Goal: Task Accomplishment & Management: Manage account settings

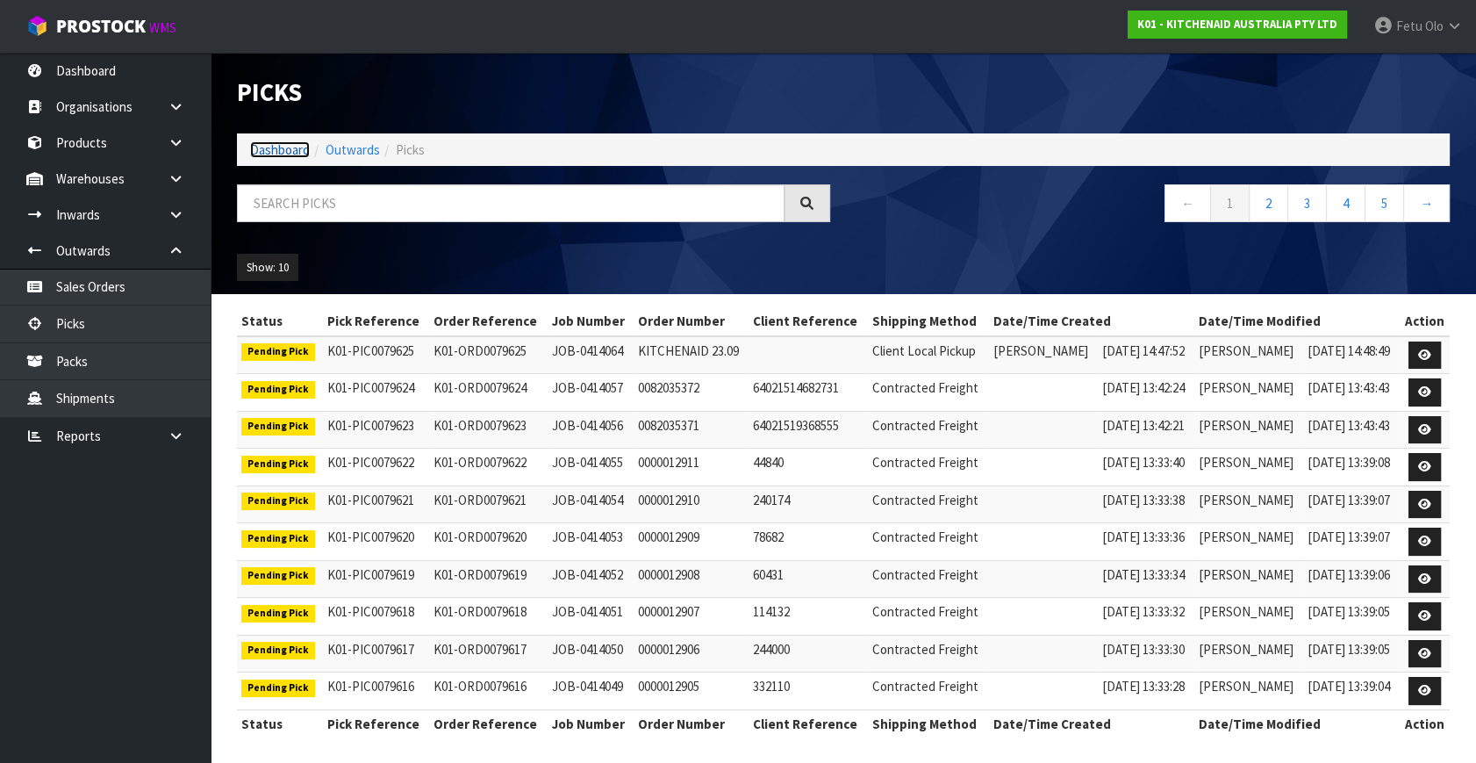
click at [291, 146] on link "Dashboard" at bounding box center [280, 149] width 60 height 17
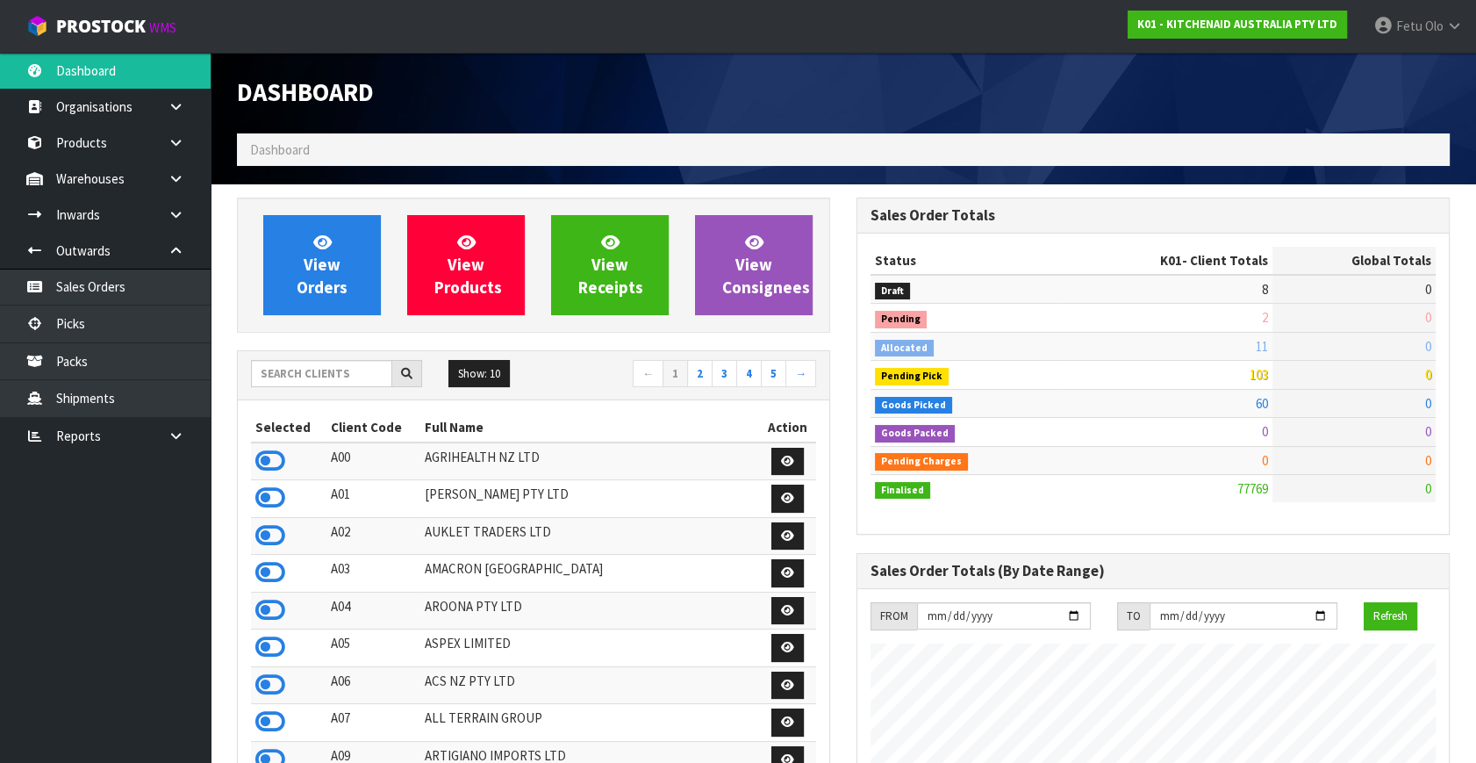
scroll to position [1327, 619]
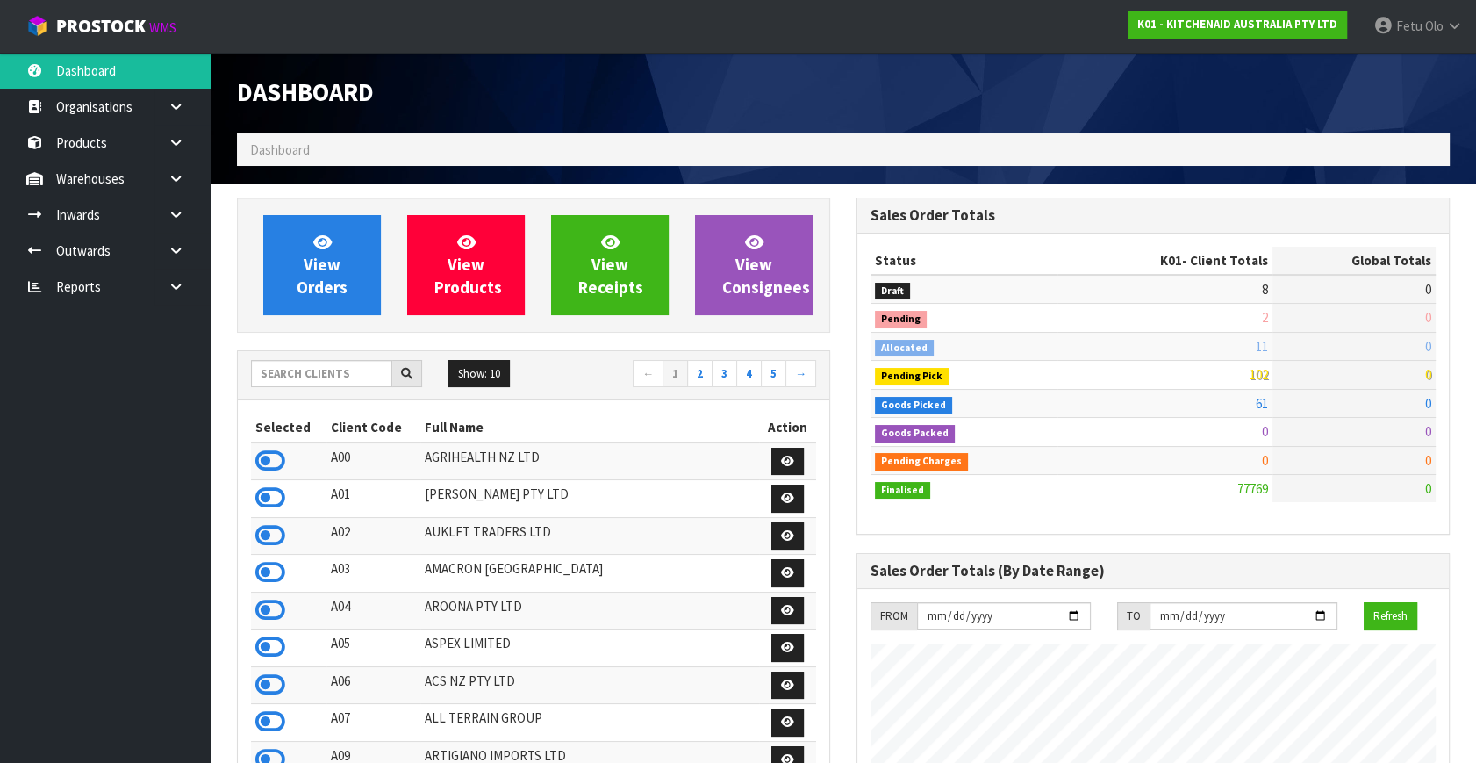
scroll to position [1327, 619]
click at [168, 250] on icon at bounding box center [176, 250] width 17 height 13
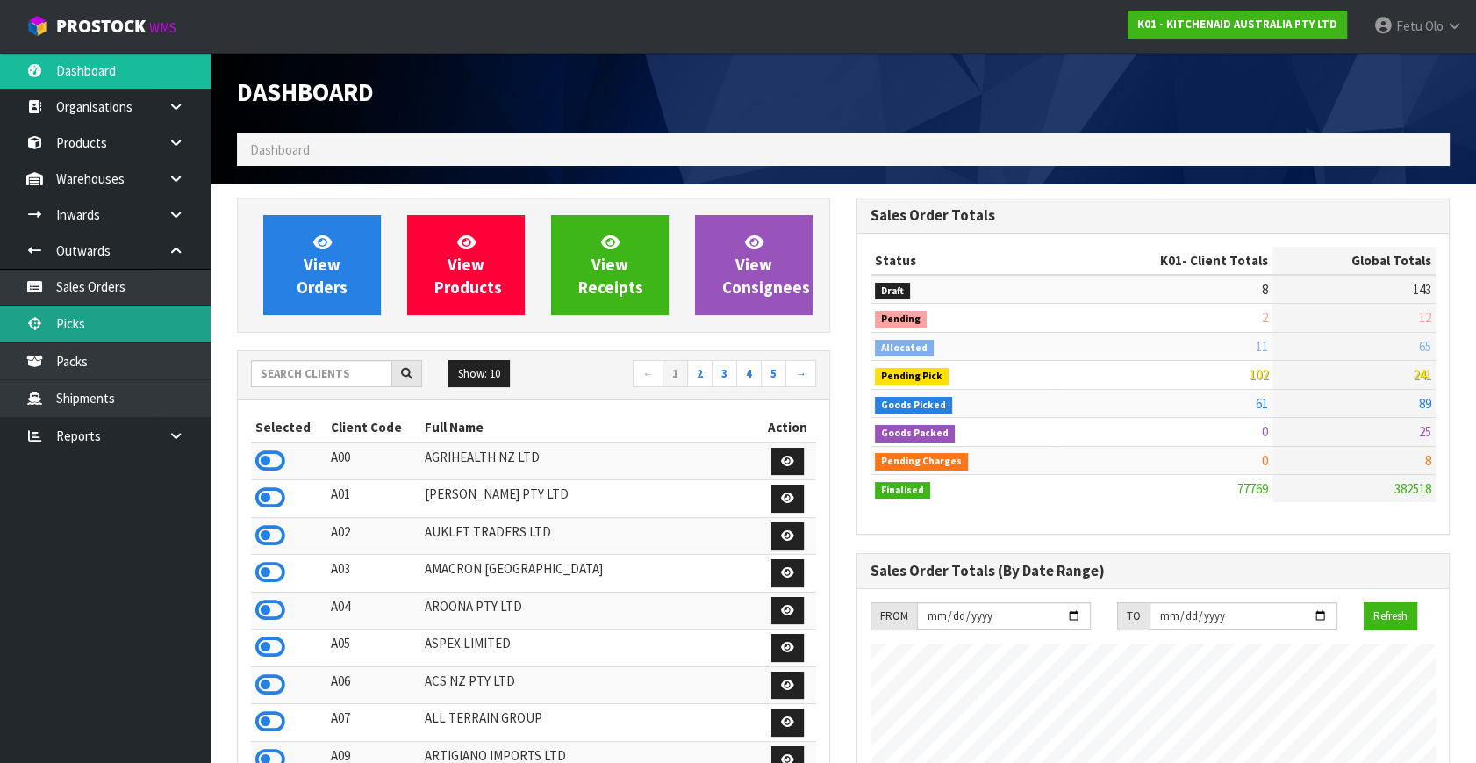
click at [68, 330] on link "Picks" at bounding box center [105, 323] width 211 height 36
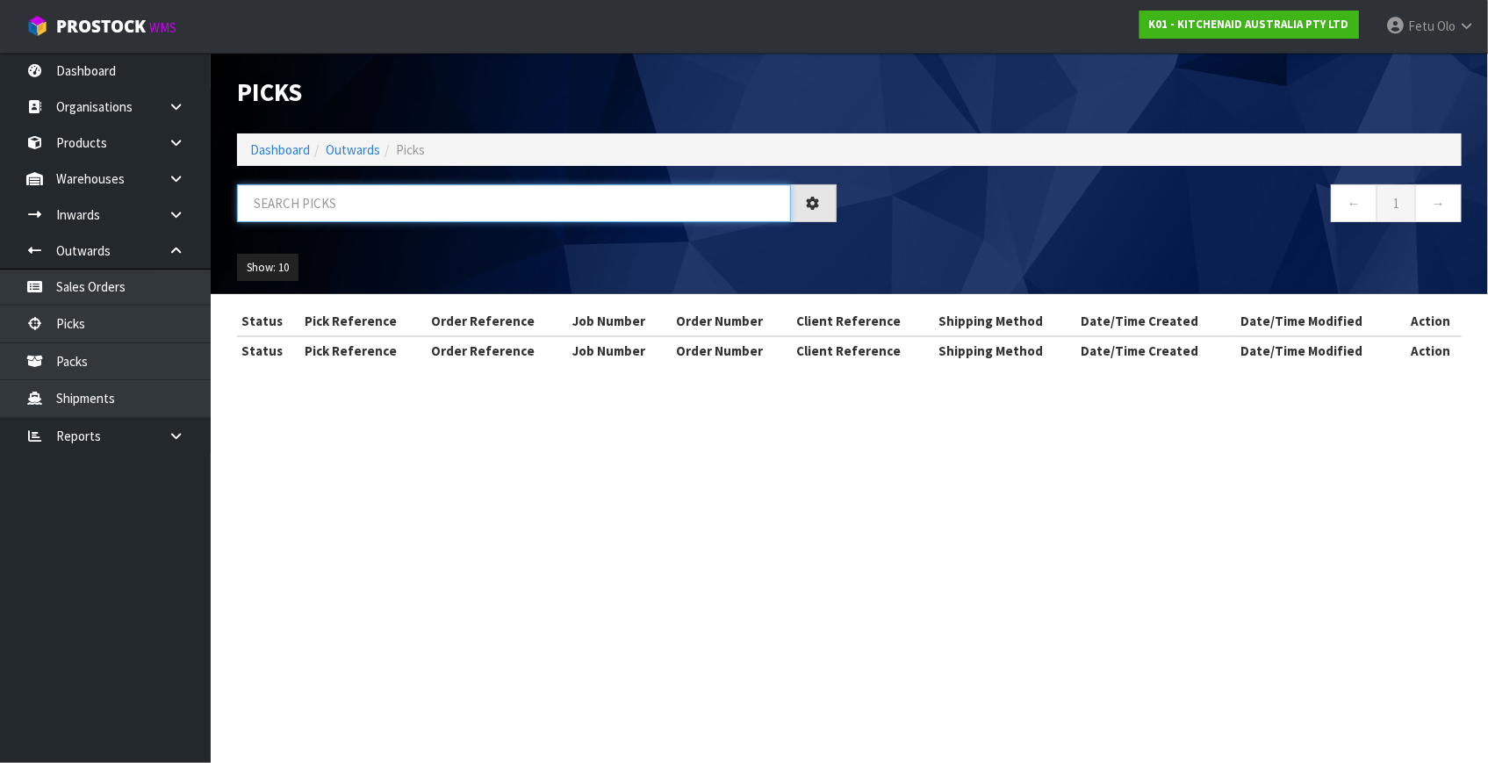
click at [300, 207] on input "text" at bounding box center [514, 203] width 554 height 38
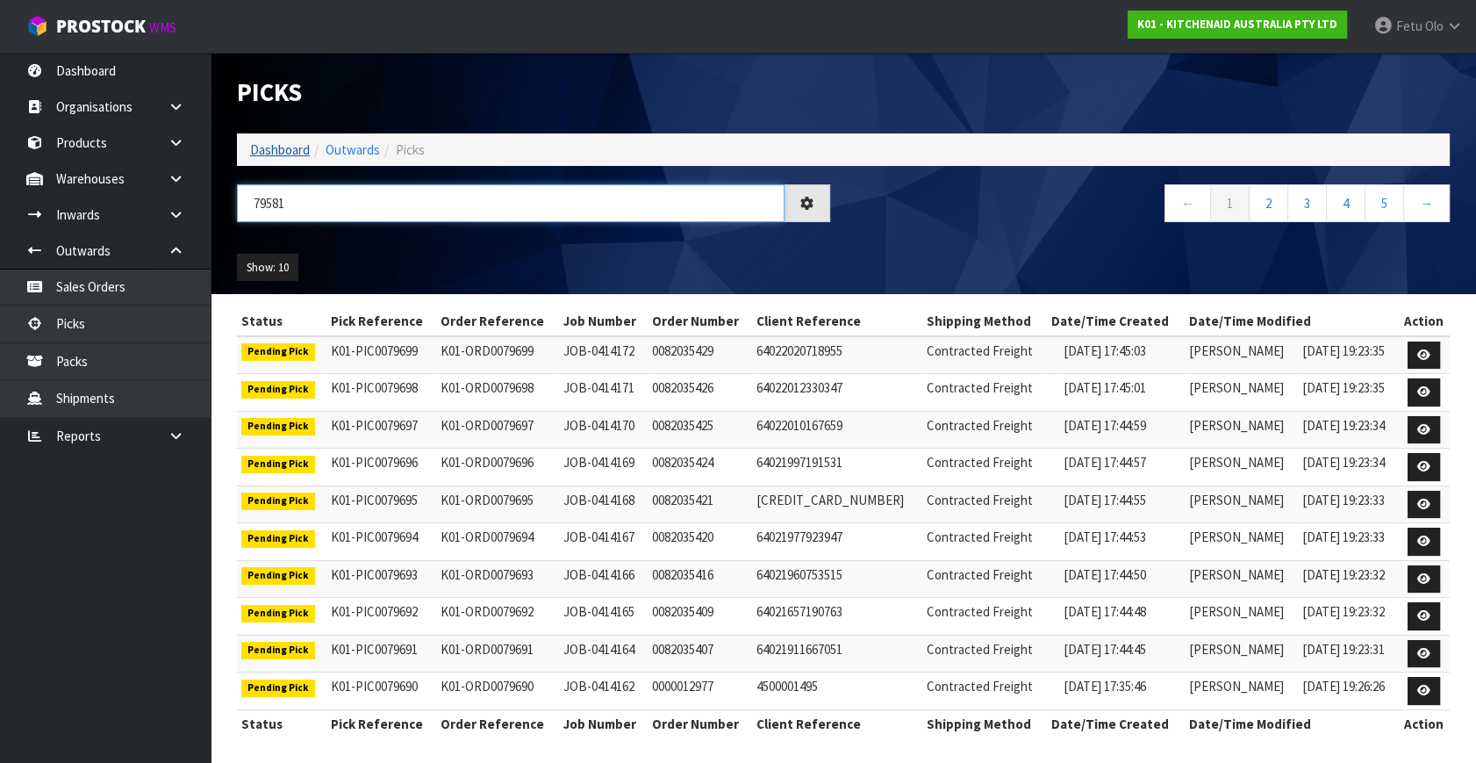
type input "79581"
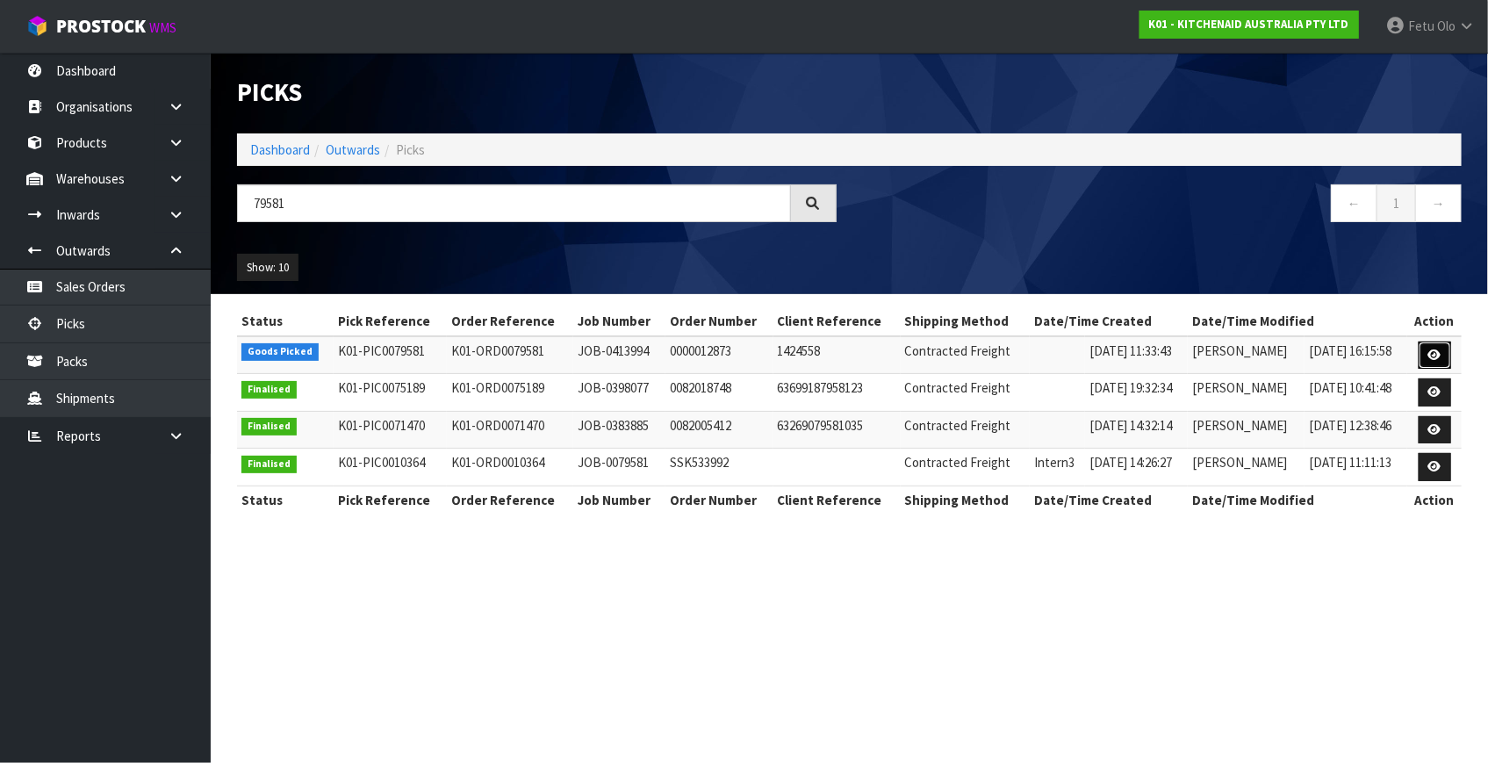
click at [1425, 350] on link at bounding box center [1434, 355] width 32 height 28
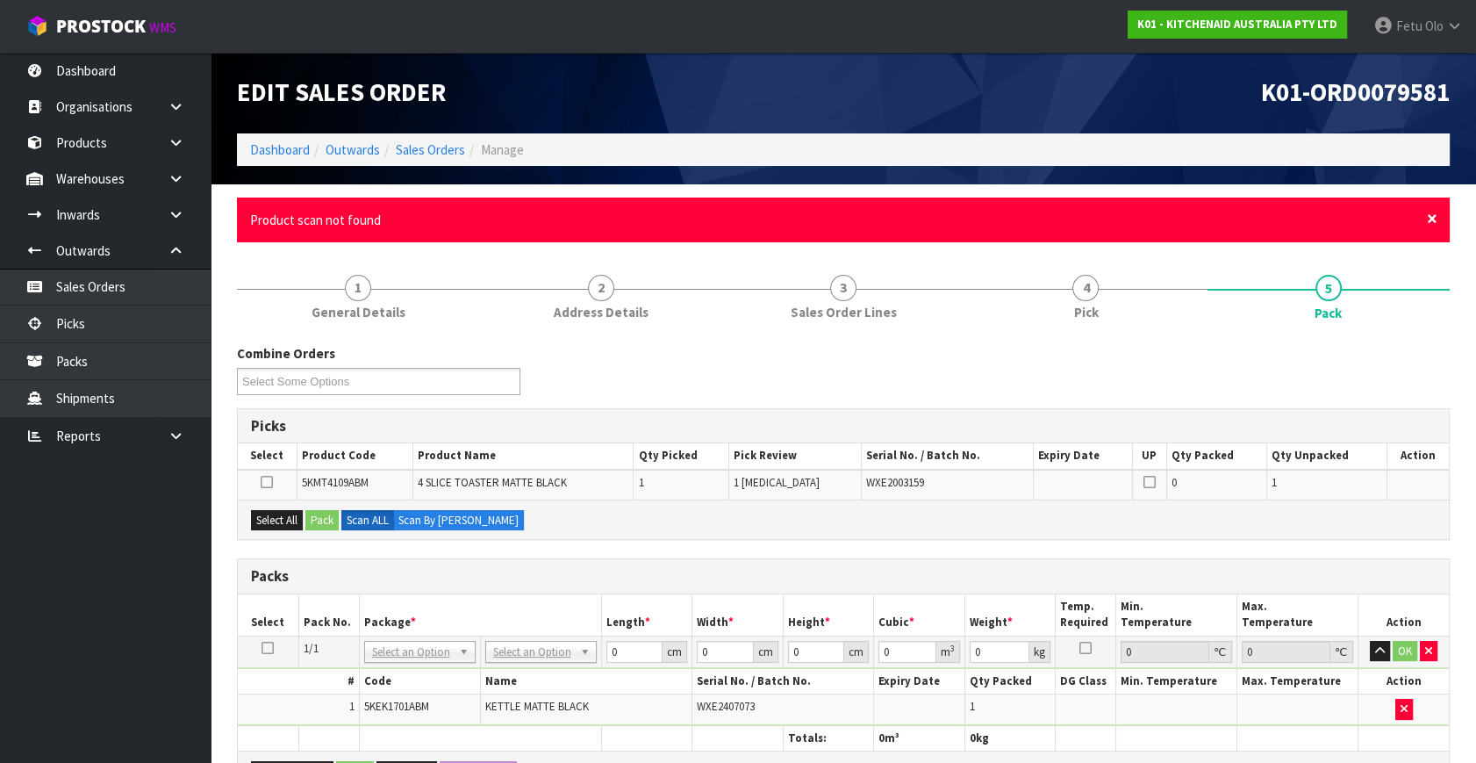
click at [1427, 216] on span "×" at bounding box center [1432, 218] width 11 height 25
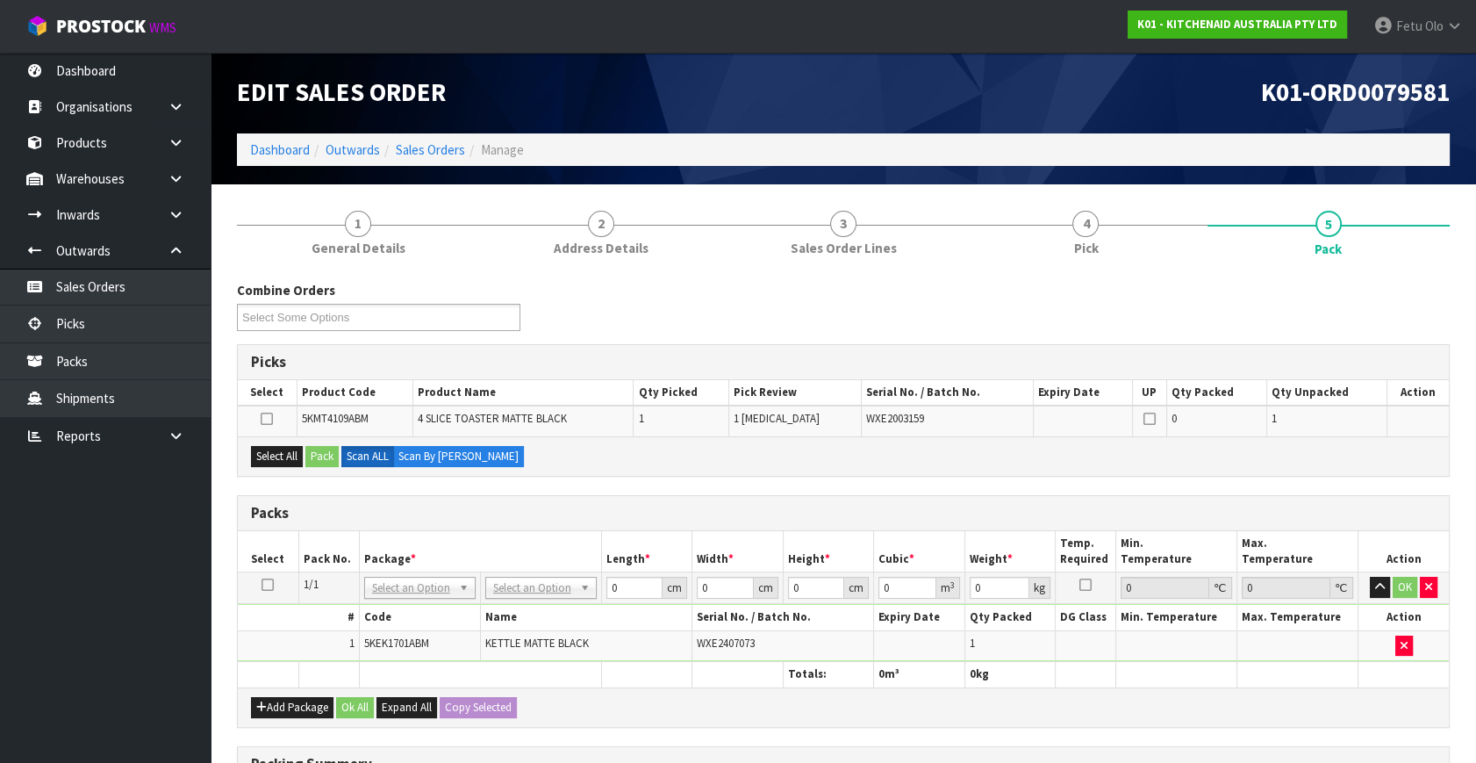
click at [836, 528] on div "Packs" at bounding box center [843, 513] width 1211 height 35
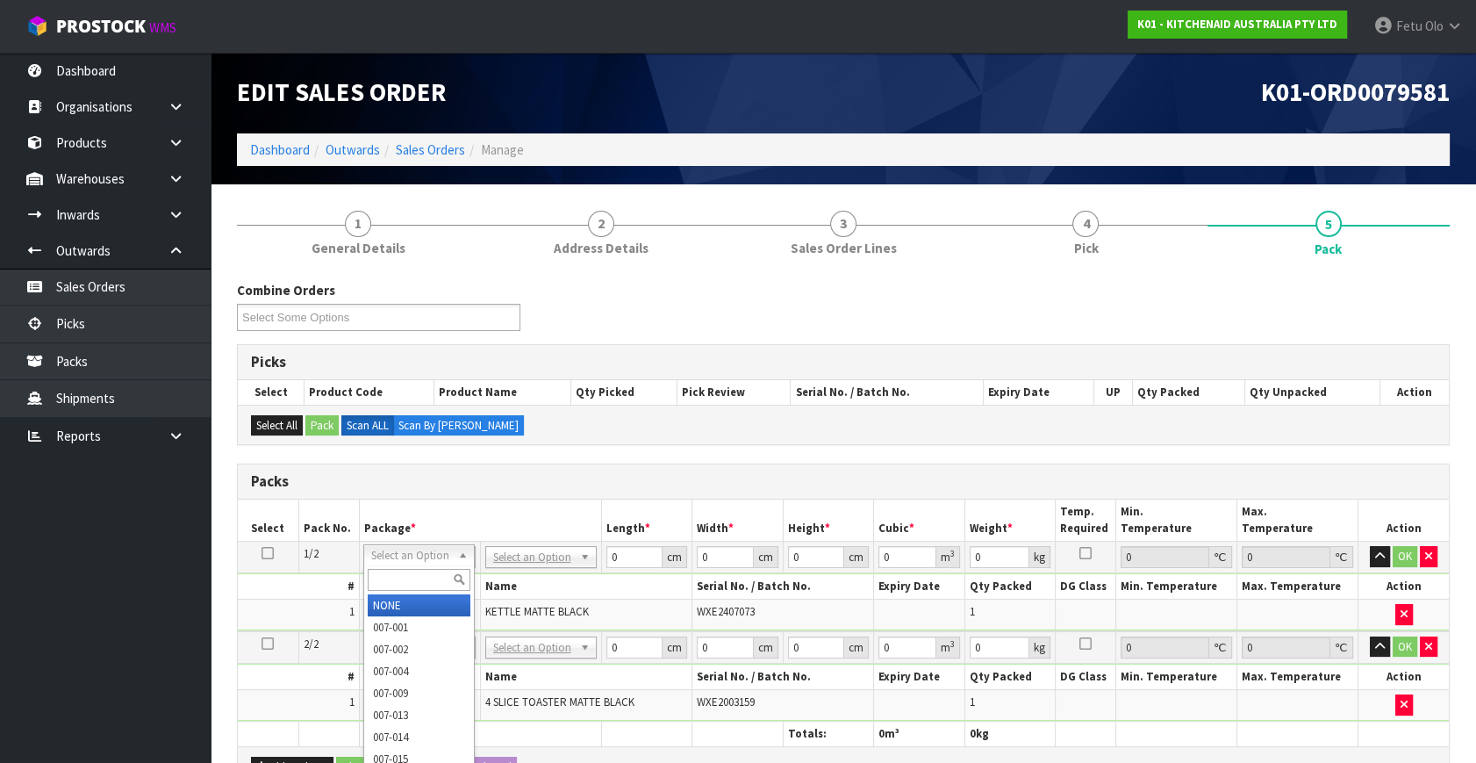
drag, startPoint x: 399, startPoint y: 583, endPoint x: 398, endPoint y: 568, distance: 15.0
click at [398, 571] on input "text" at bounding box center [419, 580] width 103 height 22
type input "011-084"
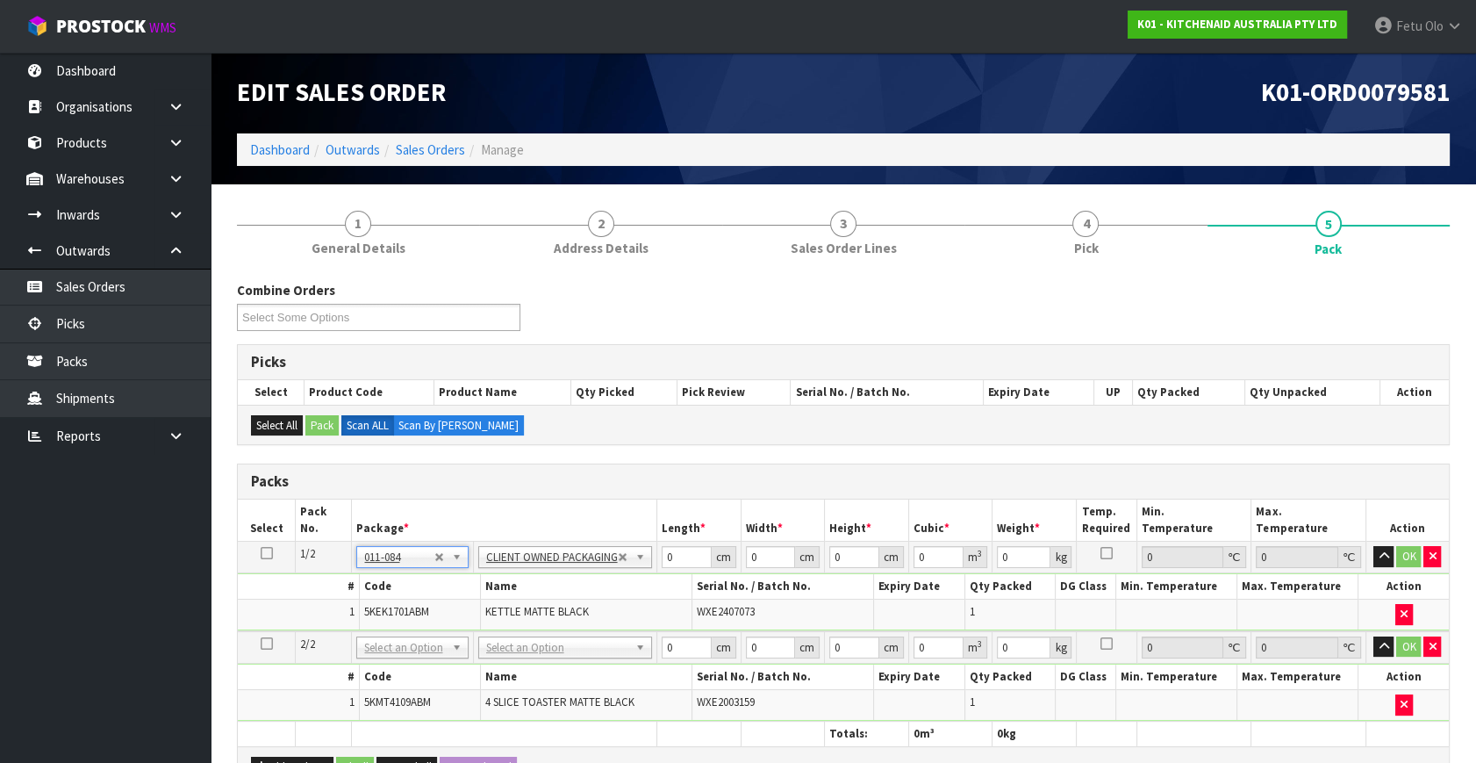
type input "2"
click at [424, 659] on input "text" at bounding box center [413, 669] width 103 height 22
type input "011-084"
type input "2"
type input "4.55"
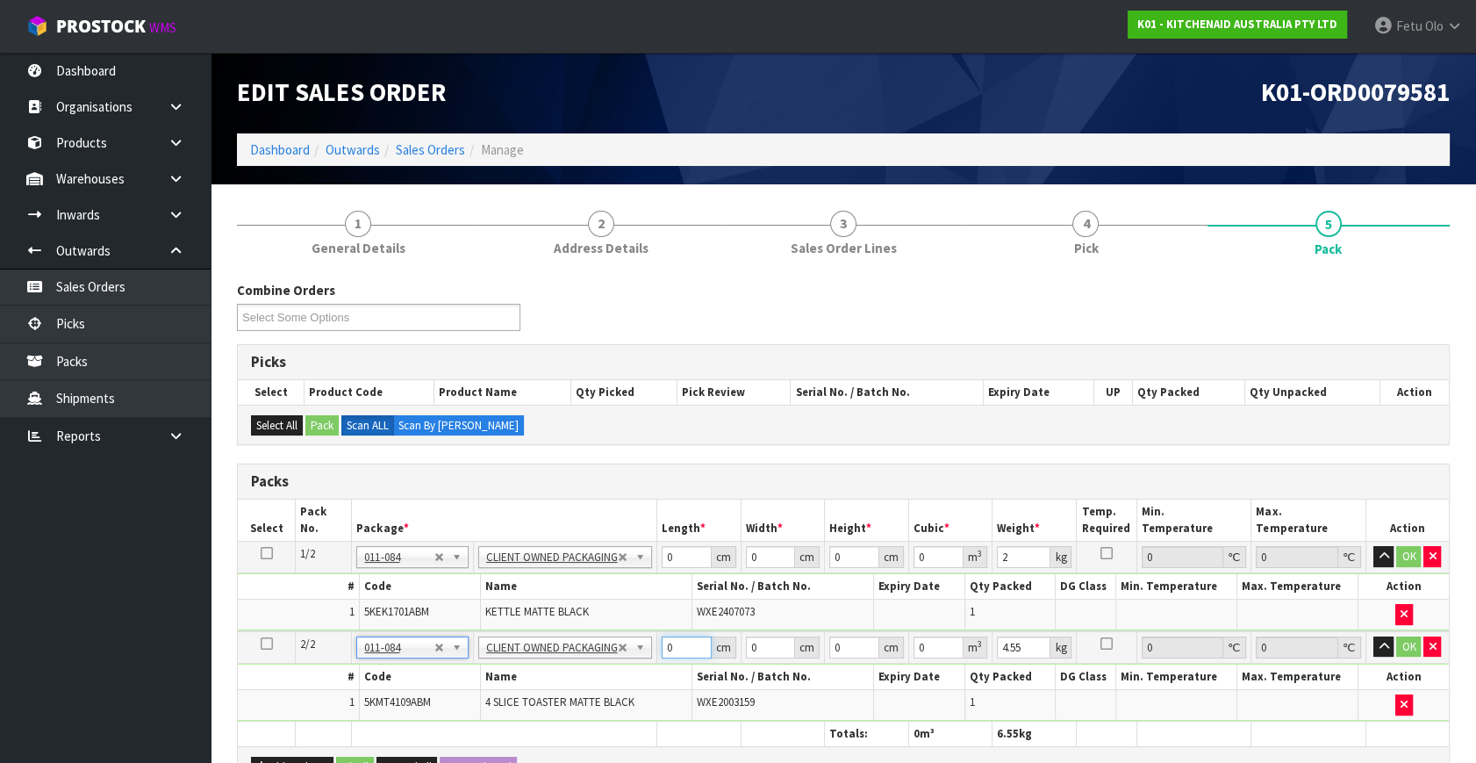
drag, startPoint x: 596, startPoint y: 684, endPoint x: 585, endPoint y: 676, distance: 13.9
click at [585, 676] on tbody "2/2 NONE 007-001 007-002 007-004 007-009 007-013 007-014 007-015 007-017 007-01…" at bounding box center [843, 676] width 1211 height 90
type input "40"
type input "28"
type input "3"
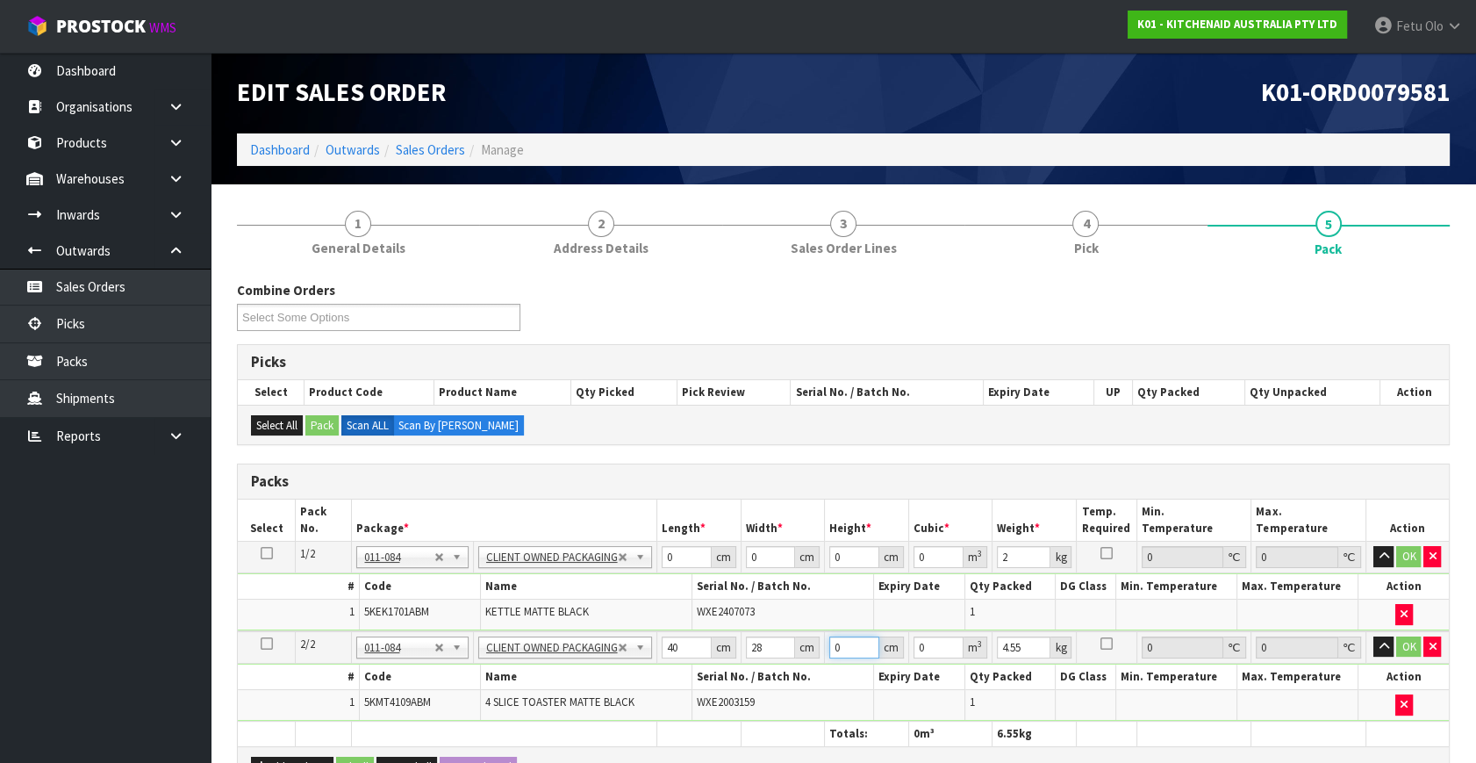
type input "0.00336"
type input "37"
type input "0.04144"
type input "37"
type input "5"
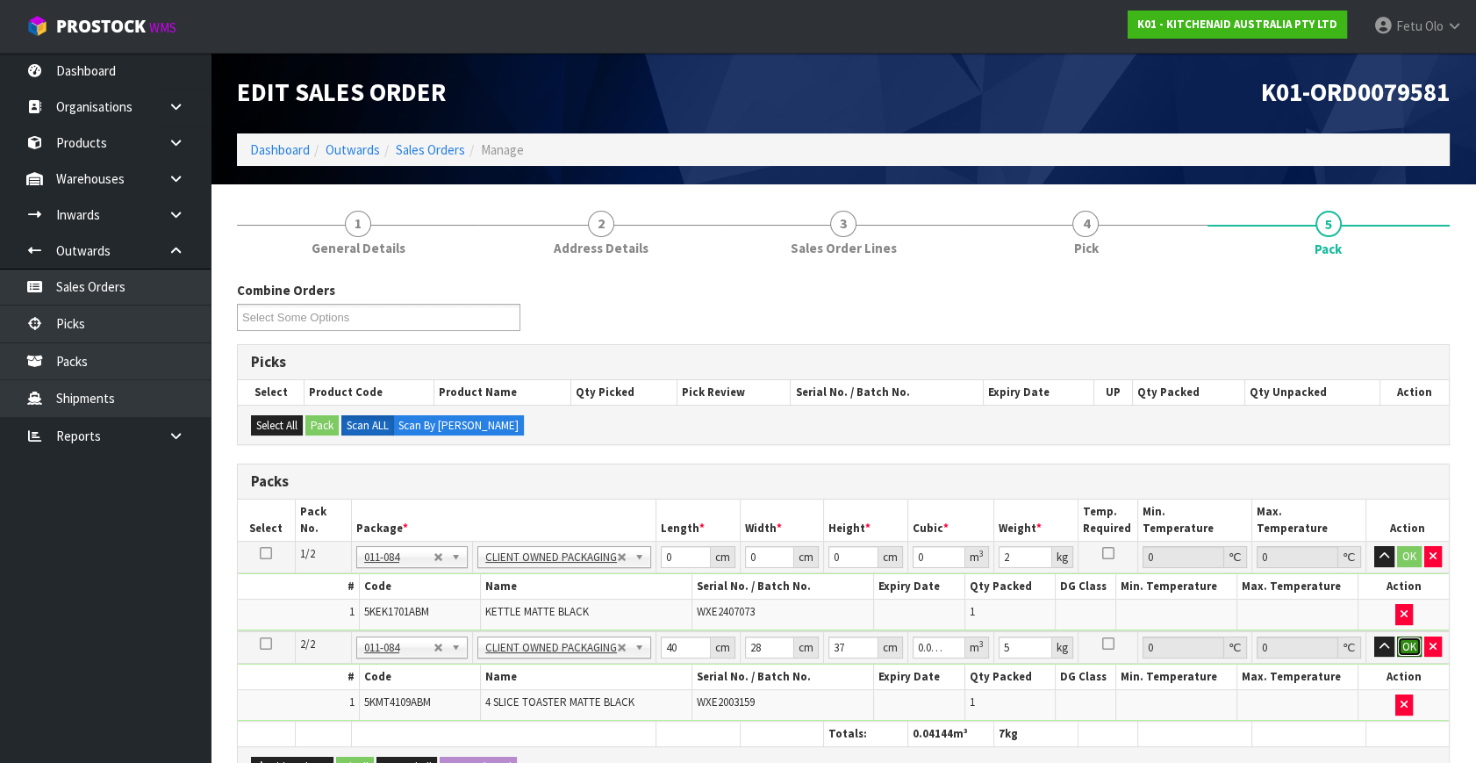
click button "OK" at bounding box center [1409, 646] width 25 height 21
drag, startPoint x: 558, startPoint y: 623, endPoint x: 954, endPoint y: 467, distance: 425.6
click at [957, 464] on div "Packs" at bounding box center [843, 481] width 1211 height 35
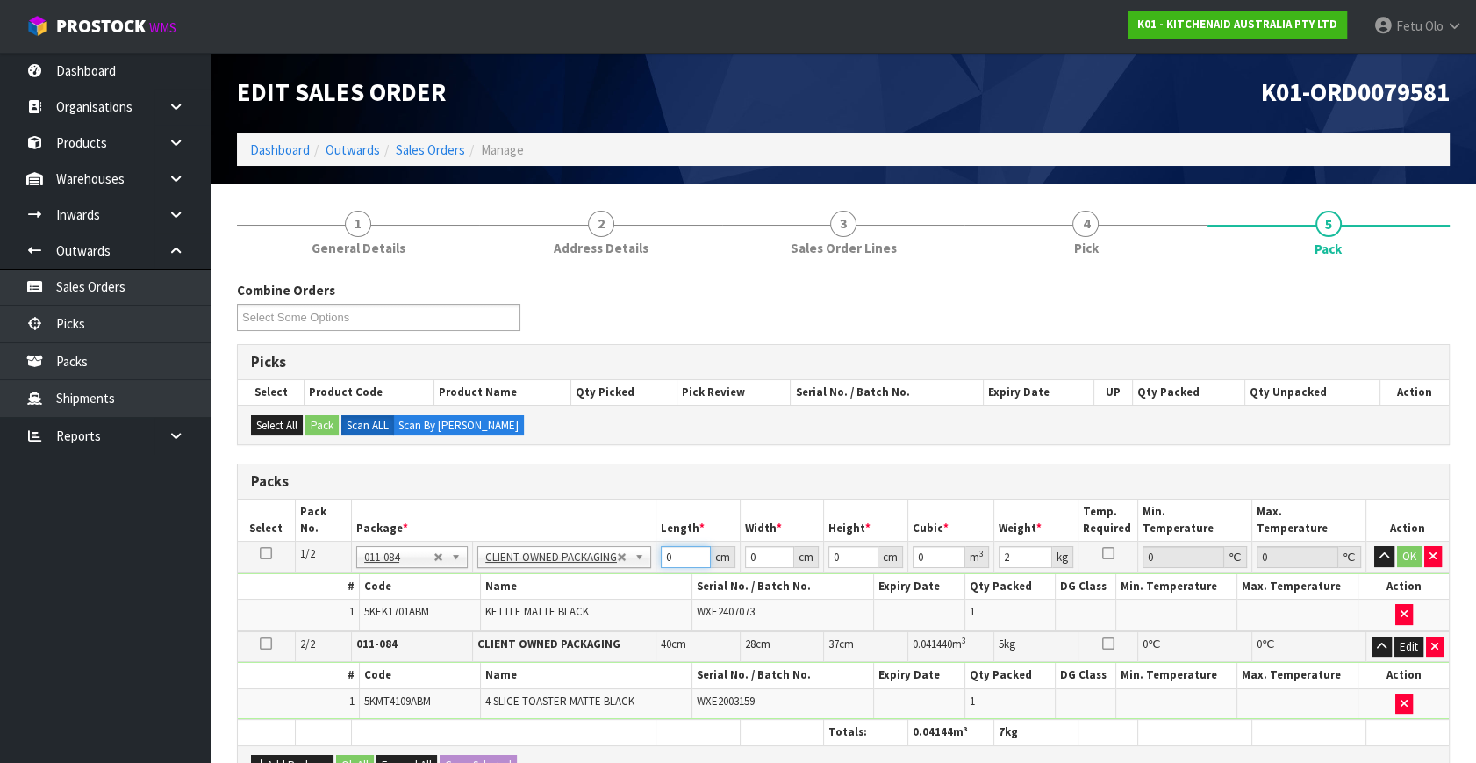
drag, startPoint x: 683, startPoint y: 557, endPoint x: 504, endPoint y: 604, distance: 185.0
click at [504, 604] on tbody "1/2 NONE 007-001 007-002 007-004 007-009 007-013 007-014 007-015 007-017 007-01…" at bounding box center [843, 587] width 1211 height 90
type input "30"
type input "26"
type input "3"
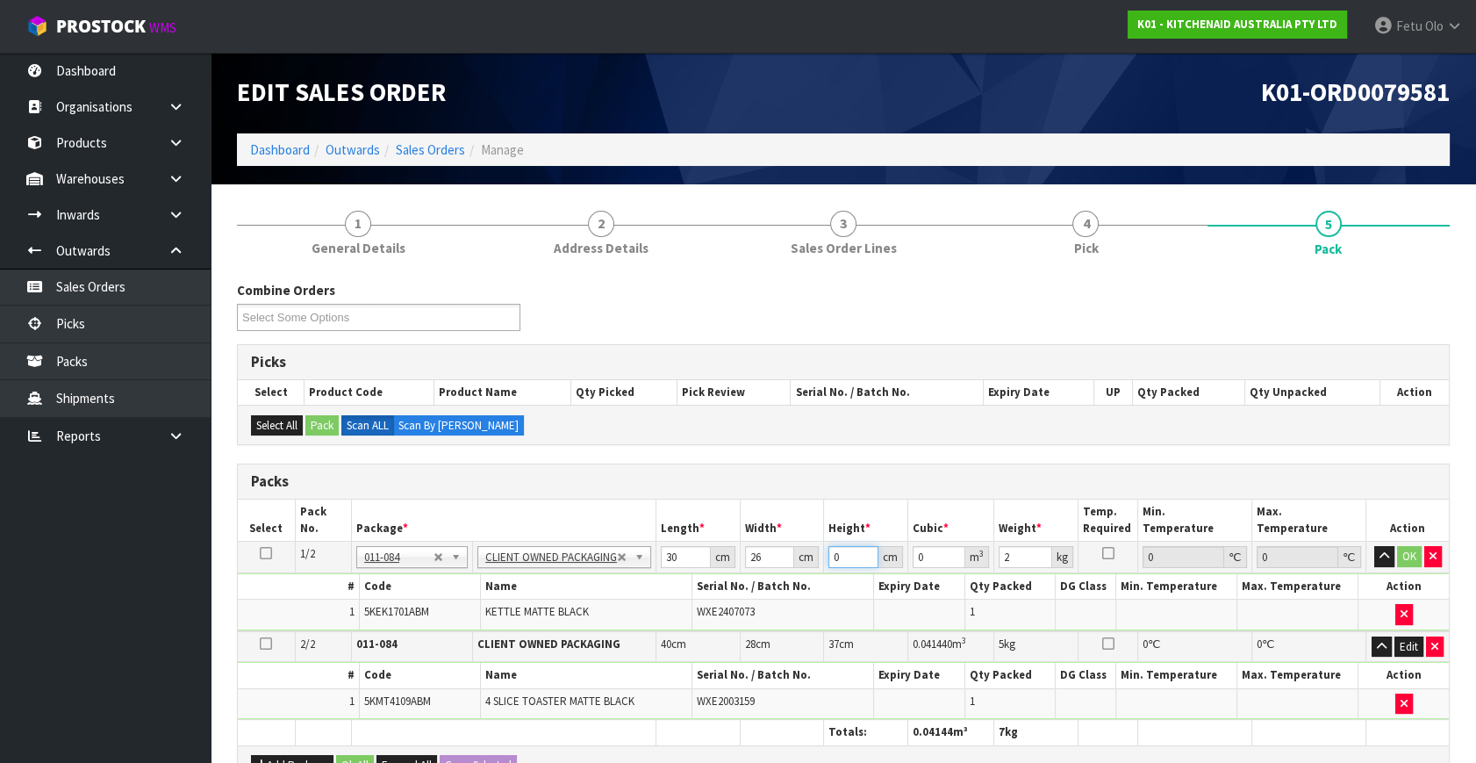
type input "0.00234"
type input "35"
type input "0.0273"
type input "35"
type input "3"
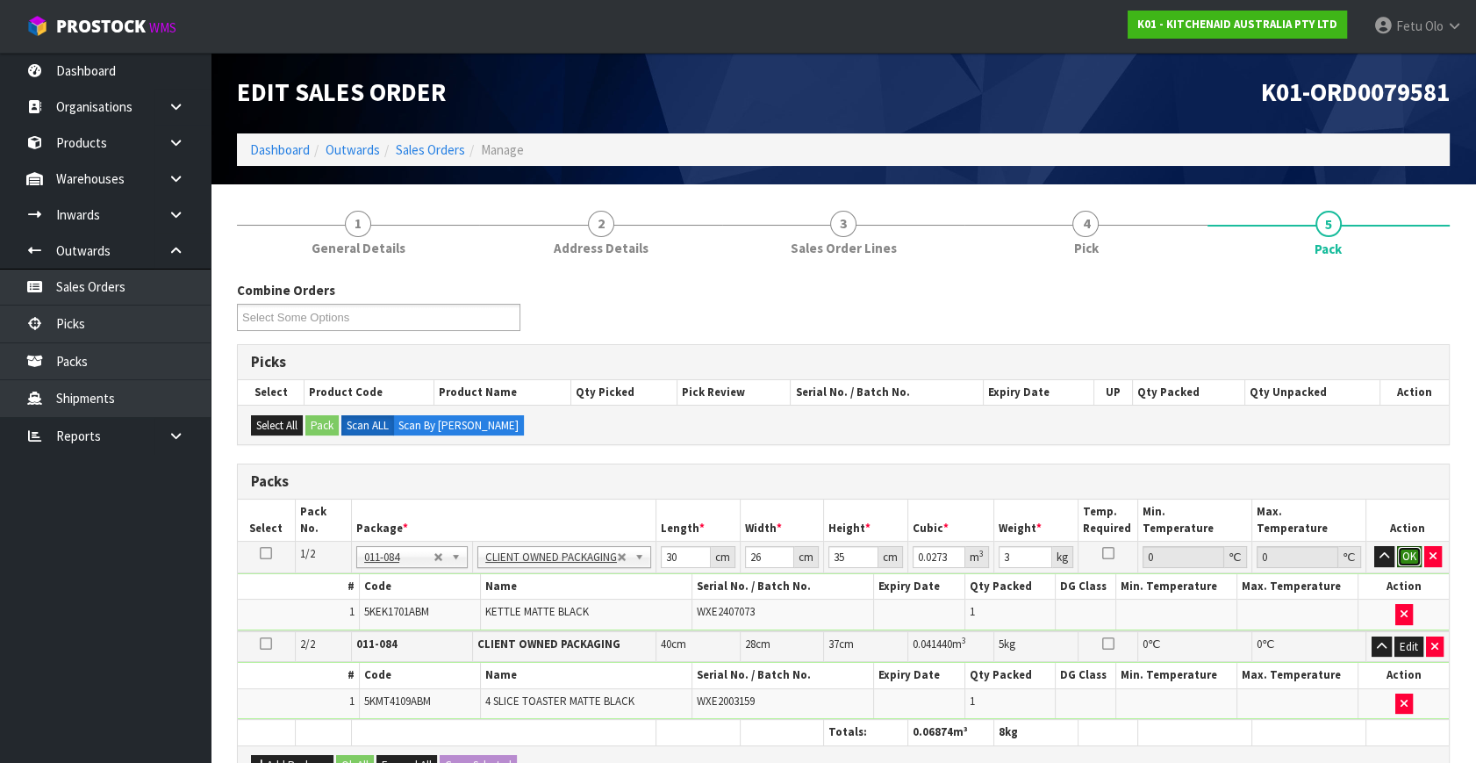
click button "OK" at bounding box center [1409, 556] width 25 height 21
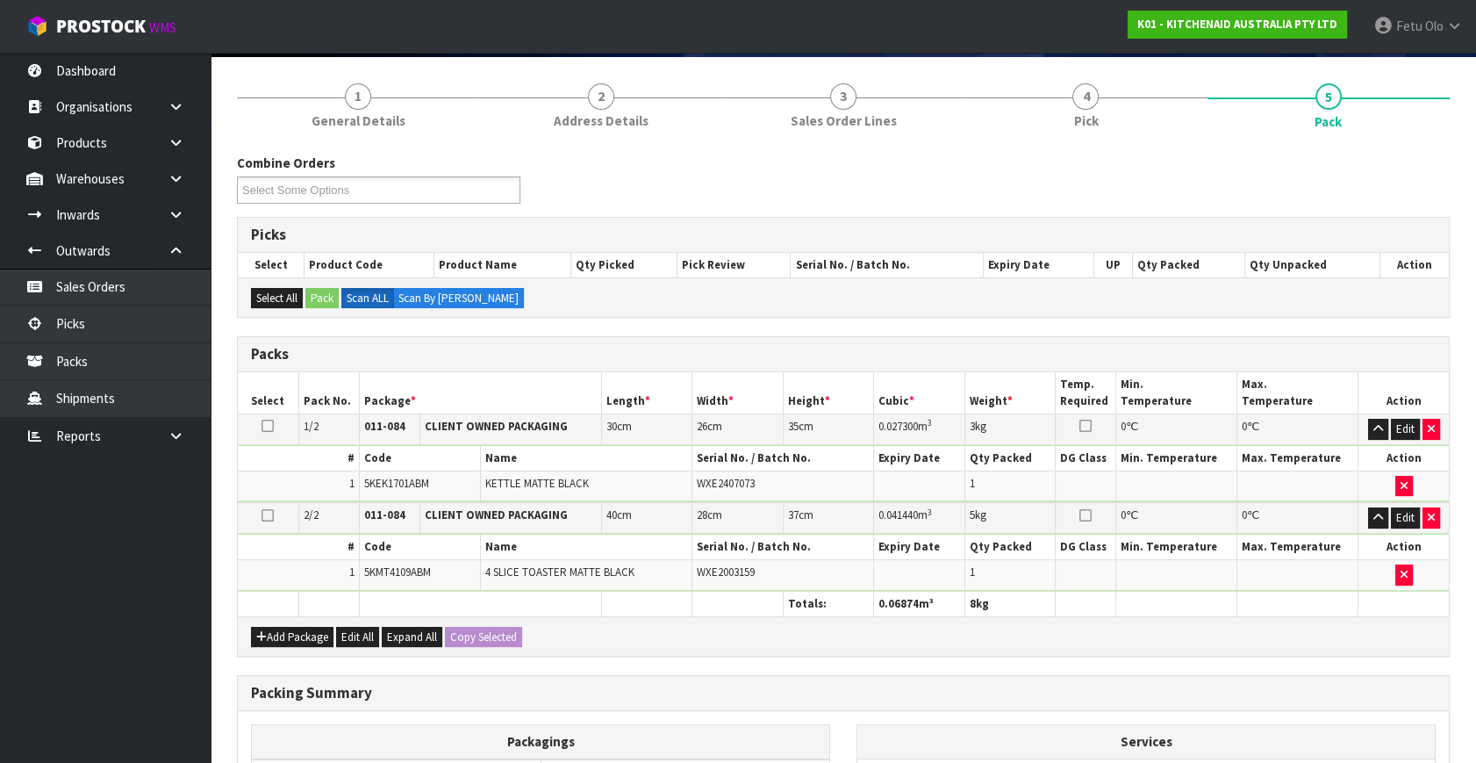
scroll to position [349, 0]
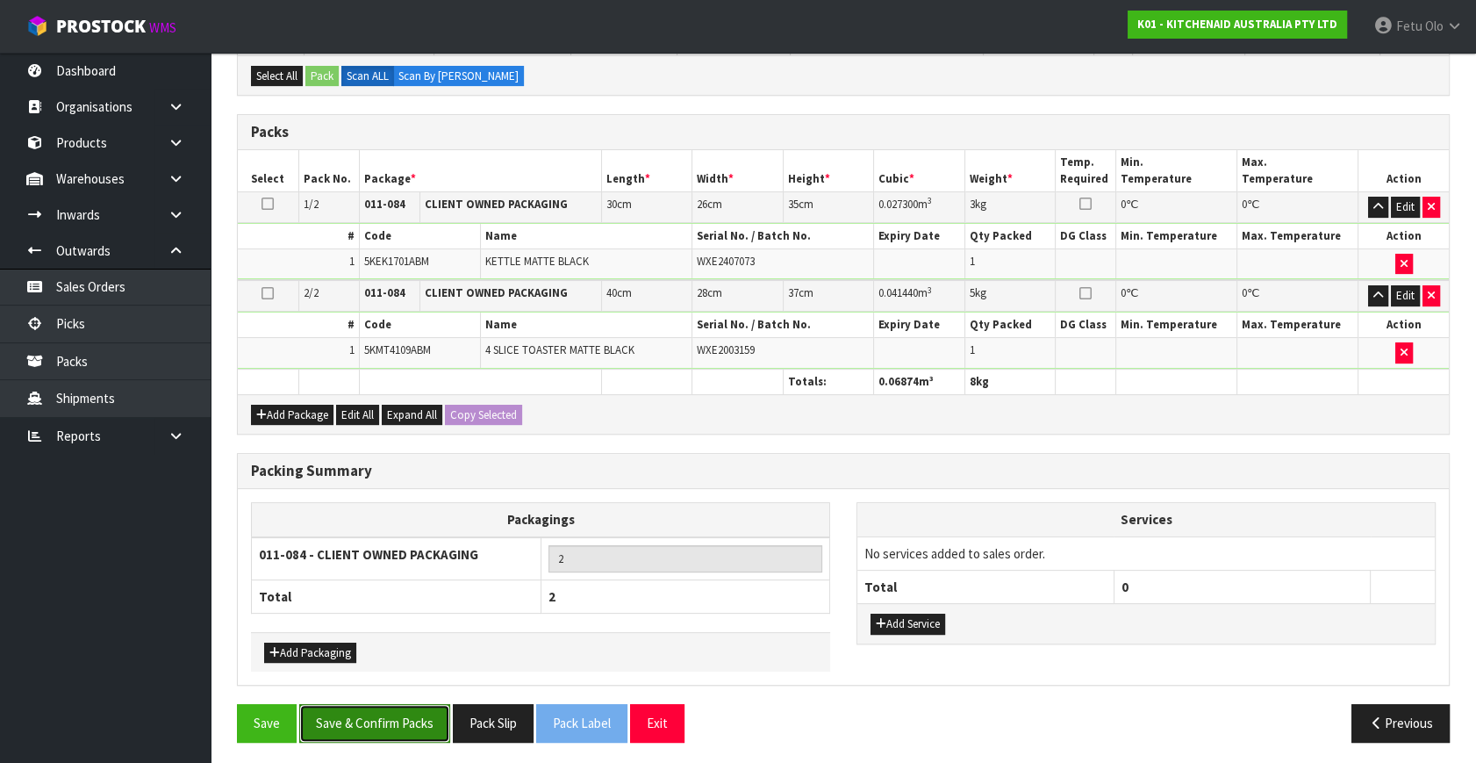
click at [399, 708] on button "Save & Confirm Packs" at bounding box center [374, 723] width 151 height 38
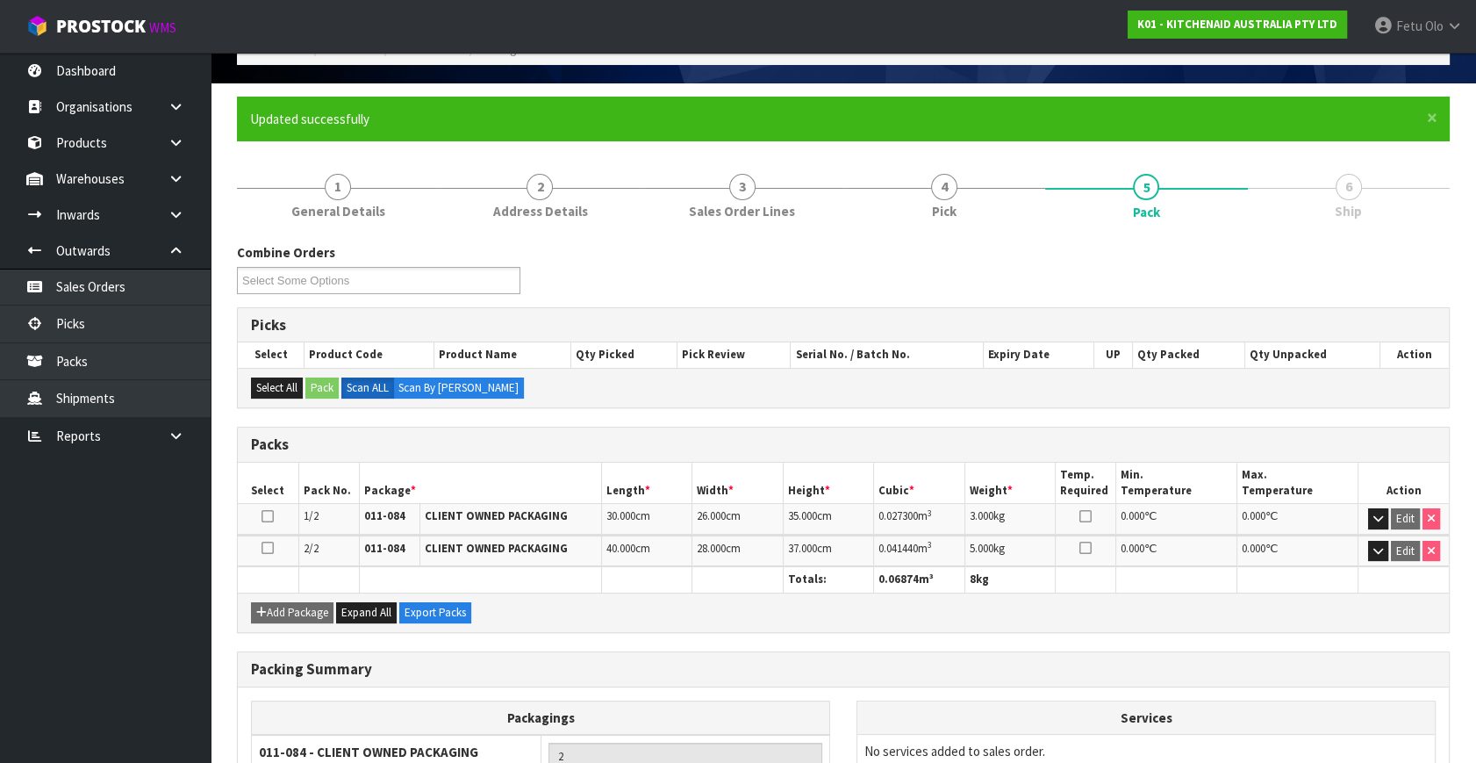
scroll to position [261, 0]
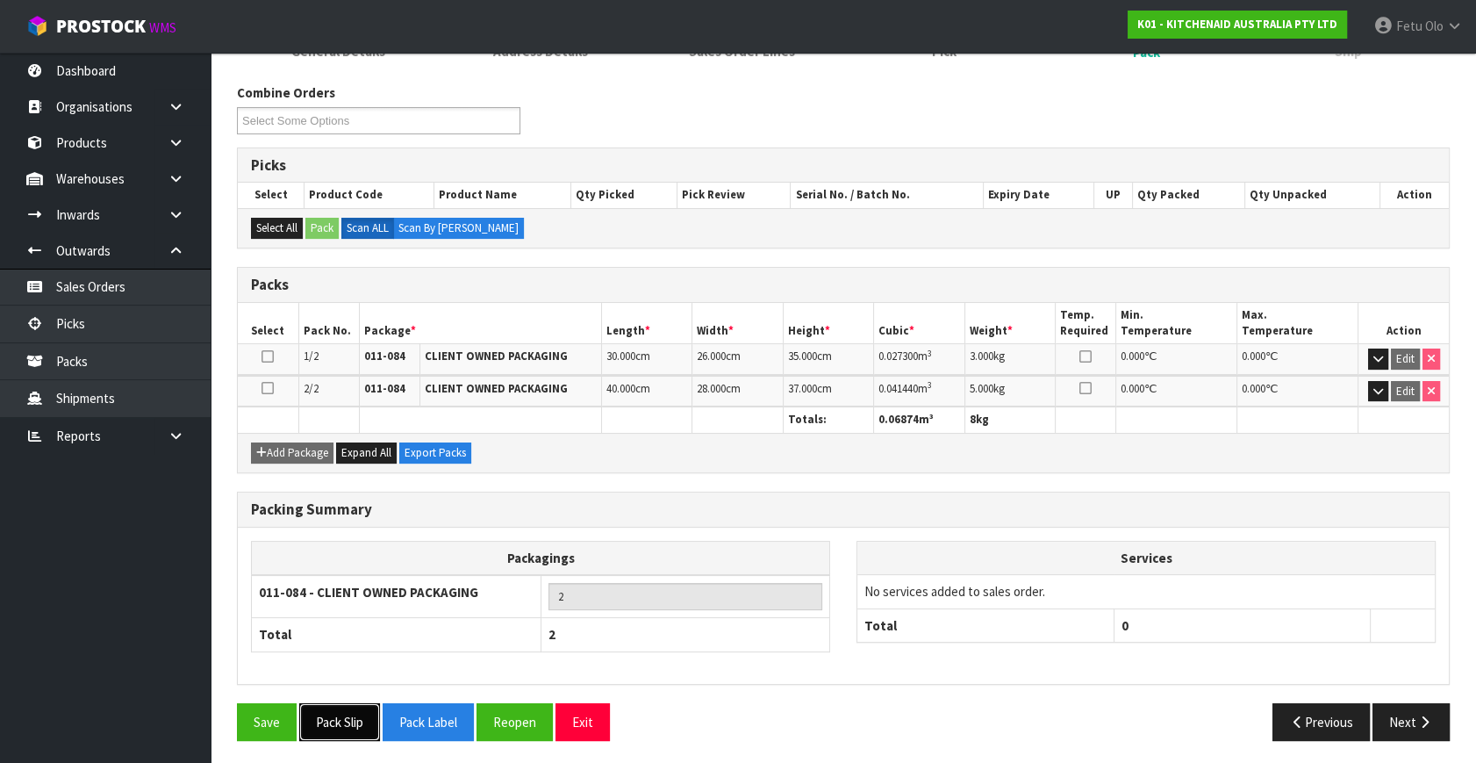
click at [359, 715] on button "Pack Slip" at bounding box center [339, 722] width 81 height 38
click at [1387, 716] on button "Next" at bounding box center [1411, 722] width 77 height 38
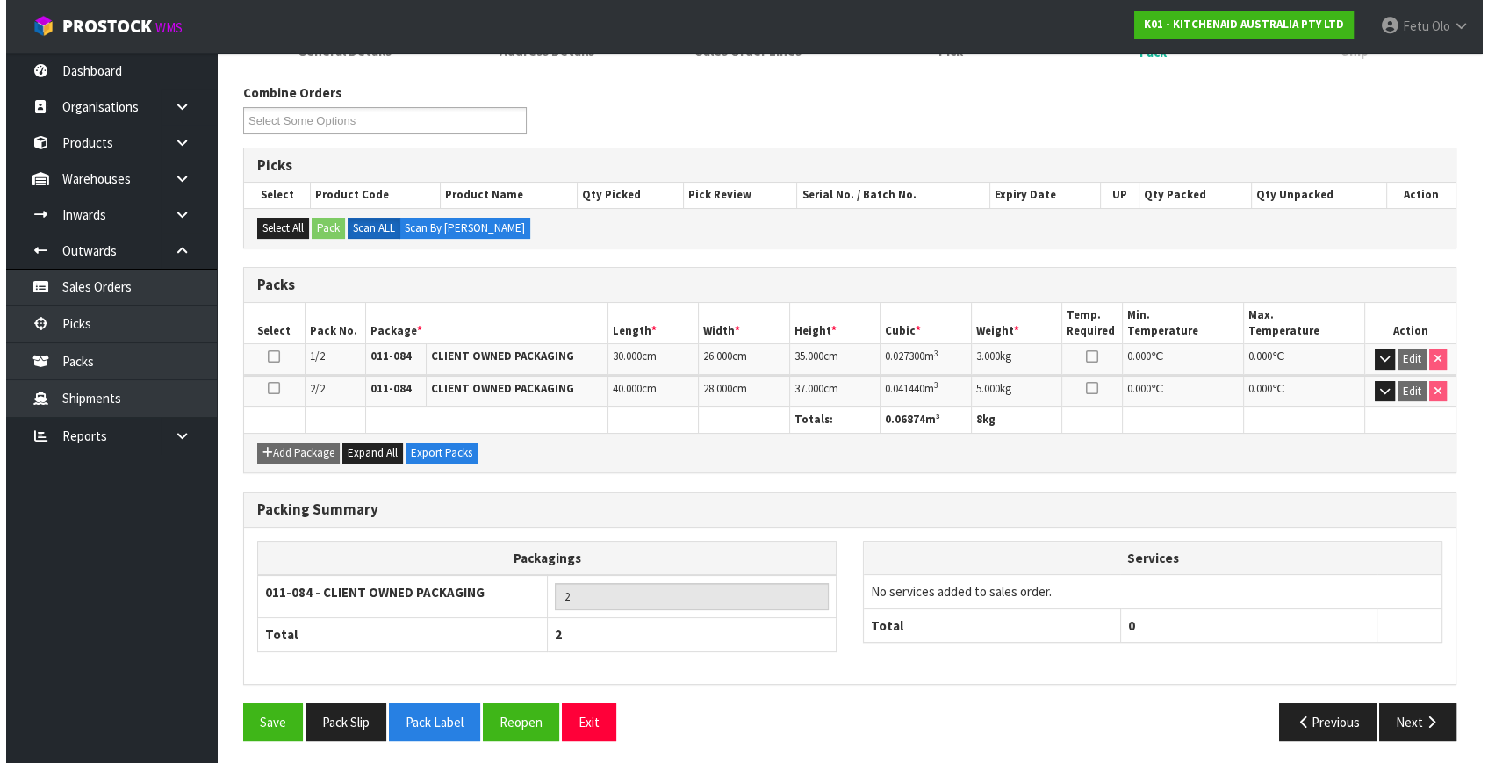
scroll to position [0, 0]
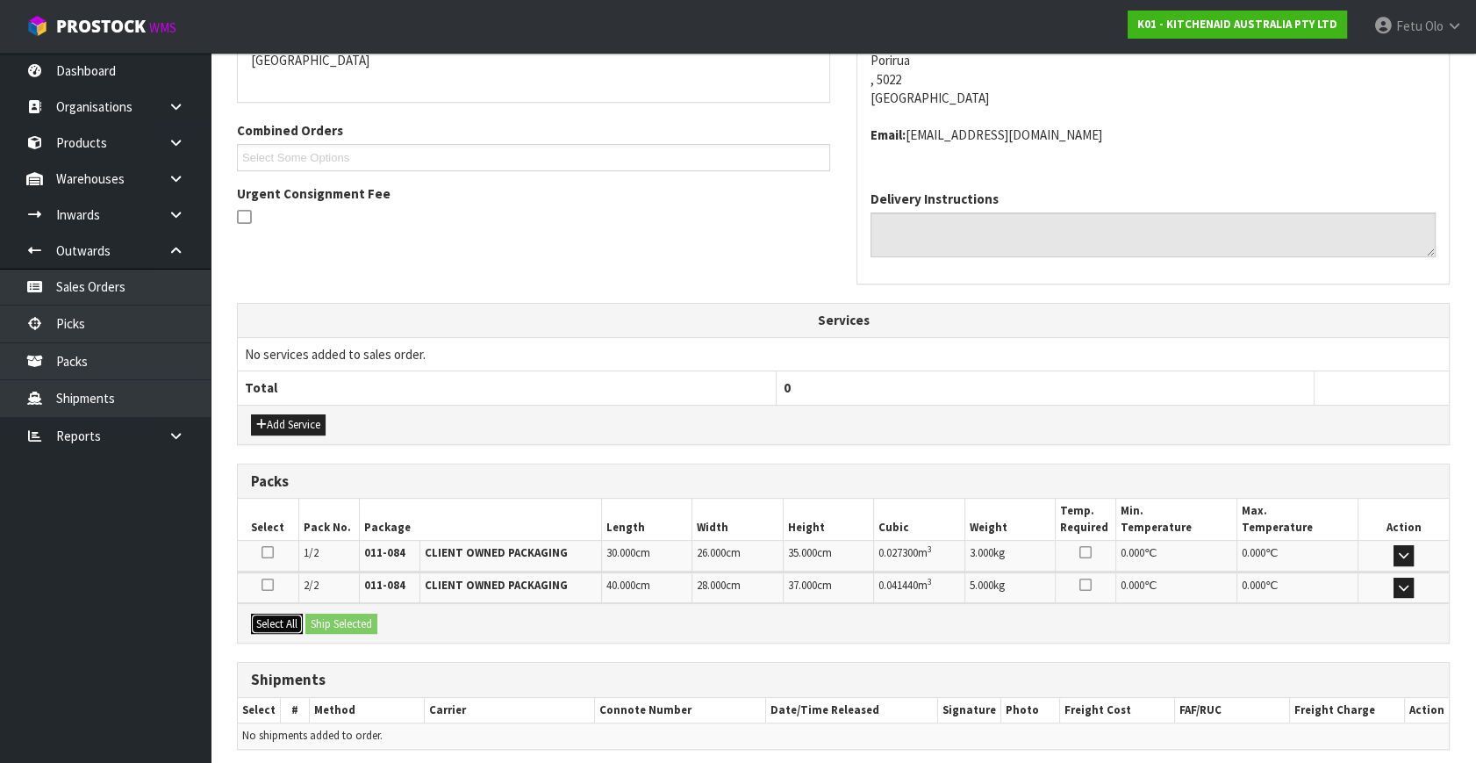
click at [281, 630] on button "Select All" at bounding box center [277, 624] width 52 height 21
click at [327, 628] on button "Ship Selected" at bounding box center [341, 624] width 72 height 21
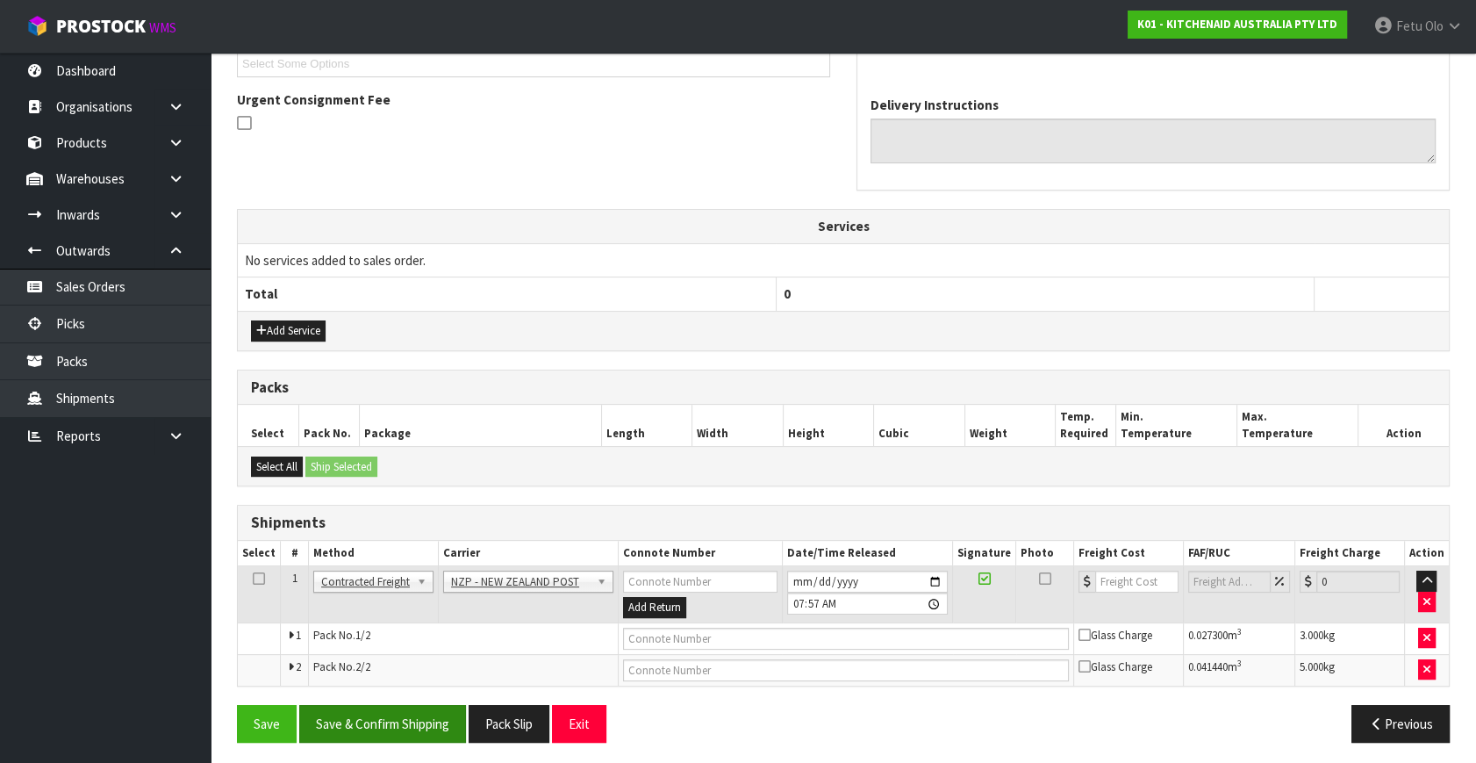
scroll to position [495, 0]
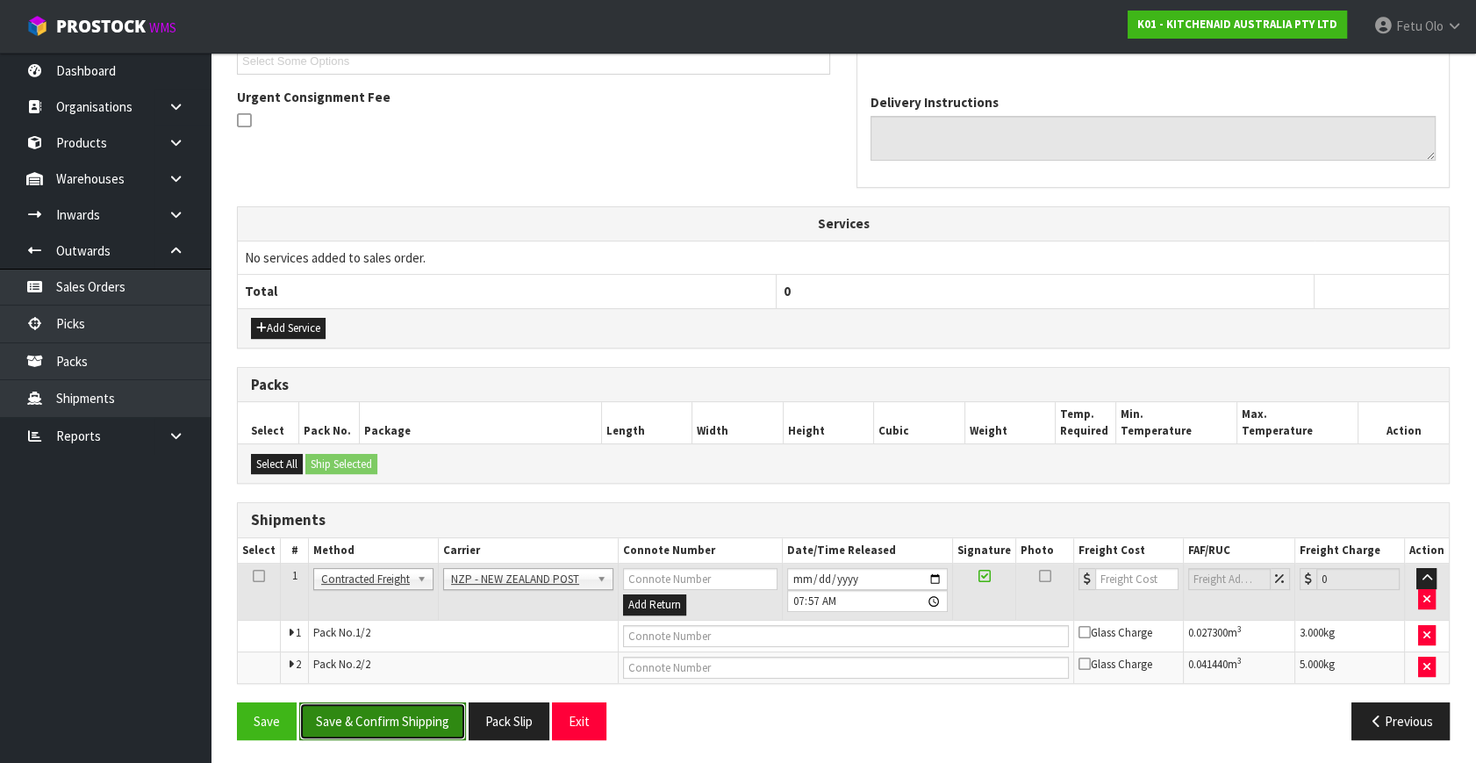
click at [417, 718] on button "Save & Confirm Shipping" at bounding box center [382, 721] width 167 height 38
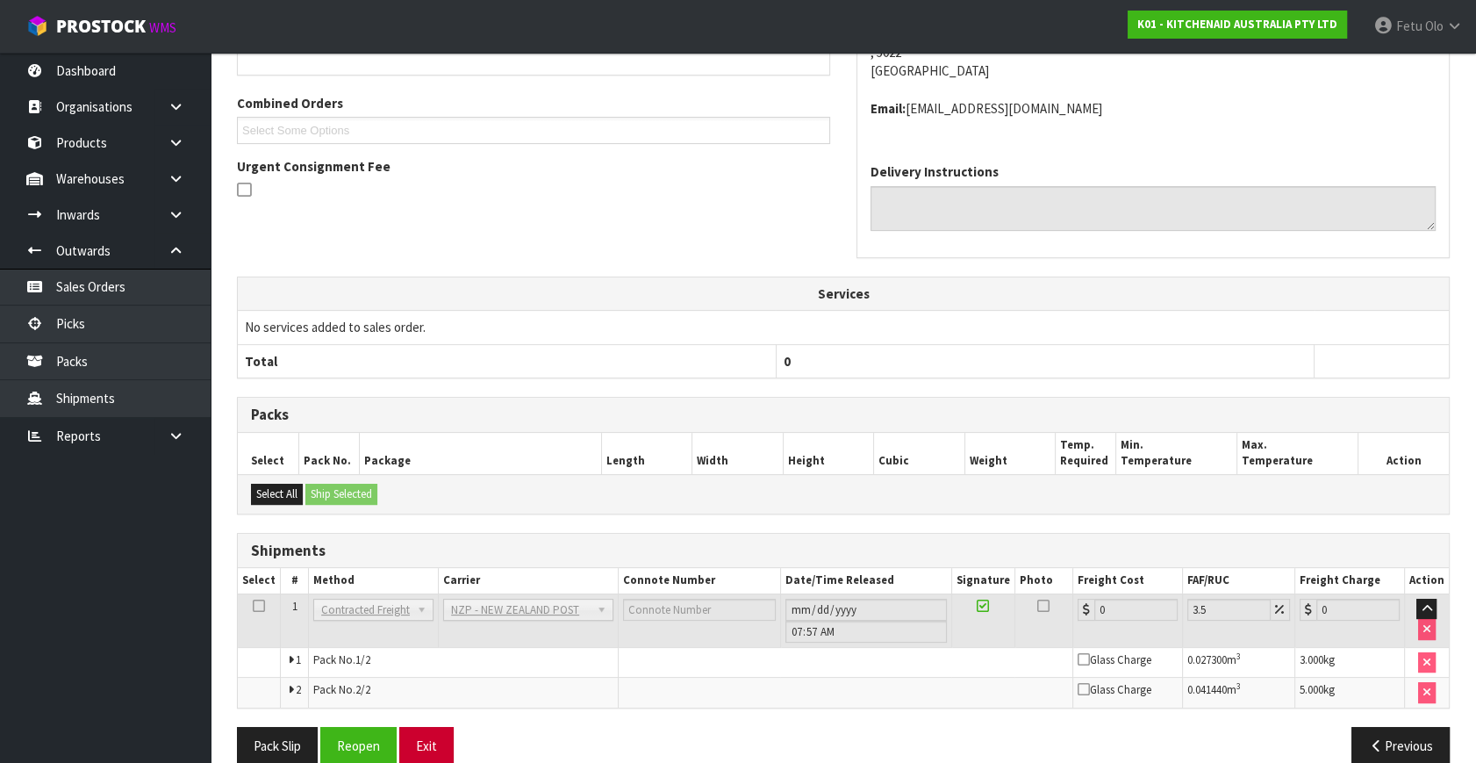
scroll to position [469, 0]
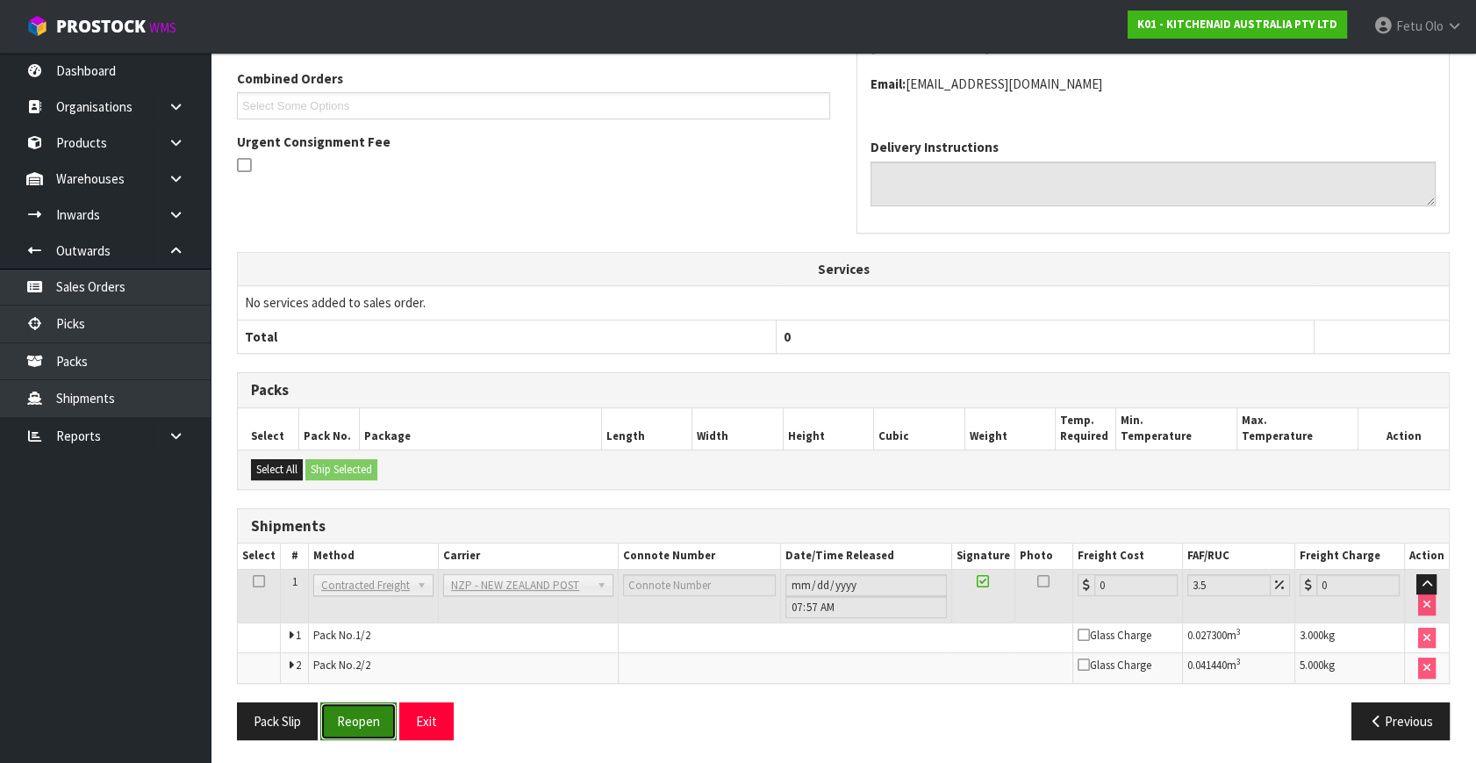
click at [355, 723] on button "Reopen" at bounding box center [358, 721] width 76 height 38
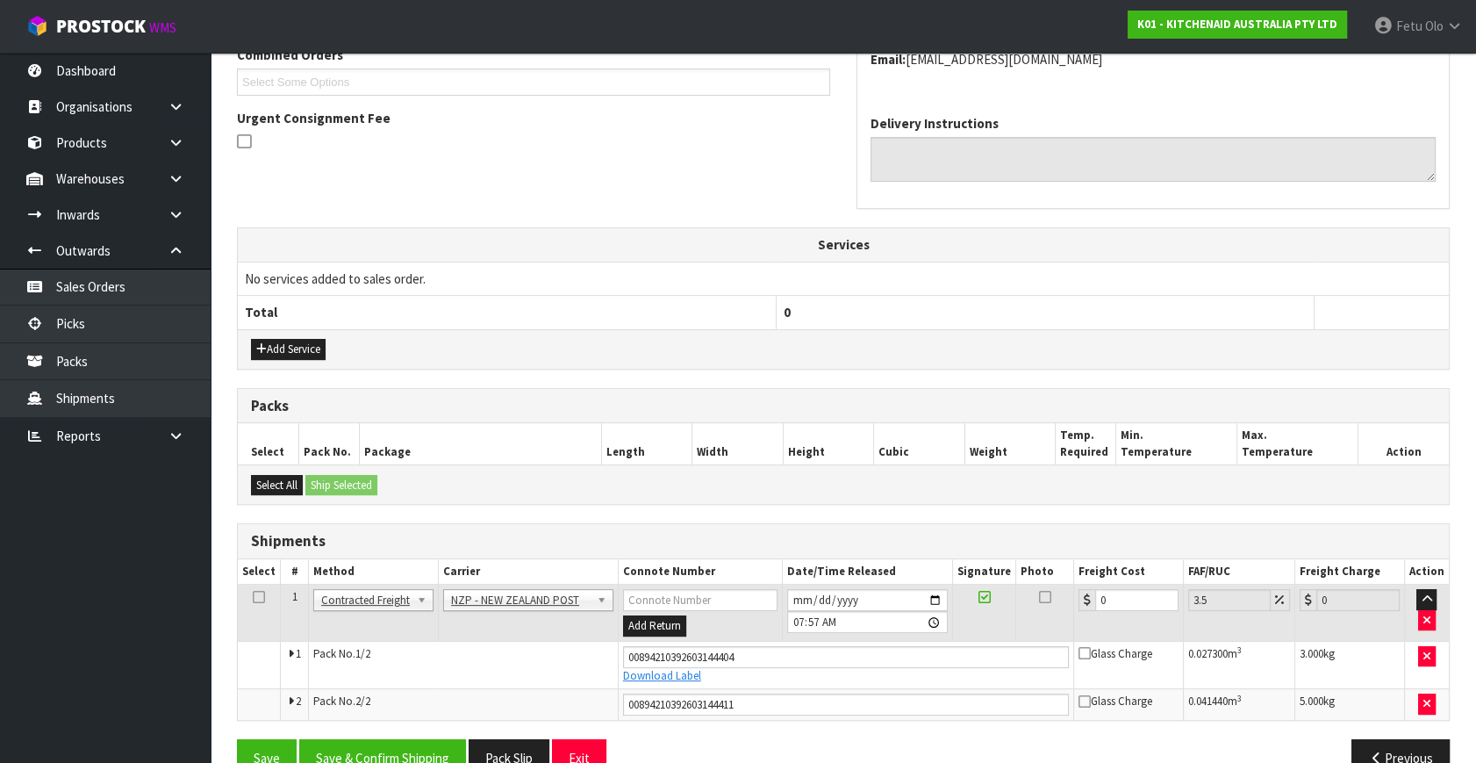
scroll to position [511, 0]
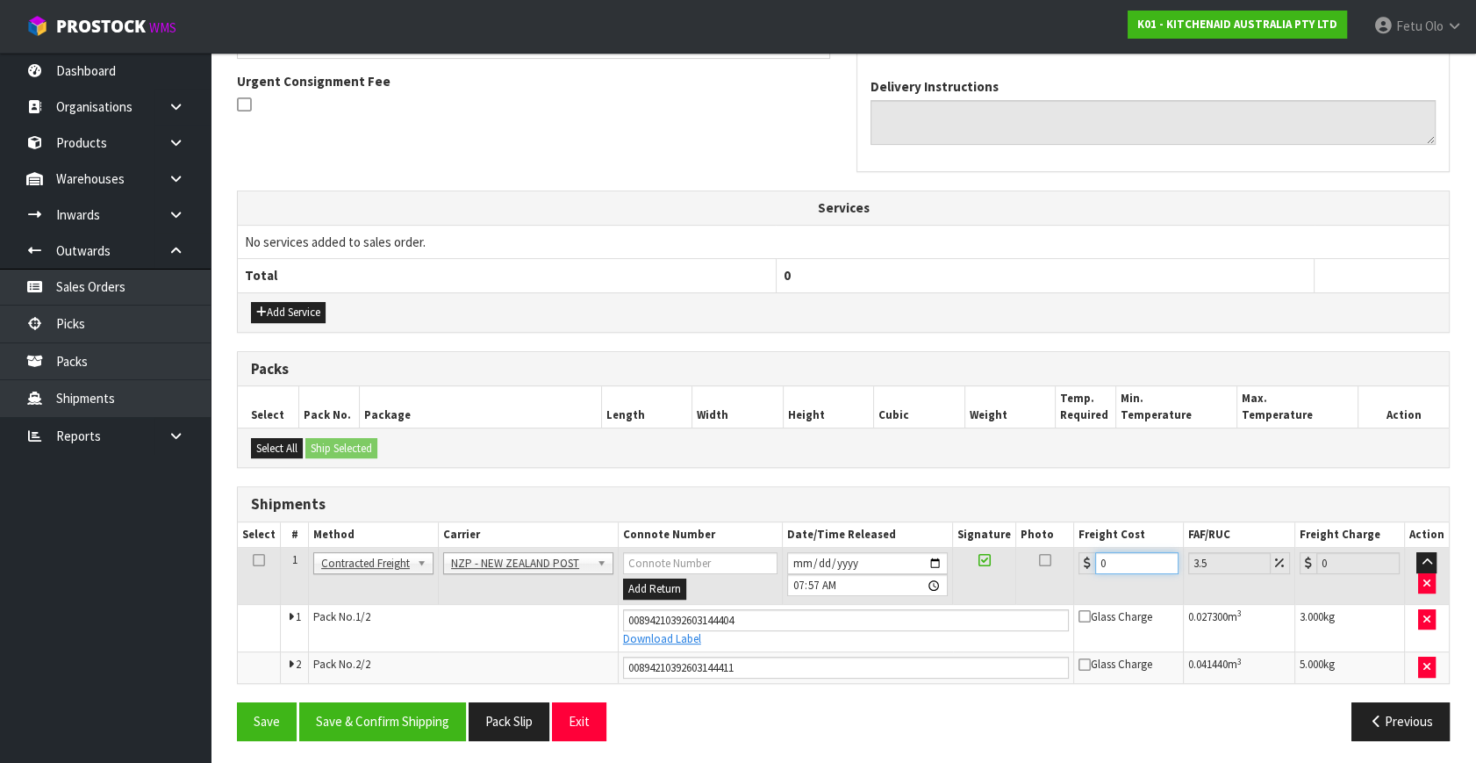
drag, startPoint x: 828, startPoint y: 645, endPoint x: 801, endPoint y: 659, distance: 29.8
click at [801, 659] on tbody "1 Client Local Pickup Customer Local Pickup Company Freight Contracted Freight …" at bounding box center [843, 615] width 1211 height 135
type input "1"
type input "1.03"
type input "14"
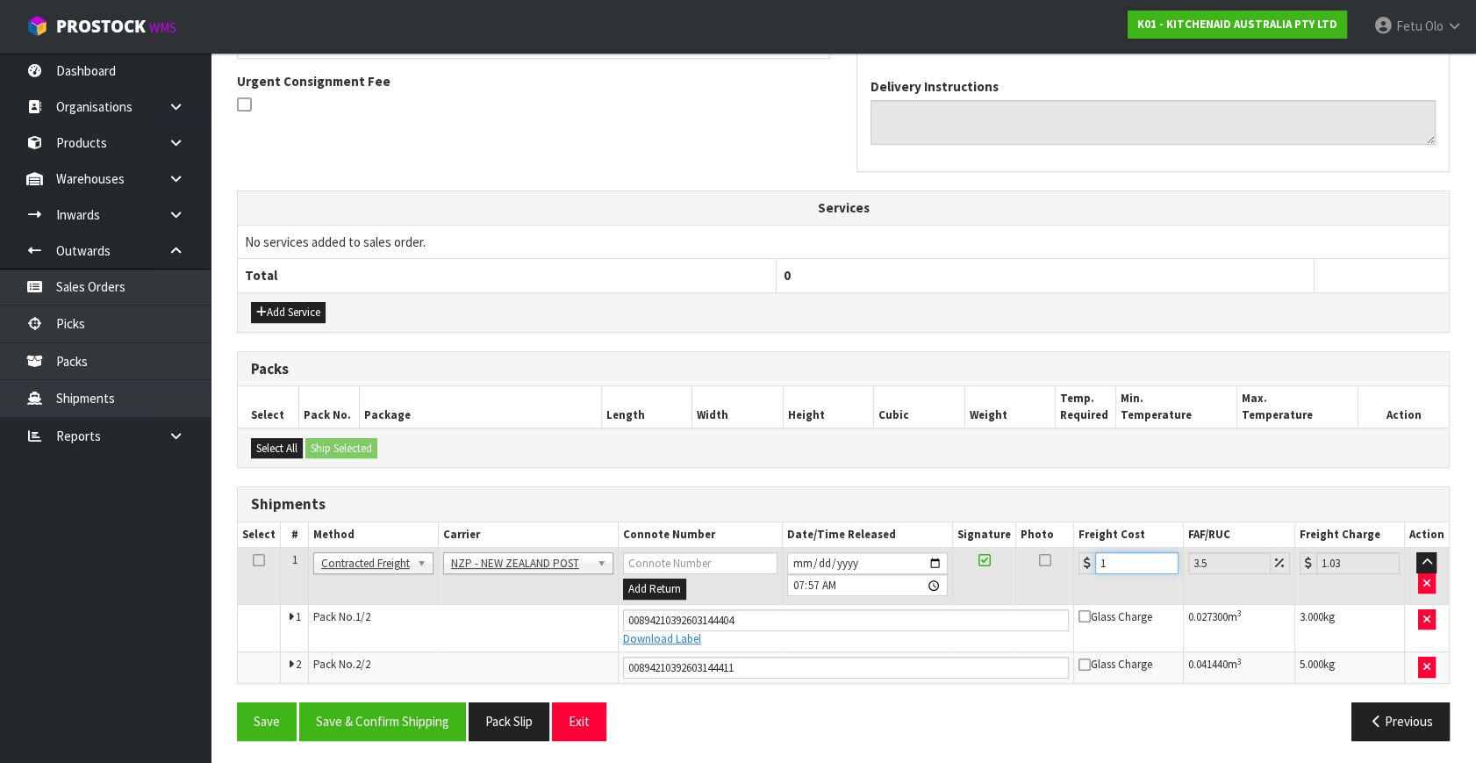
type input "14.49"
type input "14.6"
type input "15.11"
type input "14.62"
type input "15.13"
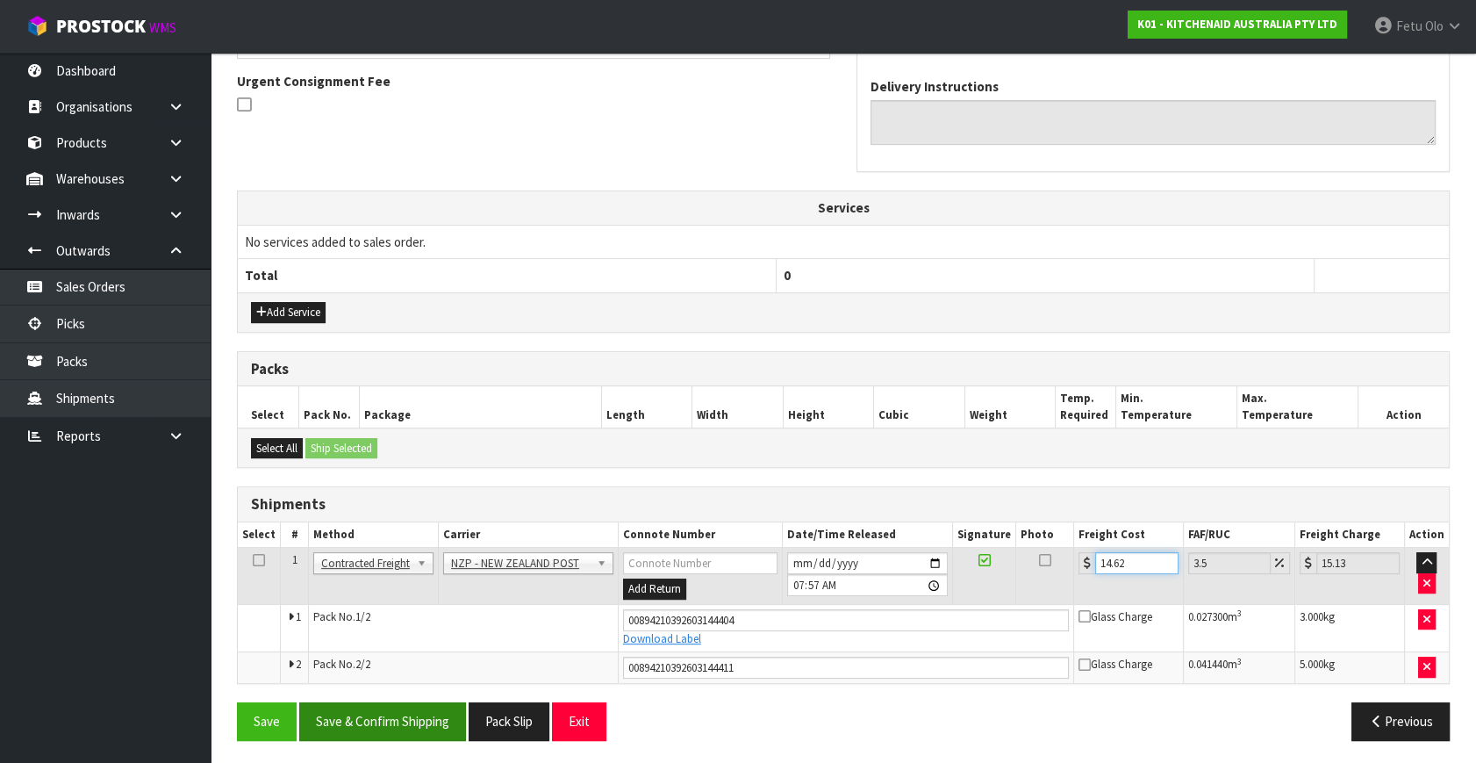
type input "14.62"
click at [421, 728] on button "Save & Confirm Shipping" at bounding box center [382, 721] width 167 height 38
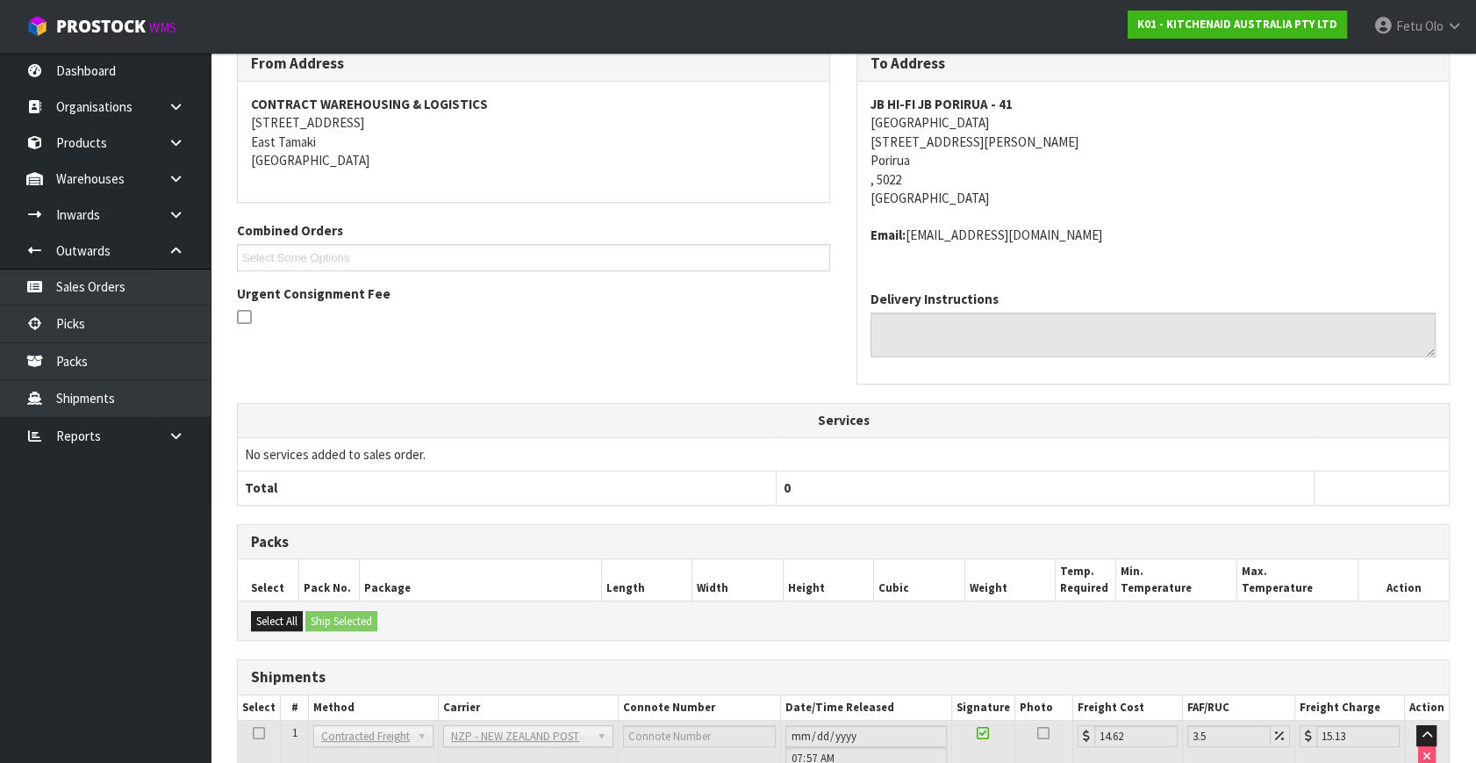
scroll to position [463, 0]
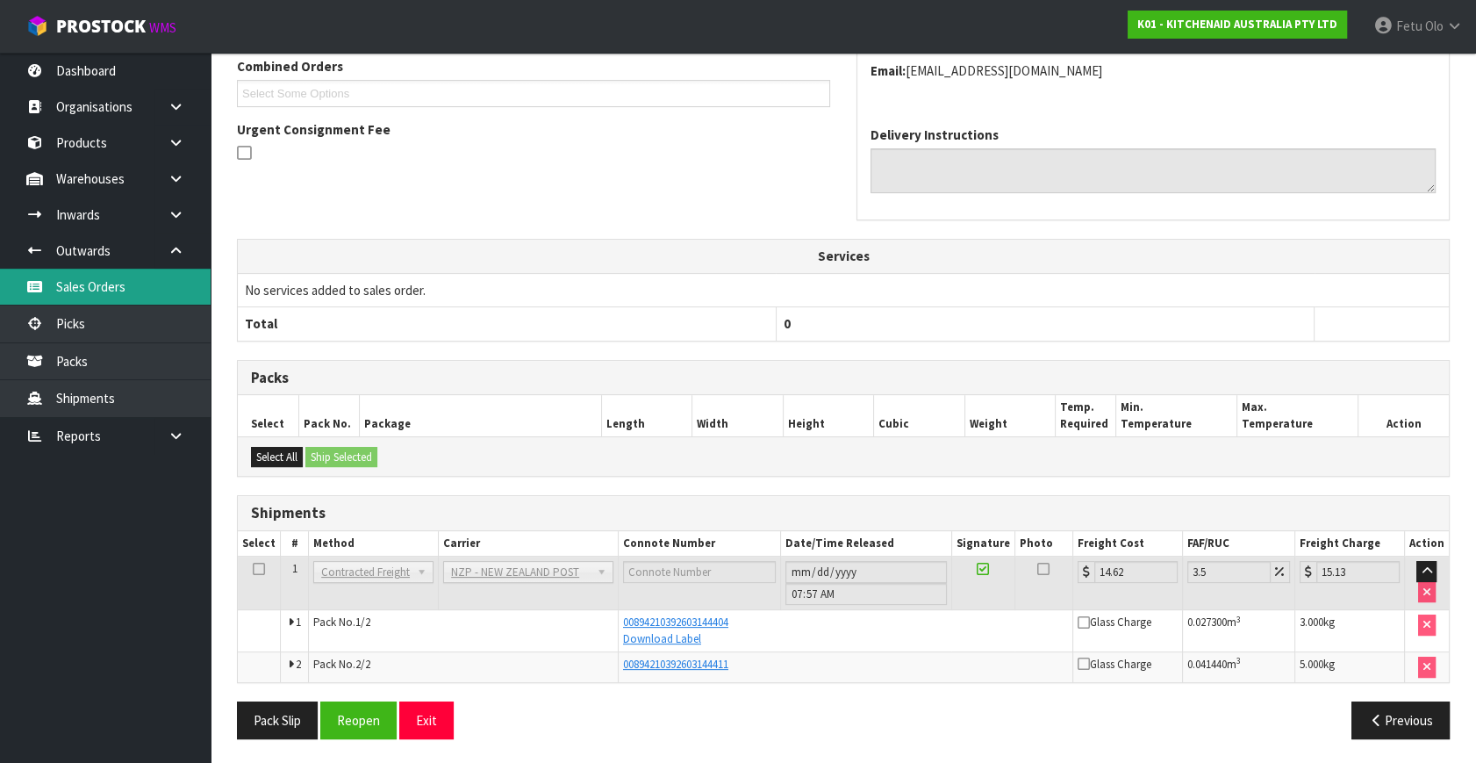
click at [71, 298] on link "Sales Orders" at bounding box center [105, 287] width 211 height 36
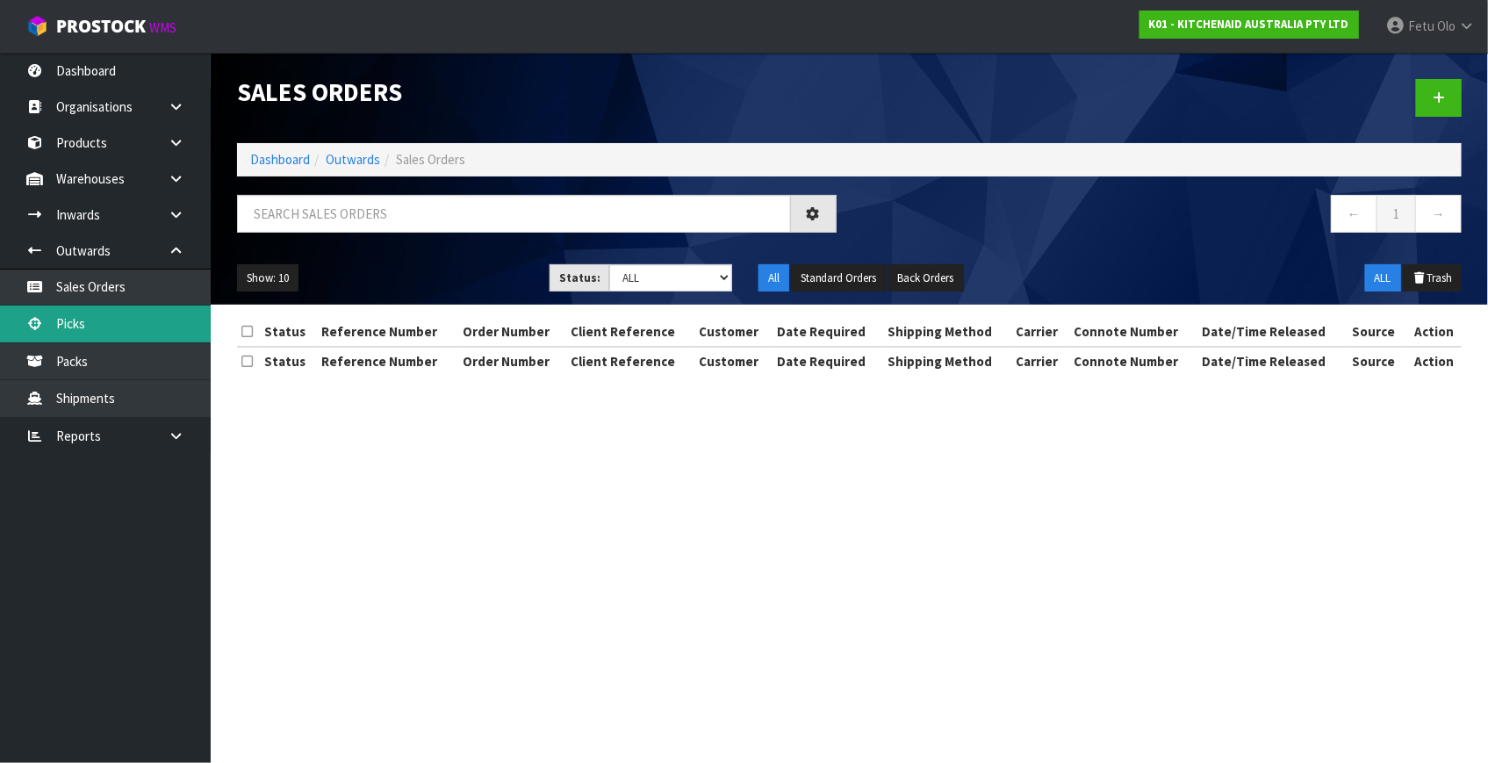
click at [81, 327] on link "Picks" at bounding box center [105, 323] width 211 height 36
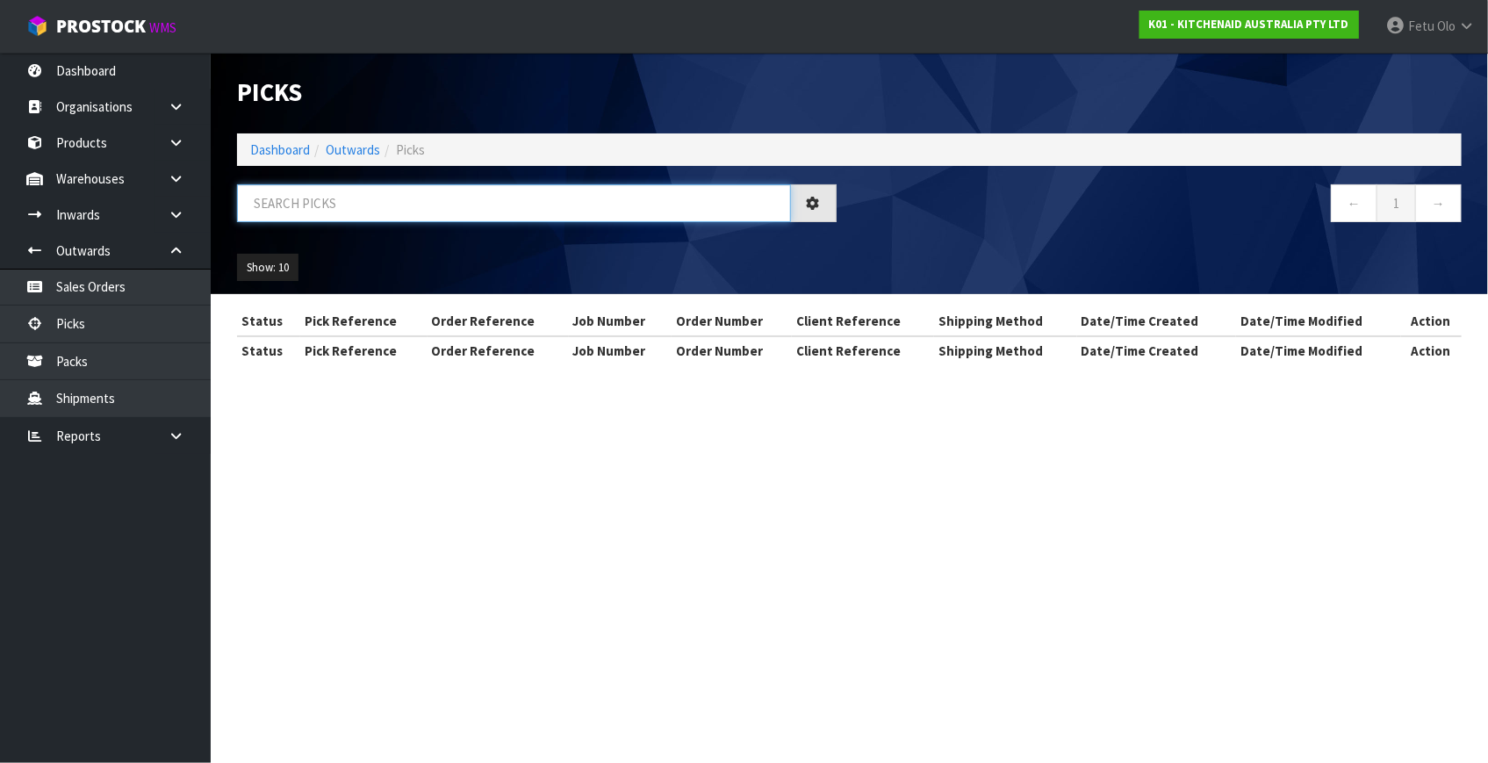
click at [324, 212] on input "text" at bounding box center [514, 203] width 554 height 38
type input "79538"
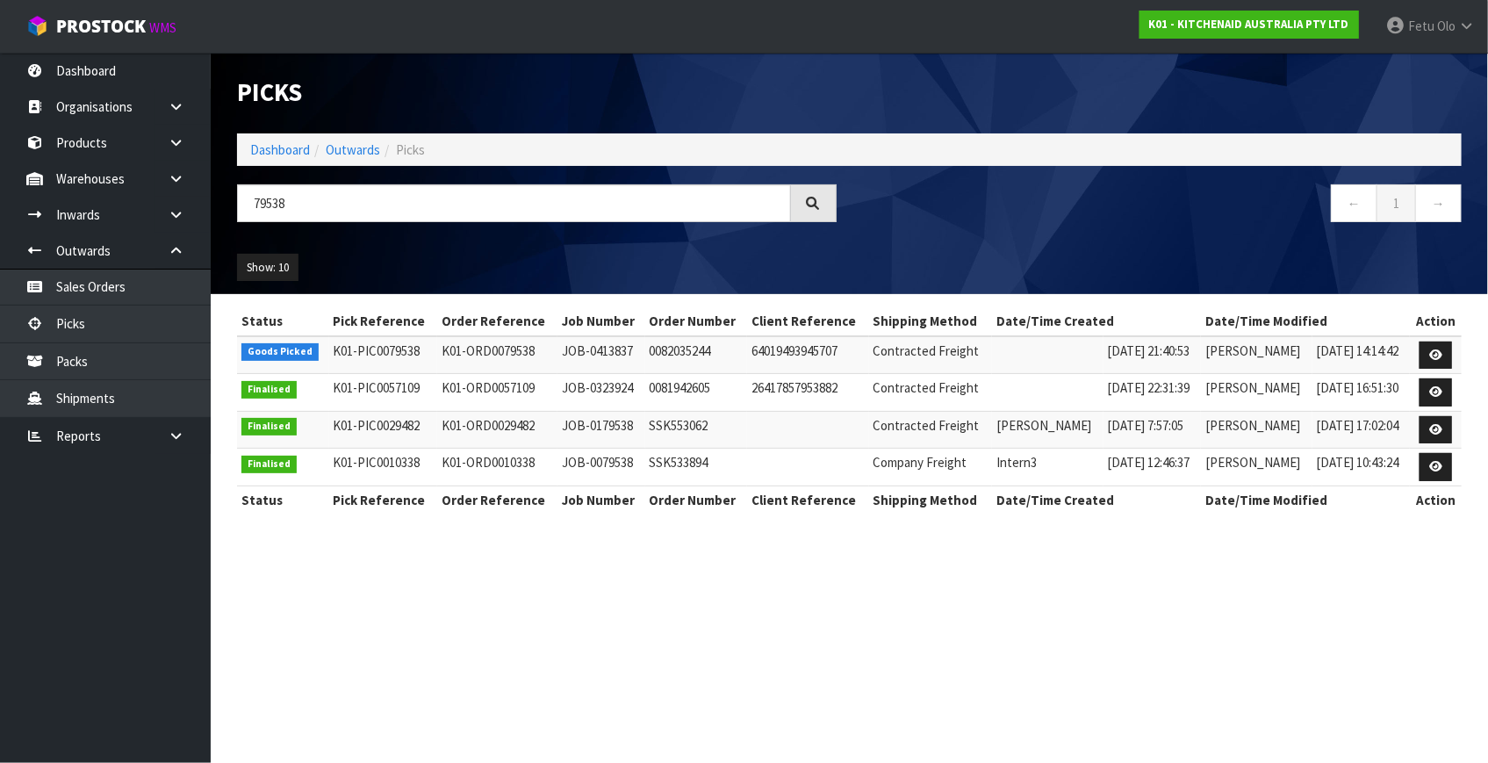
click at [1418, 350] on td at bounding box center [1436, 355] width 52 height 38
click at [1432, 349] on icon at bounding box center [1435, 354] width 13 height 11
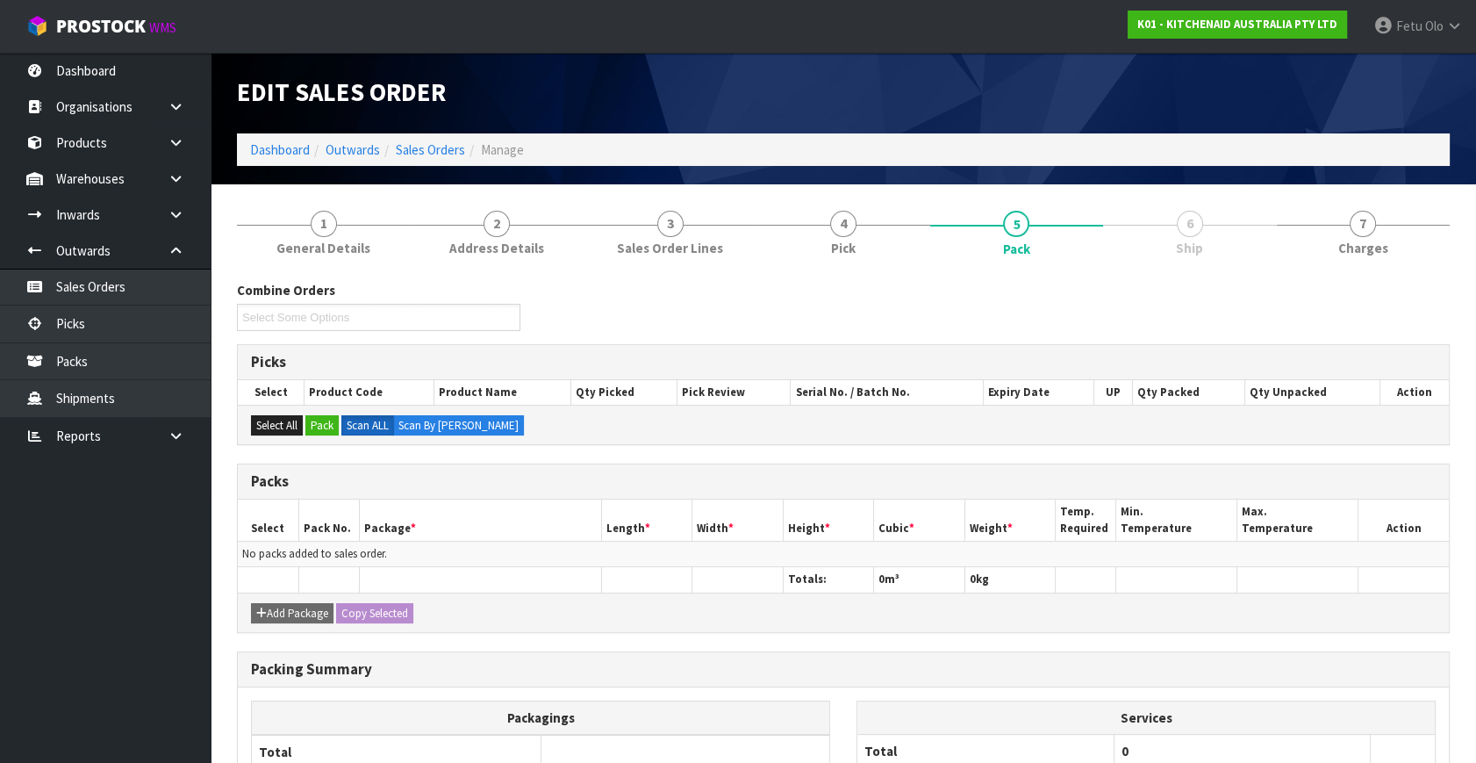
scroll to position [158, 0]
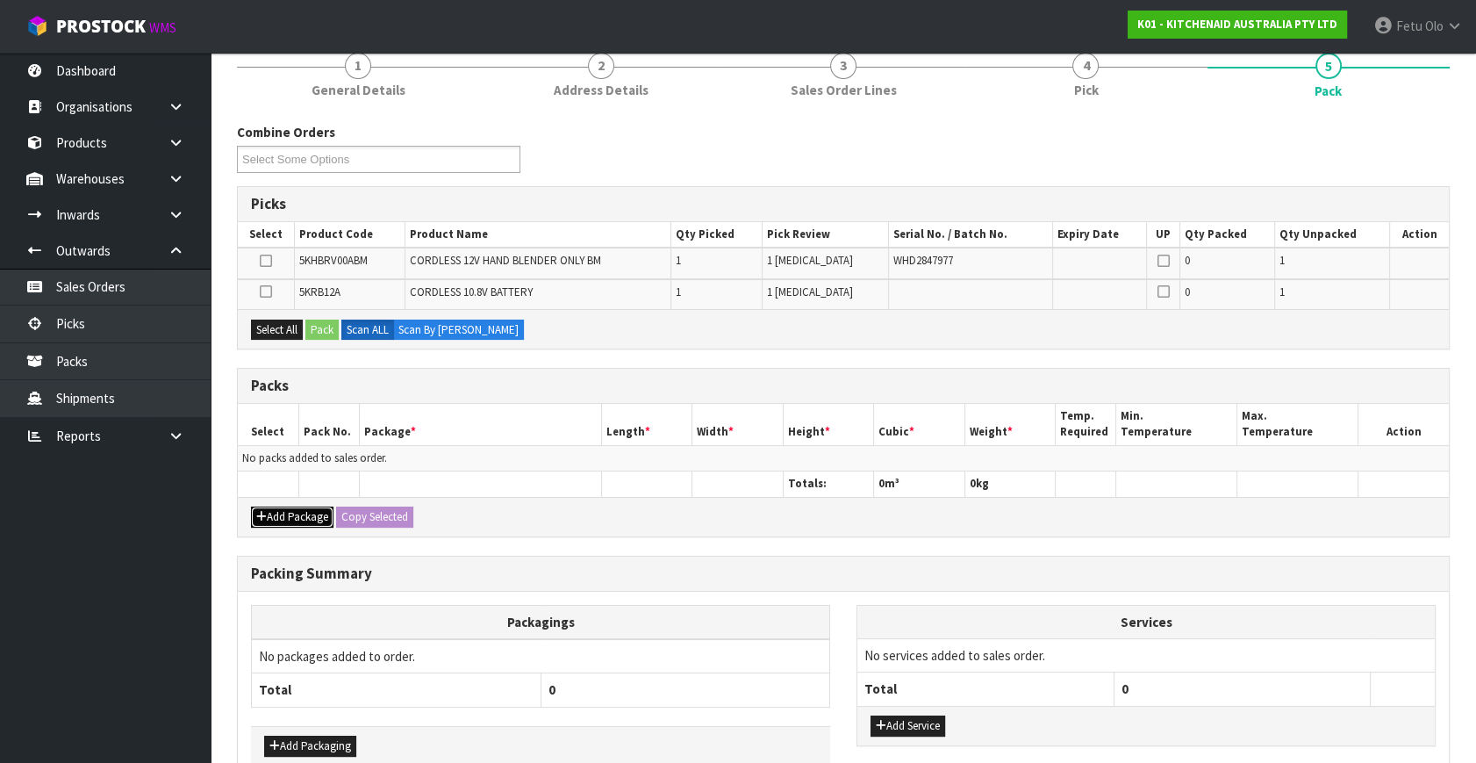
click at [281, 507] on button "Add Package" at bounding box center [292, 516] width 83 height 21
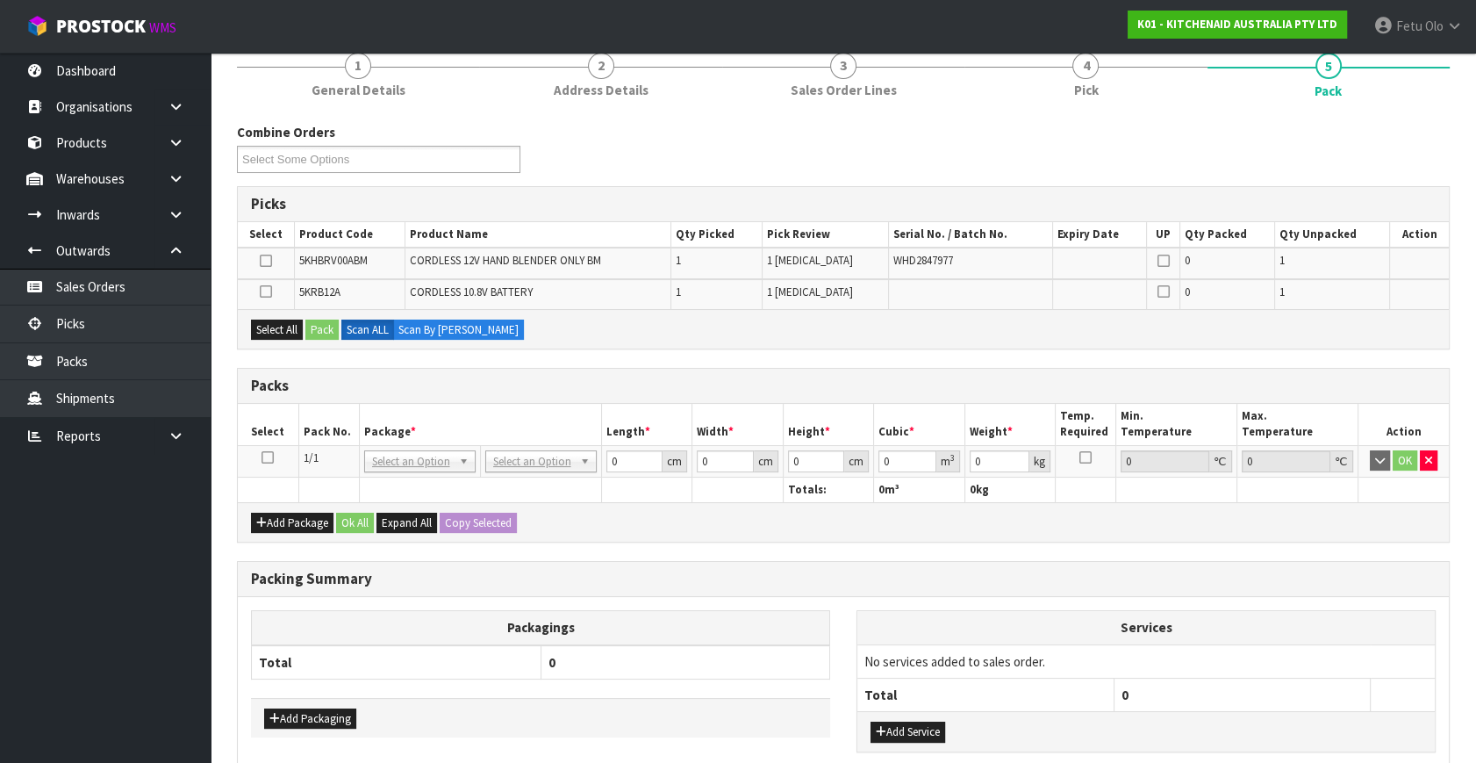
drag, startPoint x: 263, startPoint y: 456, endPoint x: 420, endPoint y: 432, distance: 158.0
click at [268, 457] on icon at bounding box center [268, 457] width 12 height 1
click at [420, 432] on th "Package *" at bounding box center [480, 424] width 242 height 41
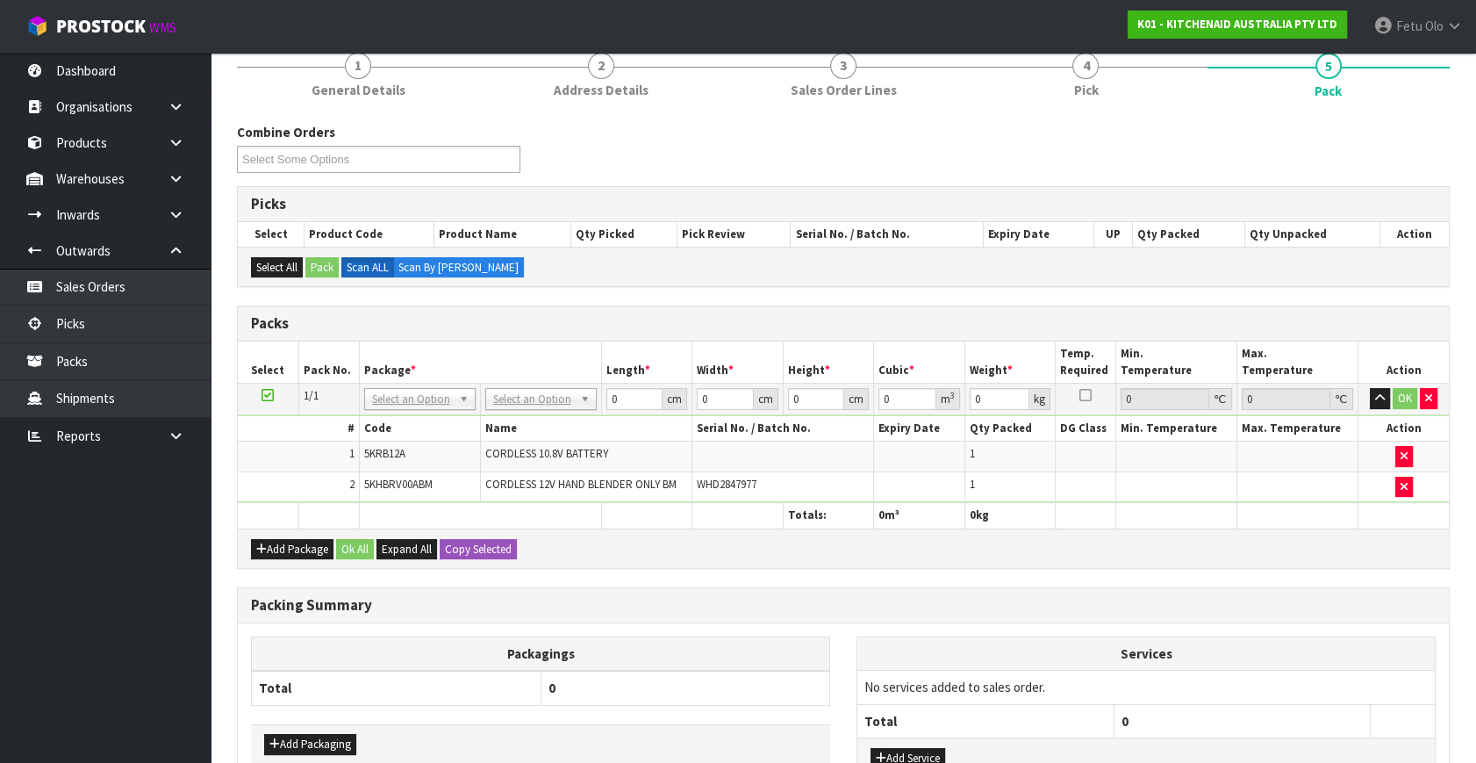
click at [433, 384] on td "NONE 007-001 007-002 007-004 007-009 007-013 007-014 007-015 007-017 007-018 00…" at bounding box center [419, 400] width 121 height 32
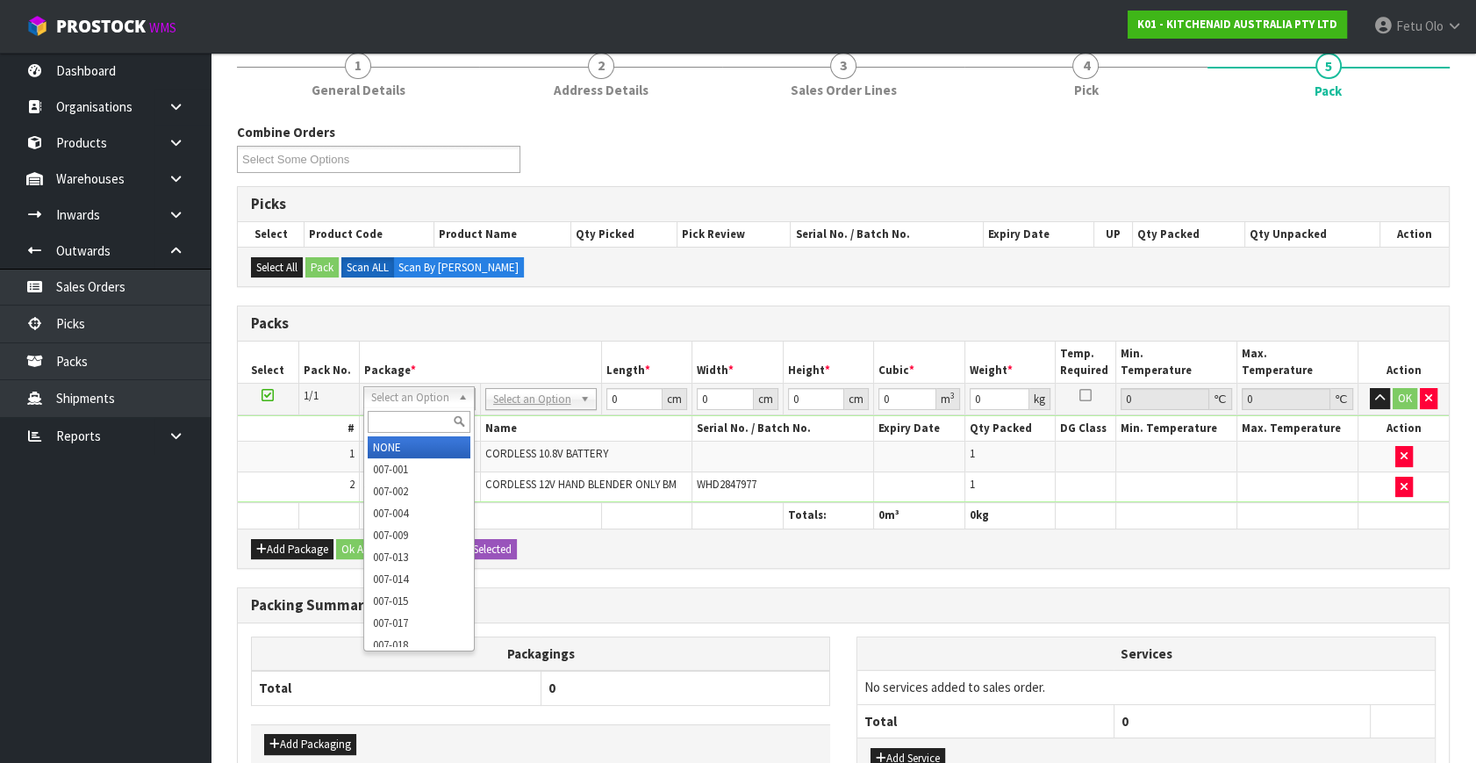
click at [406, 413] on input "text" at bounding box center [419, 422] width 103 height 22
type input "0"
type input "011"
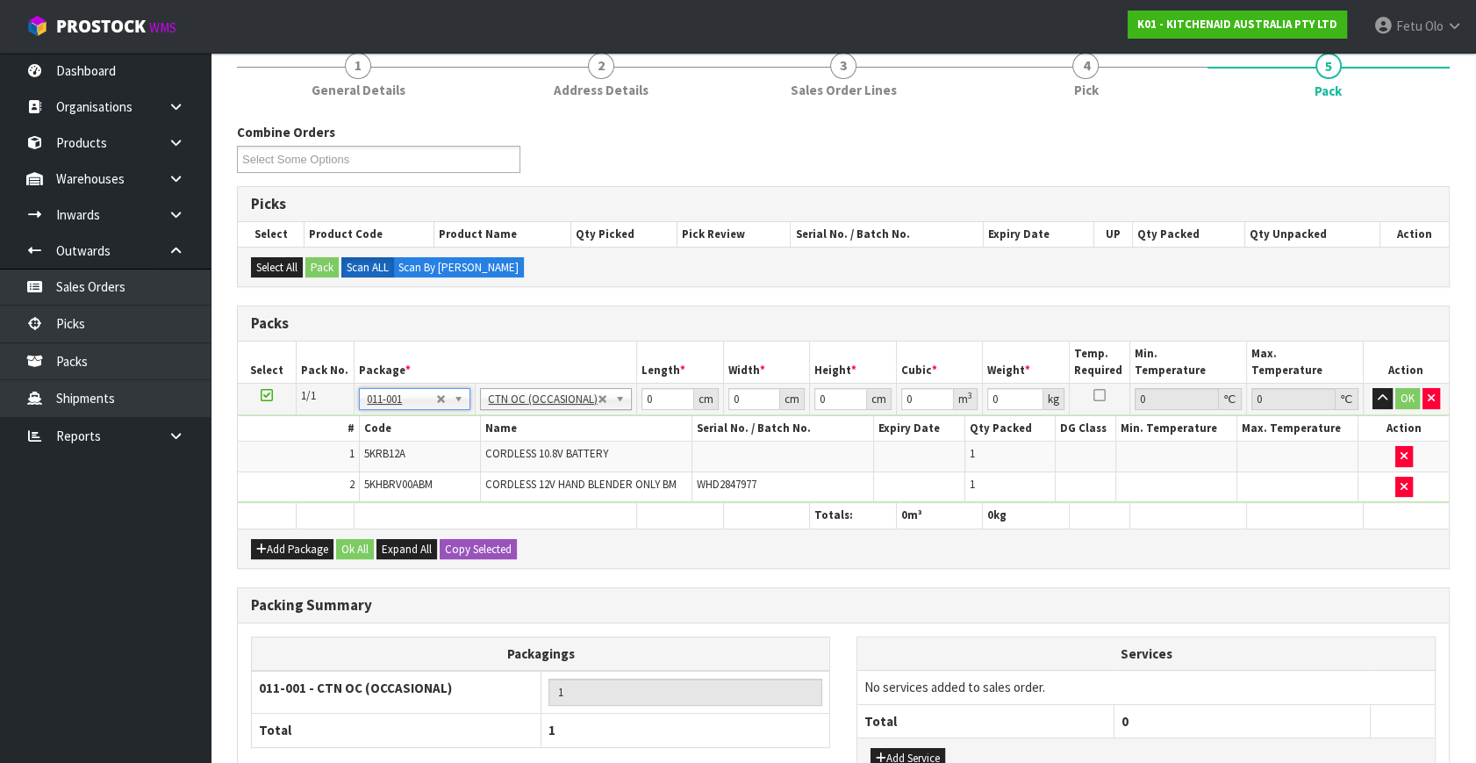
type input "1.52"
drag, startPoint x: 515, startPoint y: 436, endPoint x: 555, endPoint y: 470, distance: 51.7
click at [529, 450] on tbody "1/1 NONE 007-001 007-002 007-004 007-009 007-013 007-014 007-015 007-017 007-01…" at bounding box center [843, 443] width 1211 height 119
type input "25"
type input "23"
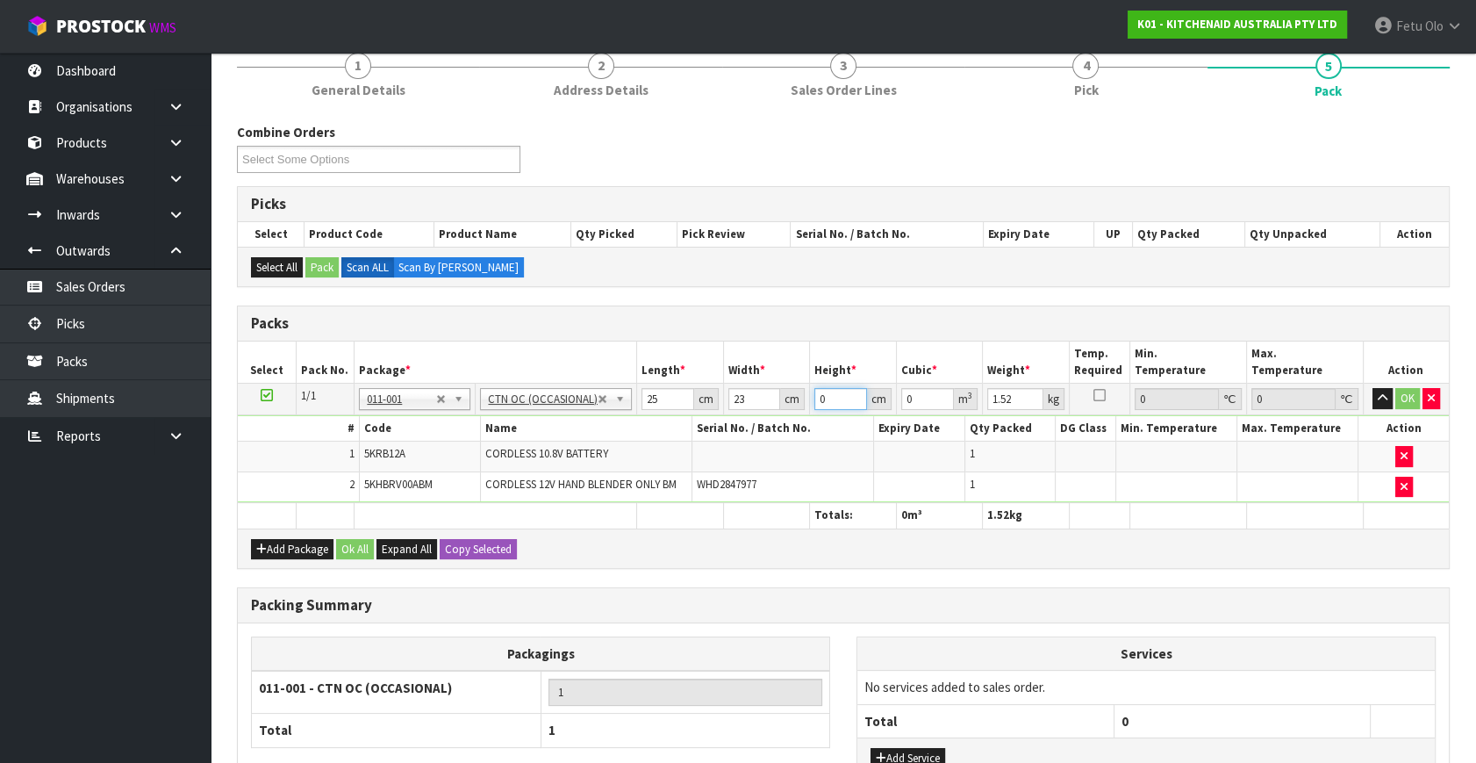
type input "2"
type input "0.00115"
type input "28"
type input "0.0161"
type input "28"
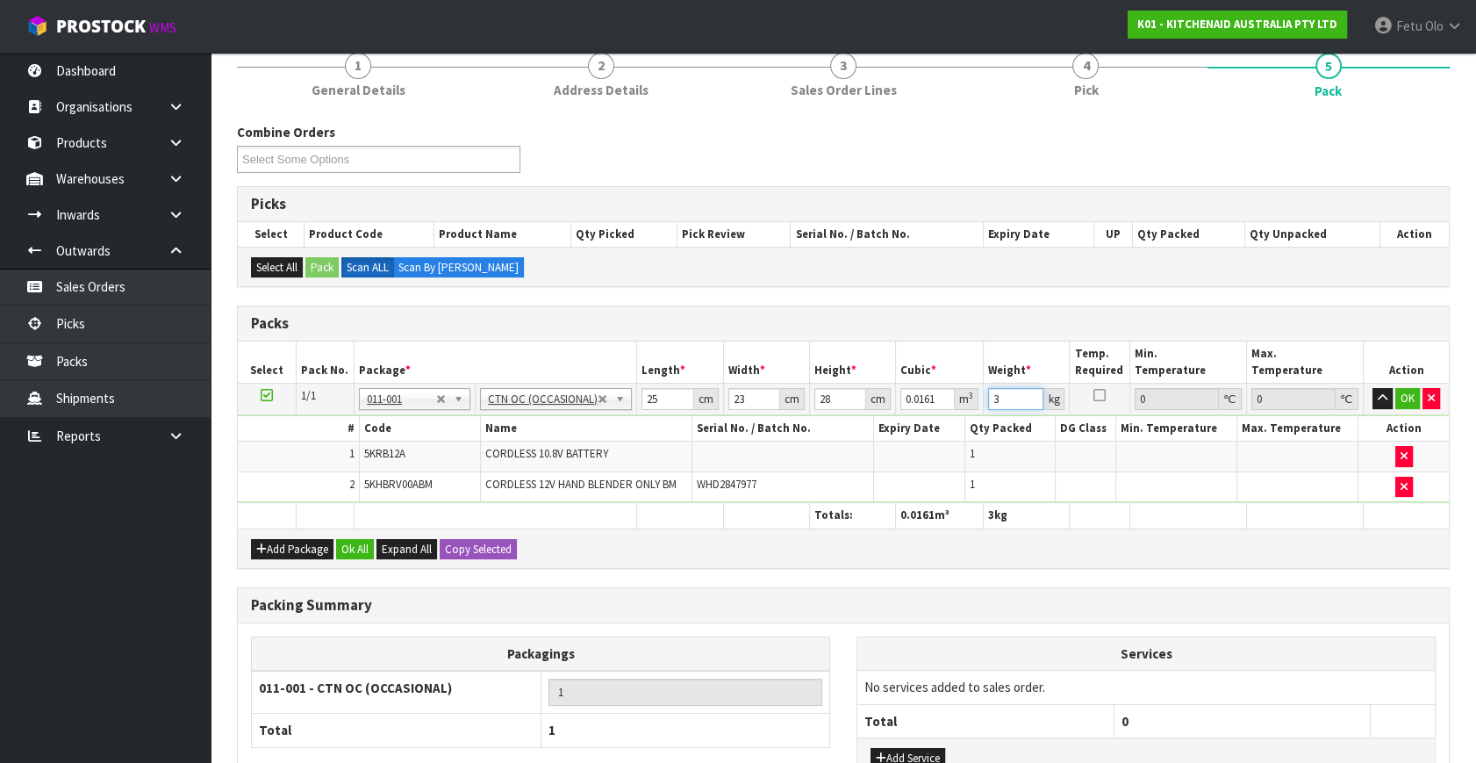
type input "3"
click button "OK" at bounding box center [1408, 398] width 25 height 21
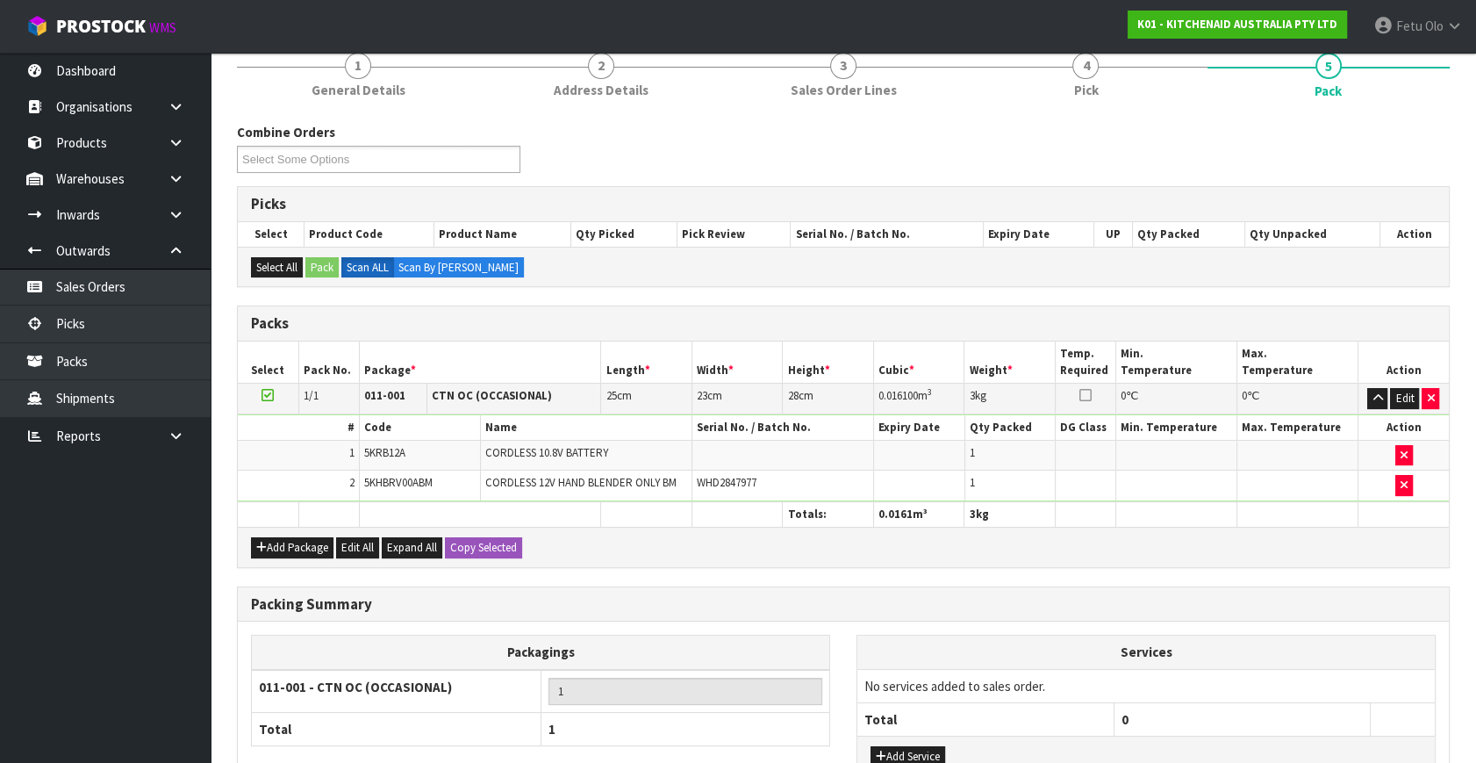
scroll to position [291, 0]
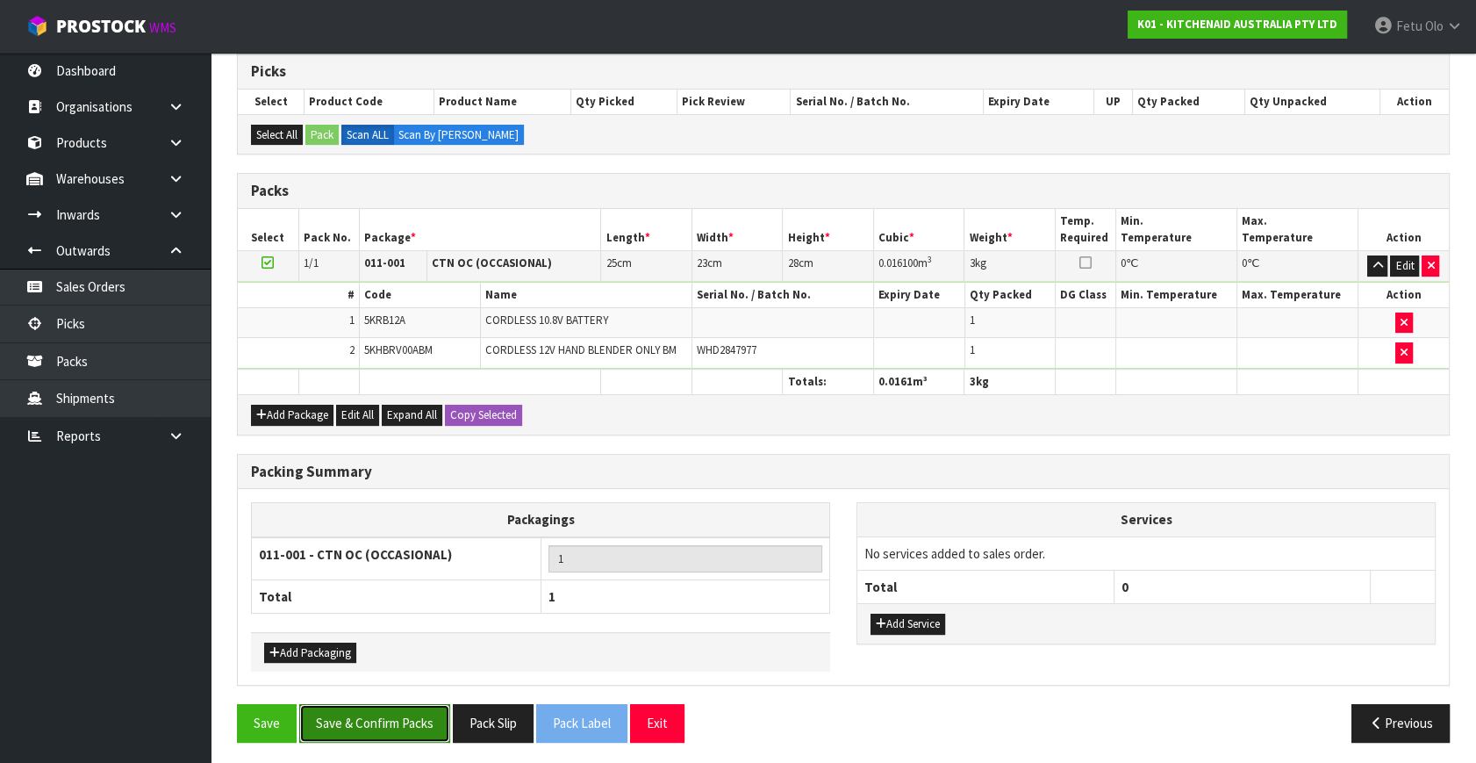
click at [403, 709] on button "Save & Confirm Packs" at bounding box center [374, 723] width 151 height 38
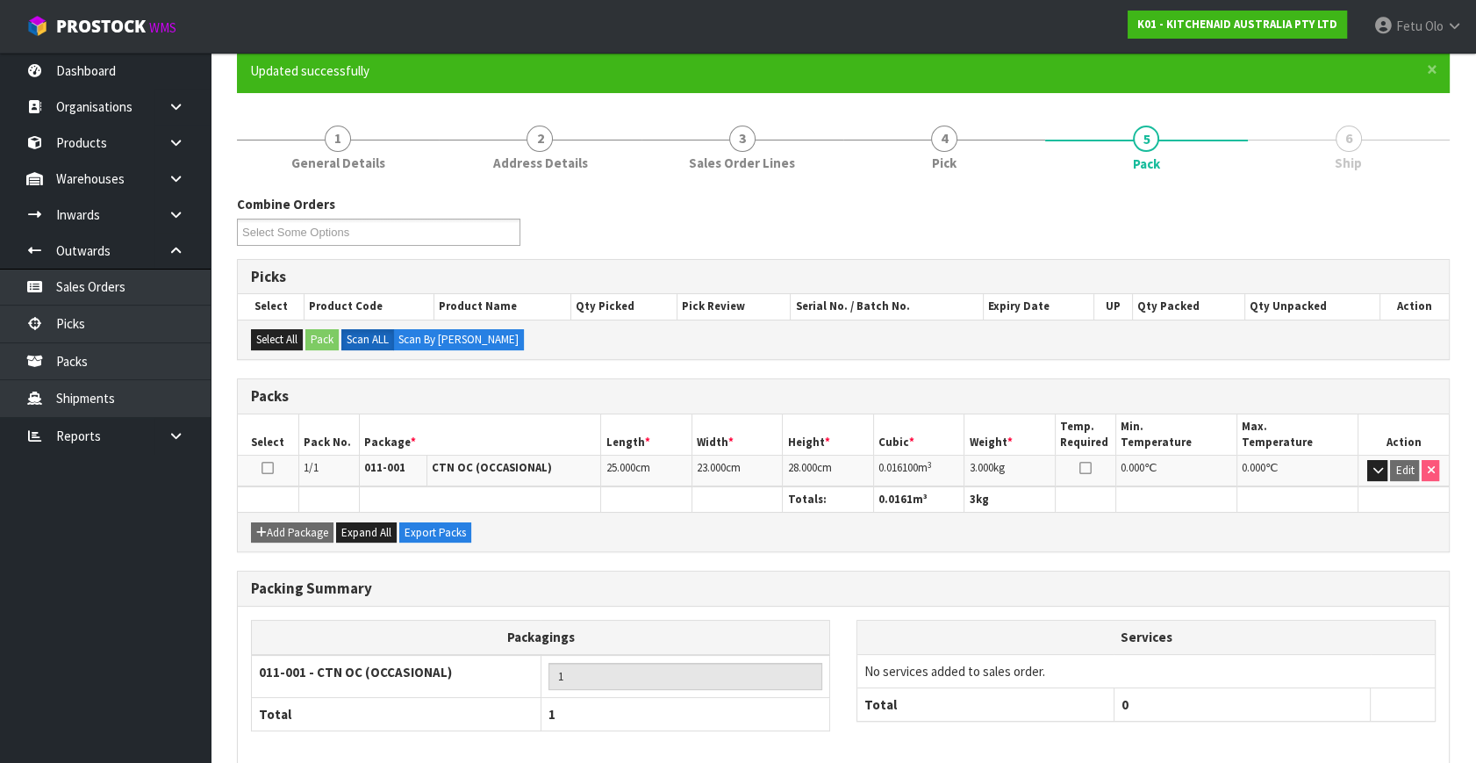
scroll to position [229, 0]
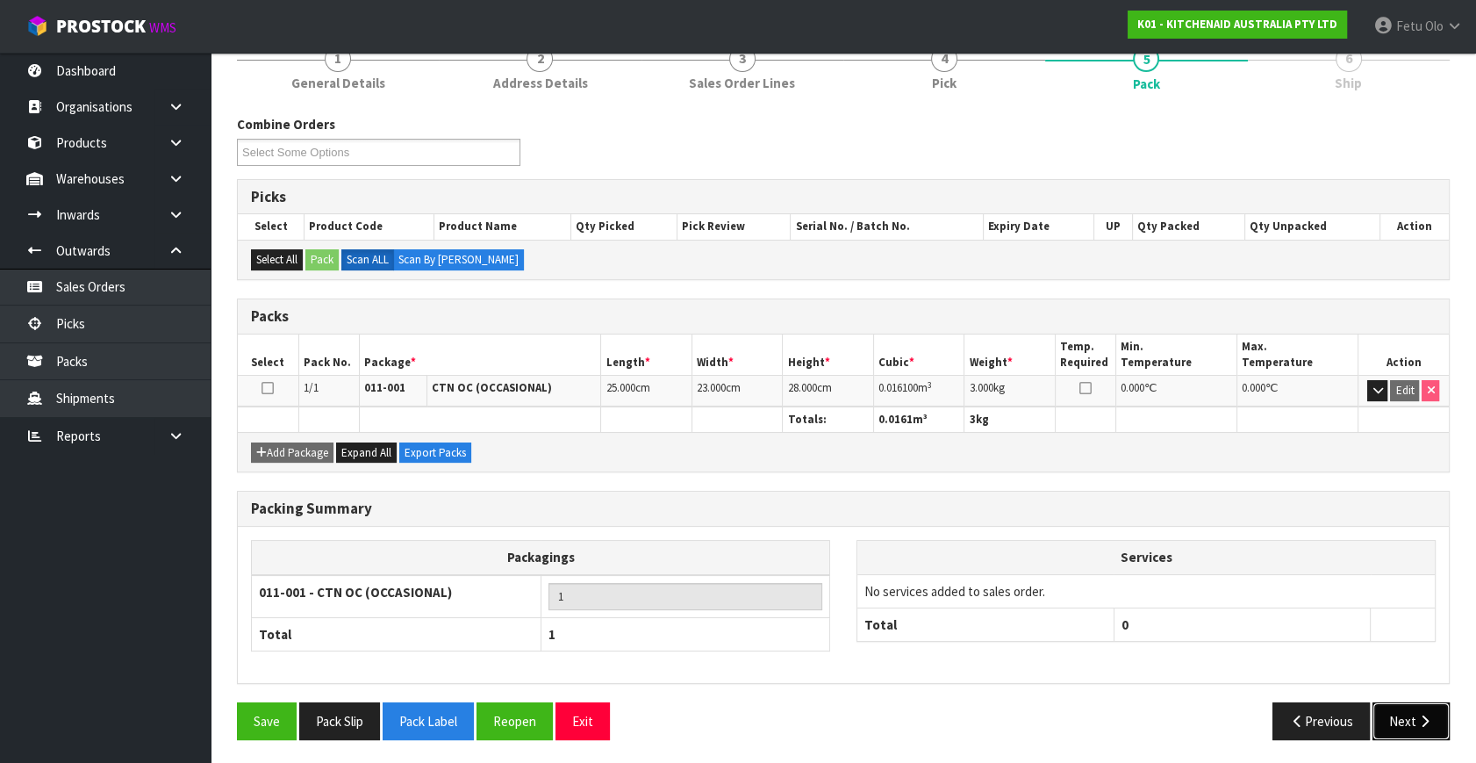
click at [1413, 724] on button "Next" at bounding box center [1411, 721] width 77 height 38
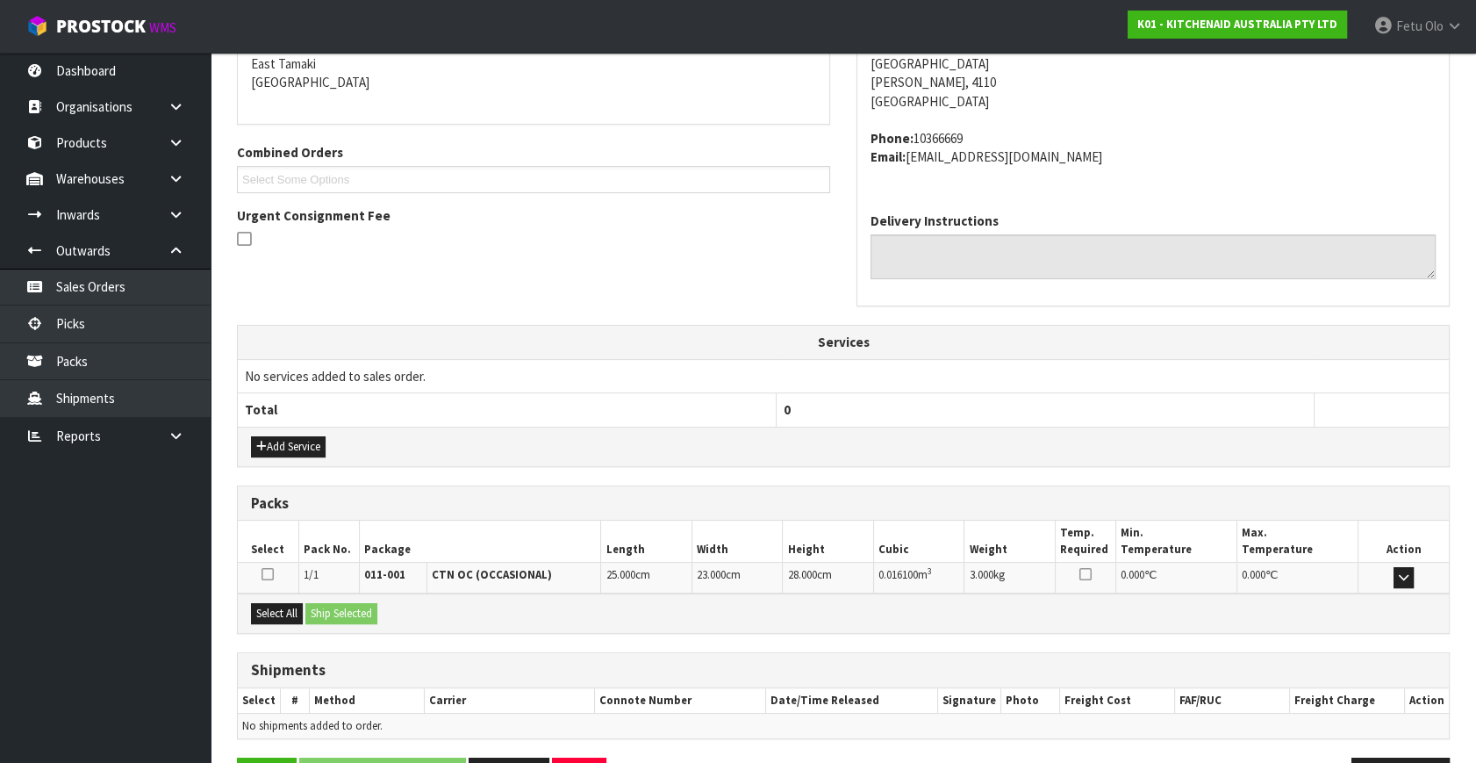
scroll to position [432, 0]
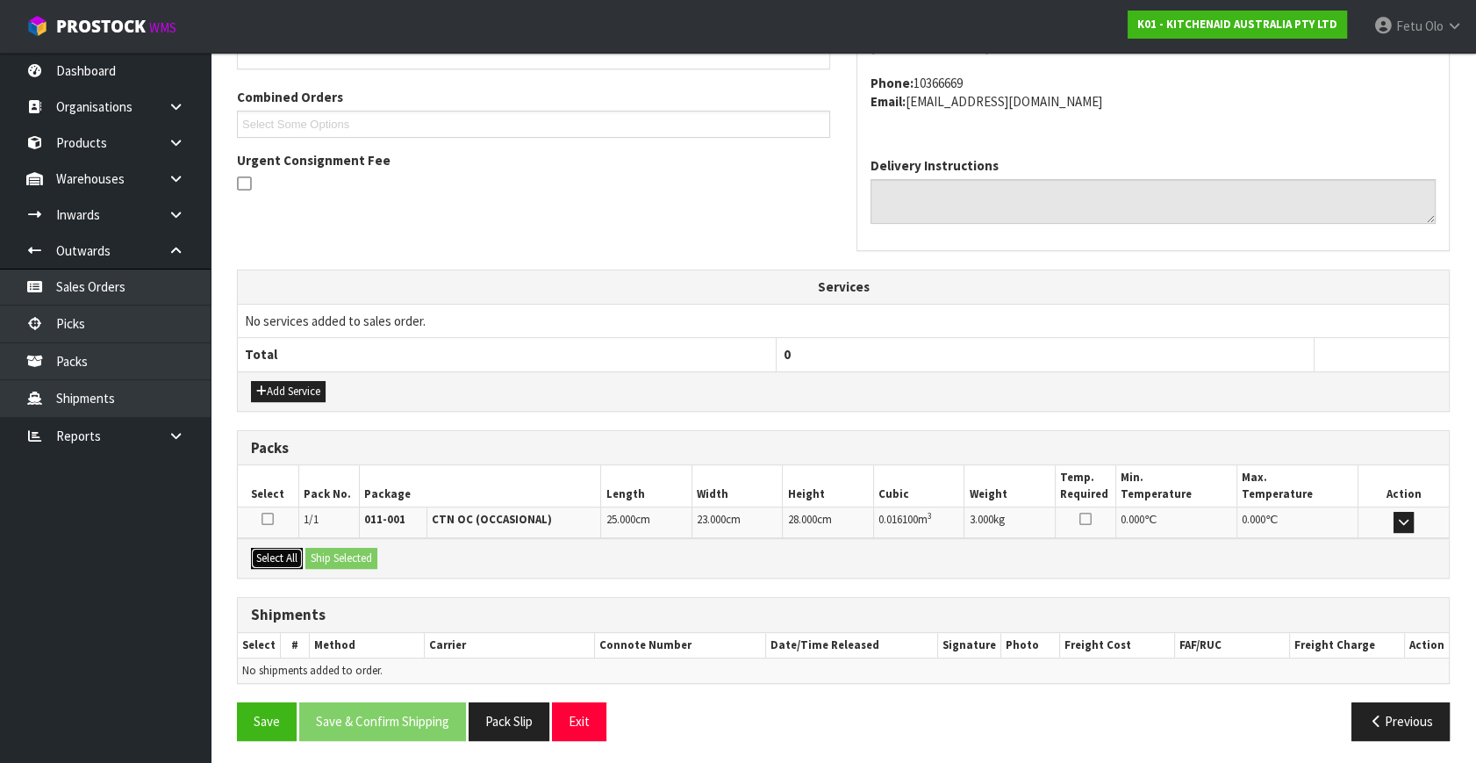
click at [286, 555] on button "Select All" at bounding box center [277, 558] width 52 height 21
click at [370, 553] on button "Ship Selected" at bounding box center [341, 558] width 72 height 21
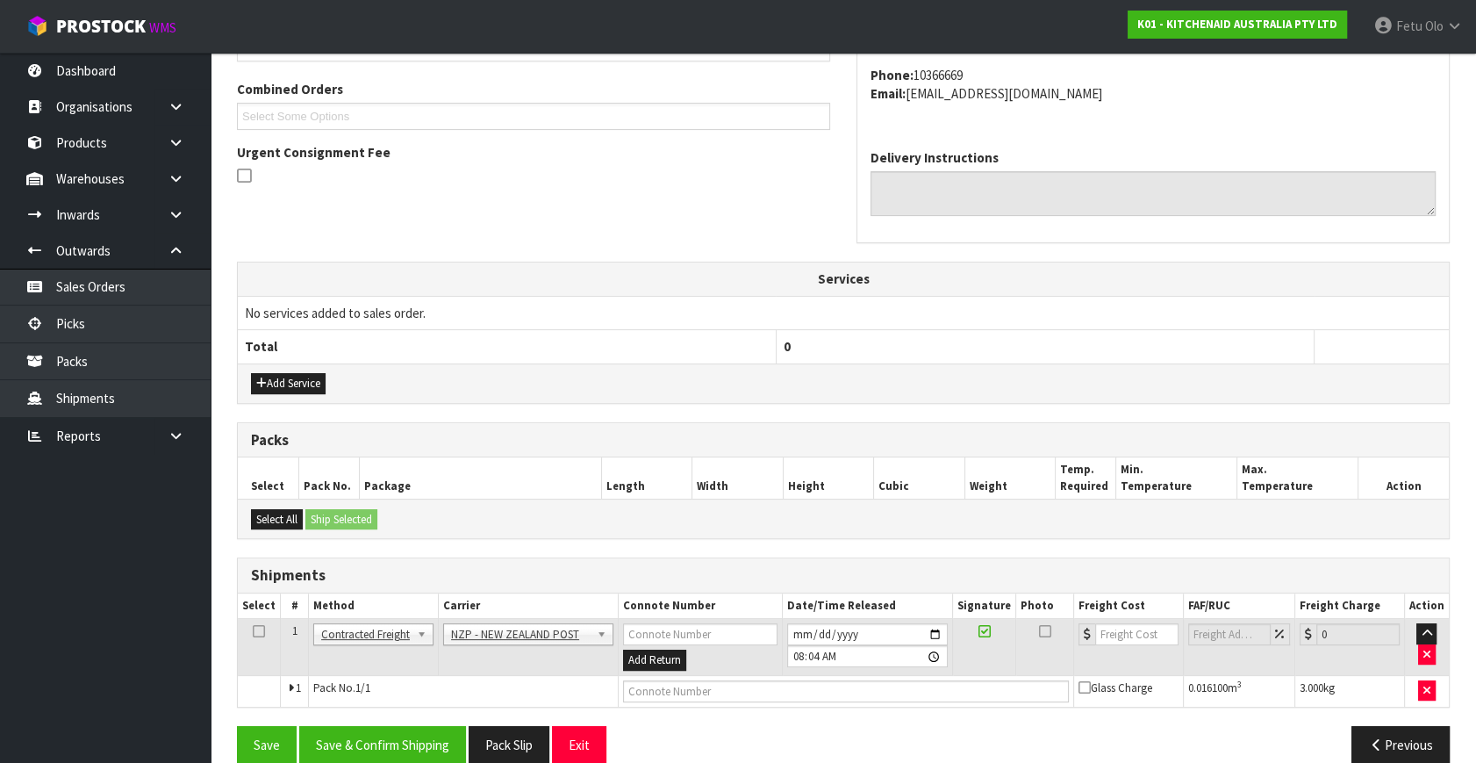
scroll to position [463, 0]
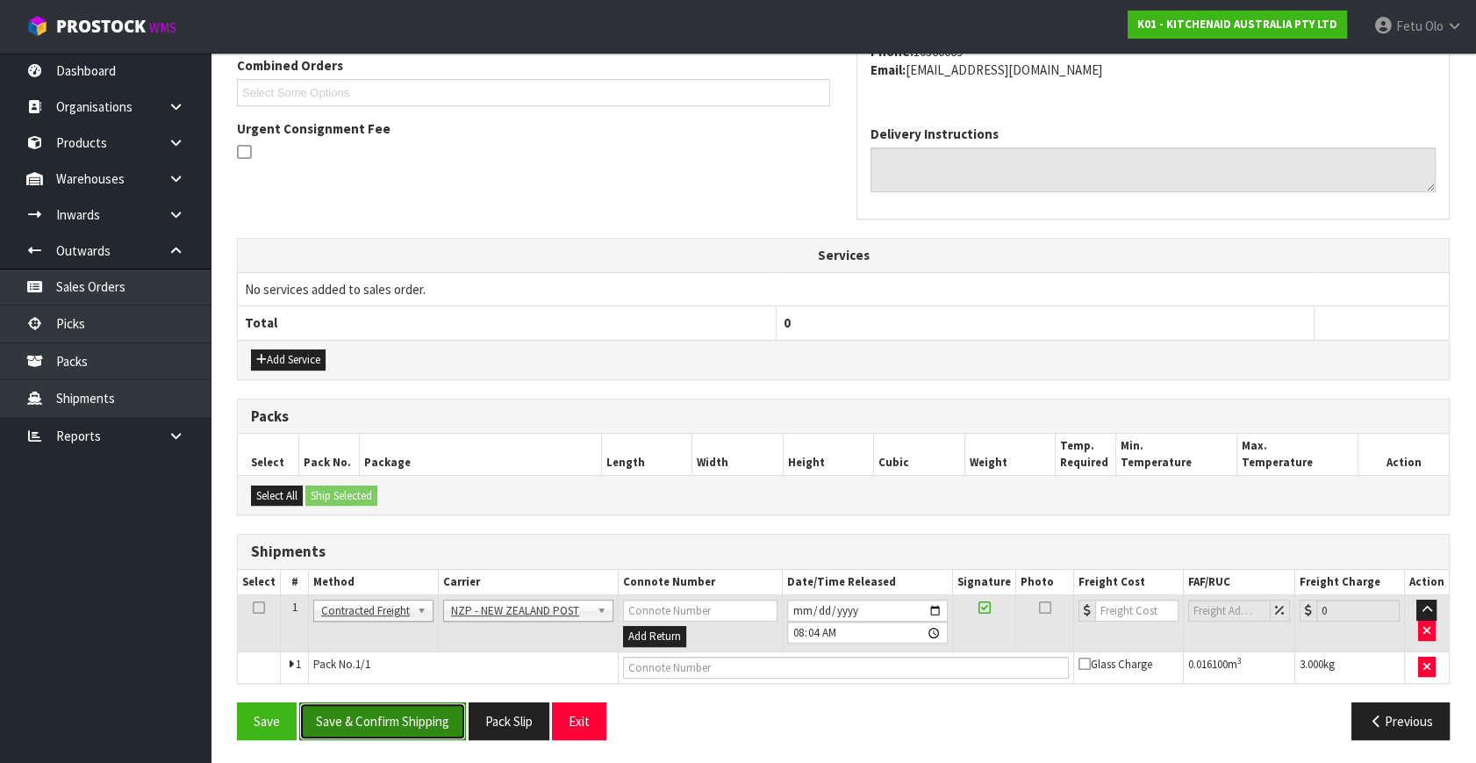
click at [428, 711] on button "Save & Confirm Shipping" at bounding box center [382, 721] width 167 height 38
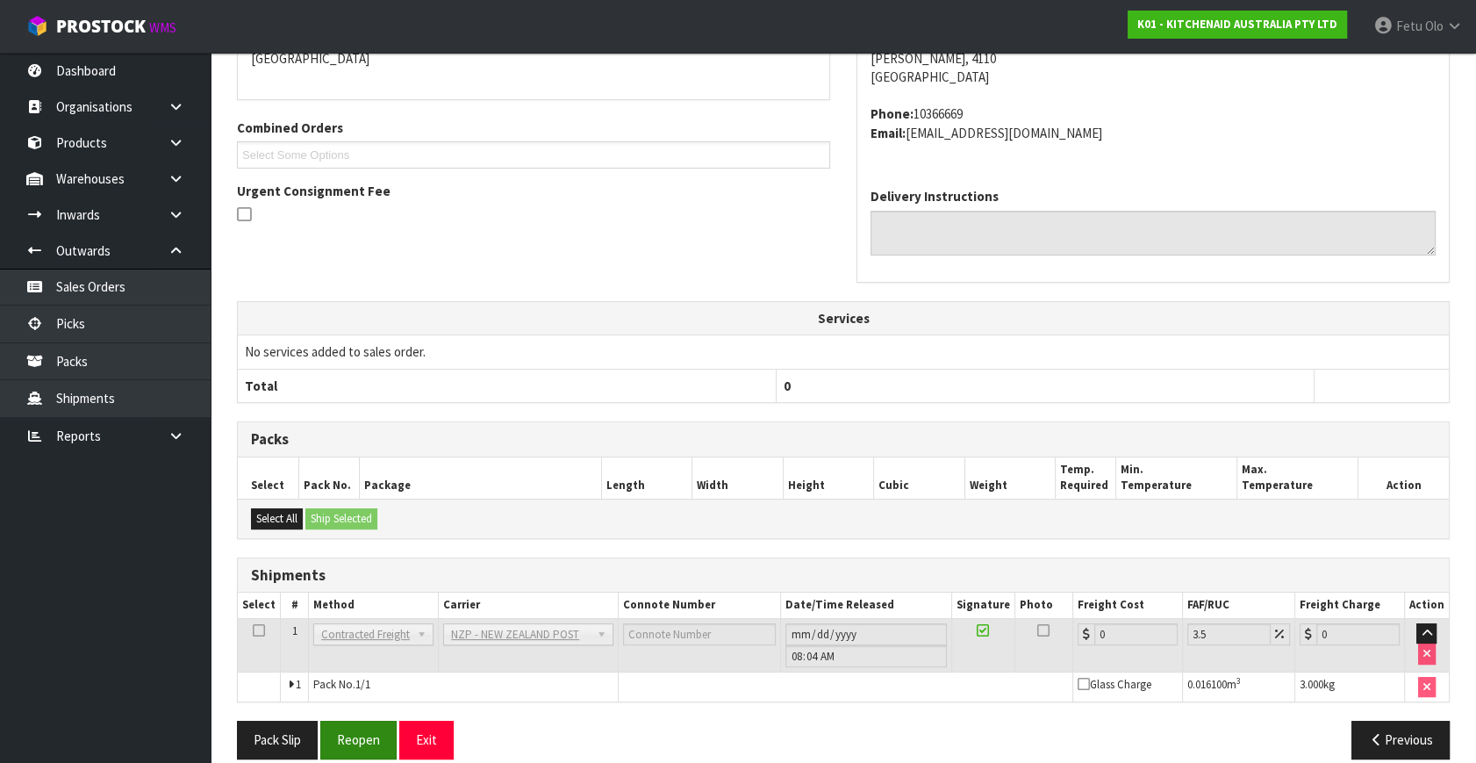
scroll to position [439, 0]
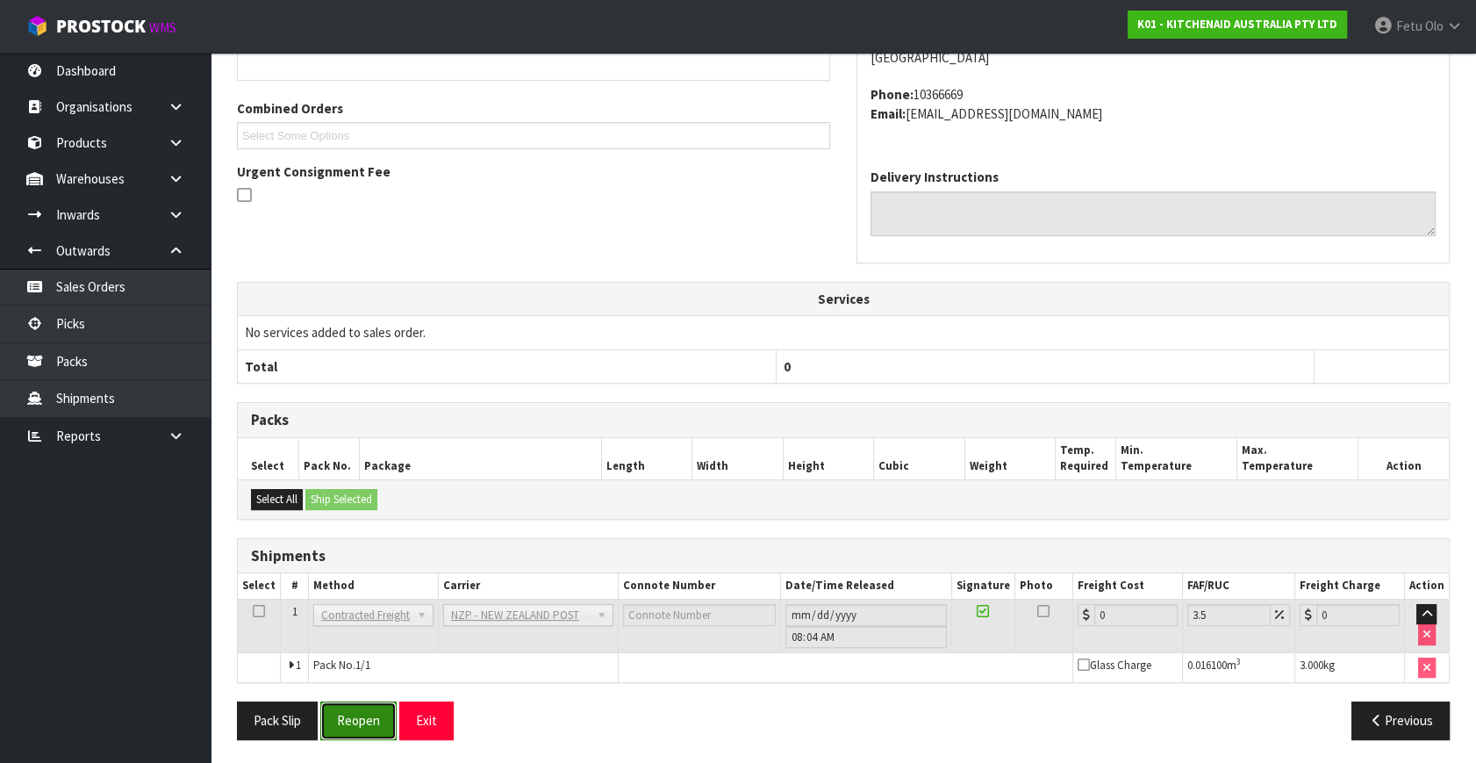
click at [347, 717] on button "Reopen" at bounding box center [358, 720] width 76 height 38
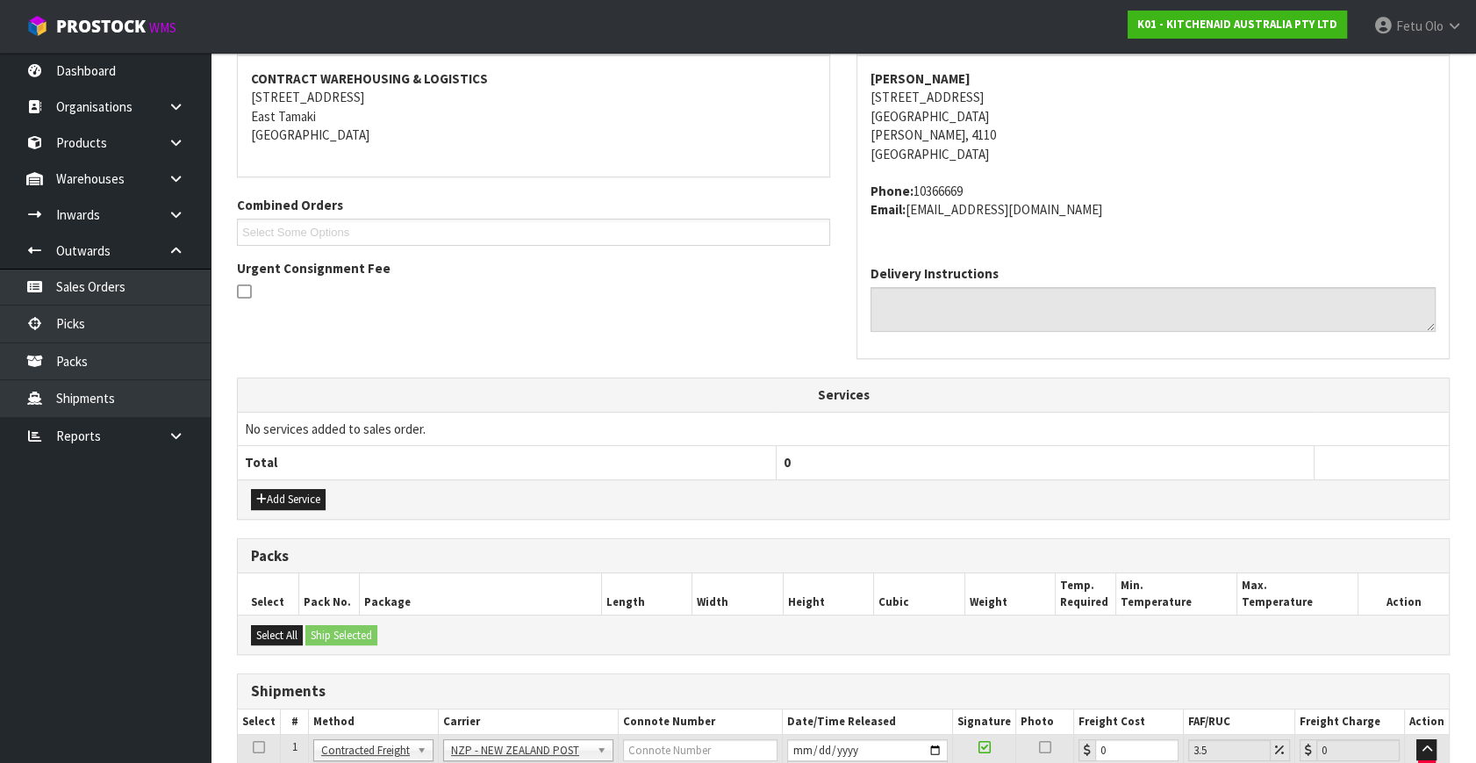
scroll to position [398, 0]
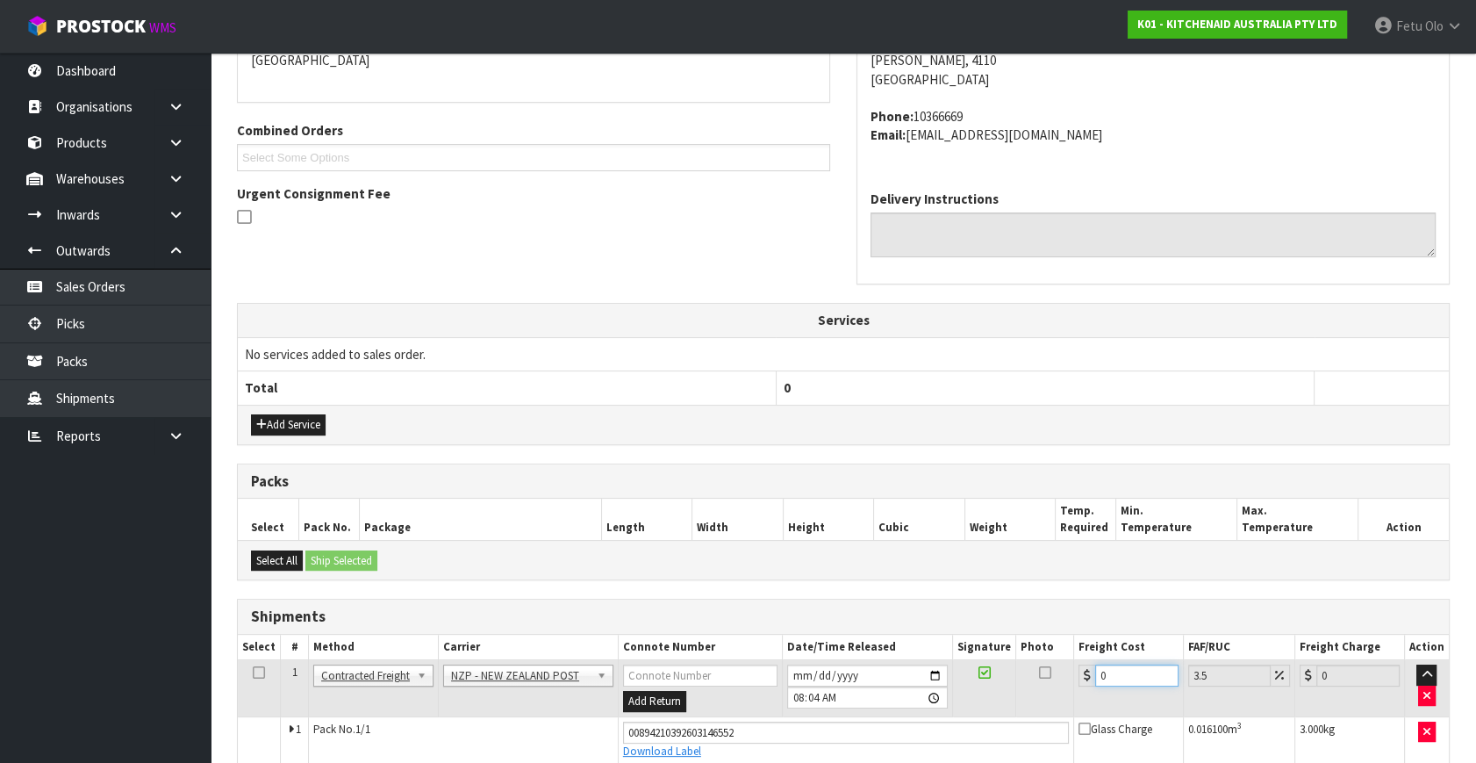
drag, startPoint x: 1108, startPoint y: 666, endPoint x: 893, endPoint y: 744, distance: 228.8
click at [893, 744] on tbody "1 Client Local Pickup Customer Local Pickup Company Freight Contracted Freight …" at bounding box center [843, 712] width 1211 height 104
type input "8"
type input "8.28"
type input "8.4"
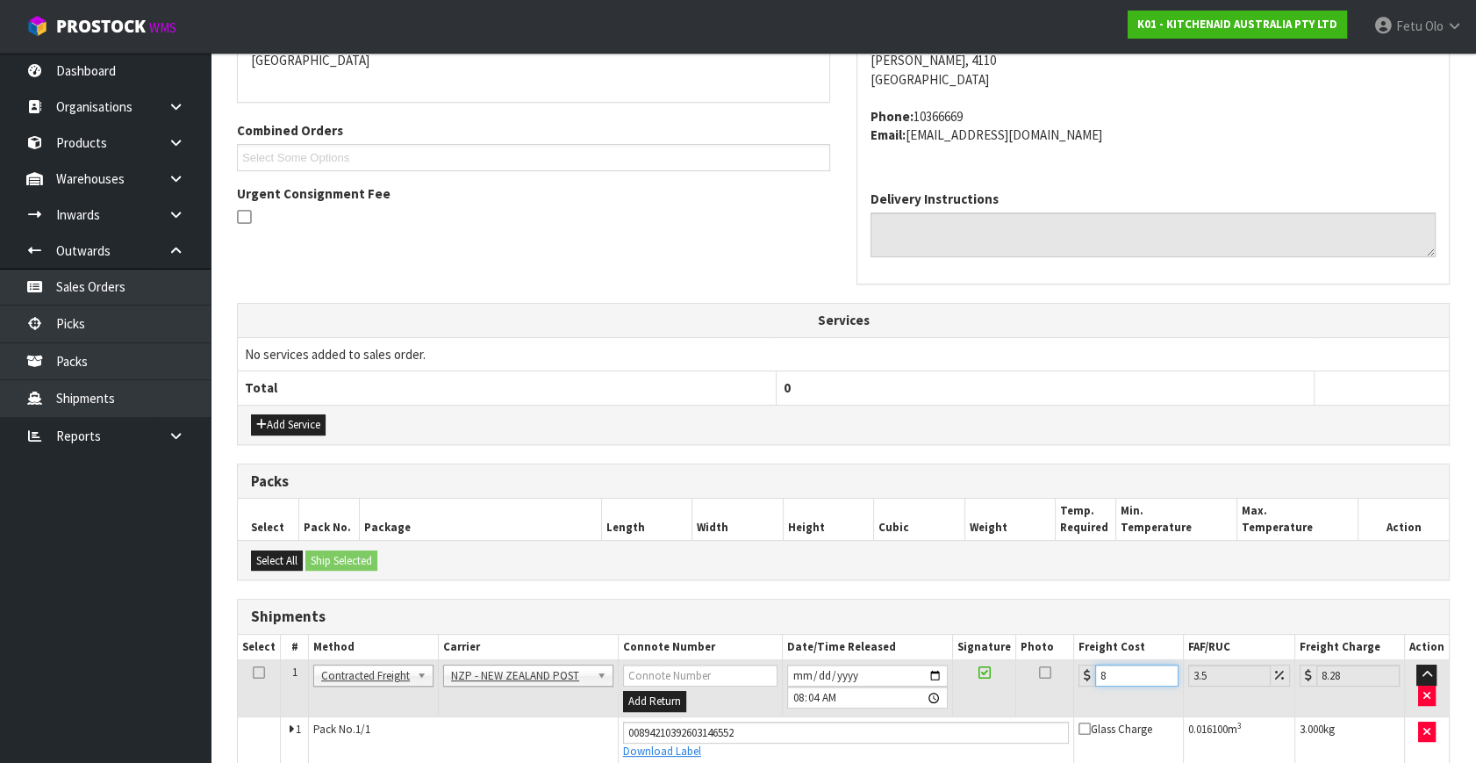
type input "8.69"
type input "8.45"
type input "8.75"
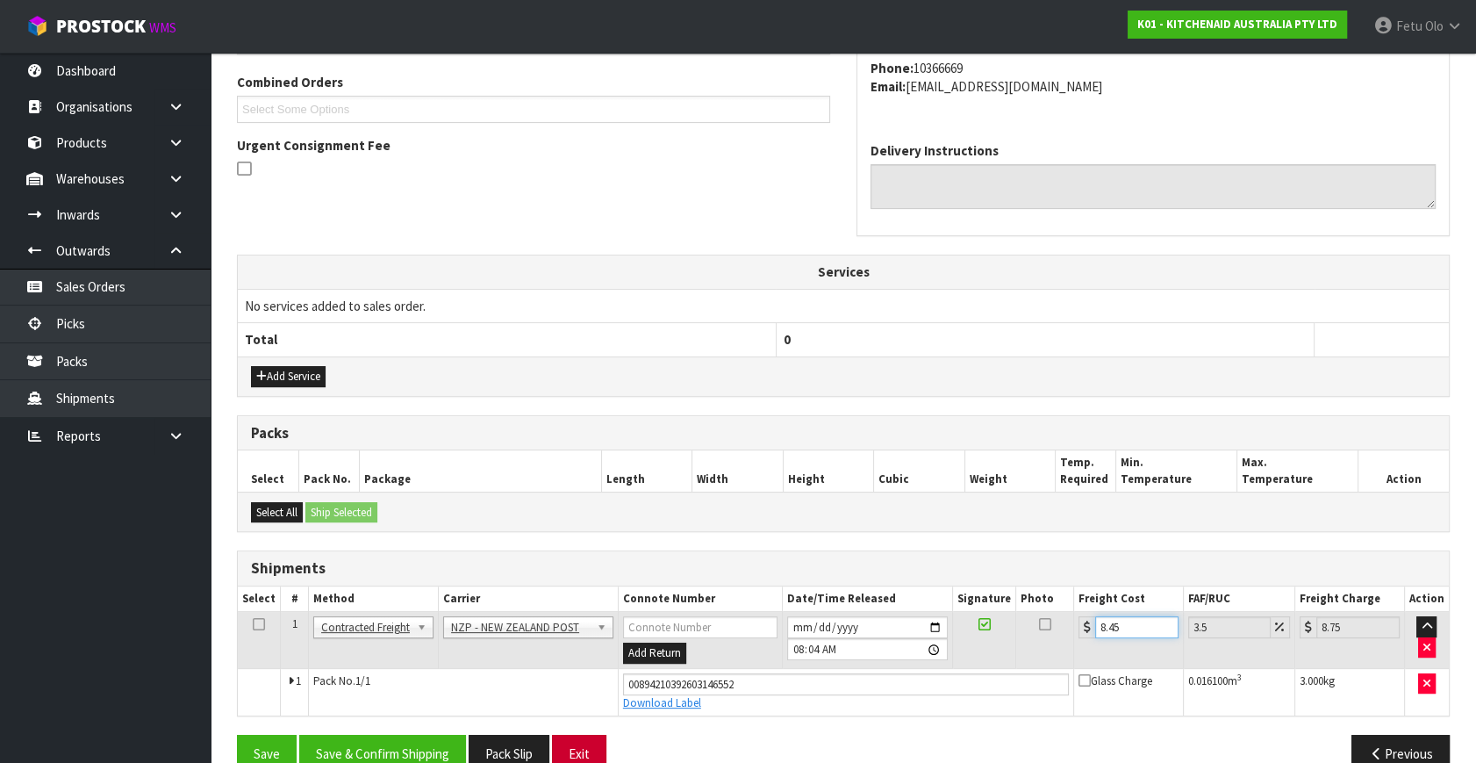
scroll to position [480, 0]
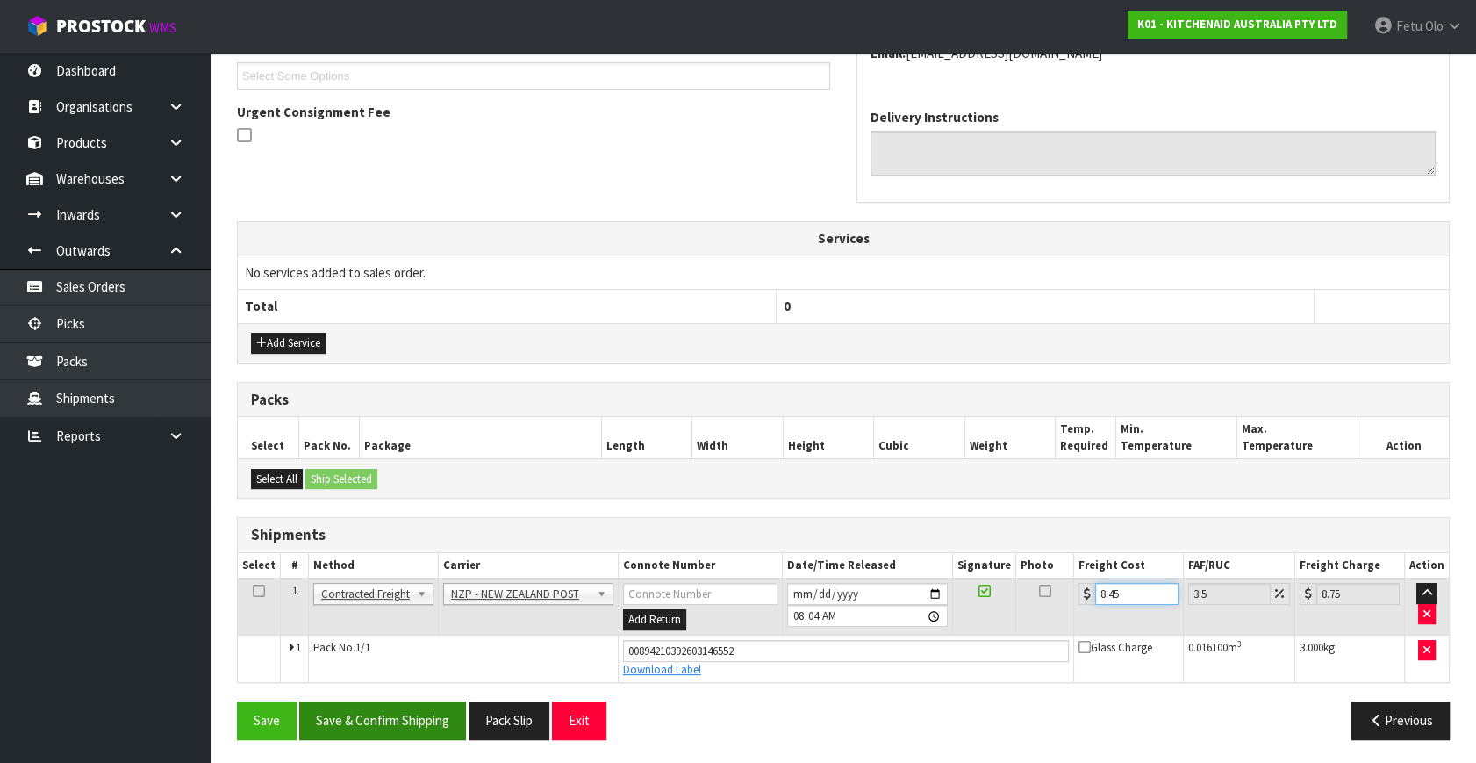
type input "8.45"
click at [411, 712] on button "Save & Confirm Shipping" at bounding box center [382, 720] width 167 height 38
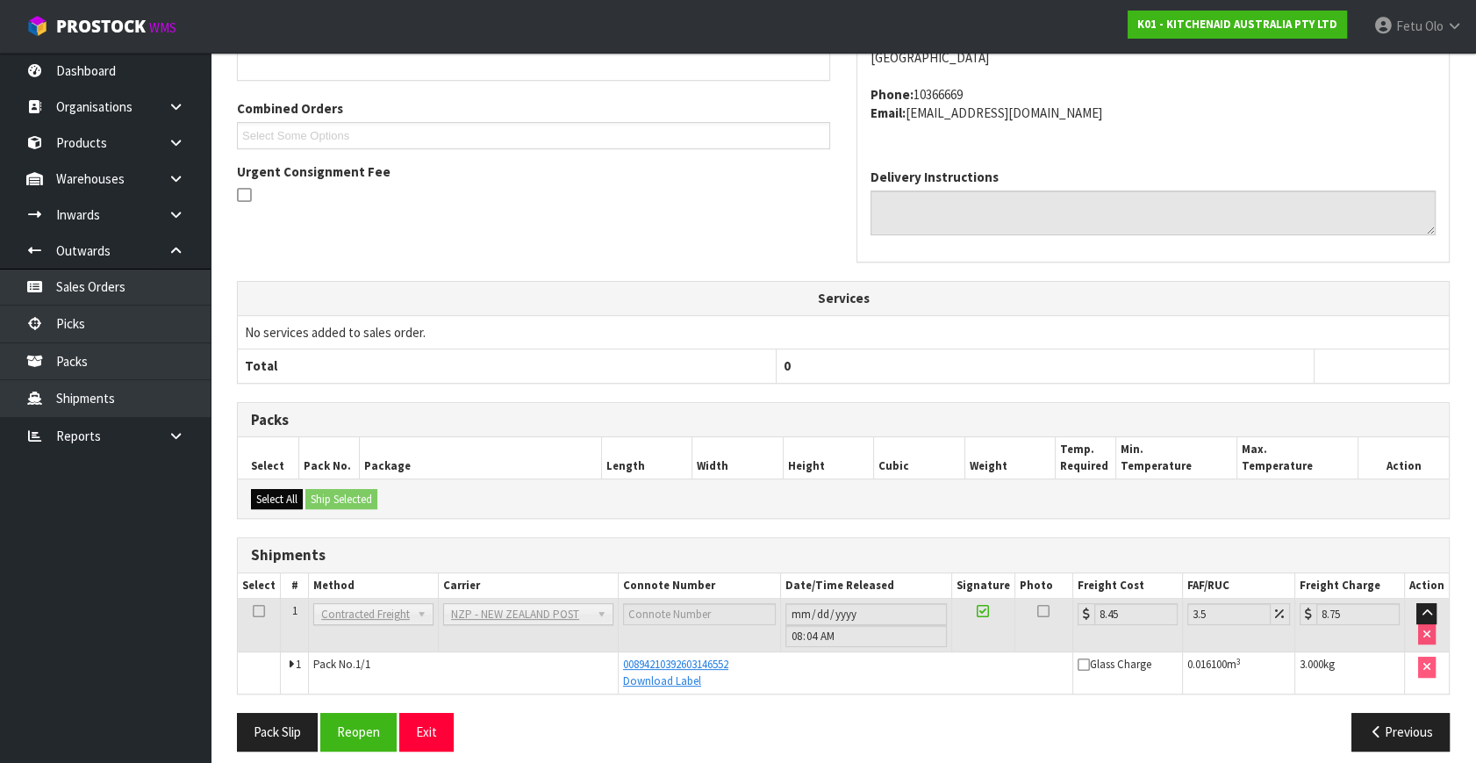
scroll to position [432, 0]
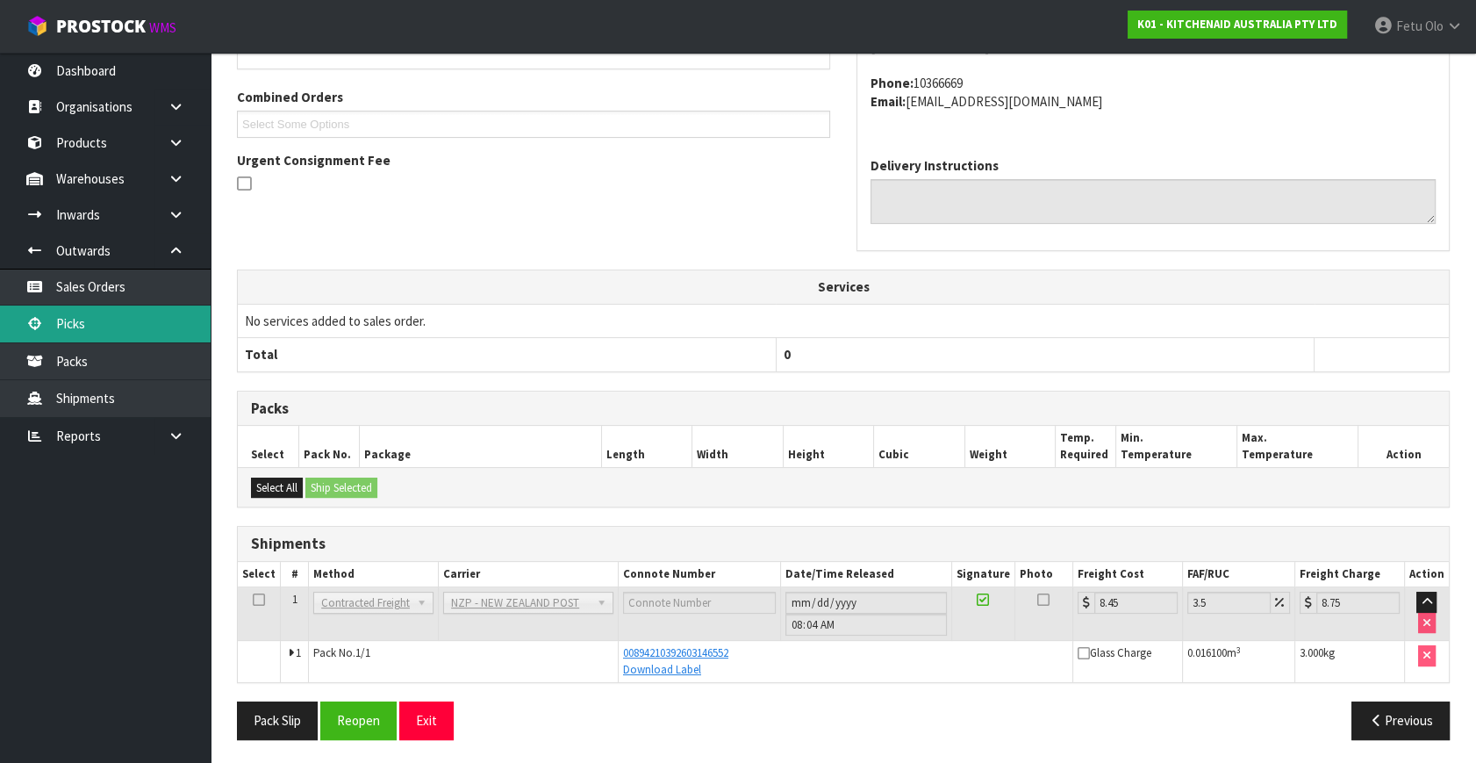
click at [91, 319] on link "Picks" at bounding box center [105, 323] width 211 height 36
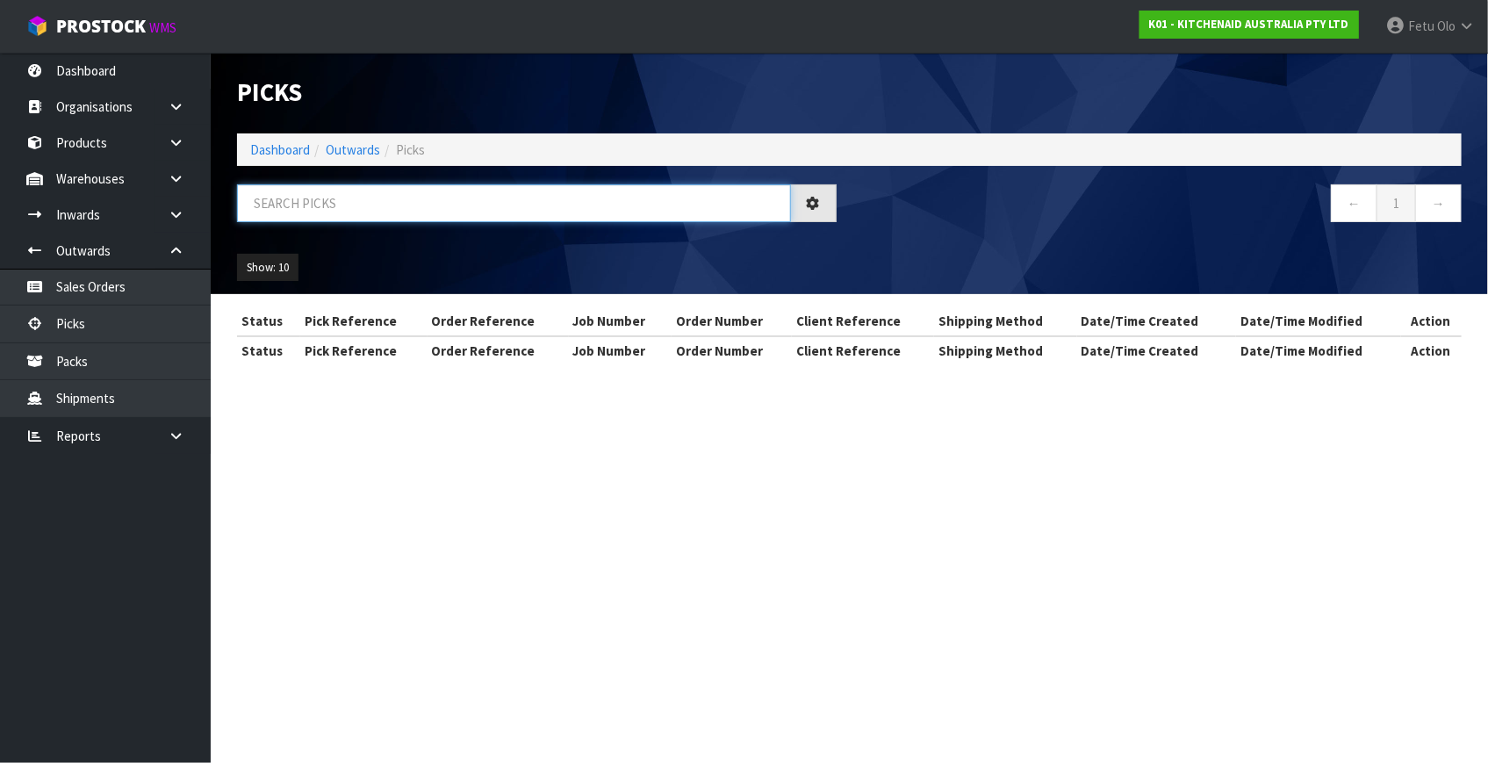
click at [378, 193] on input "text" at bounding box center [514, 203] width 554 height 38
click at [378, 192] on input "text" at bounding box center [514, 203] width 554 height 38
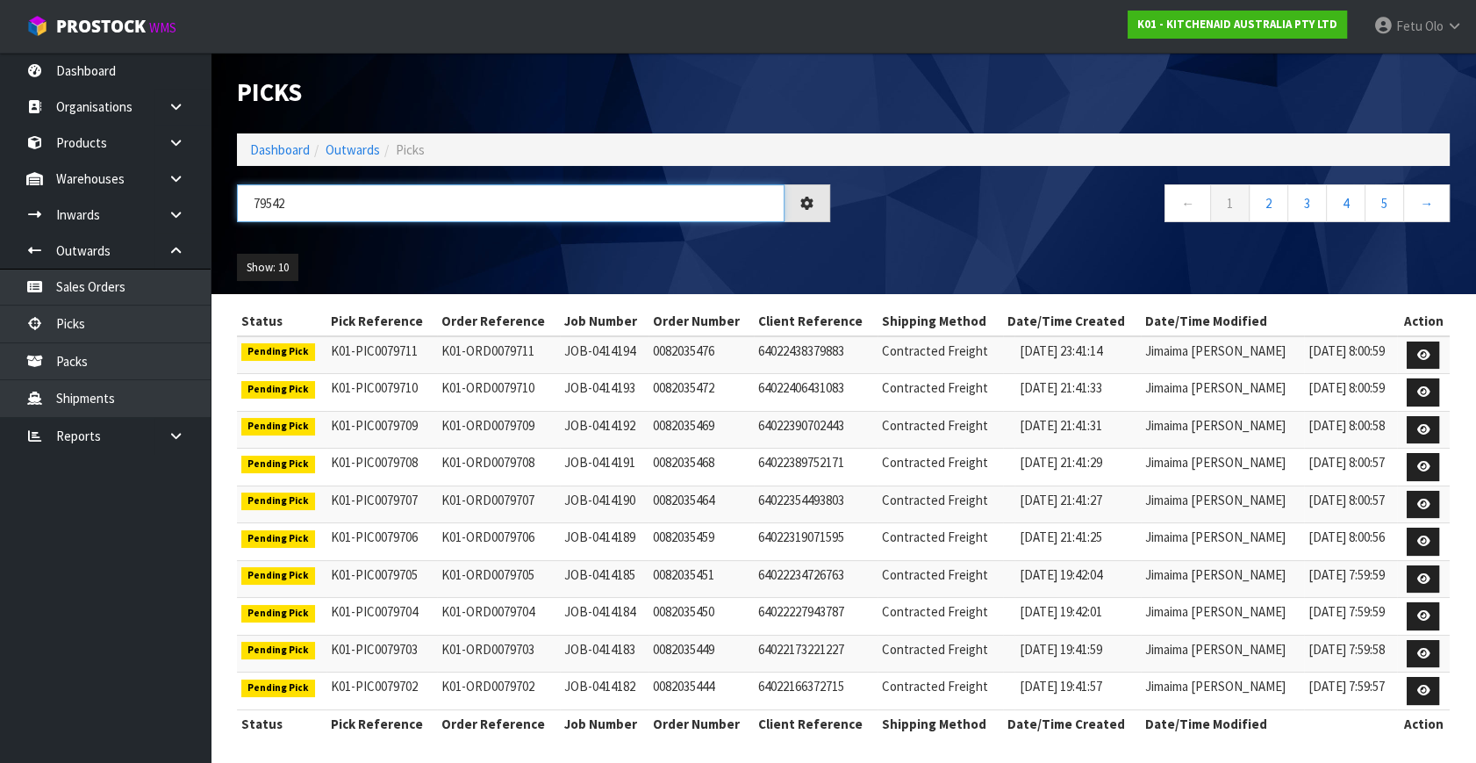
type input "79542"
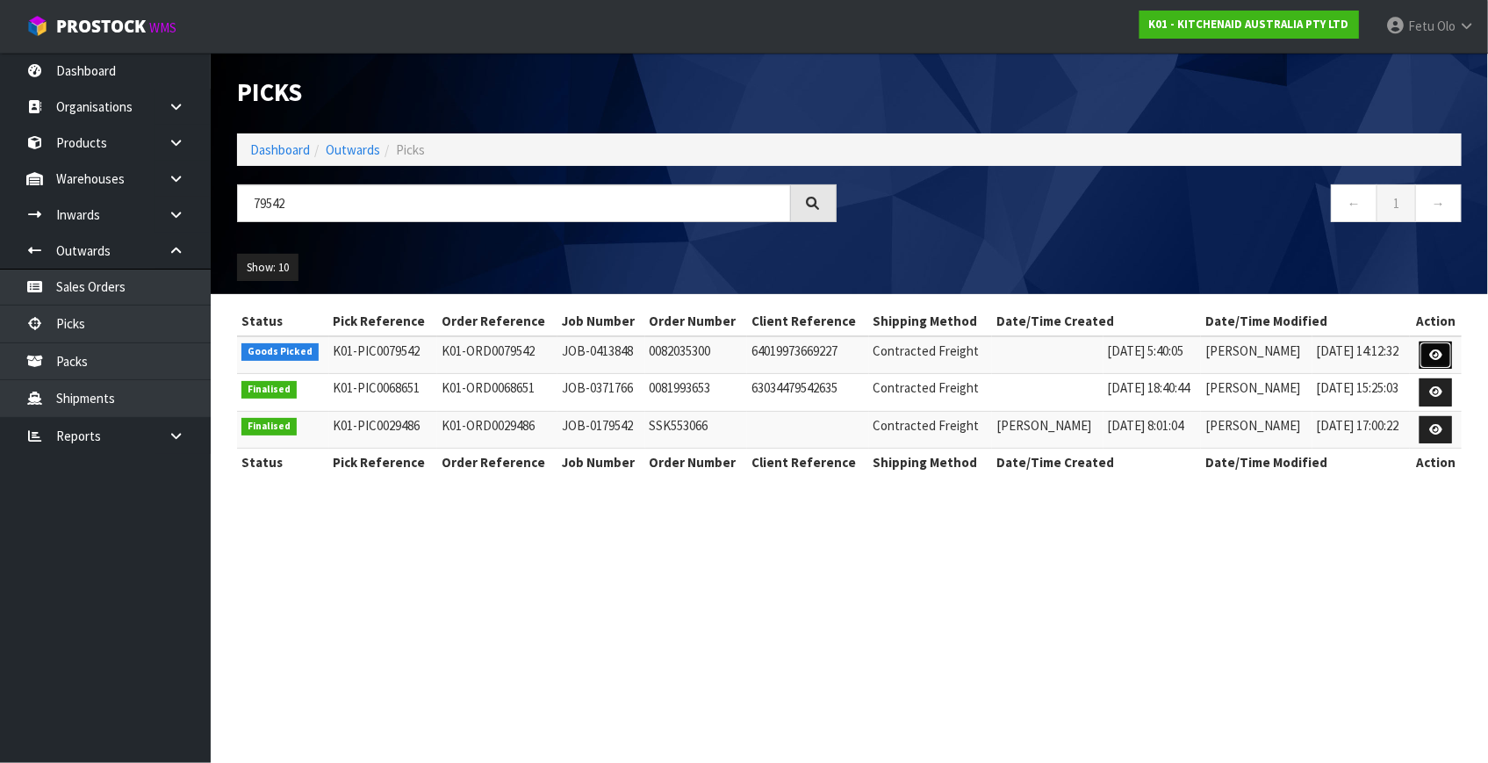
click at [1422, 351] on link at bounding box center [1435, 355] width 32 height 28
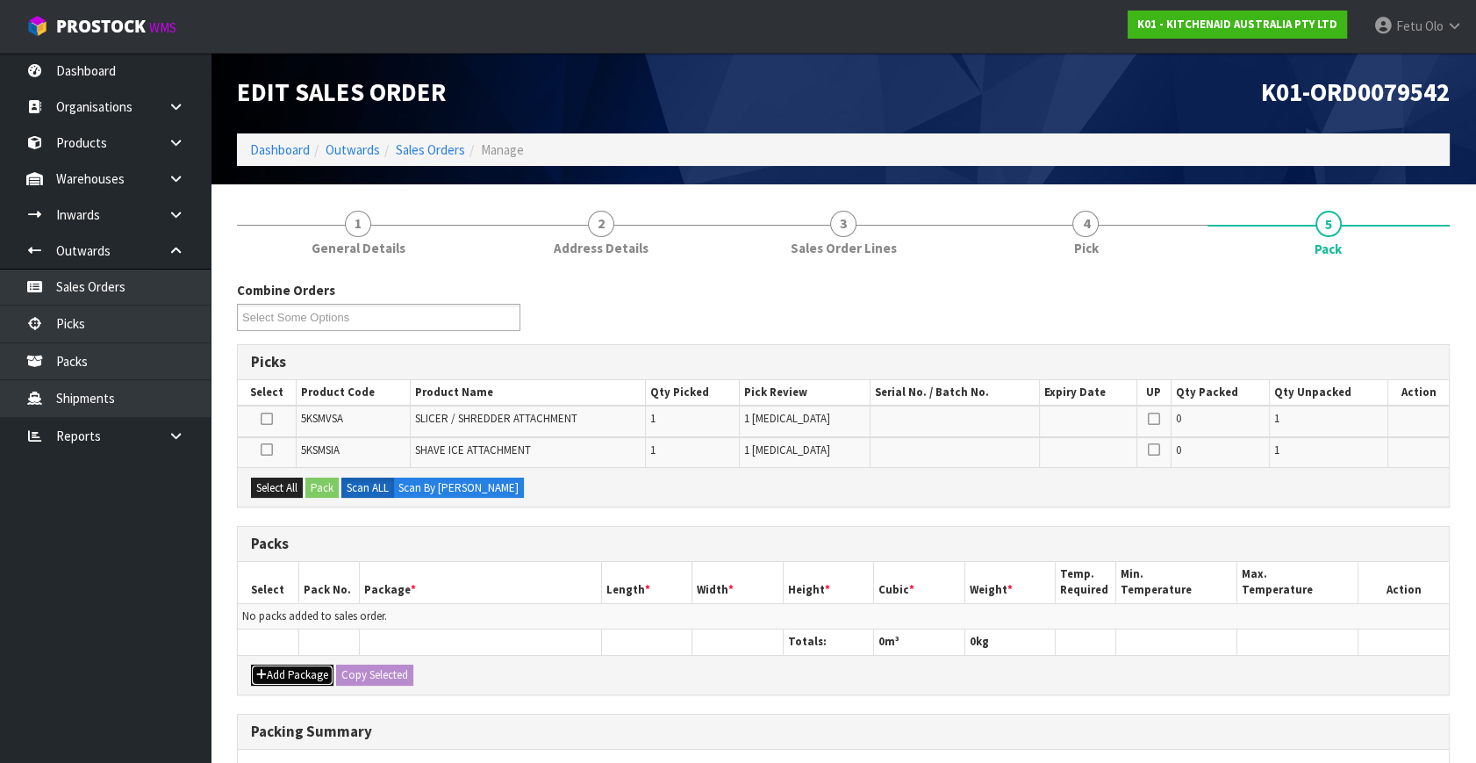
click at [278, 667] on button "Add Package" at bounding box center [292, 674] width 83 height 21
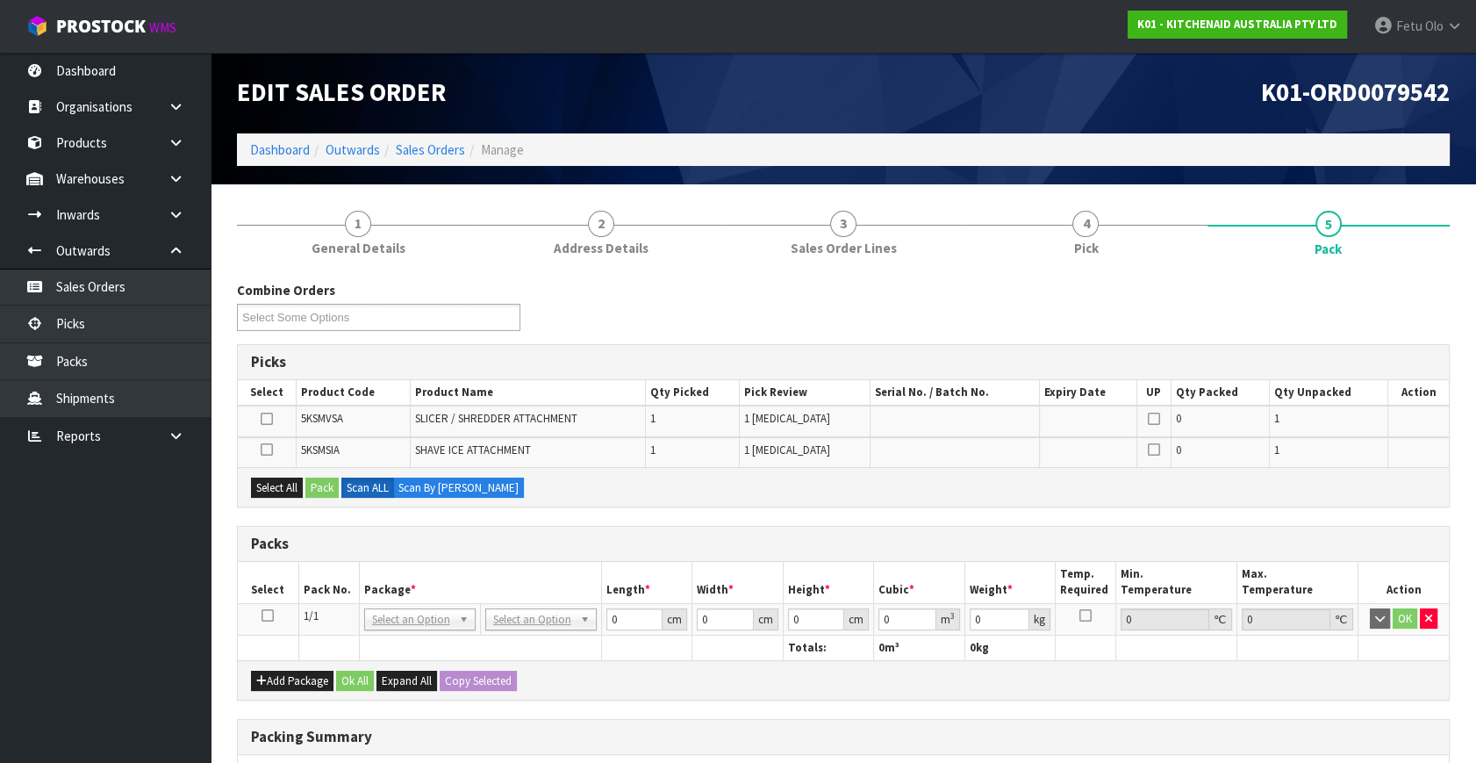
click at [264, 615] on icon at bounding box center [268, 615] width 12 height 1
click at [451, 568] on th "Package *" at bounding box center [480, 582] width 242 height 41
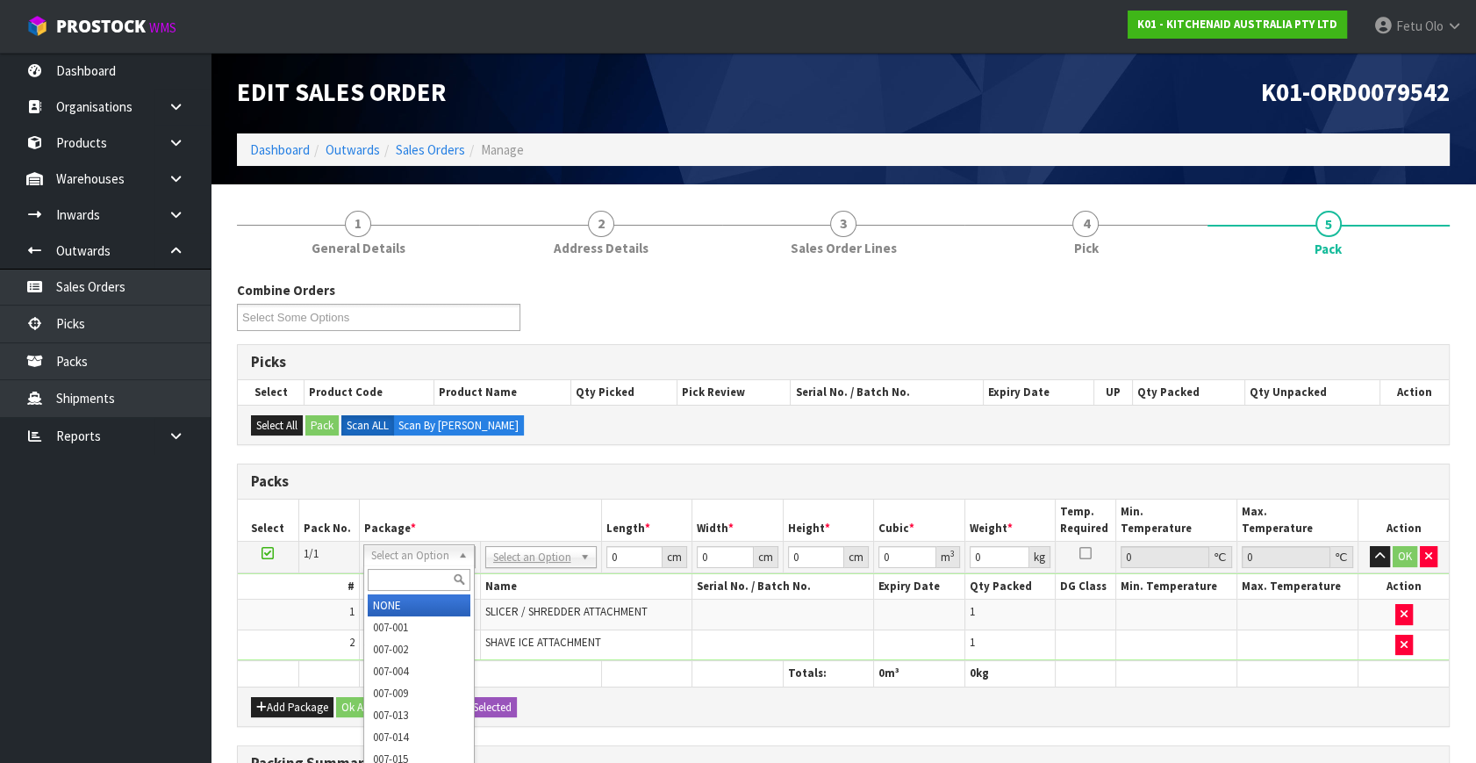
drag, startPoint x: 456, startPoint y: 556, endPoint x: 439, endPoint y: 574, distance: 25.5
click at [438, 574] on input "text" at bounding box center [419, 580] width 103 height 22
type input "011-084"
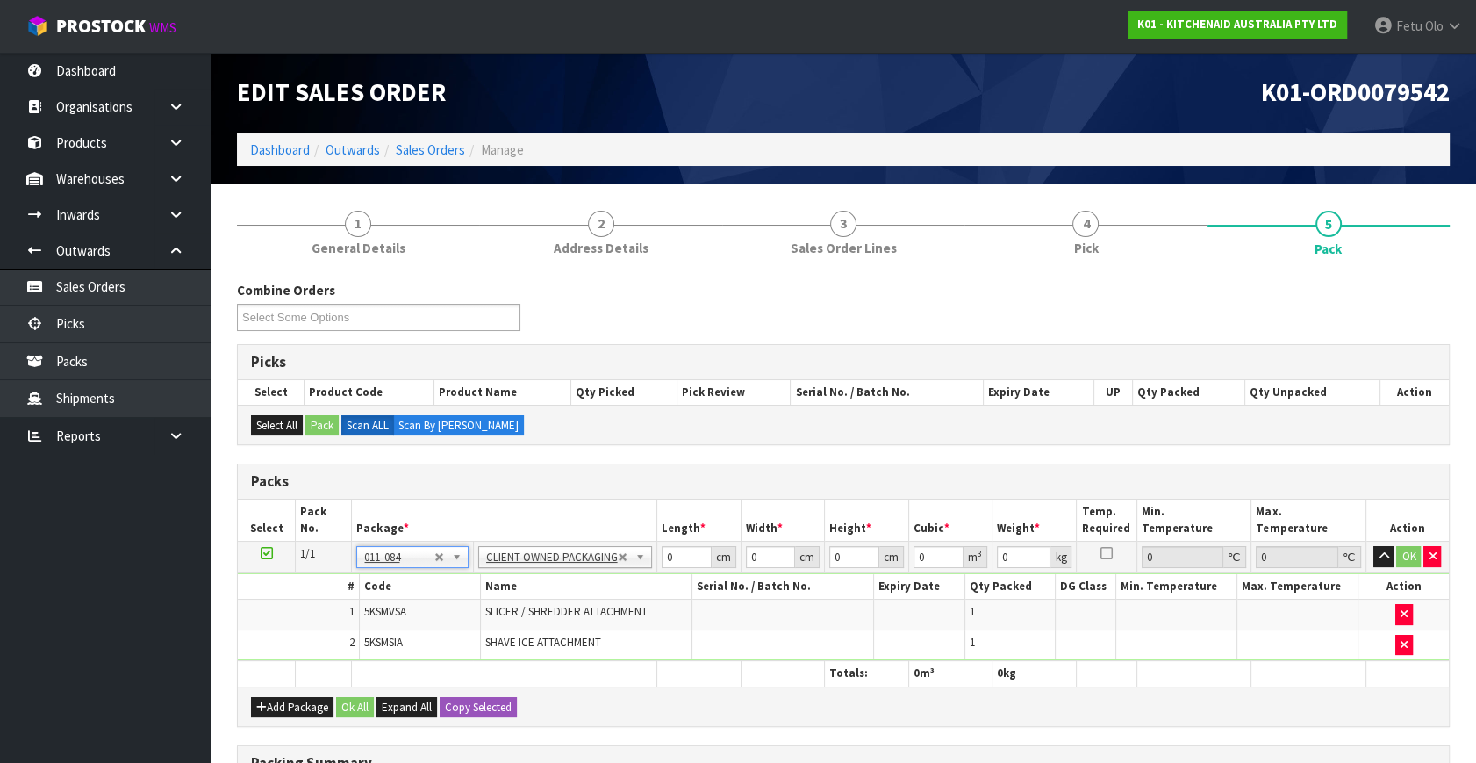
type input "3.6"
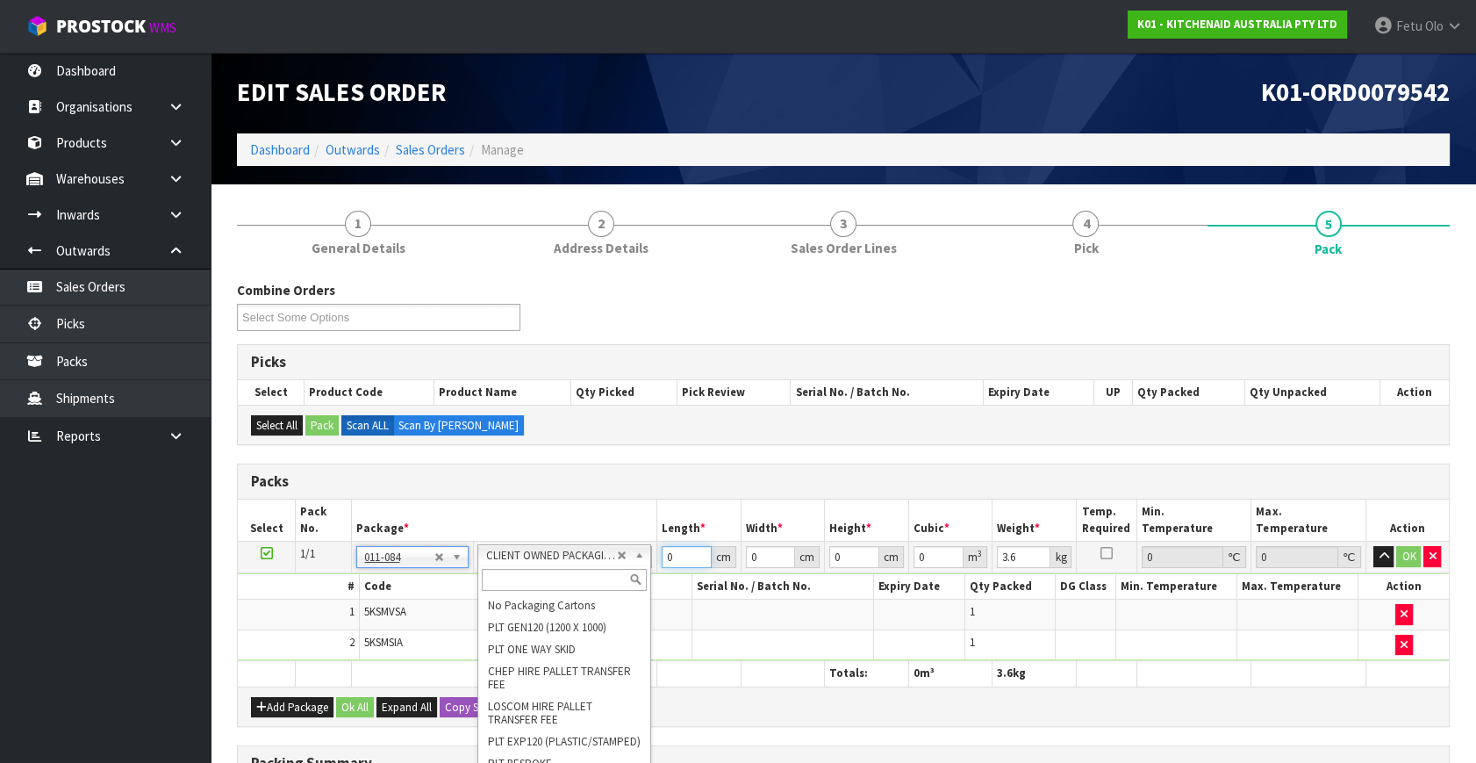
drag, startPoint x: 603, startPoint y: 574, endPoint x: 581, endPoint y: 584, distance: 24.0
drag, startPoint x: 581, startPoint y: 584, endPoint x: 581, endPoint y: 537, distance: 46.5
click at [516, 484] on h3 "Packs" at bounding box center [843, 481] width 1185 height 17
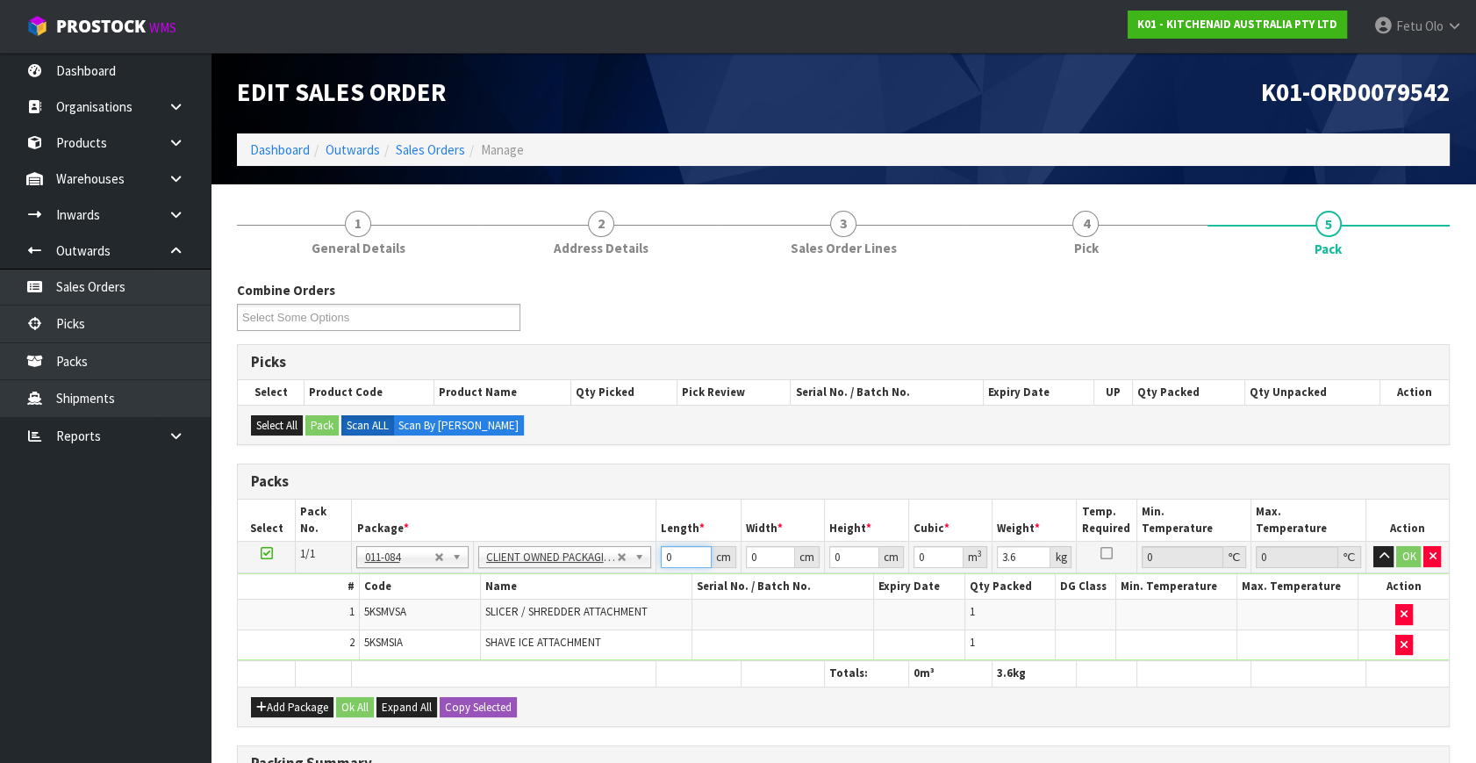
drag, startPoint x: 682, startPoint y: 556, endPoint x: 542, endPoint y: 586, distance: 143.8
click at [542, 586] on tbody "1/1 NONE 007-001 007-002 007-004 007-009 007-013 007-014 007-015 007-017 007-01…" at bounding box center [843, 601] width 1211 height 119
type input "40"
type input "28"
type input "3"
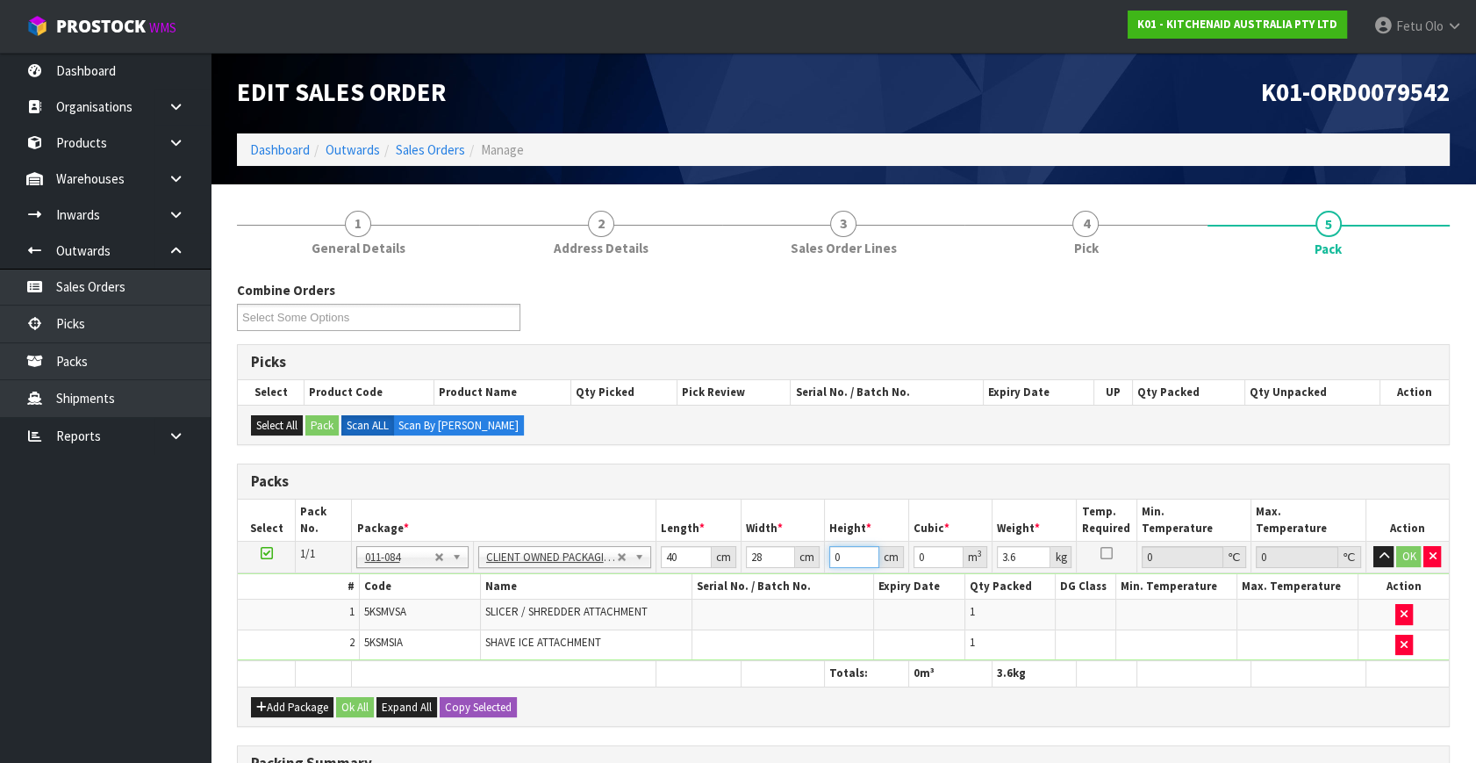
type input "0.00336"
type input "32"
type input "0.03584"
type input "32"
type input "6"
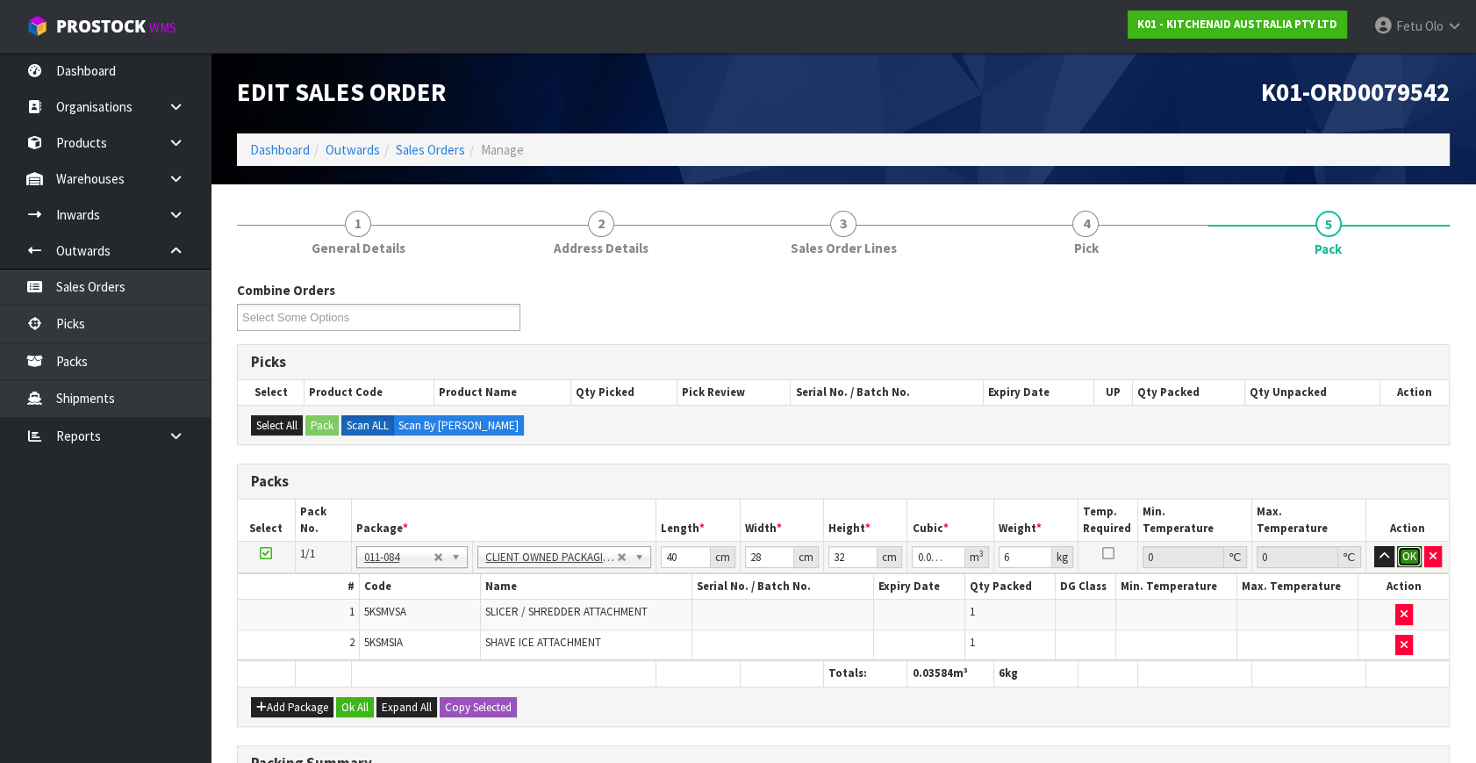
click button "OK" at bounding box center [1409, 556] width 25 height 21
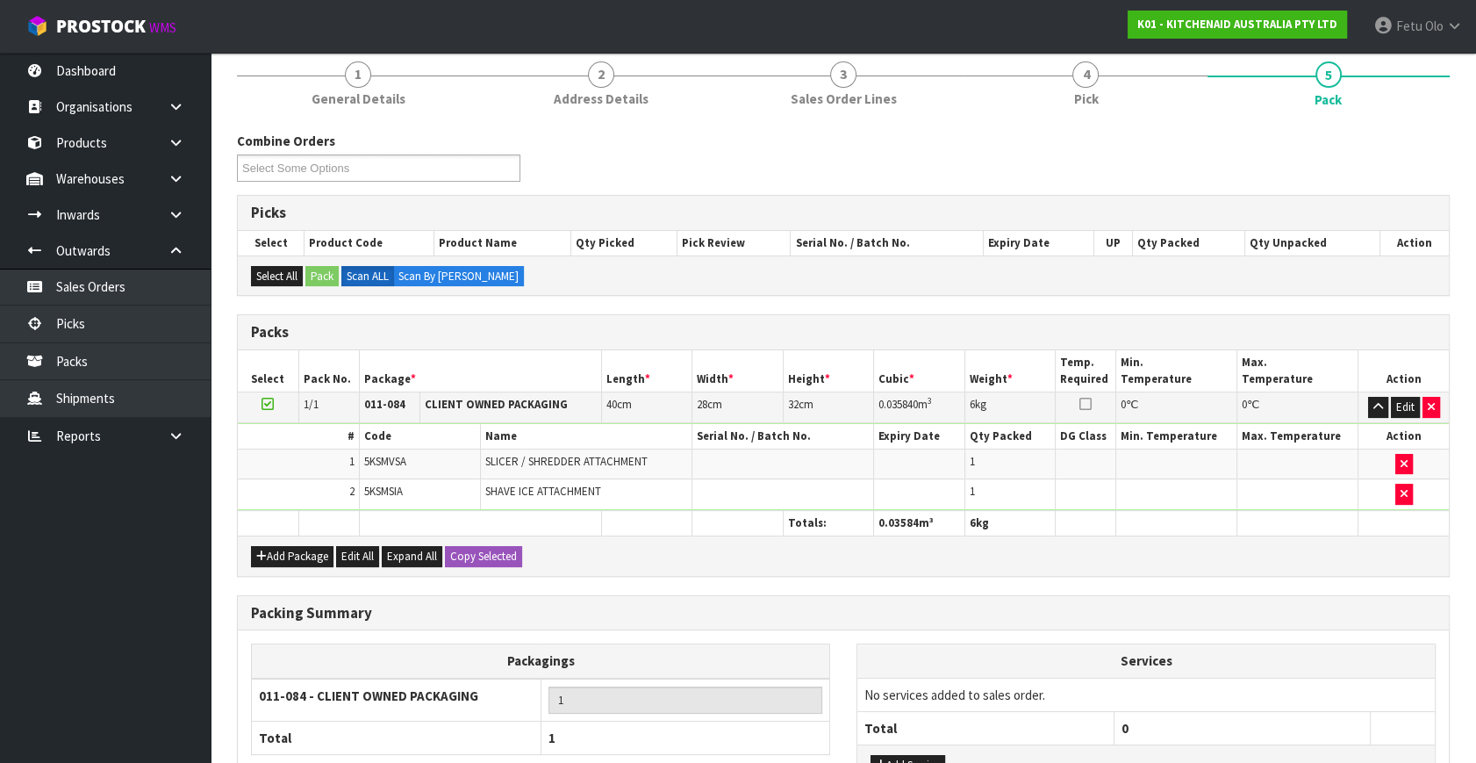
scroll to position [291, 0]
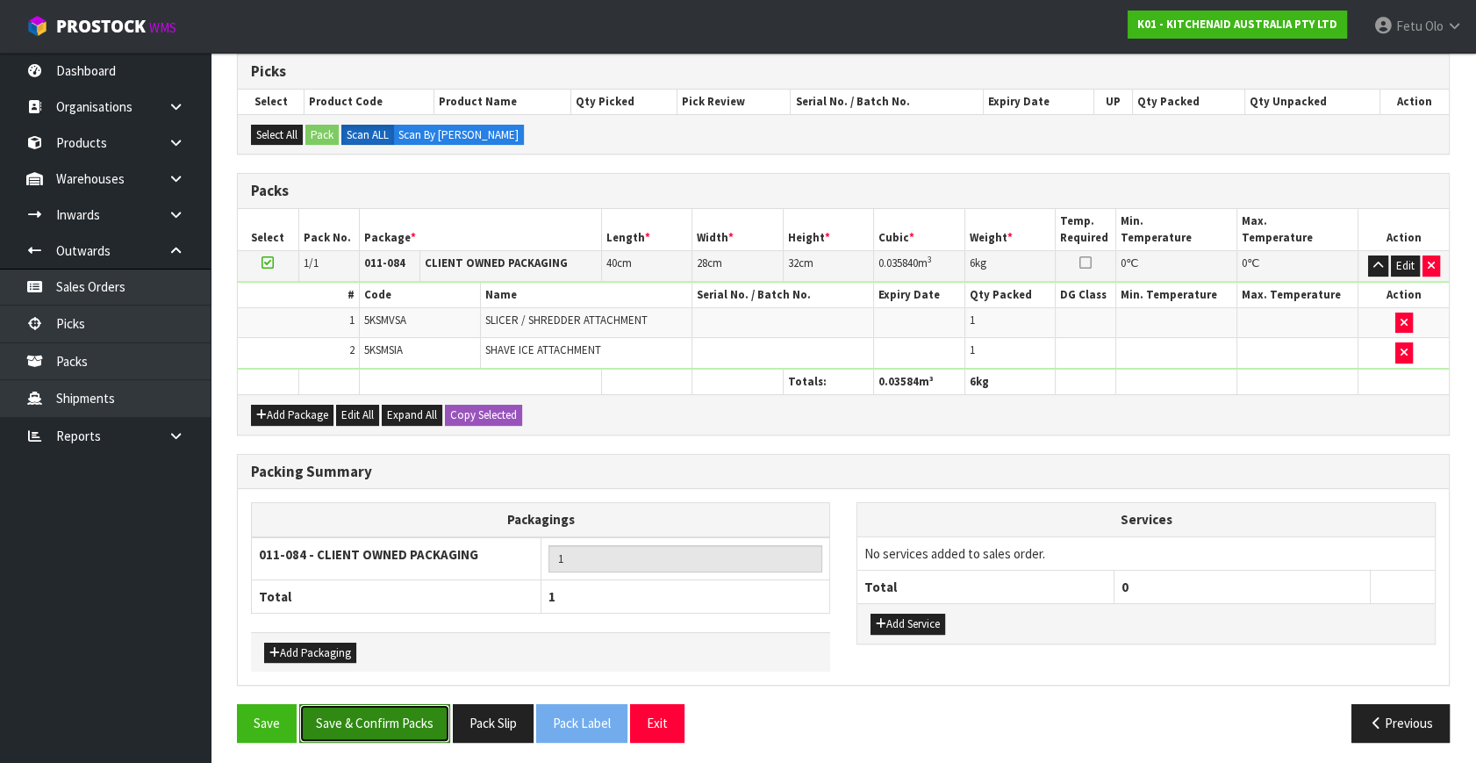
click at [399, 716] on button "Save & Confirm Packs" at bounding box center [374, 723] width 151 height 38
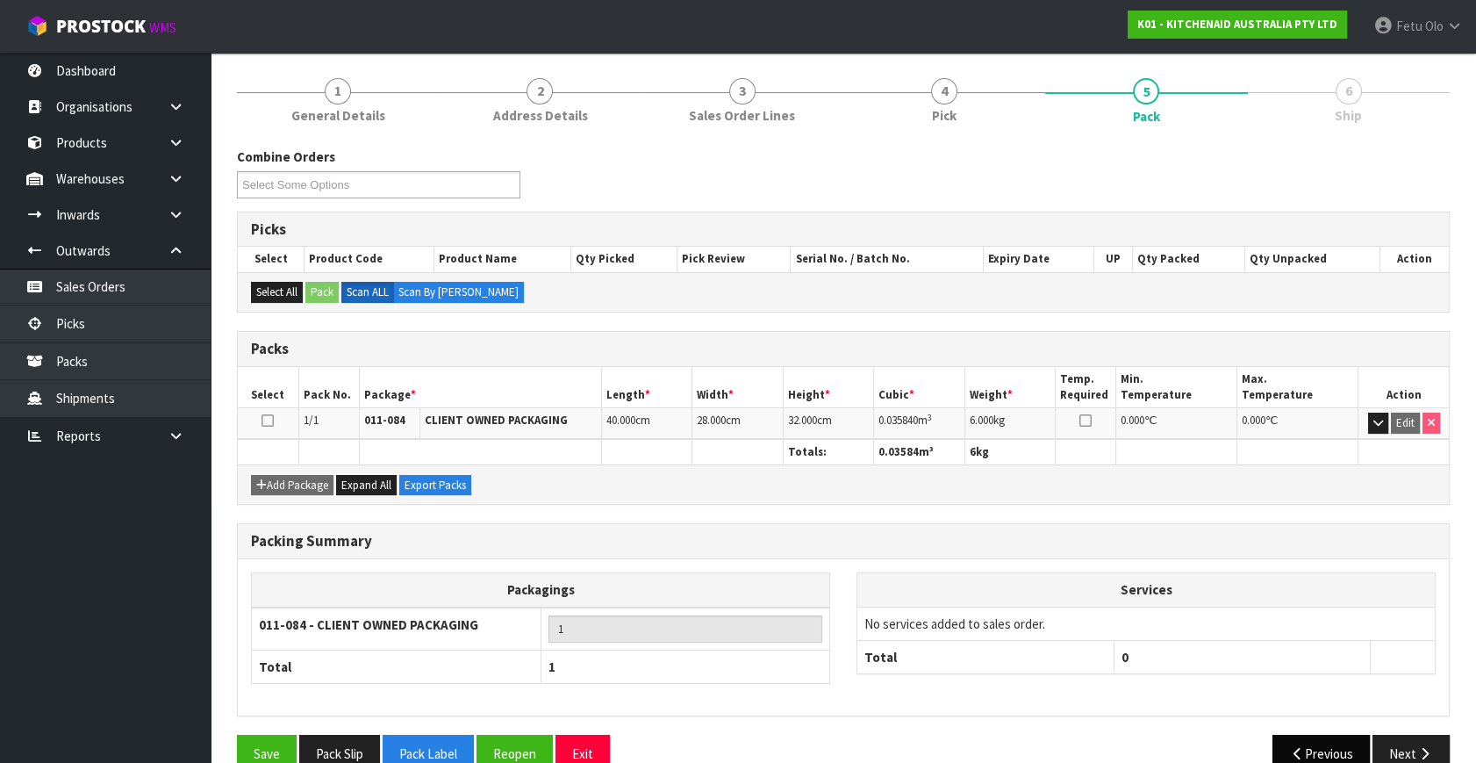
scroll to position [229, 0]
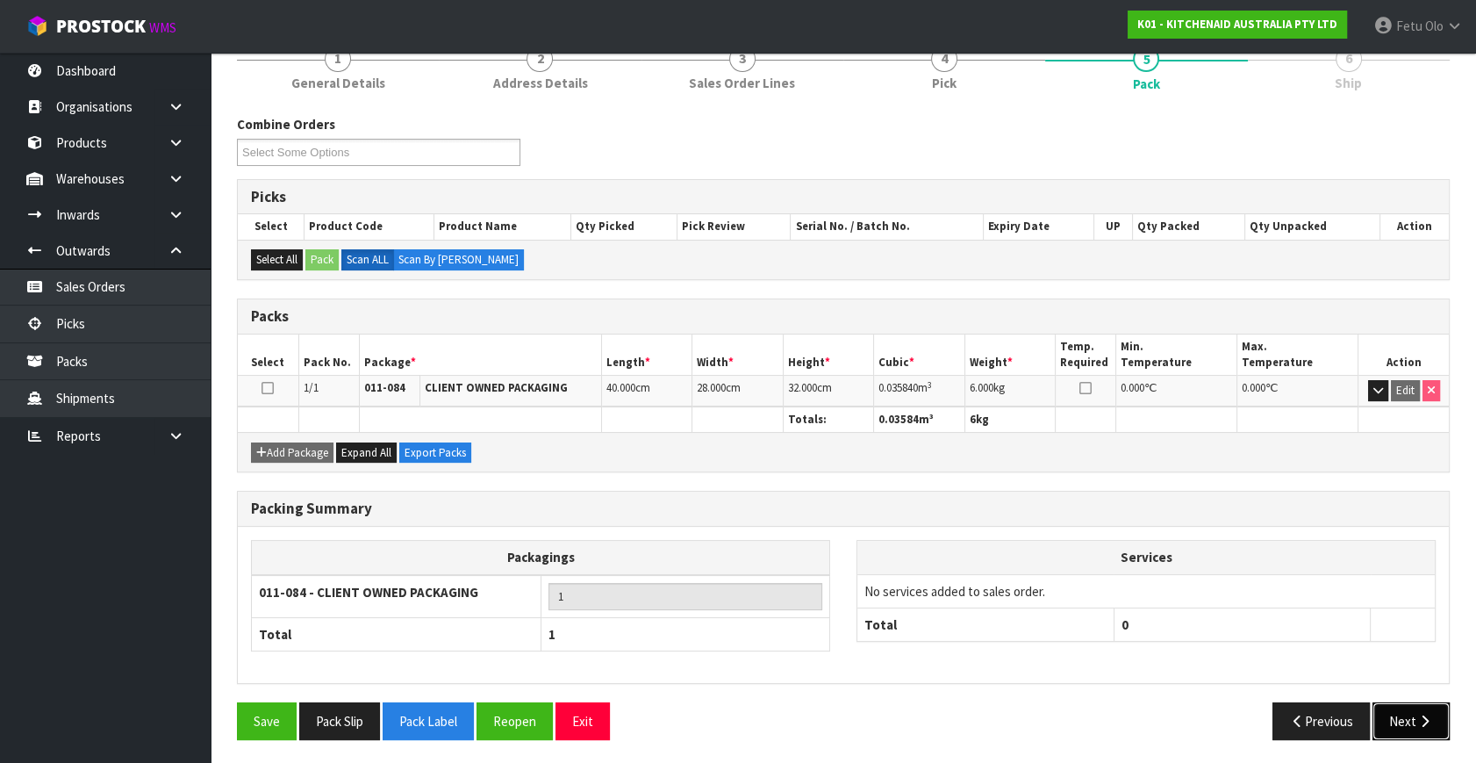
click at [1433, 714] on button "Next" at bounding box center [1411, 721] width 77 height 38
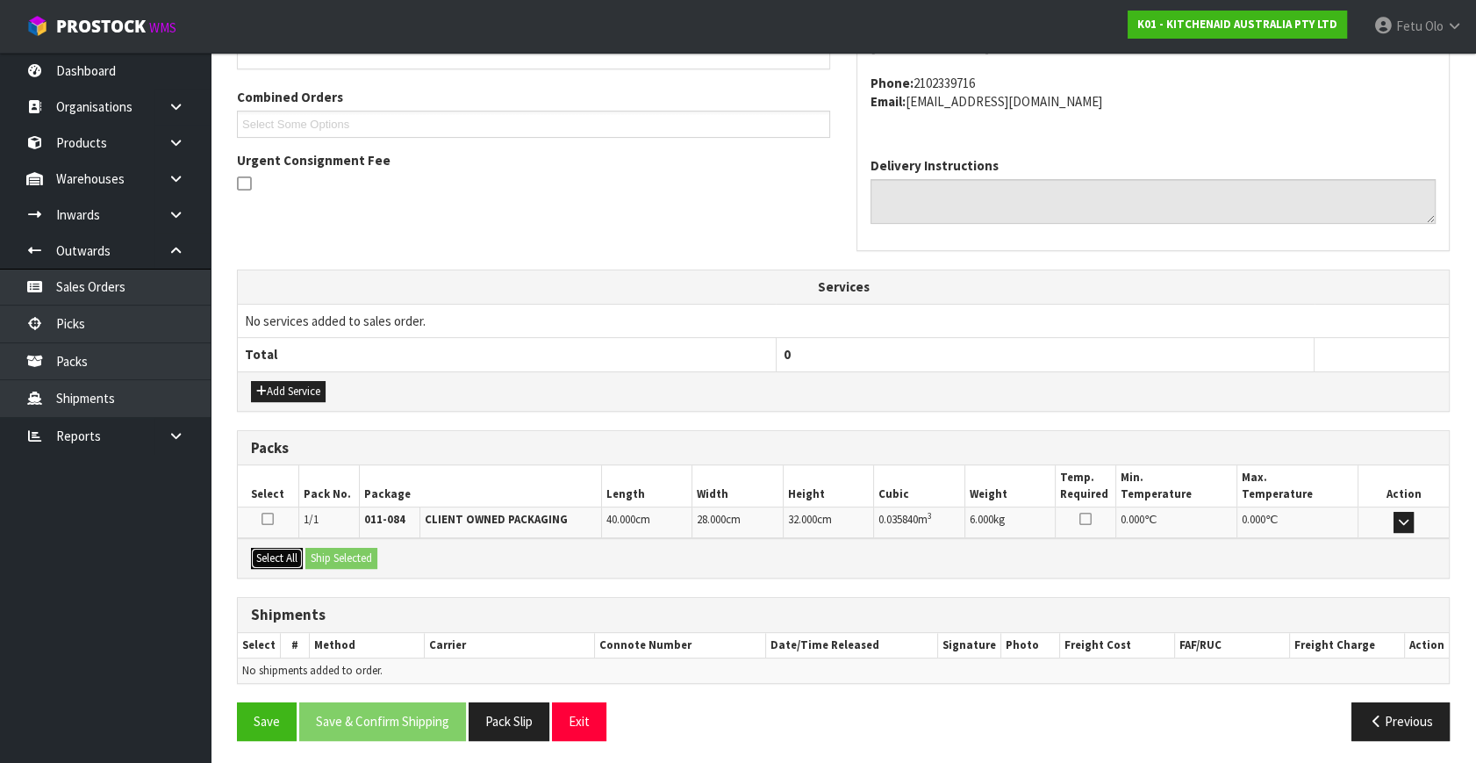
drag, startPoint x: 270, startPoint y: 553, endPoint x: 327, endPoint y: 554, distance: 57.1
click at [271, 553] on button "Select All" at bounding box center [277, 558] width 52 height 21
click at [327, 554] on button "Ship Selected" at bounding box center [341, 558] width 72 height 21
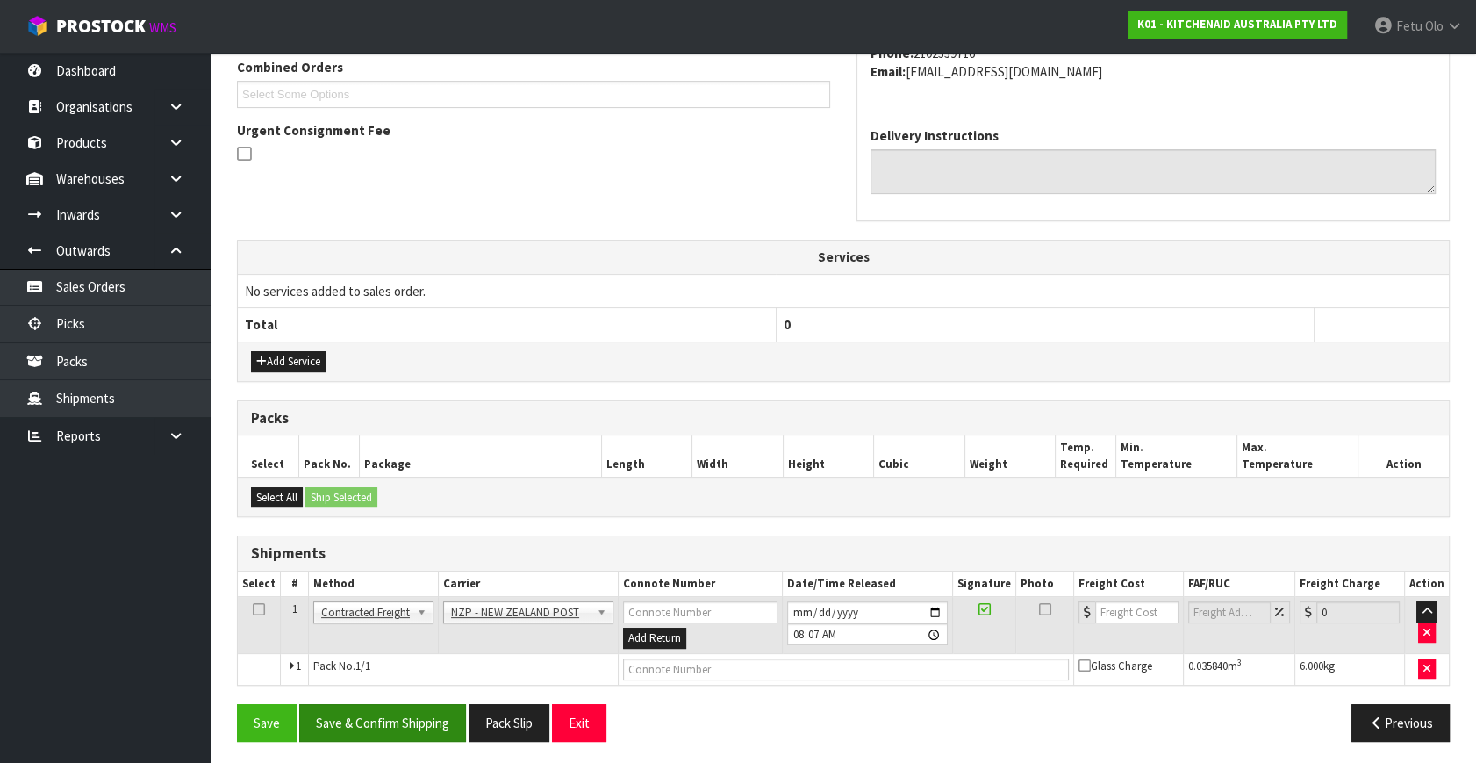
scroll to position [463, 0]
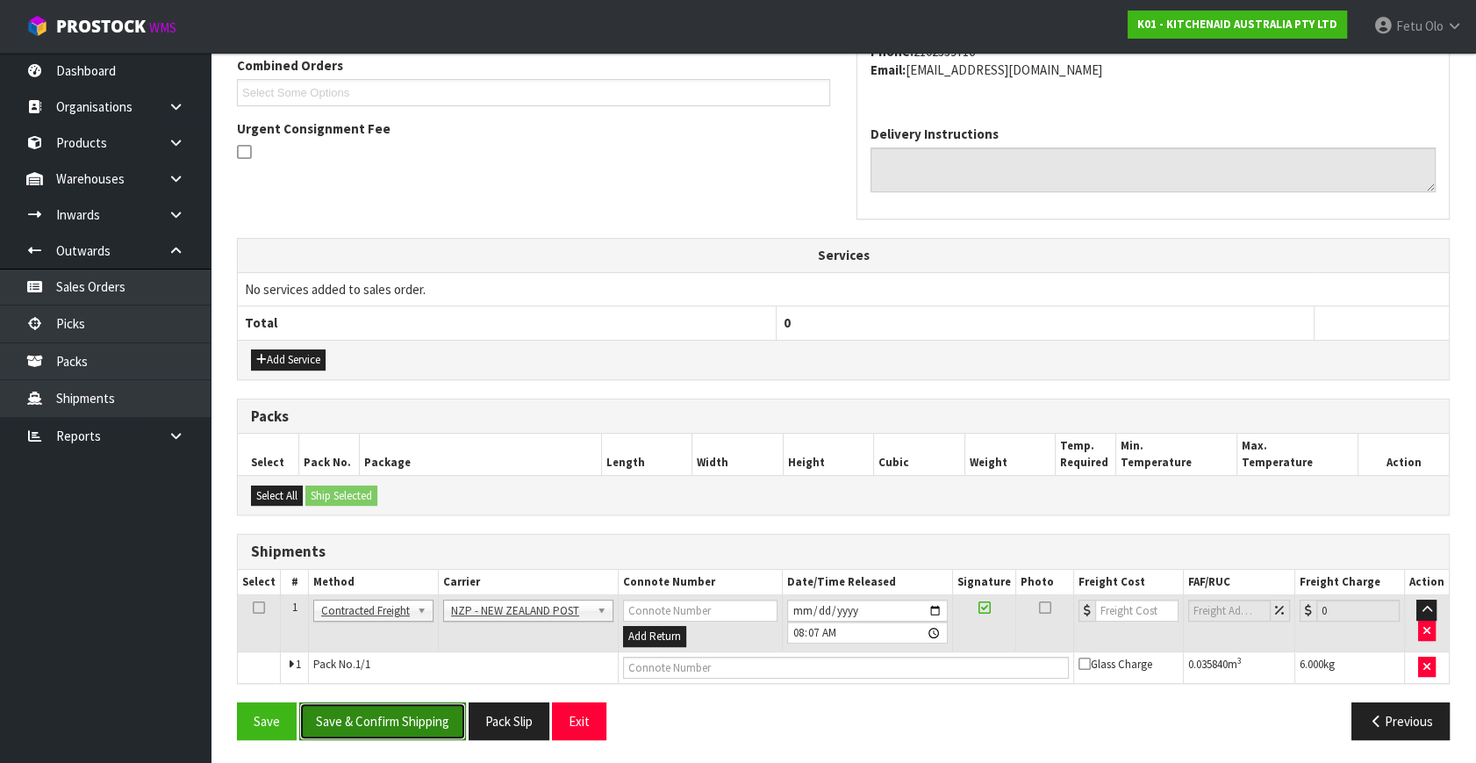
click at [424, 718] on button "Save & Confirm Shipping" at bounding box center [382, 721] width 167 height 38
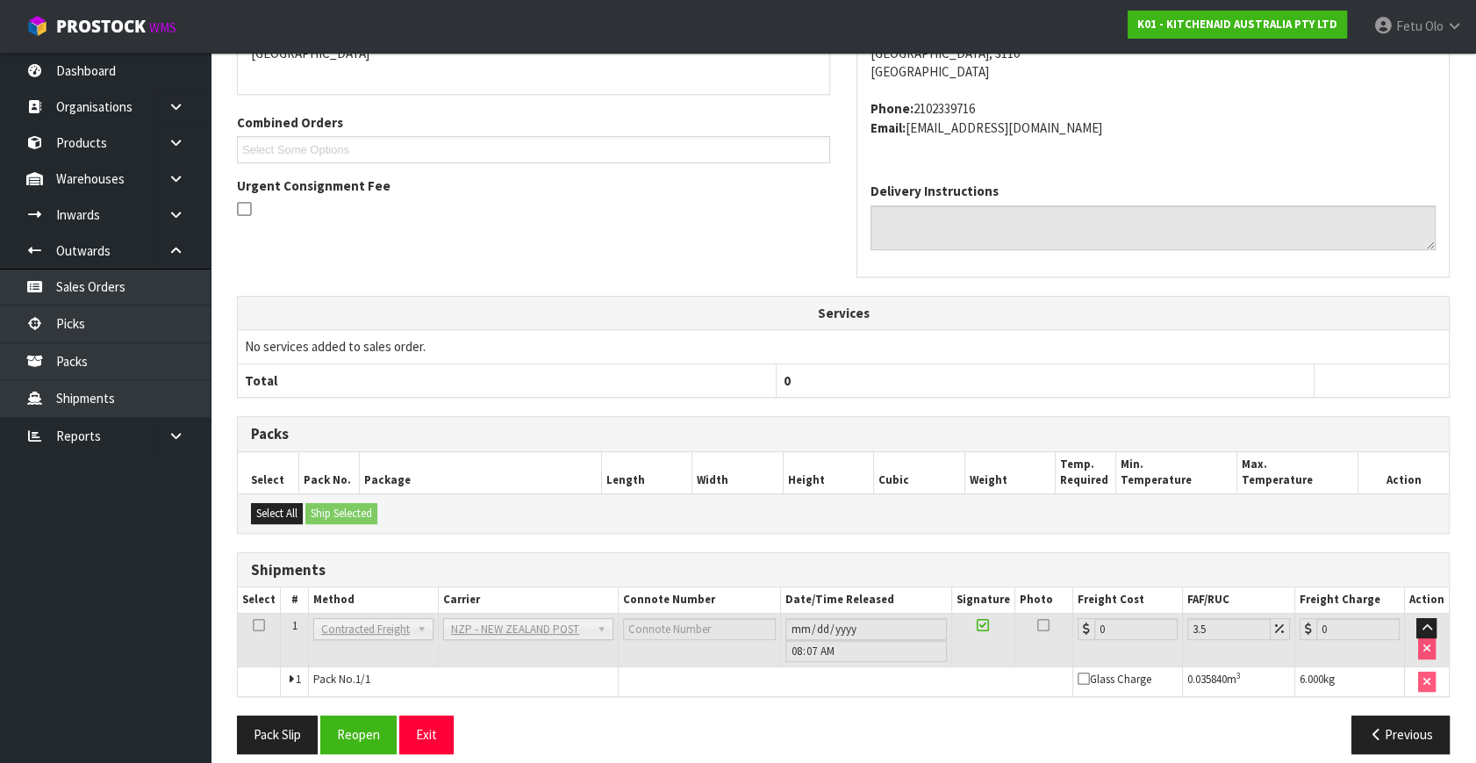
scroll to position [439, 0]
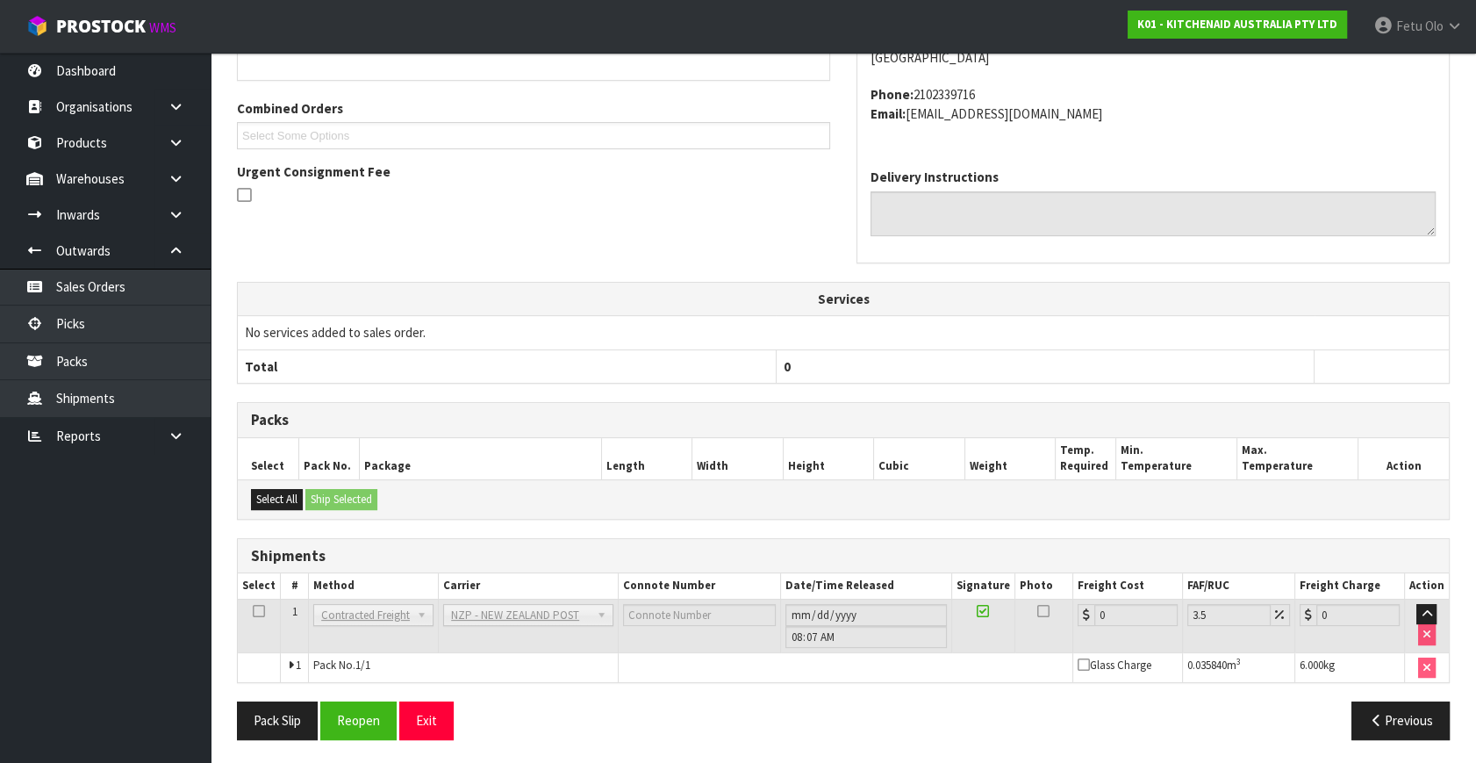
click at [382, 697] on div "From Address CONTRACT WAREHOUSING & LOGISTICS 17 Allens Road East Tamaki Auckla…" at bounding box center [843, 339] width 1213 height 829
click at [383, 698] on div "From Address CONTRACT WAREHOUSING & LOGISTICS 17 Allens Road East Tamaki Auckla…" at bounding box center [843, 339] width 1213 height 829
click at [377, 712] on button "Reopen" at bounding box center [358, 720] width 76 height 38
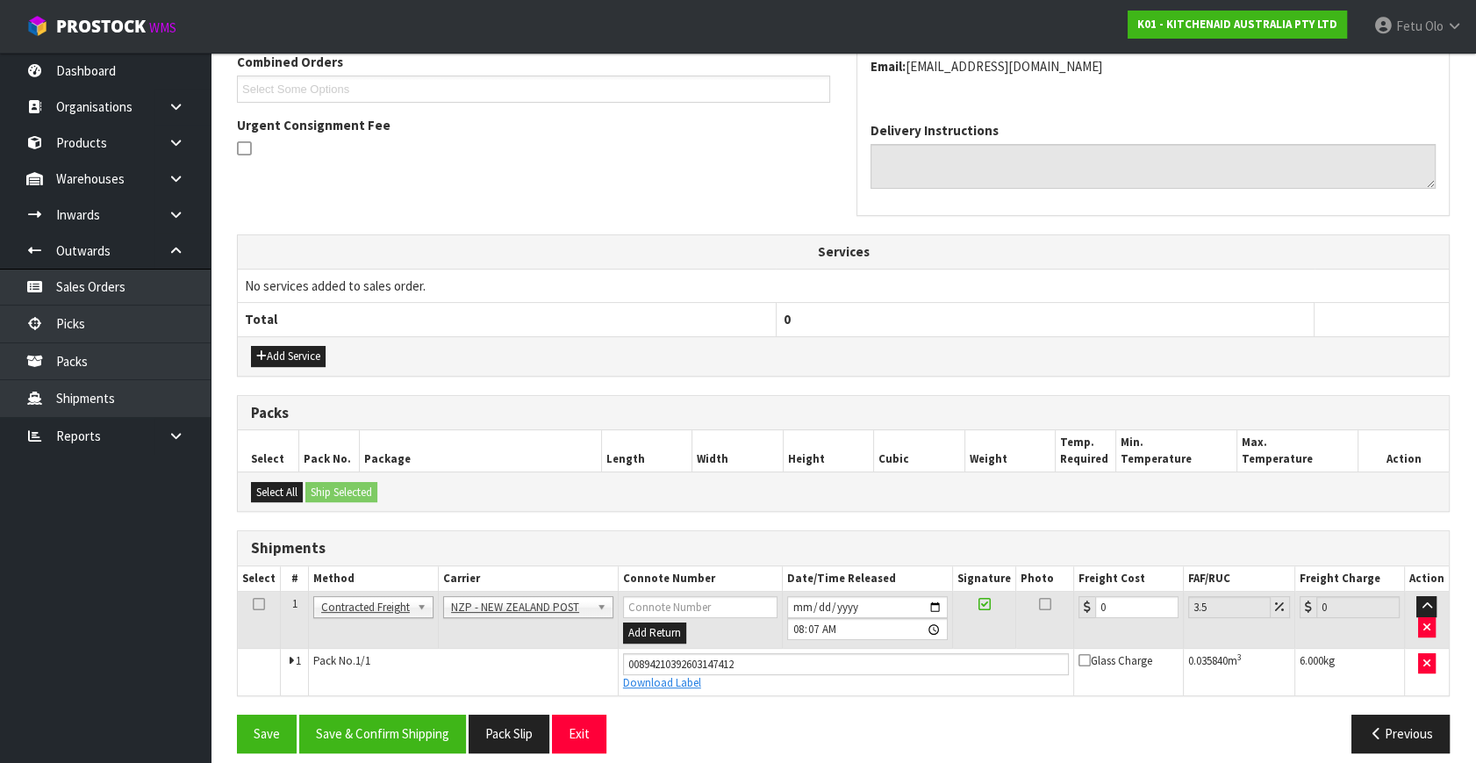
scroll to position [480, 0]
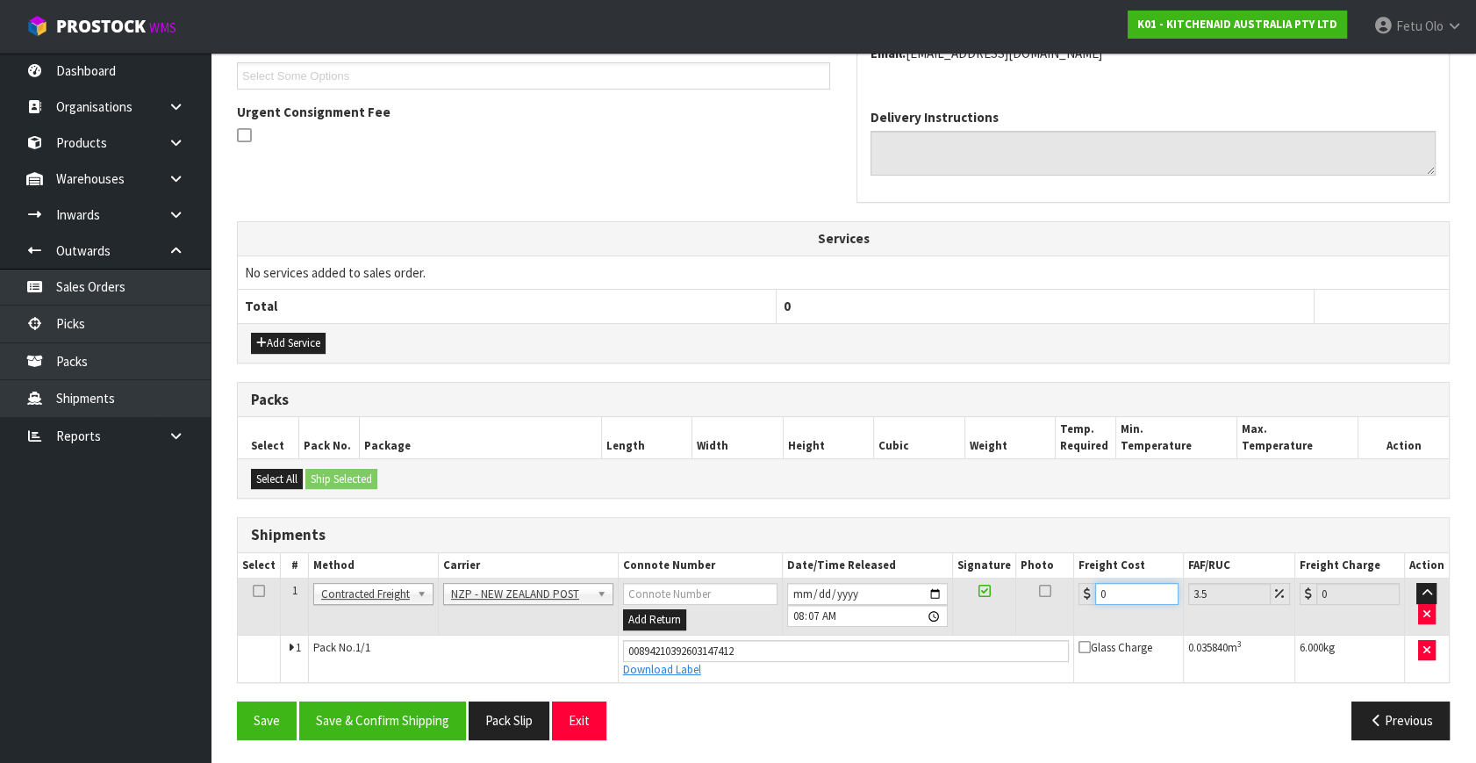
drag, startPoint x: 966, startPoint y: 650, endPoint x: 941, endPoint y: 658, distance: 26.7
click at [941, 658] on tbody "1 Client Local Pickup Customer Local Pickup Company Freight Contracted Freight …" at bounding box center [843, 630] width 1211 height 104
type input "8"
type input "8.28"
type input "8.4"
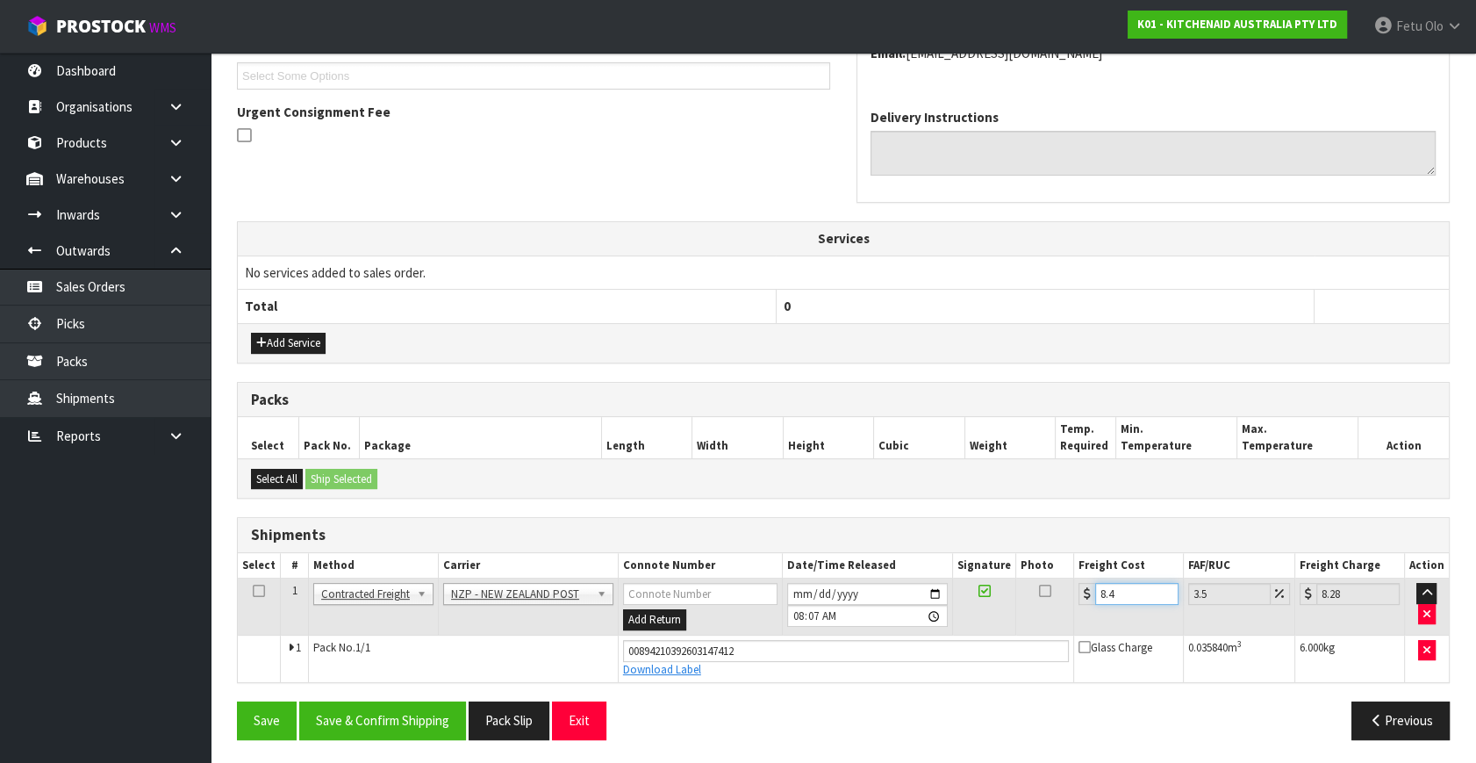
type input "8.69"
type input "8.45"
type input "8.75"
type input "8.45"
click at [434, 718] on button "Save & Confirm Shipping" at bounding box center [382, 720] width 167 height 38
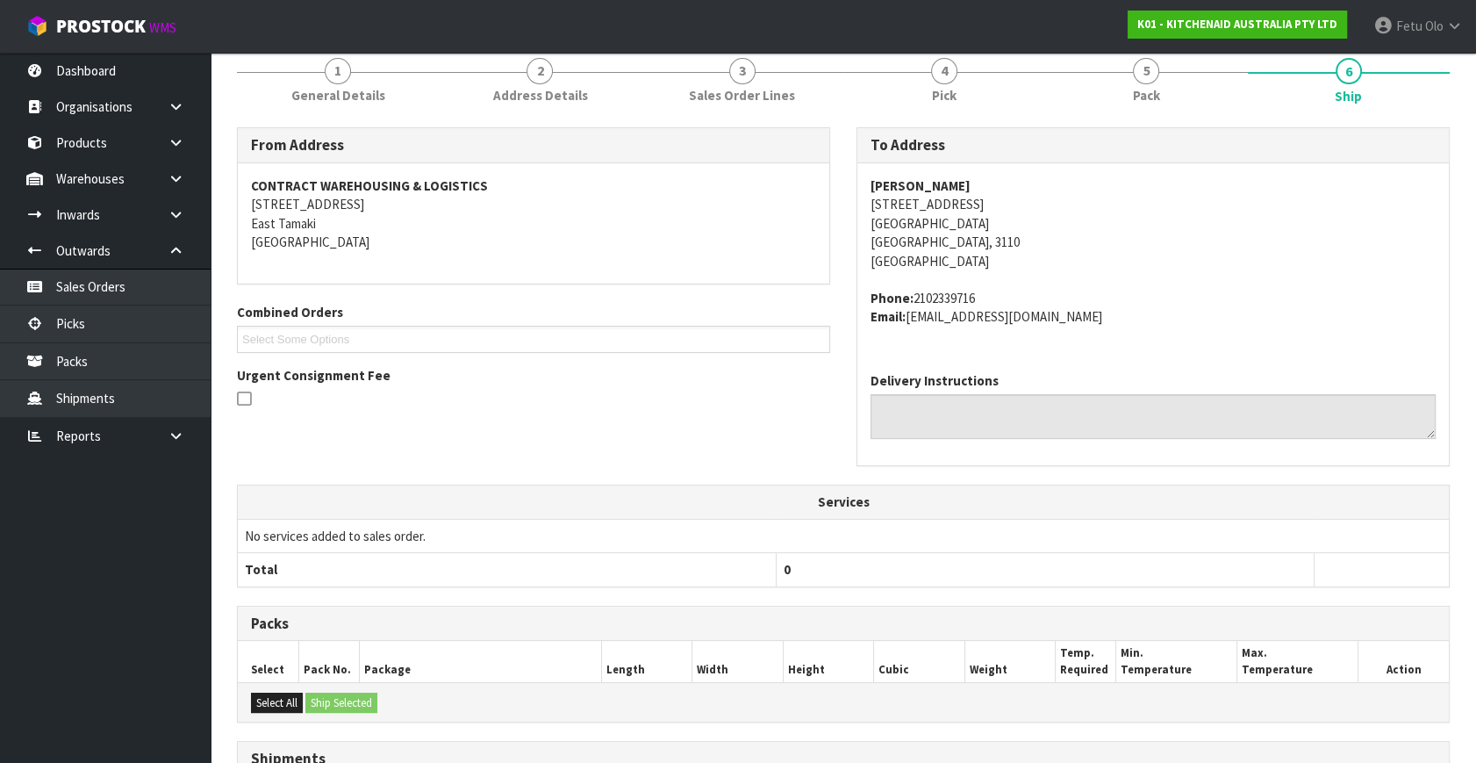
scroll to position [432, 0]
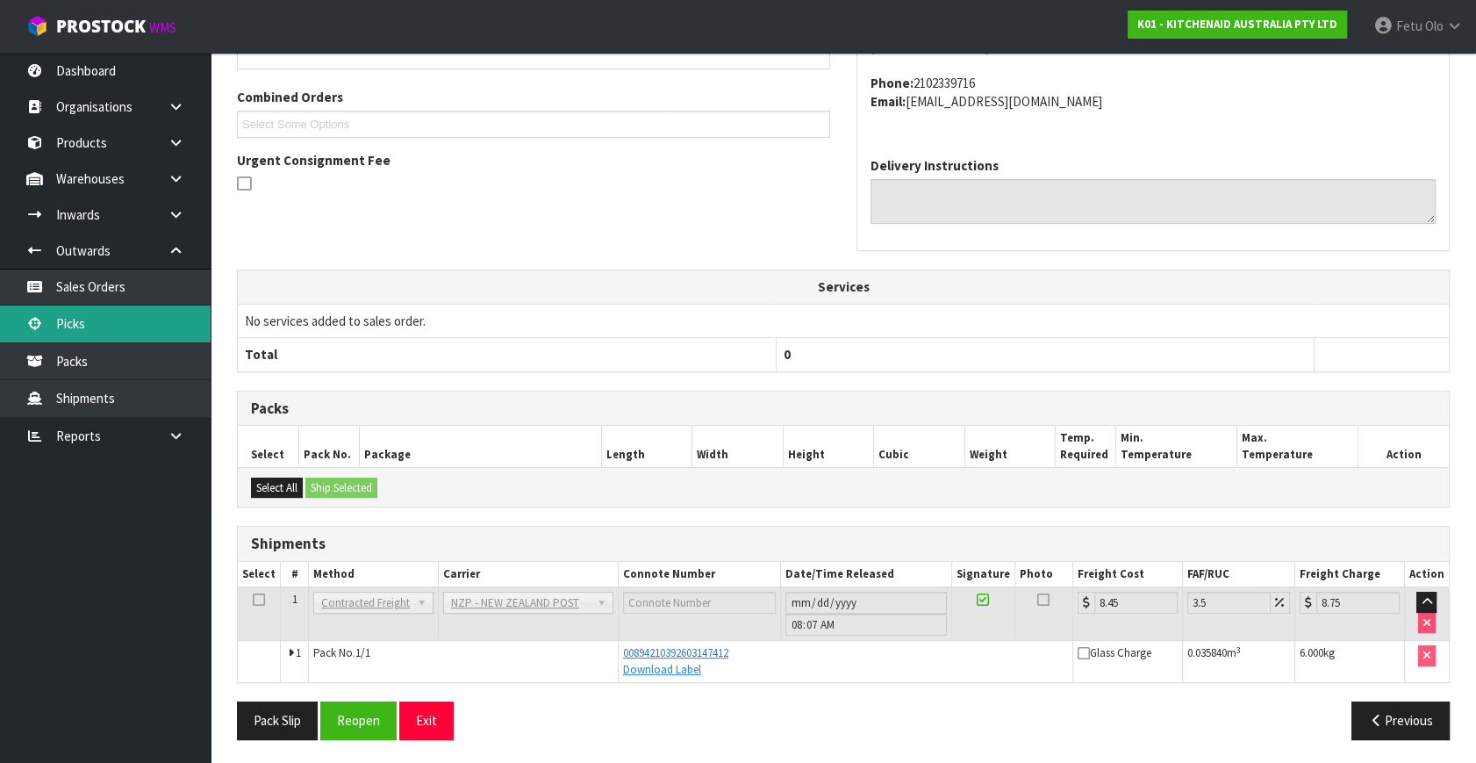
click at [92, 317] on link "Picks" at bounding box center [105, 323] width 211 height 36
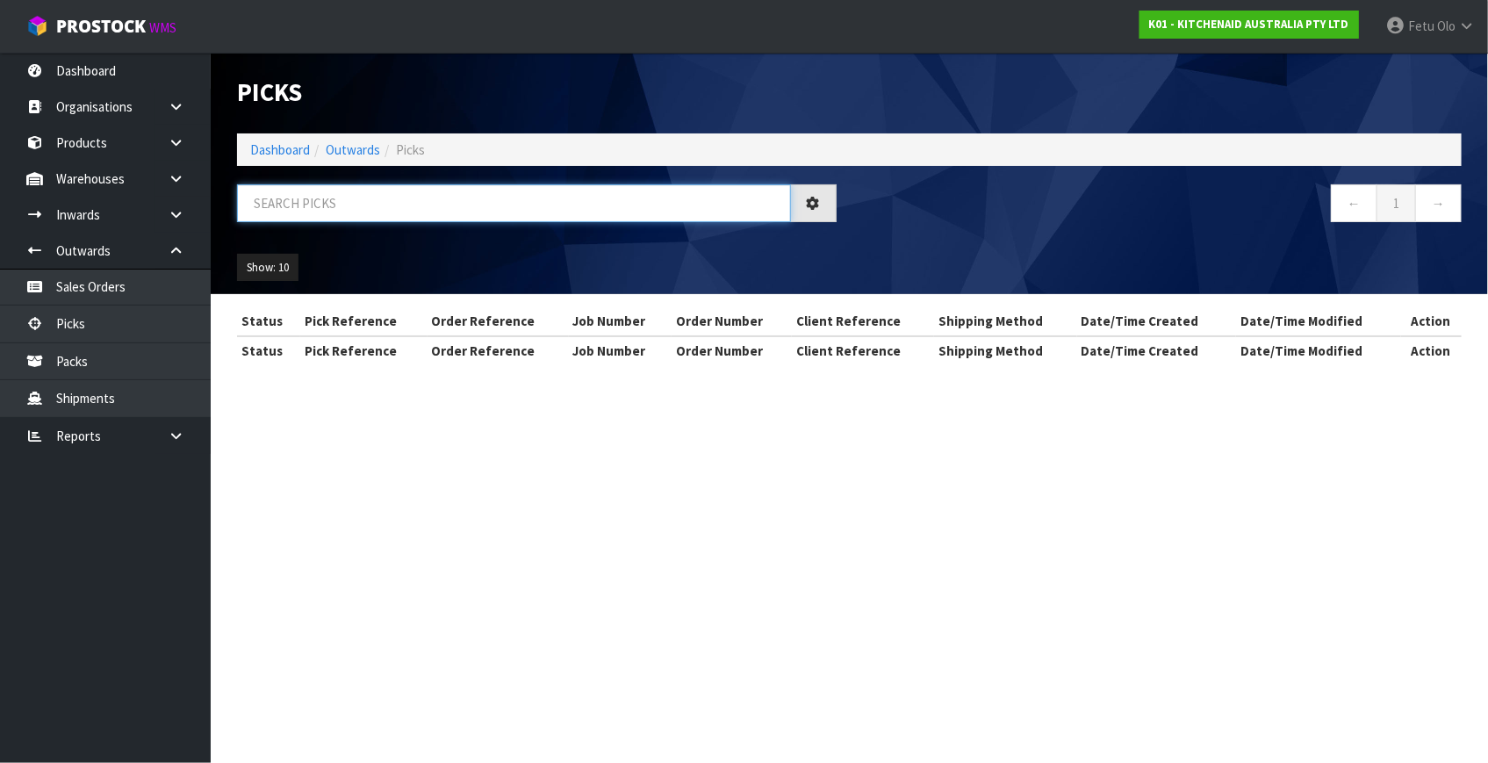
click at [420, 208] on input "text" at bounding box center [514, 203] width 554 height 38
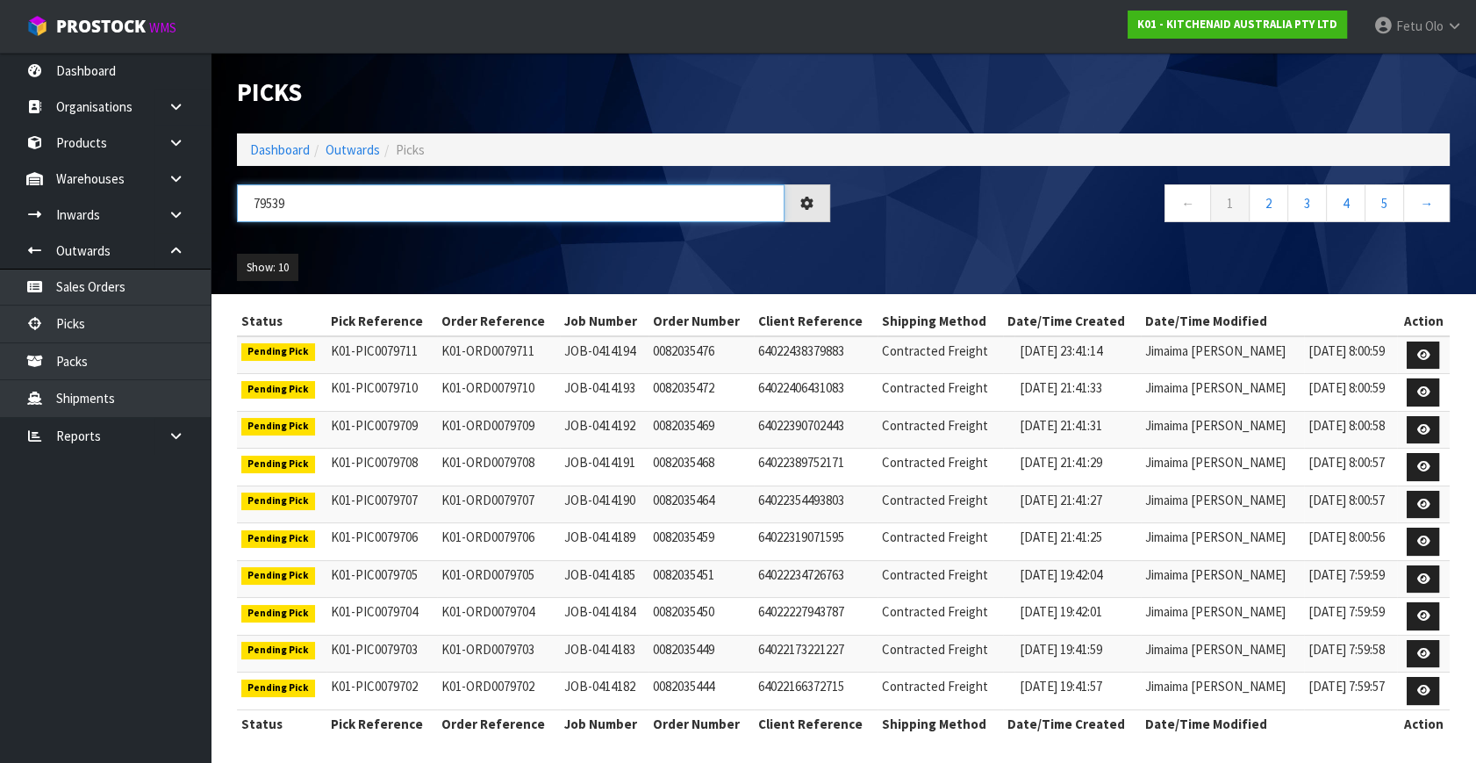
type input "79539"
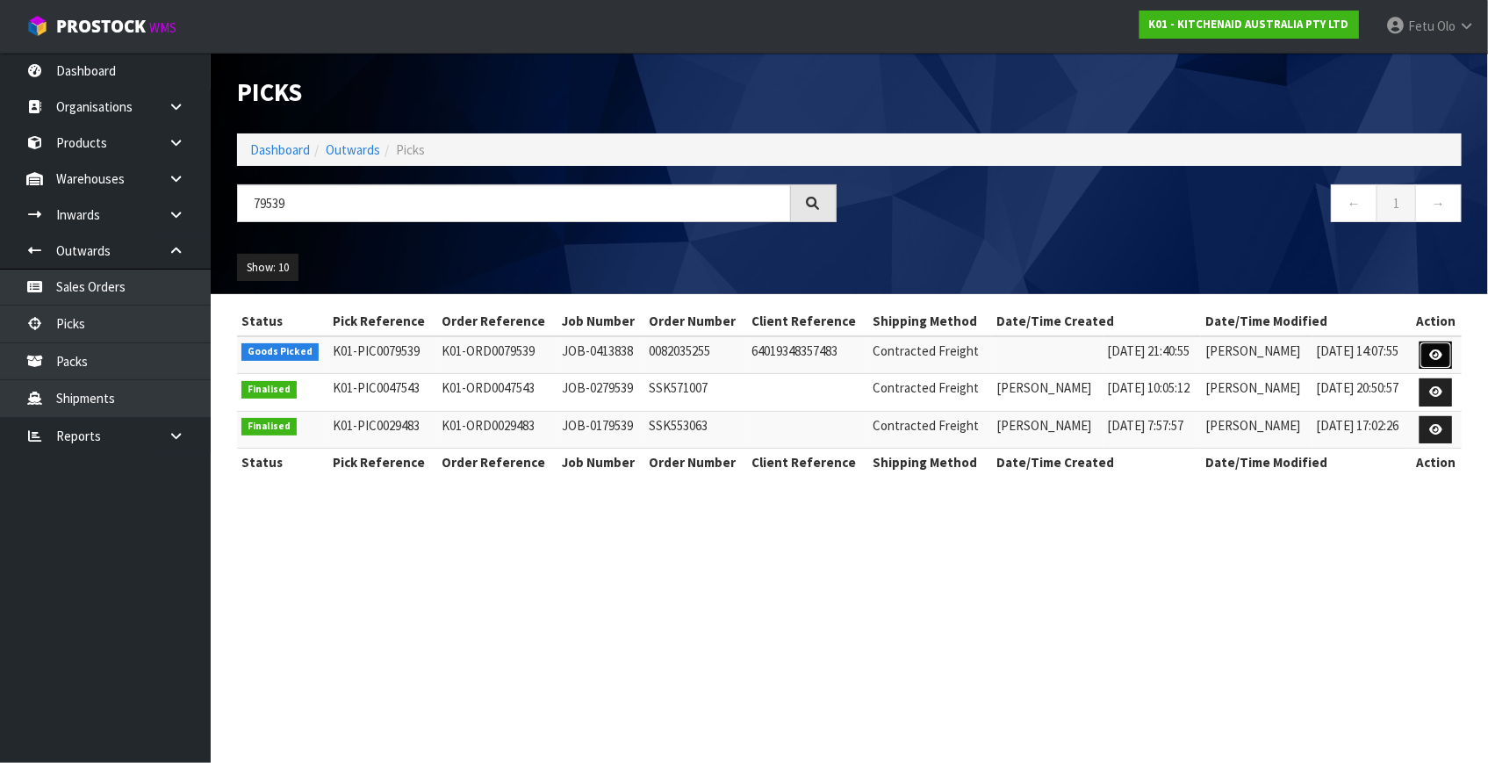
click at [1425, 350] on link at bounding box center [1435, 355] width 32 height 28
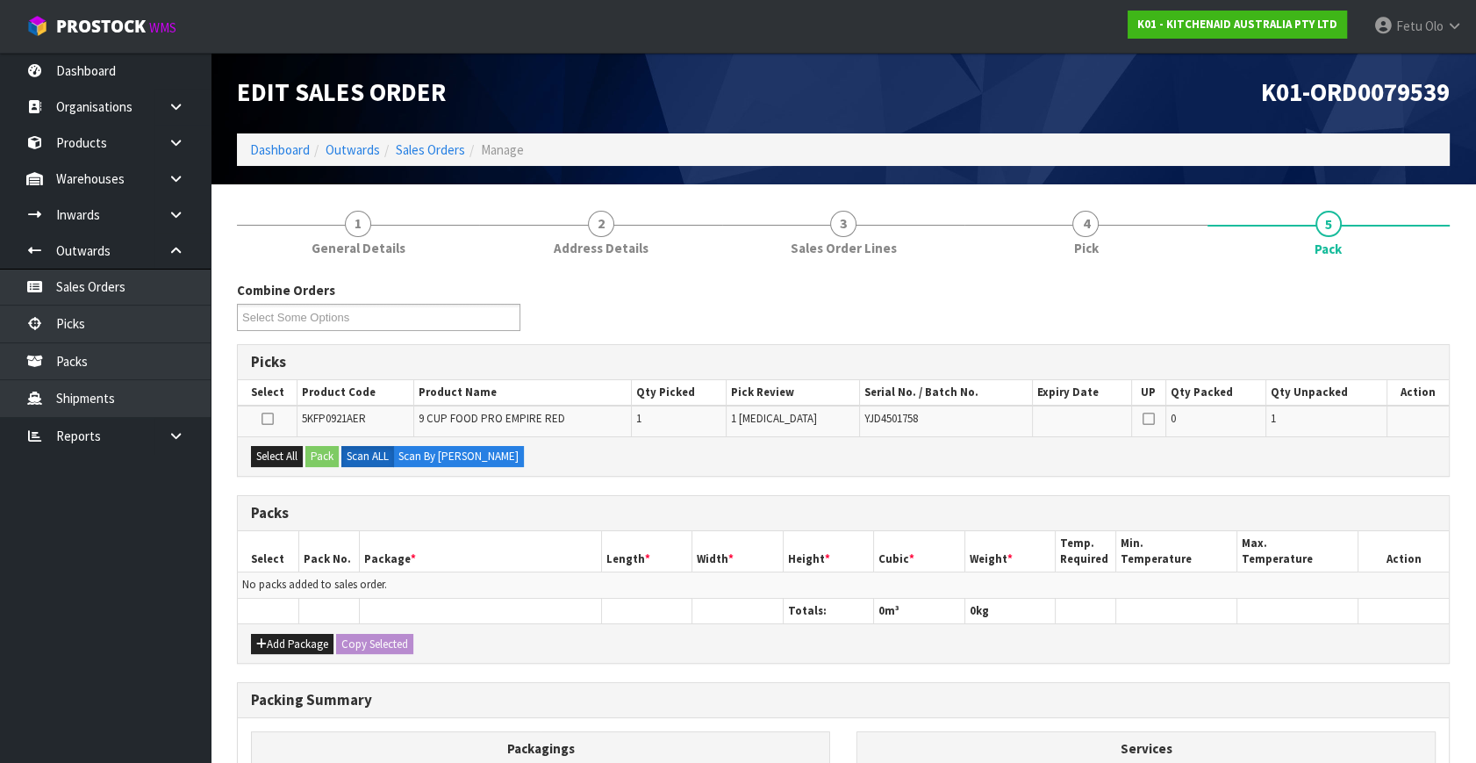
click at [554, 513] on h3 "Packs" at bounding box center [843, 513] width 1185 height 17
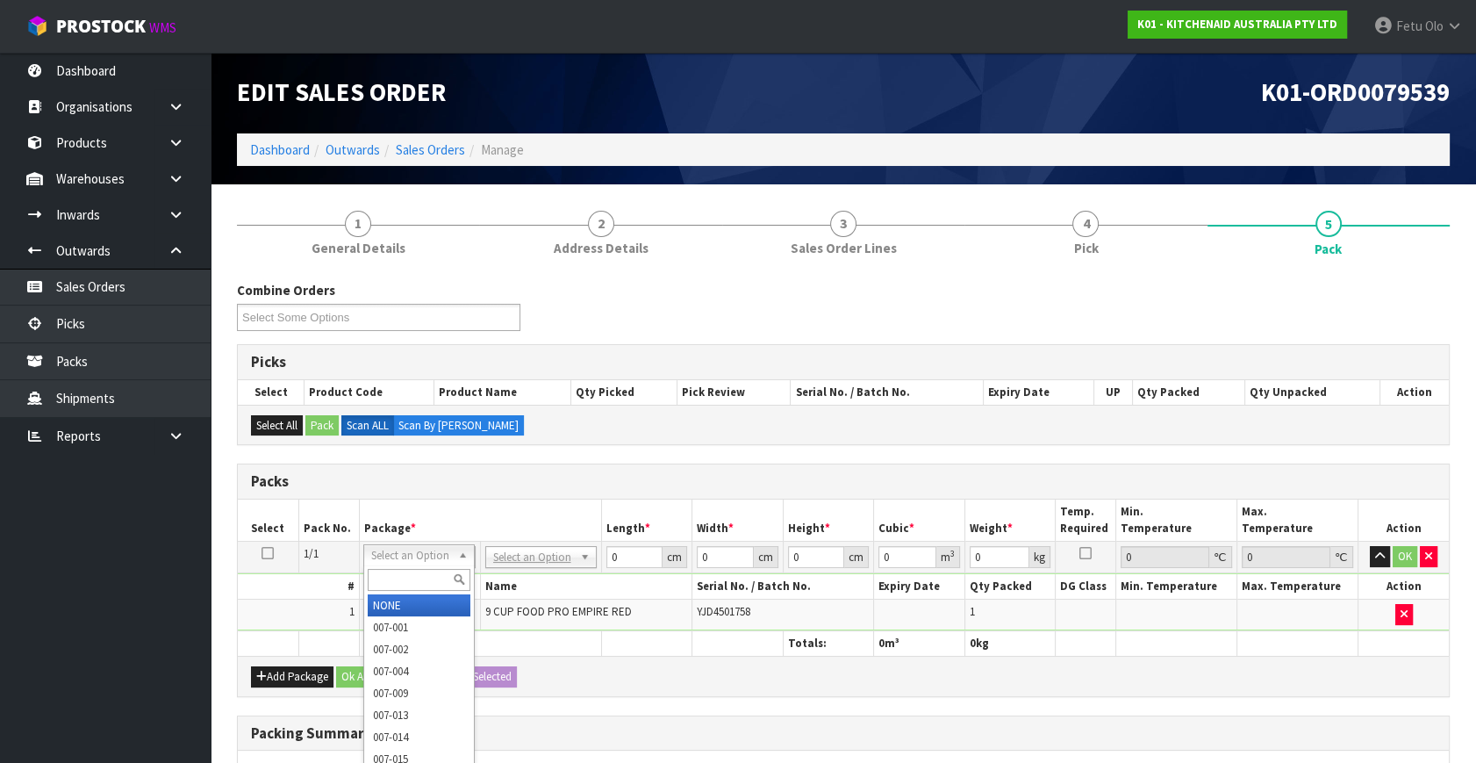
drag, startPoint x: 418, startPoint y: 579, endPoint x: 429, endPoint y: 598, distance: 21.7
click at [418, 586] on input "text" at bounding box center [419, 580] width 103 height 22
type input "011-084"
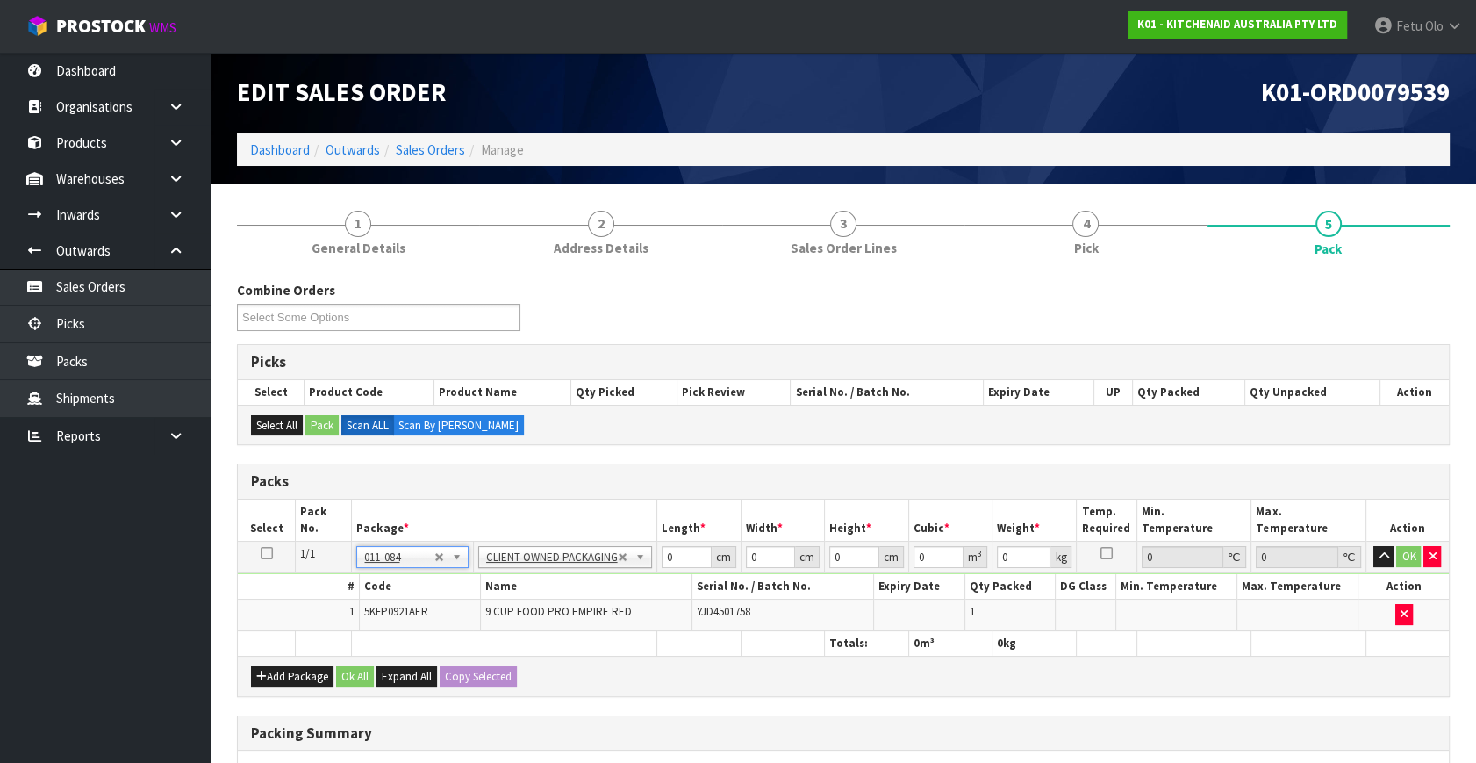
type input "4.6"
drag, startPoint x: 641, startPoint y: 566, endPoint x: 502, endPoint y: 633, distance: 153.9
click at [502, 633] on table "Select Pack No. Package * Length * Width * Height * Cubic * Weight * Temp. Requ…" at bounding box center [843, 577] width 1211 height 156
type input "52"
type input "28"
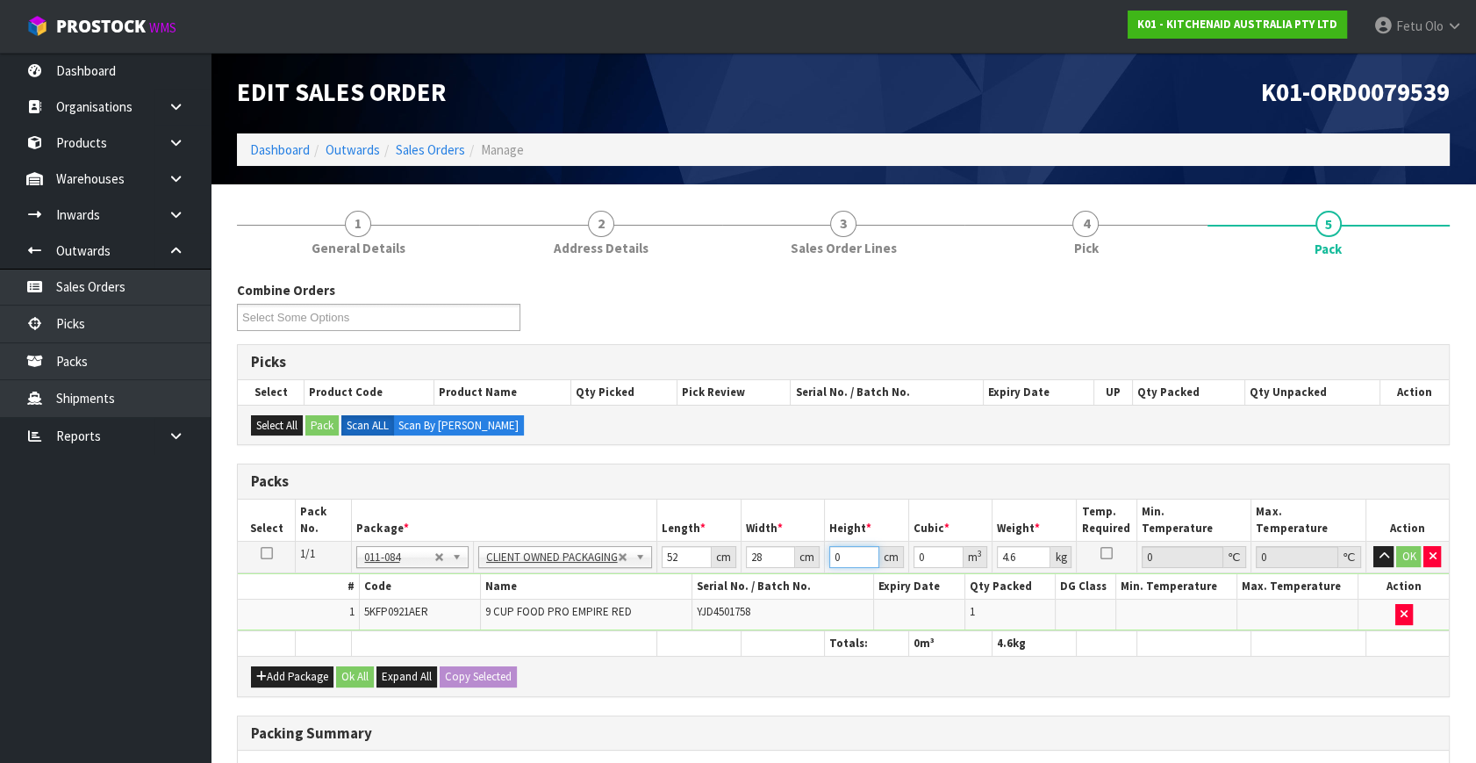
type input "3"
type input "0.004368"
type input "34"
type input "0.049504"
type input "34"
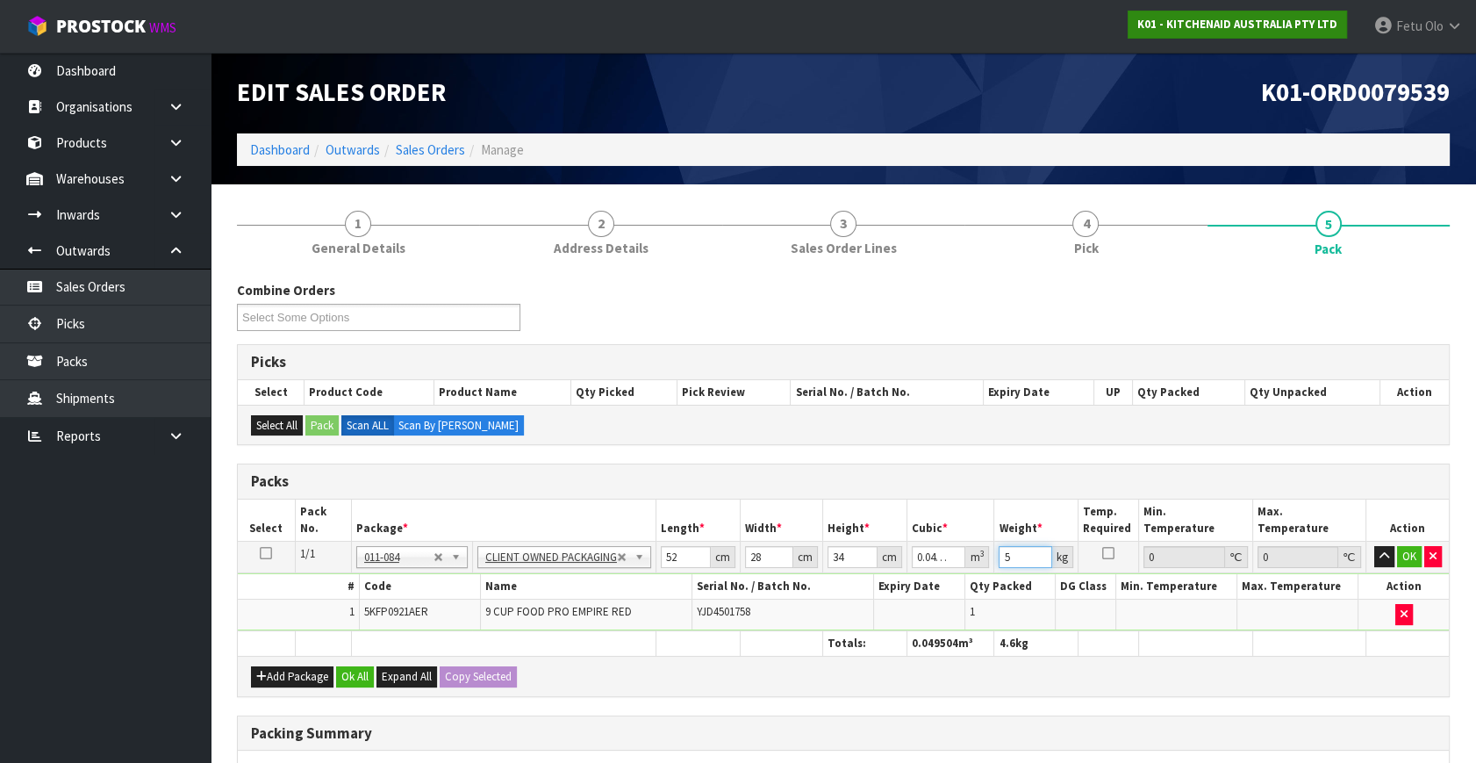
type input "5"
click button "OK" at bounding box center [1409, 556] width 25 height 21
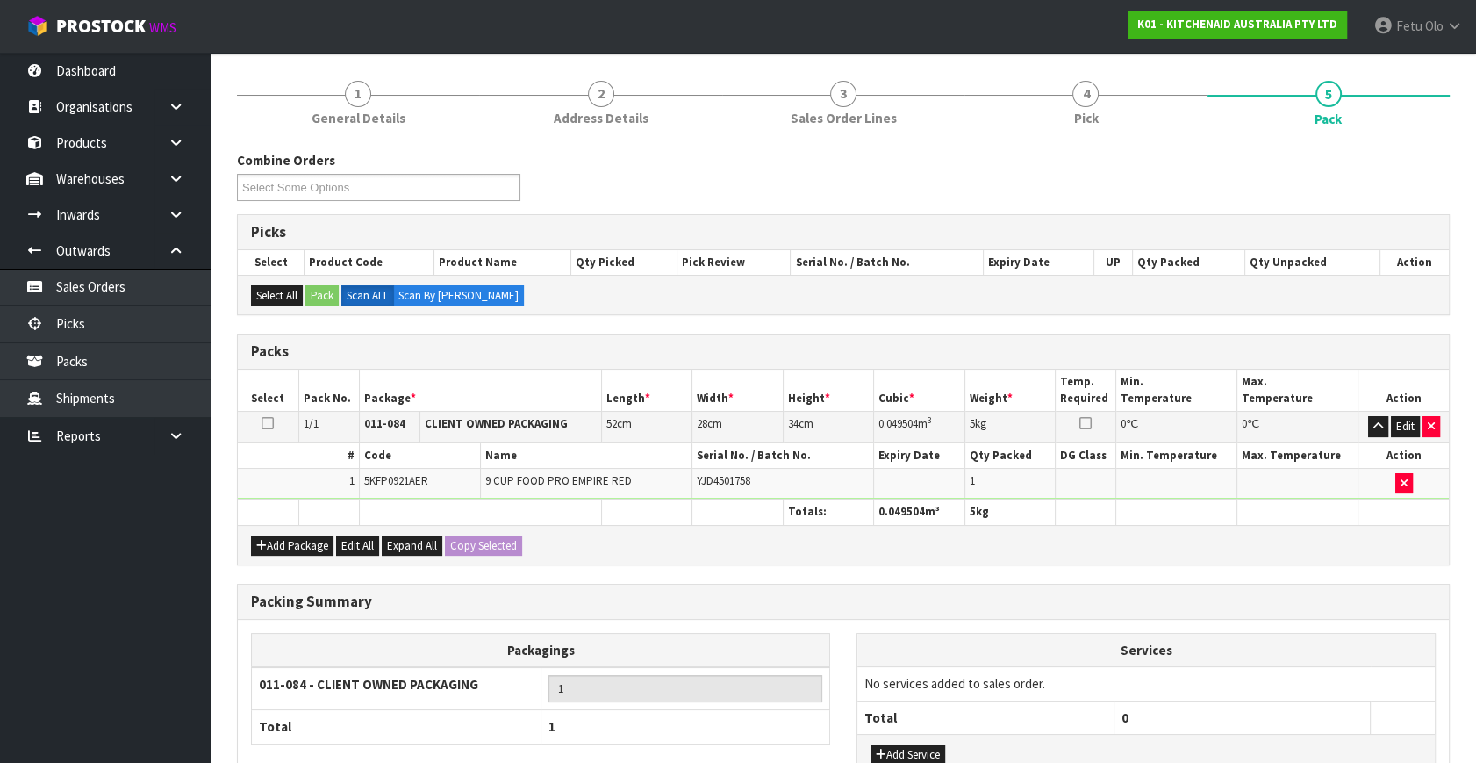
scroll to position [262, 0]
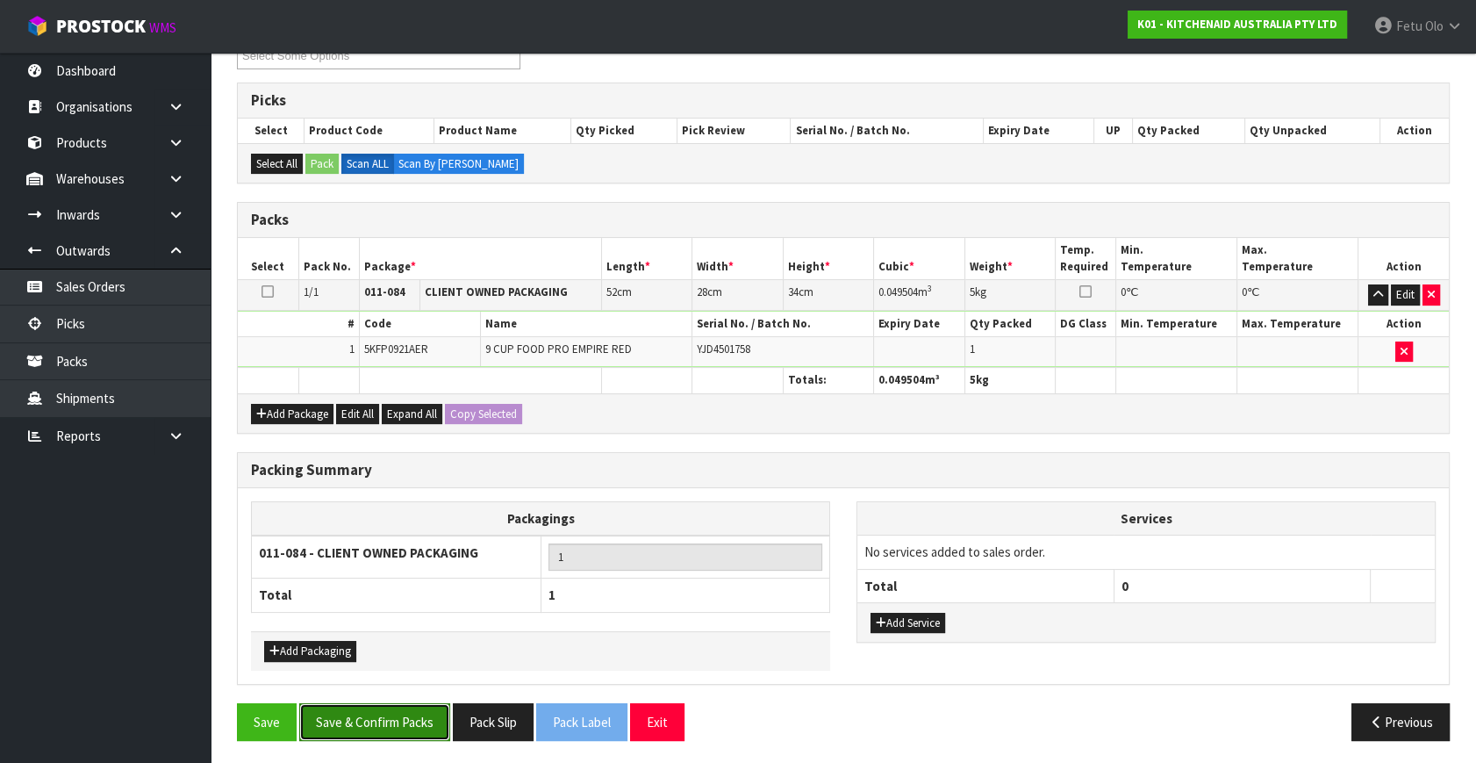
click at [406, 712] on button "Save & Confirm Packs" at bounding box center [374, 722] width 151 height 38
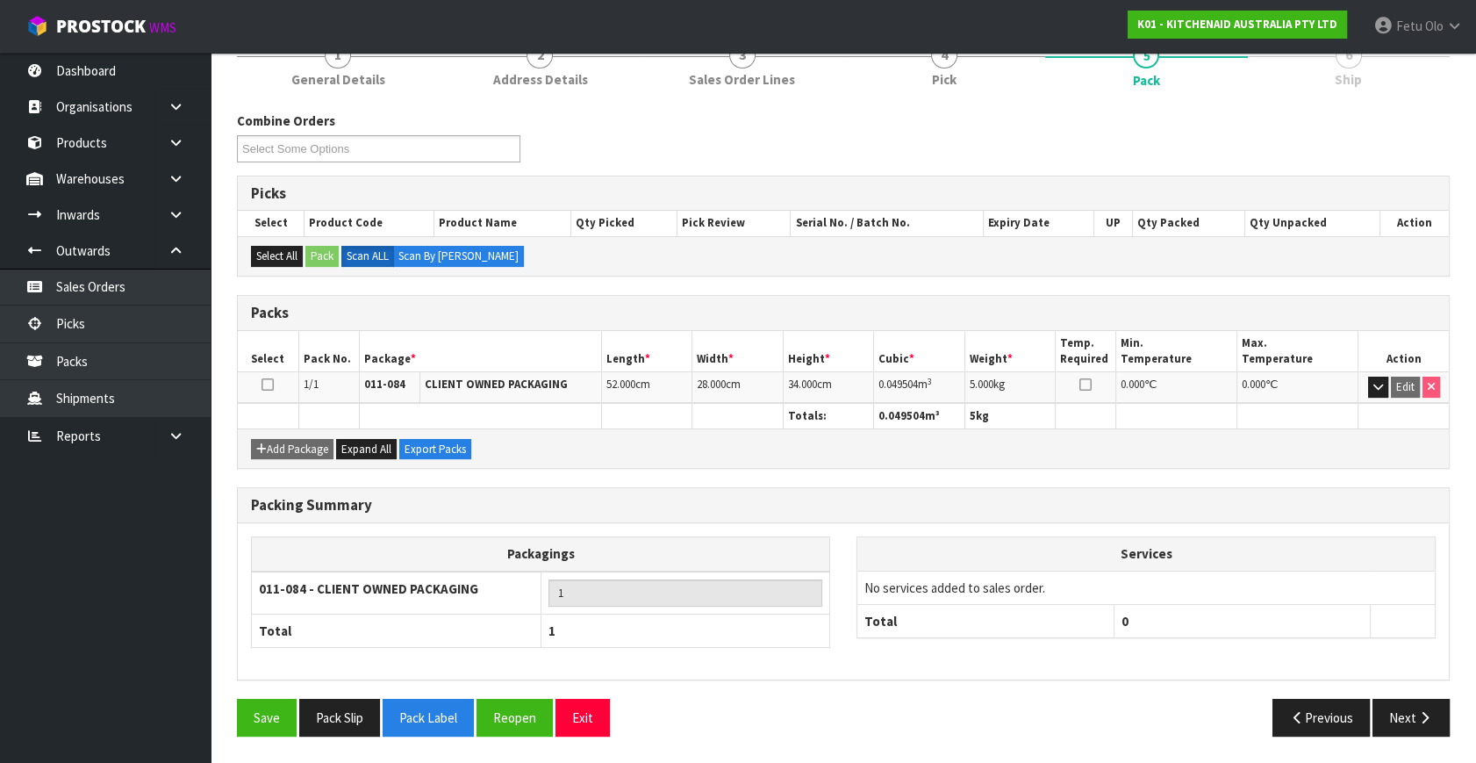
scroll to position [229, 0]
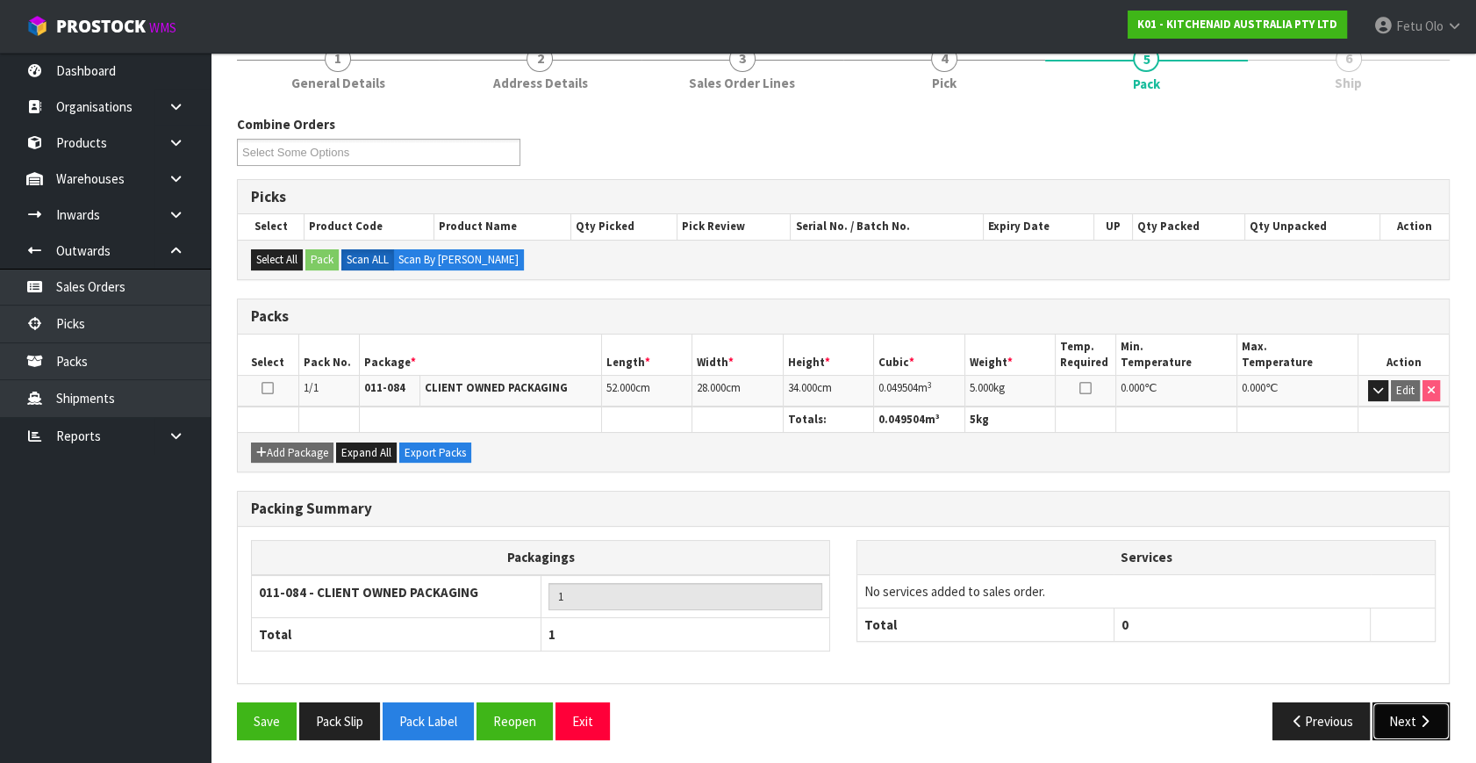
click at [1417, 714] on icon "button" at bounding box center [1425, 720] width 17 height 13
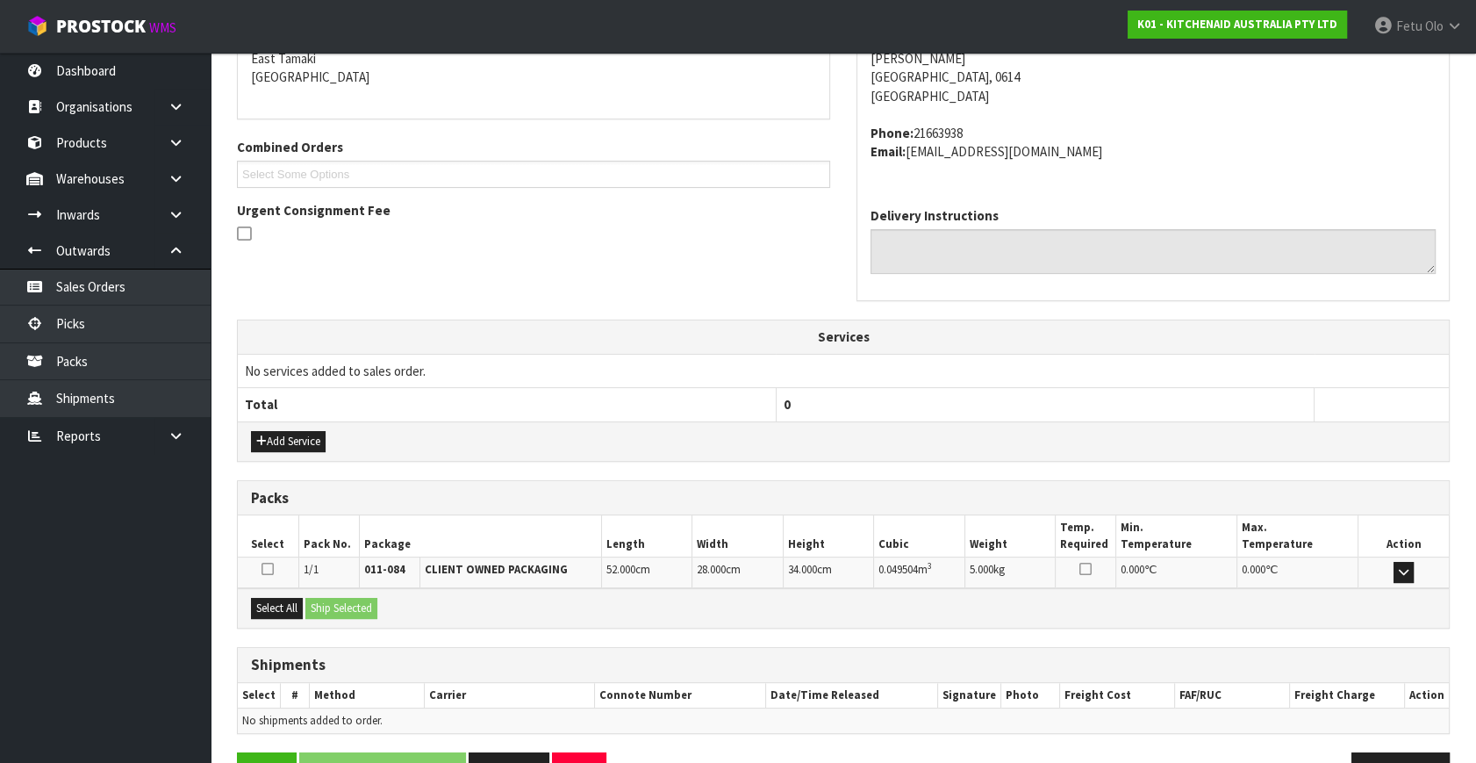
scroll to position [432, 0]
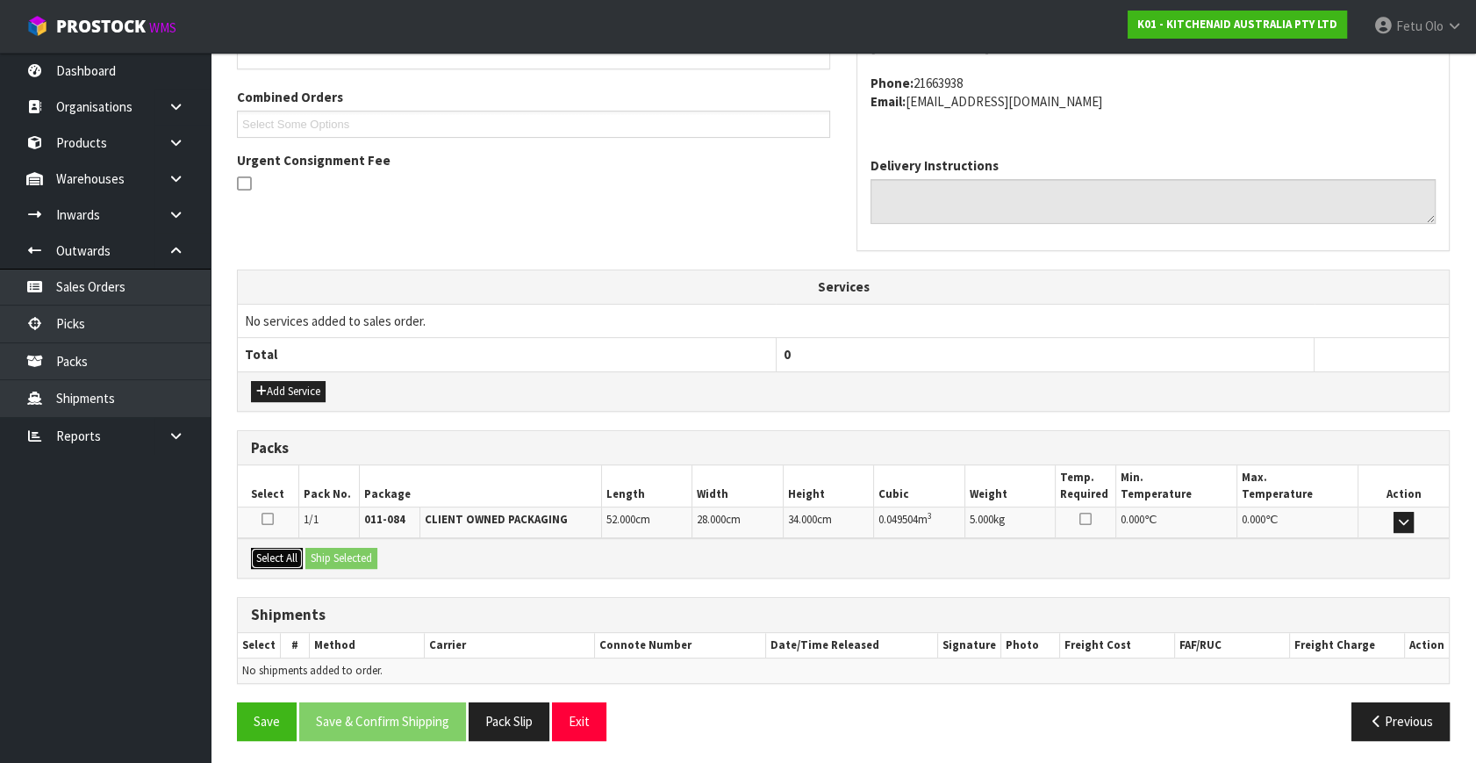
click at [289, 552] on button "Select All" at bounding box center [277, 558] width 52 height 21
click at [339, 555] on button "Ship Selected" at bounding box center [341, 558] width 72 height 21
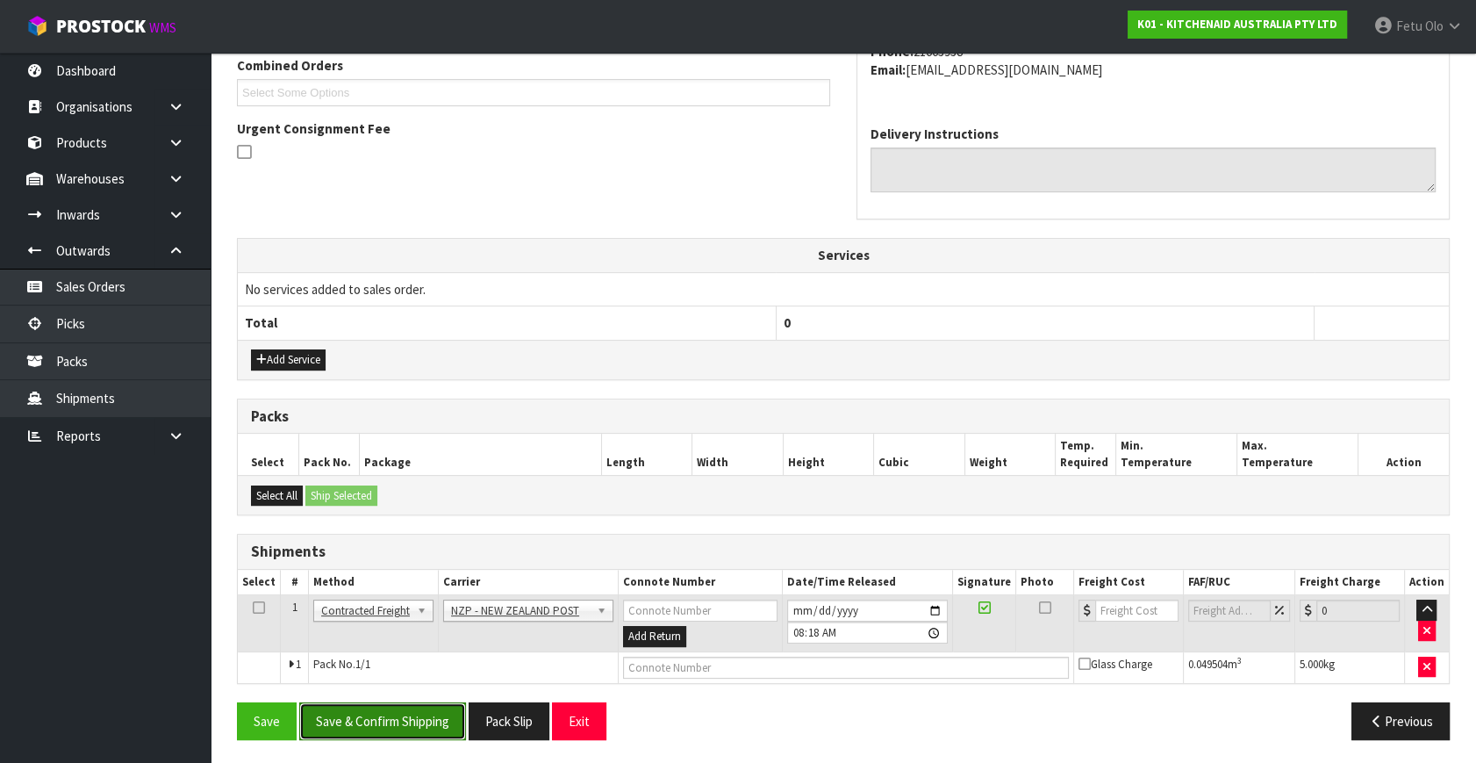
click at [420, 720] on button "Save & Confirm Shipping" at bounding box center [382, 721] width 167 height 38
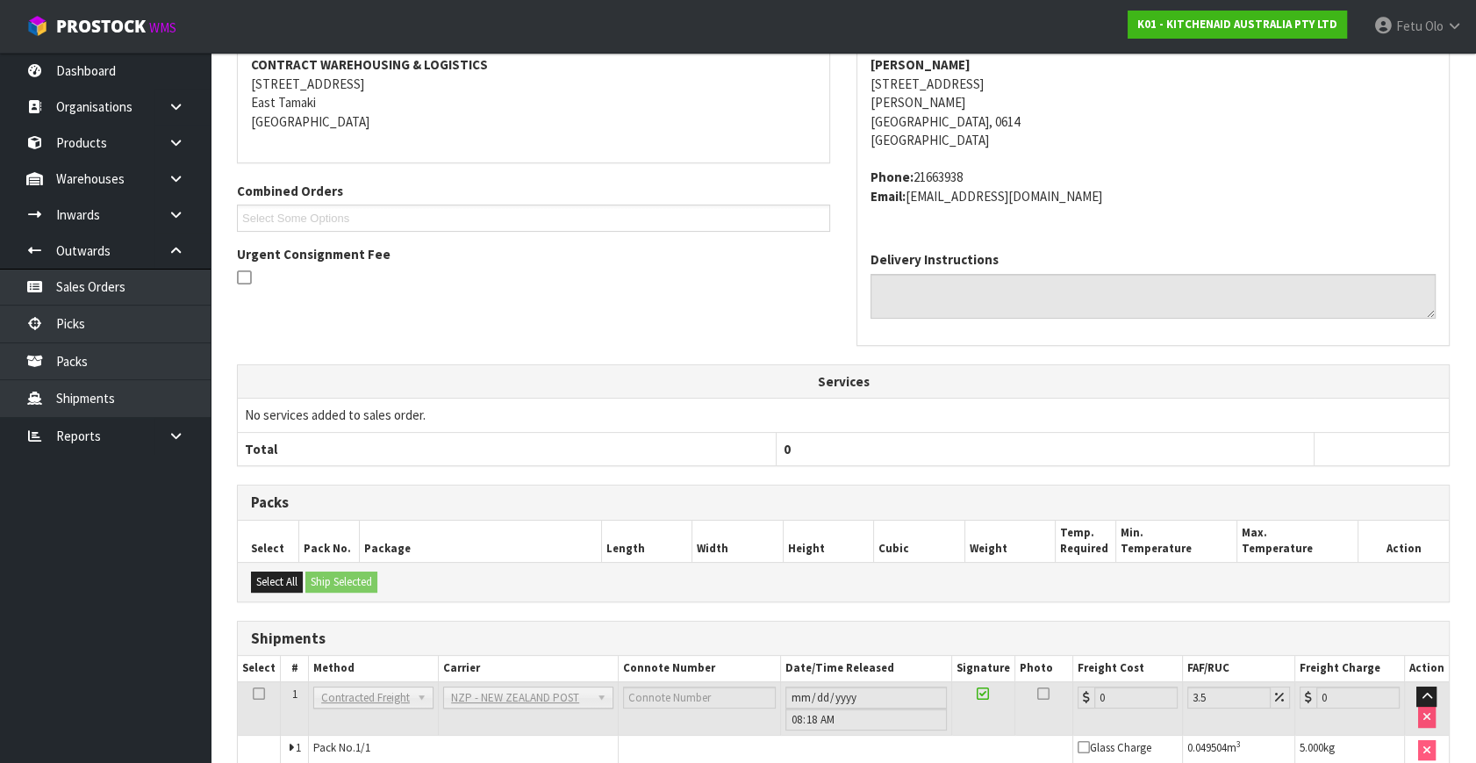
scroll to position [439, 0]
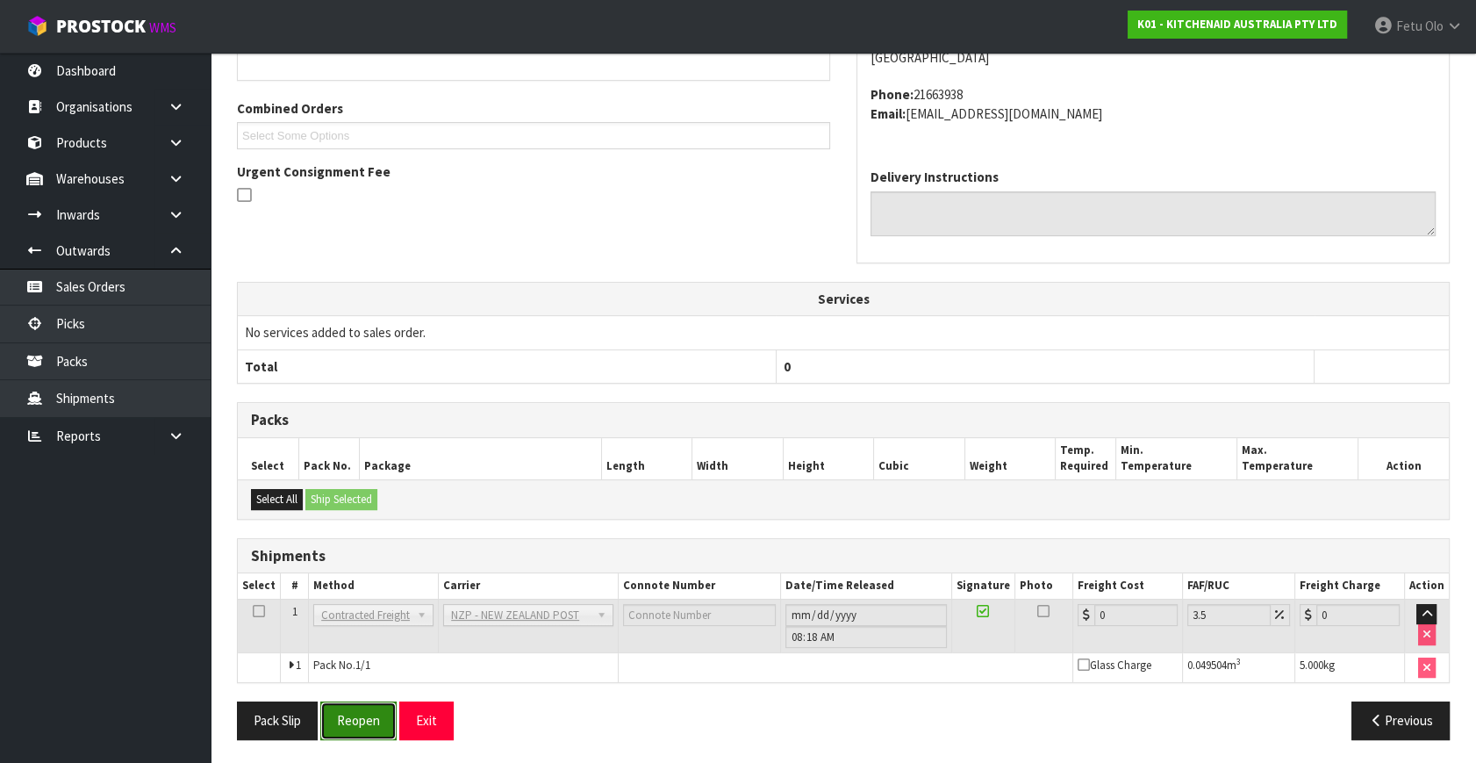
click at [376, 722] on button "Reopen" at bounding box center [358, 720] width 76 height 38
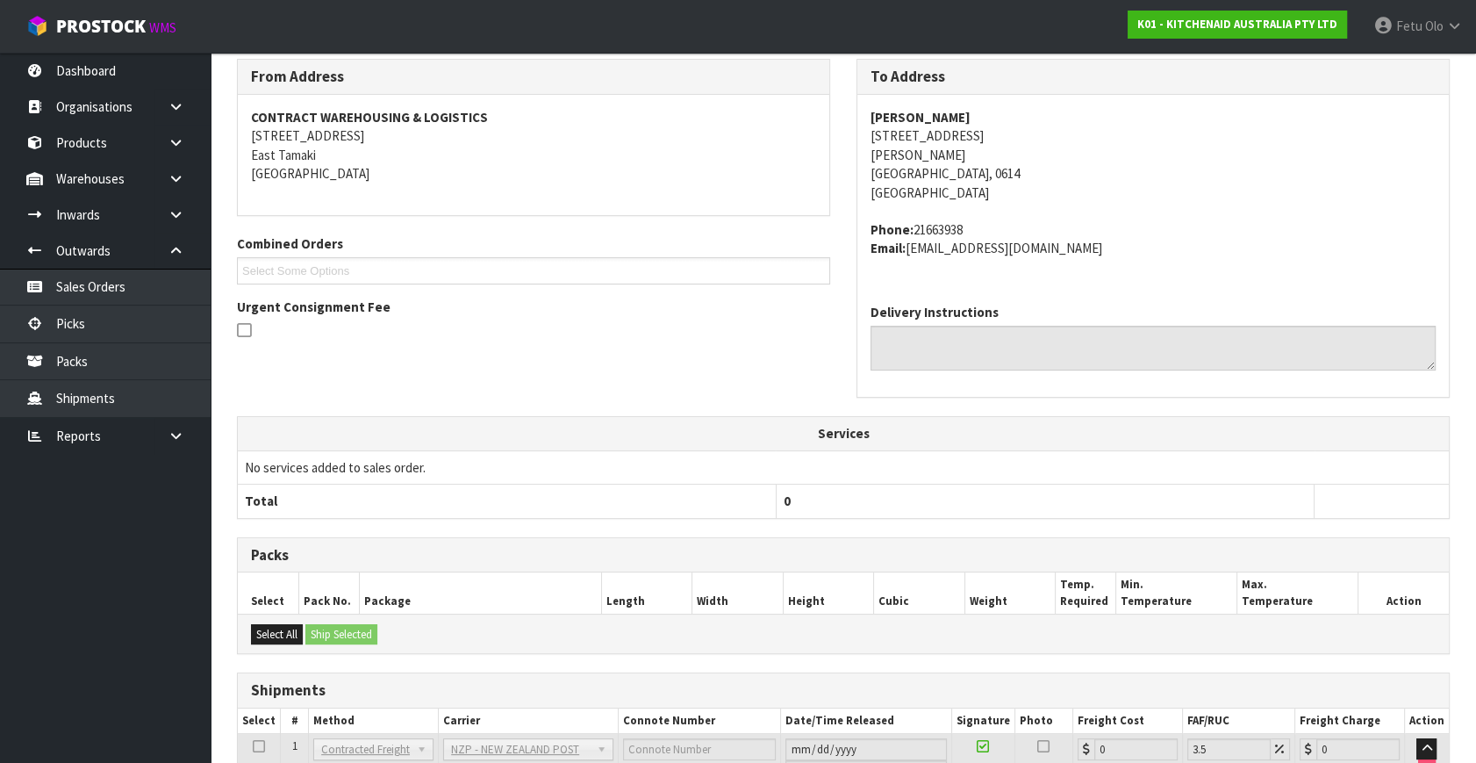
scroll to position [420, 0]
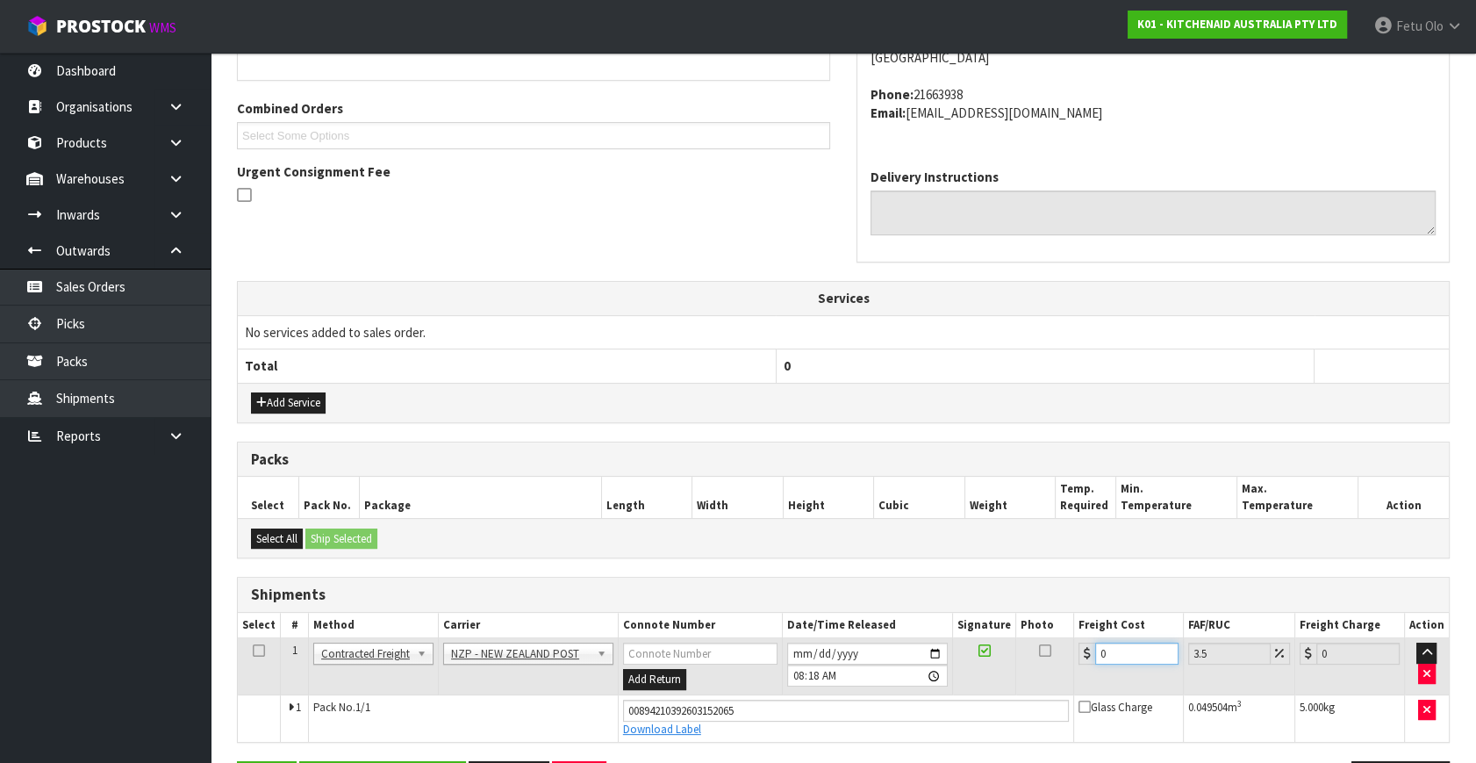
drag, startPoint x: 1115, startPoint y: 650, endPoint x: 788, endPoint y: 723, distance: 334.7
click at [790, 723] on tbody "1 Client Local Pickup Customer Local Pickup Company Freight Contracted Freight …" at bounding box center [843, 690] width 1211 height 104
type input "4"
type input "4.14"
type input "4.3"
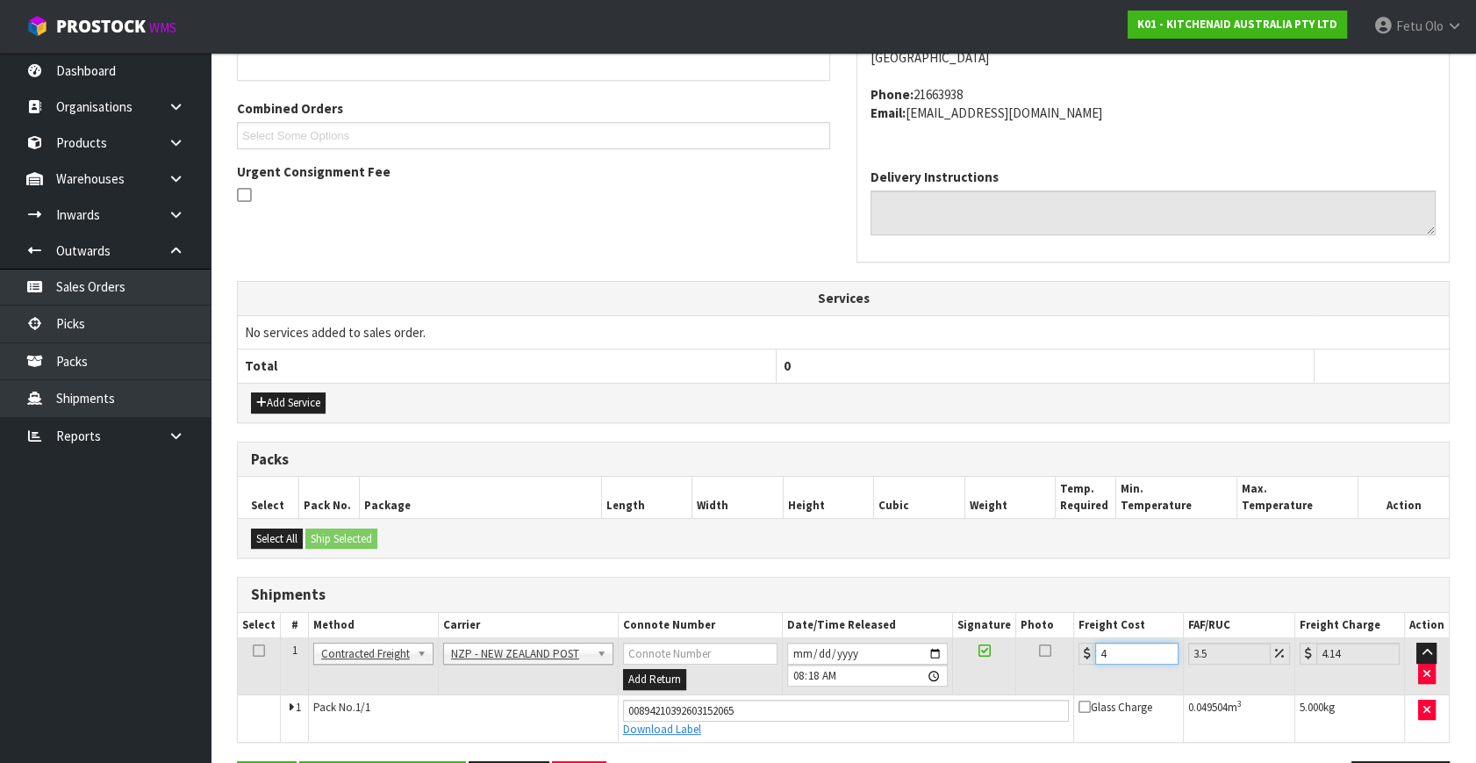
type input "4.45"
type input "4.33"
type input "4.48"
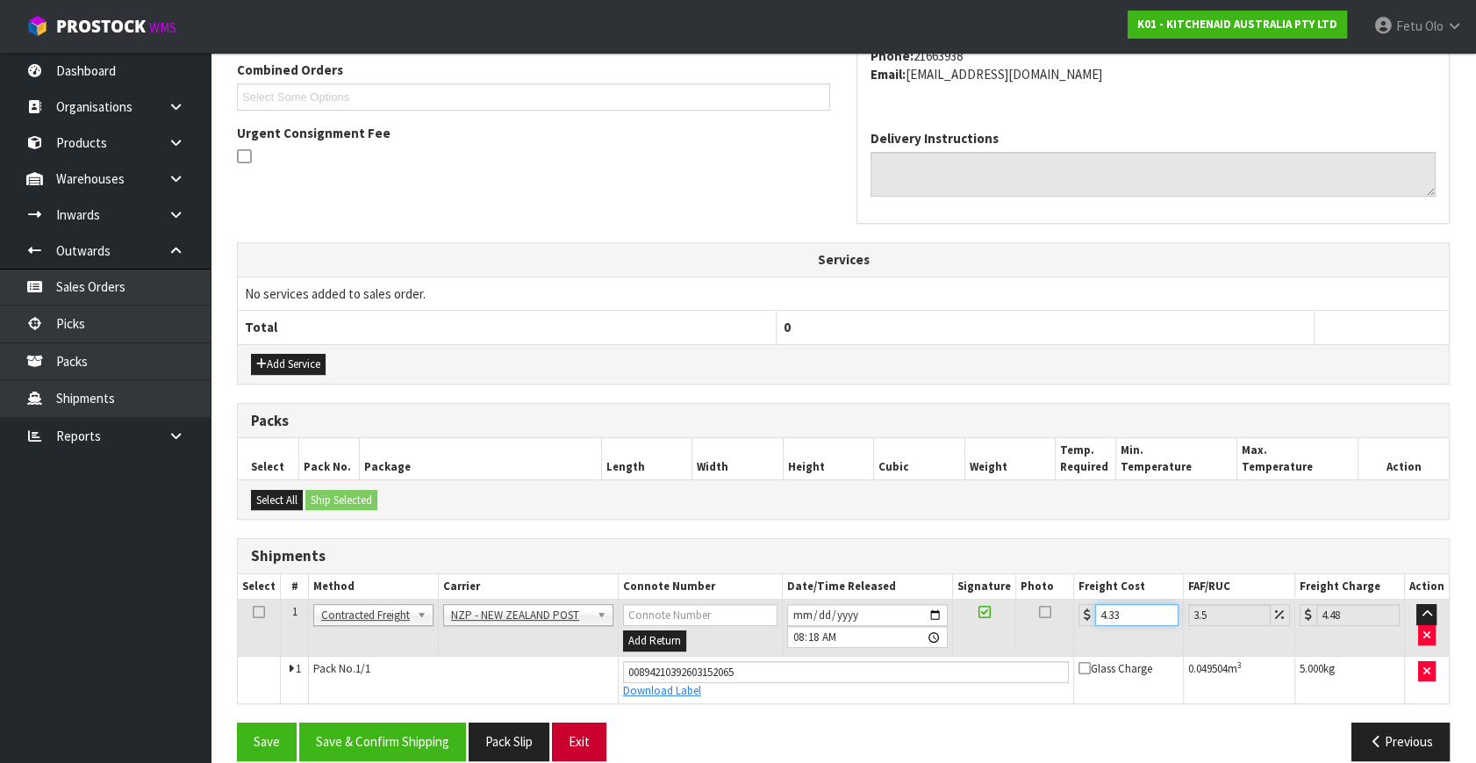
scroll to position [480, 0]
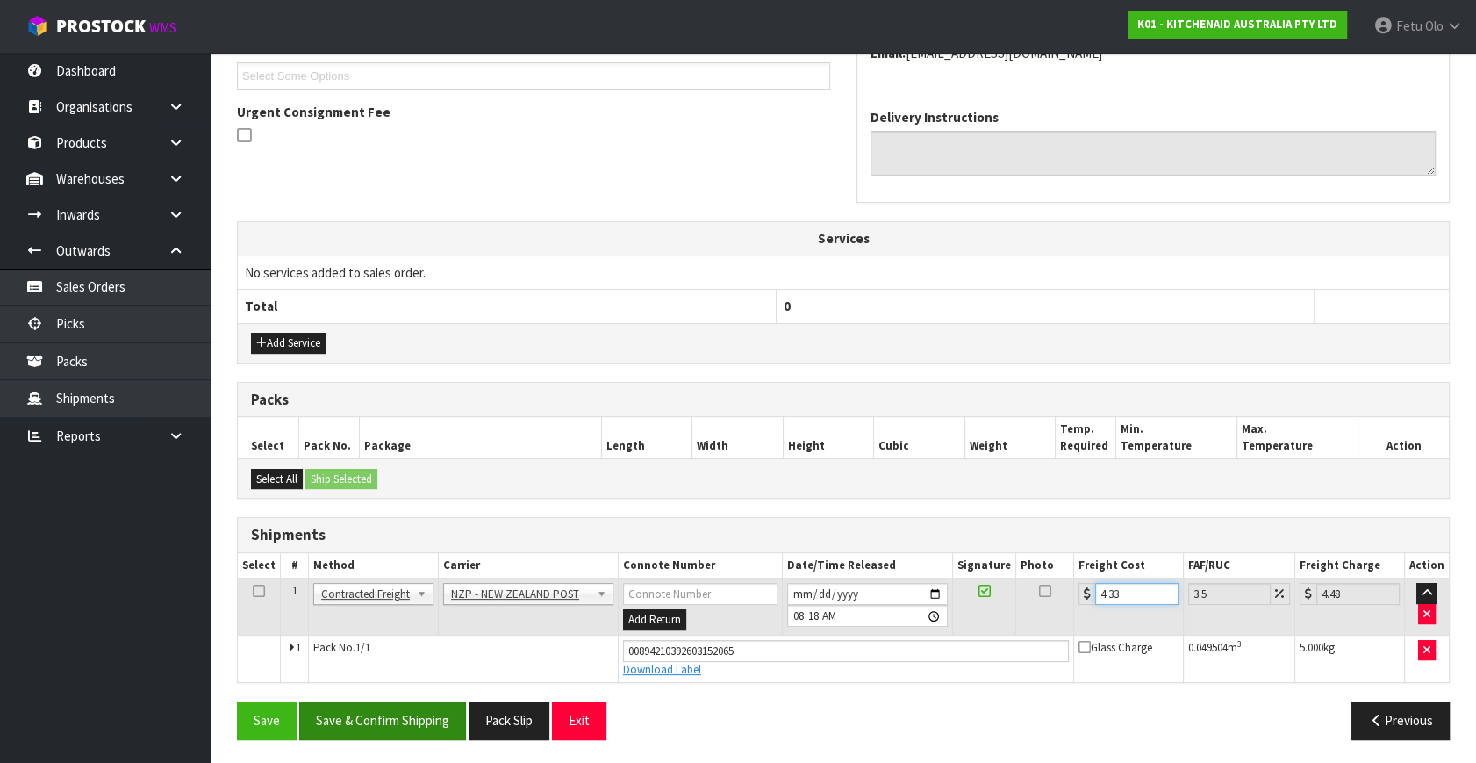
type input "4.33"
click at [412, 727] on button "Save & Confirm Shipping" at bounding box center [382, 720] width 167 height 38
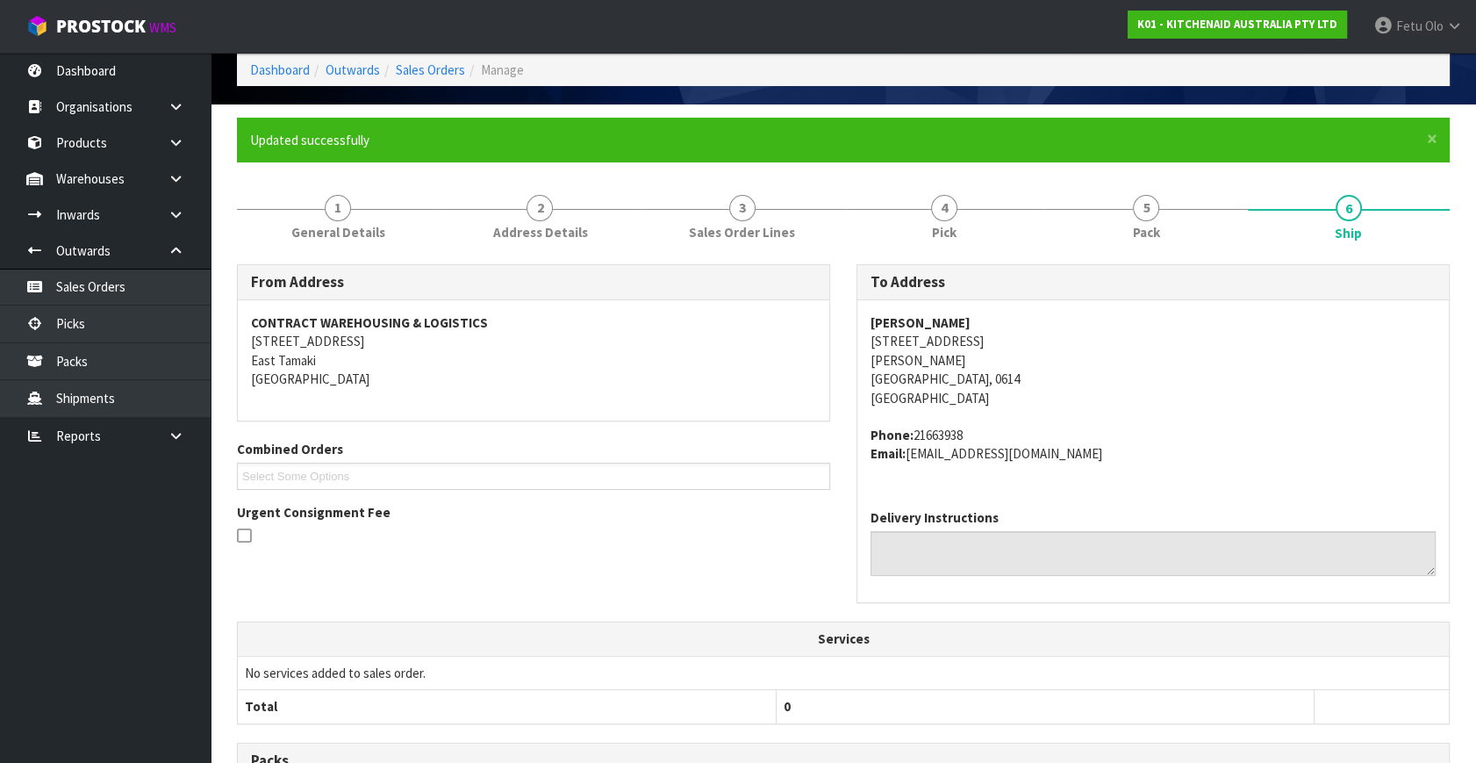
scroll to position [432, 0]
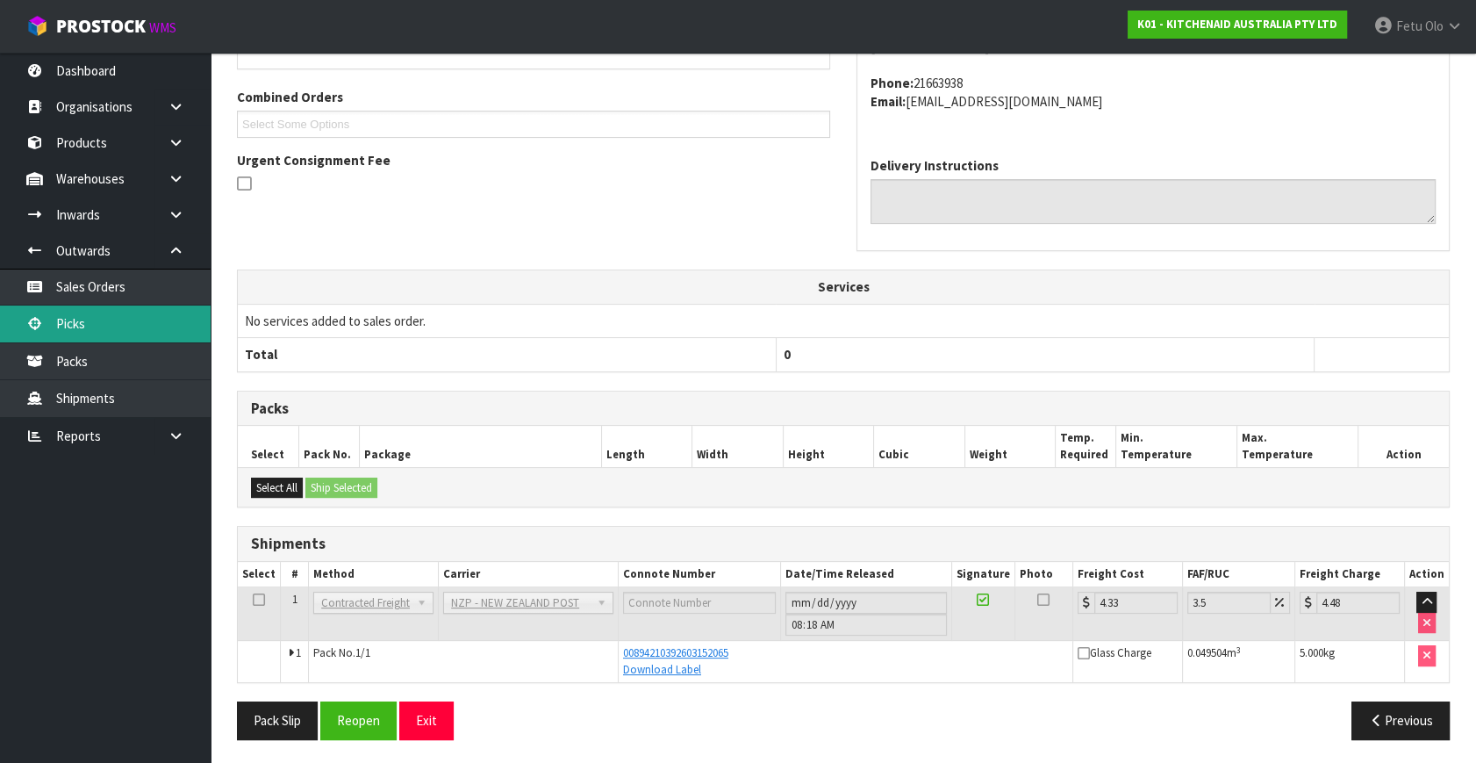
click at [81, 318] on link "Picks" at bounding box center [105, 323] width 211 height 36
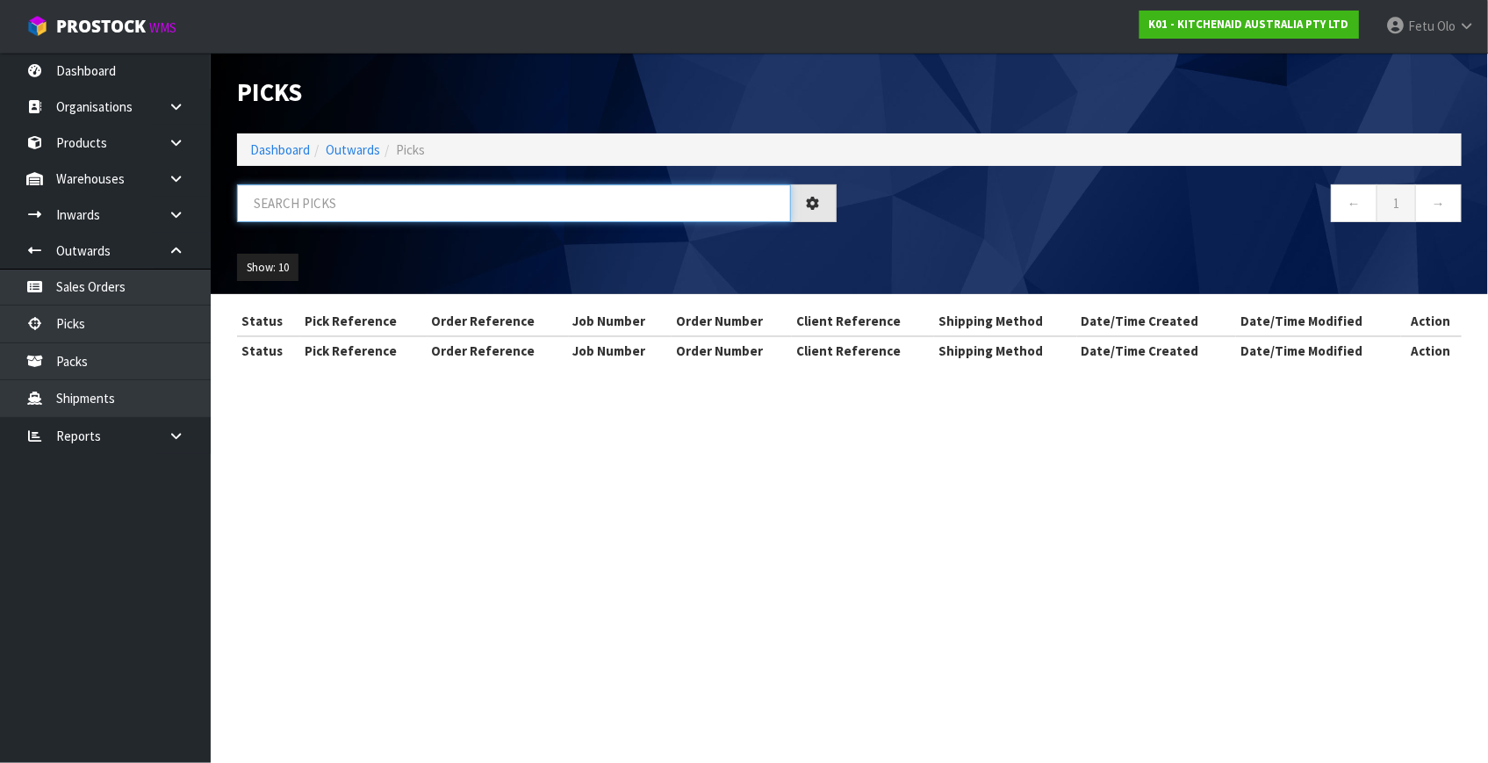
click at [385, 212] on input "text" at bounding box center [514, 203] width 554 height 38
type input "79544"
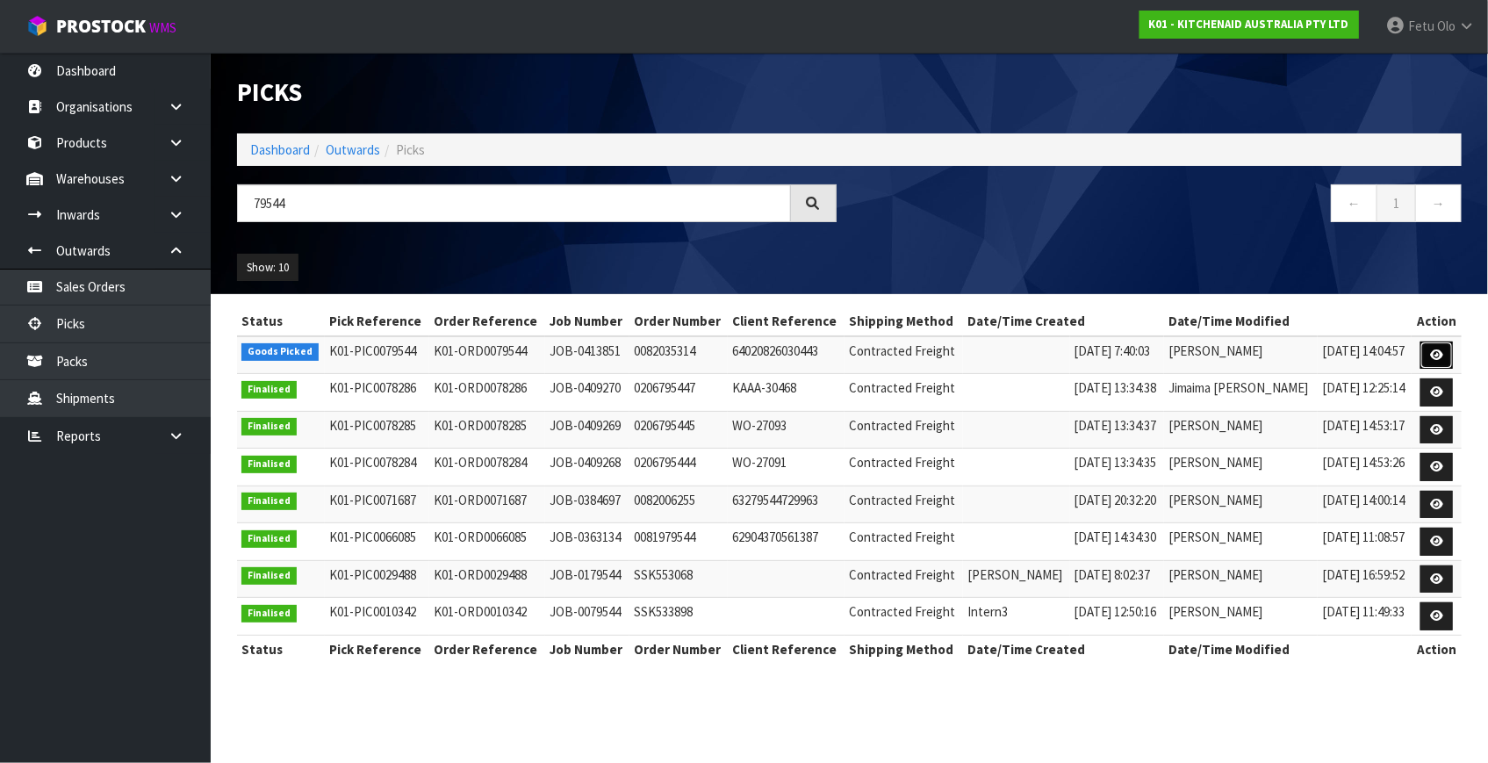
click at [1432, 354] on icon at bounding box center [1436, 354] width 13 height 11
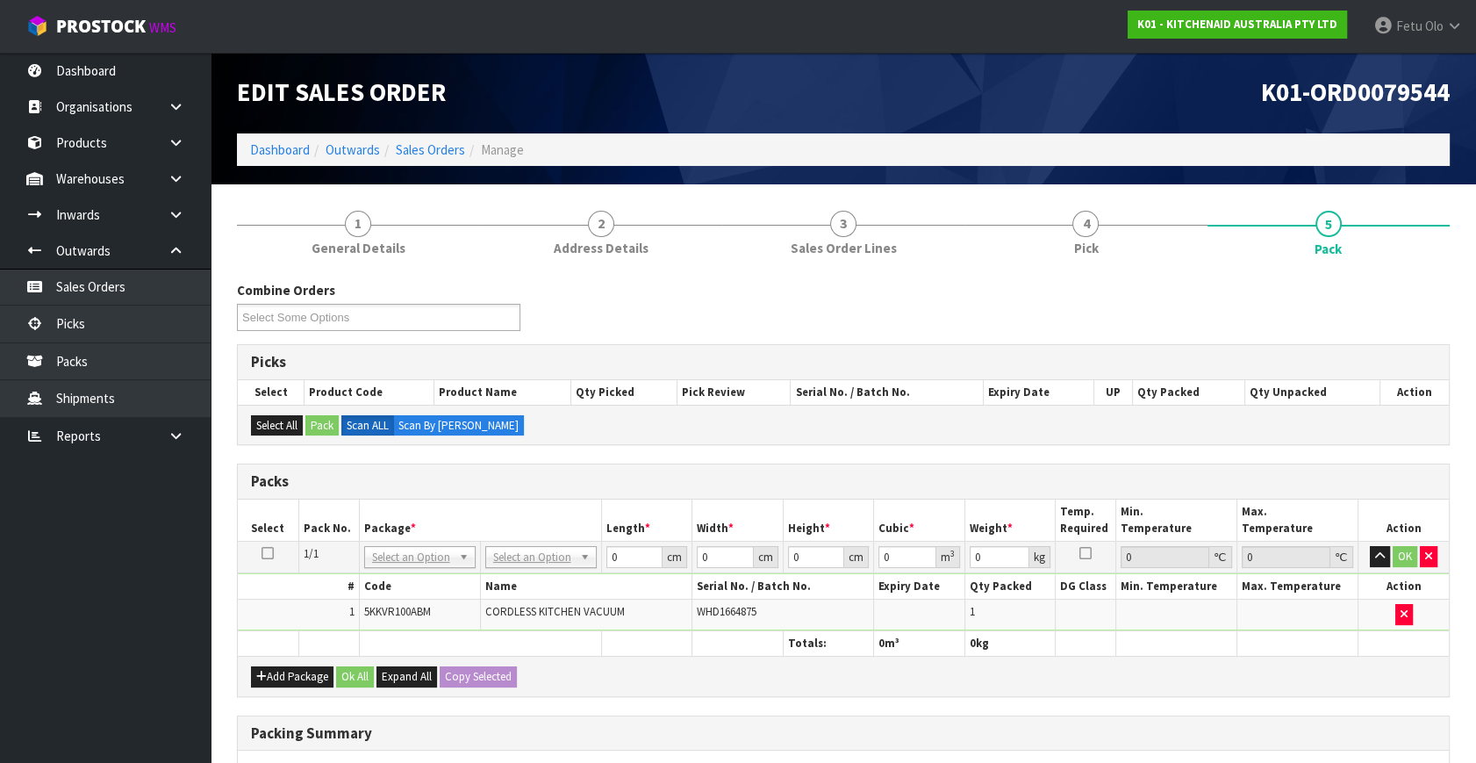
click at [436, 539] on table "Select Pack No. Package * Length * Width * Height * Cubic * Weight * Temp. Requ…" at bounding box center [843, 577] width 1211 height 156
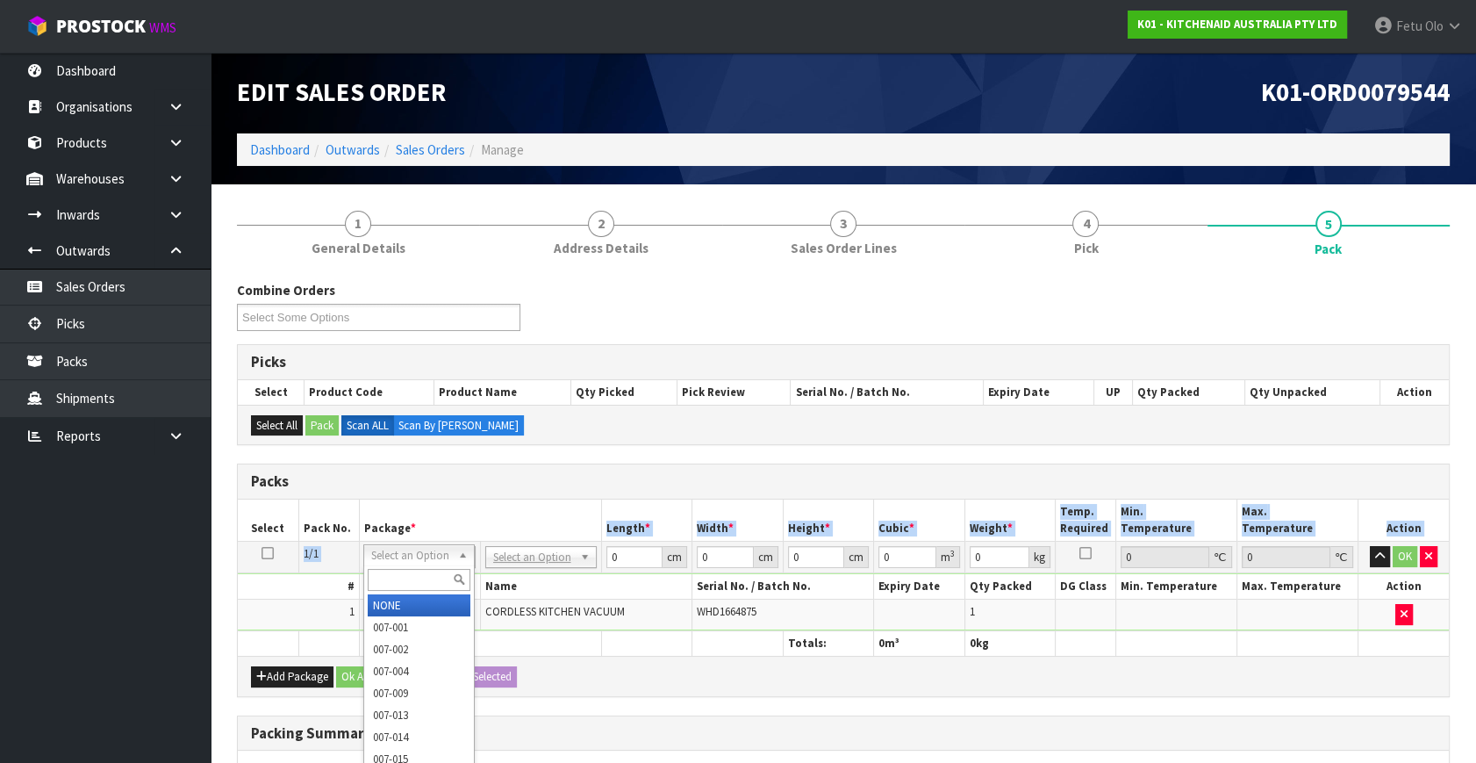
drag, startPoint x: 420, startPoint y: 557, endPoint x: 409, endPoint y: 587, distance: 31.9
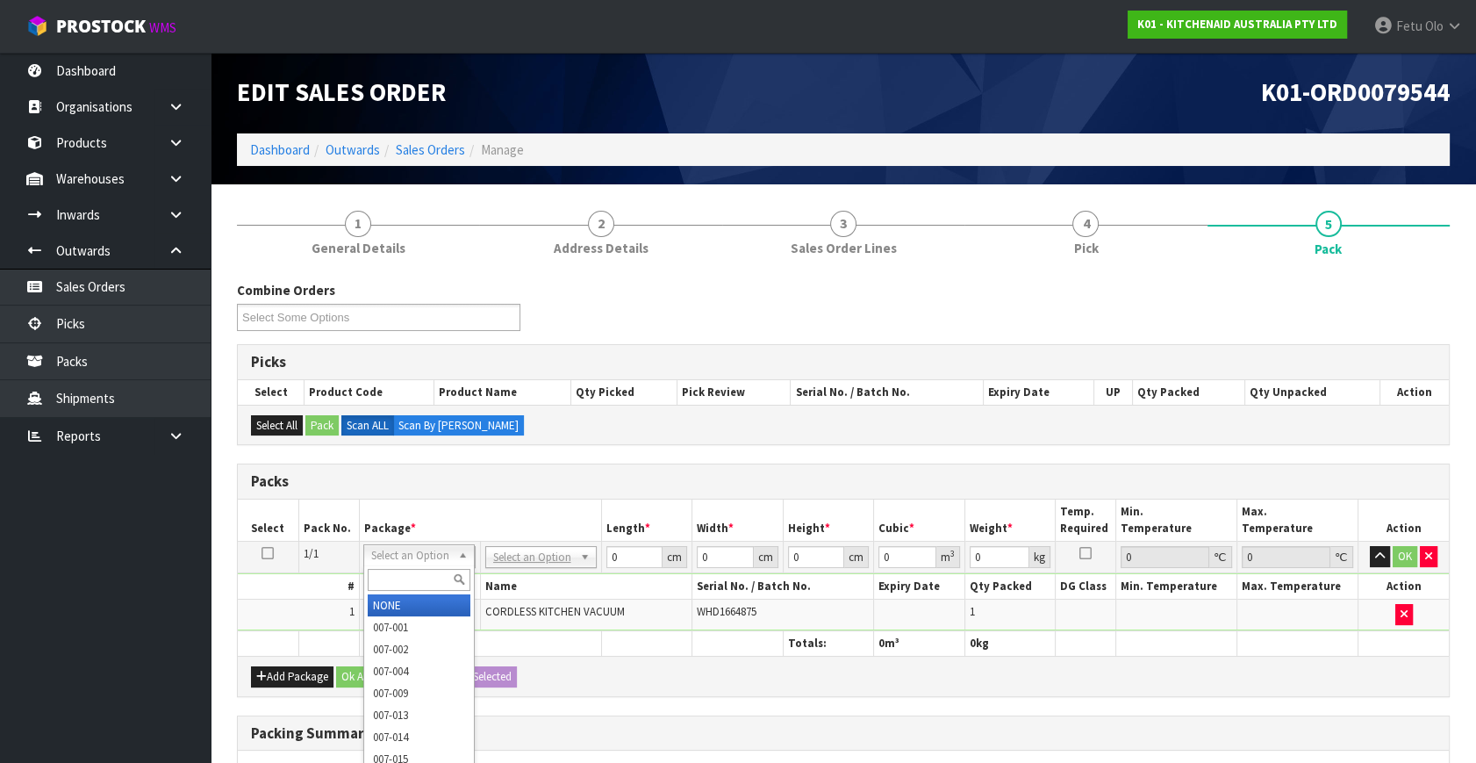
drag, startPoint x: 409, startPoint y: 587, endPoint x: 414, endPoint y: 538, distance: 49.4
click at [409, 585] on input "text" at bounding box center [419, 580] width 103 height 22
type input "011"
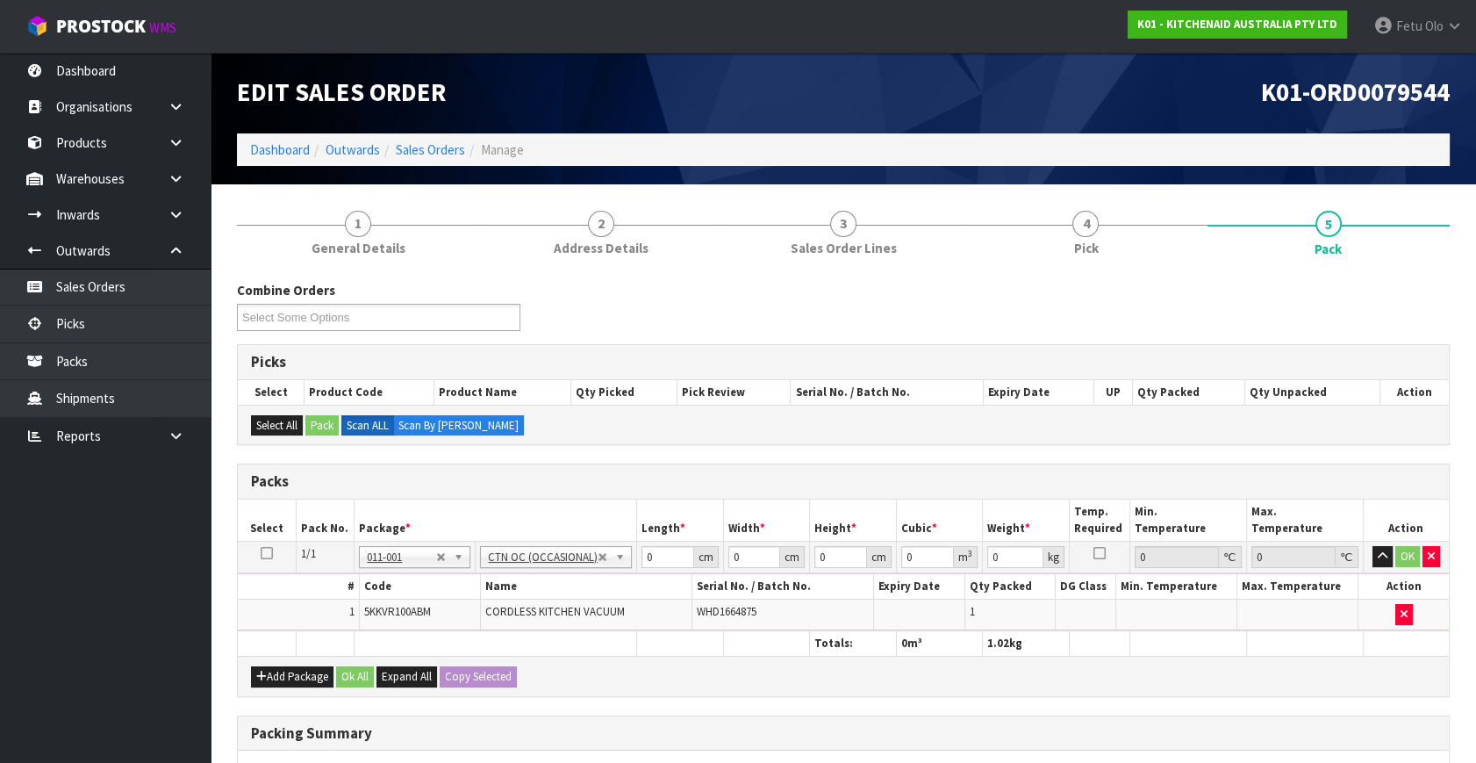
type input "1.02"
drag, startPoint x: 558, startPoint y: 586, endPoint x: 511, endPoint y: 596, distance: 48.4
click at [511, 596] on tbody "1/1 NONE 007-001 007-002 007-004 007-009 007-013 007-014 007-015 007-017 007-01…" at bounding box center [843, 587] width 1211 height 90
type input "23"
type input "17"
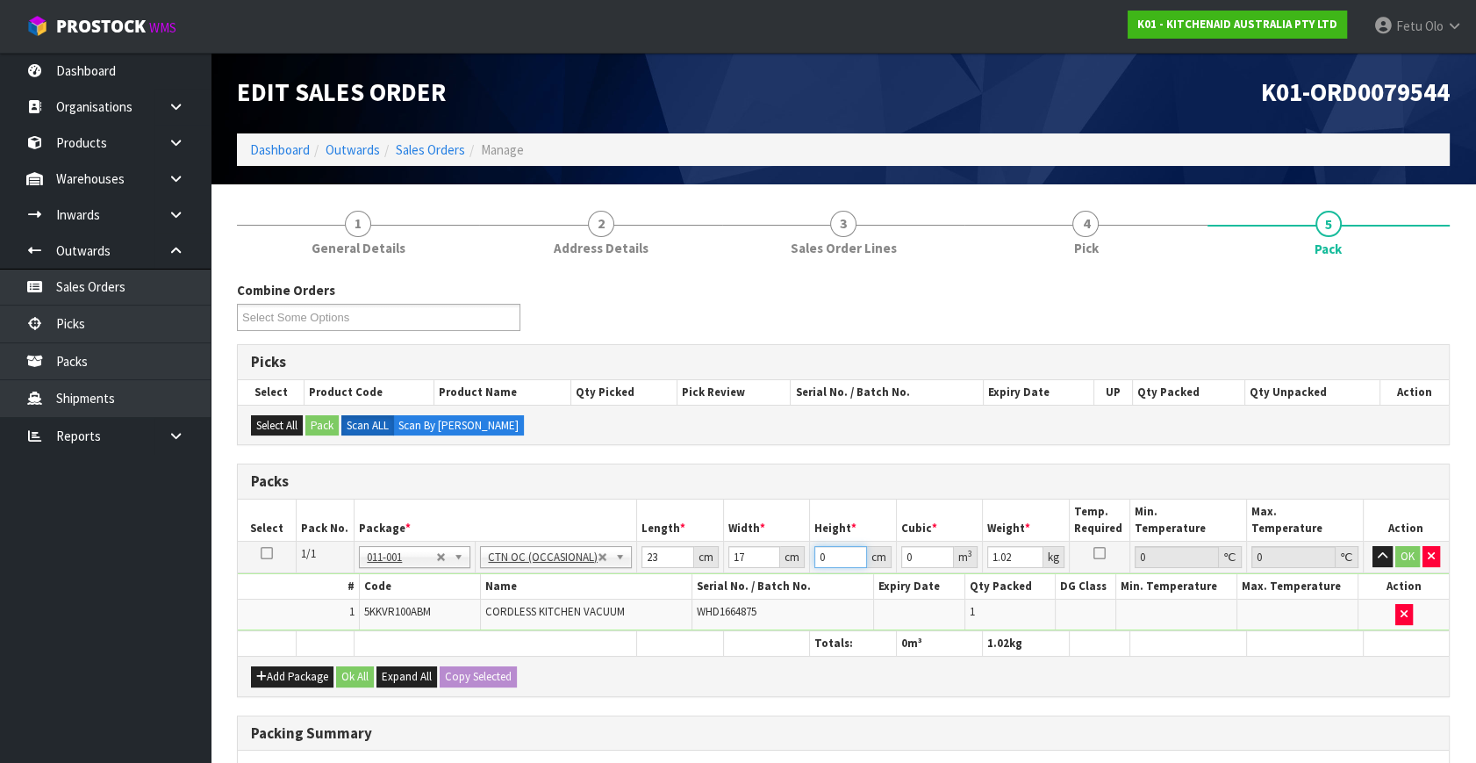
type input "1"
type input "0.000391"
type input "0"
type input "4"
type input "0.001564"
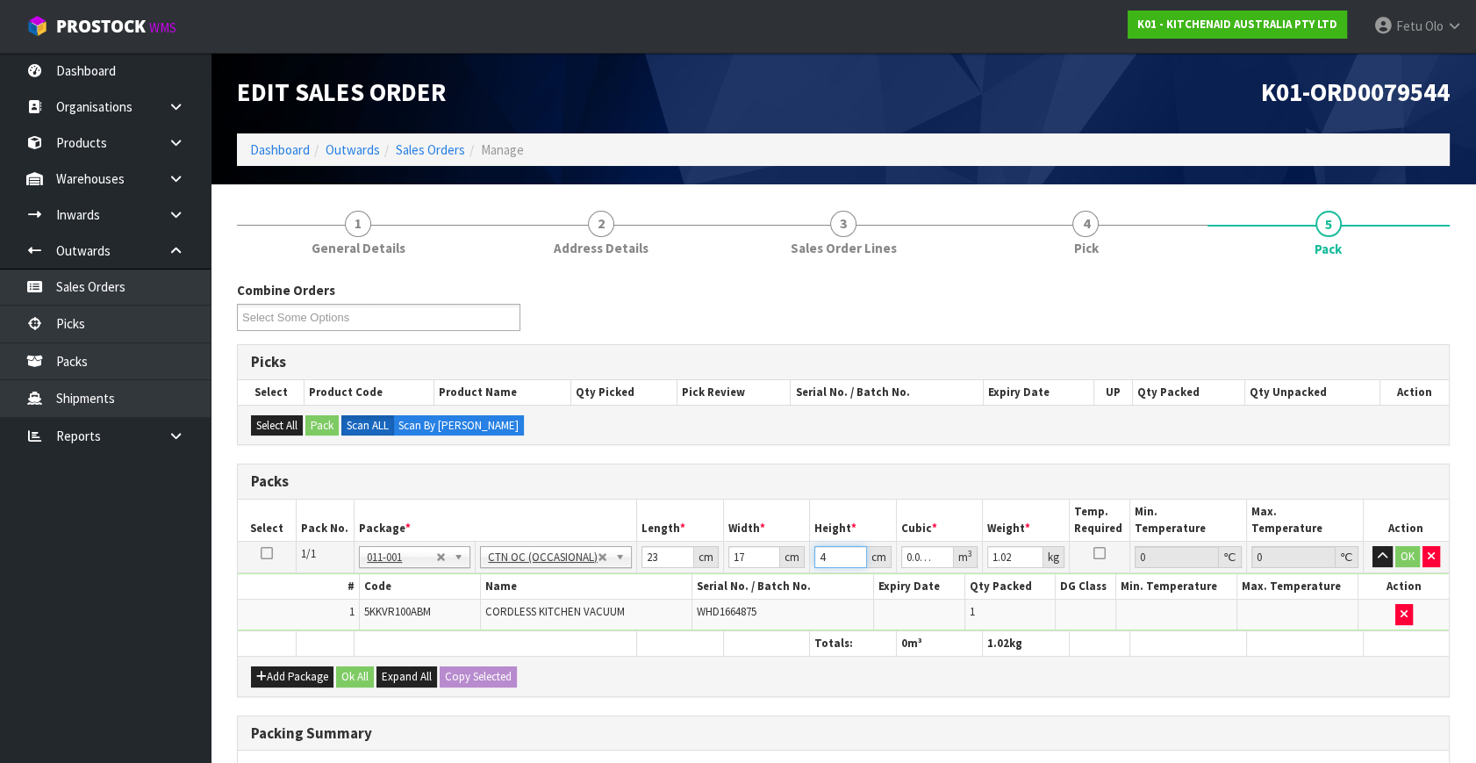
type input "46"
type input "0.017986"
type input "46"
type input "3"
click button "OK" at bounding box center [1408, 556] width 25 height 21
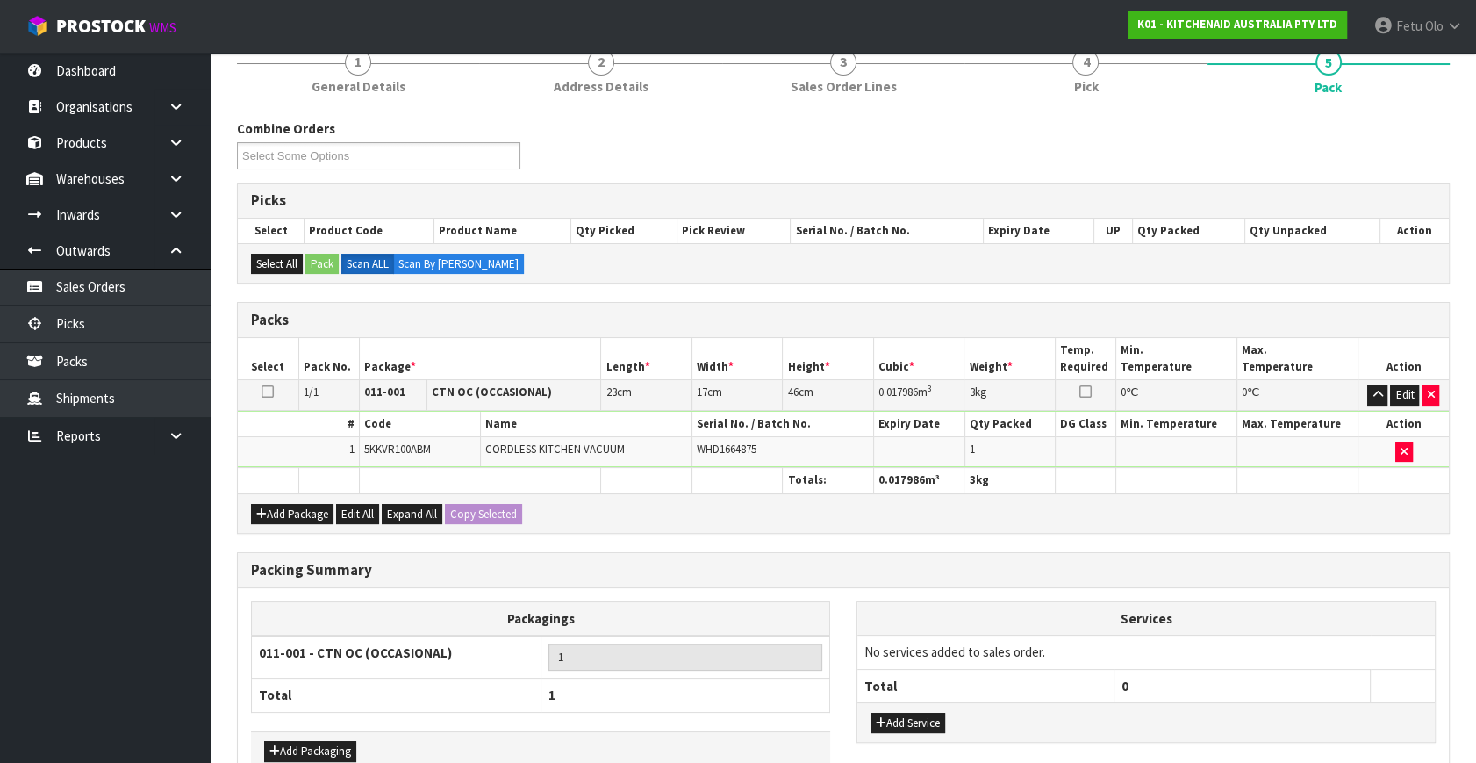
scroll to position [262, 0]
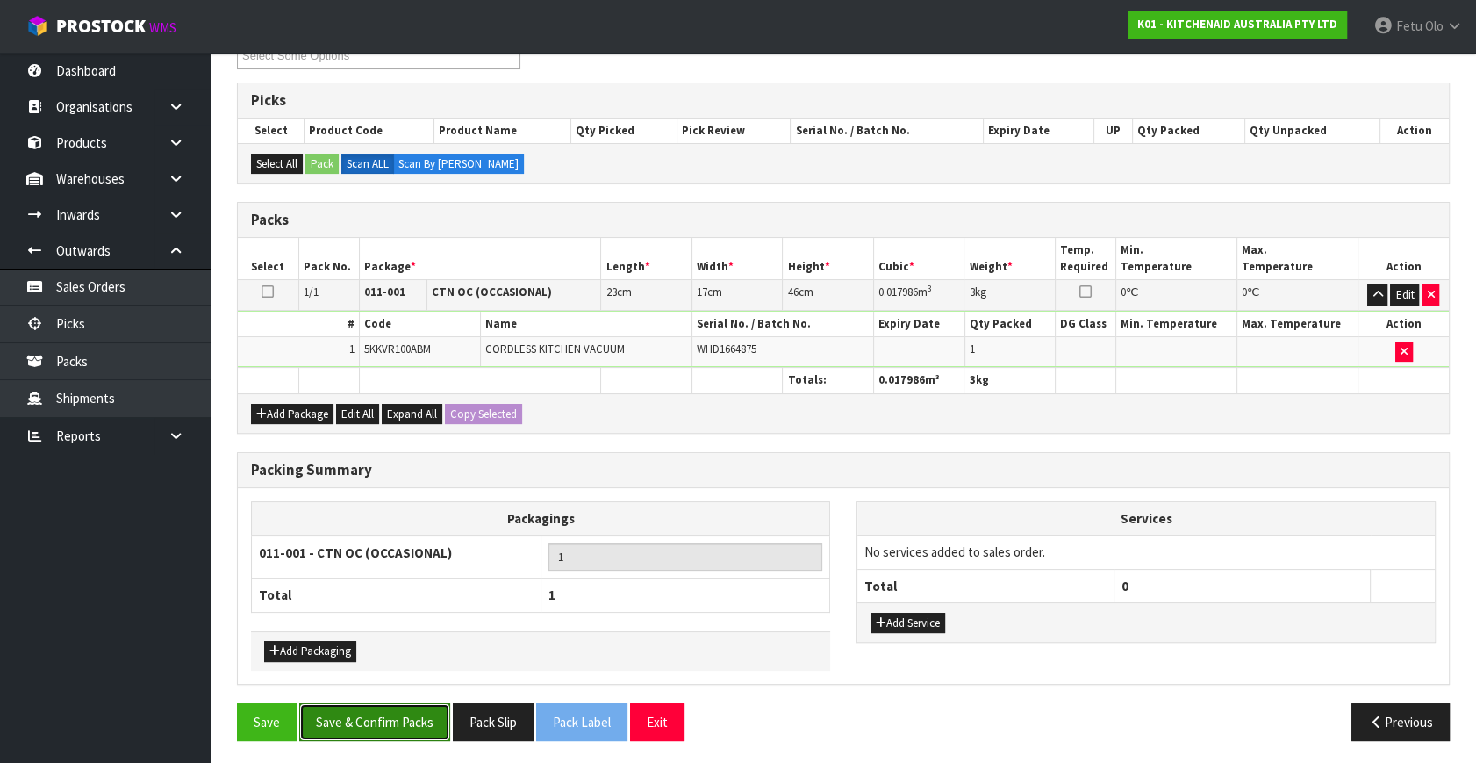
click at [426, 716] on button "Save & Confirm Packs" at bounding box center [374, 722] width 151 height 38
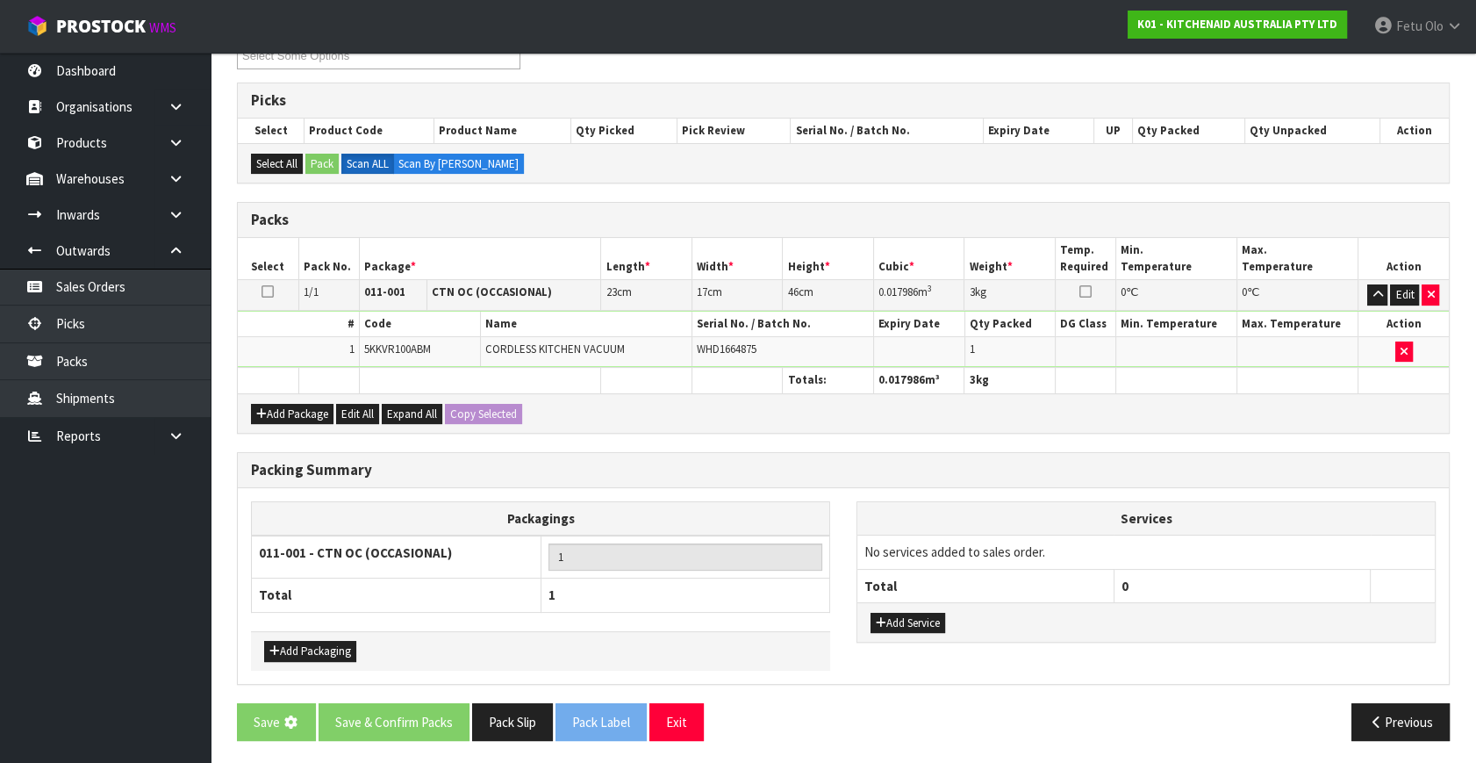
scroll to position [0, 0]
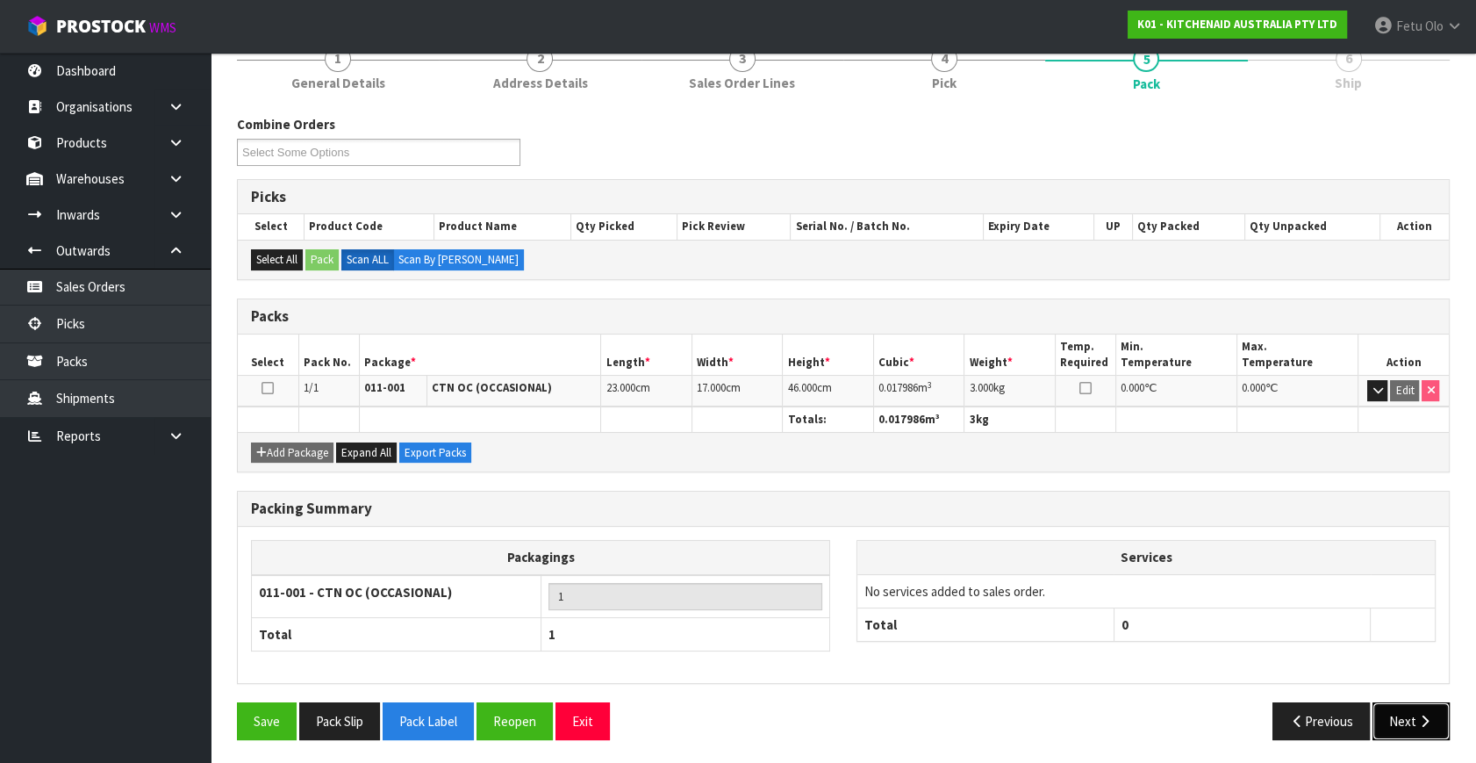
click at [1404, 715] on button "Next" at bounding box center [1411, 721] width 77 height 38
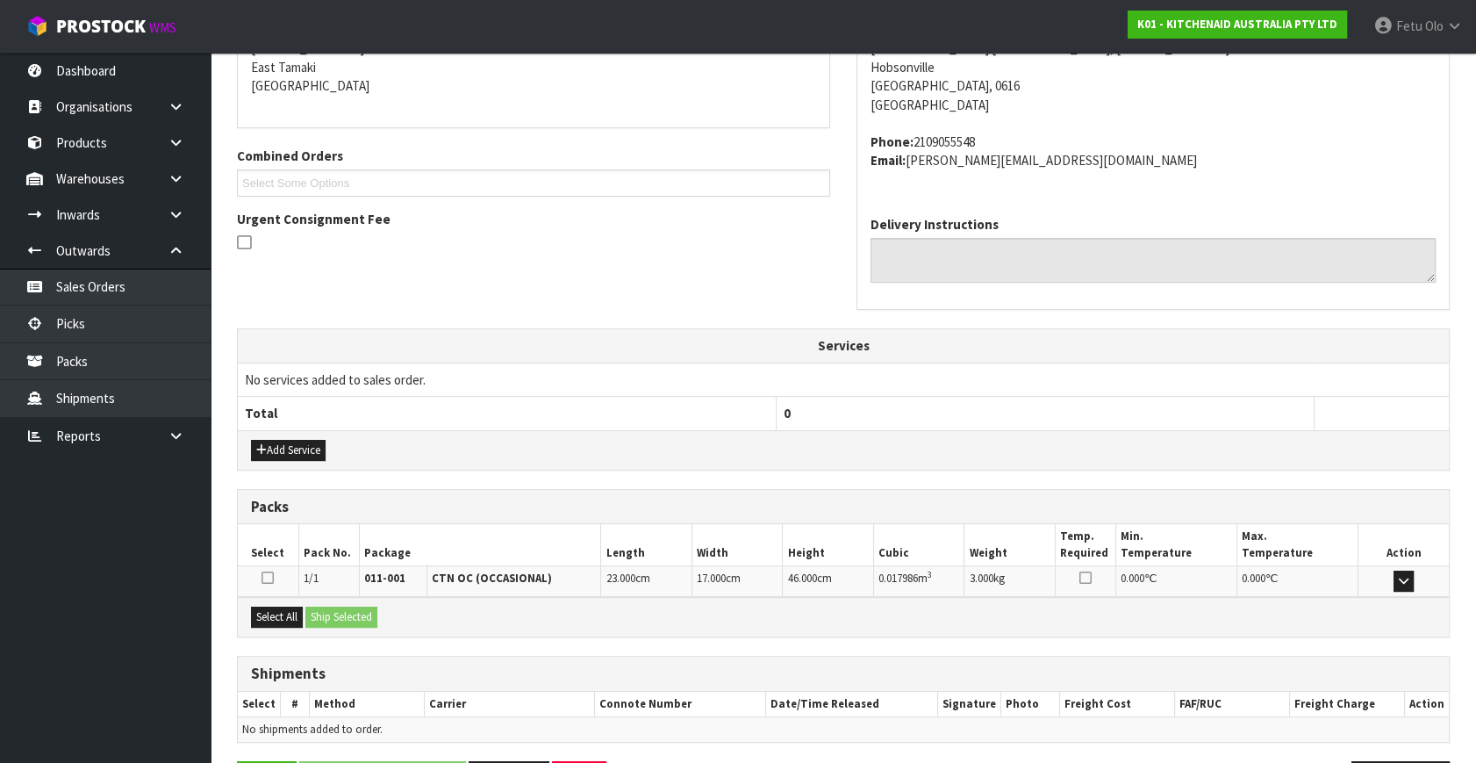
scroll to position [432, 0]
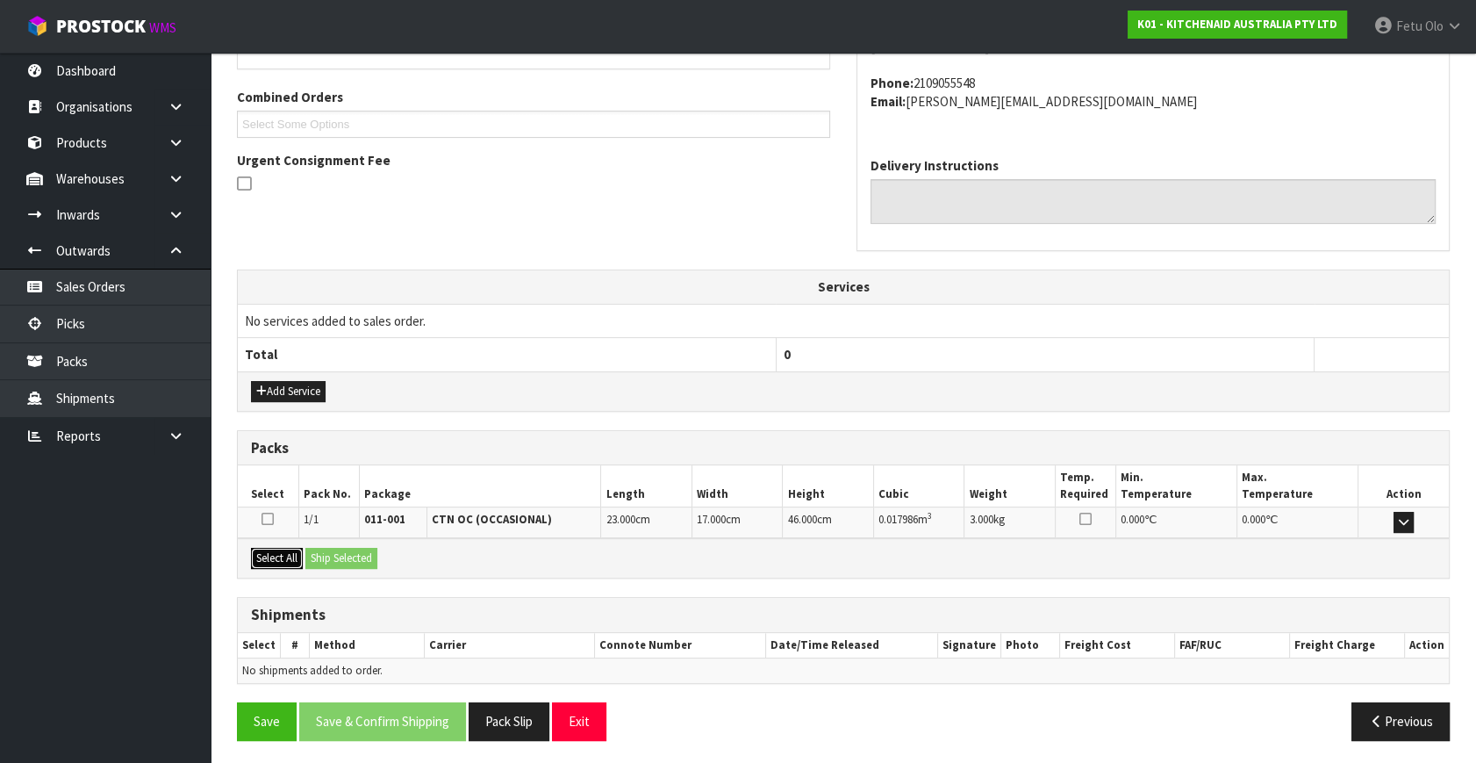
drag, startPoint x: 262, startPoint y: 544, endPoint x: 284, endPoint y: 554, distance: 23.2
click at [263, 548] on button "Select All" at bounding box center [277, 558] width 52 height 21
click at [284, 554] on button "Select All" at bounding box center [277, 558] width 52 height 21
click at [315, 556] on button "Ship Selected" at bounding box center [341, 558] width 72 height 21
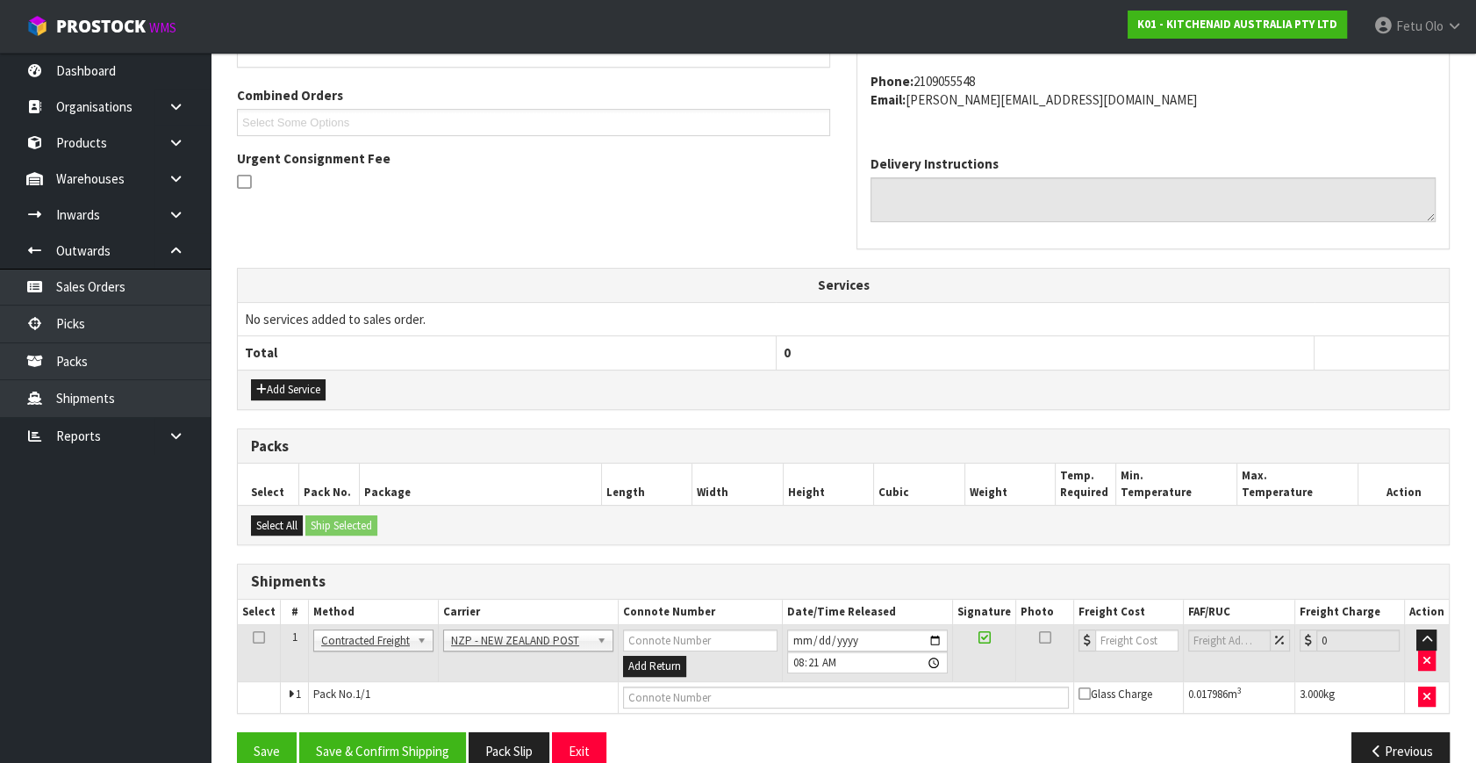
scroll to position [463, 0]
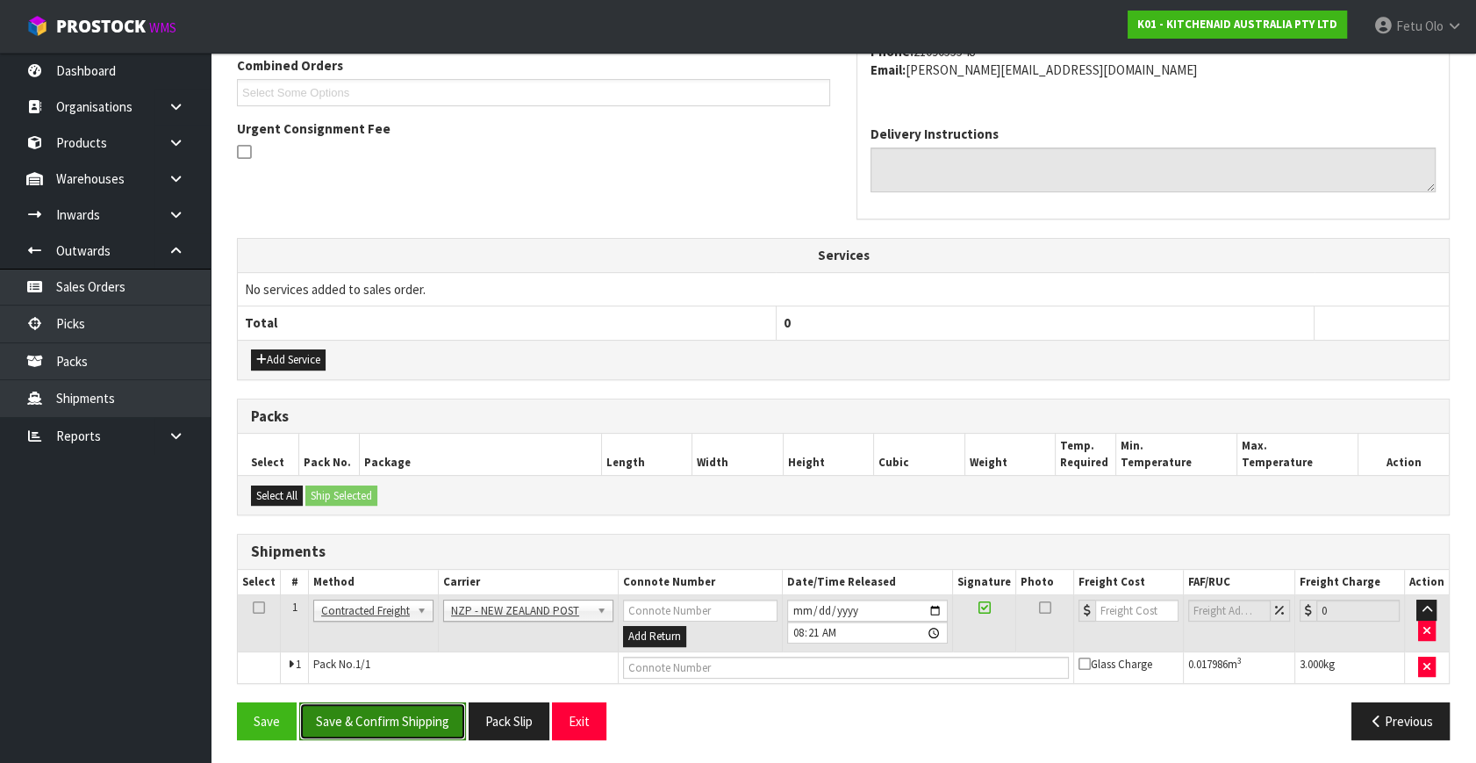
click at [368, 716] on button "Save & Confirm Shipping" at bounding box center [382, 721] width 167 height 38
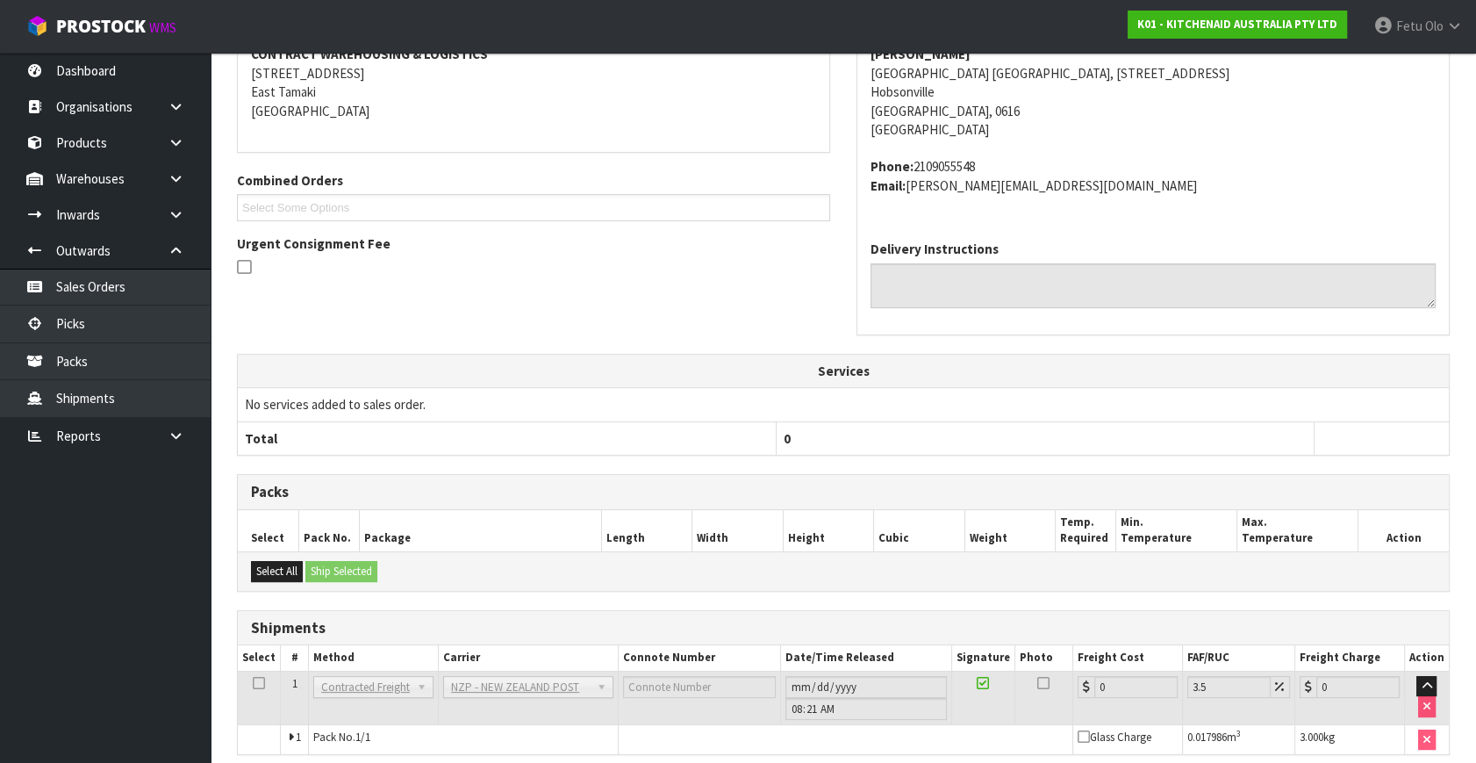
scroll to position [439, 0]
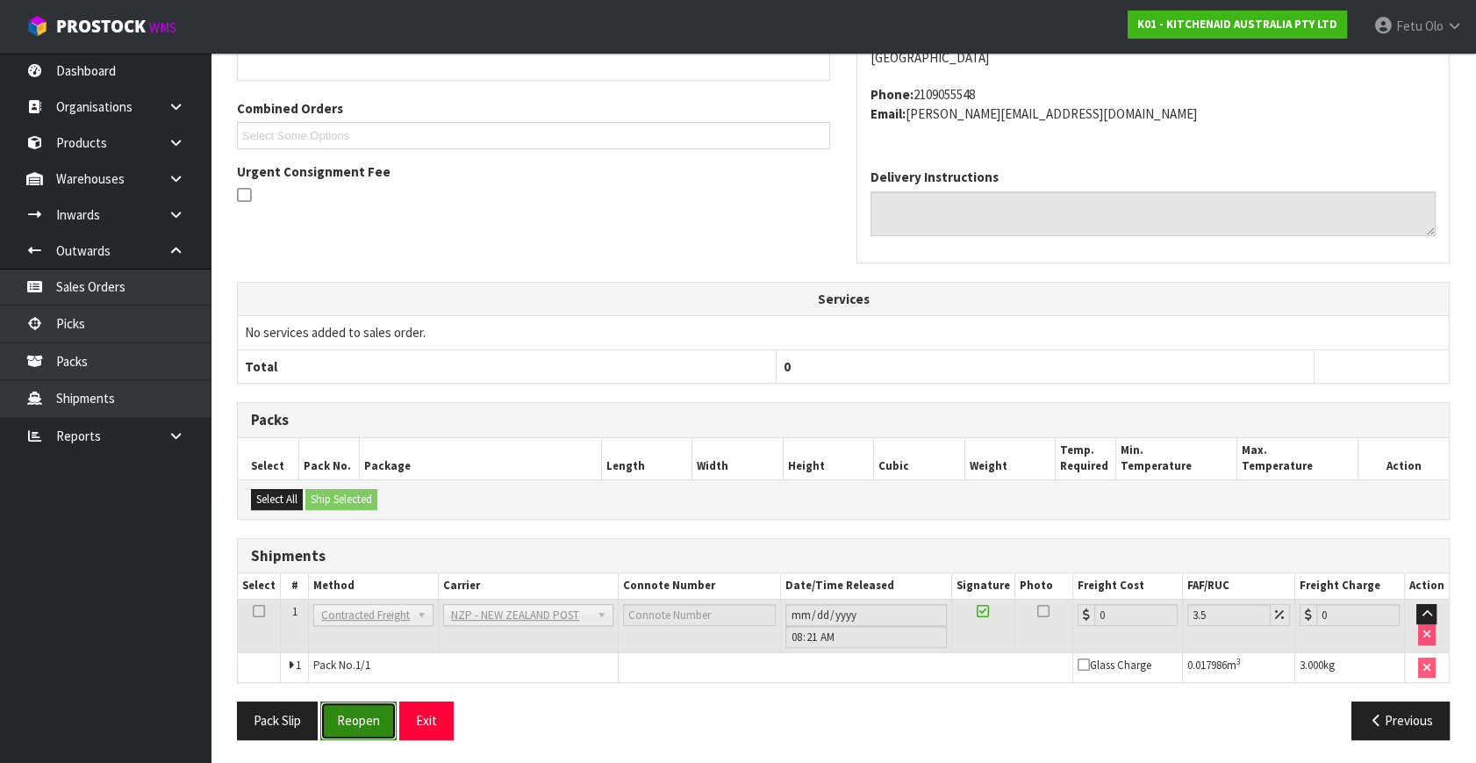
click at [352, 735] on button "Reopen" at bounding box center [358, 720] width 76 height 38
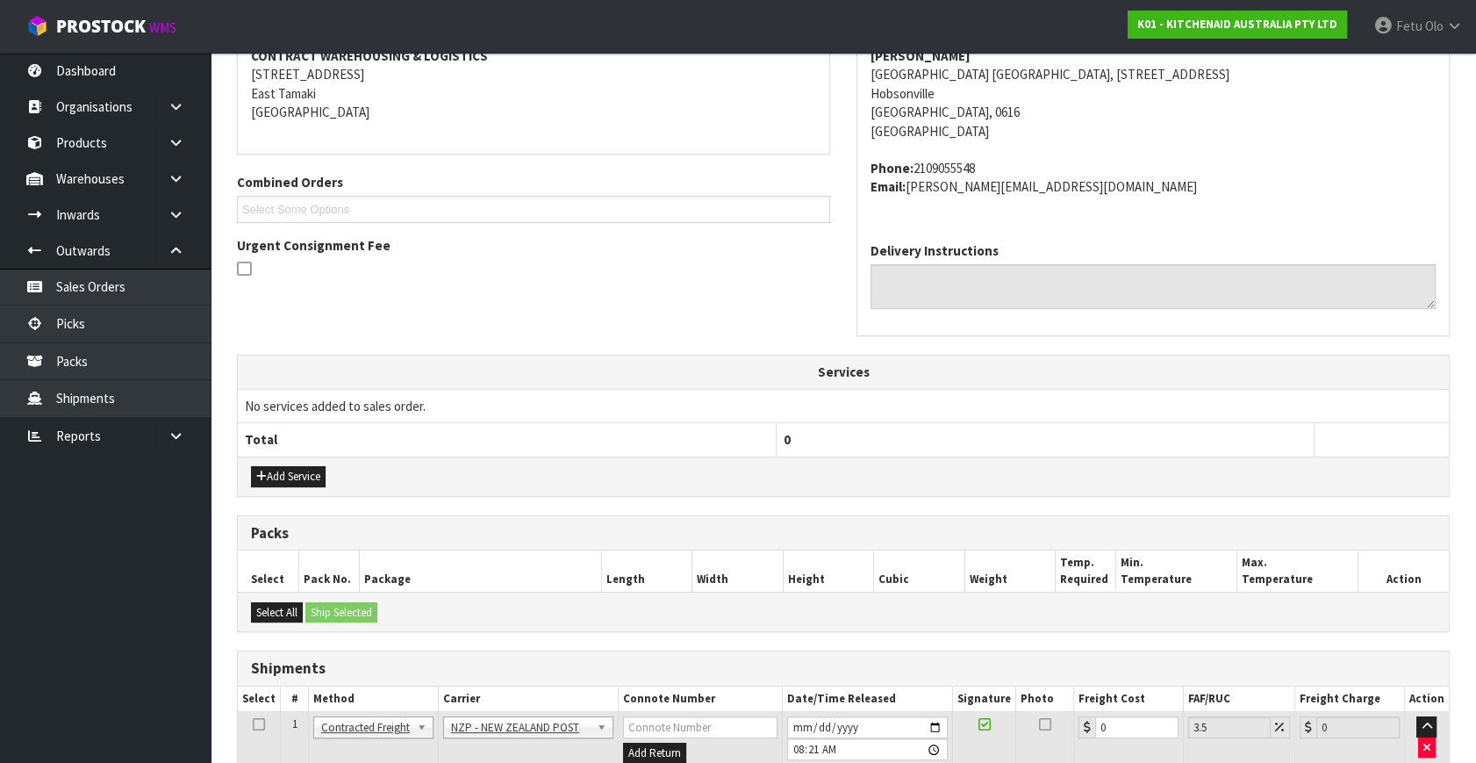
scroll to position [420, 0]
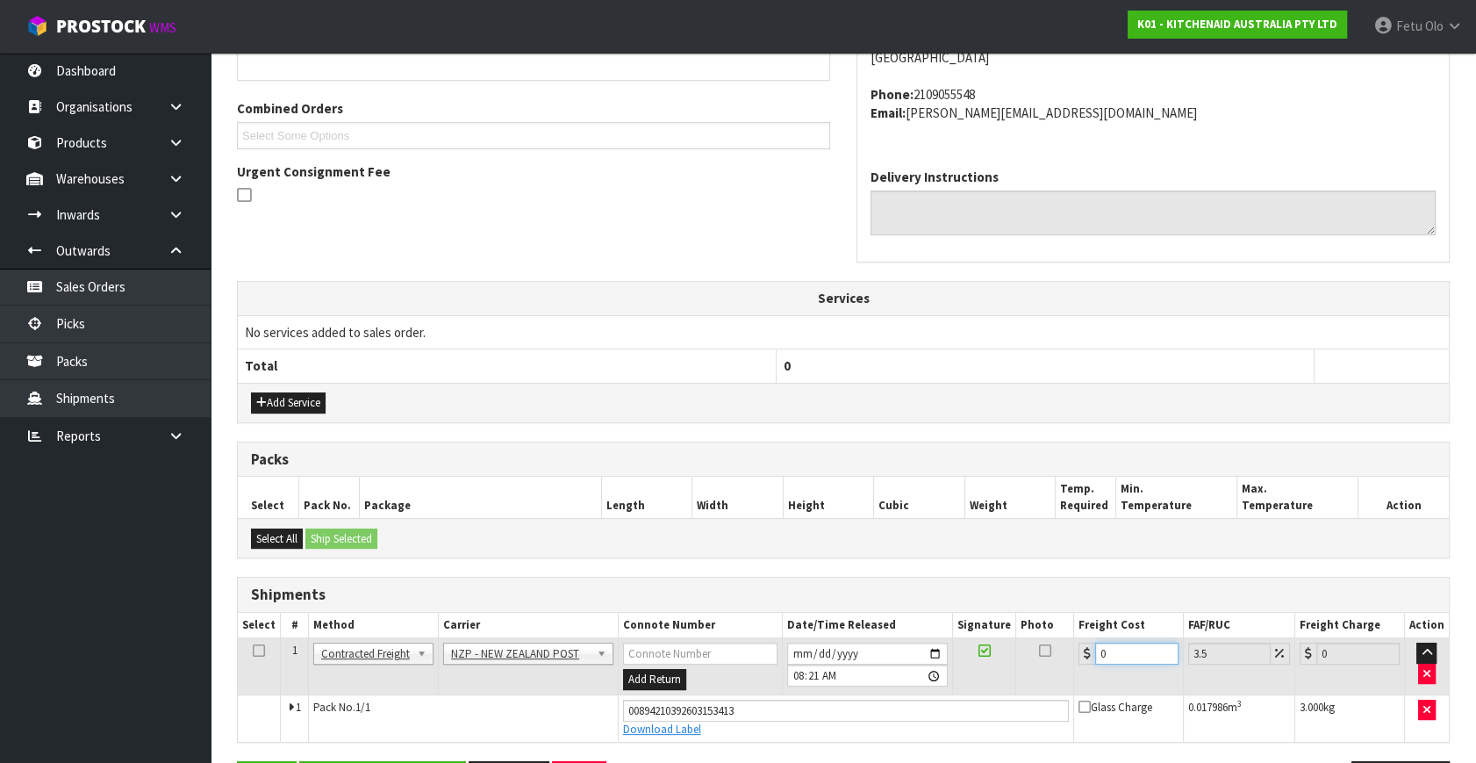
drag, startPoint x: 1123, startPoint y: 650, endPoint x: 905, endPoint y: 720, distance: 229.3
click at [905, 720] on tbody "1 Client Local Pickup Customer Local Pickup Company Freight Contracted Freight …" at bounding box center [843, 690] width 1211 height 104
type input "4"
type input "4.14"
type input "4.3"
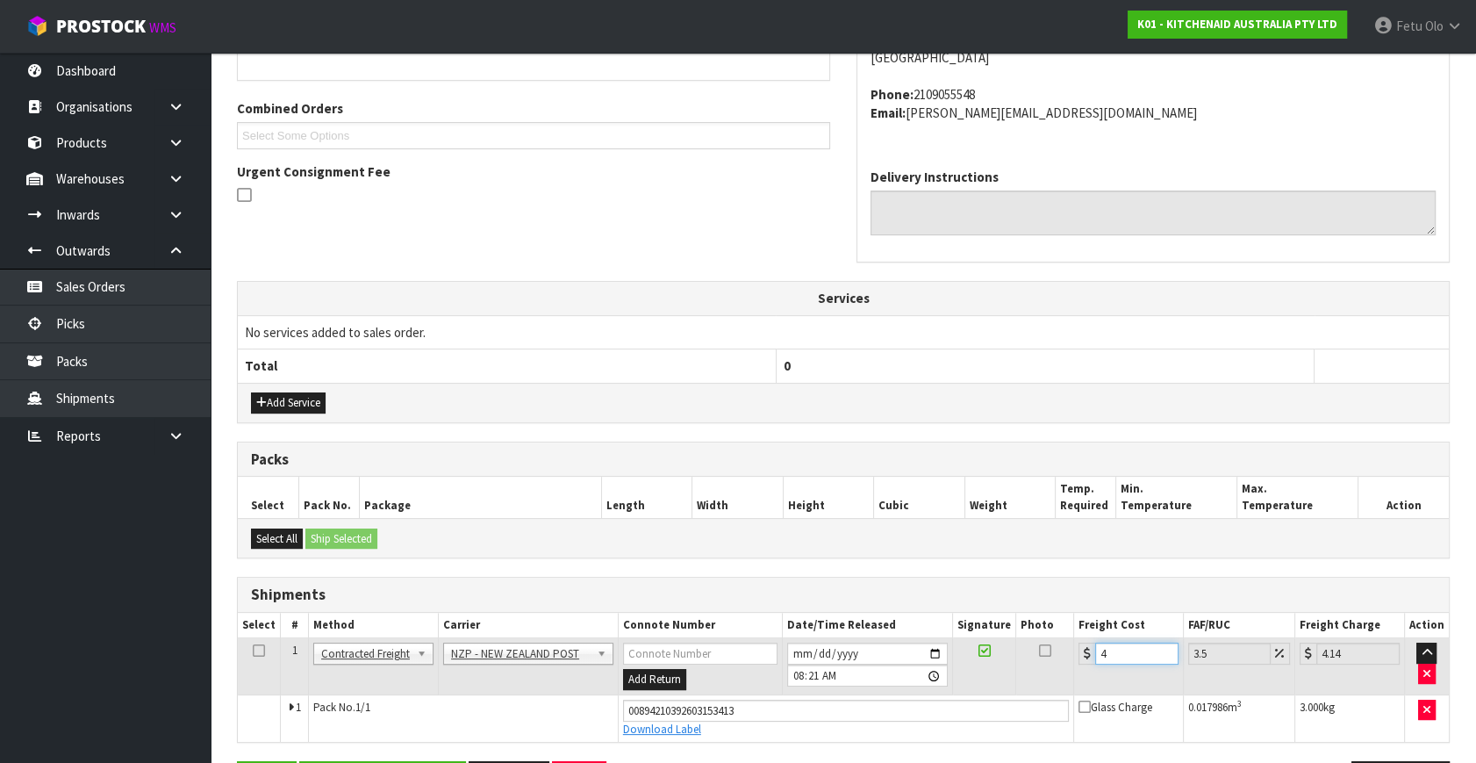
type input "4.45"
type input "4.33"
type input "4.48"
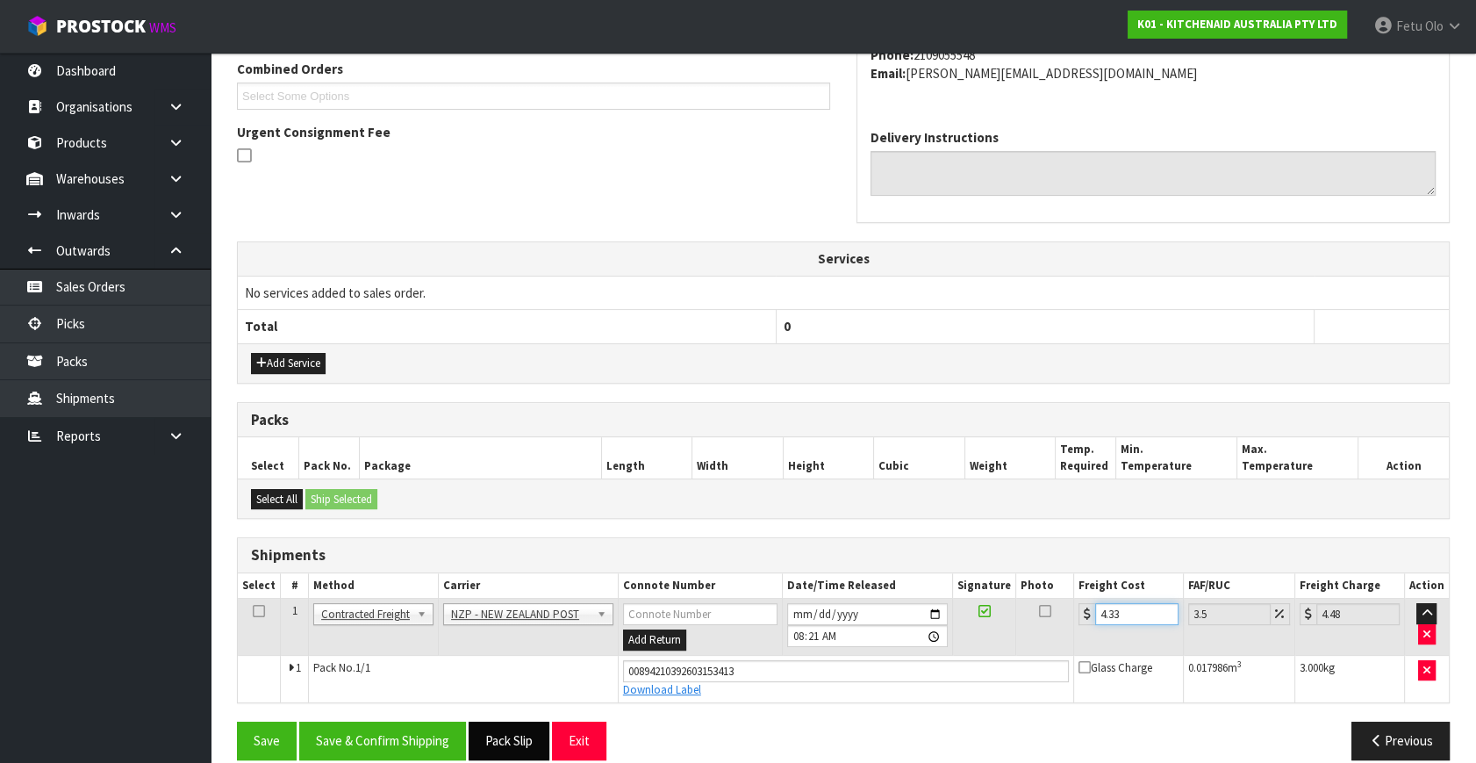
scroll to position [480, 0]
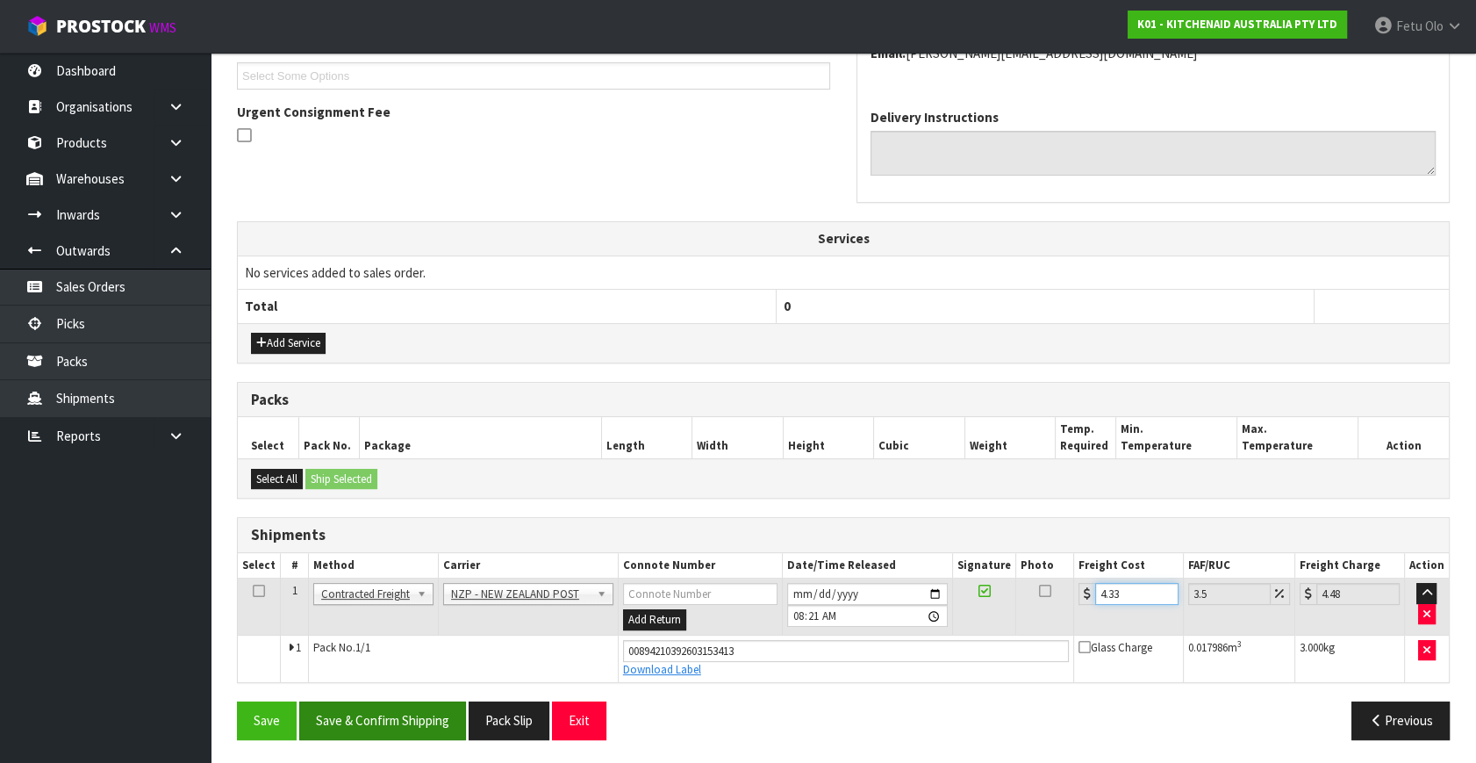
type input "4.33"
click at [394, 725] on button "Save & Confirm Shipping" at bounding box center [382, 720] width 167 height 38
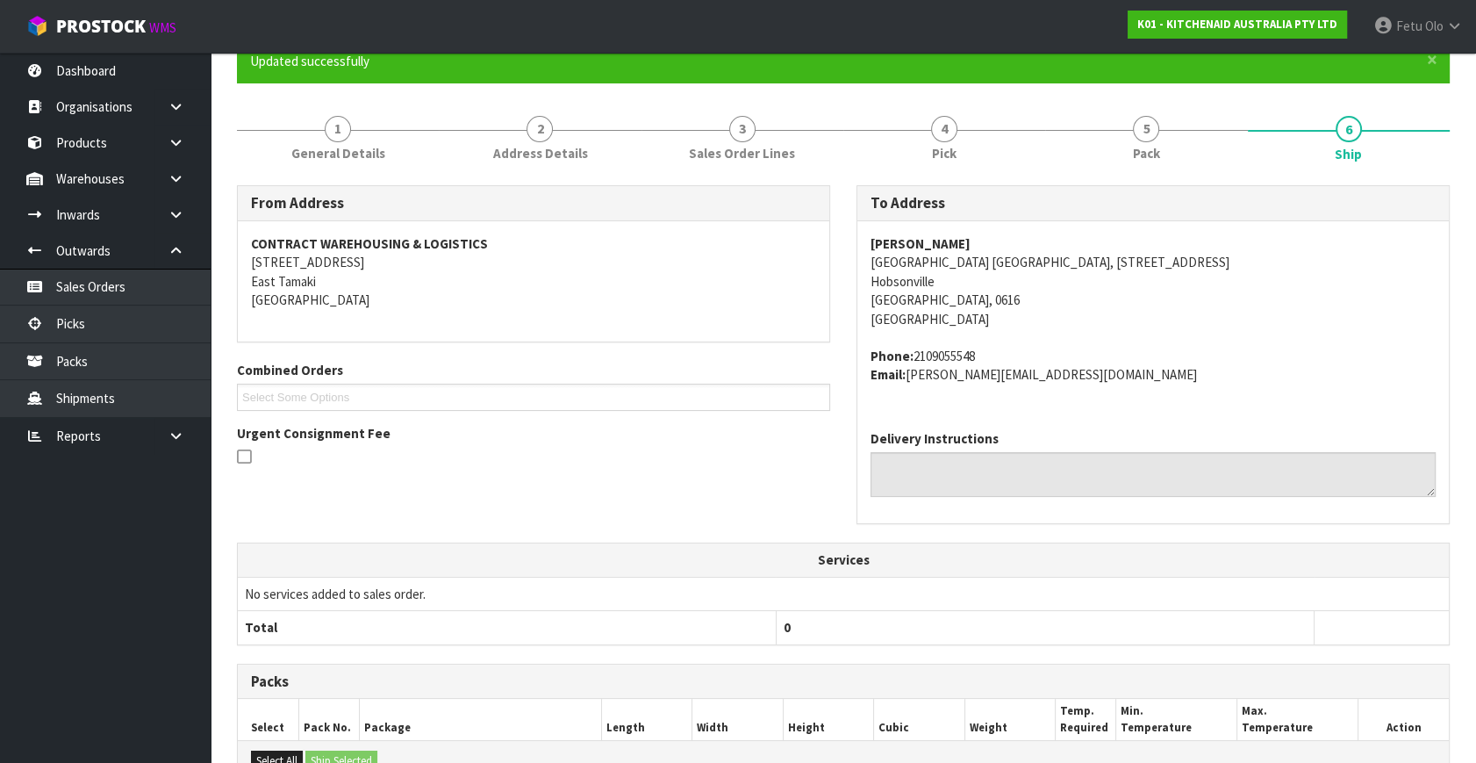
scroll to position [432, 0]
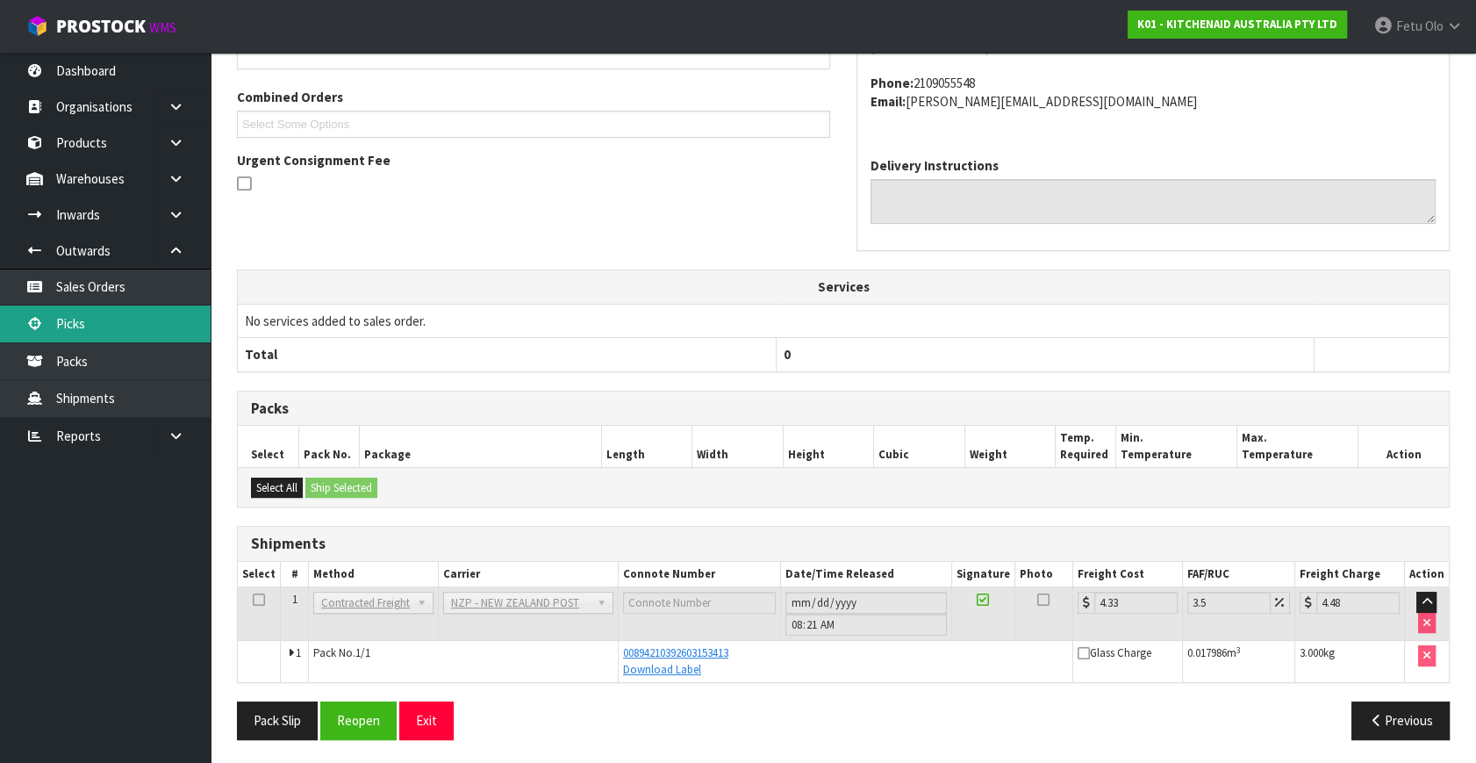
click at [66, 316] on link "Picks" at bounding box center [105, 323] width 211 height 36
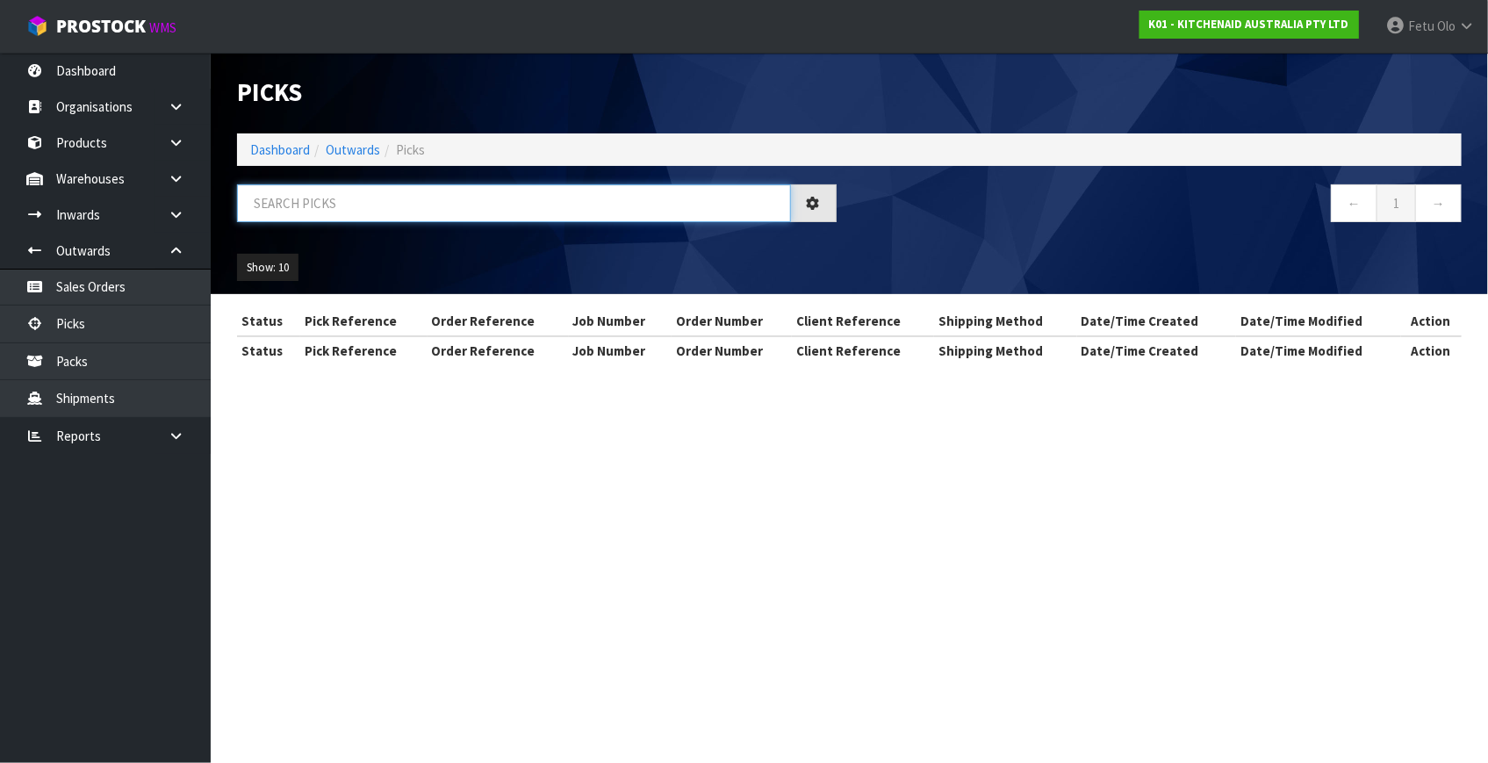
click at [415, 201] on input "text" at bounding box center [514, 203] width 554 height 38
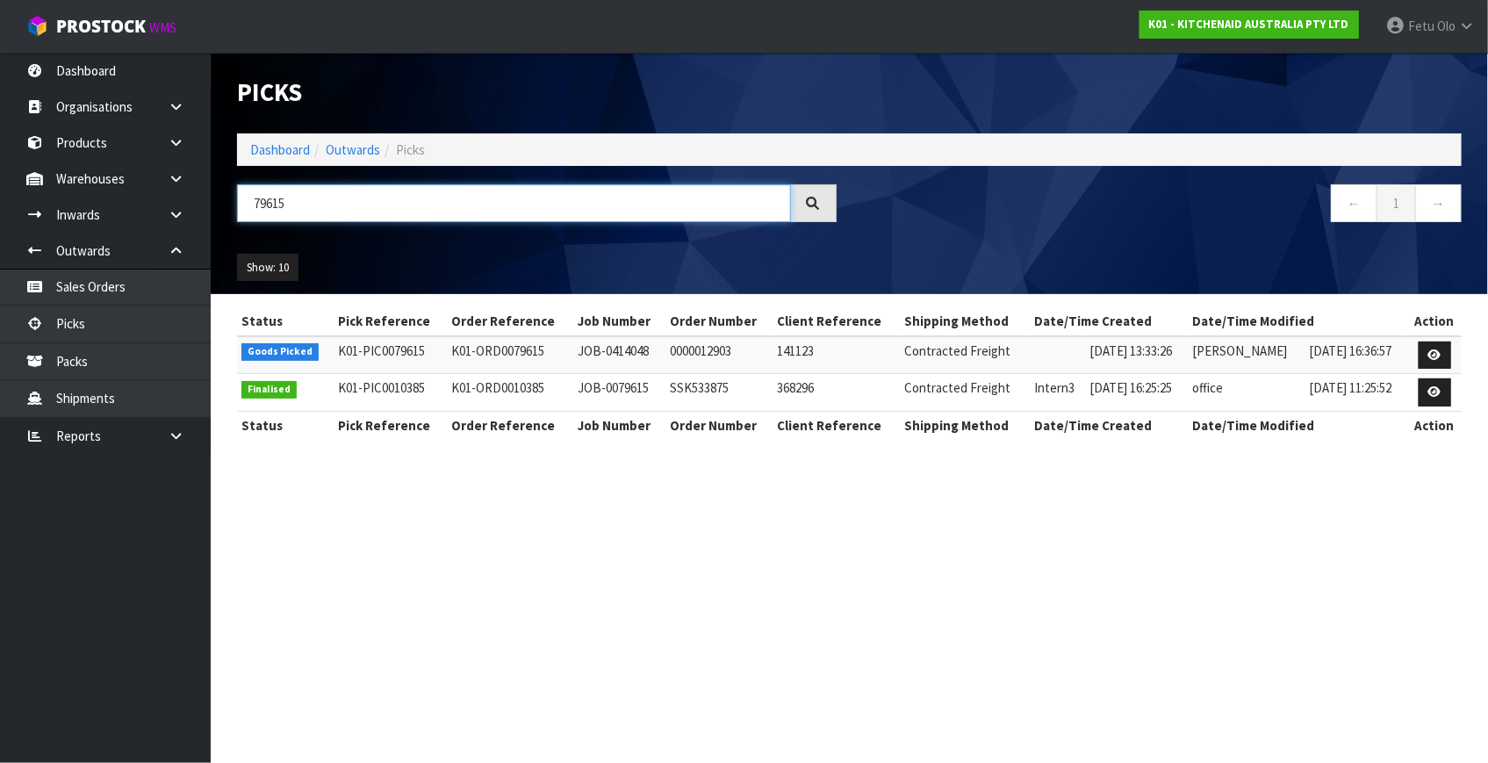
type input "79615"
click at [1428, 350] on link at bounding box center [1434, 355] width 32 height 28
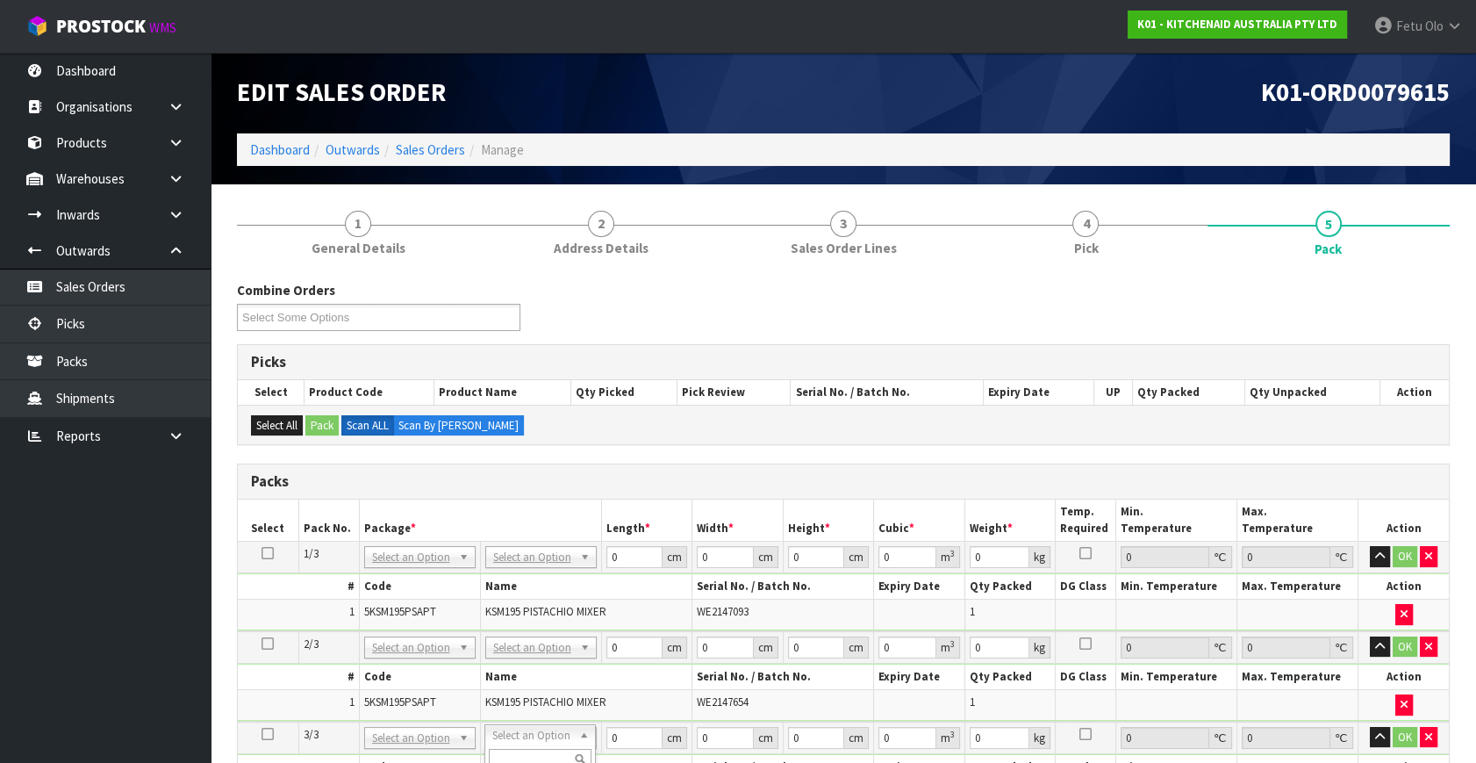
click at [263, 554] on icon at bounding box center [268, 553] width 12 height 1
drag, startPoint x: 371, startPoint y: 518, endPoint x: 386, endPoint y: 538, distance: 25.1
click at [375, 518] on th "Package *" at bounding box center [480, 519] width 242 height 41
drag, startPoint x: 385, startPoint y: 553, endPoint x: 403, endPoint y: 592, distance: 43.2
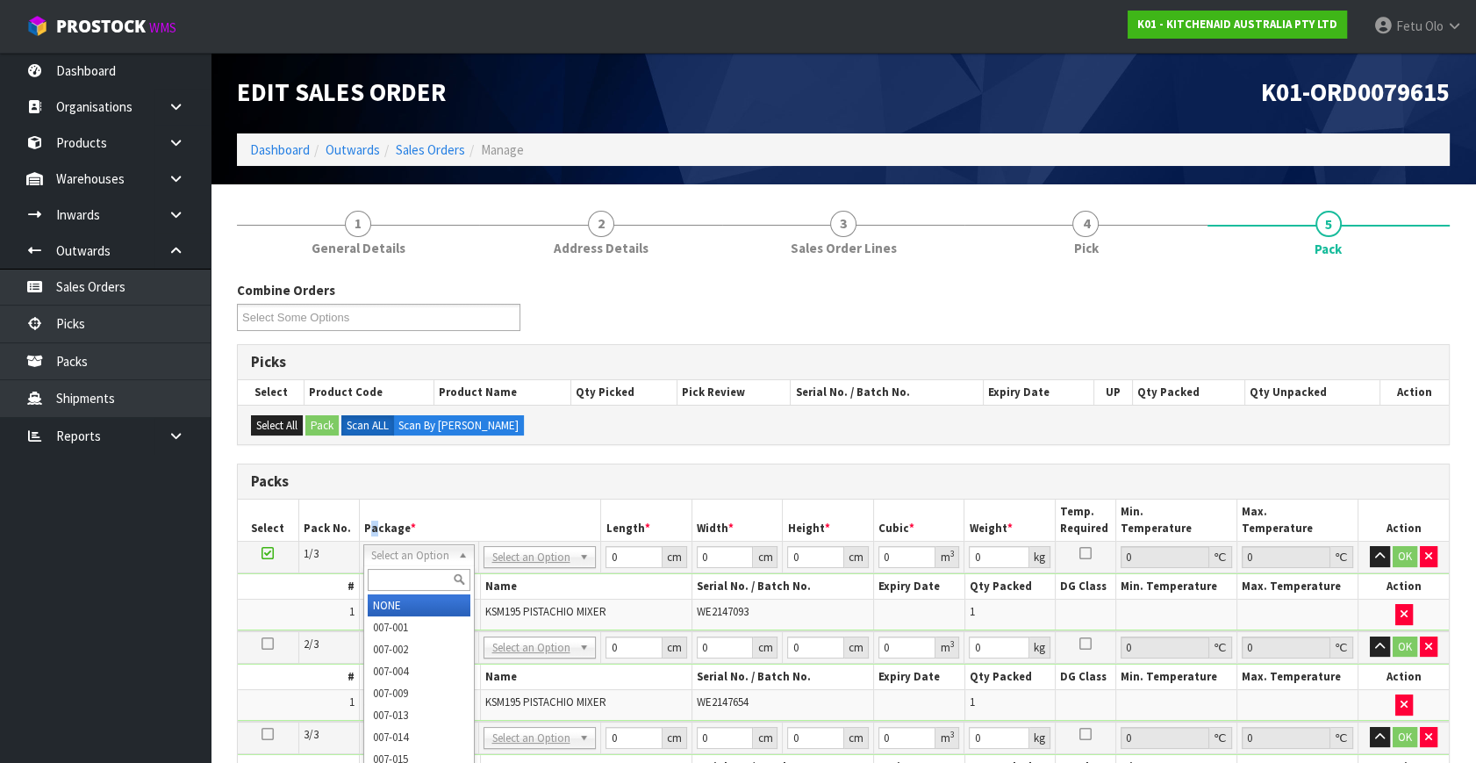
drag, startPoint x: 408, startPoint y: 606, endPoint x: 440, endPoint y: 597, distance: 32.8
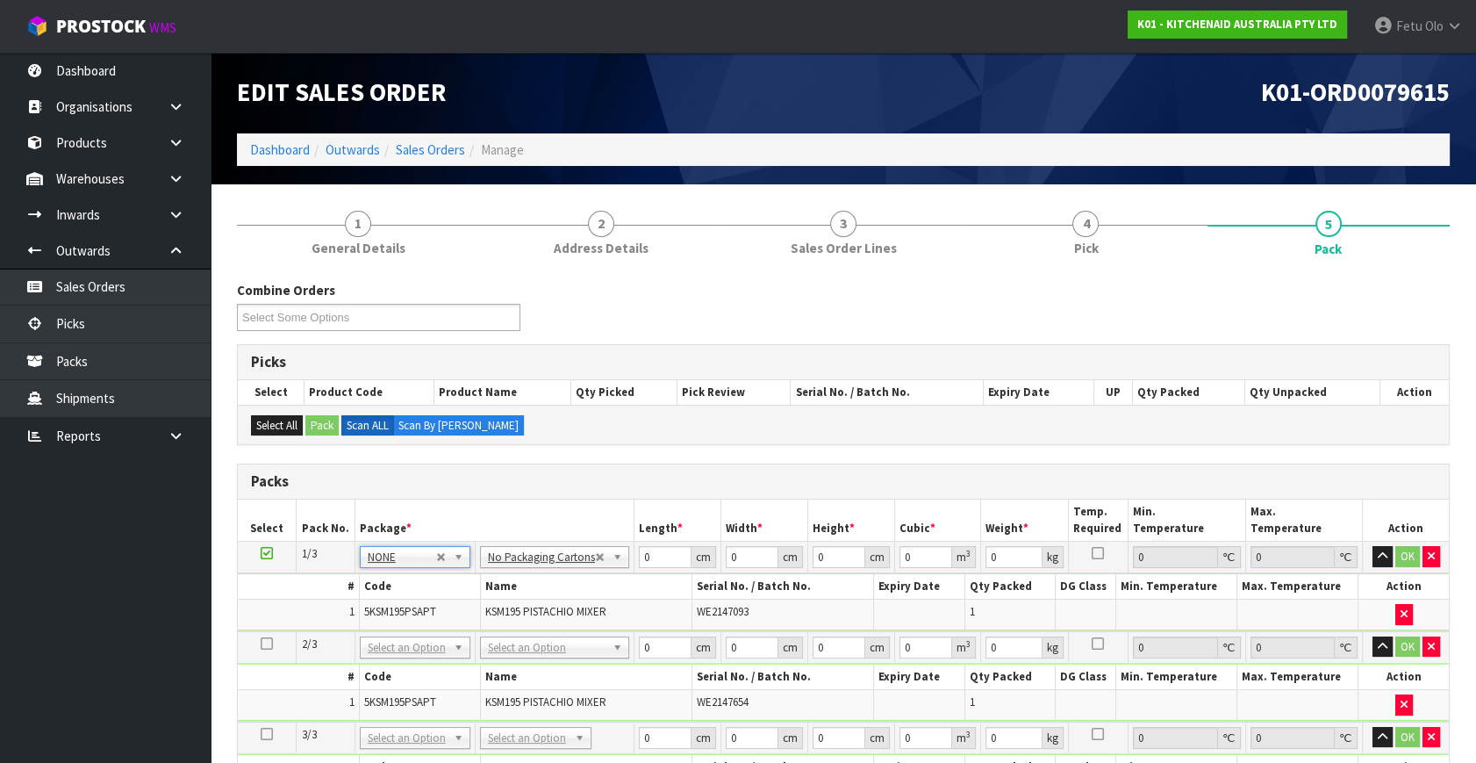
drag, startPoint x: 541, startPoint y: 492, endPoint x: 739, endPoint y: 565, distance: 211.6
click at [543, 495] on div "Packs" at bounding box center [843, 481] width 1211 height 35
drag, startPoint x: 658, startPoint y: 554, endPoint x: 513, endPoint y: 604, distance: 153.2
click at [514, 604] on tbody "1/3 NONE 007-001 007-002 007-004 007-009 007-013 007-014 007-015 007-017 007-01…" at bounding box center [843, 587] width 1211 height 90
type input "42"
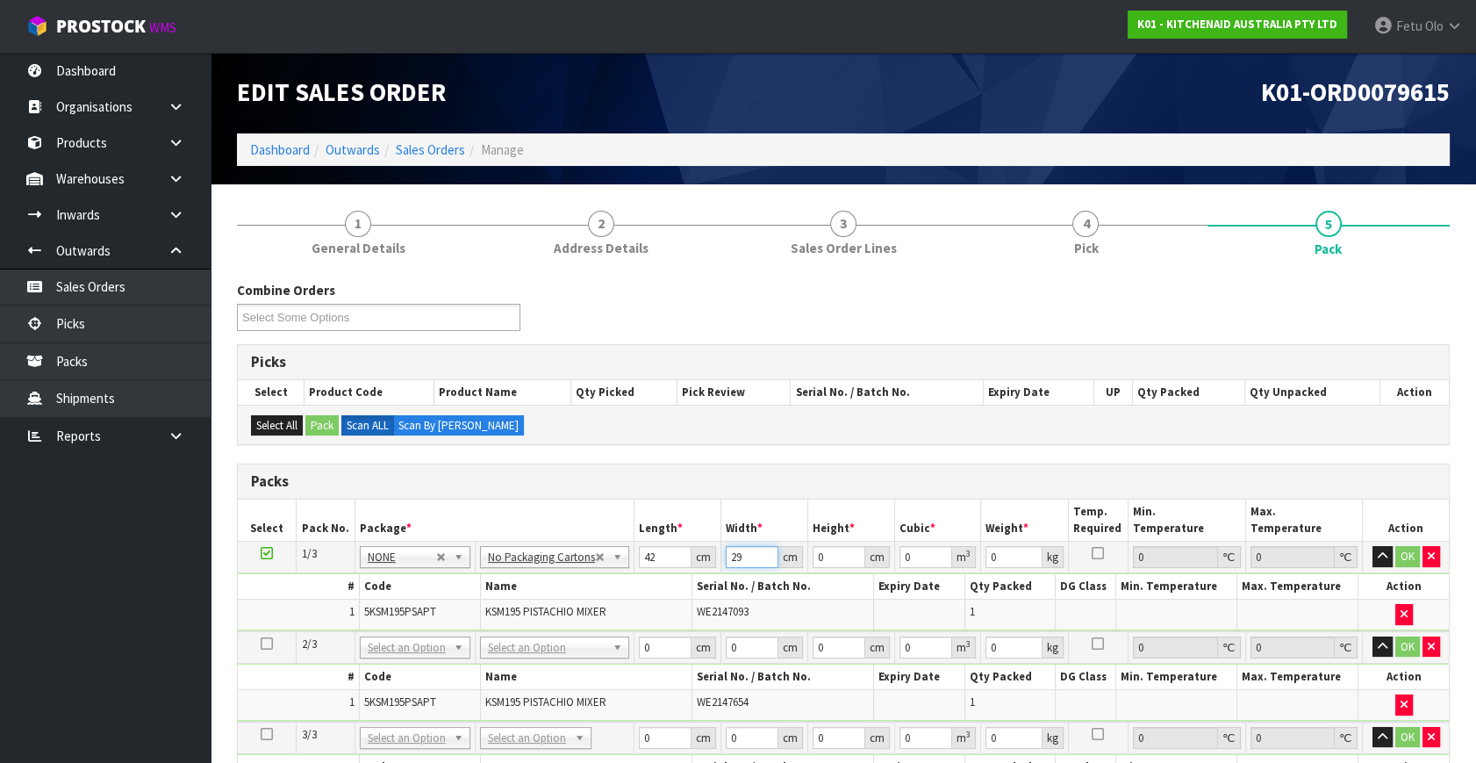
type input "29"
type input "4"
type input "0.004872"
type input "43"
type input "0.052374"
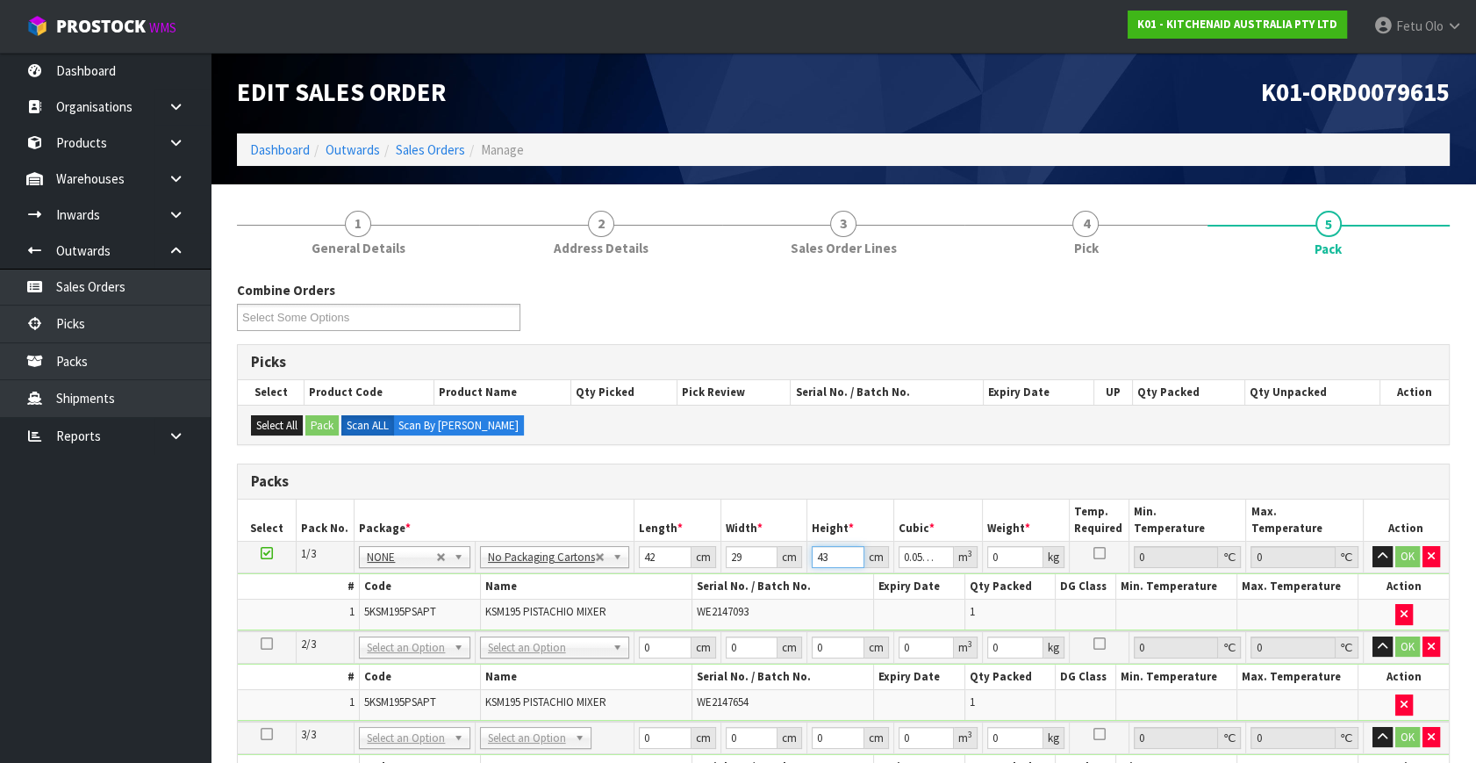
type input "43"
type input "13"
click button "OK" at bounding box center [1408, 556] width 25 height 21
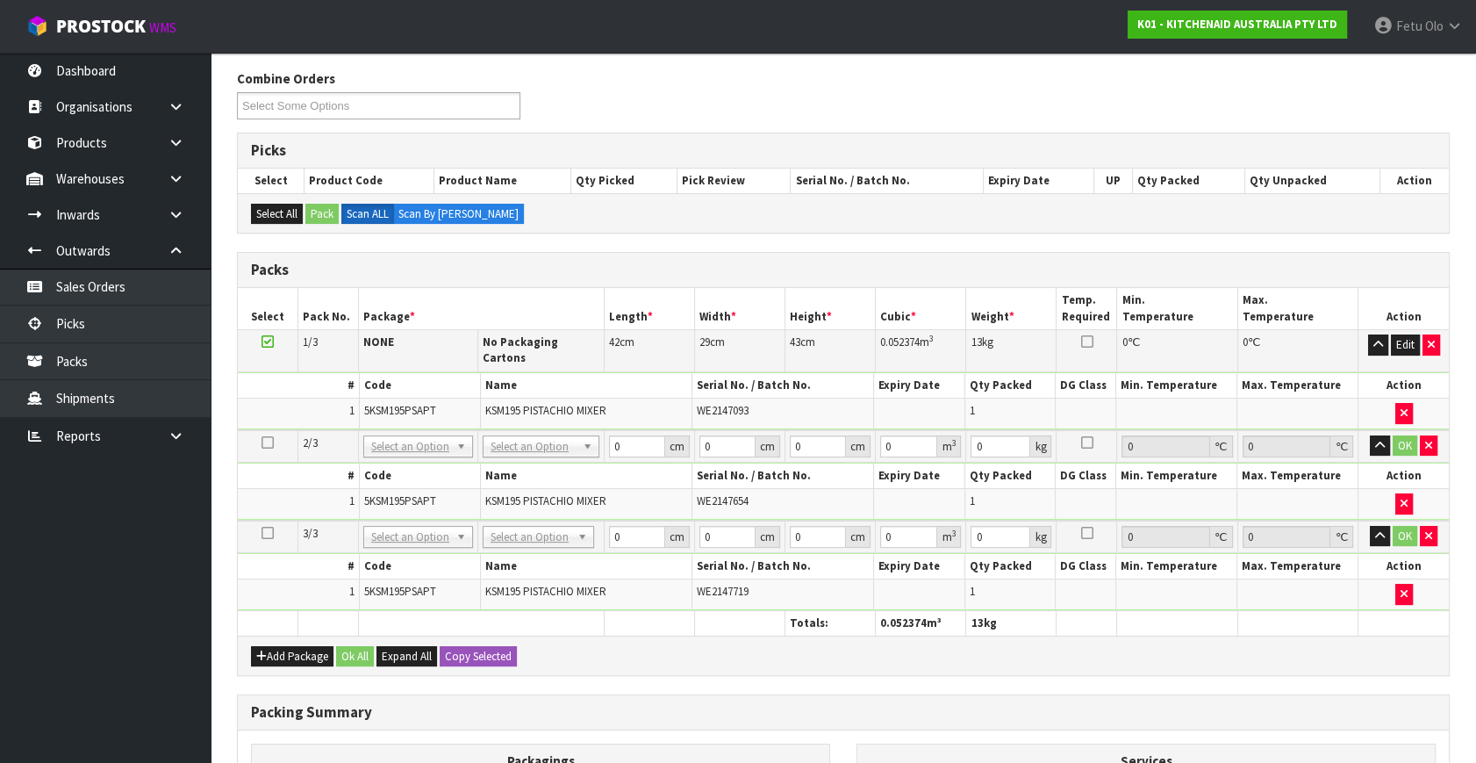
scroll to position [441, 0]
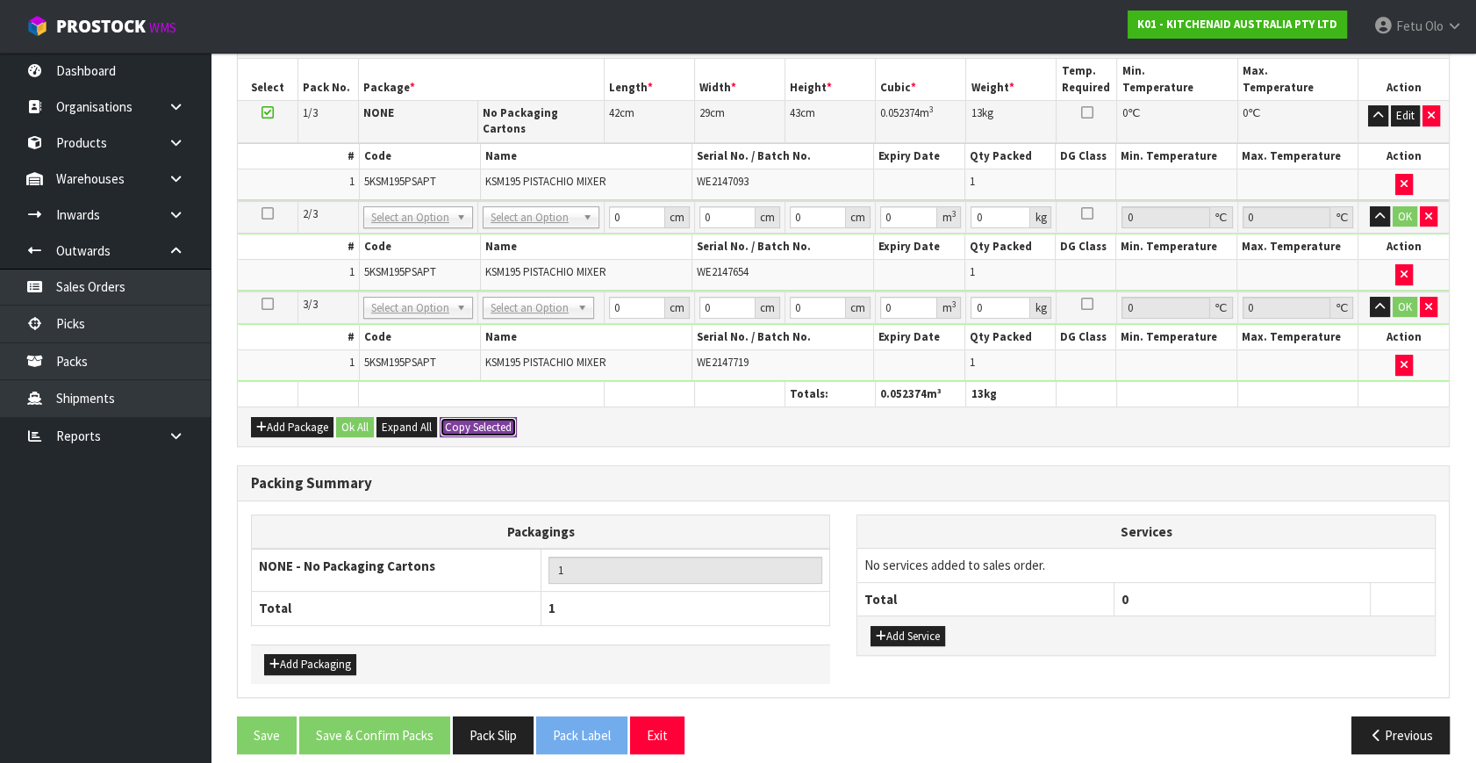
click at [482, 417] on button "Copy Selected" at bounding box center [478, 427] width 77 height 21
click at [482, 417] on button "Confirm Copy Selected" at bounding box center [498, 427] width 116 height 21
type input "42"
type input "29"
type input "43"
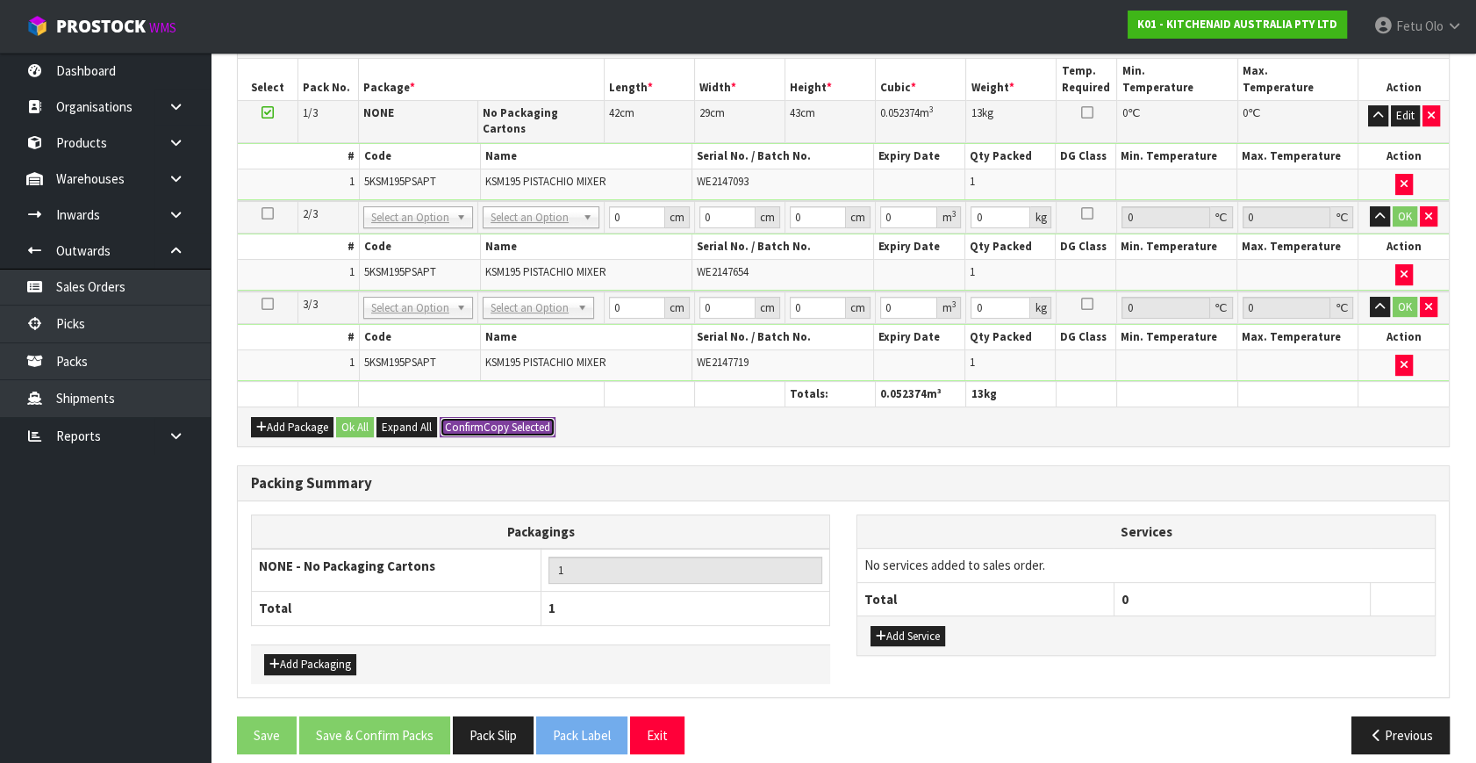
type input "0.052374"
type input "13"
type input "42"
type input "29"
type input "43"
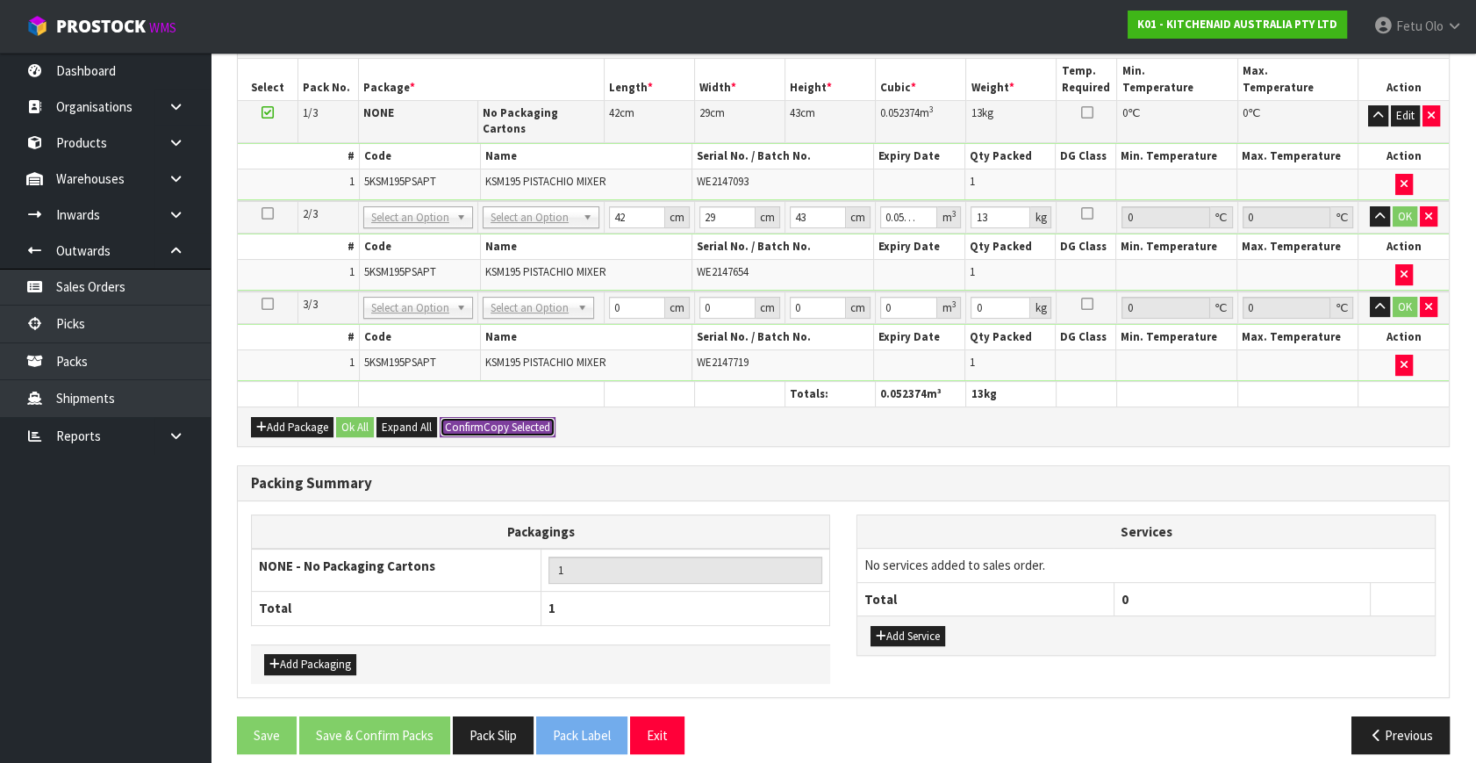
type input "0.052374"
type input "13"
type input "3"
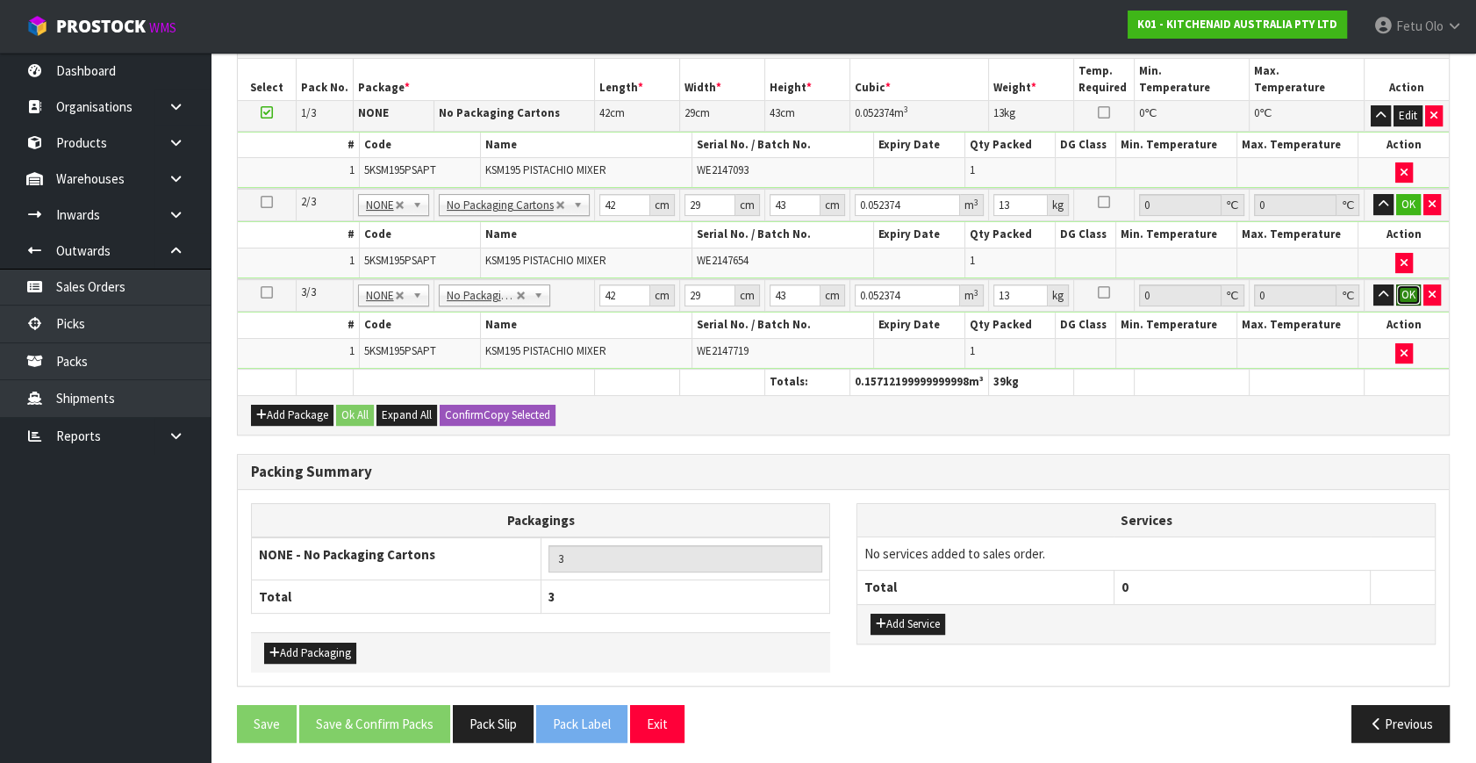
drag, startPoint x: 1408, startPoint y: 285, endPoint x: 1391, endPoint y: 224, distance: 63.7
click at [1405, 285] on button "OK" at bounding box center [1408, 294] width 25 height 21
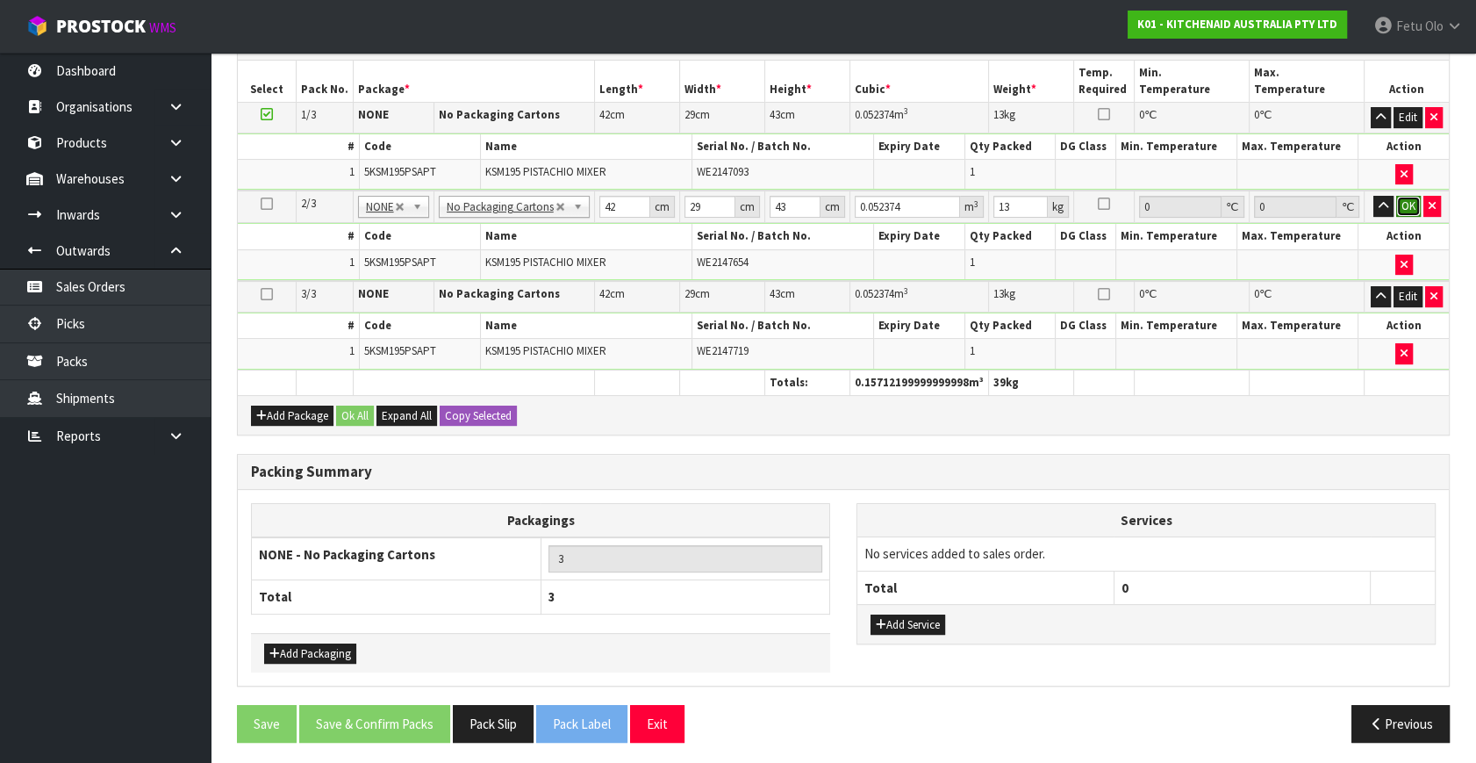
click at [1400, 196] on button "OK" at bounding box center [1408, 206] width 25 height 21
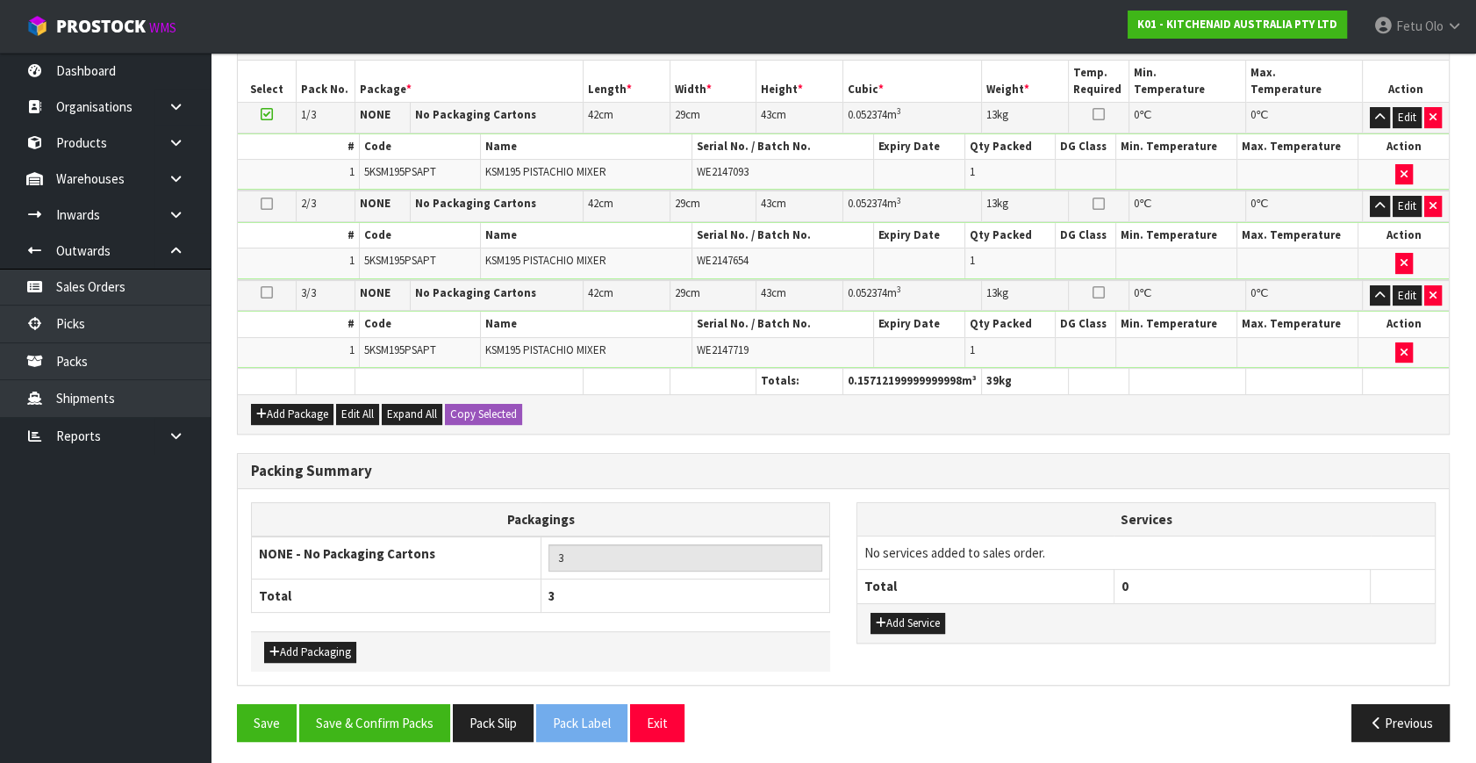
scroll to position [438, 0]
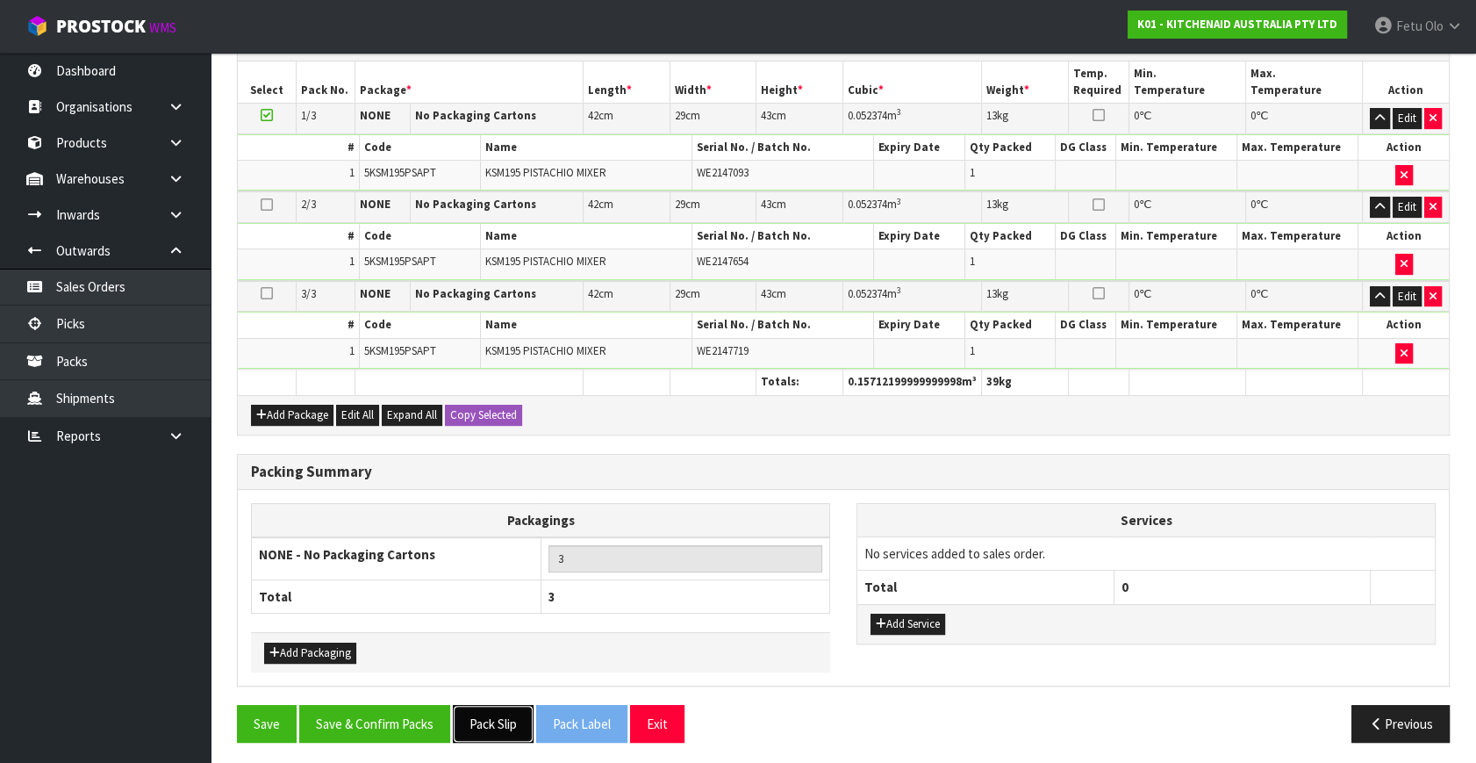
click at [516, 707] on button "Pack Slip" at bounding box center [493, 724] width 81 height 38
click at [379, 707] on button "Save & Confirm Packs" at bounding box center [374, 724] width 151 height 38
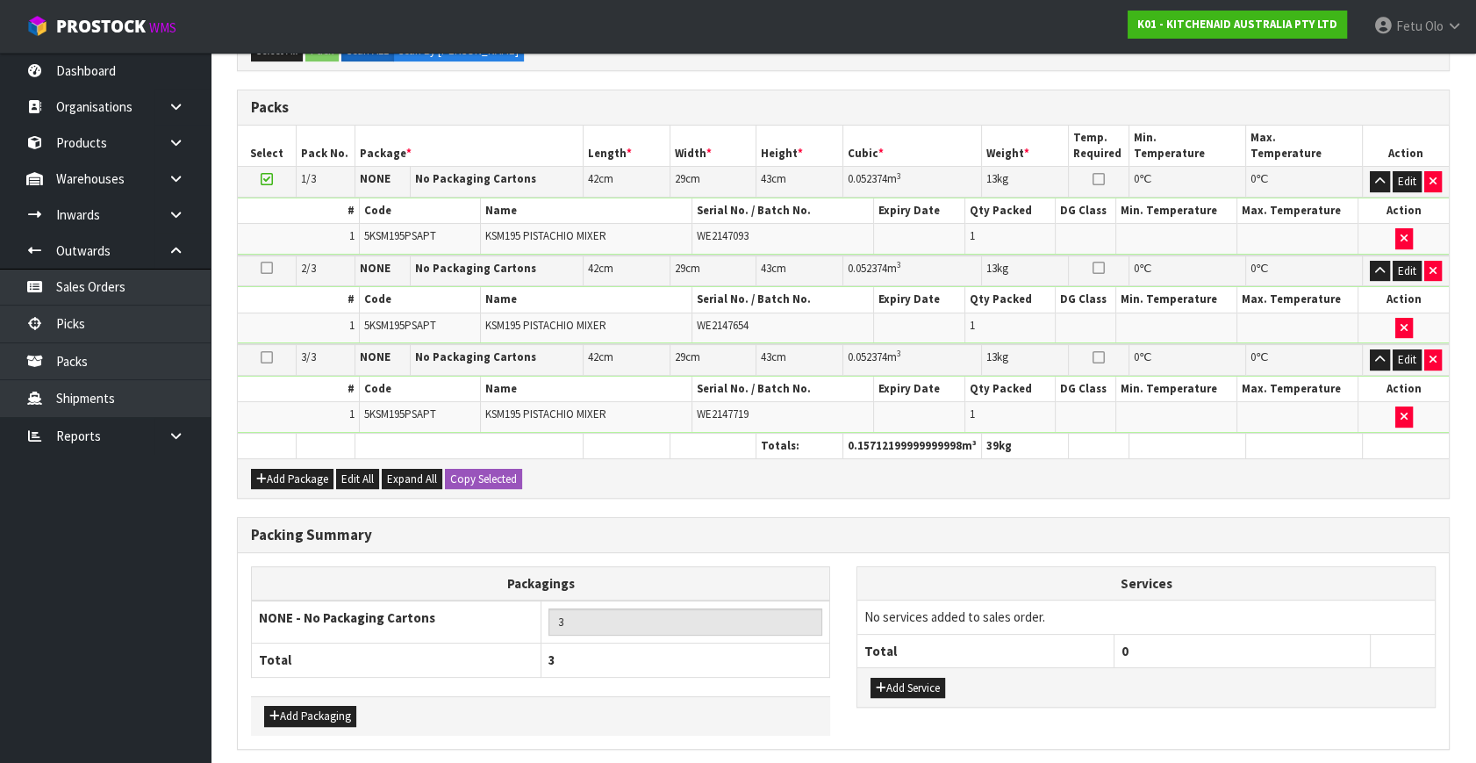
scroll to position [0, 0]
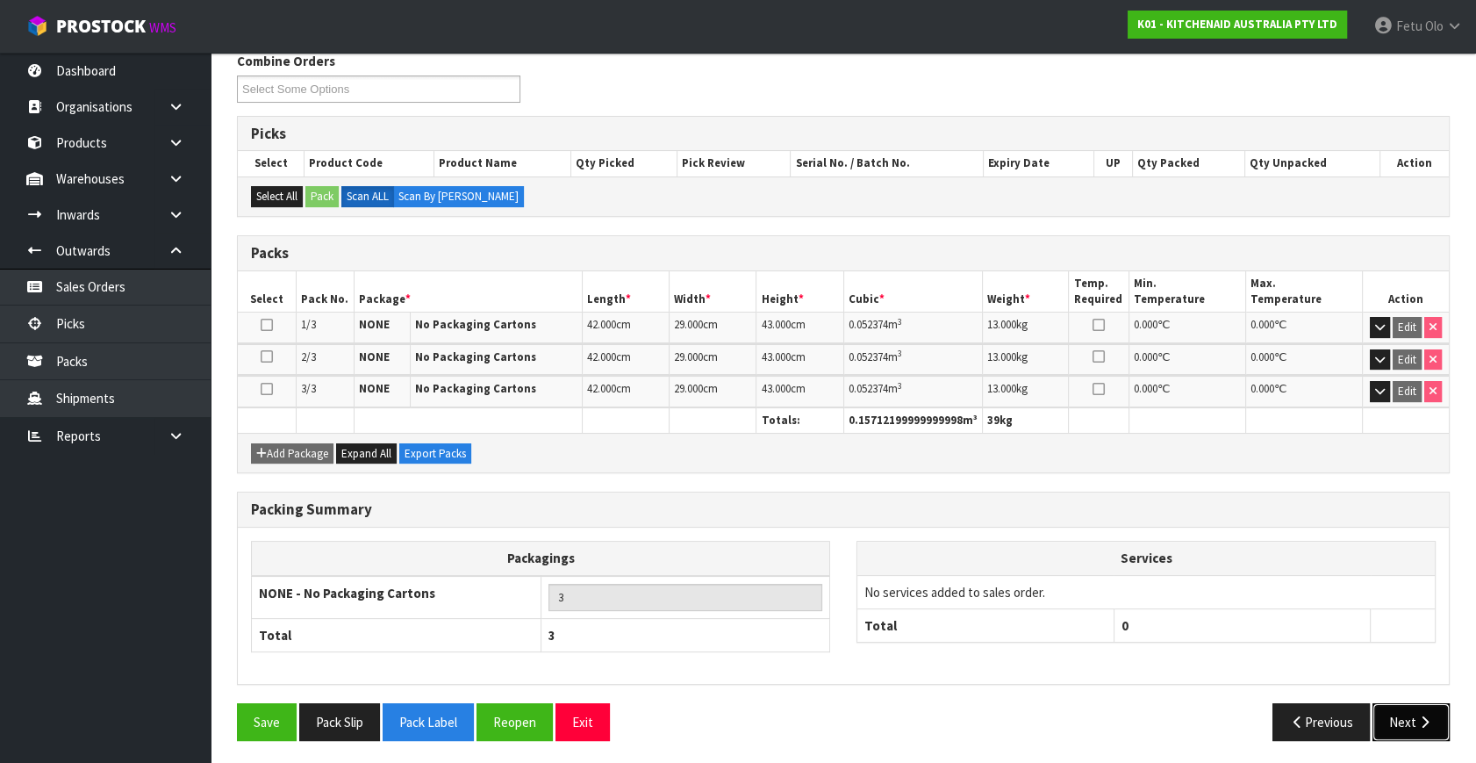
click at [1411, 722] on button "Next" at bounding box center [1411, 722] width 77 height 38
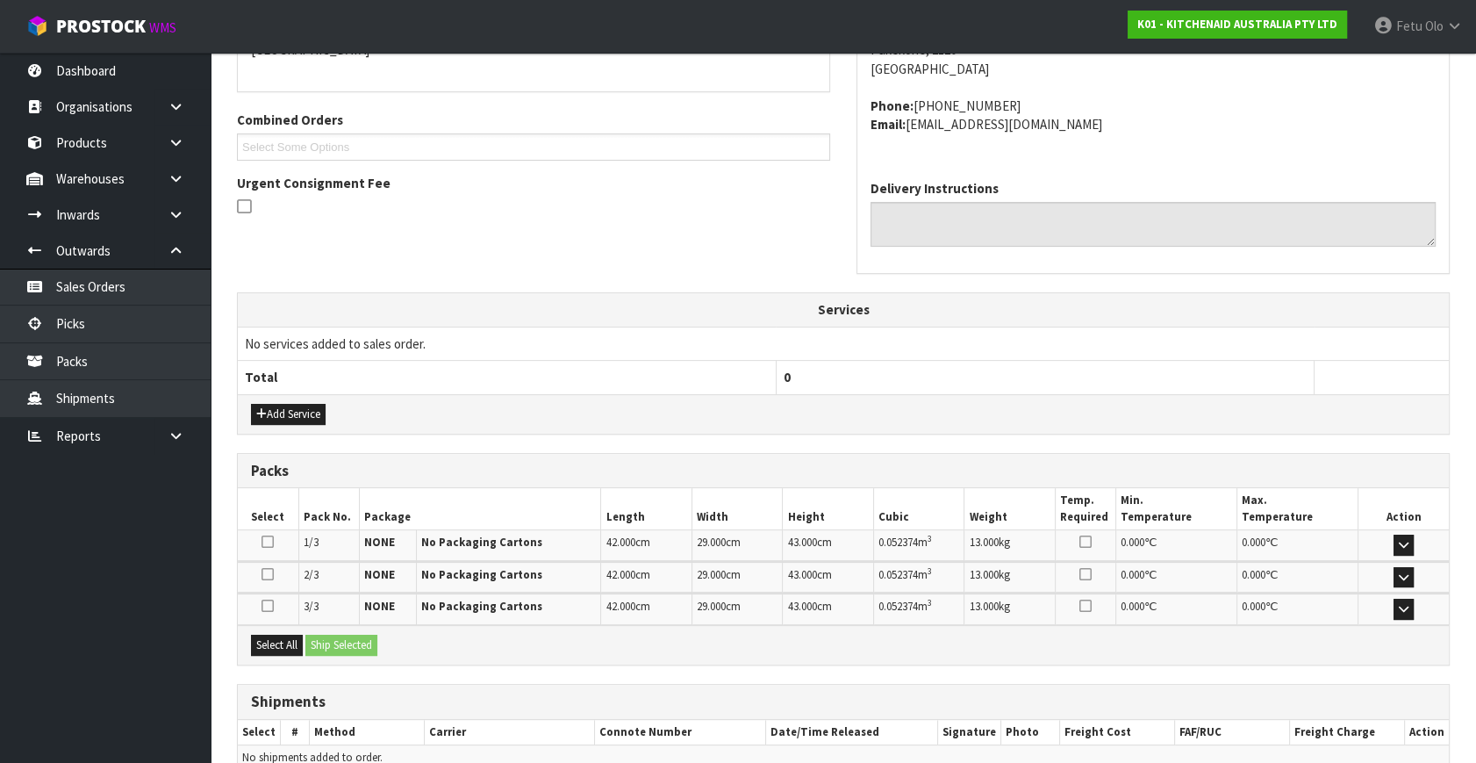
scroll to position [496, 0]
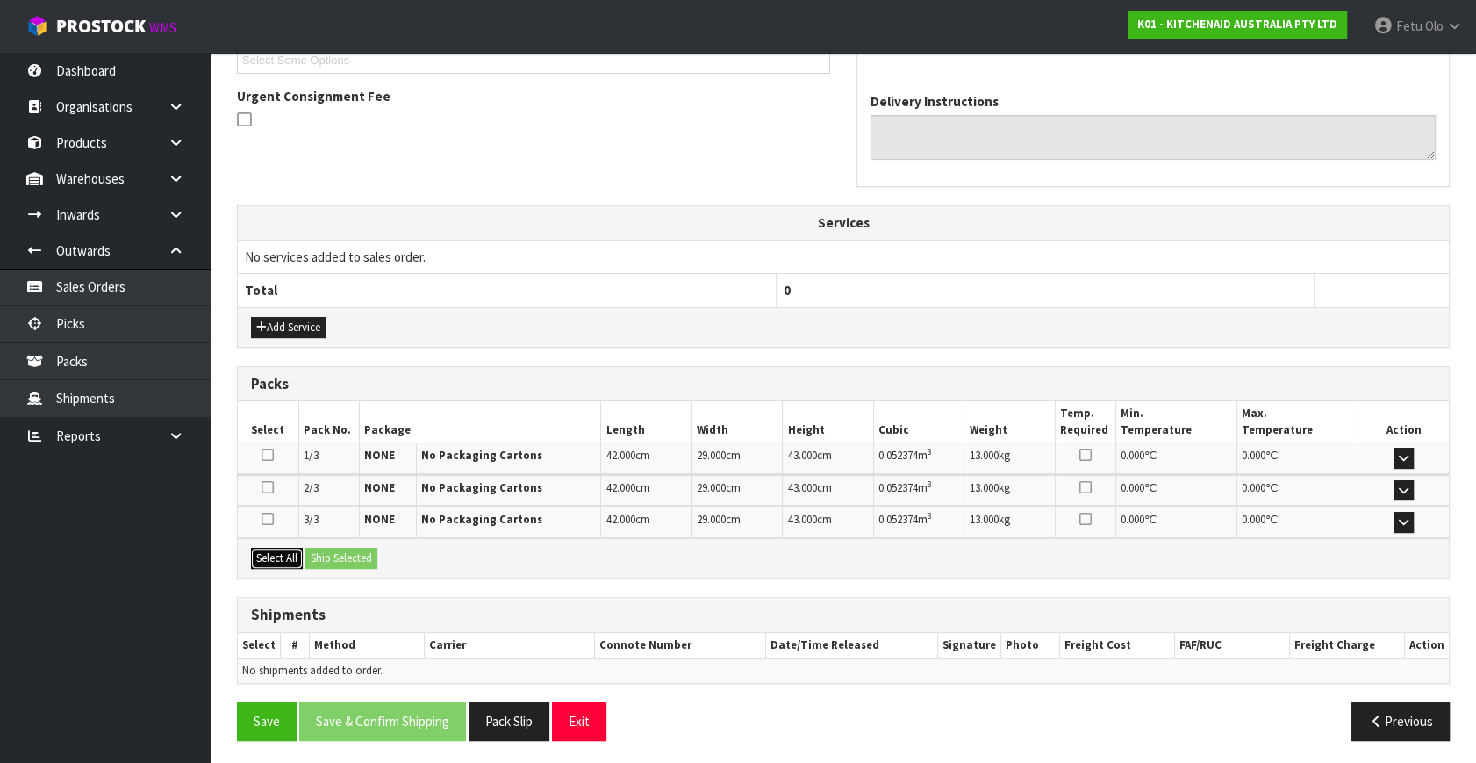
drag, startPoint x: 266, startPoint y: 552, endPoint x: 362, endPoint y: 562, distance: 96.2
click at [277, 552] on button "Select All" at bounding box center [277, 558] width 52 height 21
click at [371, 562] on button "Ship Selected" at bounding box center [341, 558] width 72 height 21
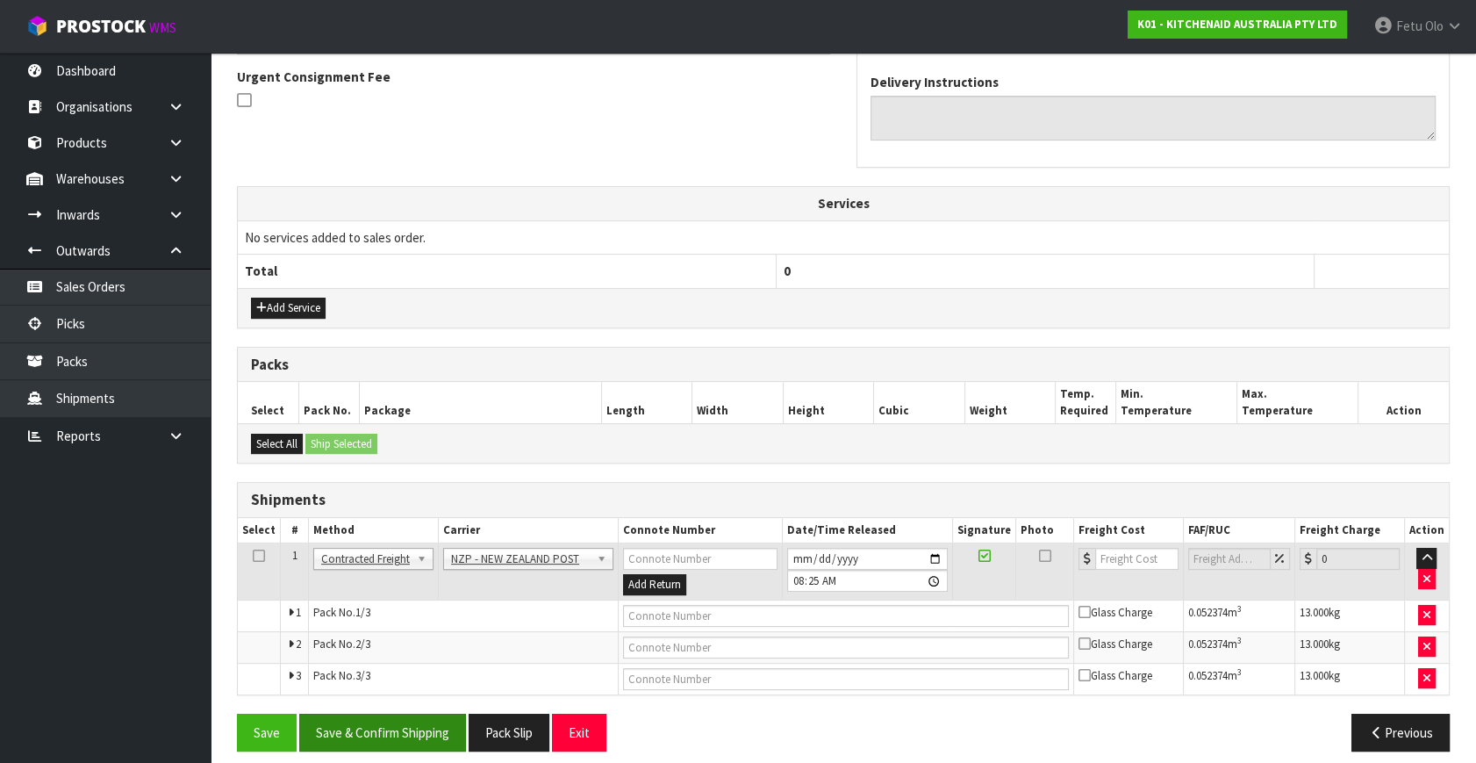
scroll to position [527, 0]
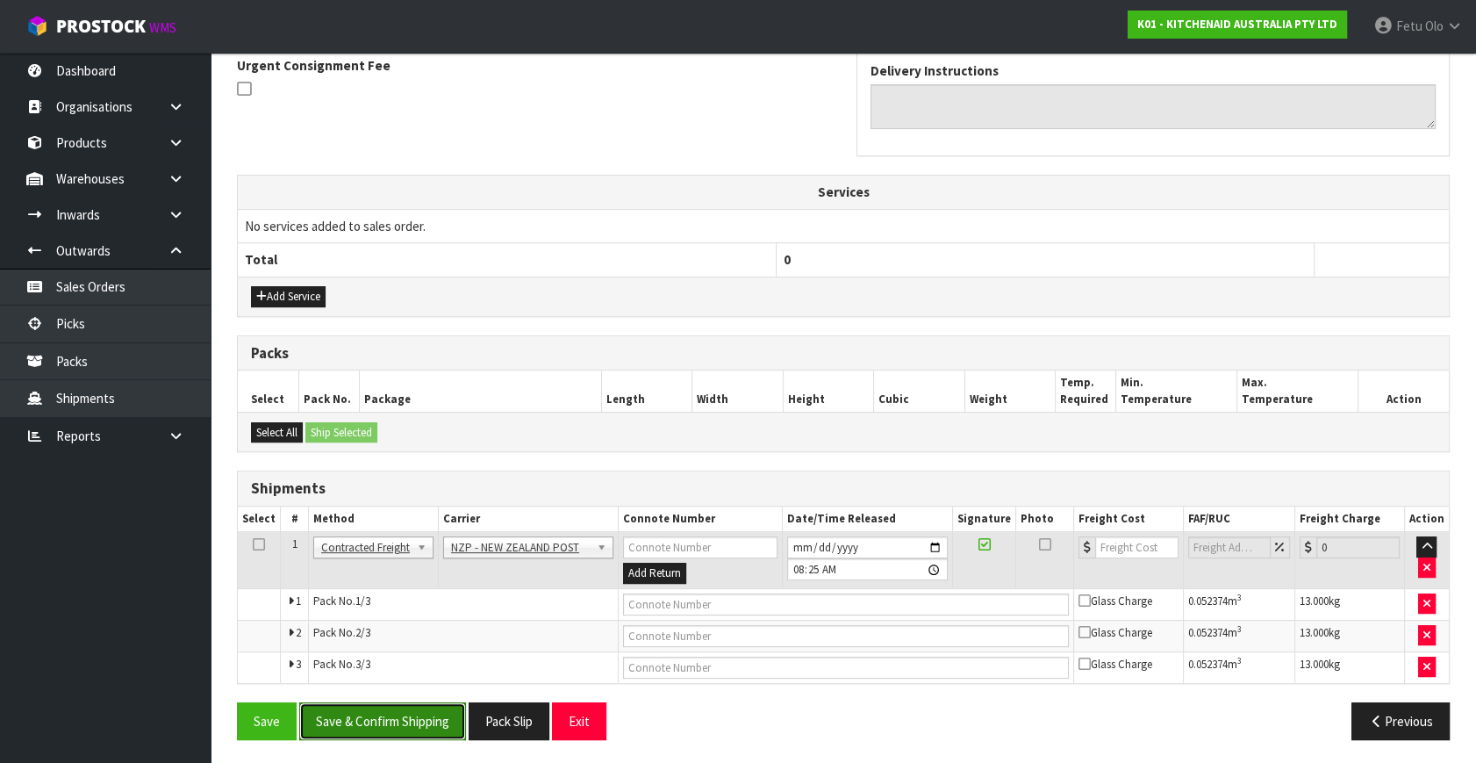
click at [437, 731] on button "Save & Confirm Shipping" at bounding box center [382, 721] width 167 height 38
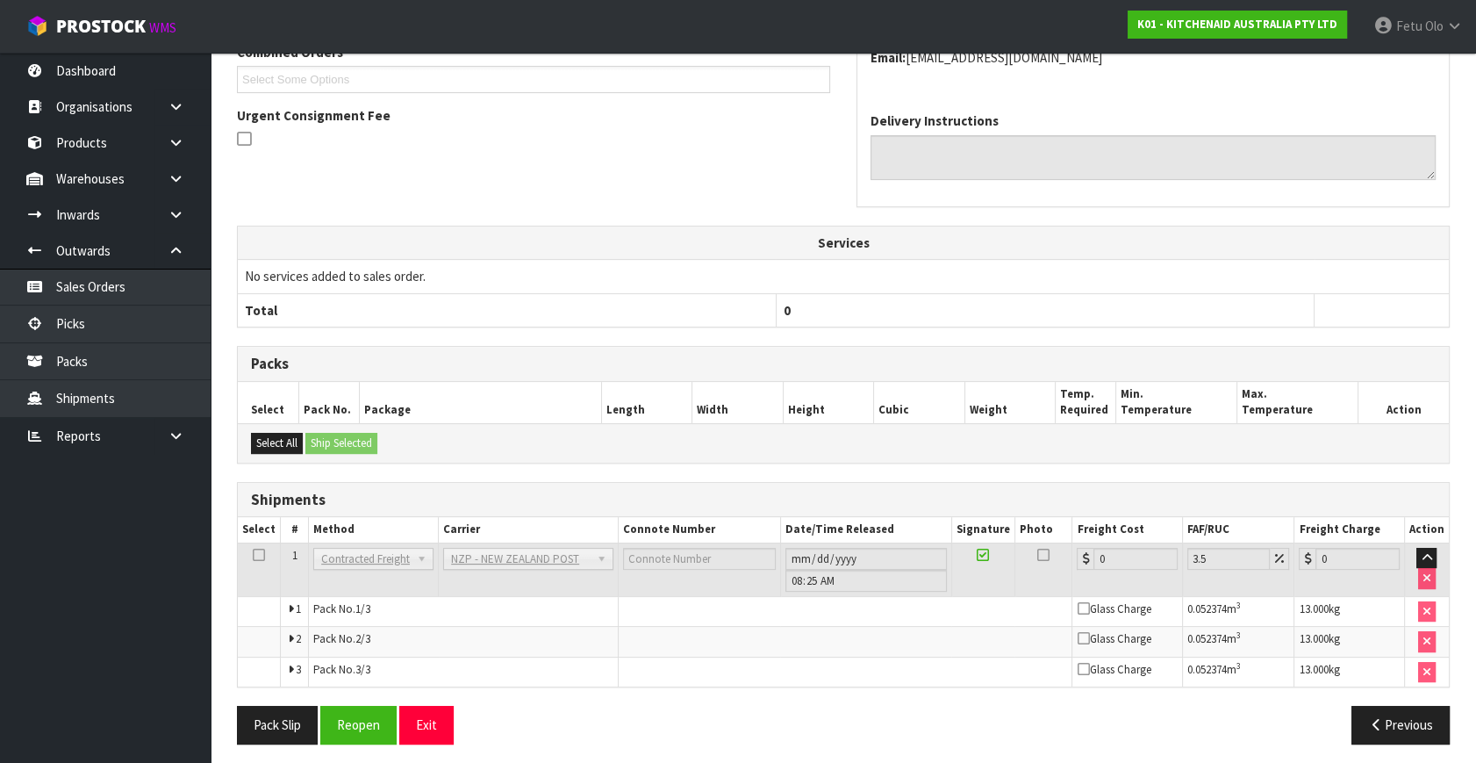
scroll to position [499, 0]
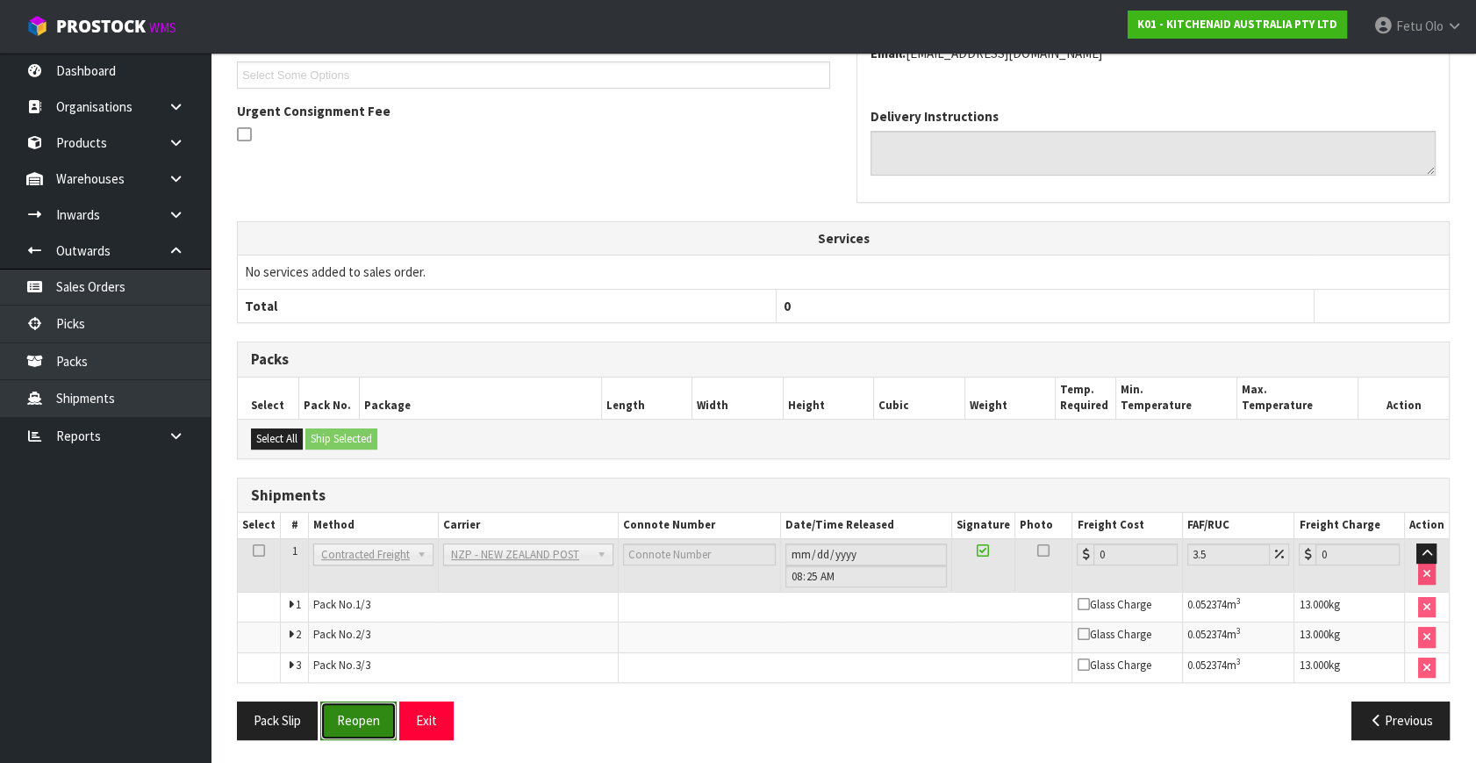
click at [360, 729] on button "Reopen" at bounding box center [358, 720] width 76 height 38
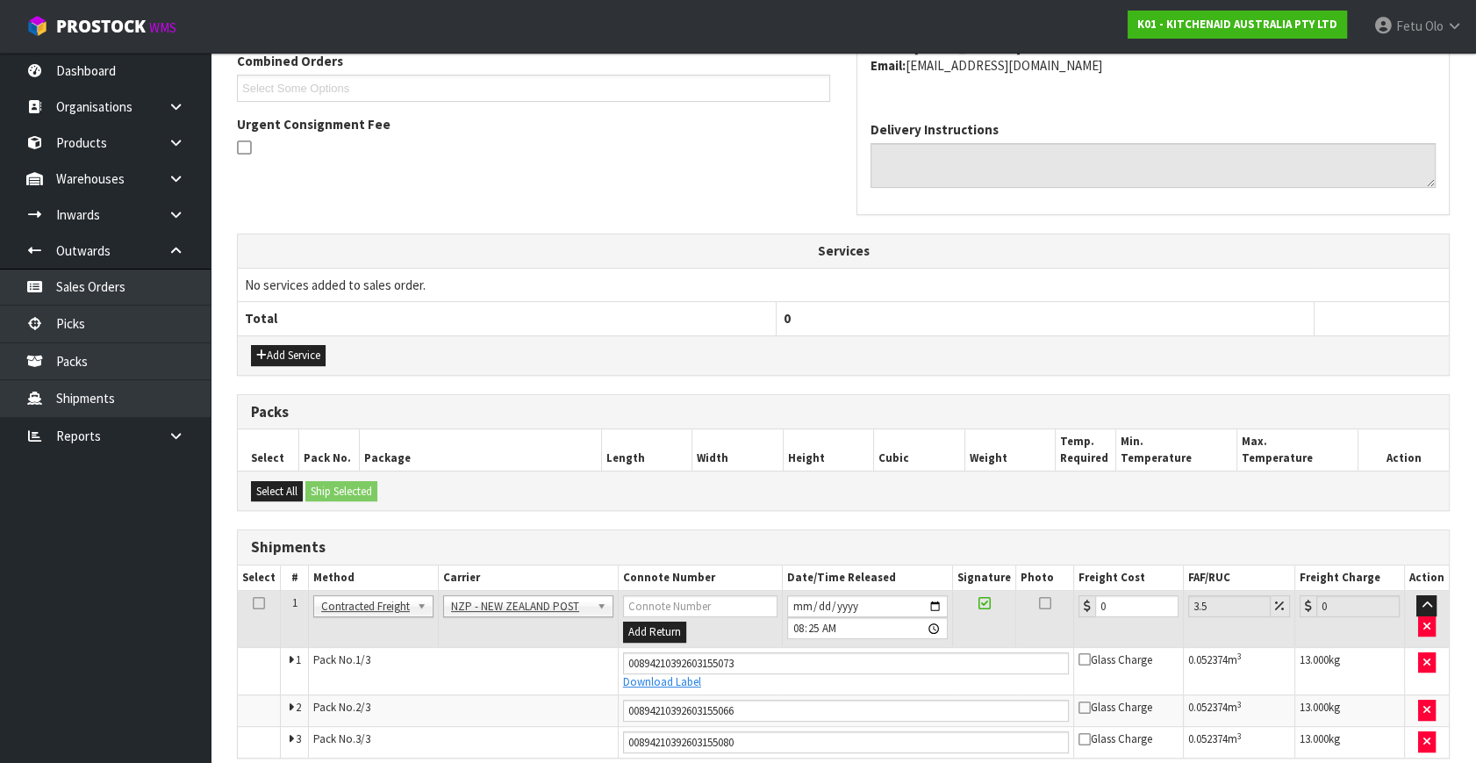
scroll to position [480, 0]
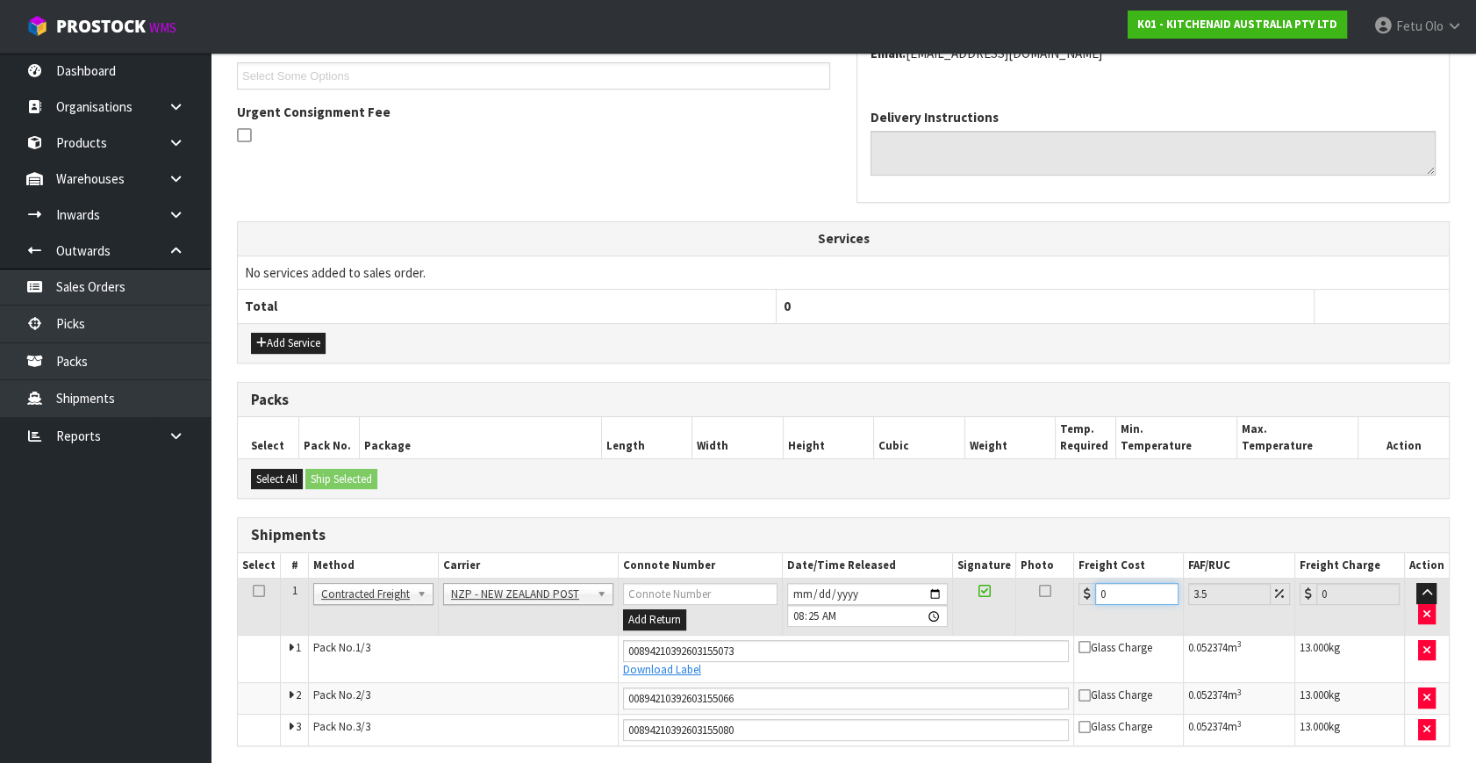
drag, startPoint x: 1125, startPoint y: 588, endPoint x: 856, endPoint y: 691, distance: 288.4
click at [856, 691] on tbody "1 Client Local Pickup Customer Local Pickup Company Freight Contracted Freight …" at bounding box center [843, 661] width 1211 height 167
type input "1"
type input "1.03"
type input "12"
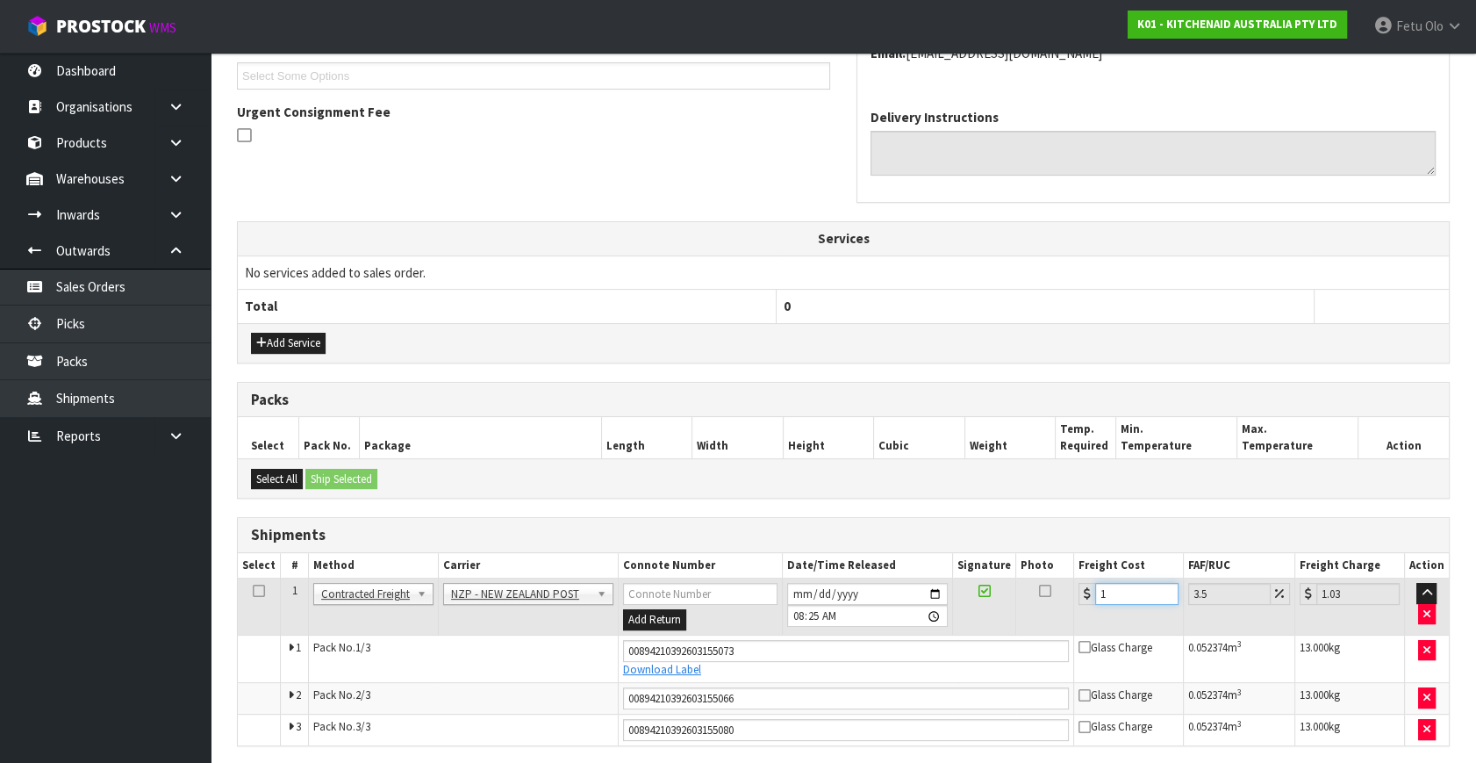
type input "12.42"
type input "12.9"
type input "13.35"
type input "12.99"
type input "13.44"
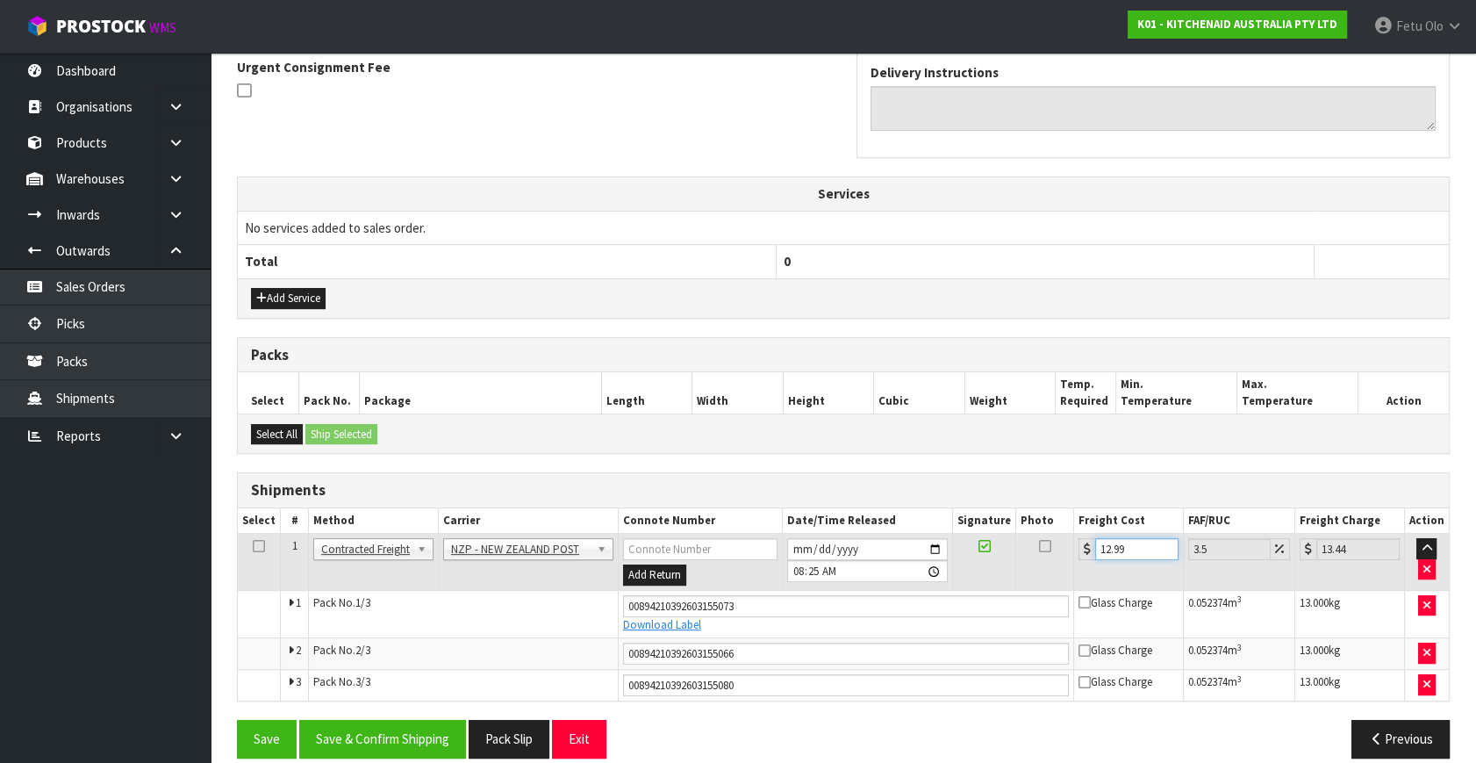
scroll to position [543, 0]
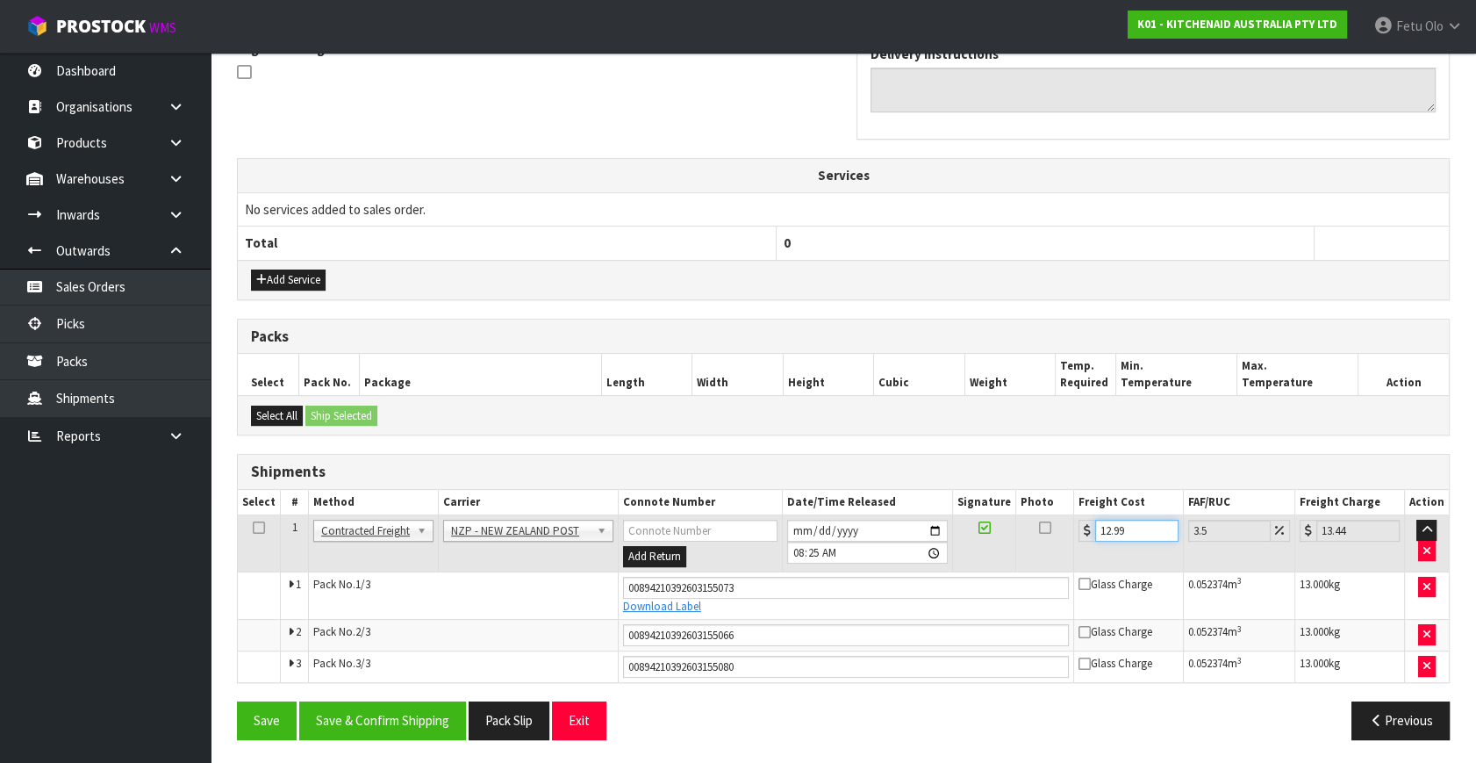
type input "12.99"
click at [396, 690] on div "From Address CONTRACT WAREHOUSING & LOGISTICS 17 Allens Road East Tamaki Auckla…" at bounding box center [843, 277] width 1213 height 952
click at [402, 701] on button "Save & Confirm Shipping" at bounding box center [382, 720] width 167 height 38
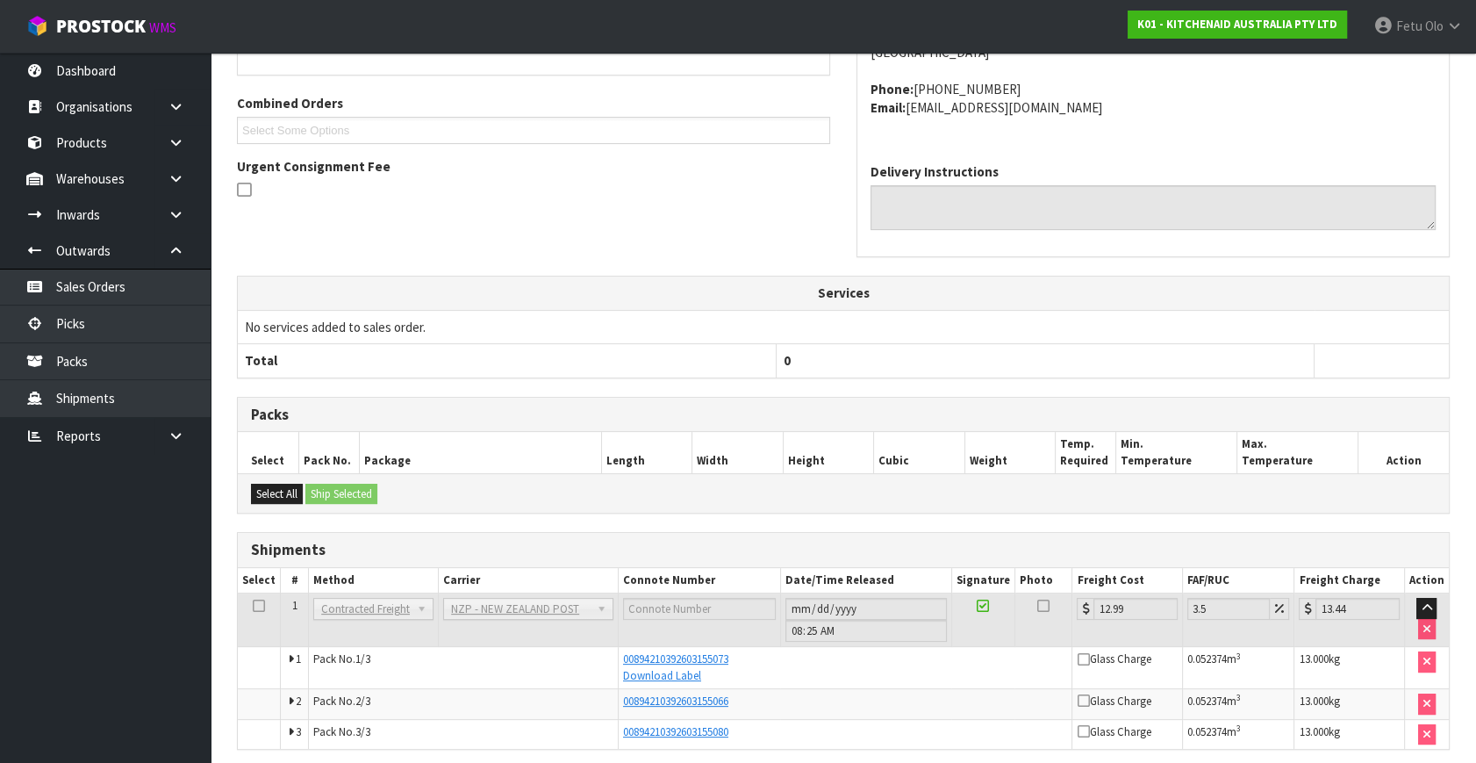
scroll to position [492, 0]
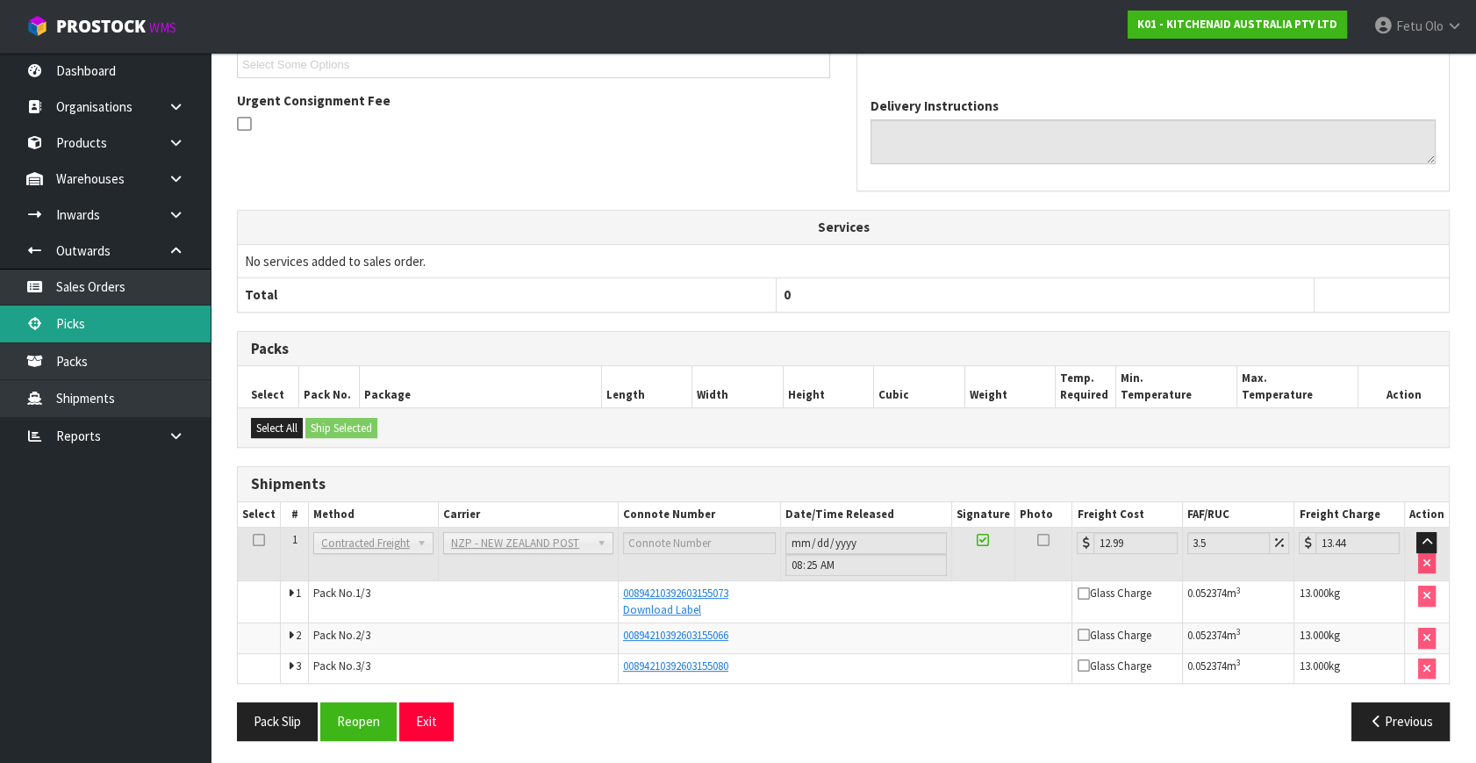
click at [88, 331] on link "Picks" at bounding box center [105, 323] width 211 height 36
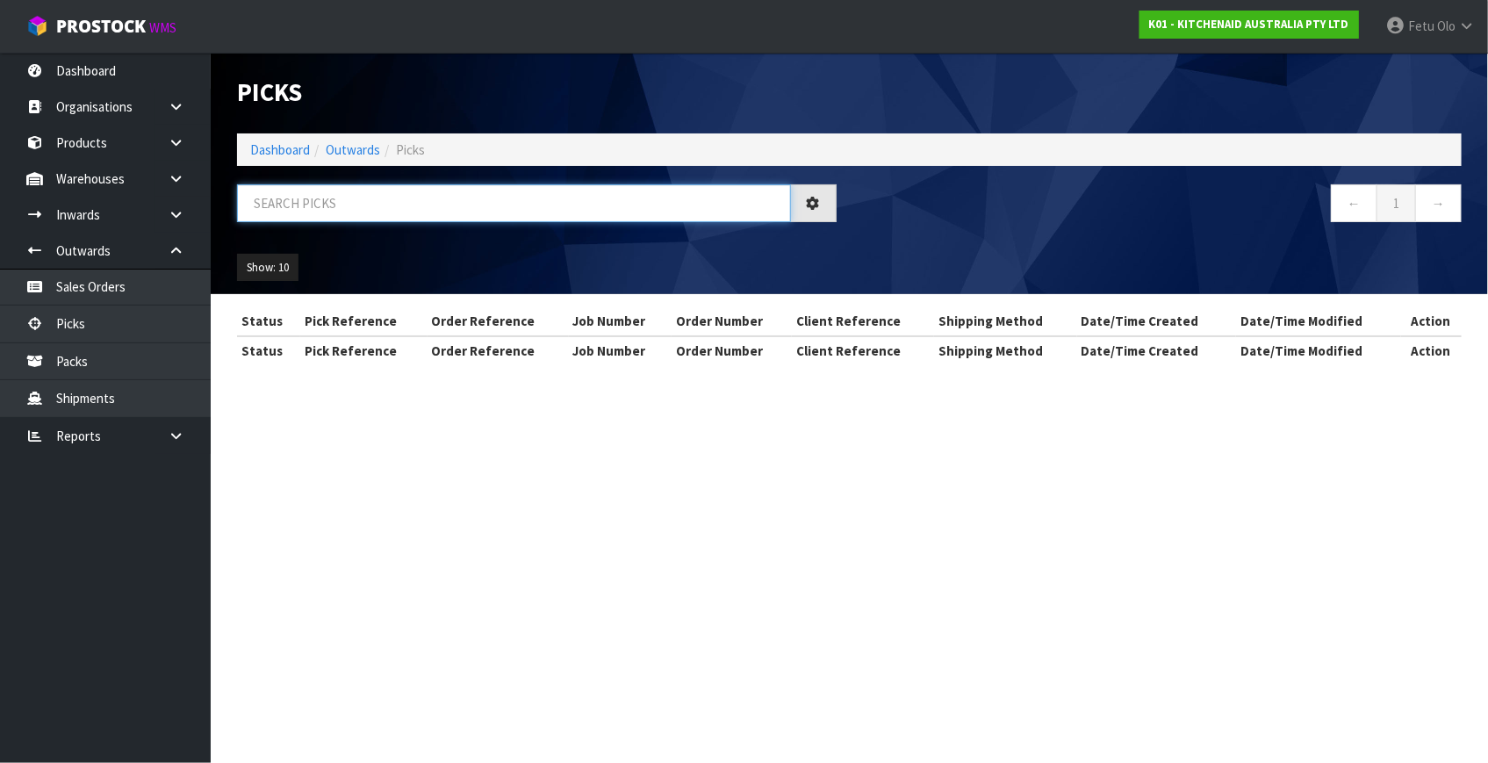
click at [369, 211] on input "text" at bounding box center [514, 203] width 554 height 38
drag, startPoint x: 369, startPoint y: 211, endPoint x: 358, endPoint y: 237, distance: 28.4
click at [369, 212] on input "text" at bounding box center [514, 203] width 554 height 38
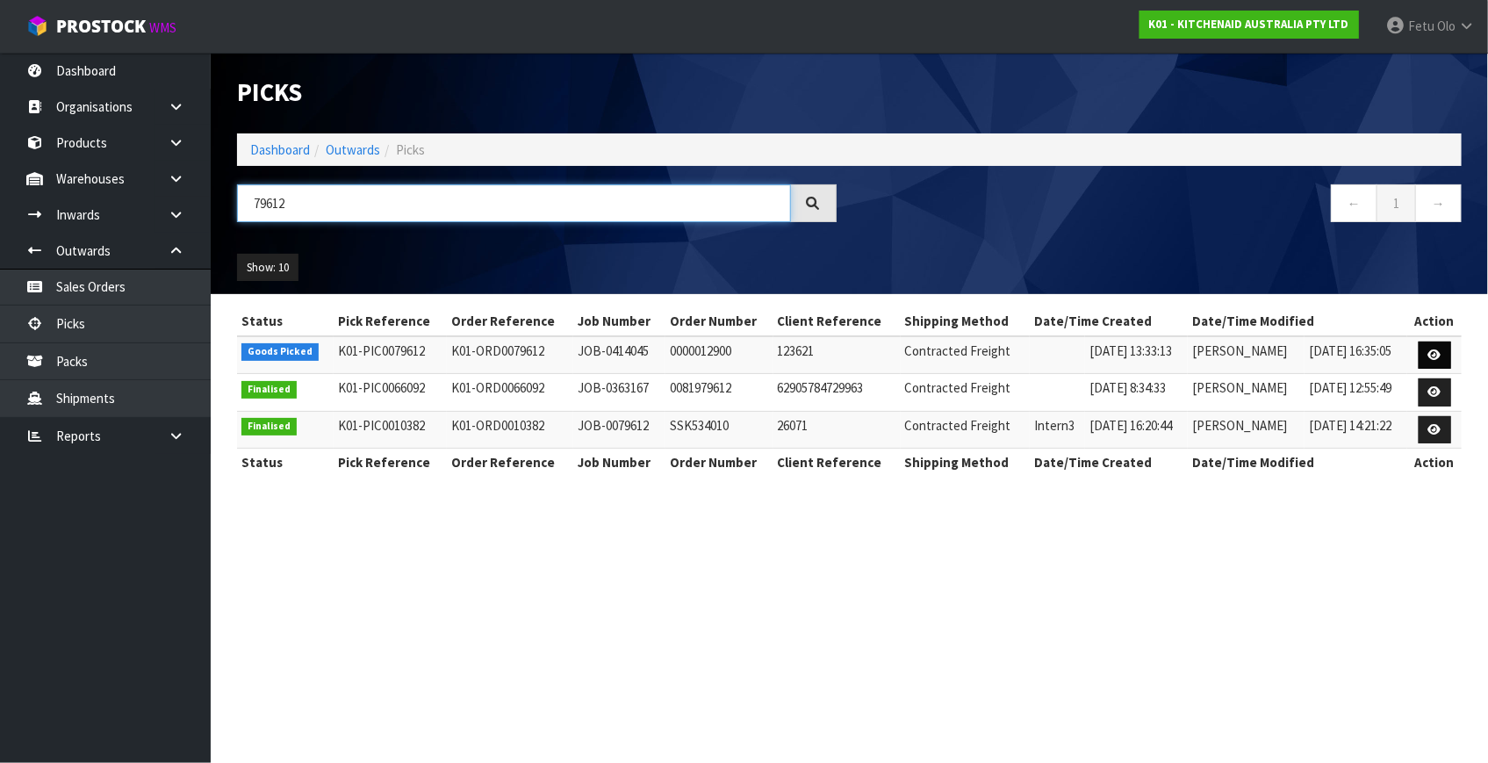
type input "79612"
click at [1429, 356] on link at bounding box center [1434, 355] width 32 height 28
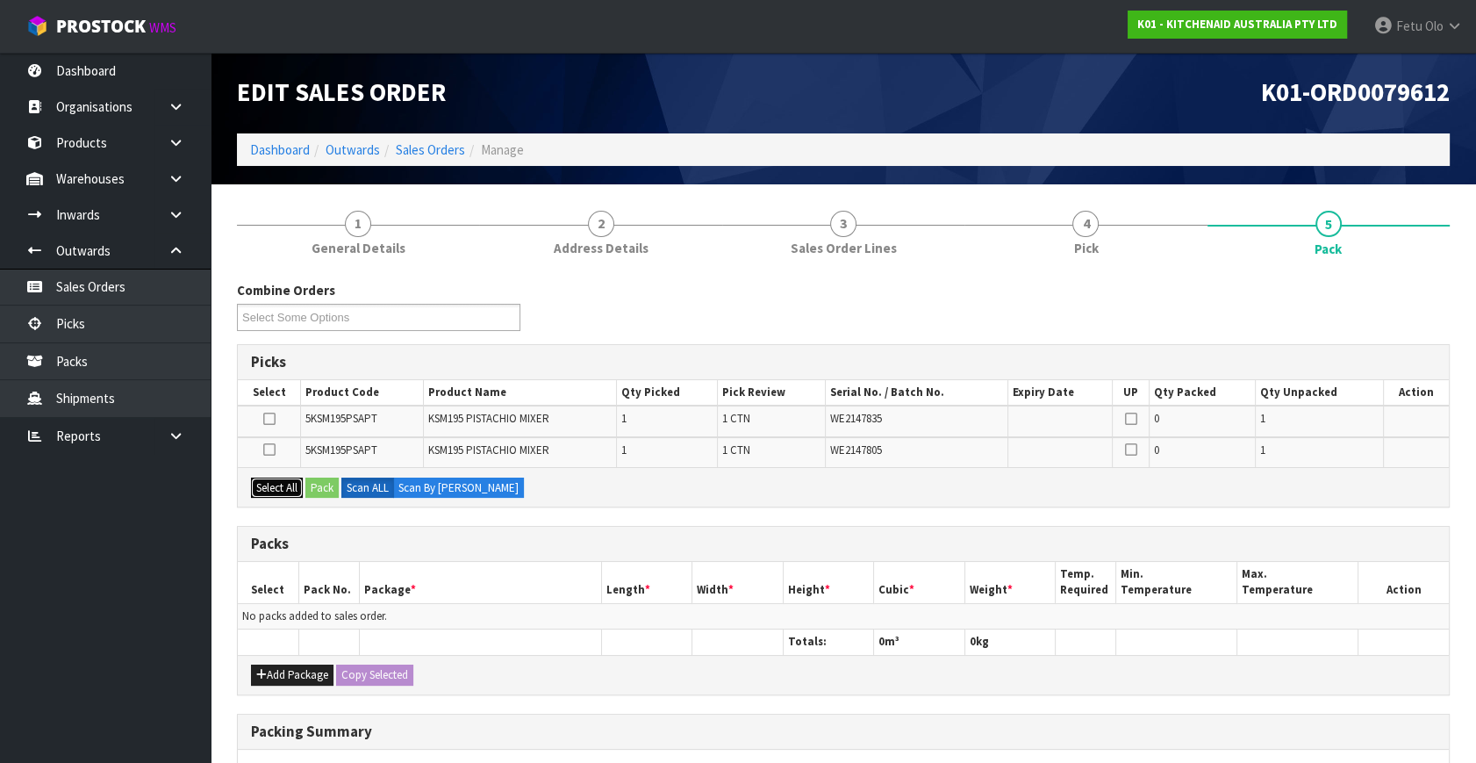
drag, startPoint x: 288, startPoint y: 484, endPoint x: 319, endPoint y: 498, distance: 34.6
click at [305, 492] on div "Select All Pack Scan ALL Scan By Quantity" at bounding box center [843, 486] width 1211 height 39
click at [284, 477] on button "Select All" at bounding box center [277, 487] width 52 height 21
click at [305, 482] on div "Select All Pack Scan ALL Scan By Quantity" at bounding box center [843, 486] width 1211 height 39
click at [312, 483] on button "Pack" at bounding box center [321, 487] width 33 height 21
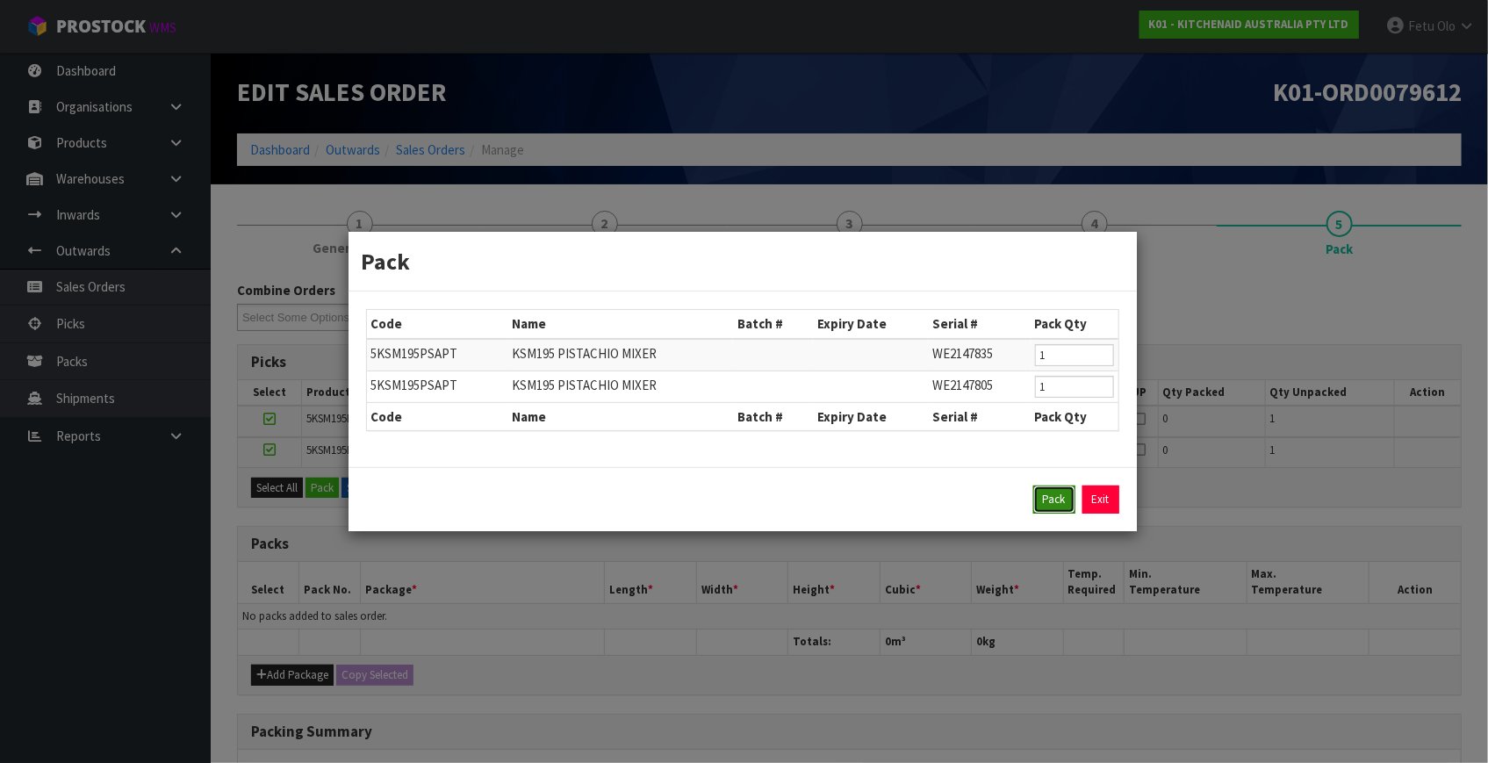
click at [1057, 502] on button "Pack" at bounding box center [1054, 499] width 42 height 28
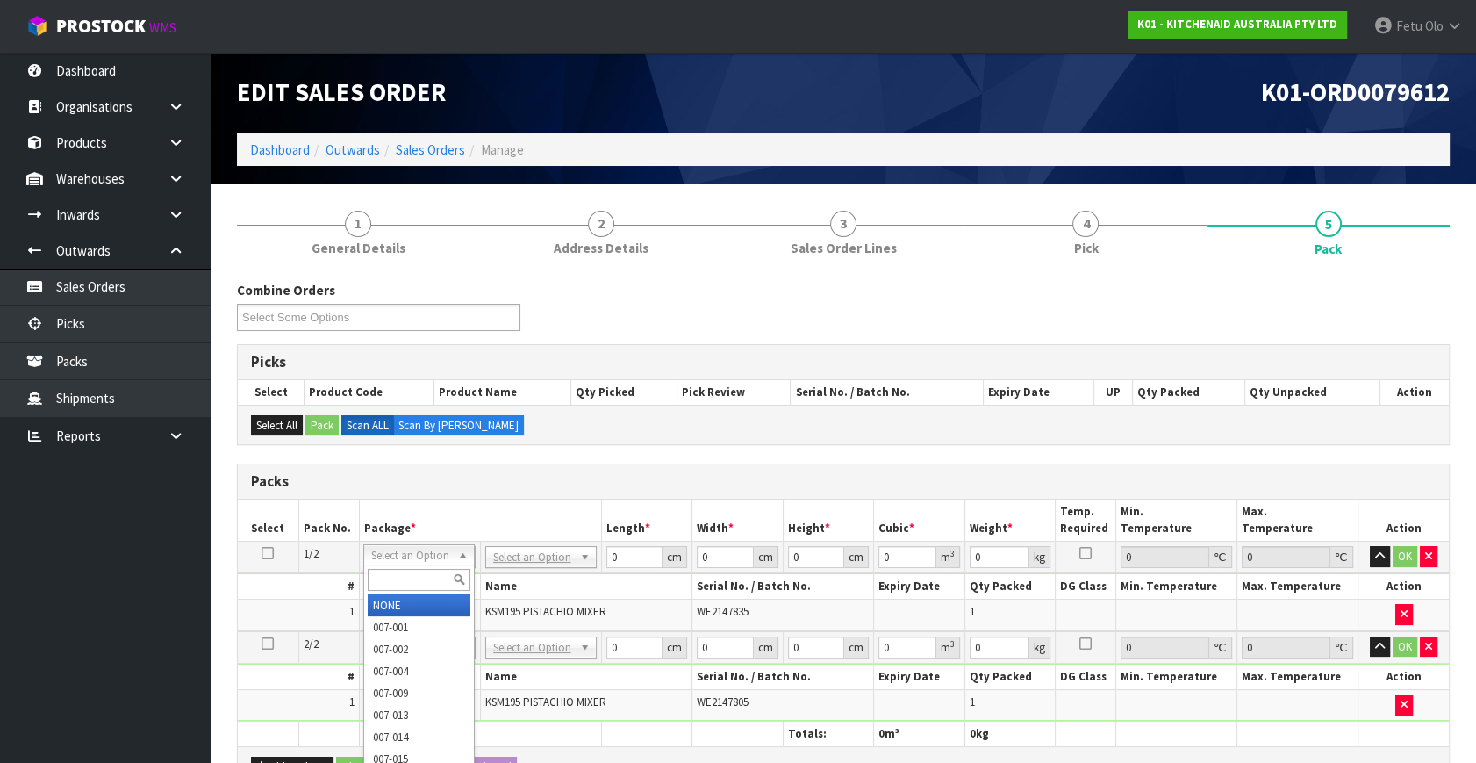
drag, startPoint x: 419, startPoint y: 556, endPoint x: 430, endPoint y: 609, distance: 53.9
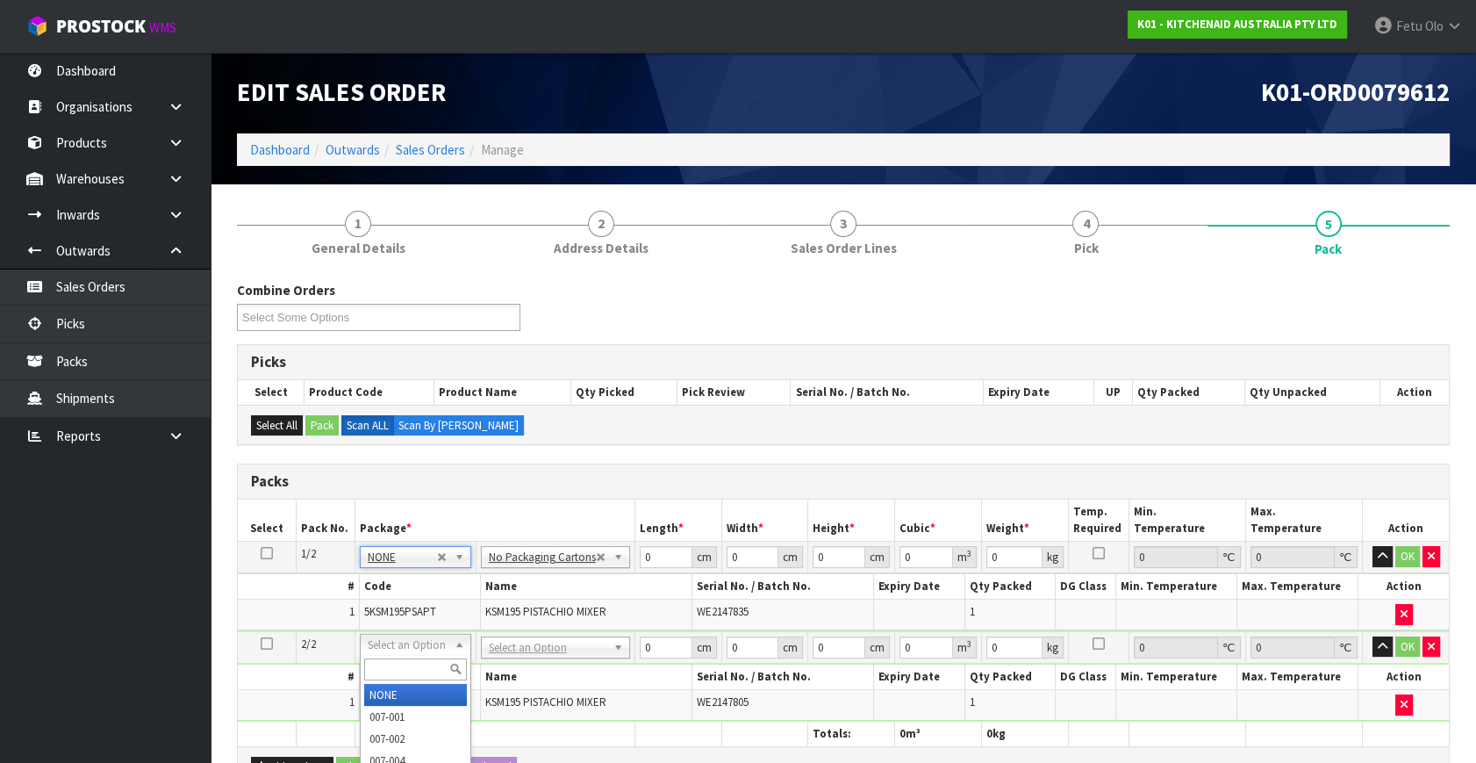
drag, startPoint x: 418, startPoint y: 692, endPoint x: 327, endPoint y: 636, distance: 106.0
type input "2"
click at [263, 553] on icon at bounding box center [267, 553] width 12 height 1
drag, startPoint x: 660, startPoint y: 561, endPoint x: 579, endPoint y: 577, distance: 82.3
click at [579, 577] on tbody "1/2 NONE 007-001 007-002 007-004 007-009 007-013 007-014 007-015 007-017 007-01…" at bounding box center [843, 587] width 1211 height 90
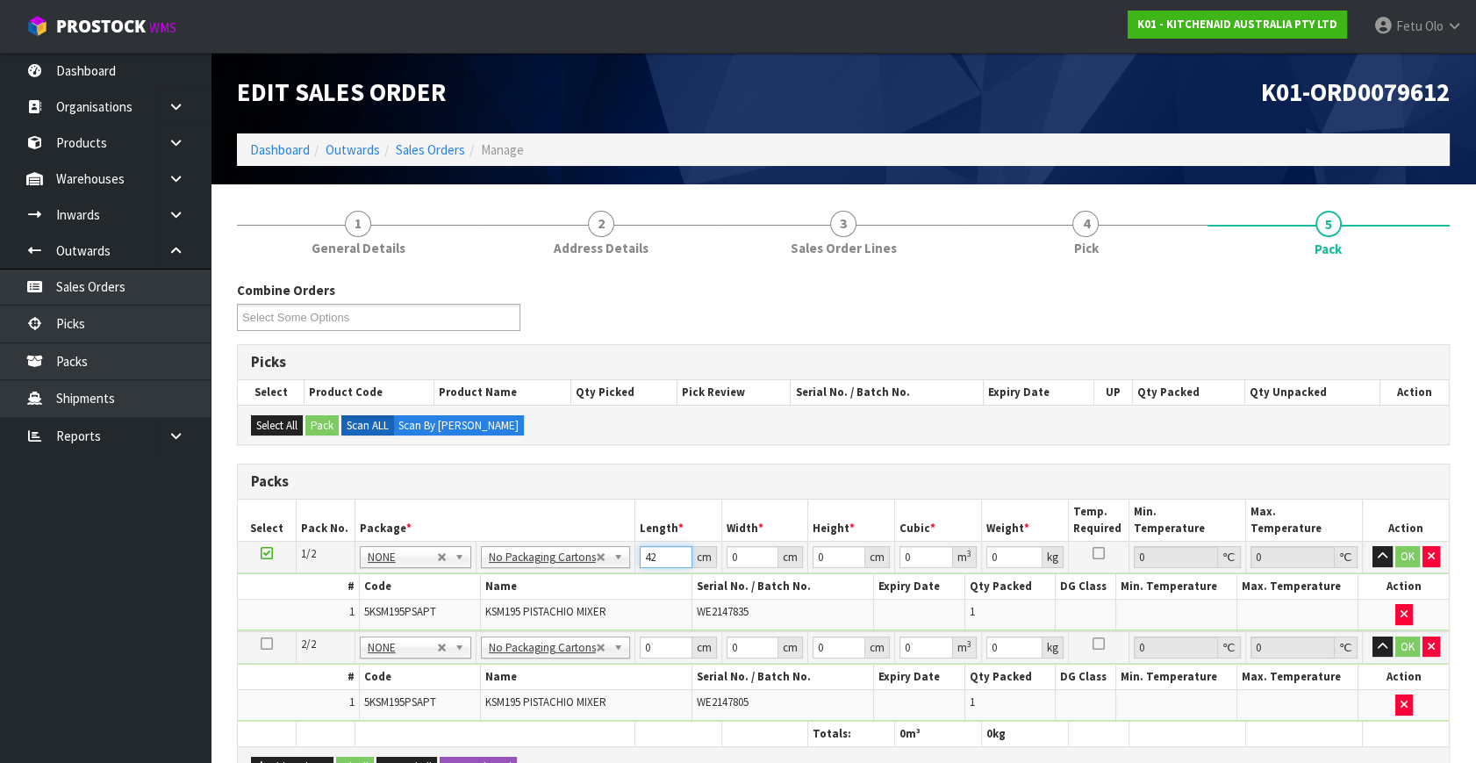
type input "42"
type input "29"
type input "4"
type input "0.004872"
type input "43"
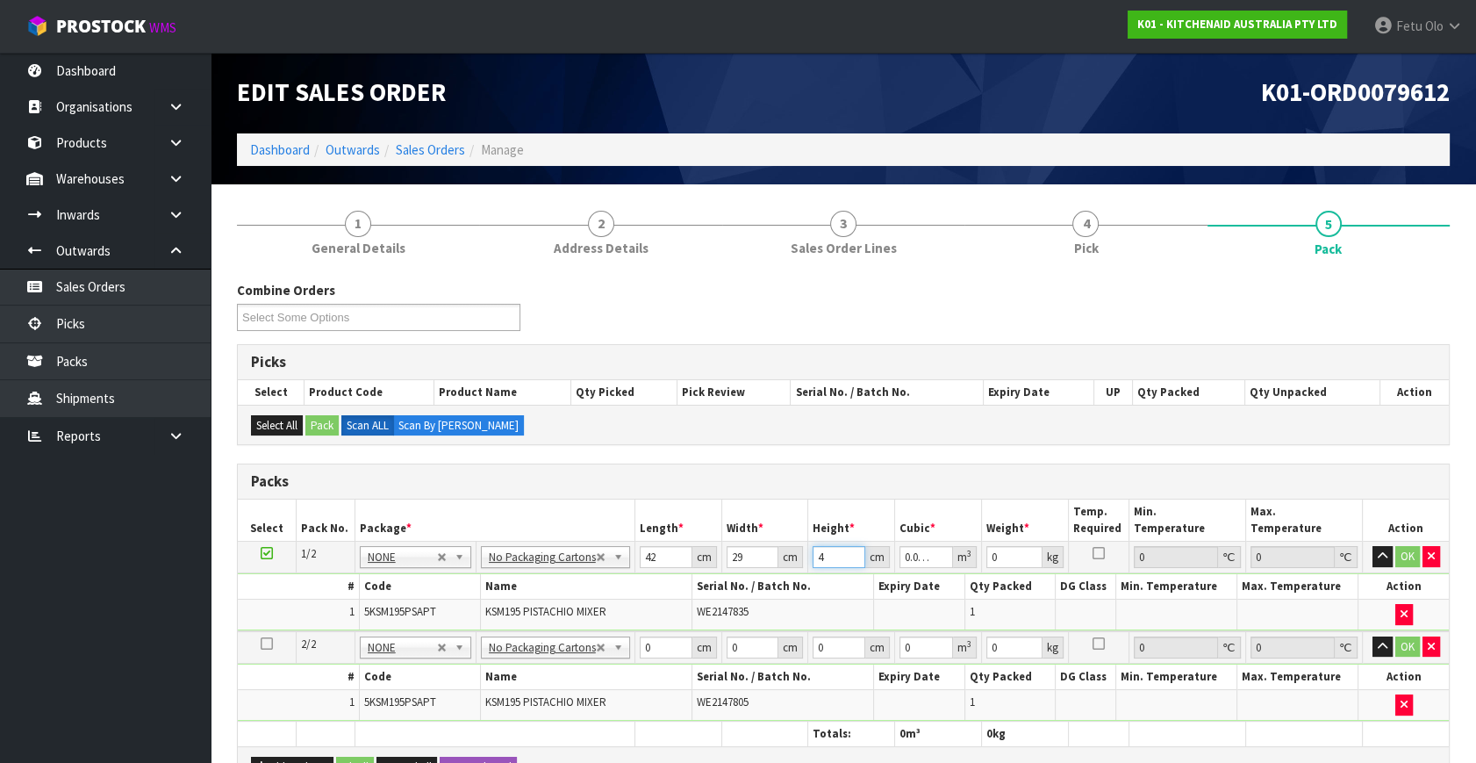
type input "0.052374"
type input "43"
type input "13"
click button "OK" at bounding box center [1408, 556] width 25 height 21
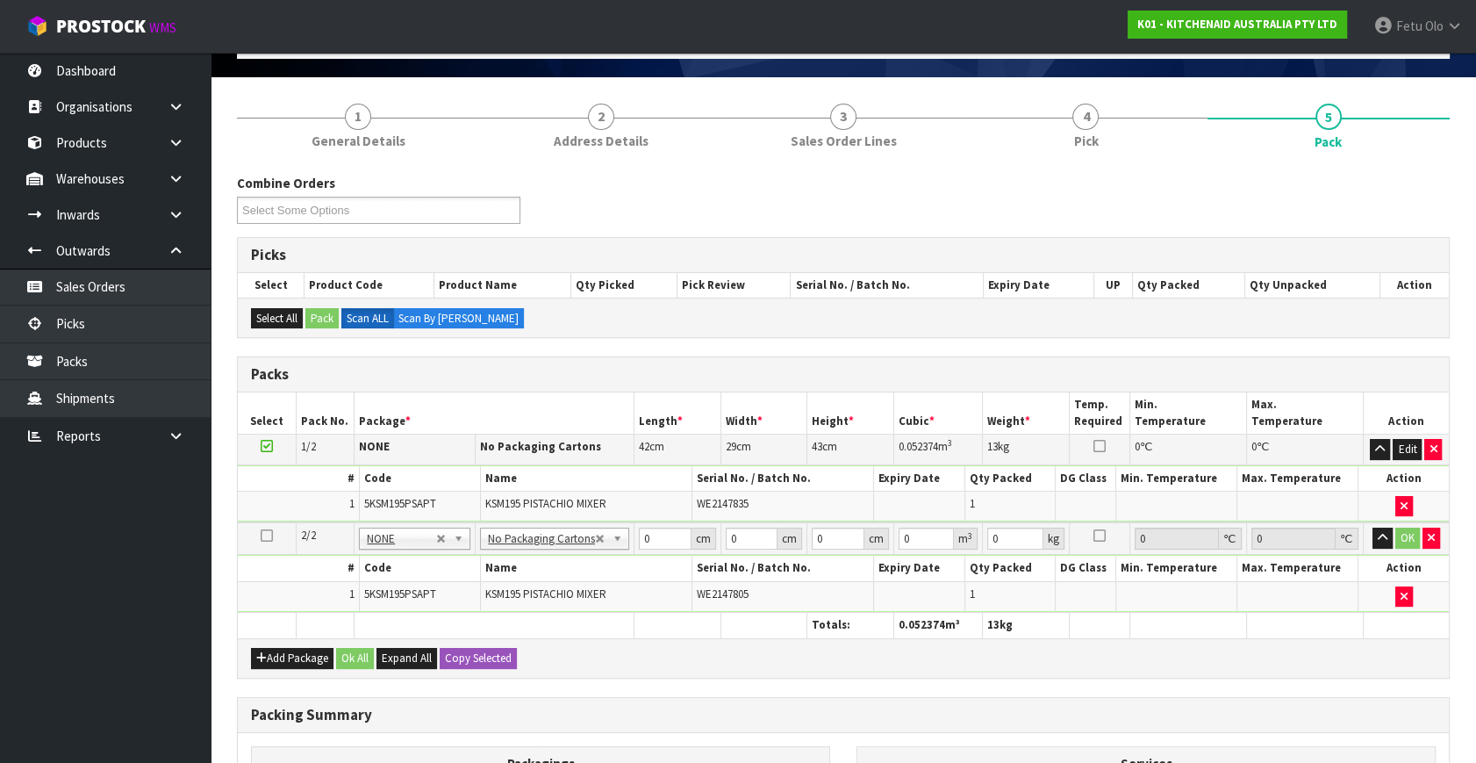
scroll to position [239, 0]
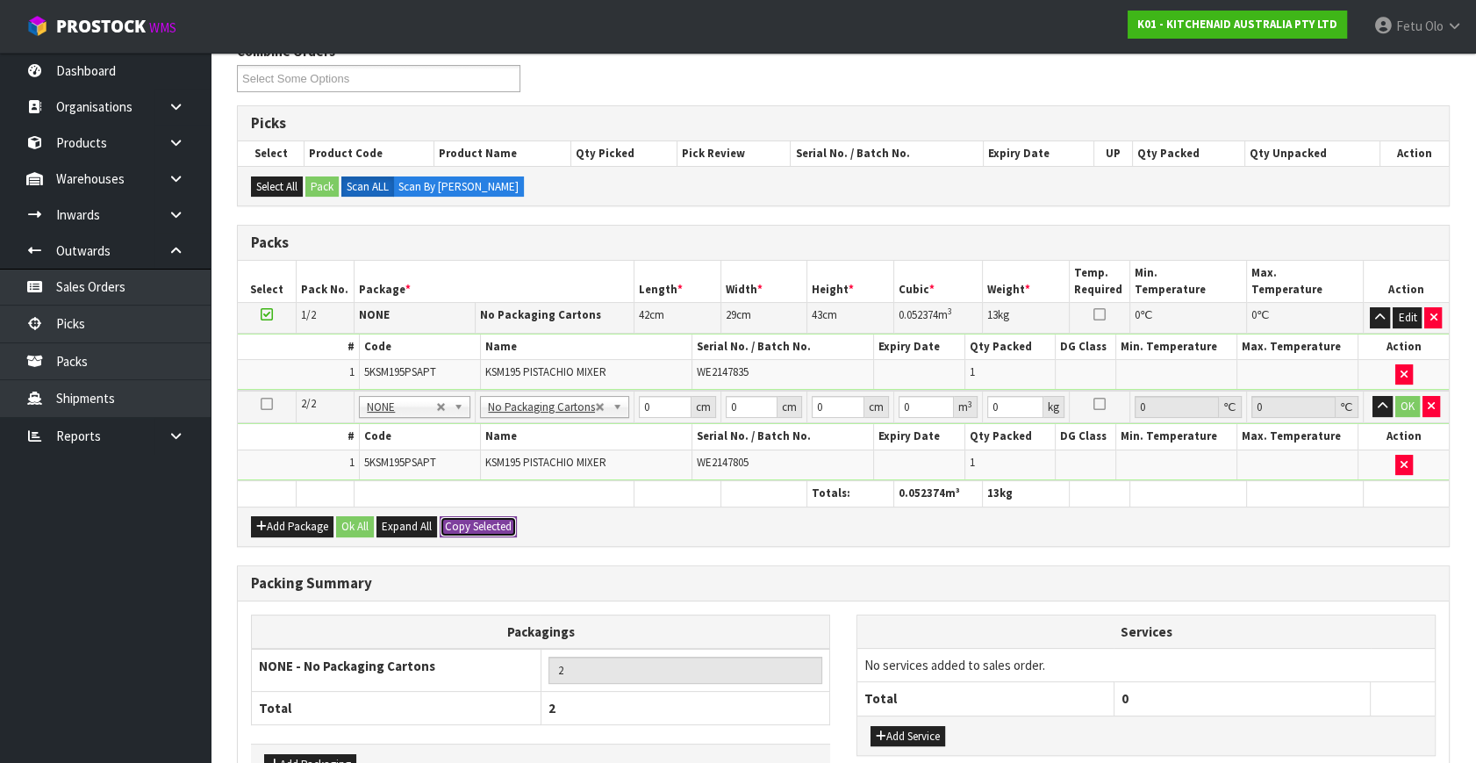
click at [476, 527] on button "Copy Selected" at bounding box center [478, 526] width 77 height 21
type input "42"
type input "29"
type input "43"
type input "0.052374"
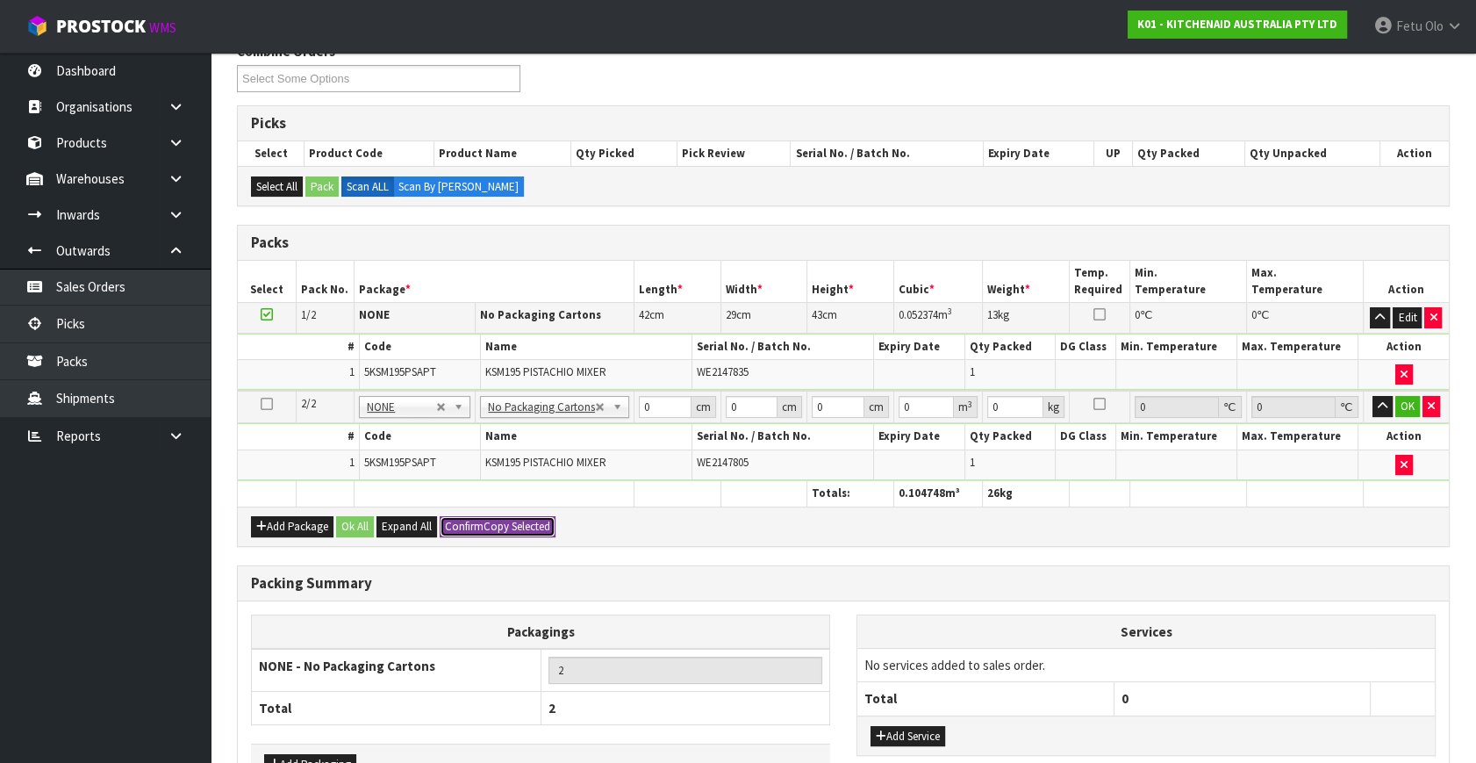
type input "13"
drag, startPoint x: 1413, startPoint y: 401, endPoint x: 1023, endPoint y: 456, distance: 394.5
click at [1412, 401] on button "OK" at bounding box center [1408, 406] width 25 height 21
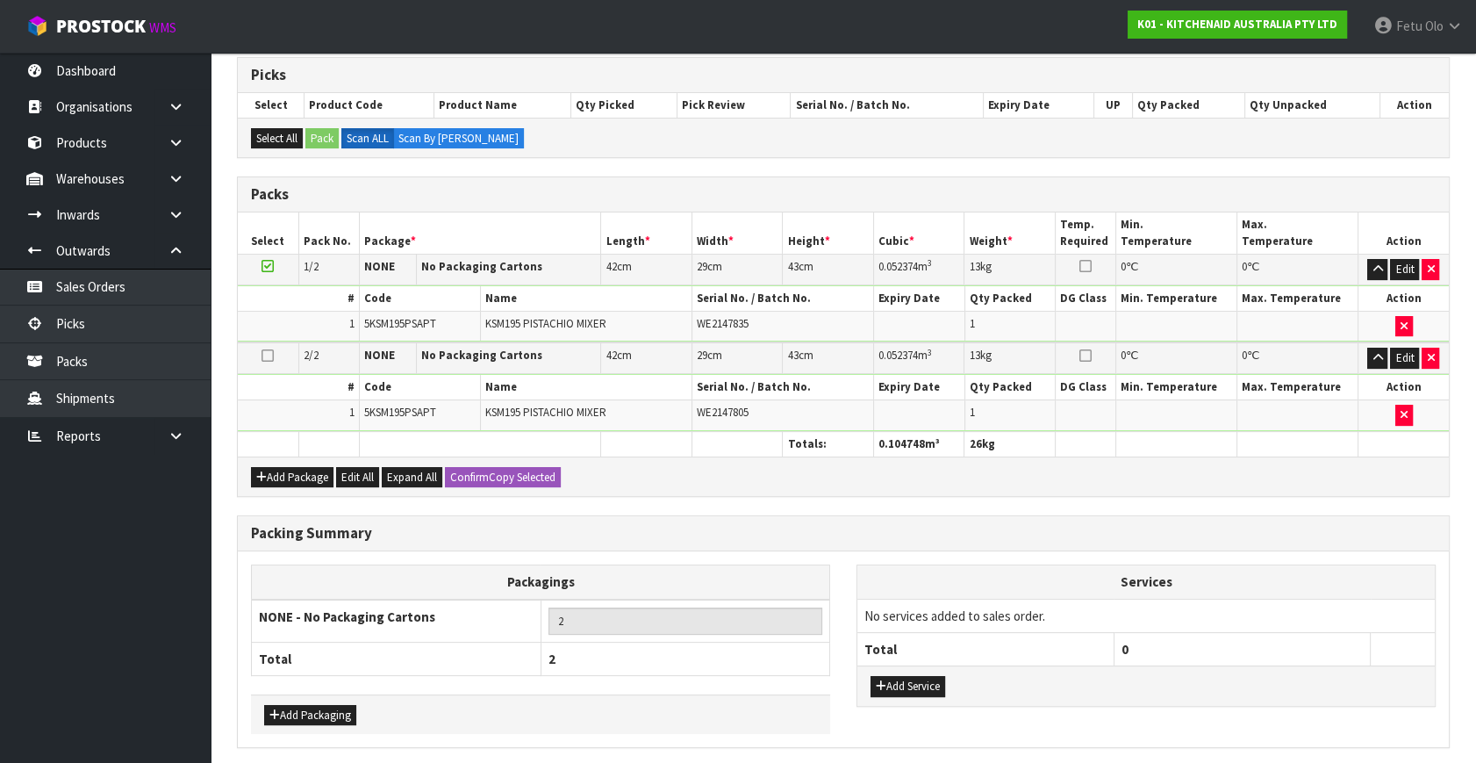
scroll to position [349, 0]
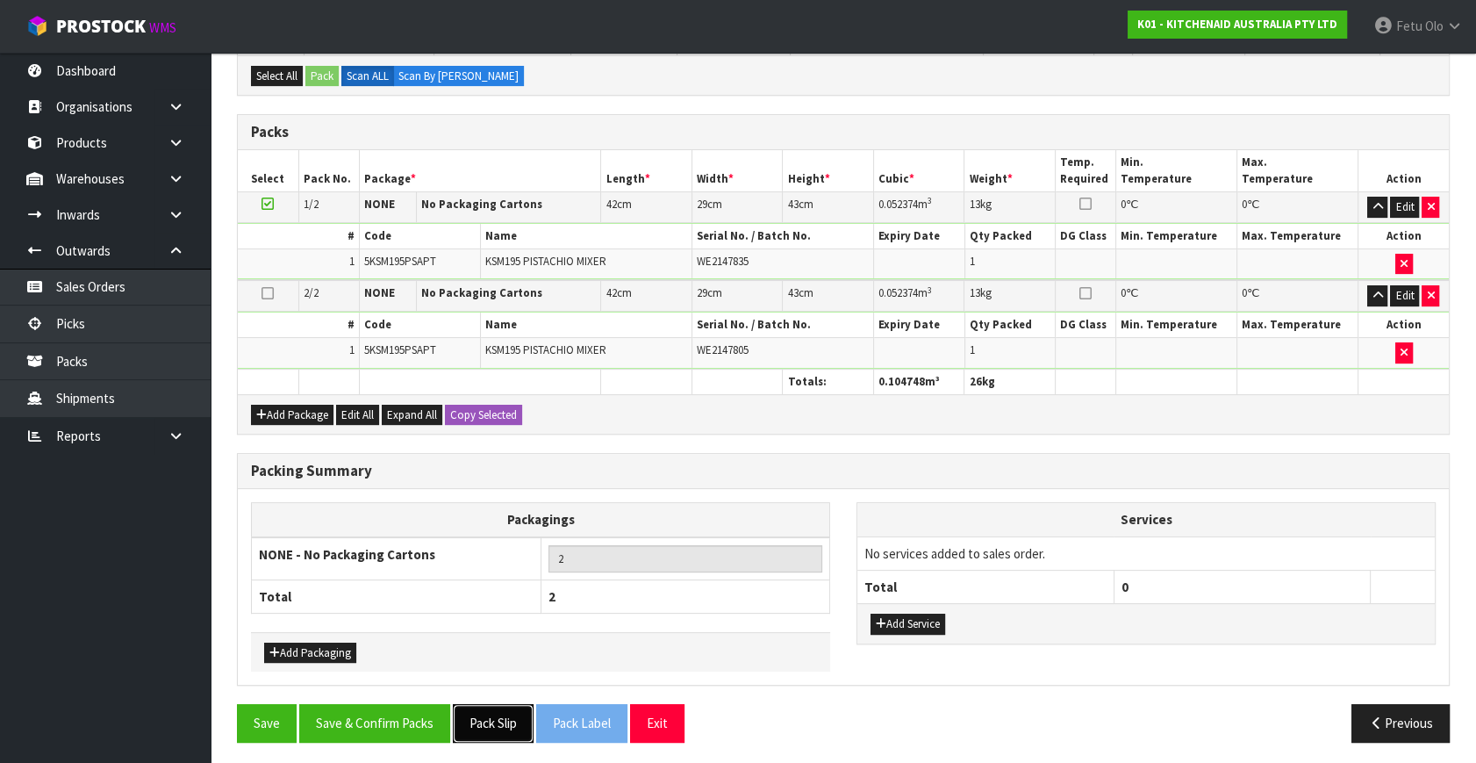
click at [508, 711] on button "Pack Slip" at bounding box center [493, 723] width 81 height 38
click at [411, 708] on button "Save & Confirm Packs" at bounding box center [374, 723] width 151 height 38
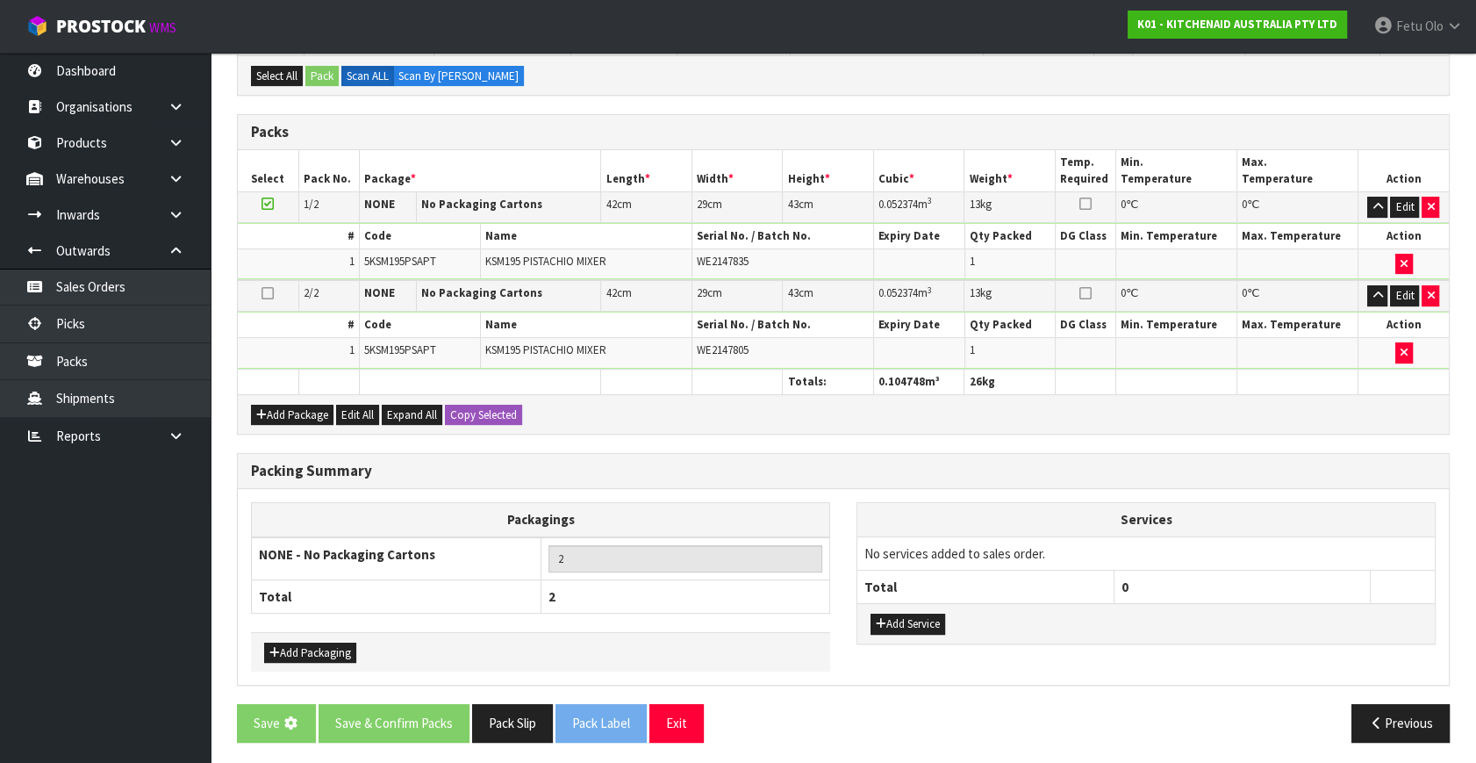
scroll to position [0, 0]
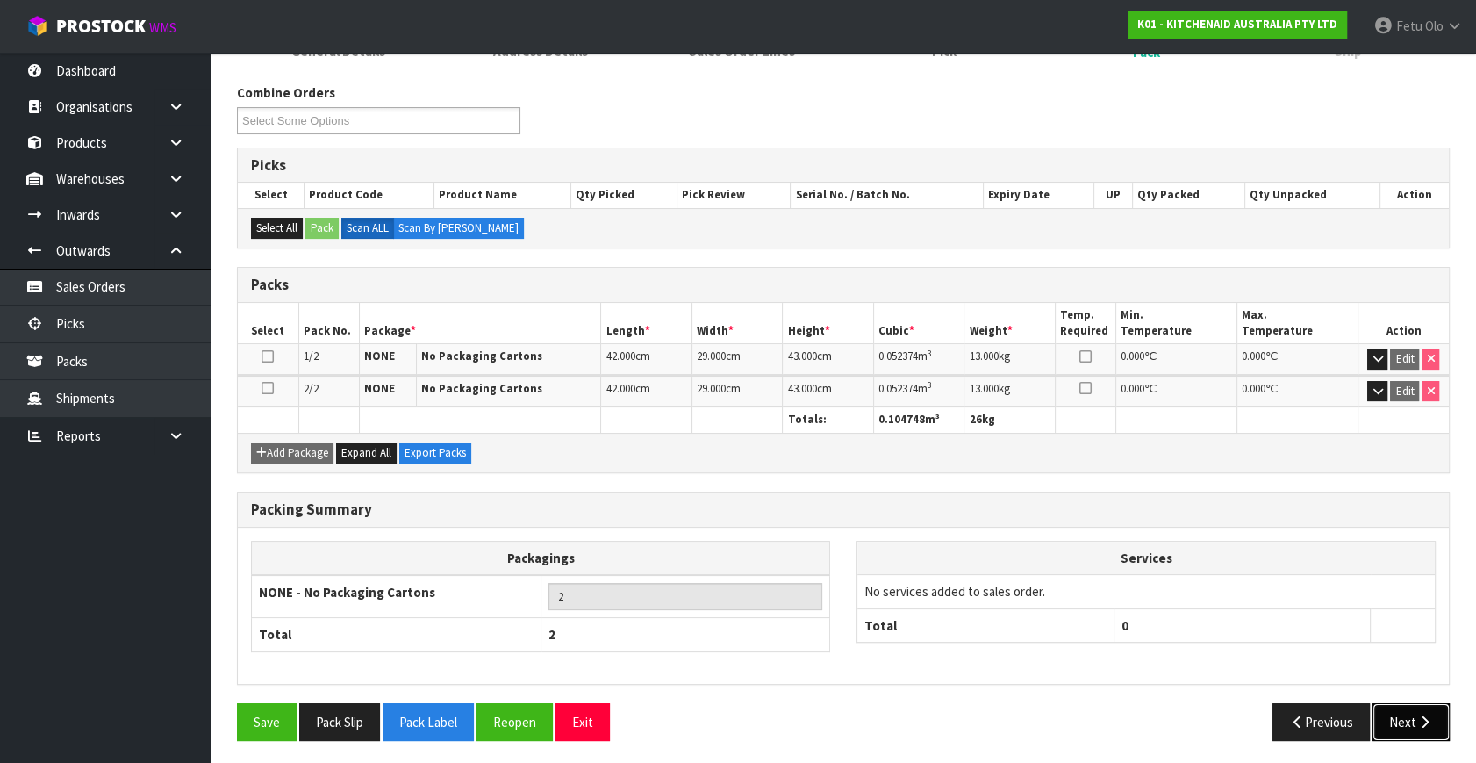
click at [1407, 717] on button "Next" at bounding box center [1411, 722] width 77 height 38
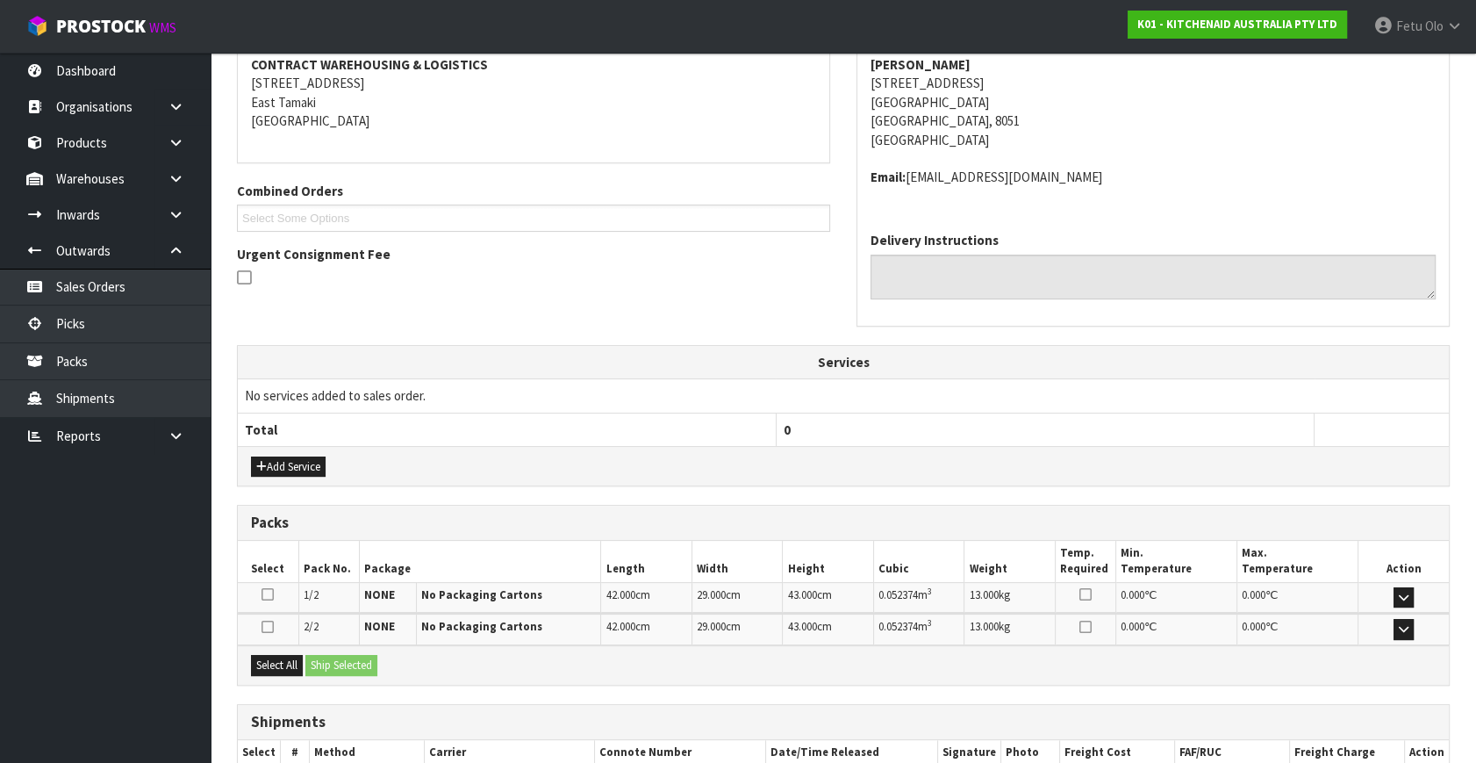
scroll to position [446, 0]
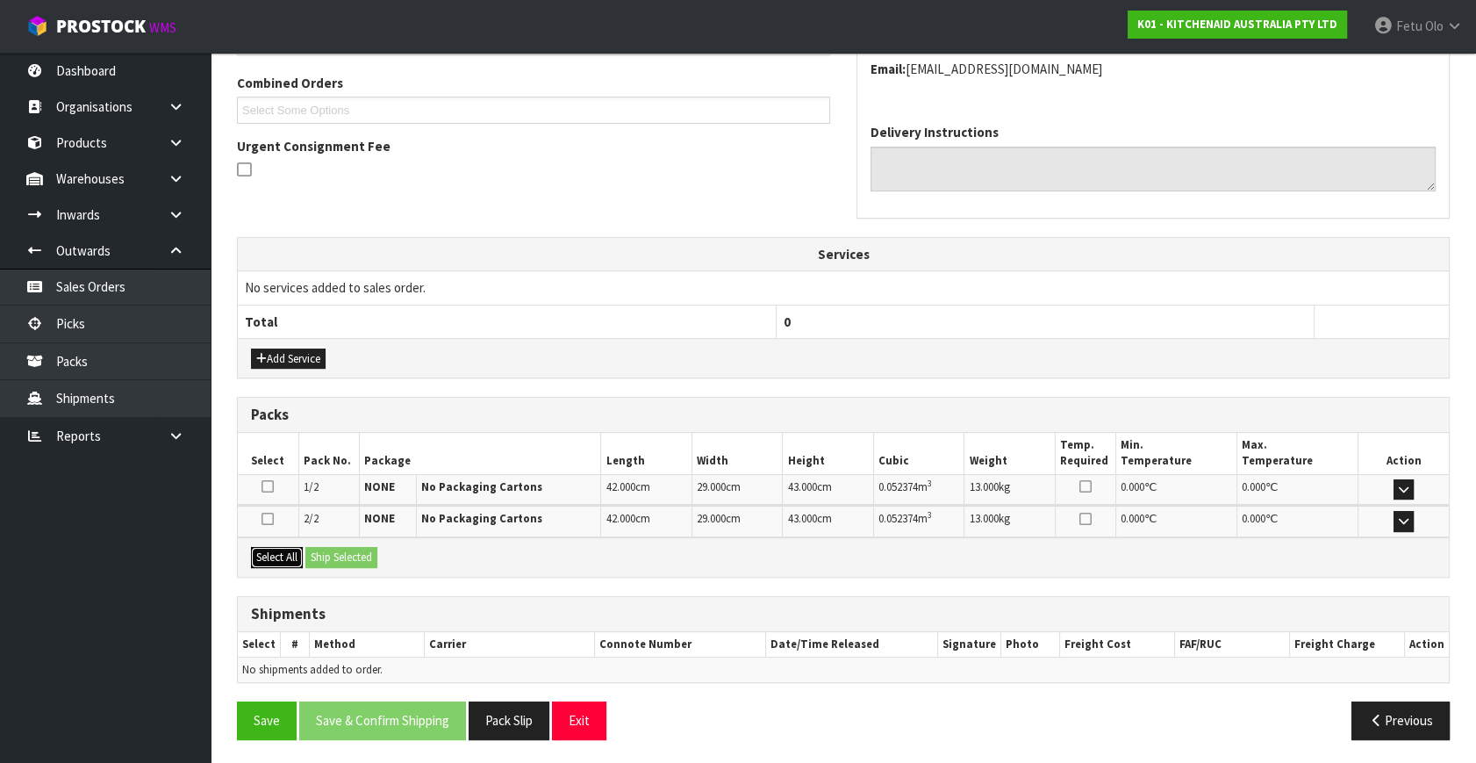
drag, startPoint x: 271, startPoint y: 559, endPoint x: 299, endPoint y: 554, distance: 28.6
click at [272, 559] on button "Select All" at bounding box center [277, 557] width 52 height 21
click at [362, 547] on button "Ship Selected" at bounding box center [341, 557] width 72 height 21
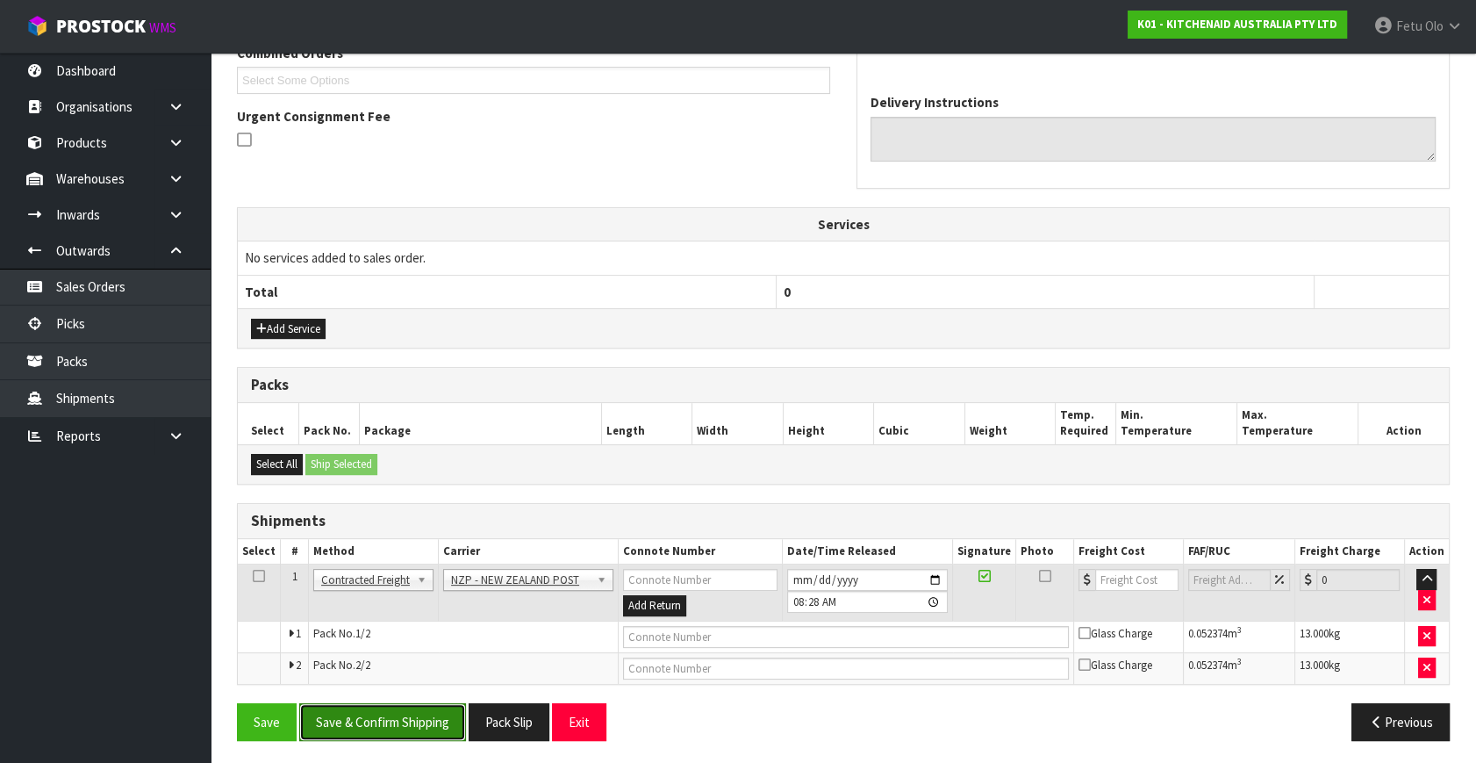
click at [417, 710] on button "Save & Confirm Shipping" at bounding box center [382, 722] width 167 height 38
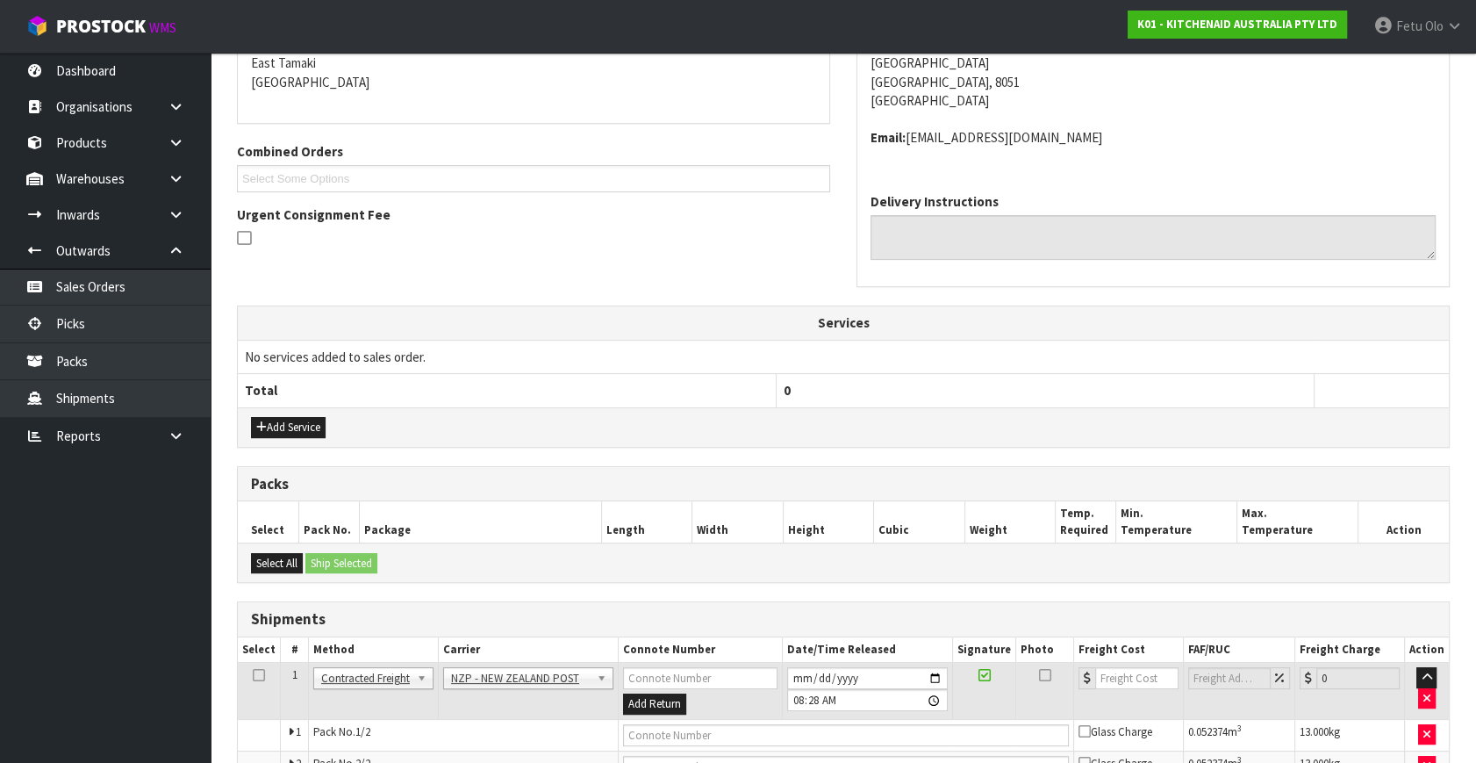
scroll to position [0, 0]
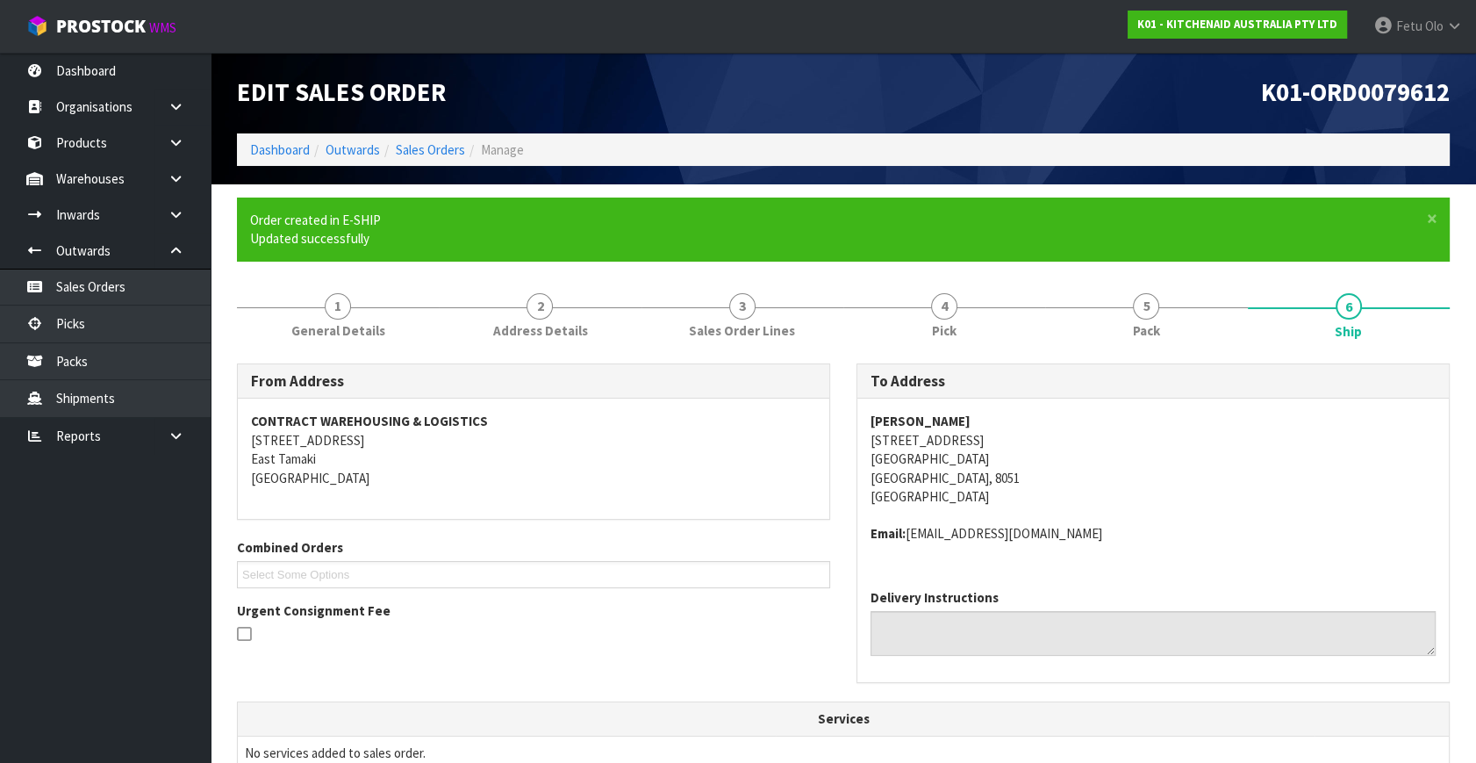
click at [871, 608] on div "Delivery Instructions" at bounding box center [1153, 622] width 565 height 68
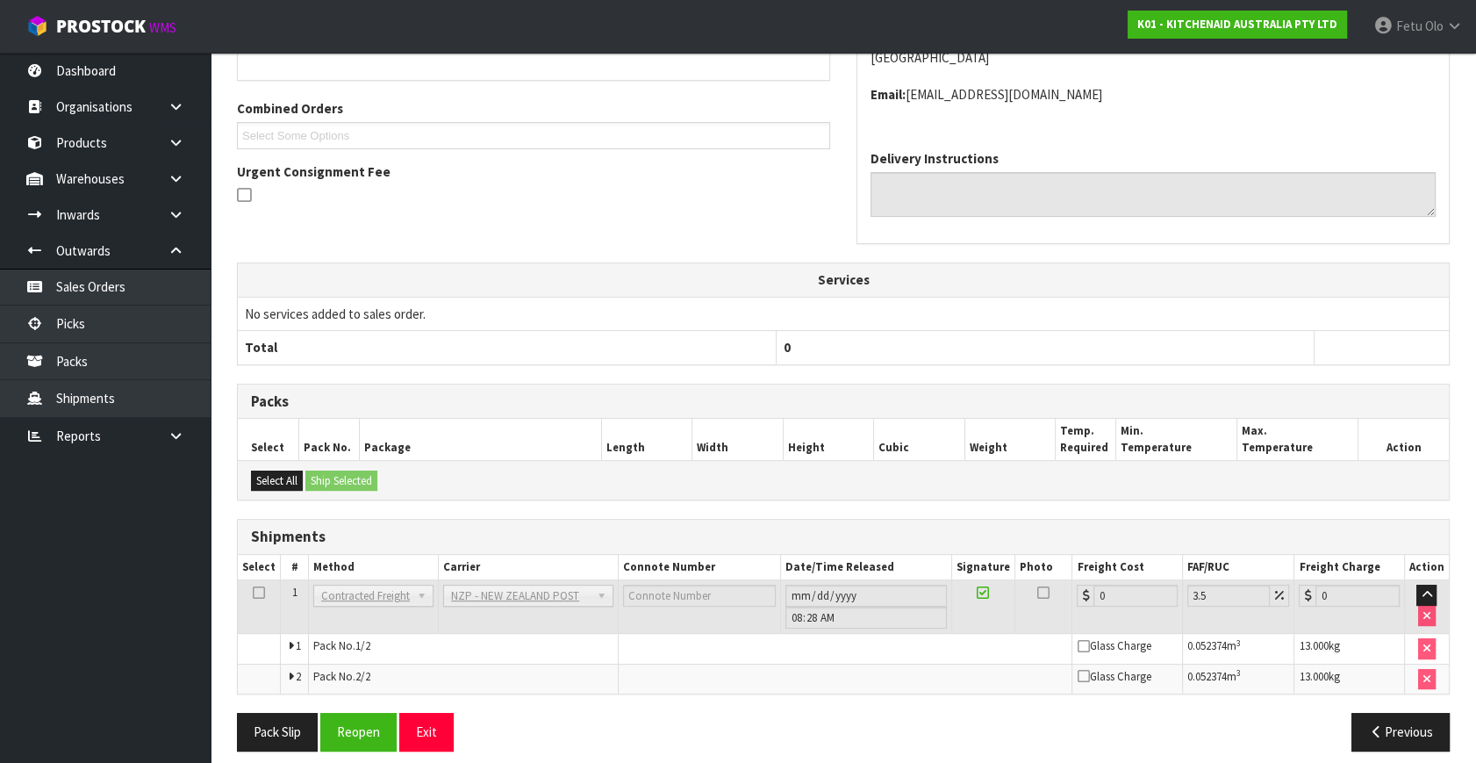
scroll to position [450, 0]
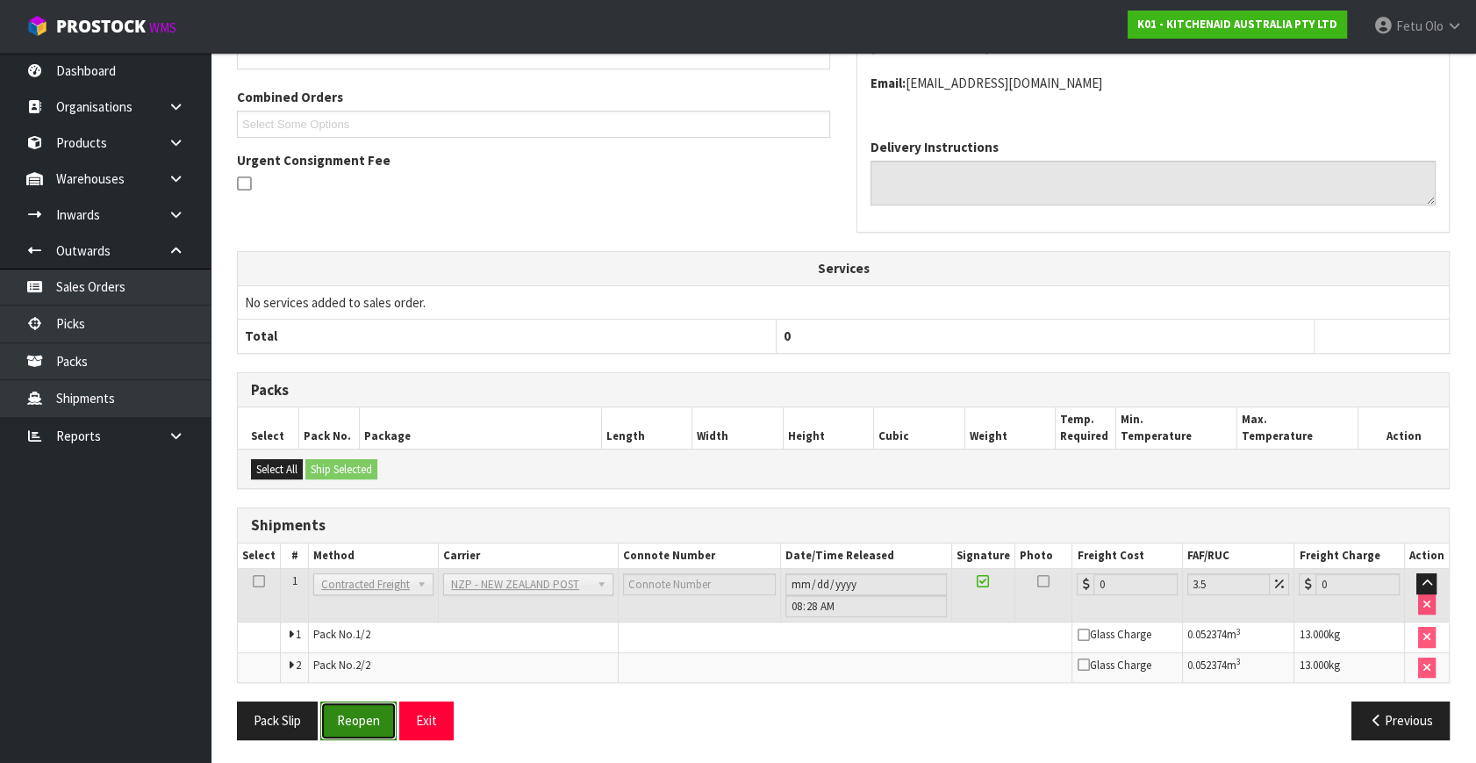
click at [356, 720] on button "Reopen" at bounding box center [358, 720] width 76 height 38
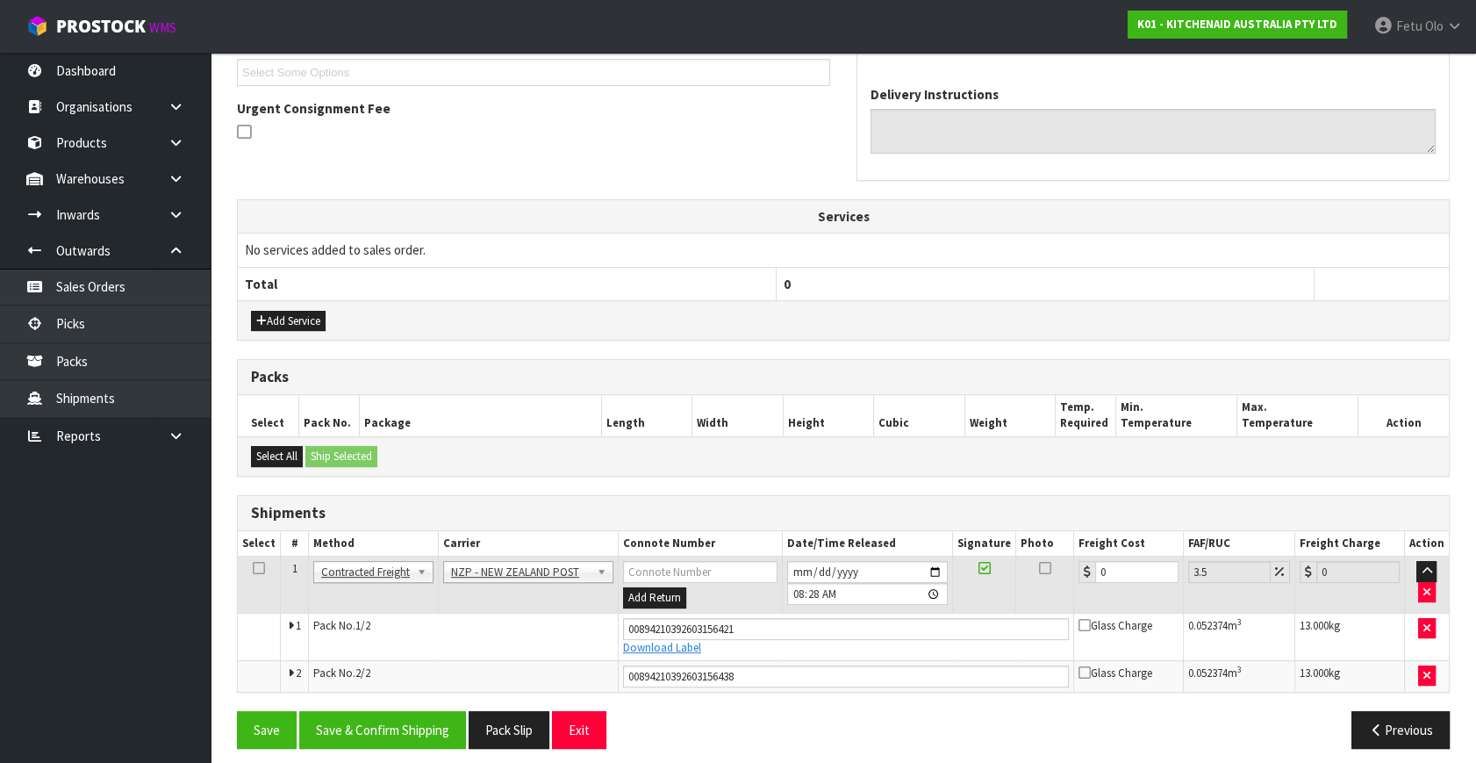
scroll to position [492, 0]
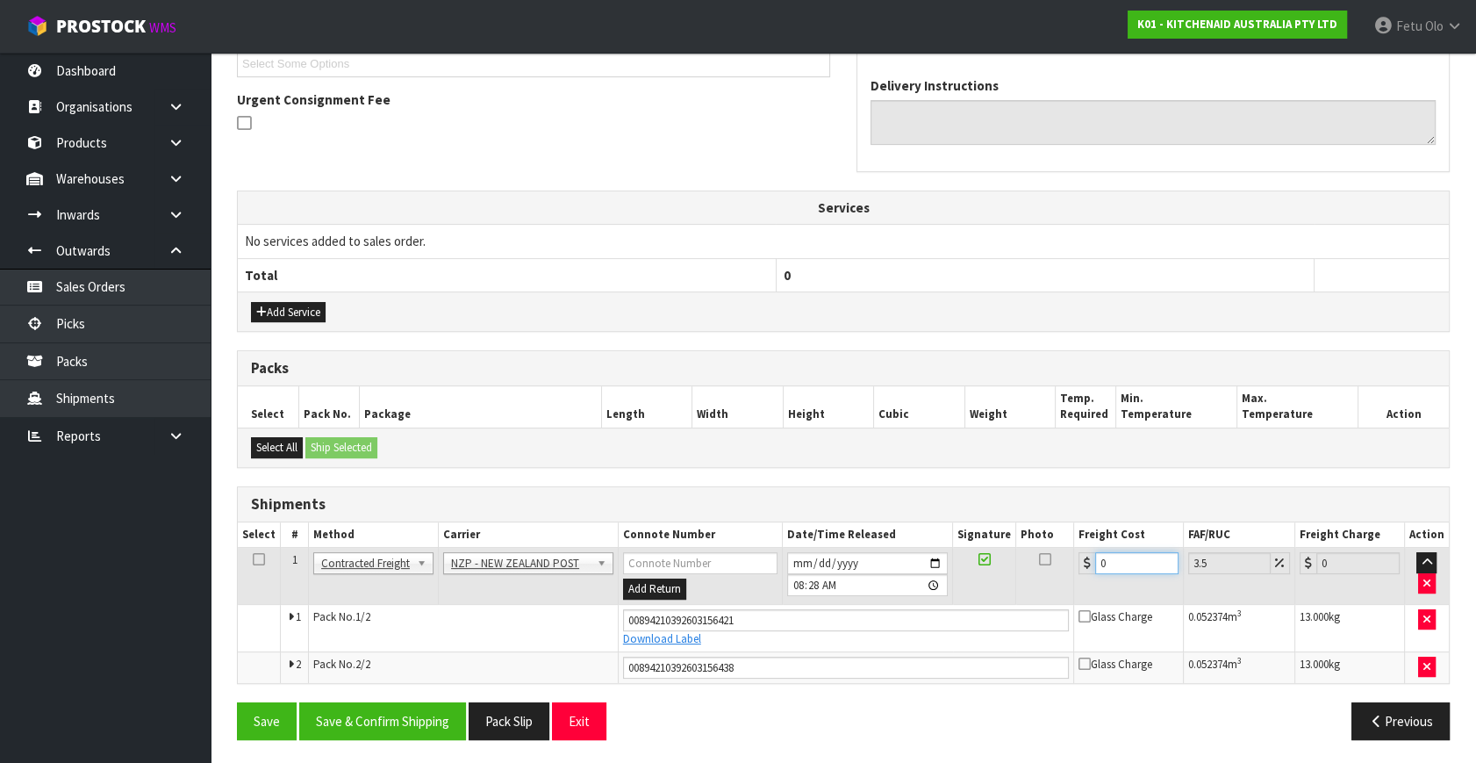
drag, startPoint x: 1123, startPoint y: 557, endPoint x: 929, endPoint y: 620, distance: 202.9
click at [929, 620] on tbody "1 Client Local Pickup Customer Local Pickup Company Freight Contracted Freight …" at bounding box center [843, 615] width 1211 height 135
type input "3"
type input "3.1"
type input "33"
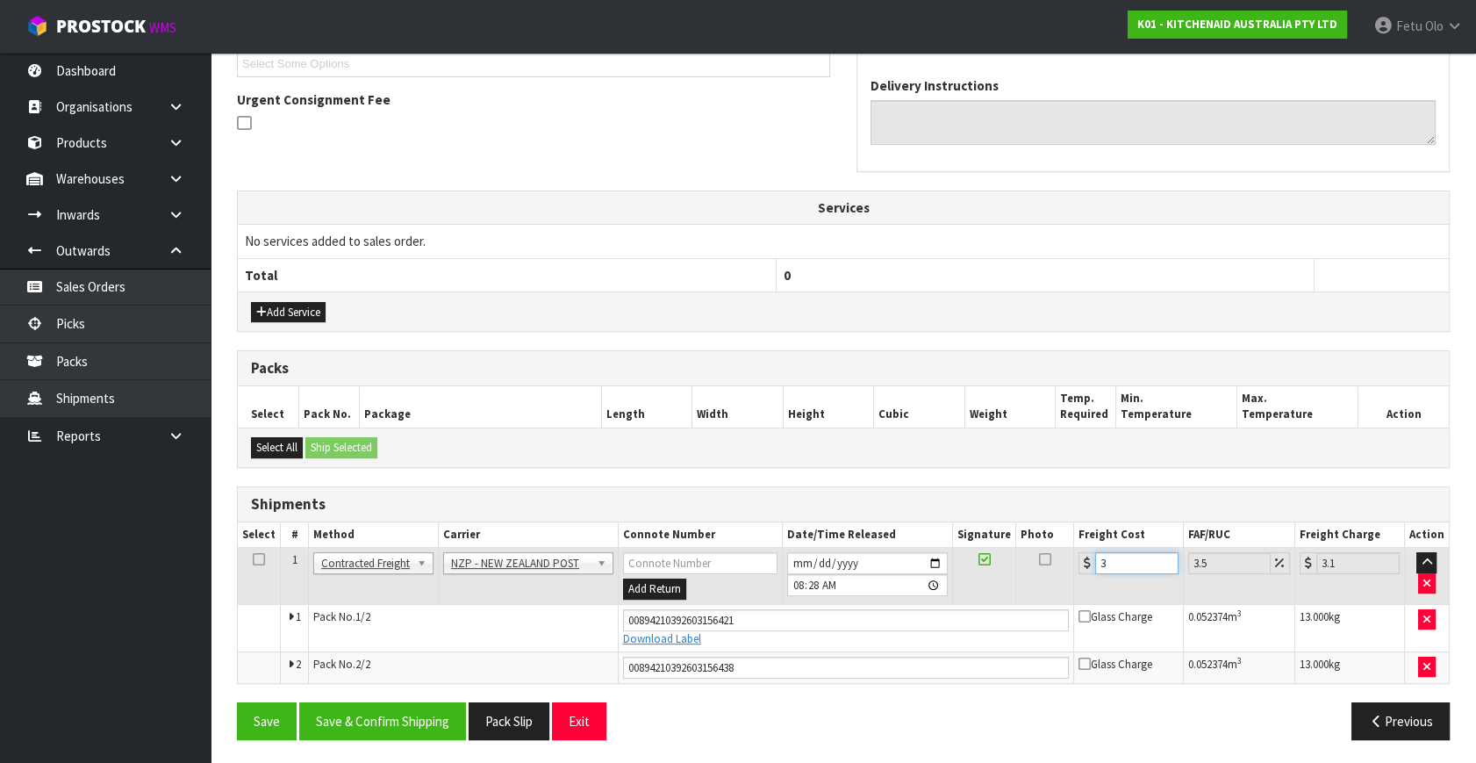
type input "34.15"
type input "33.2"
type input "34.36"
type input "33.22"
type input "34.38"
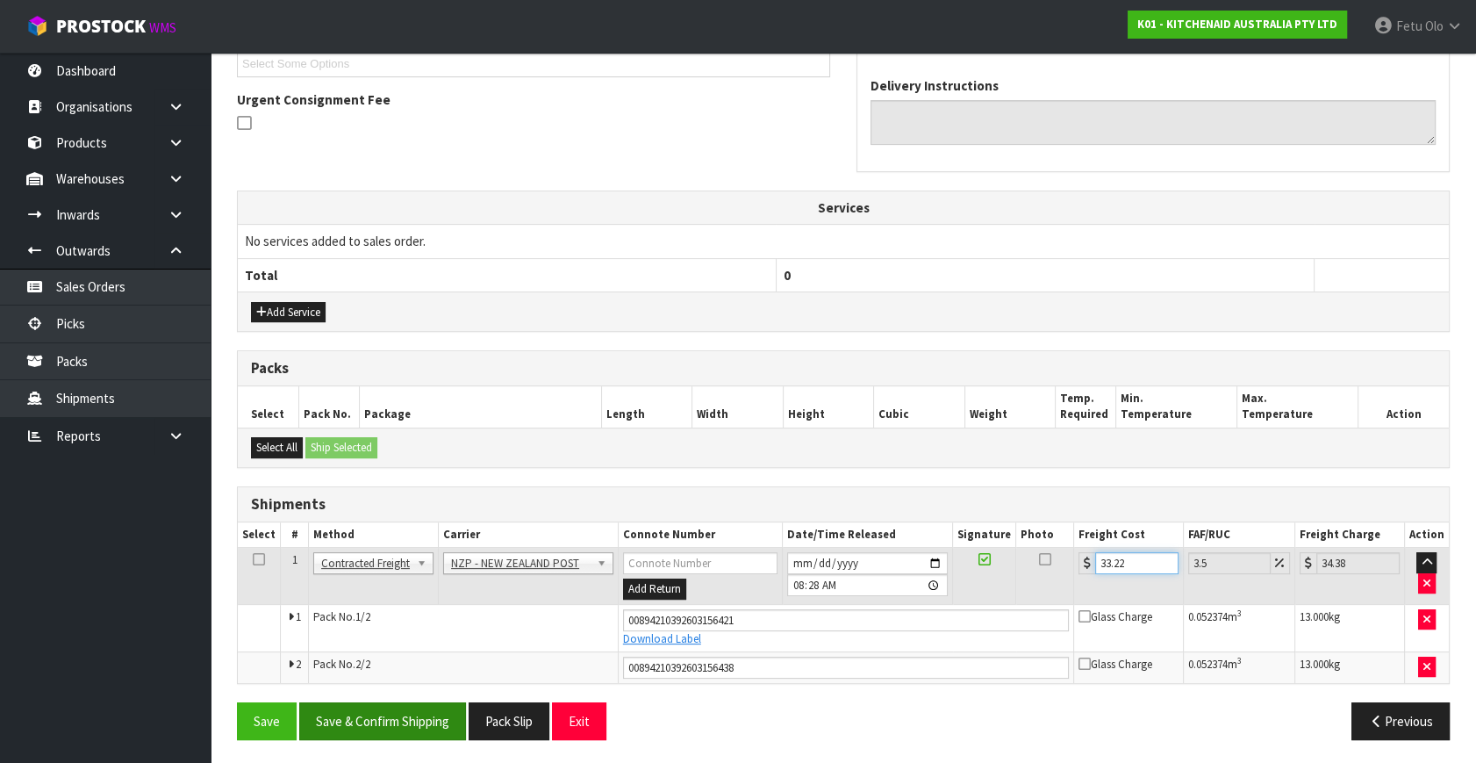
type input "33.22"
click at [383, 710] on button "Save & Confirm Shipping" at bounding box center [382, 721] width 167 height 38
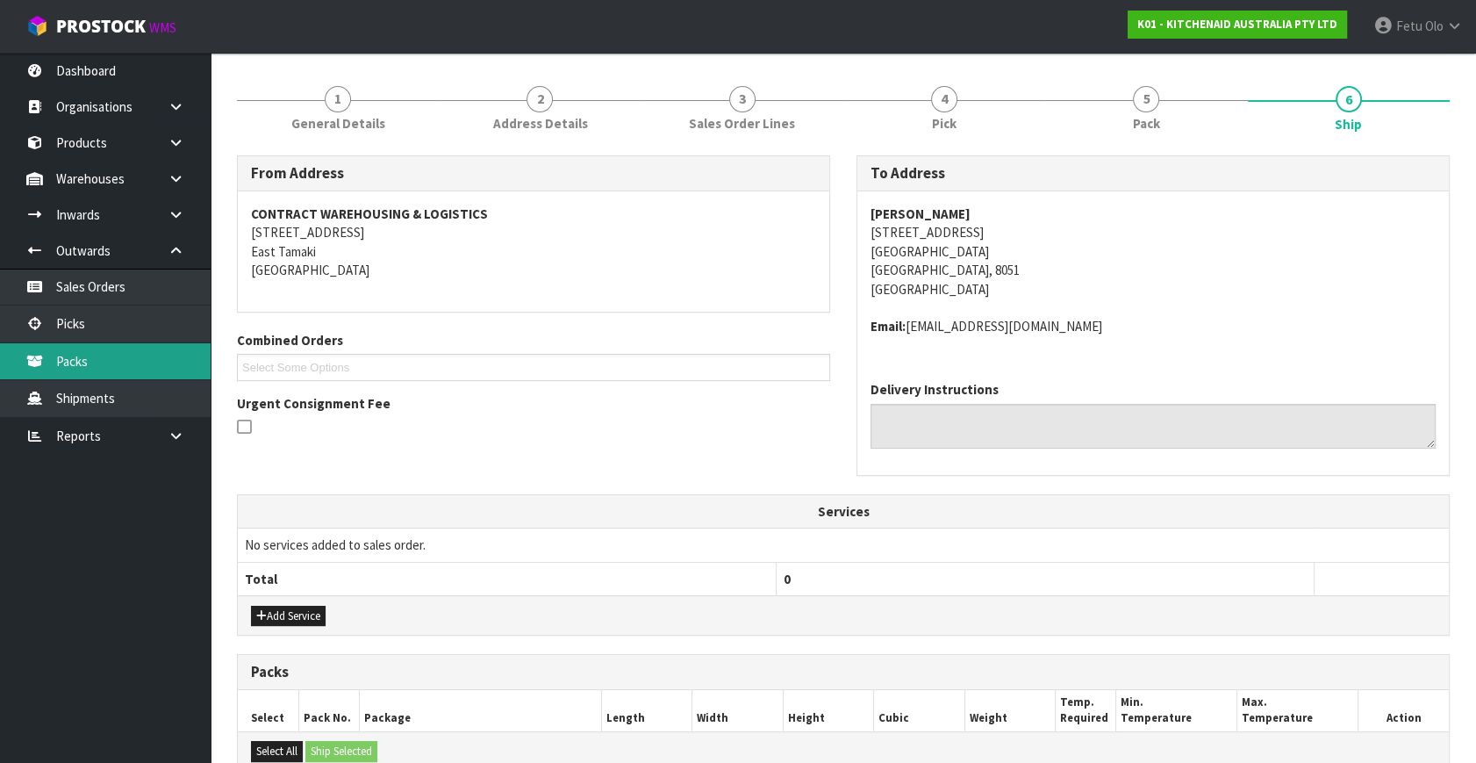
scroll to position [0, 0]
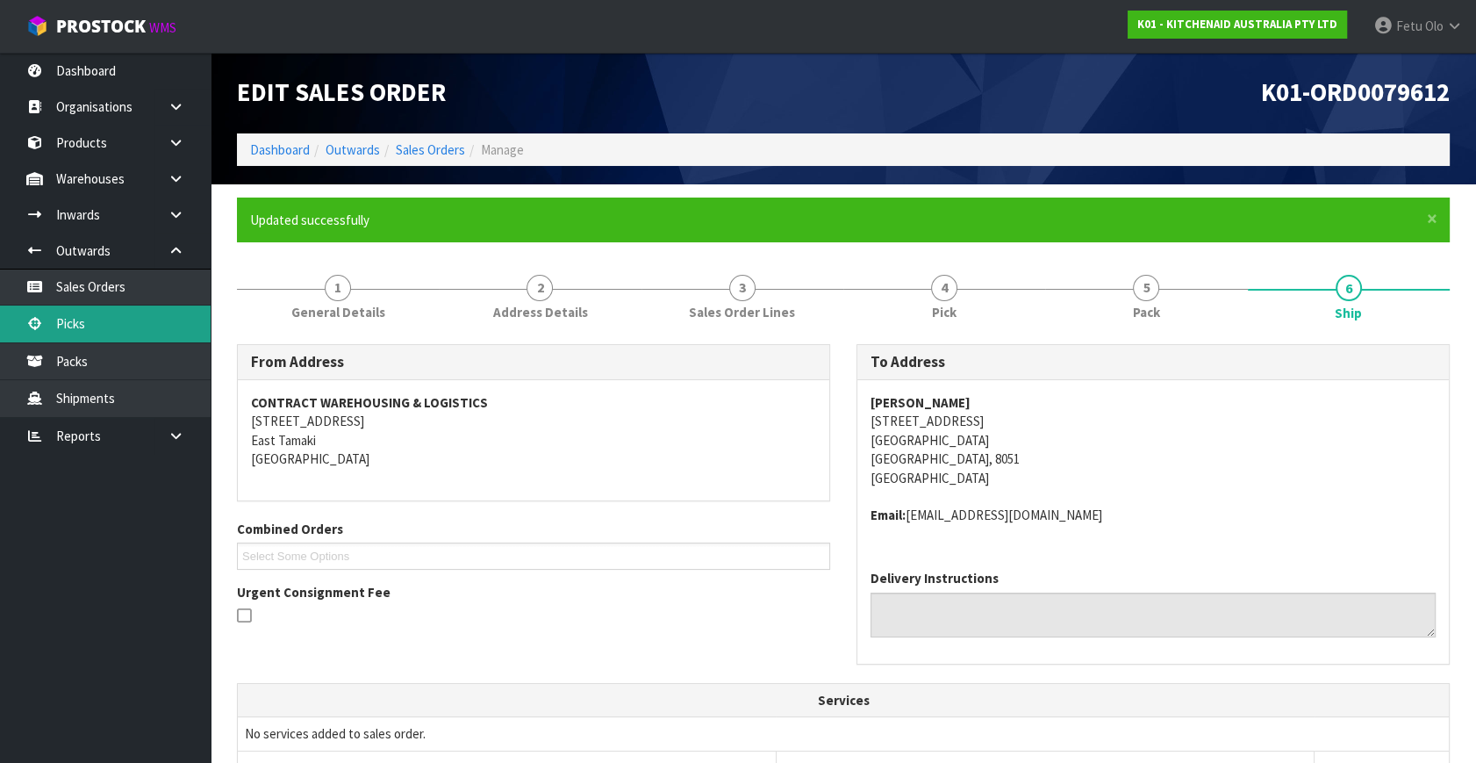
click at [98, 322] on link "Picks" at bounding box center [105, 323] width 211 height 36
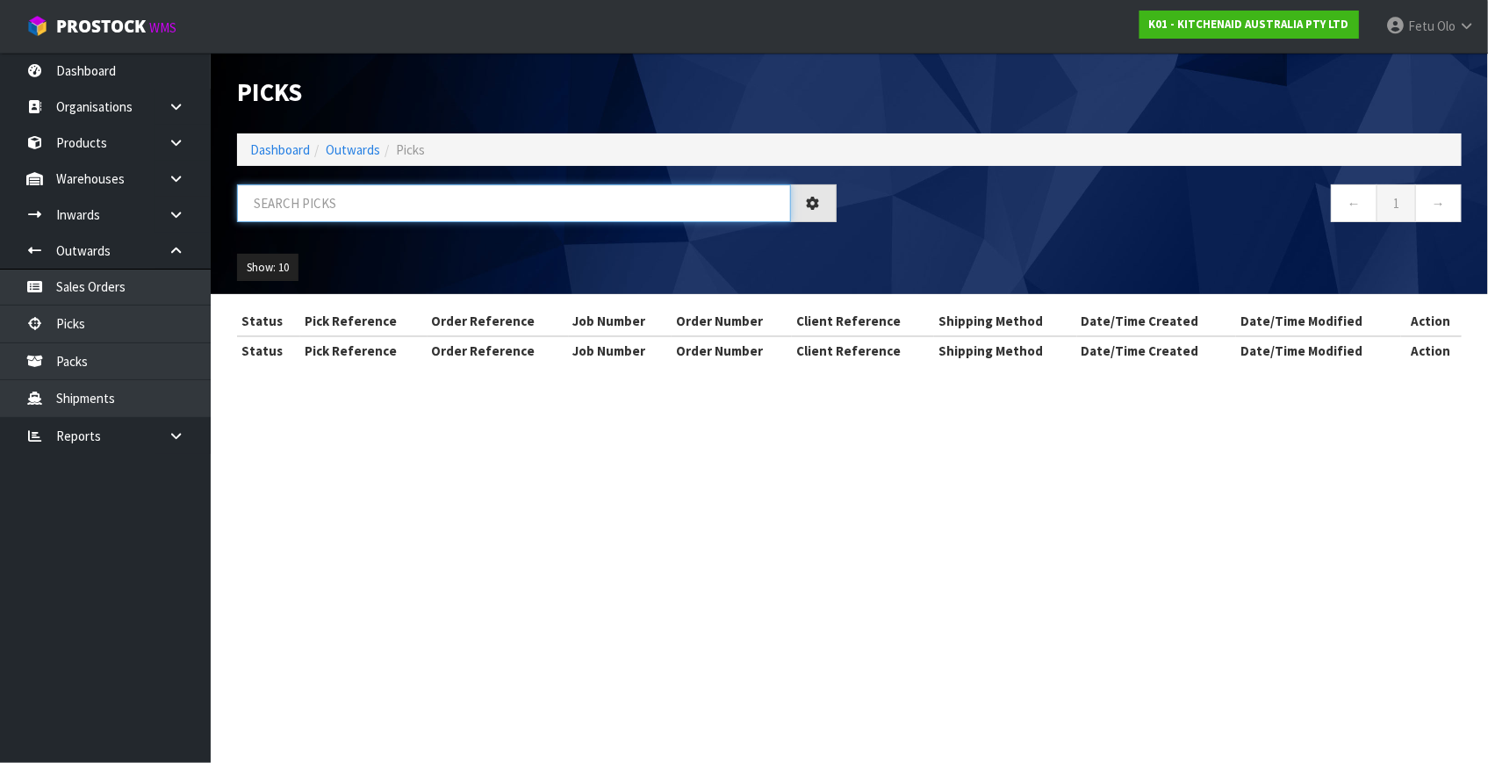
click at [364, 192] on input "text" at bounding box center [514, 203] width 554 height 38
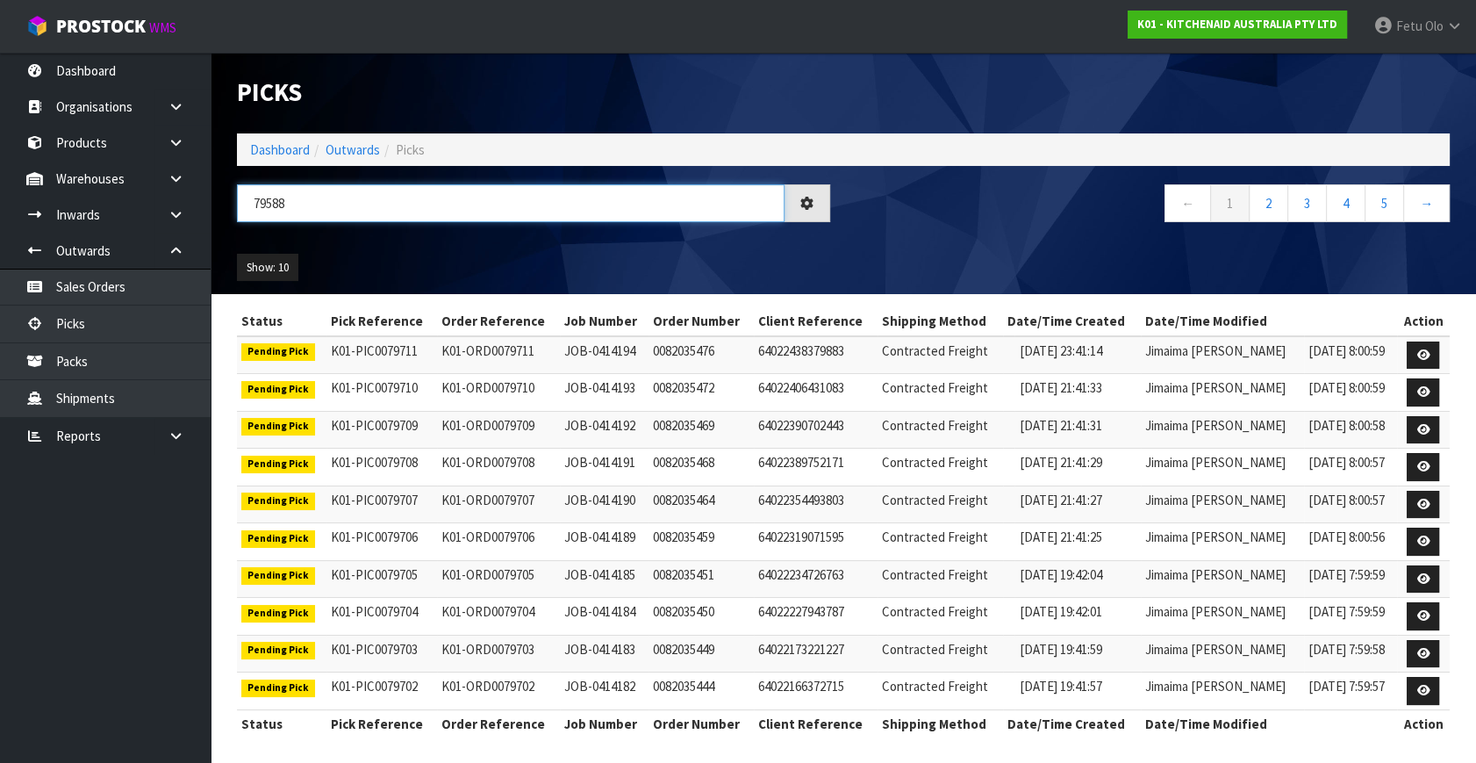
type input "79588"
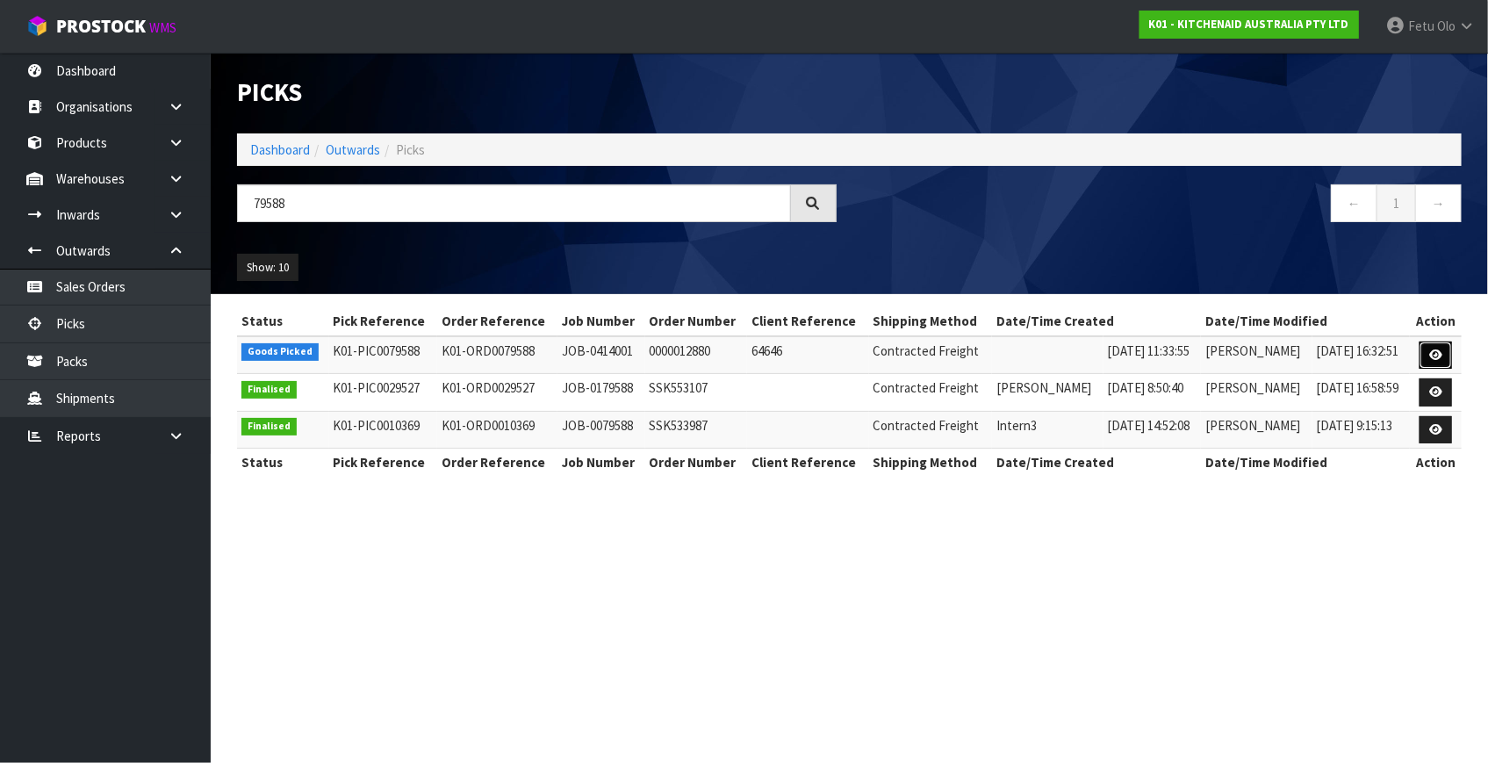
click at [1432, 358] on icon at bounding box center [1435, 354] width 13 height 11
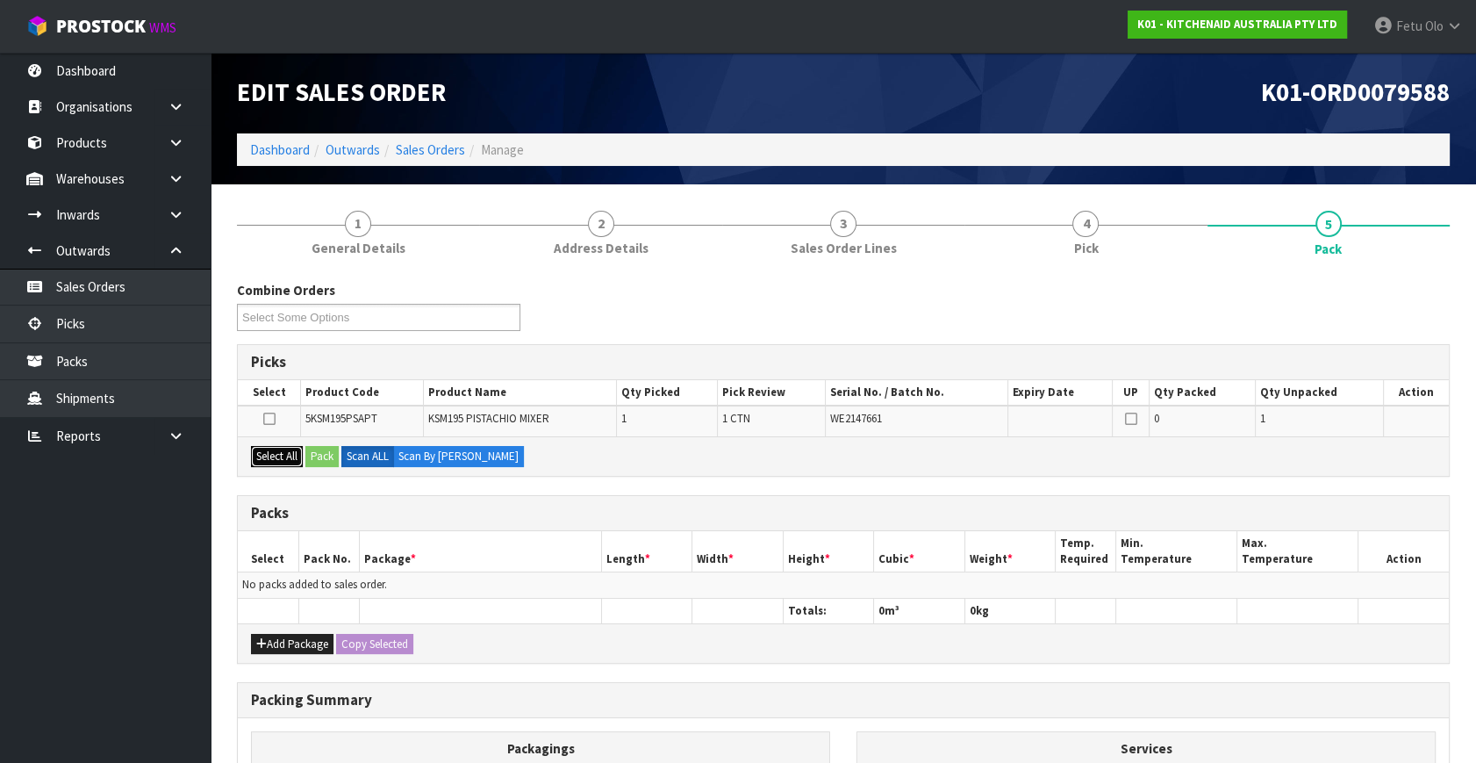
drag, startPoint x: 281, startPoint y: 450, endPoint x: 348, endPoint y: 450, distance: 66.7
click at [283, 450] on button "Select All" at bounding box center [277, 456] width 52 height 21
click at [348, 450] on label "Scan ALL" at bounding box center [367, 456] width 53 height 21
click at [319, 453] on button "Pack" at bounding box center [321, 456] width 33 height 21
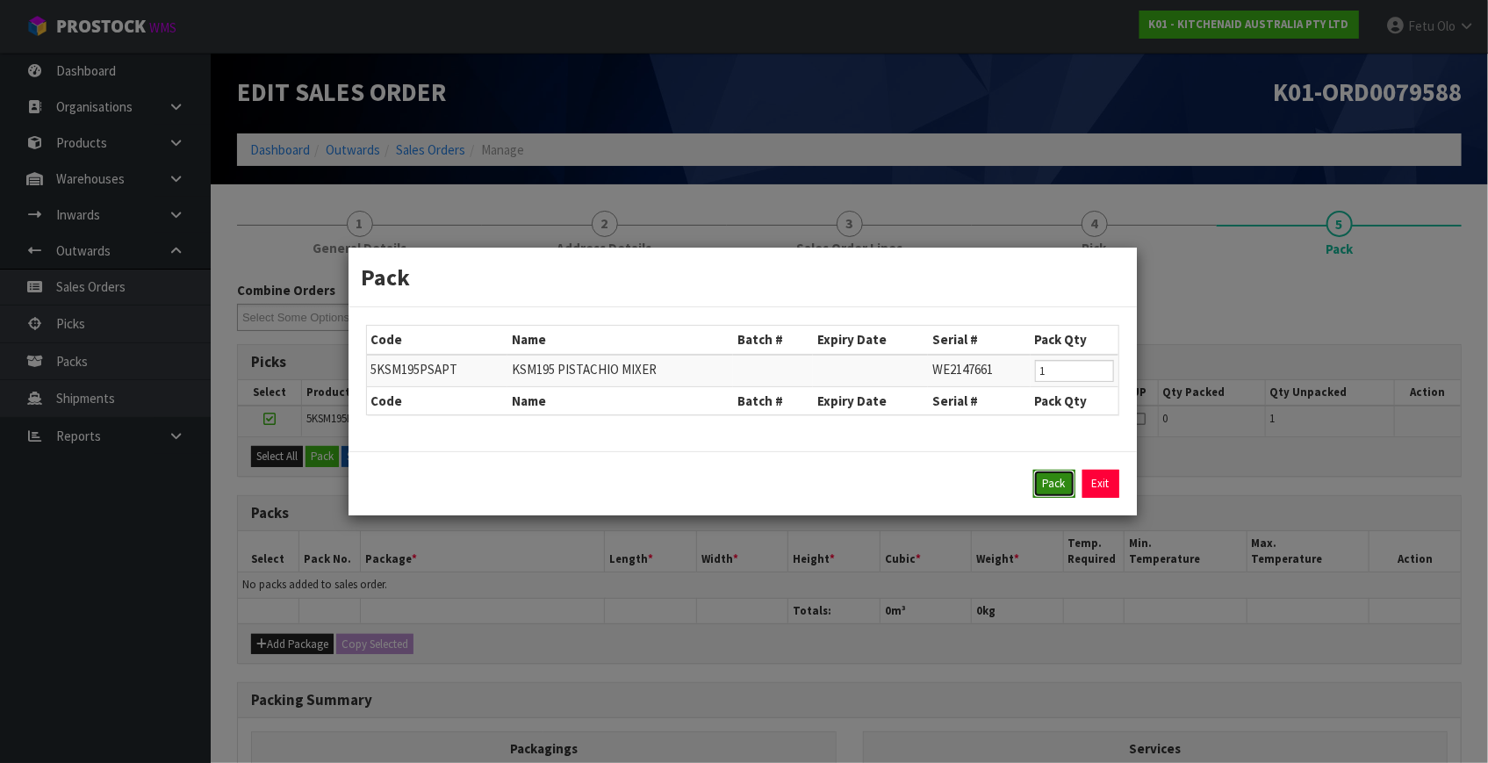
click at [1049, 489] on button "Pack" at bounding box center [1054, 484] width 42 height 28
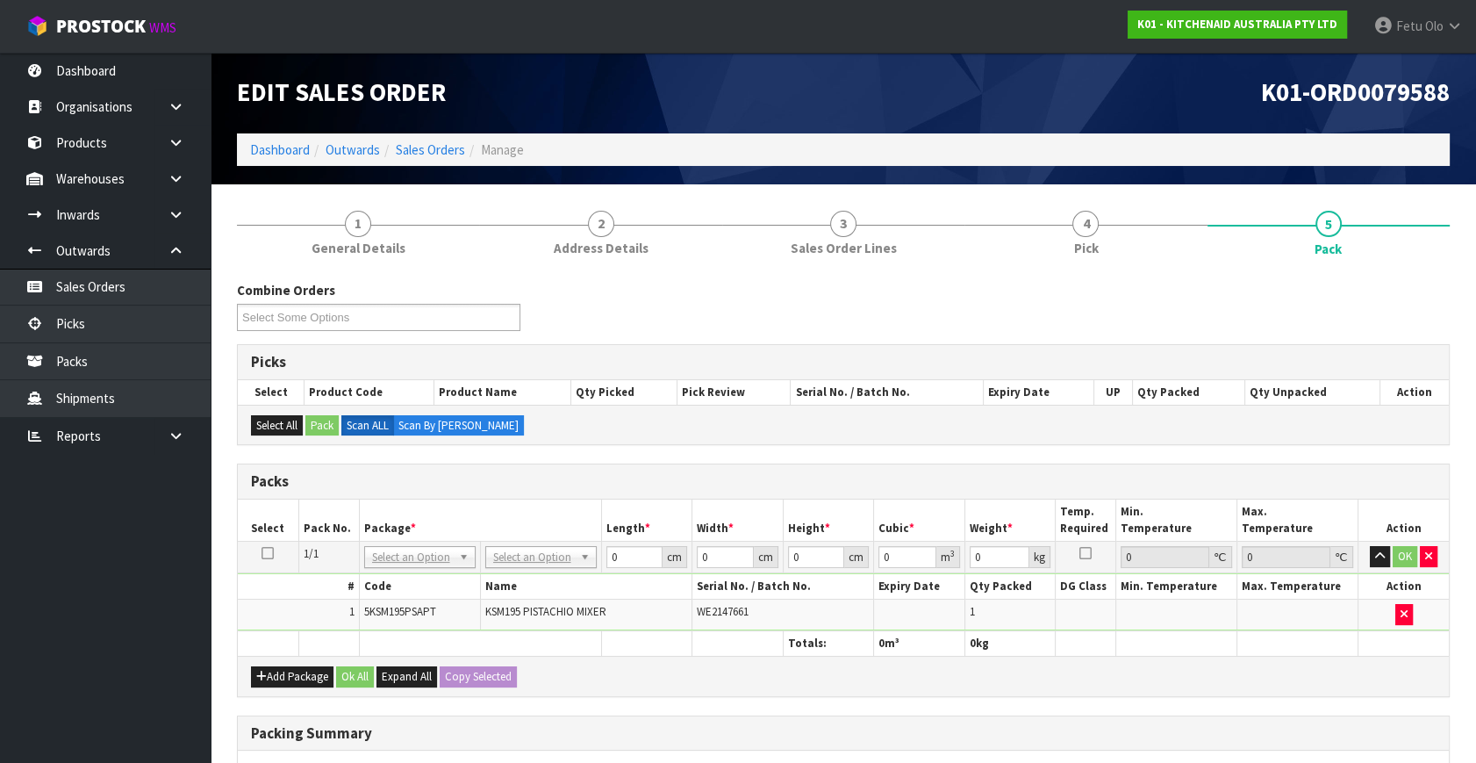
drag, startPoint x: 539, startPoint y: 558, endPoint x: 542, endPoint y: 585, distance: 27.3
drag, startPoint x: 623, startPoint y: 559, endPoint x: 505, endPoint y: 597, distance: 124.4
click at [505, 597] on tbody "1/1 NONE 007-001 007-002 007-004 007-009 007-013 007-014 007-015 007-017 007-01…" at bounding box center [843, 587] width 1211 height 90
type input "42"
type input "29"
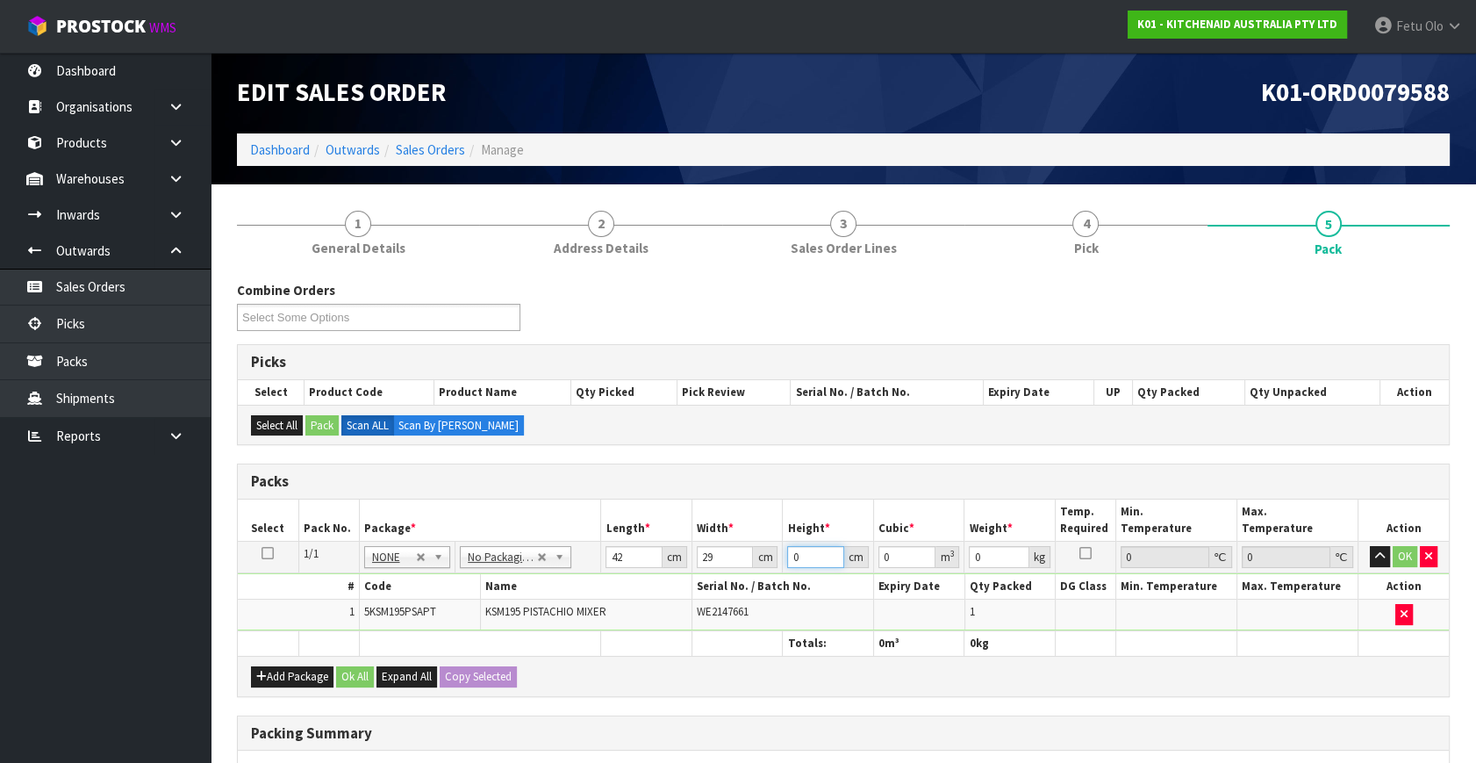
type input "4"
type input "0.004872"
type input "43"
type input "0.052374"
type input "43"
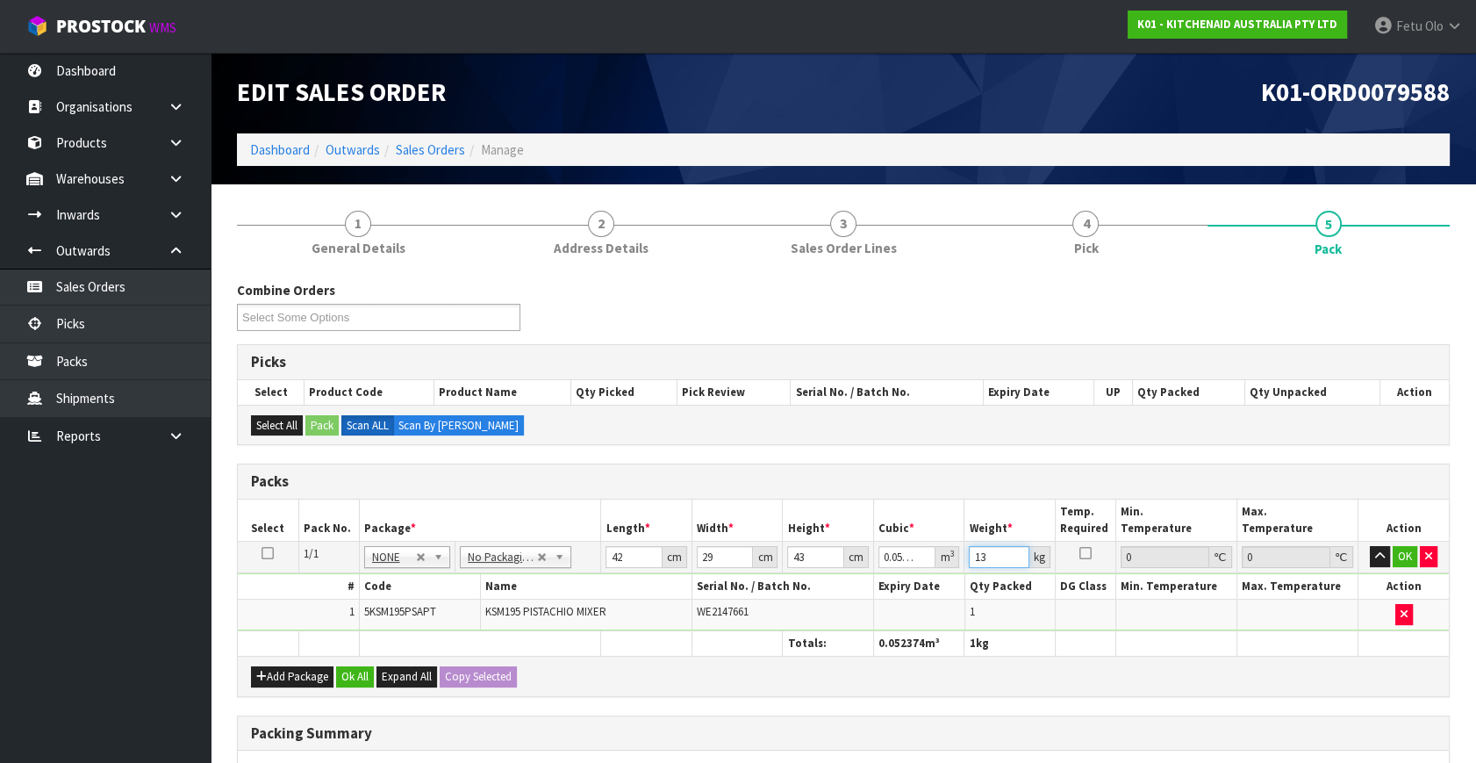
type input "13"
click button "OK" at bounding box center [1405, 556] width 25 height 21
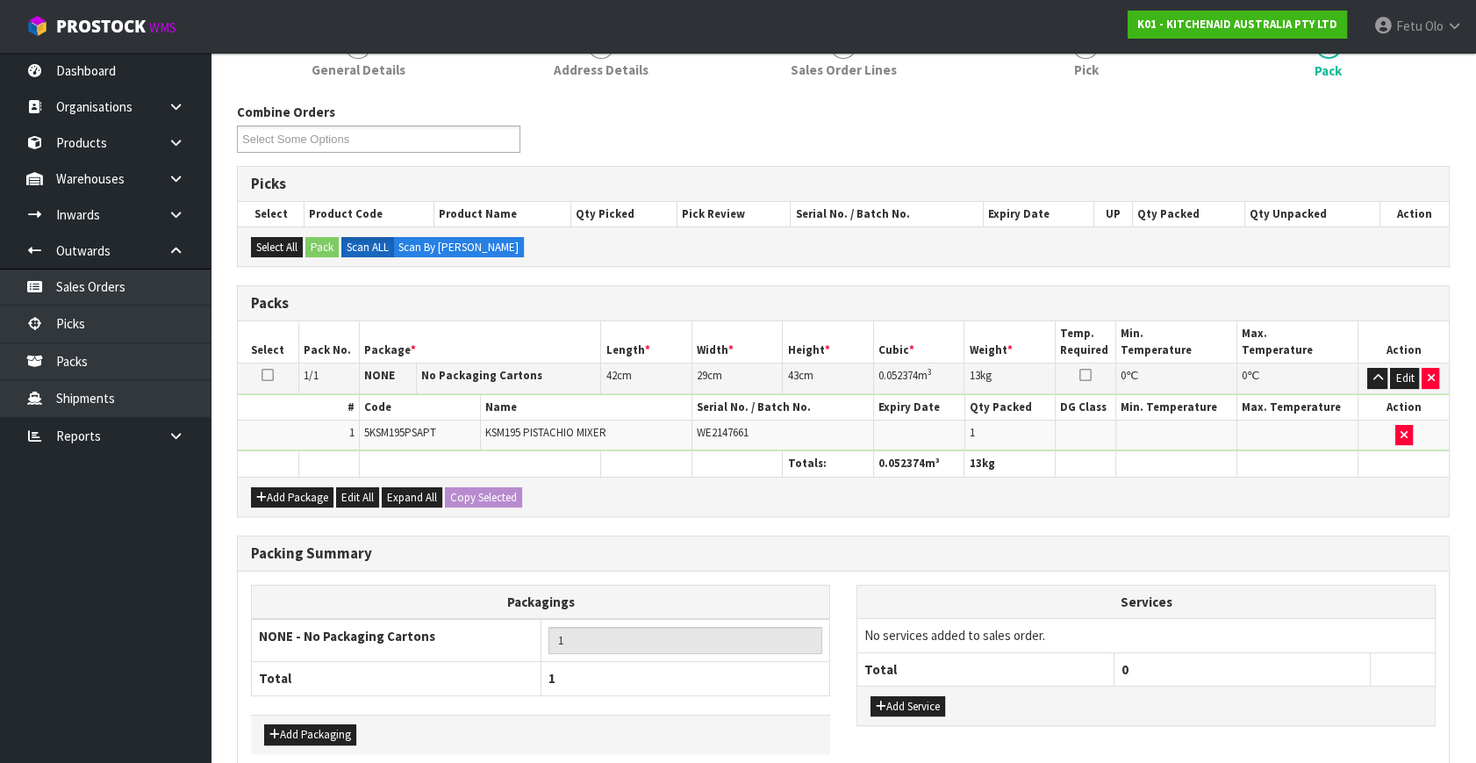
scroll to position [262, 0]
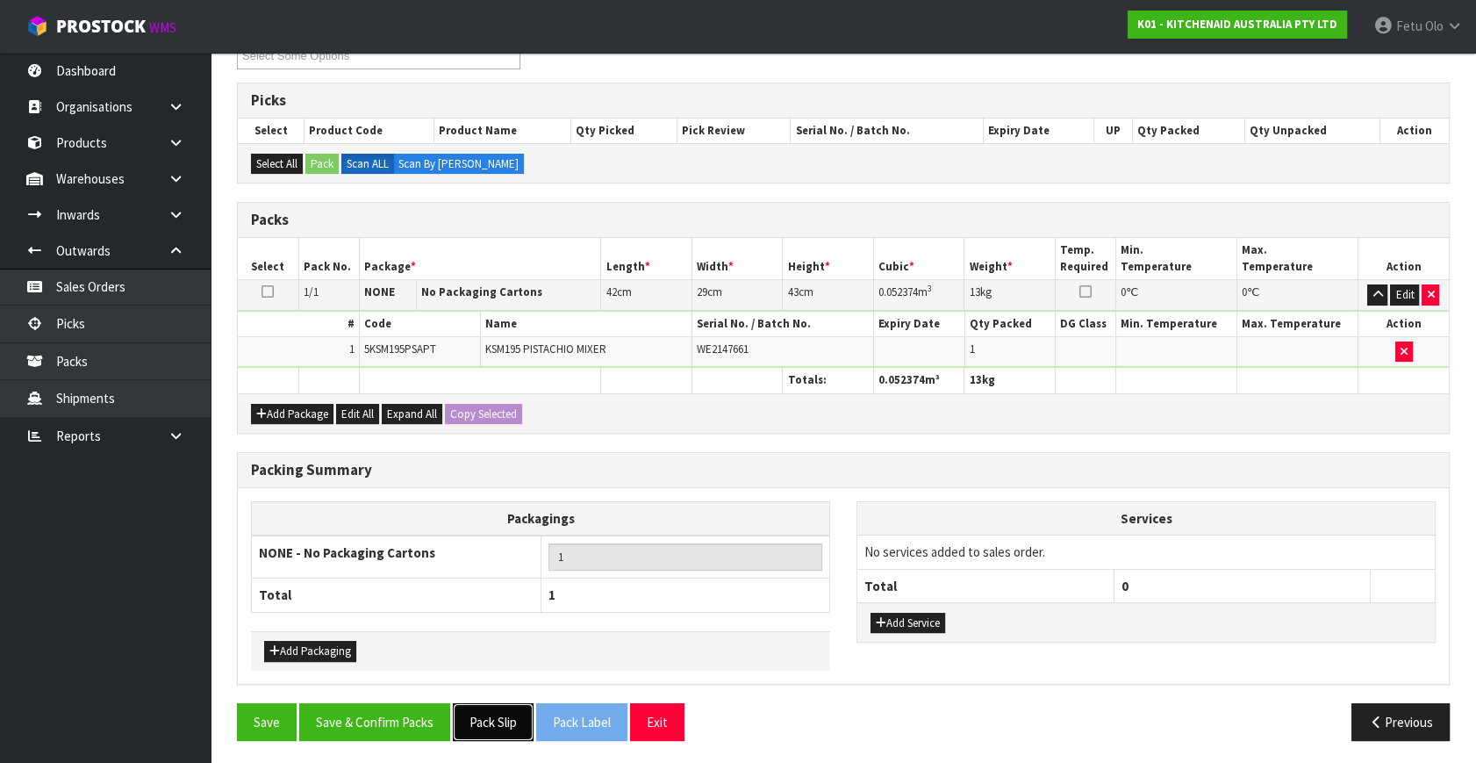
click at [498, 725] on button "Pack Slip" at bounding box center [493, 722] width 81 height 38
click at [388, 706] on button "Save & Confirm Packs" at bounding box center [374, 722] width 151 height 38
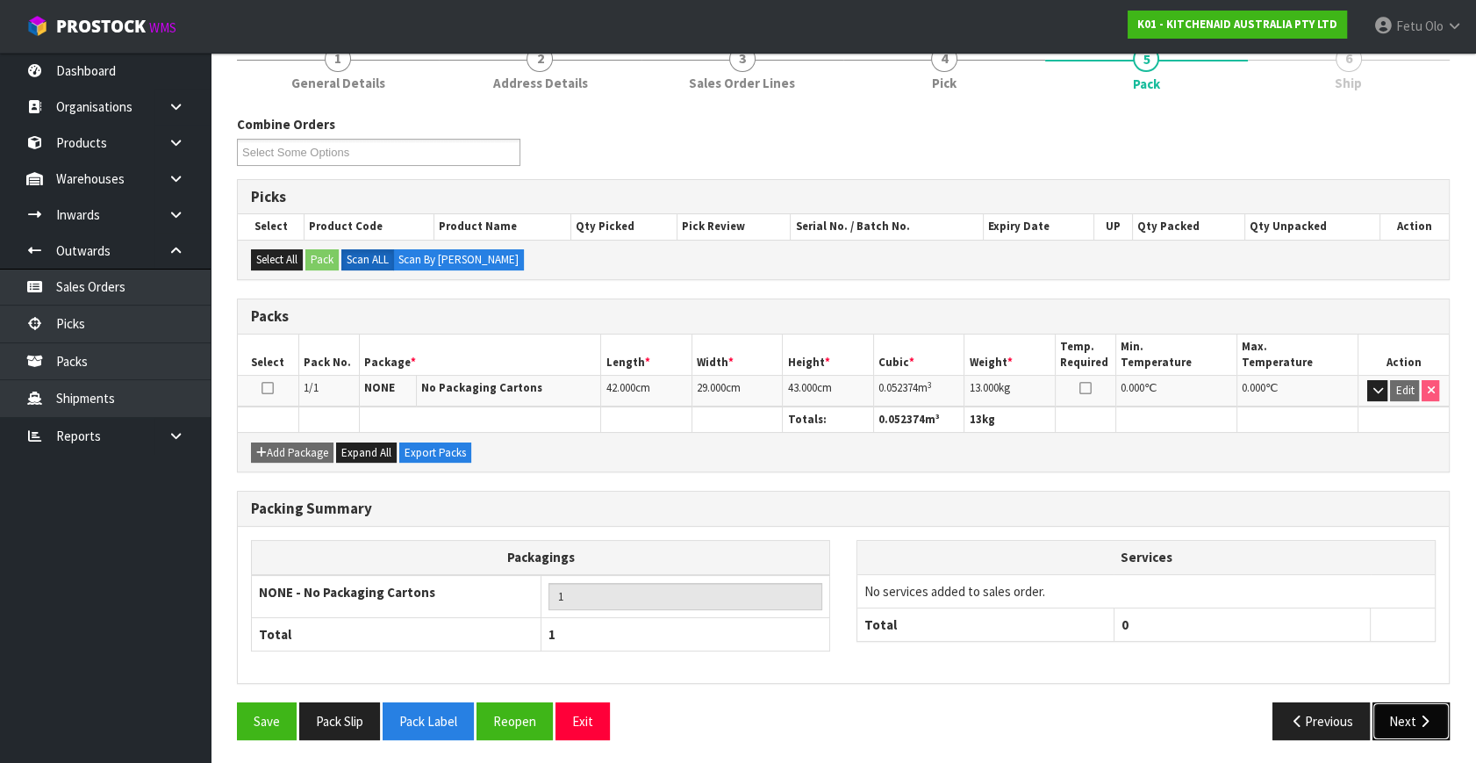
click at [1398, 717] on button "Next" at bounding box center [1411, 721] width 77 height 38
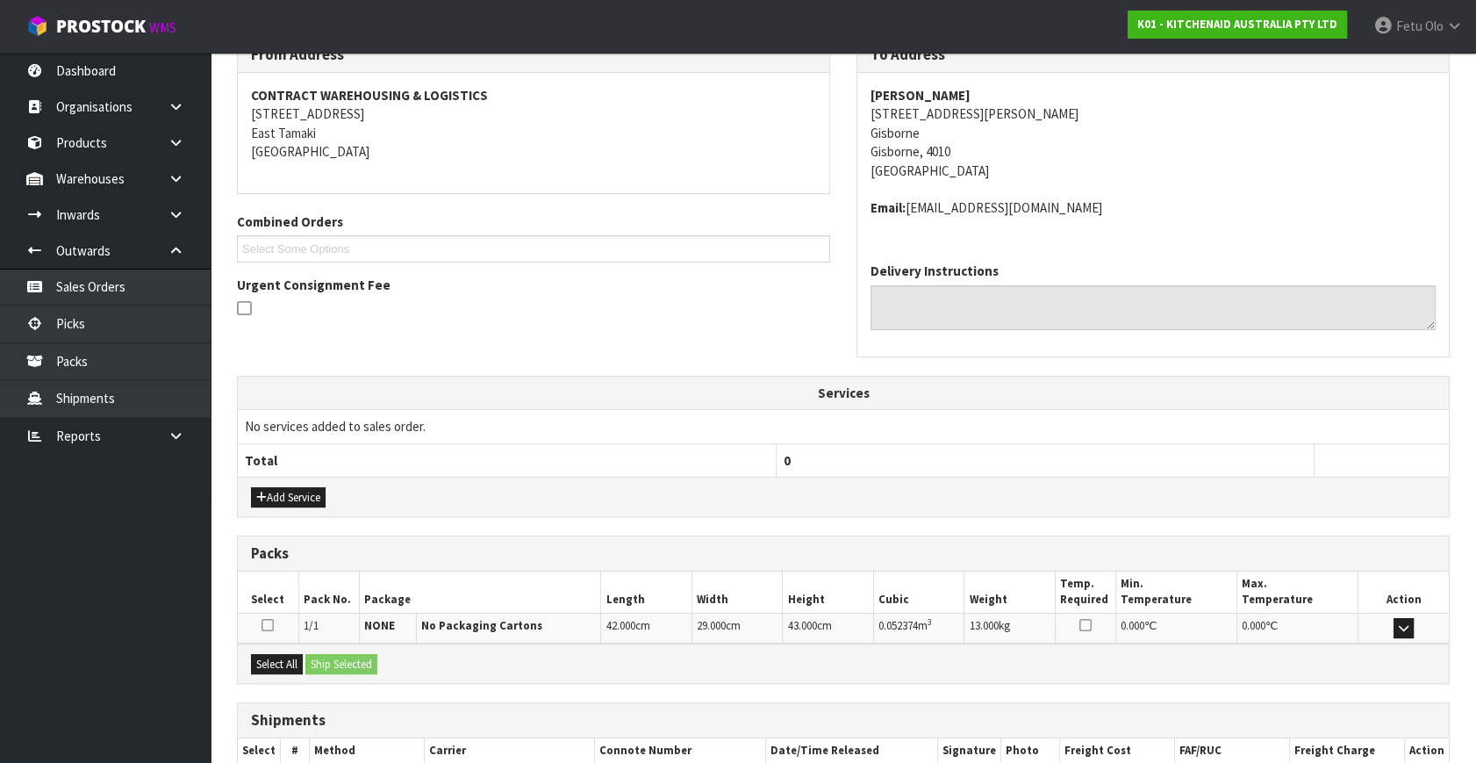
scroll to position [413, 0]
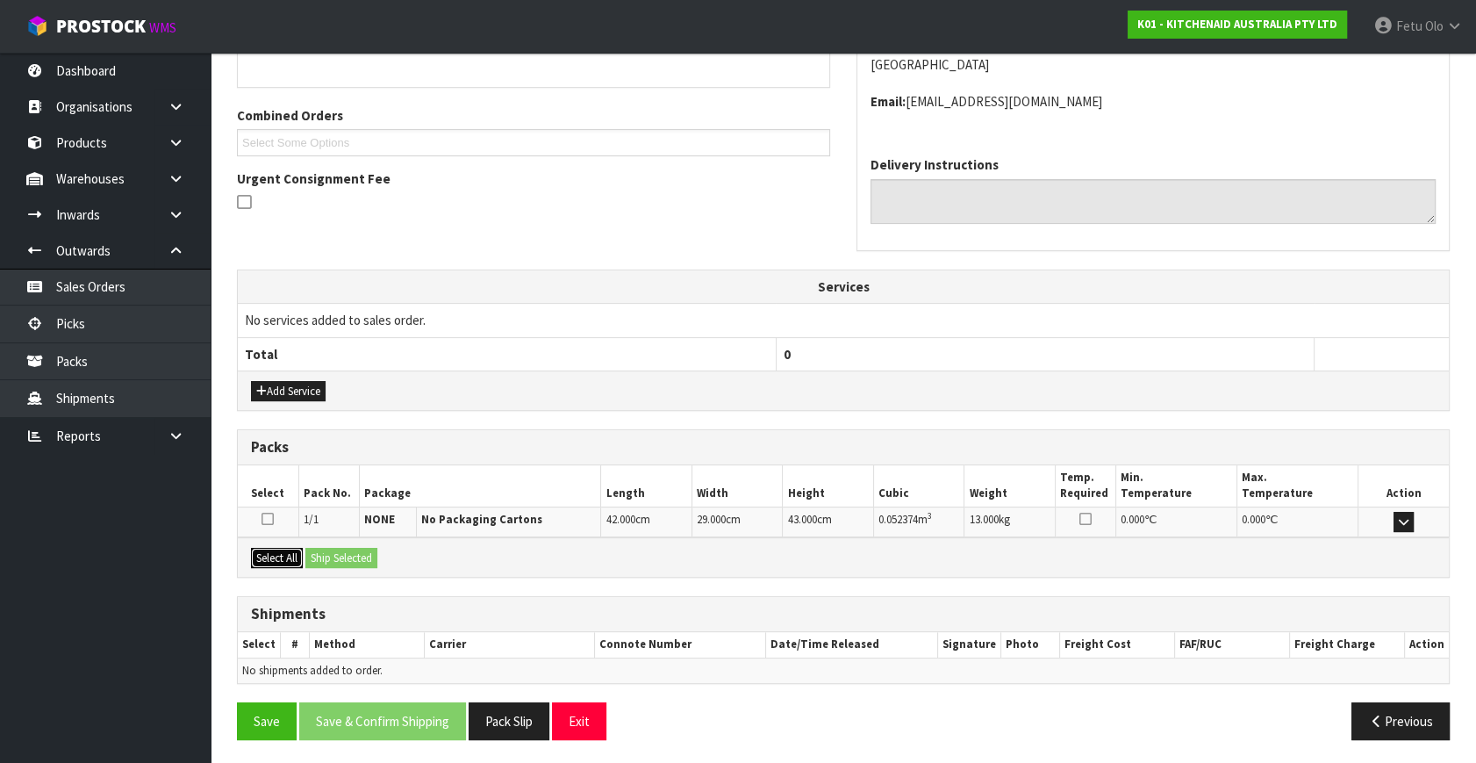
click at [281, 549] on button "Select All" at bounding box center [277, 558] width 52 height 21
click at [320, 549] on button "Ship Selected" at bounding box center [341, 558] width 72 height 21
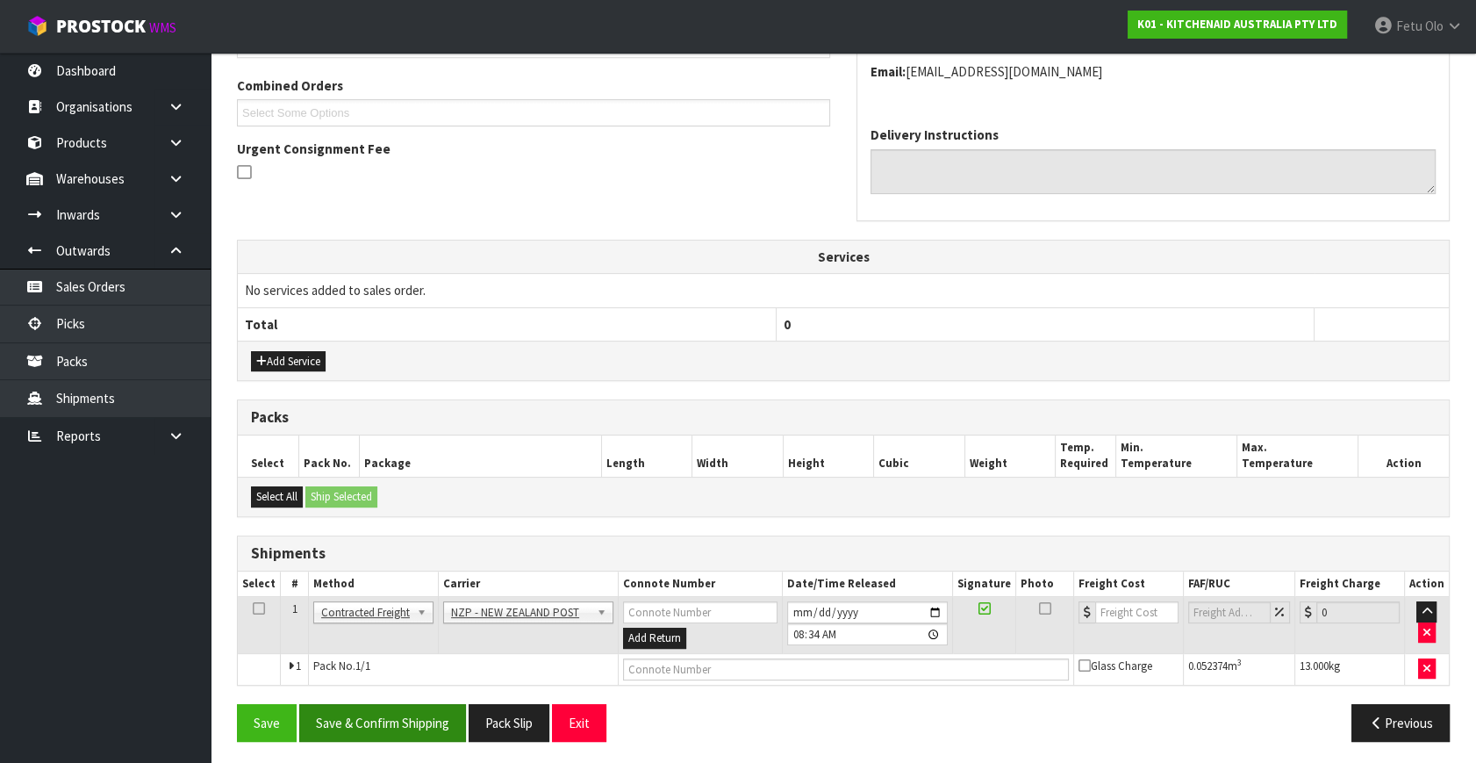
scroll to position [445, 0]
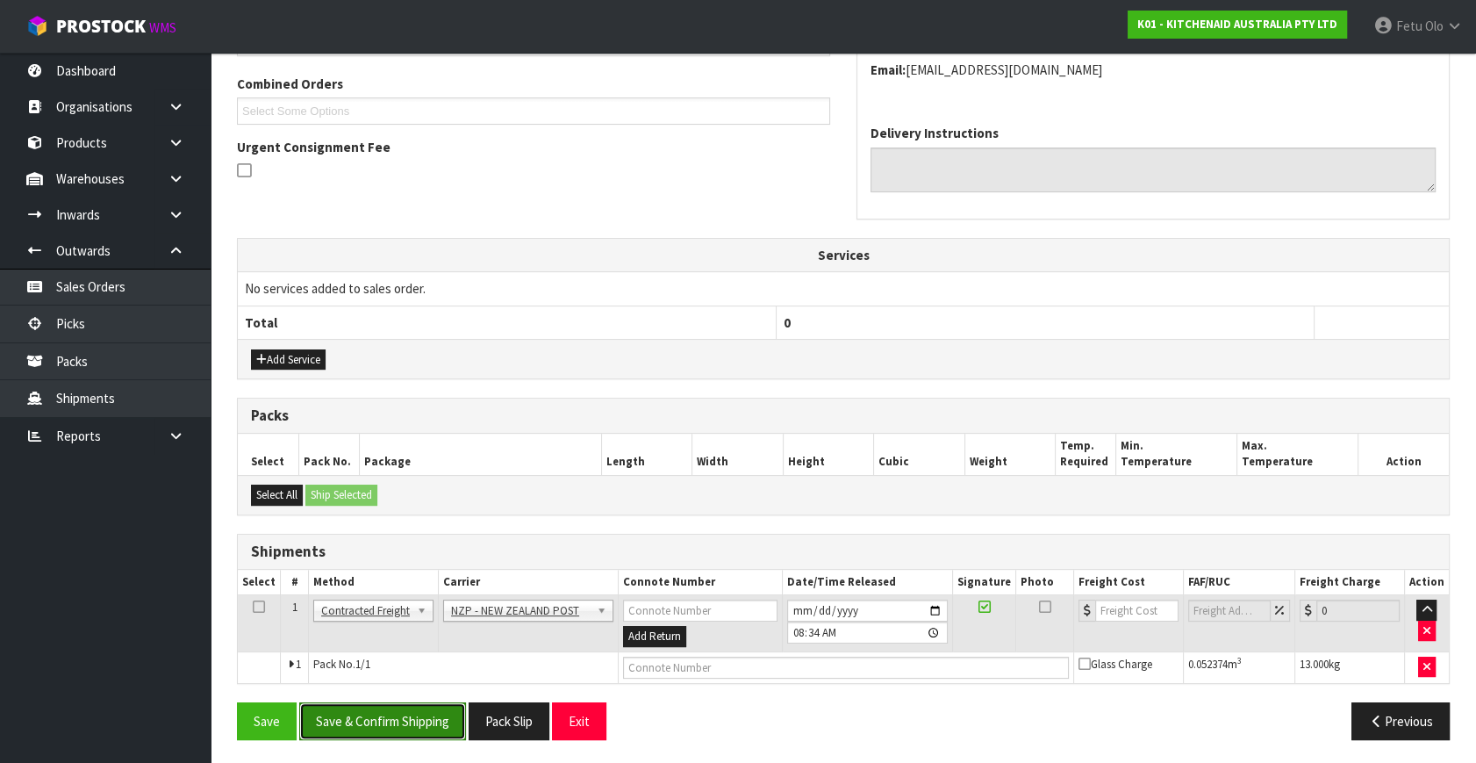
click at [445, 724] on button "Save & Confirm Shipping" at bounding box center [382, 721] width 167 height 38
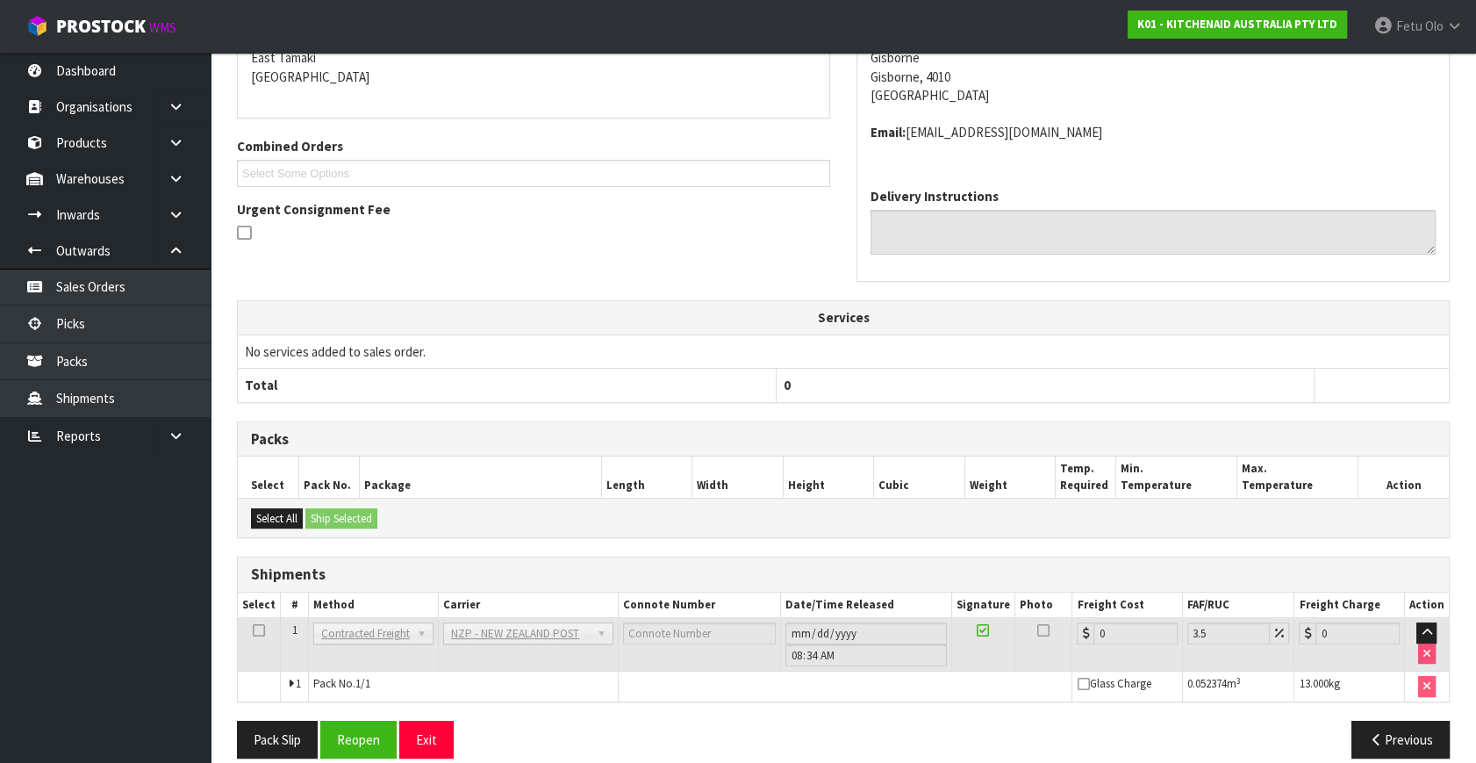
scroll to position [420, 0]
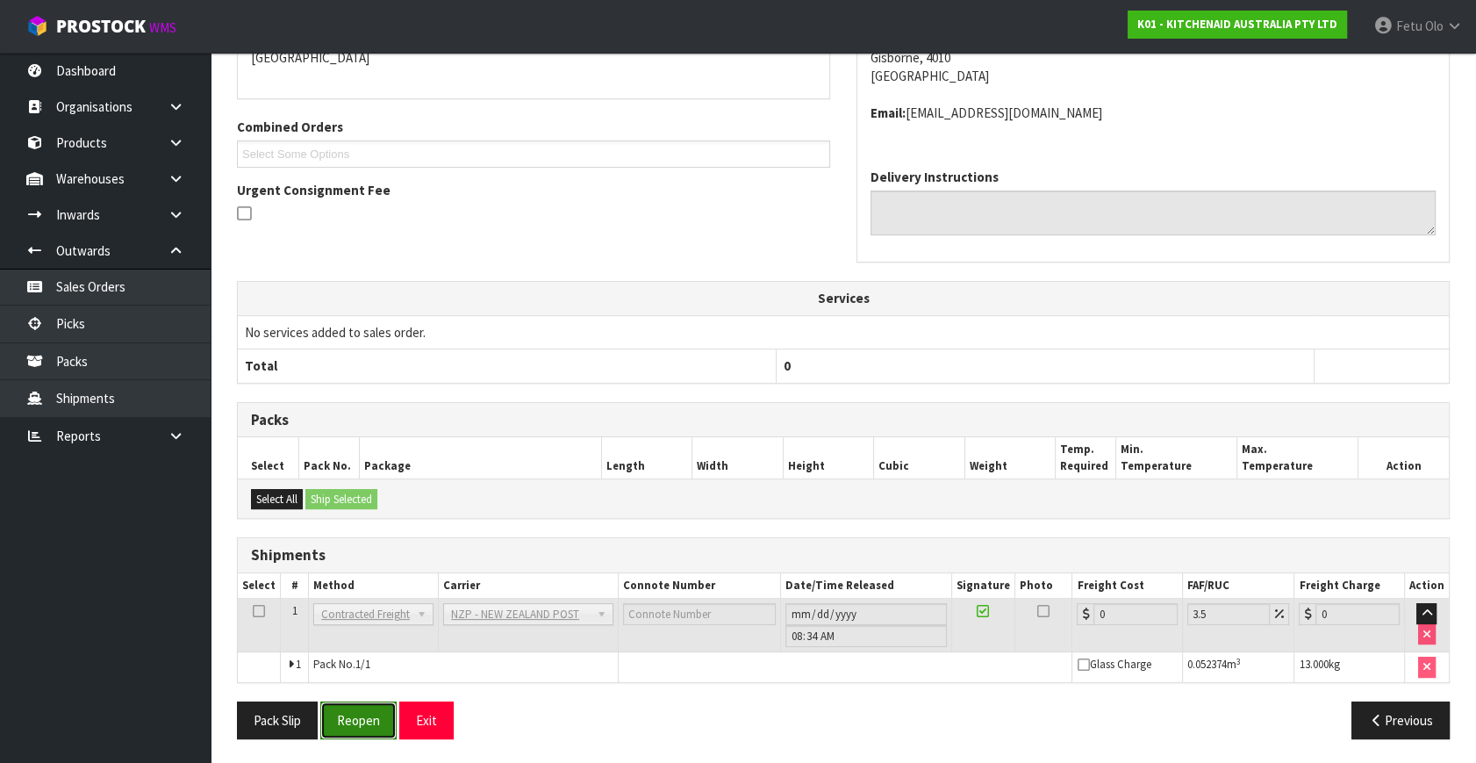
click at [354, 721] on button "Reopen" at bounding box center [358, 720] width 76 height 38
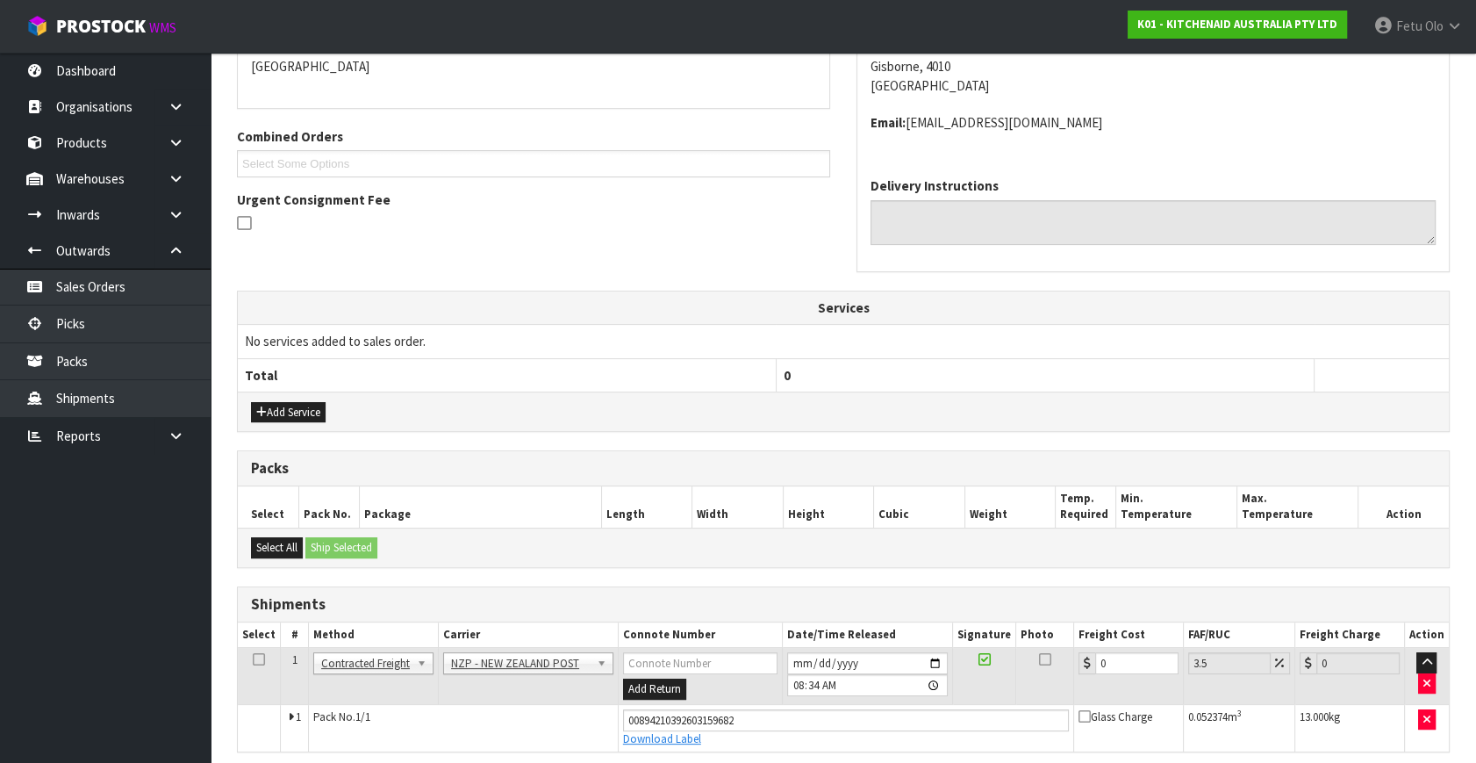
scroll to position [398, 0]
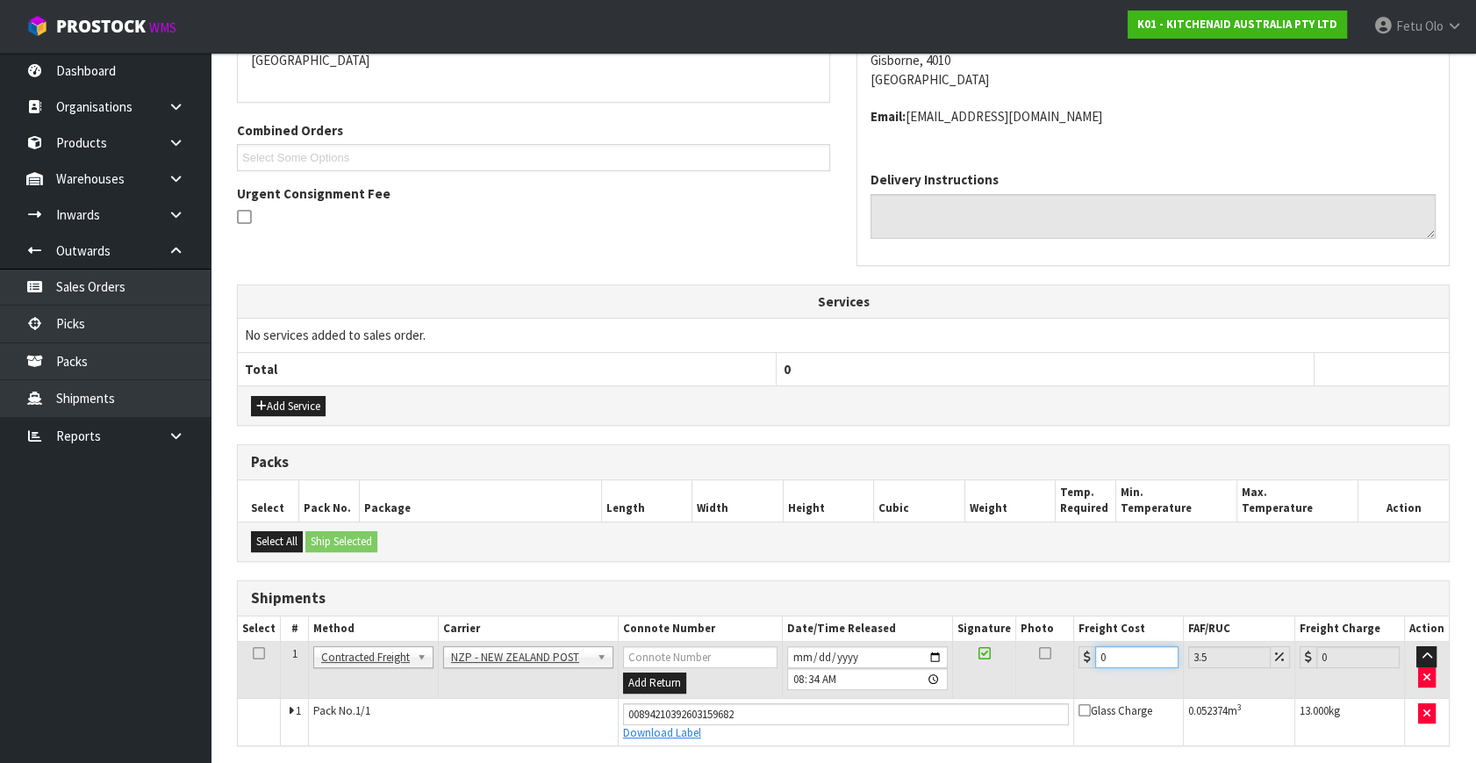
drag, startPoint x: 1103, startPoint y: 657, endPoint x: 977, endPoint y: 700, distance: 133.5
click at [979, 700] on tbody "1 Client Local Pickup Customer Local Pickup Company Freight Contracted Freight …" at bounding box center [843, 694] width 1211 height 104
type input "1"
type input "1.03"
type input "10"
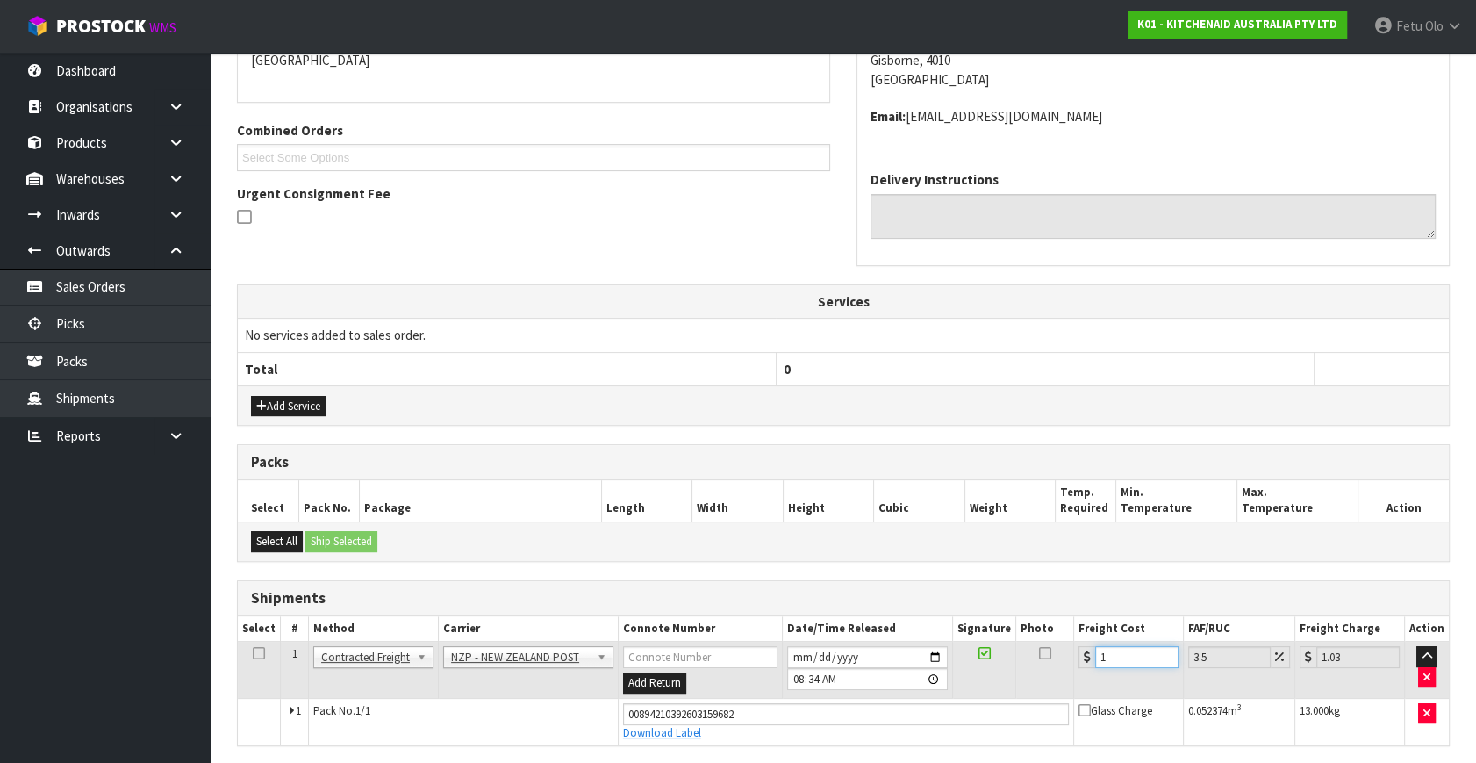
type input "10.35"
type input "10.8"
type input "11.18"
type input "10.89"
type input "11.27"
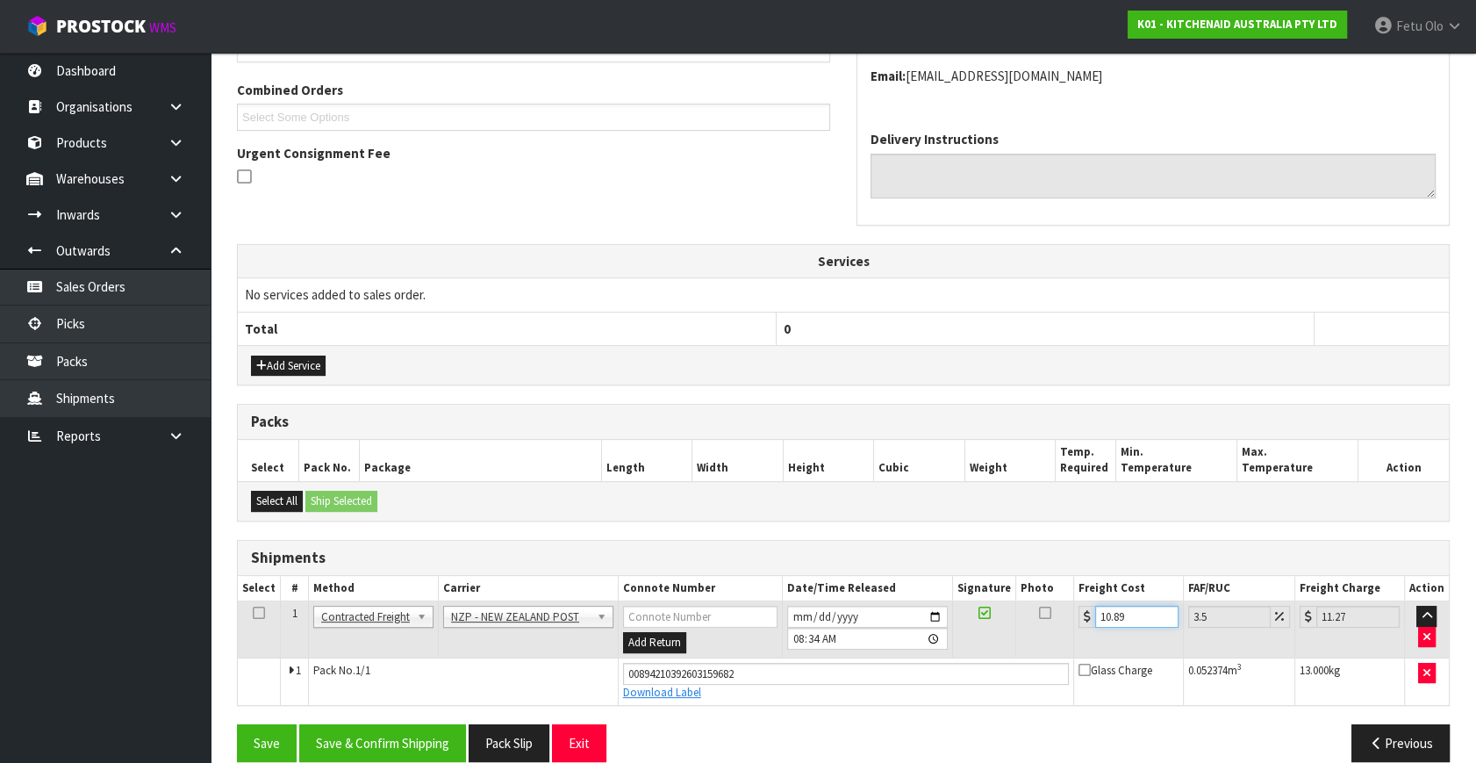
scroll to position [461, 0]
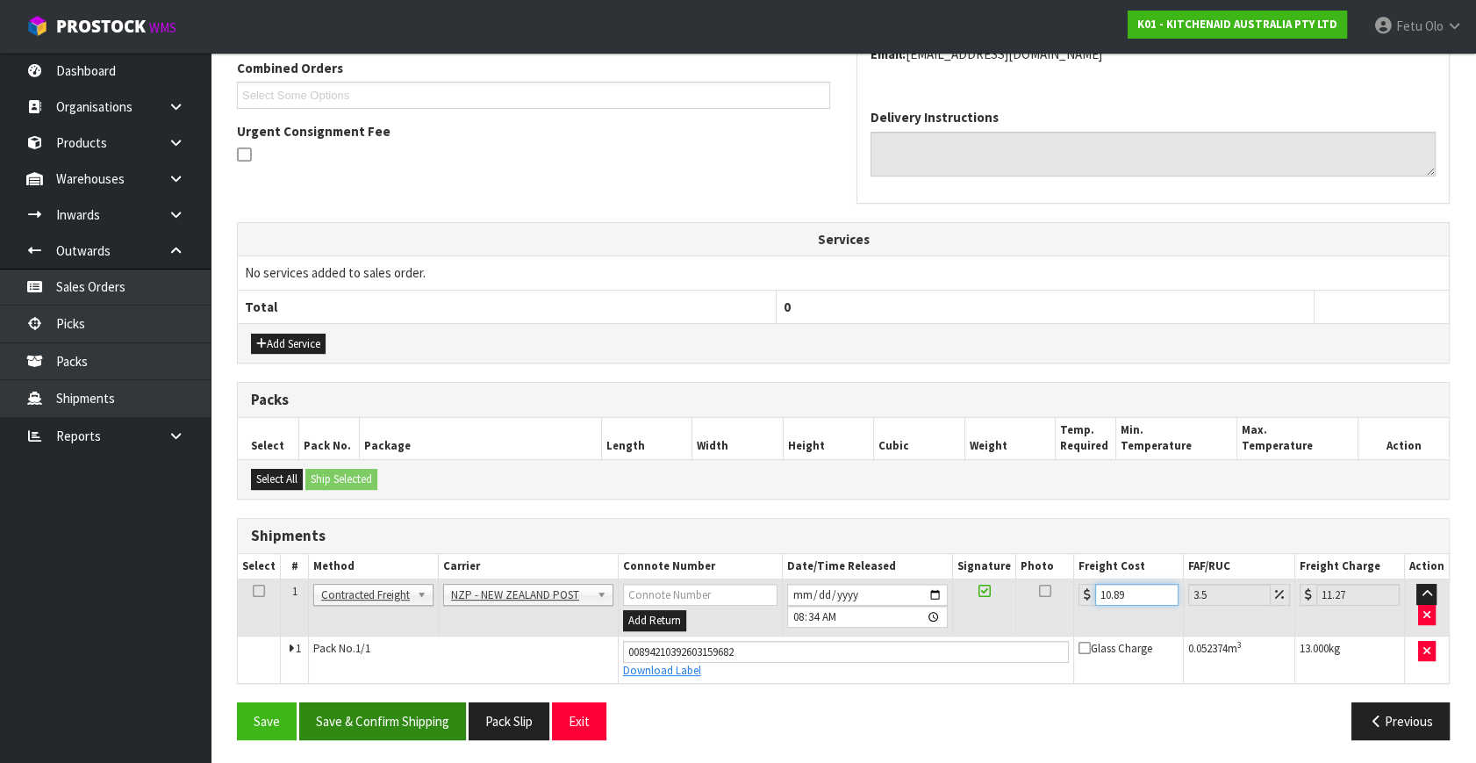
type input "10.89"
click at [420, 715] on button "Save & Confirm Shipping" at bounding box center [382, 721] width 167 height 38
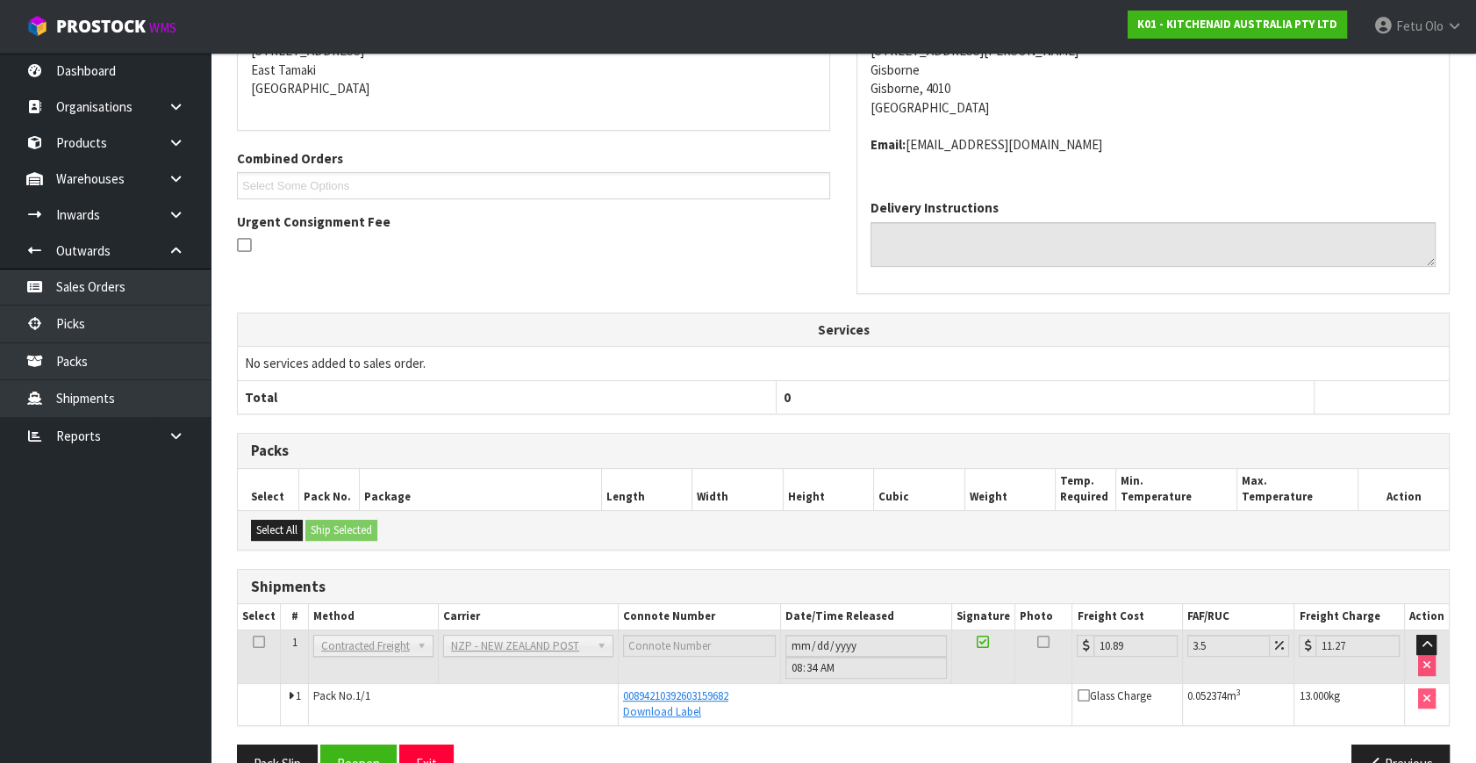
scroll to position [413, 0]
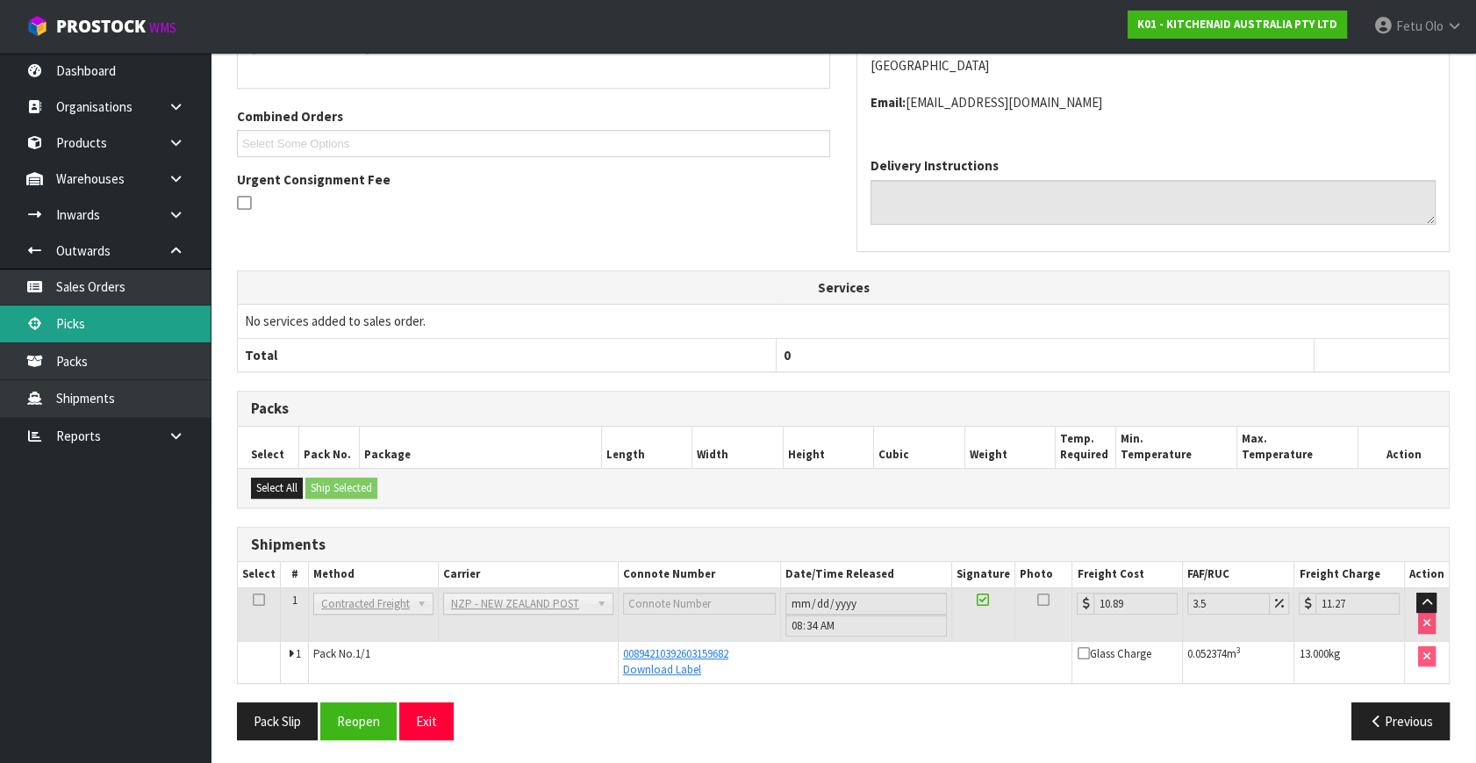
click at [68, 326] on link "Picks" at bounding box center [105, 323] width 211 height 36
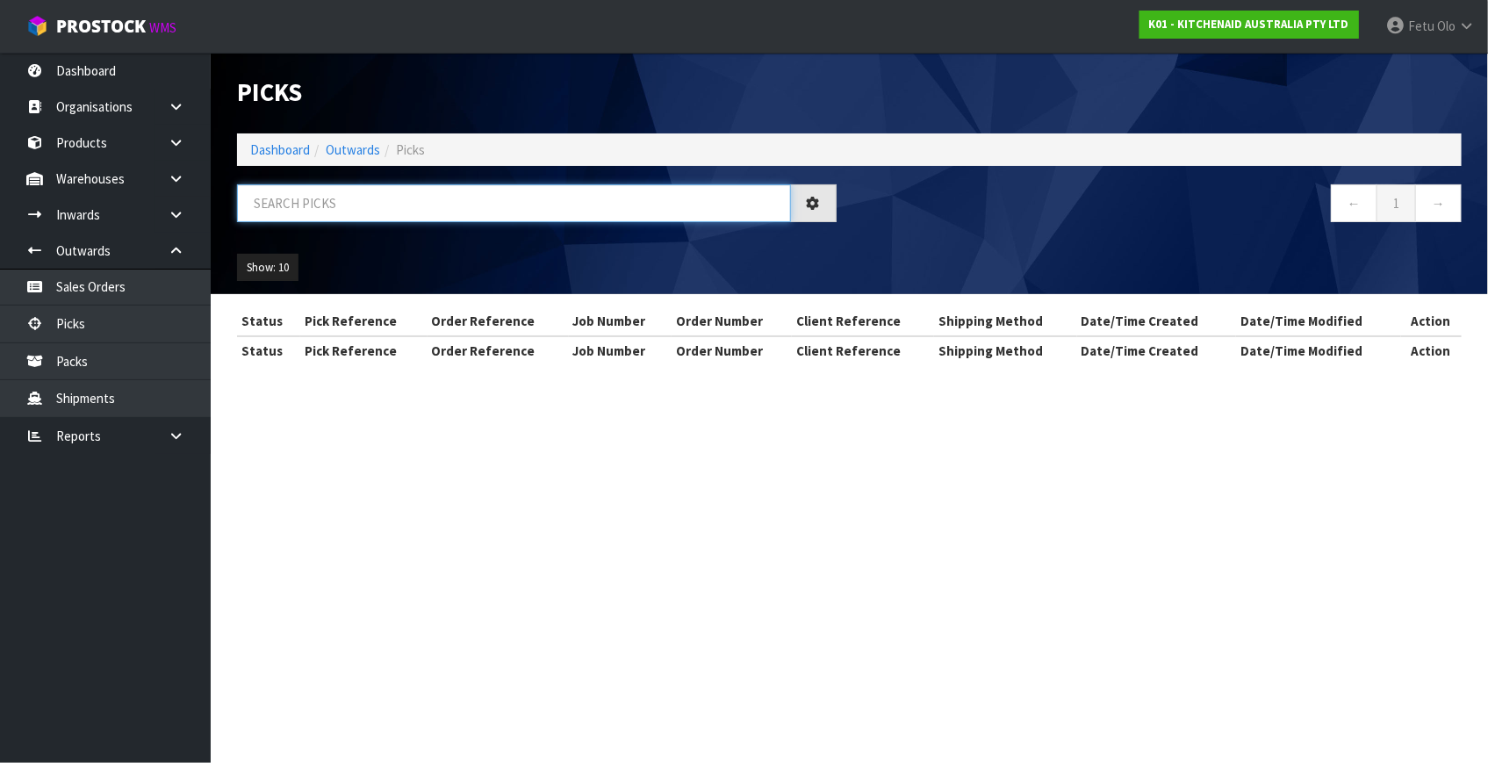
click at [395, 201] on input "text" at bounding box center [514, 203] width 554 height 38
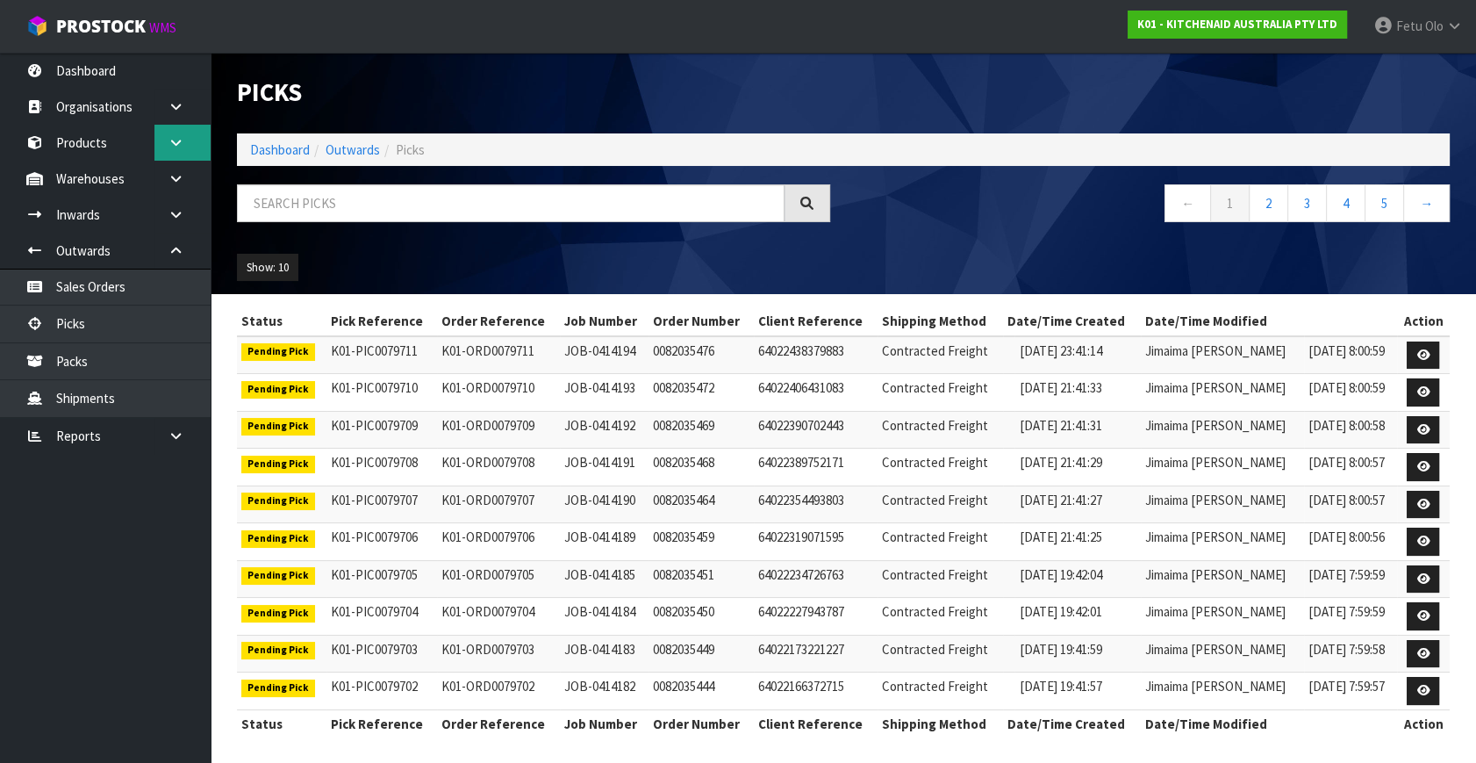
click at [157, 140] on link at bounding box center [182, 143] width 56 height 36
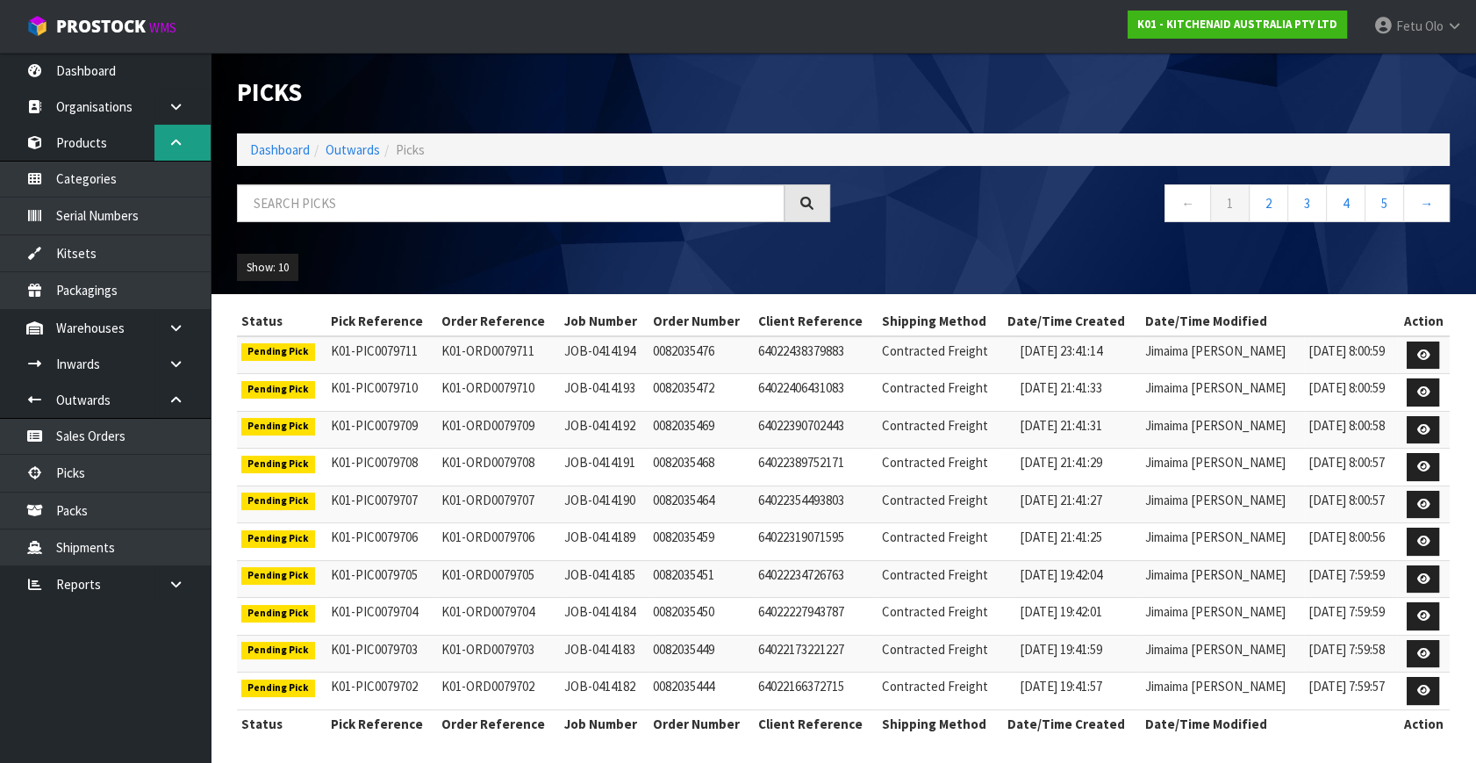
click at [176, 140] on icon at bounding box center [176, 142] width 17 height 13
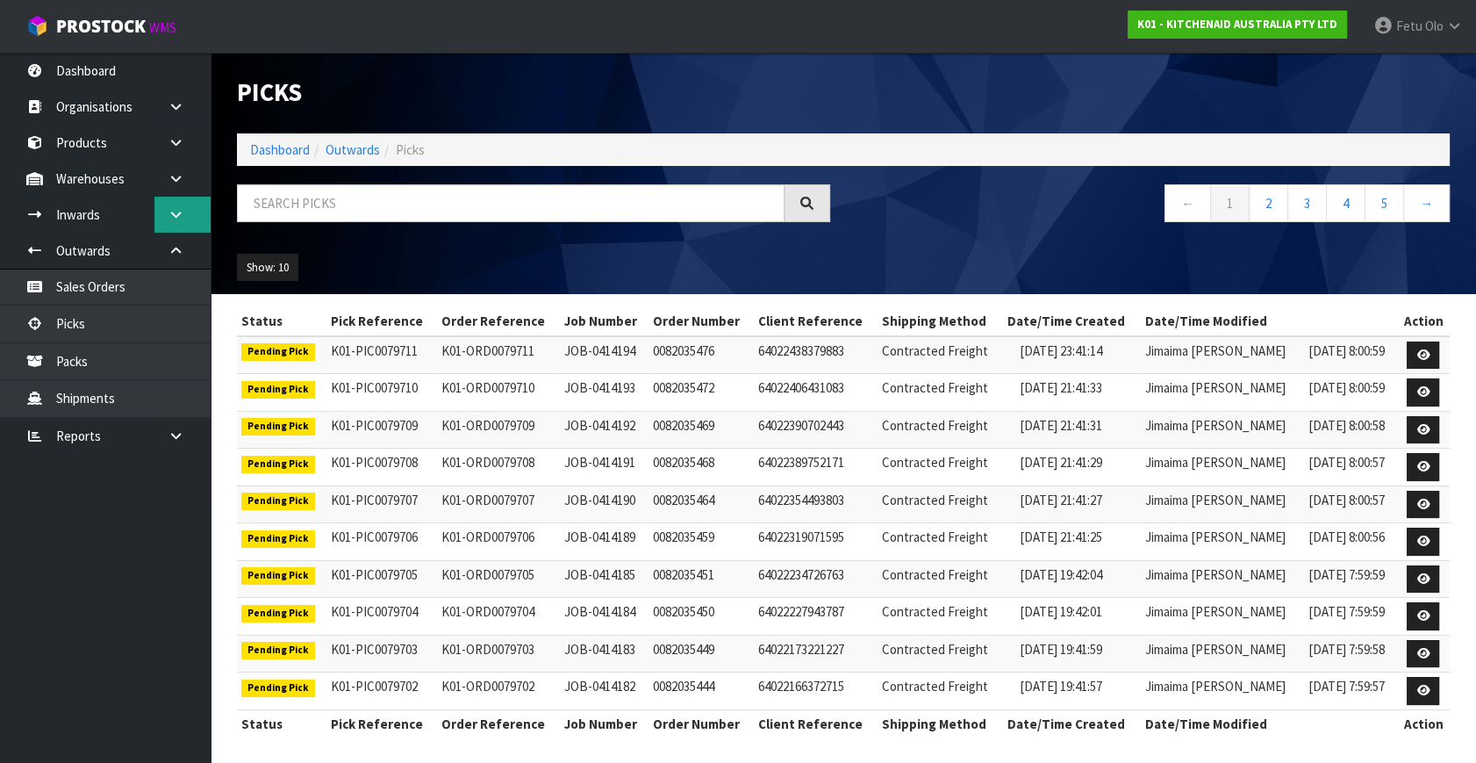
click at [178, 209] on icon at bounding box center [176, 214] width 17 height 13
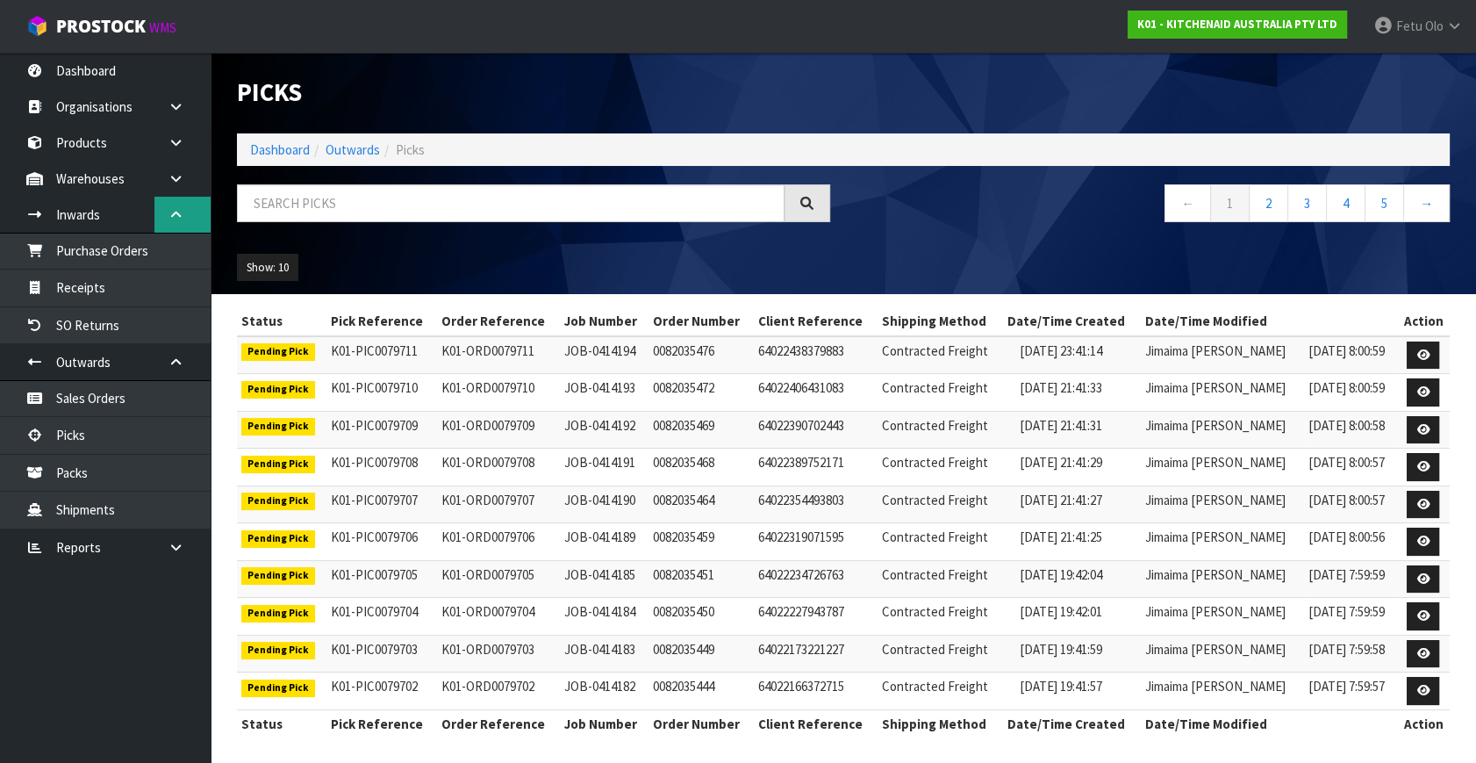
click at [178, 209] on icon at bounding box center [176, 214] width 17 height 13
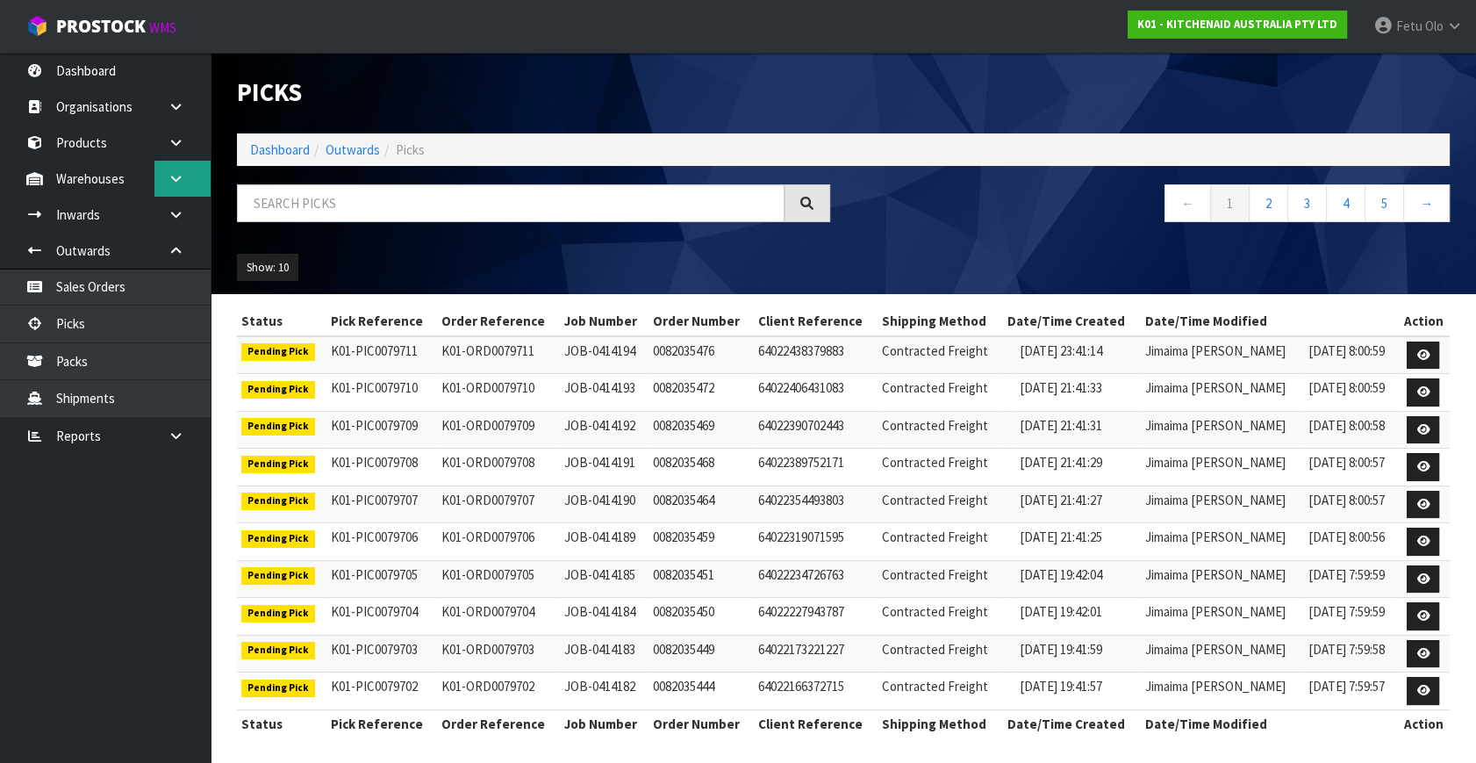
click at [179, 179] on icon at bounding box center [176, 178] width 17 height 13
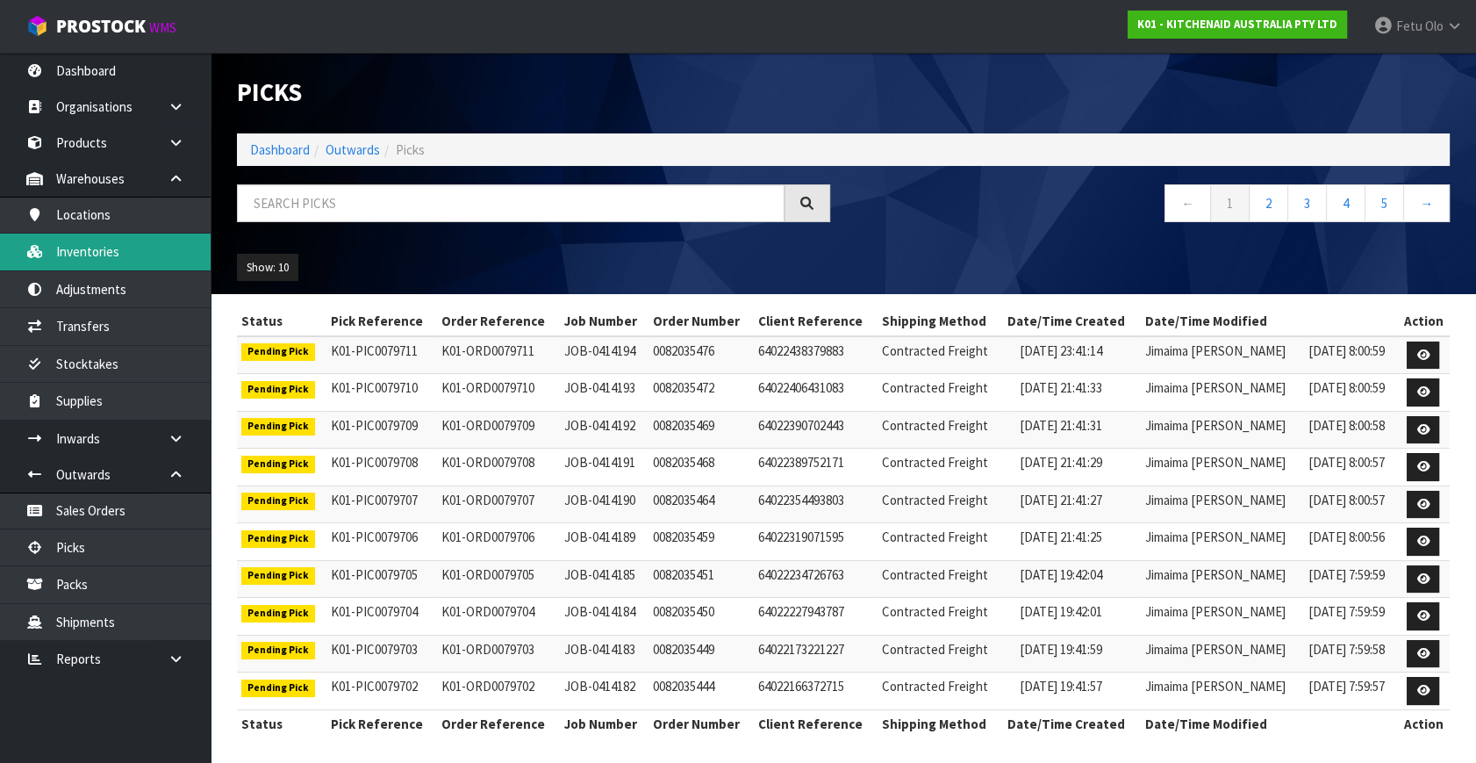
click at [114, 258] on link "Inventories" at bounding box center [105, 251] width 211 height 36
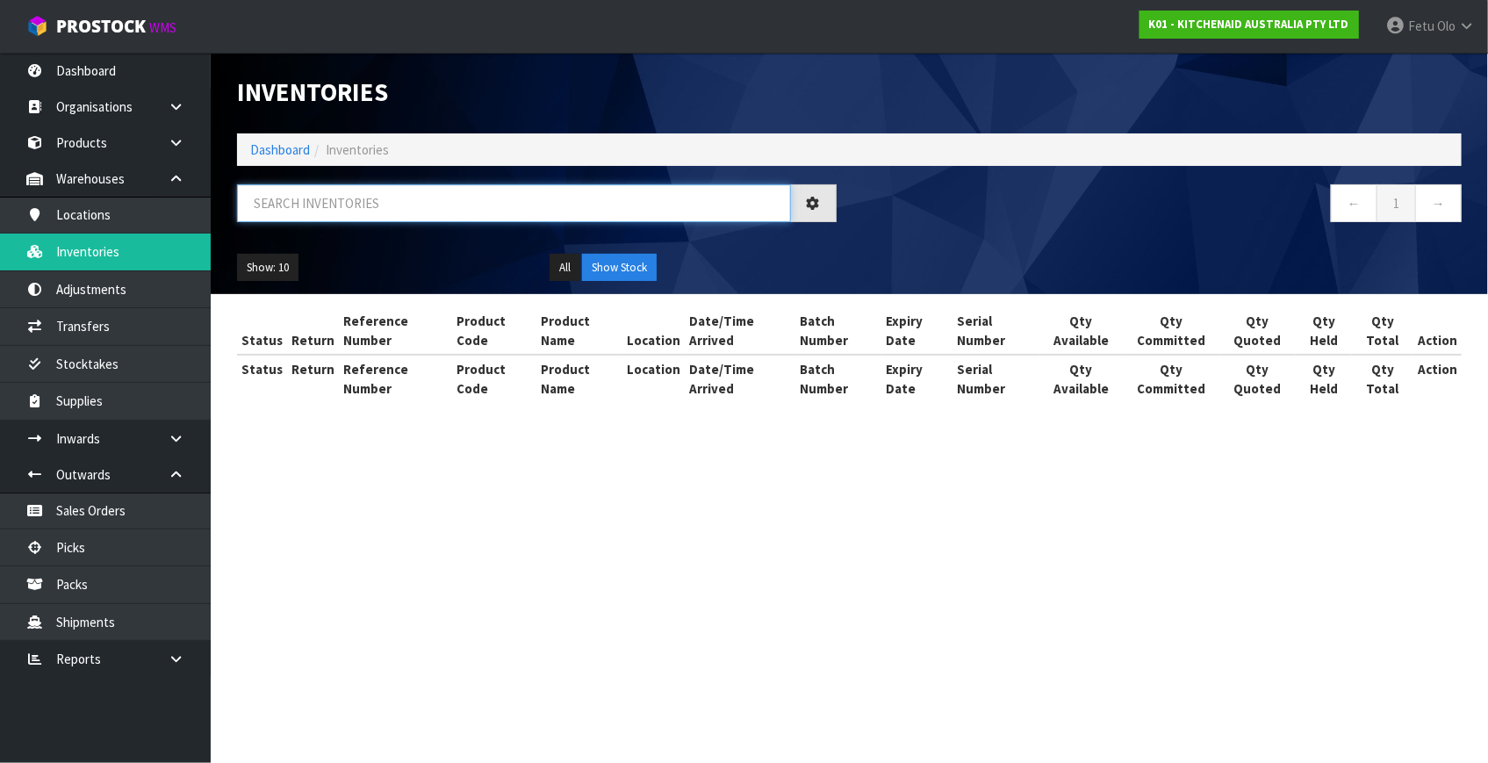
click at [306, 201] on input "text" at bounding box center [514, 203] width 554 height 38
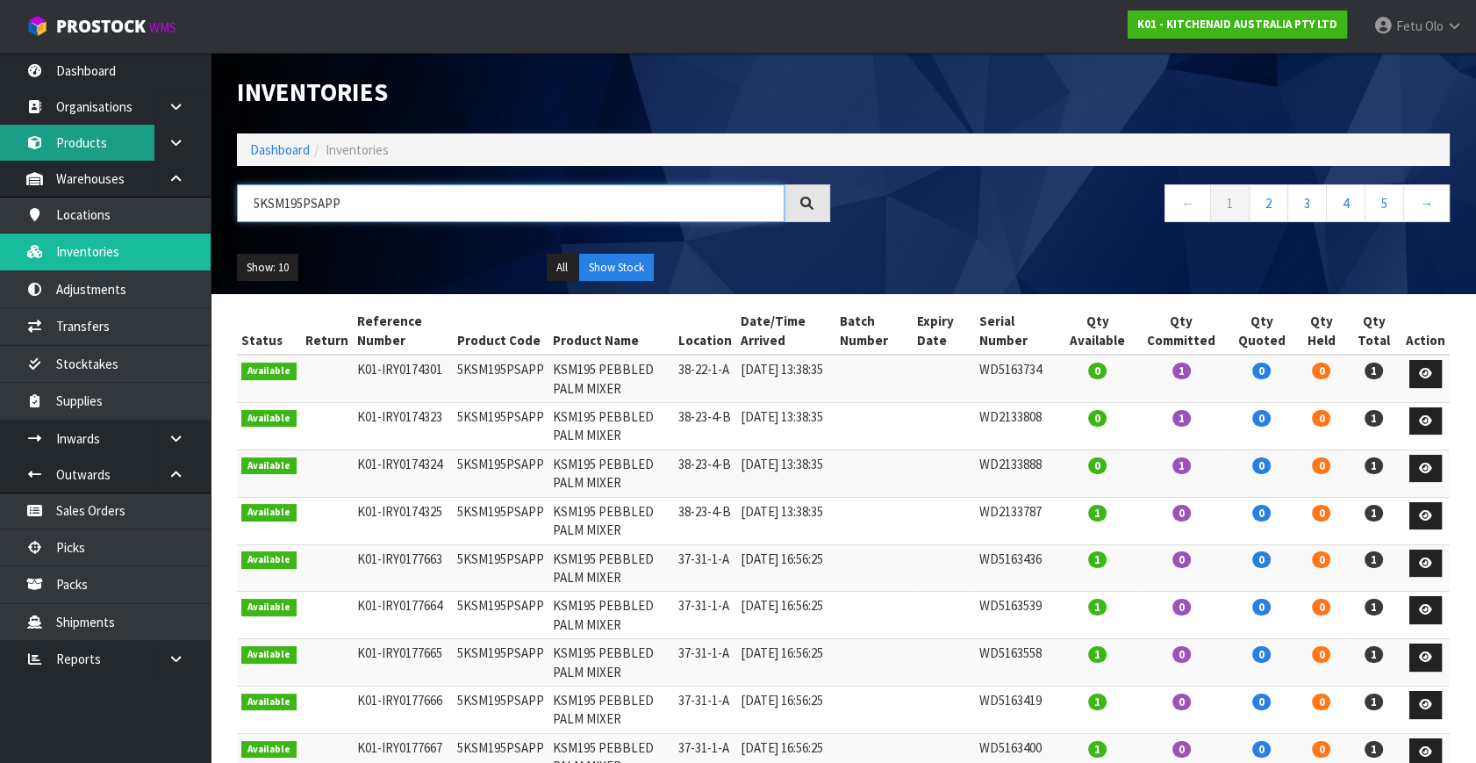
type input "5KSM195PSAPP"
drag, startPoint x: 298, startPoint y: 146, endPoint x: 319, endPoint y: 126, distance: 29.2
click at [298, 146] on link "Dashboard" at bounding box center [280, 149] width 60 height 17
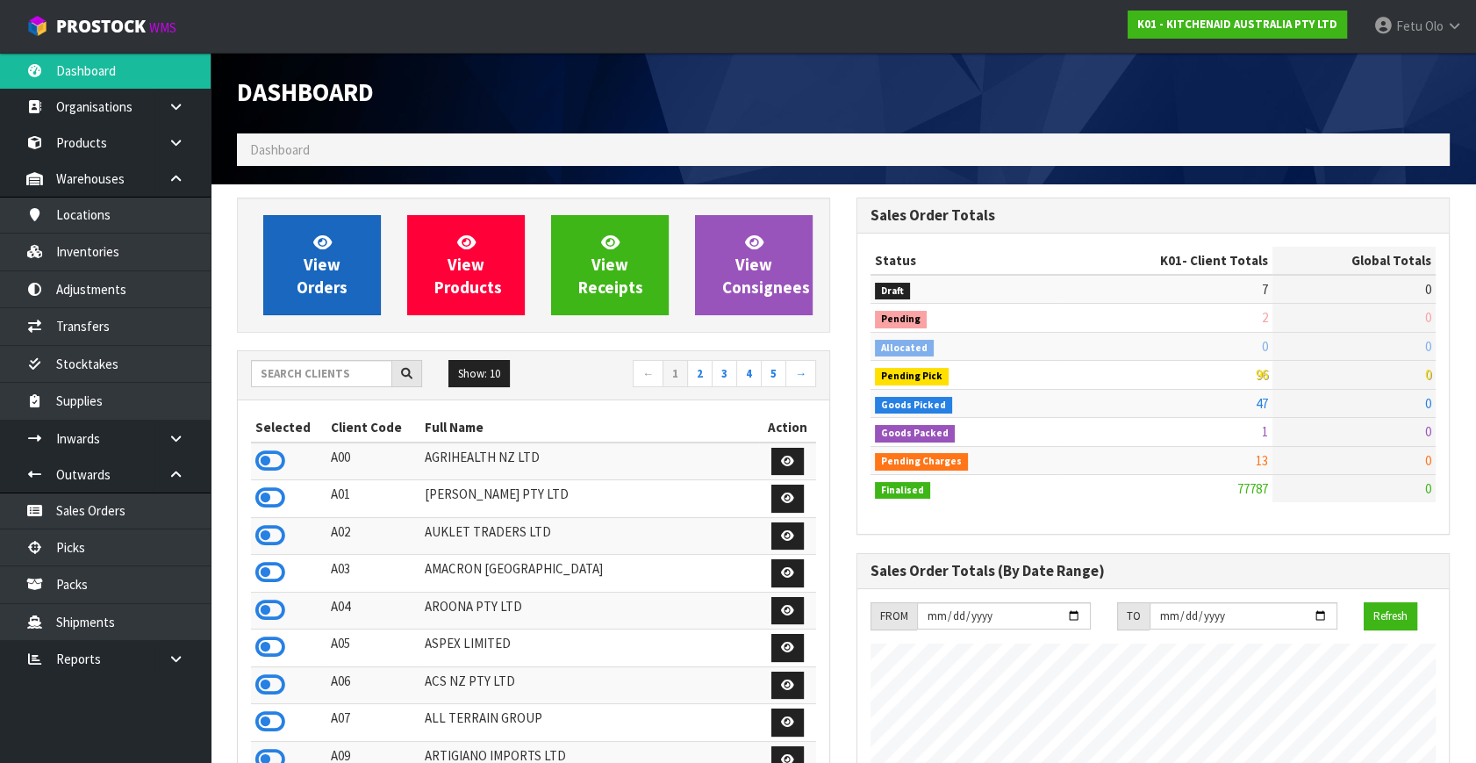
scroll to position [1327, 619]
click at [341, 255] on link "View Orders" at bounding box center [322, 265] width 118 height 100
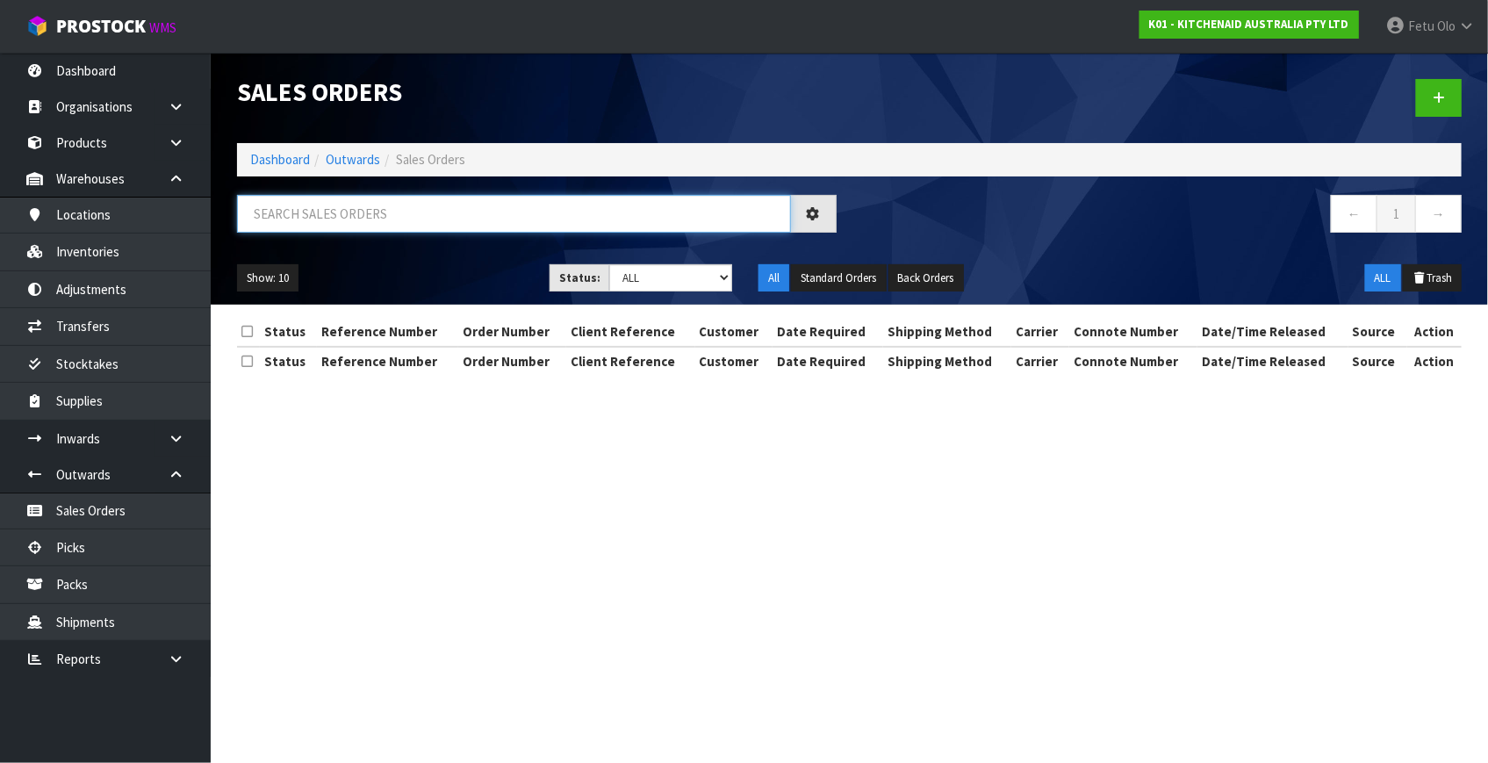
click at [354, 214] on input "text" at bounding box center [514, 214] width 554 height 38
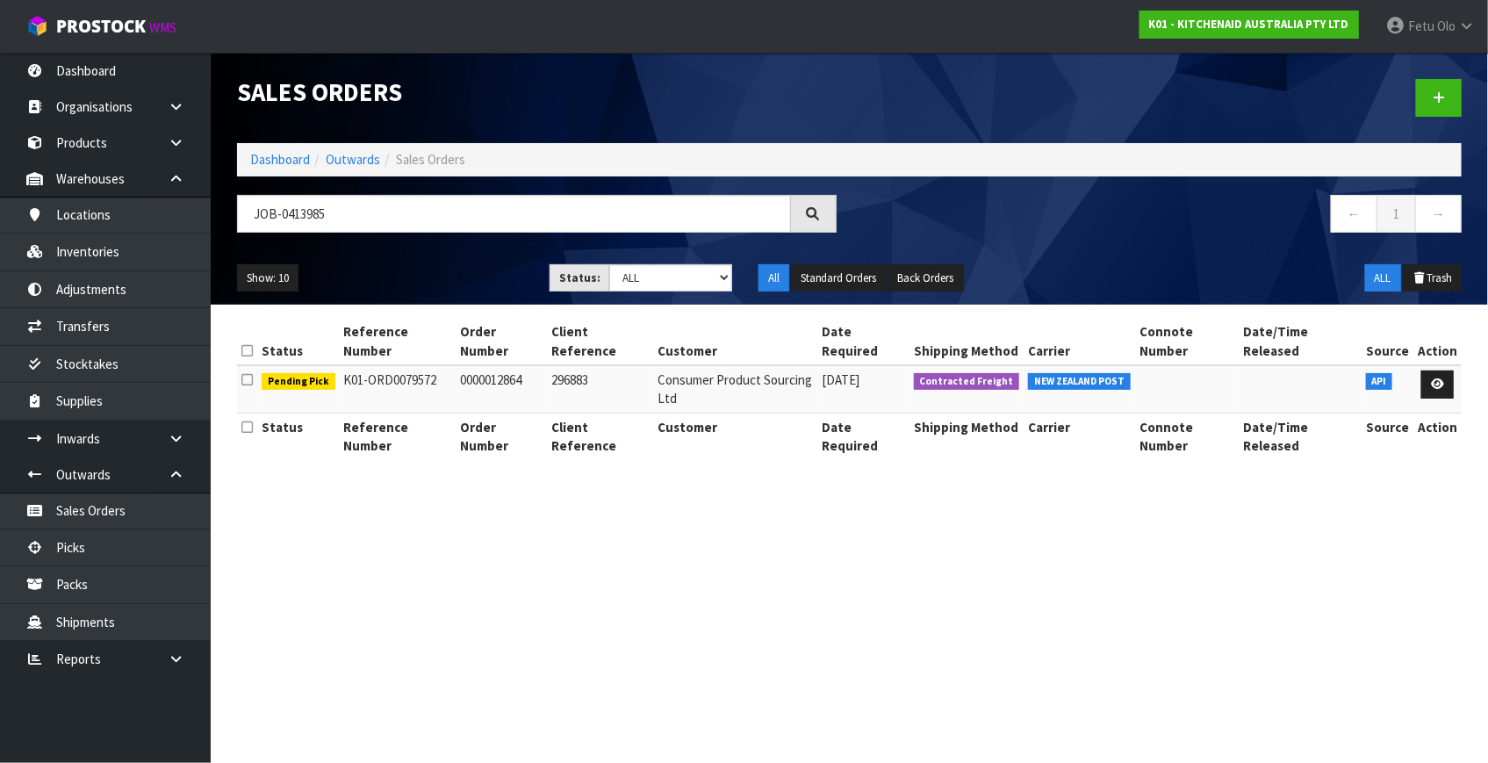
click at [685, 377] on td "Consumer Product Sourcing Ltd" at bounding box center [735, 388] width 165 height 47
copy tr "Consumer Product Sourcing Ltd"
click at [578, 219] on input "JOB-0413985" at bounding box center [514, 214] width 554 height 38
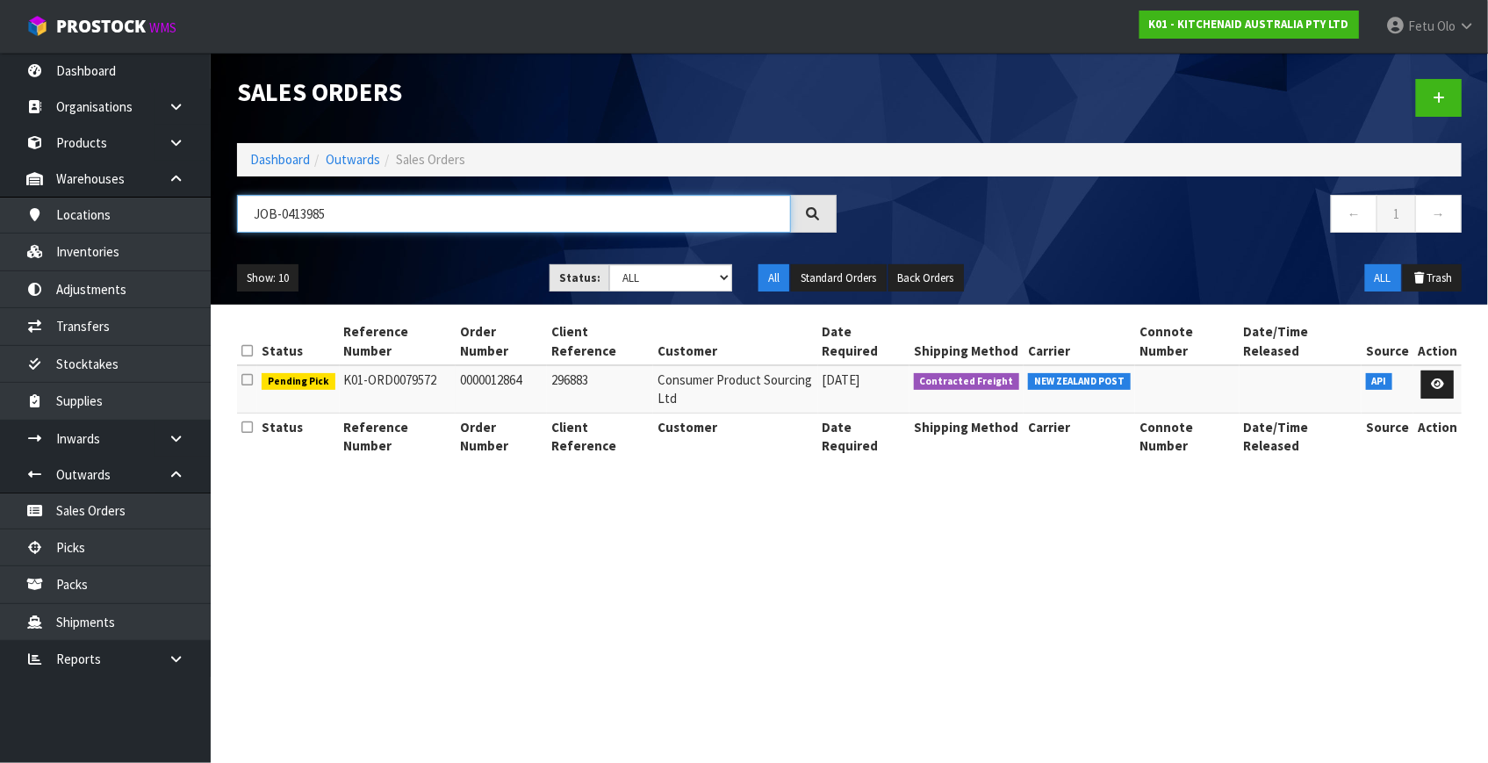
click at [578, 219] on input "JOB-0413985" at bounding box center [514, 214] width 554 height 38
paste input "Consumer Product Sourcing Ltd"
type input "CONSUMER PRODUCT SOURCING LTD"
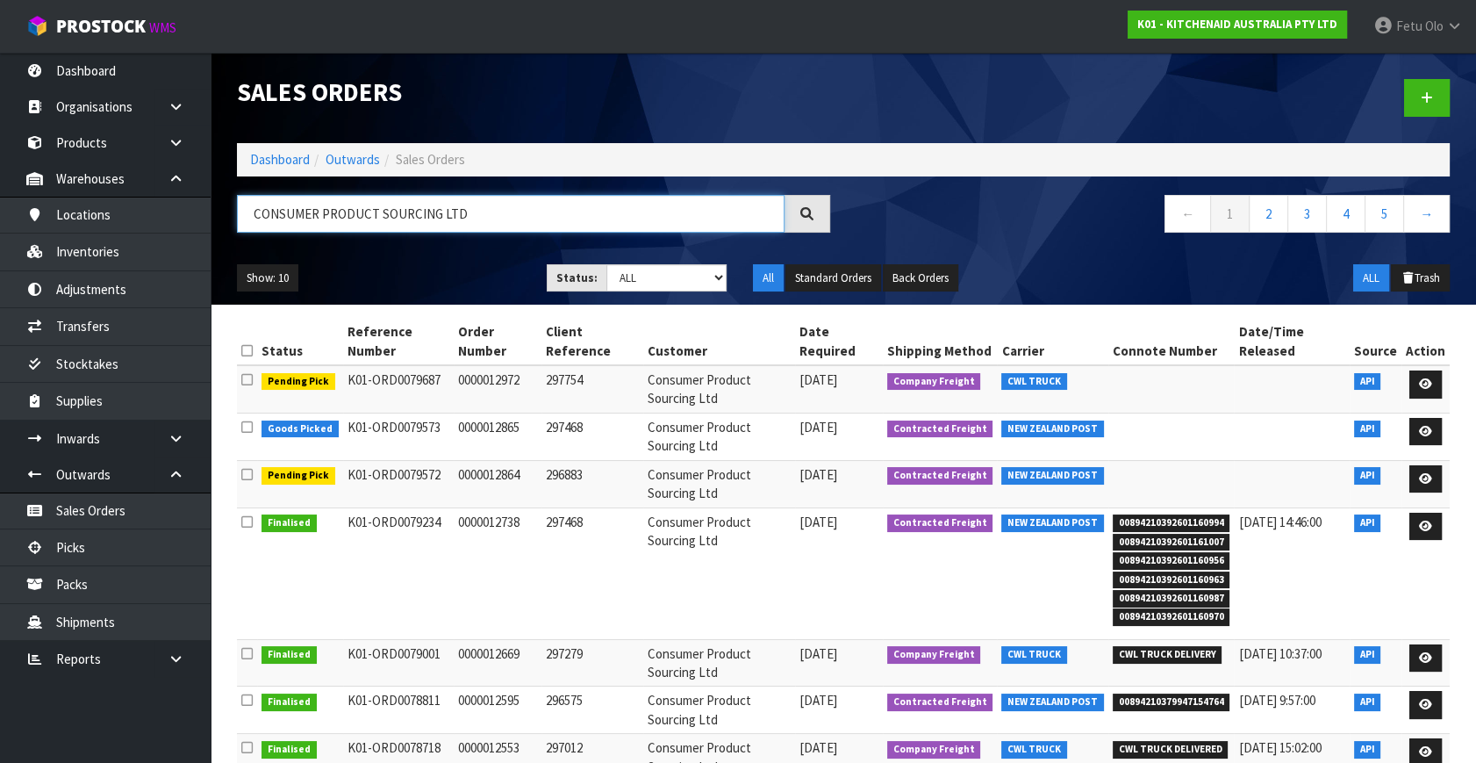
scroll to position [79, 0]
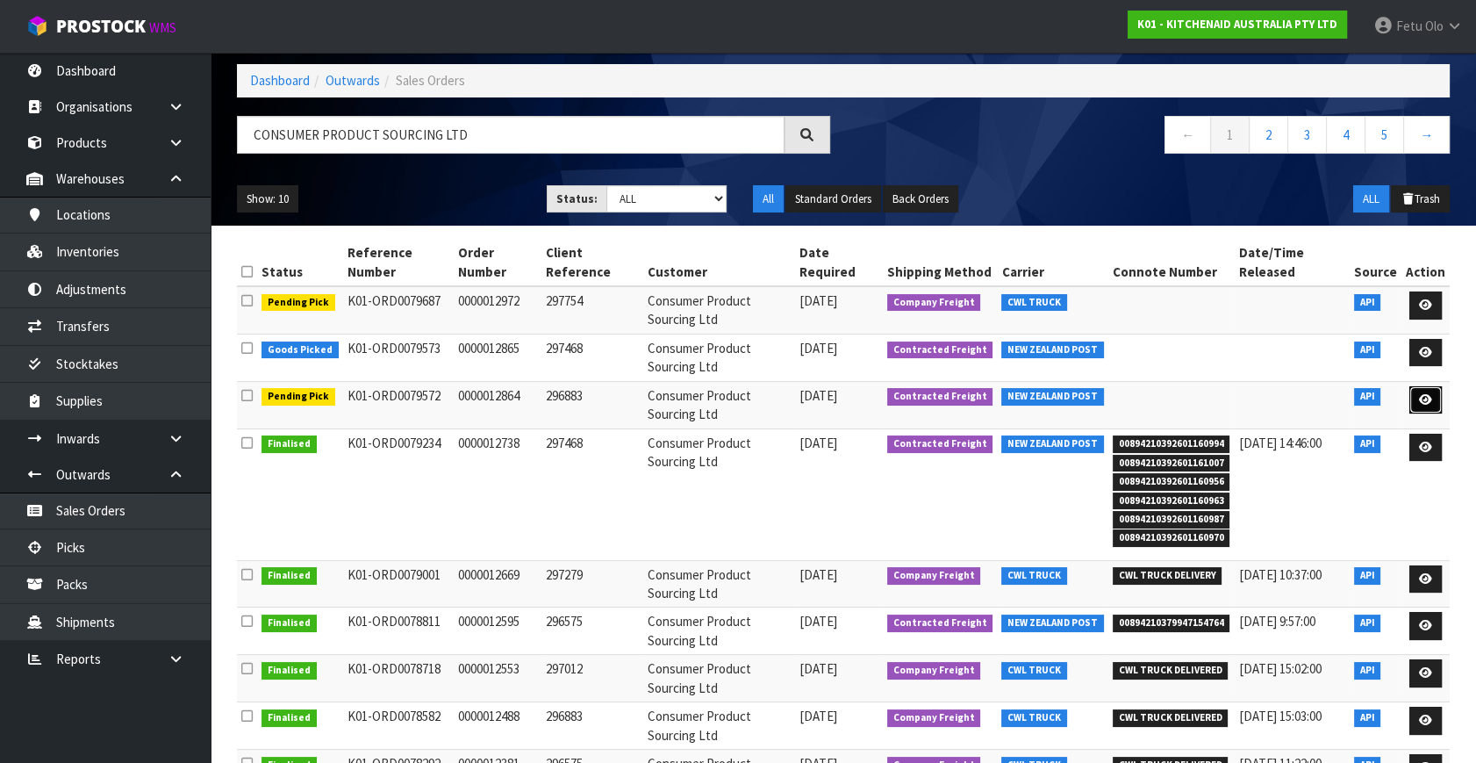
click at [1422, 395] on icon at bounding box center [1425, 399] width 13 height 11
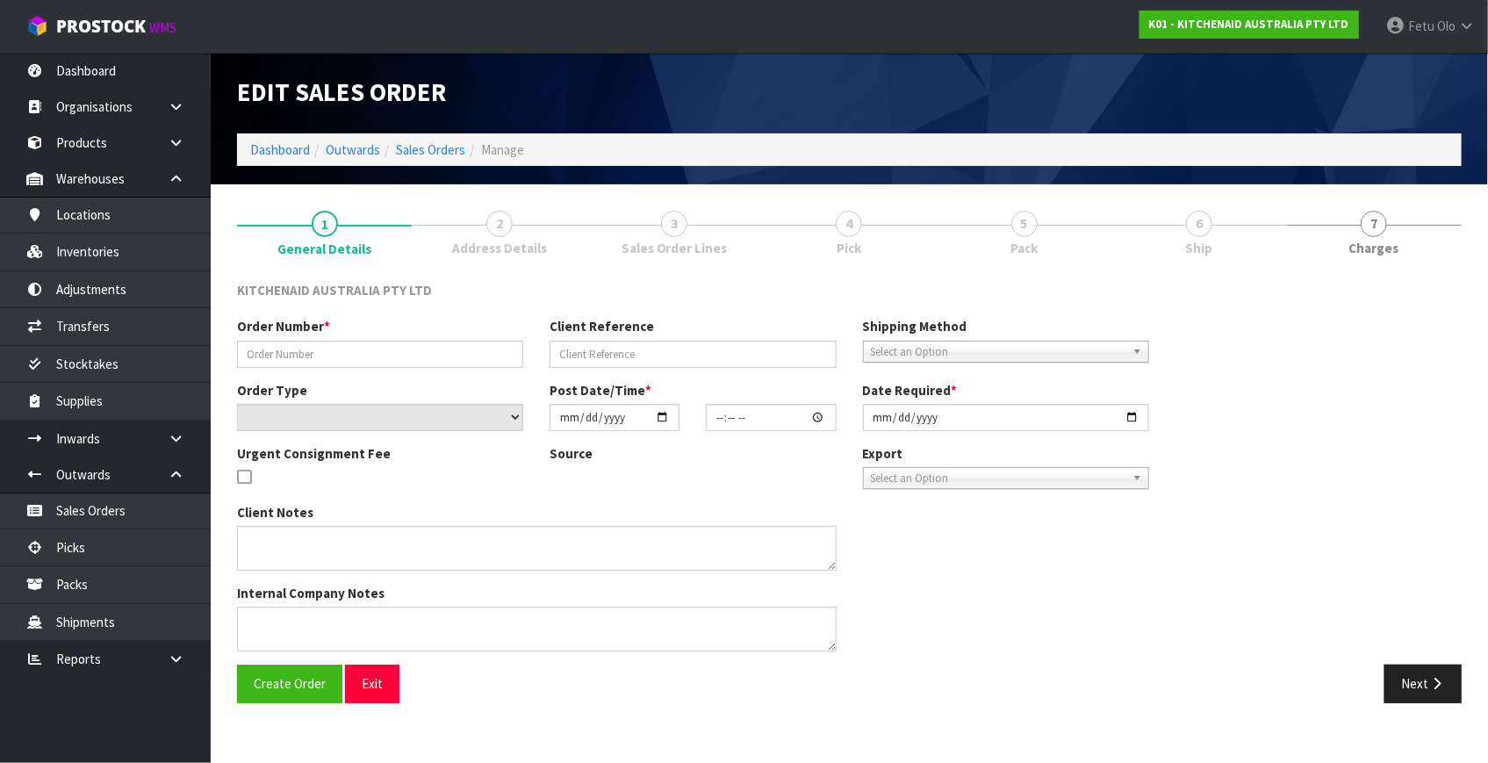
type input "0000012864"
type input "296883"
select select "number:0"
type input "2025-09-23"
type input "11:33:24.000"
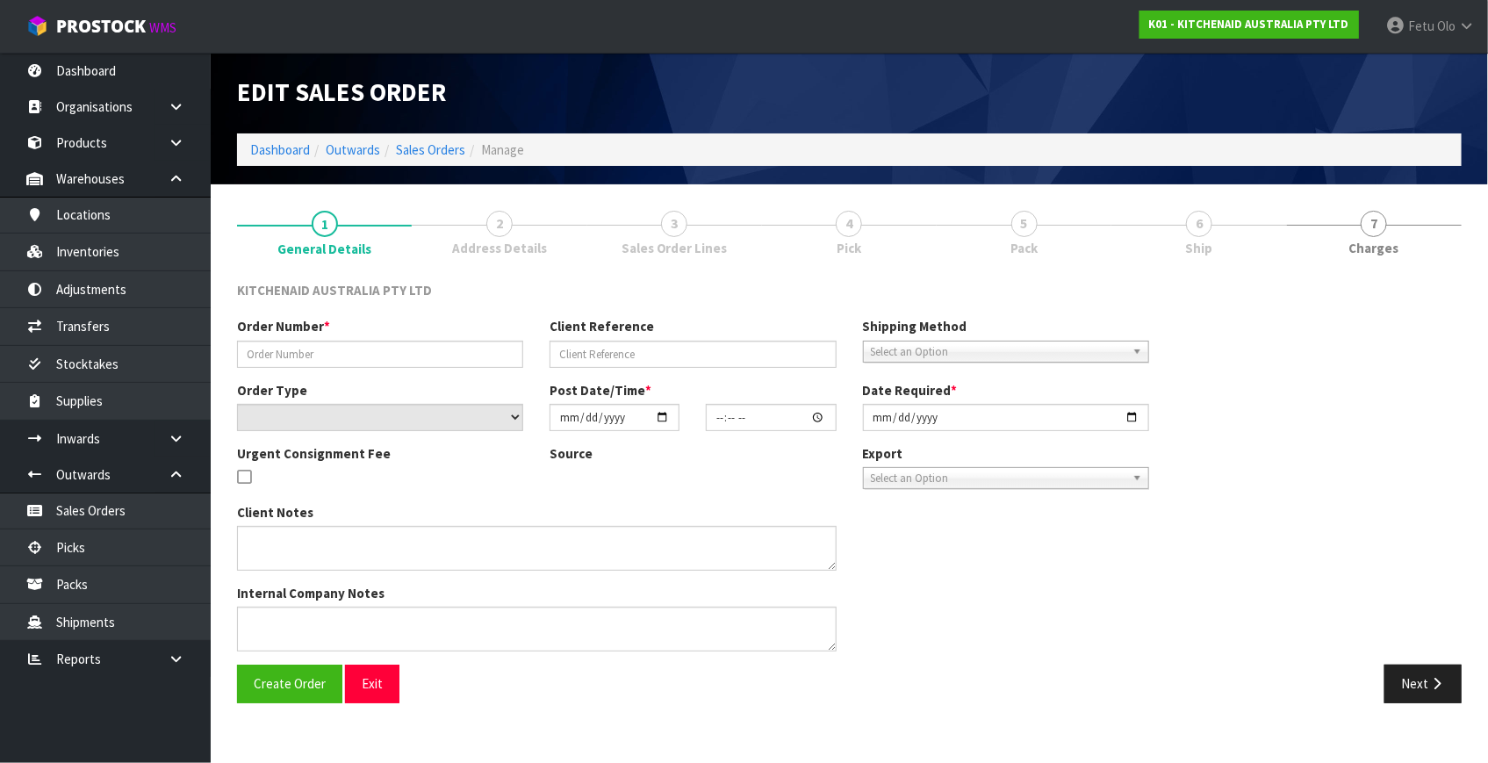
type input "2025-09-23"
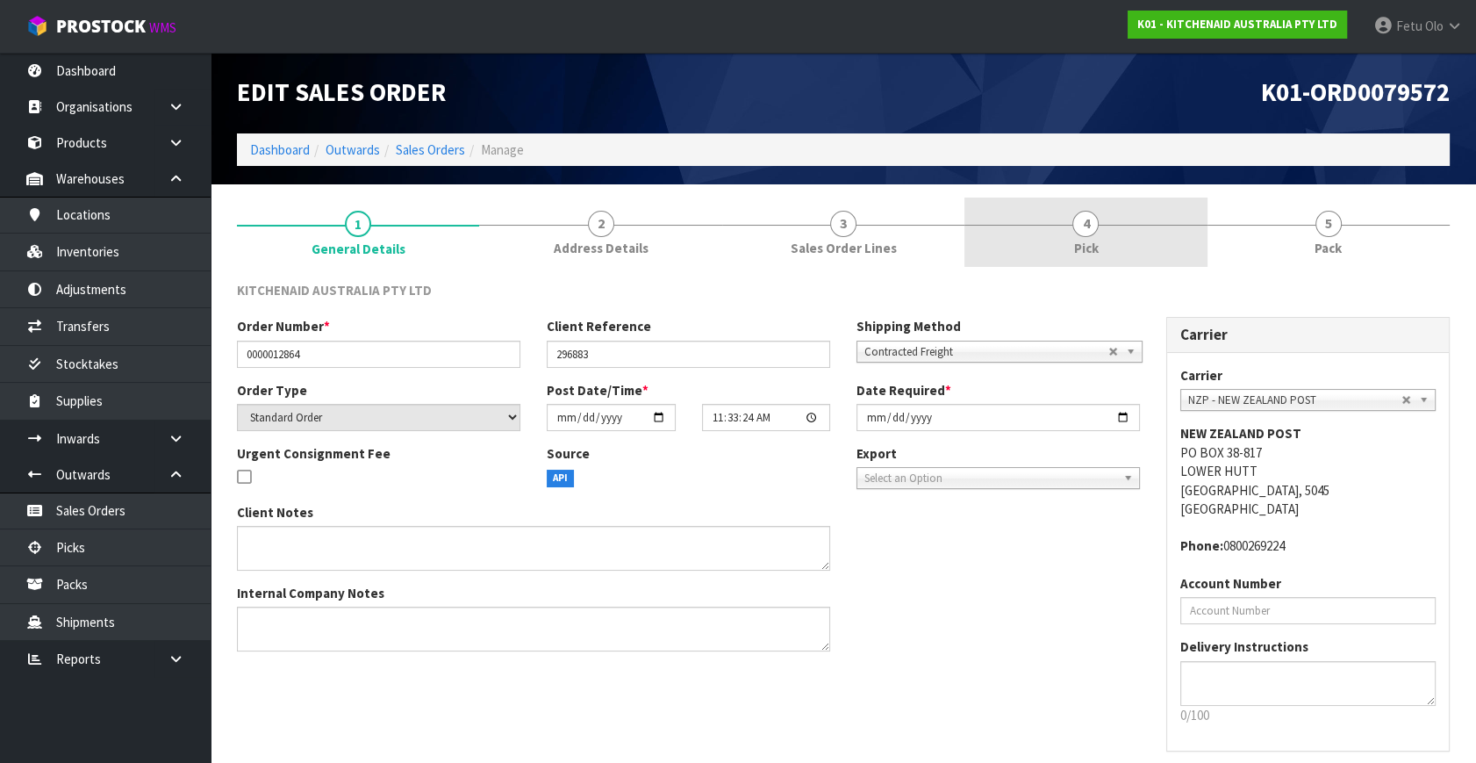
click at [1088, 212] on span "4" at bounding box center [1086, 224] width 26 height 26
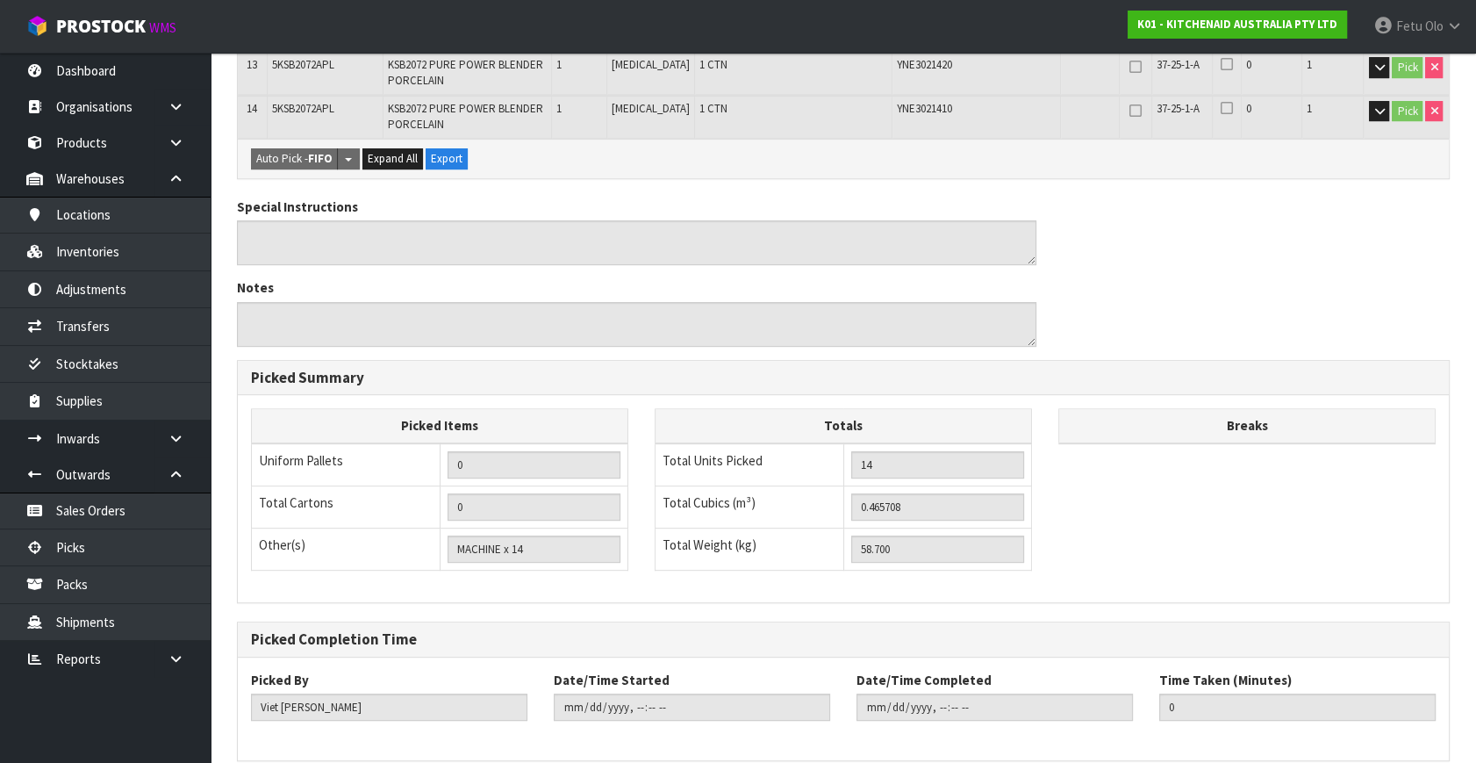
scroll to position [898, 0]
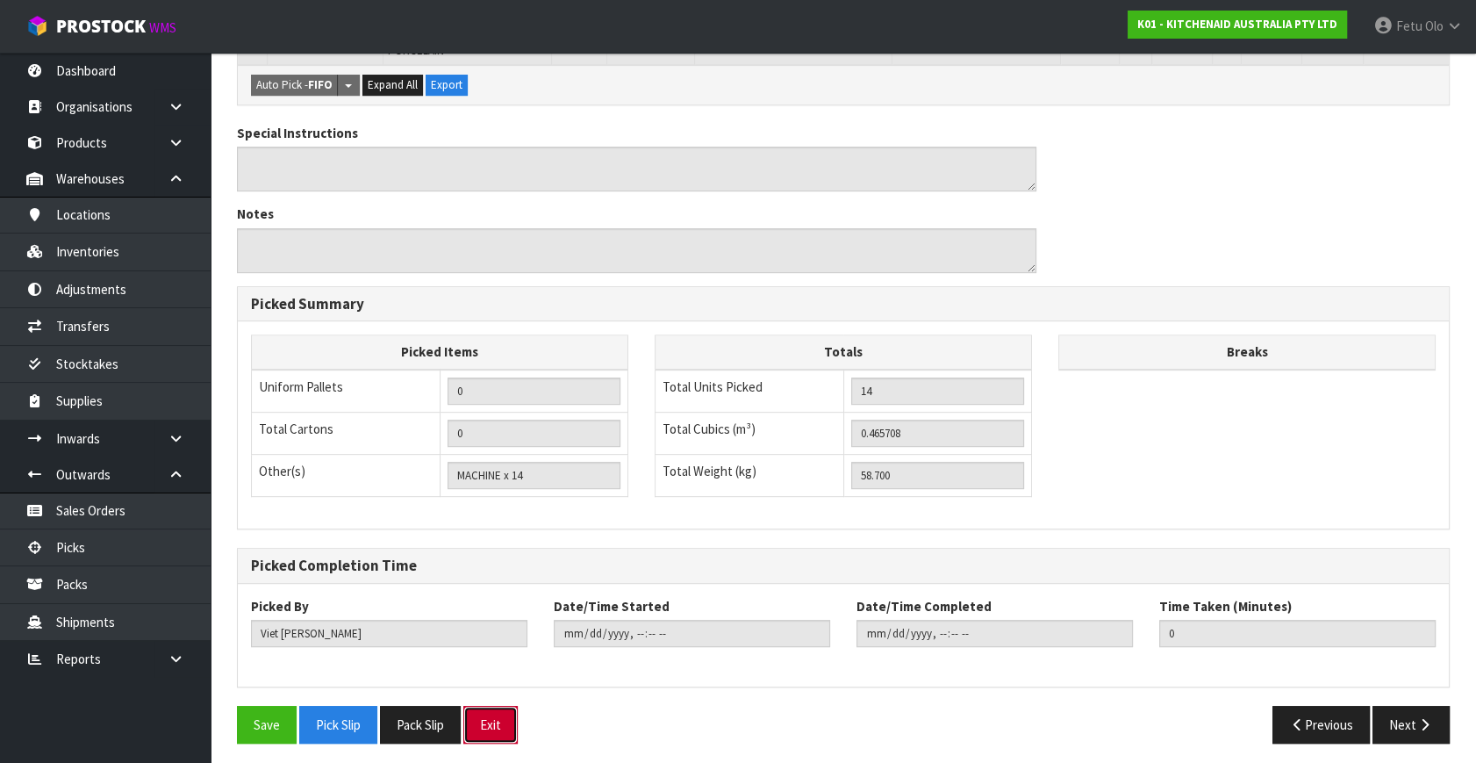
click at [497, 706] on button "Exit" at bounding box center [490, 725] width 54 height 38
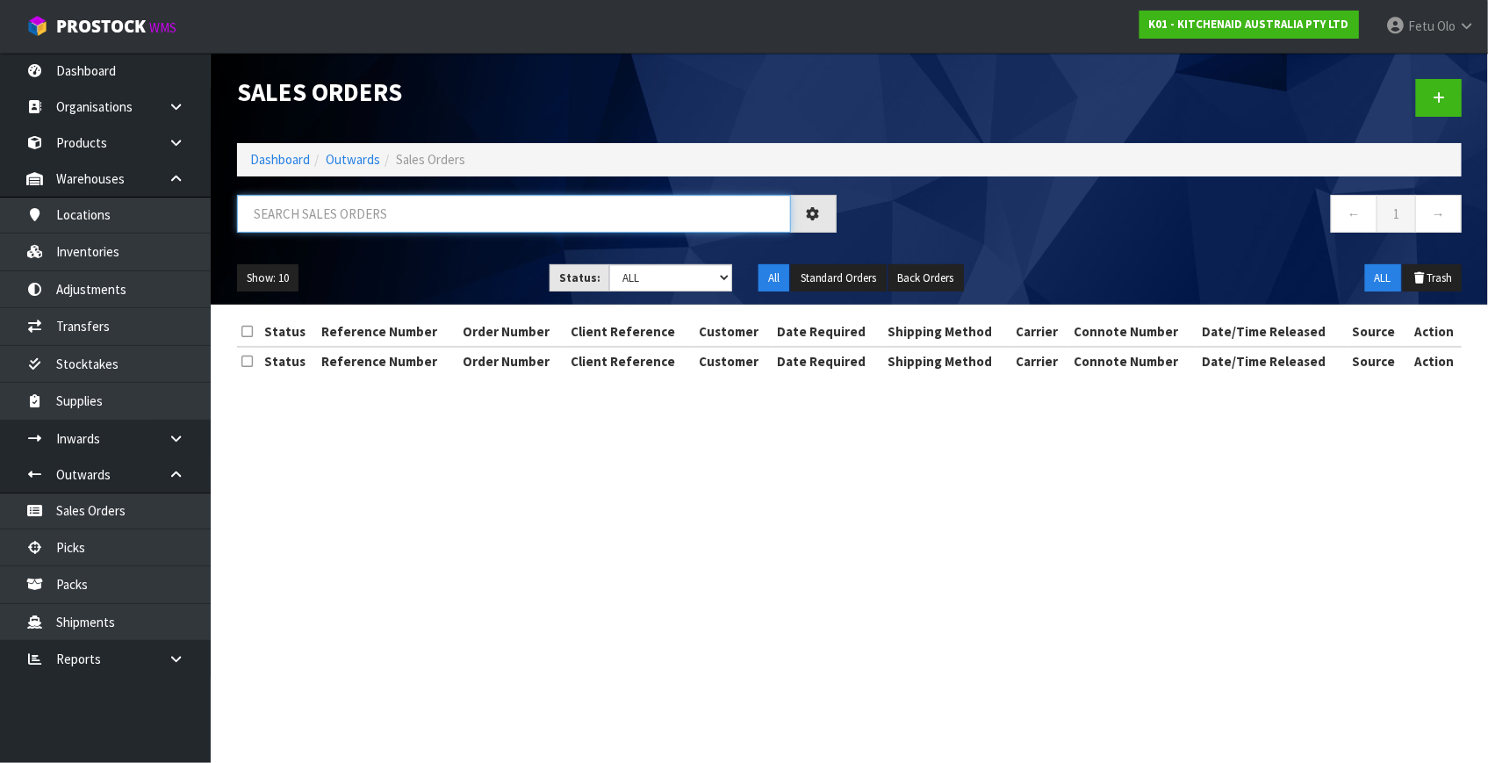
click at [468, 221] on input "text" at bounding box center [514, 214] width 554 height 38
paste input "Consumer Product Sourcing Ltd"
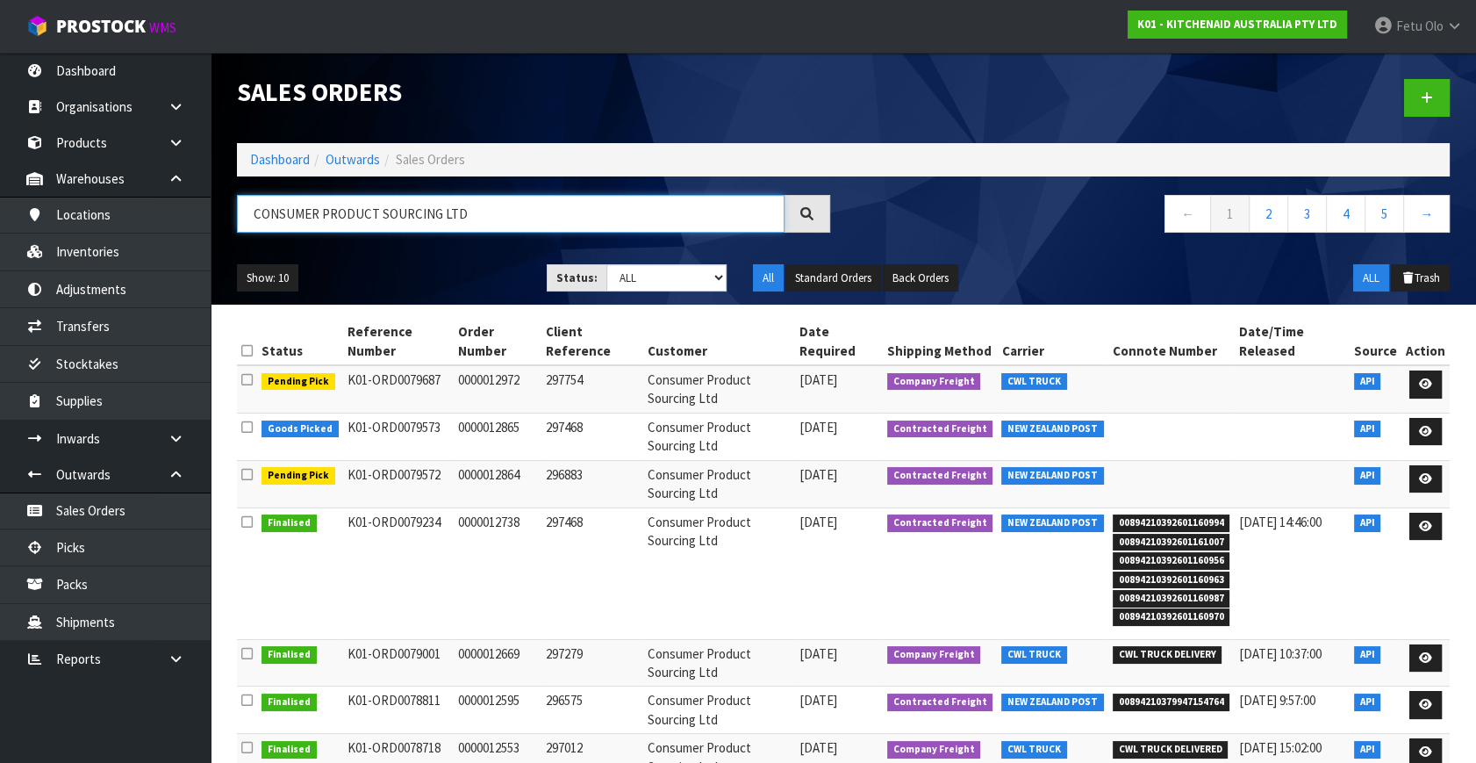
type input "CONSUMER PRODUCT SOURCING LTD"
click at [1428, 430] on icon at bounding box center [1425, 431] width 13 height 11
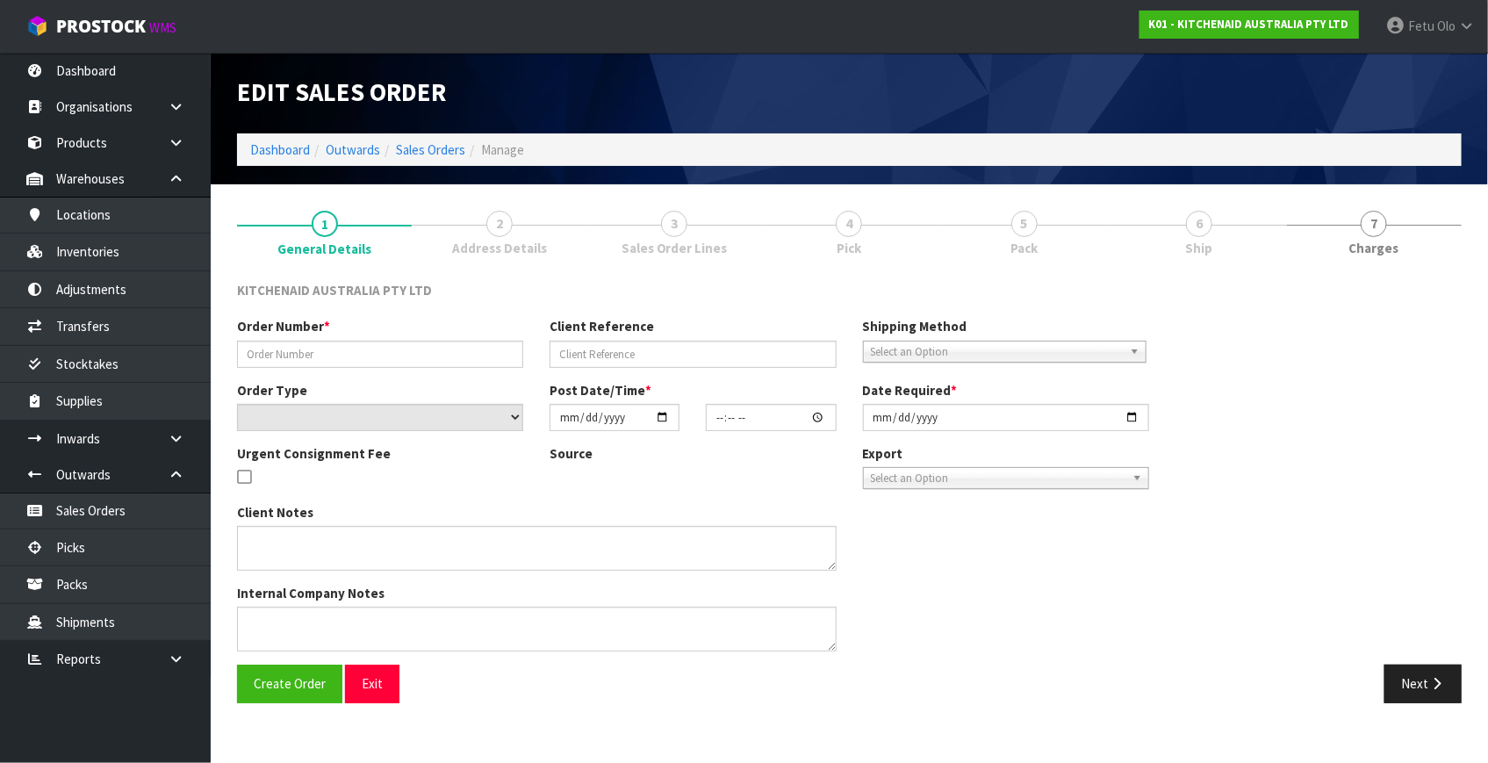
type input "0000012865"
type input "297468"
select select "number:0"
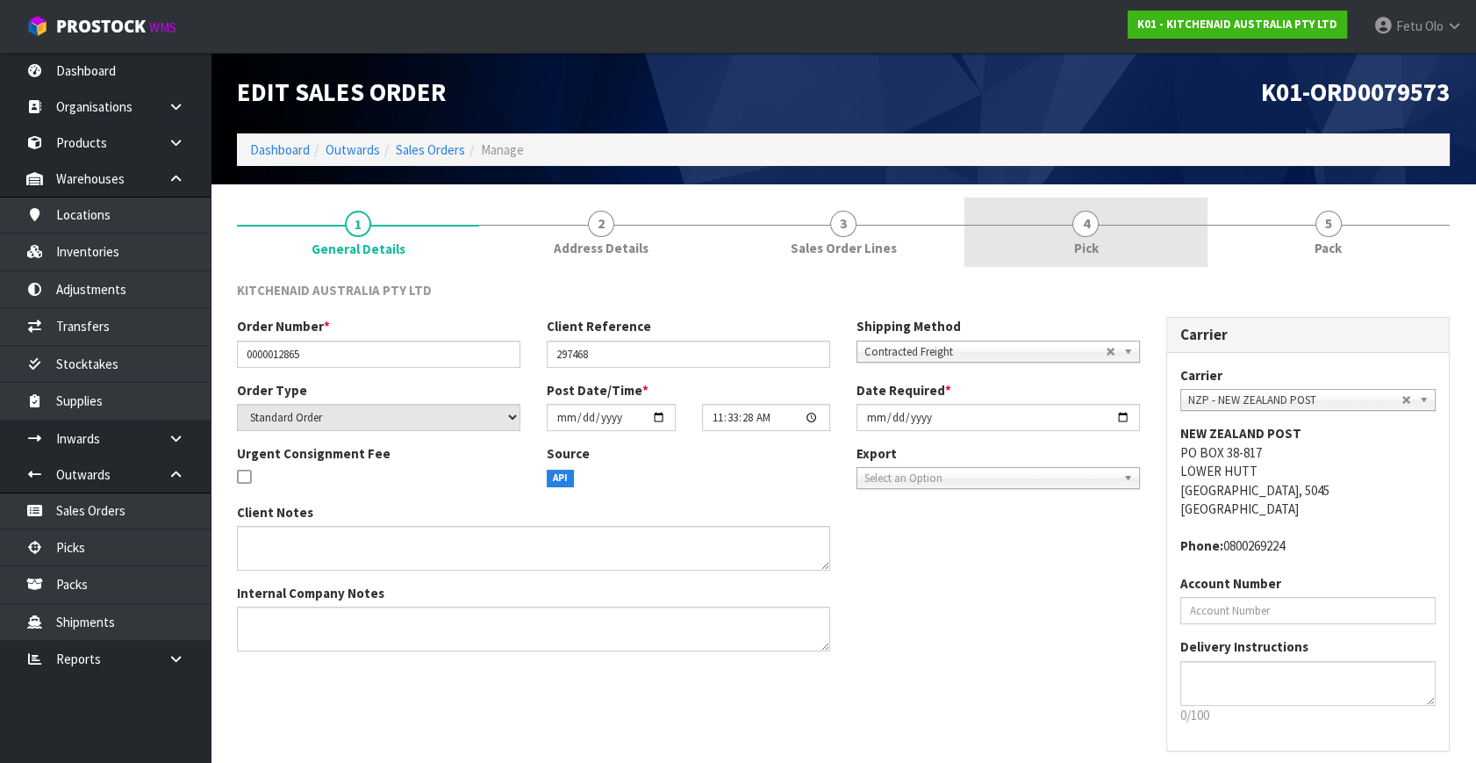
click at [1152, 239] on link "4 Pick" at bounding box center [1086, 231] width 242 height 69
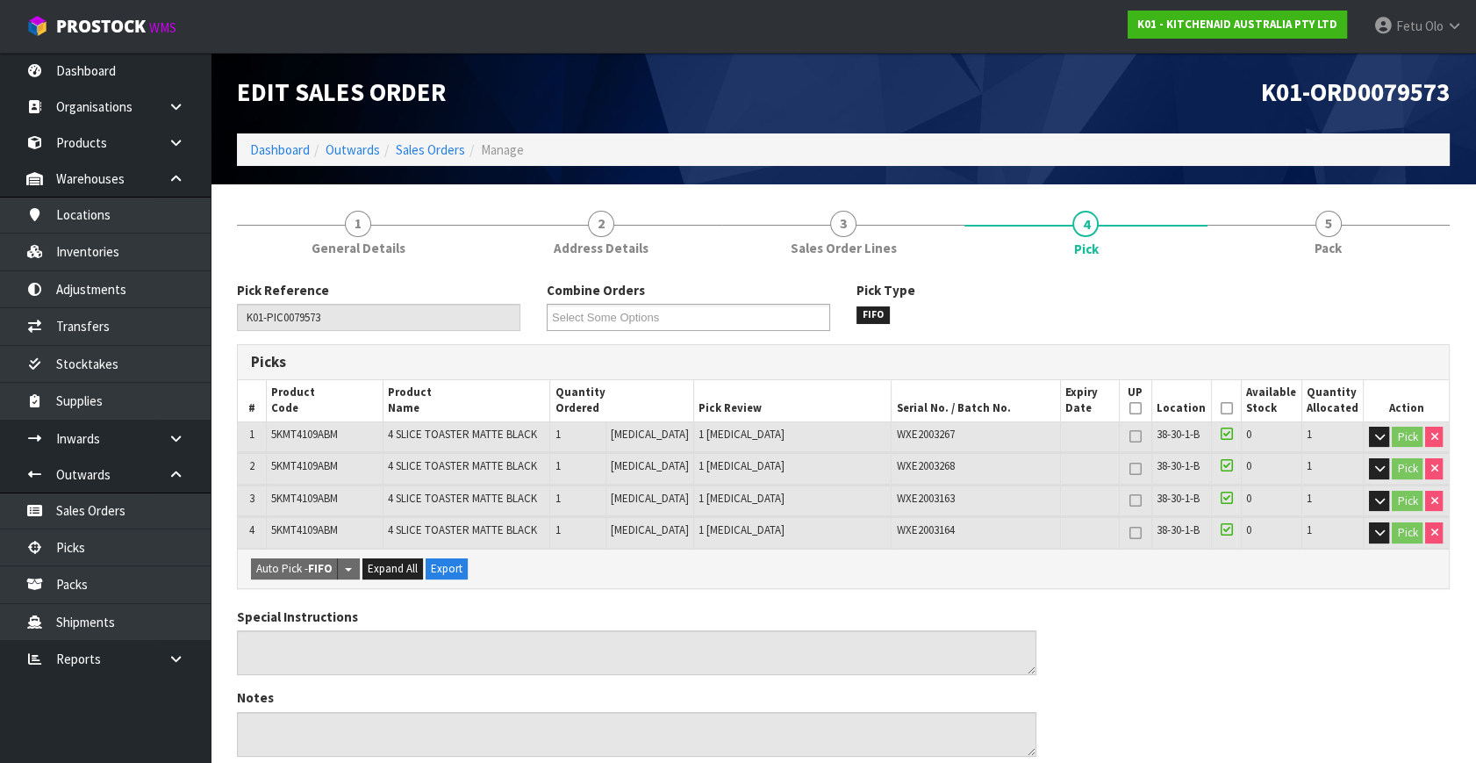
scroll to position [486, 0]
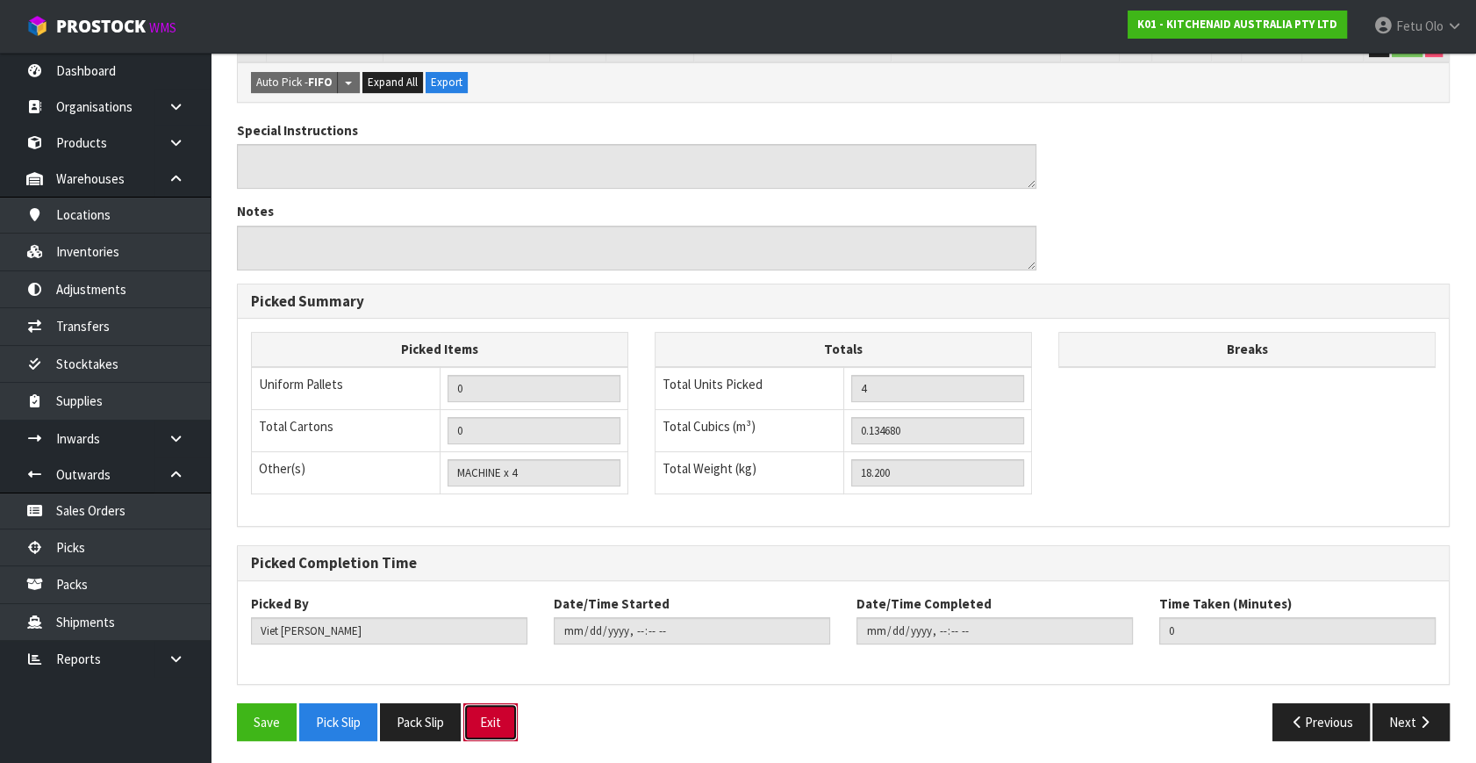
click at [496, 716] on button "Exit" at bounding box center [490, 722] width 54 height 38
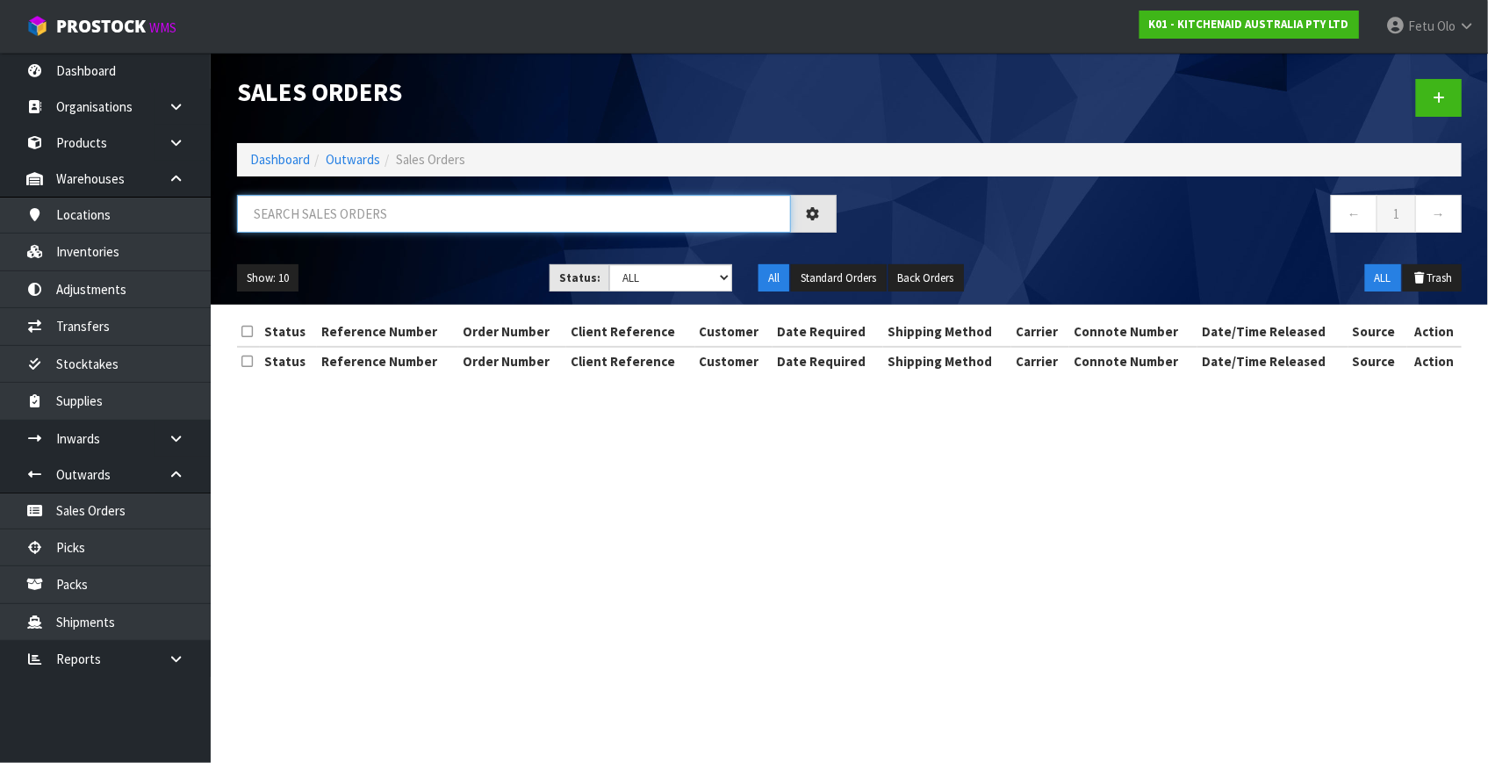
click at [391, 199] on input "text" at bounding box center [514, 214] width 554 height 38
paste input "Consumer Product Sourcing Ltd"
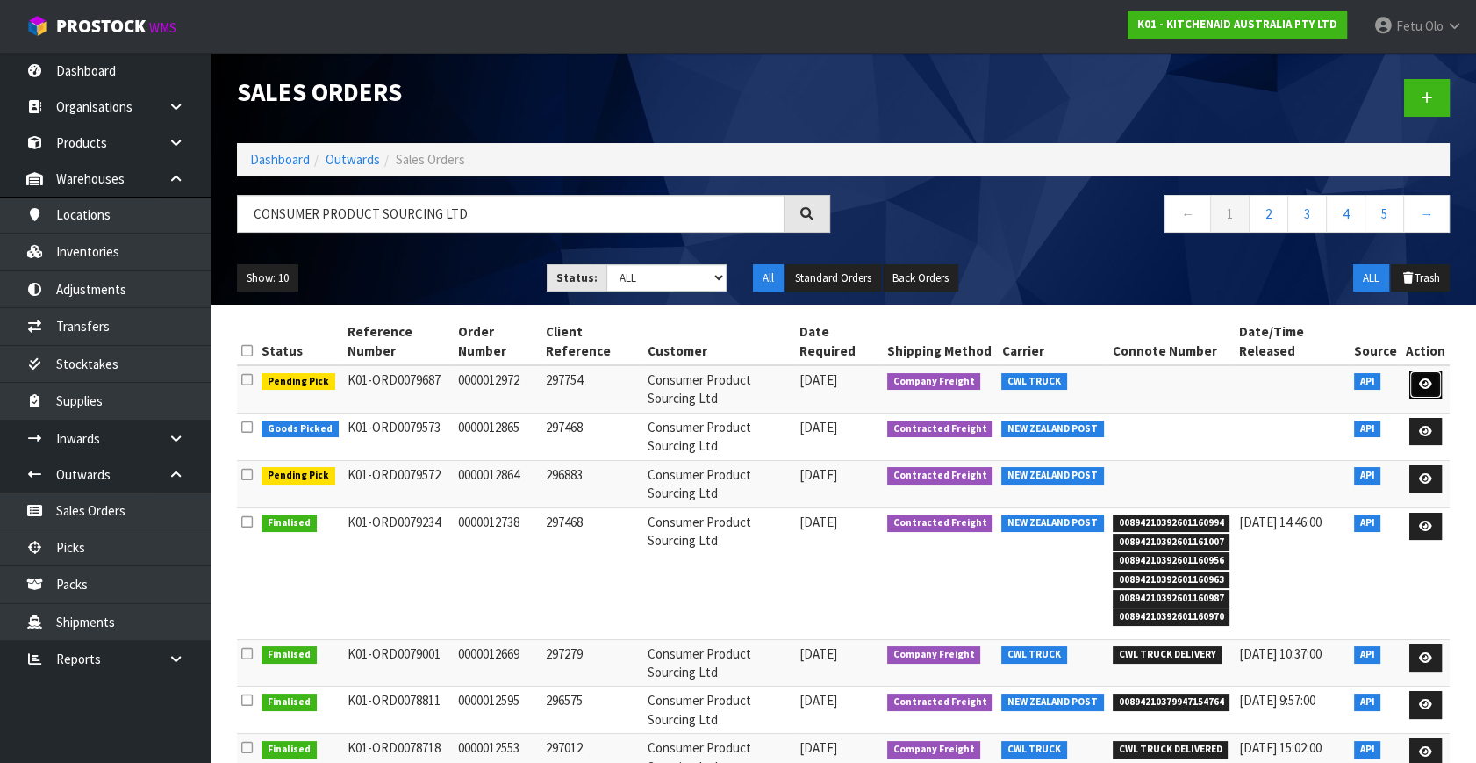
click at [1423, 384] on icon at bounding box center [1425, 383] width 13 height 11
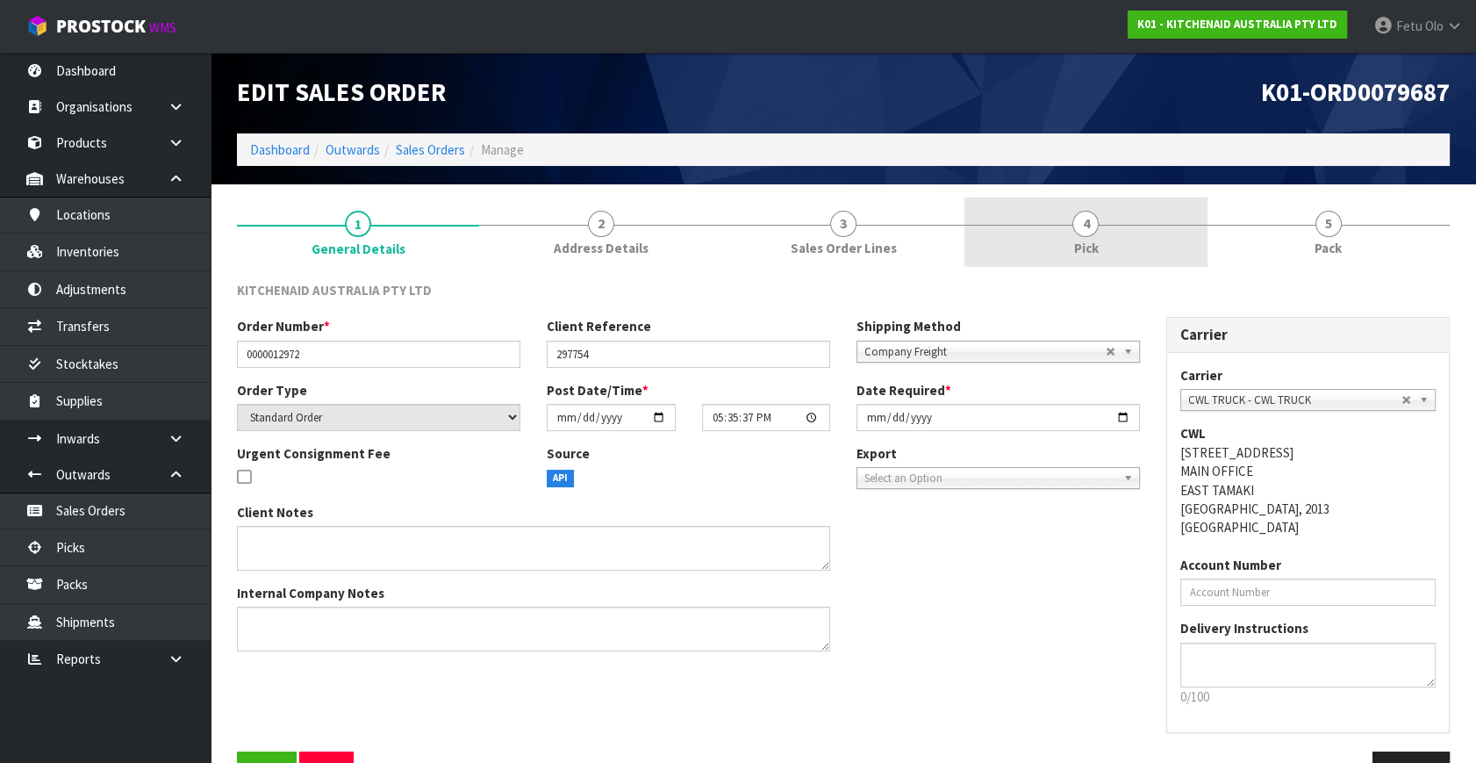
click at [1126, 237] on link "4 Pick" at bounding box center [1086, 231] width 242 height 69
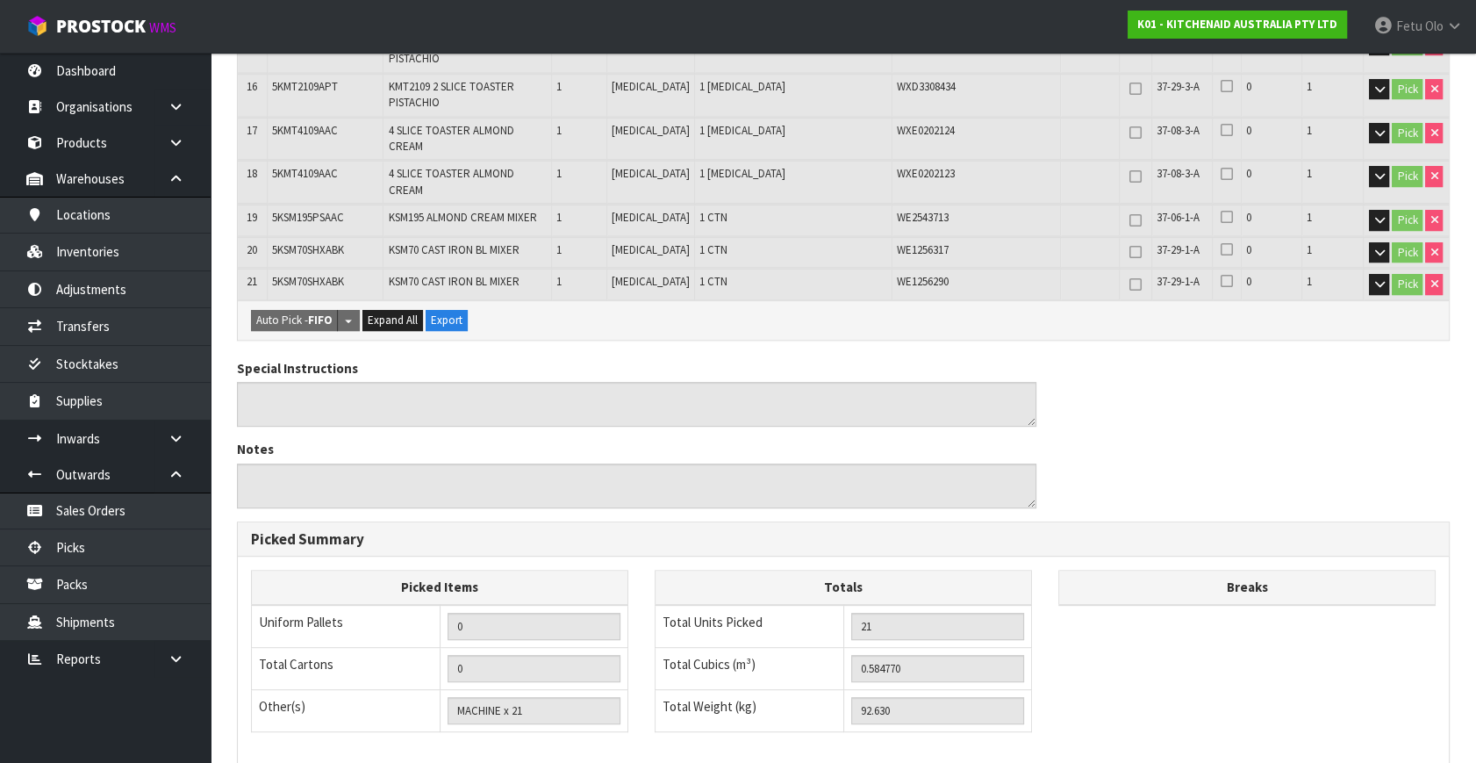
scroll to position [1095, 0]
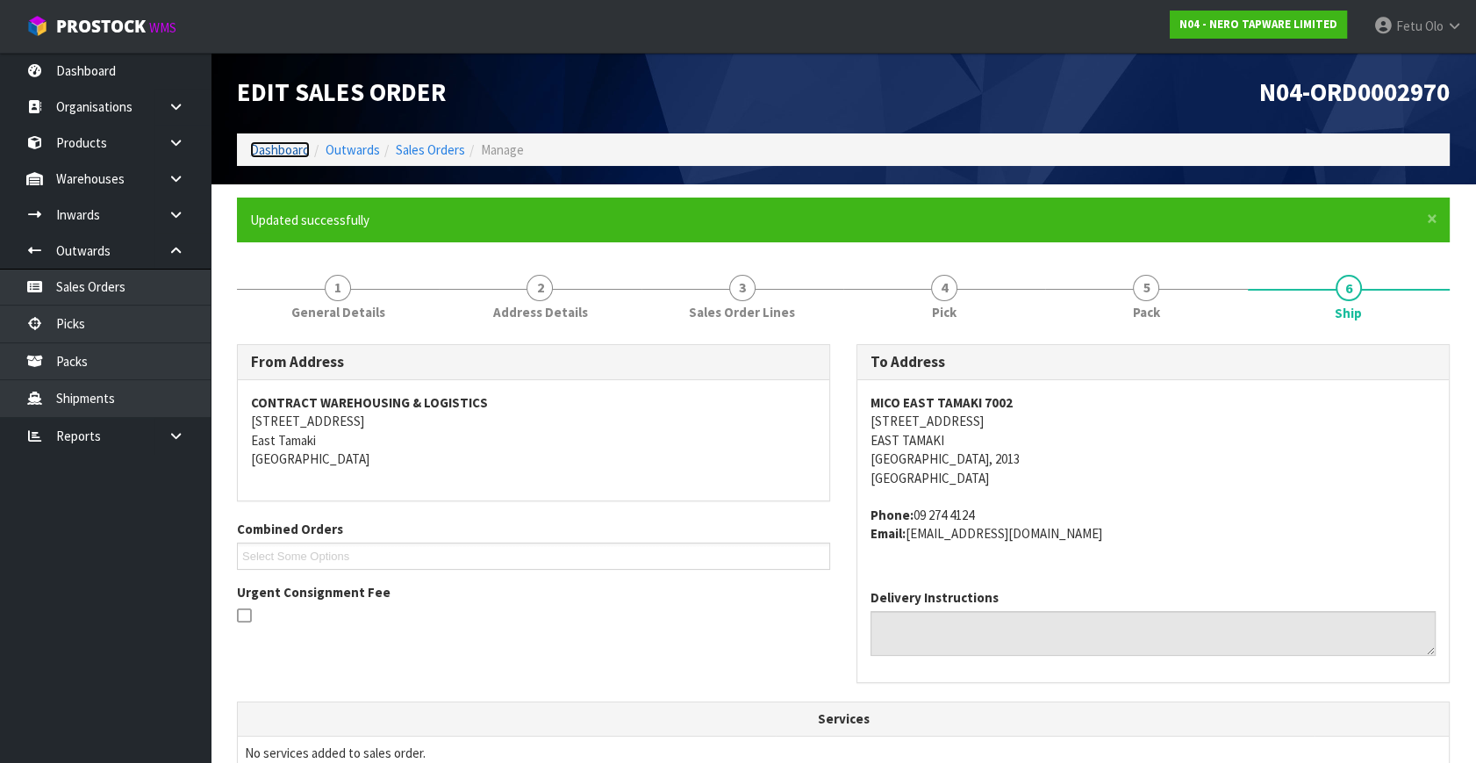
click at [298, 148] on link "Dashboard" at bounding box center [280, 149] width 60 height 17
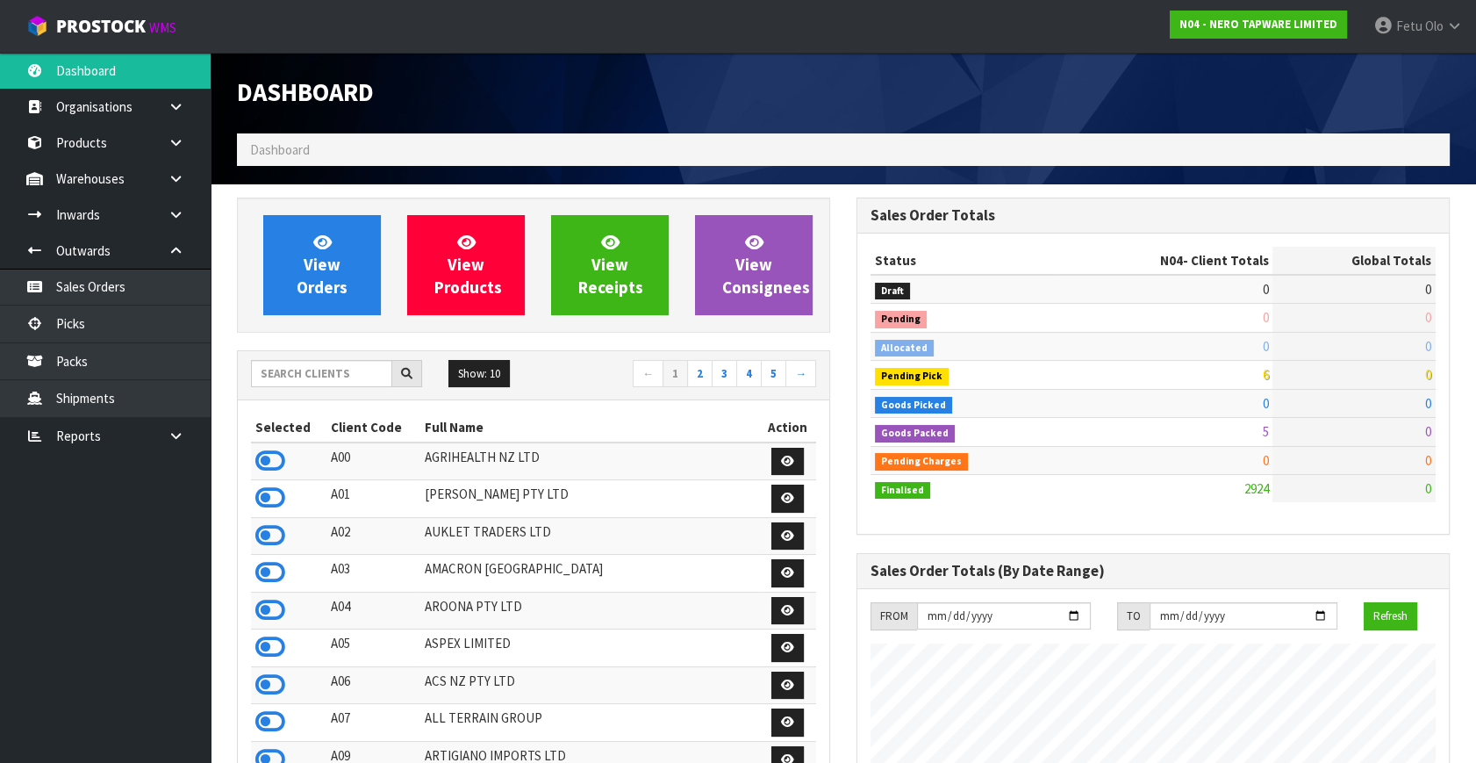
scroll to position [1421, 619]
click at [339, 369] on input "text" at bounding box center [321, 373] width 141 height 27
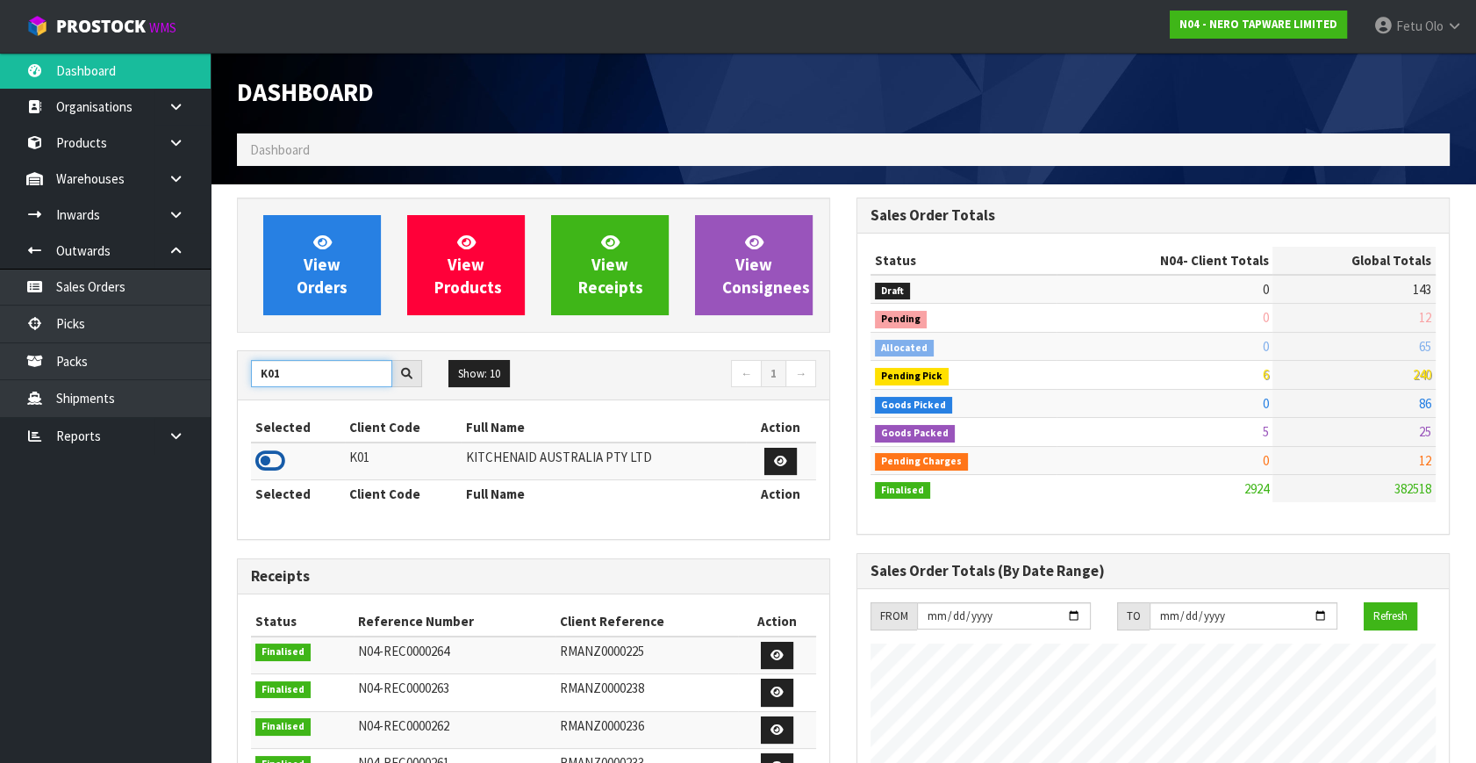
type input "K01"
click at [272, 452] on icon at bounding box center [270, 461] width 30 height 26
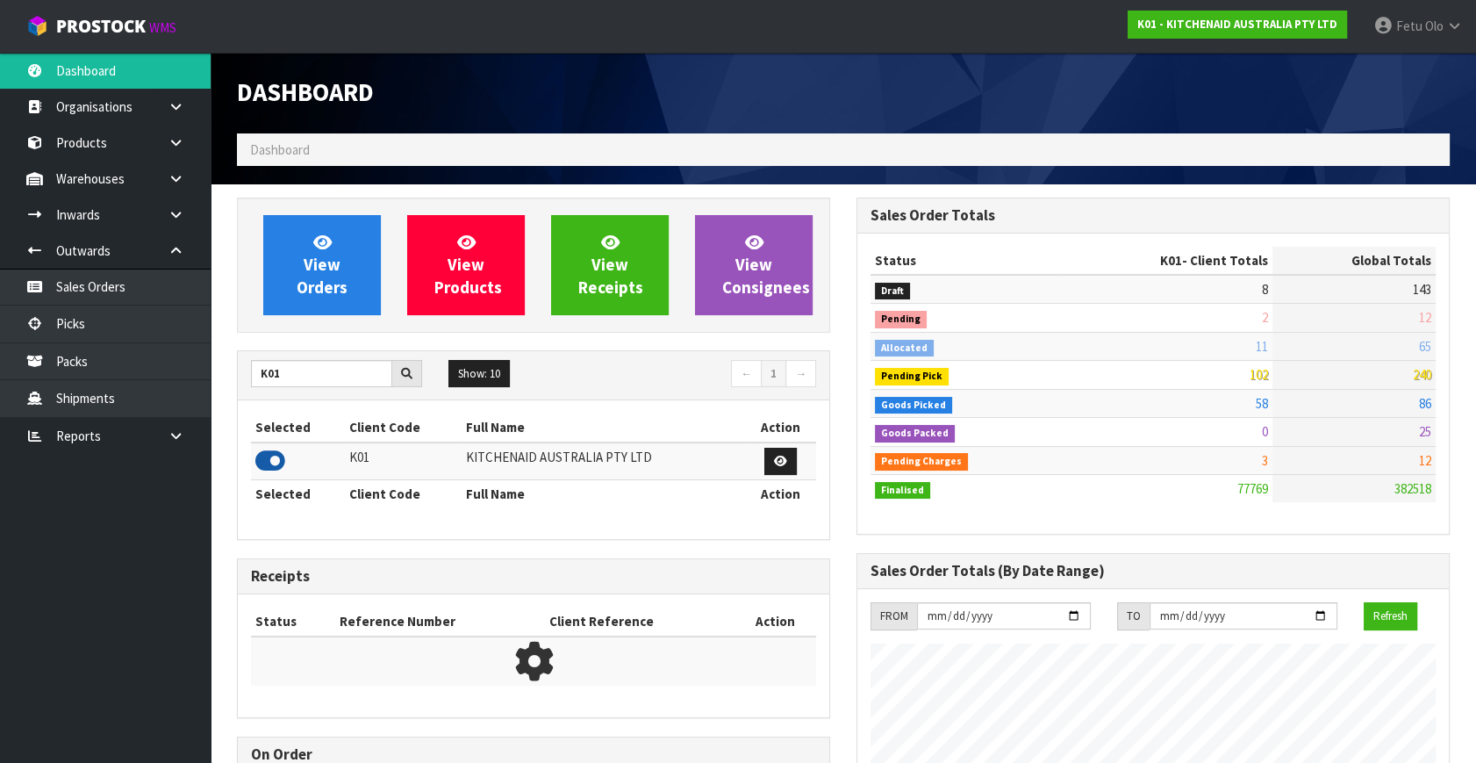
scroll to position [1327, 619]
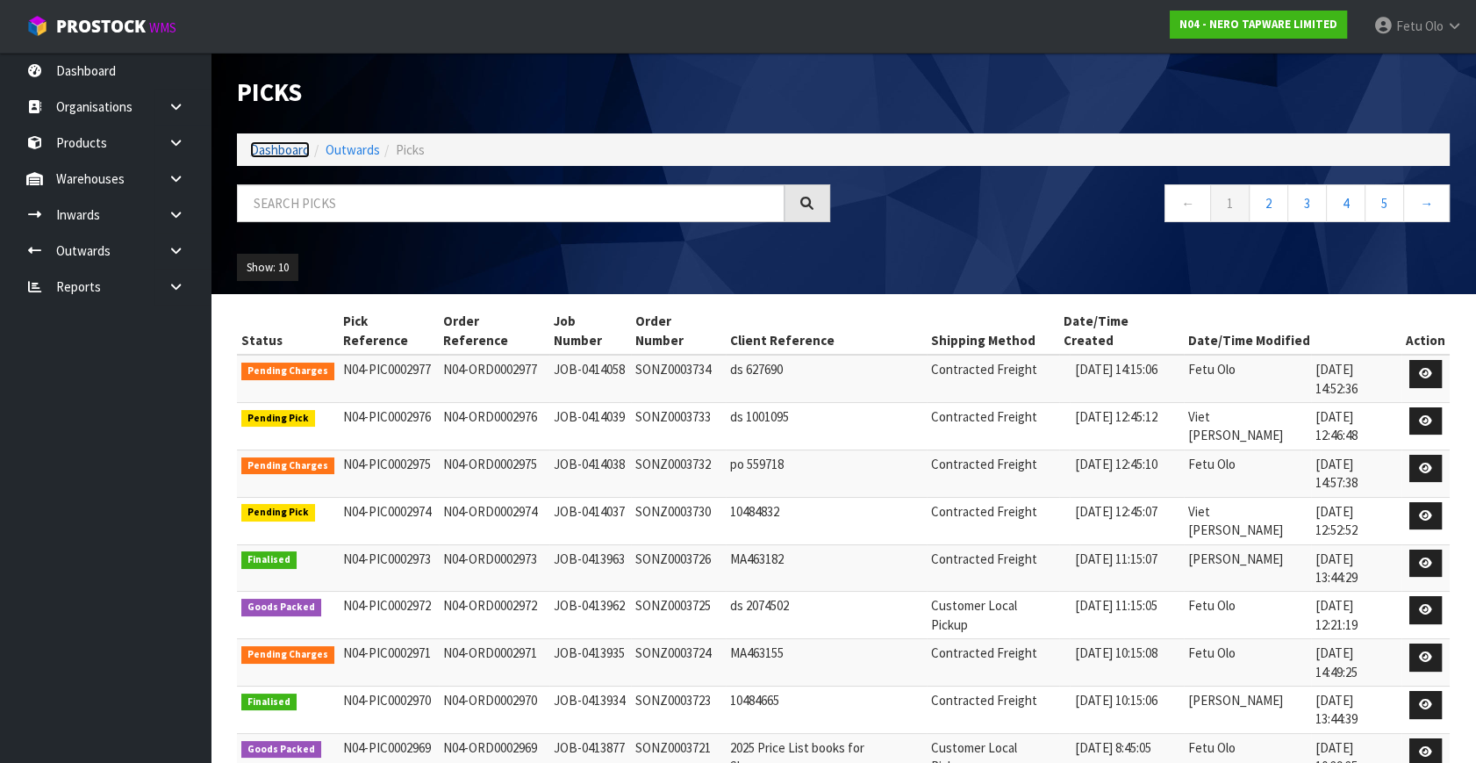
click at [296, 152] on link "Dashboard" at bounding box center [280, 149] width 60 height 17
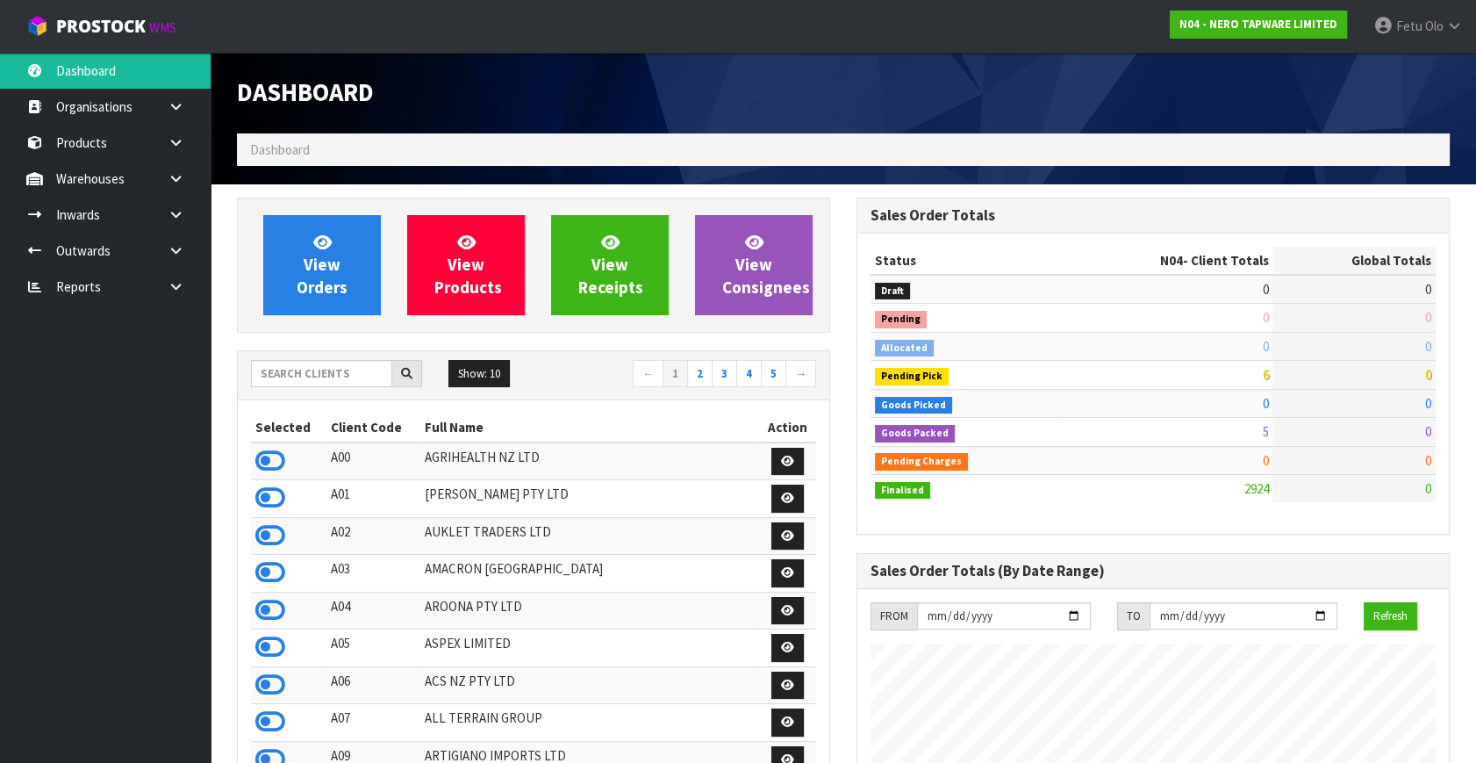
scroll to position [1421, 619]
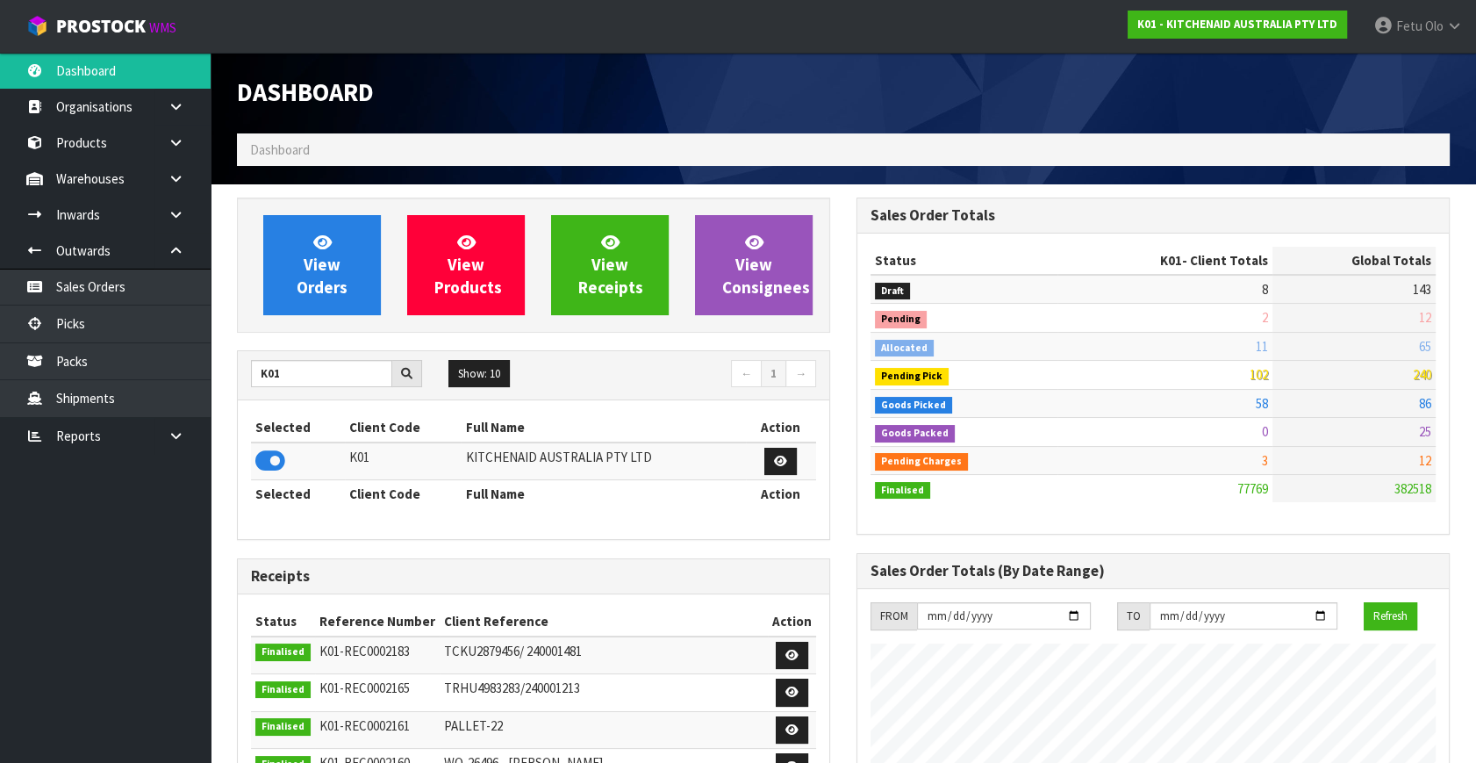
scroll to position [1327, 619]
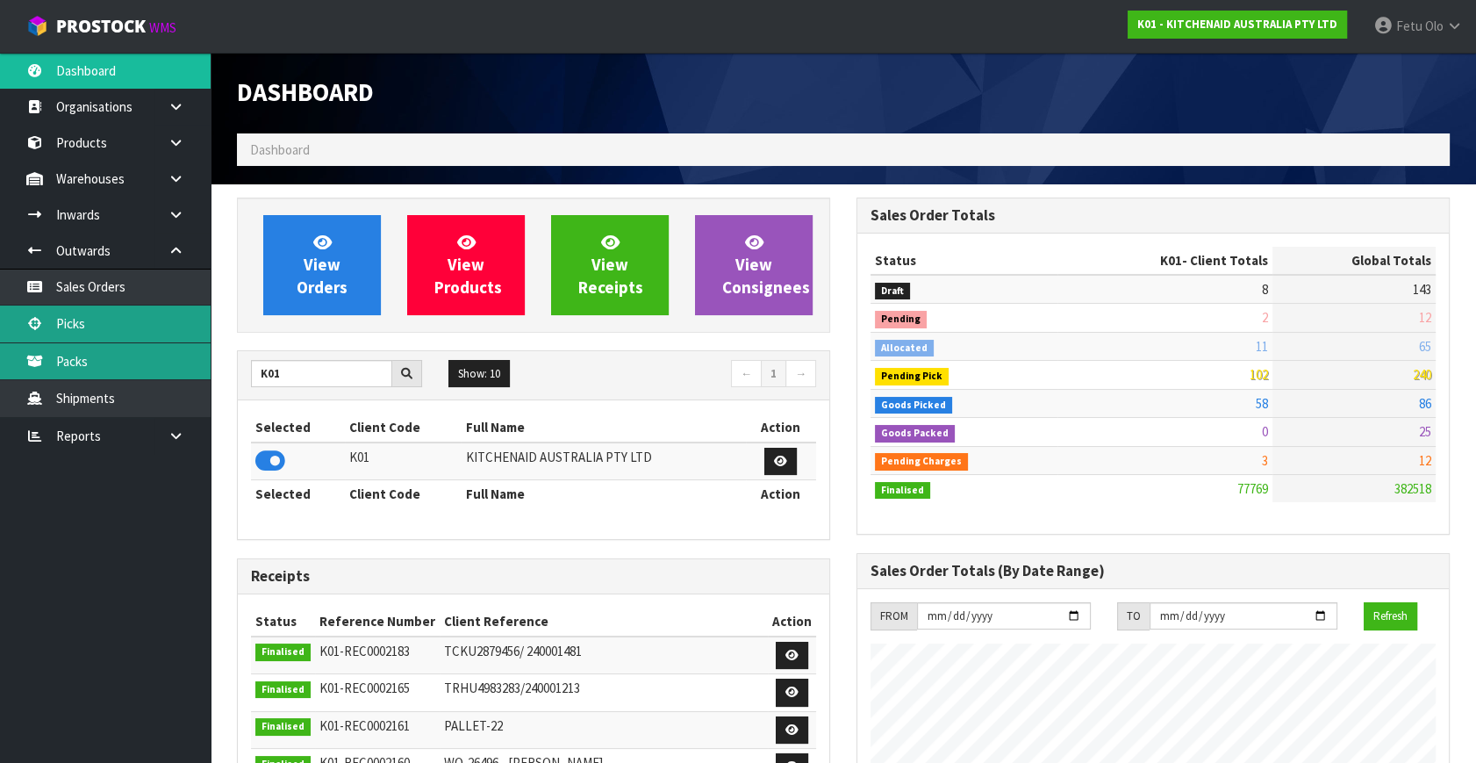
drag, startPoint x: 90, startPoint y: 329, endPoint x: 154, endPoint y: 342, distance: 65.4
click at [90, 329] on link "Picks" at bounding box center [105, 323] width 211 height 36
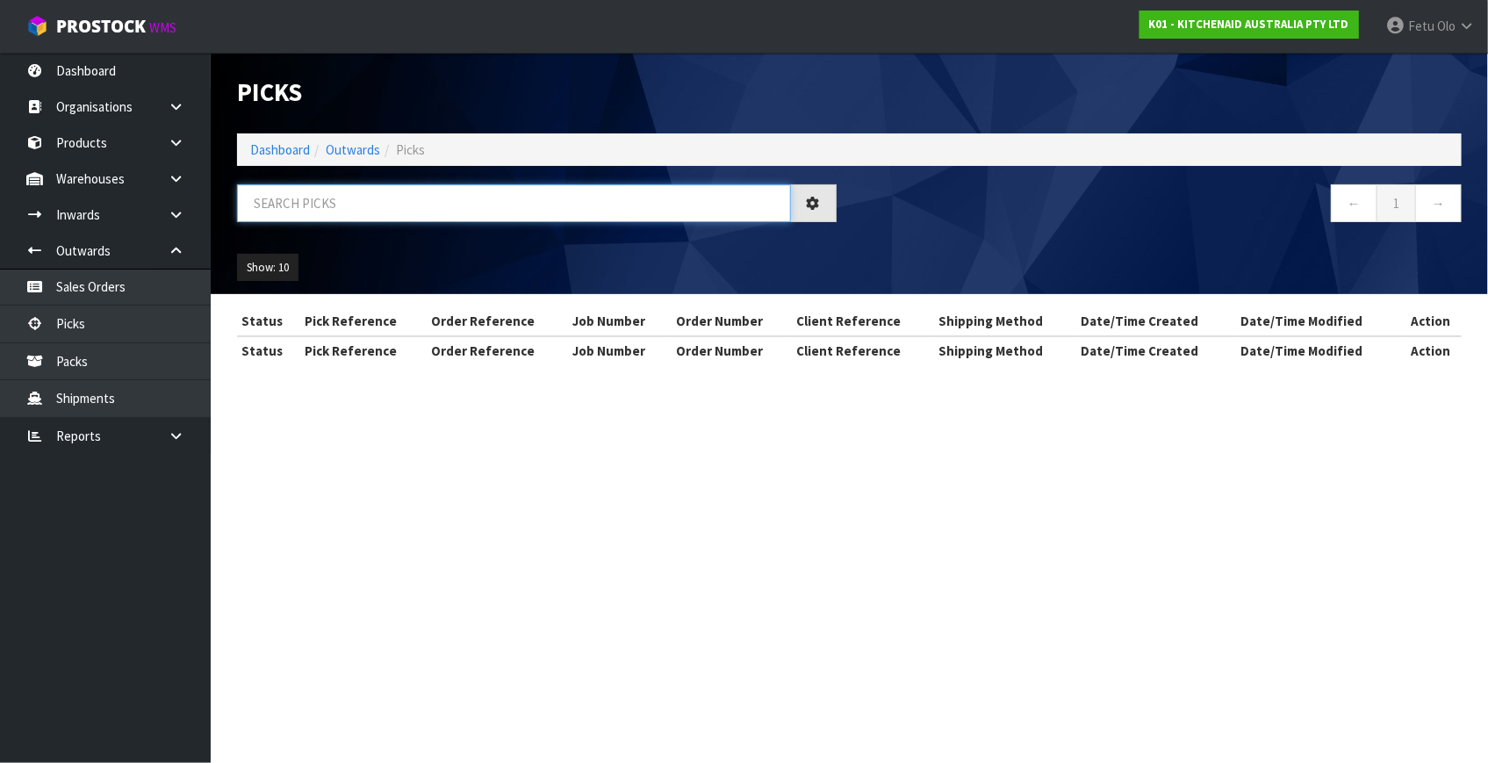
click at [533, 204] on input "text" at bounding box center [514, 203] width 554 height 38
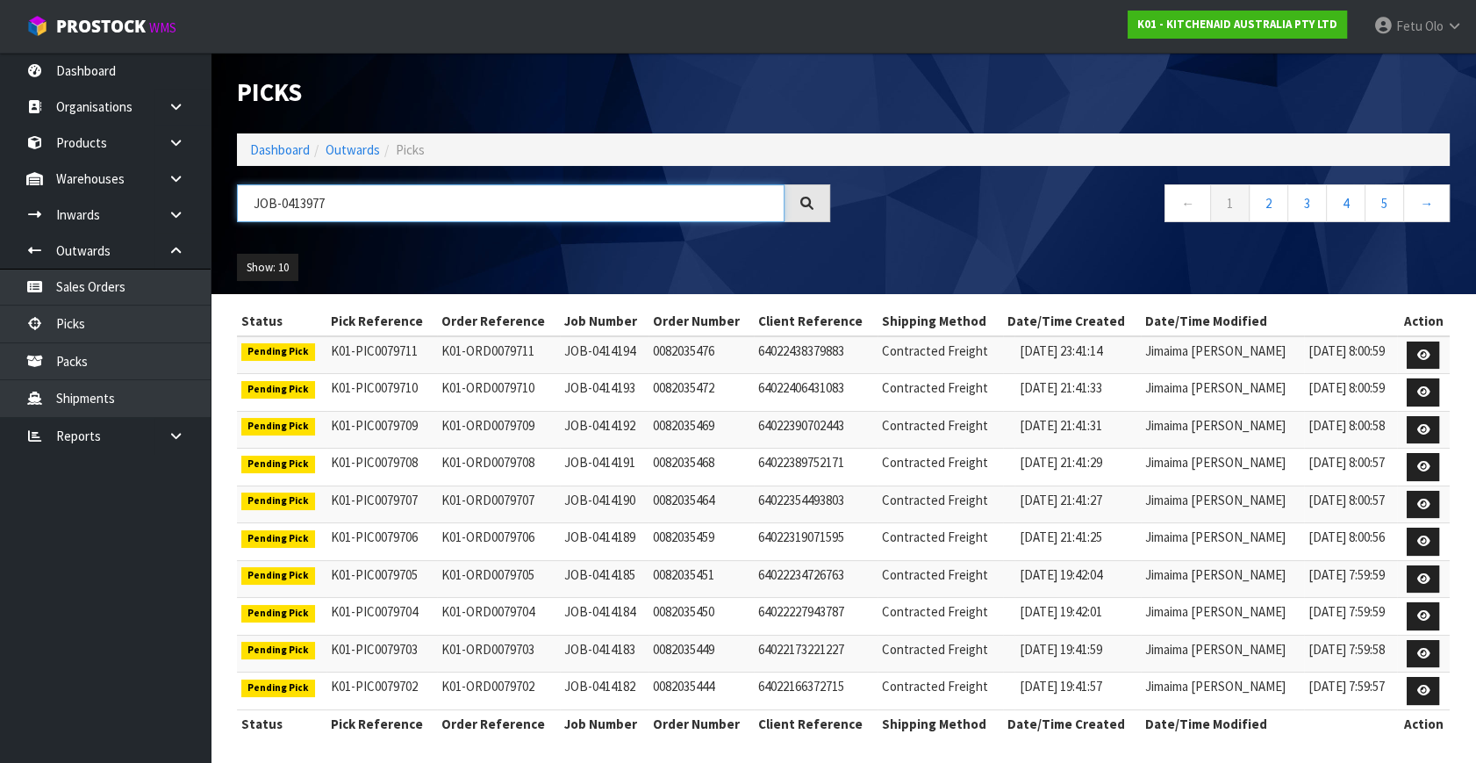
type input "JOB-0413977"
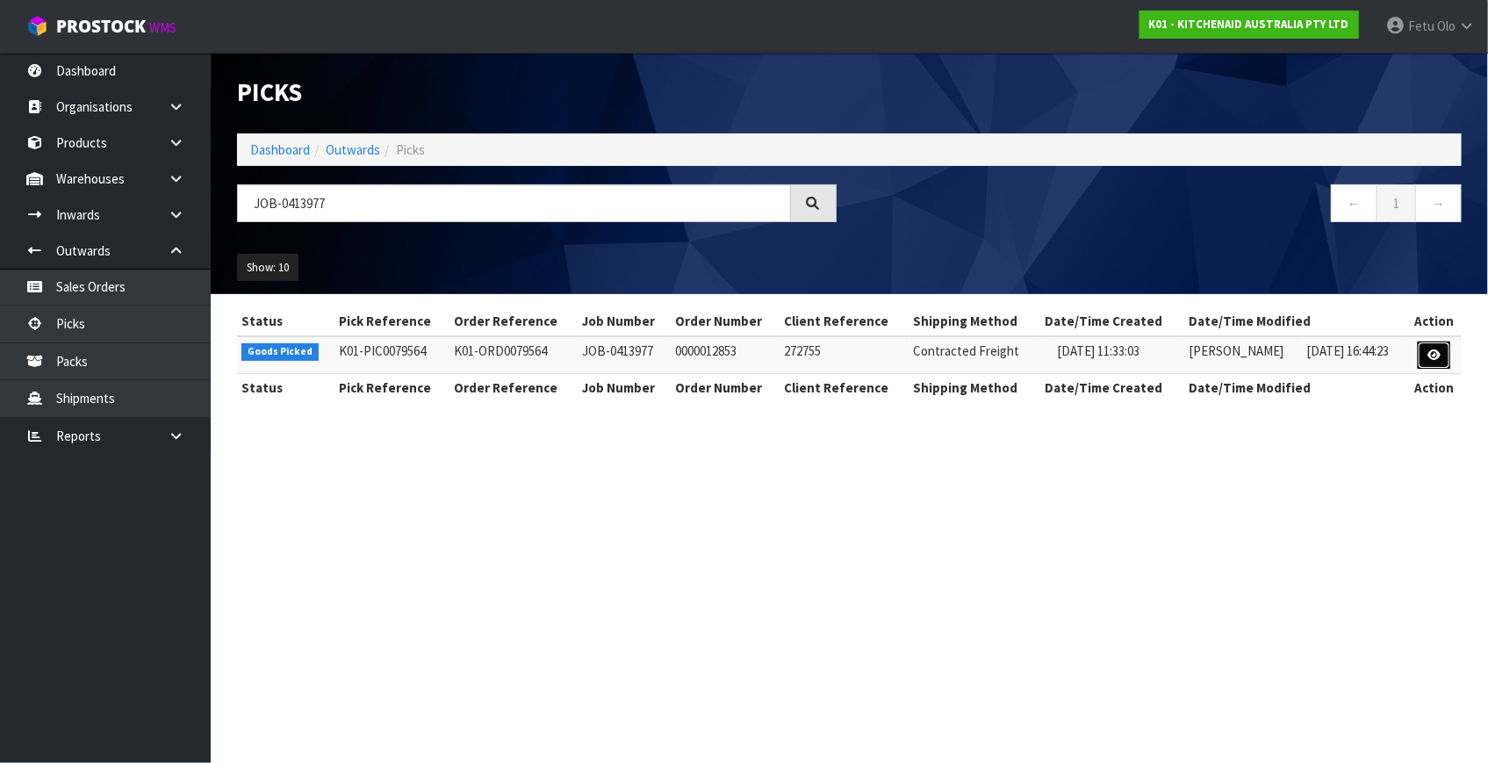
click at [1439, 349] on icon at bounding box center [1433, 354] width 13 height 11
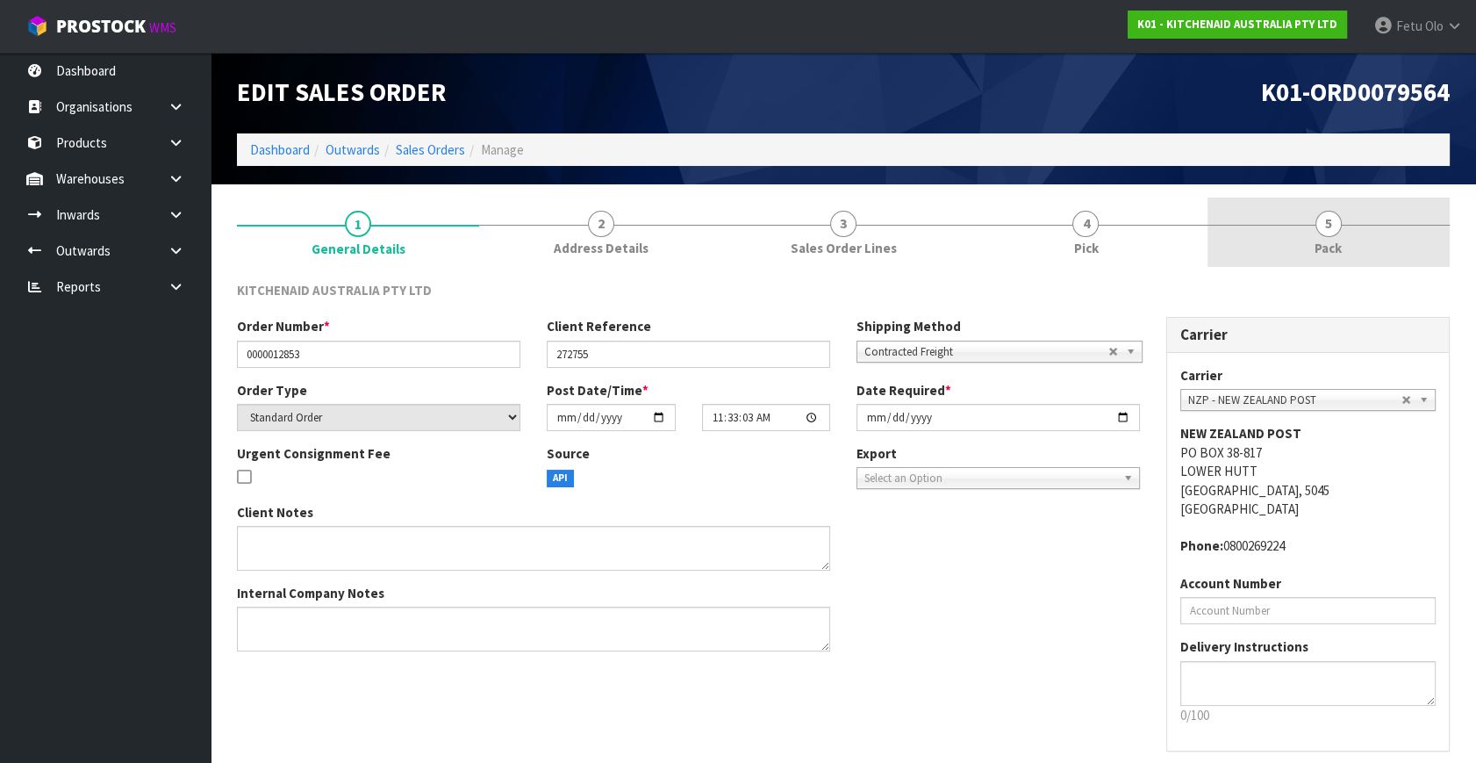
click at [1335, 229] on span "5" at bounding box center [1329, 224] width 26 height 26
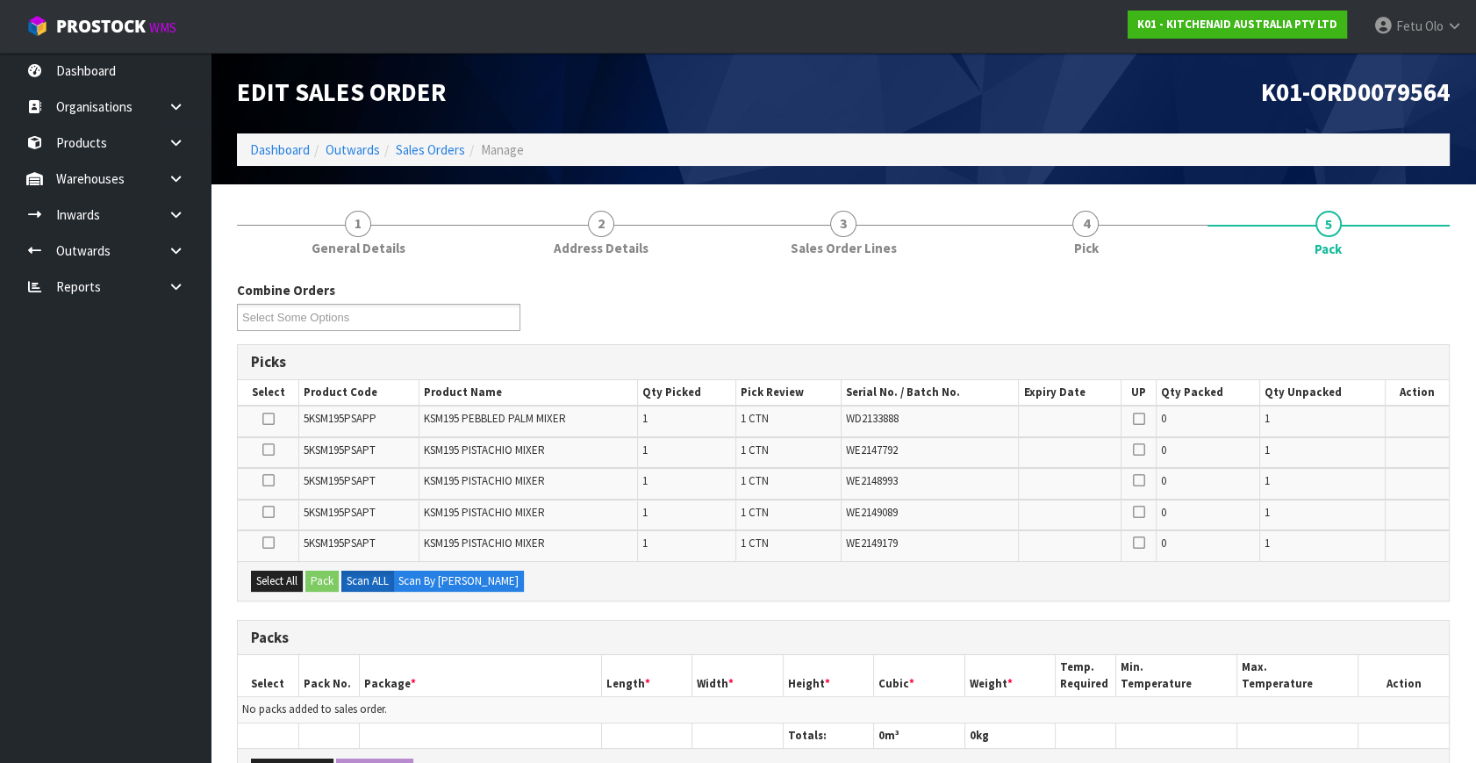
click at [264, 419] on icon at bounding box center [268, 419] width 12 height 1
click at [0, 0] on input "checkbox" at bounding box center [0, 0] width 0 height 0
click at [329, 579] on button "Pack" at bounding box center [321, 581] width 33 height 21
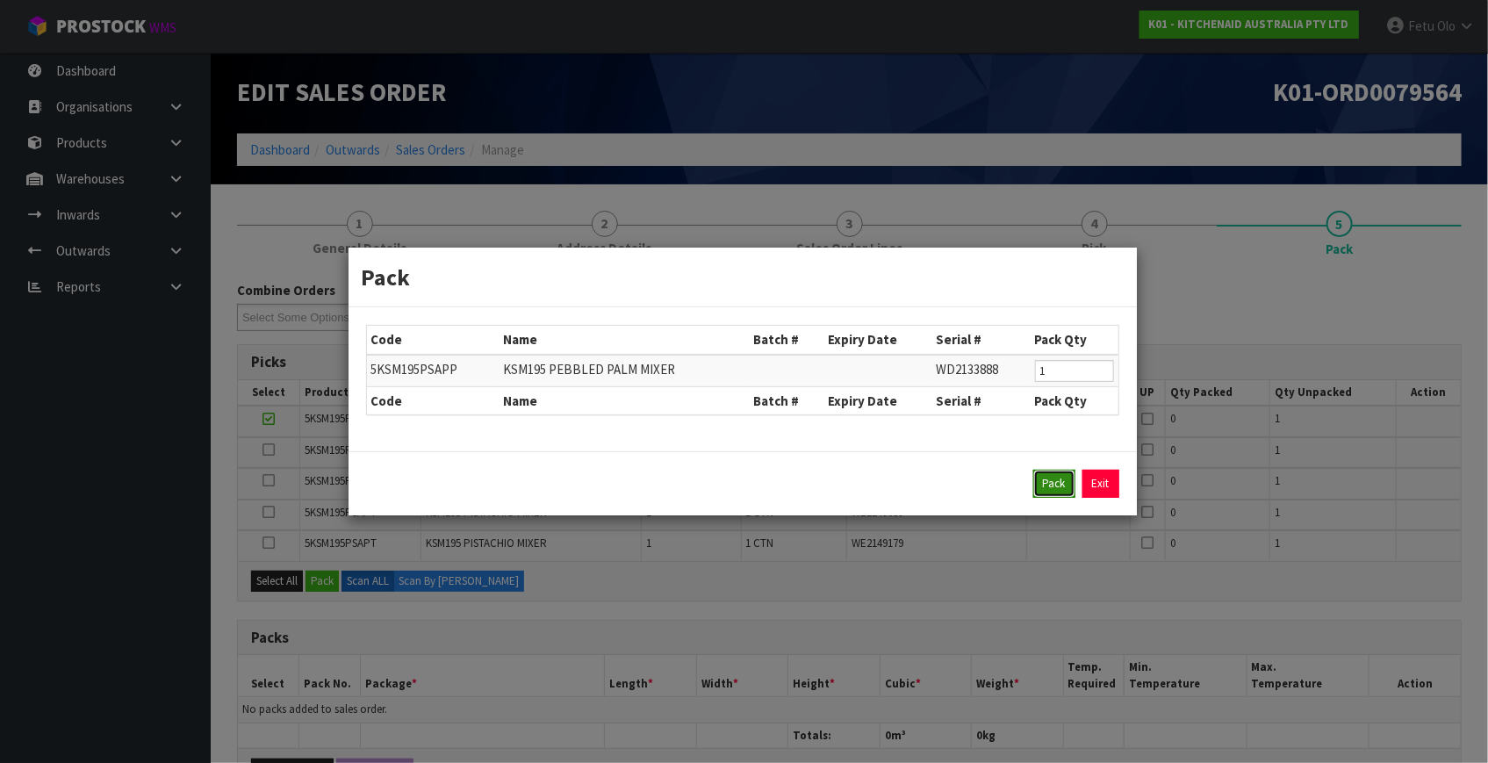
click at [1053, 484] on button "Pack" at bounding box center [1054, 484] width 42 height 28
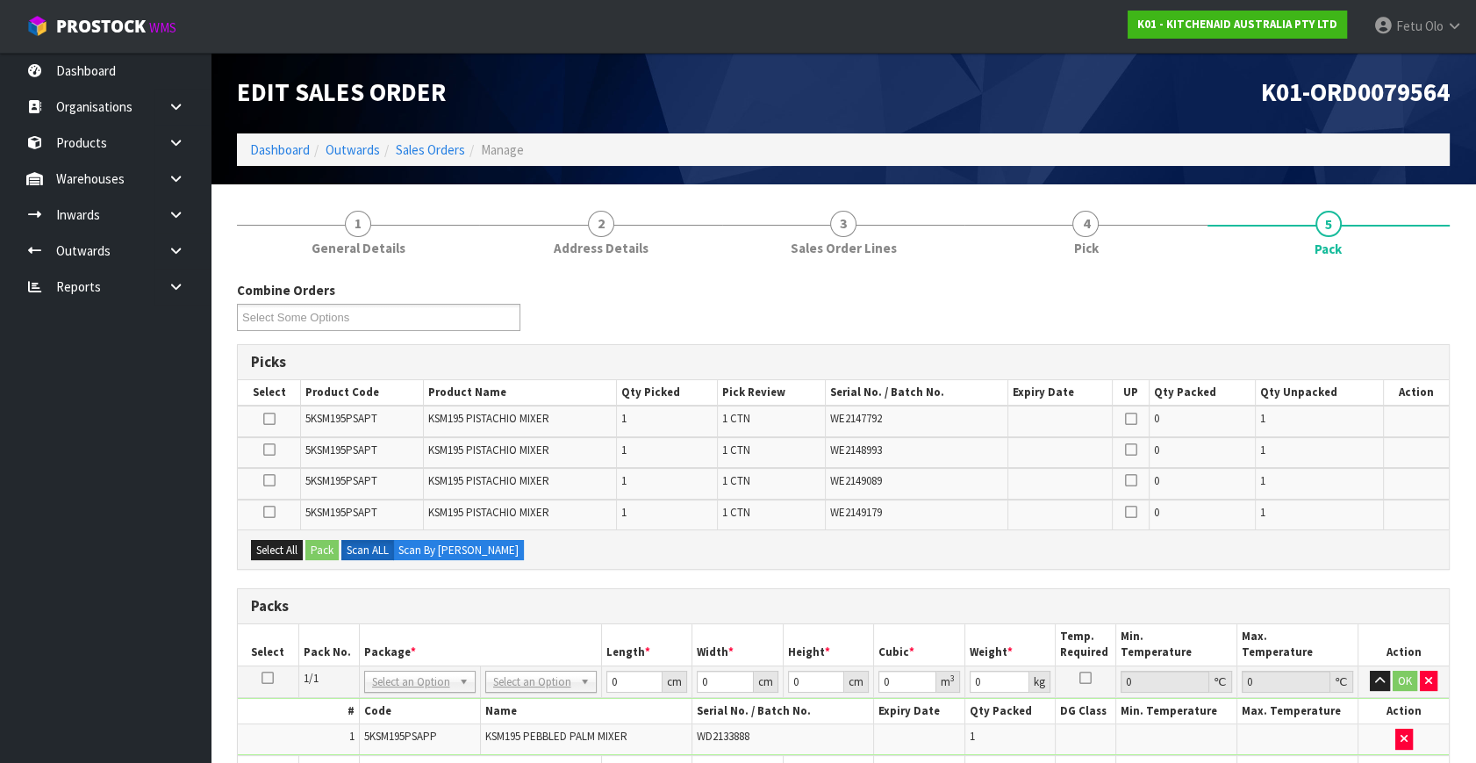
click at [174, 529] on ul "Dashboard Organisations Clients Consignees Carriers Products Categories Serial …" at bounding box center [105, 408] width 211 height 710
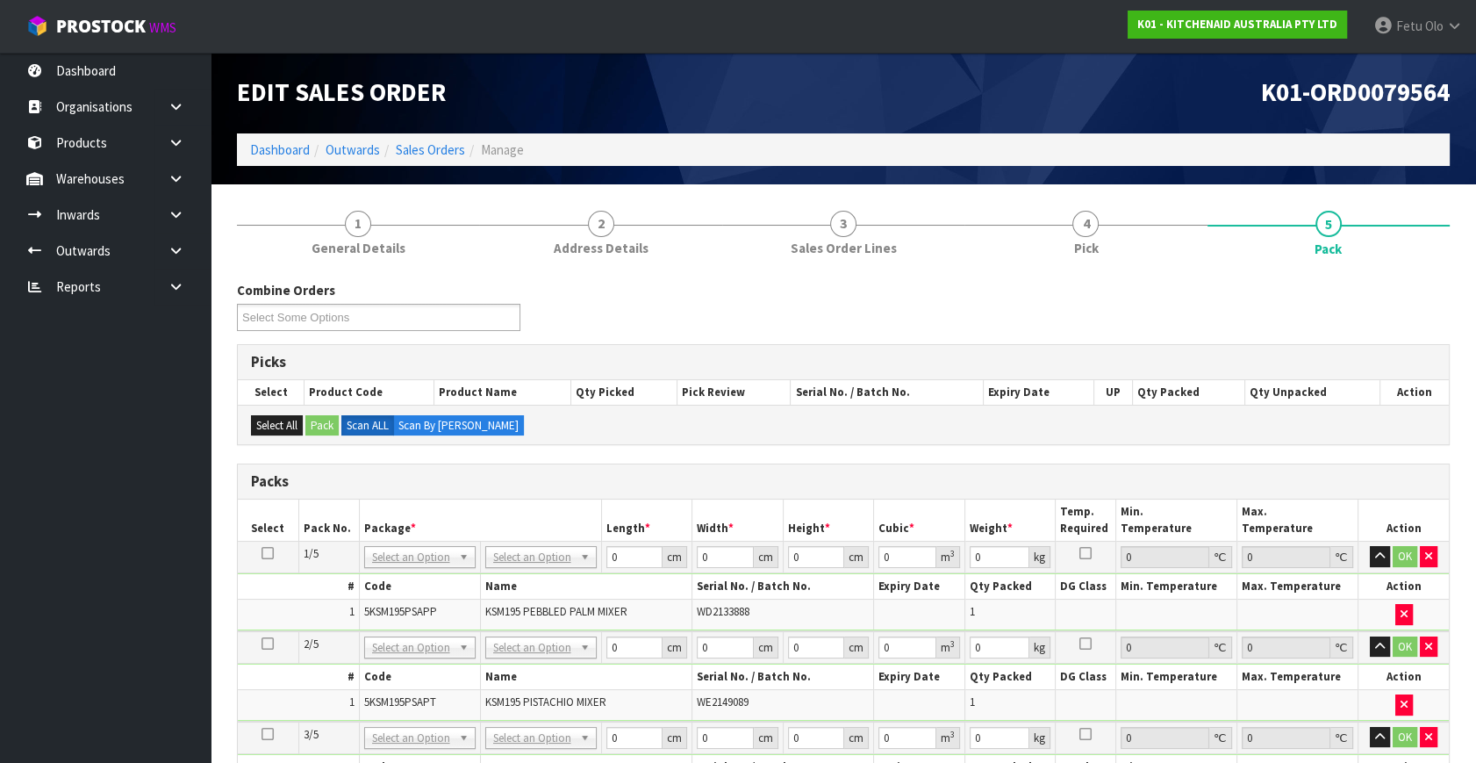
click at [267, 553] on icon at bounding box center [268, 553] width 12 height 1
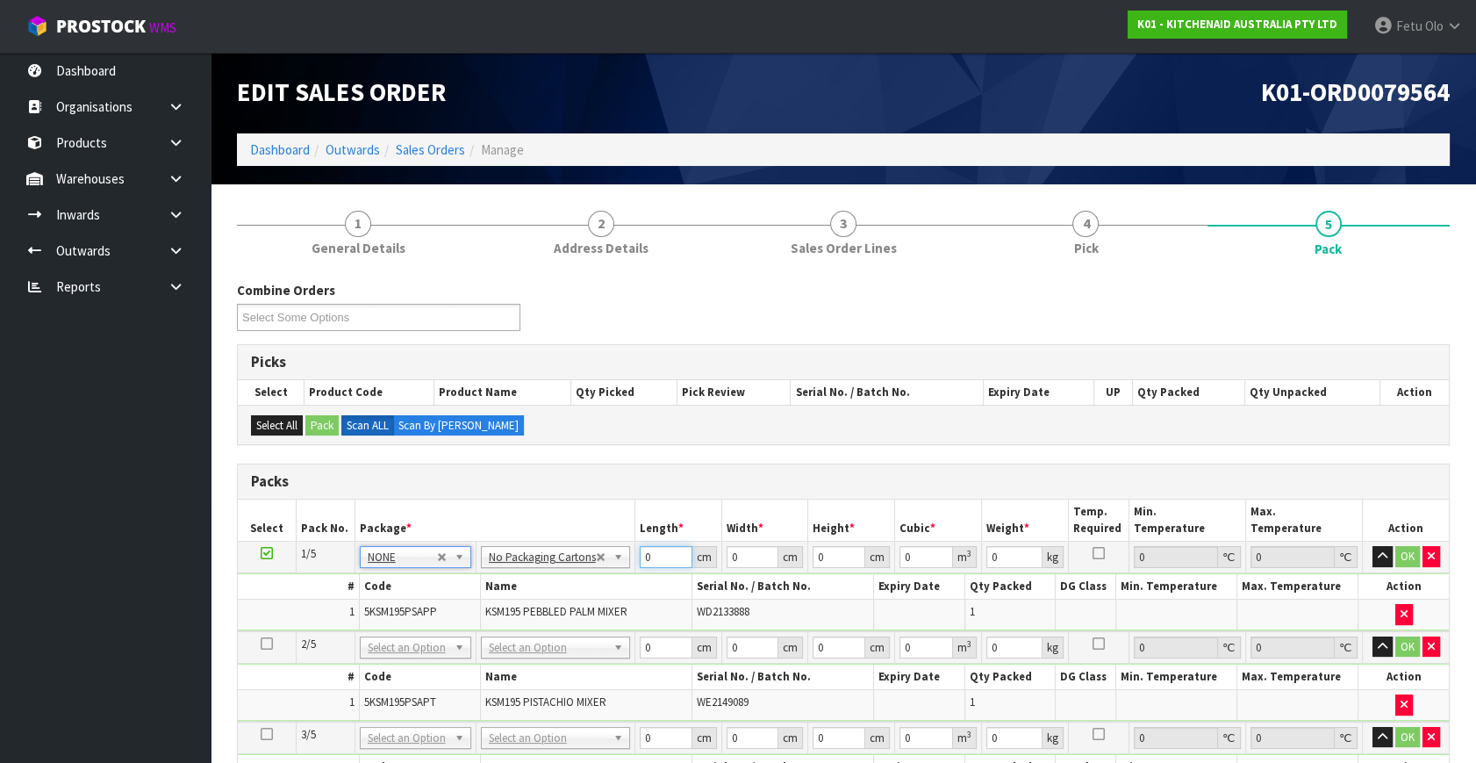
drag, startPoint x: 656, startPoint y: 559, endPoint x: 406, endPoint y: 623, distance: 257.4
click at [399, 619] on tbody "1/5 NONE 007-001 007-002 007-004 007-009 007-013 007-014 007-015 007-017 007-01…" at bounding box center [843, 587] width 1211 height 90
type input "42"
type input "29"
type input "4"
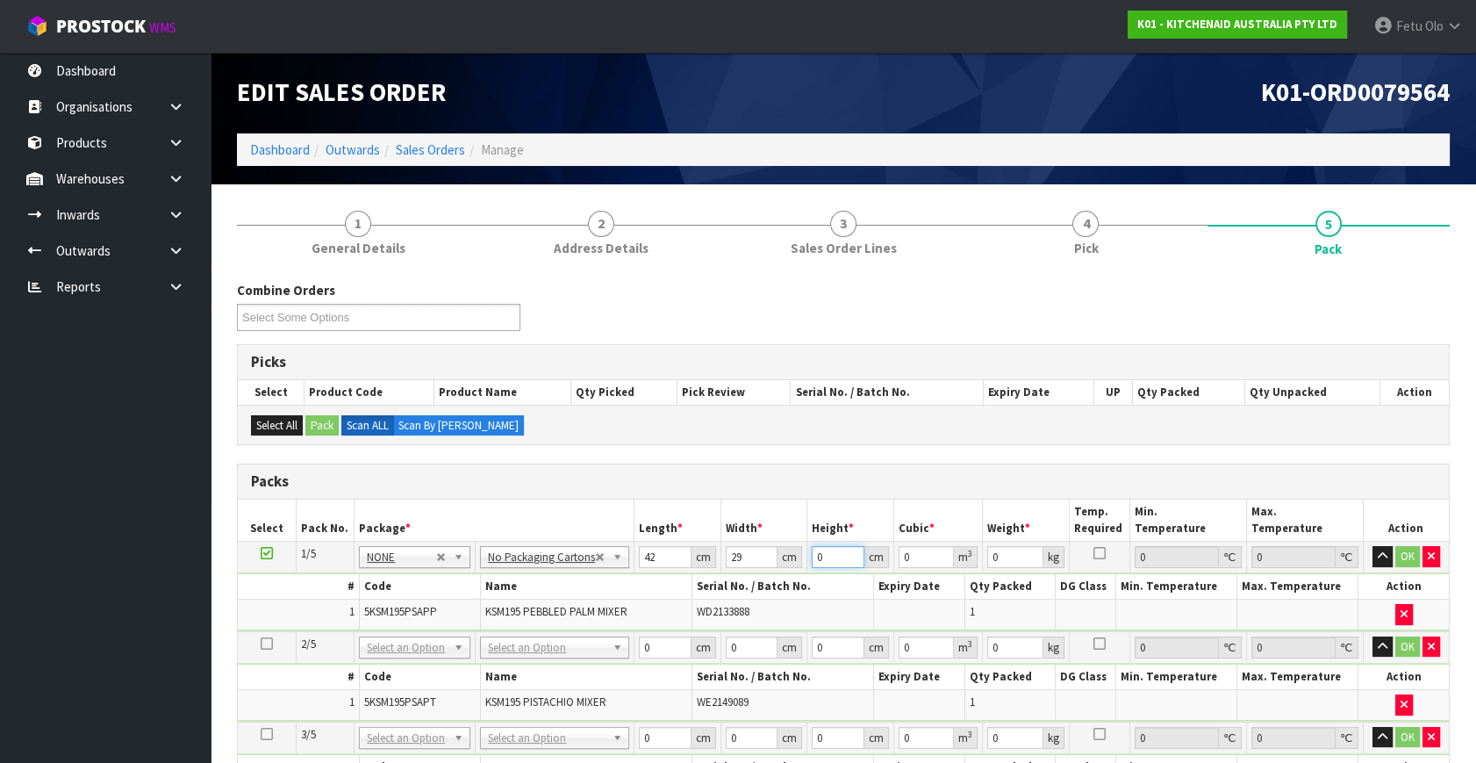
type input "0.004872"
type input "43"
type input "0.052374"
type input "43"
type input "13"
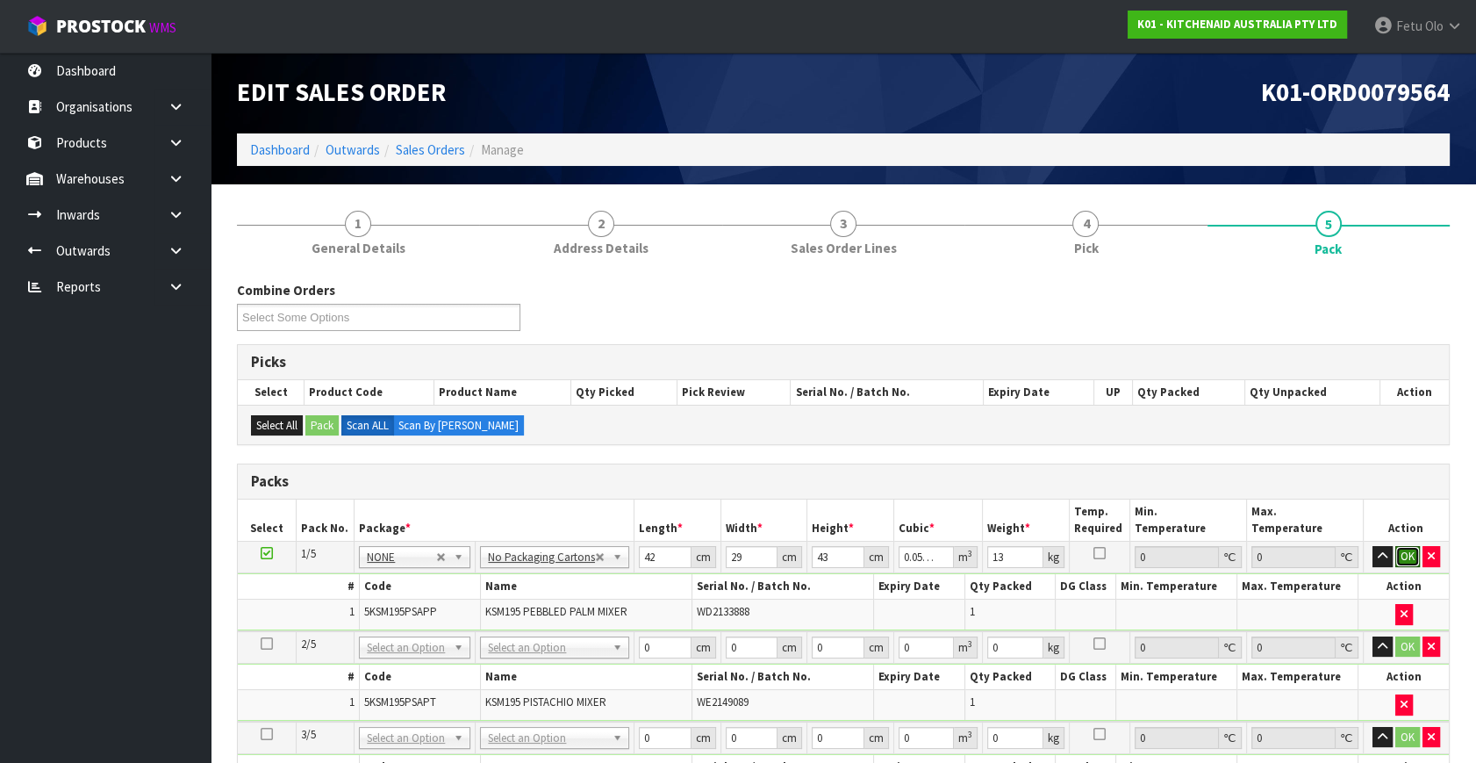
click button "OK" at bounding box center [1408, 556] width 25 height 21
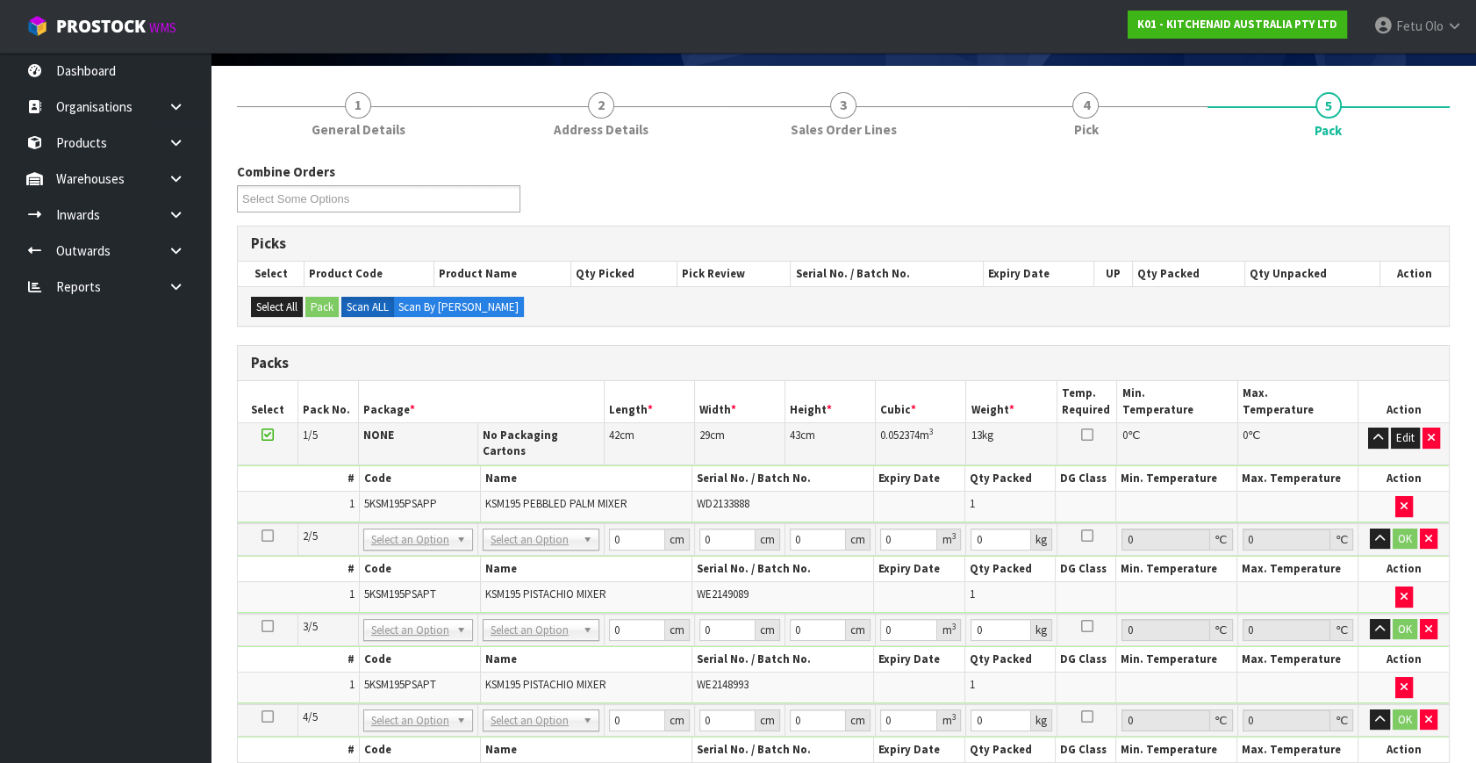
scroll to position [620, 0]
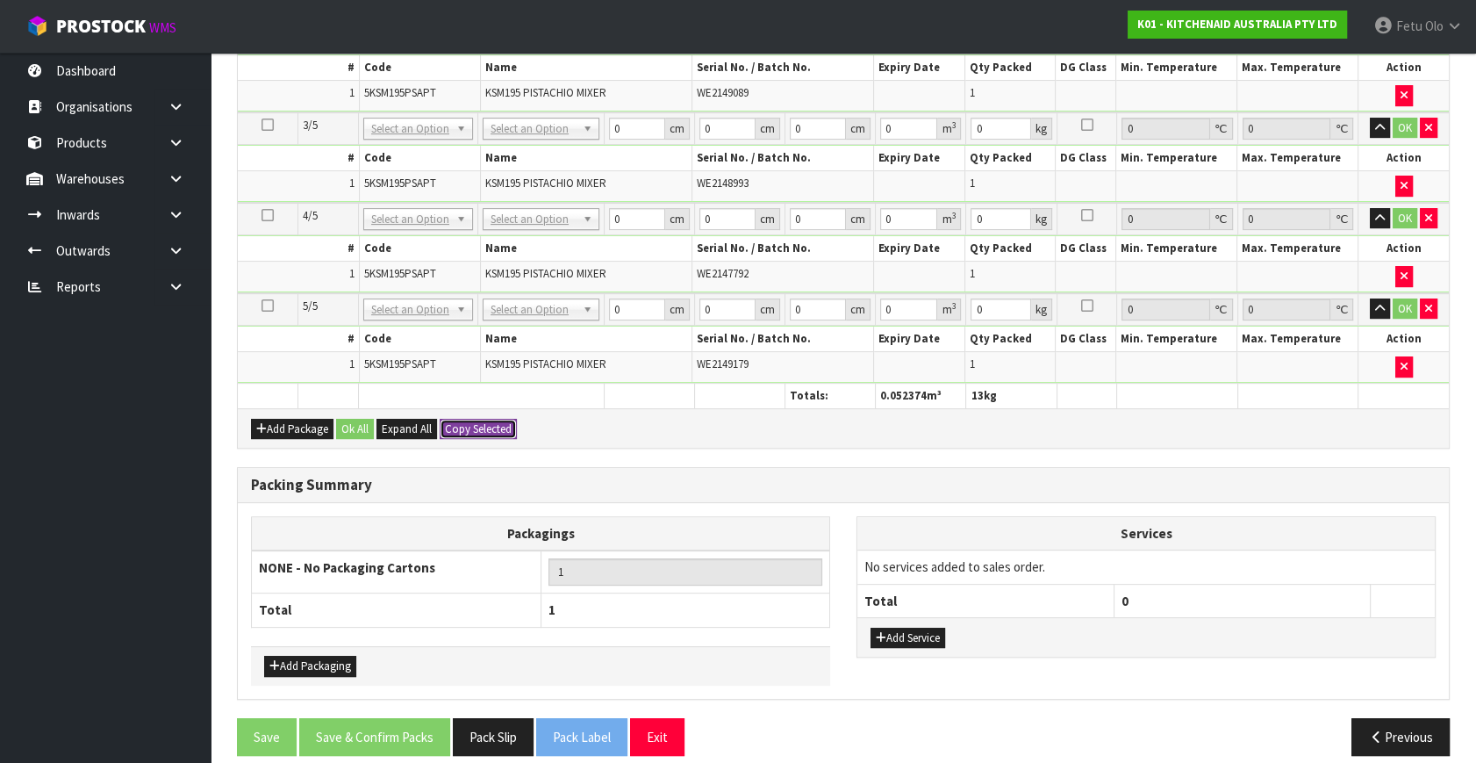
click at [478, 419] on button "Copy Selected" at bounding box center [478, 429] width 77 height 21
type input "42"
type input "29"
type input "43"
type input "0.052374"
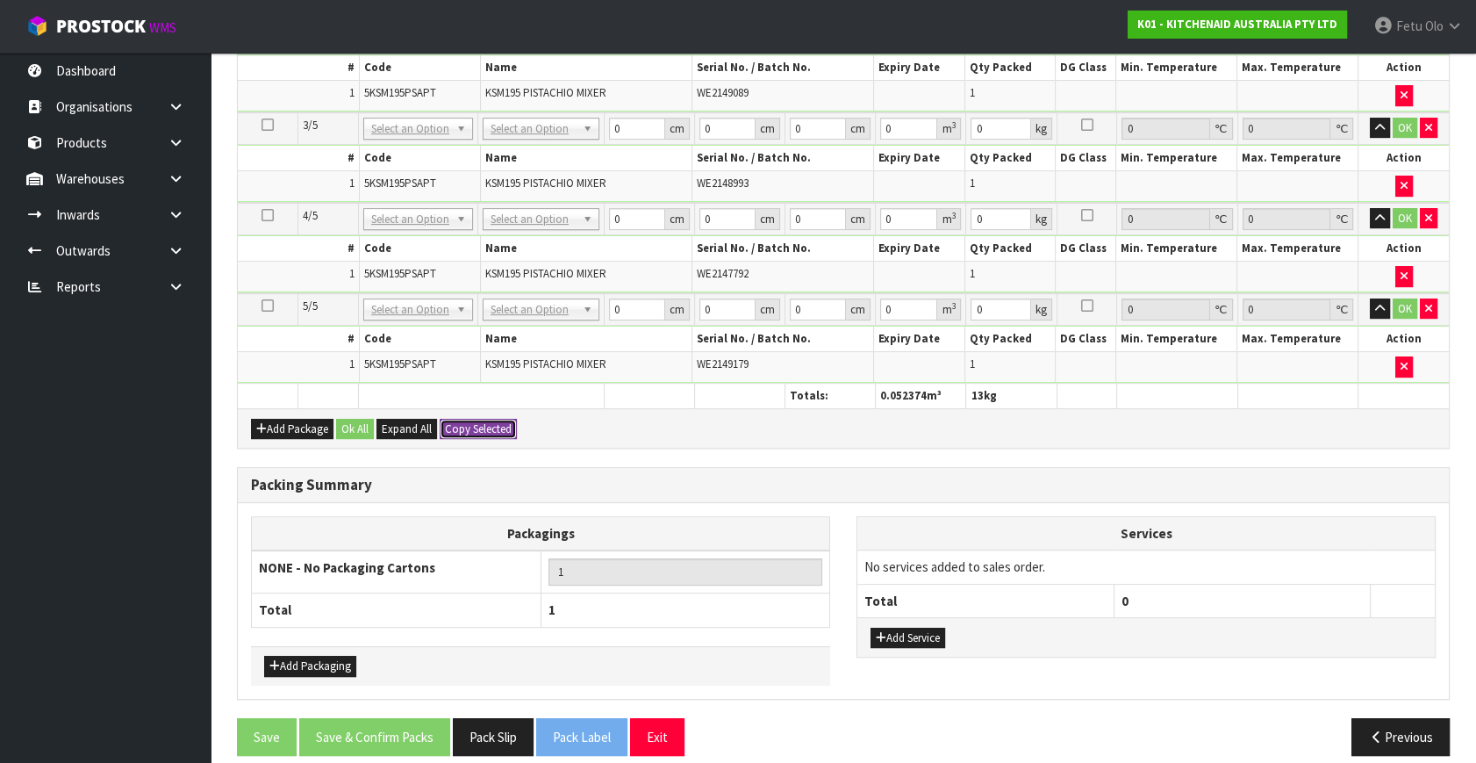
type input "13"
type input "42"
type input "29"
type input "43"
type input "0.052374"
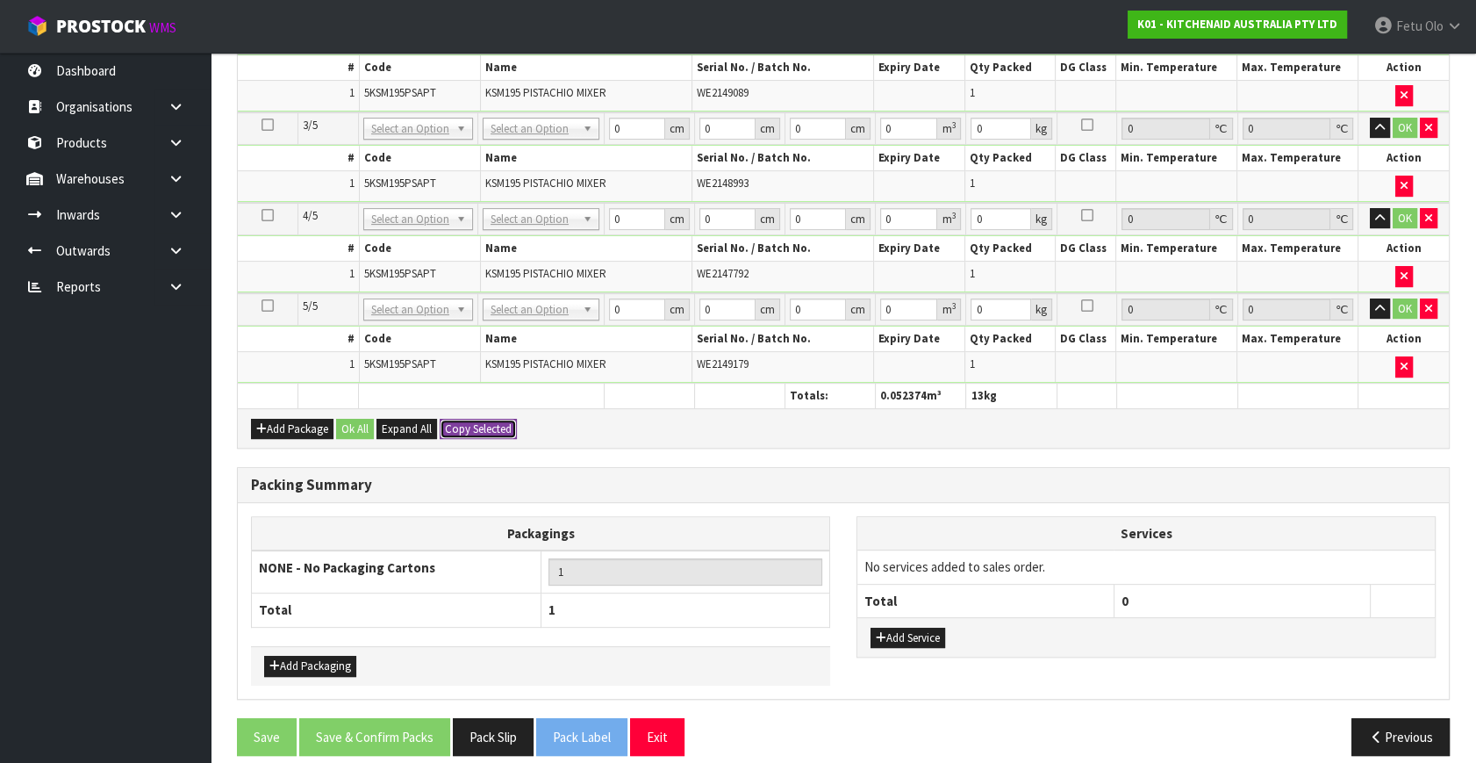
type input "13"
type input "42"
type input "29"
type input "43"
type input "0.052374"
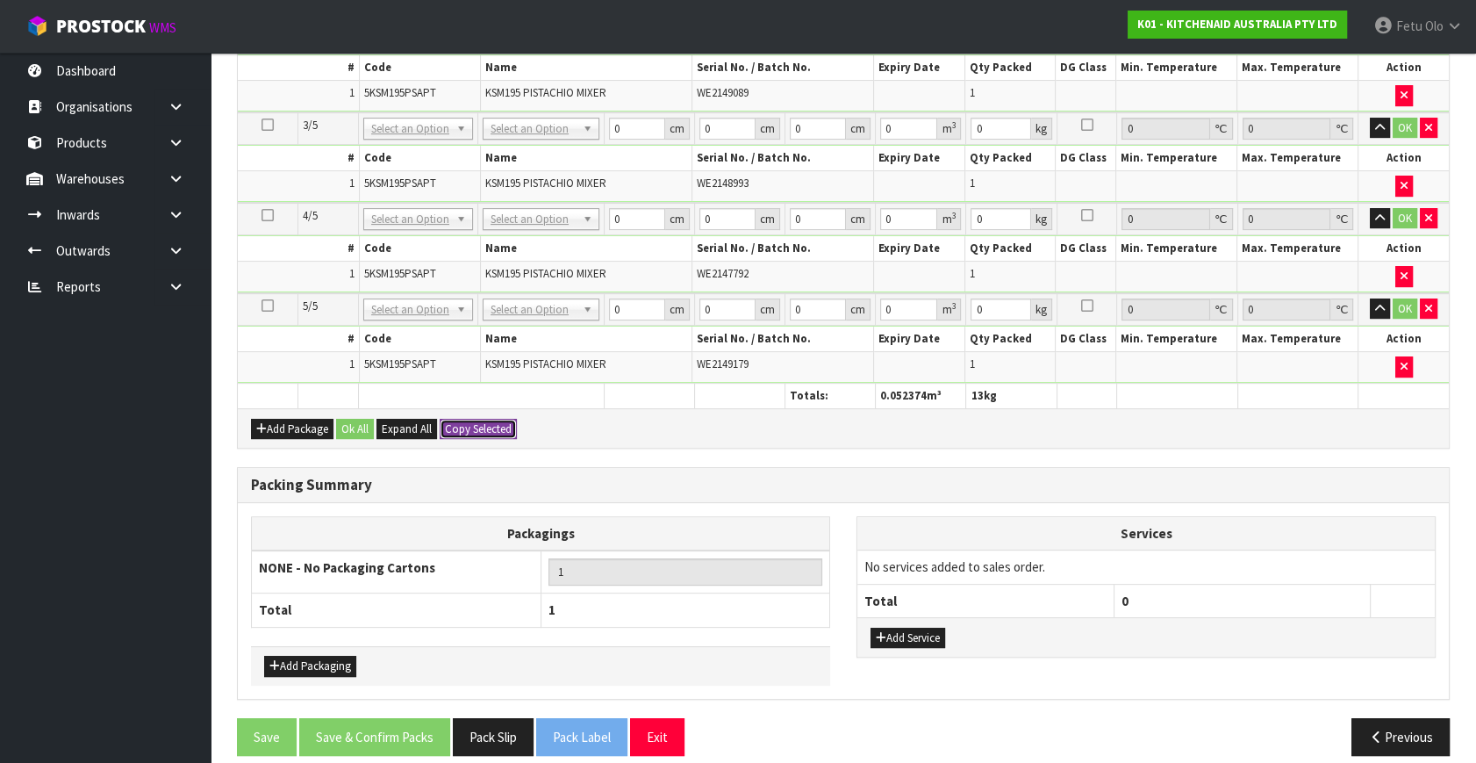
type input "13"
type input "42"
type input "29"
type input "43"
type input "0.052374"
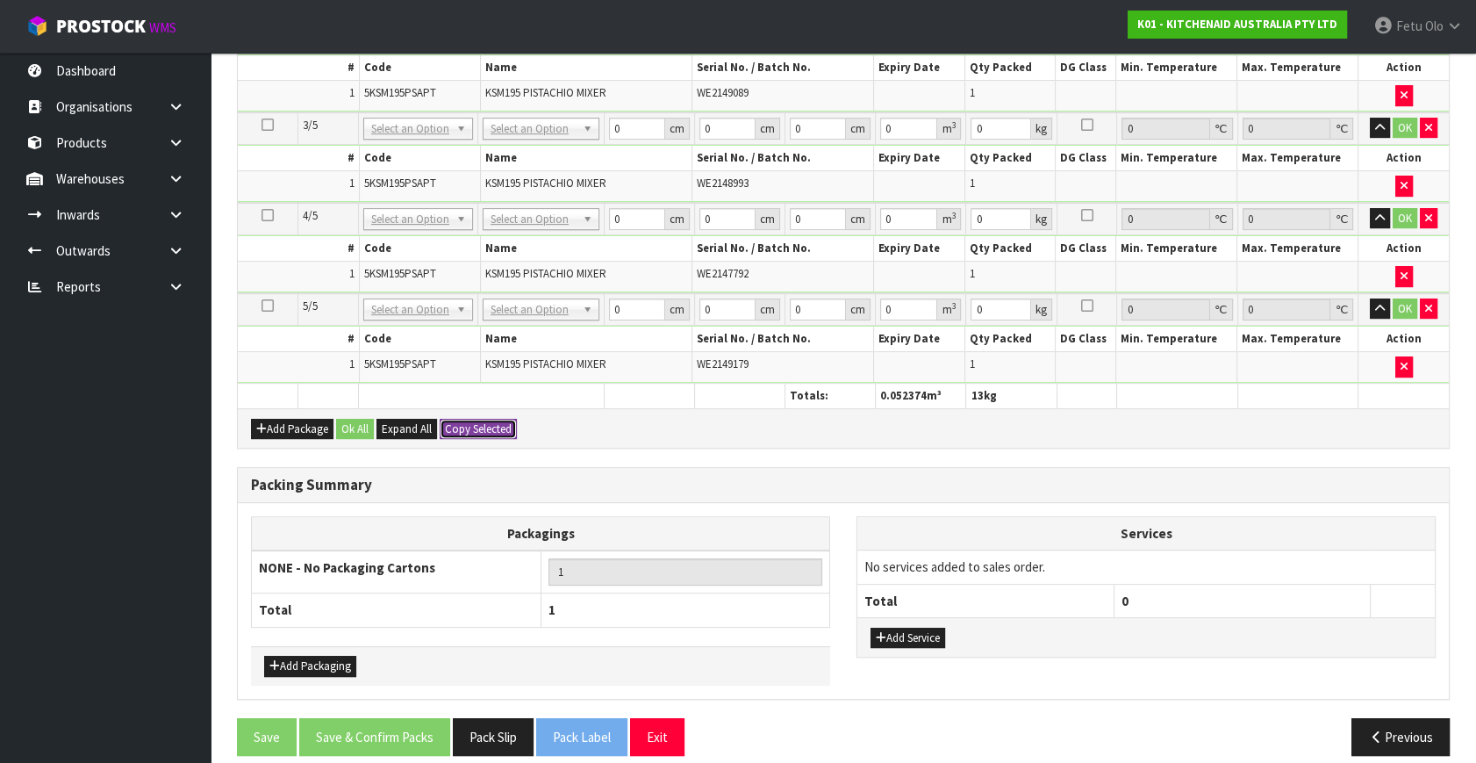
type input "13"
type input "5"
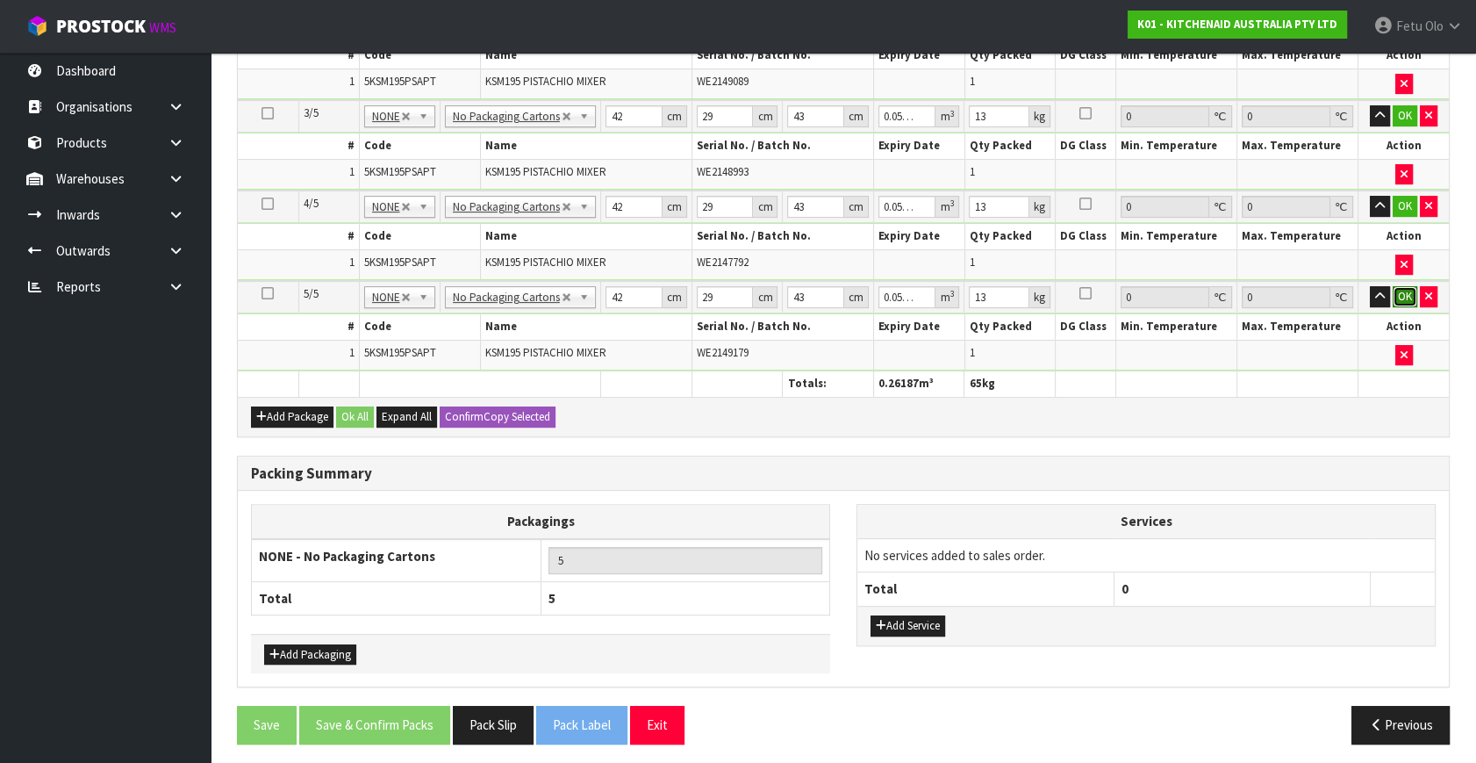
click at [1404, 286] on button "OK" at bounding box center [1405, 296] width 25 height 21
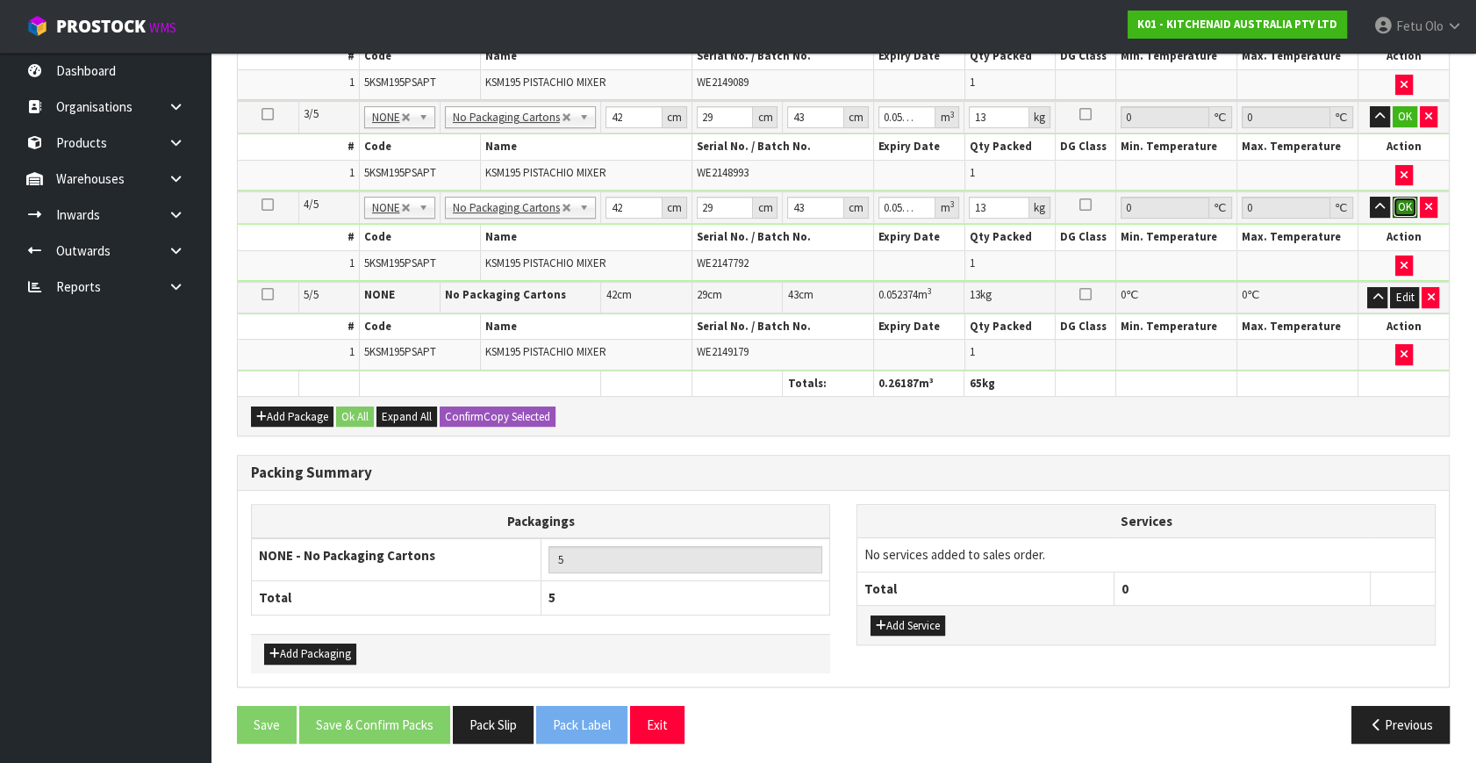
click at [1406, 203] on button "OK" at bounding box center [1405, 207] width 25 height 21
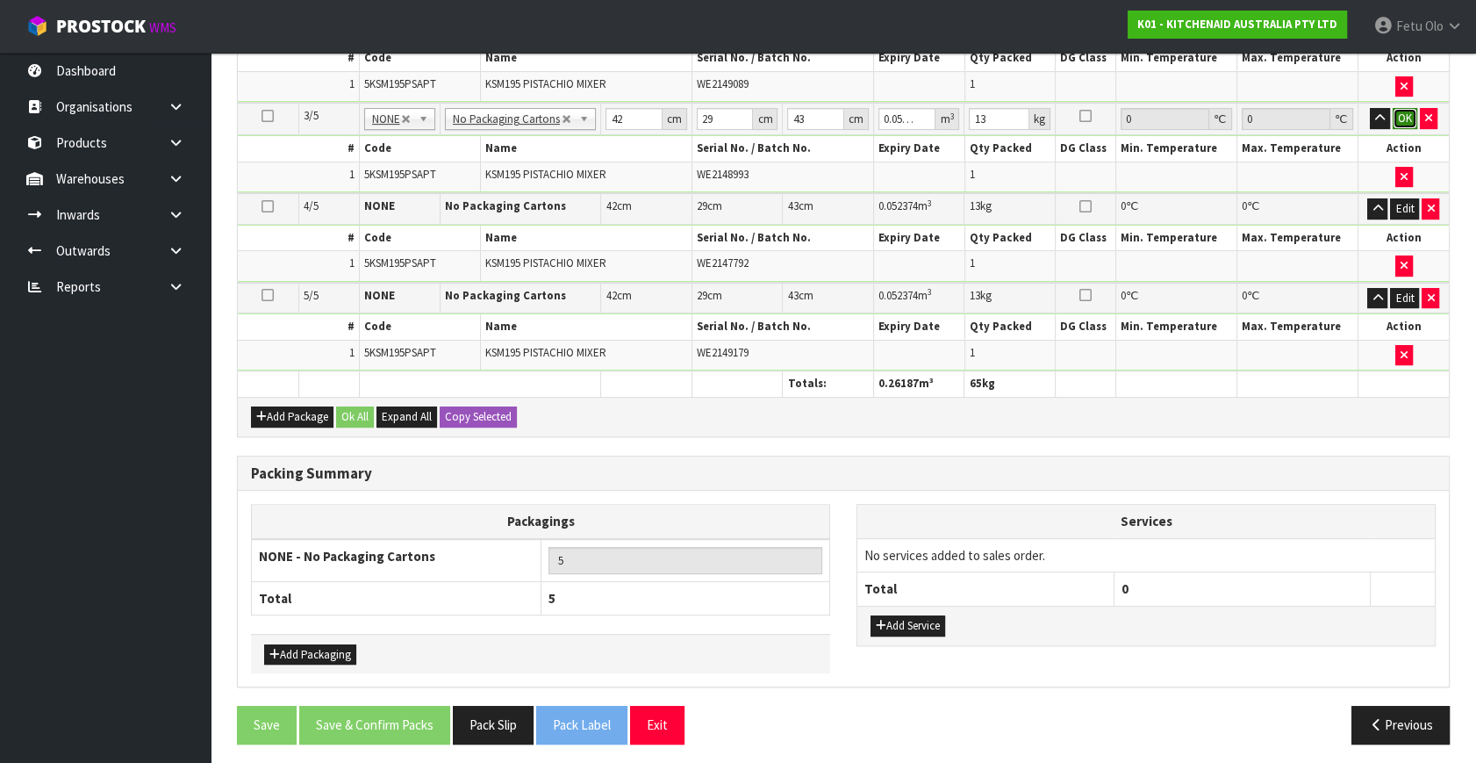
click at [1401, 114] on button "OK" at bounding box center [1405, 118] width 25 height 21
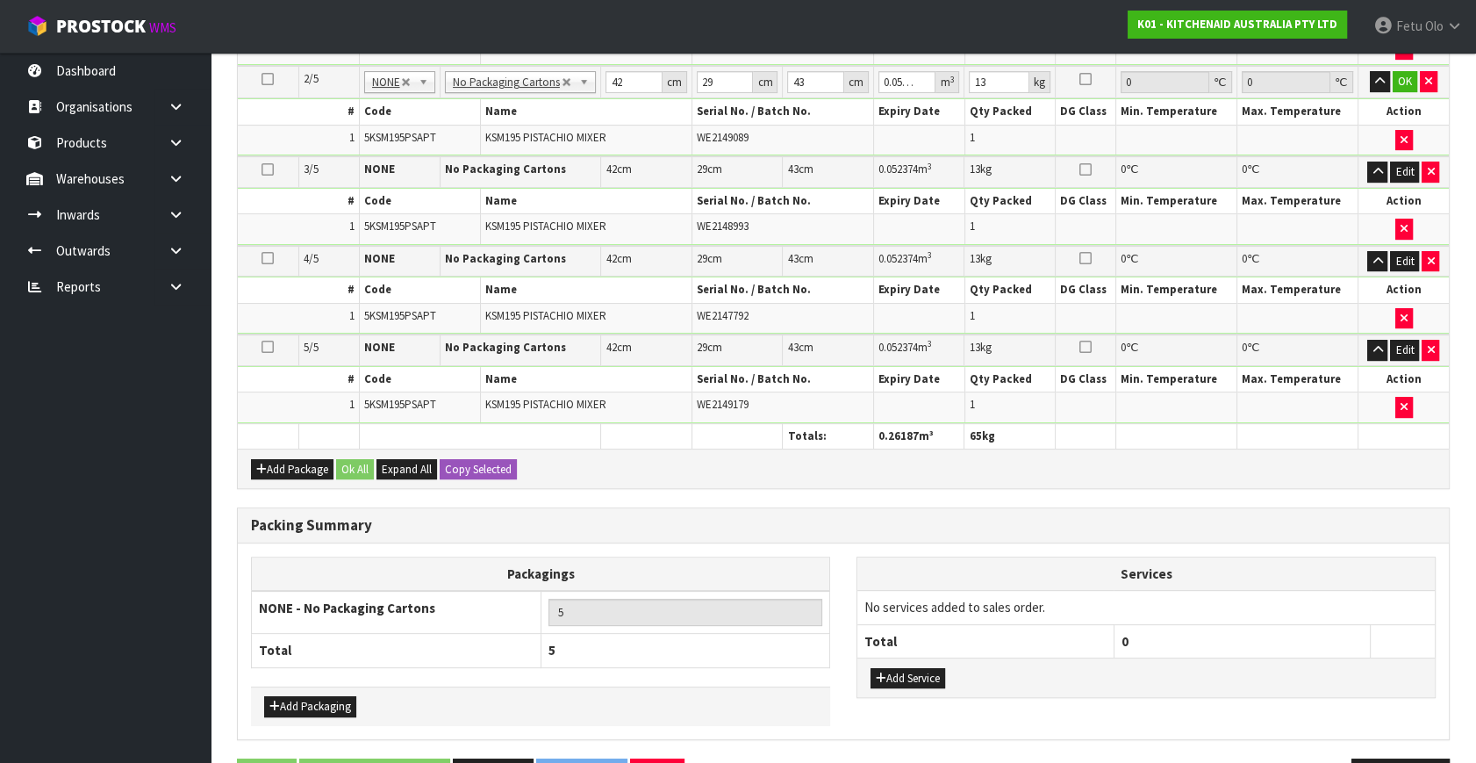
scroll to position [535, 0]
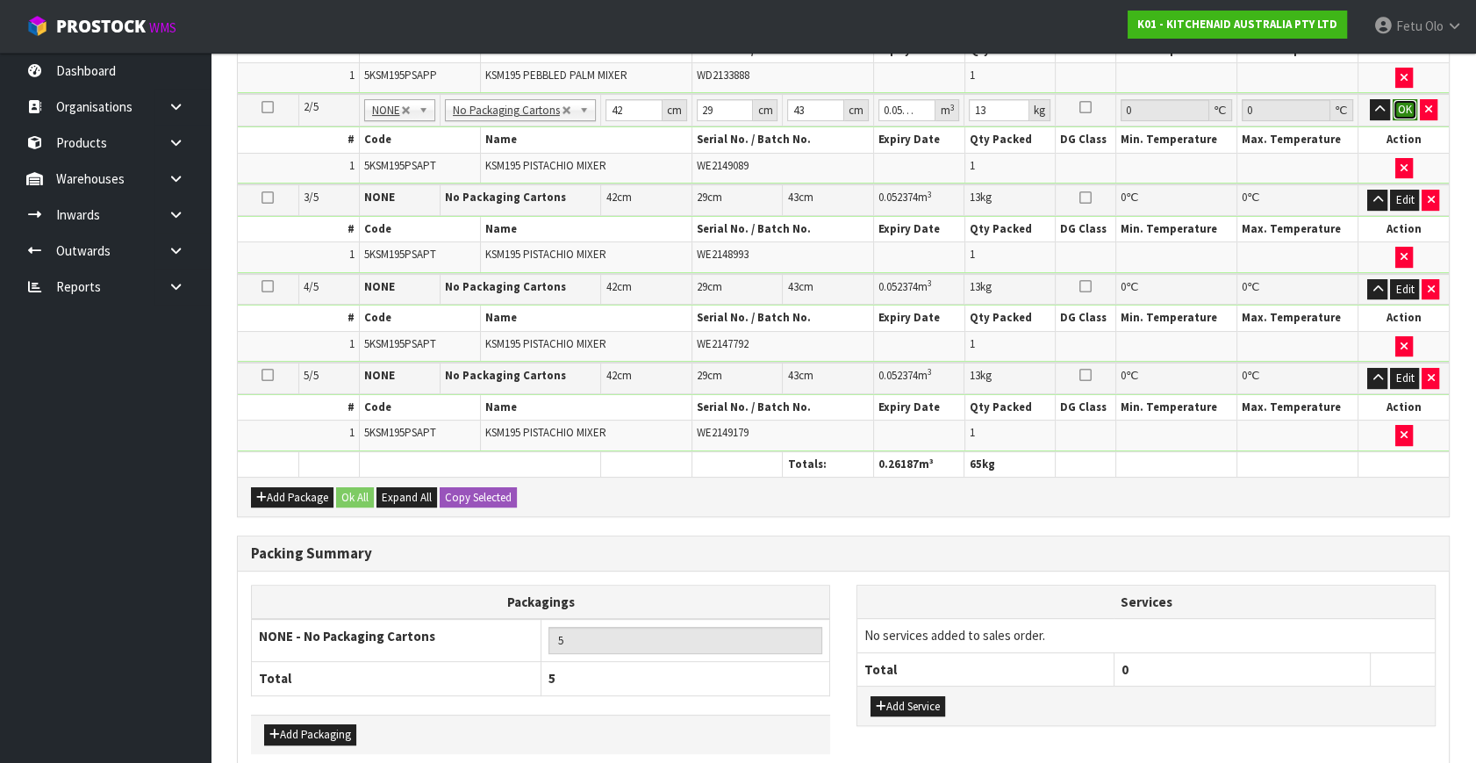
click at [1410, 107] on button "OK" at bounding box center [1405, 109] width 25 height 21
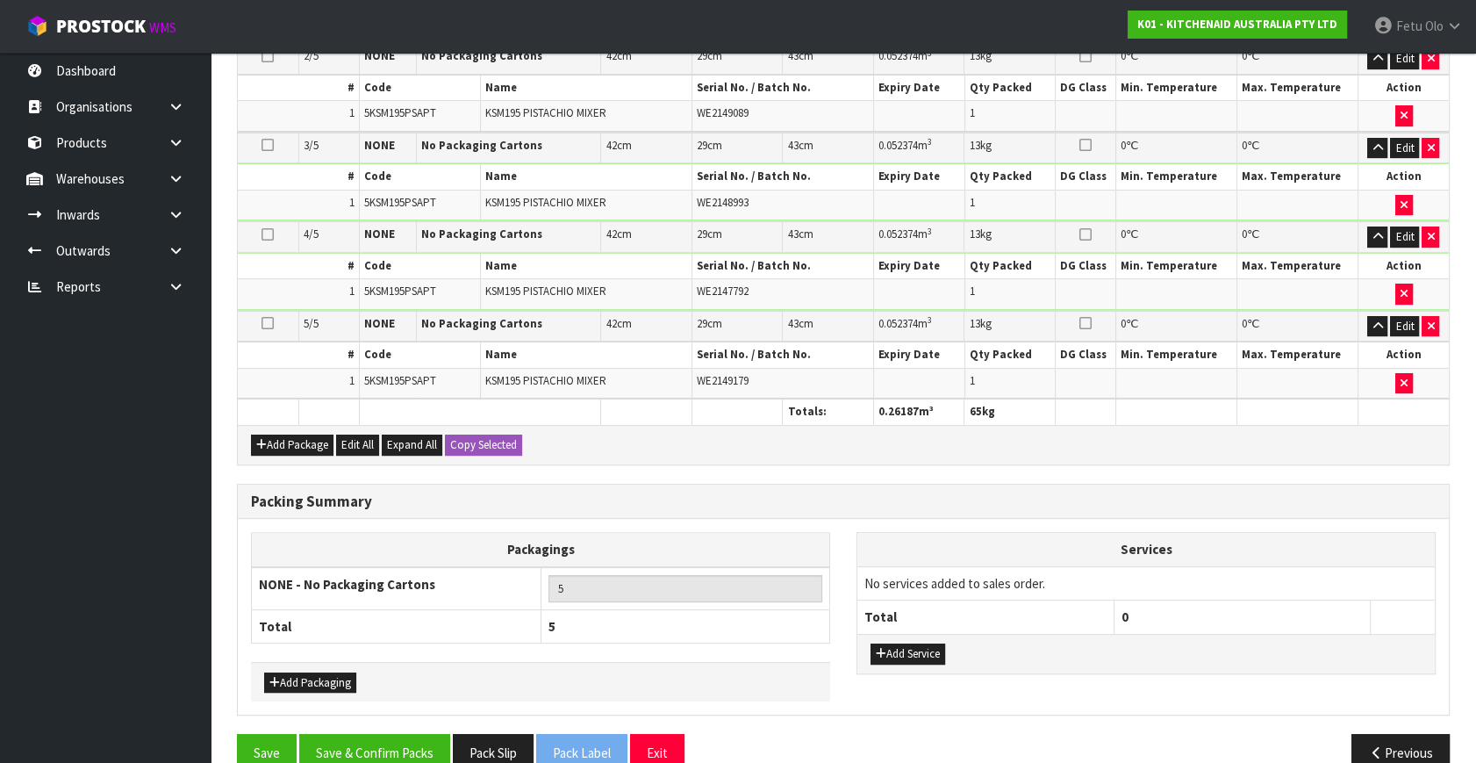
scroll to position [614, 0]
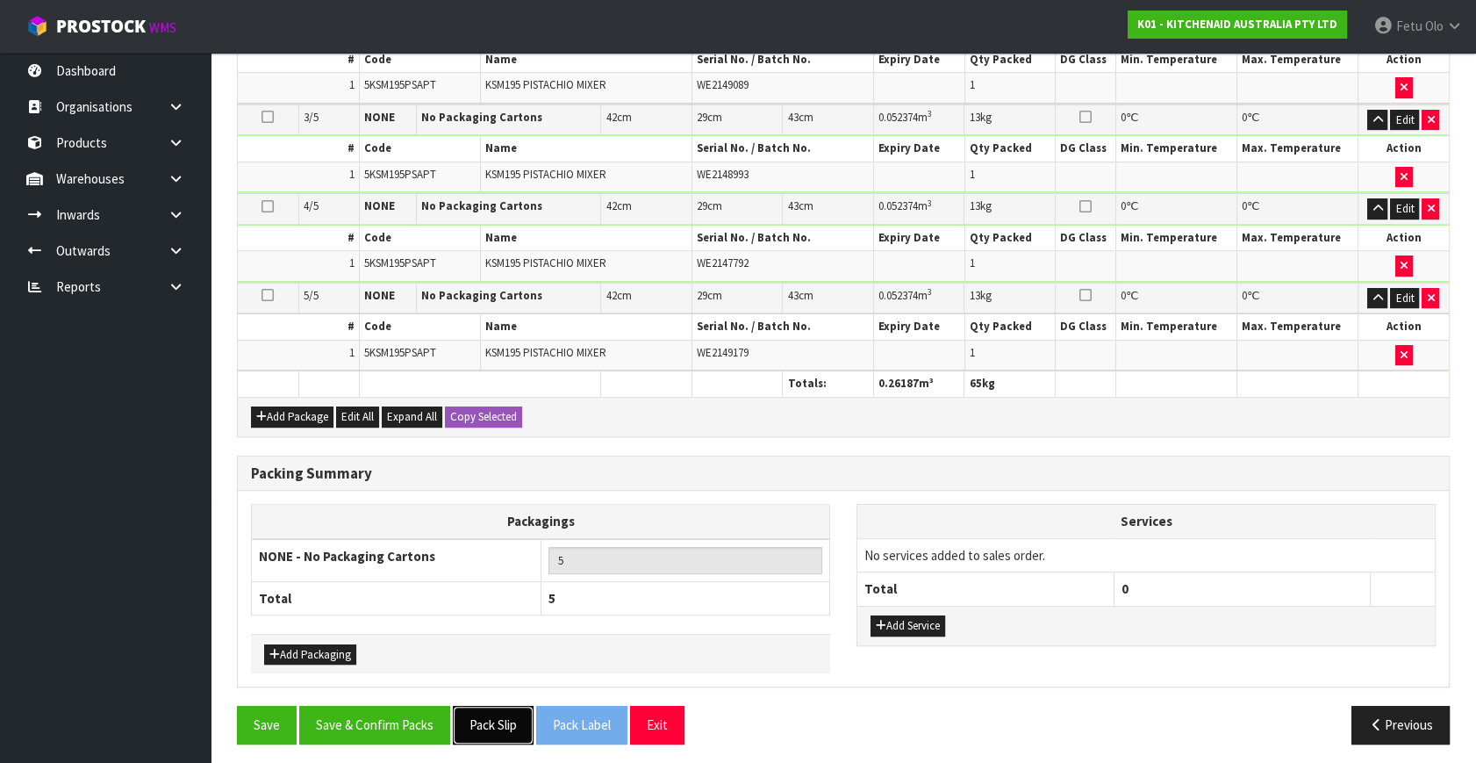
click at [500, 716] on button "Pack Slip" at bounding box center [493, 725] width 81 height 38
click at [418, 724] on button "Save & Confirm Packs" at bounding box center [374, 725] width 151 height 38
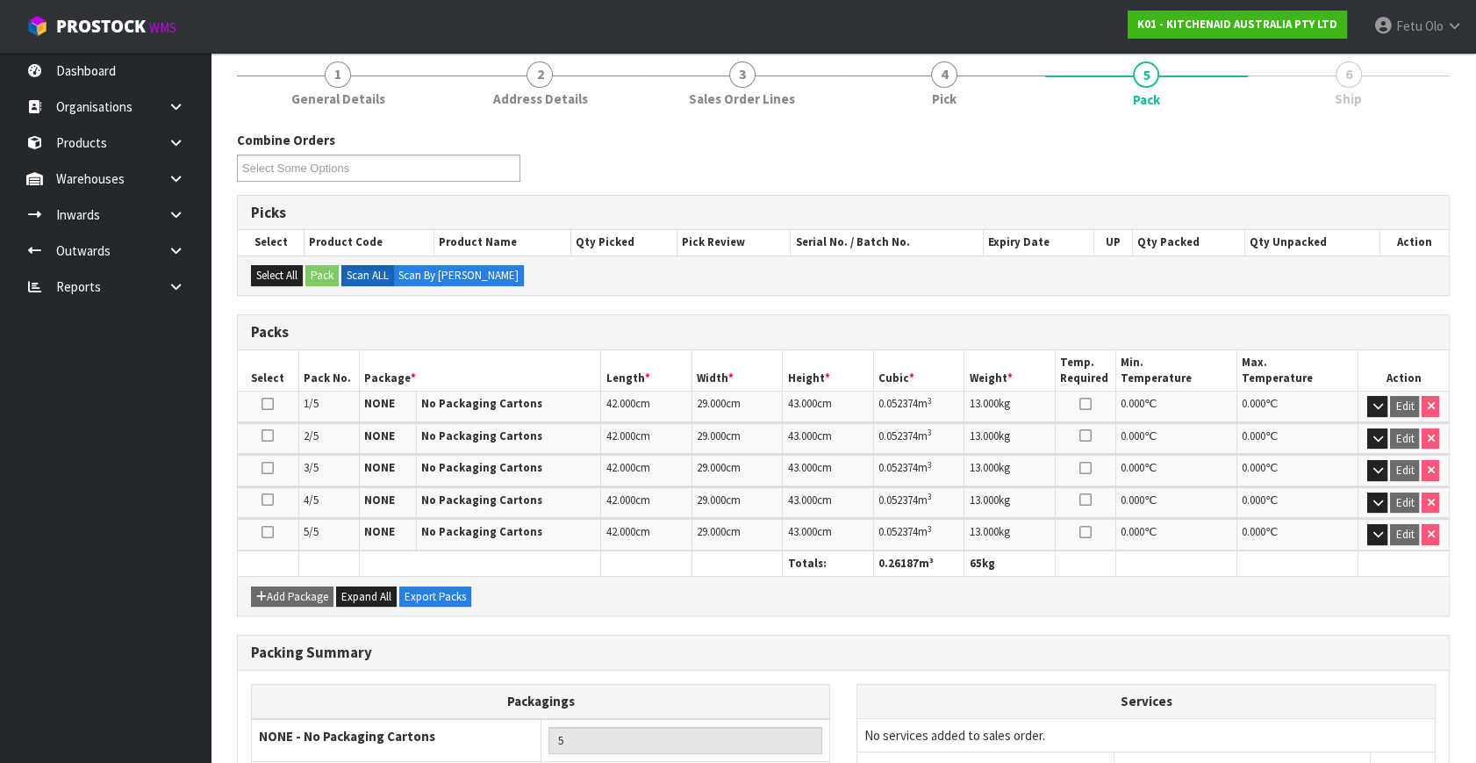
scroll to position [356, 0]
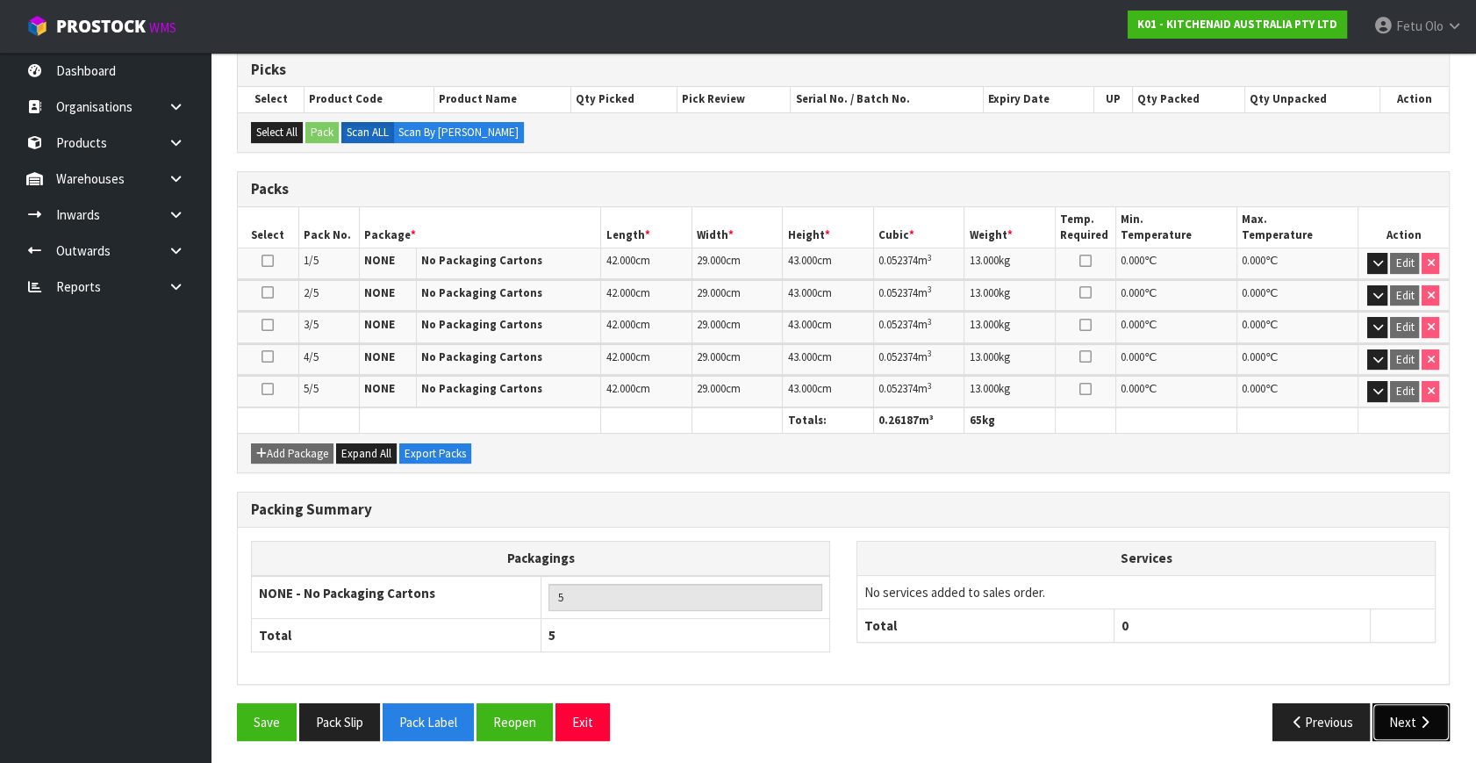
click at [1408, 711] on button "Next" at bounding box center [1411, 722] width 77 height 38
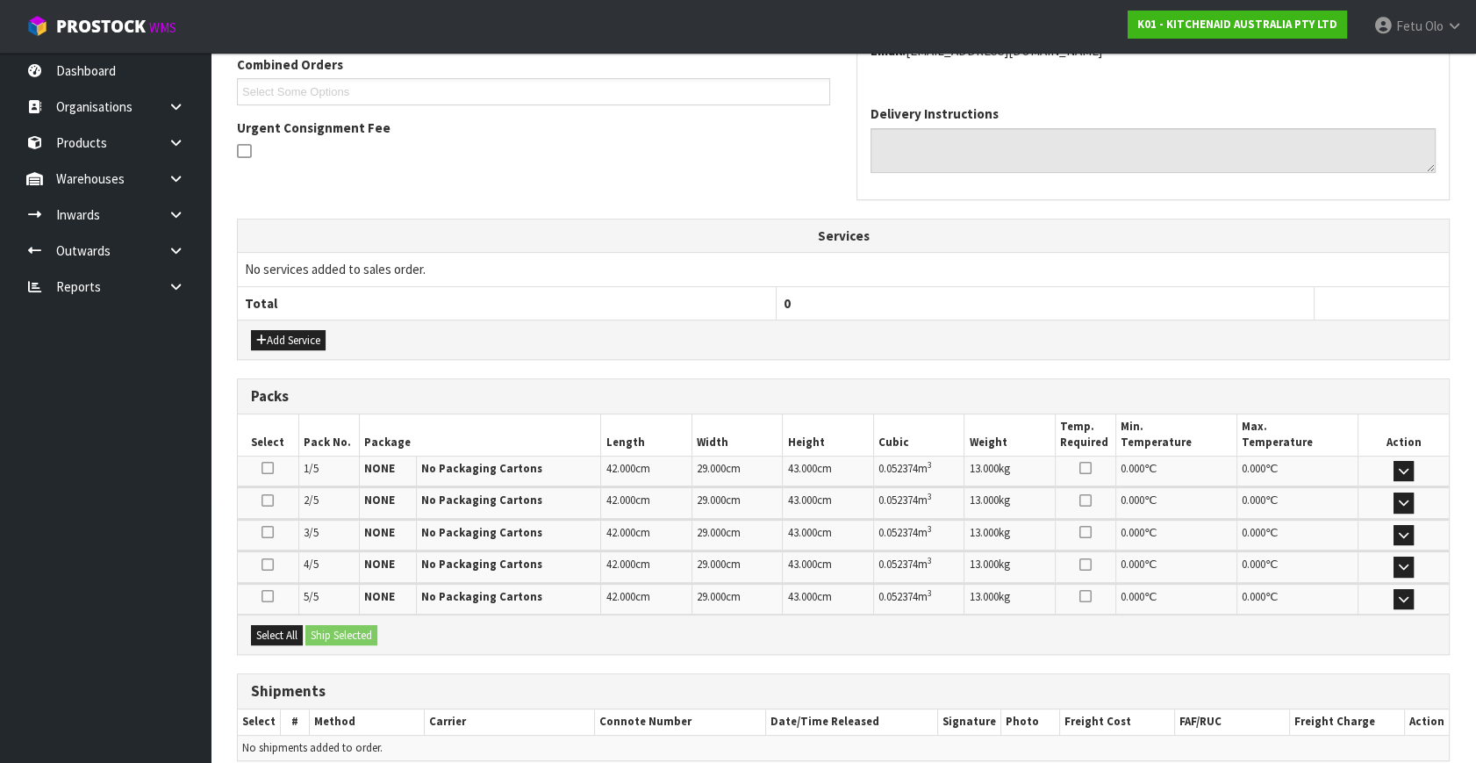
scroll to position [541, 0]
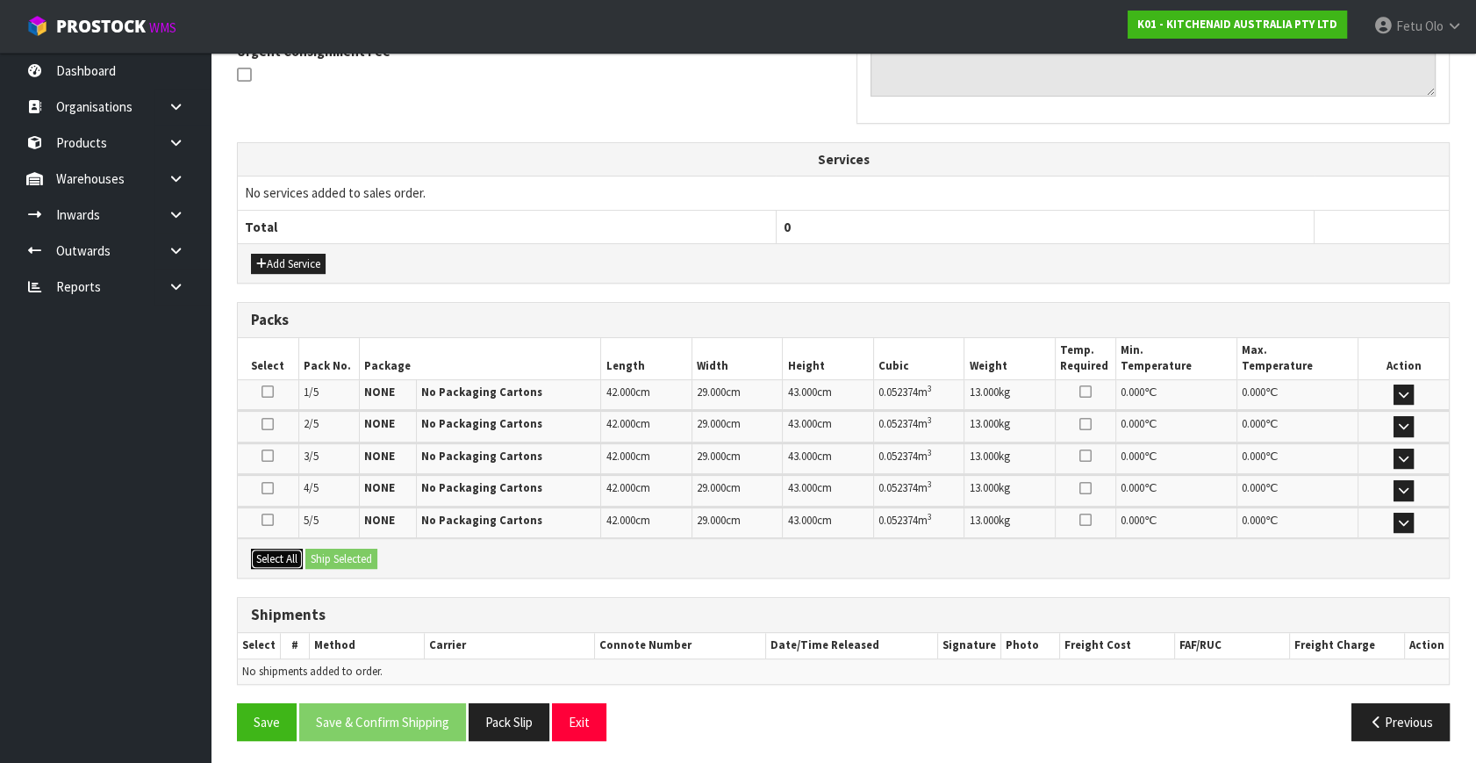
click at [280, 560] on button "Select All" at bounding box center [277, 559] width 52 height 21
click at [313, 558] on button "Ship Selected" at bounding box center [341, 559] width 72 height 21
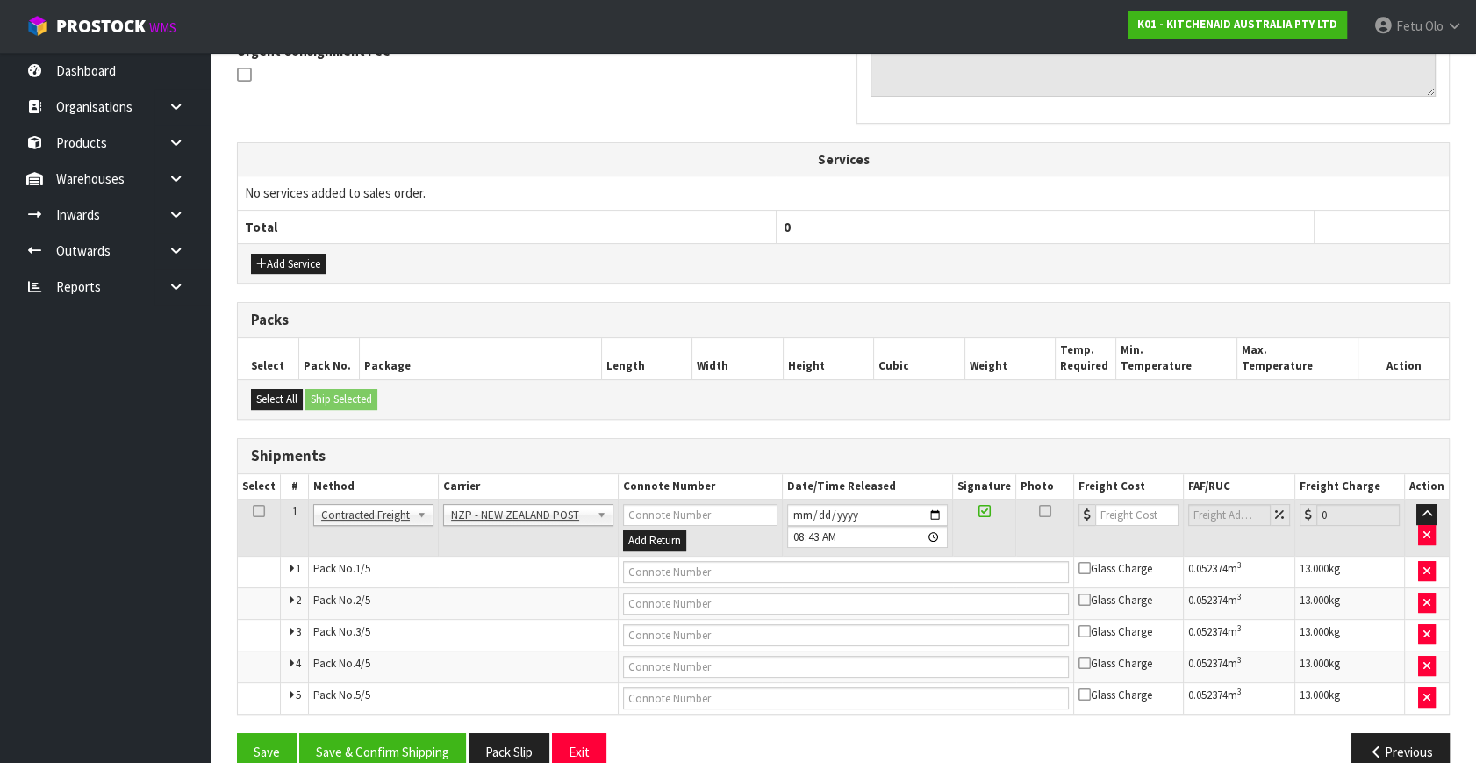
scroll to position [571, 0]
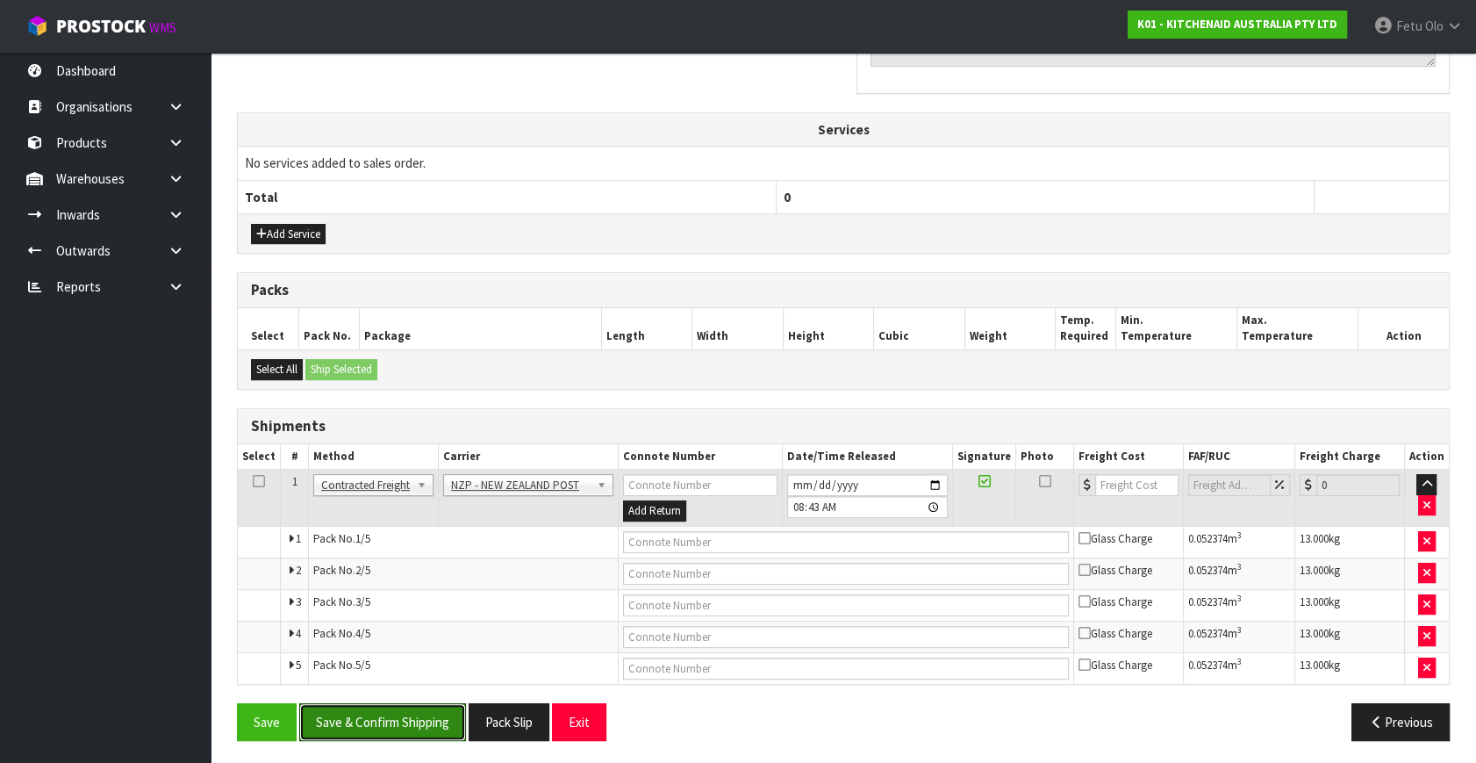
click at [407, 707] on button "Save & Confirm Shipping" at bounding box center [382, 722] width 167 height 38
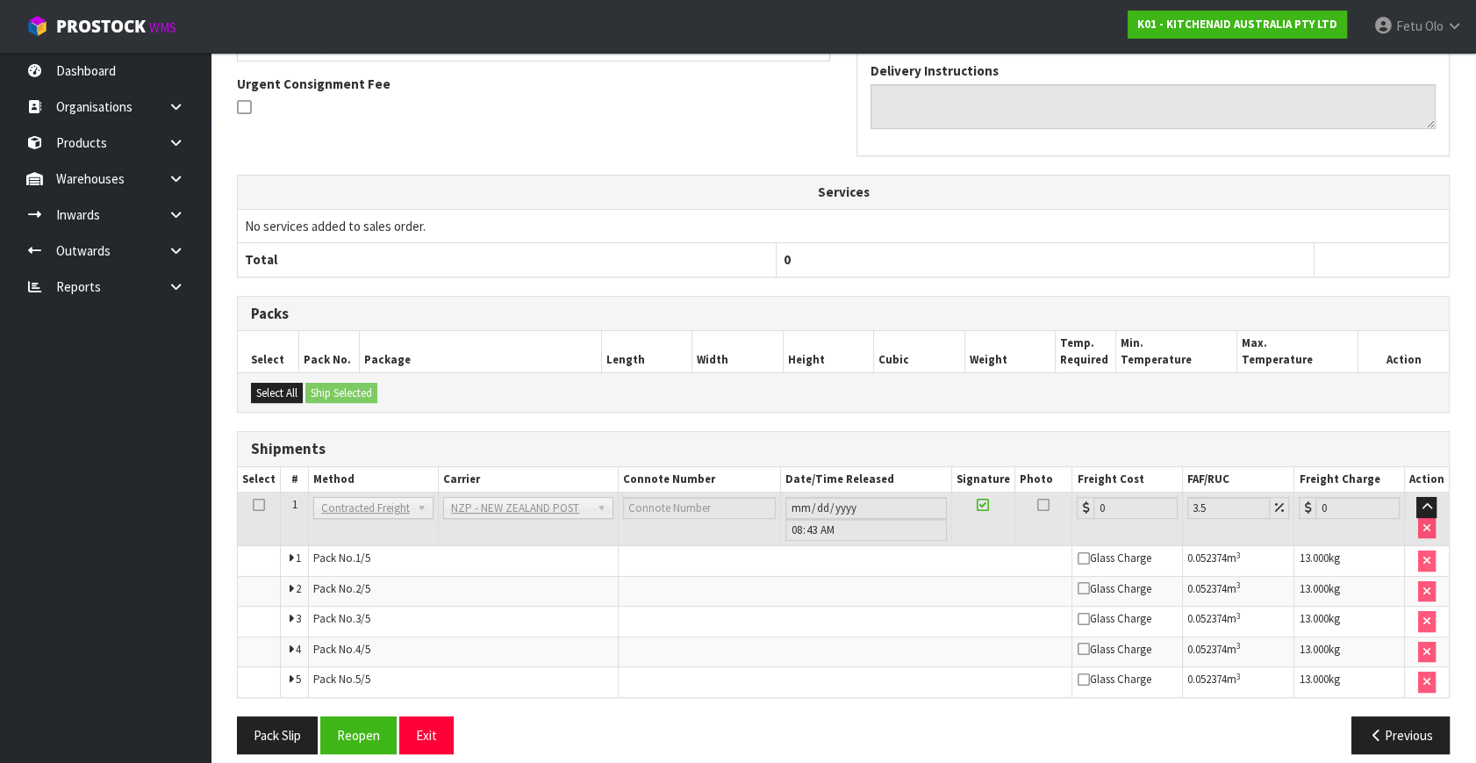
scroll to position [541, 0]
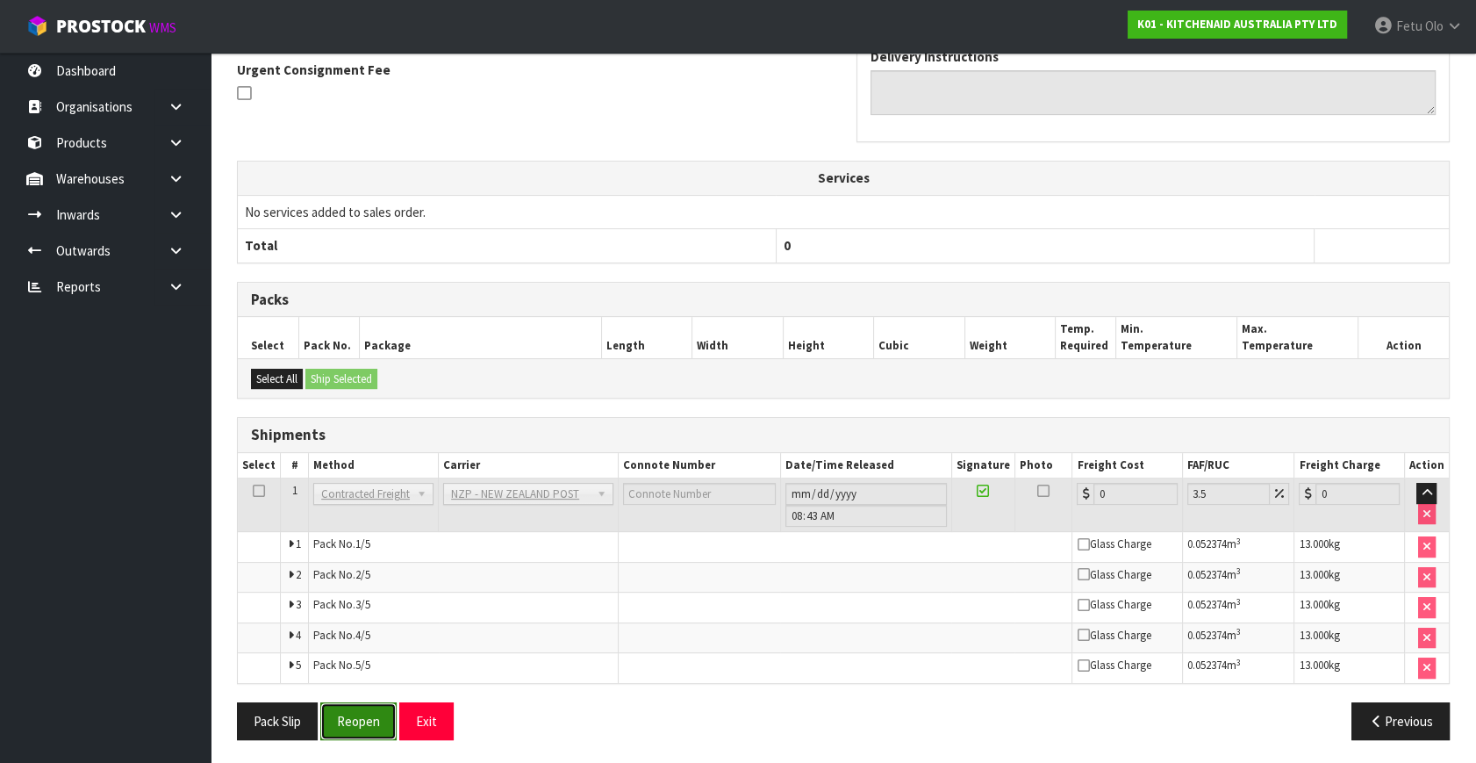
drag, startPoint x: 348, startPoint y: 705, endPoint x: 366, endPoint y: 712, distance: 18.9
click at [348, 705] on button "Reopen" at bounding box center [358, 721] width 76 height 38
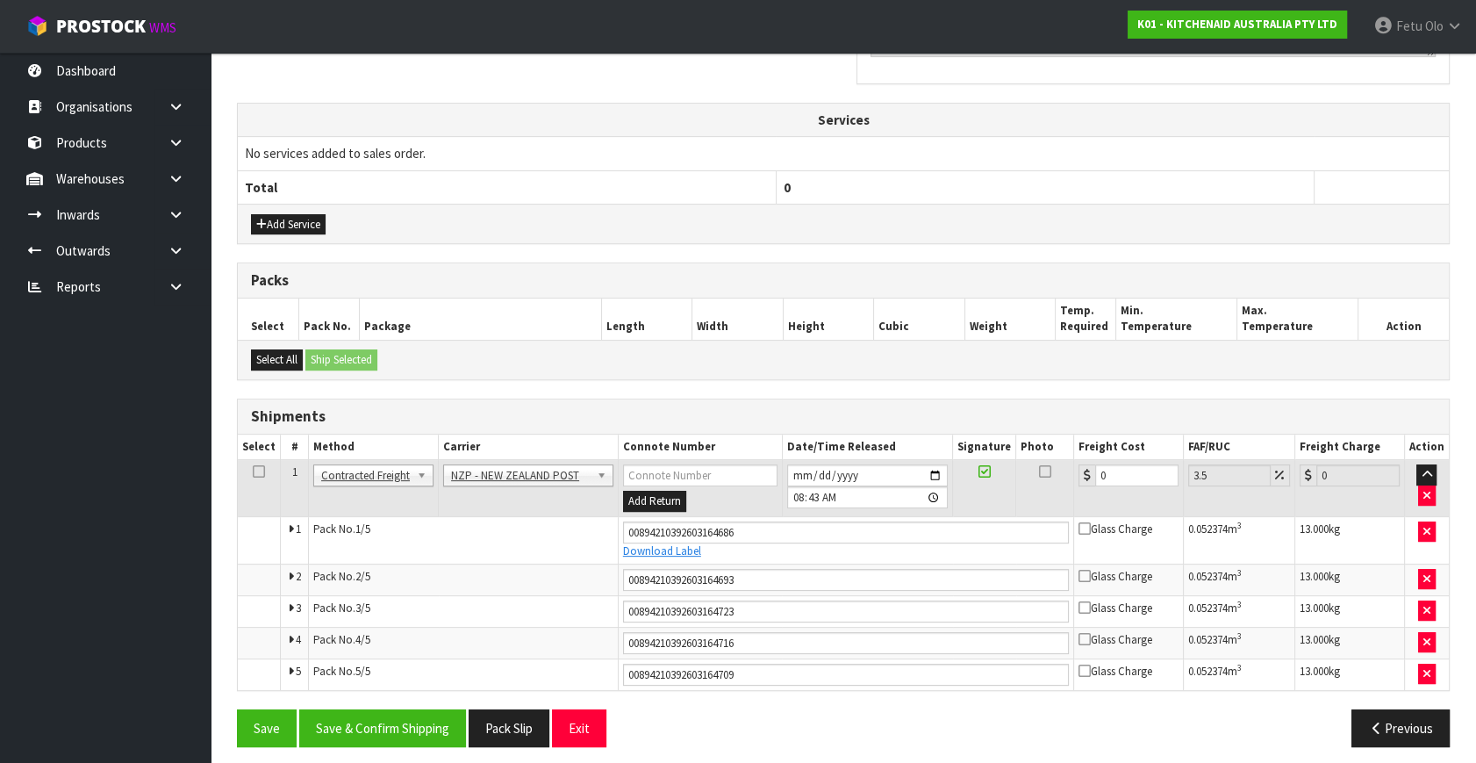
scroll to position [587, 0]
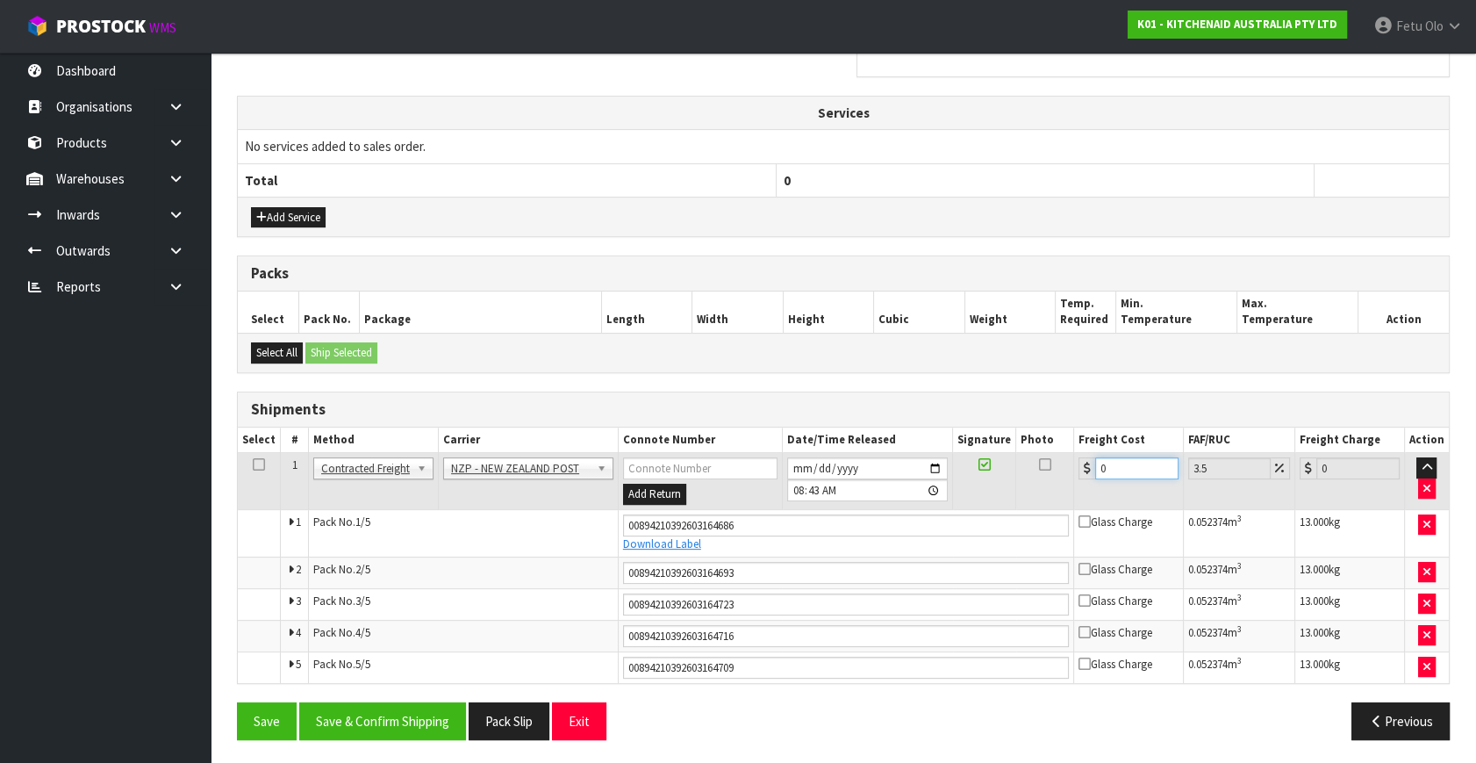
drag, startPoint x: 1118, startPoint y: 465, endPoint x: 974, endPoint y: 509, distance: 150.5
click at [974, 509] on tbody "1 Client Local Pickup Customer Local Pickup Company Freight Contracted Freight …" at bounding box center [843, 568] width 1211 height 230
type input "3"
type input "3.1"
type input "36"
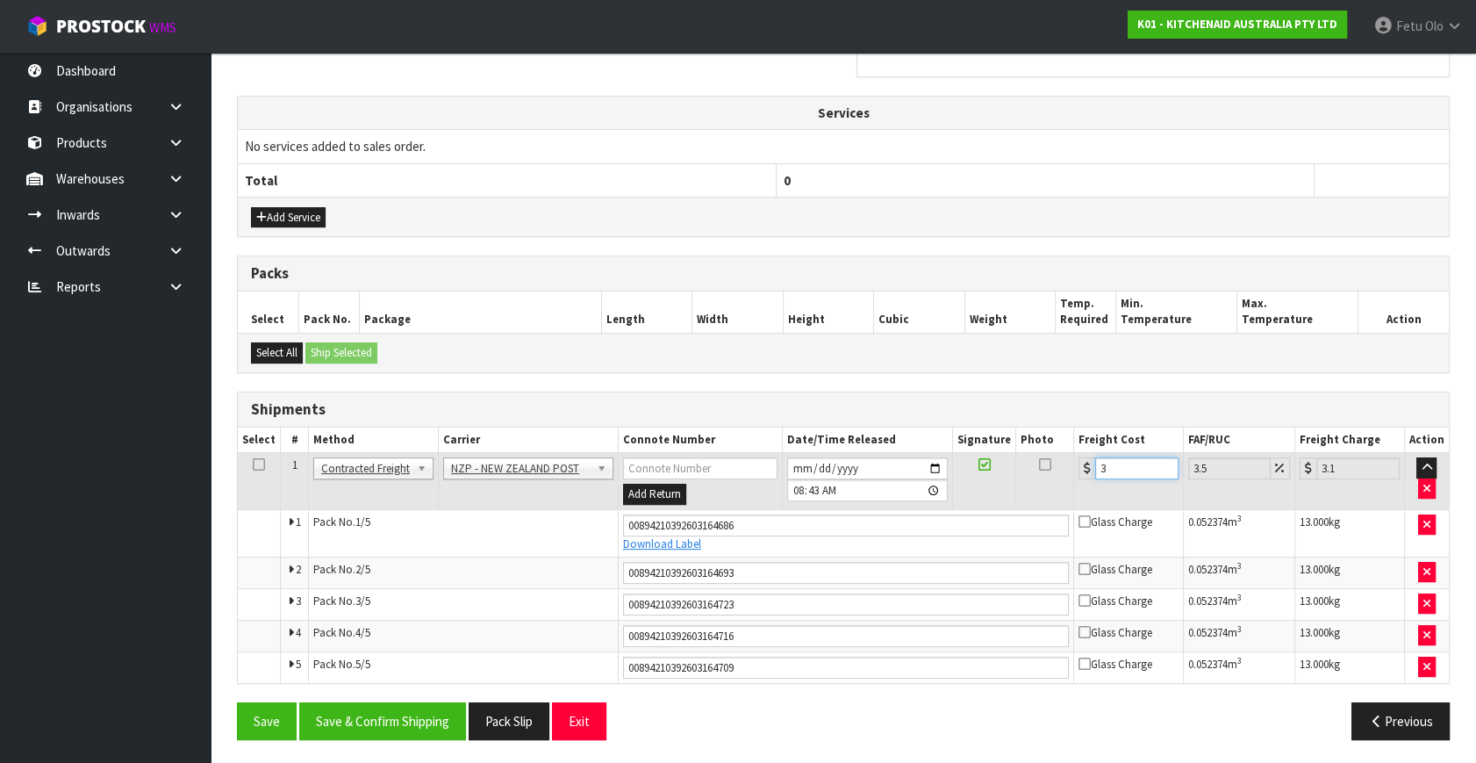
type input "37.26"
type input "36.5"
type input "37.78"
type input "36.55"
type input "37.83"
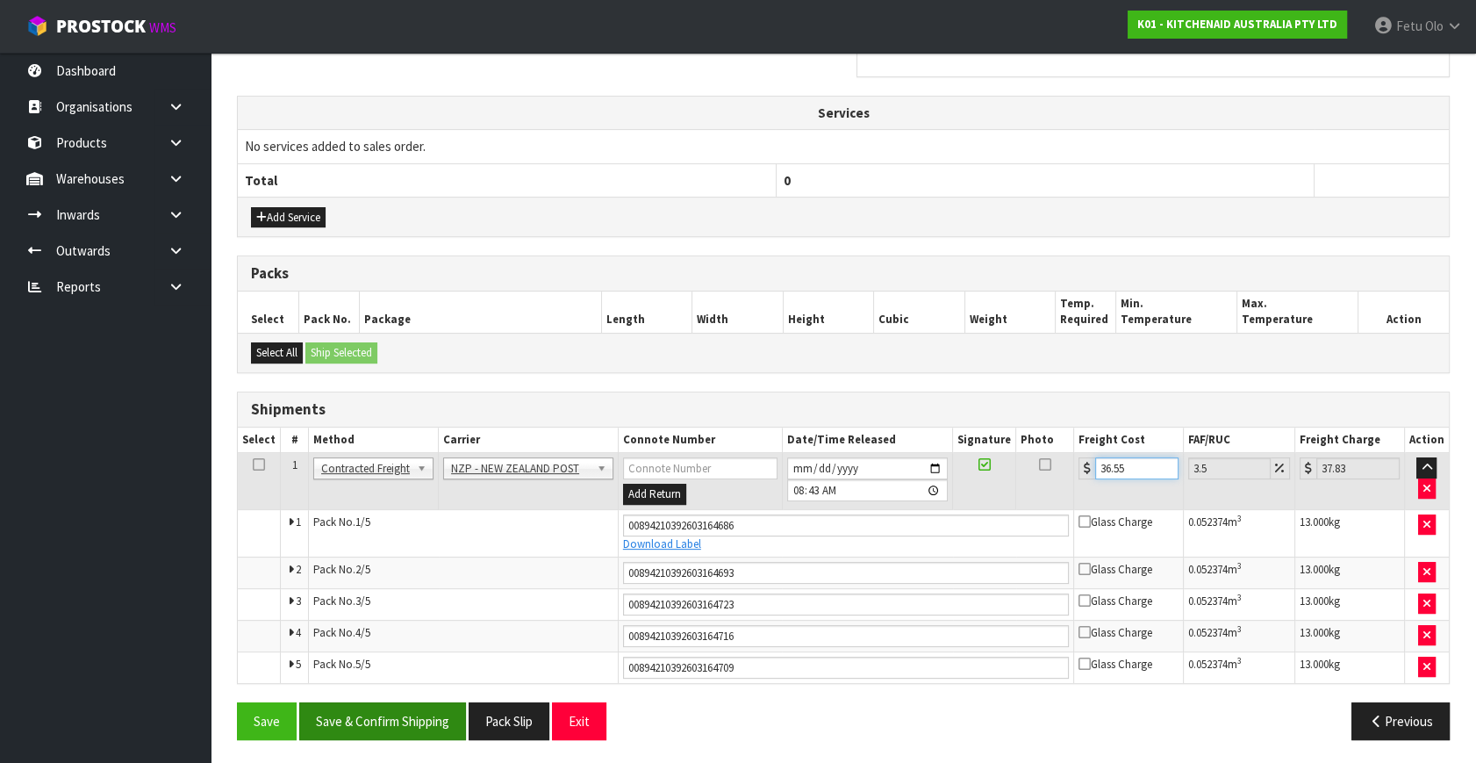
type input "36.55"
click at [418, 718] on button "Save & Confirm Shipping" at bounding box center [382, 721] width 167 height 38
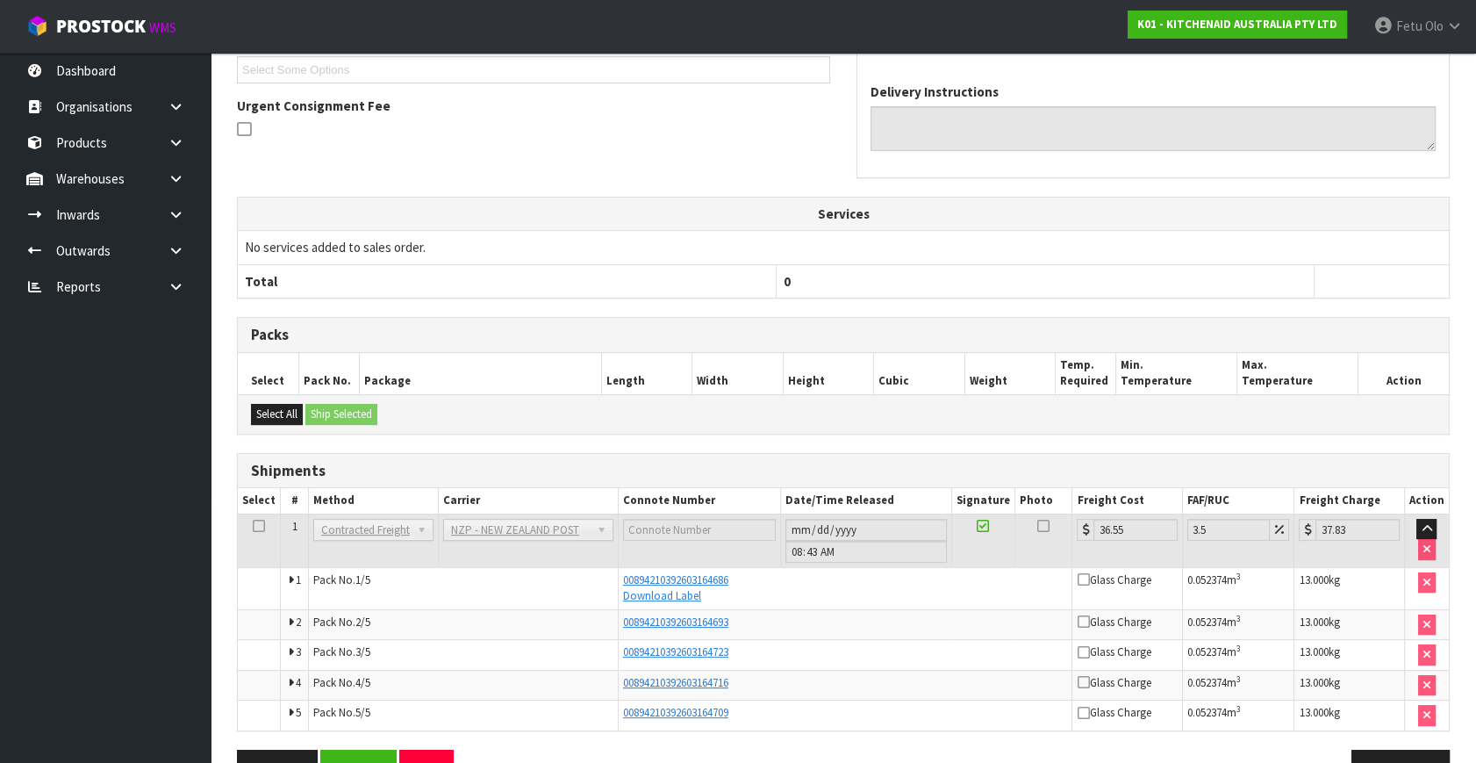
scroll to position [534, 0]
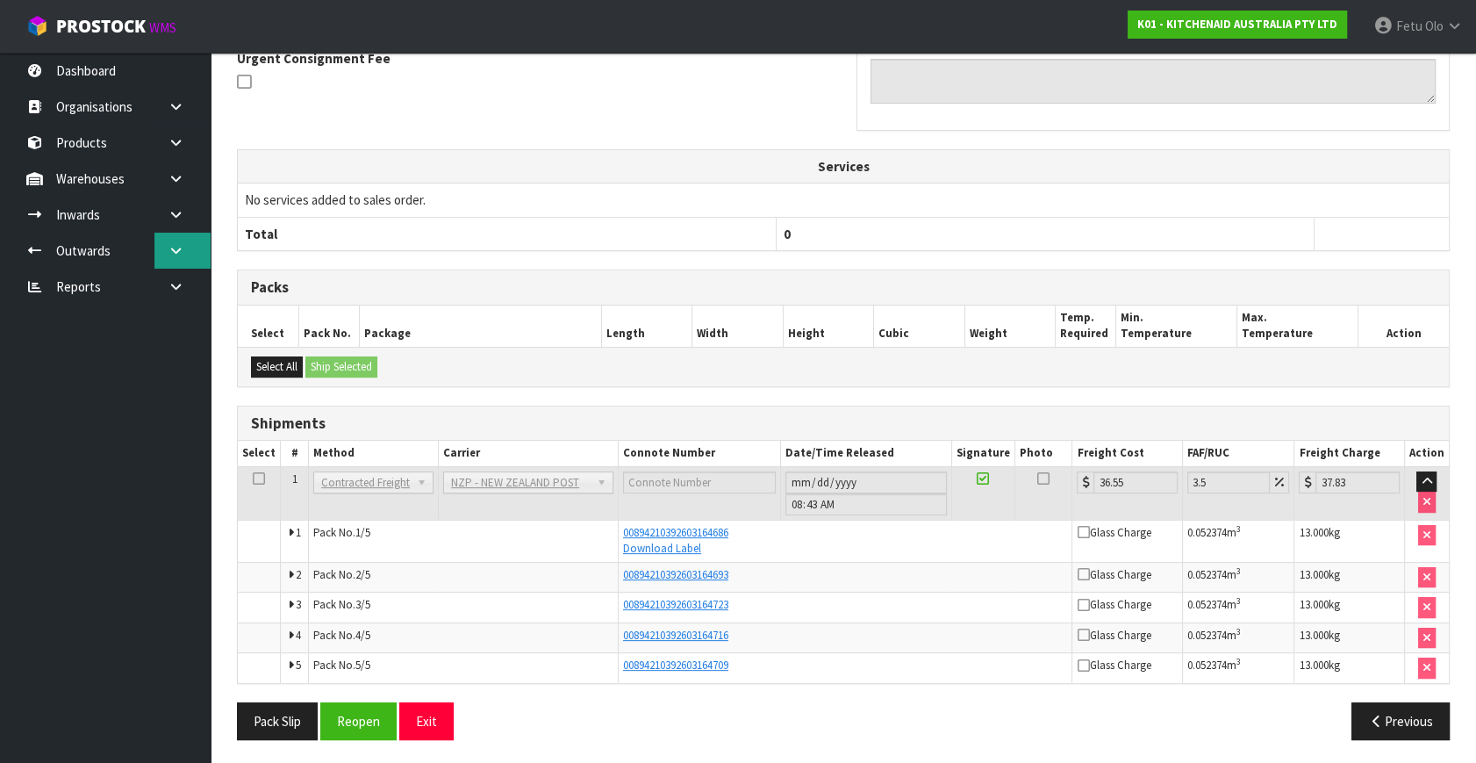
click at [184, 253] on link at bounding box center [182, 251] width 56 height 36
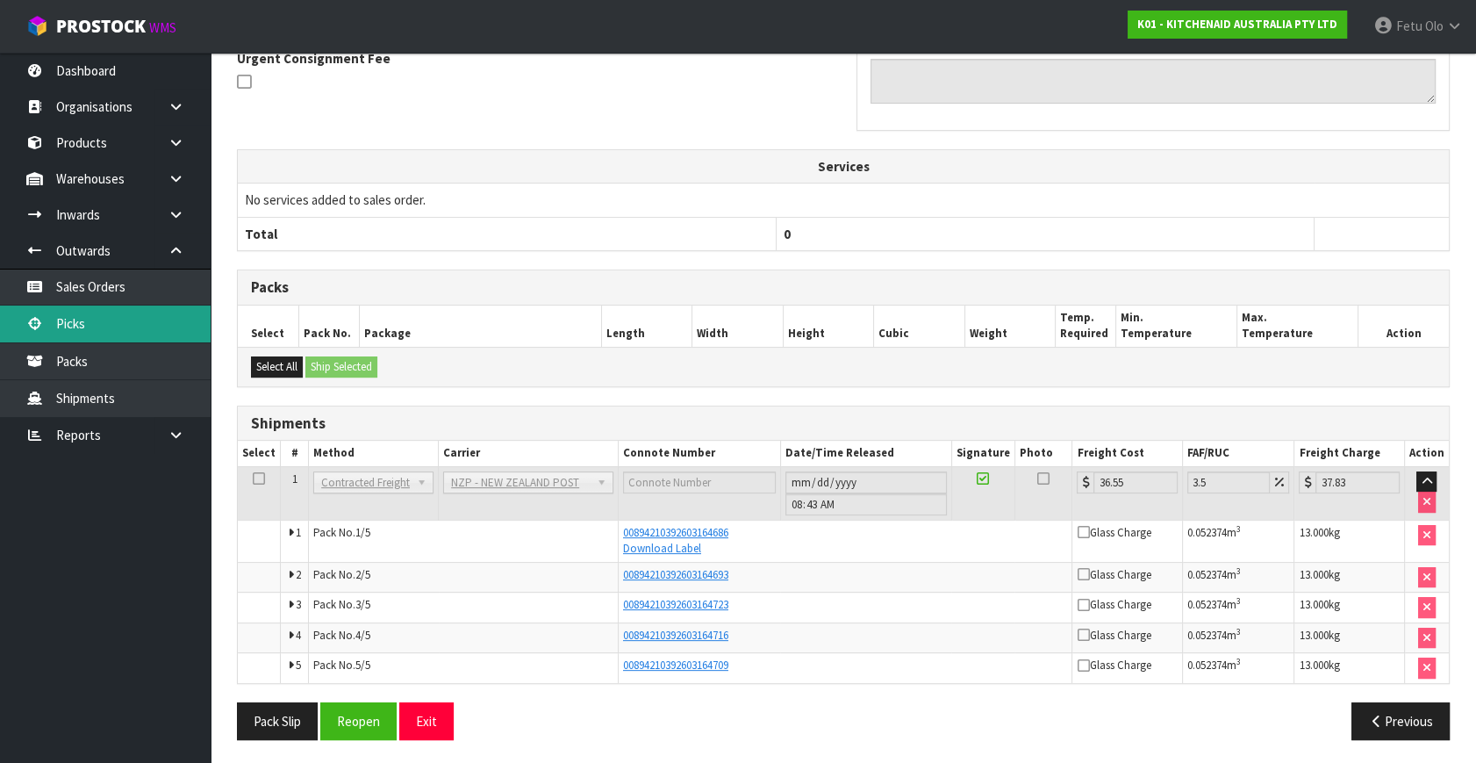
click at [57, 325] on link "Picks" at bounding box center [105, 323] width 211 height 36
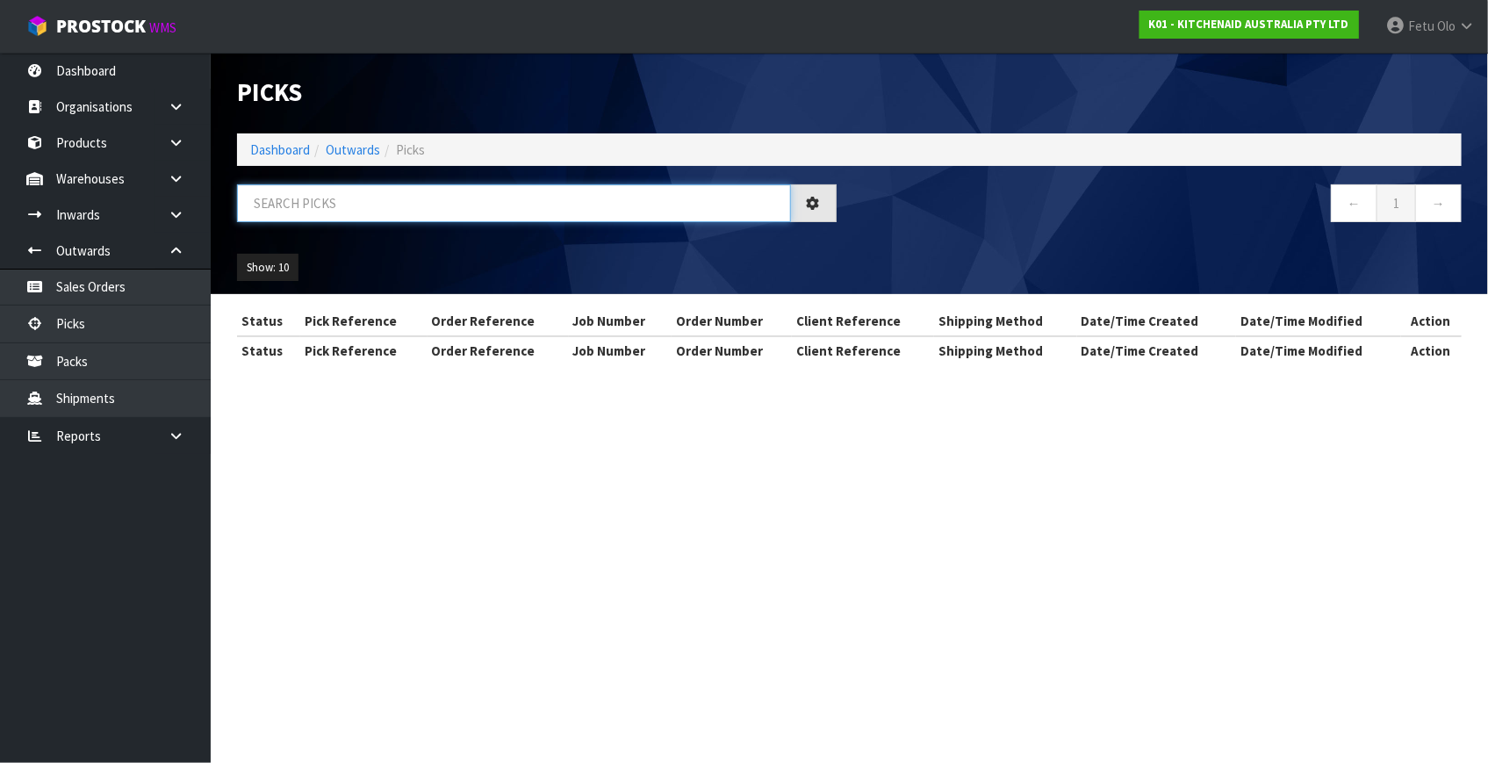
click at [361, 213] on input "text" at bounding box center [514, 203] width 554 height 38
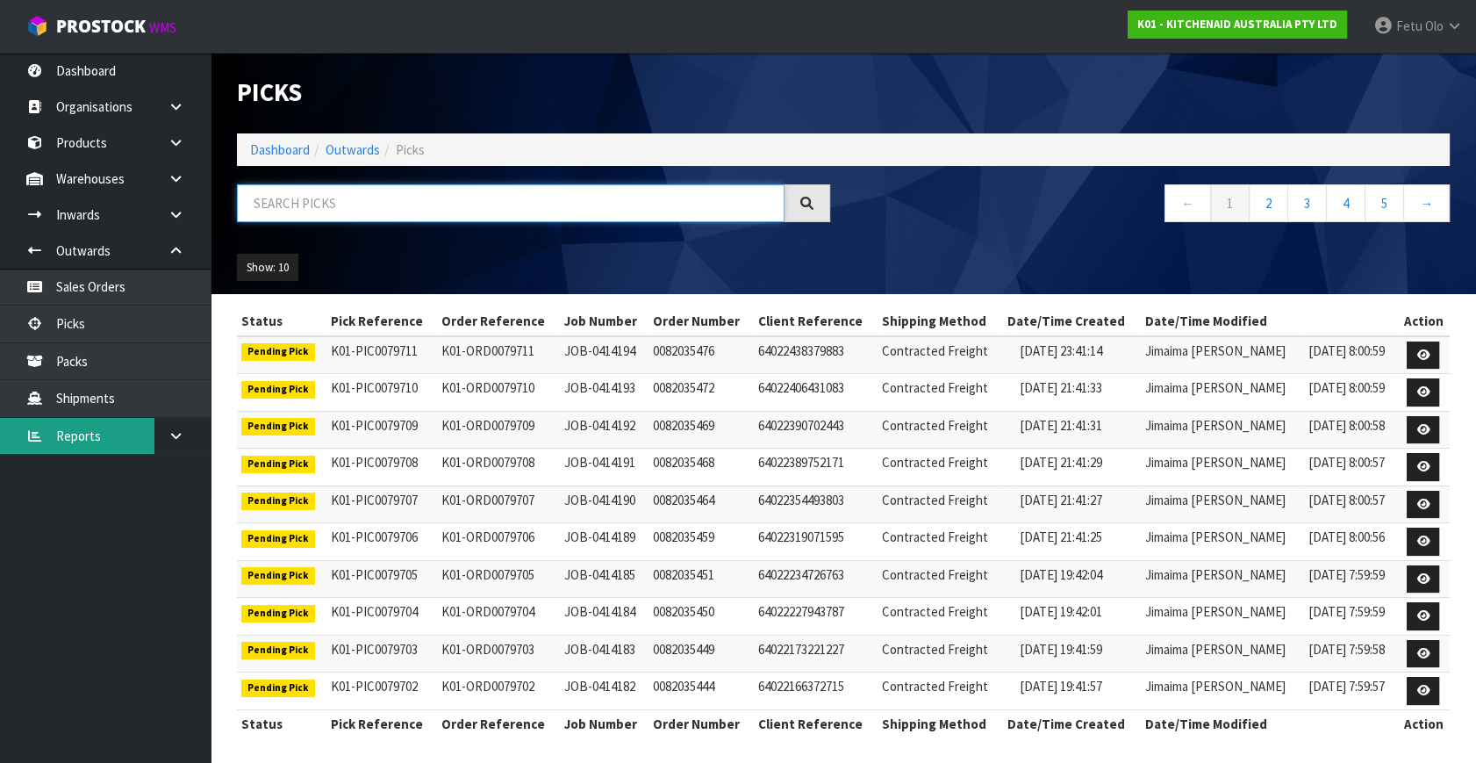
scroll to position [4, 0]
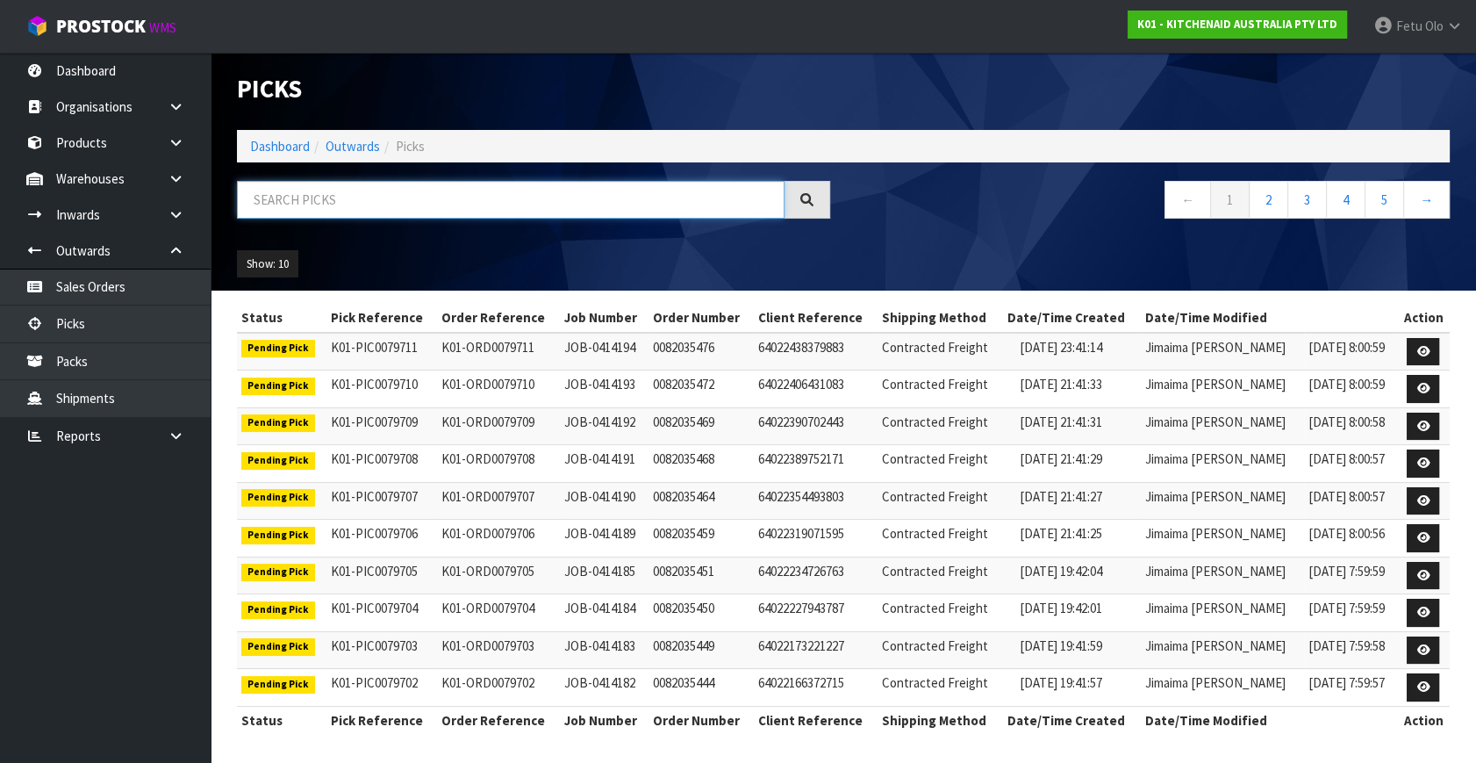
click at [339, 201] on input "text" at bounding box center [511, 200] width 548 height 38
type input "79583"
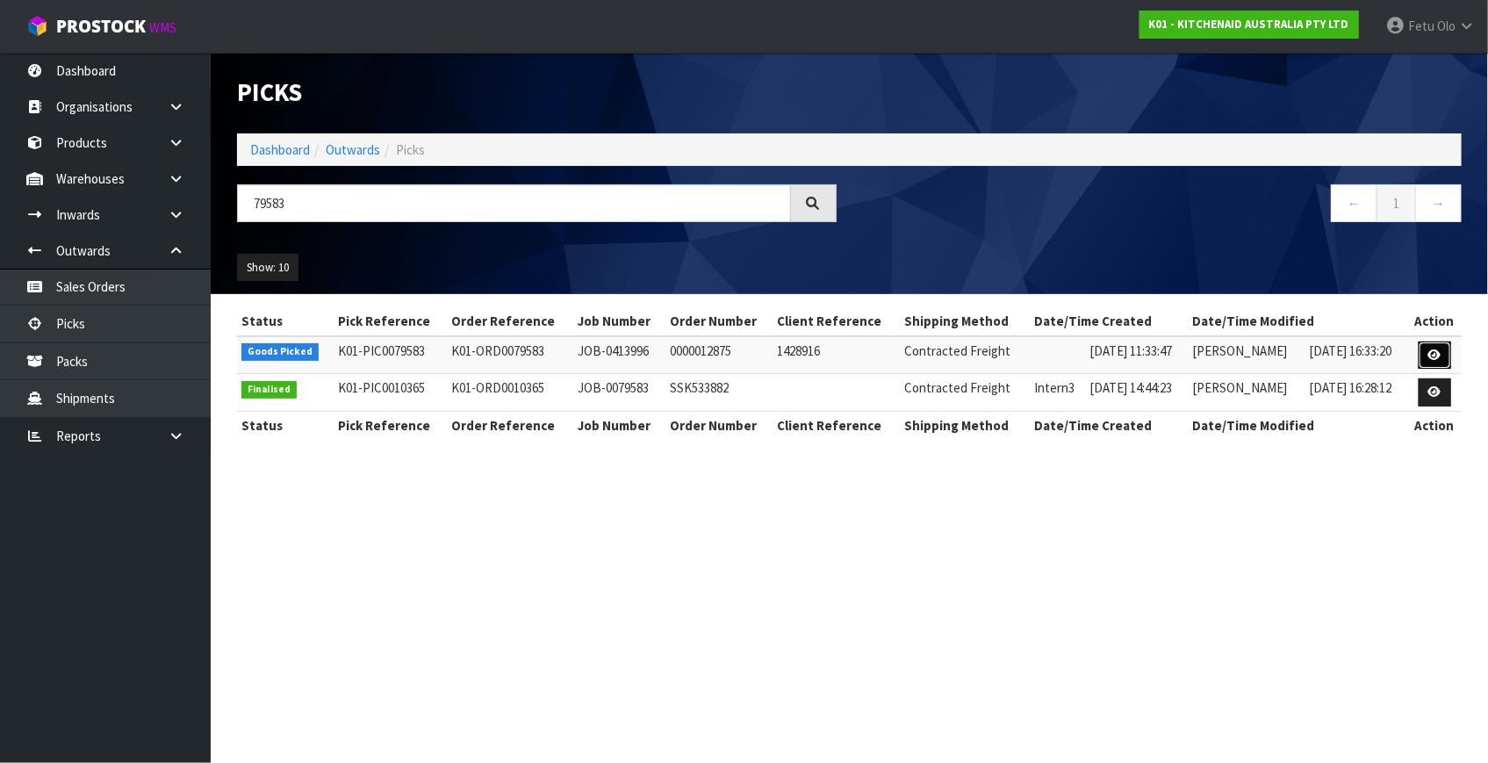
click at [1425, 348] on link at bounding box center [1434, 355] width 32 height 28
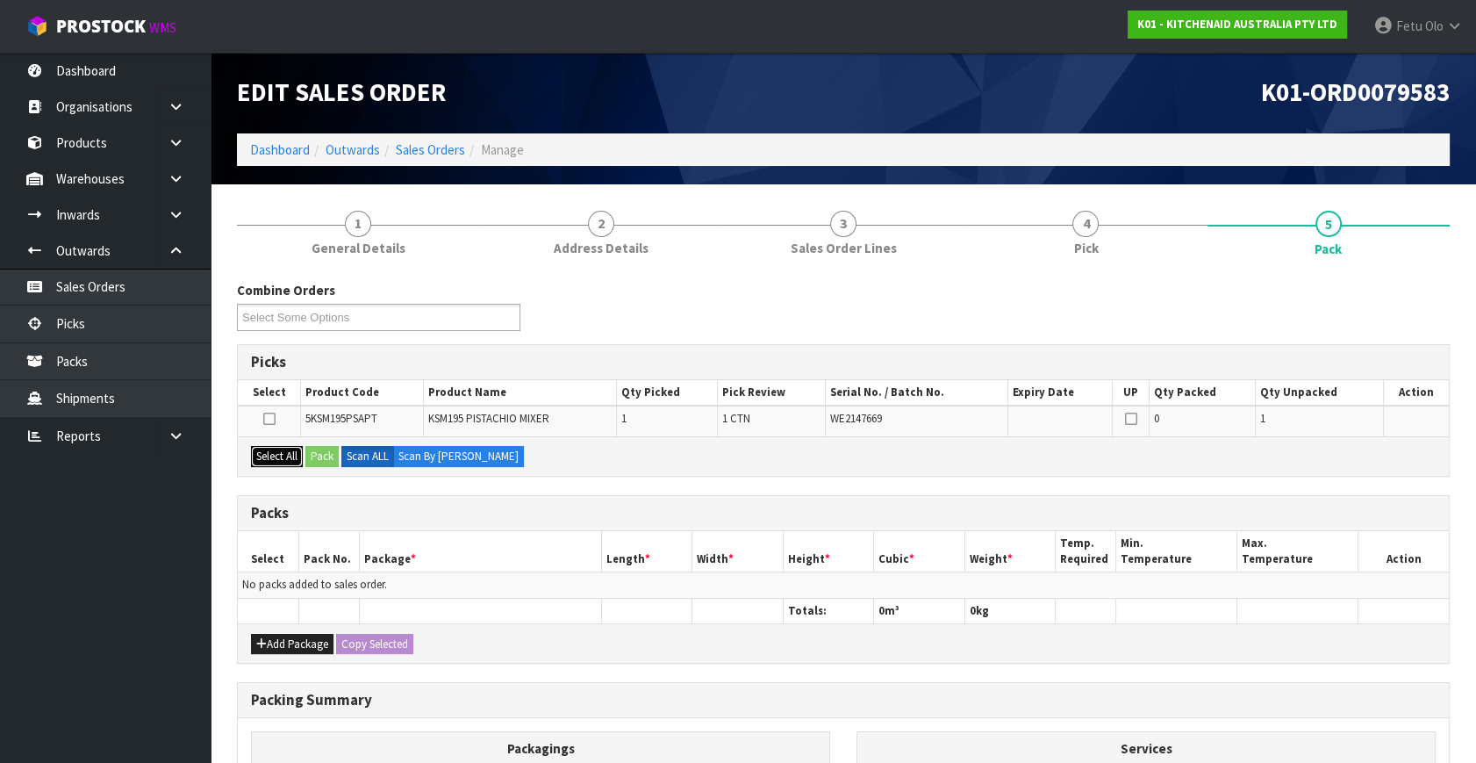
click at [274, 458] on button "Select All" at bounding box center [277, 456] width 52 height 21
click at [314, 459] on button "Pack" at bounding box center [321, 456] width 33 height 21
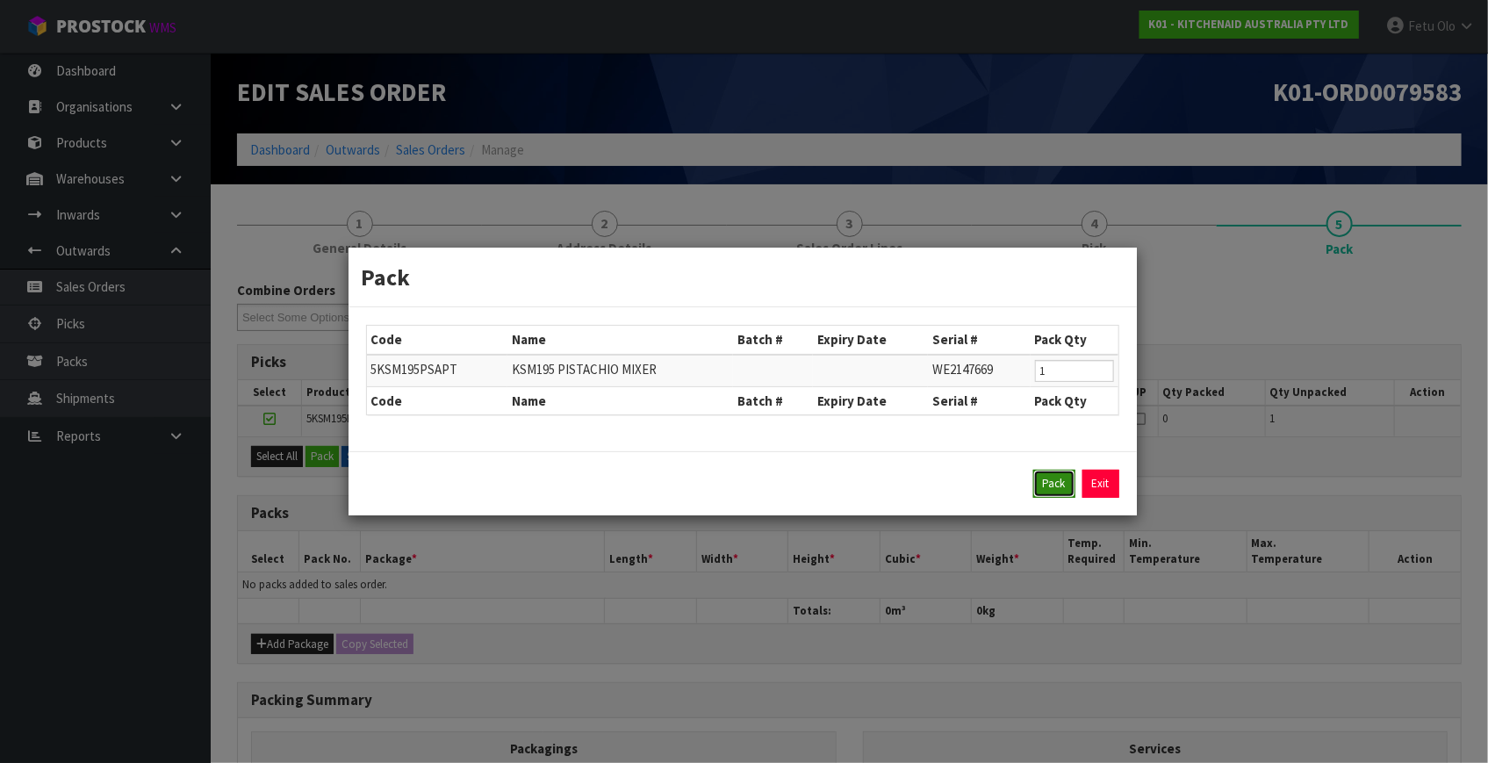
click at [1042, 476] on button "Pack" at bounding box center [1054, 484] width 42 height 28
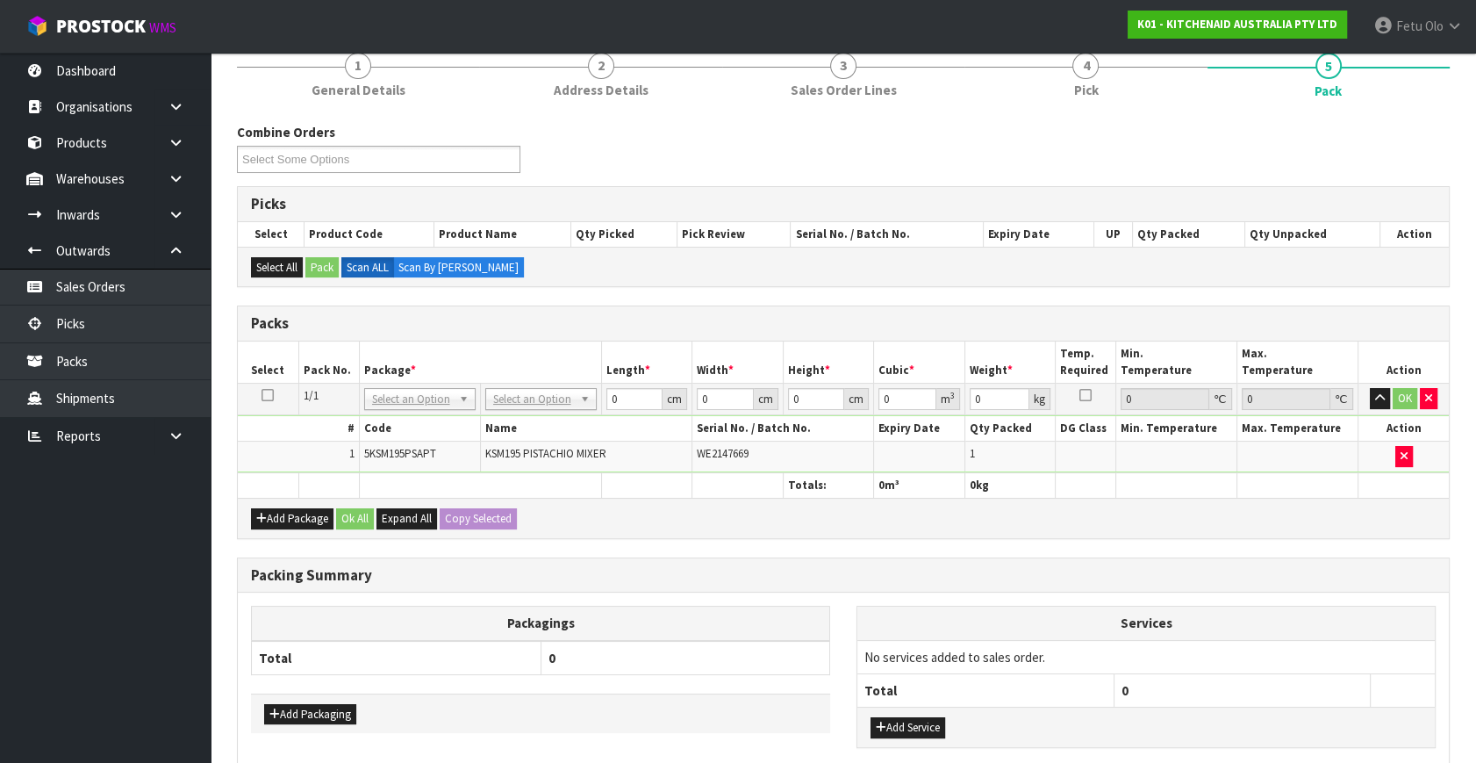
scroll to position [159, 0]
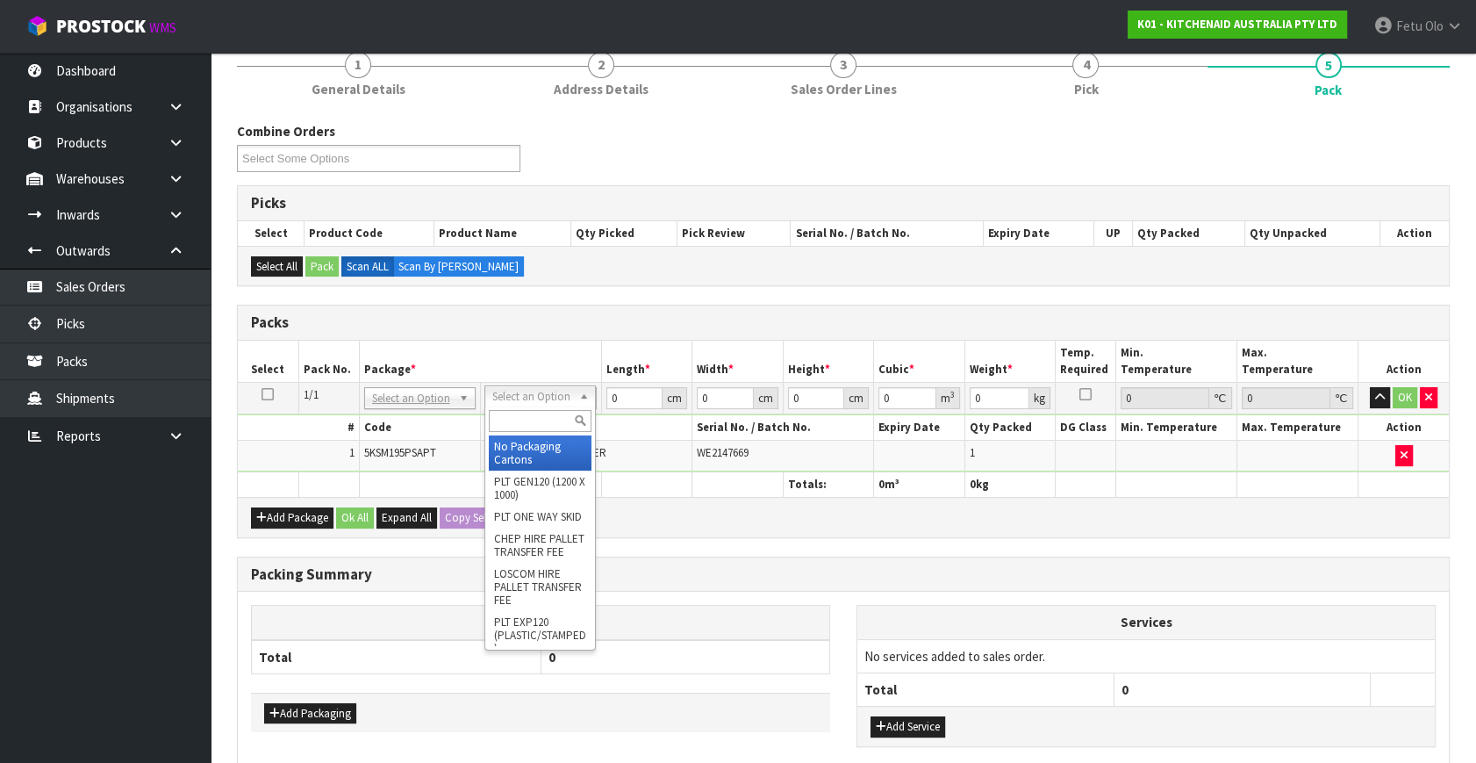
drag, startPoint x: 518, startPoint y: 427, endPoint x: 527, endPoint y: 438, distance: 13.7
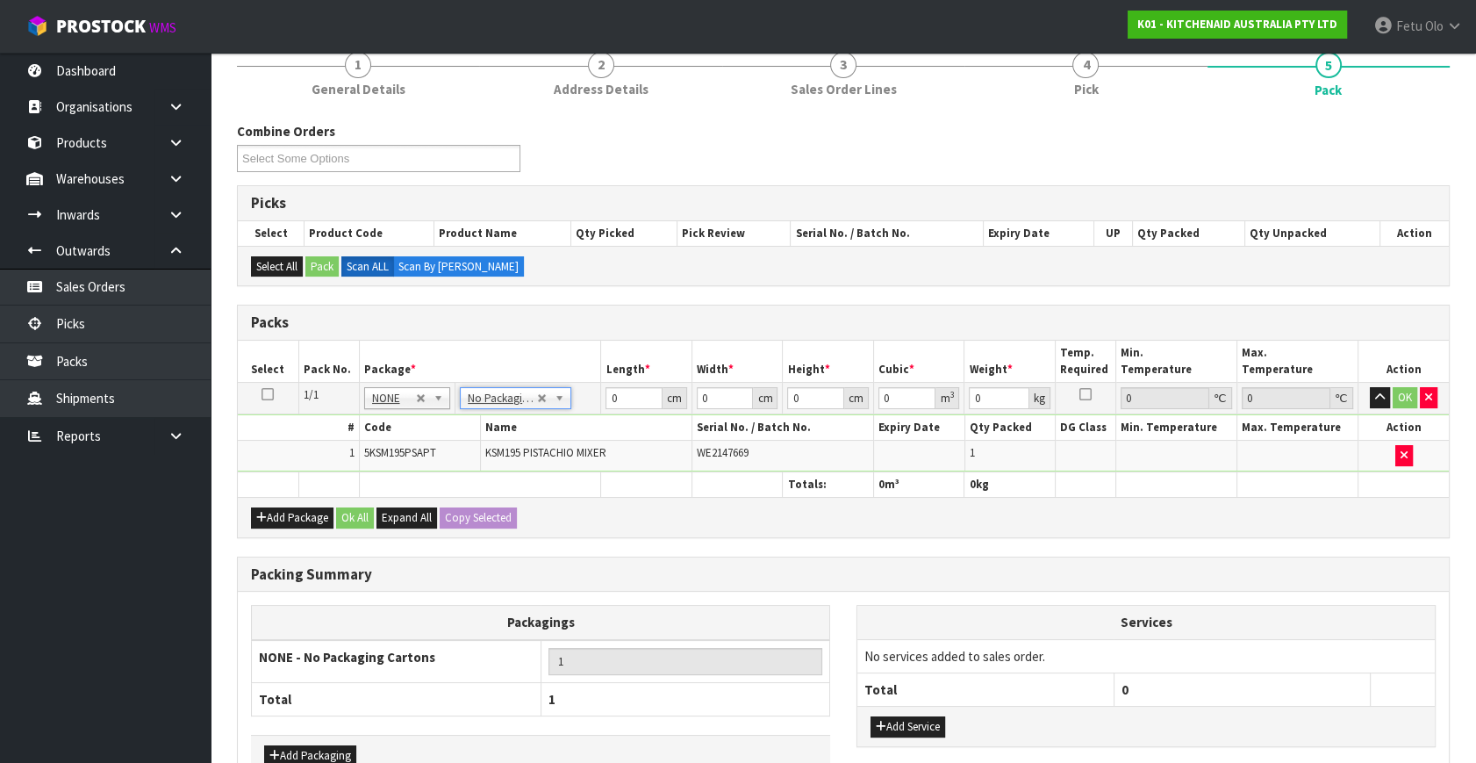
drag, startPoint x: 527, startPoint y: 438, endPoint x: 625, endPoint y: 418, distance: 100.4
click at [528, 441] on td "KSM195 PISTACHIO MIXER" at bounding box center [586, 456] width 212 height 30
drag, startPoint x: 622, startPoint y: 395, endPoint x: 452, endPoint y: 420, distance: 172.2
click at [447, 422] on tbody "1/1 NONE 007-001 007-002 007-004 007-009 007-013 007-014 007-015 007-017 007-01…" at bounding box center [843, 428] width 1211 height 90
type input "42"
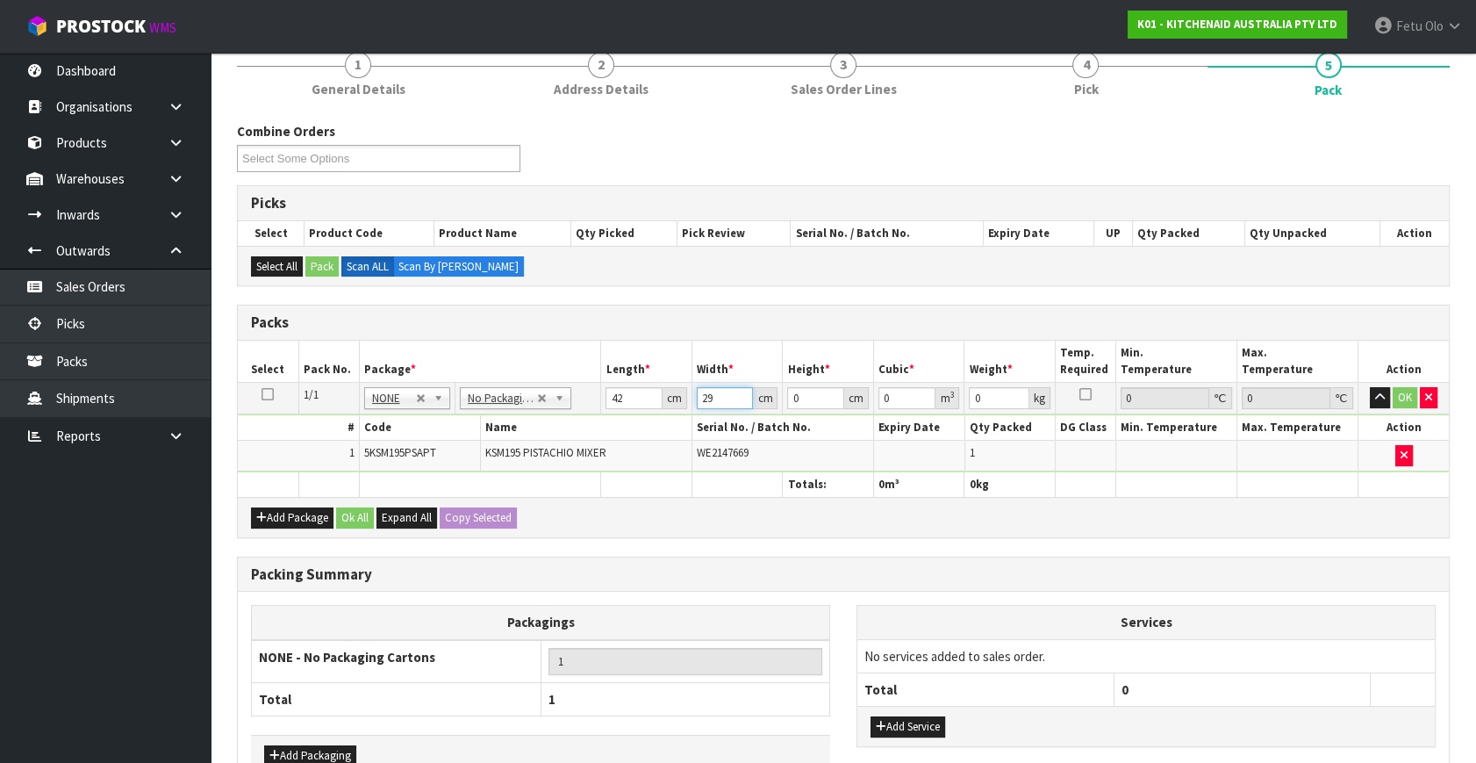
type input "29"
type input "4"
type input "0.004872"
type input "43"
type input "0.052374"
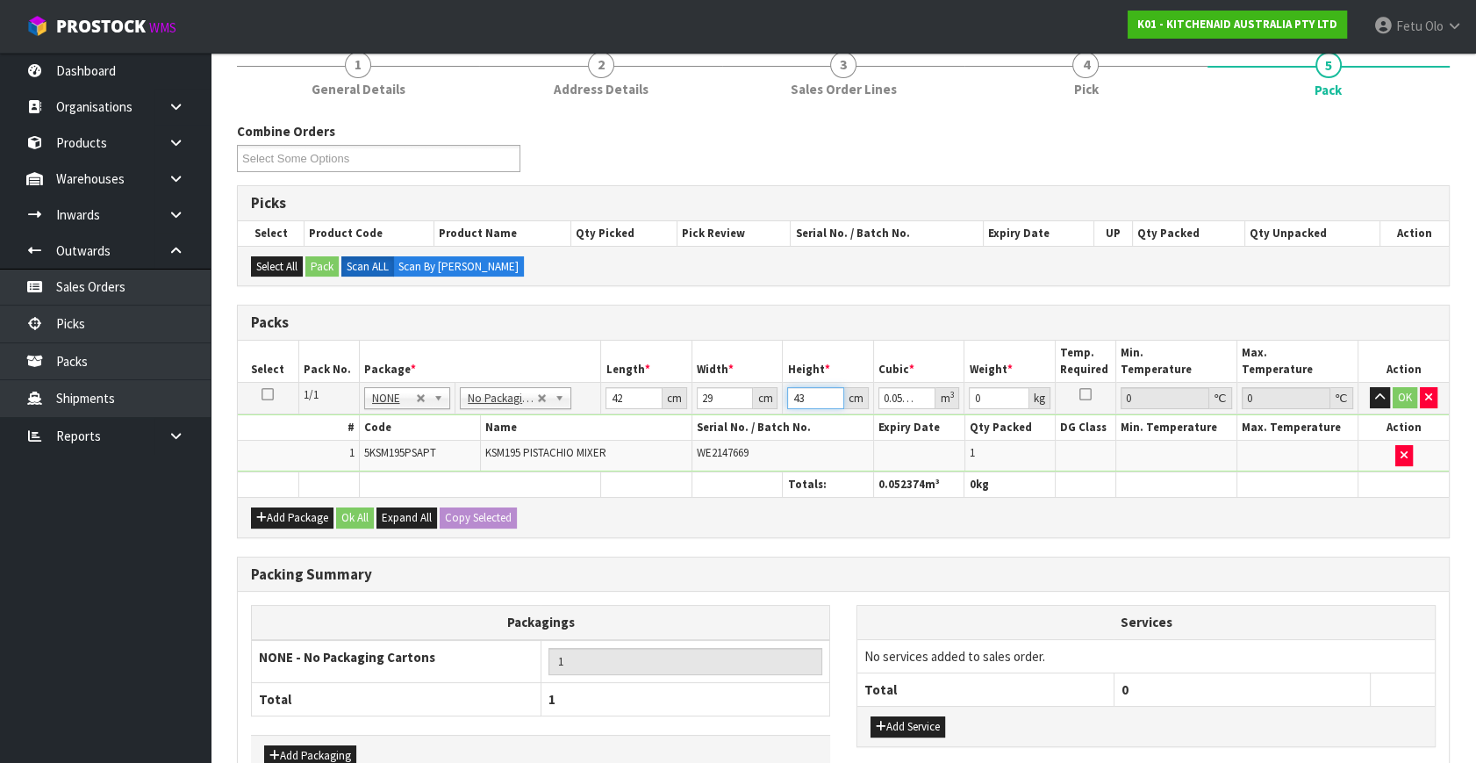
type input "43"
type input "13"
click button "OK" at bounding box center [1405, 397] width 25 height 21
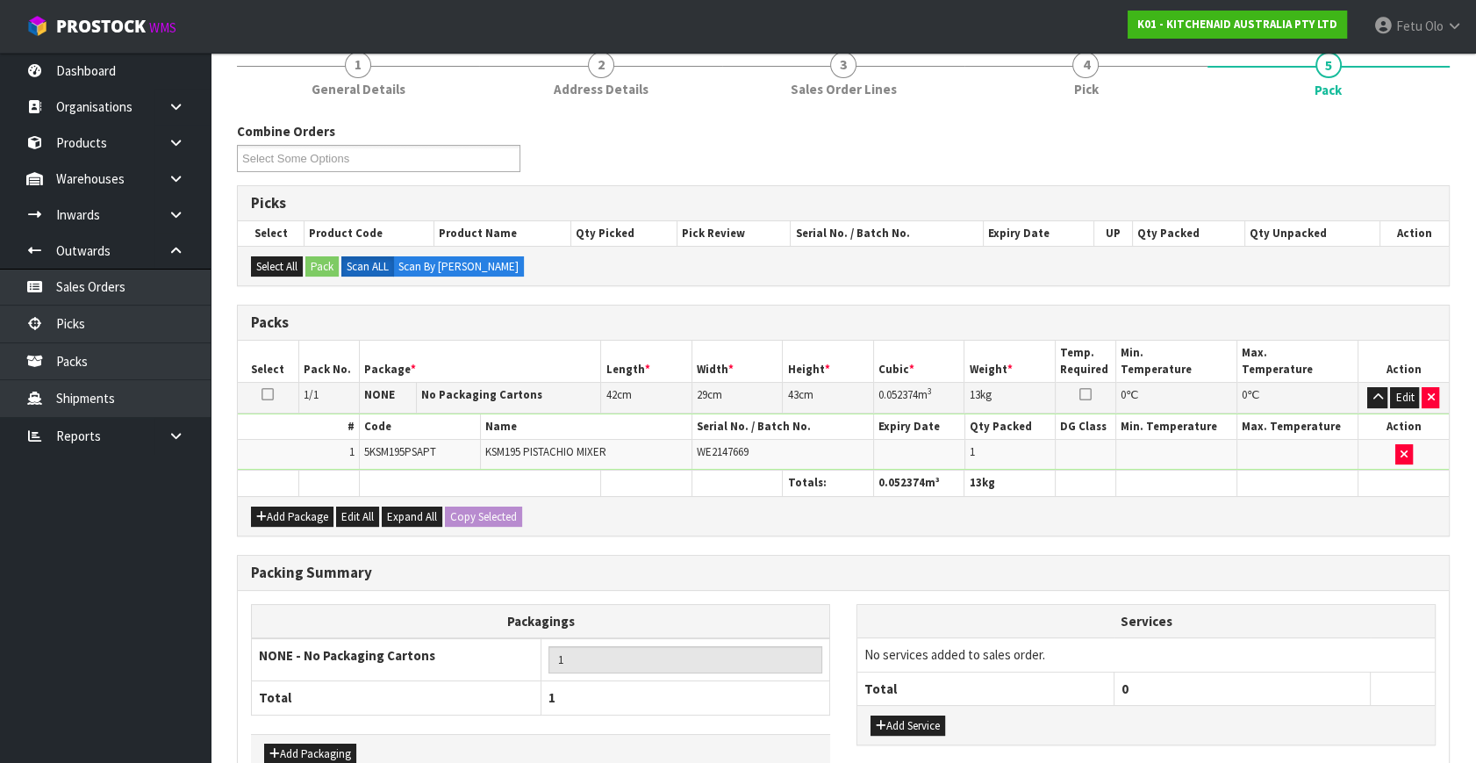
scroll to position [262, 0]
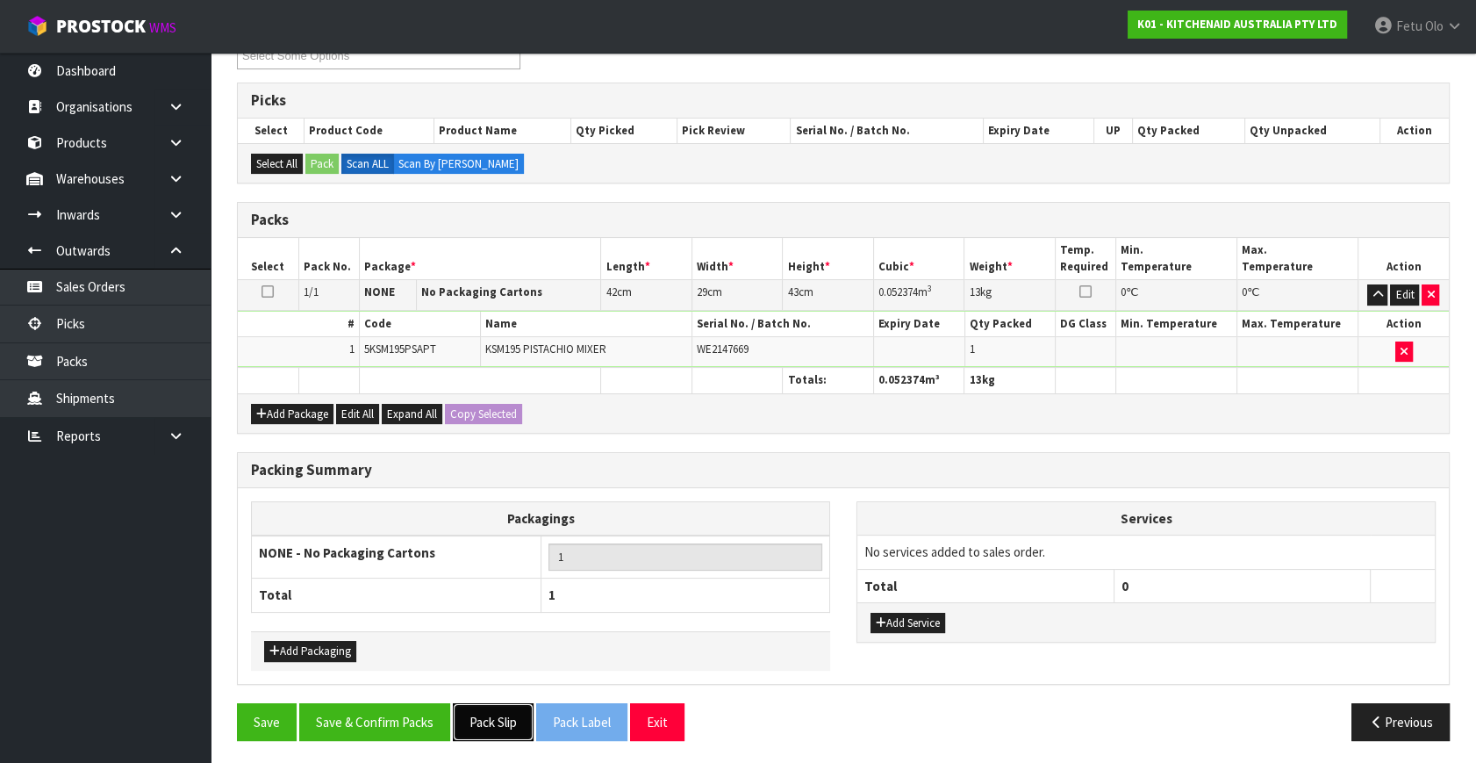
click at [488, 714] on button "Pack Slip" at bounding box center [493, 722] width 81 height 38
click at [370, 729] on button "Save & Confirm Packs" at bounding box center [374, 722] width 151 height 38
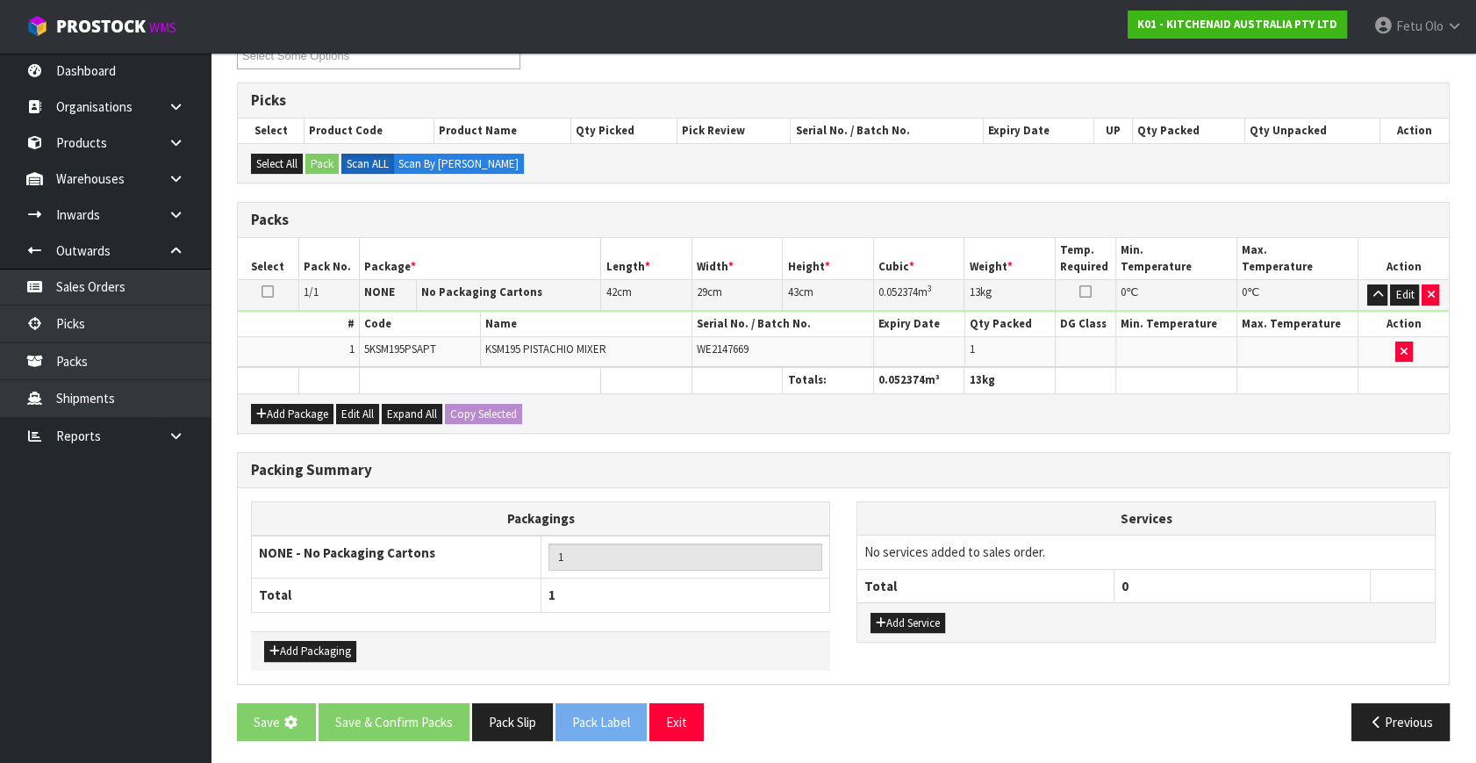
scroll to position [0, 0]
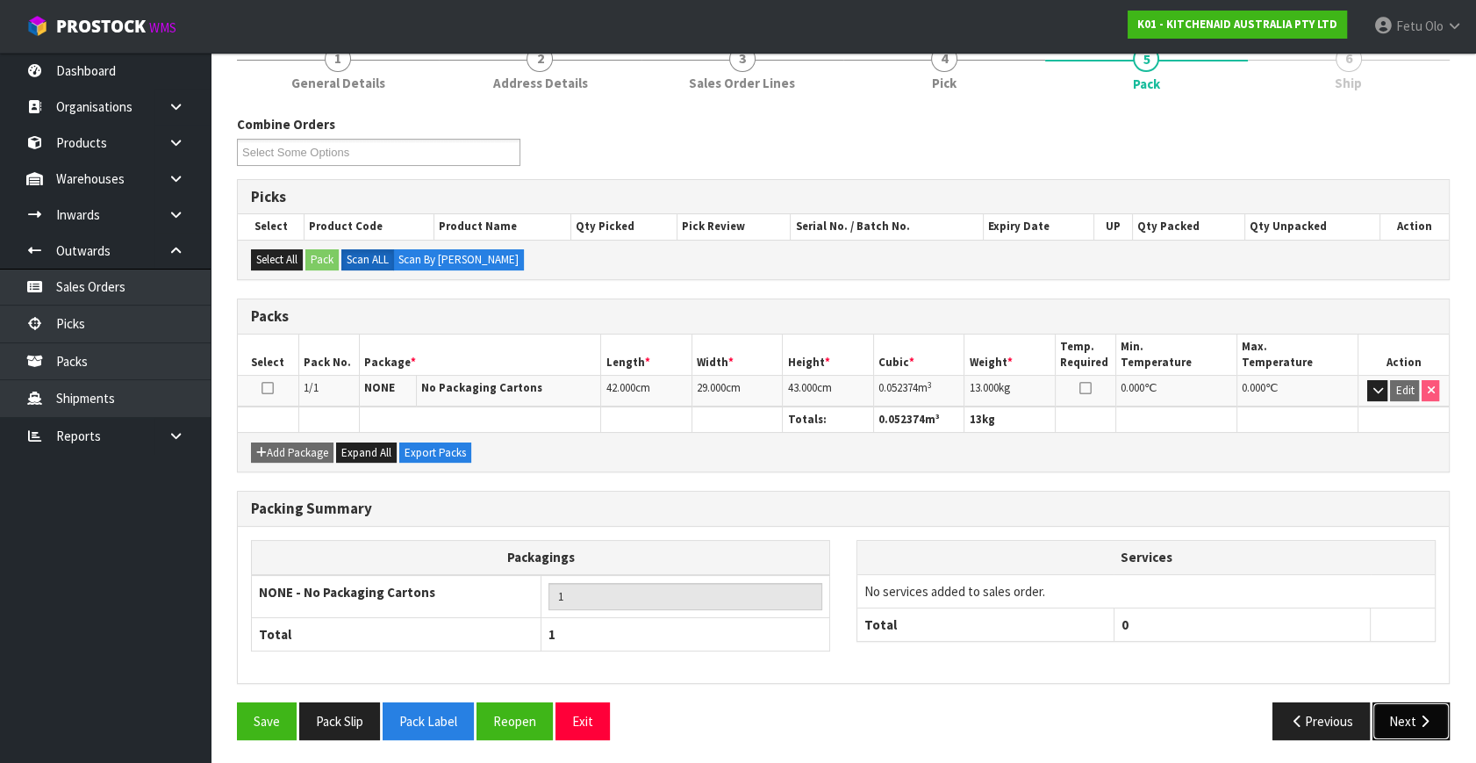
click at [1404, 713] on button "Next" at bounding box center [1411, 721] width 77 height 38
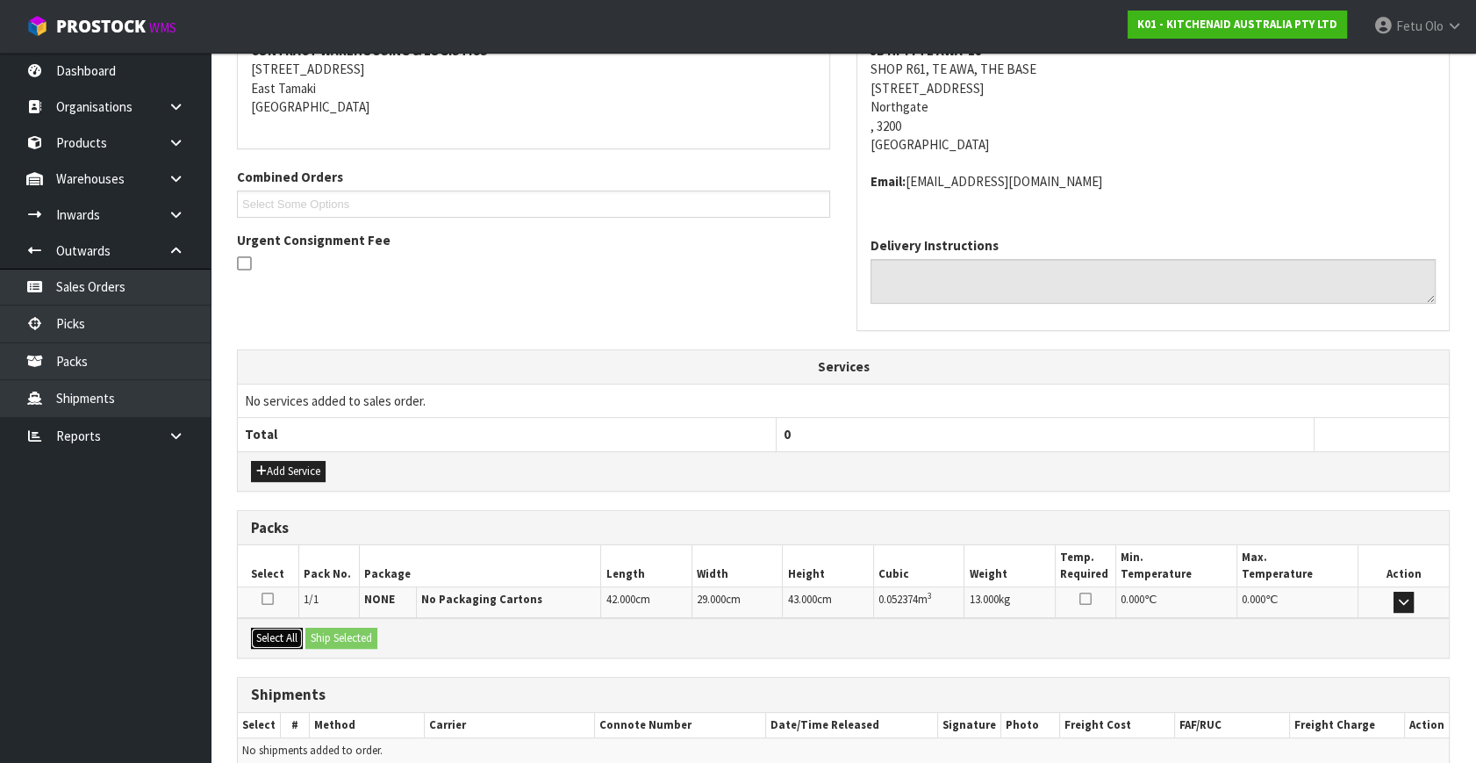
click at [268, 634] on button "Select All" at bounding box center [277, 638] width 52 height 21
click at [343, 640] on button "Ship Selected" at bounding box center [341, 638] width 72 height 21
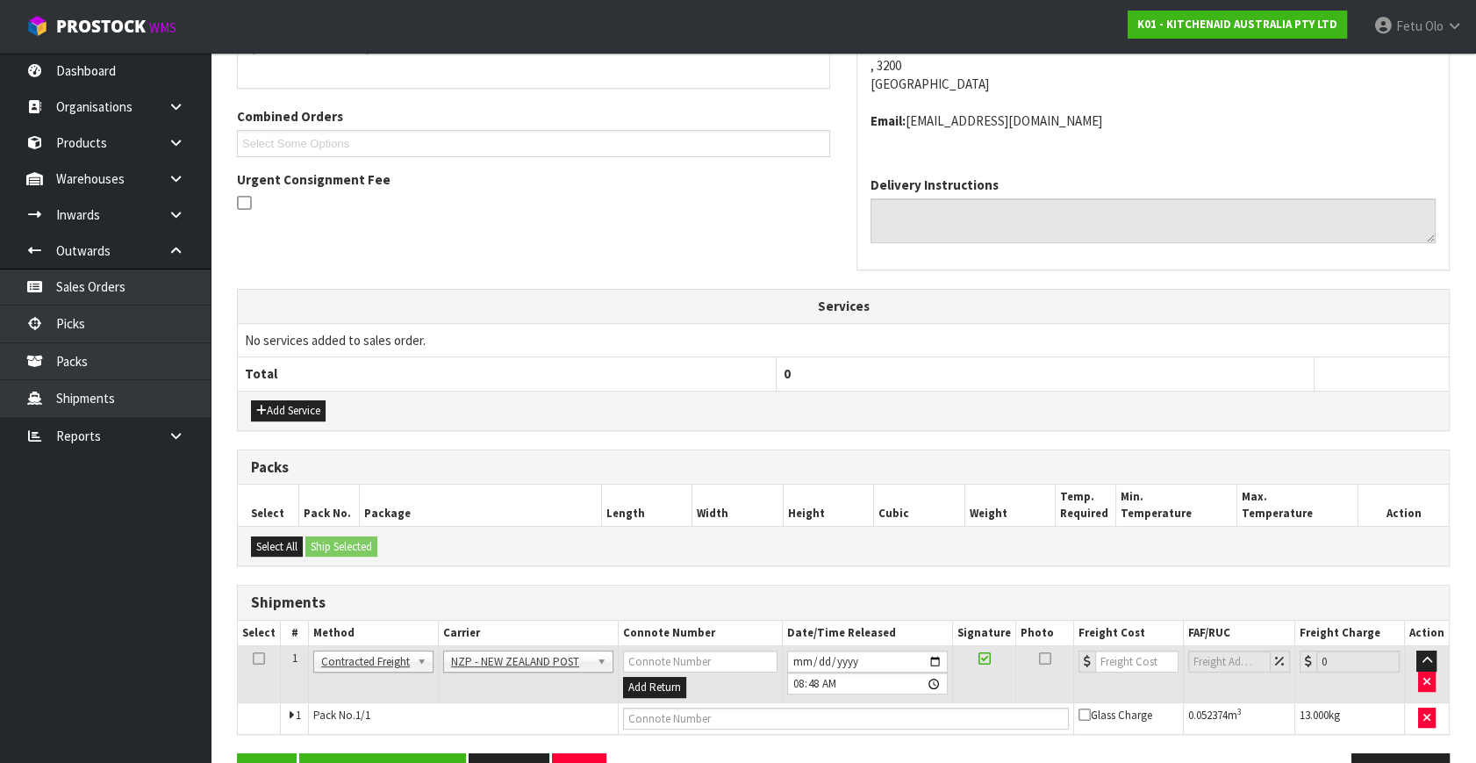
scroll to position [463, 0]
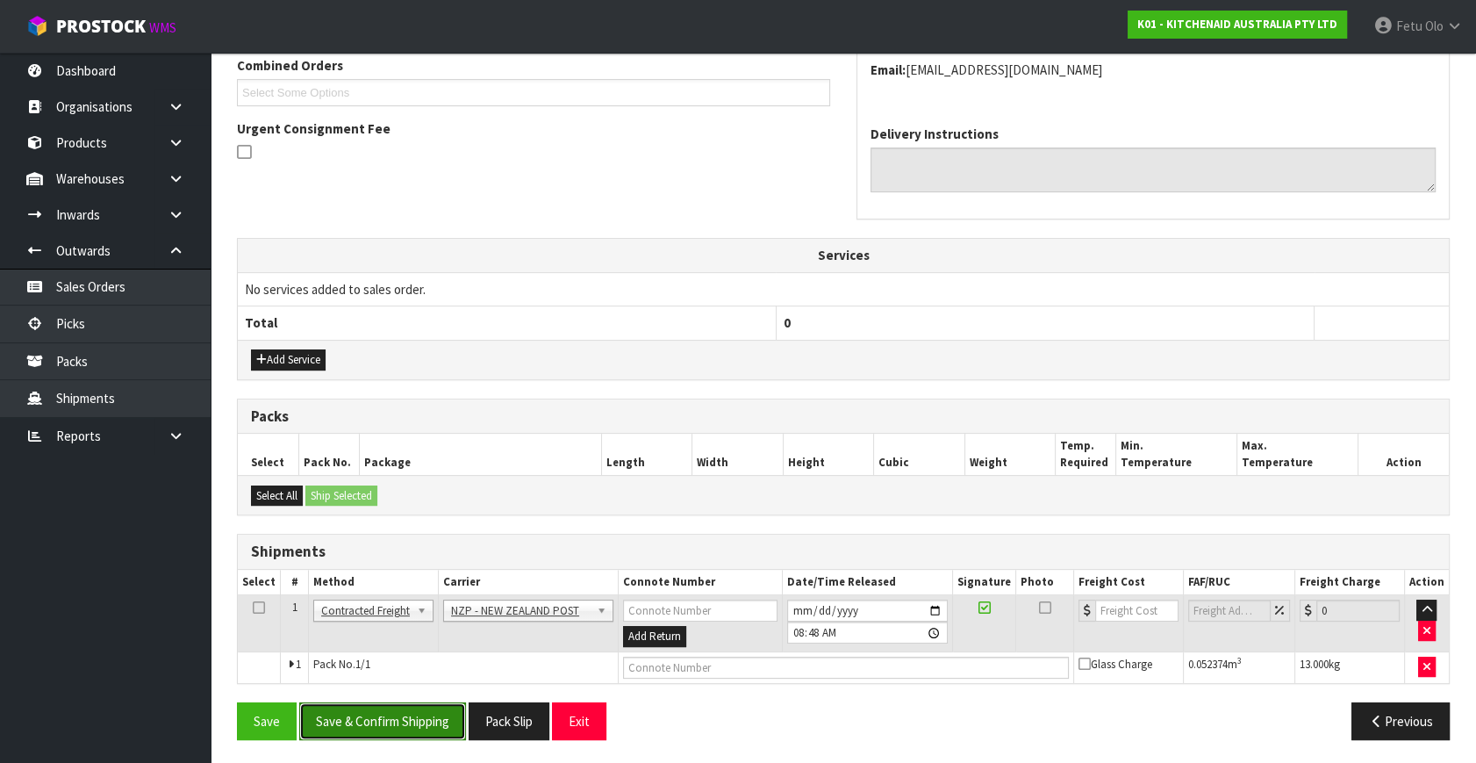
click at [412, 702] on button "Save & Confirm Shipping" at bounding box center [382, 721] width 167 height 38
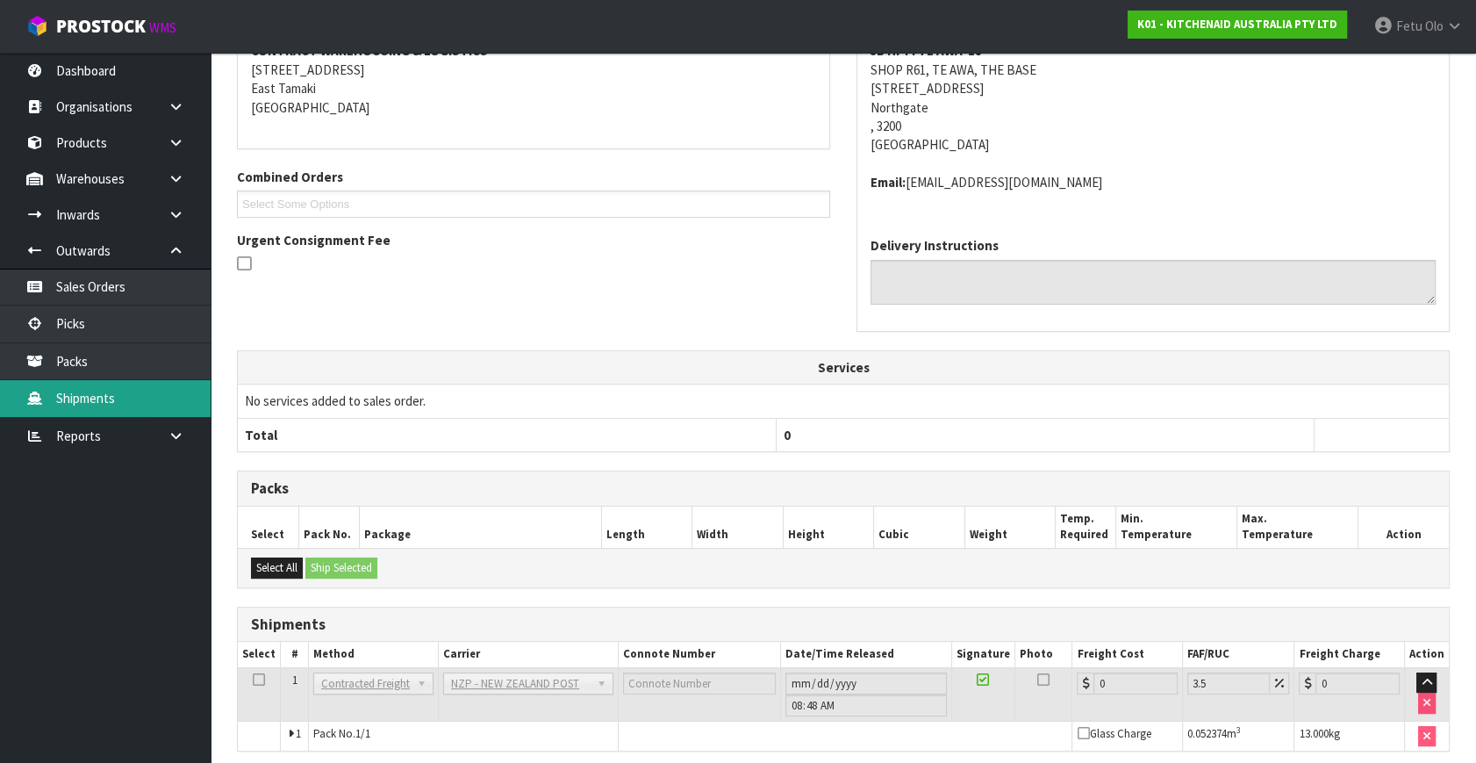
scroll to position [360, 0]
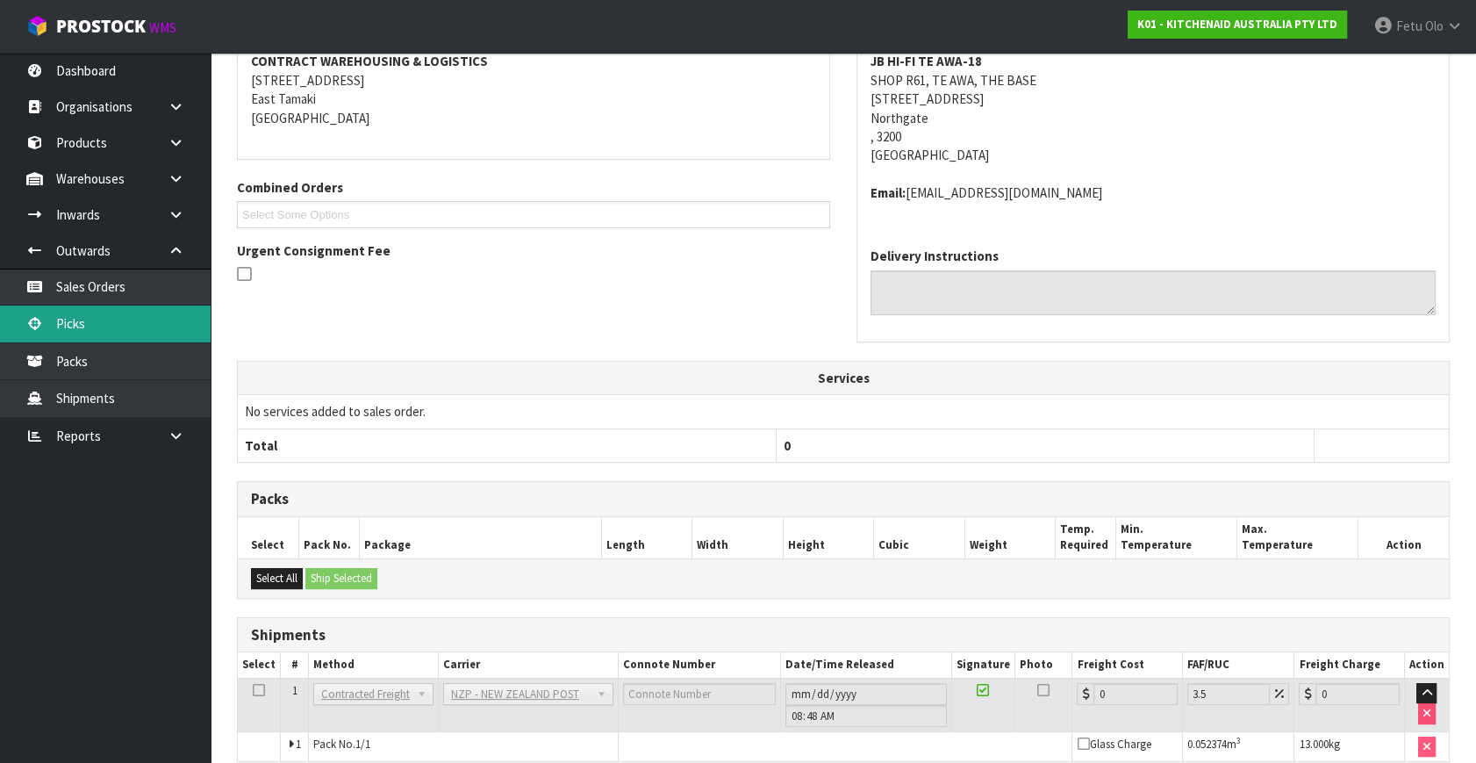
click at [90, 336] on link "Picks" at bounding box center [105, 323] width 211 height 36
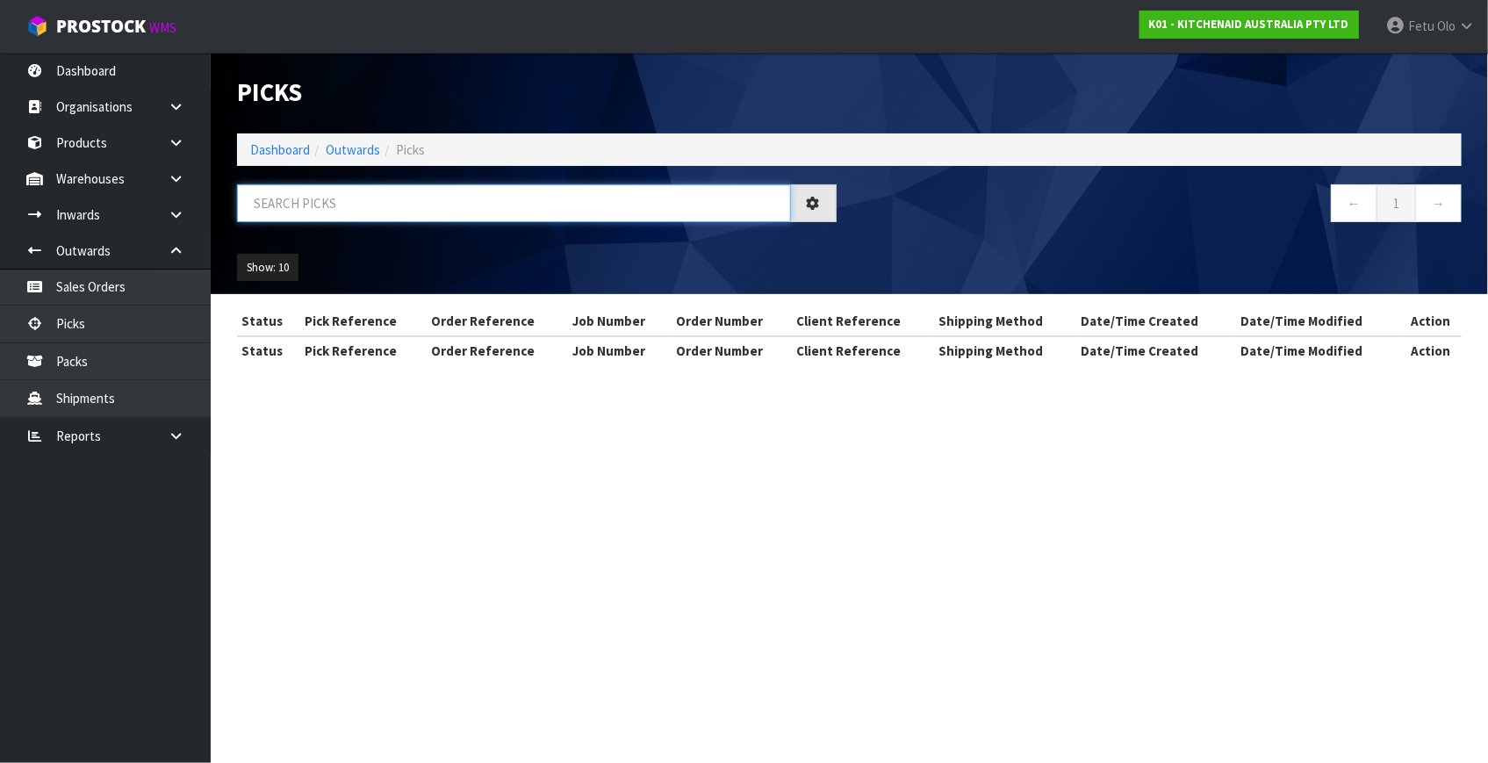
click at [355, 203] on input "text" at bounding box center [514, 203] width 554 height 38
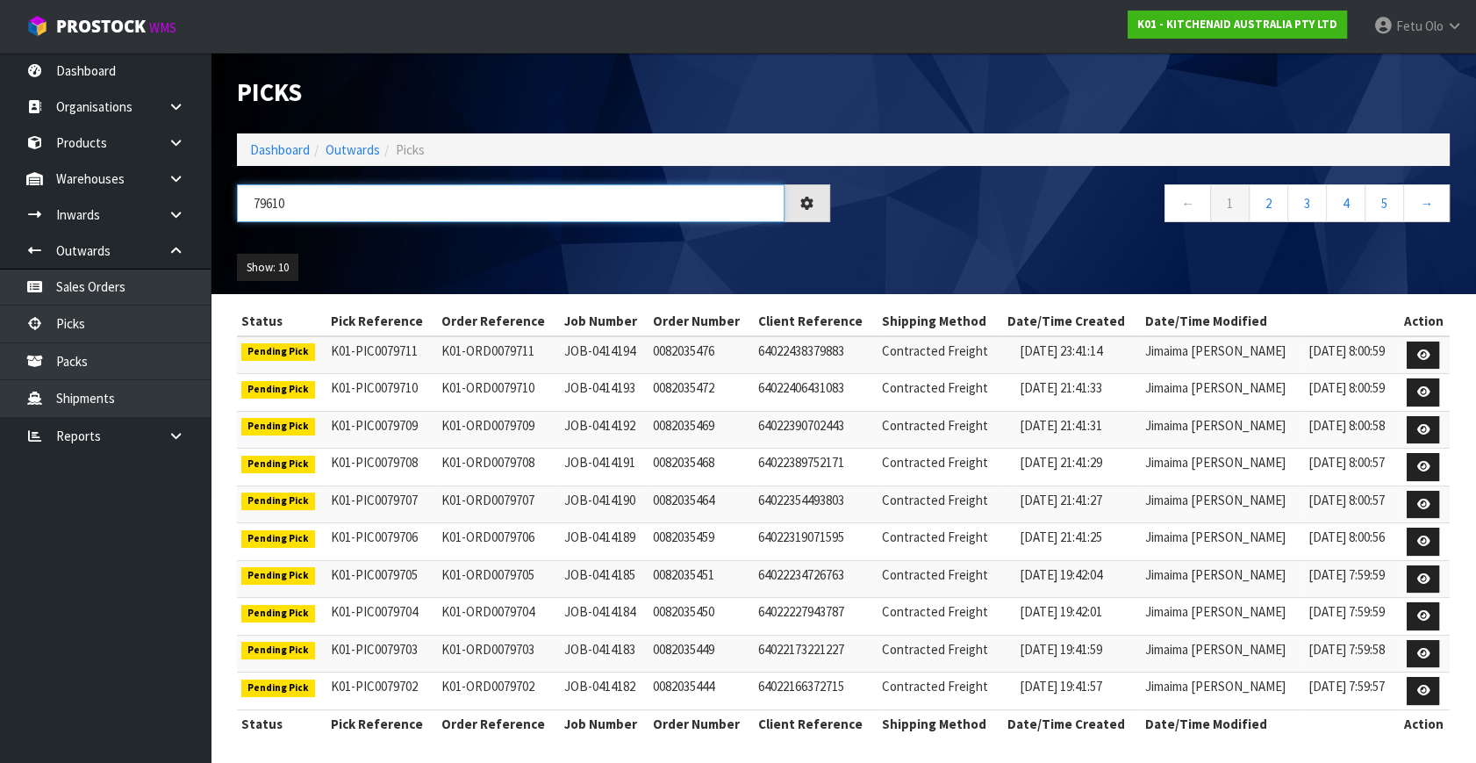
type input "79610"
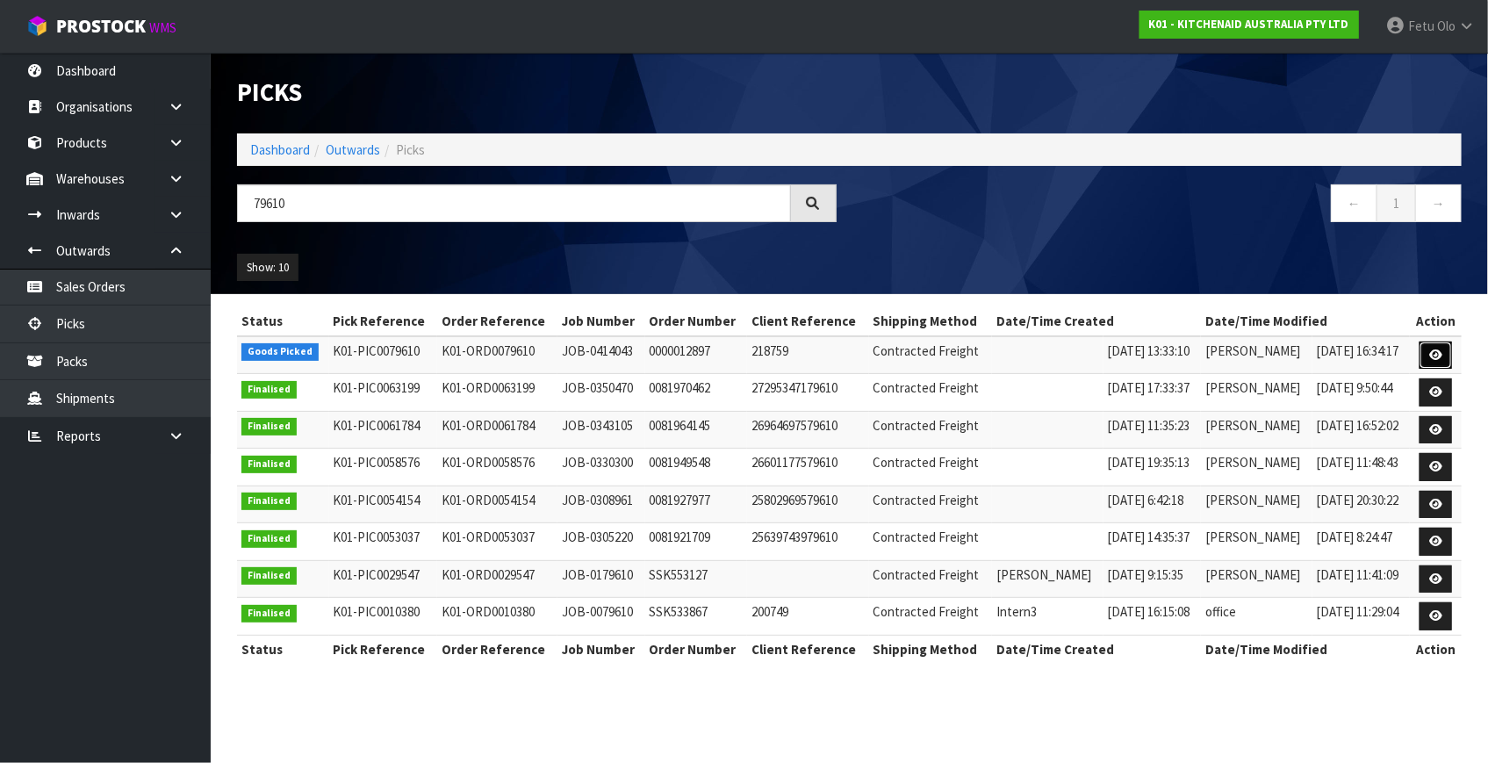
click at [1427, 351] on link at bounding box center [1435, 355] width 32 height 28
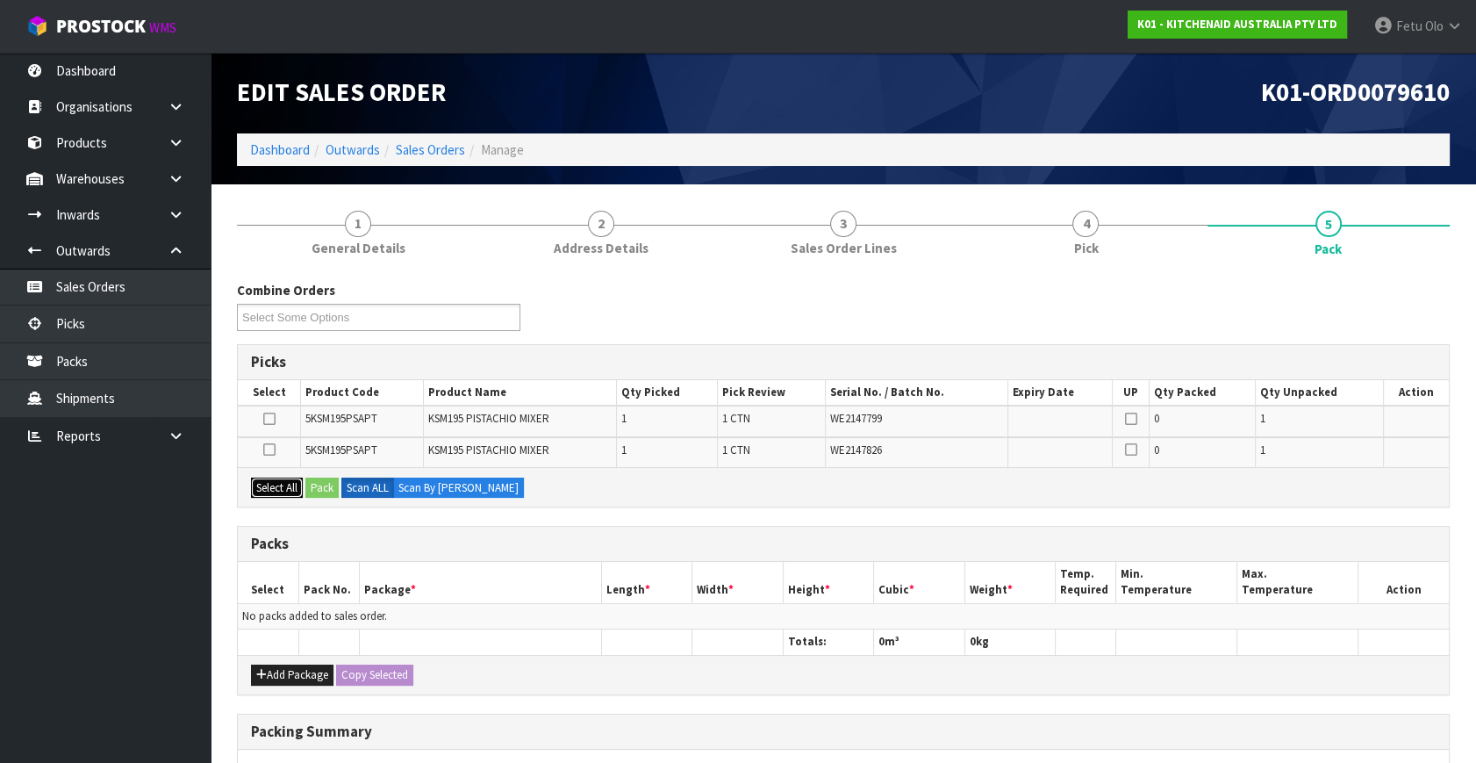
drag, startPoint x: 286, startPoint y: 492, endPoint x: 319, endPoint y: 489, distance: 32.6
click at [292, 491] on button "Select All" at bounding box center [277, 487] width 52 height 21
click at [327, 486] on button "Pack" at bounding box center [321, 487] width 33 height 21
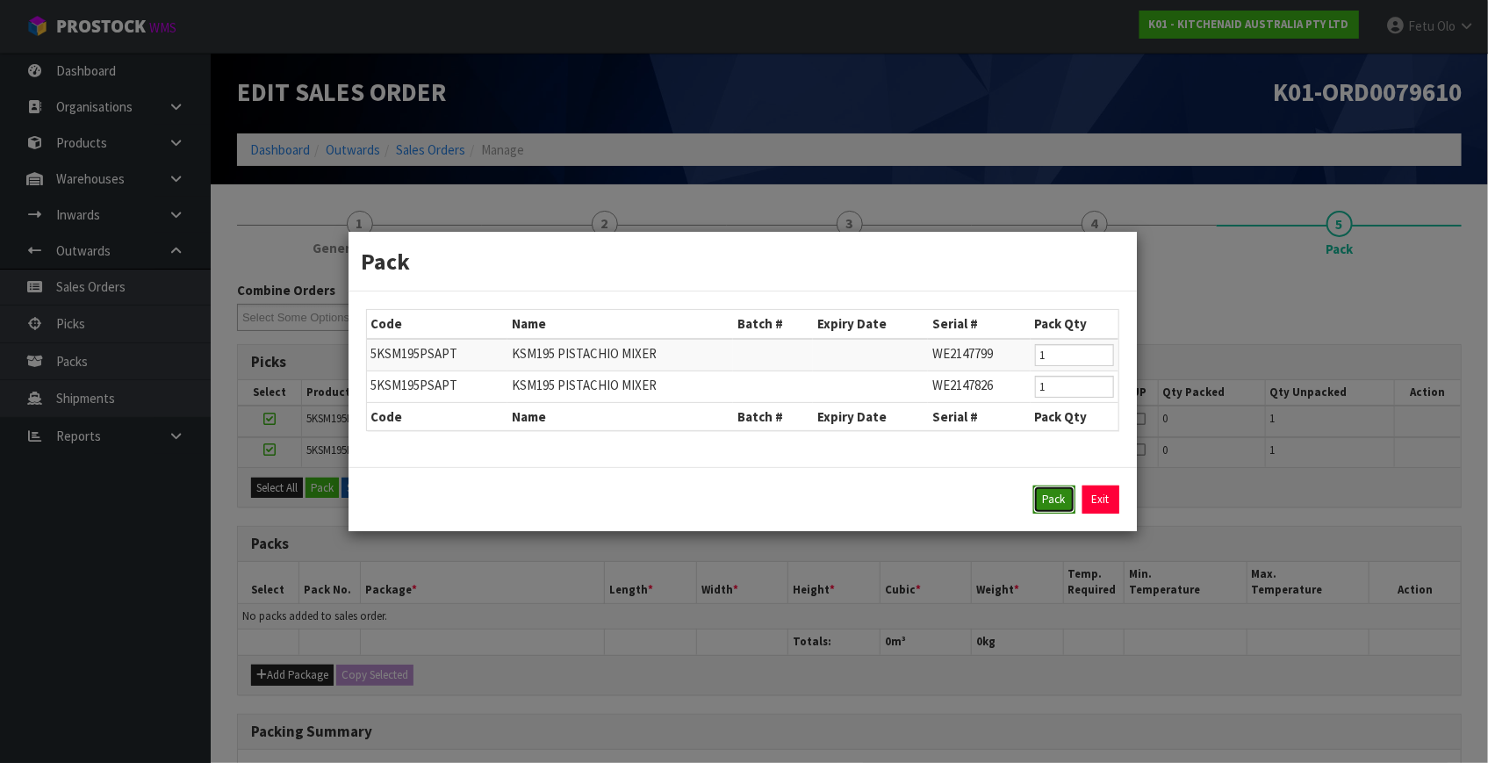
click at [1070, 506] on button "Pack" at bounding box center [1054, 499] width 42 height 28
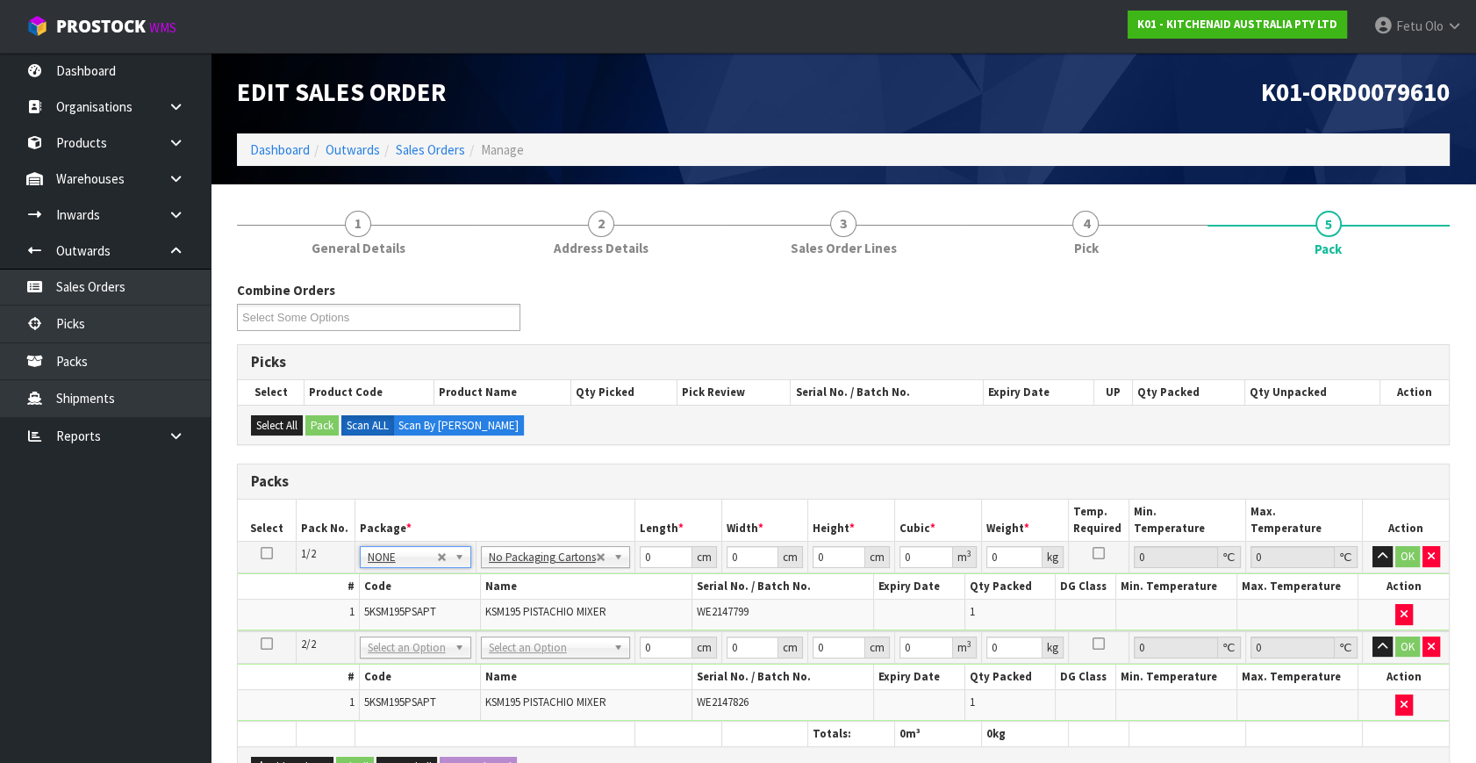
click at [266, 553] on icon at bounding box center [267, 553] width 12 height 1
drag, startPoint x: 634, startPoint y: 557, endPoint x: 603, endPoint y: 563, distance: 31.2
click at [603, 563] on tr "1/2 NONE 007-001 007-002 007-004 007-009 007-013 007-014 007-015 007-017 007-01…" at bounding box center [843, 558] width 1211 height 32
type input "42"
type input "29"
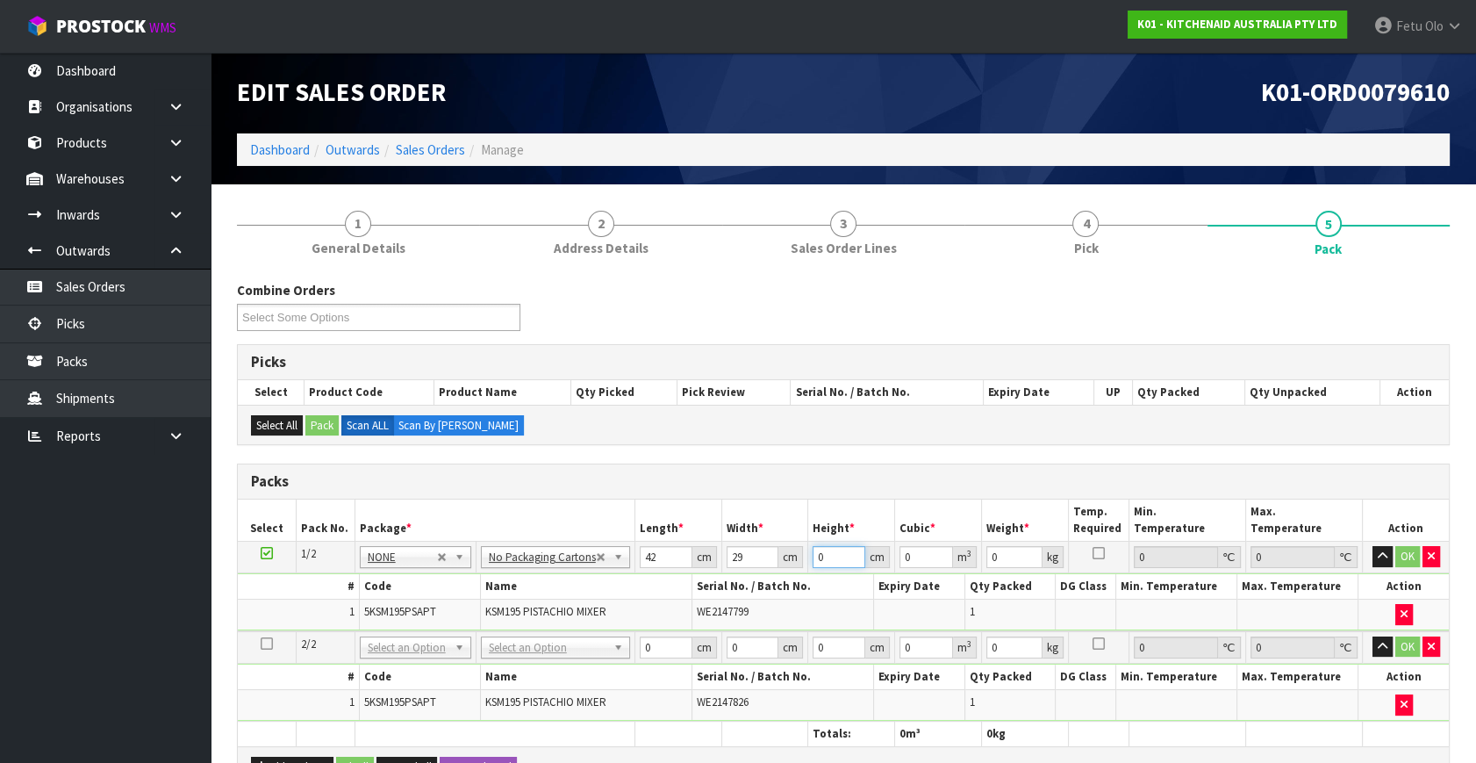
type input "4"
type input "0.004872"
type input "43"
type input "0.052374"
type input "43"
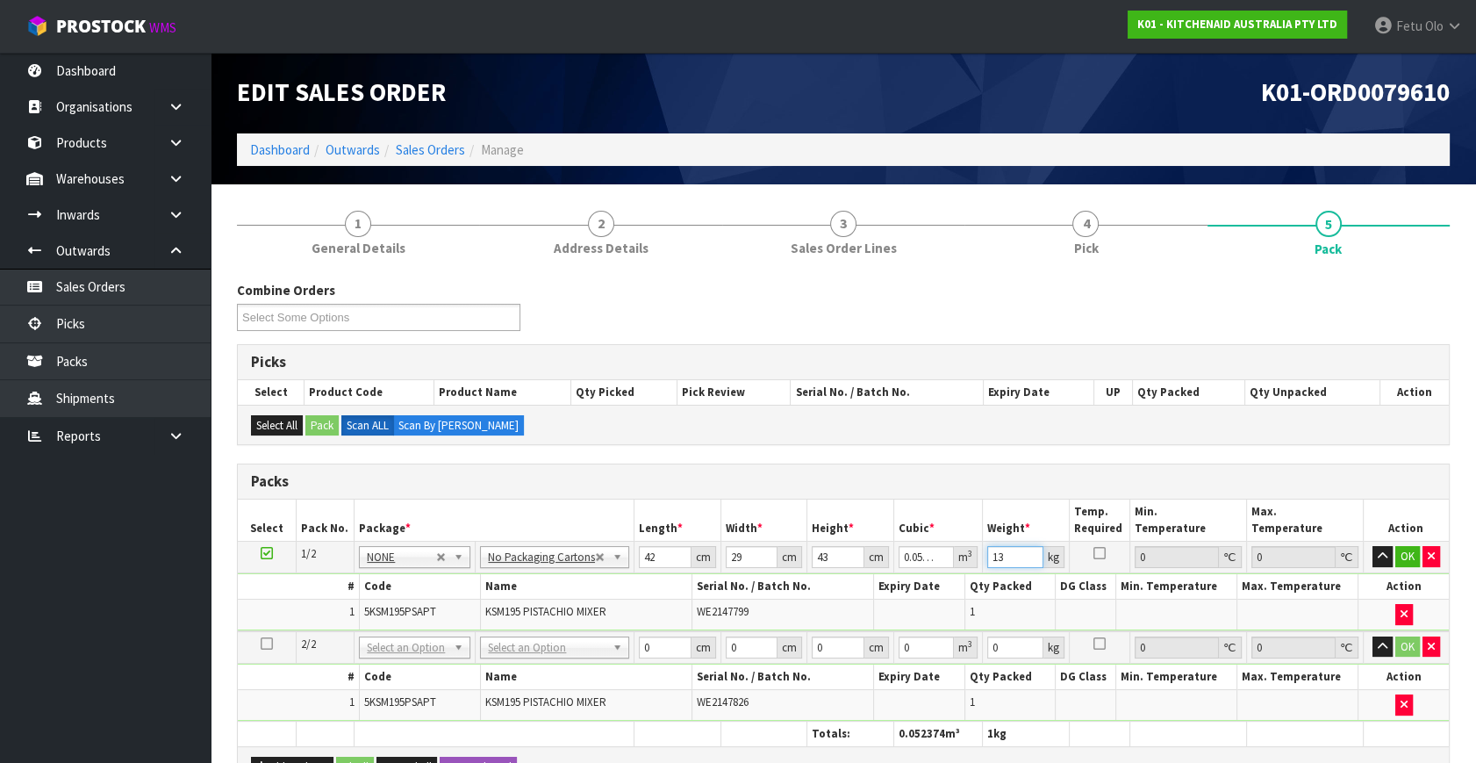
type input "13"
click button "OK" at bounding box center [1408, 556] width 25 height 21
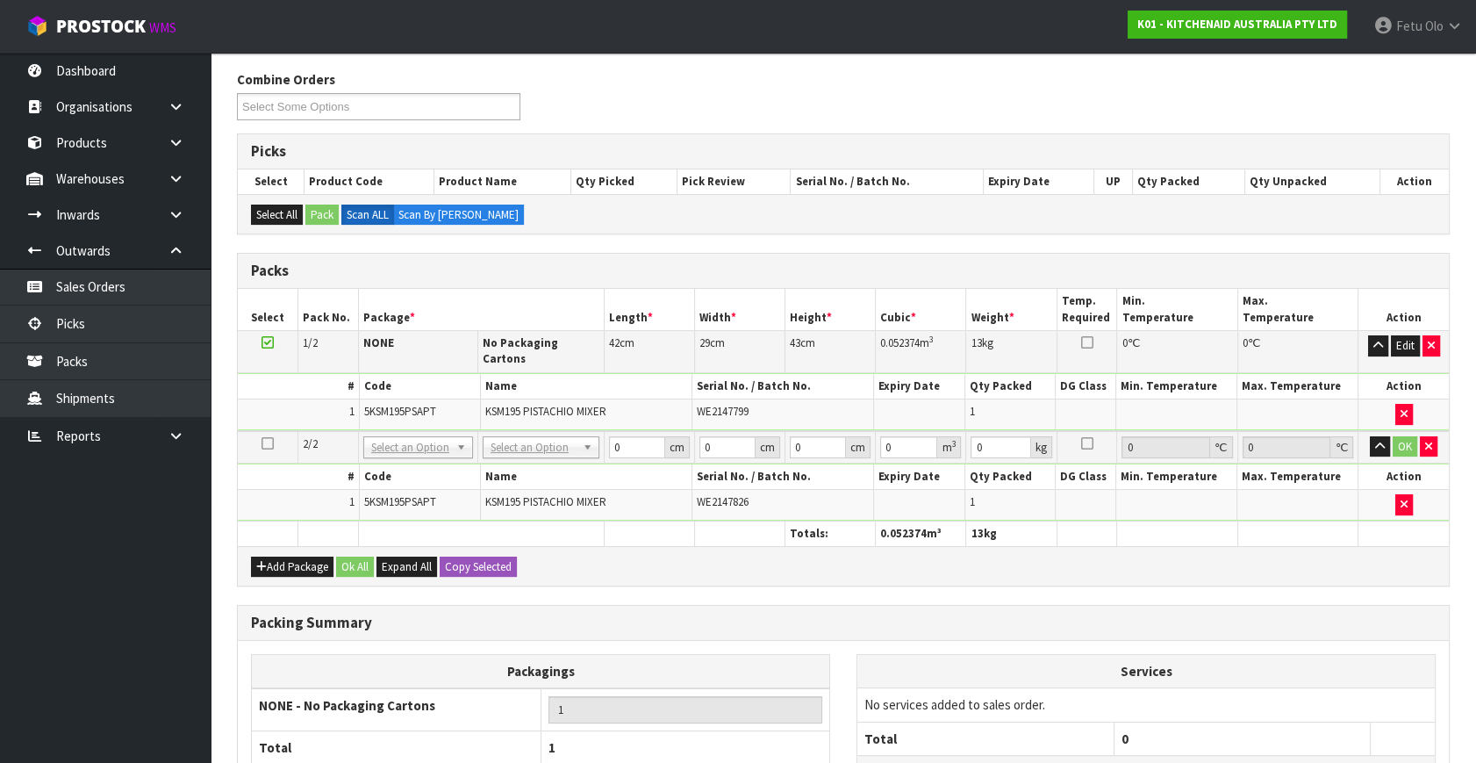
scroll to position [239, 0]
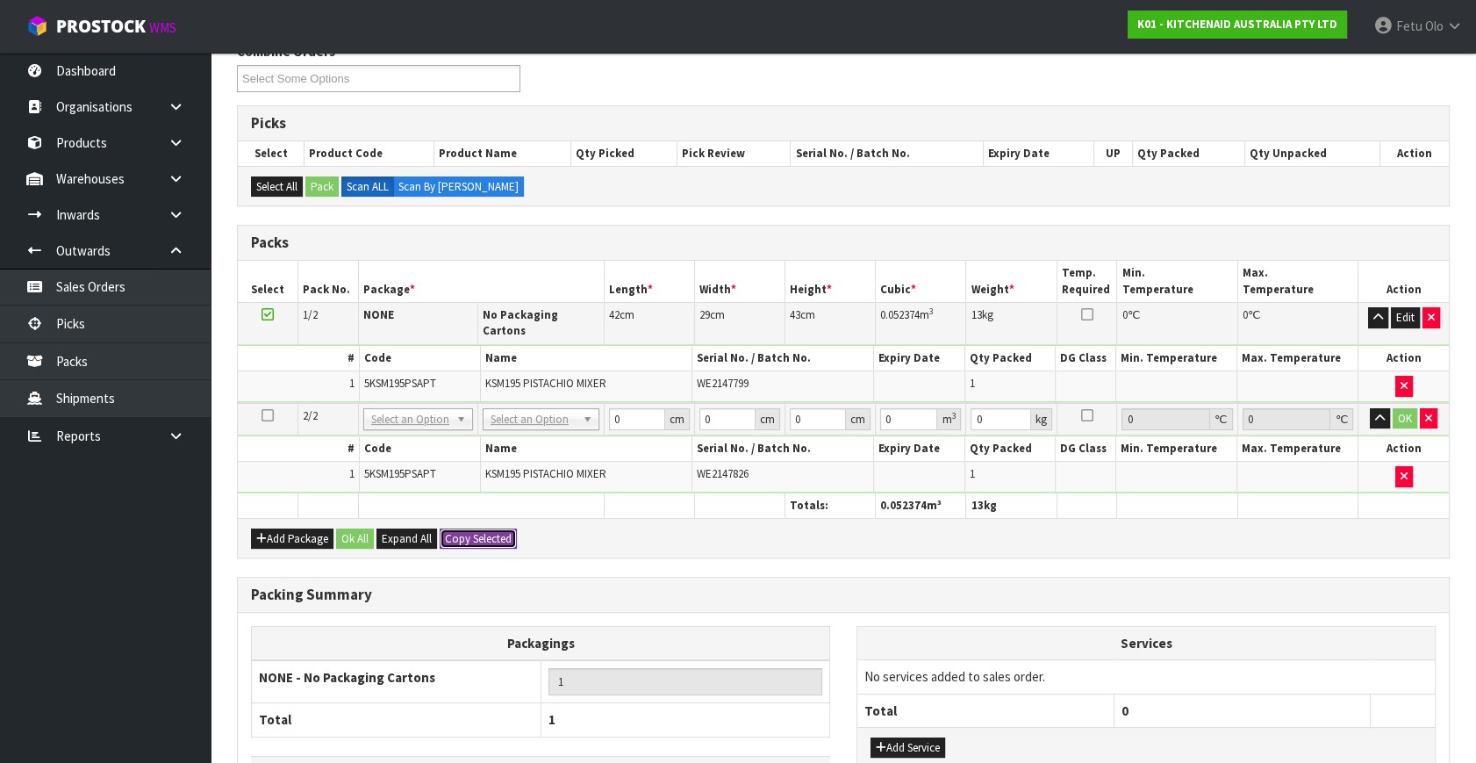
click at [481, 528] on button "Copy Selected" at bounding box center [478, 538] width 77 height 21
click at [481, 531] on span "Confirm" at bounding box center [464, 538] width 39 height 15
type input "42"
type input "29"
type input "43"
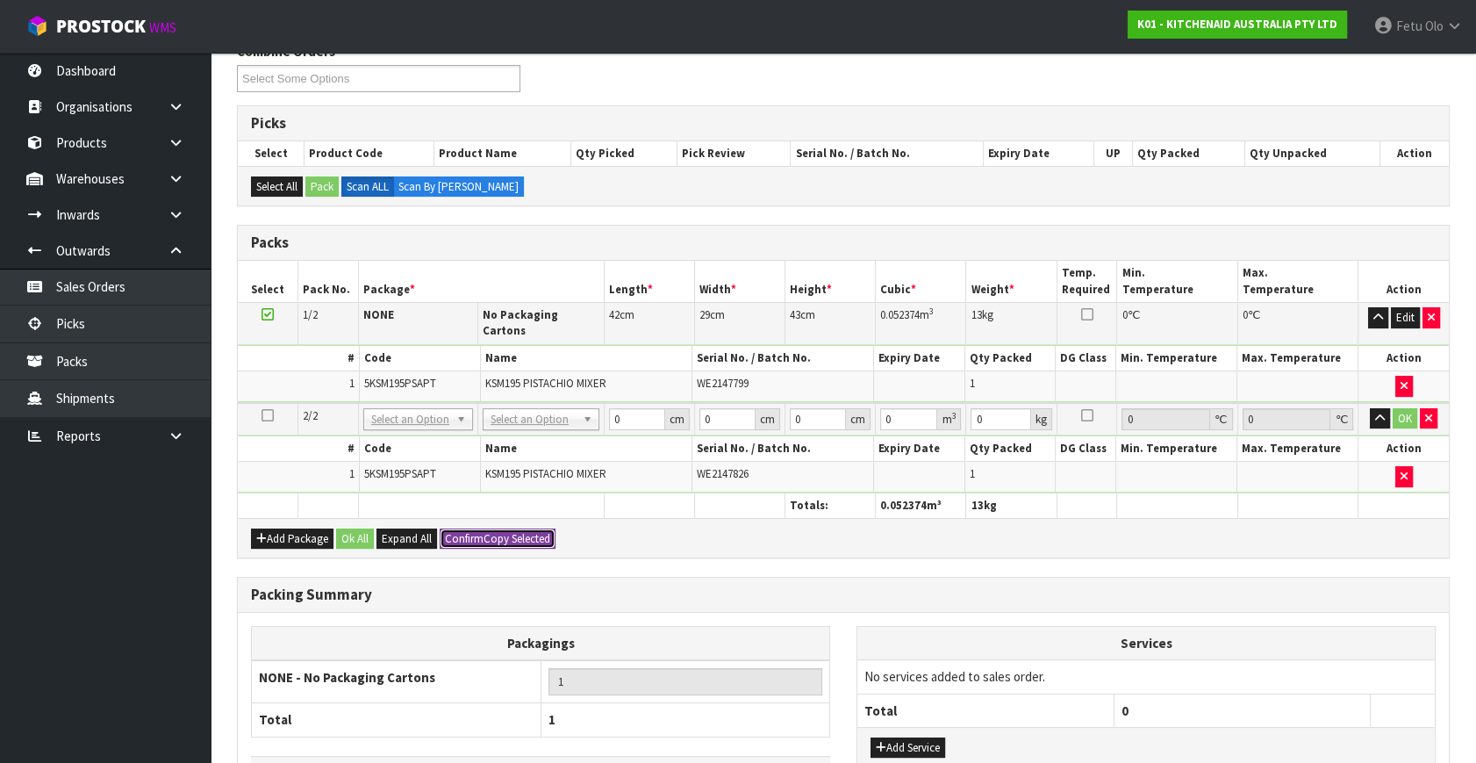
type input "0.052374"
type input "13"
type input "2"
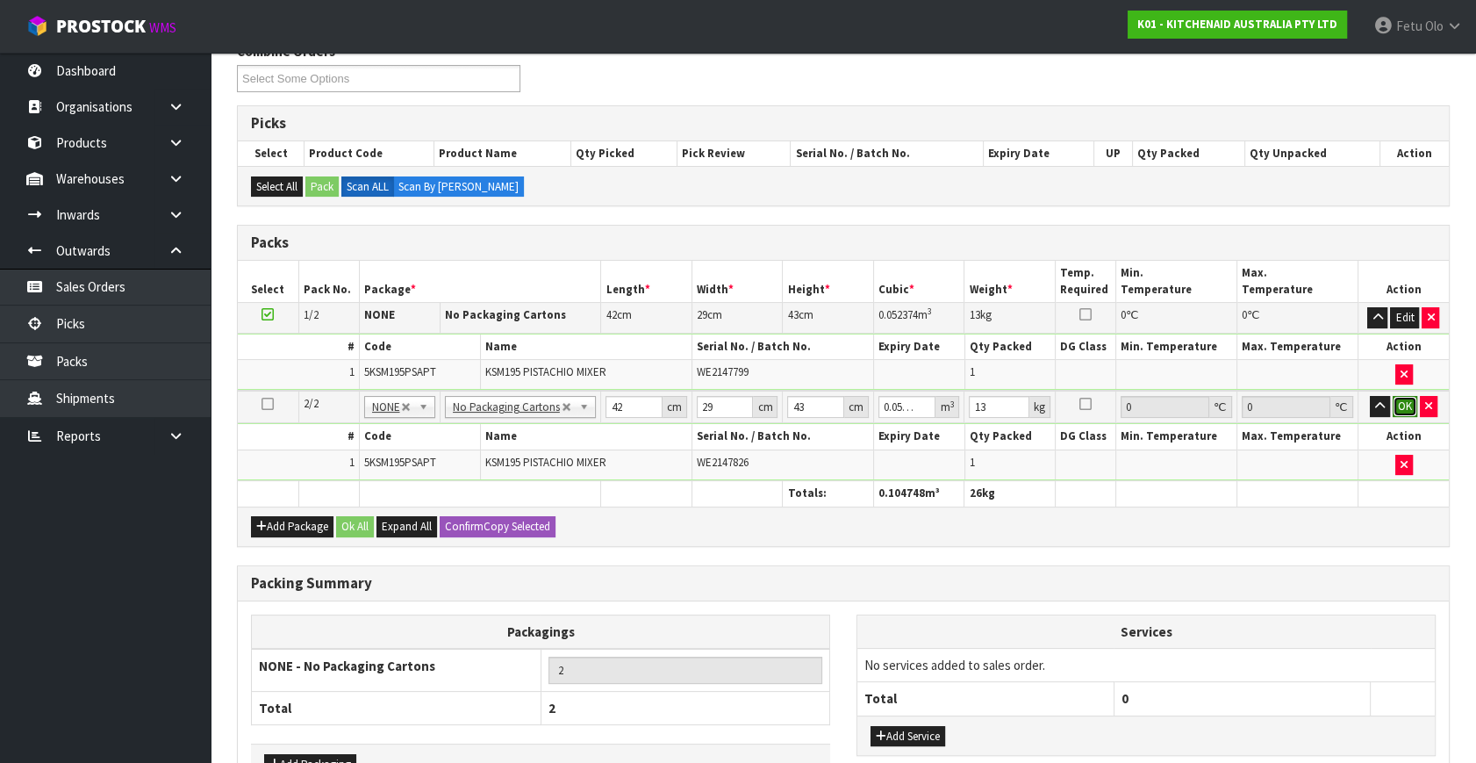
click at [1405, 402] on button "OK" at bounding box center [1405, 406] width 25 height 21
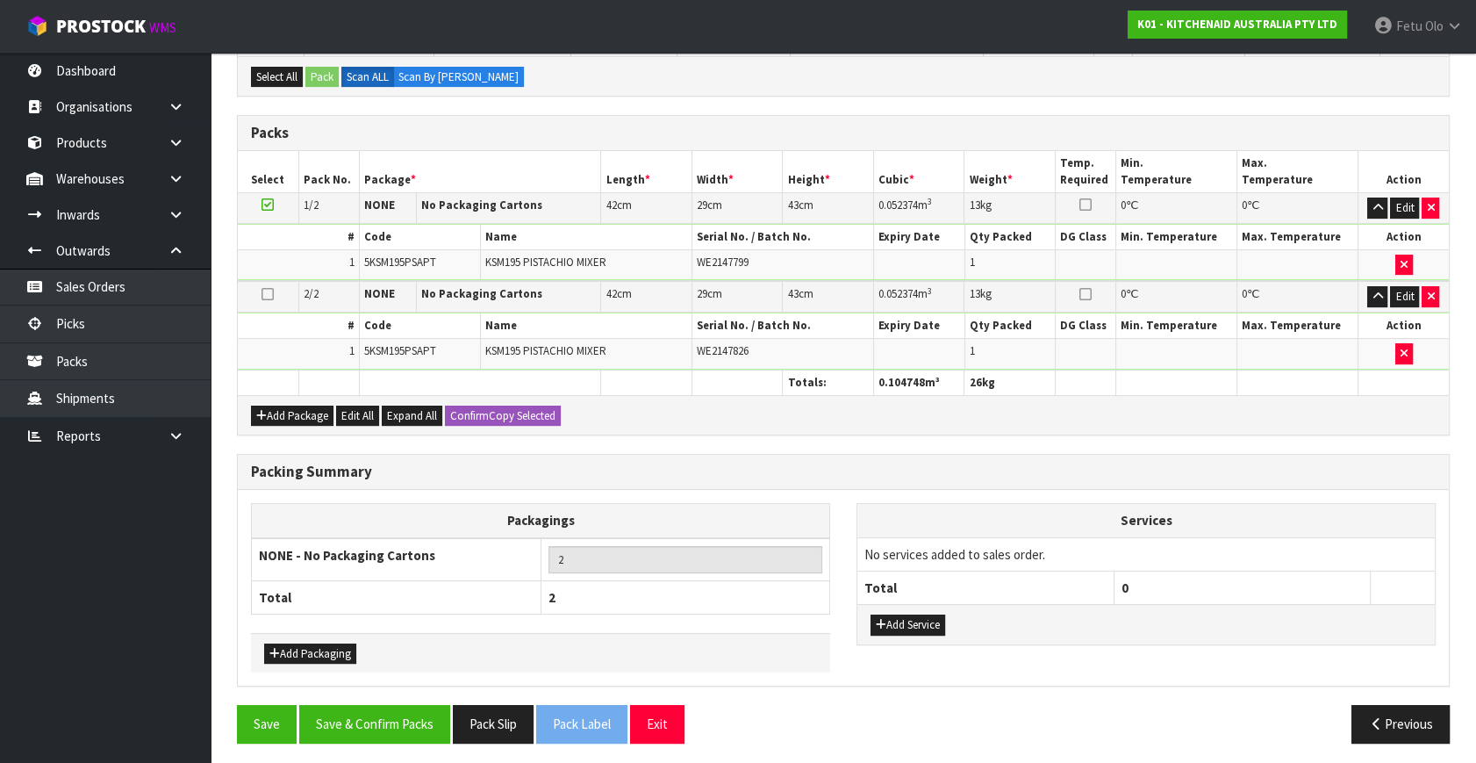
scroll to position [349, 0]
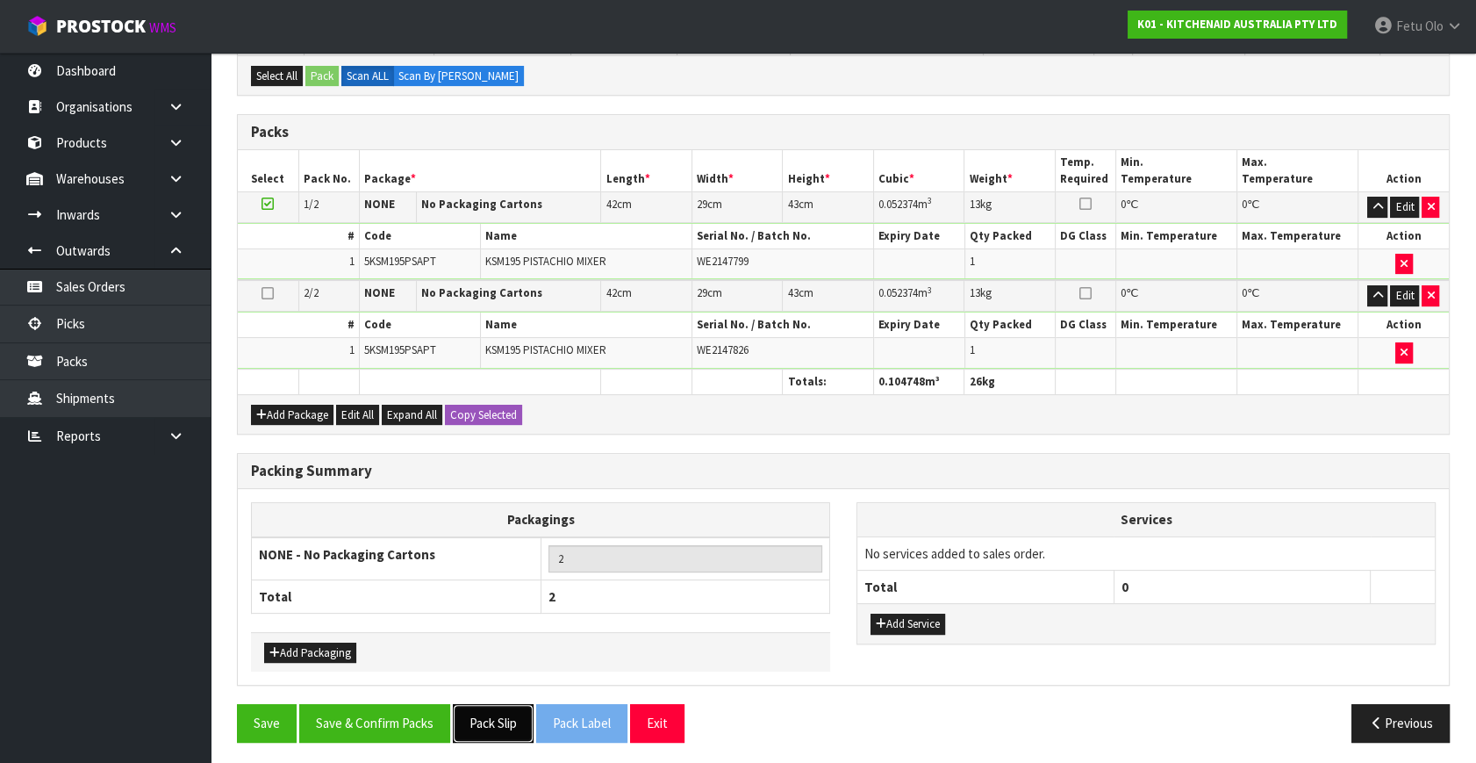
click at [476, 711] on button "Pack Slip" at bounding box center [493, 723] width 81 height 38
drag, startPoint x: 394, startPoint y: 716, endPoint x: 380, endPoint y: 685, distance: 34.6
click at [394, 716] on button "Save & Confirm Packs" at bounding box center [374, 723] width 151 height 38
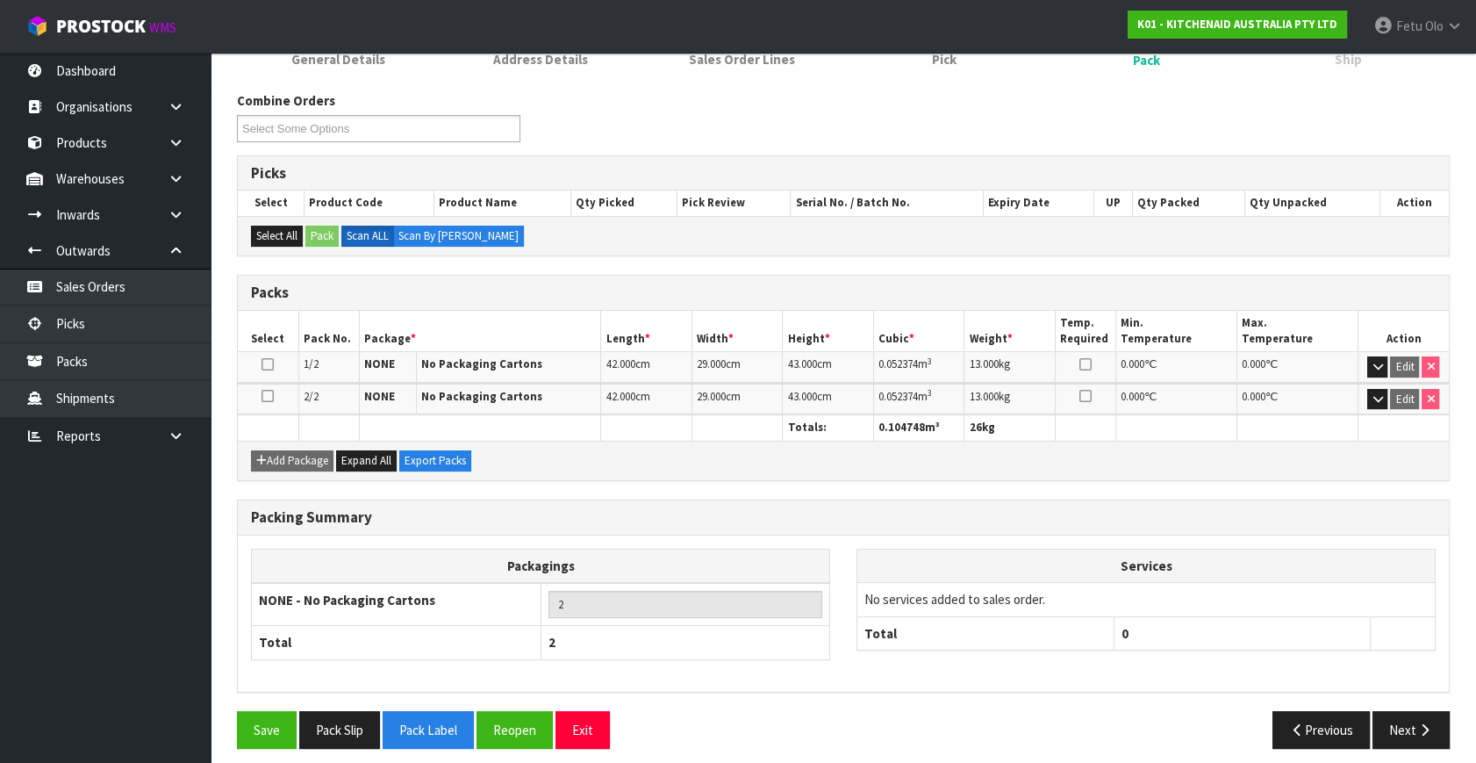
scroll to position [261, 0]
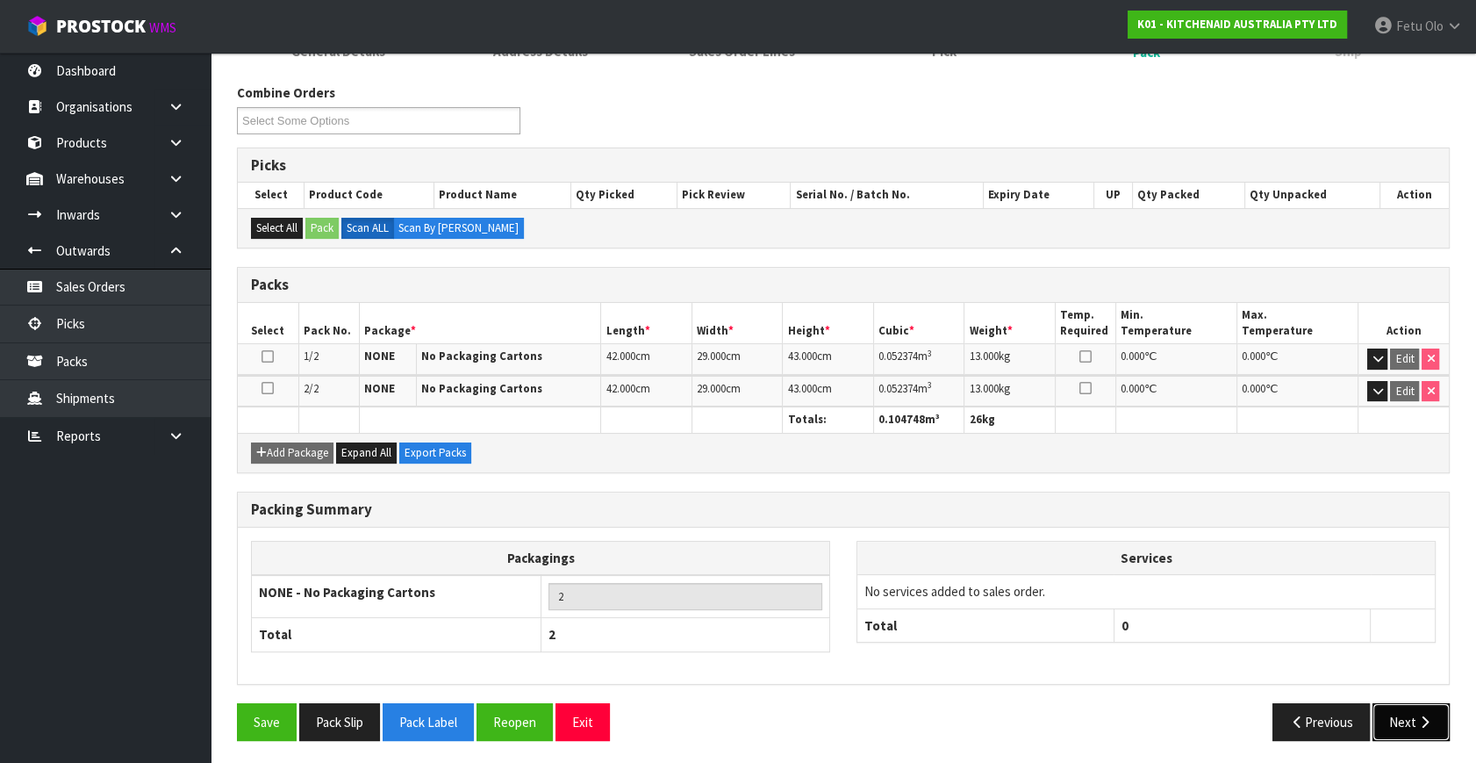
click at [1446, 726] on button "Next" at bounding box center [1411, 722] width 77 height 38
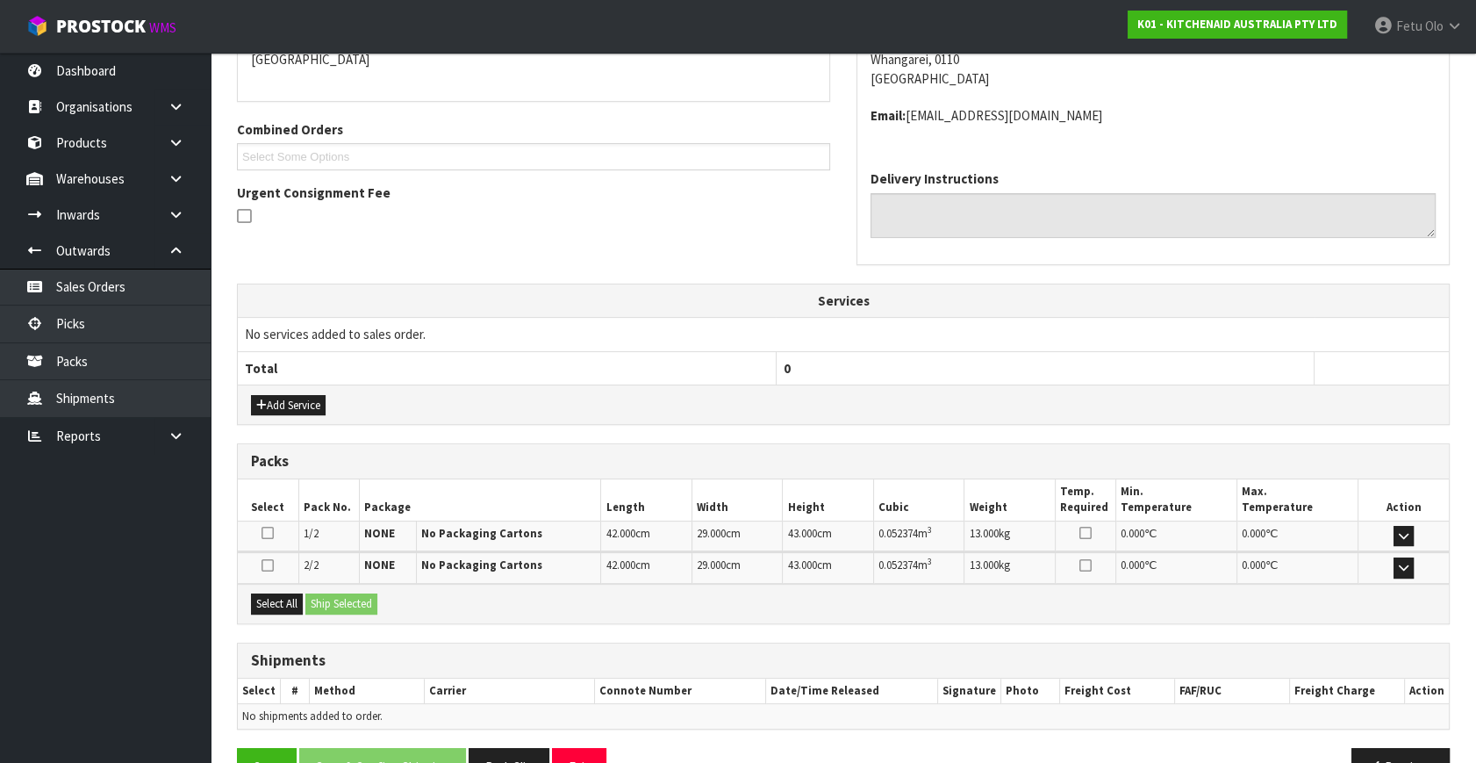
scroll to position [446, 0]
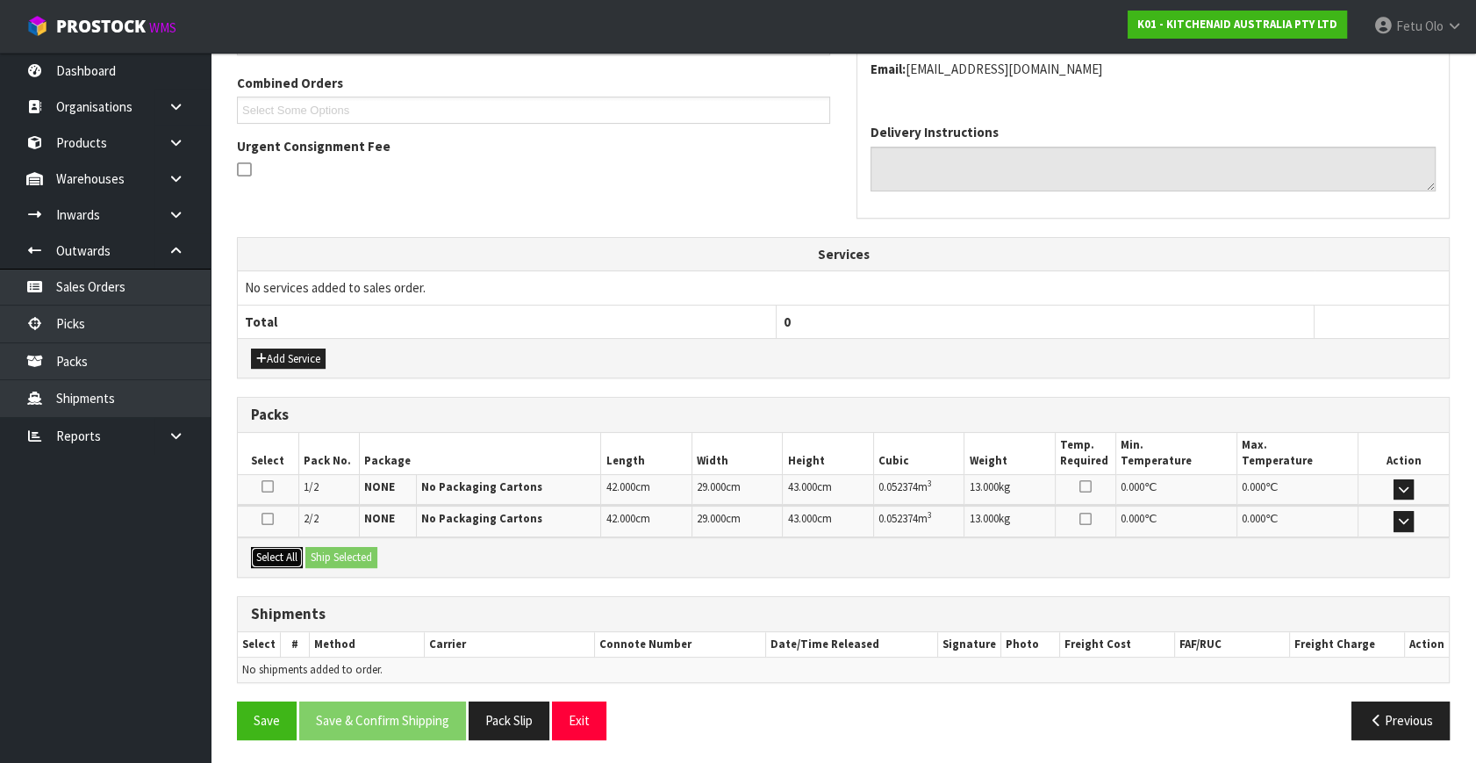
drag, startPoint x: 284, startPoint y: 552, endPoint x: 357, endPoint y: 562, distance: 74.4
click at [298, 554] on button "Select All" at bounding box center [277, 557] width 52 height 21
click at [357, 562] on button "Ship Selected" at bounding box center [341, 557] width 72 height 21
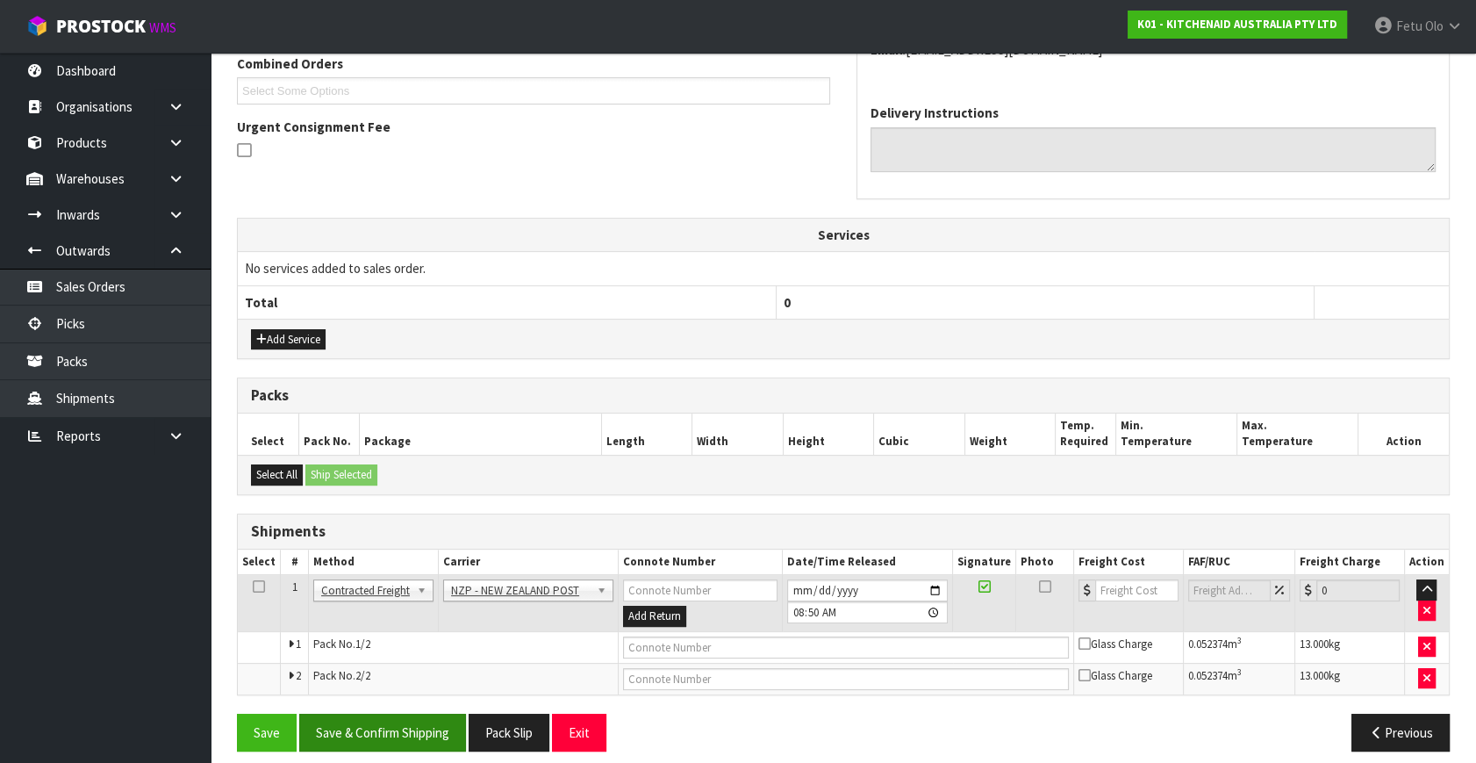
scroll to position [476, 0]
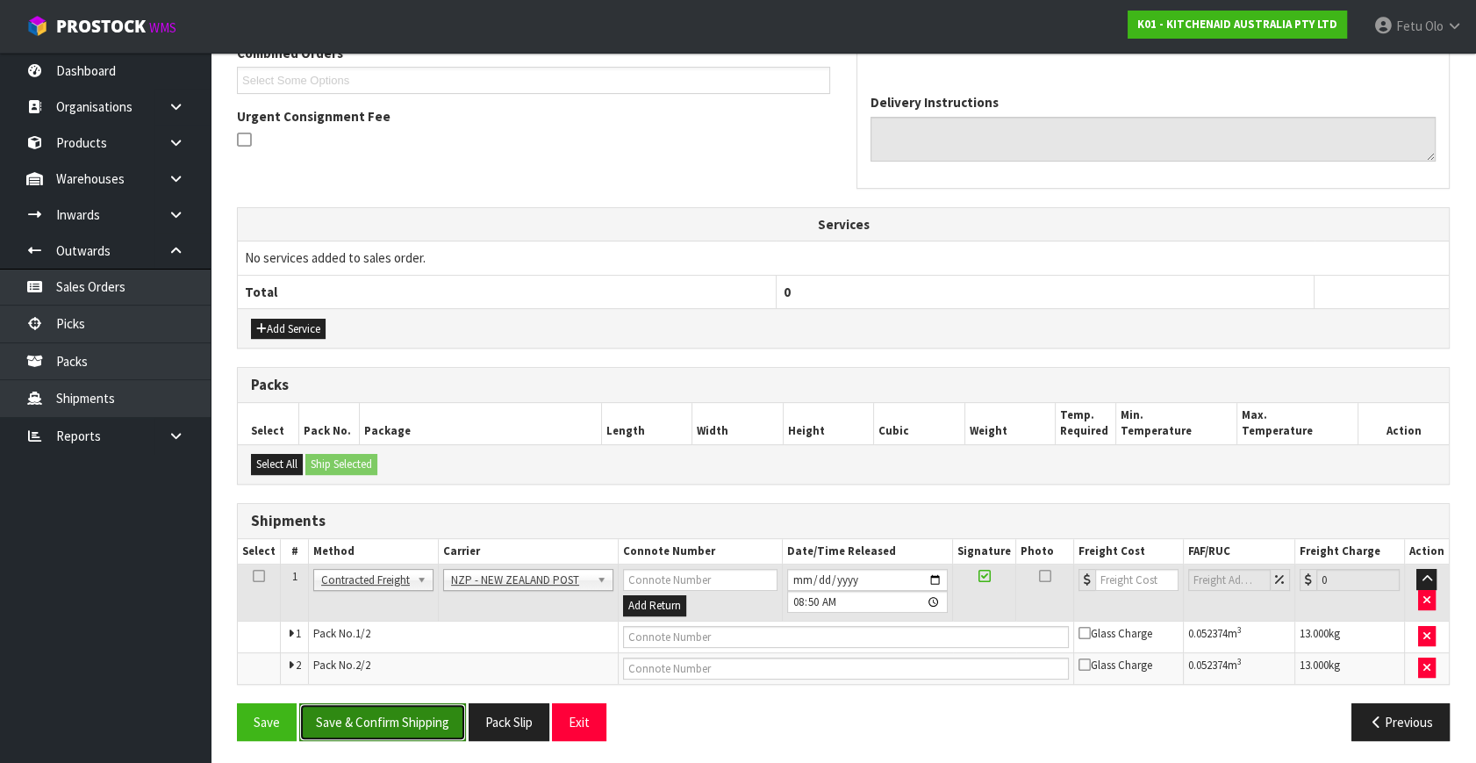
click at [410, 704] on button "Save & Confirm Shipping" at bounding box center [382, 722] width 167 height 38
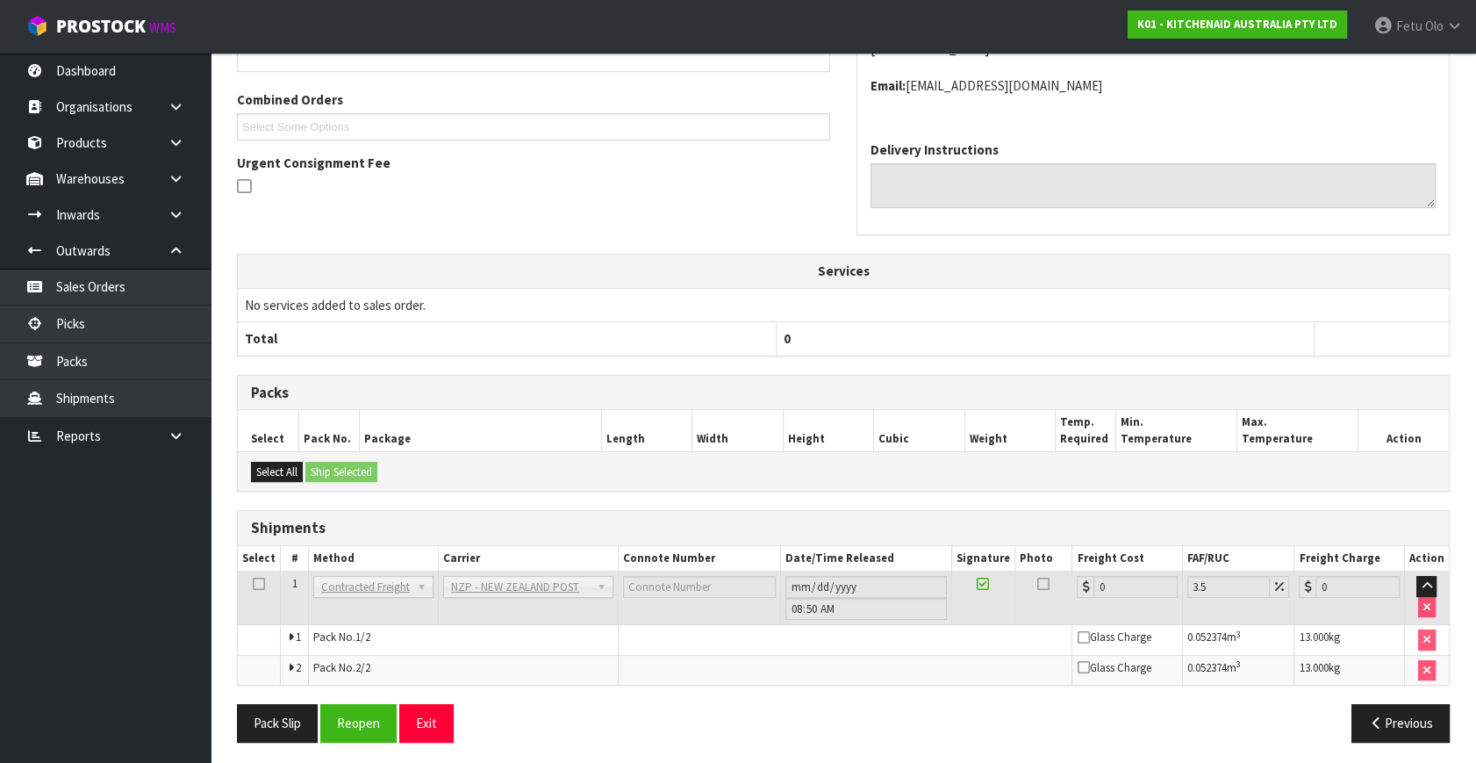
scroll to position [450, 0]
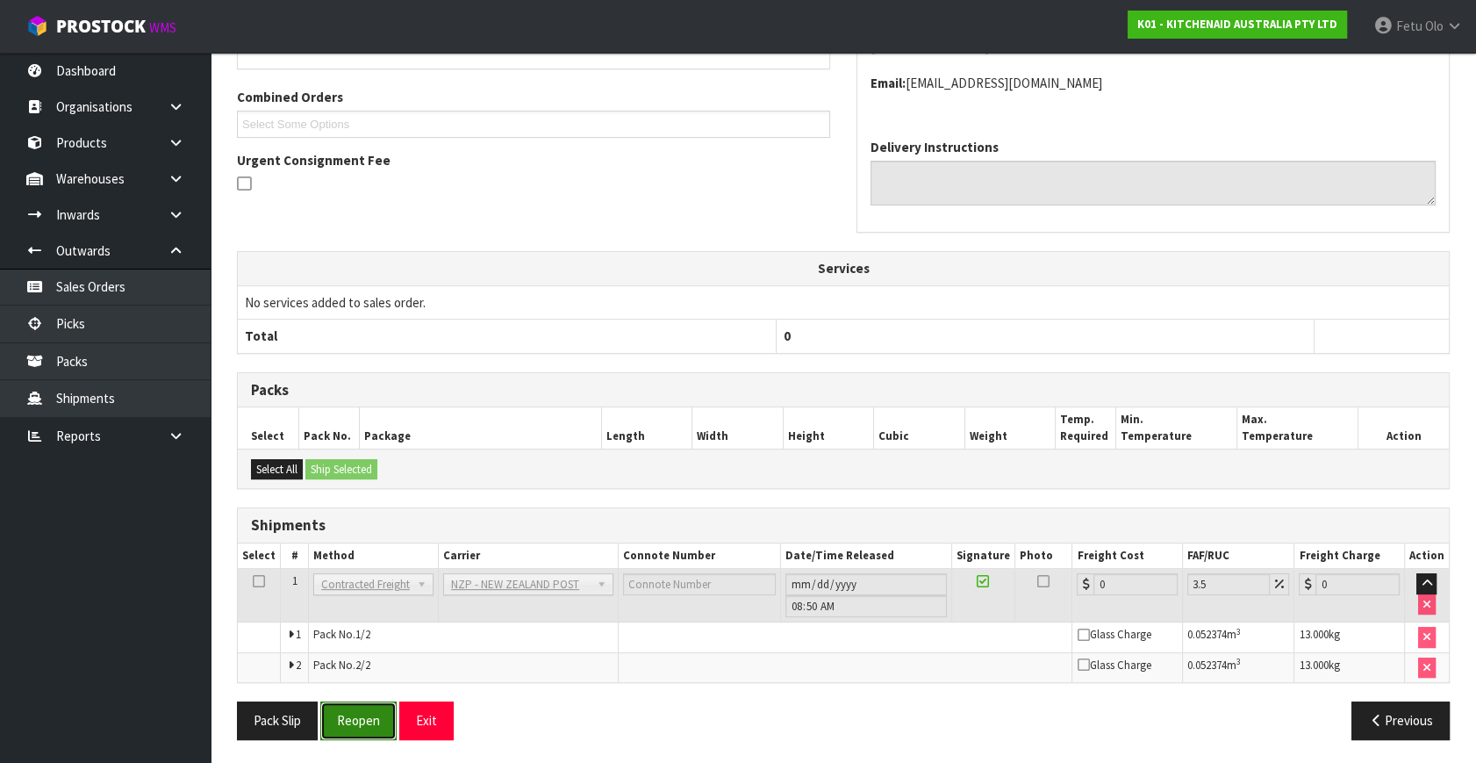
click at [366, 703] on button "Reopen" at bounding box center [358, 720] width 76 height 38
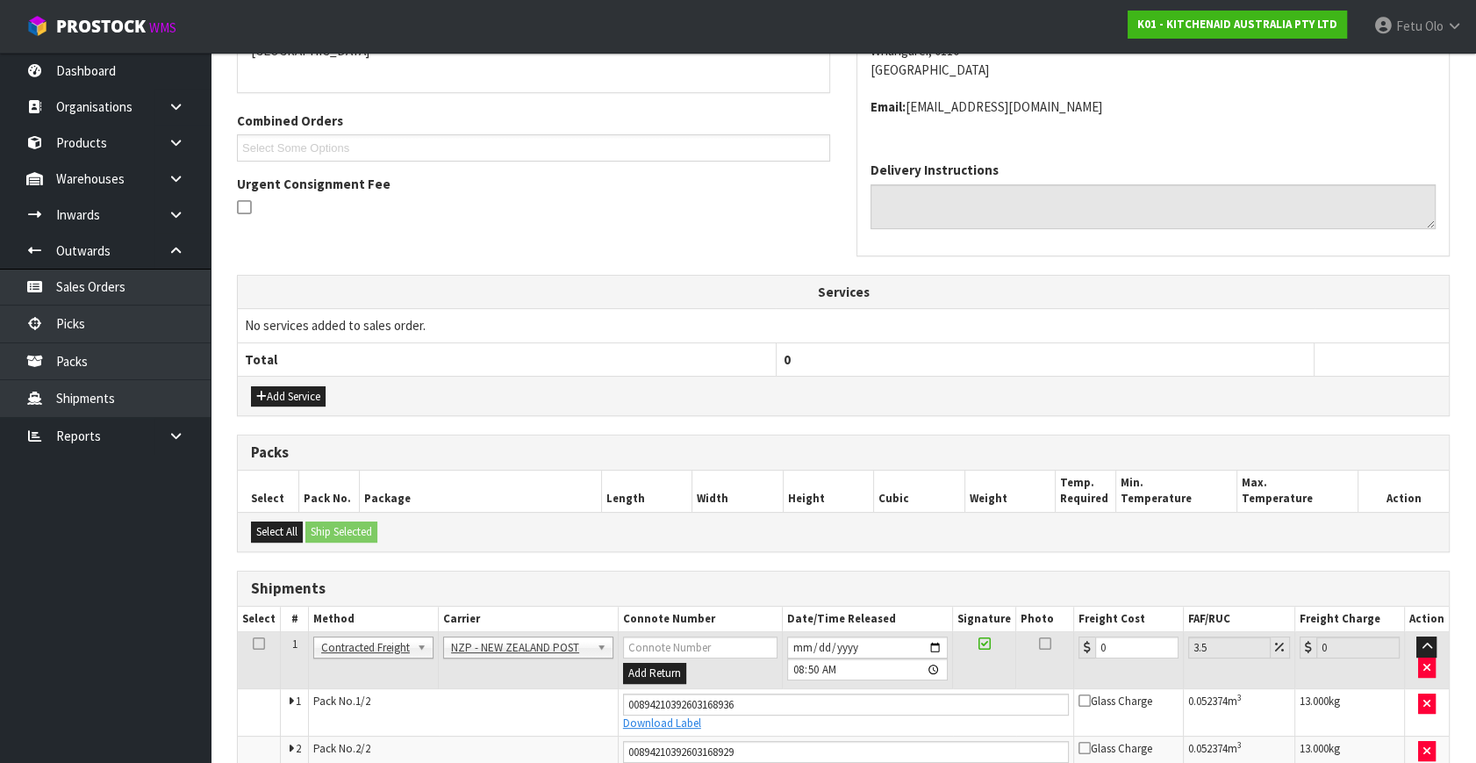
scroll to position [492, 0]
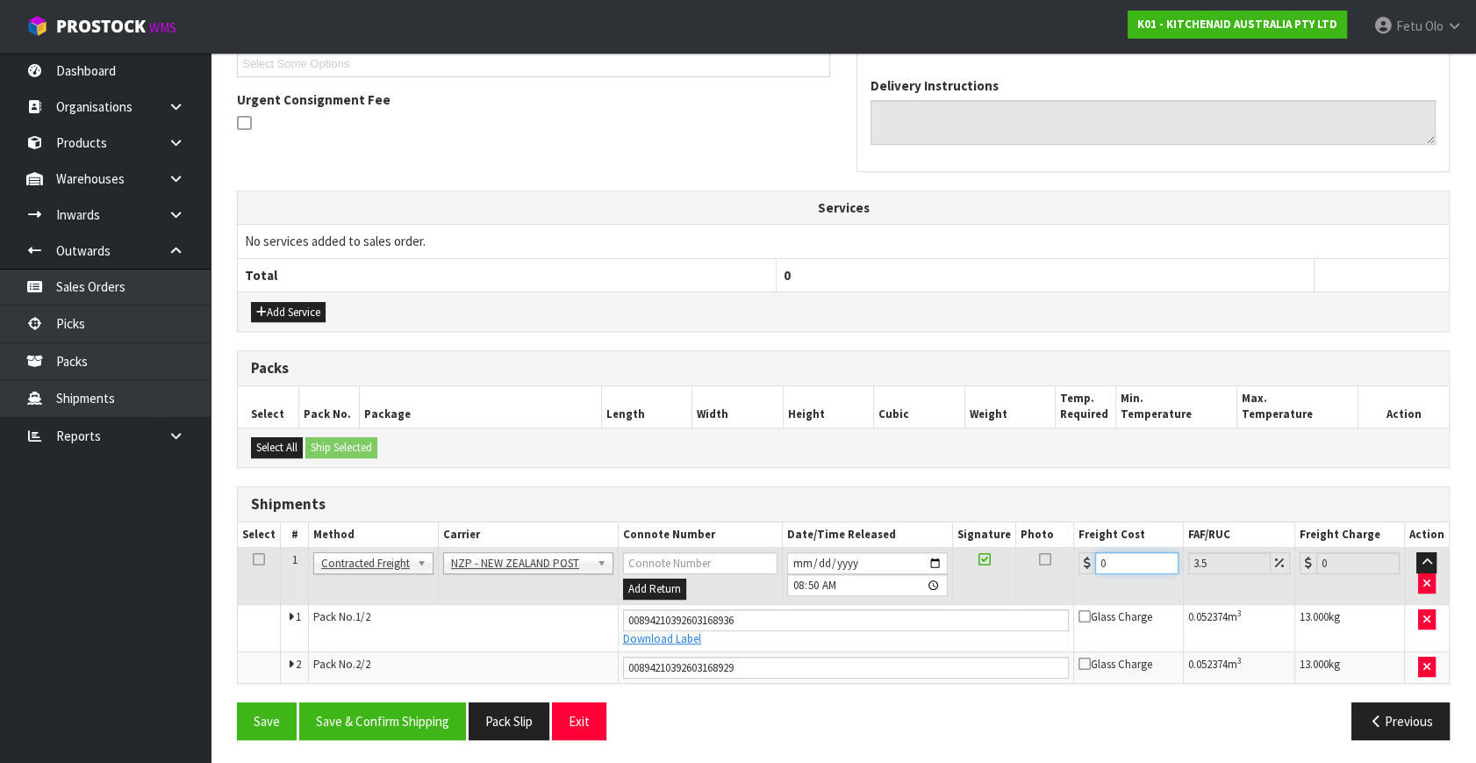
drag, startPoint x: 1116, startPoint y: 557, endPoint x: 804, endPoint y: 642, distance: 323.0
click at [804, 642] on tbody "1 Client Local Pickup Customer Local Pickup Company Freight Contracted Freight …" at bounding box center [843, 615] width 1211 height 135
type input "1"
type input "1.03"
type input "14"
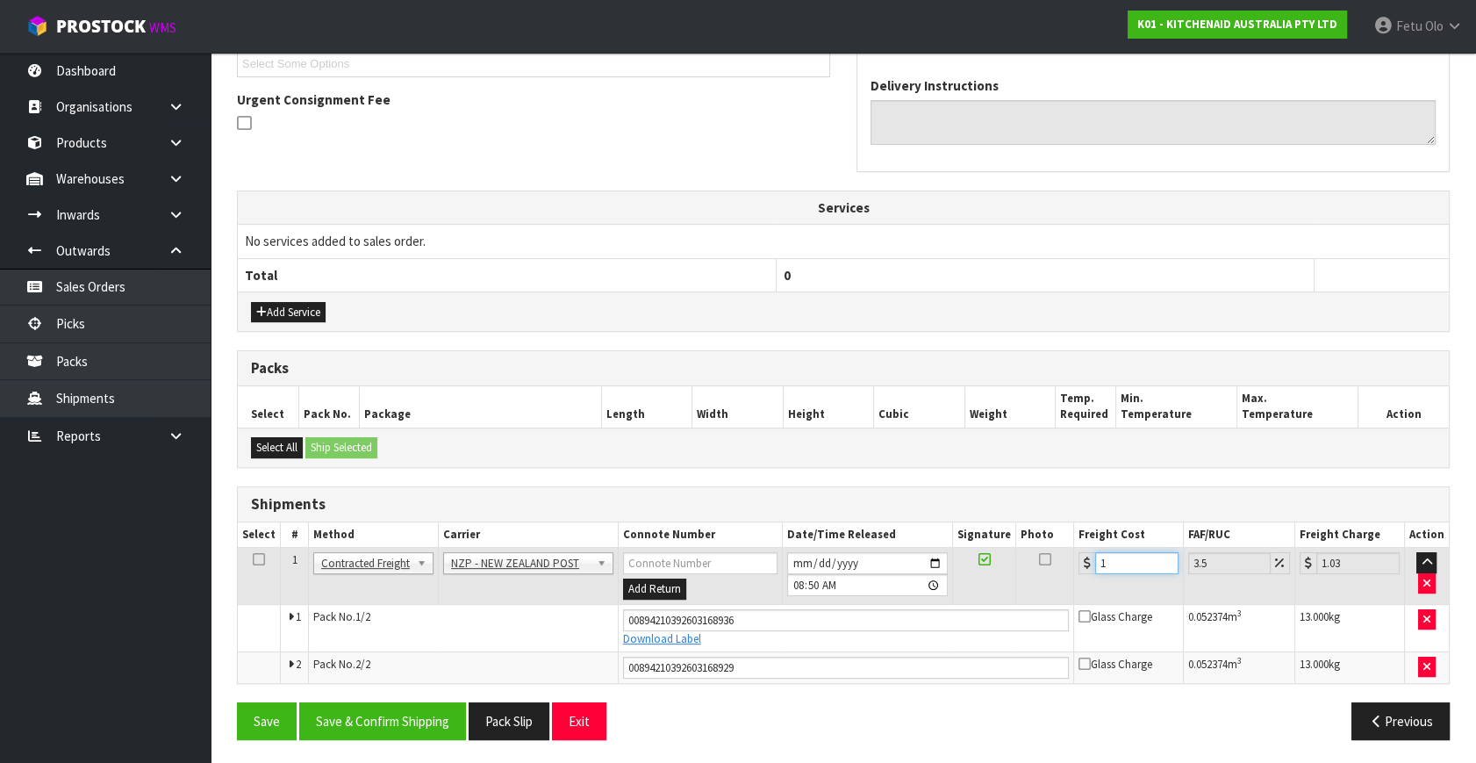
type input "14.49"
type input "14.6"
type input "15.11"
type input "14.62"
type input "15.13"
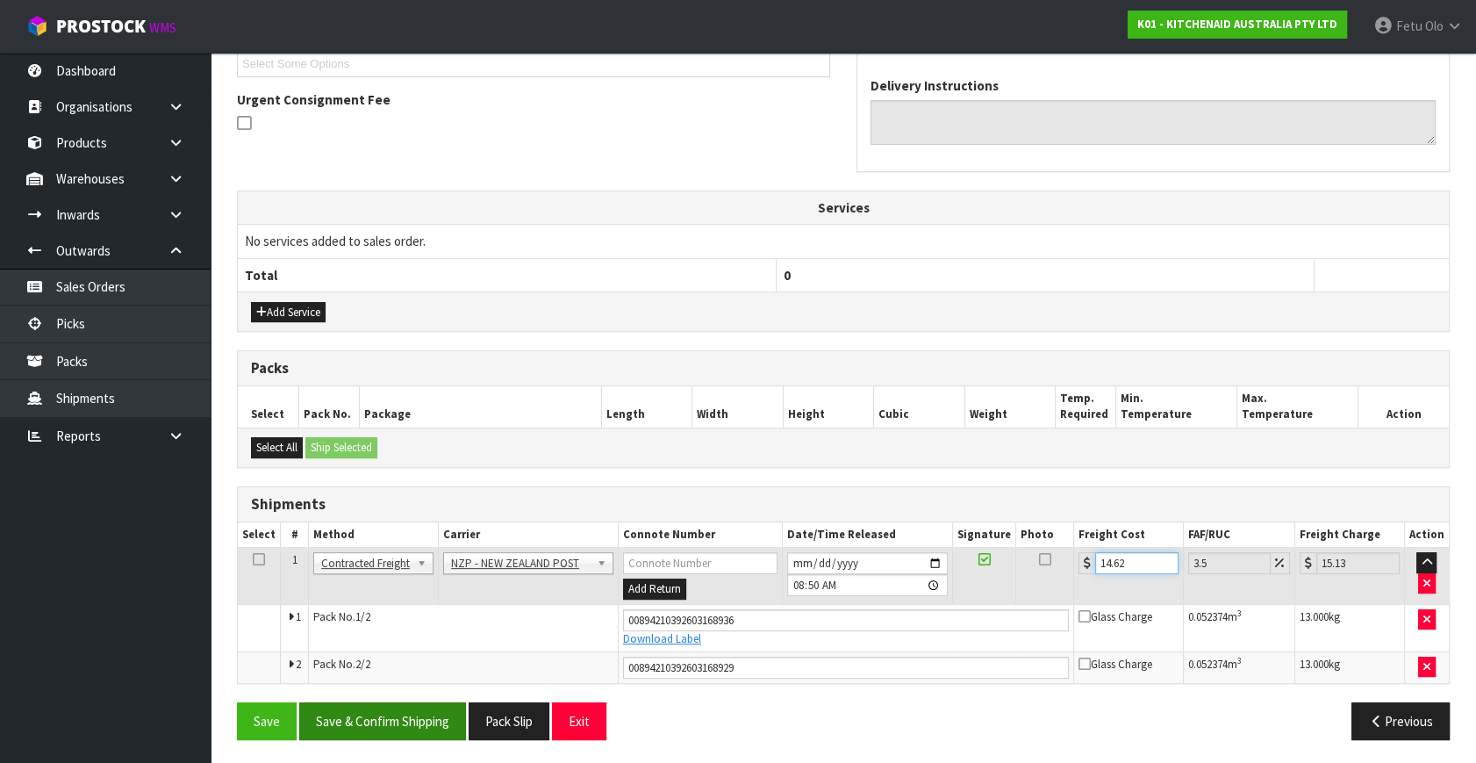
type input "14.62"
drag, startPoint x: 420, startPoint y: 701, endPoint x: 425, endPoint y: 709, distance: 9.0
click at [420, 702] on button "Save & Confirm Shipping" at bounding box center [382, 721] width 167 height 38
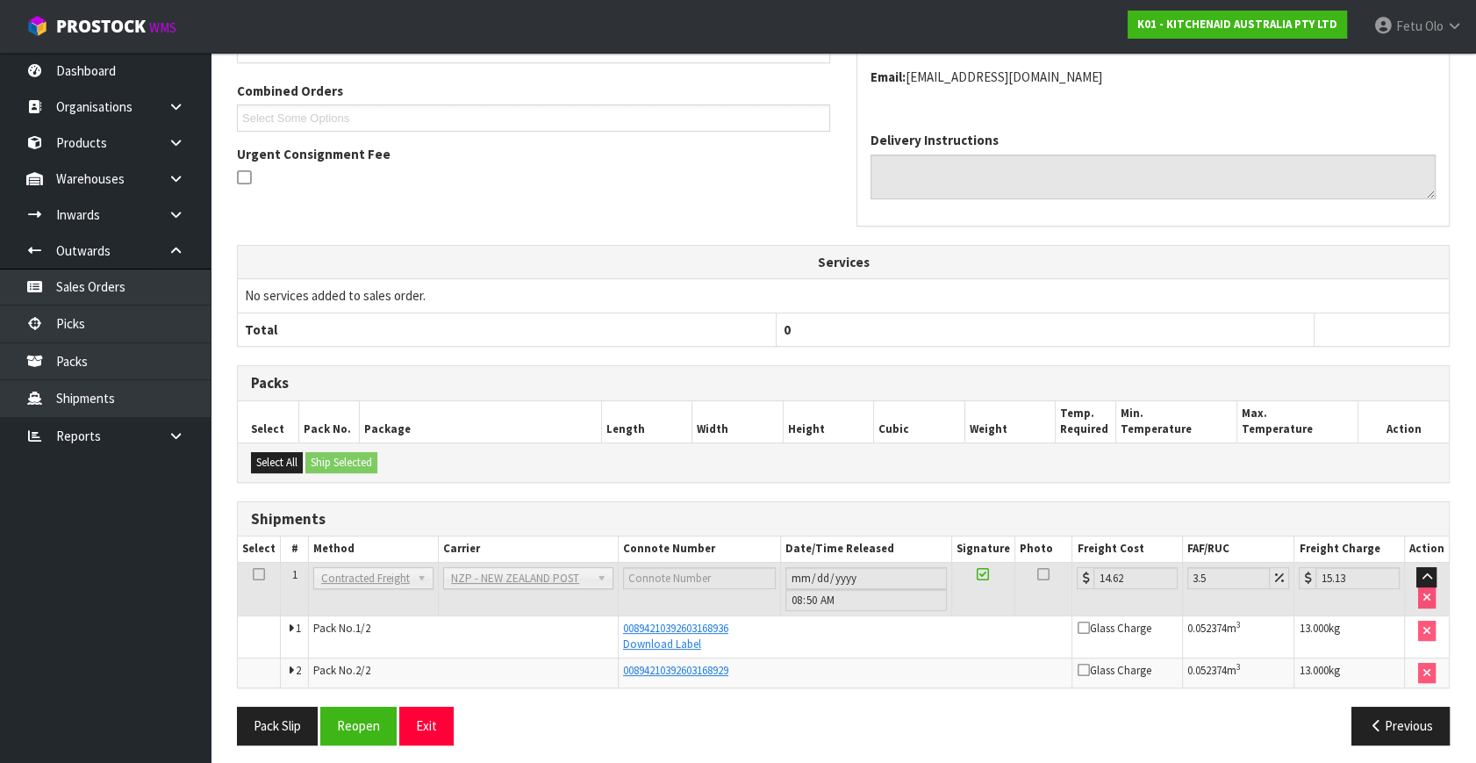
scroll to position [443, 0]
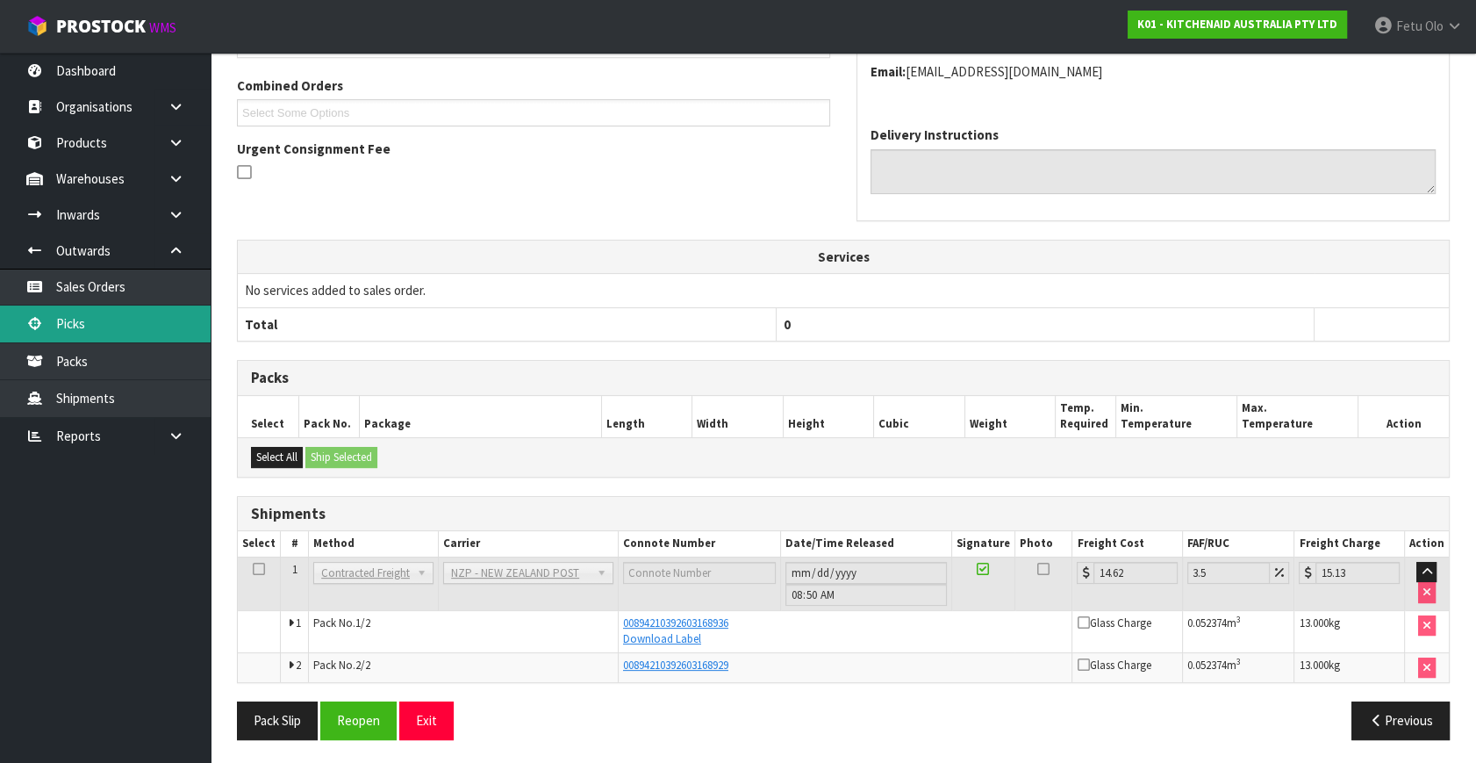
click at [88, 327] on link "Picks" at bounding box center [105, 323] width 211 height 36
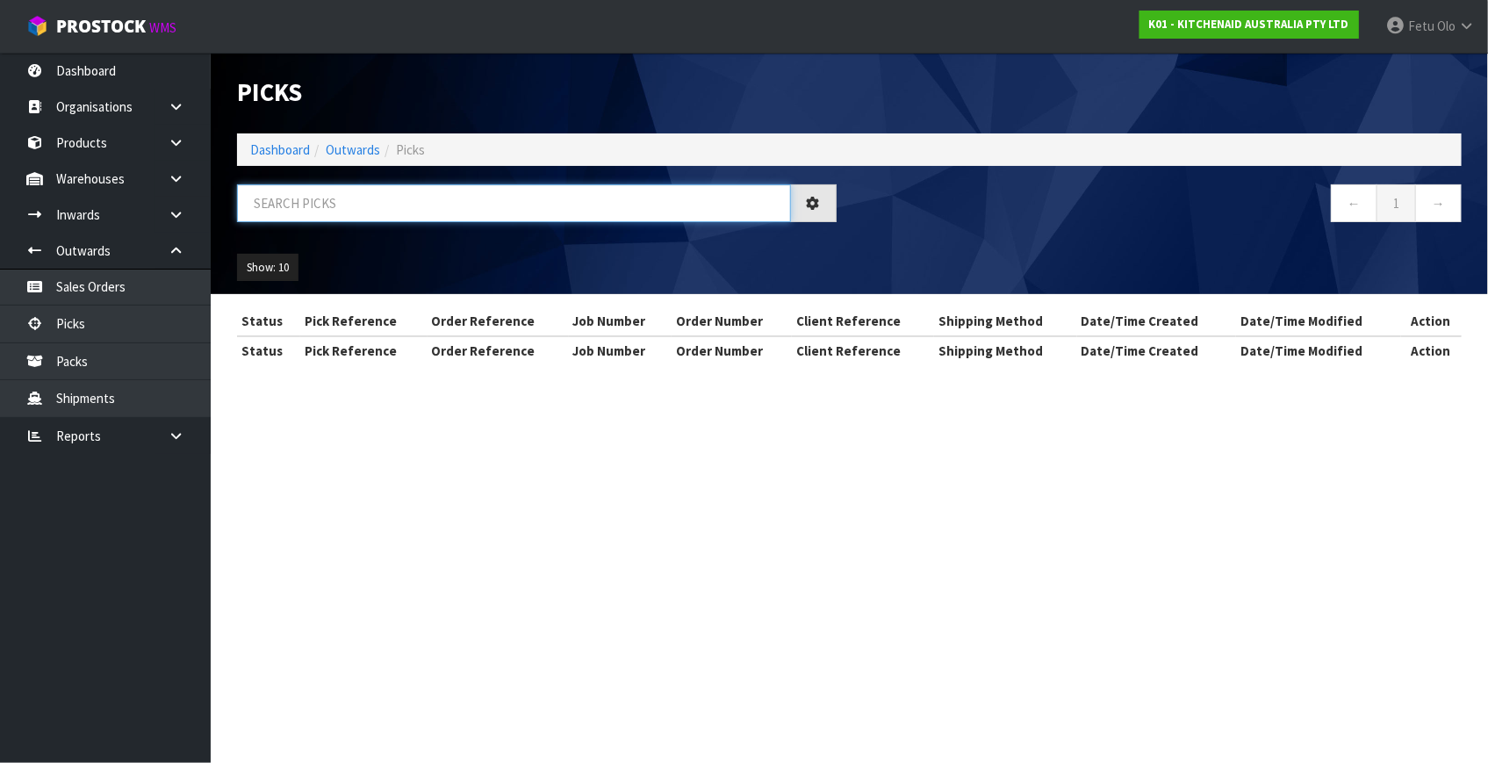
click at [388, 210] on input "text" at bounding box center [514, 203] width 554 height 38
drag, startPoint x: 388, startPoint y: 210, endPoint x: 363, endPoint y: 262, distance: 58.1
click at [379, 223] on div at bounding box center [537, 209] width 626 height 51
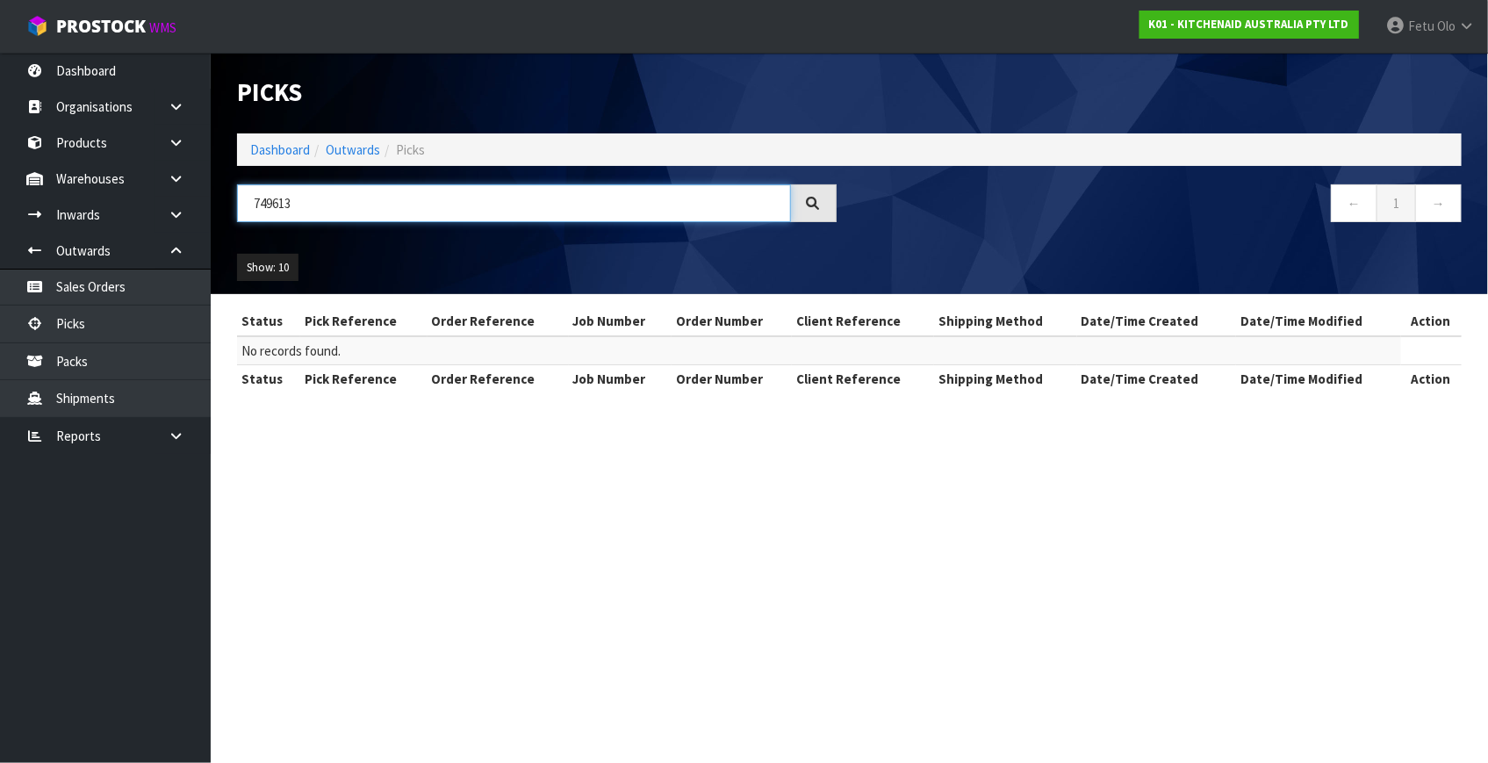
click at [248, 200] on input "749613" at bounding box center [514, 203] width 554 height 38
type input "79613"
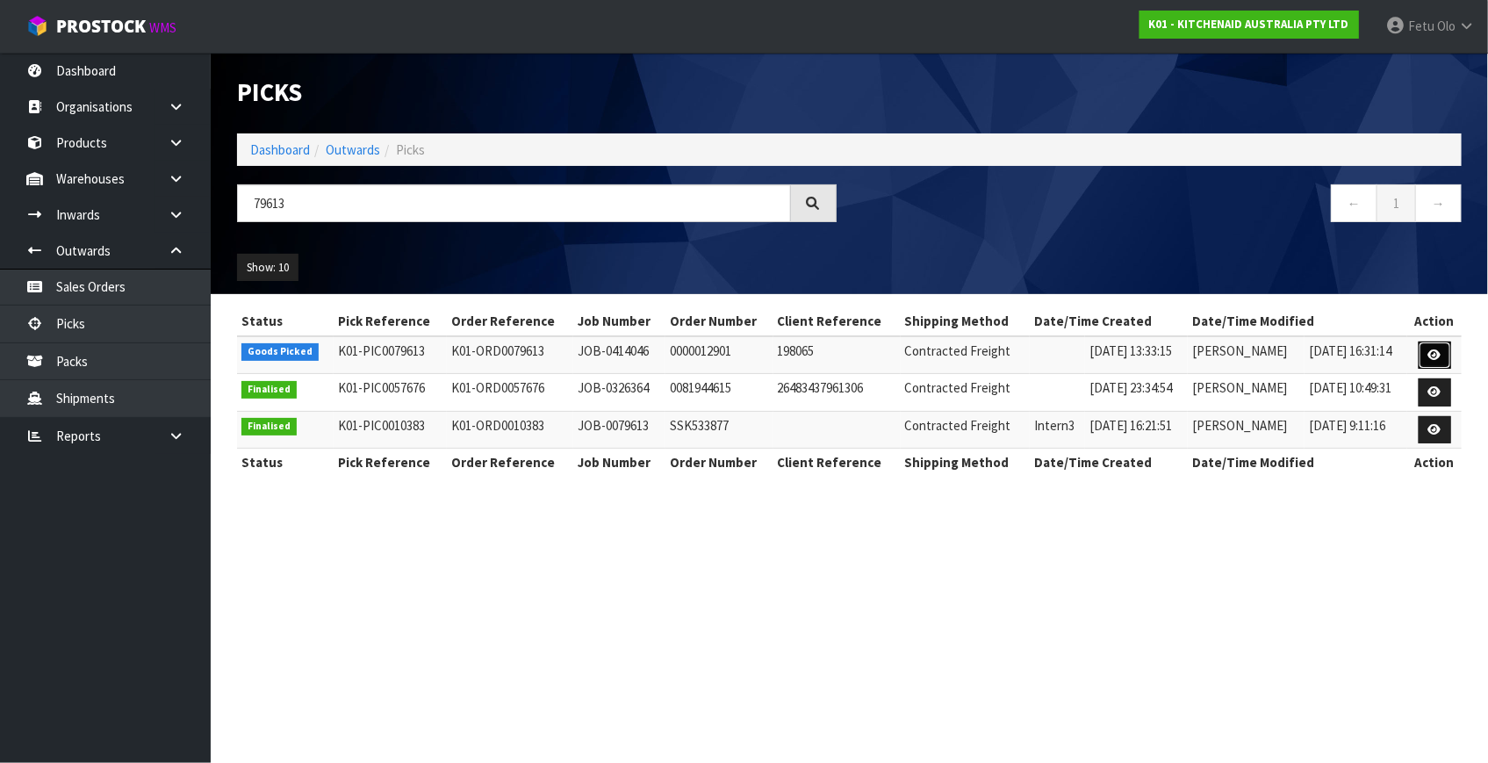
click at [1434, 350] on icon at bounding box center [1434, 354] width 13 height 11
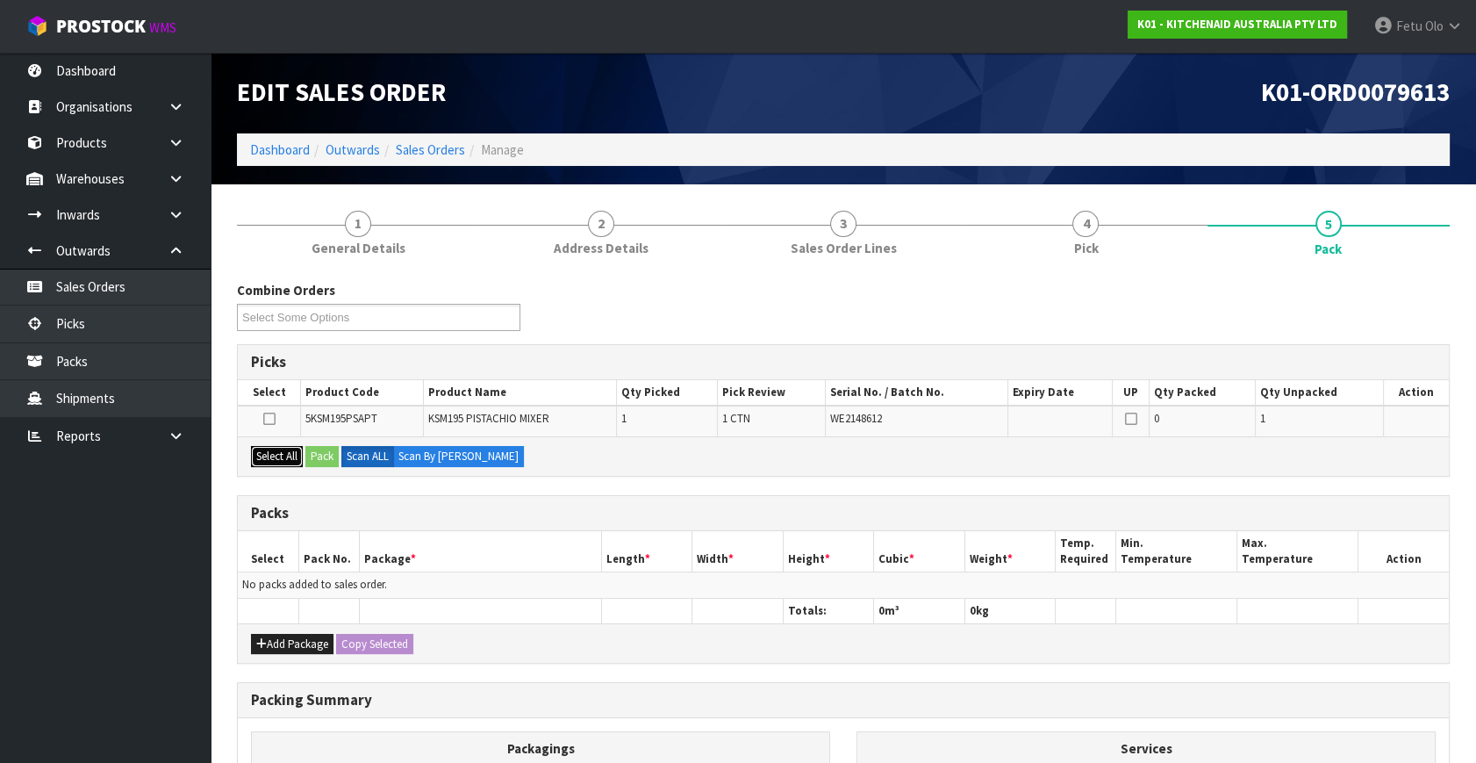
click at [271, 455] on button "Select All" at bounding box center [277, 456] width 52 height 21
click at [320, 452] on button "Pack" at bounding box center [321, 456] width 33 height 21
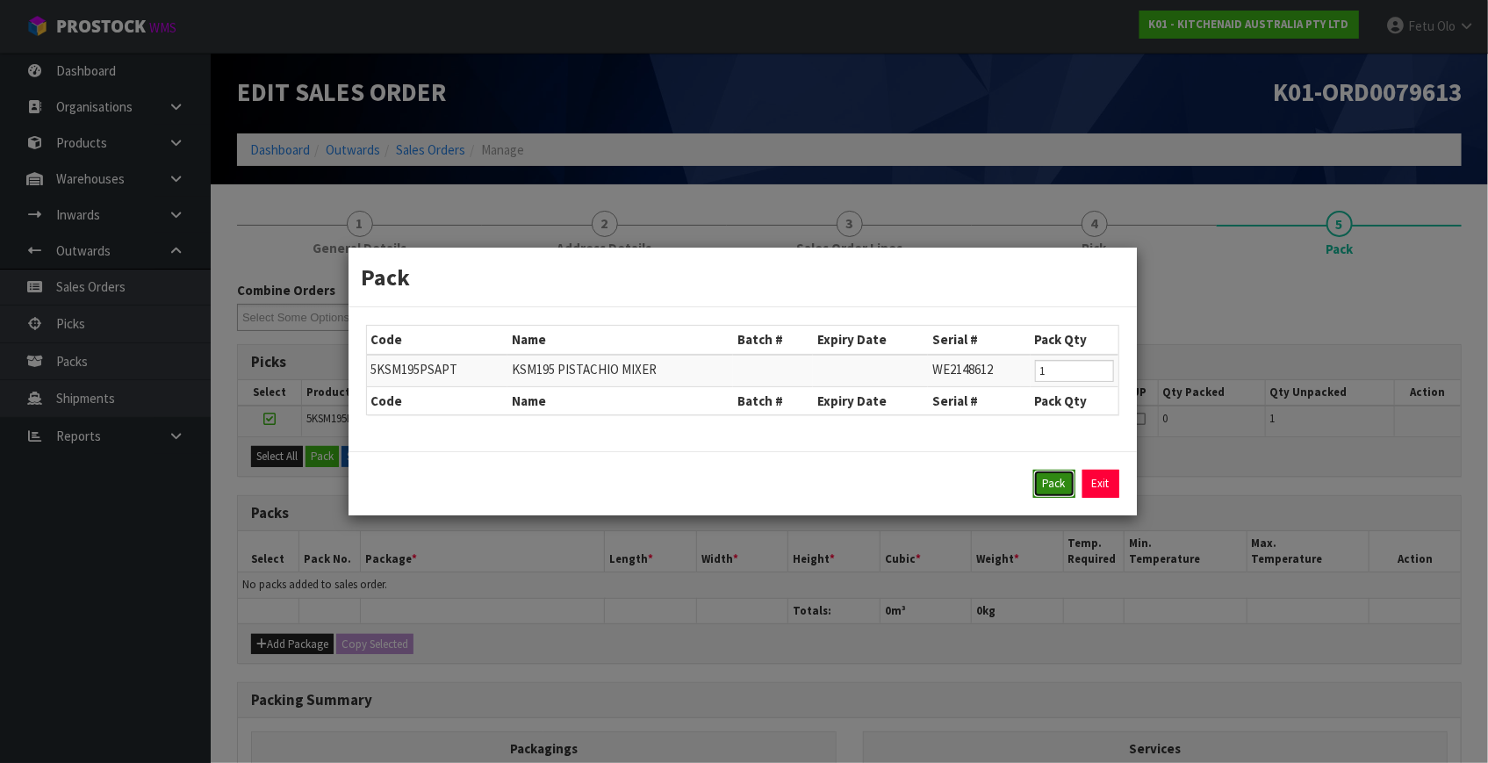
click at [1056, 484] on button "Pack" at bounding box center [1054, 484] width 42 height 28
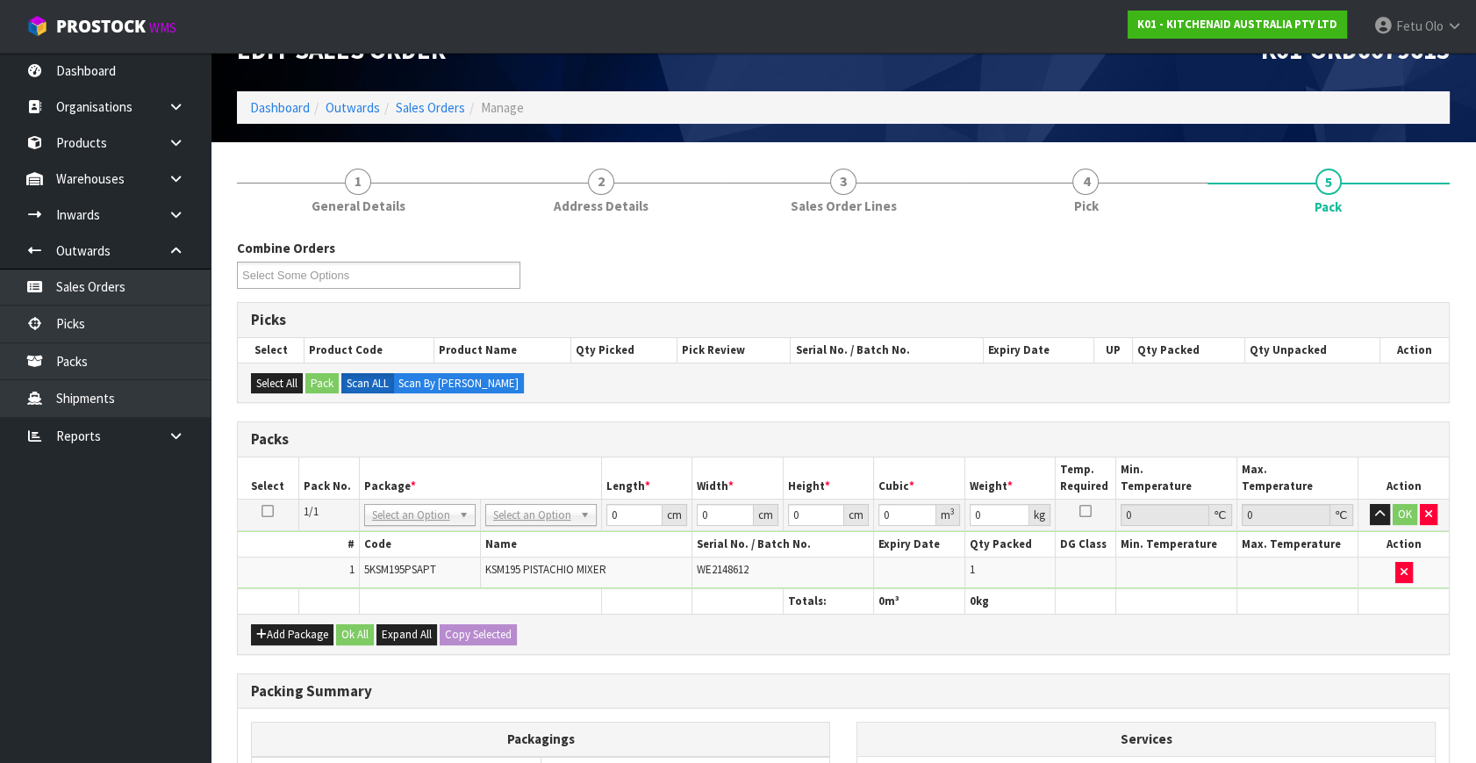
scroll to position [79, 0]
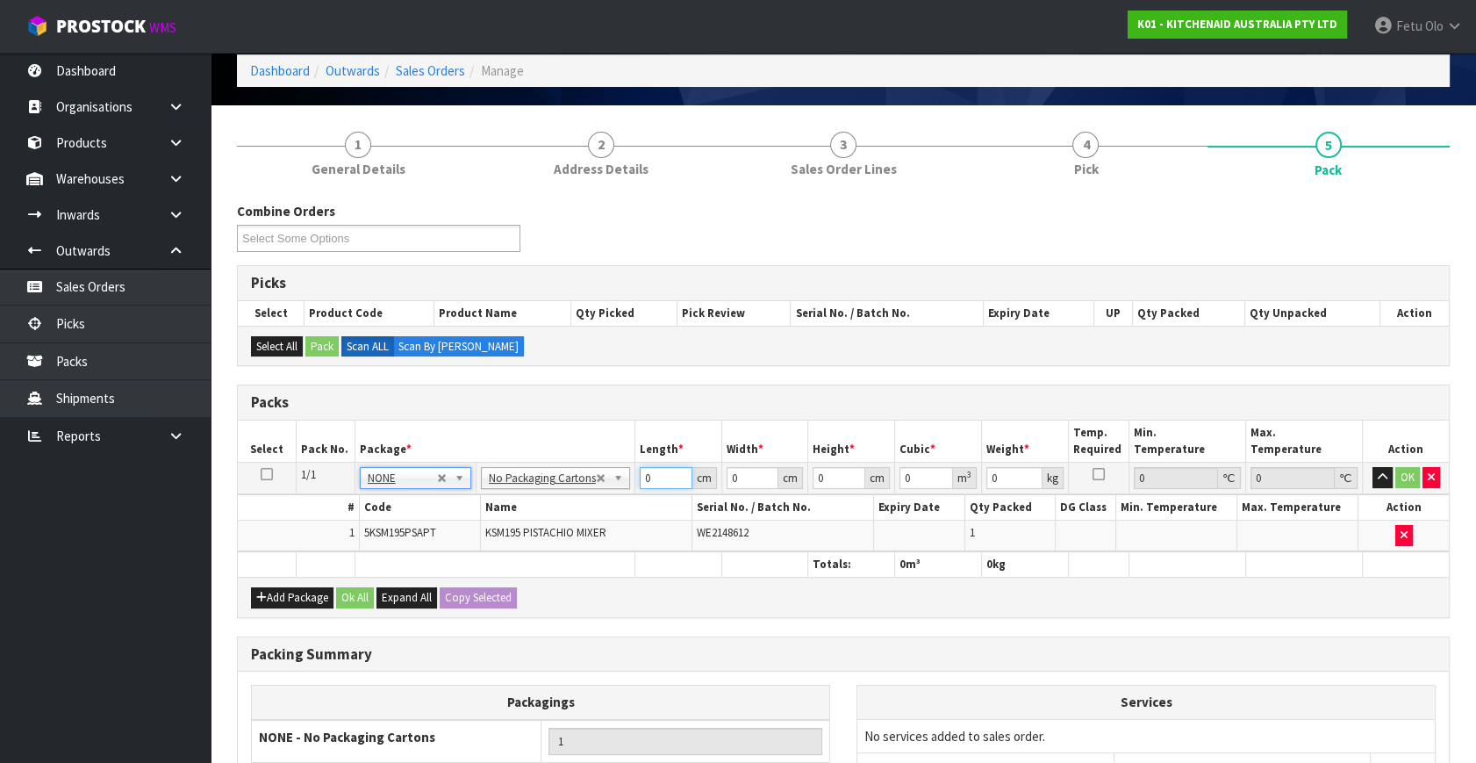
drag, startPoint x: 550, startPoint y: 506, endPoint x: 526, endPoint y: 518, distance: 27.5
click at [514, 515] on tbody "1/1 NONE 007-001 007-002 007-004 007-009 007-013 007-014 007-015 007-017 007-01…" at bounding box center [843, 508] width 1211 height 90
type input "42"
type input "29"
type input "4"
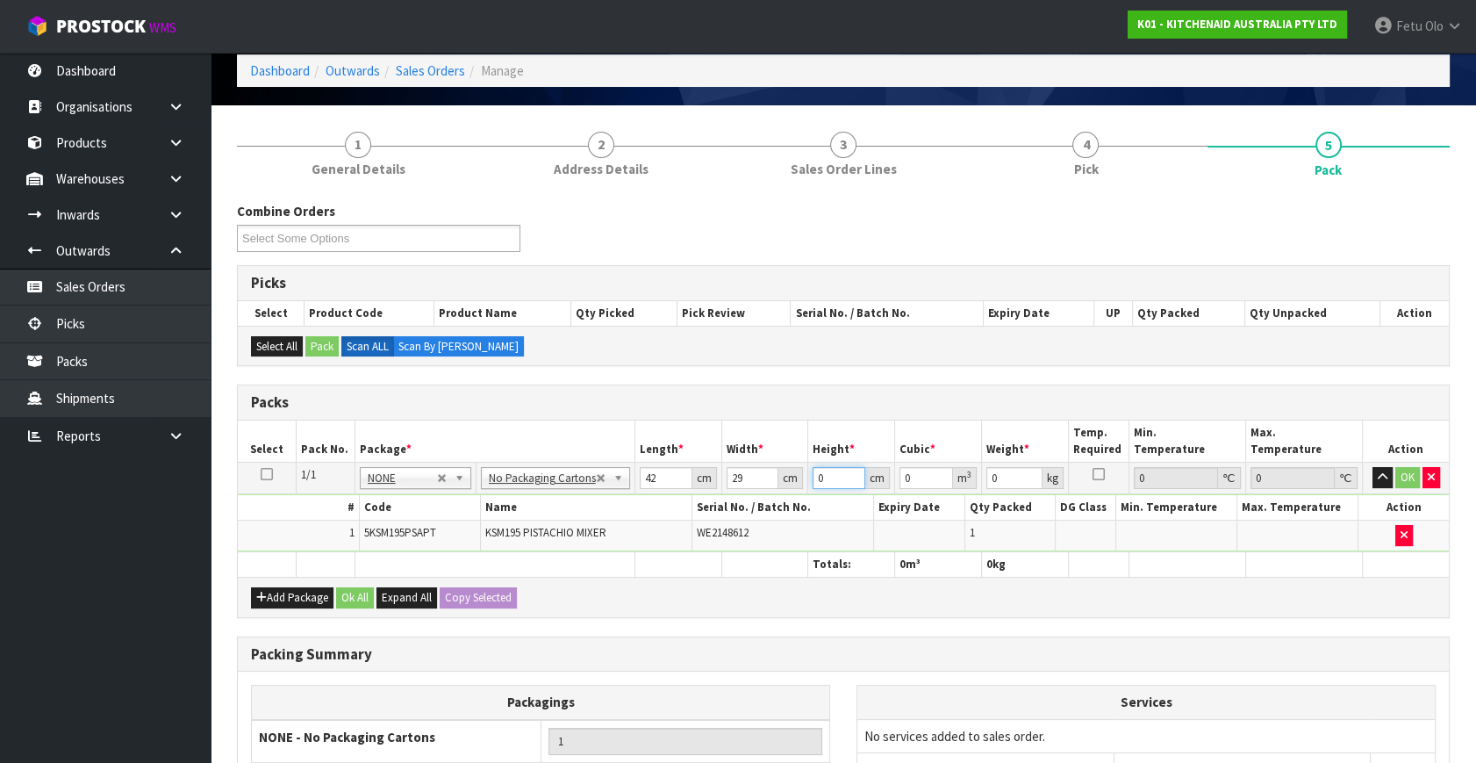
type input "0.004872"
type input "43"
type input "0.052374"
type input "43"
type input "13"
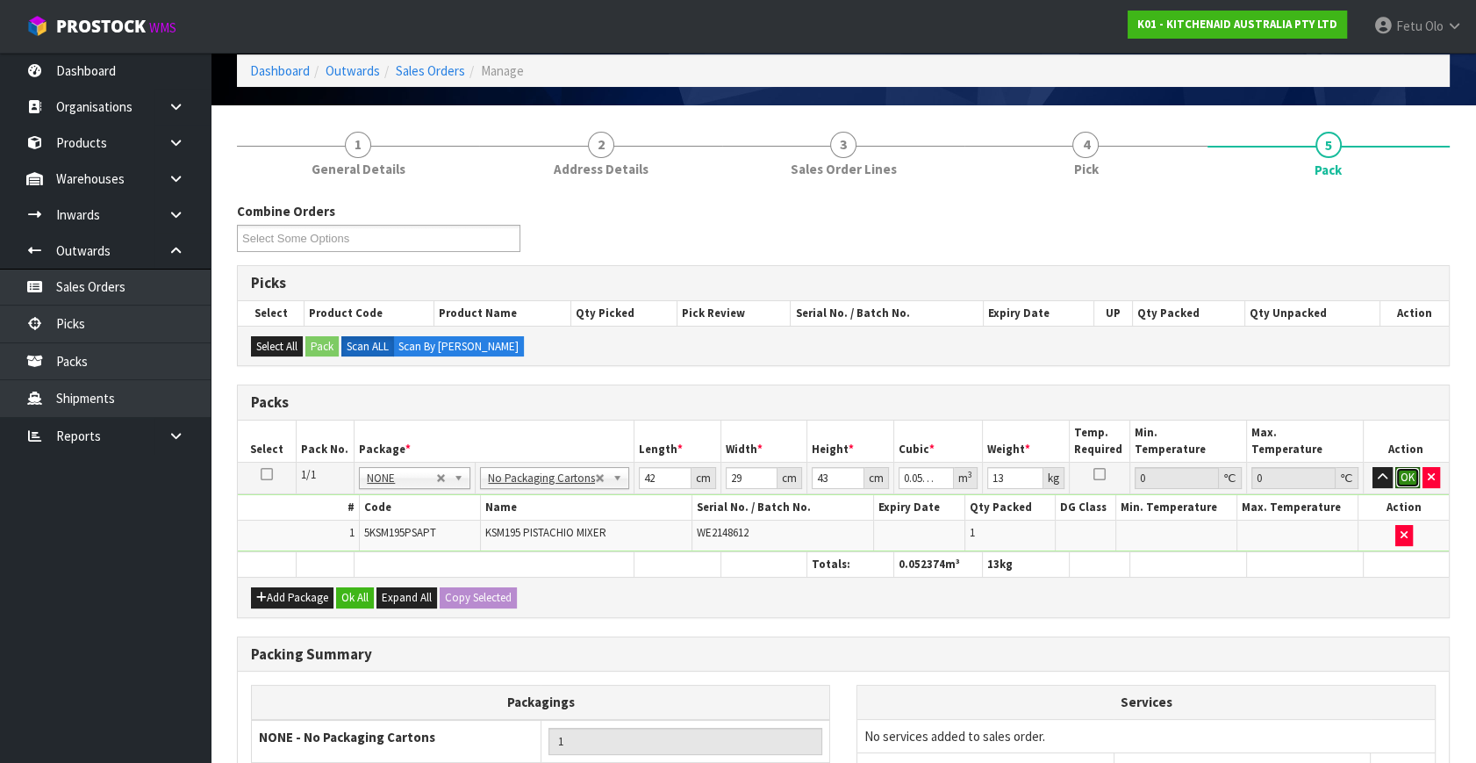
click button "OK" at bounding box center [1408, 477] width 25 height 21
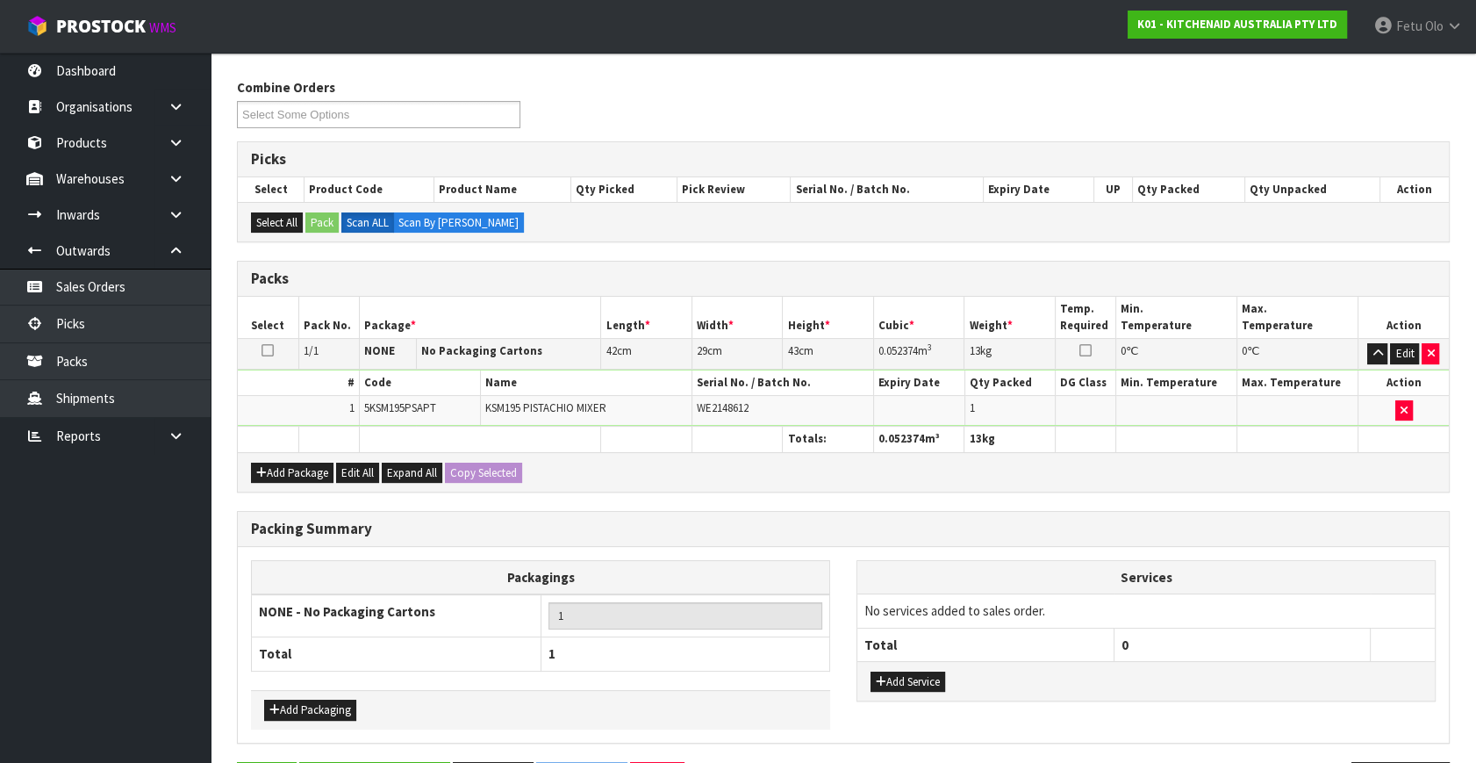
scroll to position [262, 0]
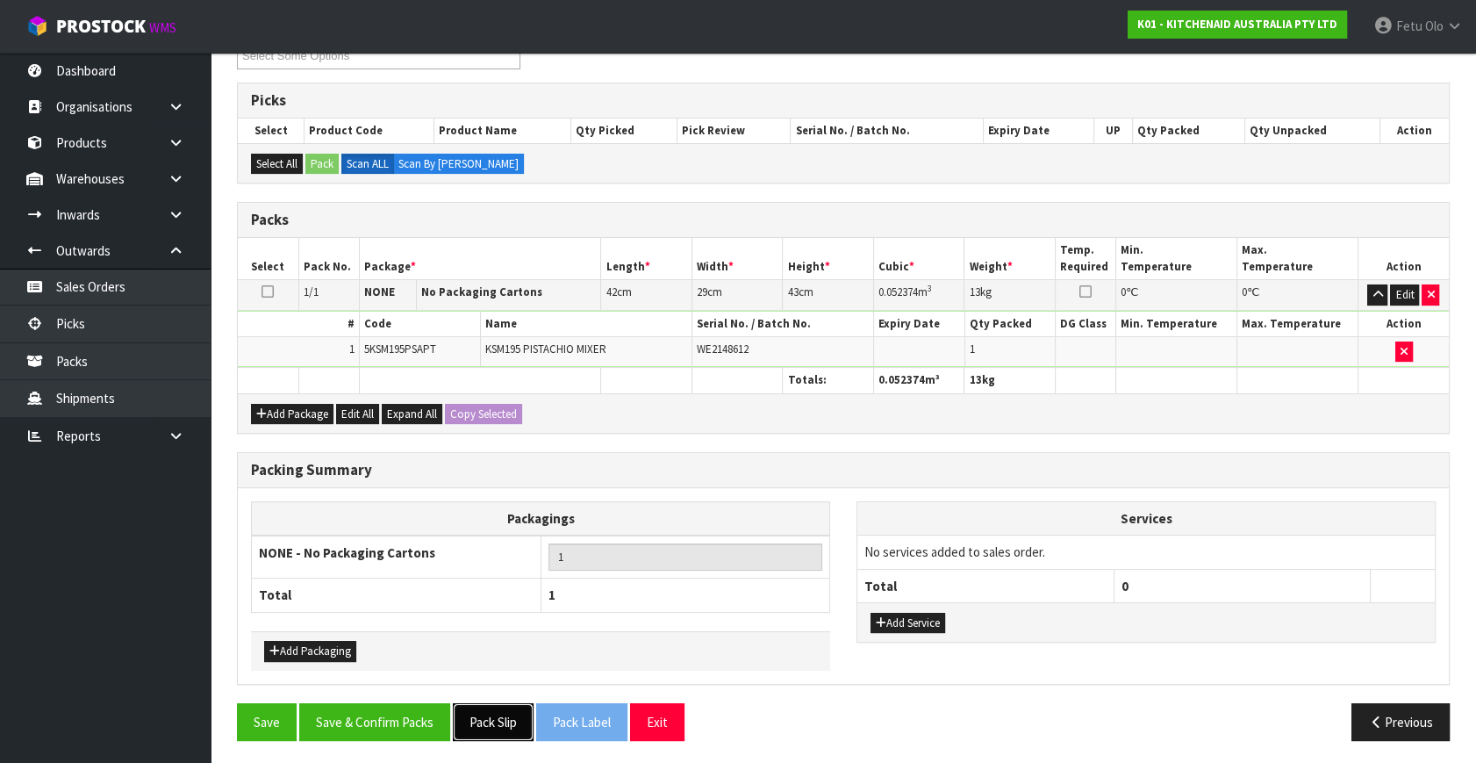
click at [497, 703] on button "Pack Slip" at bounding box center [493, 722] width 81 height 38
click at [391, 734] on button "Save & Confirm Packs" at bounding box center [374, 722] width 151 height 38
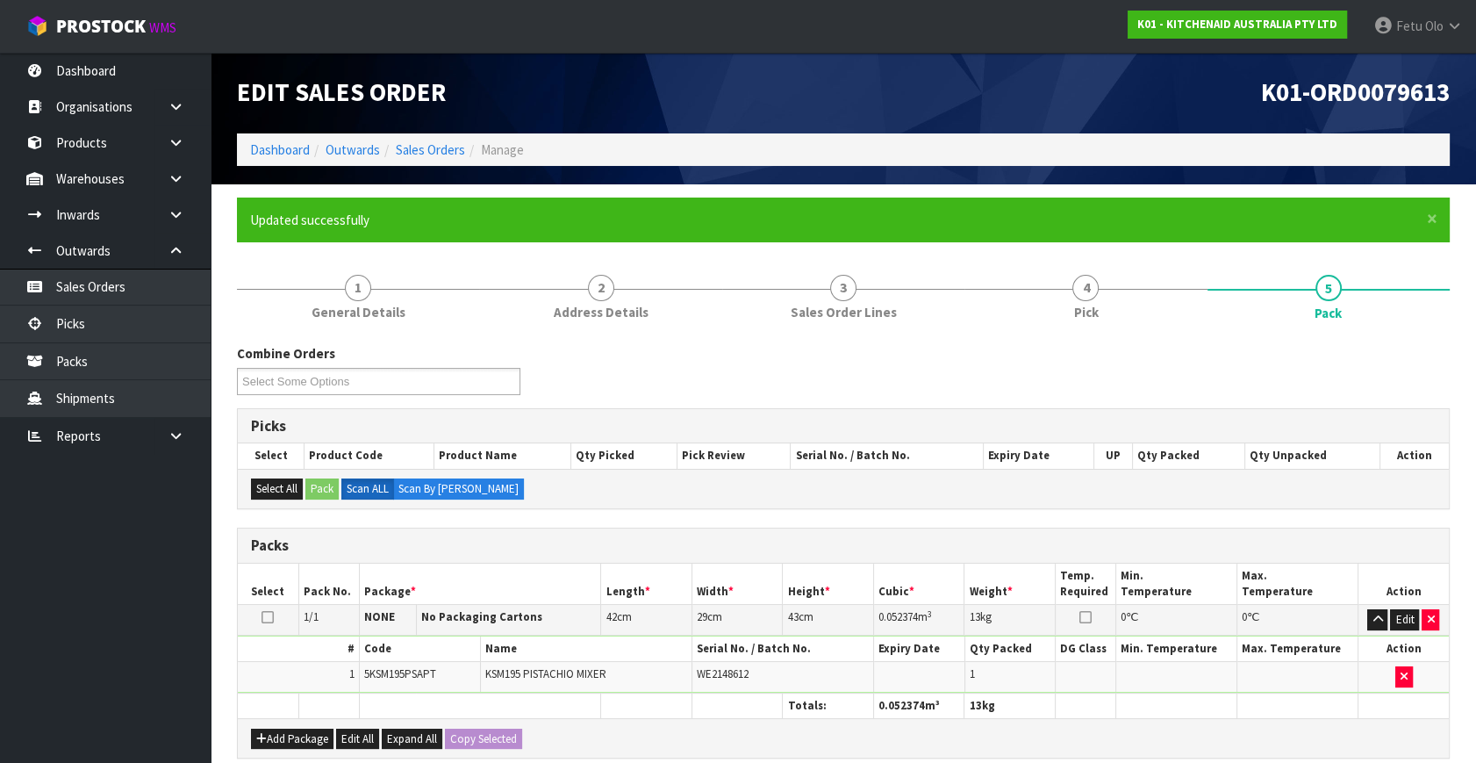
scroll to position [229, 0]
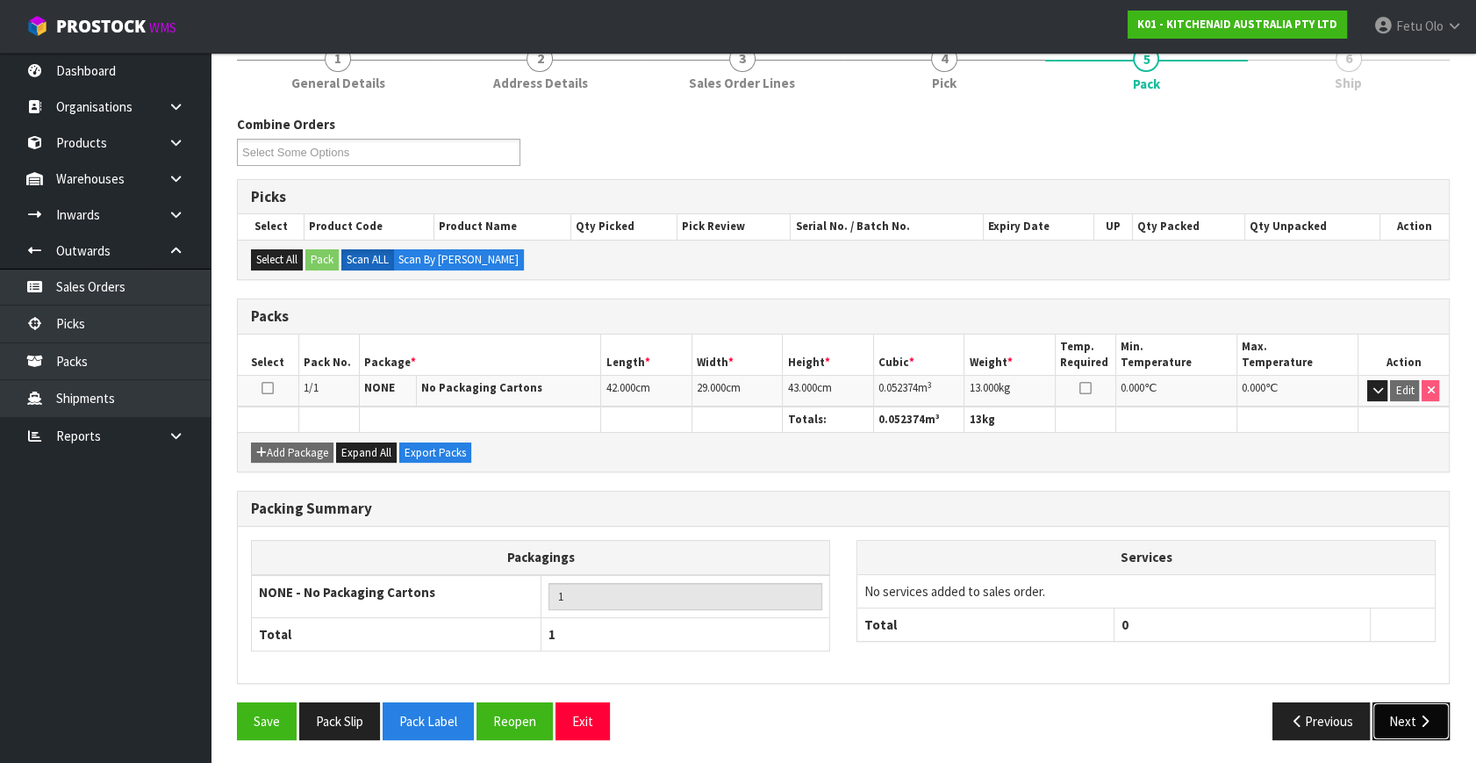
click at [1407, 705] on button "Next" at bounding box center [1411, 721] width 77 height 38
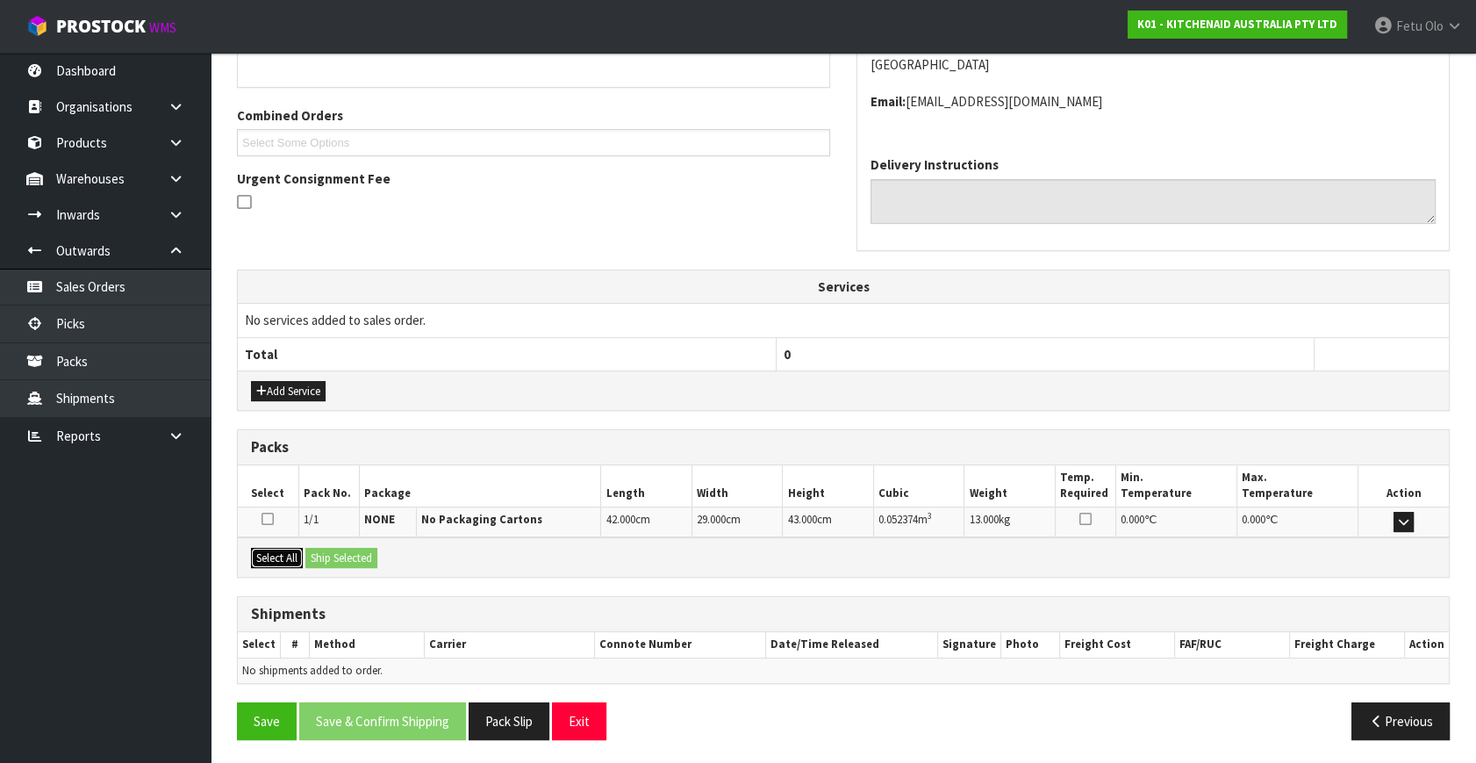
click at [294, 554] on button "Select All" at bounding box center [277, 558] width 52 height 21
click at [316, 555] on button "Ship Selected" at bounding box center [341, 558] width 72 height 21
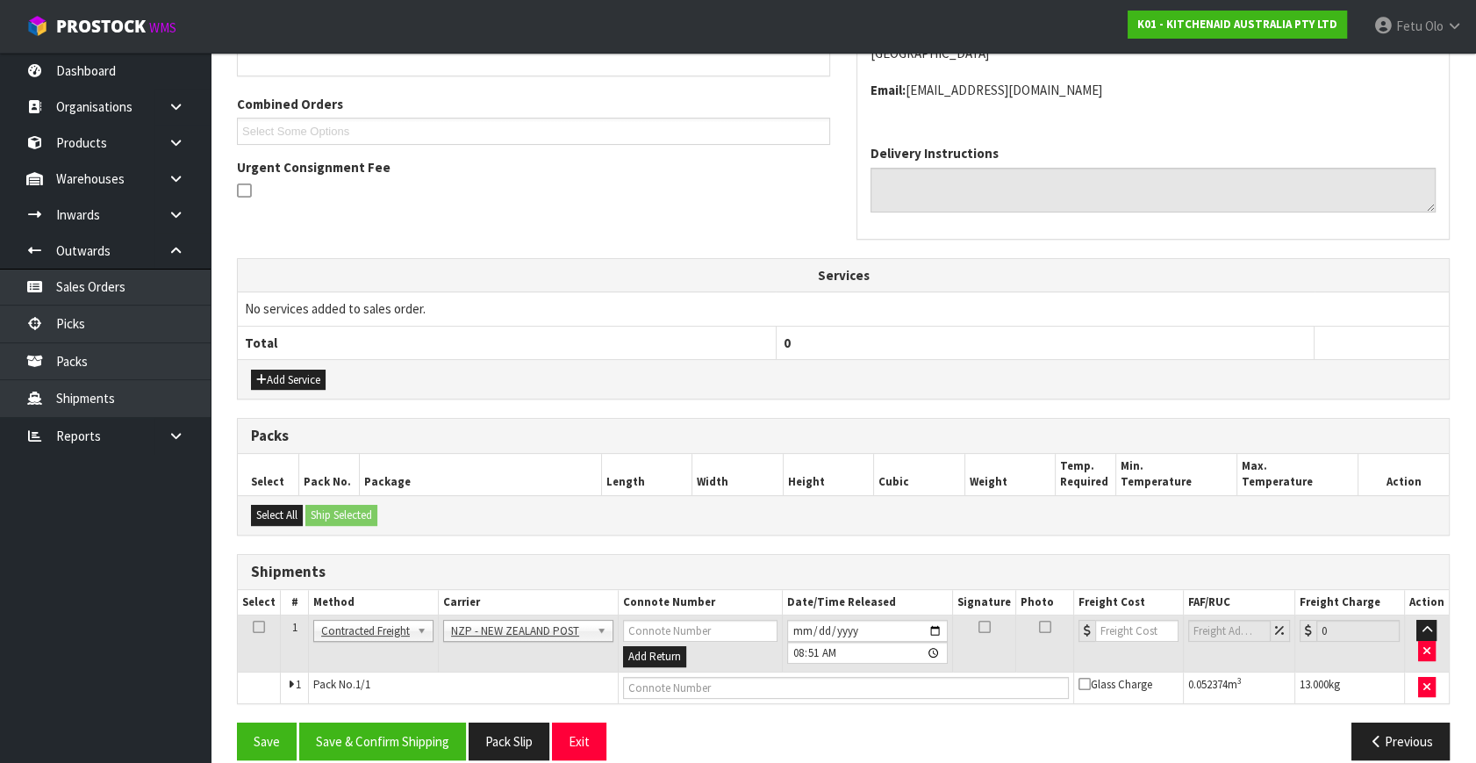
scroll to position [445, 0]
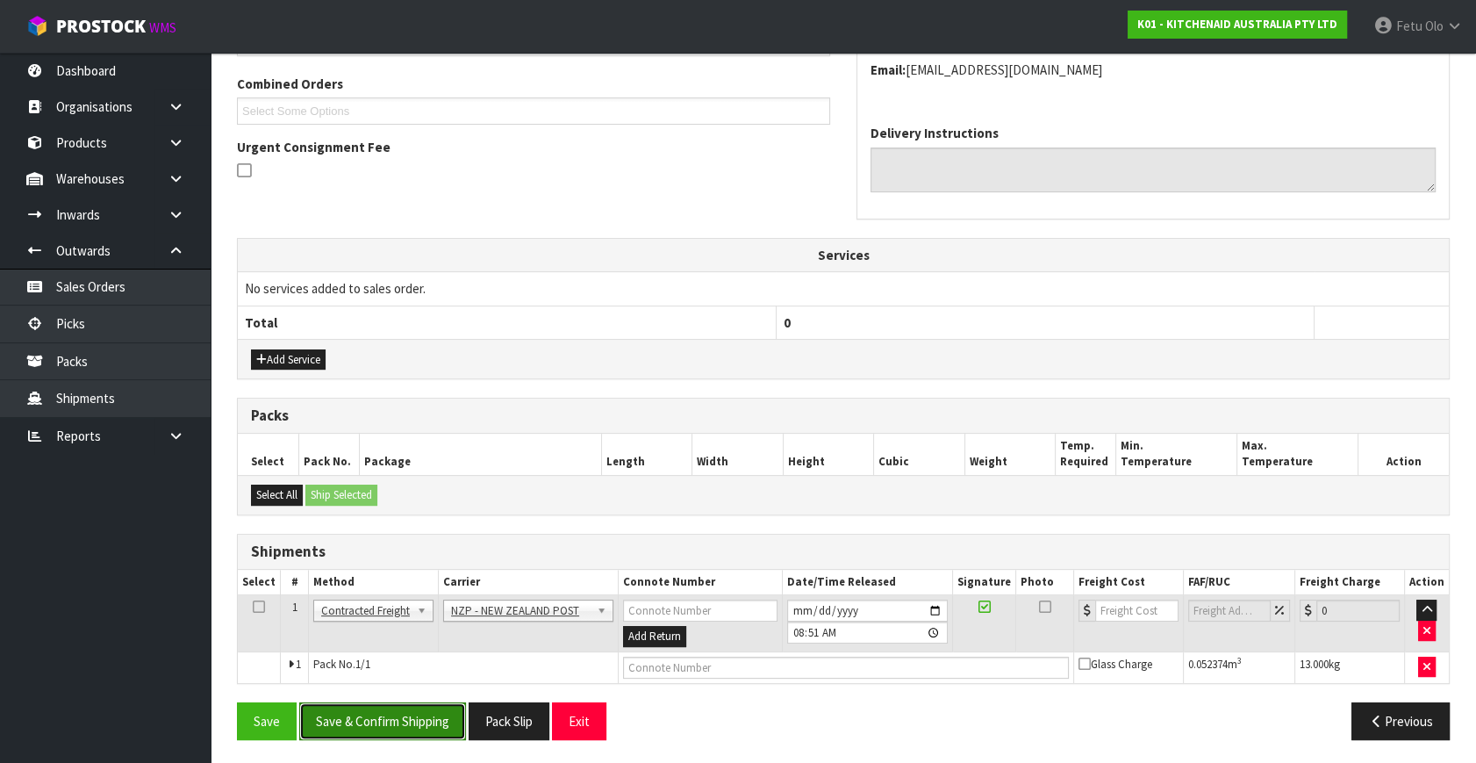
click at [407, 717] on button "Save & Confirm Shipping" at bounding box center [382, 721] width 167 height 38
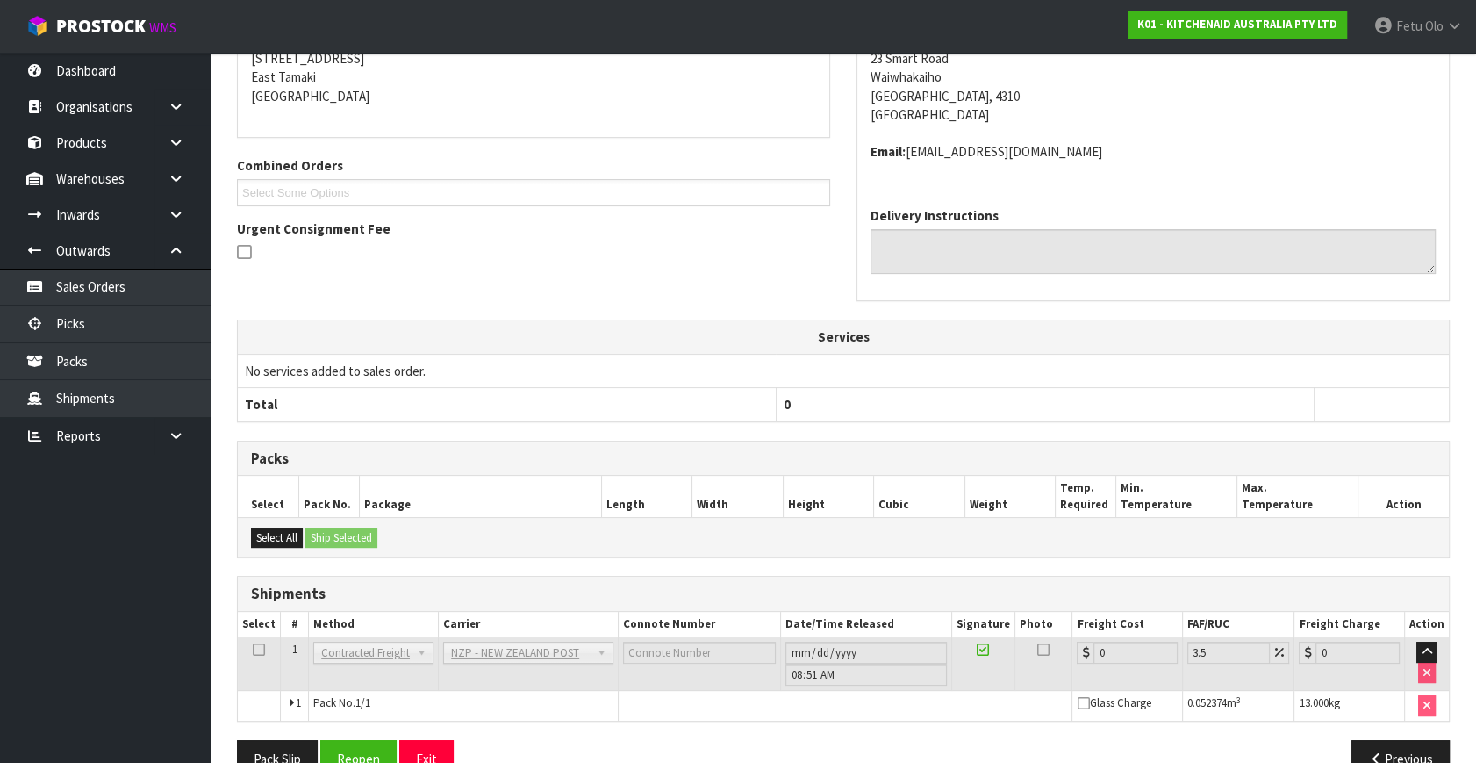
scroll to position [420, 0]
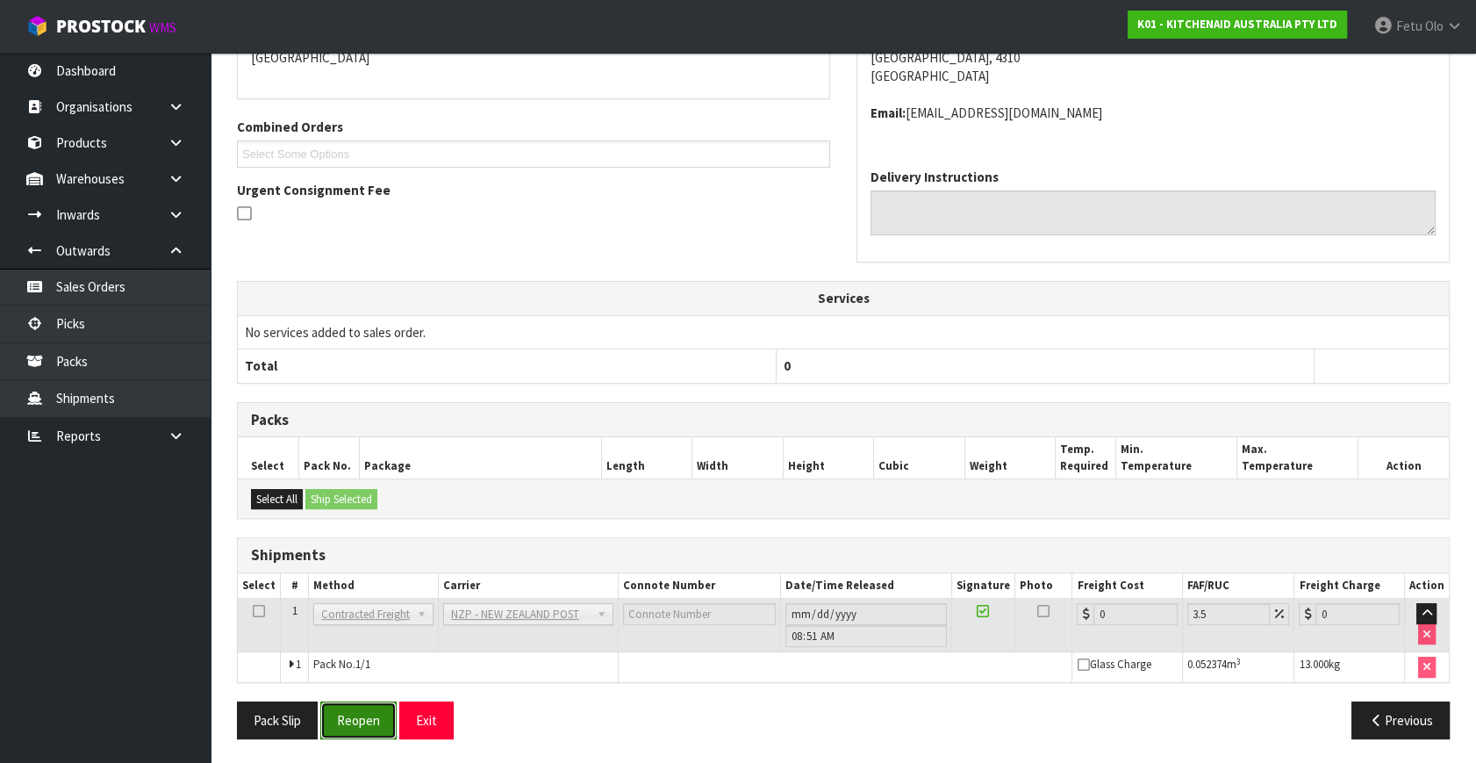
drag, startPoint x: 375, startPoint y: 714, endPoint x: 371, endPoint y: 700, distance: 14.5
click at [375, 714] on button "Reopen" at bounding box center [358, 720] width 76 height 38
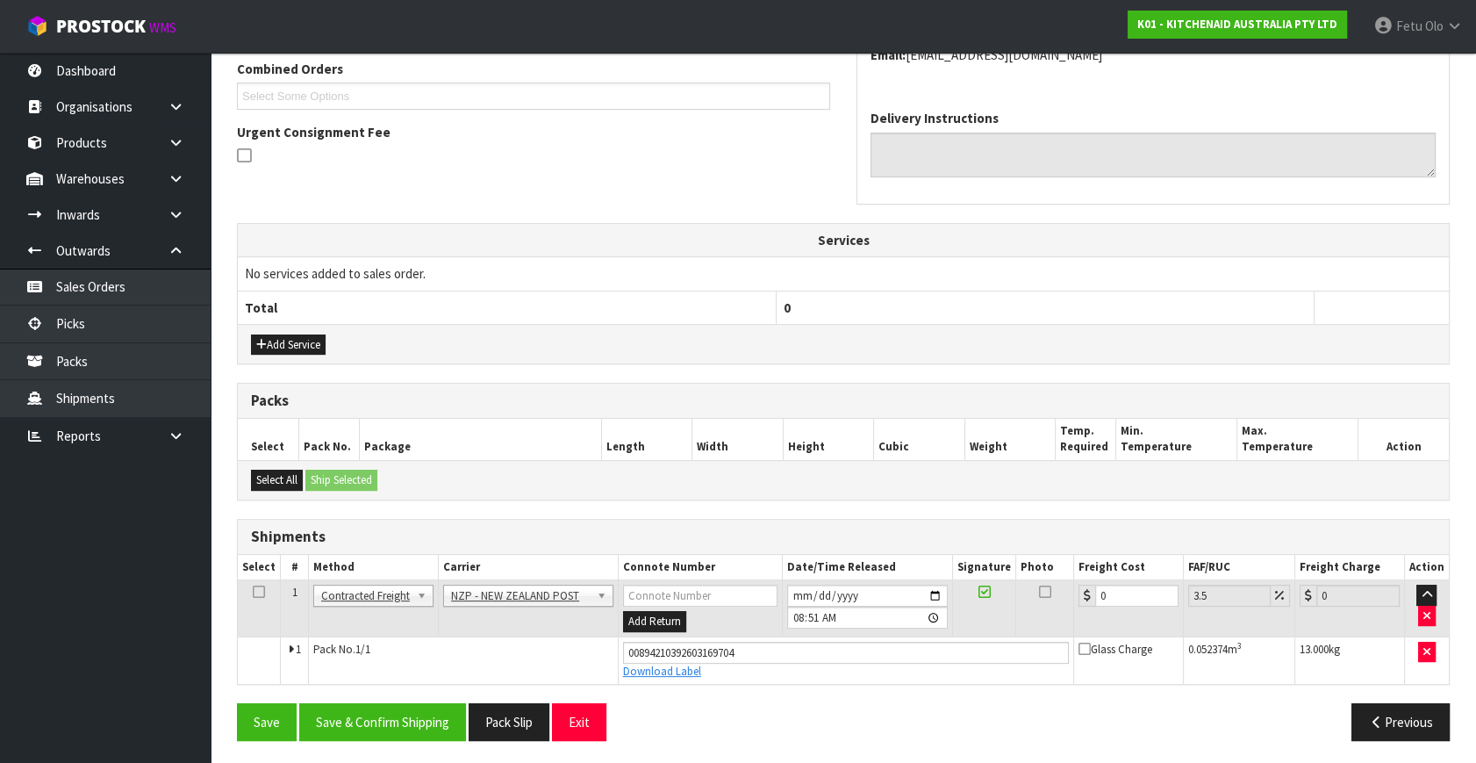
scroll to position [461, 0]
drag, startPoint x: 1099, startPoint y: 593, endPoint x: 632, endPoint y: 676, distance: 474.2
click at [632, 676] on tbody "1 Client Local Pickup Customer Local Pickup Company Freight Contracted Freight …" at bounding box center [843, 631] width 1211 height 104
type input "1"
type input "1.03"
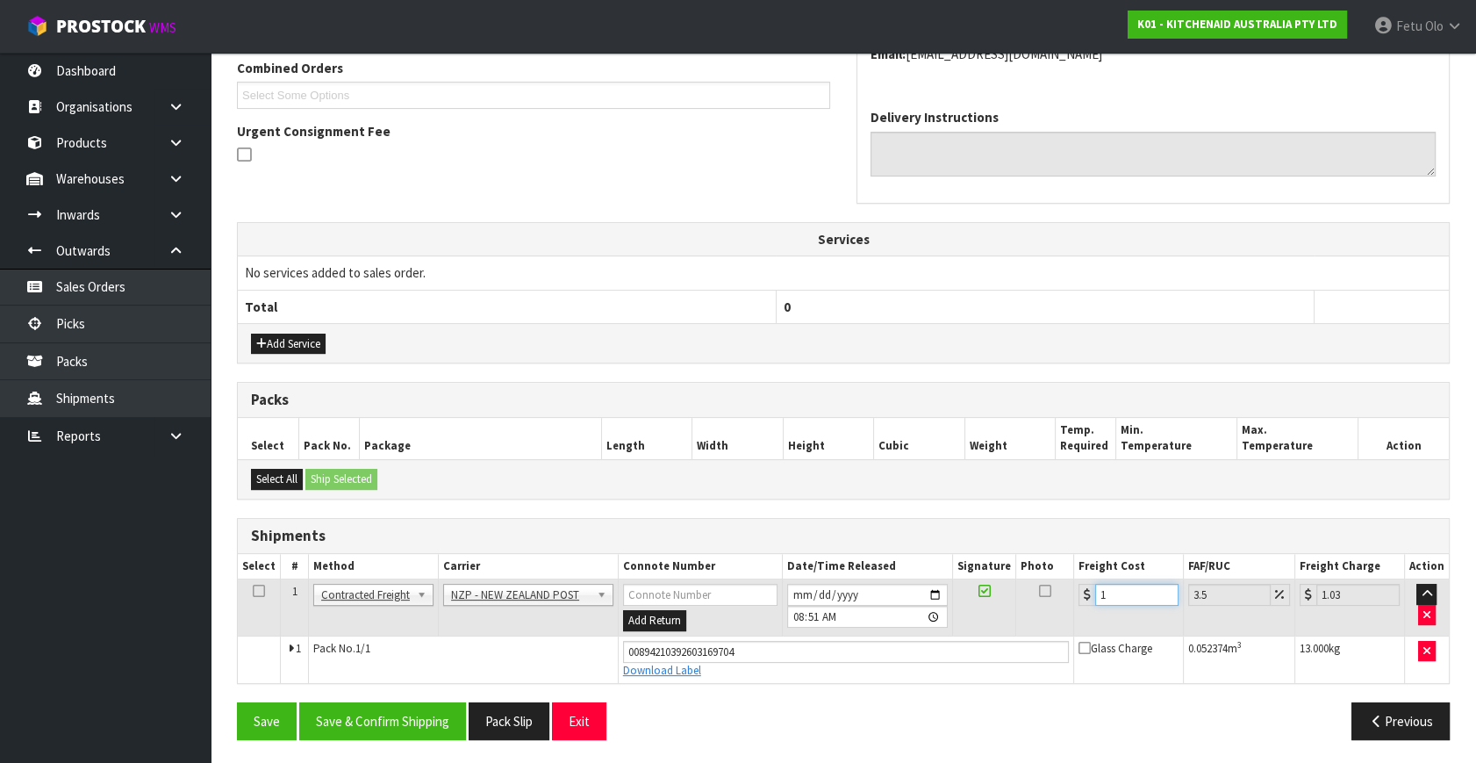
type input "10"
type input "10.35"
type input "10.8"
type input "11.18"
type input "10.89"
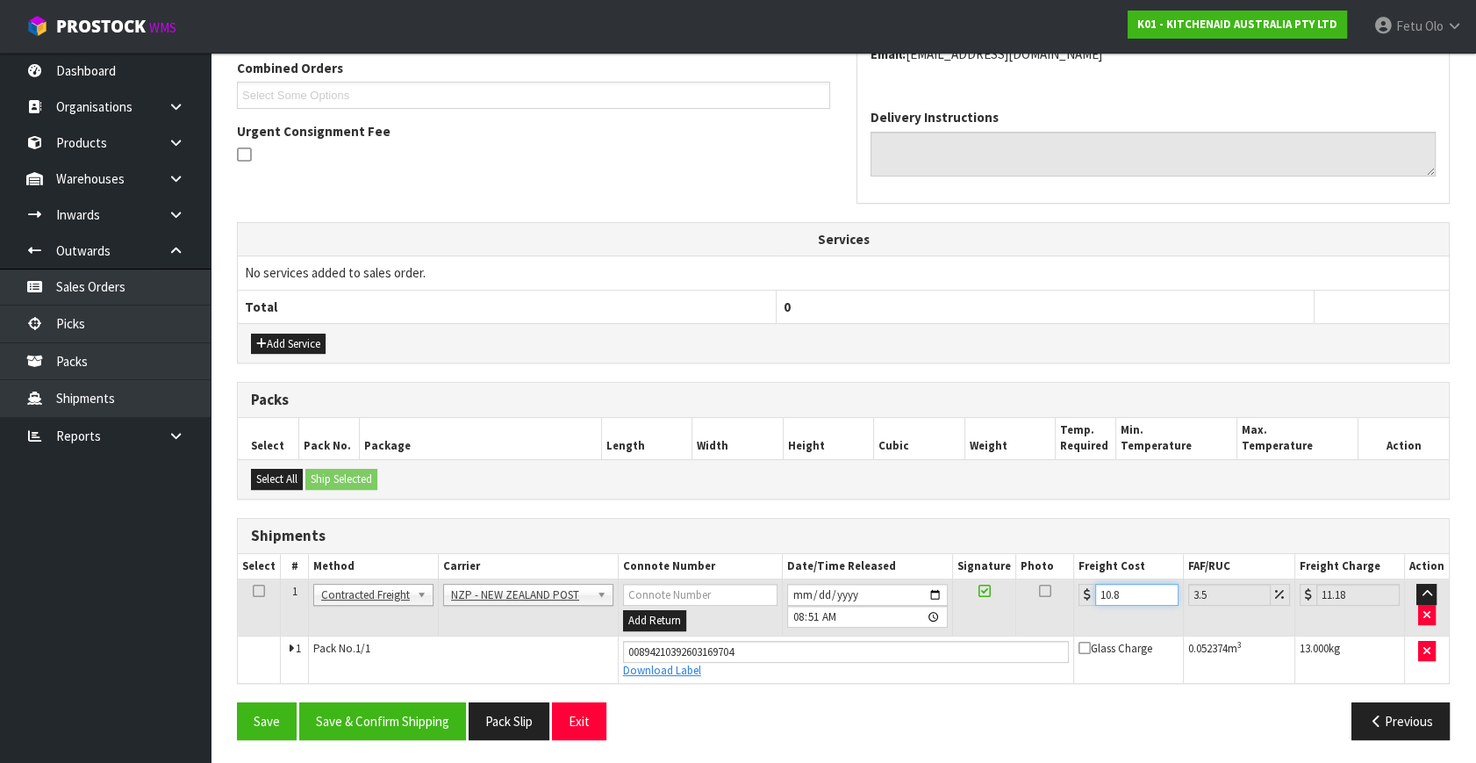
type input "11.27"
type input "10.89"
click at [388, 717] on button "Save & Confirm Shipping" at bounding box center [382, 721] width 167 height 38
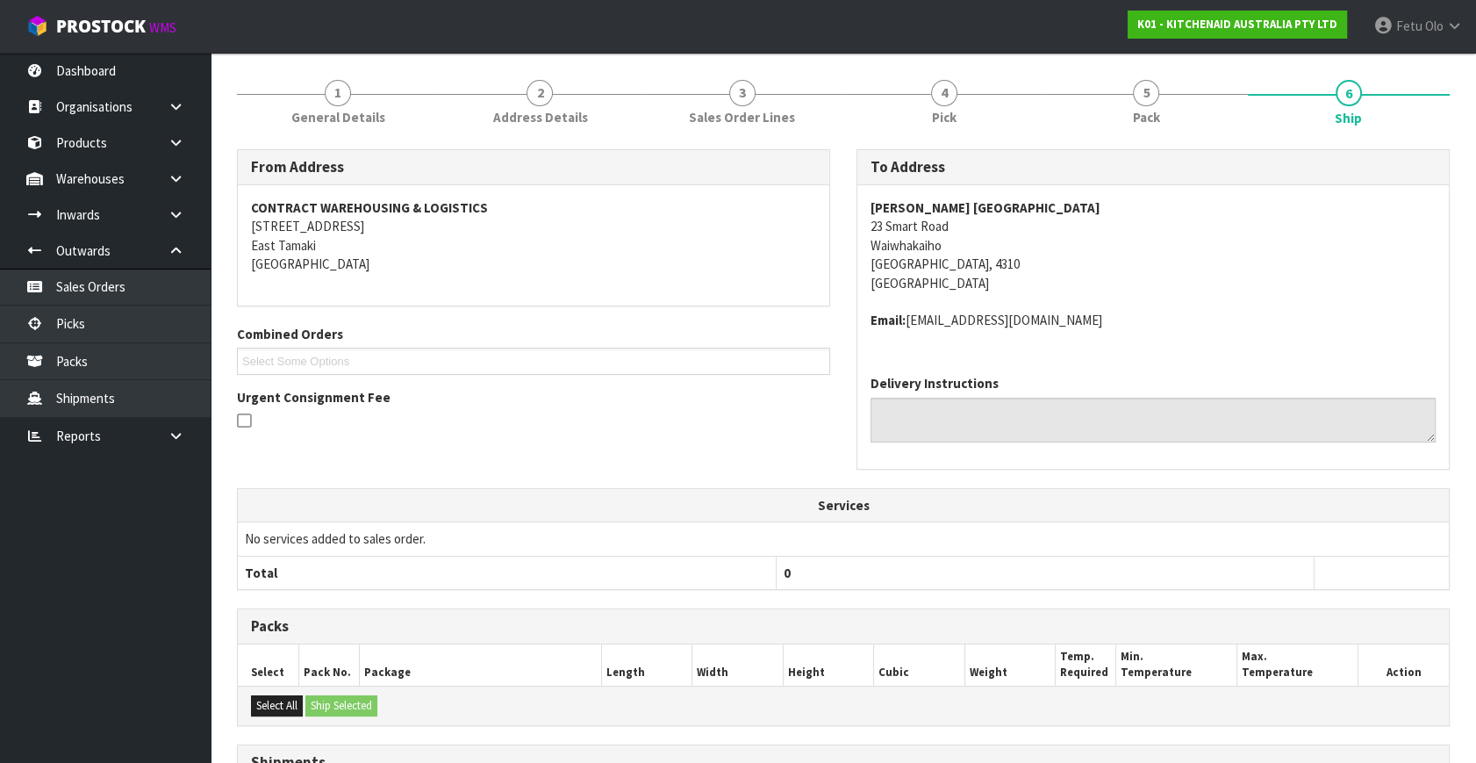
scroll to position [413, 0]
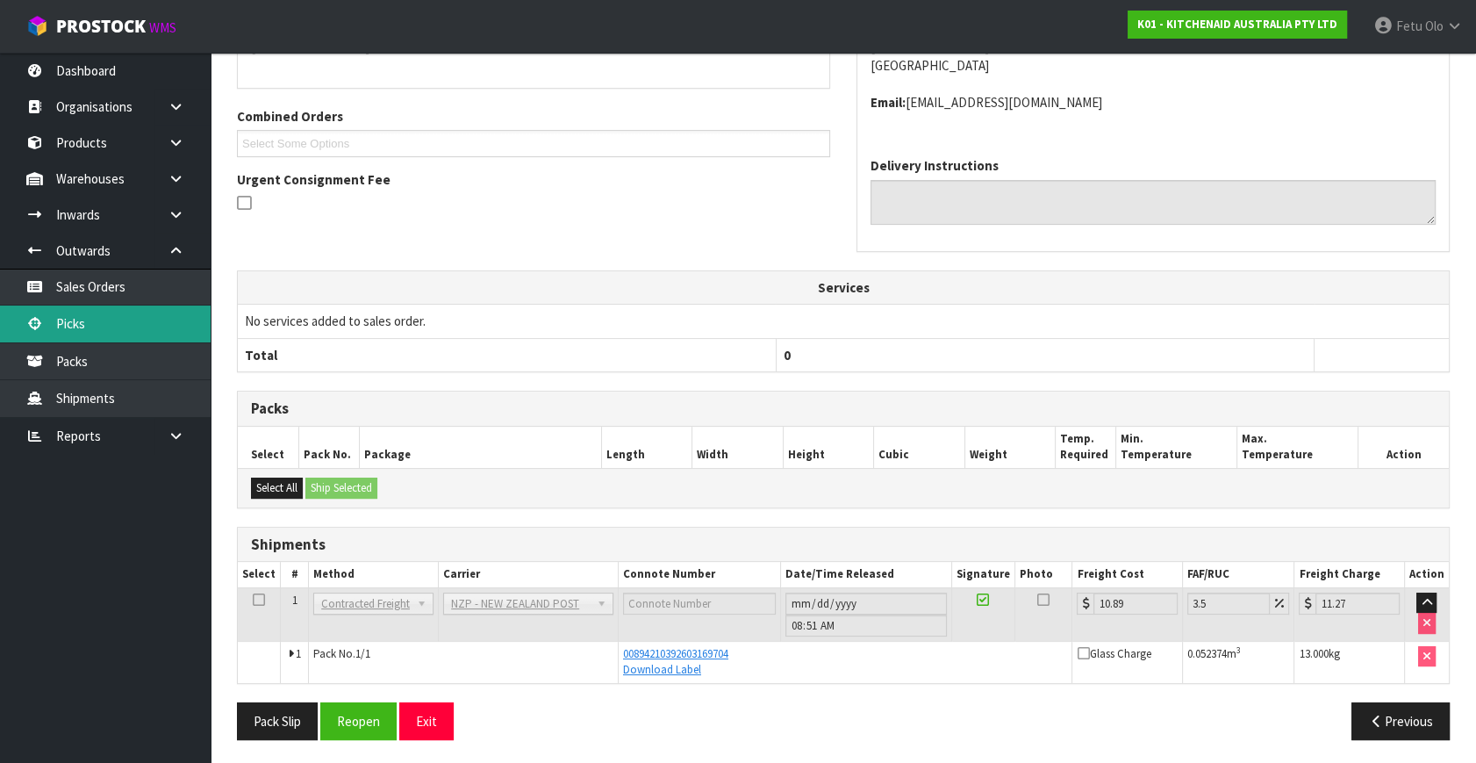
click at [100, 316] on link "Picks" at bounding box center [105, 323] width 211 height 36
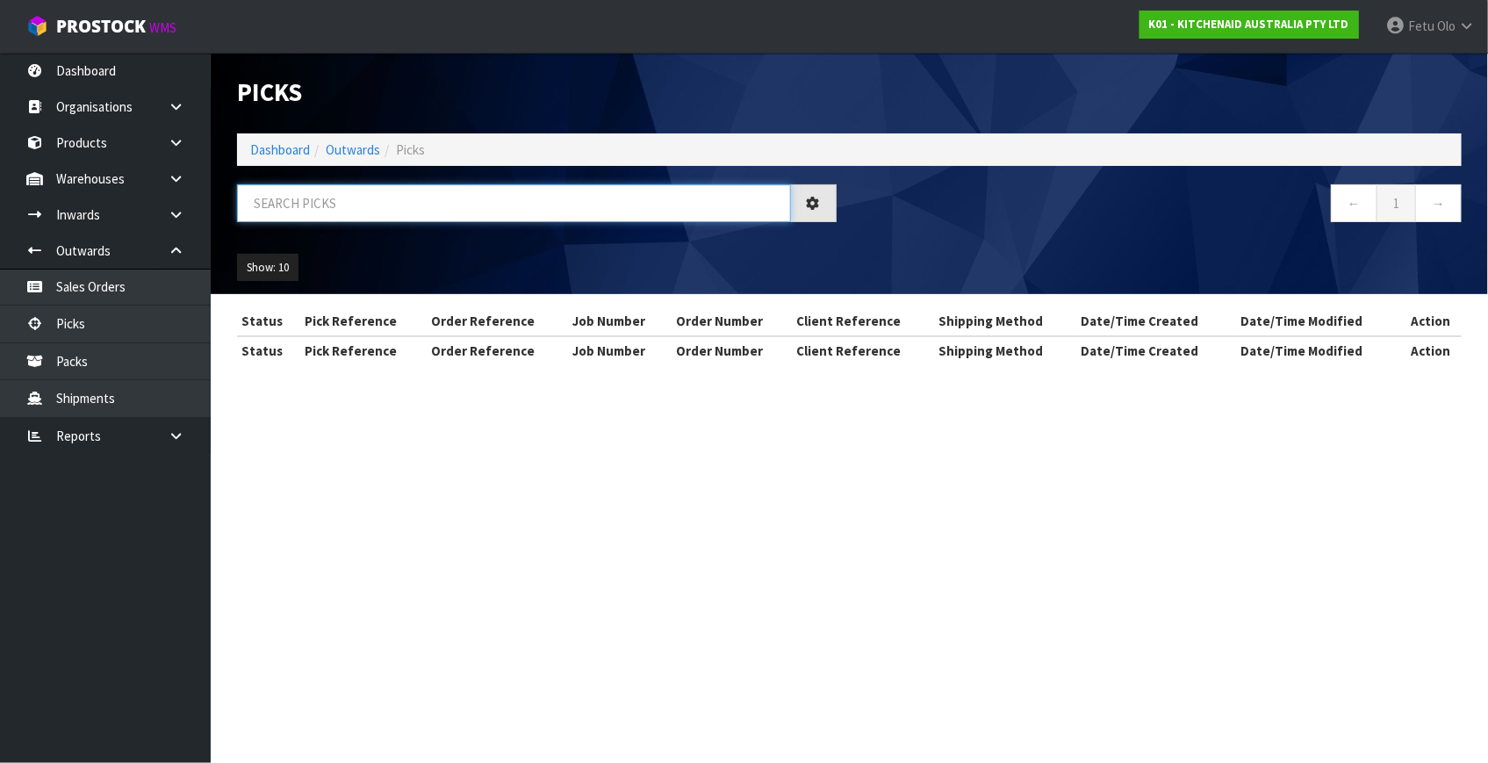
click at [349, 201] on input "text" at bounding box center [514, 203] width 554 height 38
click at [348, 201] on input "text" at bounding box center [514, 203] width 554 height 38
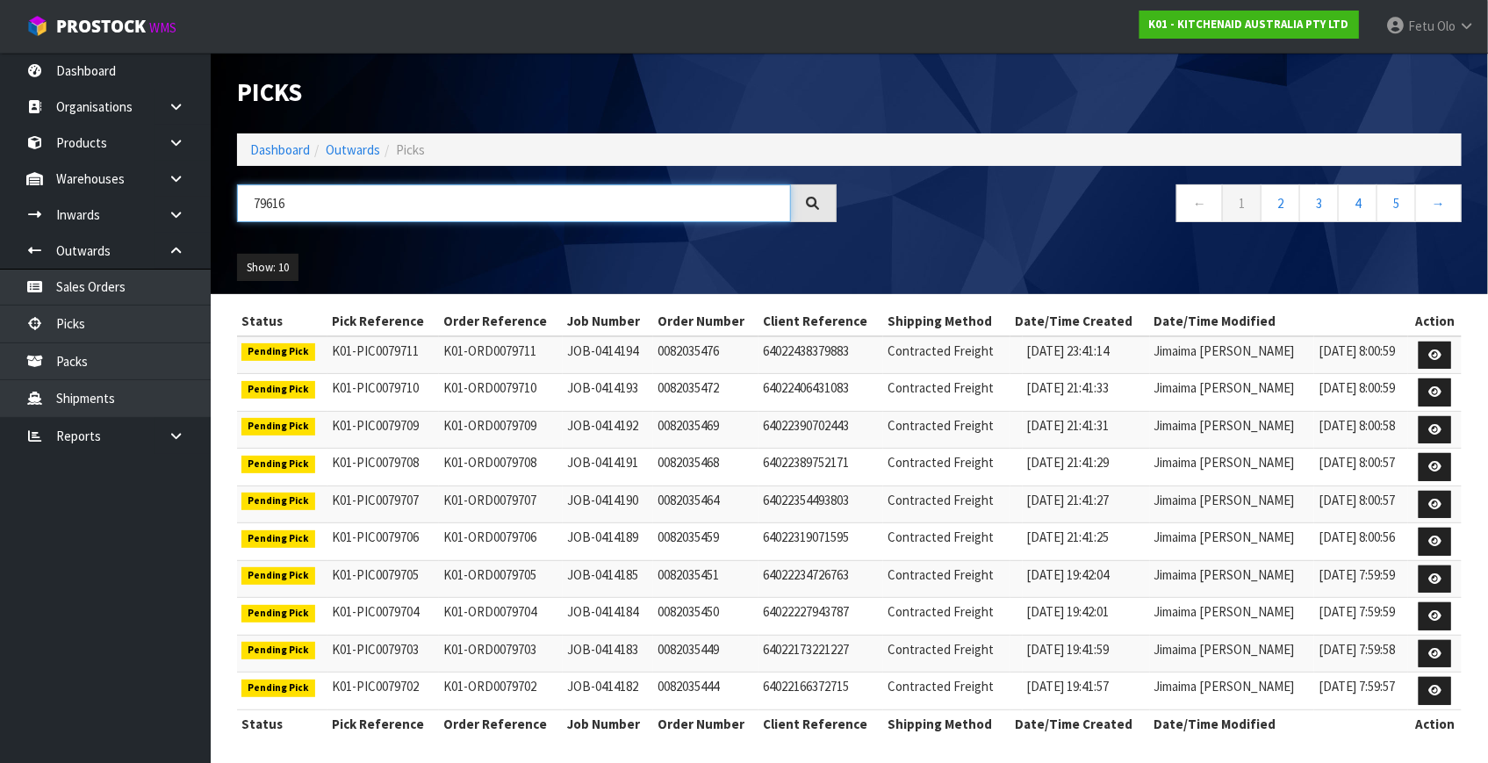
type input "79616"
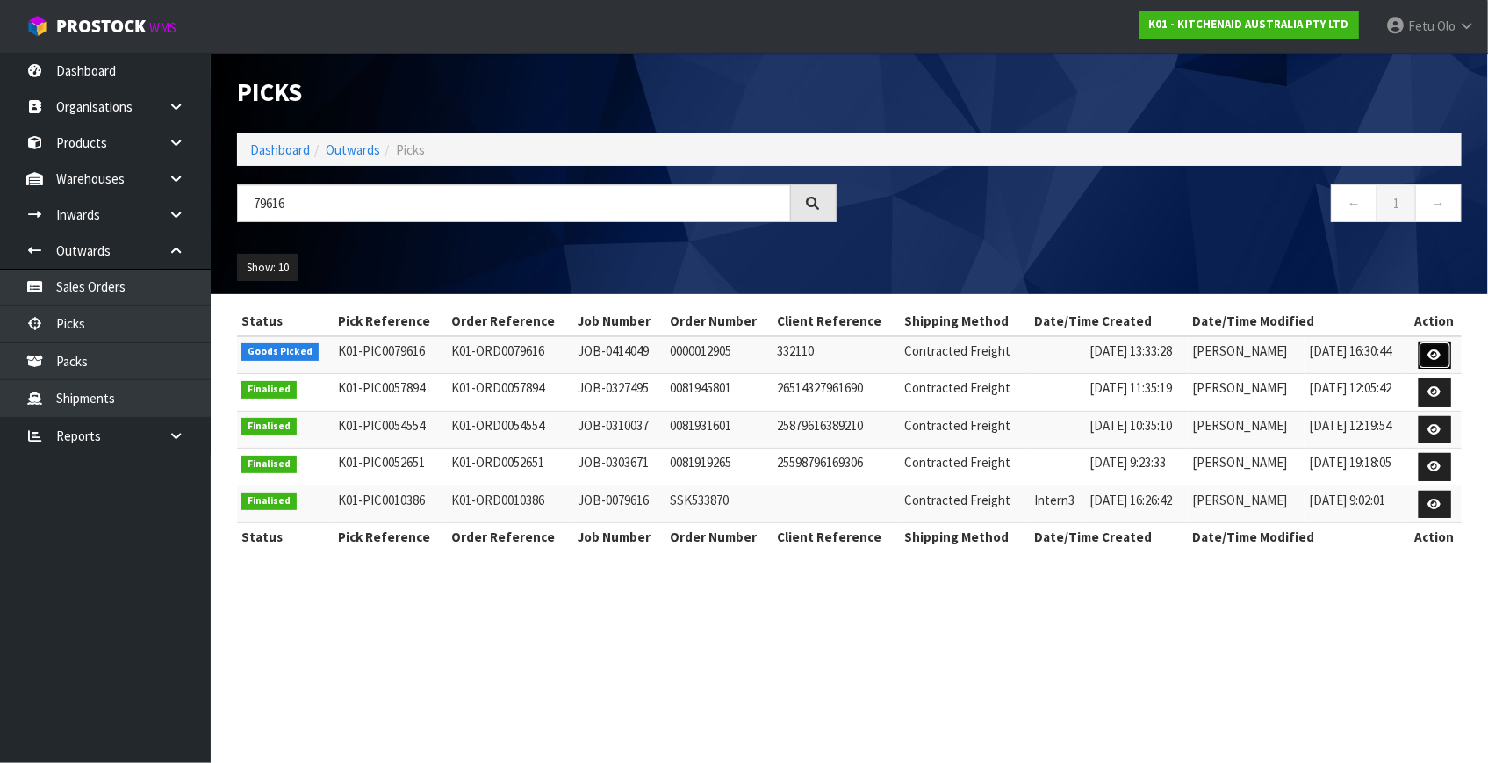
click at [1431, 349] on icon at bounding box center [1434, 354] width 13 height 11
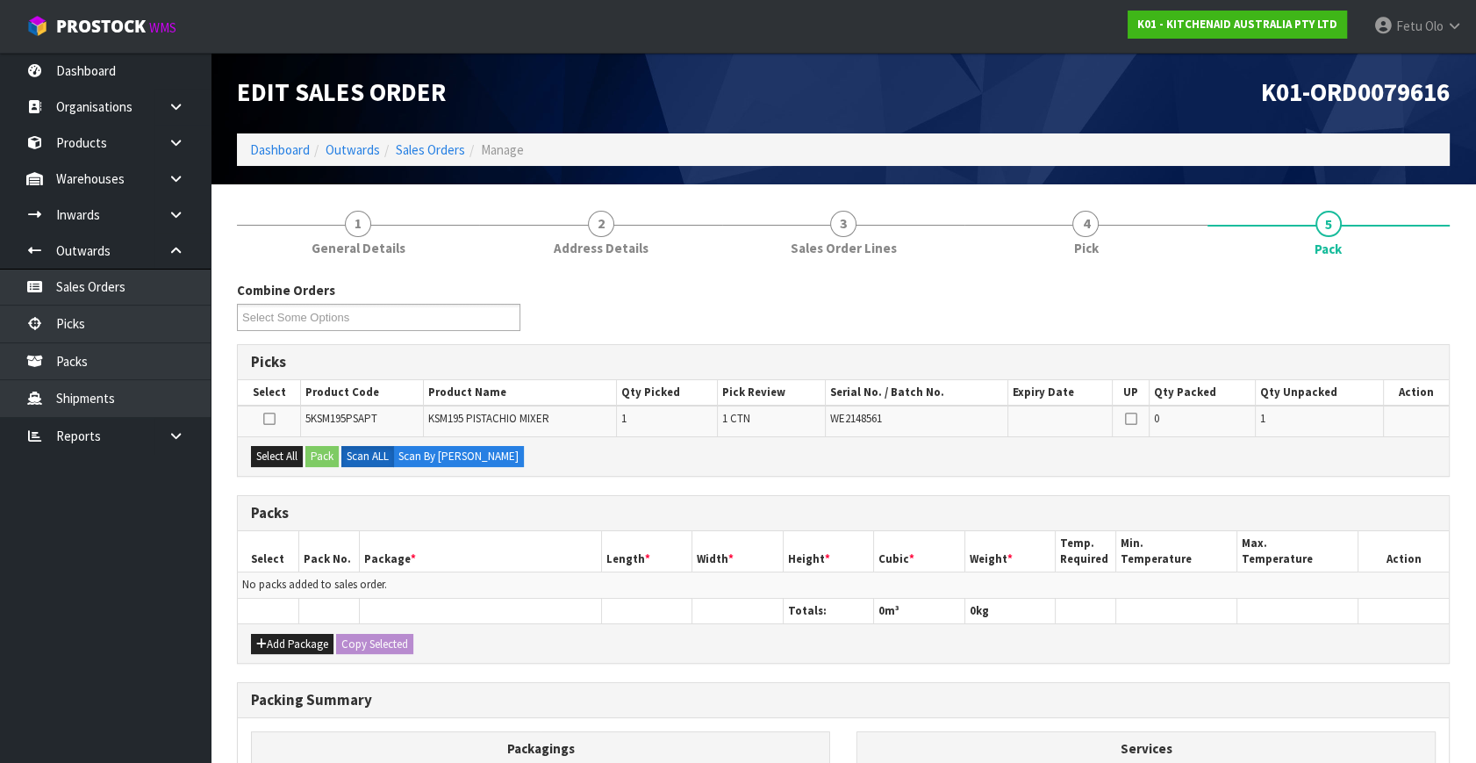
drag, startPoint x: 238, startPoint y: 449, endPoint x: 306, endPoint y: 465, distance: 70.3
click at [257, 456] on div "Select All Pack Scan ALL Scan By Quantity" at bounding box center [843, 455] width 1211 height 39
click at [291, 451] on button "Select All" at bounding box center [277, 456] width 52 height 21
click at [312, 453] on button "Pack" at bounding box center [321, 456] width 33 height 21
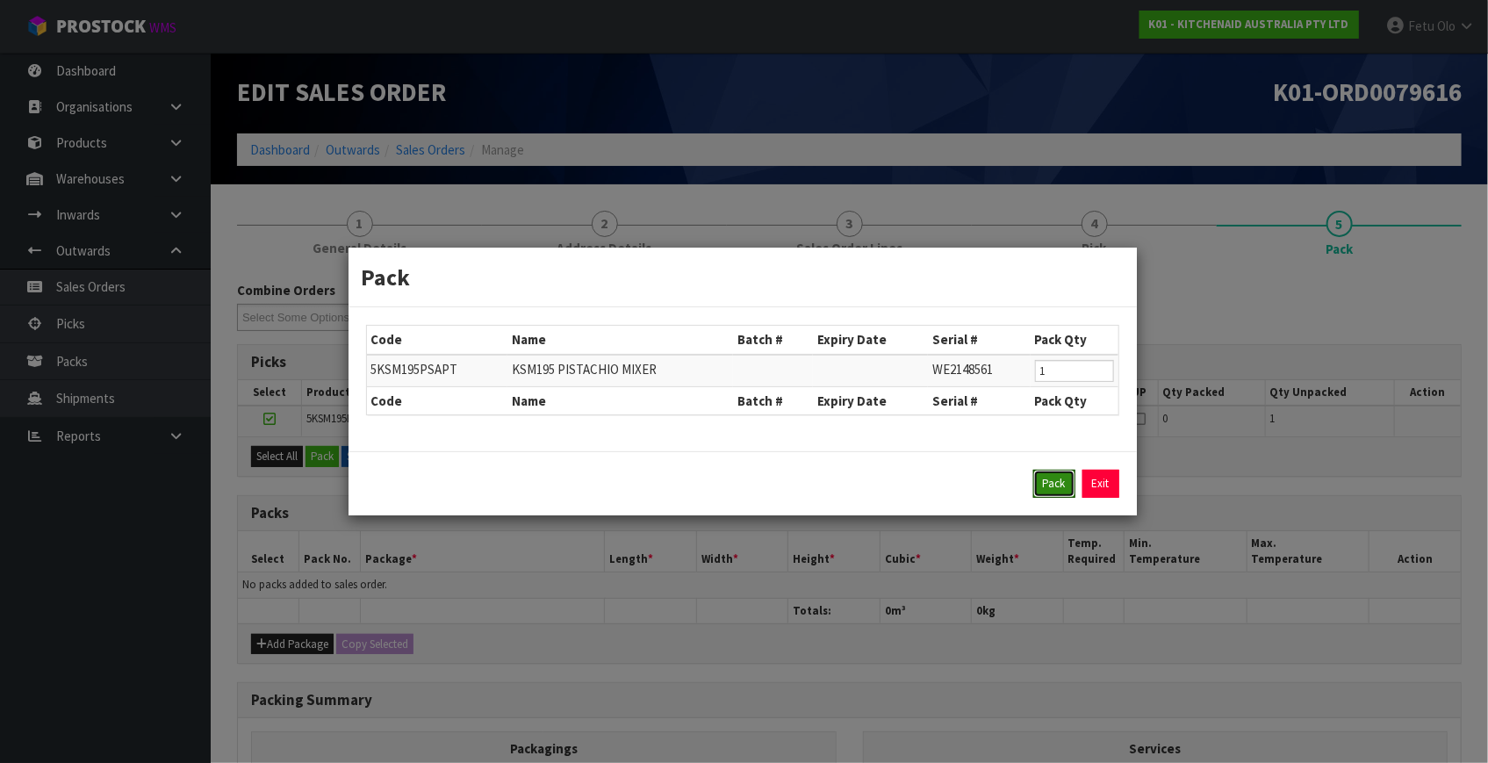
click at [1044, 474] on button "Pack" at bounding box center [1054, 484] width 42 height 28
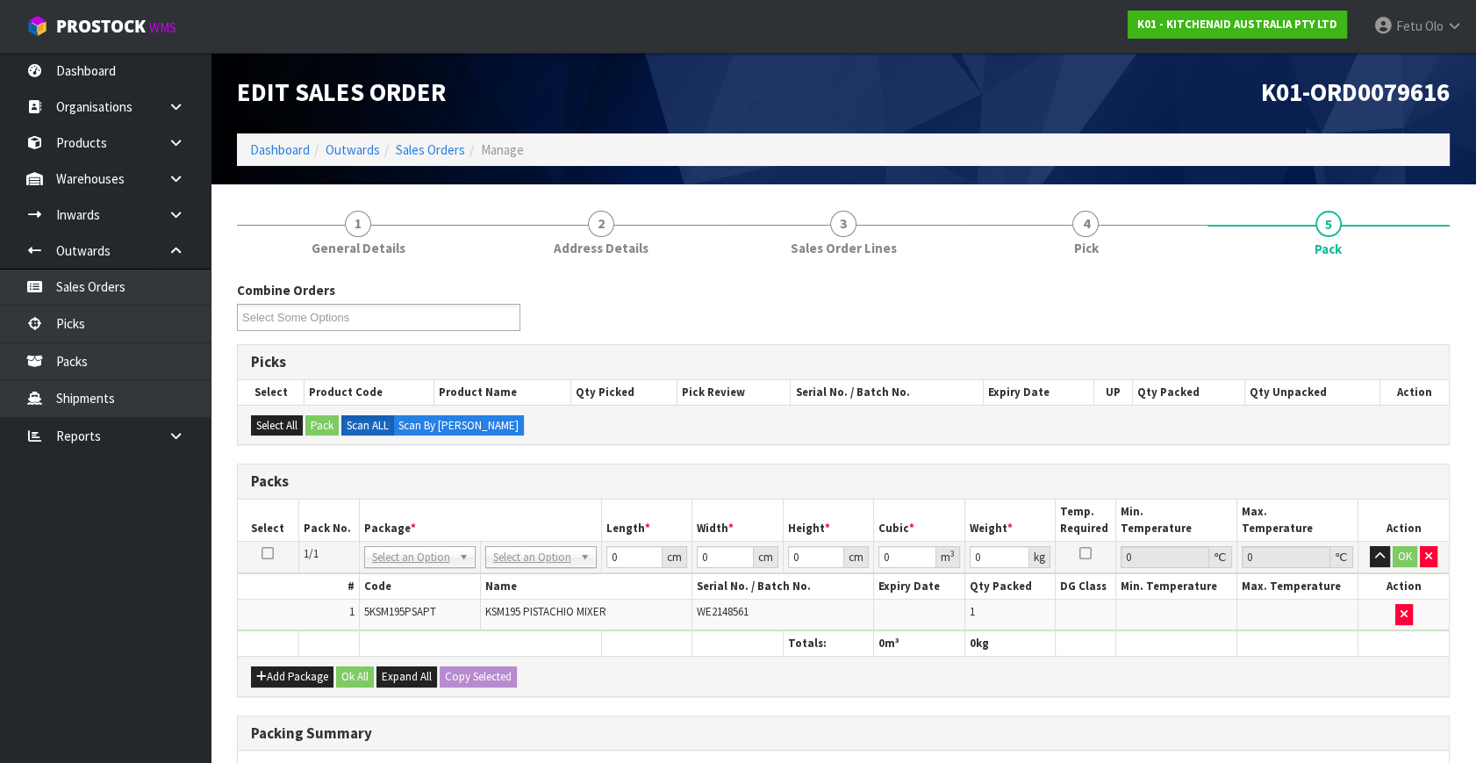
drag, startPoint x: 545, startPoint y: 561, endPoint x: 538, endPoint y: 590, distance: 29.8
drag, startPoint x: 619, startPoint y: 555, endPoint x: 341, endPoint y: 624, distance: 285.9
click at [339, 623] on tbody "1/1 NONE 007-001 007-002 007-004 007-009 007-013 007-014 007-015 007-017 007-01…" at bounding box center [843, 587] width 1211 height 90
type input "42"
type input "29"
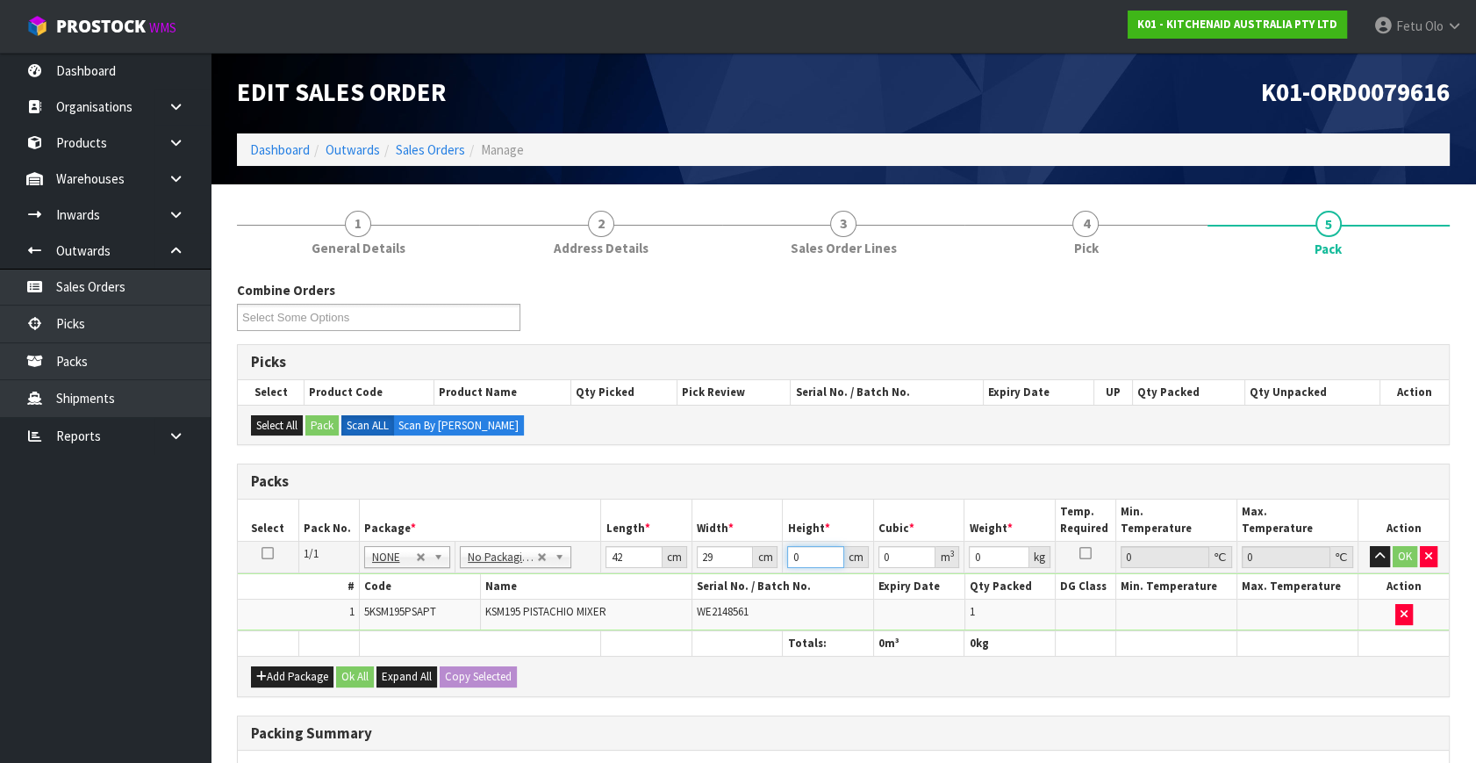
type input "4"
type input "0.004872"
type input "43"
type input "0.052374"
type input "43"
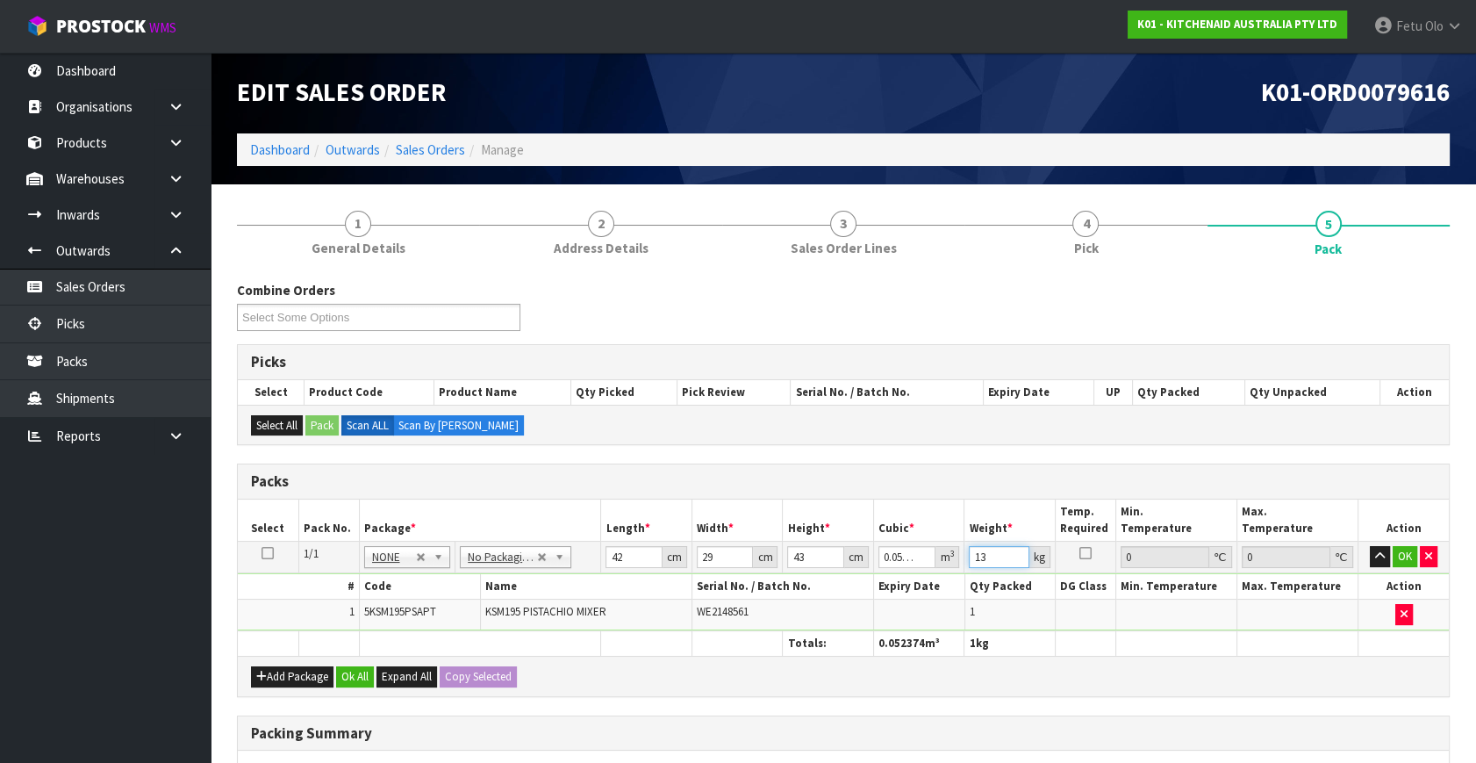
type input "13"
click button "OK" at bounding box center [1405, 556] width 25 height 21
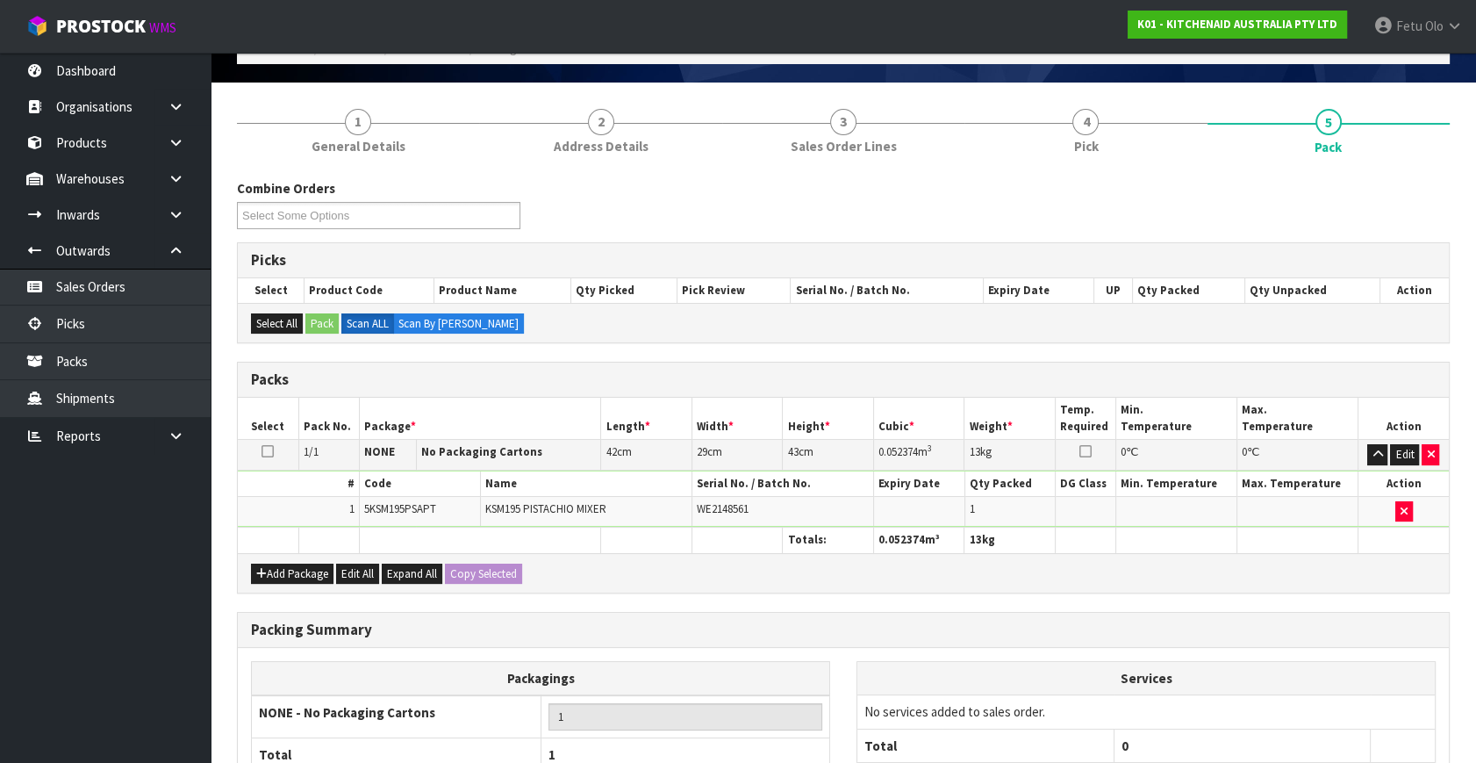
scroll to position [262, 0]
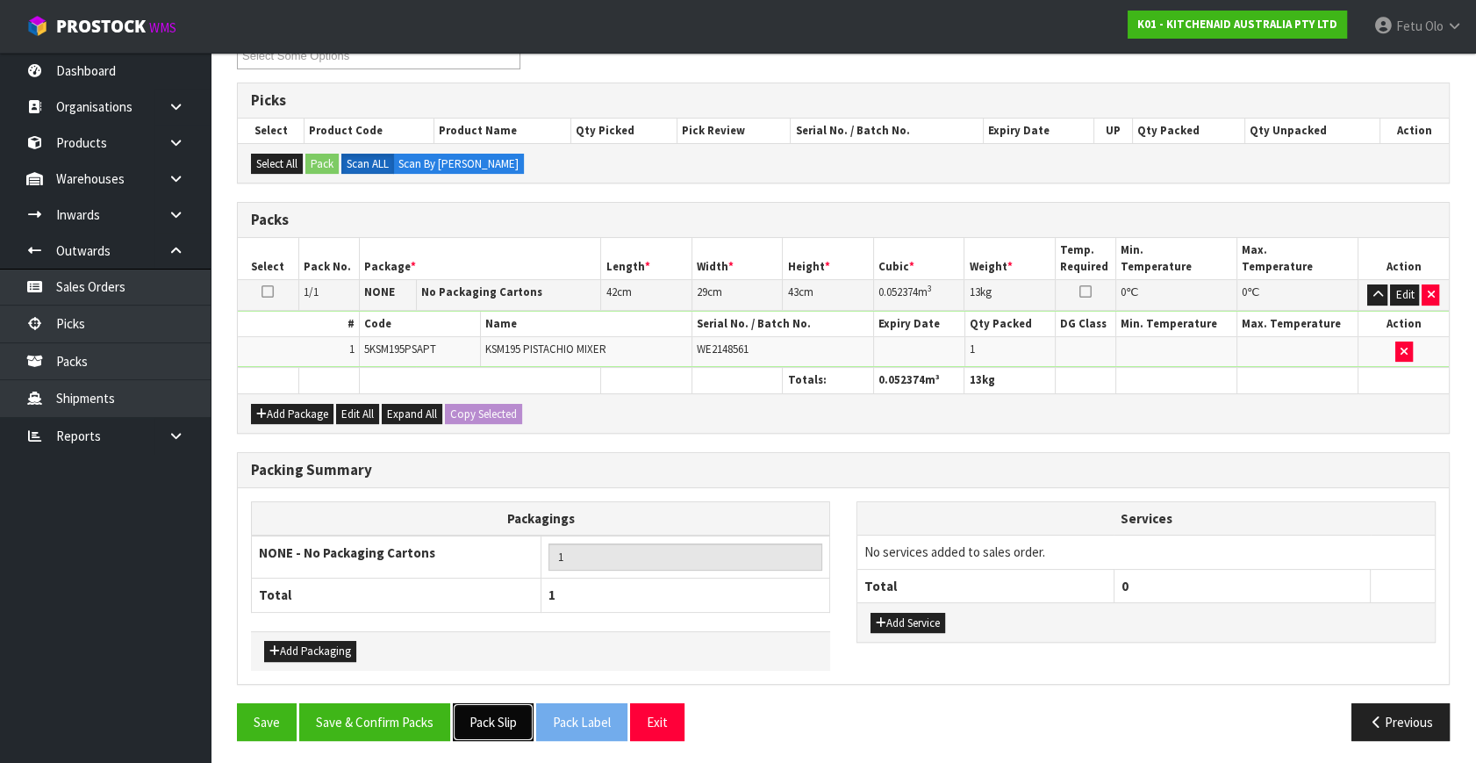
click at [492, 709] on button "Pack Slip" at bounding box center [493, 722] width 81 height 38
click at [344, 721] on button "Save & Confirm Packs" at bounding box center [374, 722] width 151 height 38
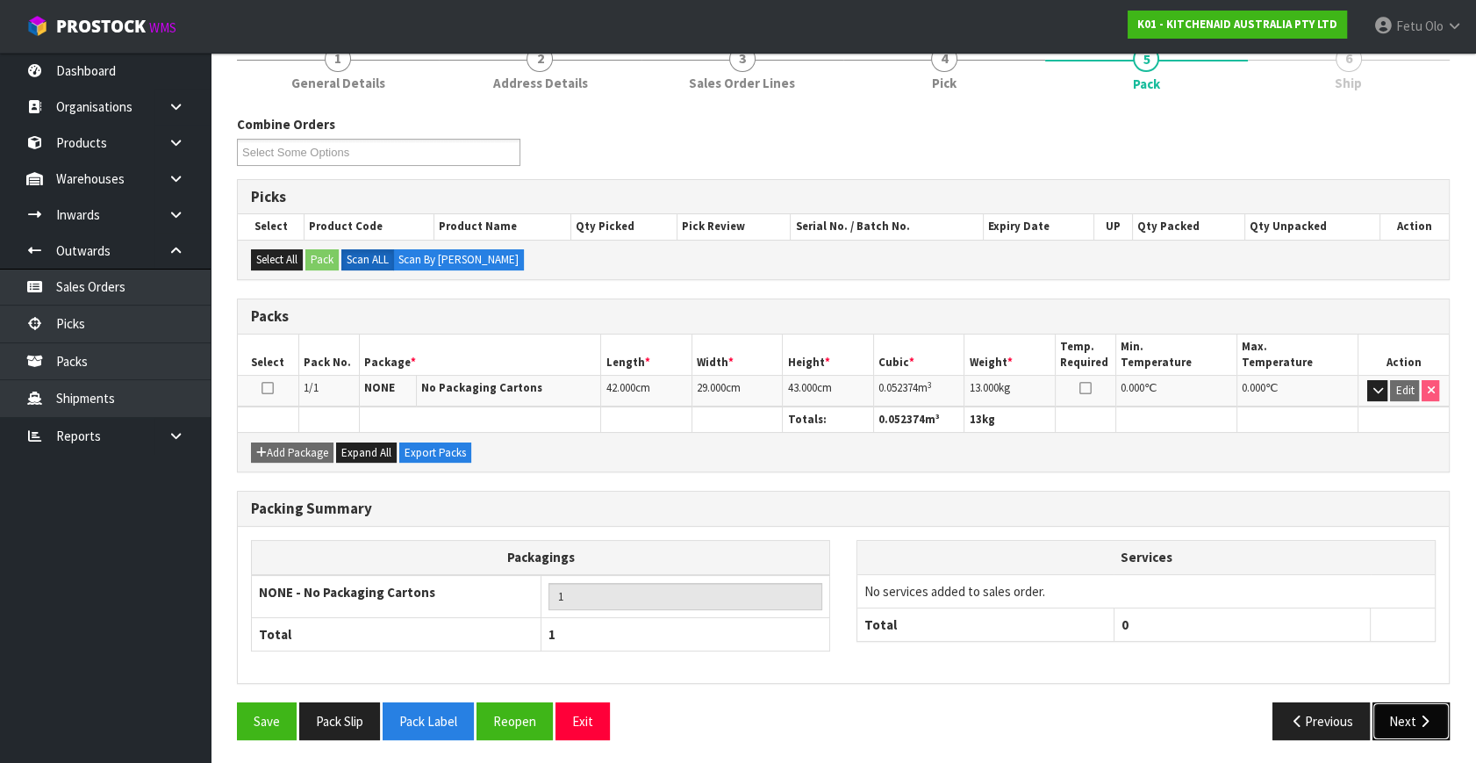
click at [1410, 709] on button "Next" at bounding box center [1411, 721] width 77 height 38
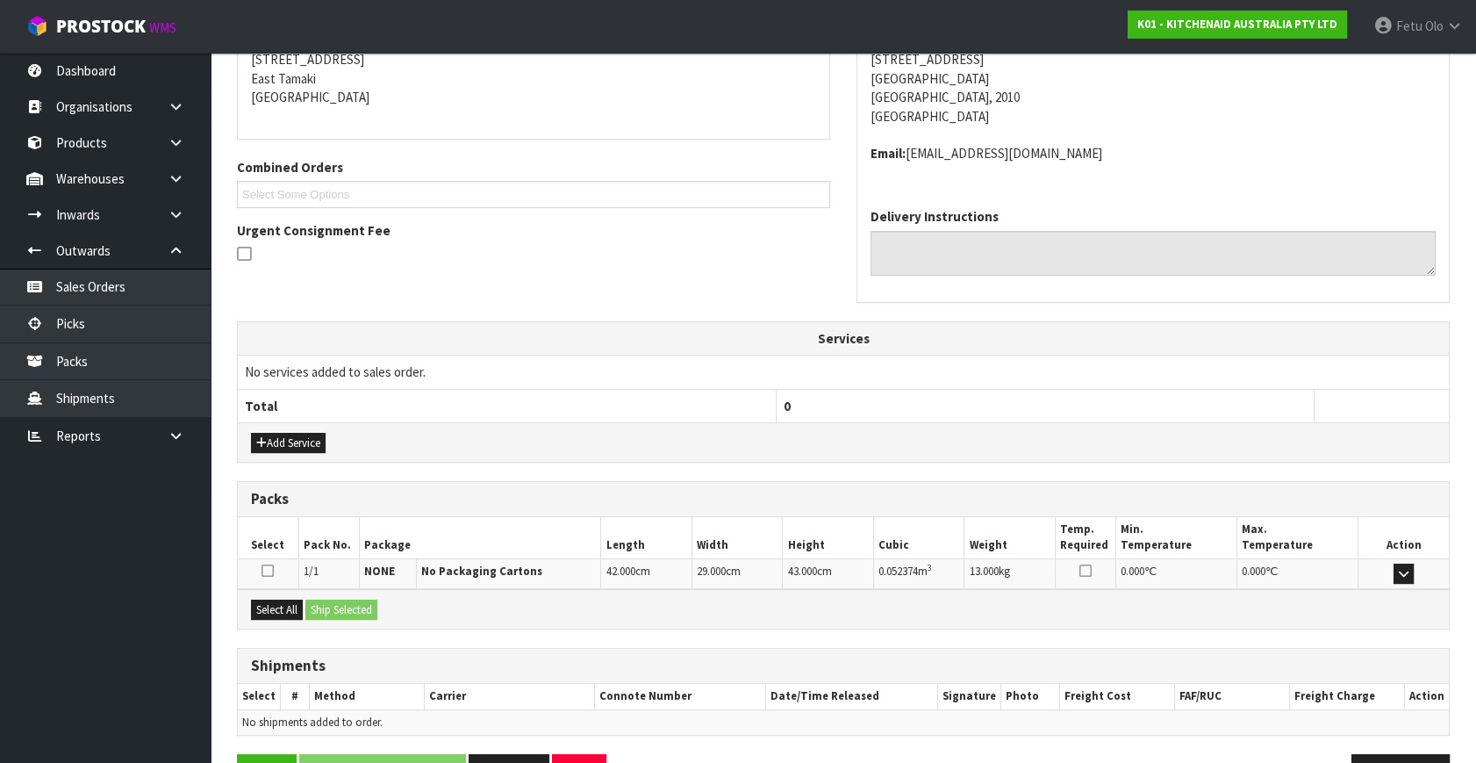
scroll to position [334, 0]
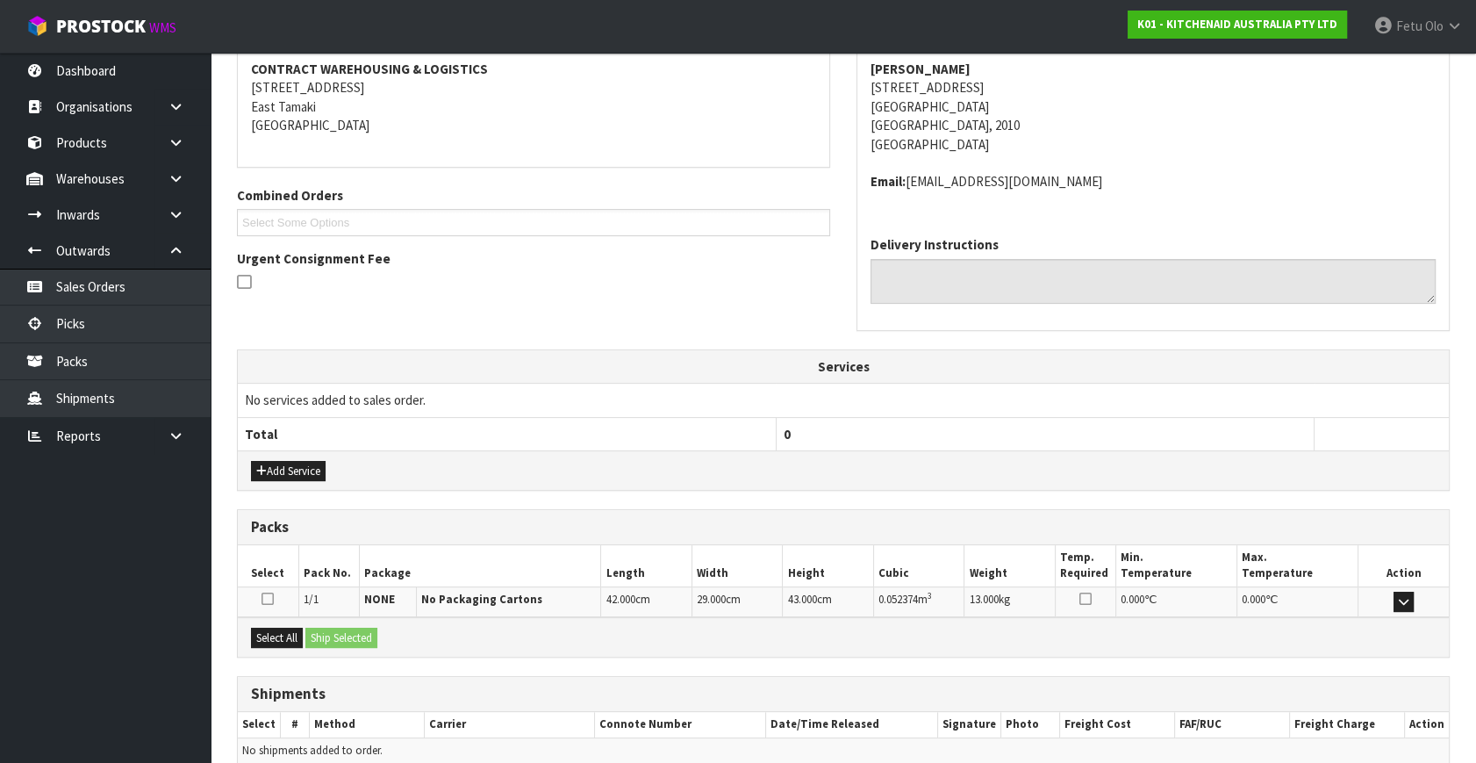
click at [290, 623] on div "Select All Ship Selected" at bounding box center [843, 636] width 1211 height 39
drag, startPoint x: 285, startPoint y: 631, endPoint x: 316, endPoint y: 635, distance: 31.0
click at [303, 635] on button "Select All" at bounding box center [277, 638] width 52 height 21
click at [340, 635] on button "Ship Selected" at bounding box center [341, 638] width 72 height 21
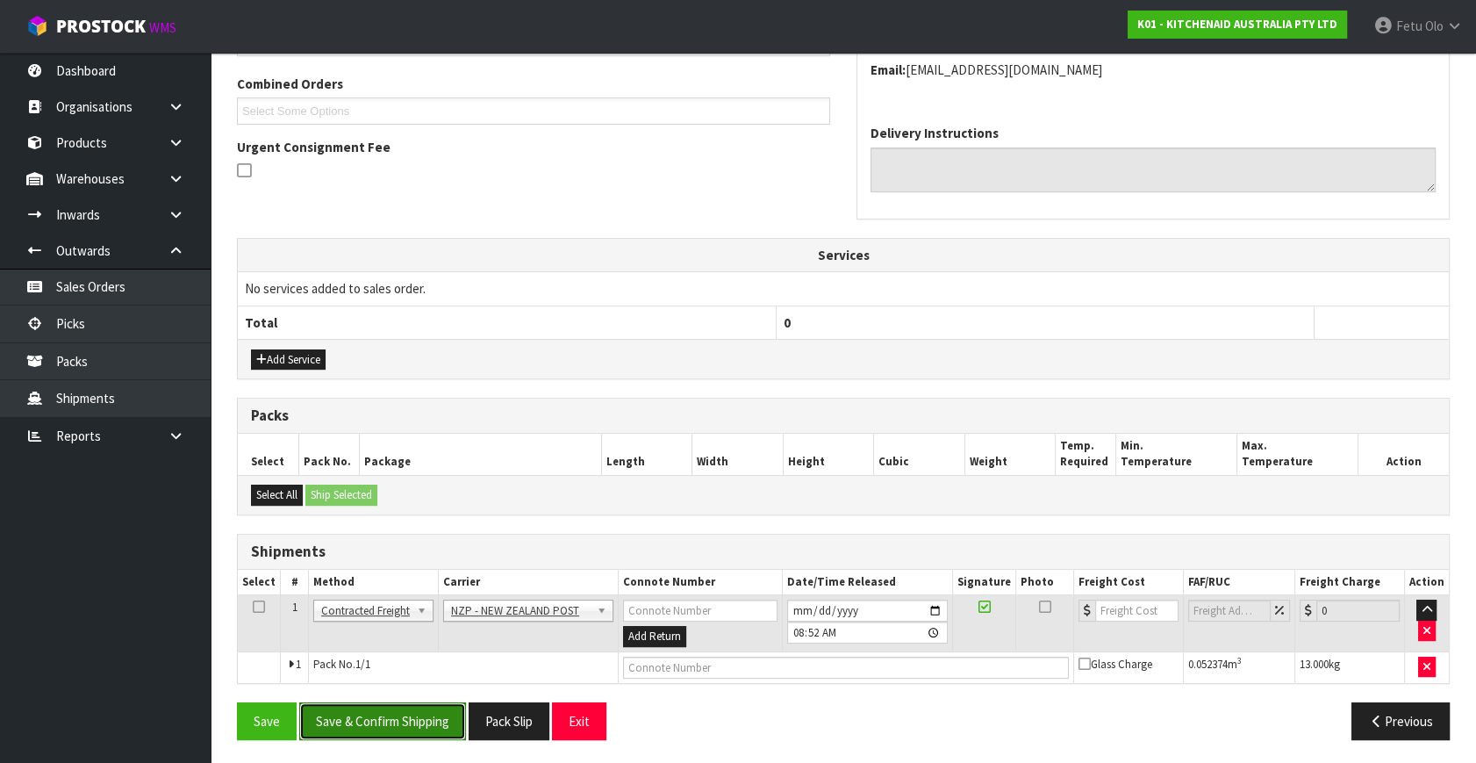
click at [423, 715] on button "Save & Confirm Shipping" at bounding box center [382, 721] width 167 height 38
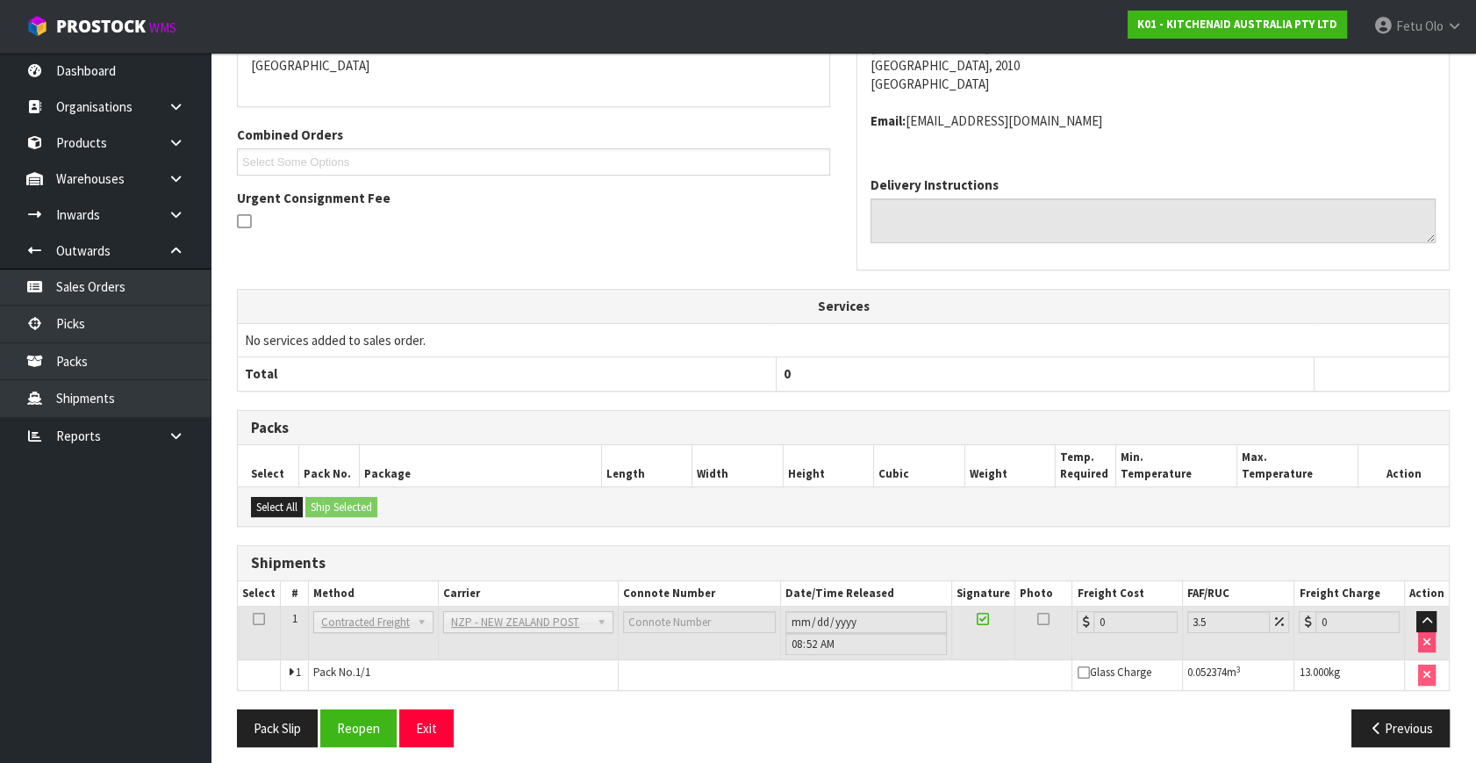
scroll to position [420, 0]
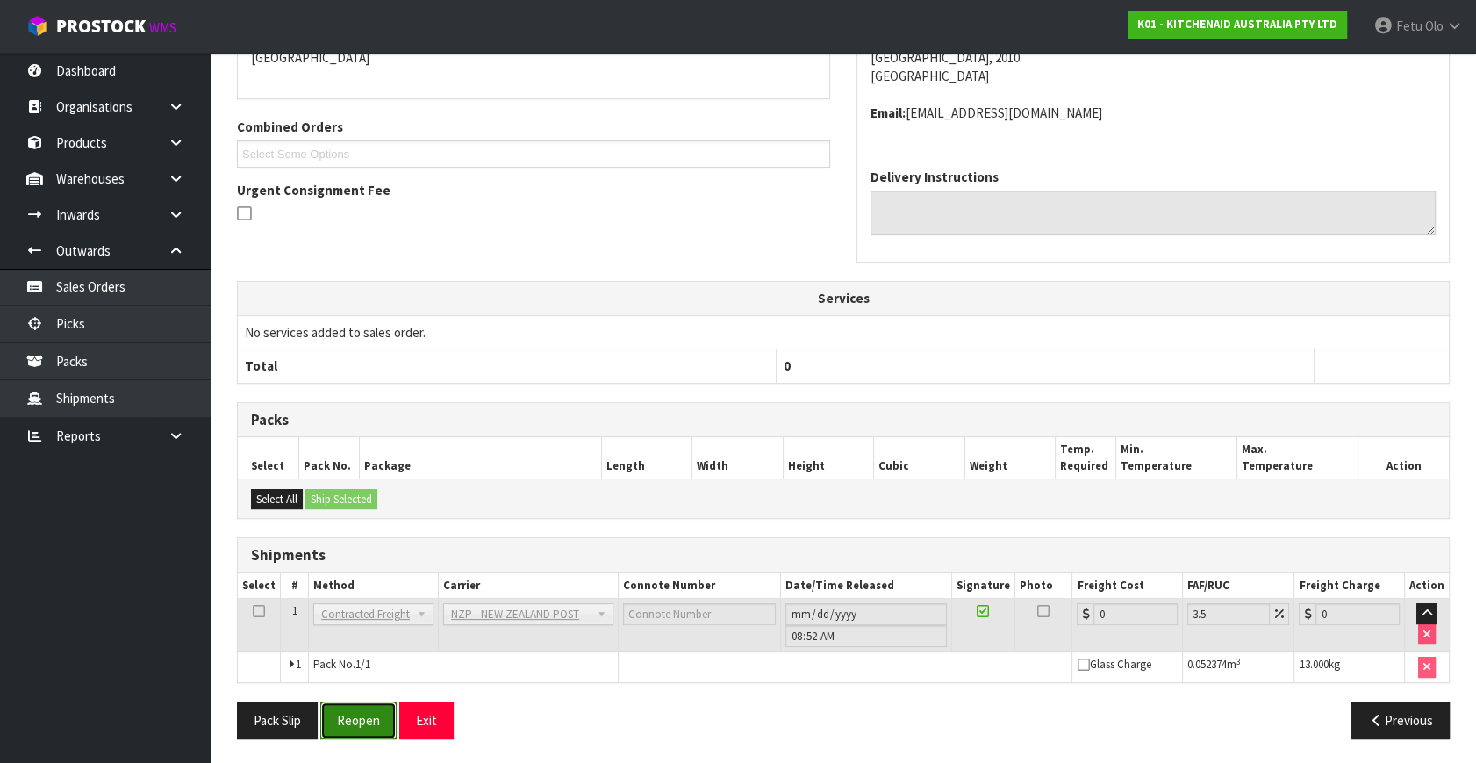
click at [370, 726] on button "Reopen" at bounding box center [358, 720] width 76 height 38
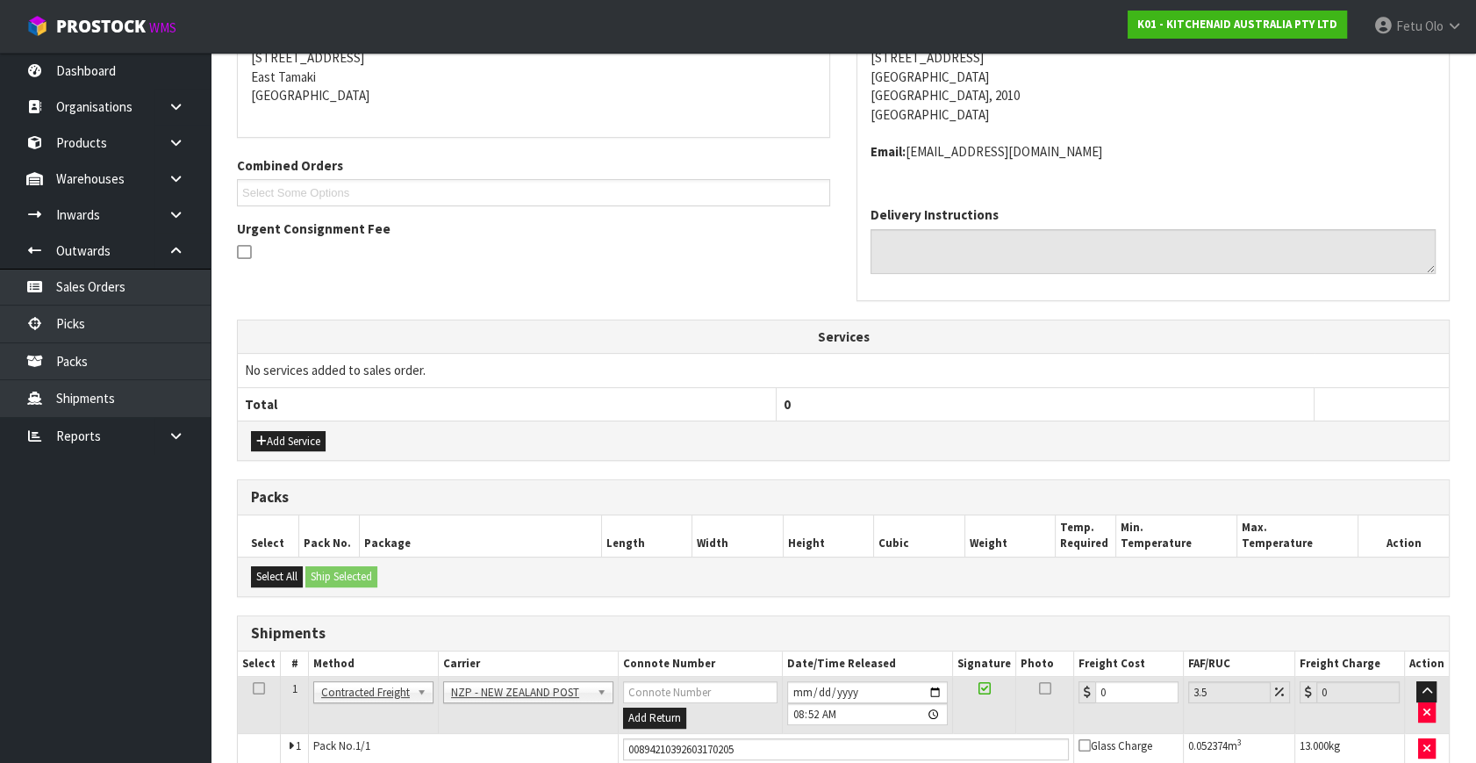
scroll to position [461, 0]
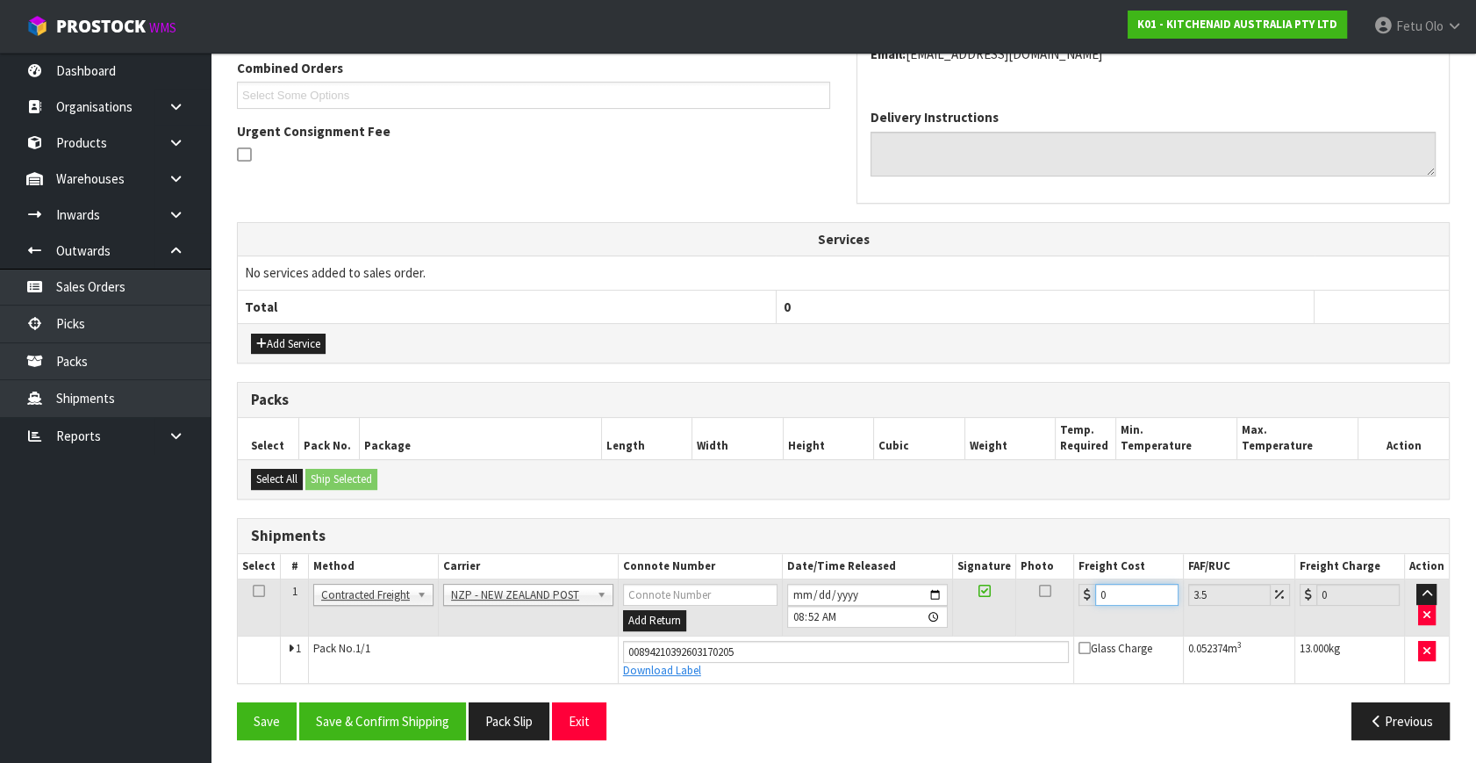
drag, startPoint x: 1143, startPoint y: 594, endPoint x: 510, endPoint y: 696, distance: 641.0
click at [510, 696] on div "From Address CONTRACT WAREHOUSING & LOGISTICS 17 Allens Road East Tamaki Auckla…" at bounding box center [843, 318] width 1213 height 870
type input "4"
type input "4.14"
type input "4.3"
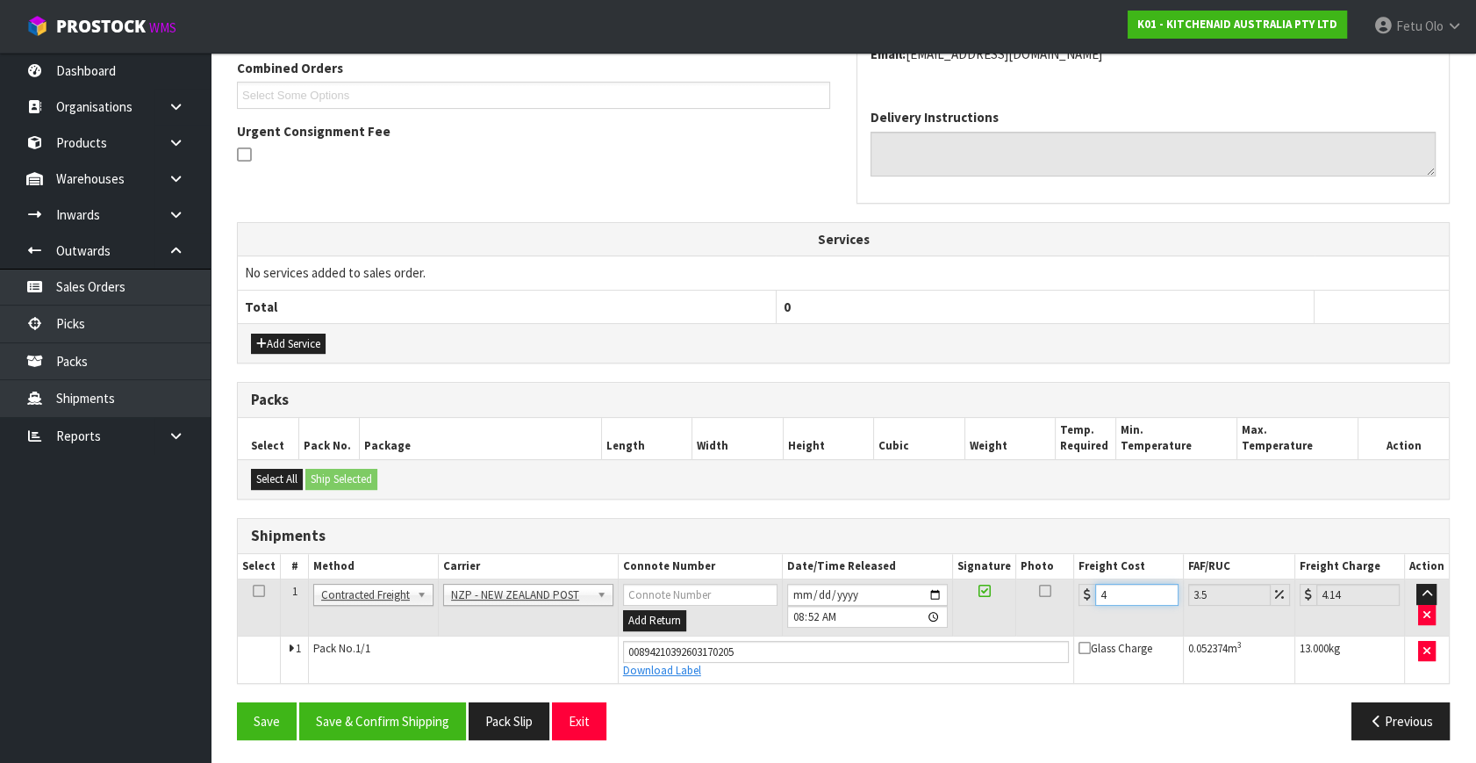
type input "4.45"
type input "4.33"
type input "4.48"
type input "4.33"
click at [376, 721] on button "Save & Confirm Shipping" at bounding box center [382, 721] width 167 height 38
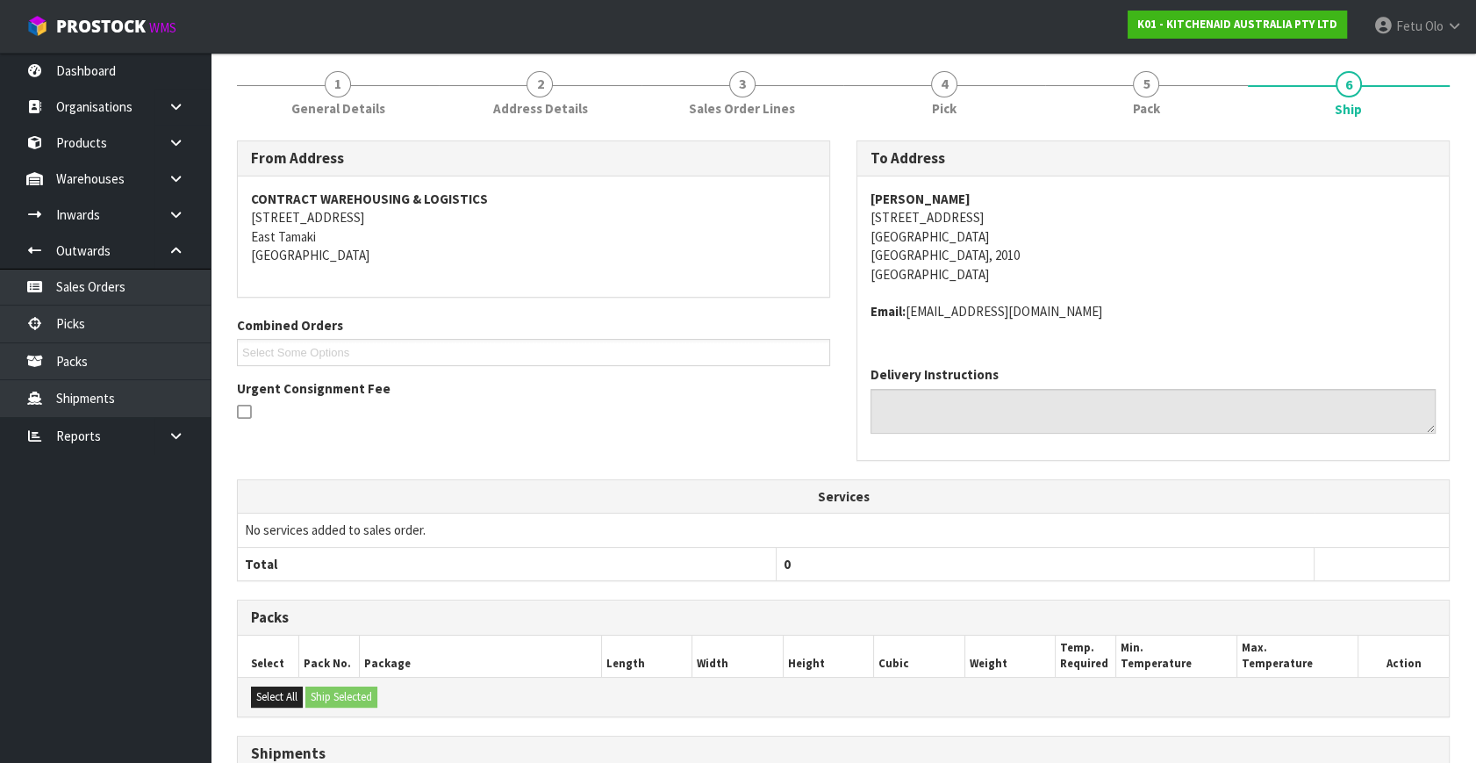
scroll to position [413, 0]
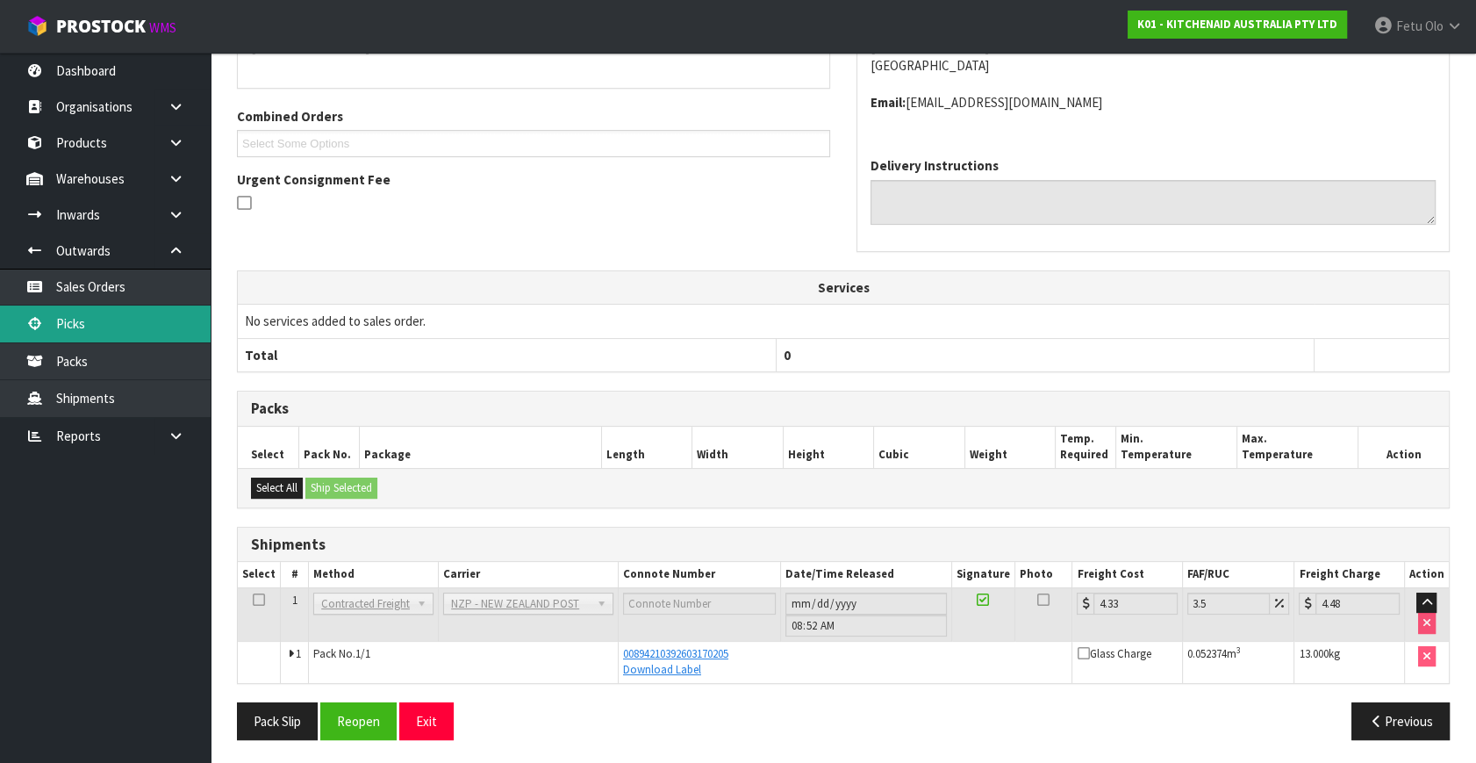
click at [99, 317] on link "Picks" at bounding box center [105, 323] width 211 height 36
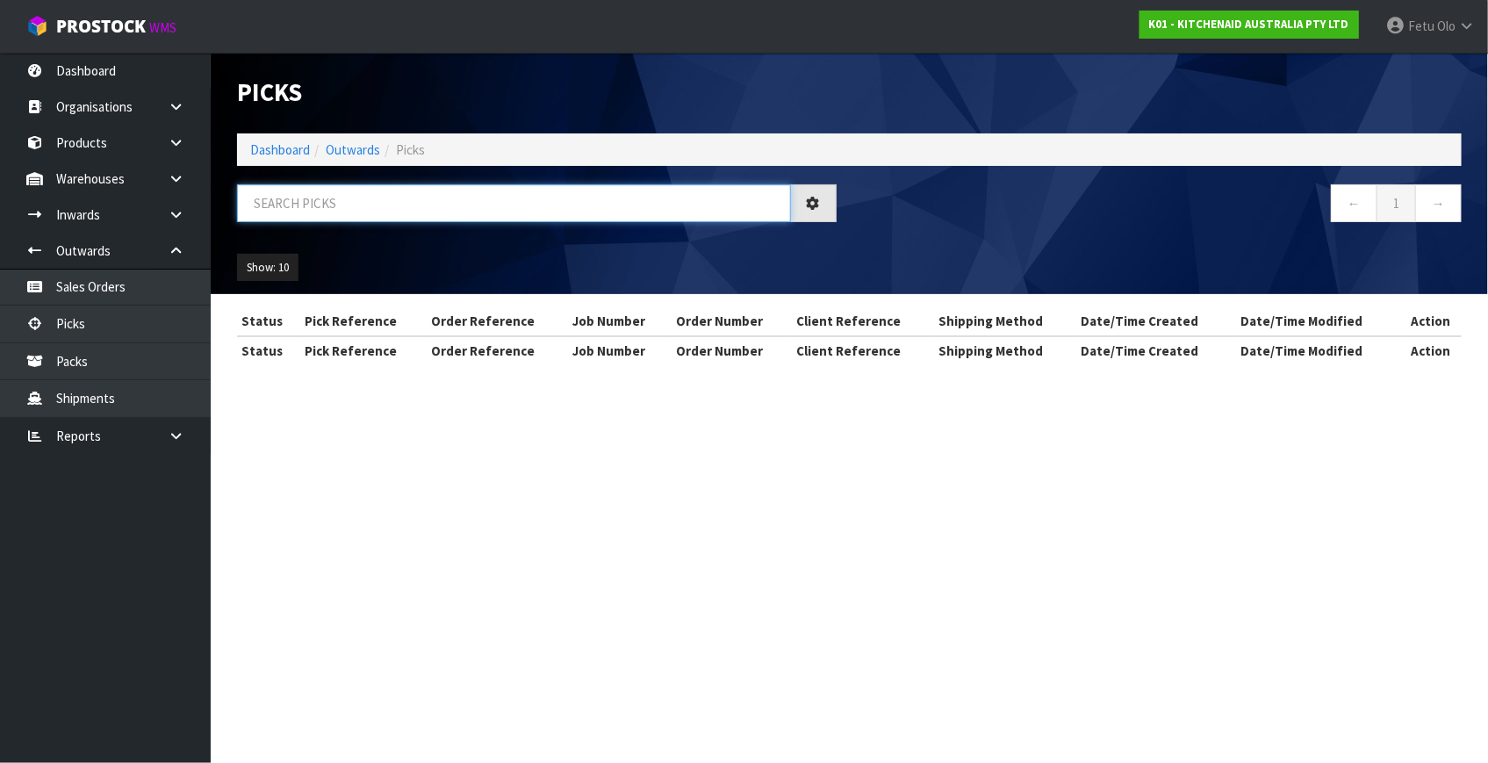
click at [356, 198] on input "text" at bounding box center [514, 203] width 554 height 38
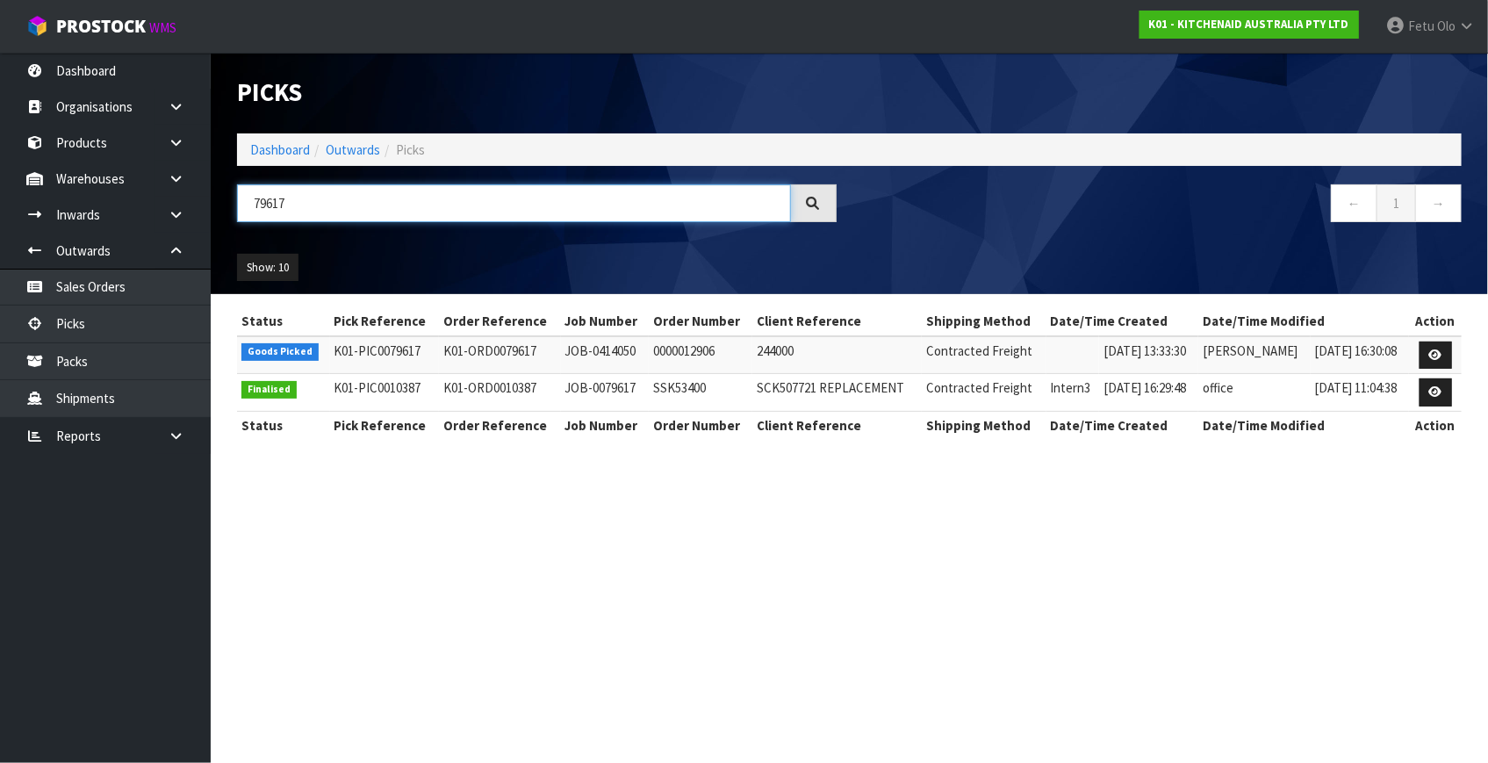
type input "79617"
click at [1439, 355] on icon at bounding box center [1435, 354] width 13 height 11
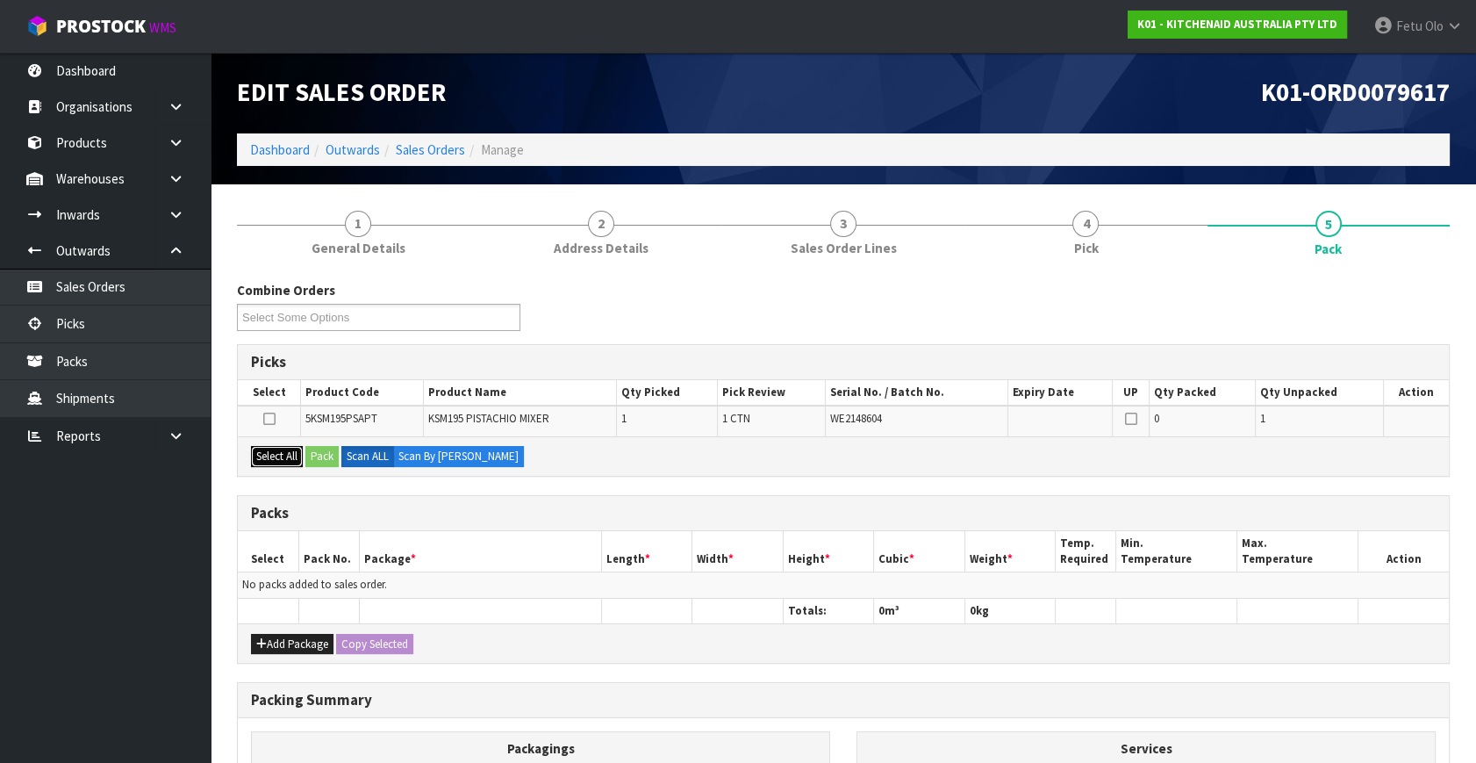
click at [289, 461] on button "Select All" at bounding box center [277, 456] width 52 height 21
click at [334, 457] on button "Pack" at bounding box center [321, 456] width 33 height 21
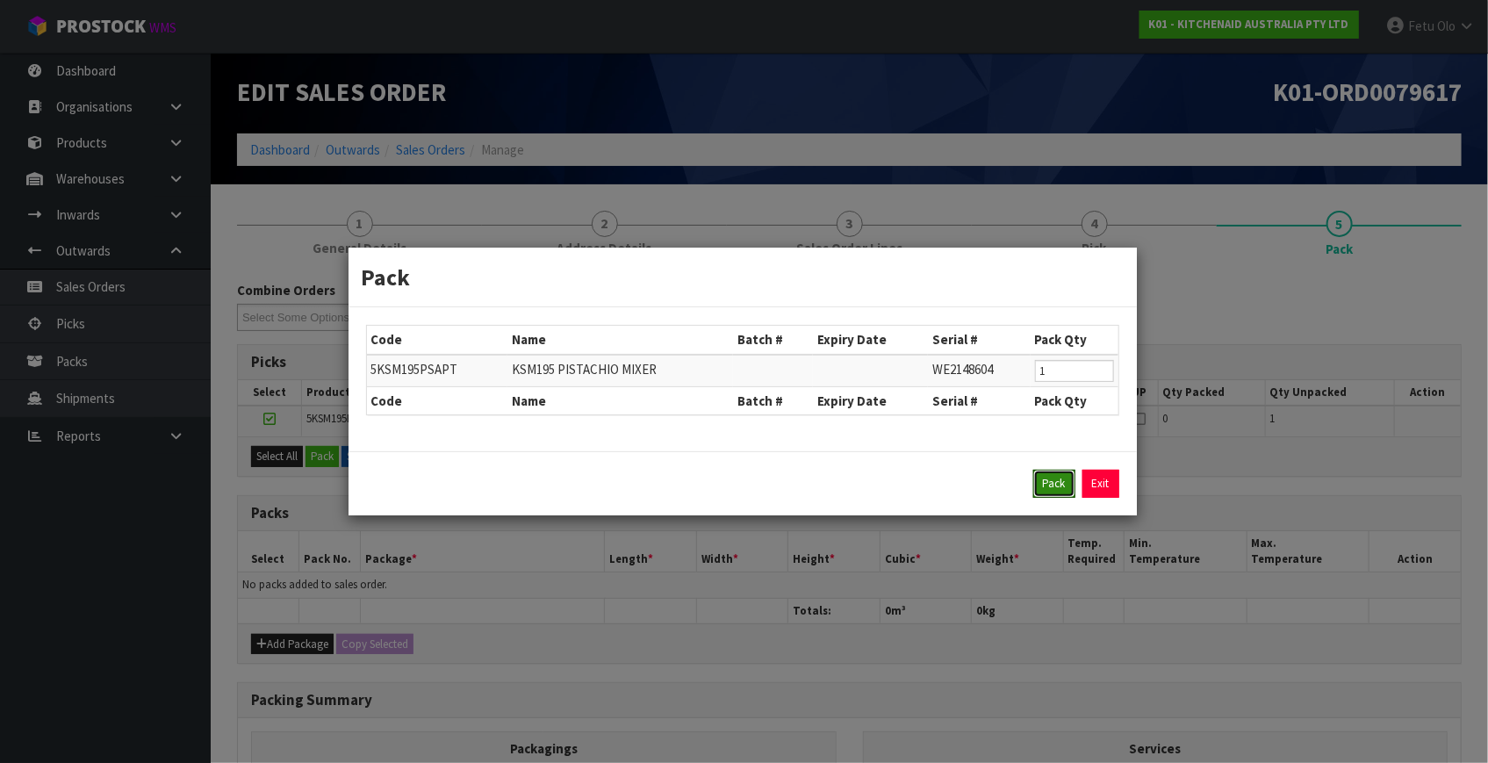
click at [1047, 483] on button "Pack" at bounding box center [1054, 484] width 42 height 28
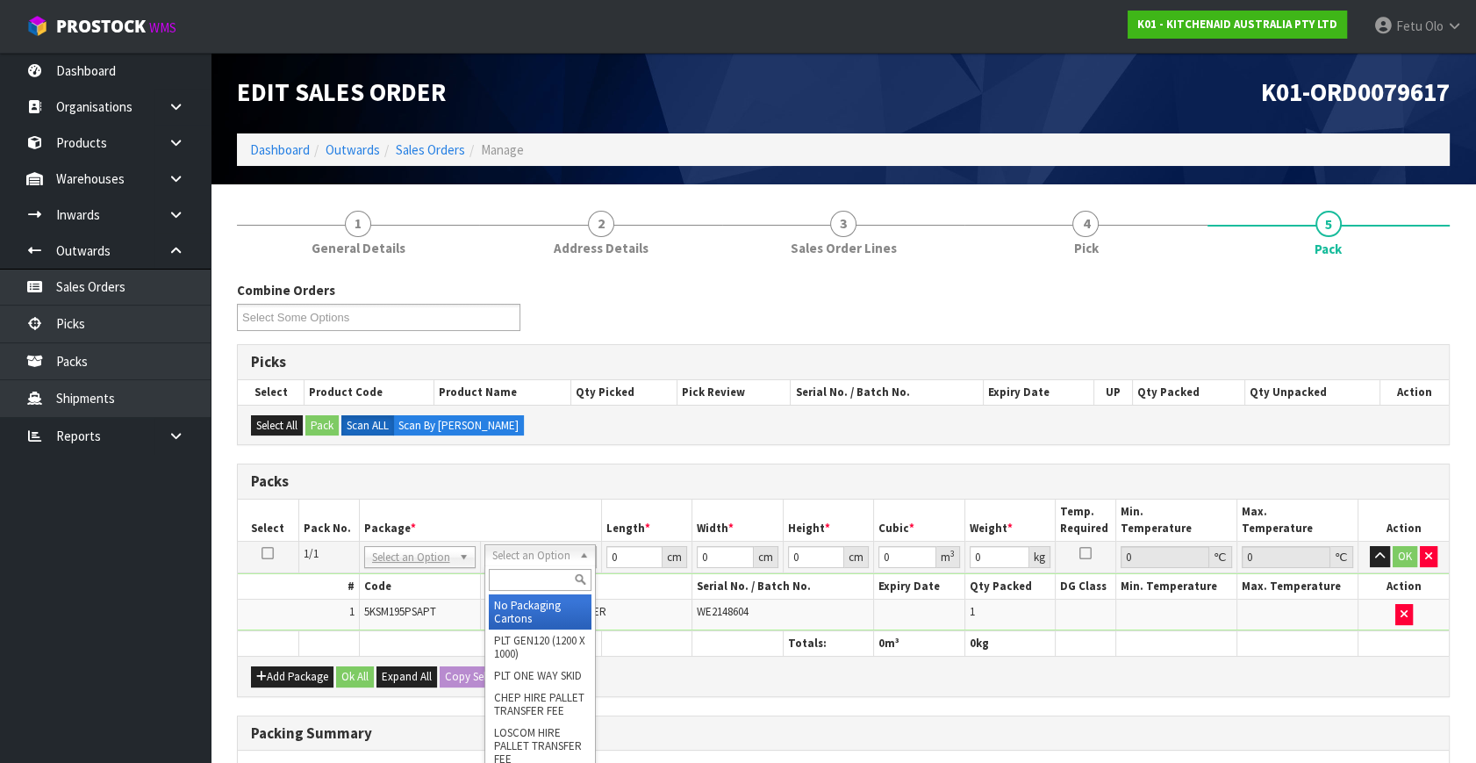
drag, startPoint x: 499, startPoint y: 606, endPoint x: 532, endPoint y: 598, distance: 34.3
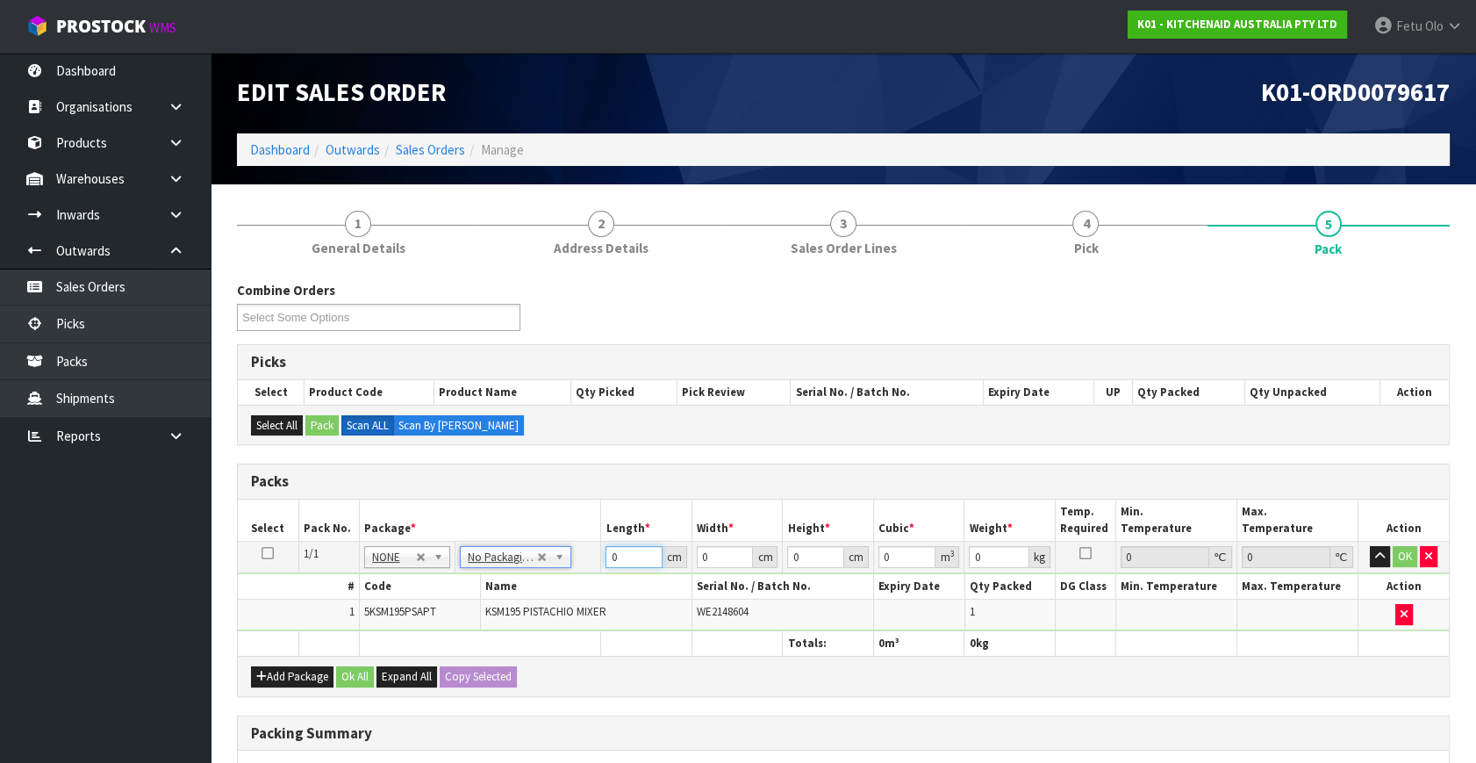
drag, startPoint x: 631, startPoint y: 551, endPoint x: 427, endPoint y: 635, distance: 220.4
click at [428, 635] on table "Select Pack No. Package * Length * Width * Height * Cubic * Weight * Temp. Requ…" at bounding box center [843, 577] width 1211 height 156
type input "42"
type input "29"
type input "4"
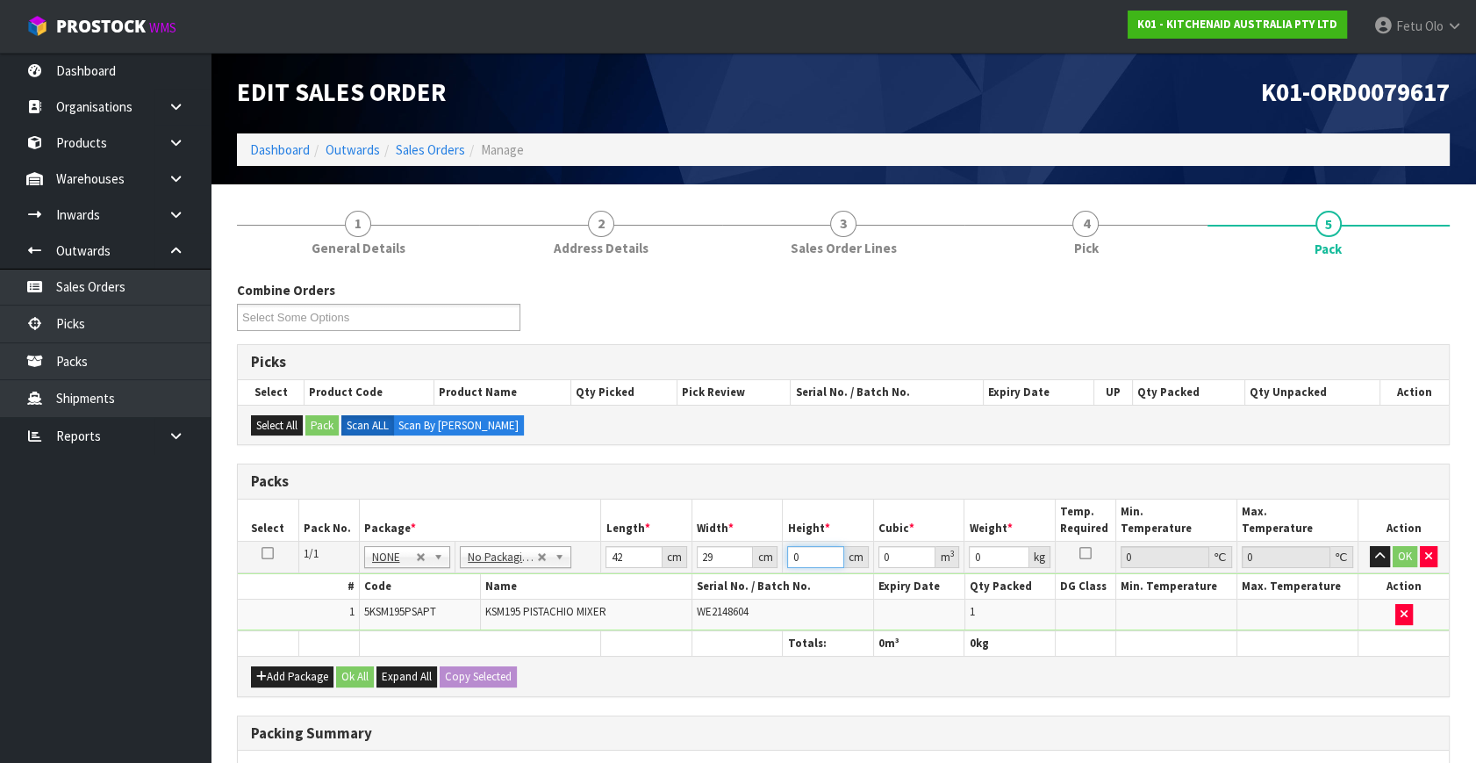
type input "0.004872"
type input "43"
type input "0.052374"
type input "43"
type input "13"
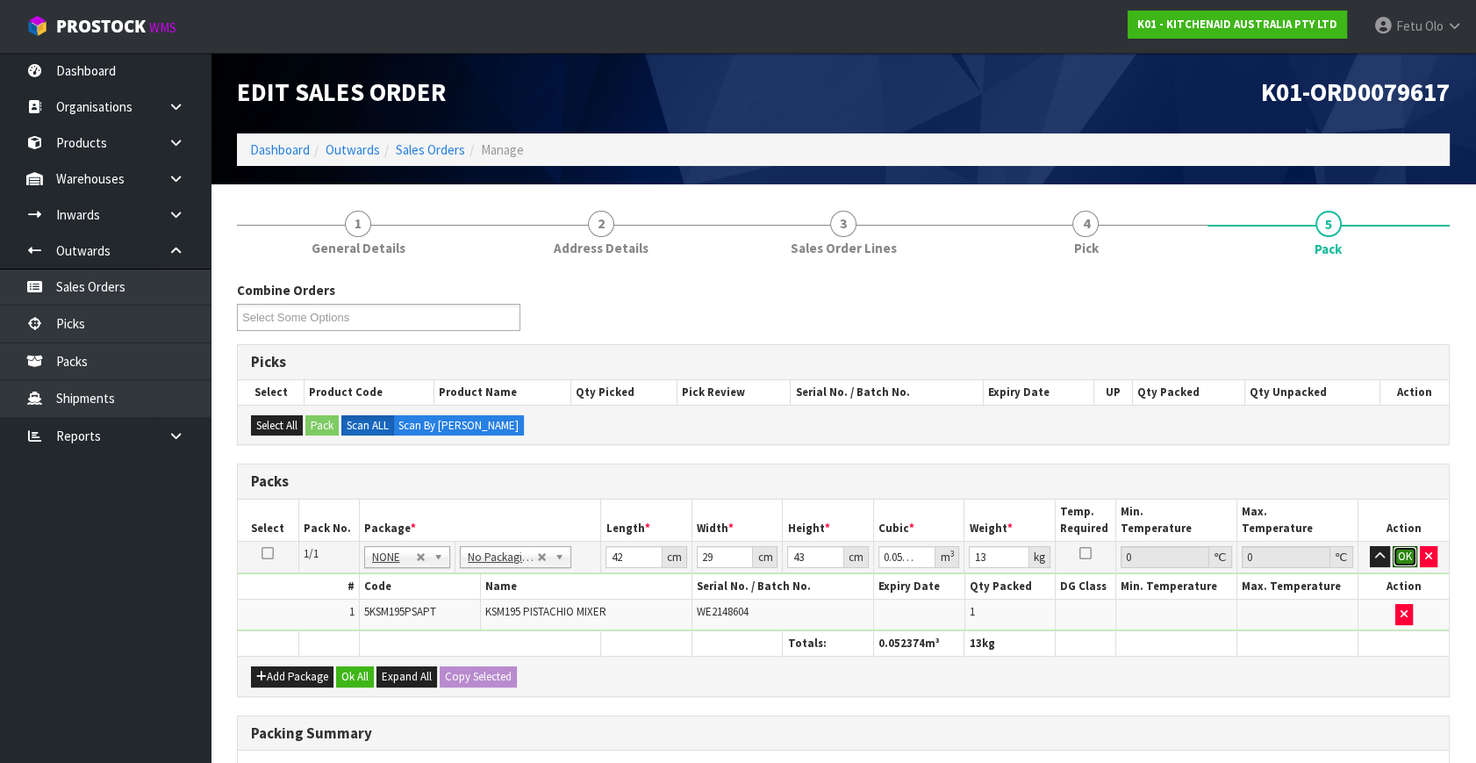
click button "OK" at bounding box center [1405, 556] width 25 height 21
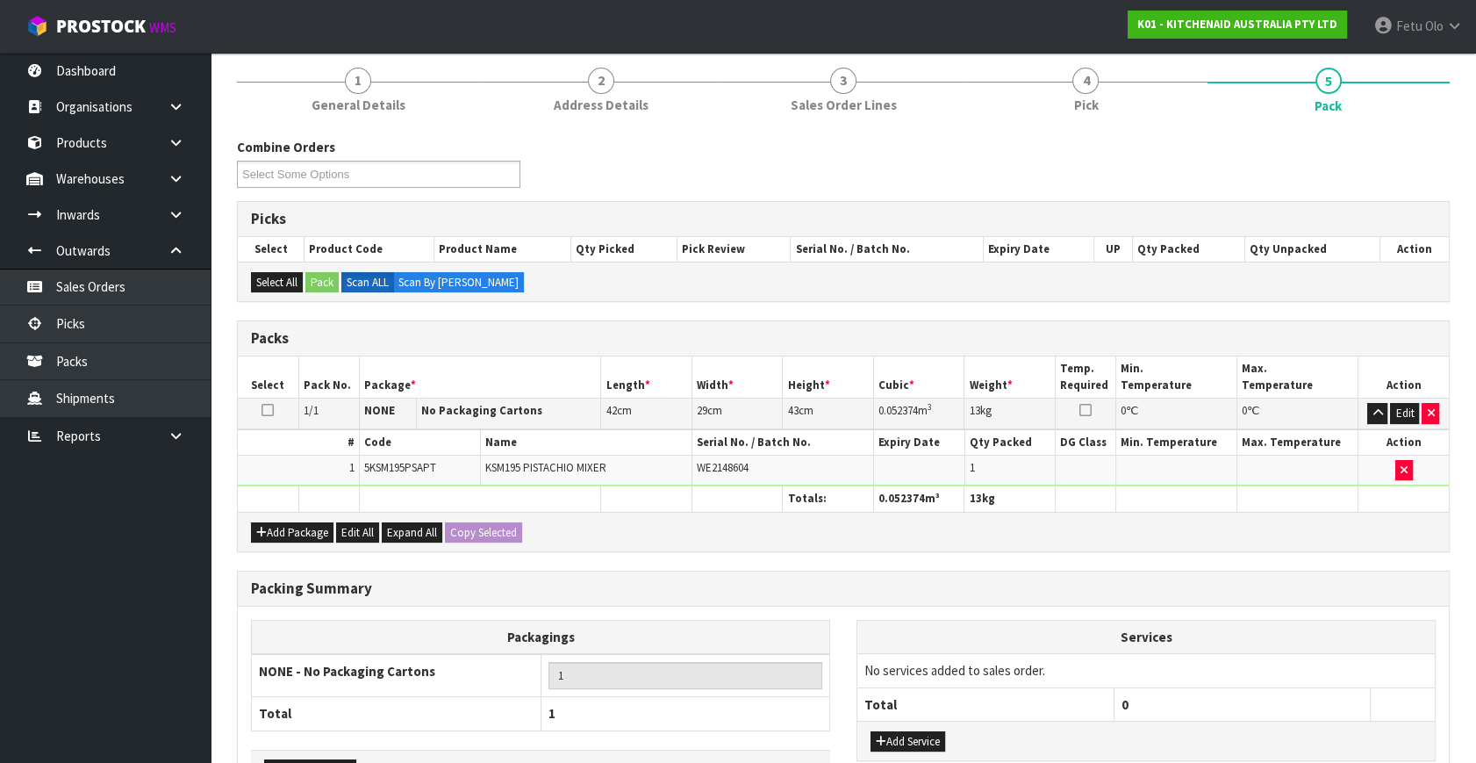
scroll to position [262, 0]
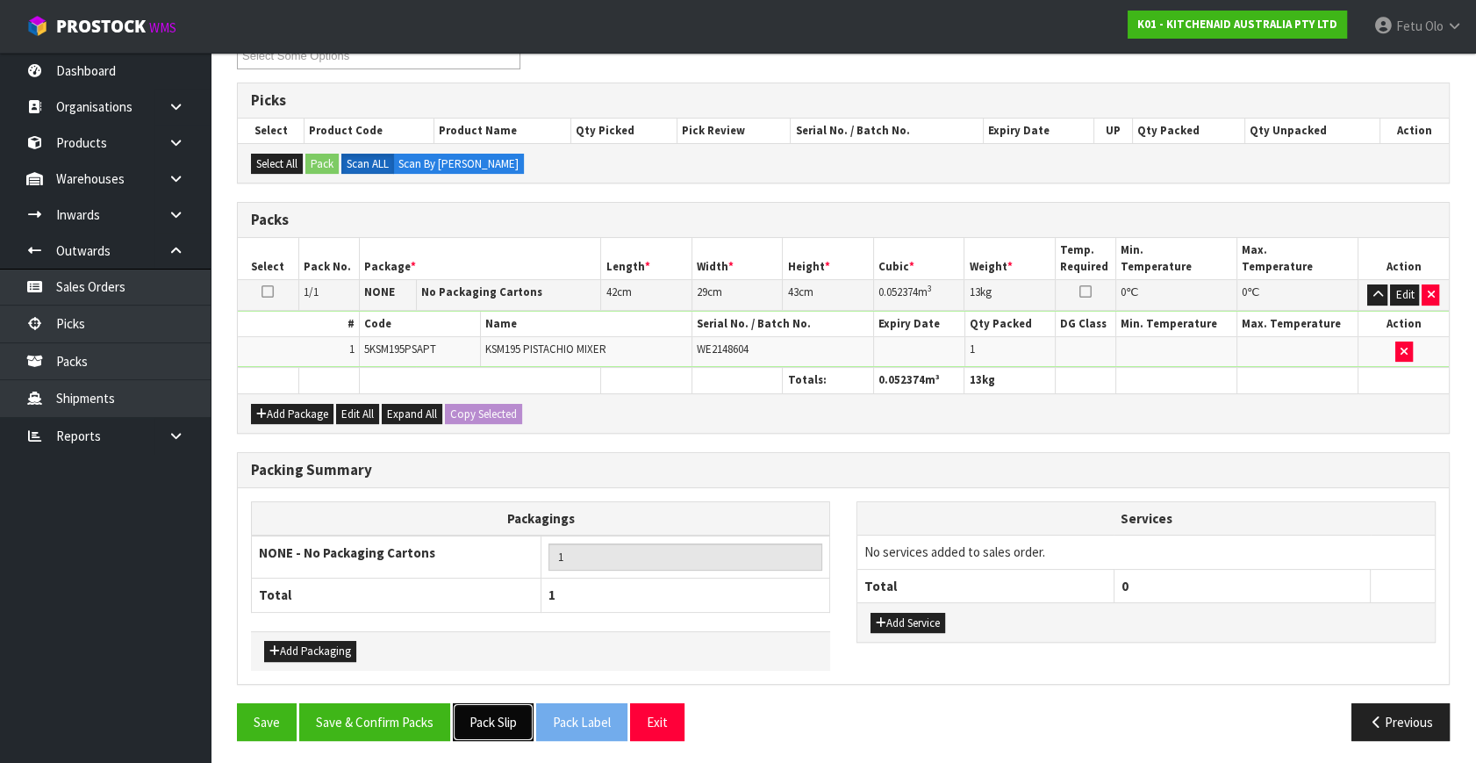
drag, startPoint x: 505, startPoint y: 713, endPoint x: 495, endPoint y: 710, distance: 10.0
click at [504, 712] on button "Pack Slip" at bounding box center [493, 722] width 81 height 38
click at [419, 735] on button "Save & Confirm Packs" at bounding box center [374, 722] width 151 height 38
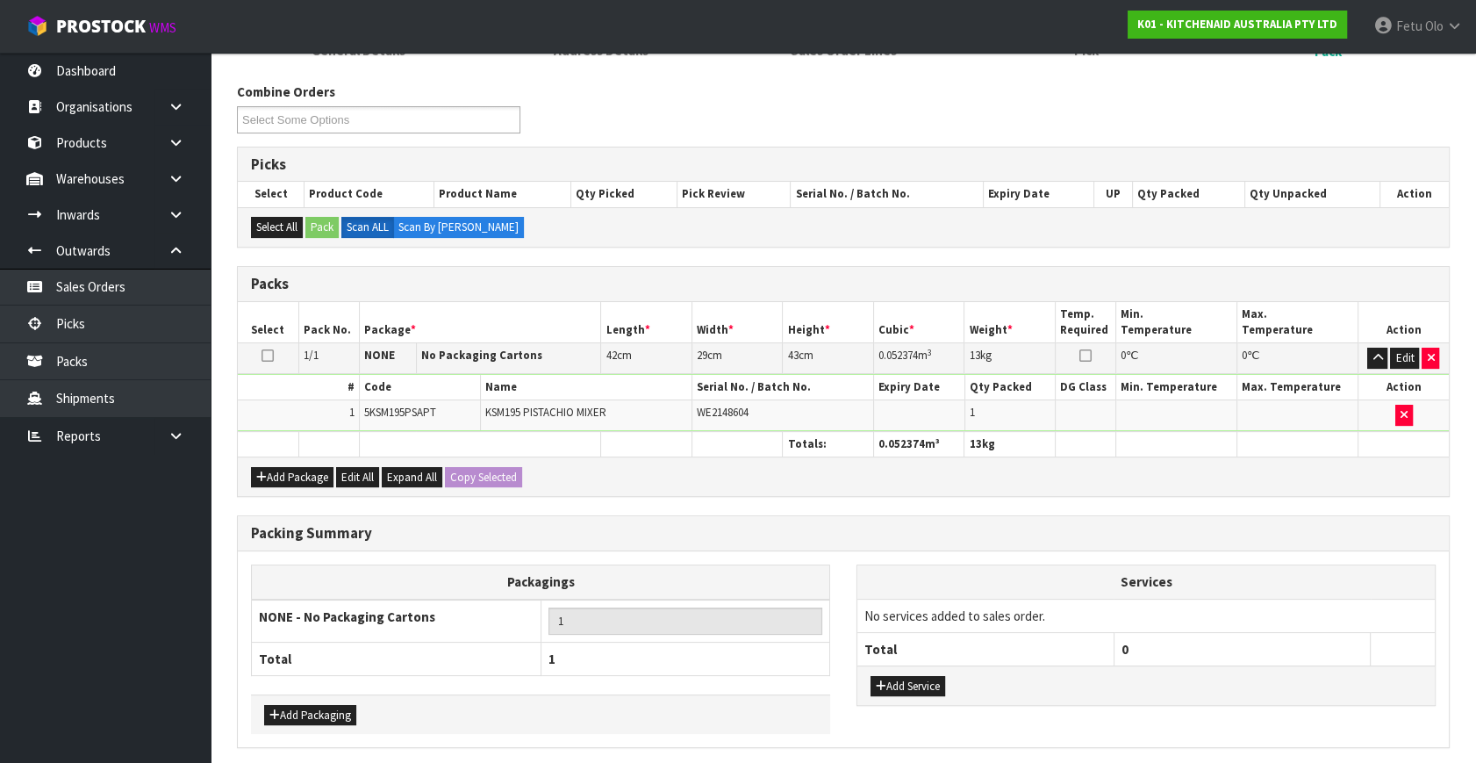
scroll to position [0, 0]
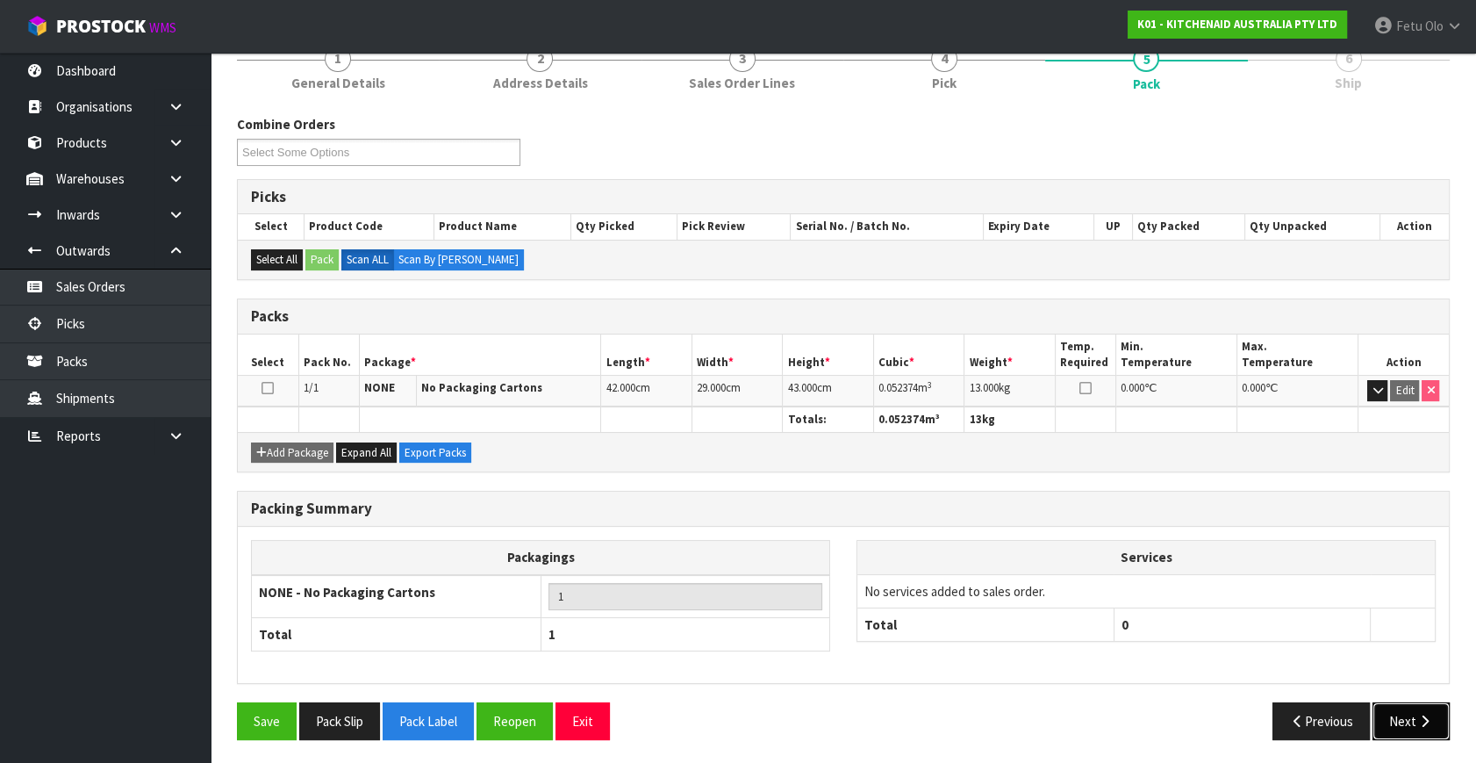
click at [1393, 718] on button "Next" at bounding box center [1411, 721] width 77 height 38
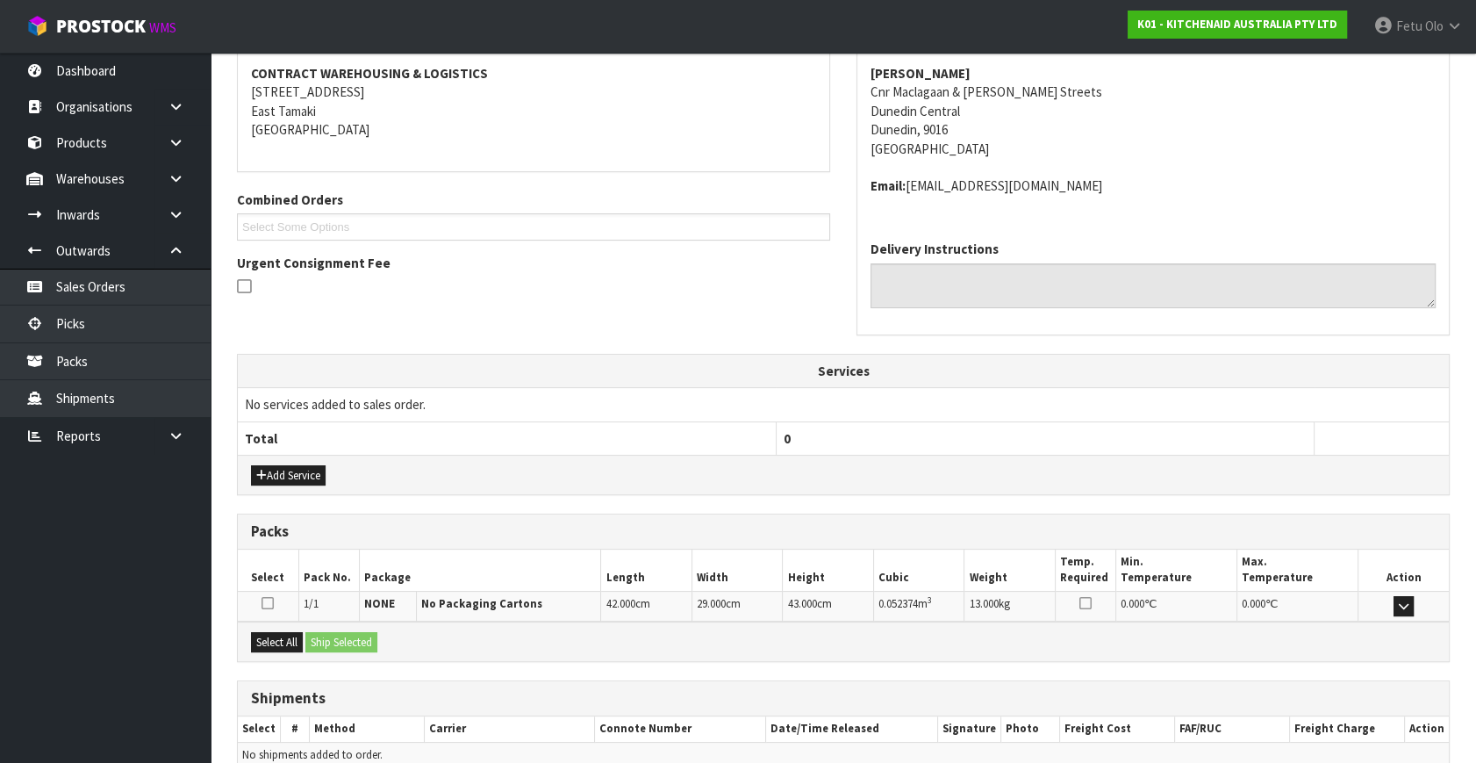
scroll to position [413, 0]
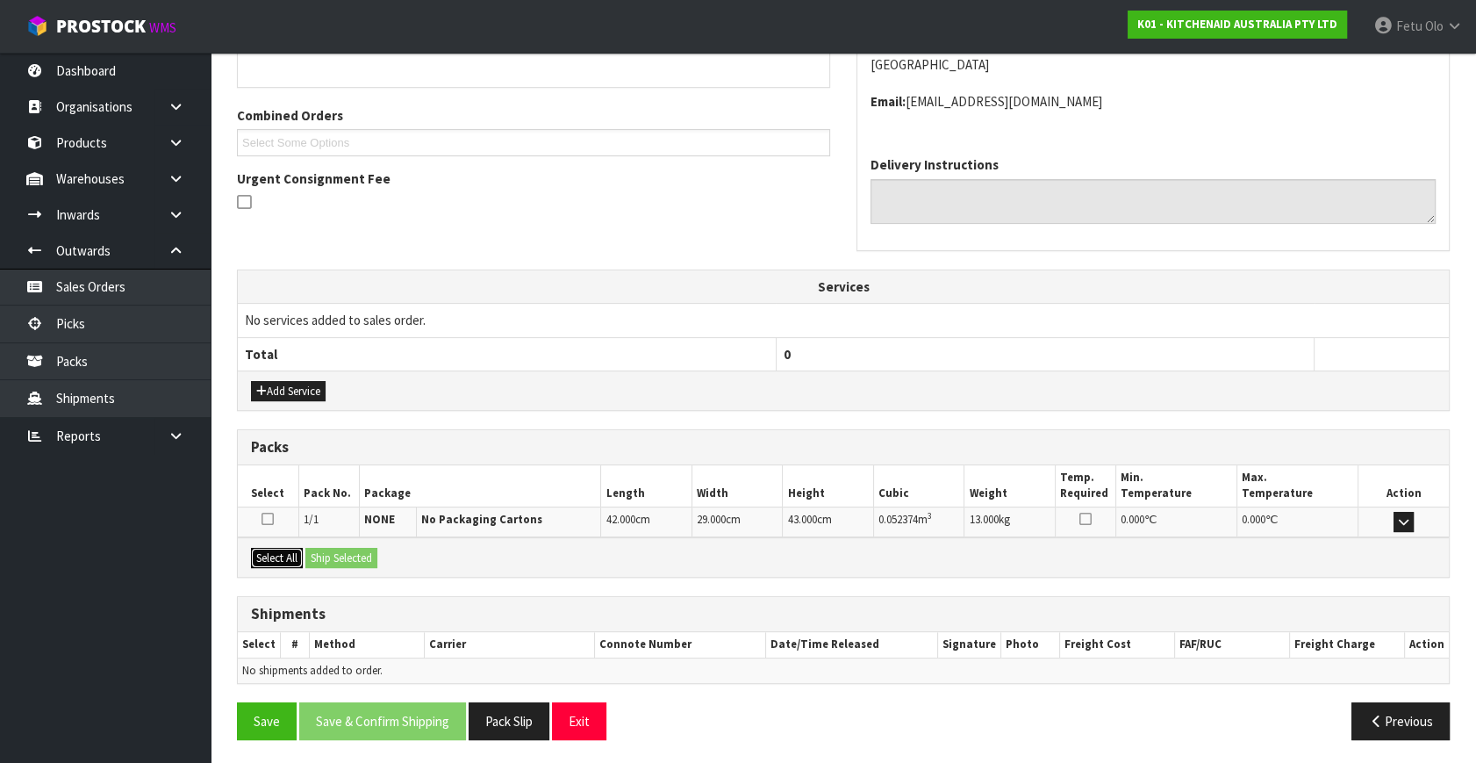
click at [271, 556] on button "Select All" at bounding box center [277, 558] width 52 height 21
click at [309, 550] on button "Ship Selected" at bounding box center [341, 558] width 72 height 21
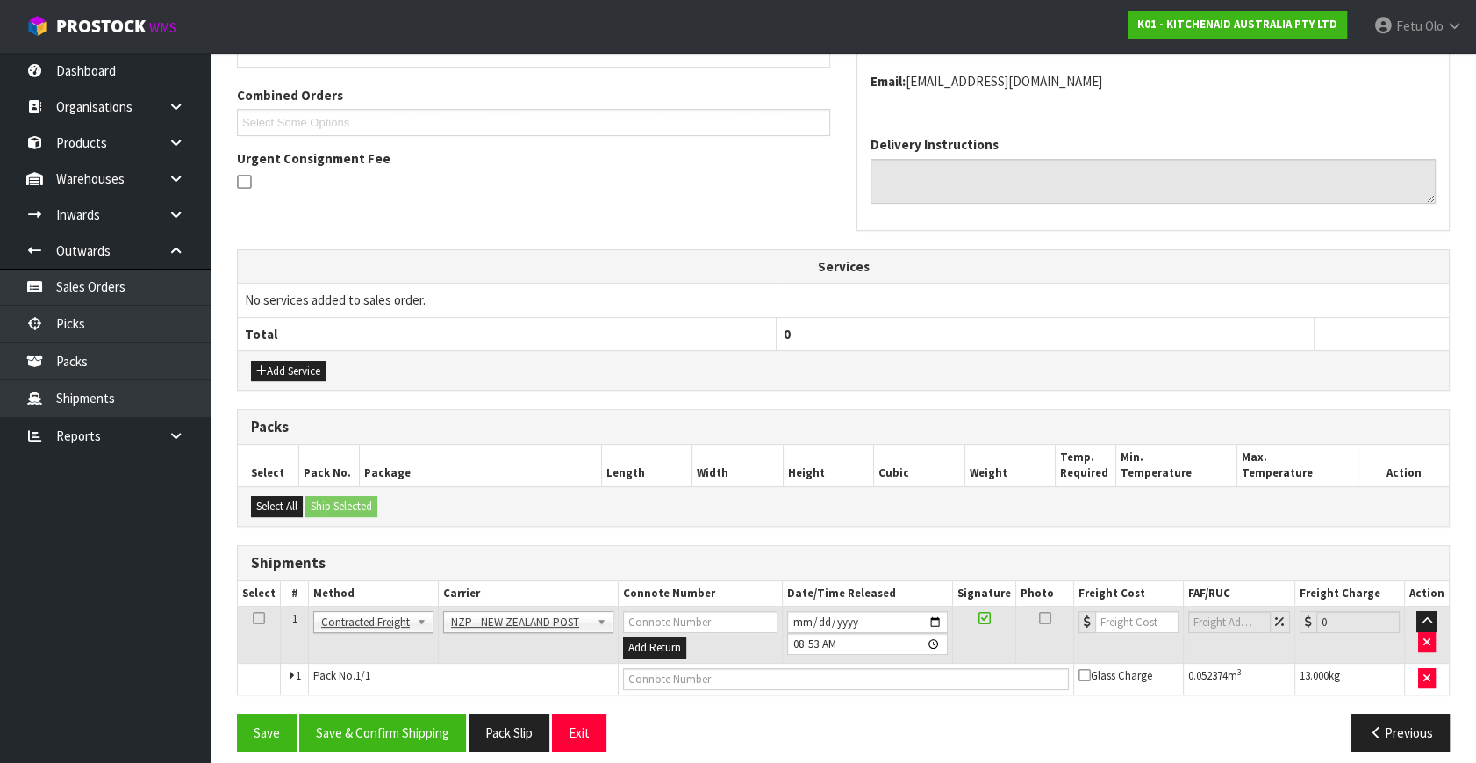
scroll to position [445, 0]
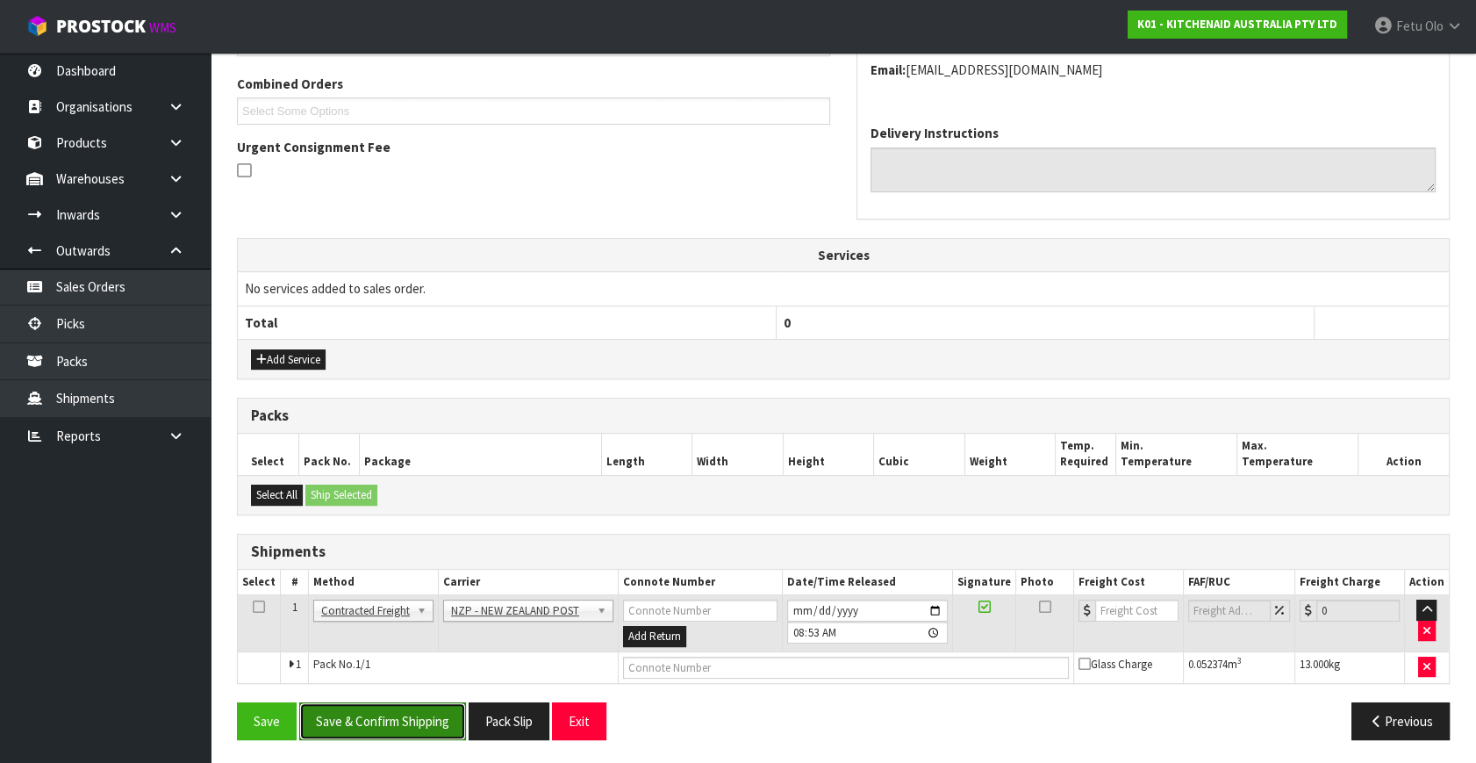
click at [427, 720] on button "Save & Confirm Shipping" at bounding box center [382, 721] width 167 height 38
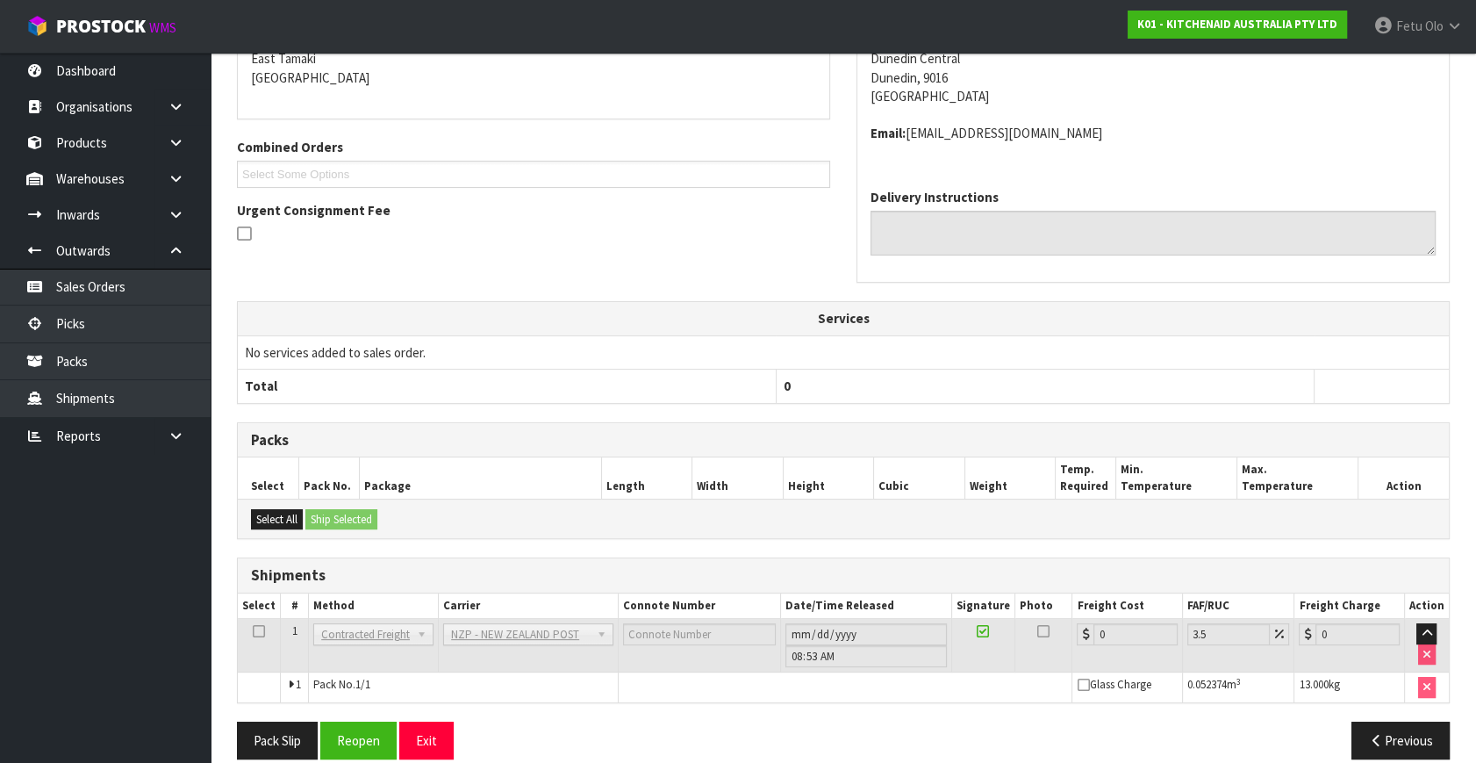
scroll to position [420, 0]
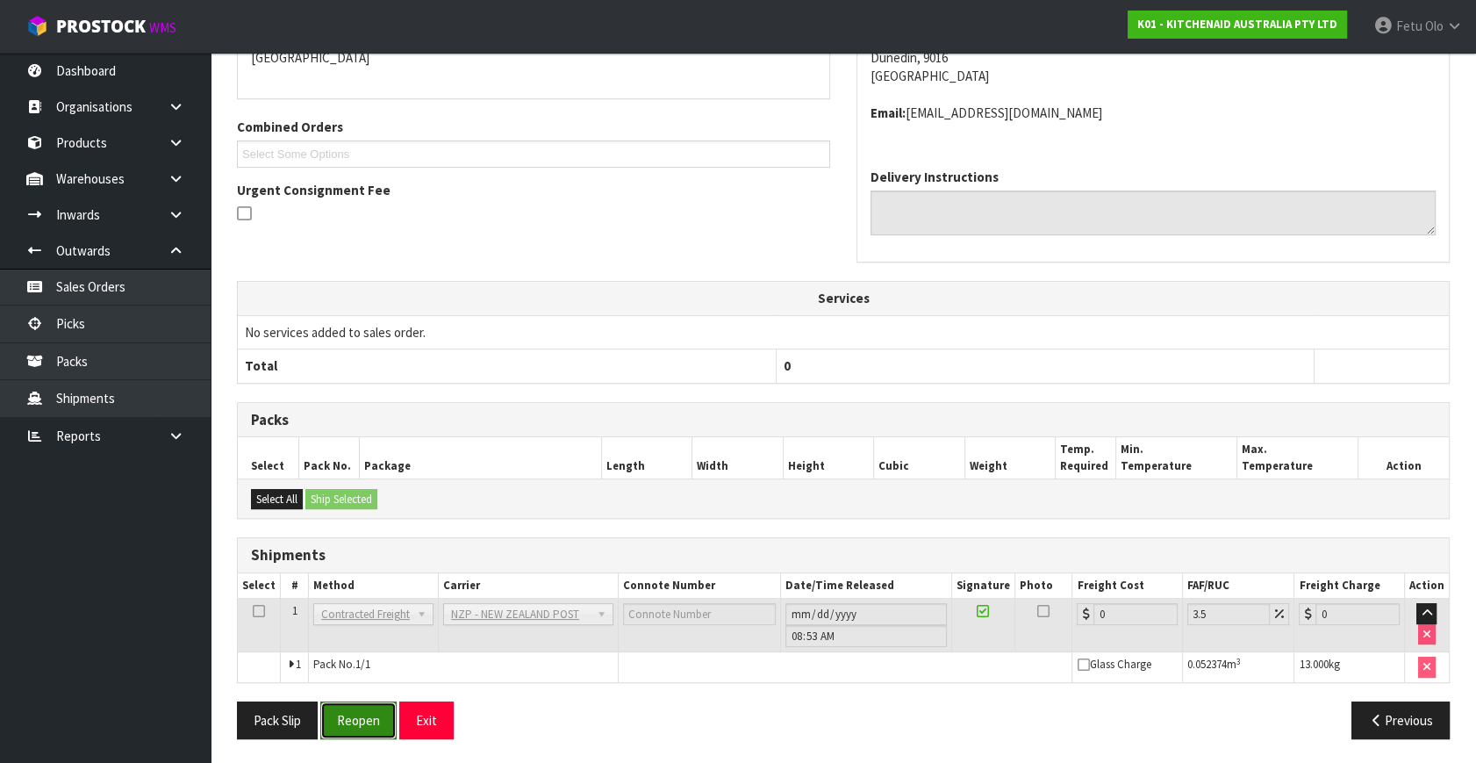
click at [355, 703] on button "Reopen" at bounding box center [358, 720] width 76 height 38
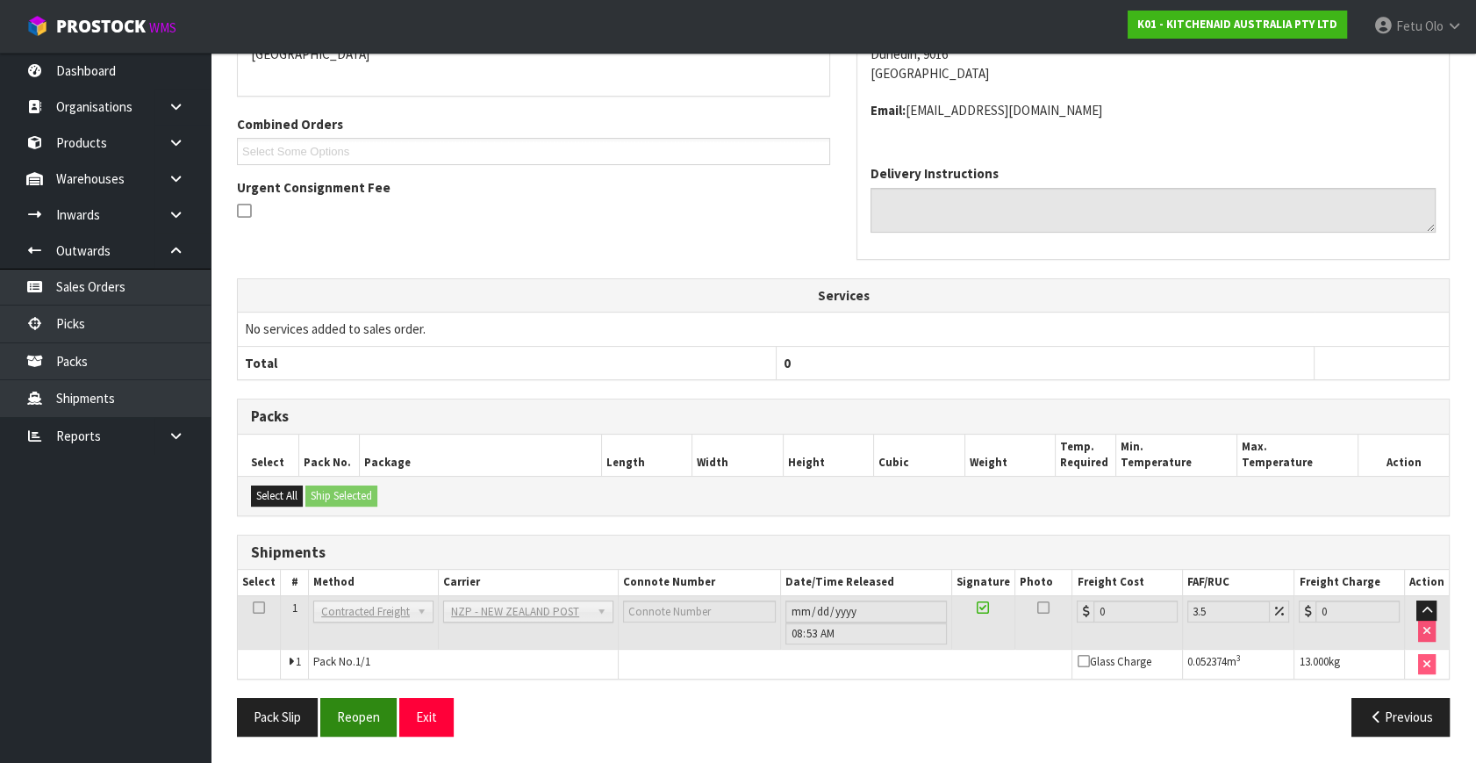
scroll to position [0, 0]
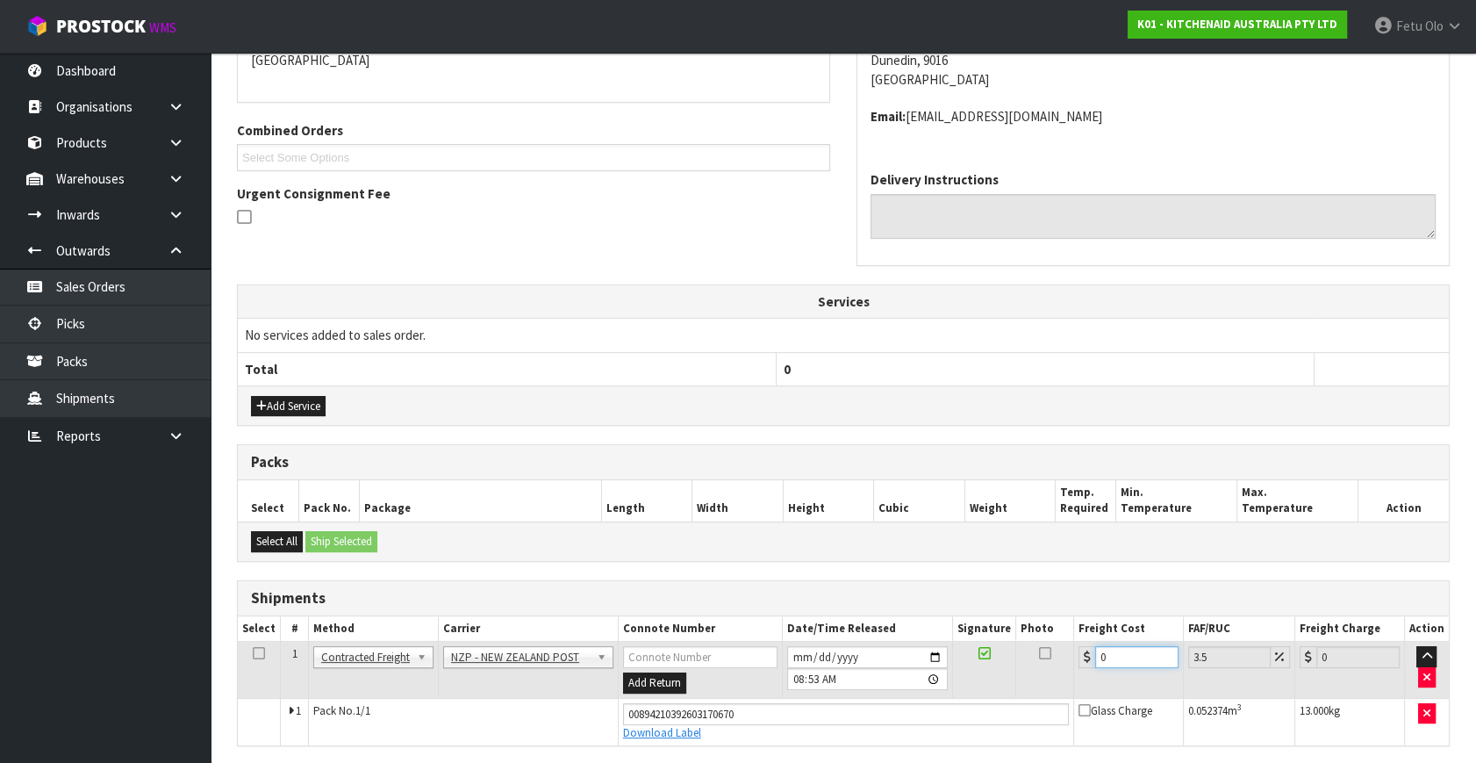
drag, startPoint x: 1109, startPoint y: 656, endPoint x: 747, endPoint y: 768, distance: 378.7
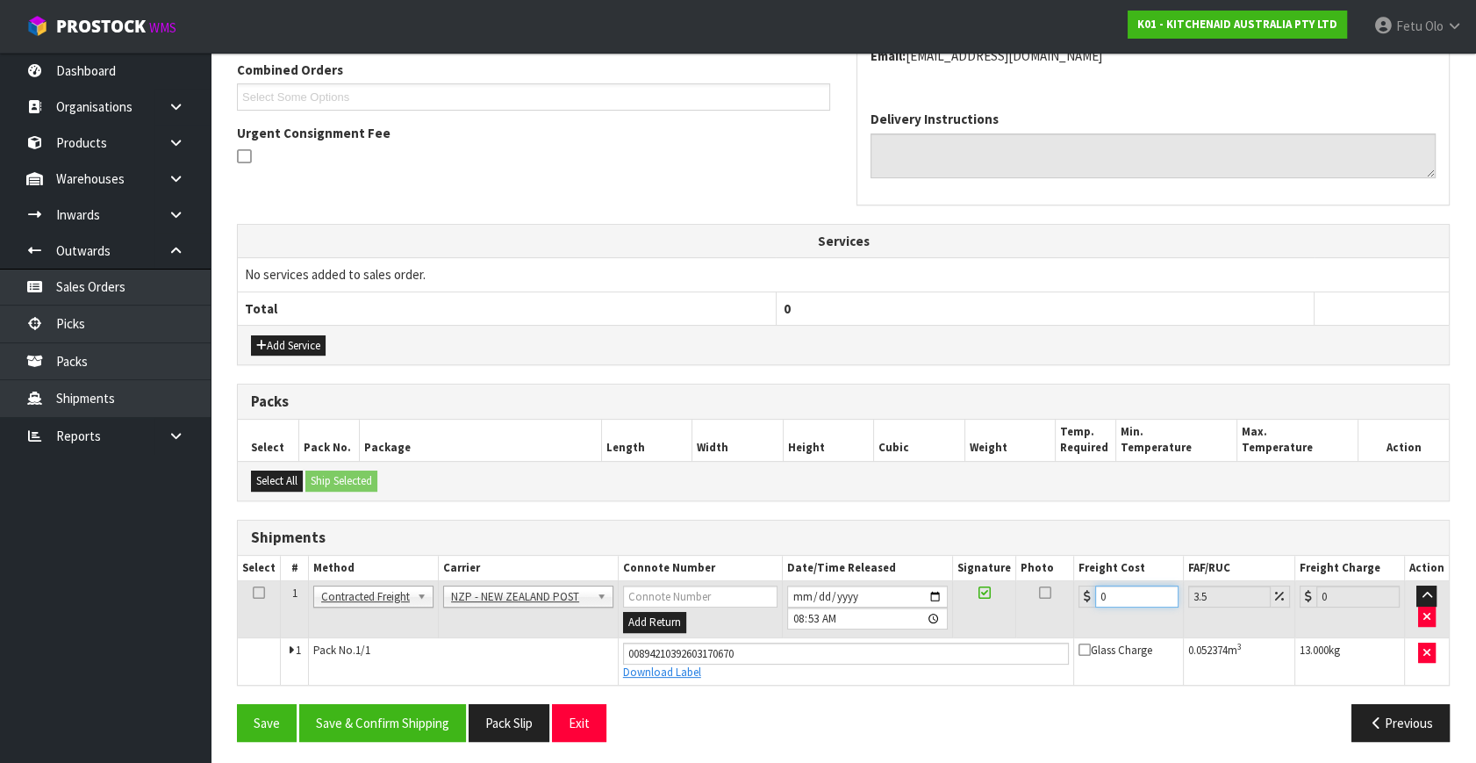
type input "1"
type input "1.03"
type input "16"
type input "16.56"
type input "16.6"
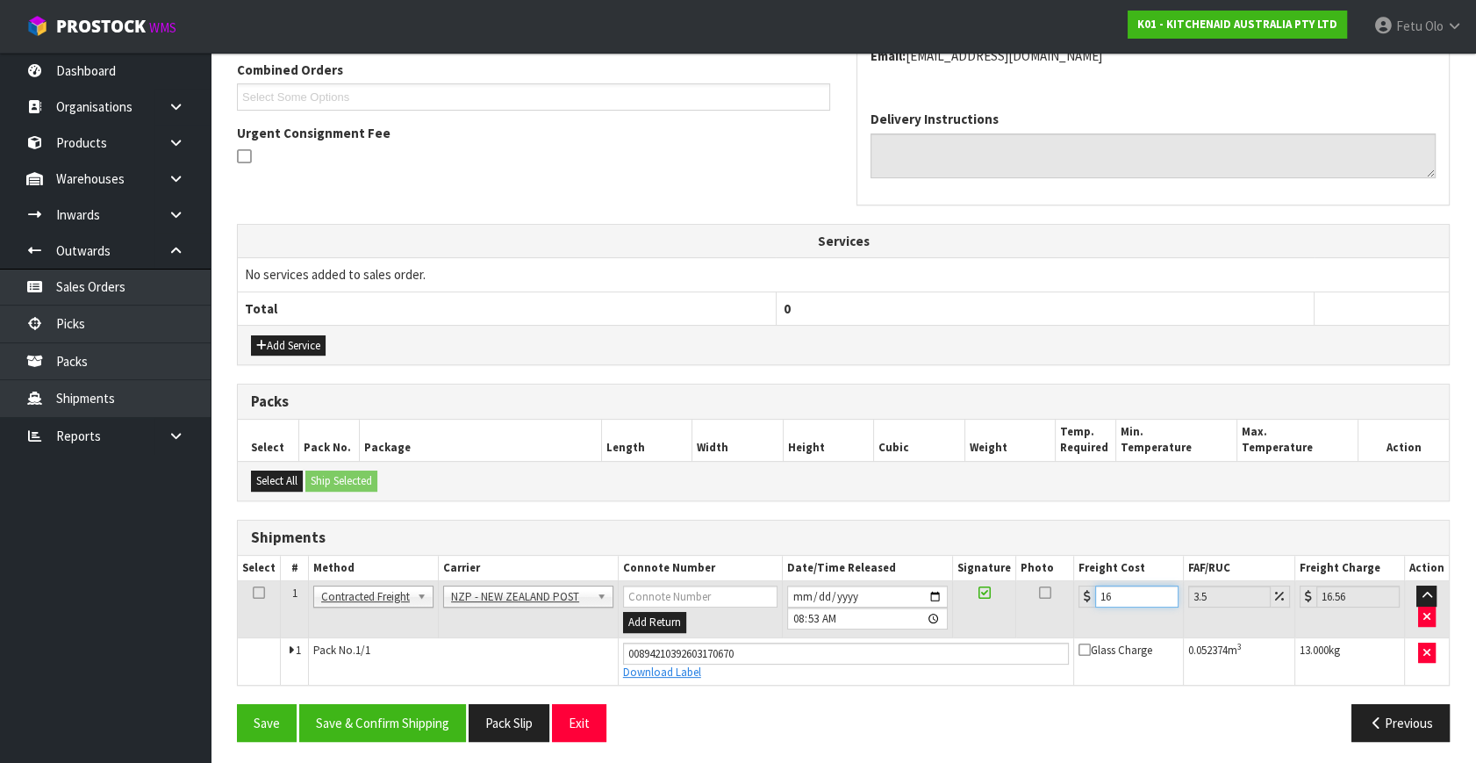
type input "17.18"
type input "16.61"
type input "17.19"
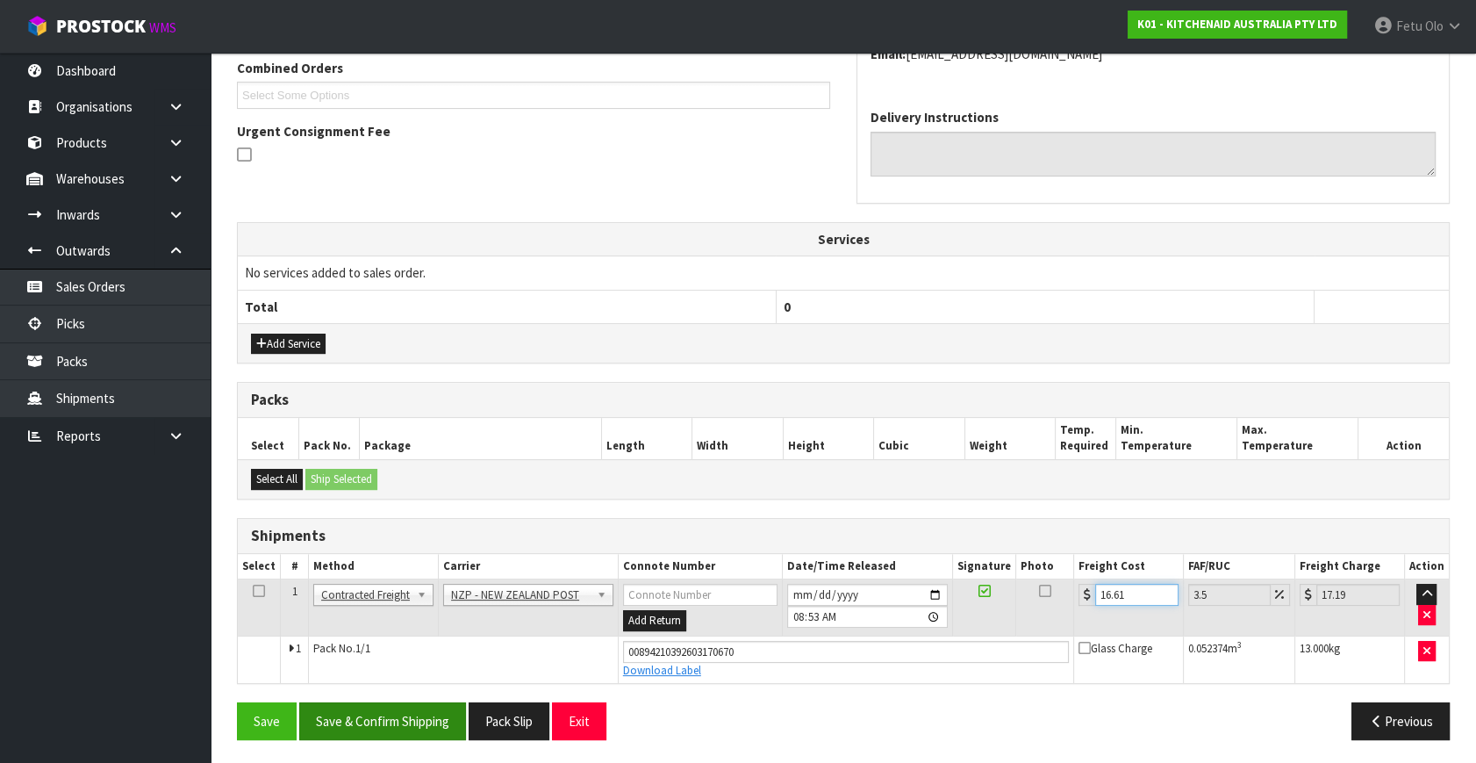
type input "16.61"
click at [435, 716] on button "Save & Confirm Shipping" at bounding box center [382, 721] width 167 height 38
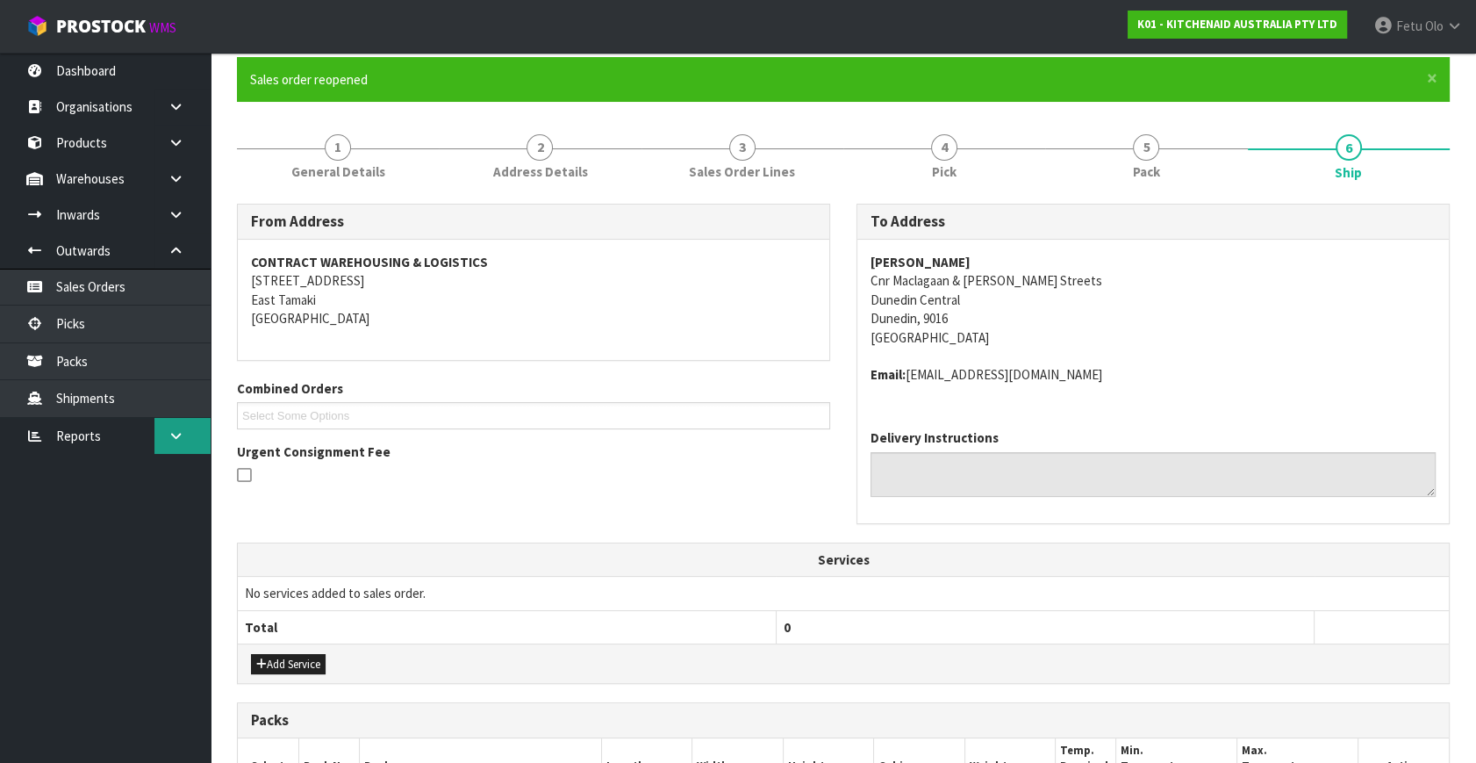
scroll to position [0, 0]
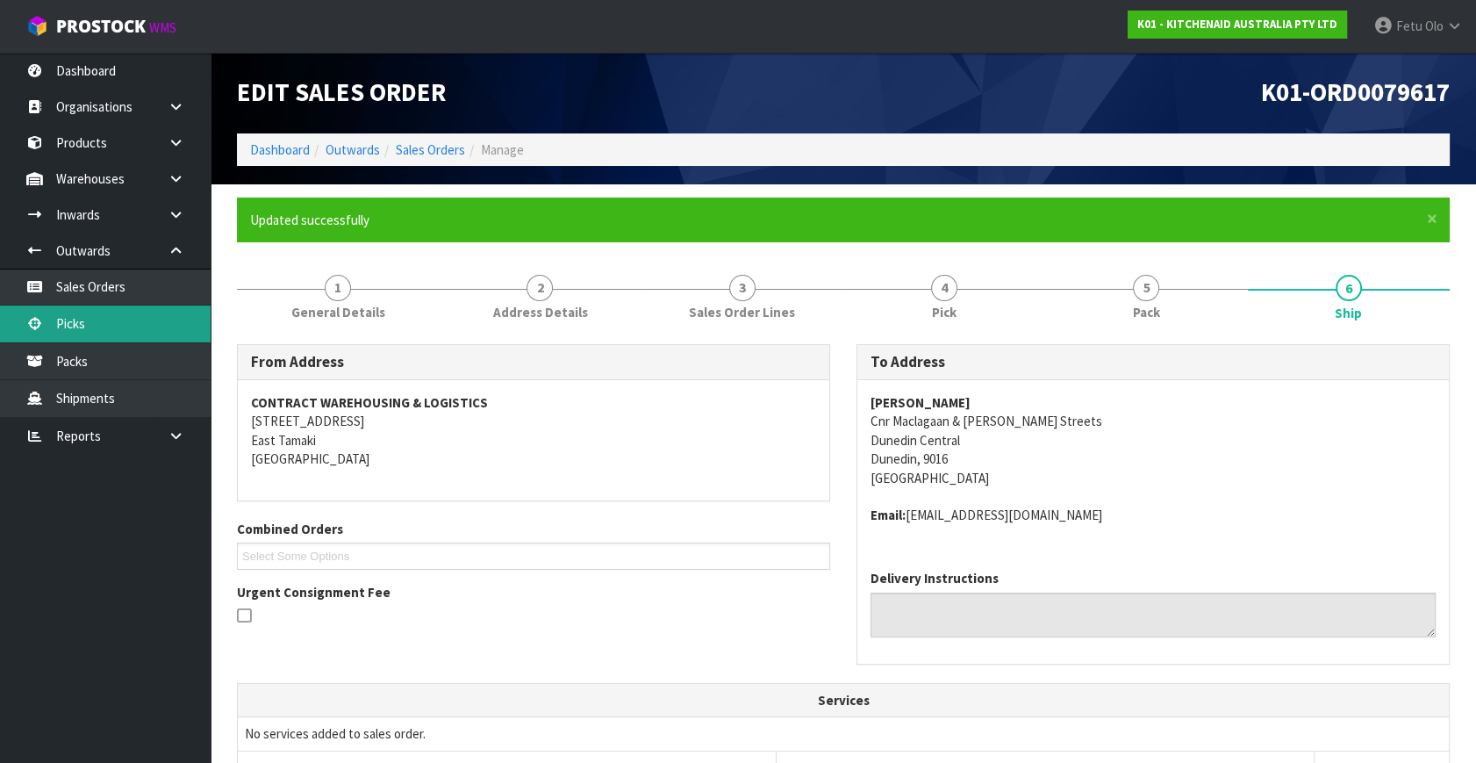
click at [96, 327] on link "Picks" at bounding box center [105, 323] width 211 height 36
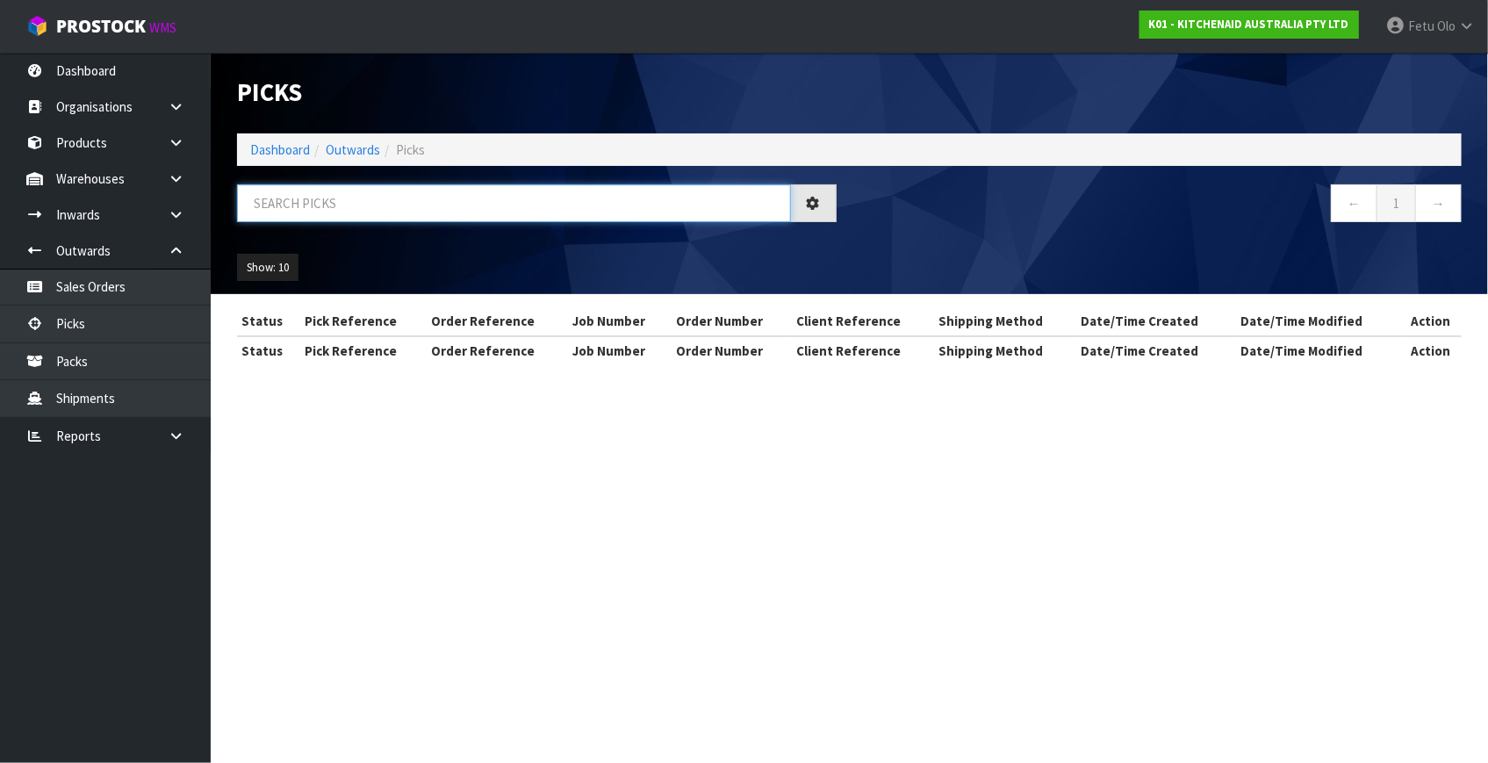
drag, startPoint x: 310, startPoint y: 193, endPoint x: 288, endPoint y: 253, distance: 63.6
click at [306, 203] on input "text" at bounding box center [514, 203] width 554 height 38
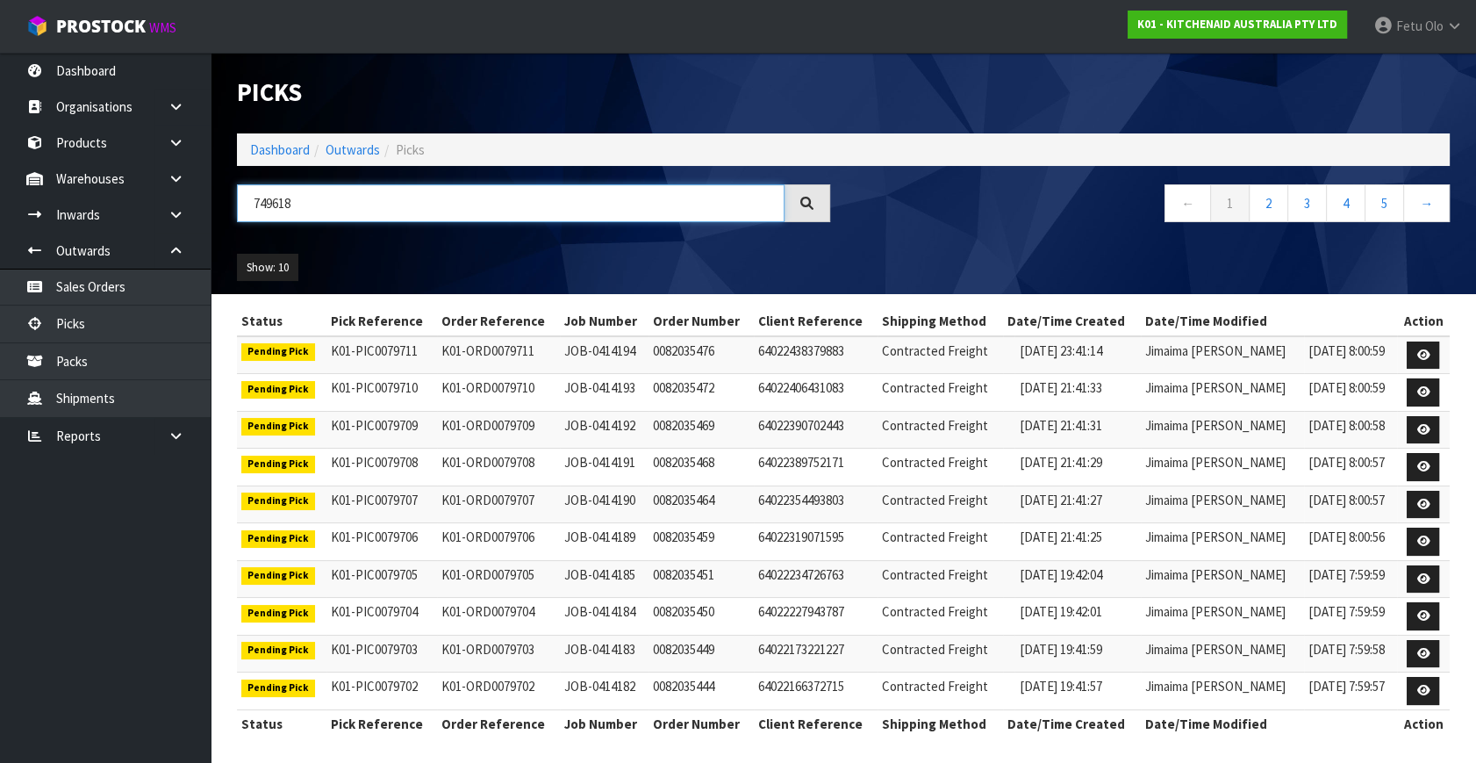
click at [260, 199] on input "749618" at bounding box center [511, 203] width 548 height 38
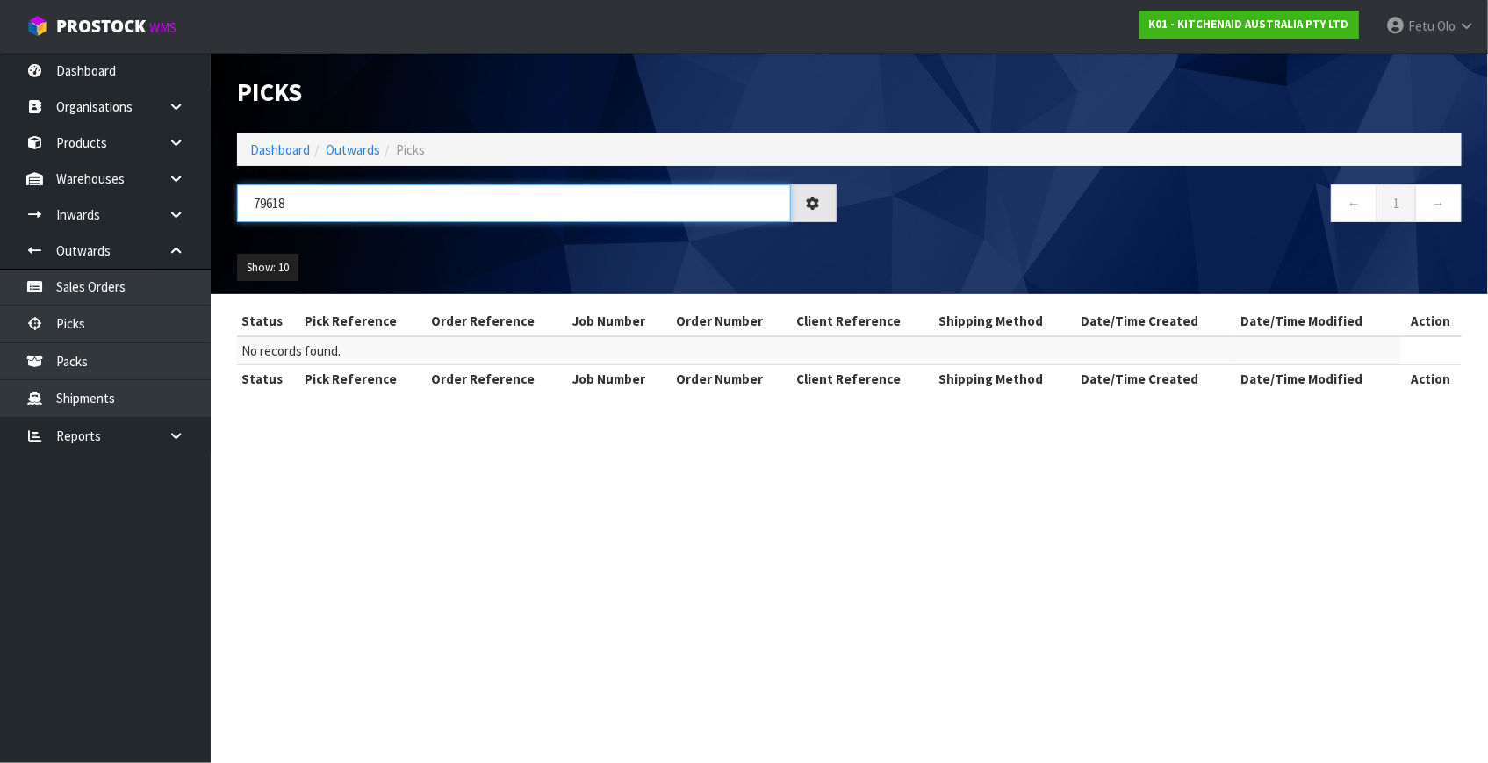
type input "79618"
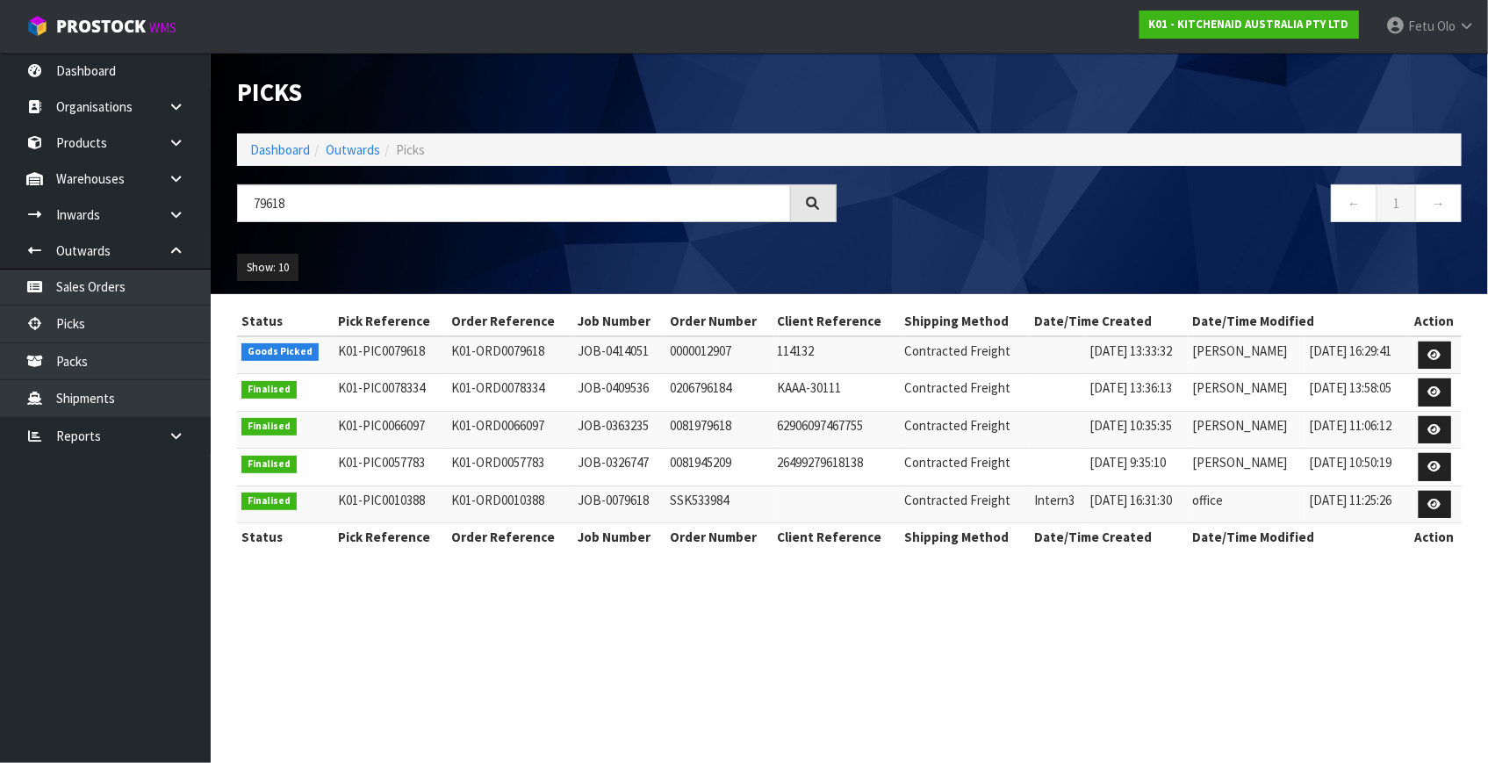
drag, startPoint x: 1376, startPoint y: 307, endPoint x: 1088, endPoint y: 255, distance: 292.7
click at [1088, 255] on div "Show: 10 5 10 25 50" at bounding box center [849, 267] width 1251 height 54
click at [1434, 354] on icon at bounding box center [1434, 354] width 13 height 11
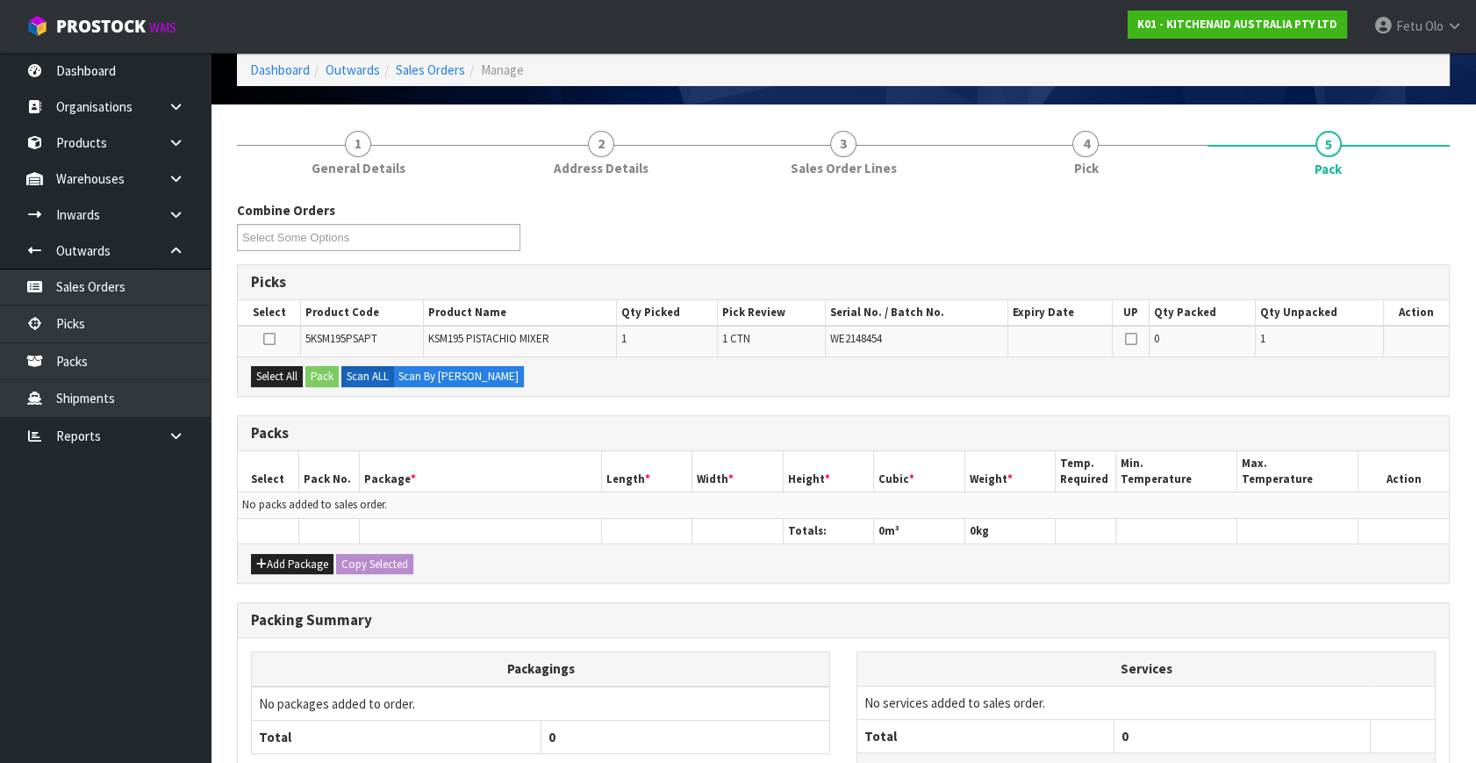
scroll to position [222, 0]
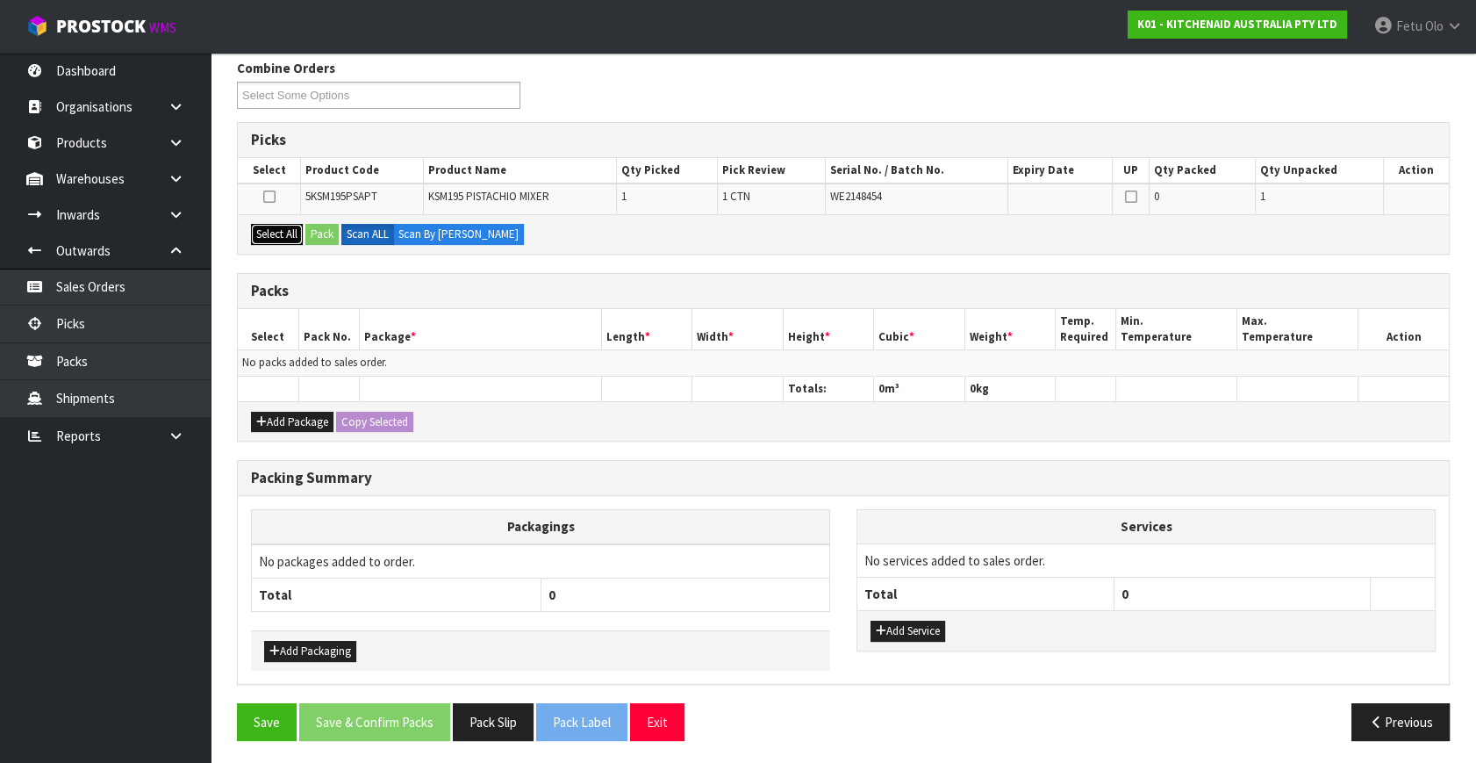
click at [269, 231] on button "Select All" at bounding box center [277, 234] width 52 height 21
click at [323, 241] on div "Select All Pack Scan ALL Scan By Quantity" at bounding box center [843, 233] width 1211 height 39
click at [322, 235] on button "Pack" at bounding box center [321, 234] width 33 height 21
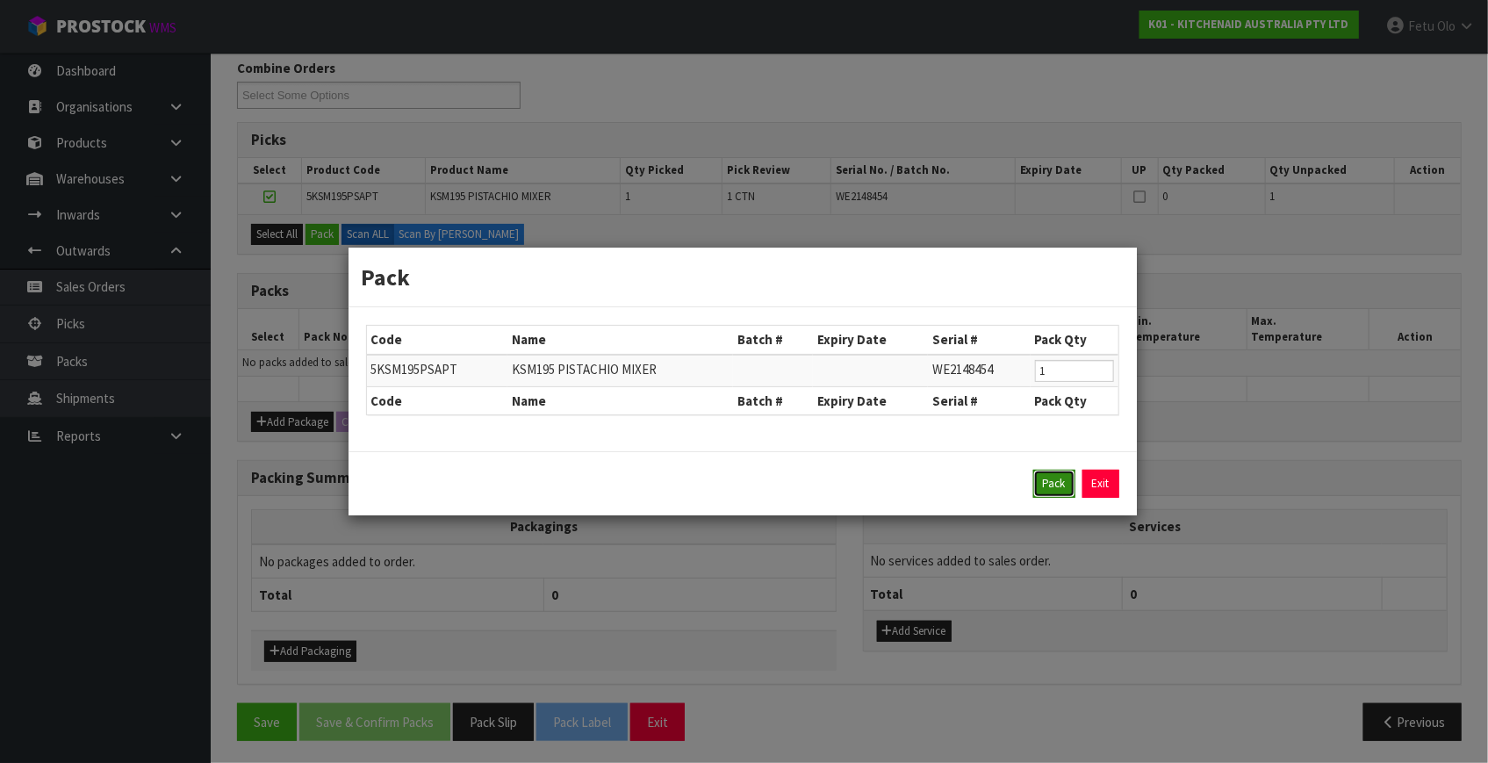
click at [1068, 479] on button "Pack" at bounding box center [1054, 484] width 42 height 28
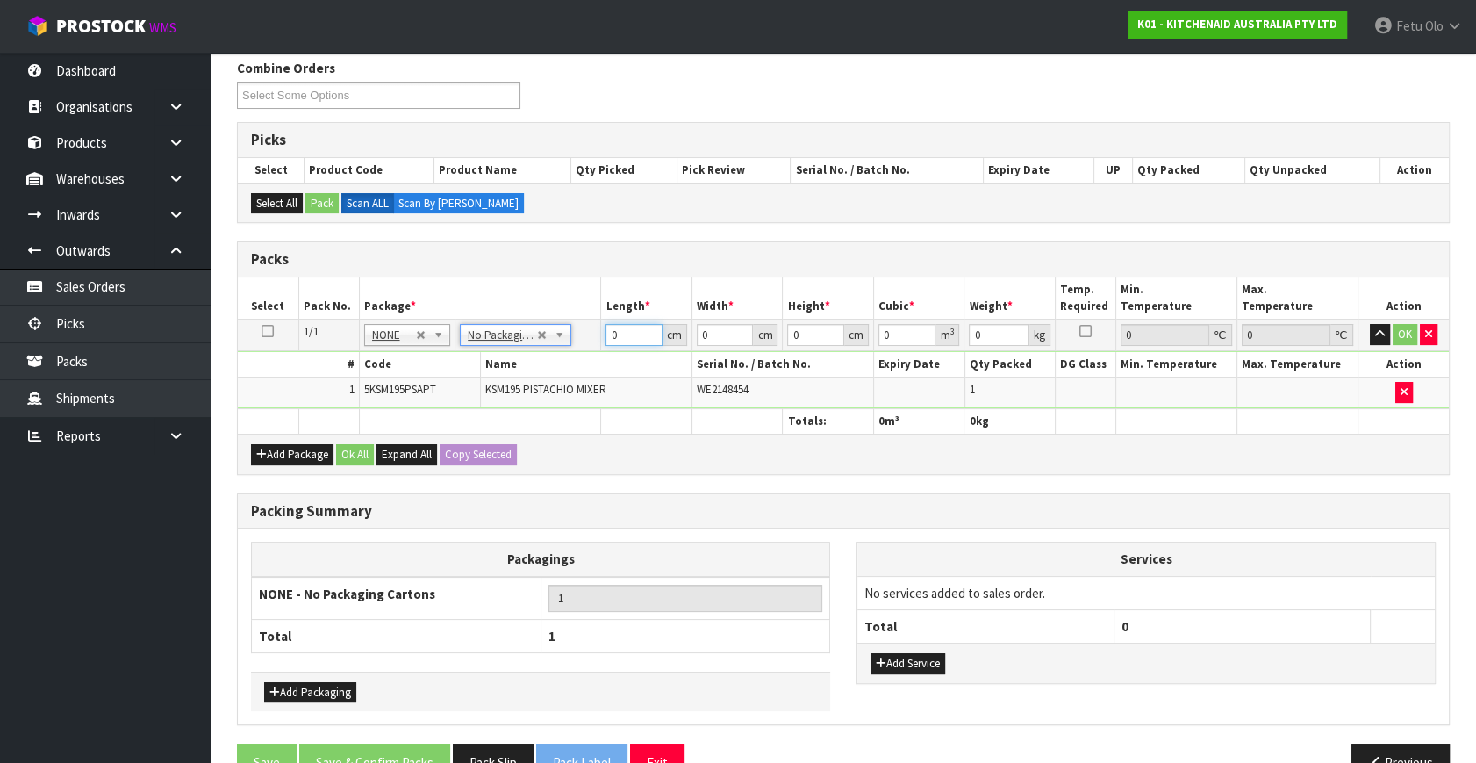
drag, startPoint x: 621, startPoint y: 331, endPoint x: 535, endPoint y: 353, distance: 88.8
click at [529, 353] on tbody "1/1 NONE 007-001 007-002 007-004 007-009 007-013 007-014 007-015 007-017 007-01…" at bounding box center [843, 364] width 1211 height 90
type input "42"
type input "29"
type input "4"
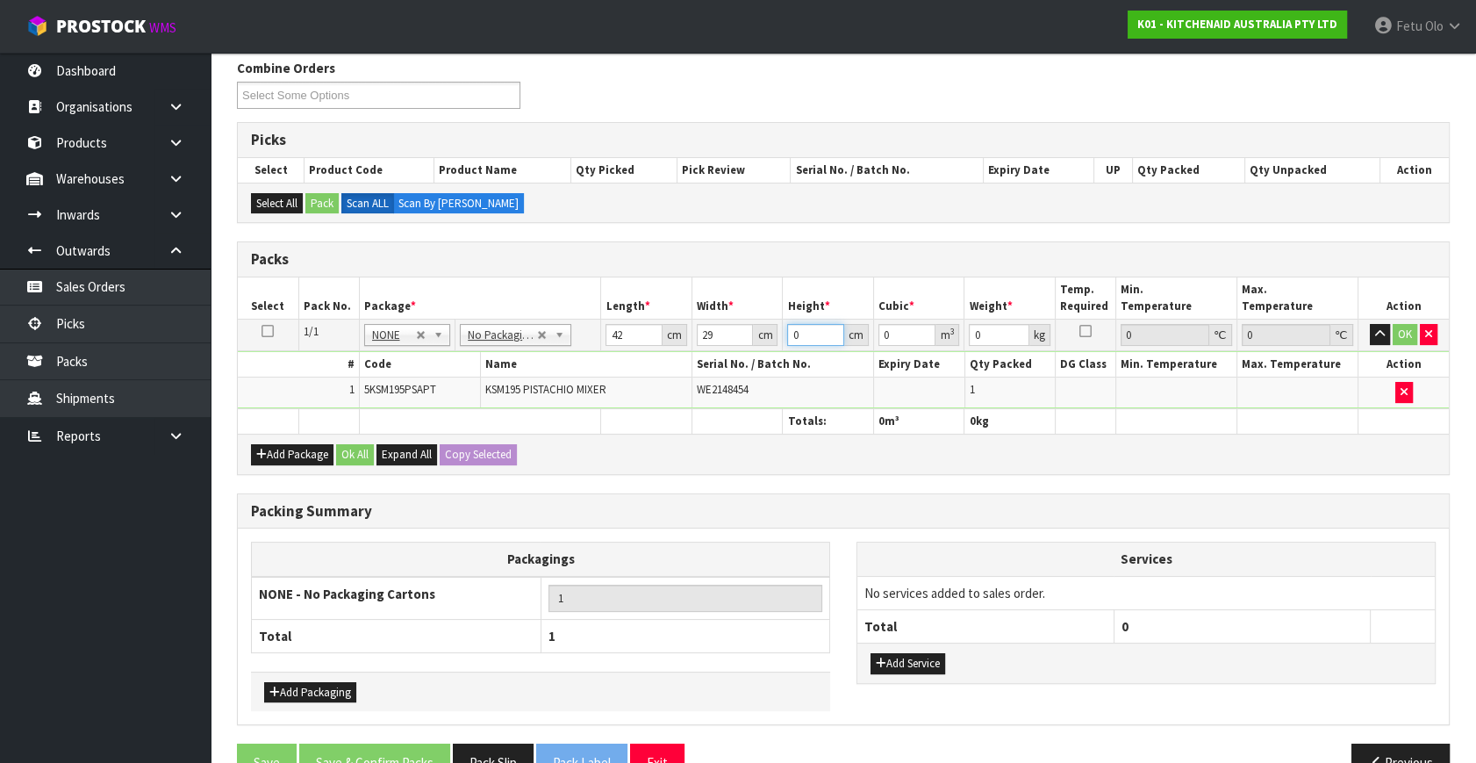
type input "0.004872"
type input "43"
type input "0.052374"
type input "43"
type input "13"
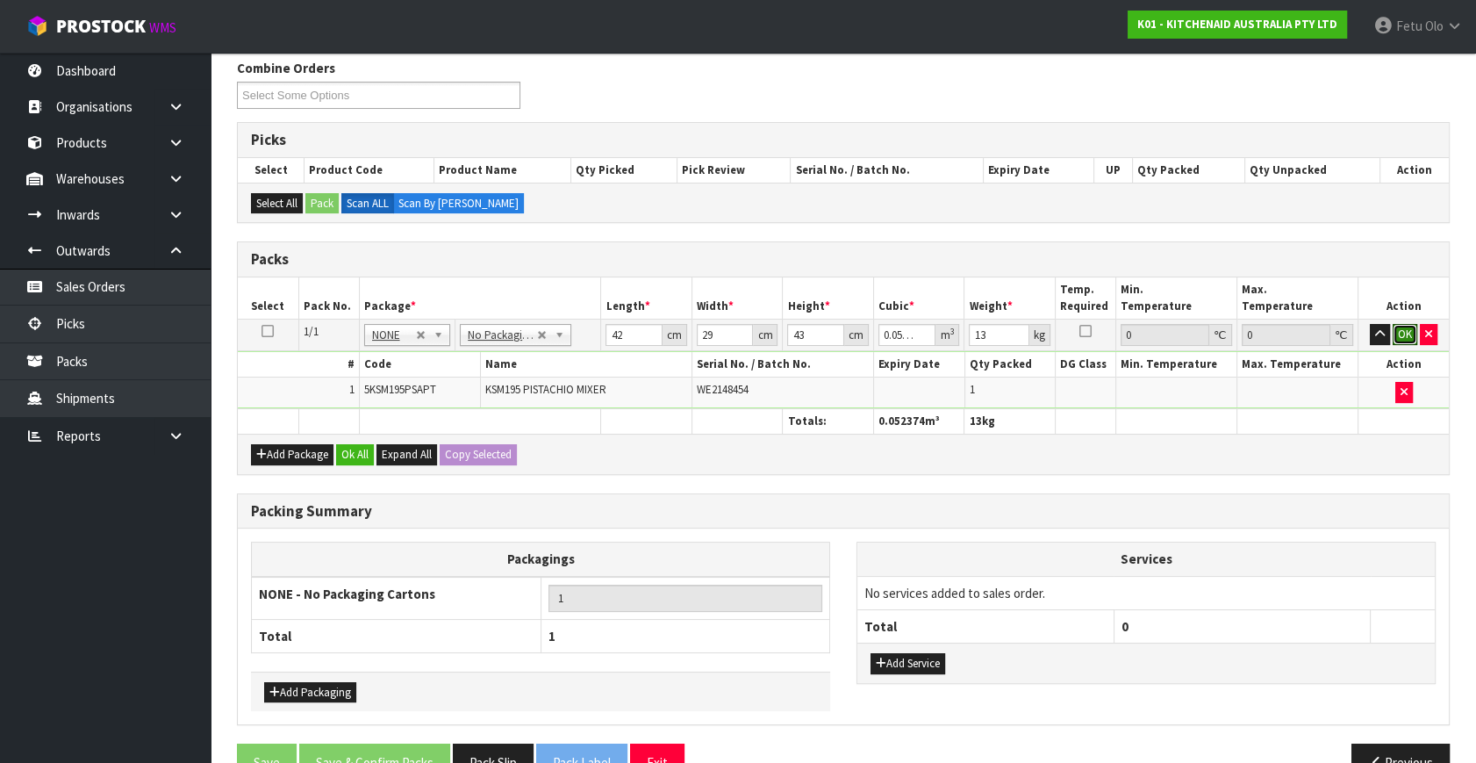
click button "OK" at bounding box center [1405, 334] width 25 height 21
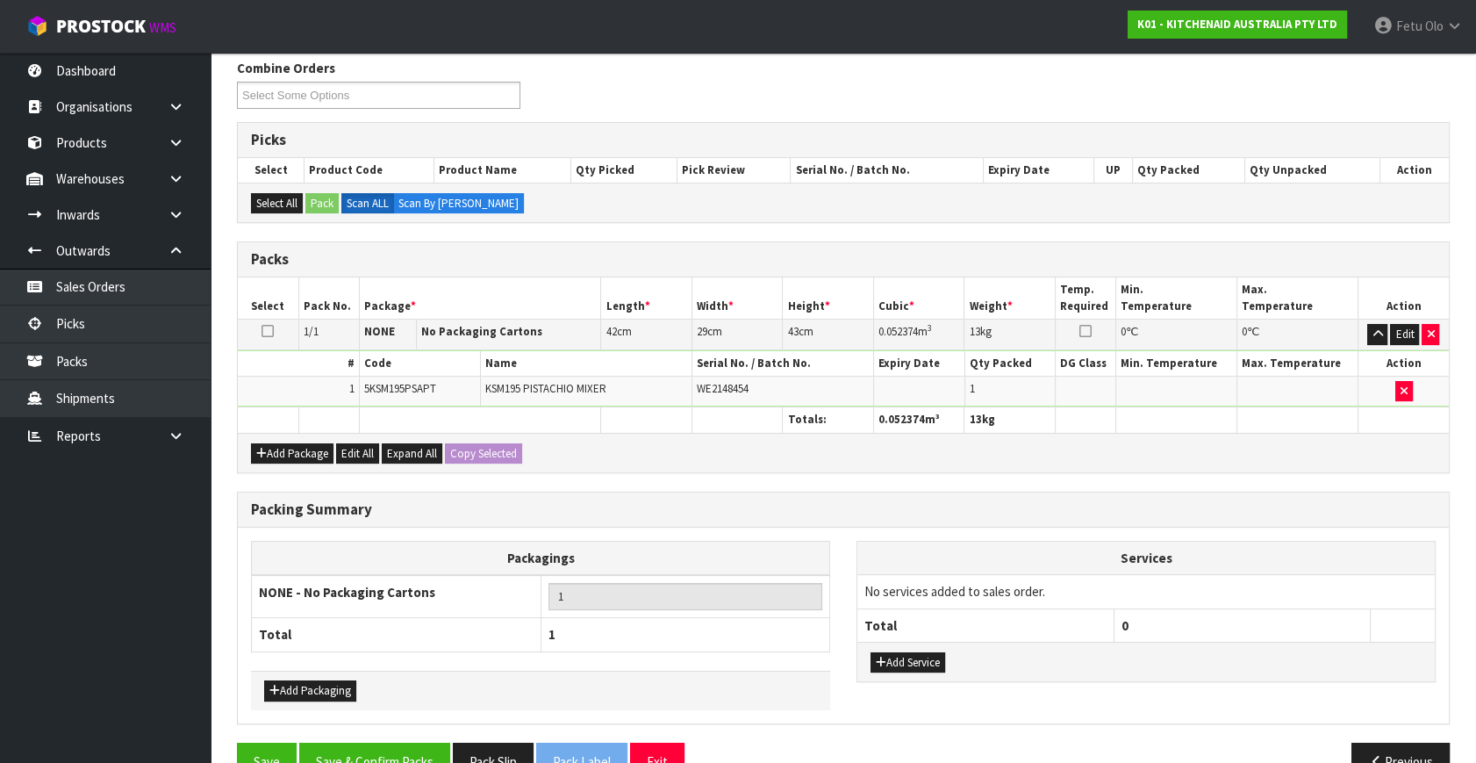
scroll to position [262, 0]
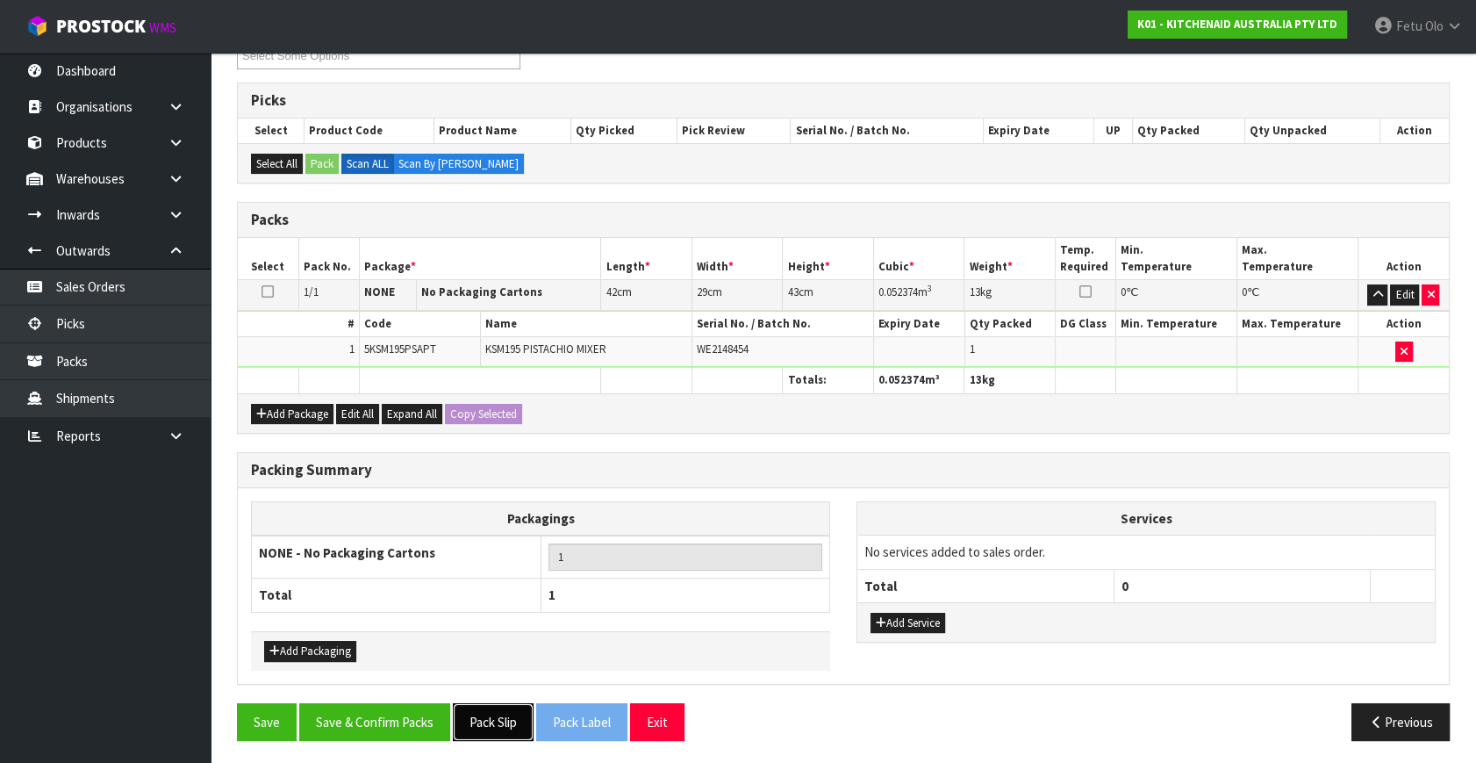
click at [512, 724] on button "Pack Slip" at bounding box center [493, 722] width 81 height 38
drag, startPoint x: 1124, startPoint y: 523, endPoint x: 1168, endPoint y: 450, distance: 85.0
drag, startPoint x: 1168, startPoint y: 450, endPoint x: 504, endPoint y: 720, distance: 717.0
click at [504, 720] on button "Pack Slip" at bounding box center [493, 722] width 81 height 38
drag, startPoint x: 418, startPoint y: 731, endPoint x: 403, endPoint y: 710, distance: 25.8
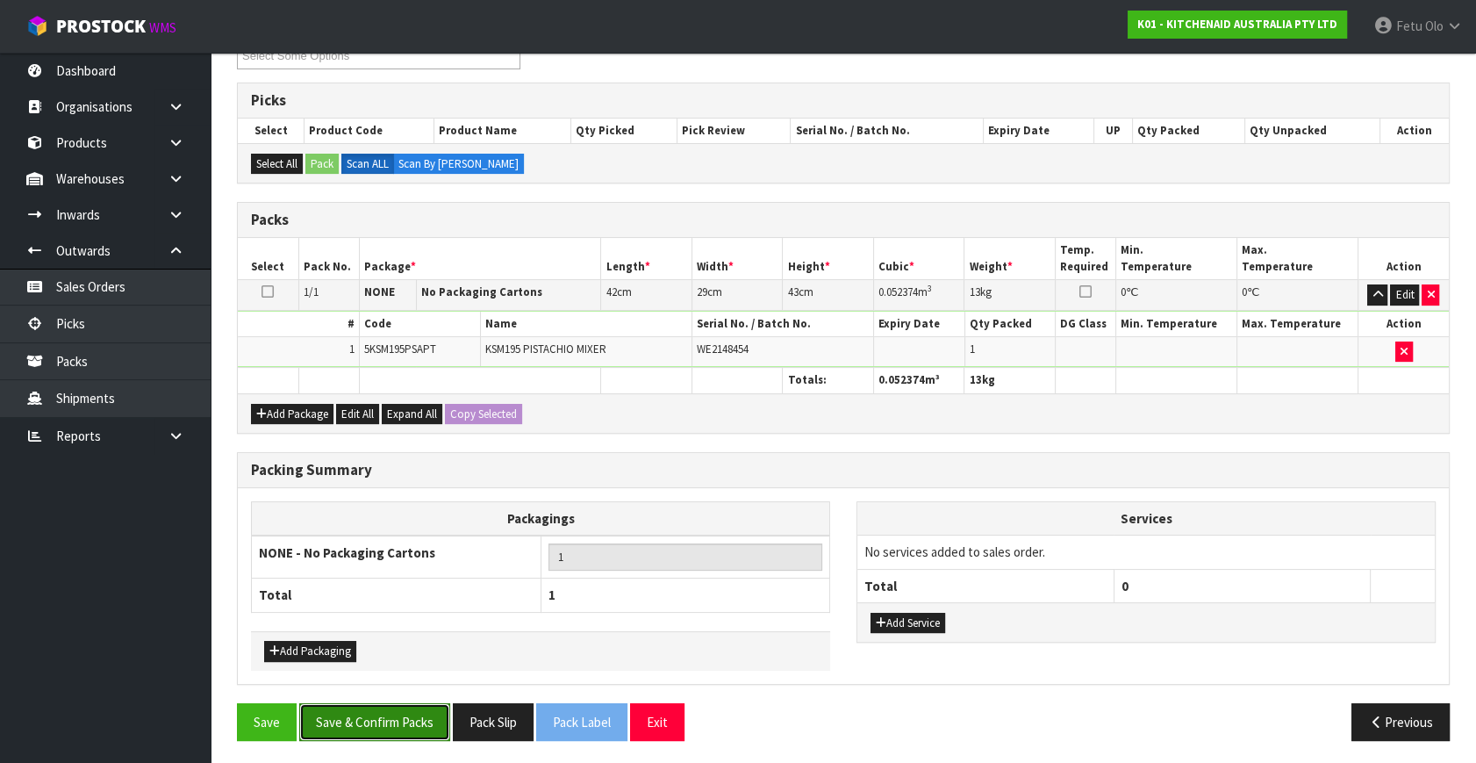
click at [418, 730] on button "Save & Confirm Packs" at bounding box center [374, 722] width 151 height 38
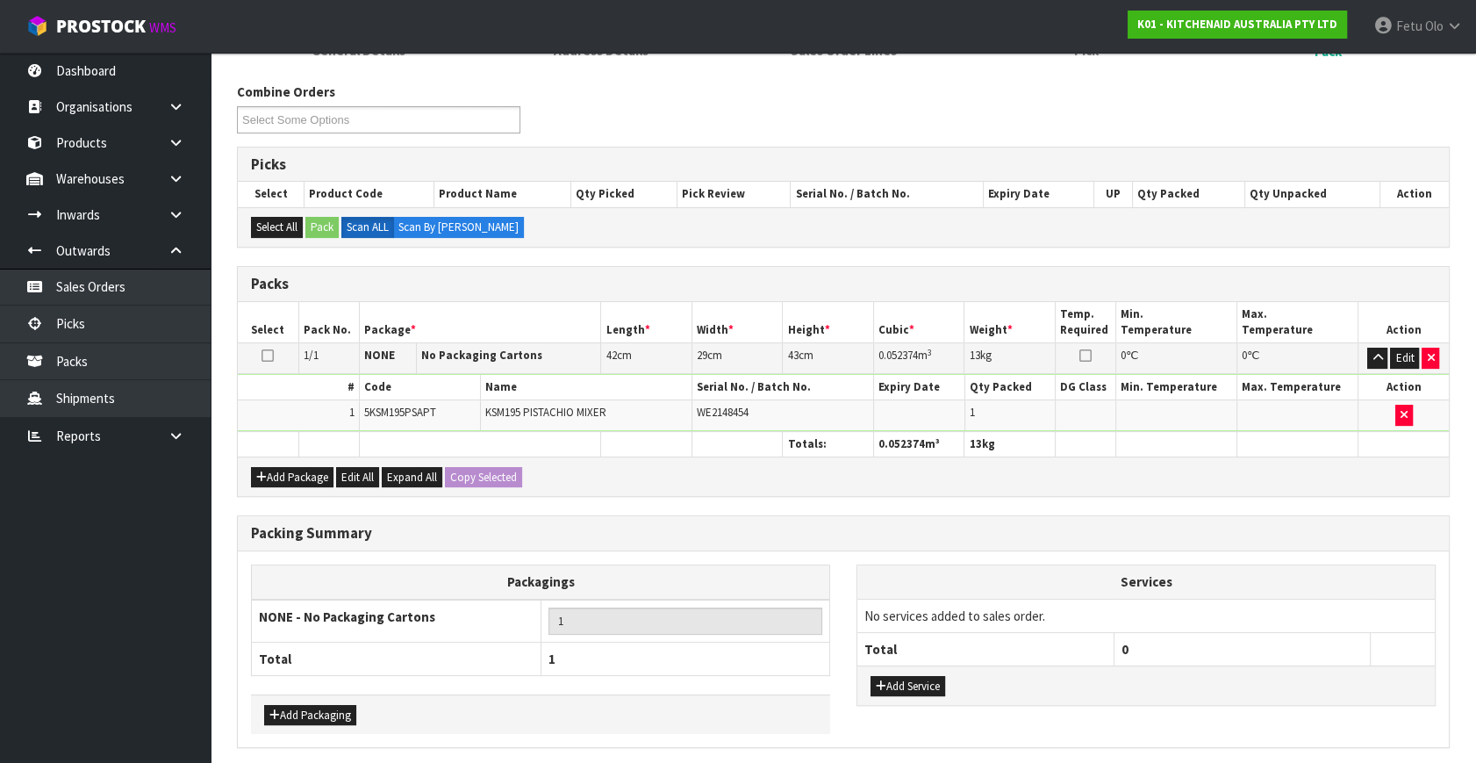
scroll to position [0, 0]
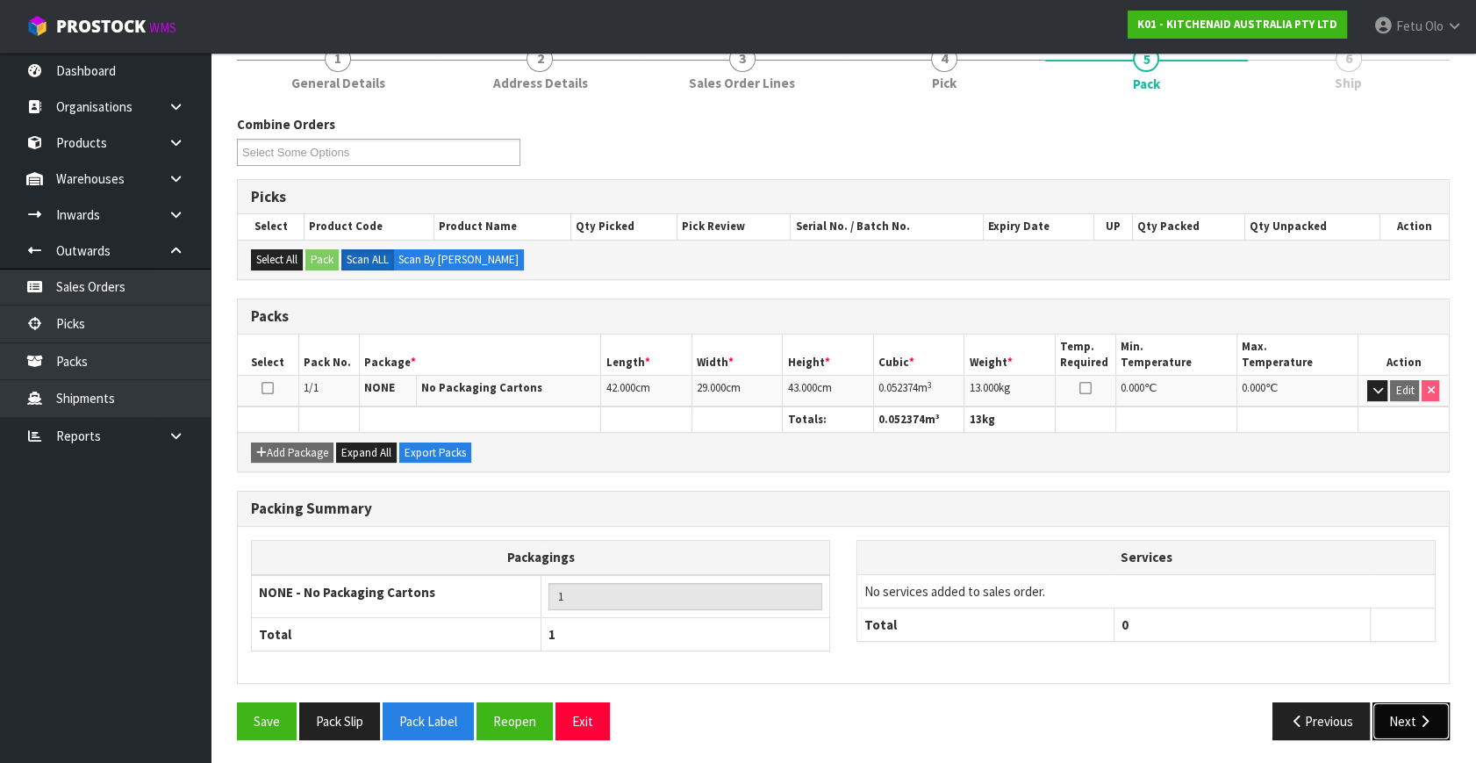
click at [1417, 720] on icon "button" at bounding box center [1425, 720] width 17 height 13
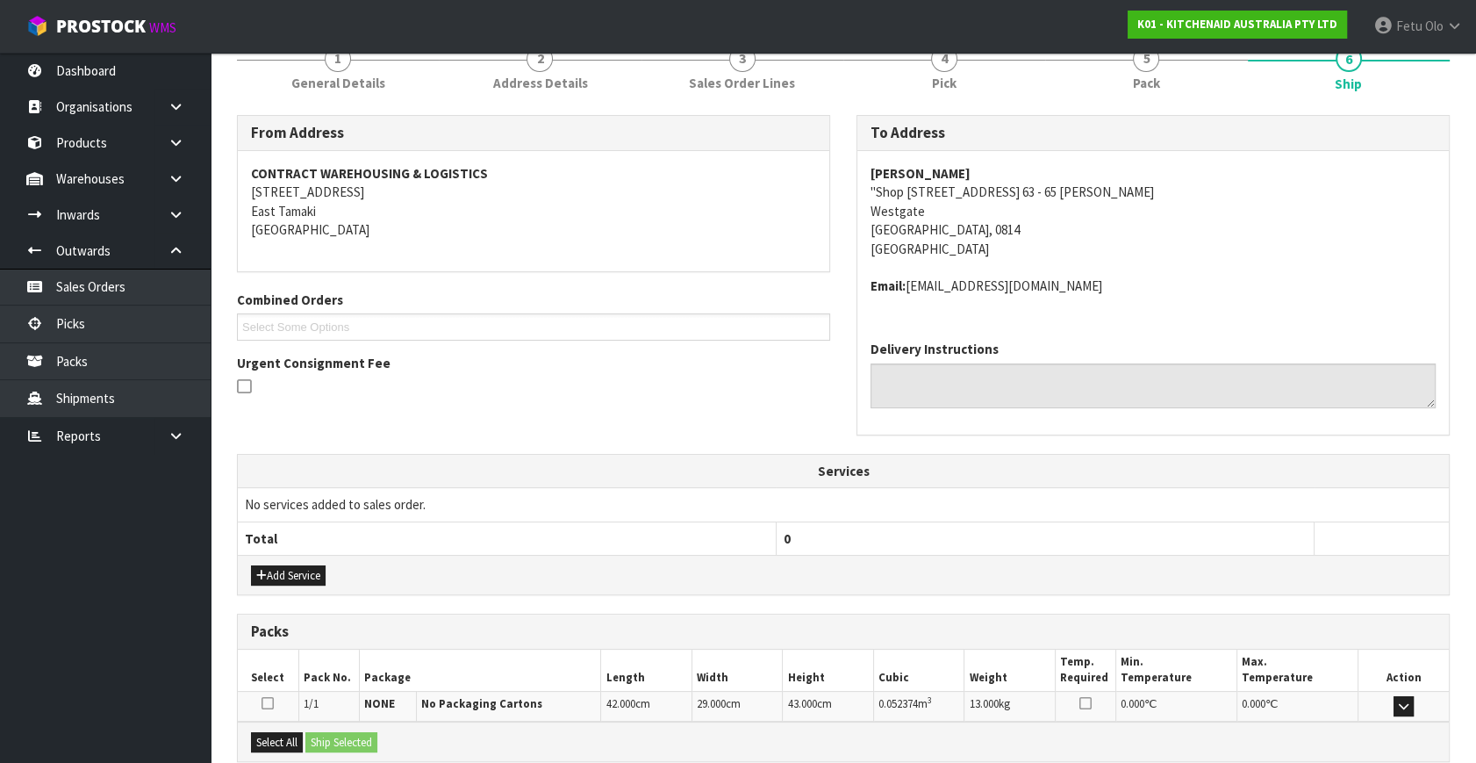
scroll to position [413, 0]
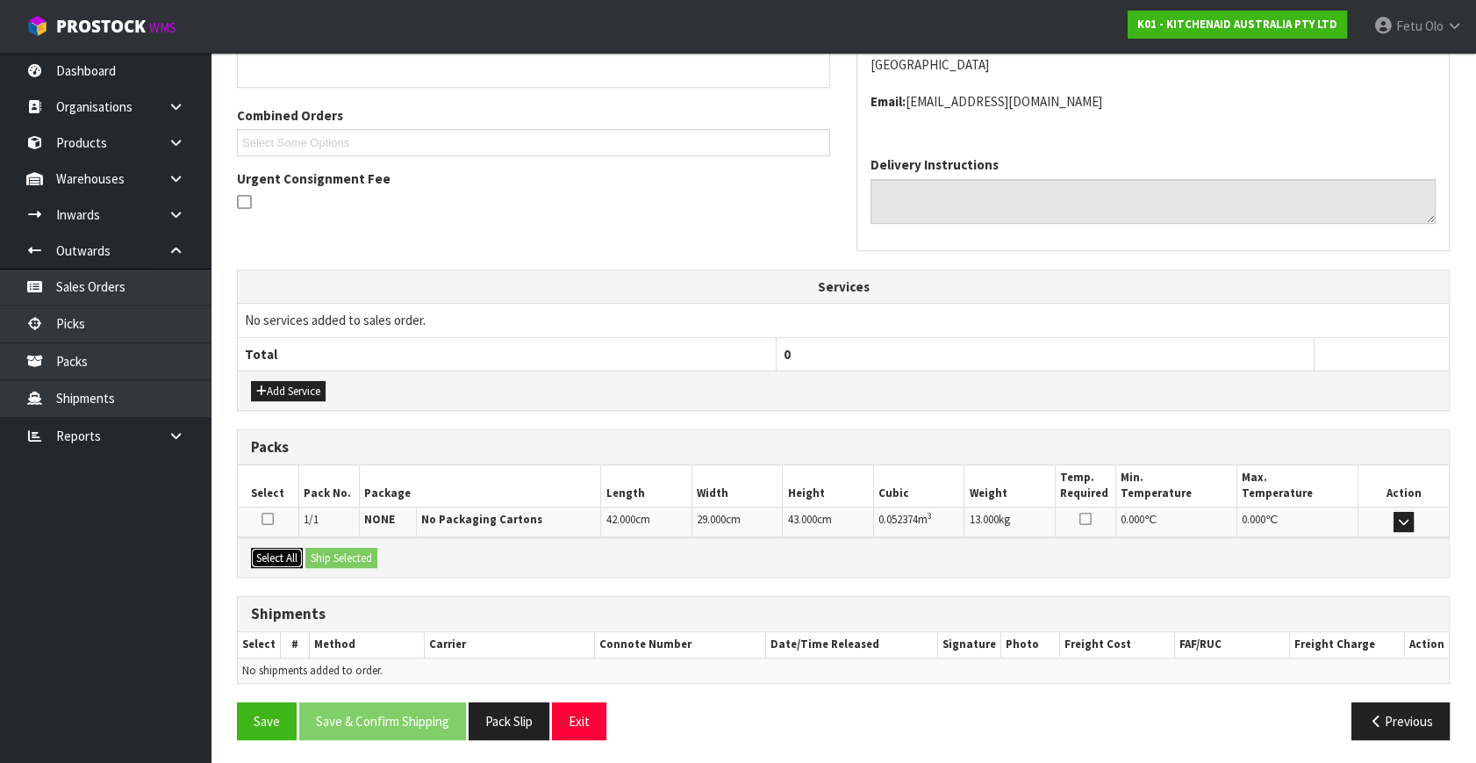
click at [277, 550] on button "Select All" at bounding box center [277, 558] width 52 height 21
click at [355, 552] on button "Ship Selected" at bounding box center [341, 558] width 72 height 21
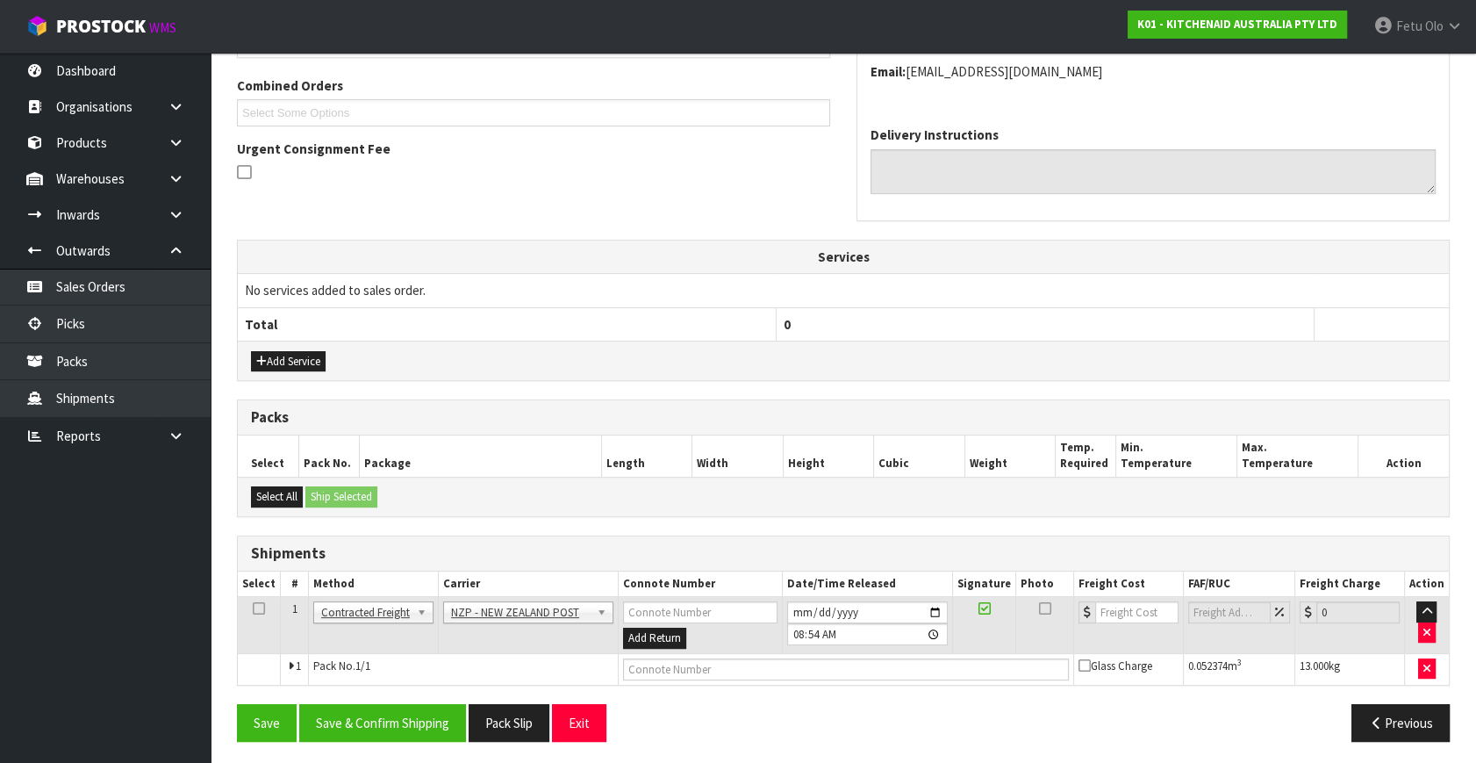
scroll to position [445, 0]
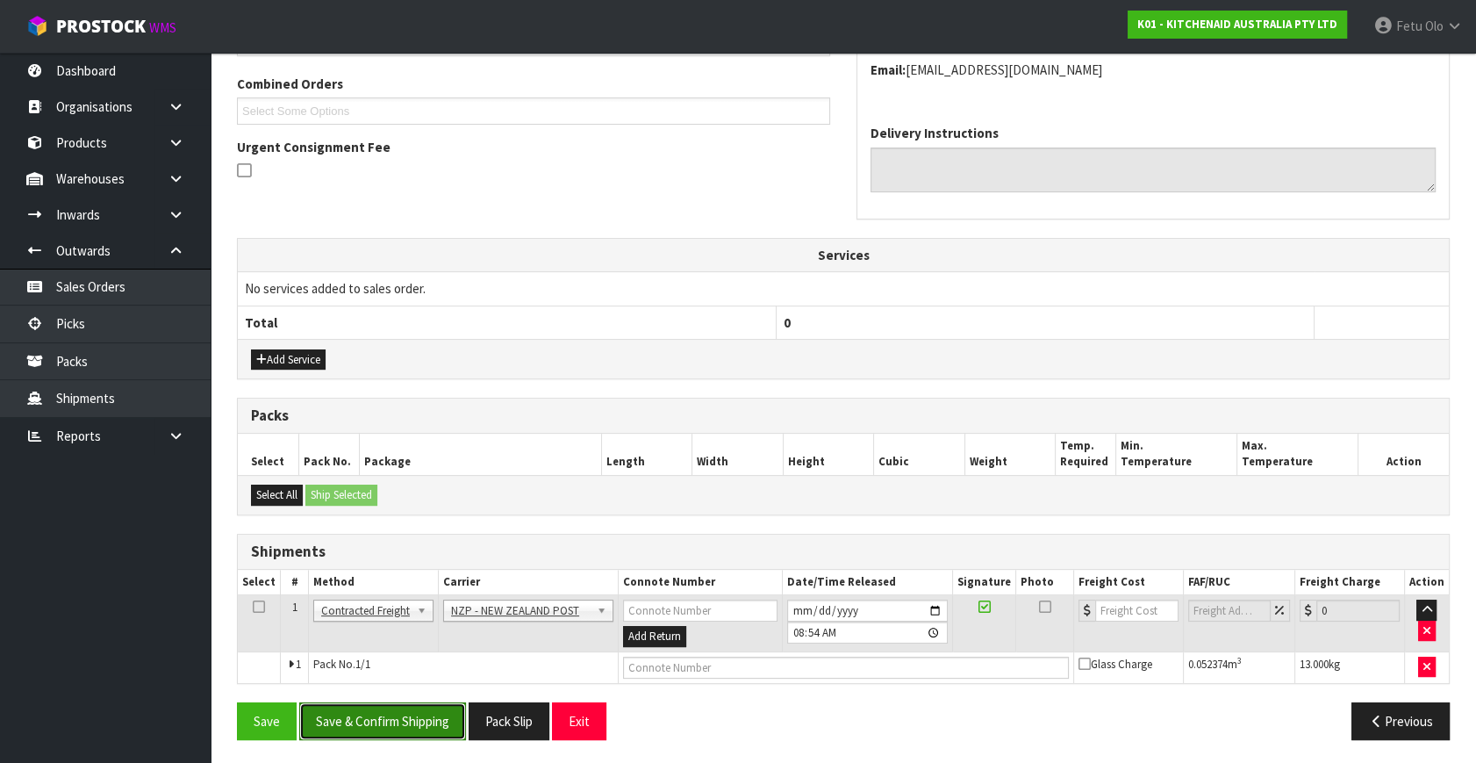
click at [406, 711] on button "Save & Confirm Shipping" at bounding box center [382, 721] width 167 height 38
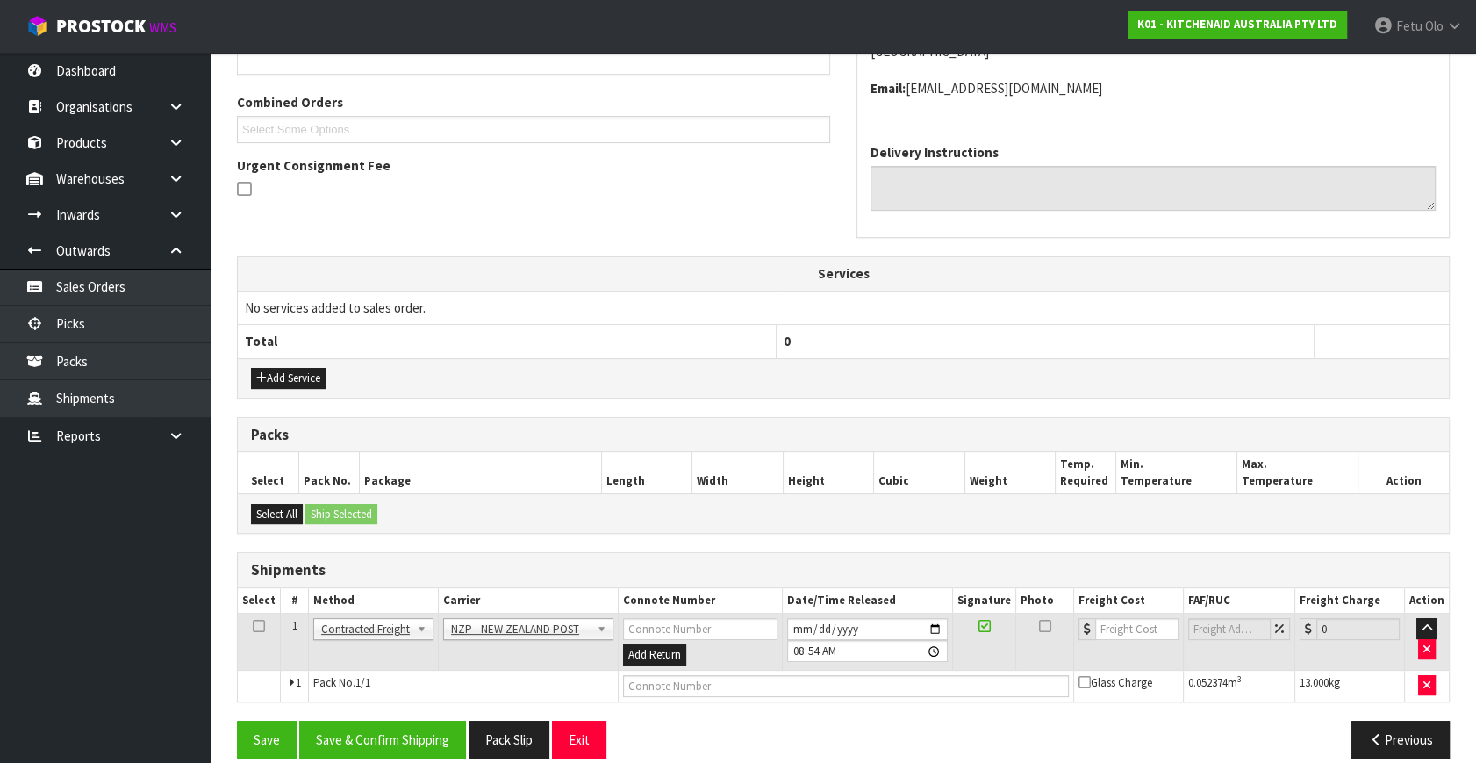
scroll to position [0, 0]
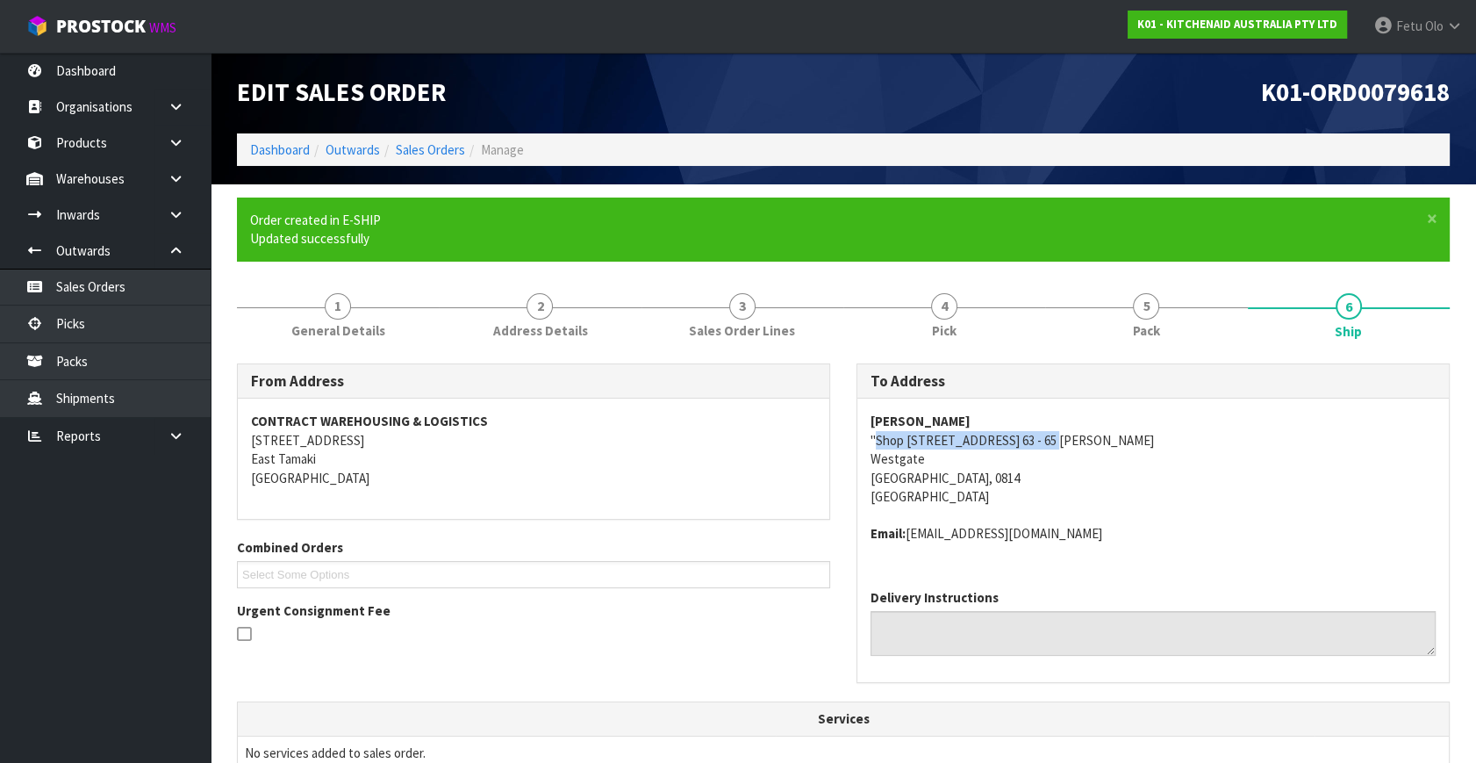
drag, startPoint x: 1060, startPoint y: 440, endPoint x: 877, endPoint y: 434, distance: 183.5
click at [877, 434] on address "Harvey Norman Westgate "Shop 74 Westgate Lifestyle Centre 63 - 65 Maki Westgate…" at bounding box center [1153, 459] width 565 height 94
copy address "Shop 74 Westgate Lifestyle Centre"
click at [1231, 546] on div "Harvey Norman Westgate "Shop 74 Westgate Lifestyle Centre 63 - 65 Maki Westgate…" at bounding box center [1154, 486] width 592 height 176
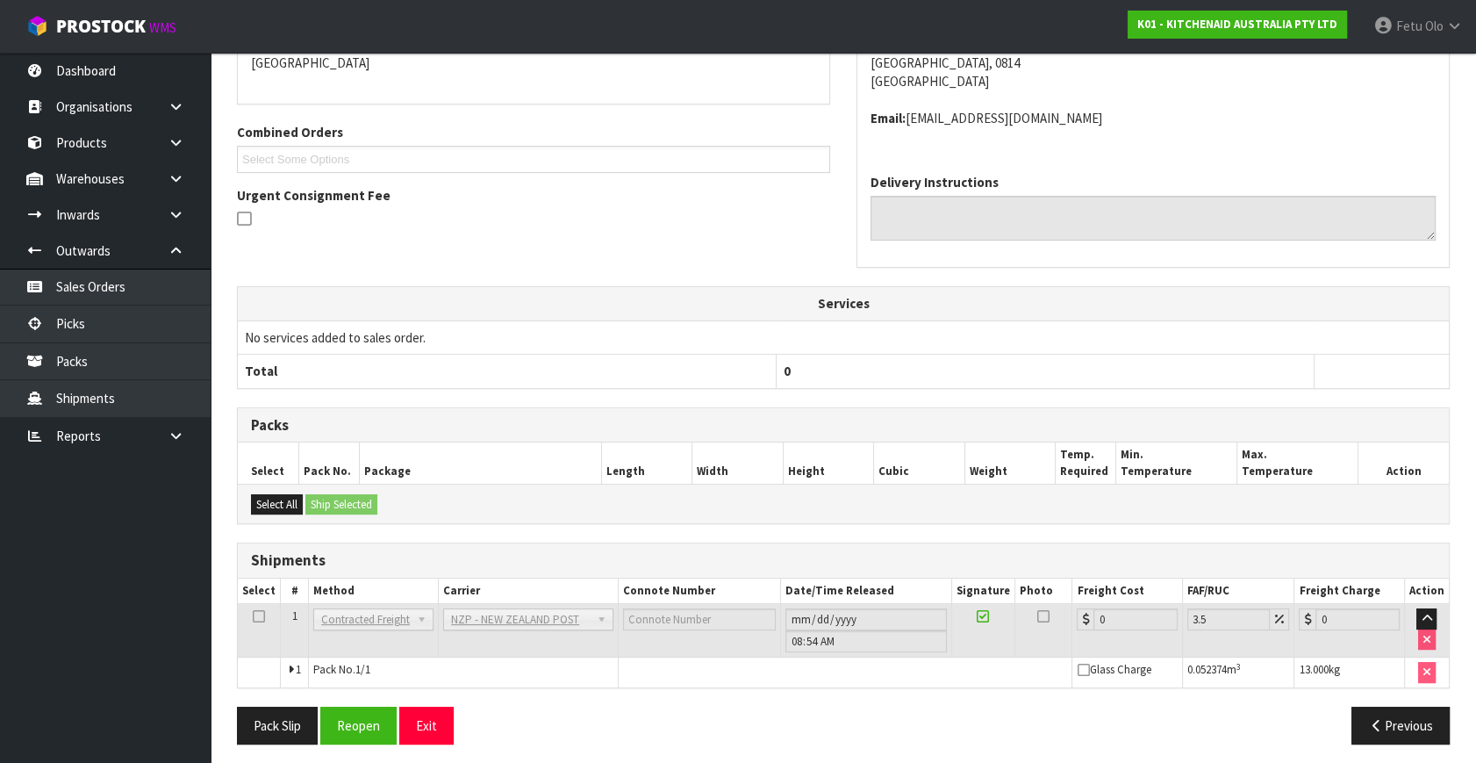
scroll to position [420, 0]
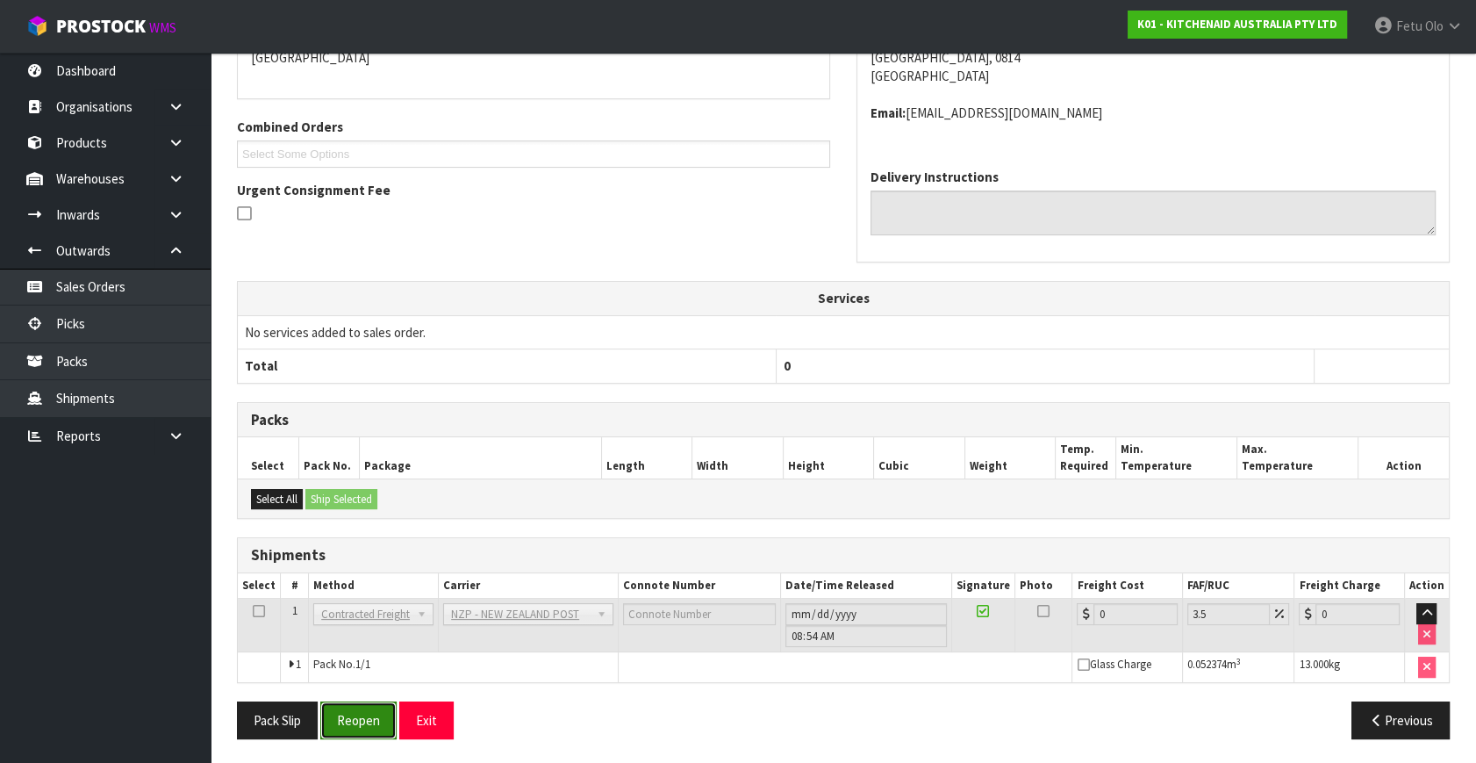
click at [385, 711] on button "Reopen" at bounding box center [358, 720] width 76 height 38
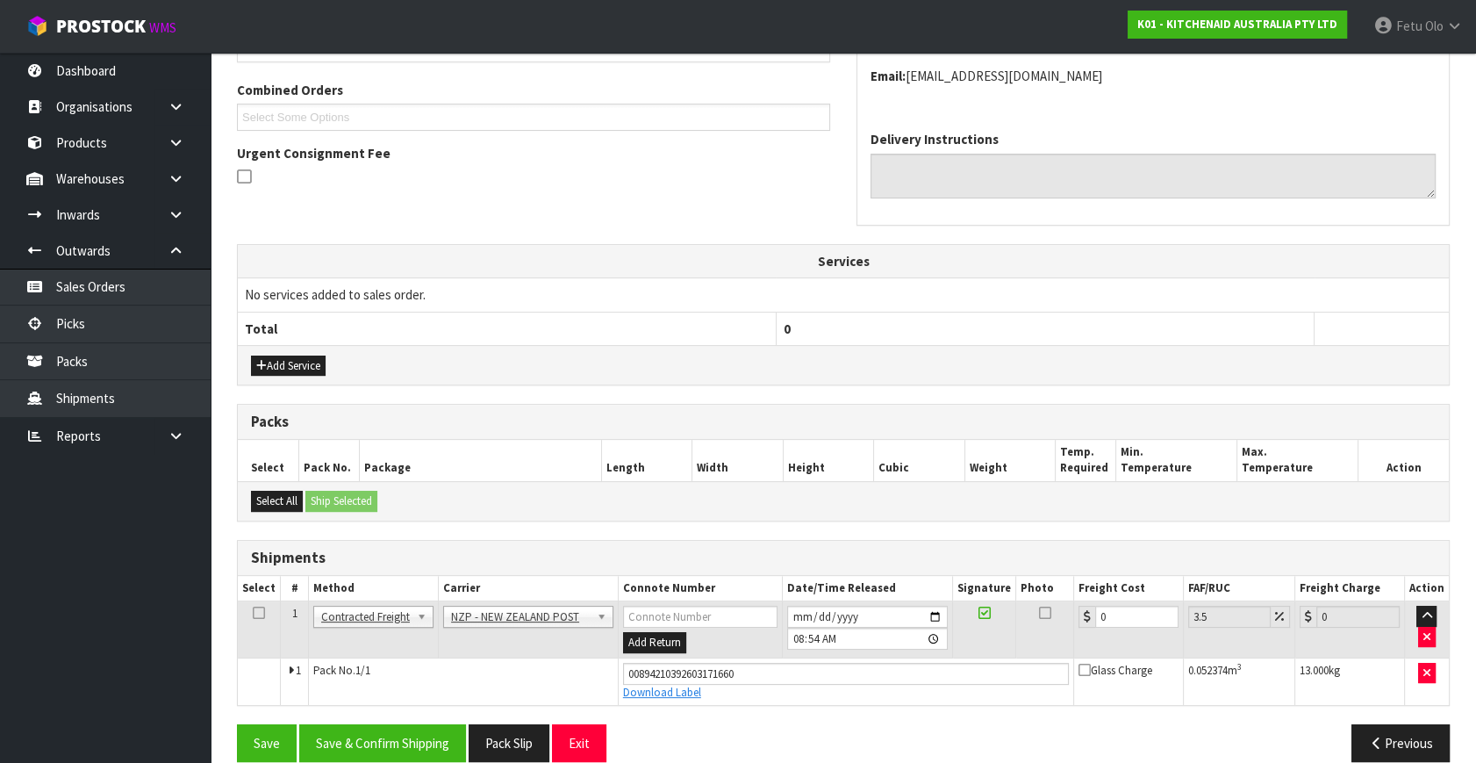
scroll to position [461, 0]
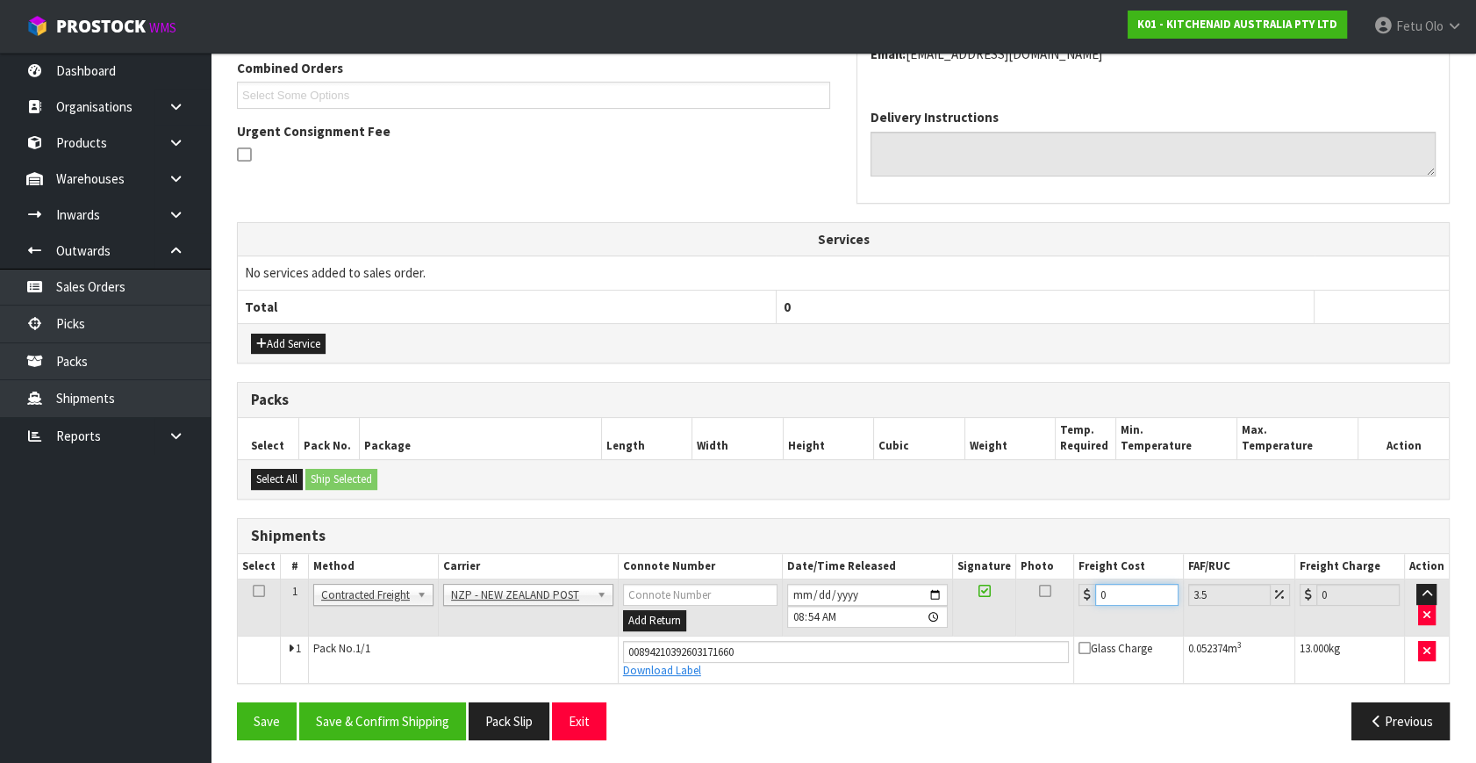
drag, startPoint x: 1116, startPoint y: 585, endPoint x: 869, endPoint y: 711, distance: 276.7
click at [869, 711] on div "From Address CONTRACT WAREHOUSING & LOGISTICS 17 Allens Road East Tamaki Auckla…" at bounding box center [843, 318] width 1213 height 870
type input "4"
type input "4.14"
type input "4.3"
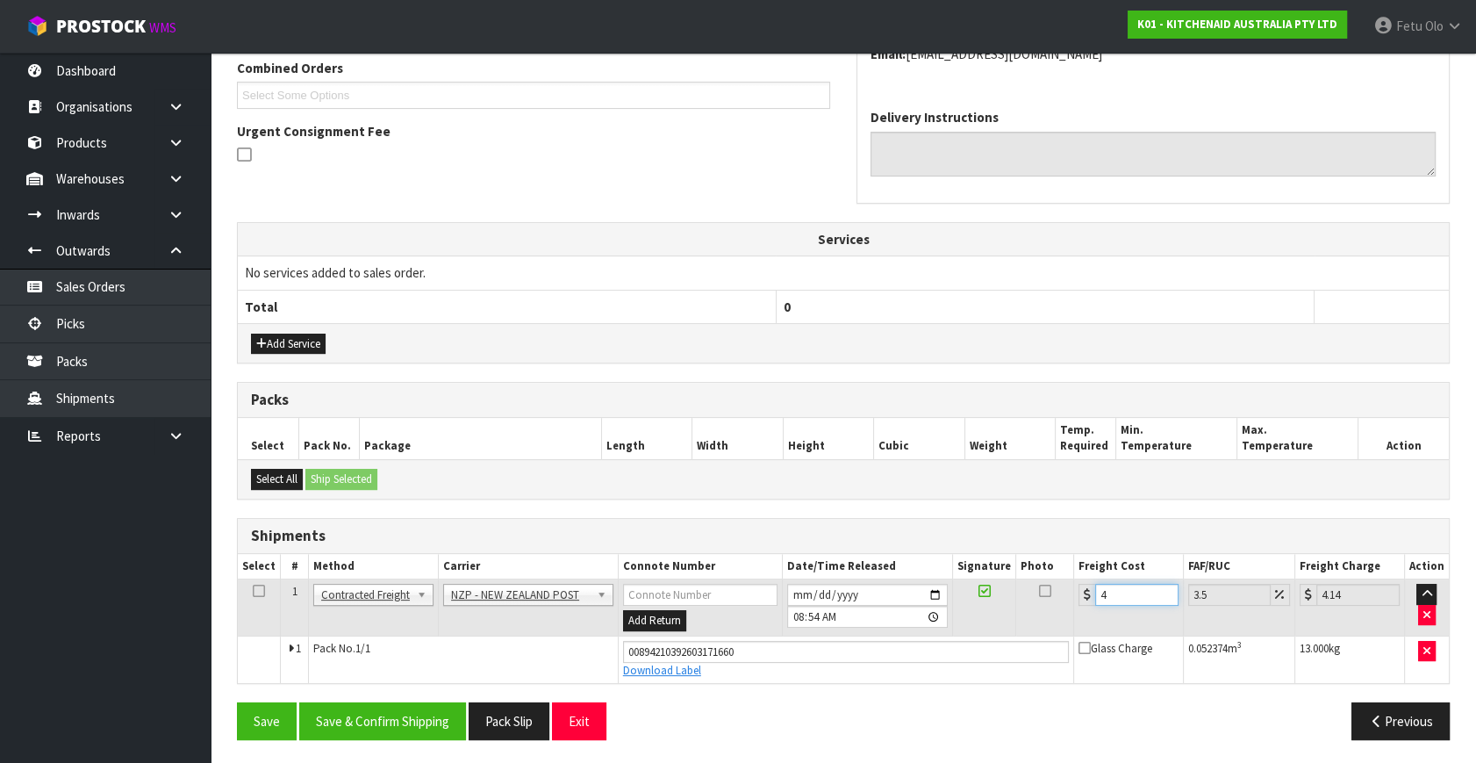
type input "4.45"
type input "4.33"
type input "4.48"
type input "4.33"
click at [371, 728] on button "Save & Confirm Shipping" at bounding box center [382, 721] width 167 height 38
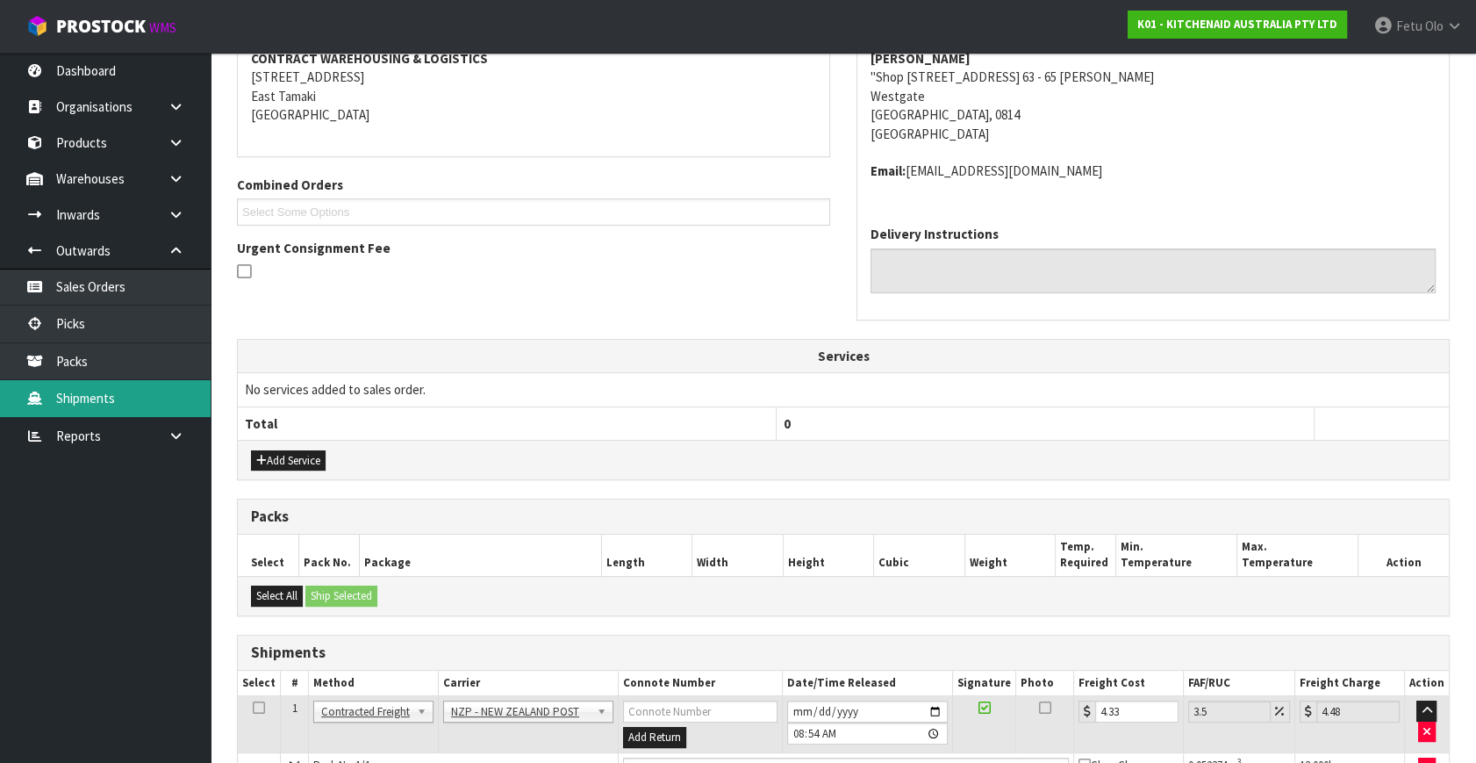
scroll to position [0, 0]
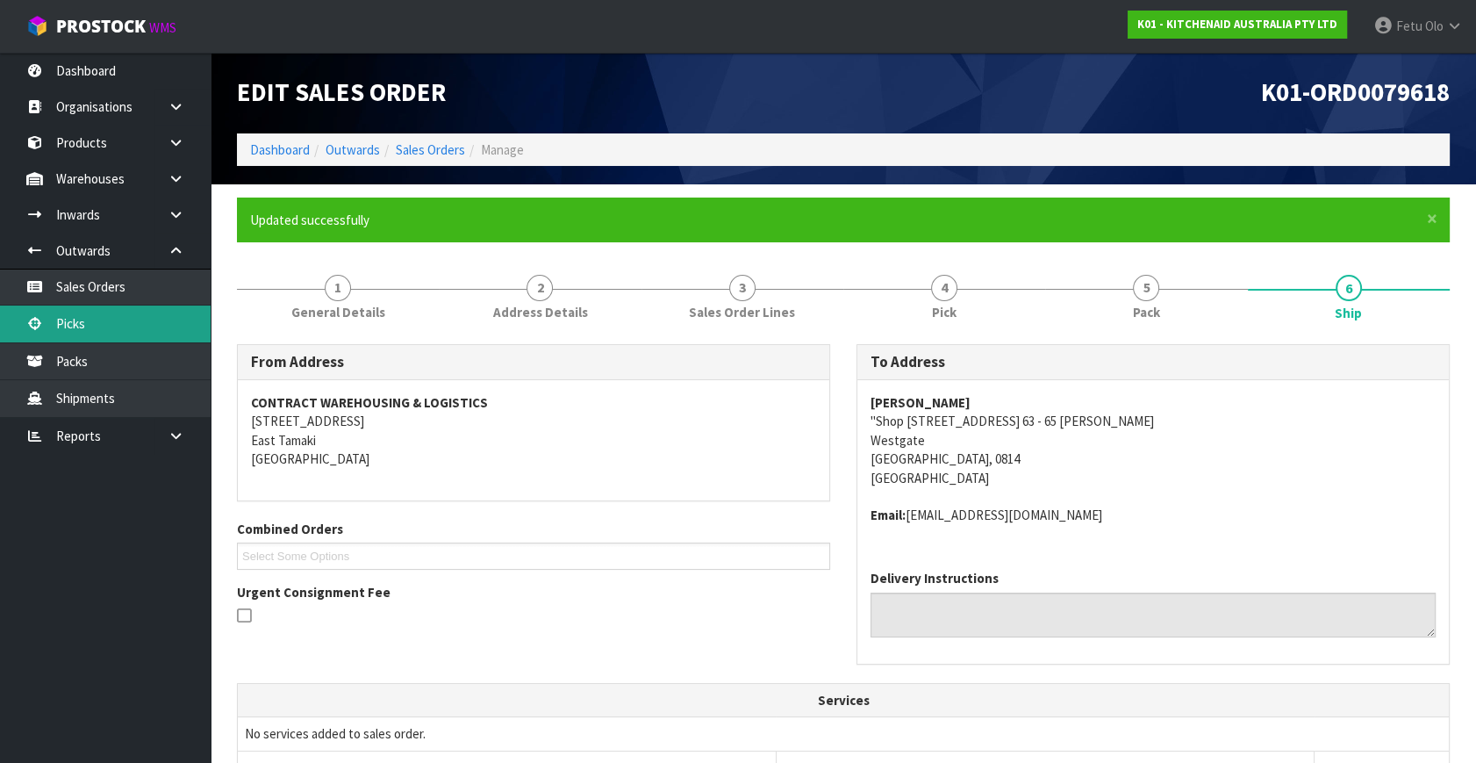
click at [85, 324] on link "Picks" at bounding box center [105, 323] width 211 height 36
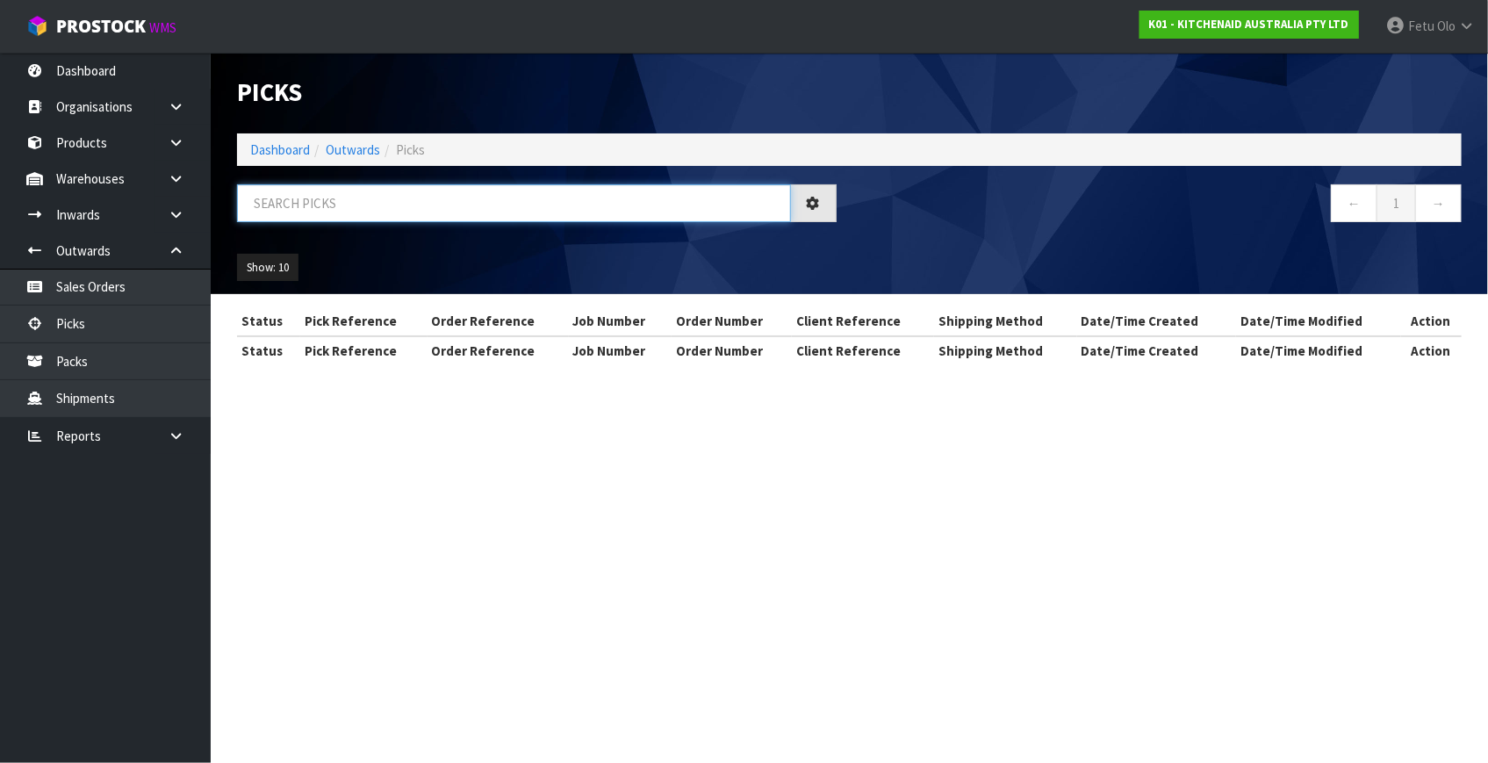
click at [461, 197] on input "text" at bounding box center [514, 203] width 554 height 38
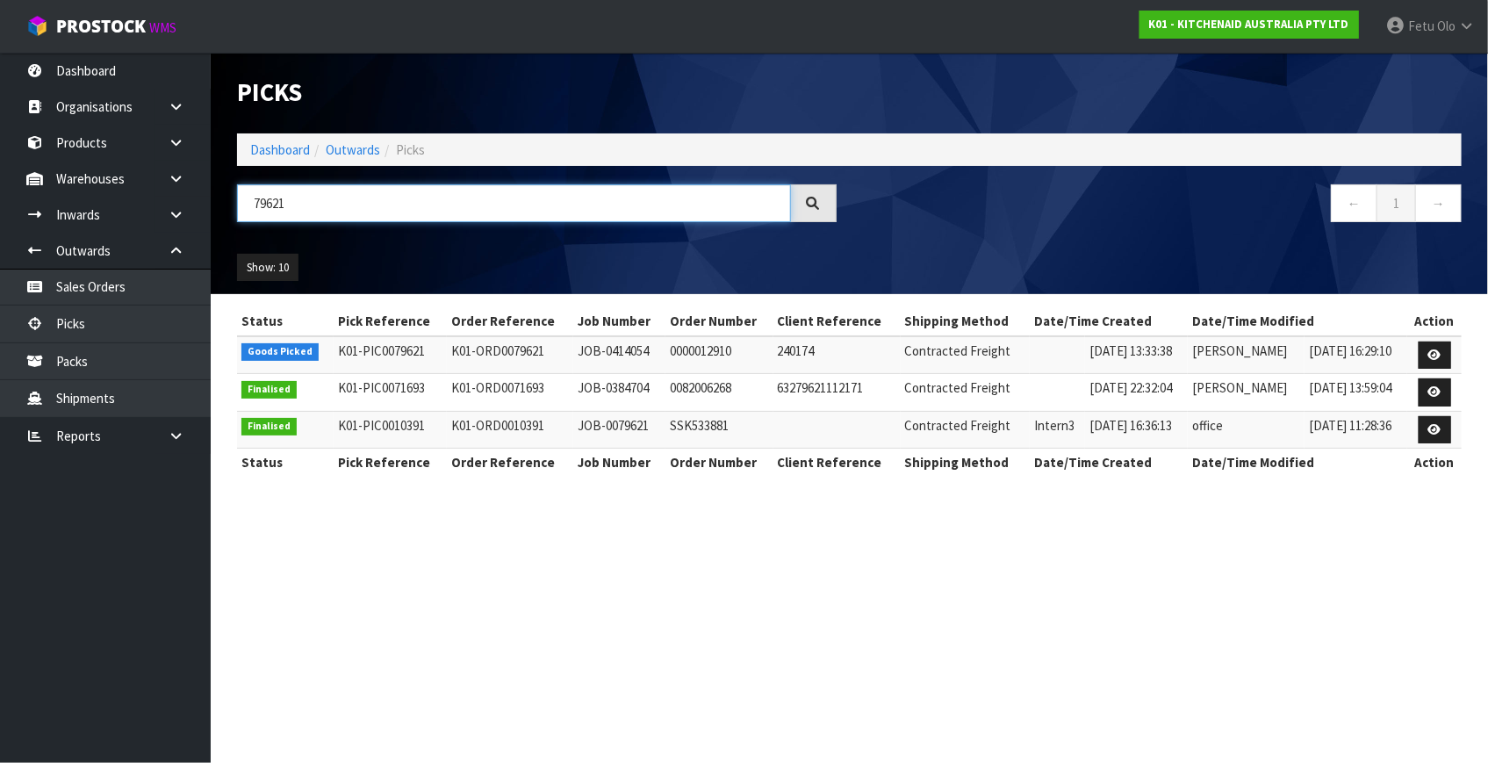
type input "79621"
click at [1431, 355] on icon at bounding box center [1434, 354] width 13 height 11
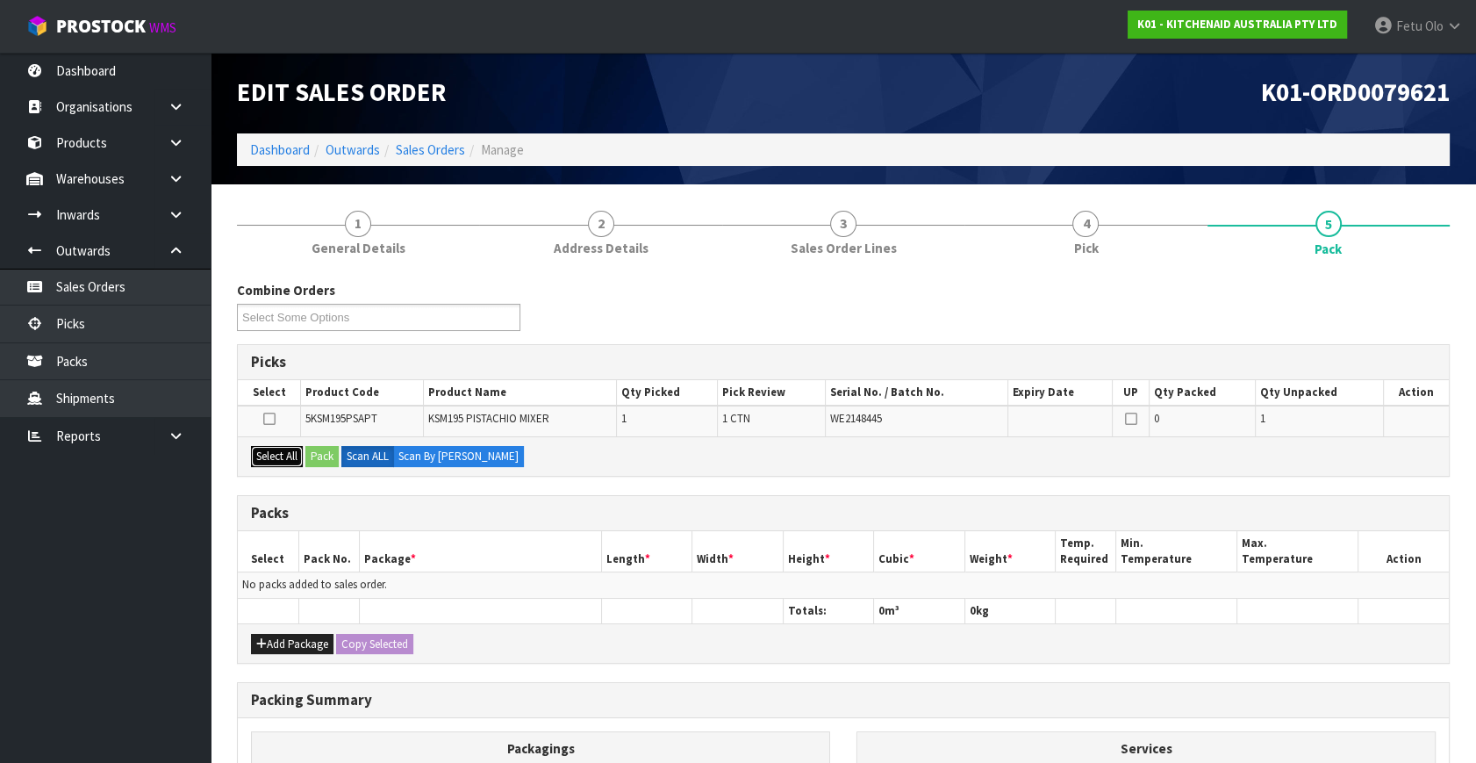
click at [276, 447] on button "Select All" at bounding box center [277, 456] width 52 height 21
click at [323, 449] on button "Pack" at bounding box center [321, 456] width 33 height 21
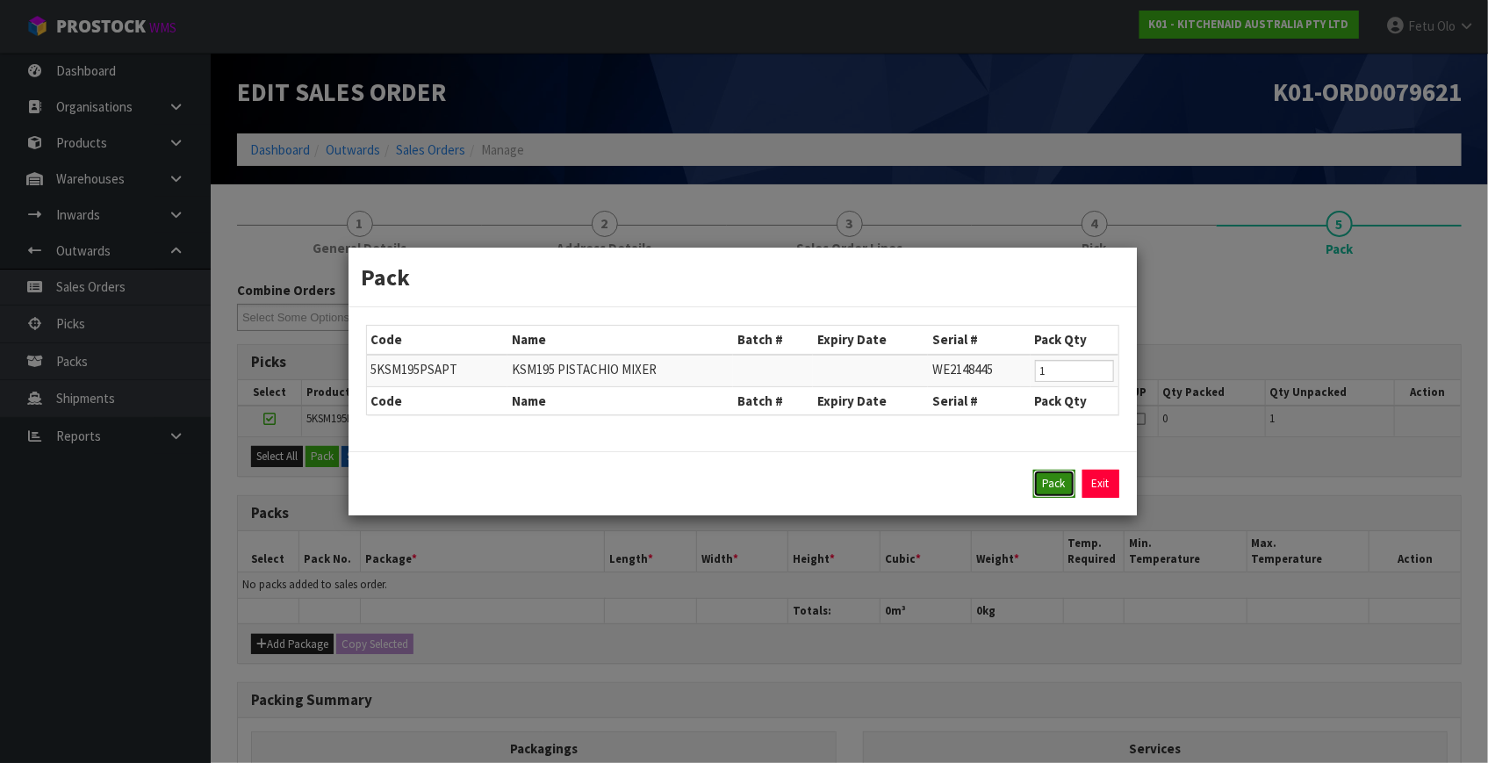
click at [1036, 480] on button "Pack" at bounding box center [1054, 484] width 42 height 28
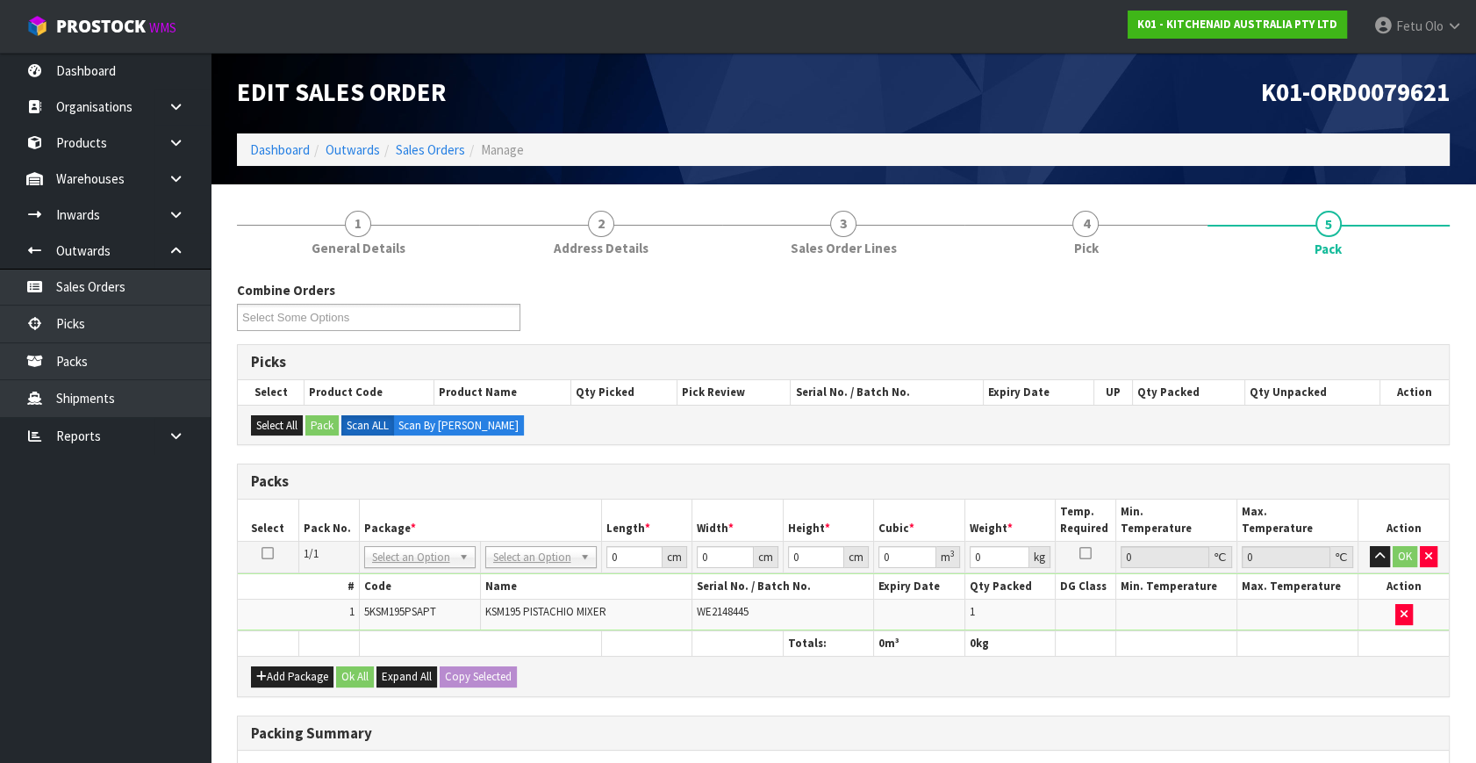
drag, startPoint x: 553, startPoint y: 554, endPoint x: 552, endPoint y: 563, distance: 8.8
drag, startPoint x: 639, startPoint y: 549, endPoint x: 399, endPoint y: 622, distance: 250.4
click at [399, 622] on tbody "1/1 NONE 007-001 007-002 007-004 007-009 007-013 007-014 007-015 007-017 007-01…" at bounding box center [843, 587] width 1211 height 90
type input "42"
type input "29"
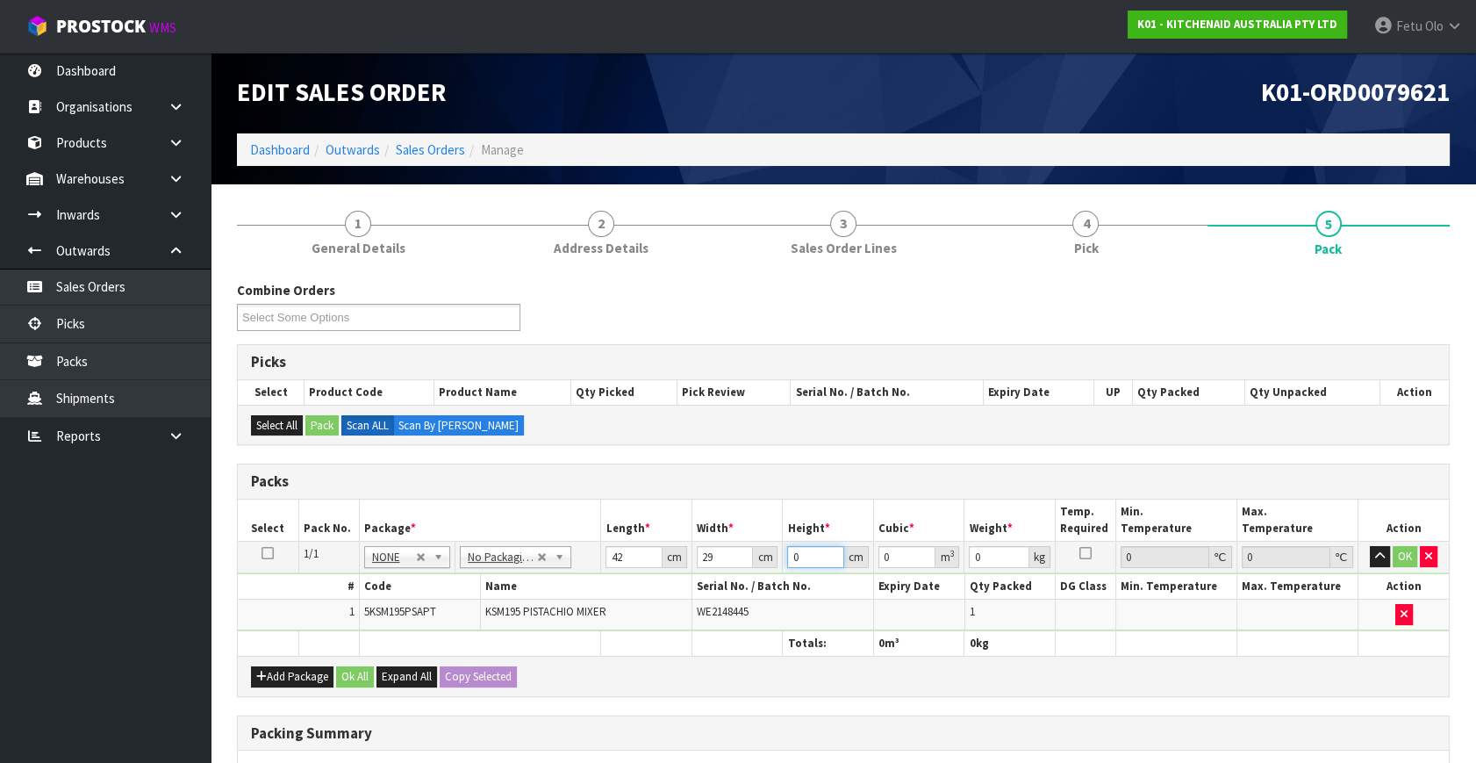
type input "4"
type input "0.004872"
type input "43"
type input "0.052374"
type input "43"
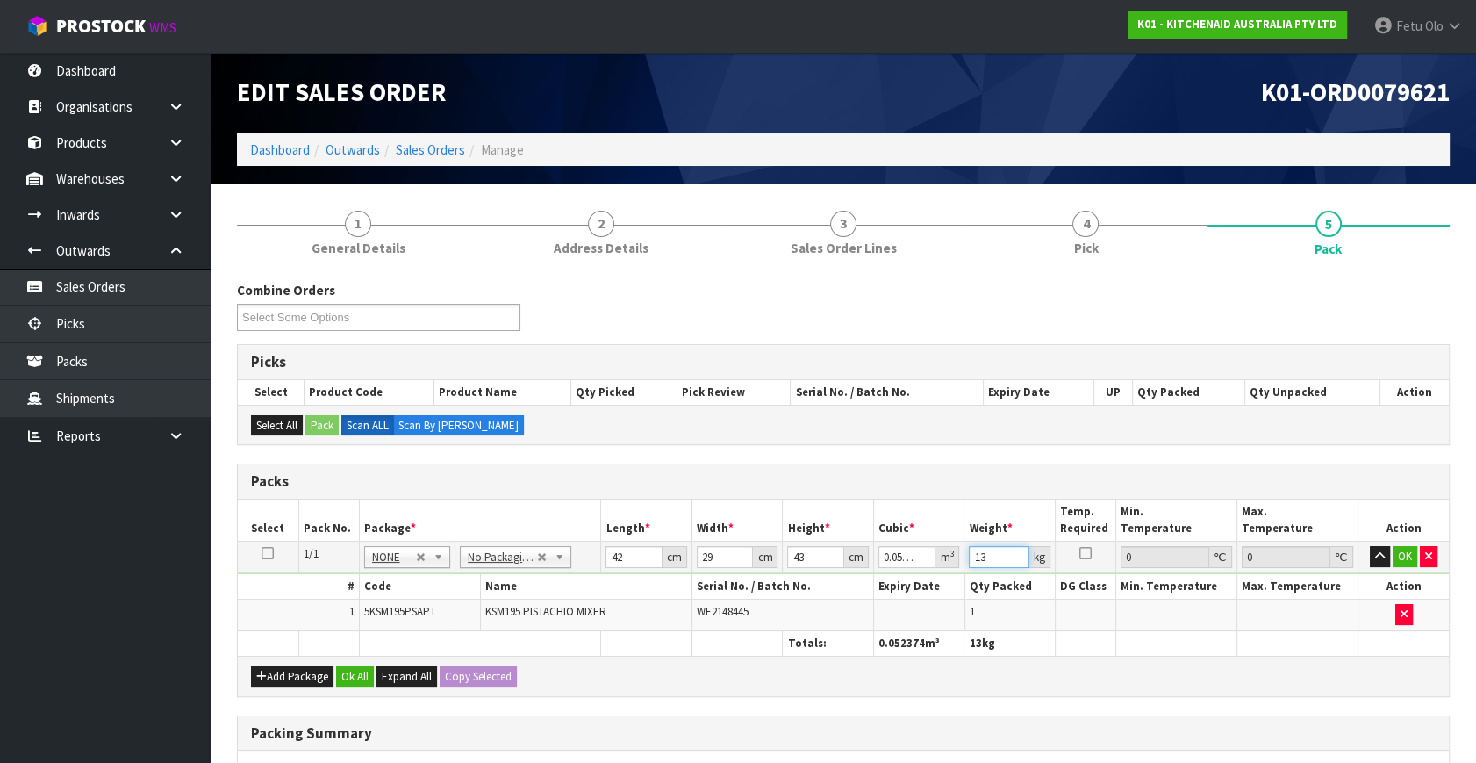
type input "13"
click button "OK" at bounding box center [1405, 556] width 25 height 21
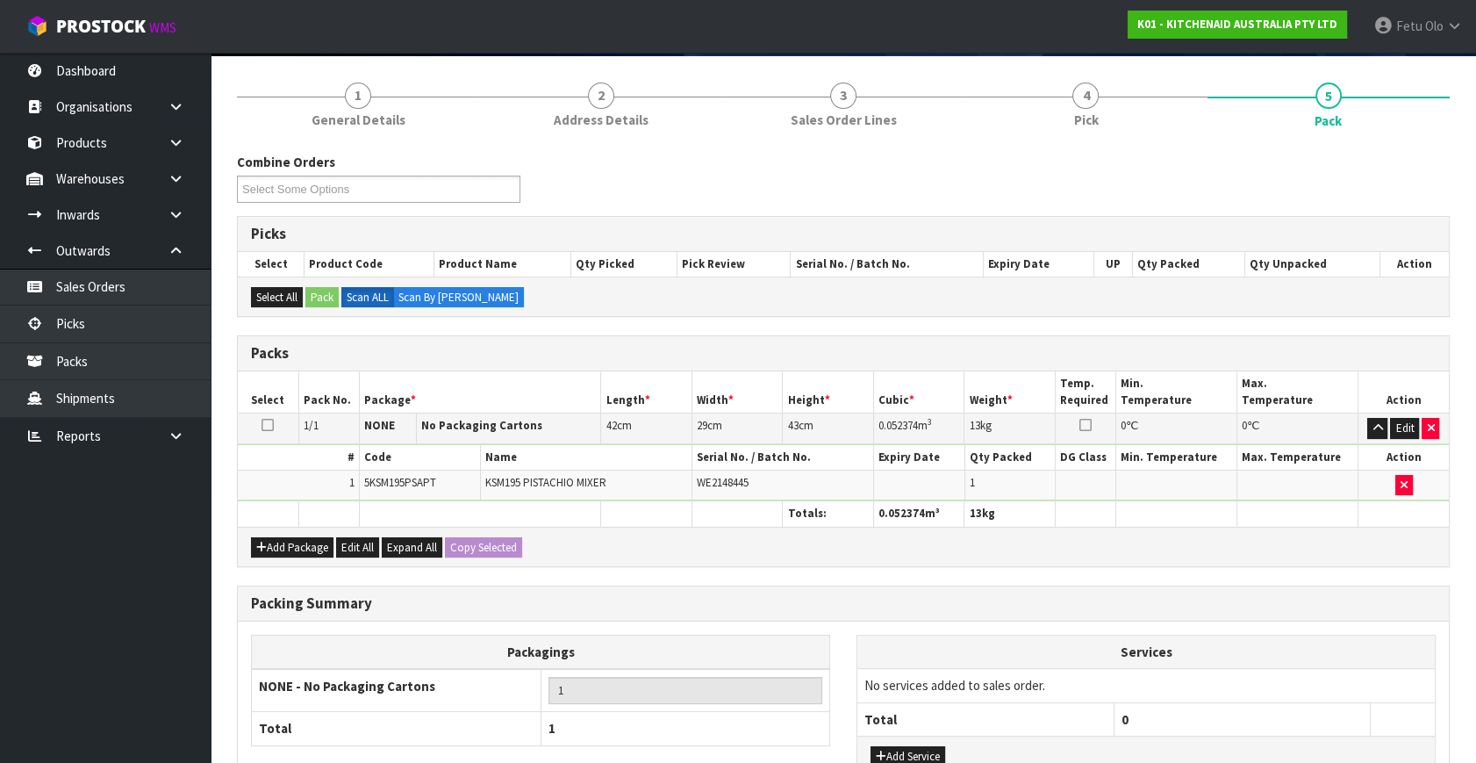
scroll to position [262, 0]
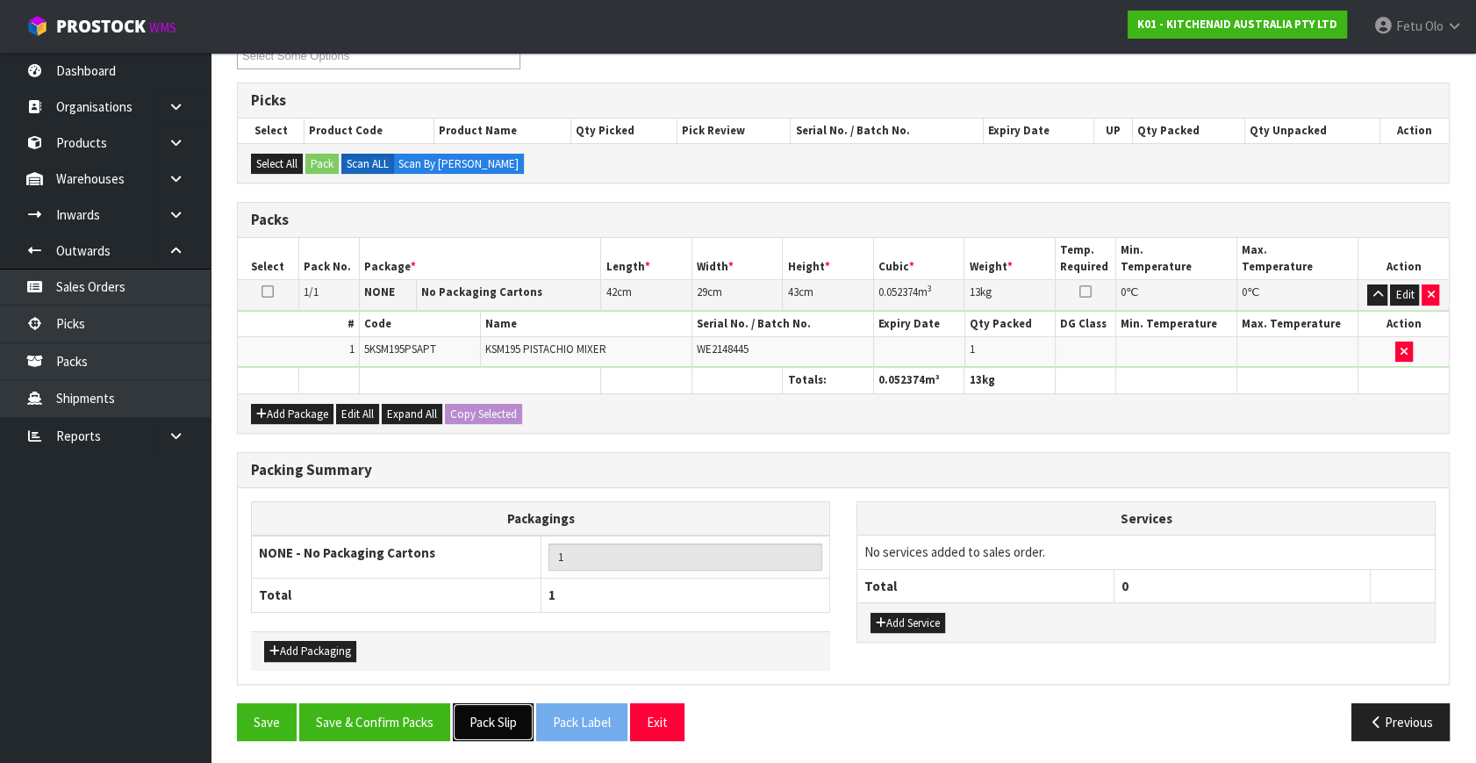
click at [509, 712] on button "Pack Slip" at bounding box center [493, 722] width 81 height 38
click at [390, 703] on button "Save & Confirm Packs" at bounding box center [374, 722] width 151 height 38
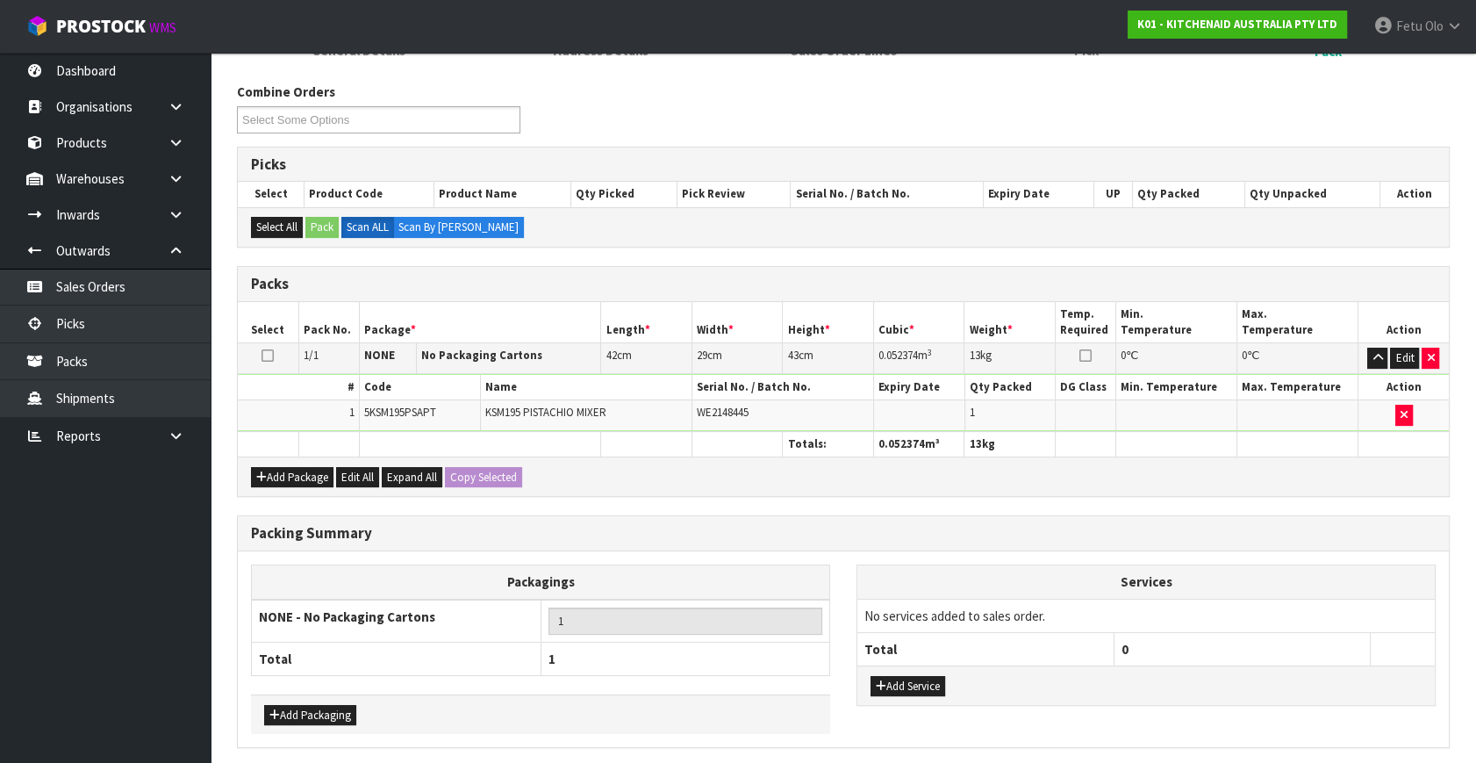
scroll to position [0, 0]
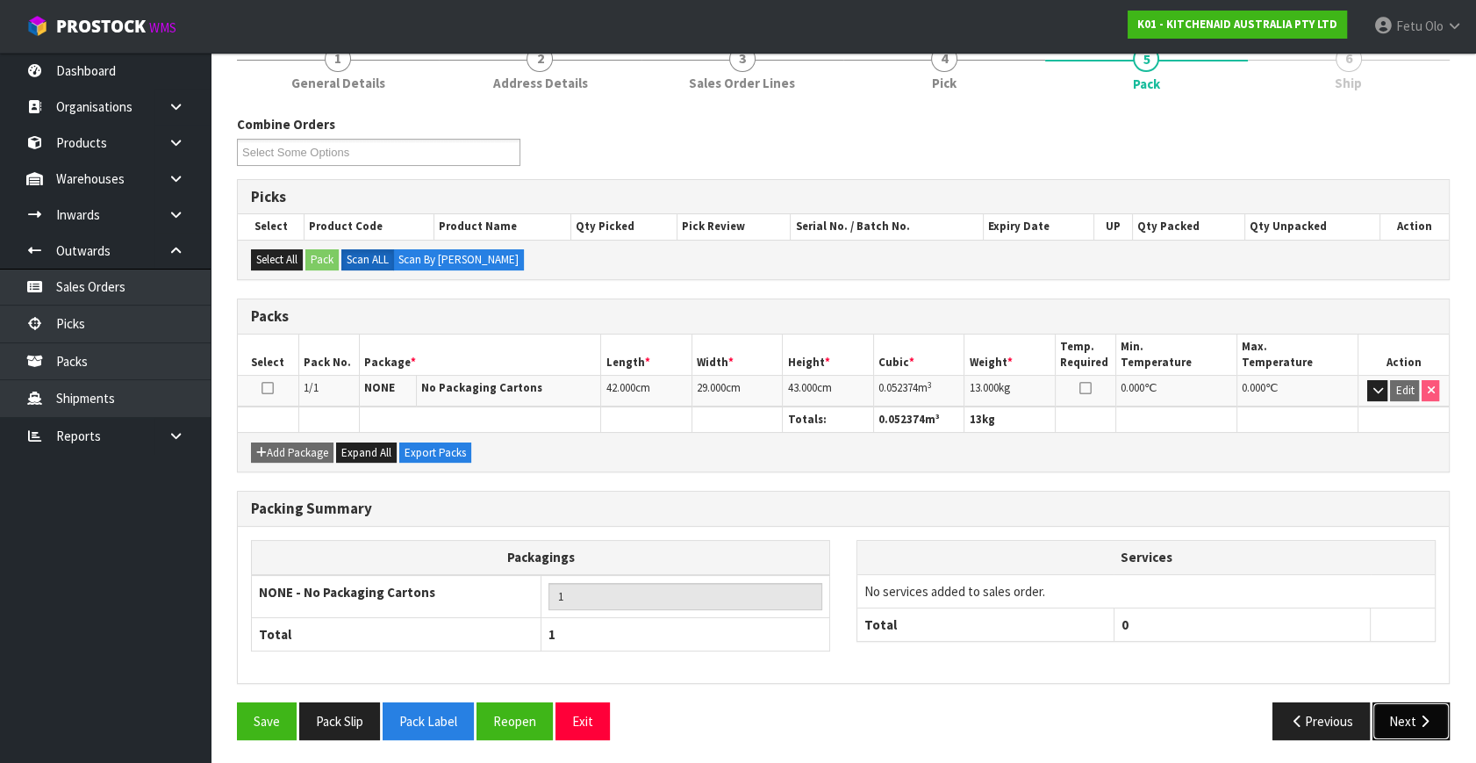
drag, startPoint x: 1404, startPoint y: 720, endPoint x: 1389, endPoint y: 721, distance: 15.0
click at [1389, 721] on button "Next" at bounding box center [1411, 721] width 77 height 38
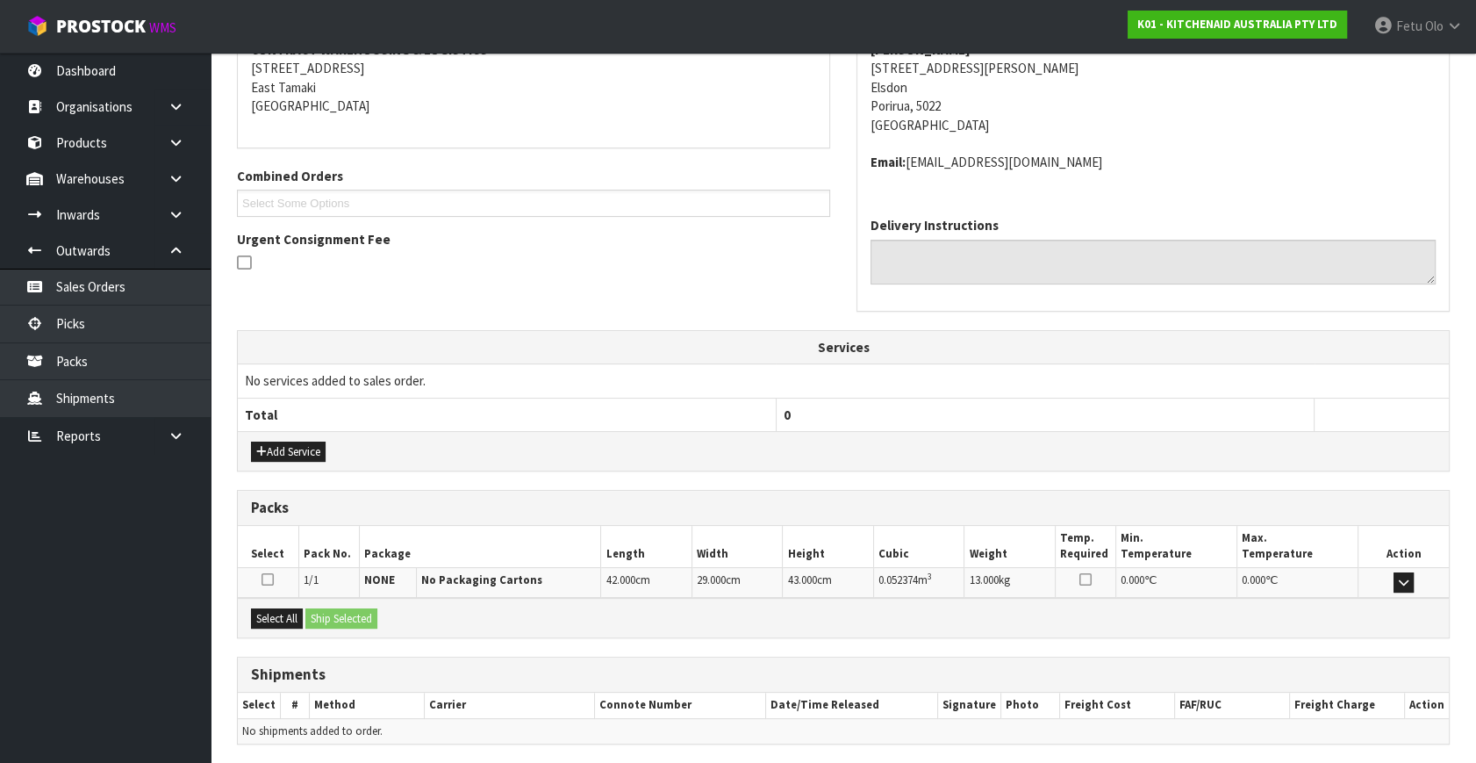
scroll to position [413, 0]
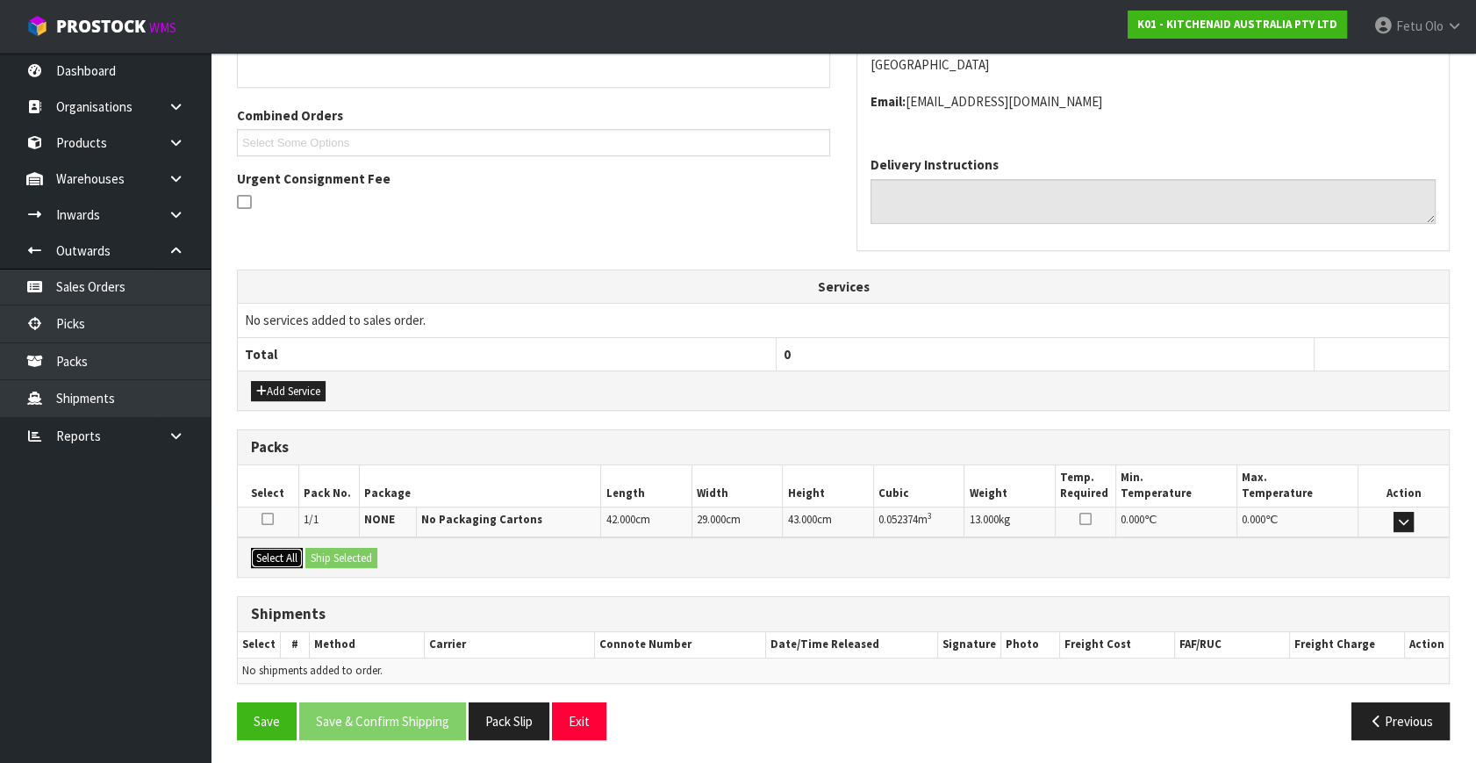
click at [296, 555] on button "Select All" at bounding box center [277, 558] width 52 height 21
click at [359, 557] on button "Ship Selected" at bounding box center [341, 558] width 72 height 21
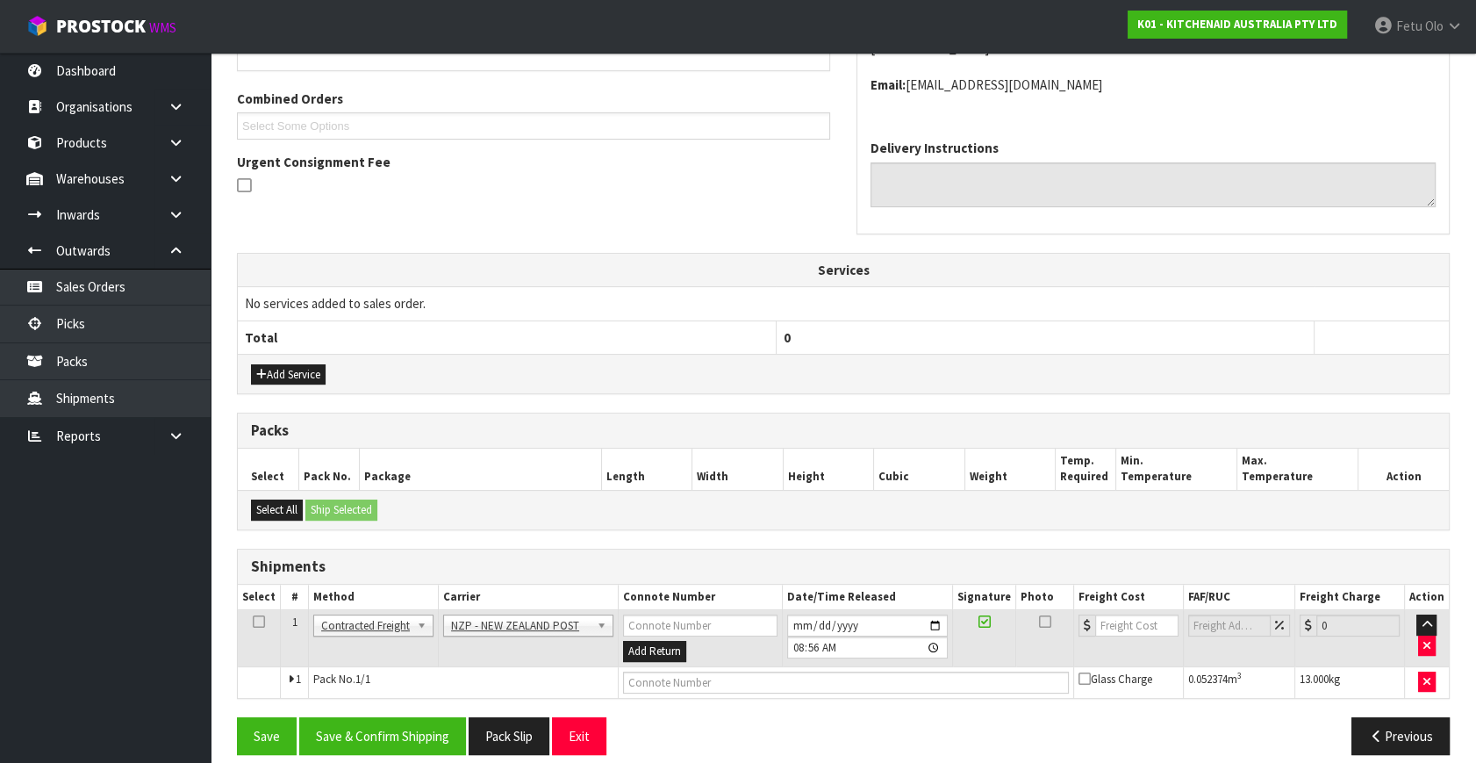
scroll to position [445, 0]
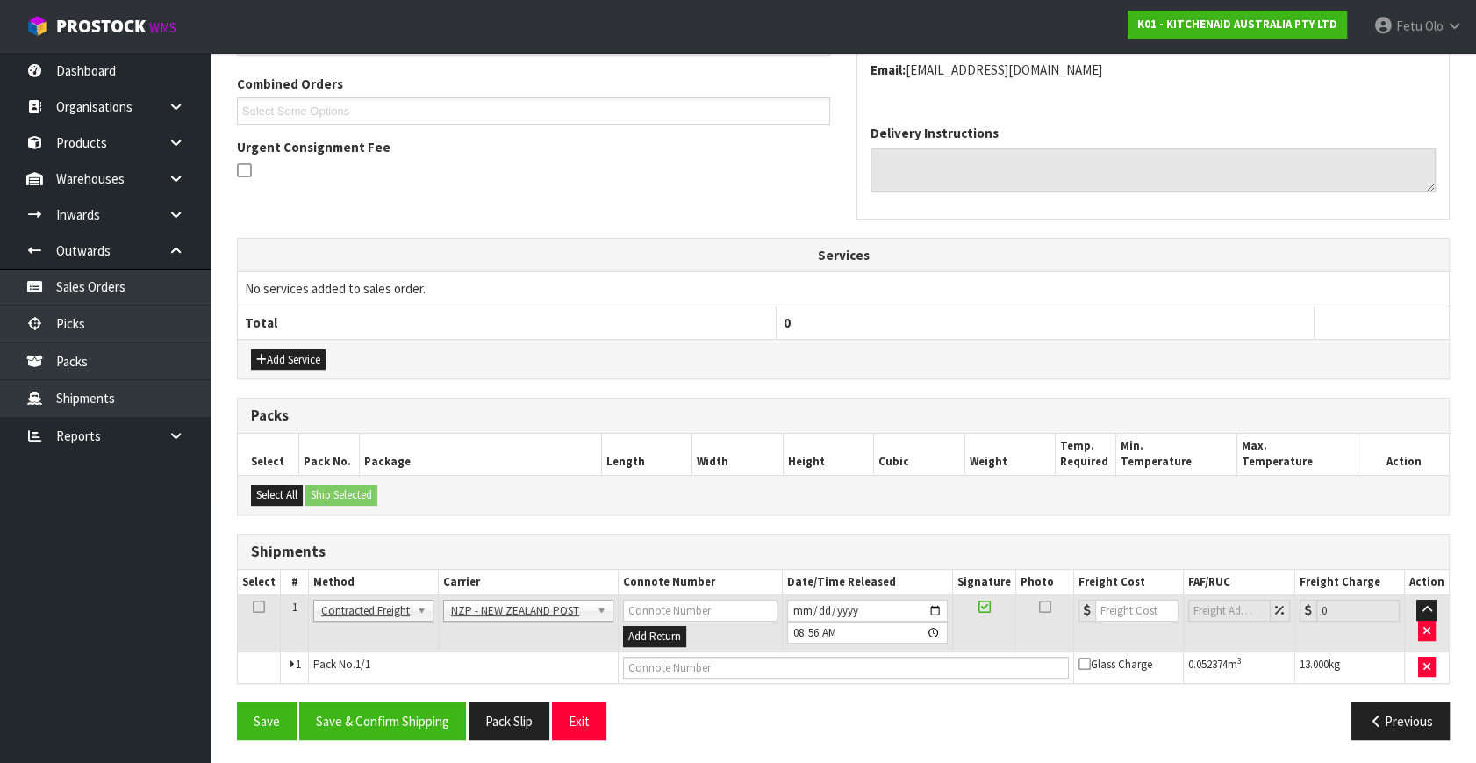
click at [416, 687] on div "From Address CONTRACT WAREHOUSING & LOGISTICS 17 Allens Road East Tamaki Auckla…" at bounding box center [843, 326] width 1213 height 854
click at [416, 711] on button "Save & Confirm Shipping" at bounding box center [382, 721] width 167 height 38
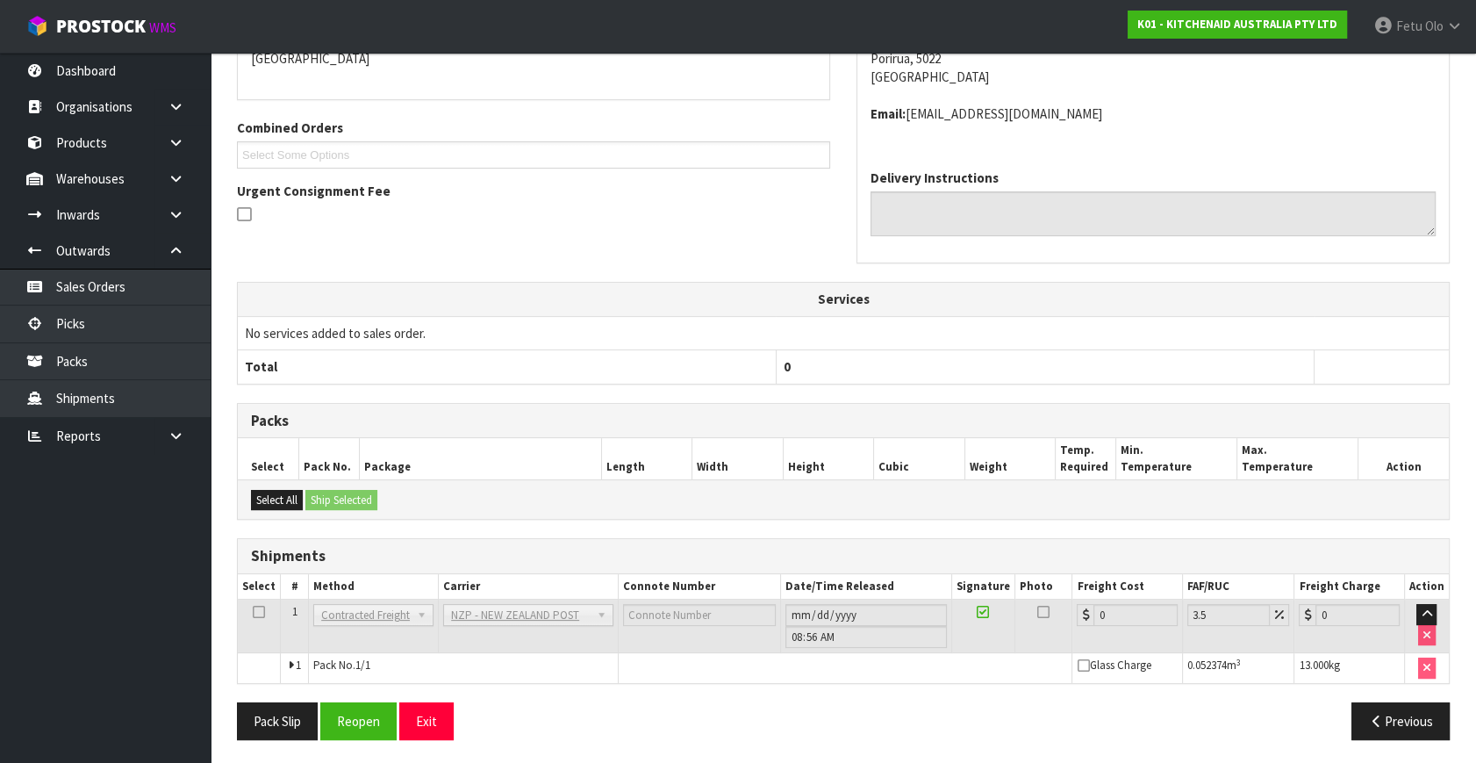
scroll to position [420, 0]
click at [375, 722] on button "Reopen" at bounding box center [358, 720] width 76 height 38
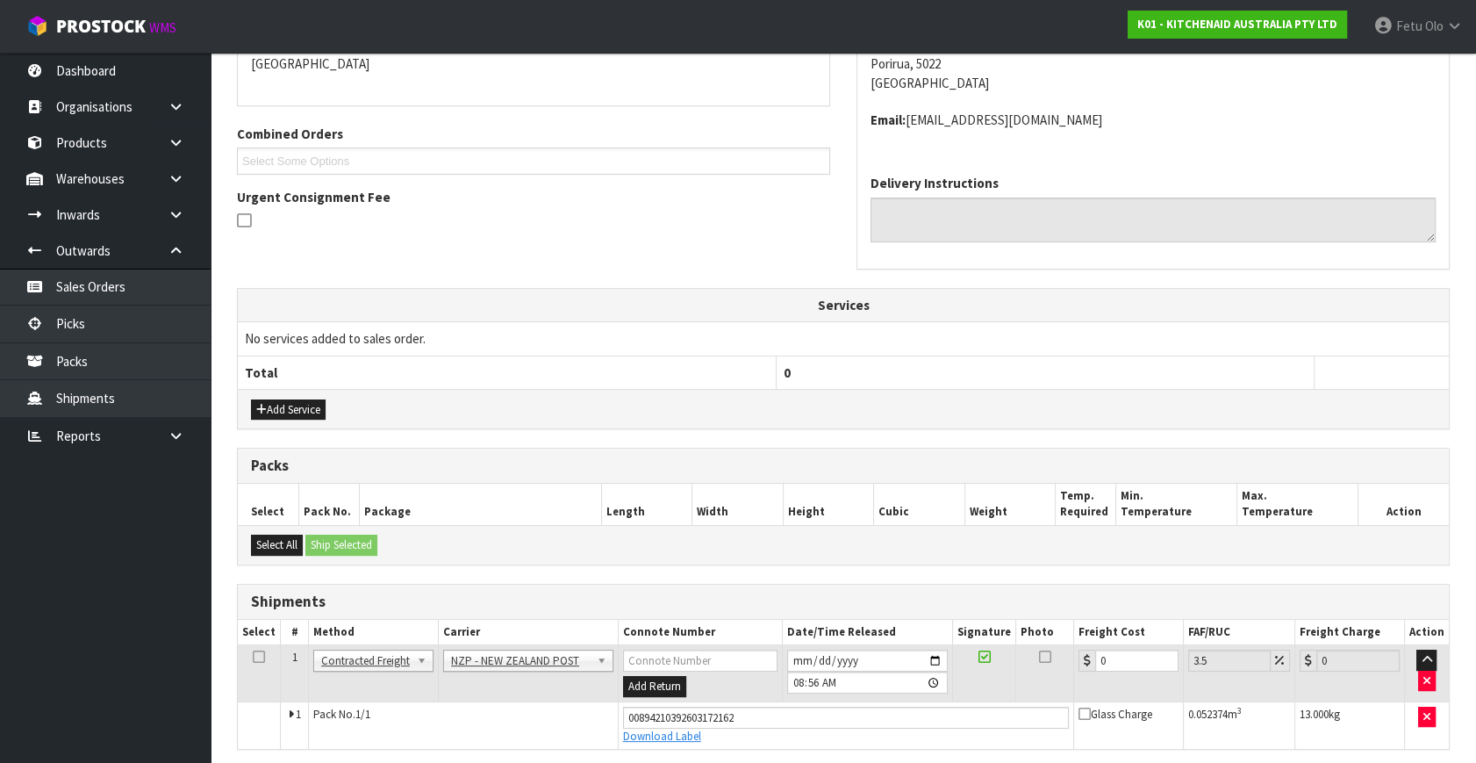
scroll to position [402, 0]
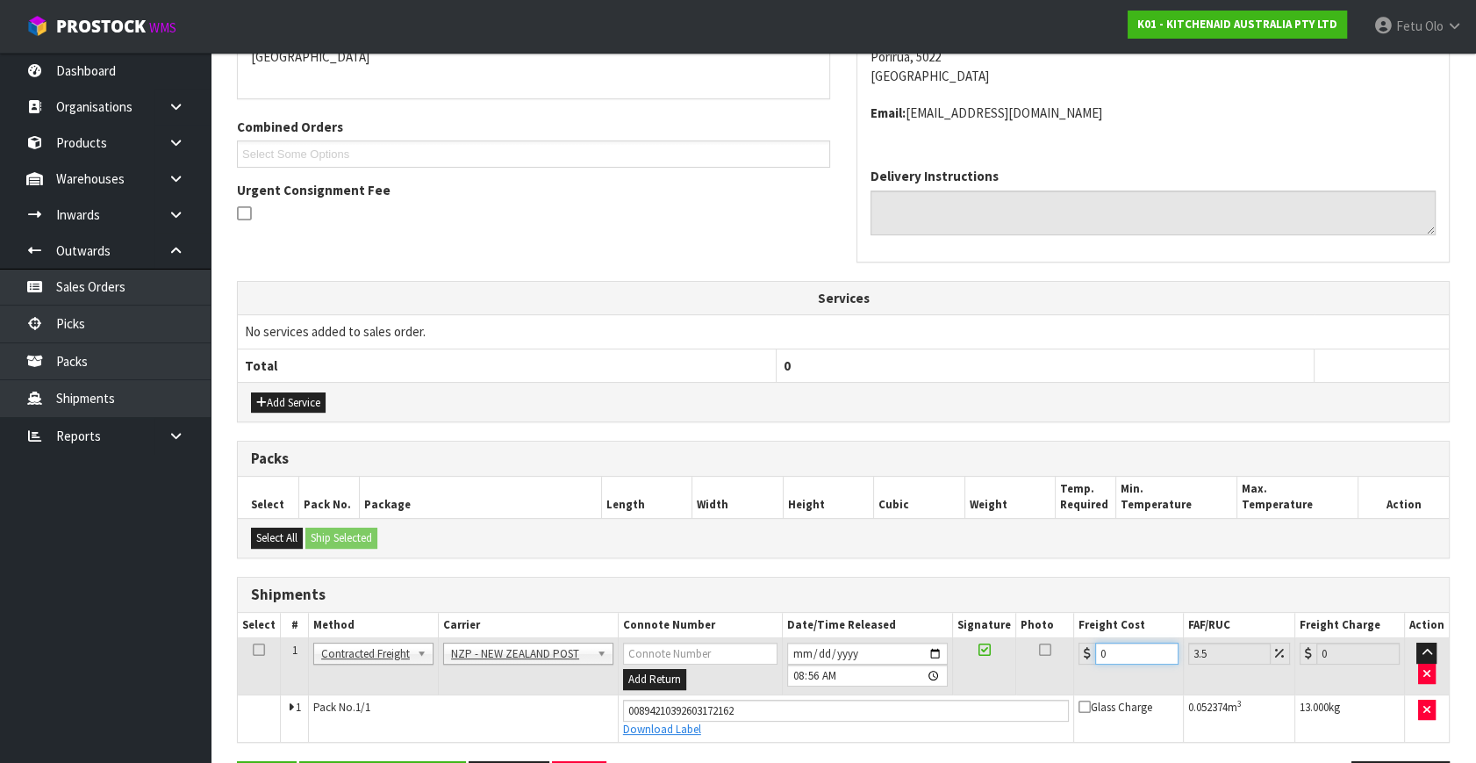
drag, startPoint x: 1130, startPoint y: 653, endPoint x: 789, endPoint y: 737, distance: 351.7
click at [789, 737] on tbody "1 Client Local Pickup Customer Local Pickup Company Freight Contracted Freight …" at bounding box center [843, 690] width 1211 height 104
type input "1"
type input "1.03"
type input "10"
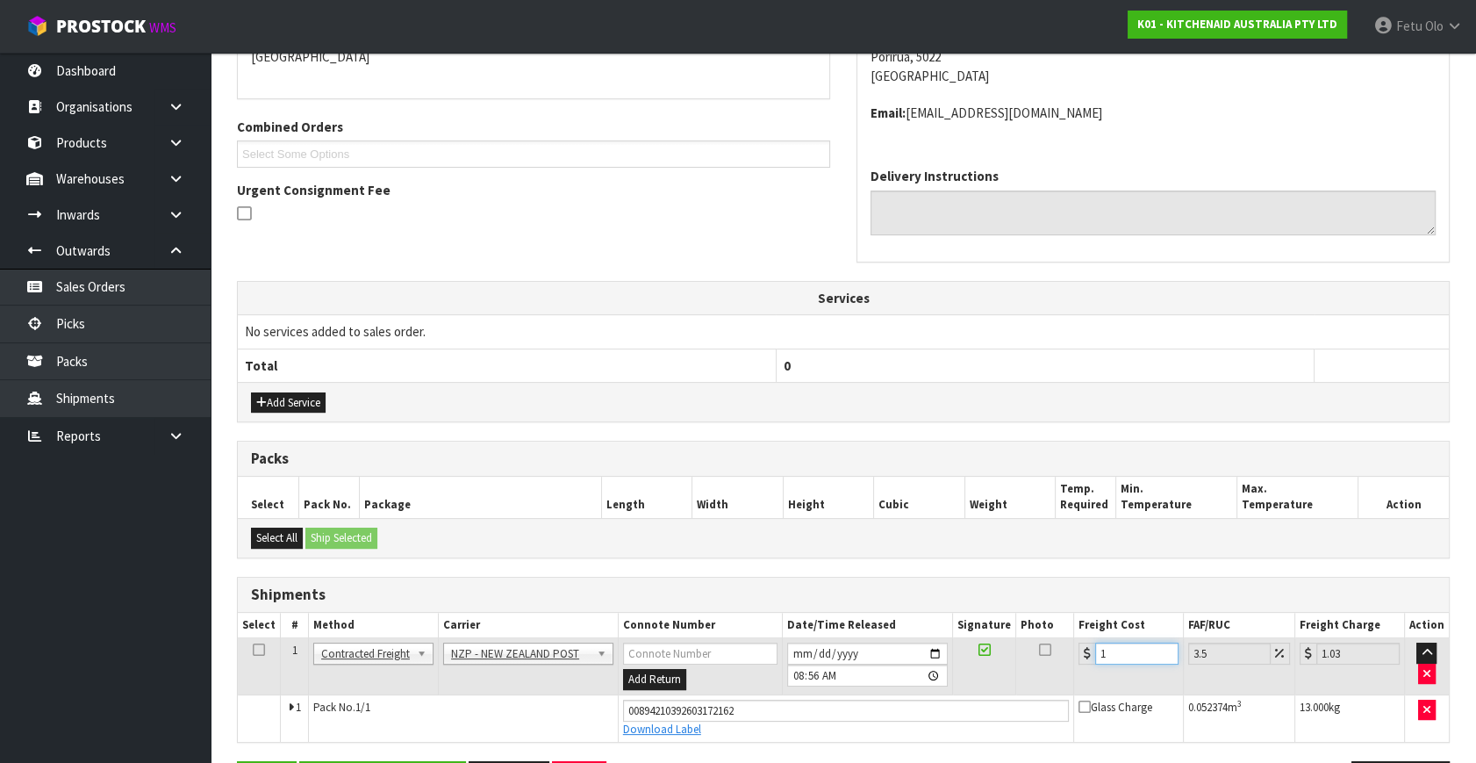
type input "10.35"
type input "10.8"
type input "11.18"
type input "10.89"
type input "11.27"
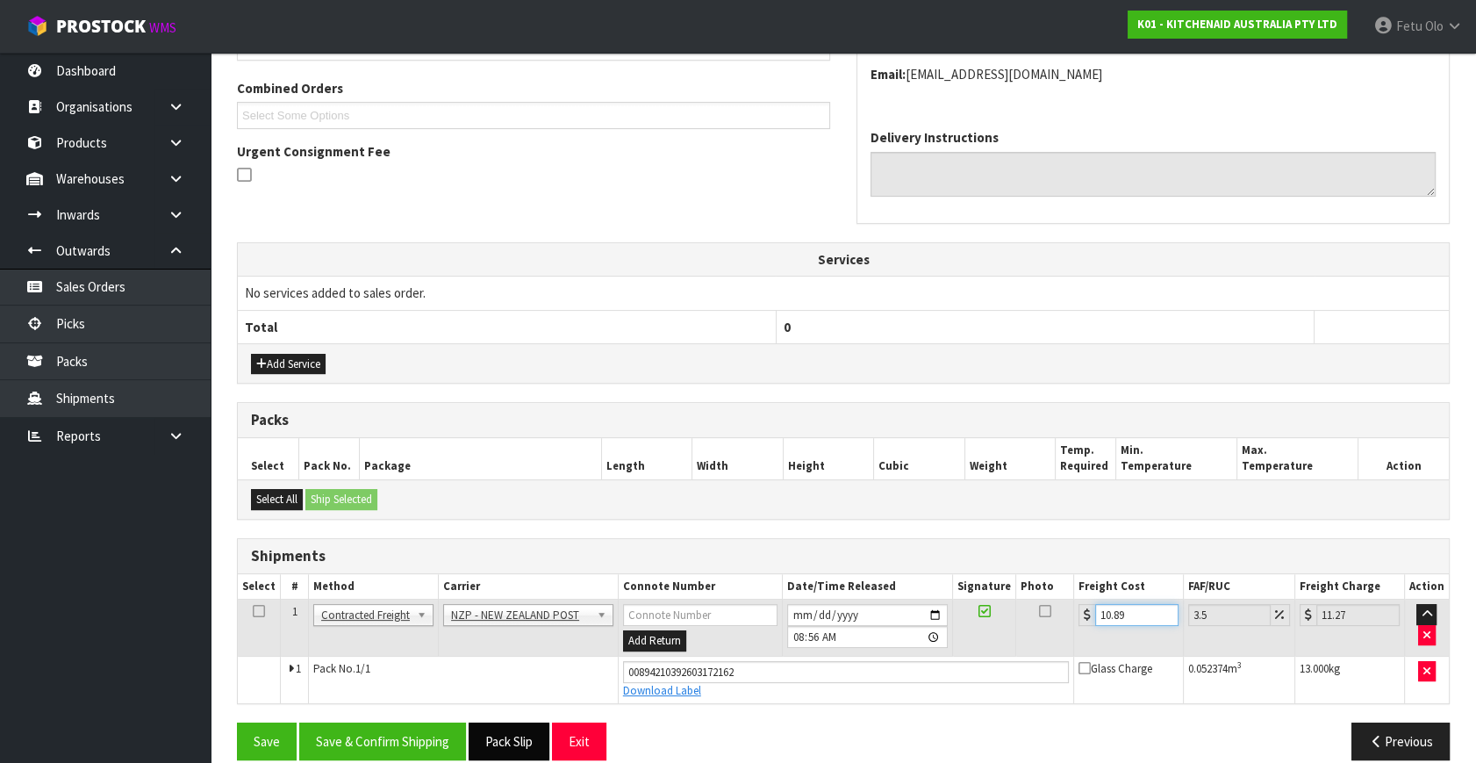
scroll to position [461, 0]
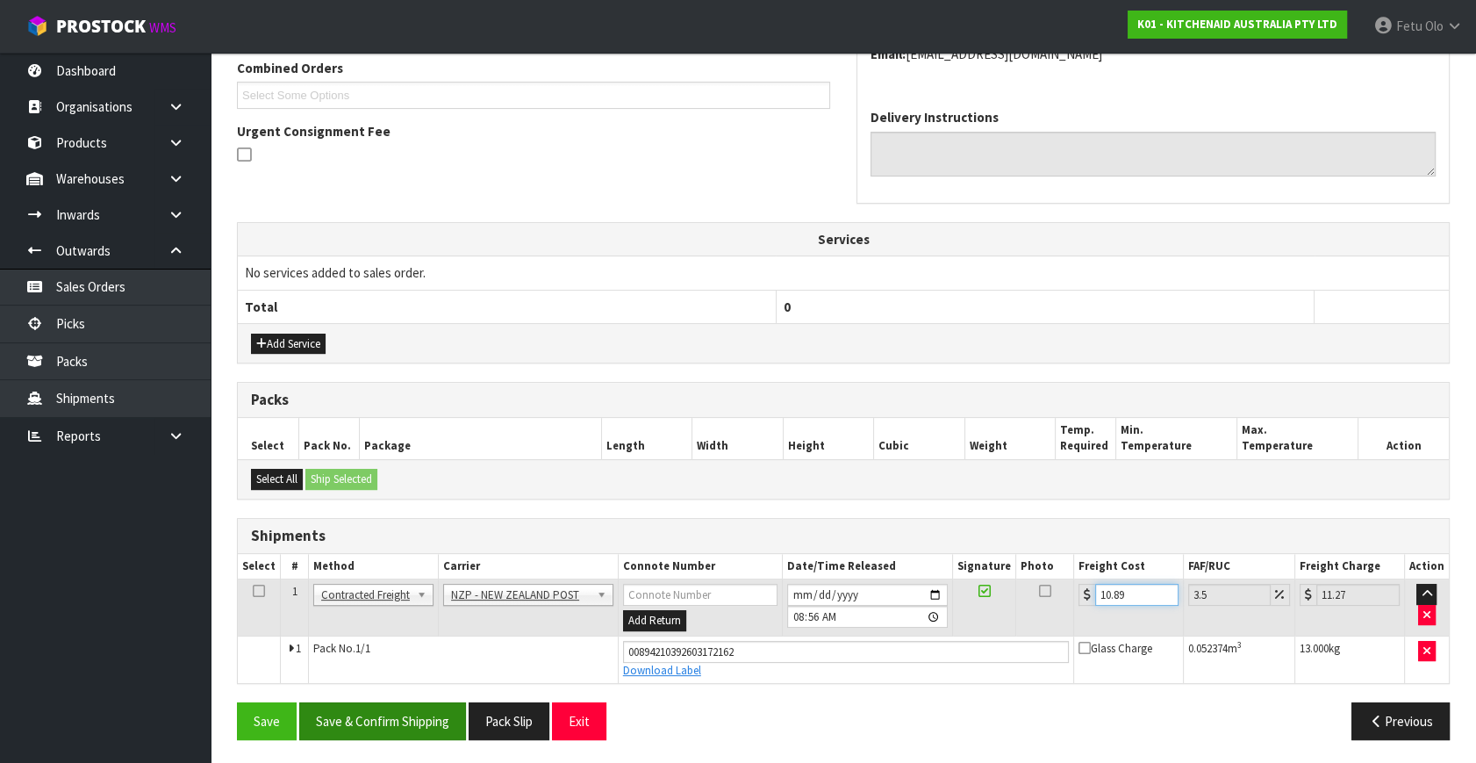
type input "10.89"
click at [422, 707] on button "Save & Confirm Shipping" at bounding box center [382, 721] width 167 height 38
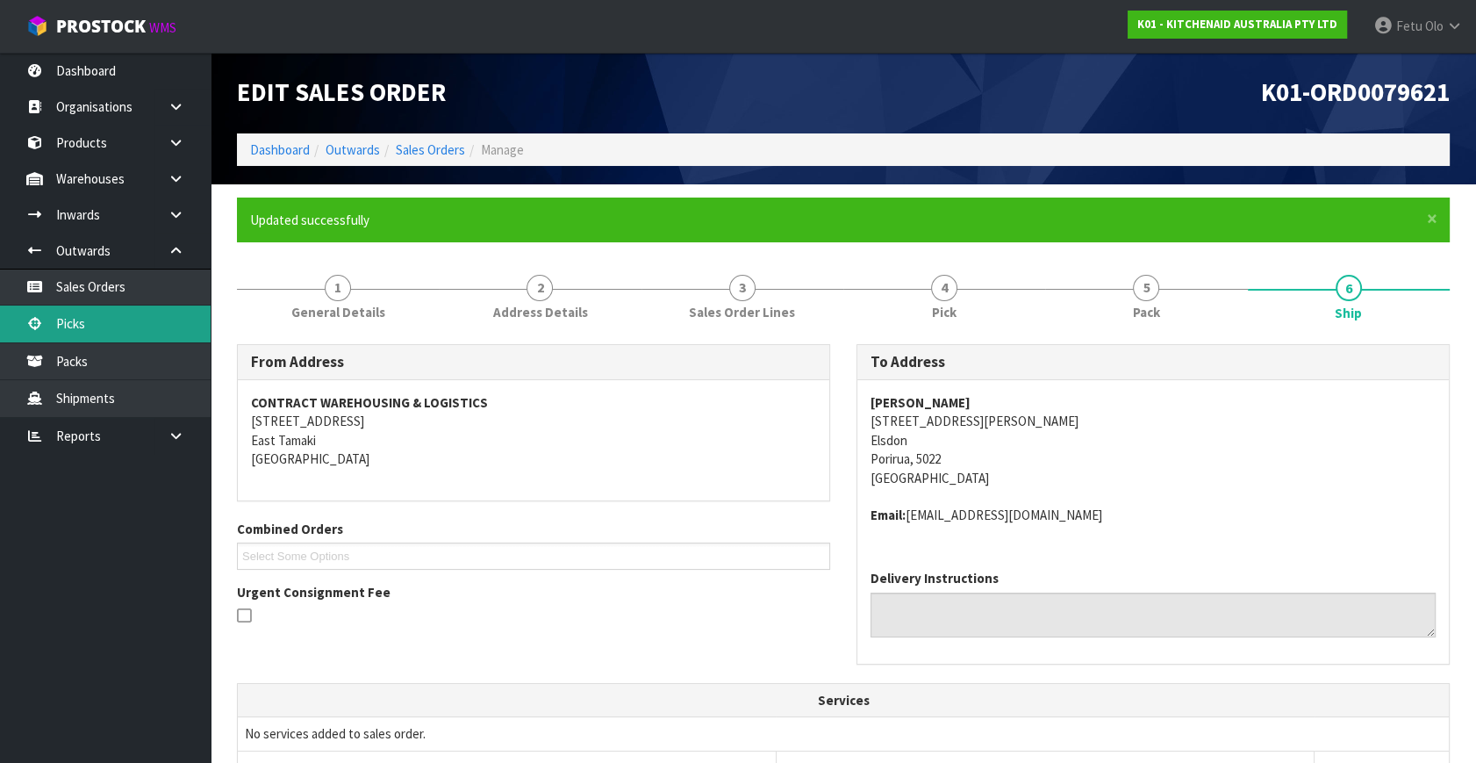
click at [79, 330] on link "Picks" at bounding box center [105, 323] width 211 height 36
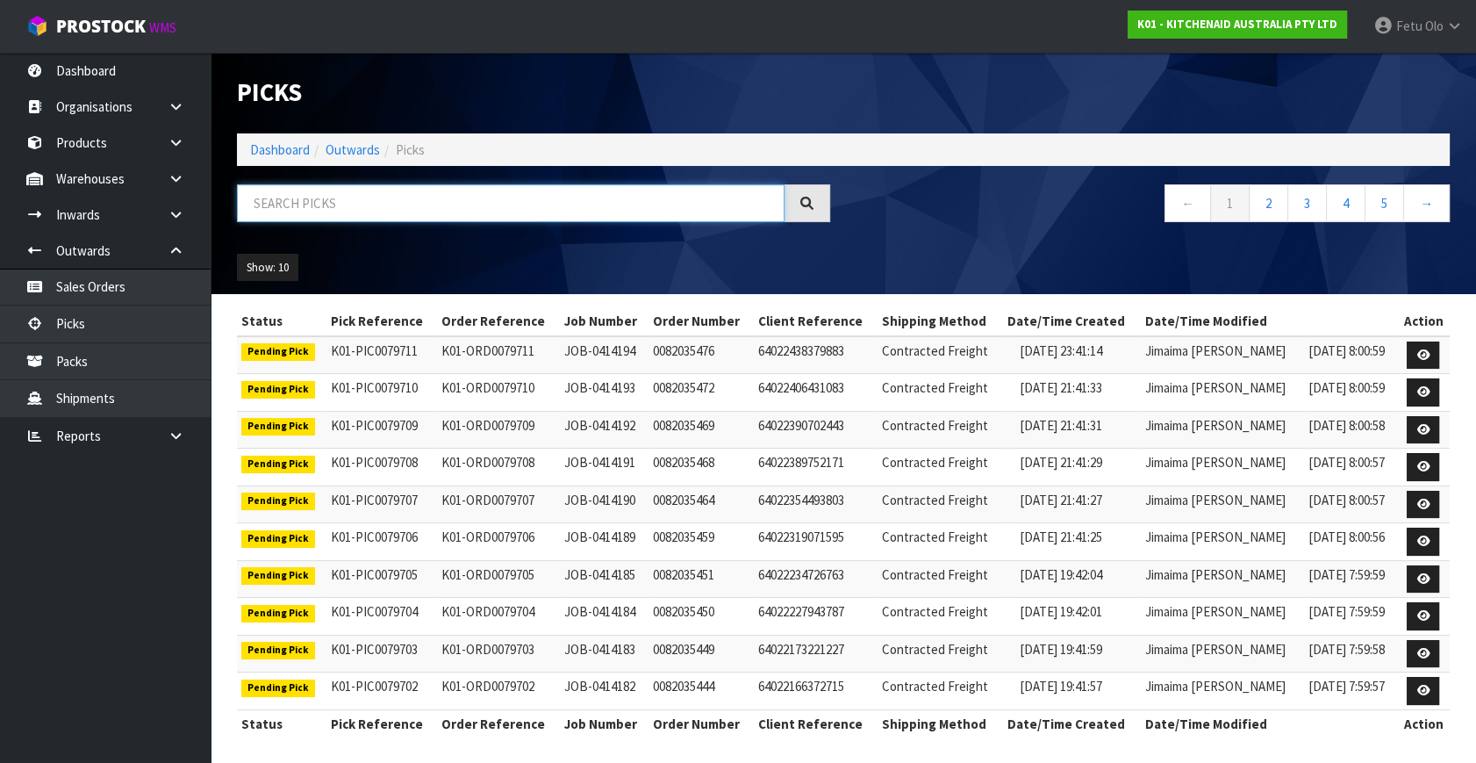
click at [423, 201] on input "text" at bounding box center [511, 203] width 548 height 38
drag, startPoint x: 423, startPoint y: 201, endPoint x: 414, endPoint y: 203, distance: 9.0
click at [417, 202] on input "text" at bounding box center [511, 203] width 548 height 38
type input "79559"
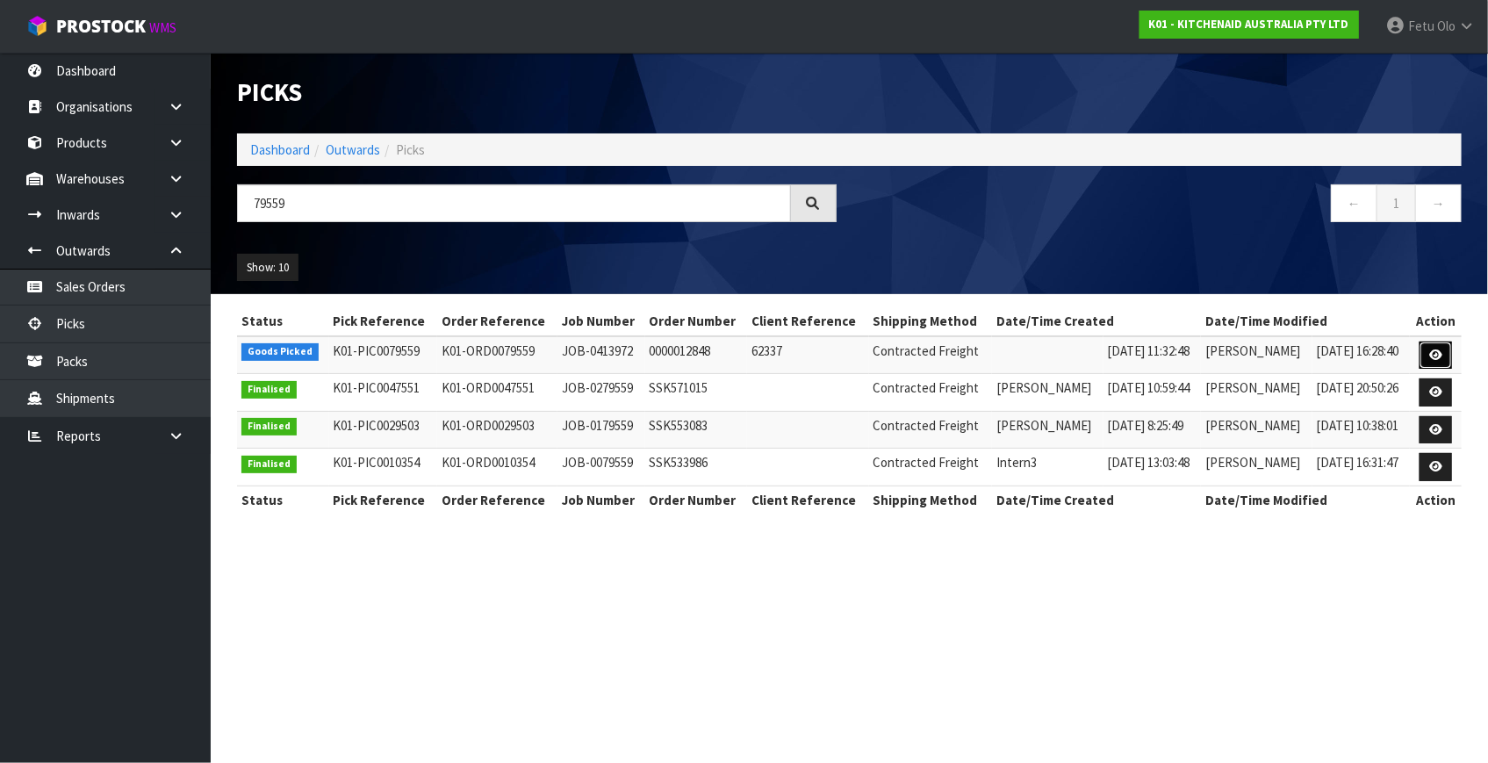
click at [1431, 353] on icon at bounding box center [1435, 354] width 13 height 11
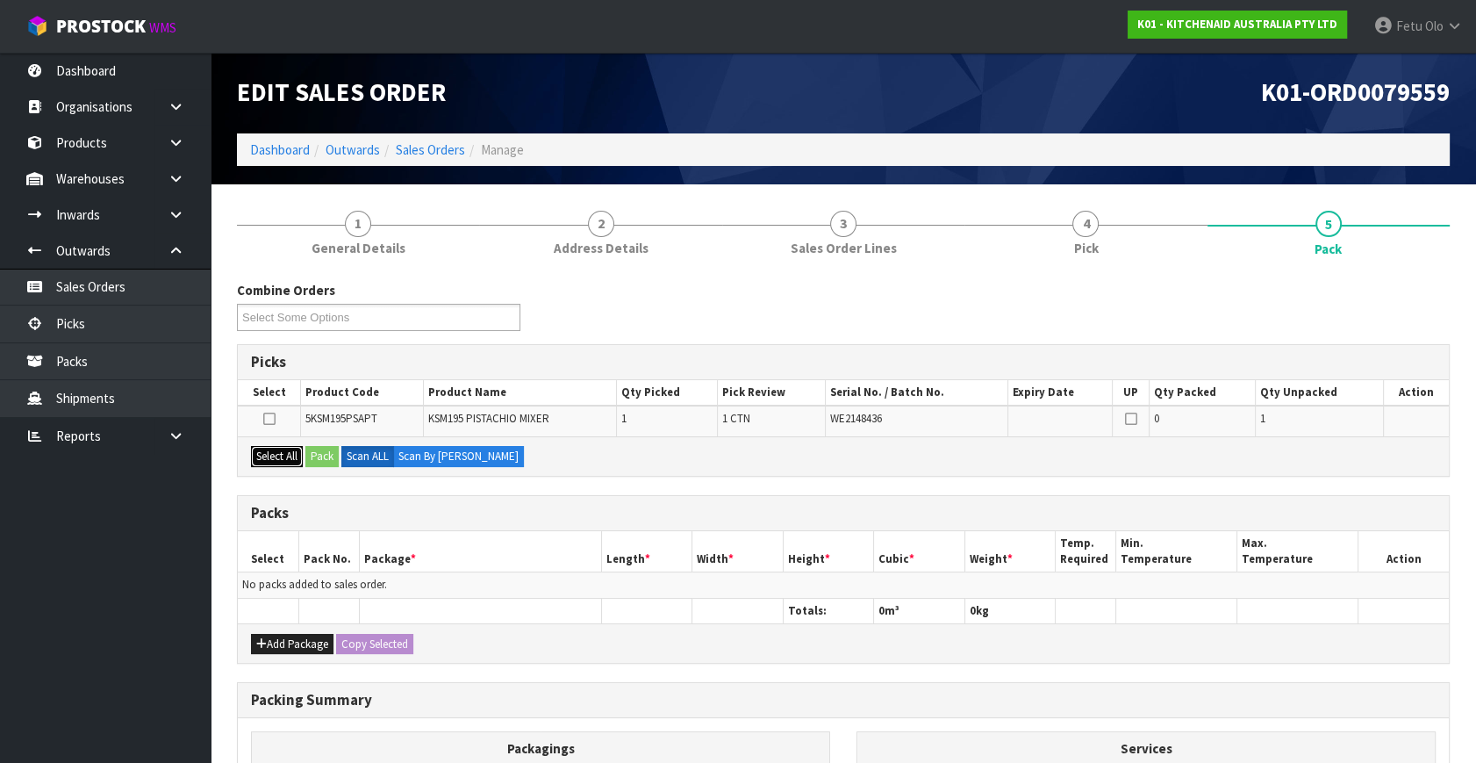
drag, startPoint x: 295, startPoint y: 451, endPoint x: 308, endPoint y: 451, distance: 13.2
click at [296, 451] on button "Select All" at bounding box center [277, 456] width 52 height 21
click at [309, 450] on button "Pack" at bounding box center [321, 456] width 33 height 21
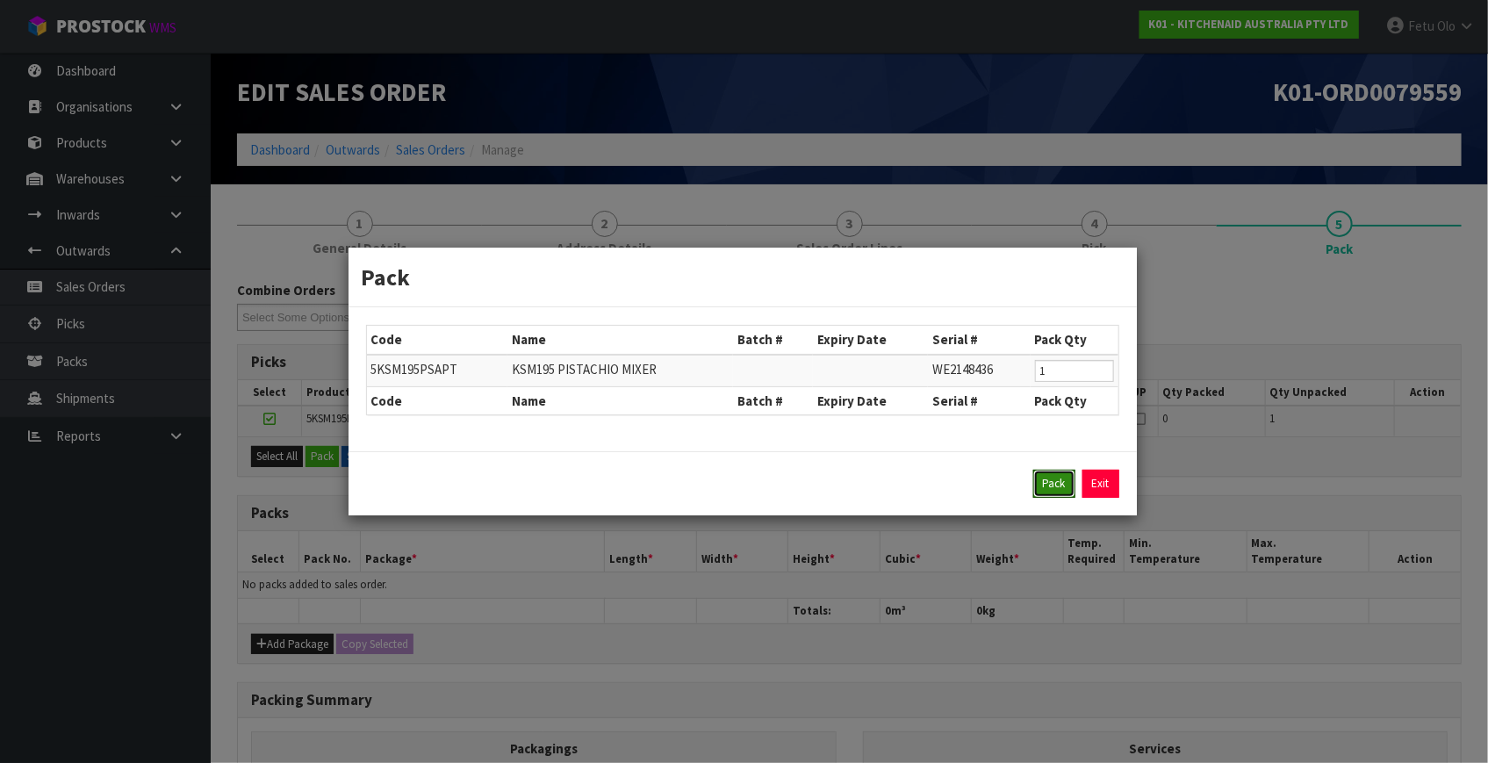
drag, startPoint x: 1036, startPoint y: 484, endPoint x: 1012, endPoint y: 495, distance: 26.3
click at [1036, 484] on button "Pack" at bounding box center [1054, 484] width 42 height 28
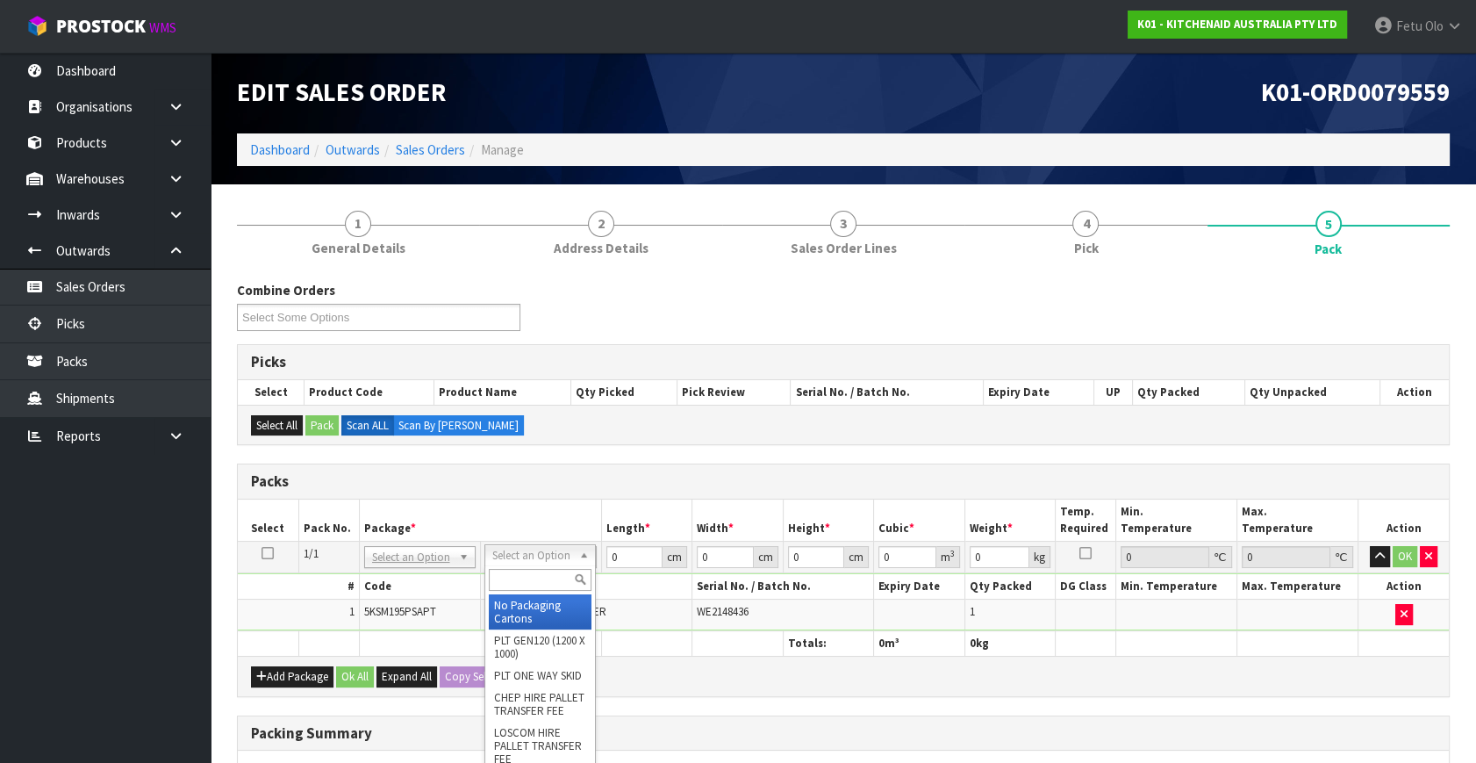
drag, startPoint x: 510, startPoint y: 559, endPoint x: 503, endPoint y: 579, distance: 21.4
click at [502, 586] on input "text" at bounding box center [540, 580] width 103 height 22
click at [504, 591] on div at bounding box center [540, 579] width 110 height 29
drag, startPoint x: 504, startPoint y: 605, endPoint x: 584, endPoint y: 583, distance: 82.8
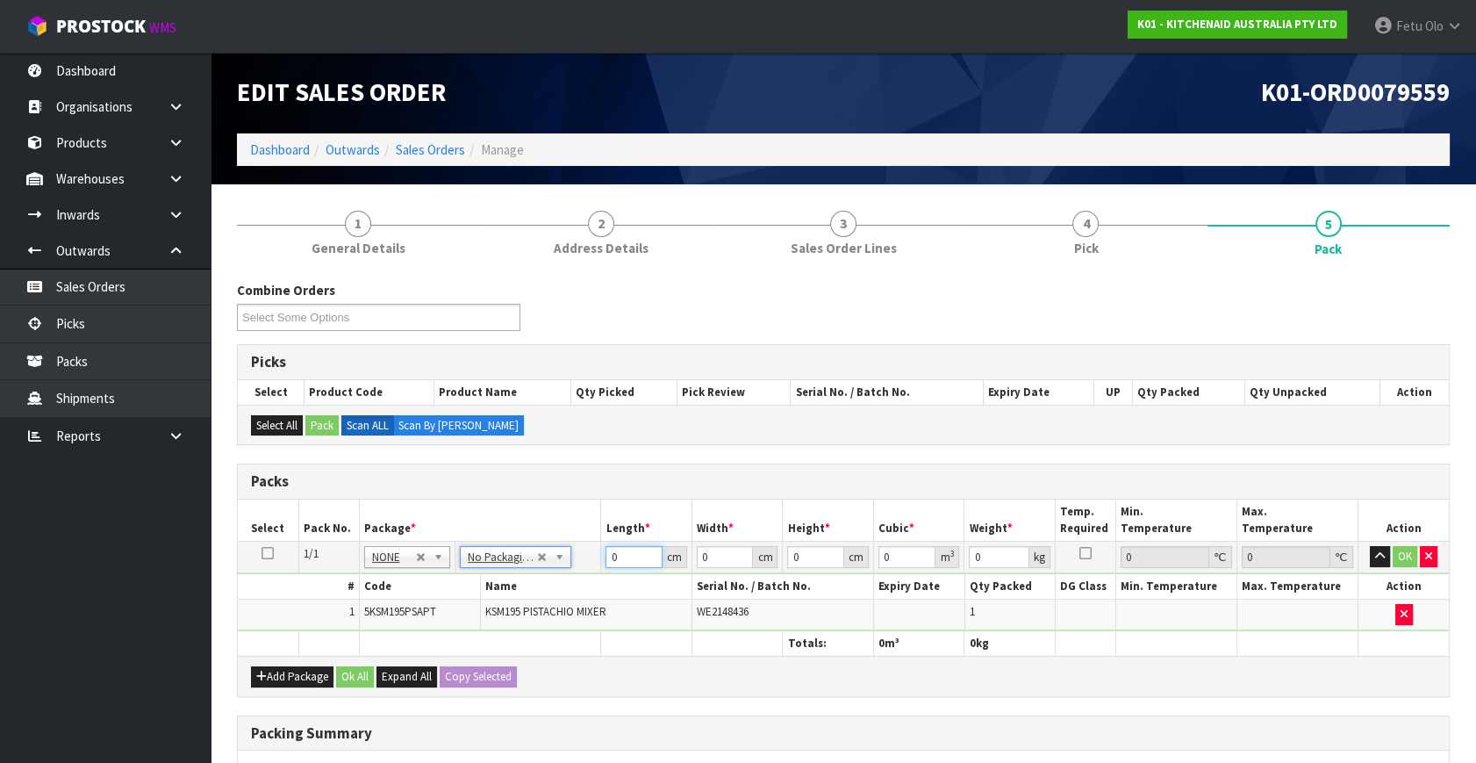
drag, startPoint x: 627, startPoint y: 556, endPoint x: 449, endPoint y: 605, distance: 183.8
click at [449, 605] on tbody "1/1 NONE 007-001 007-002 007-004 007-009 007-013 007-014 007-015 007-017 007-01…" at bounding box center [843, 587] width 1211 height 90
type input "42"
type input "29"
type input "4"
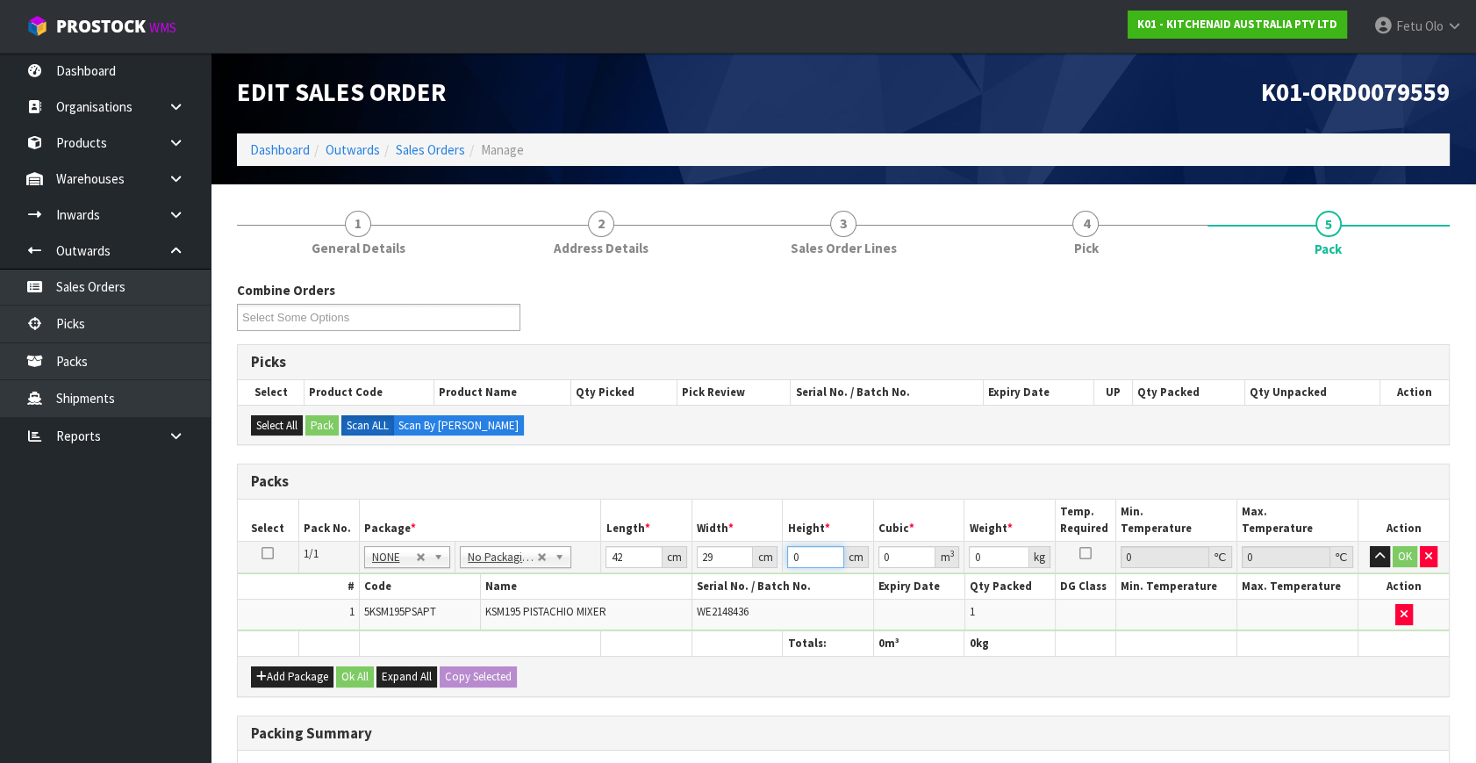
type input "0.004872"
type input "43"
type input "0.052374"
type input "43"
type input "13"
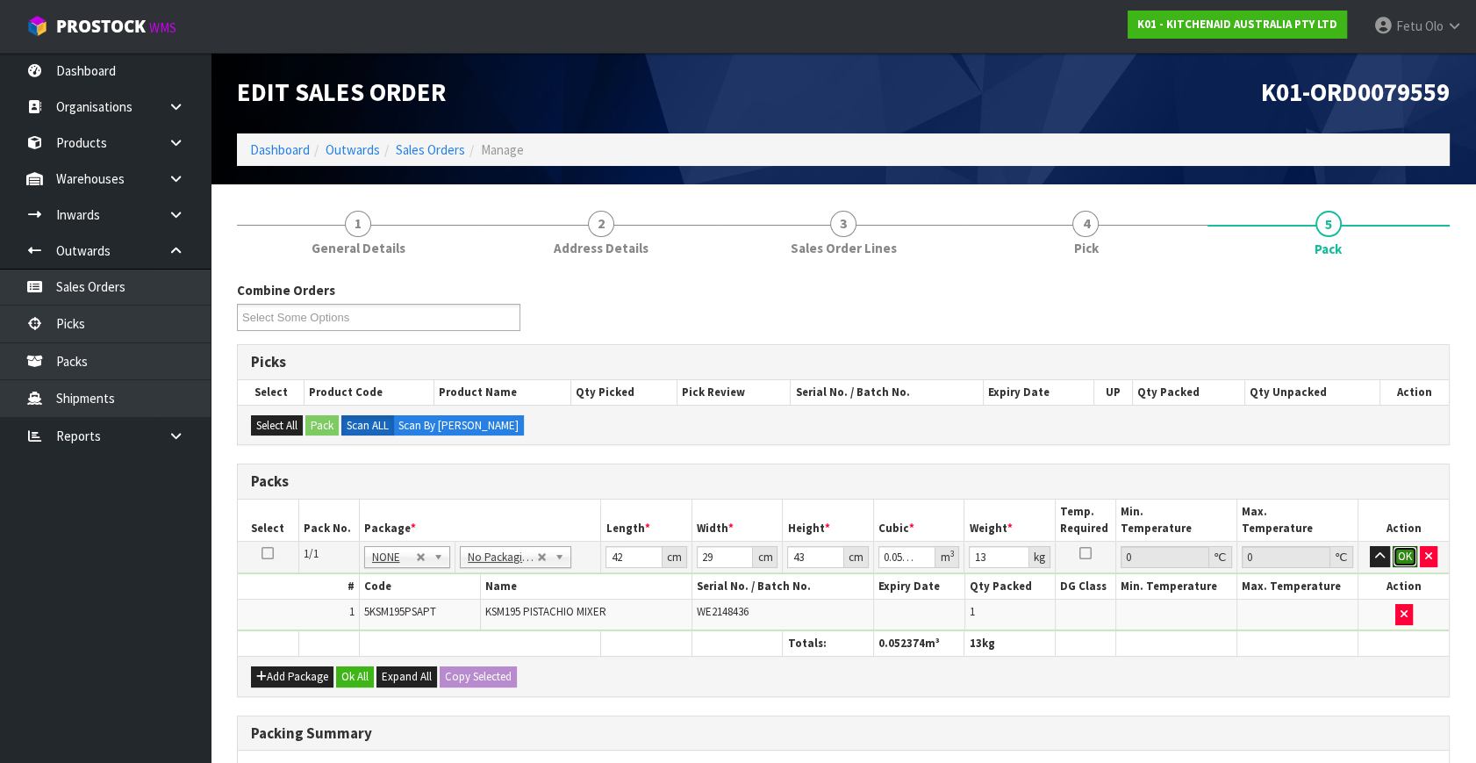
click button "OK" at bounding box center [1405, 556] width 25 height 21
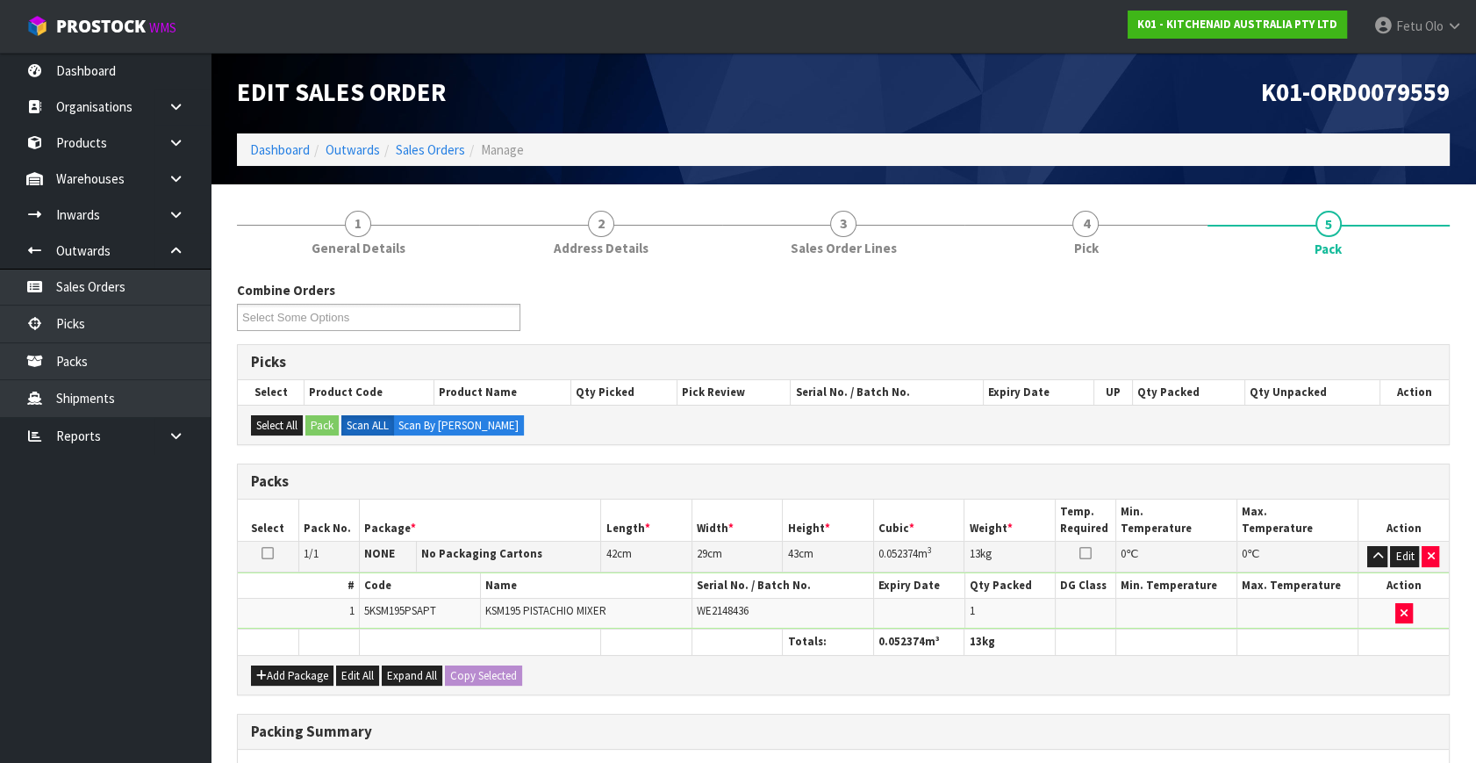
scroll to position [262, 0]
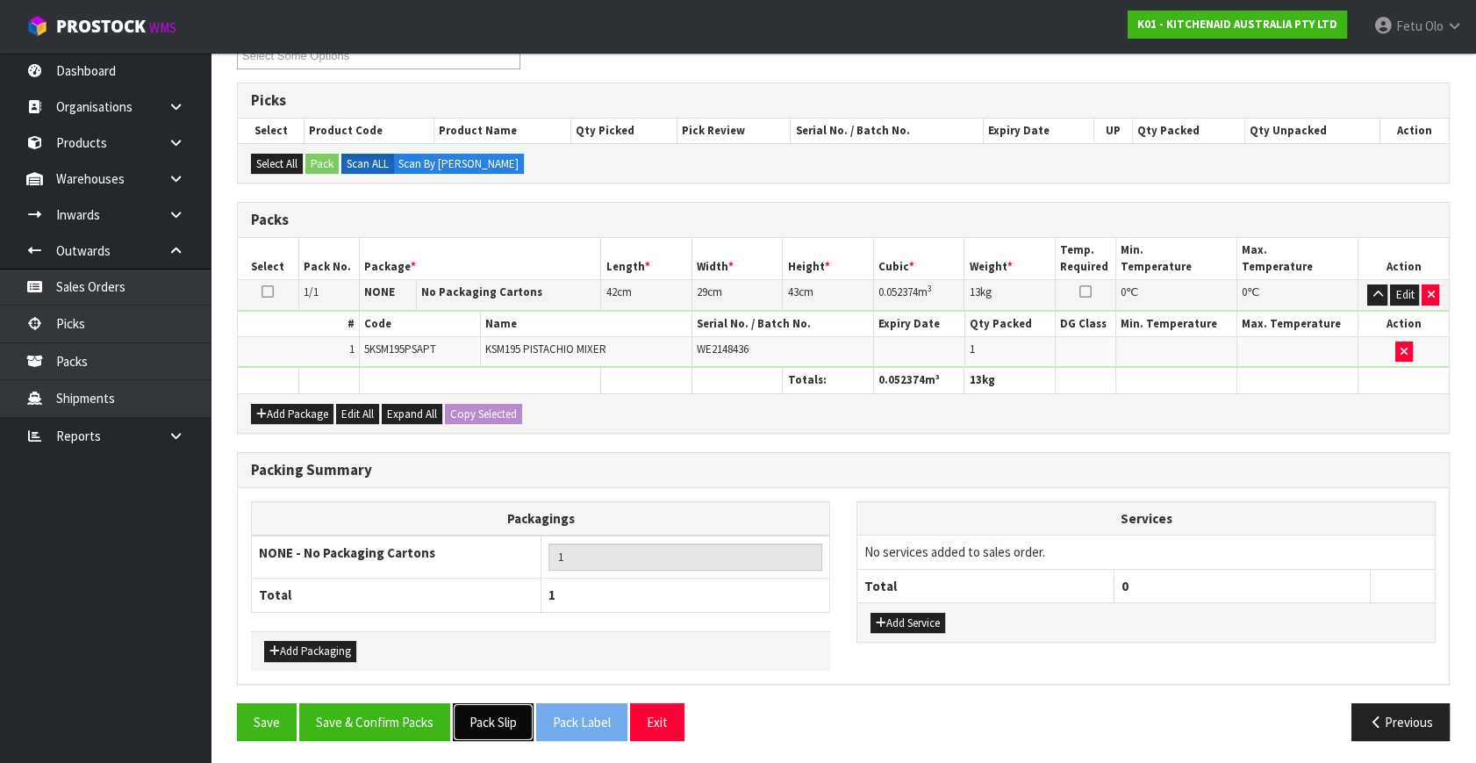
click at [518, 717] on button "Pack Slip" at bounding box center [493, 722] width 81 height 38
click at [397, 722] on button "Save & Confirm Packs" at bounding box center [374, 722] width 151 height 38
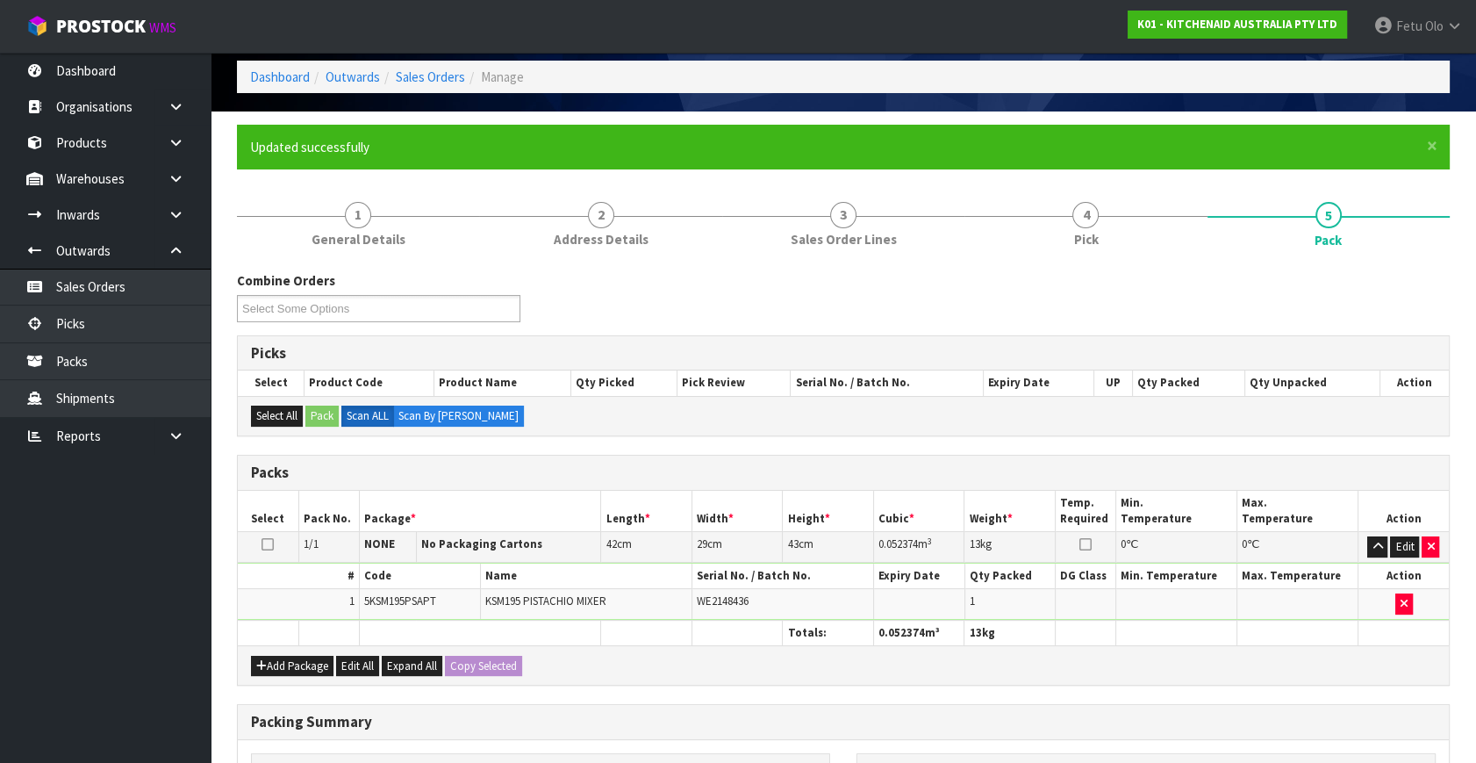
scroll to position [229, 0]
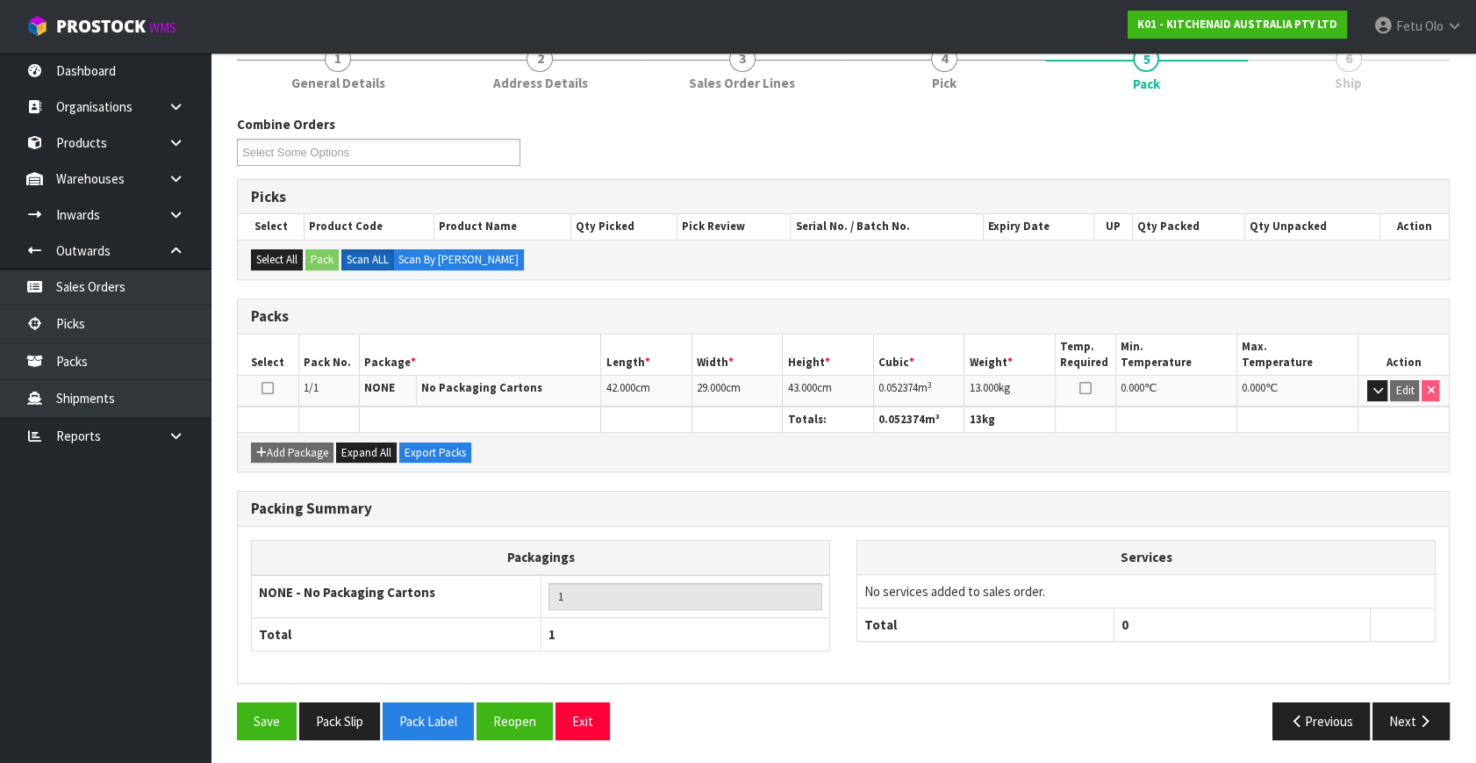
click at [1404, 694] on div "Packing Summary Packagings NONE - No Packaging Cartons 1 Total 1 Services No se…" at bounding box center [843, 597] width 1239 height 212
click at [1404, 707] on button "Next" at bounding box center [1411, 721] width 77 height 38
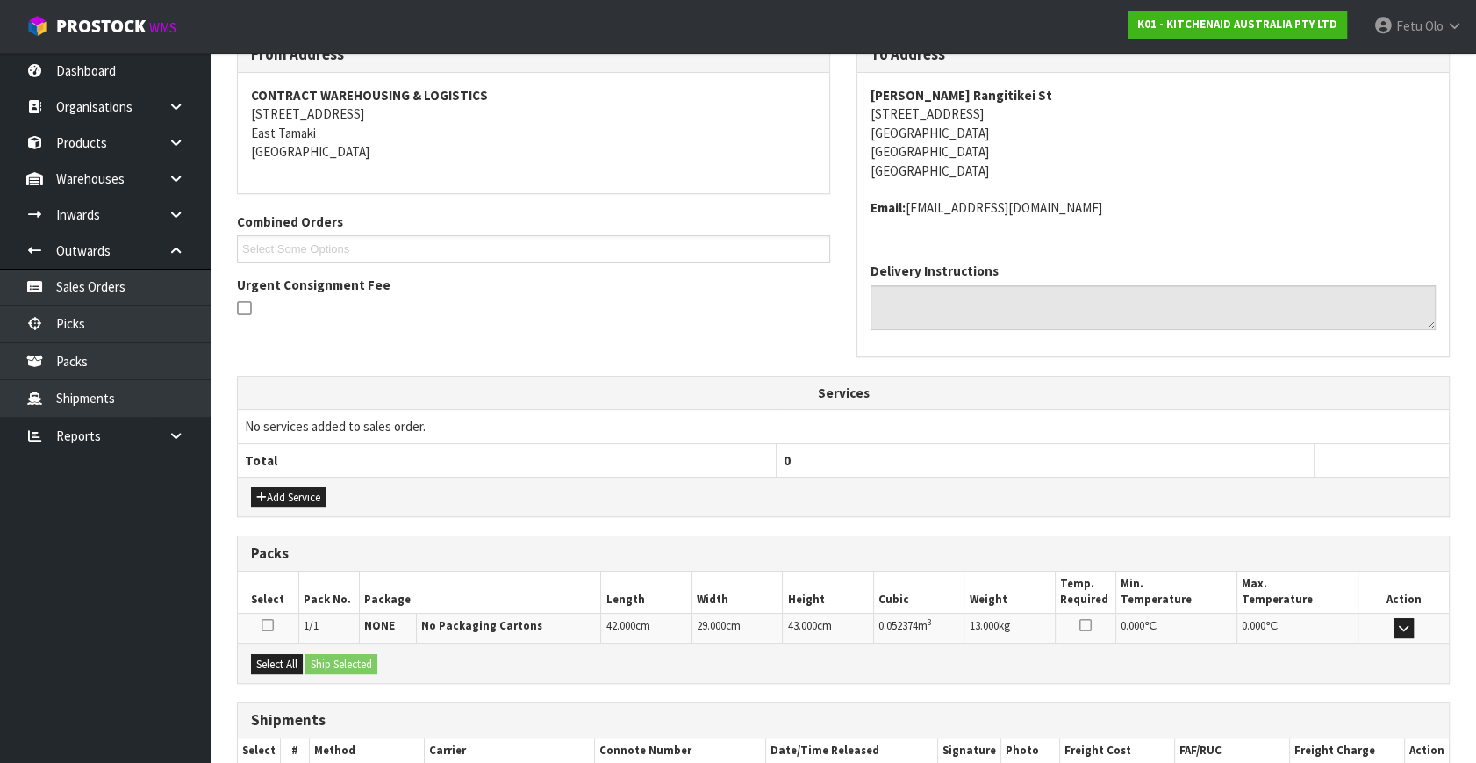
scroll to position [413, 0]
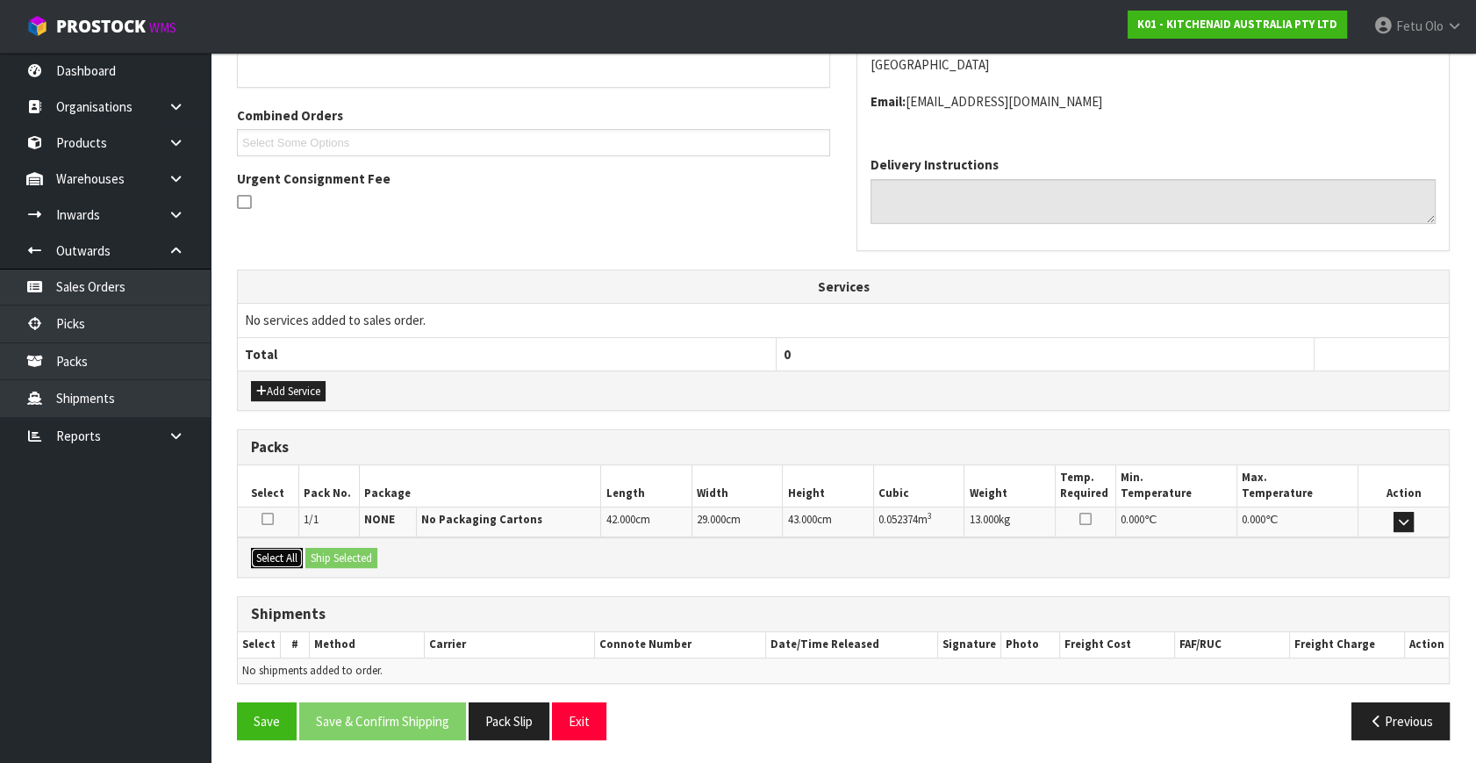
click at [279, 549] on button "Select All" at bounding box center [277, 558] width 52 height 21
click at [325, 558] on button "Ship Selected" at bounding box center [341, 558] width 72 height 21
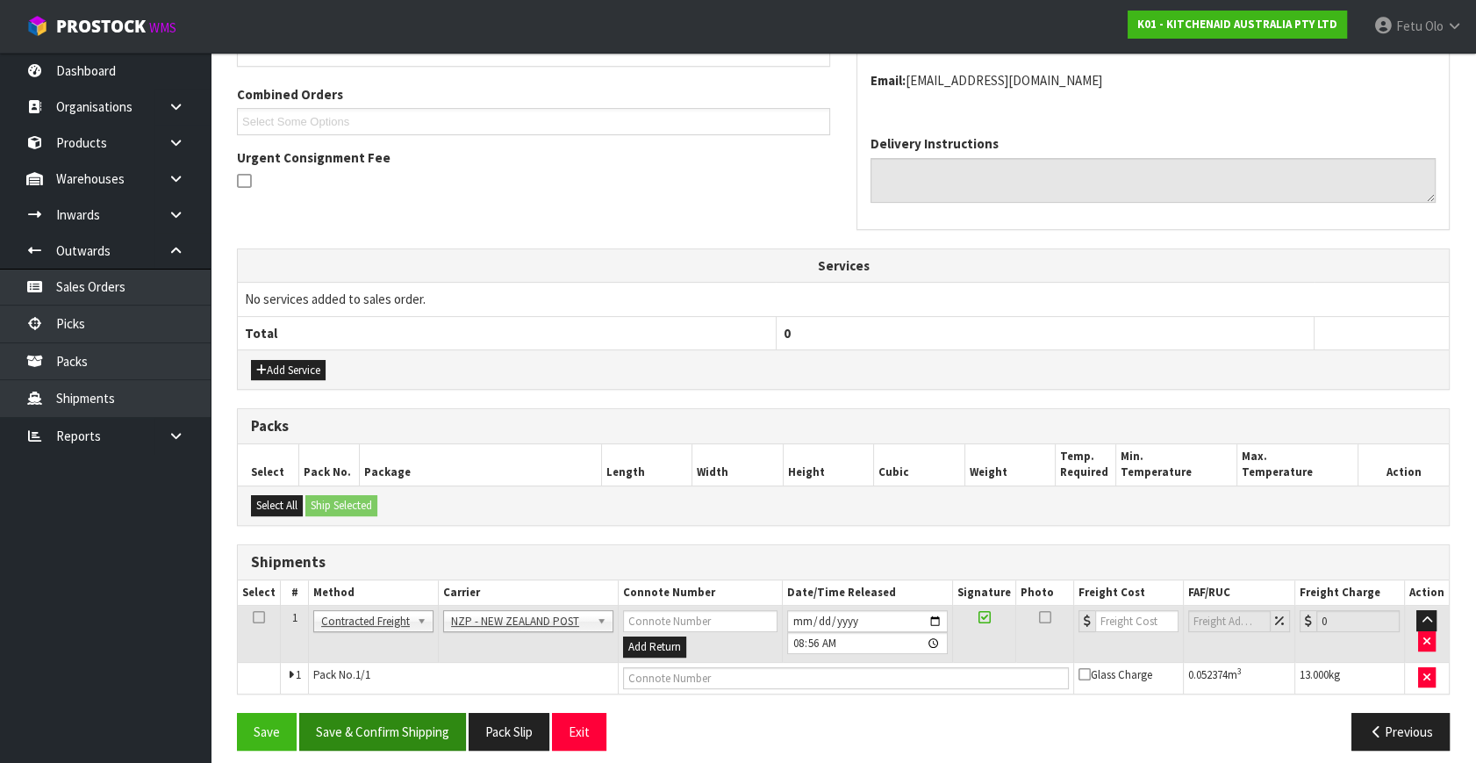
scroll to position [445, 0]
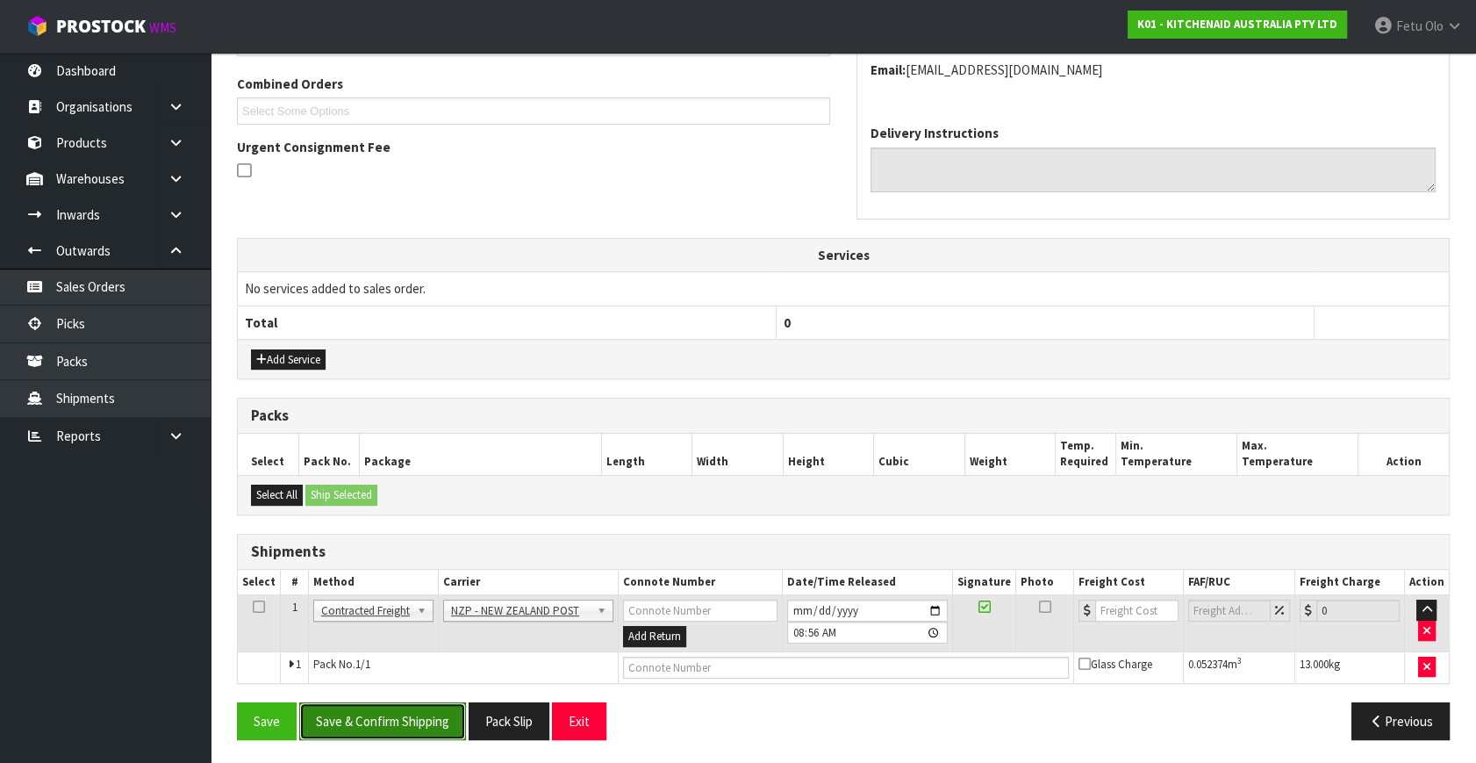
click at [423, 729] on button "Save & Confirm Shipping" at bounding box center [382, 721] width 167 height 38
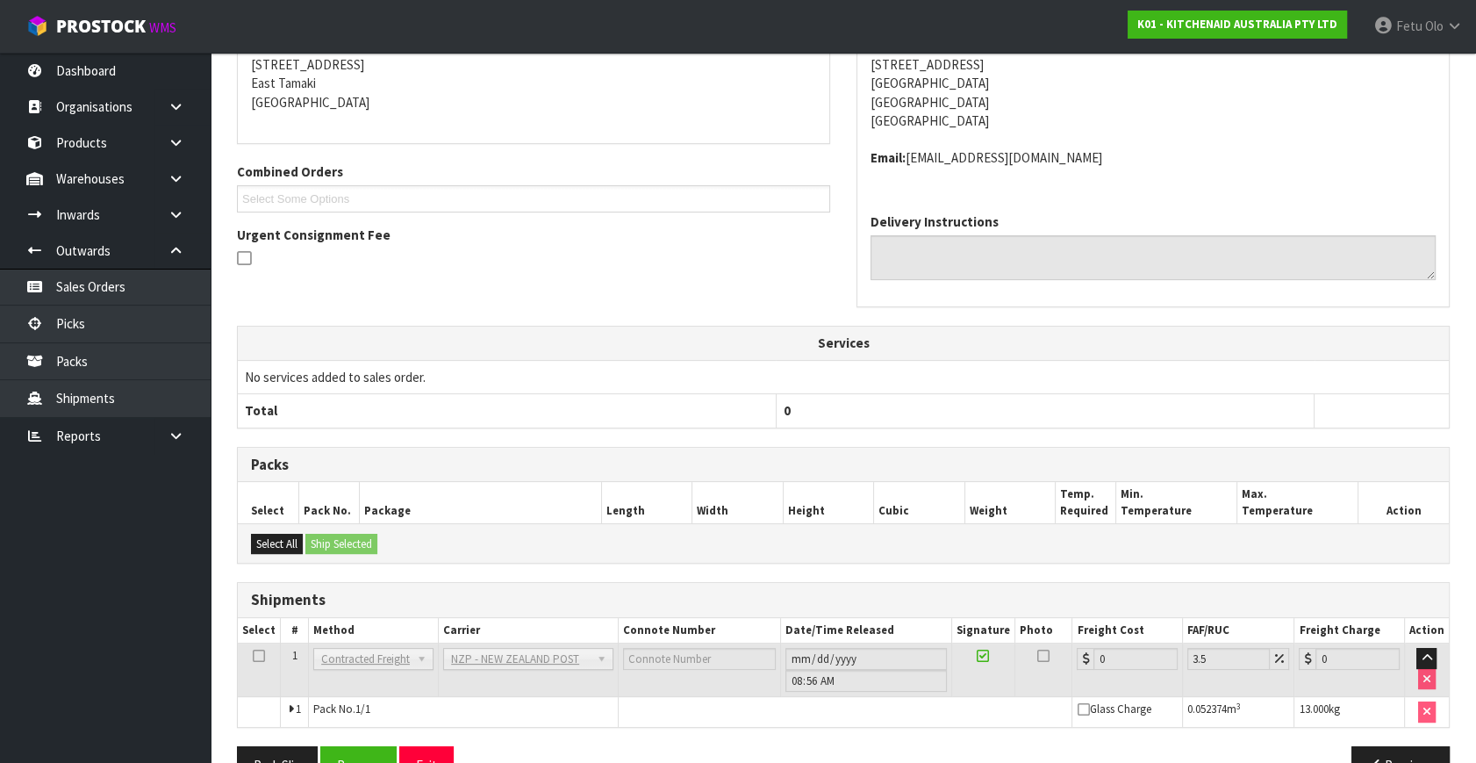
scroll to position [420, 0]
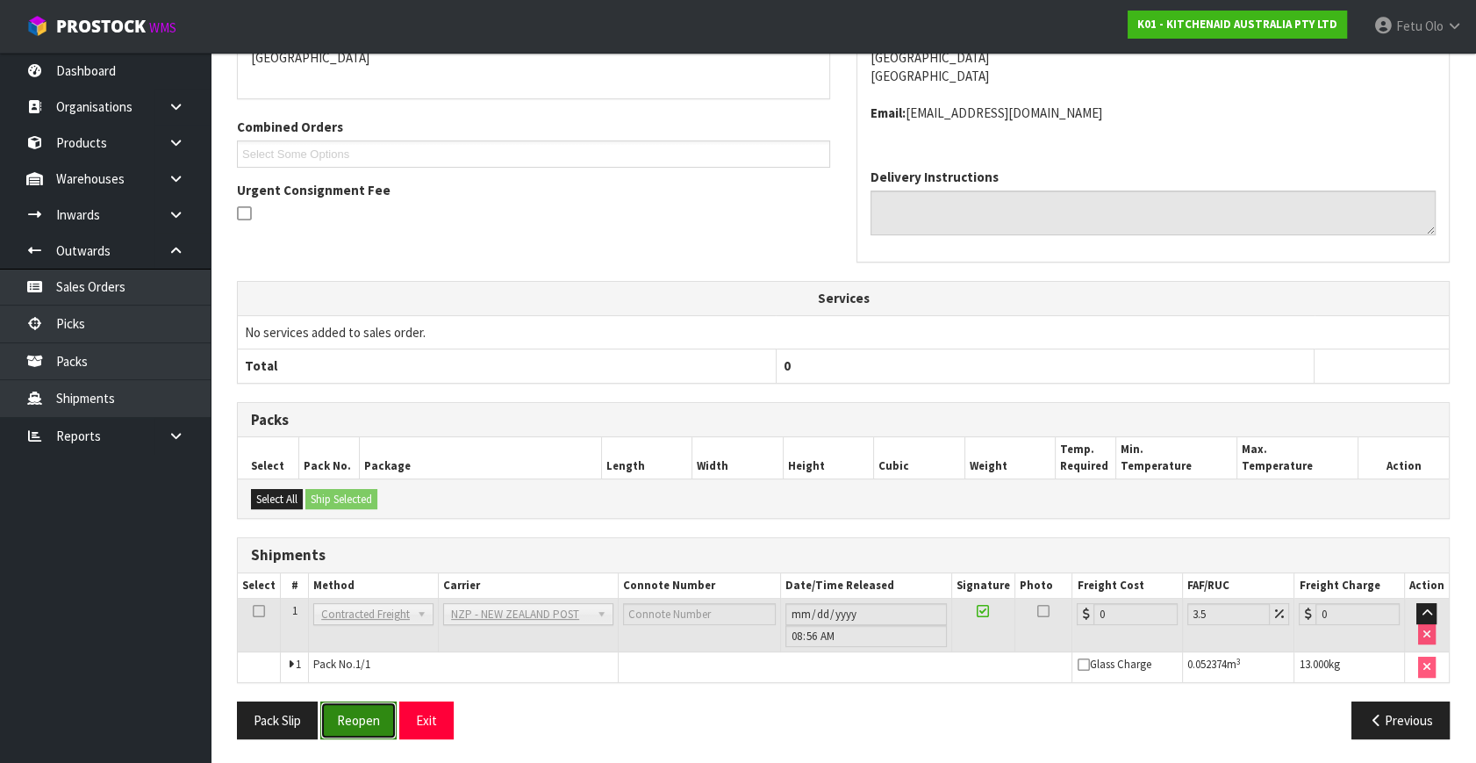
click at [384, 723] on button "Reopen" at bounding box center [358, 720] width 76 height 38
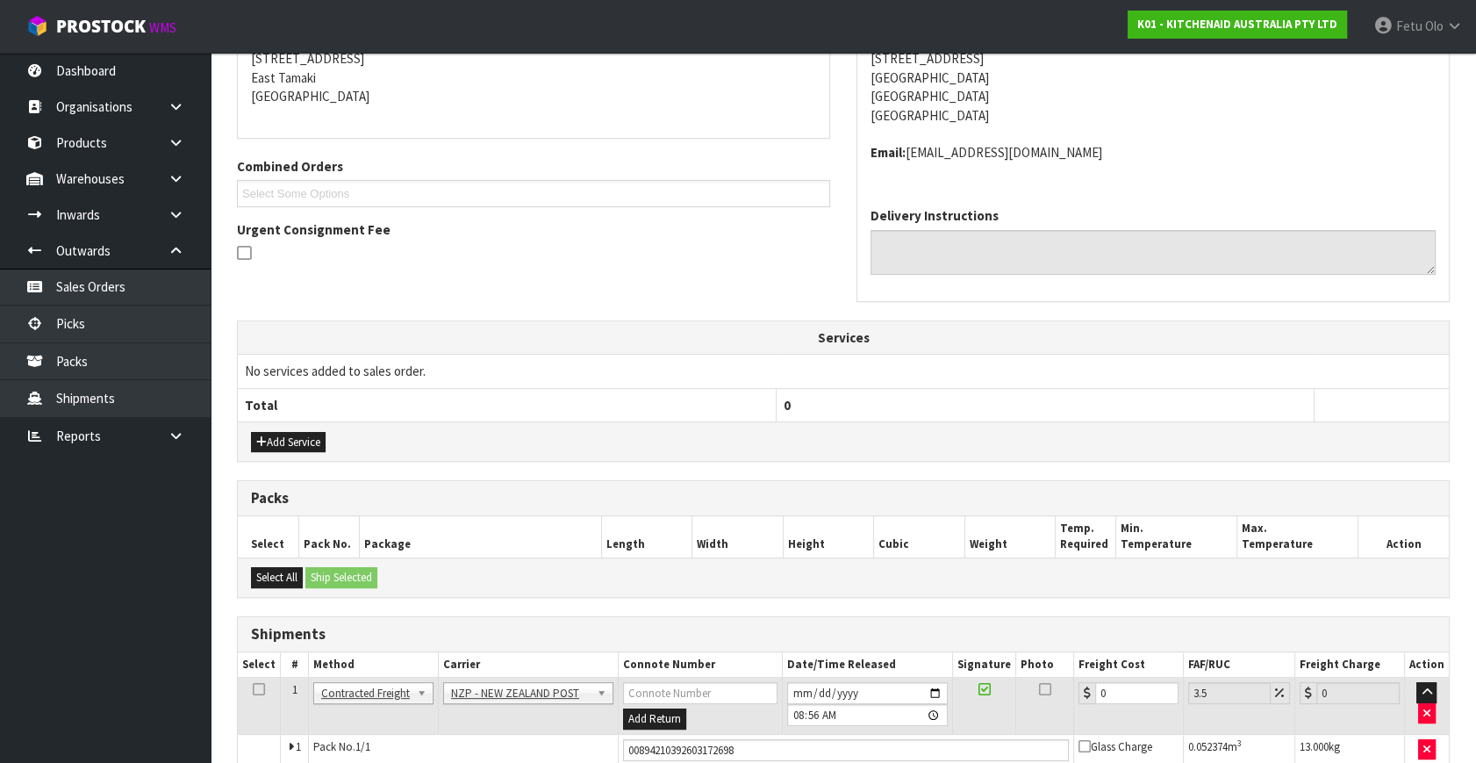
scroll to position [402, 0]
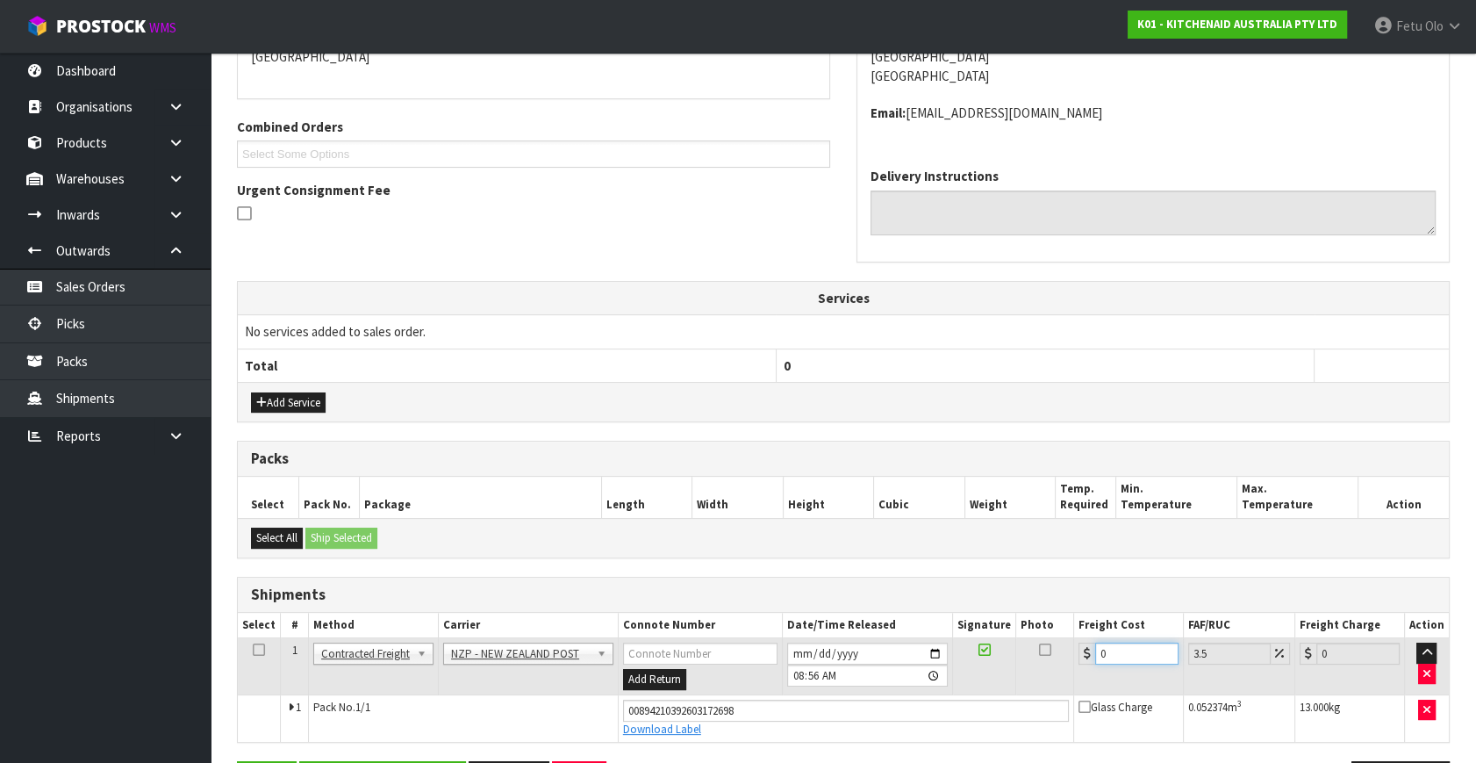
drag, startPoint x: 1093, startPoint y: 664, endPoint x: 922, endPoint y: 703, distance: 175.5
click at [922, 703] on tbody "1 Client Local Pickup Customer Local Pickup Company Freight Contracted Freight …" at bounding box center [843, 690] width 1211 height 104
type input "1"
type input "1.03"
type input "10"
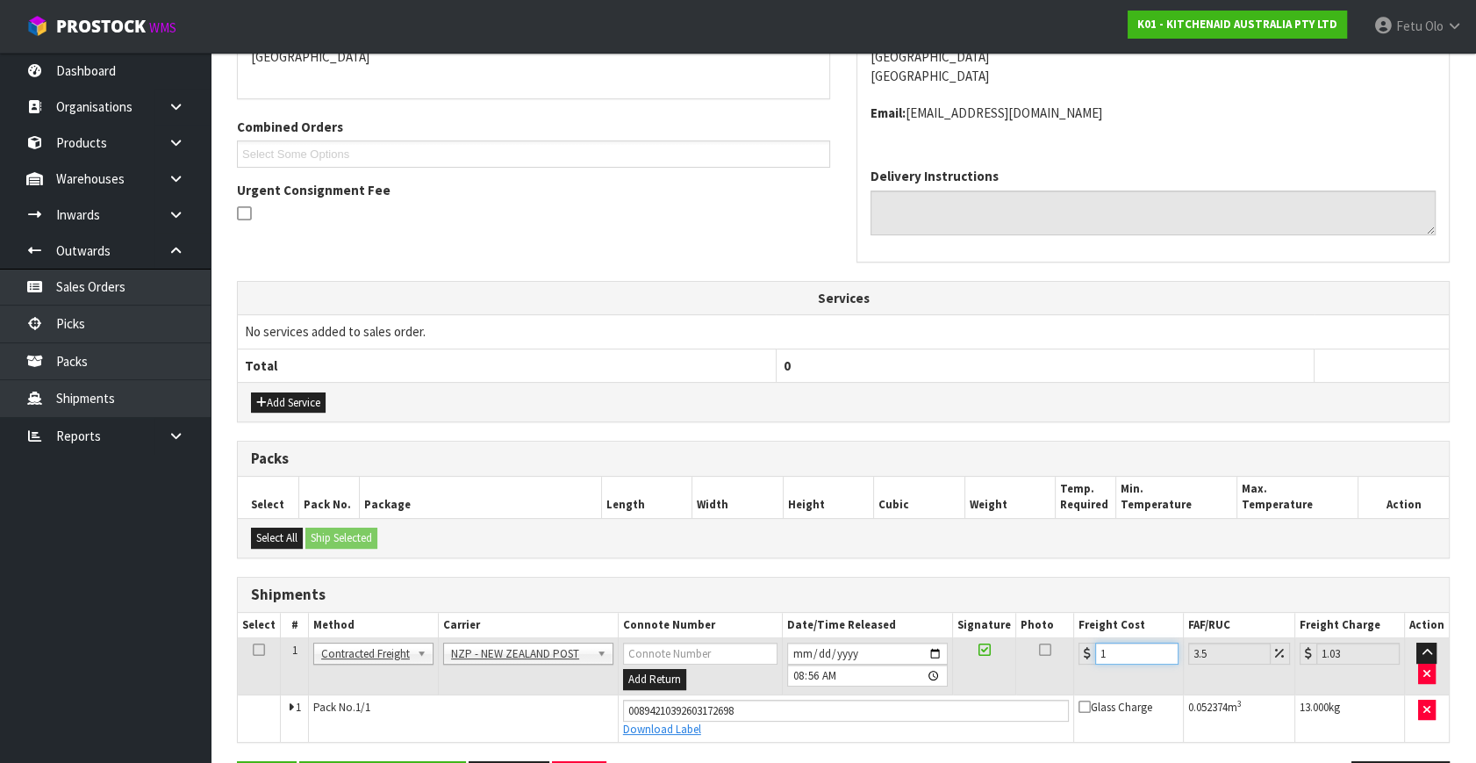
type input "10.35"
type input "10.8"
type input "11.18"
type input "10.89"
type input "11.27"
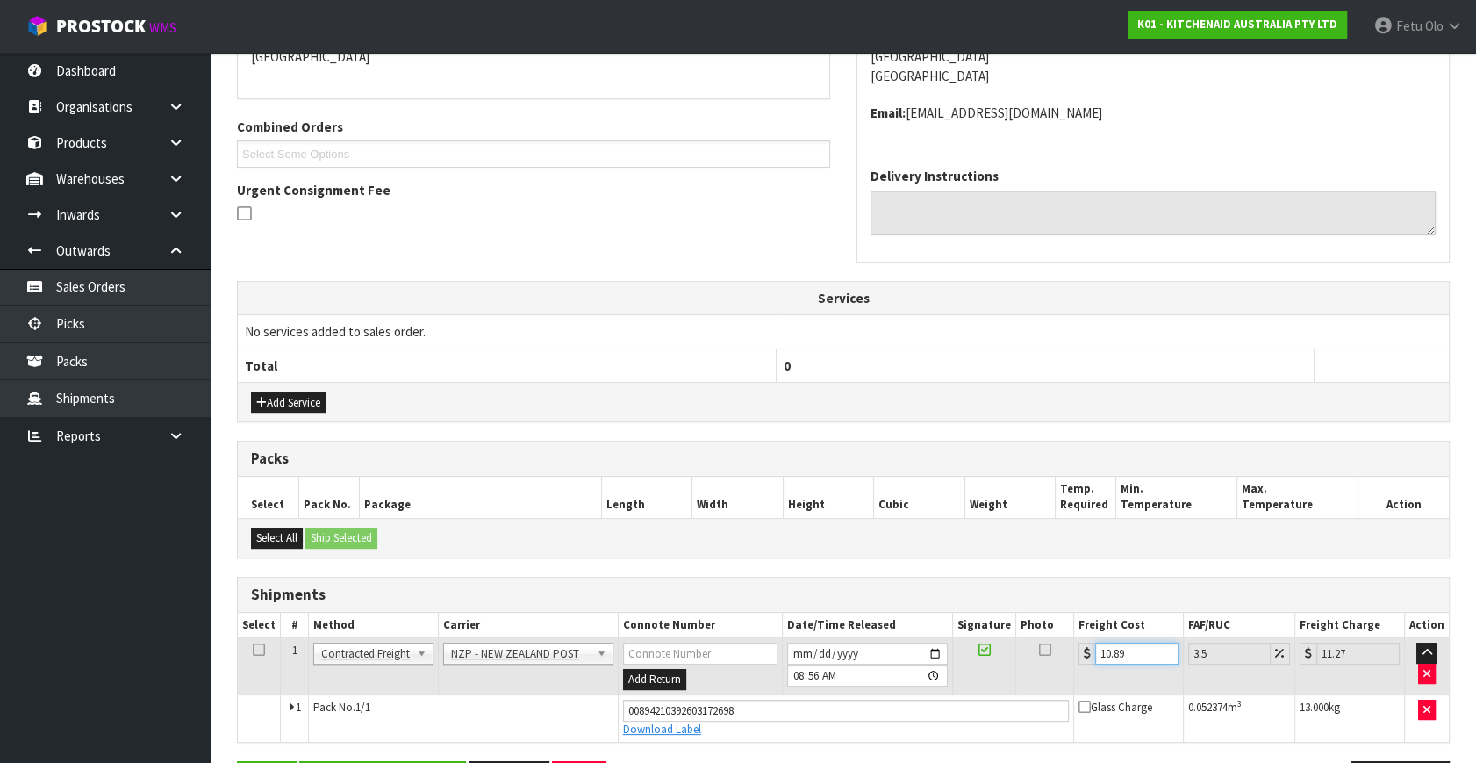
scroll to position [461, 0]
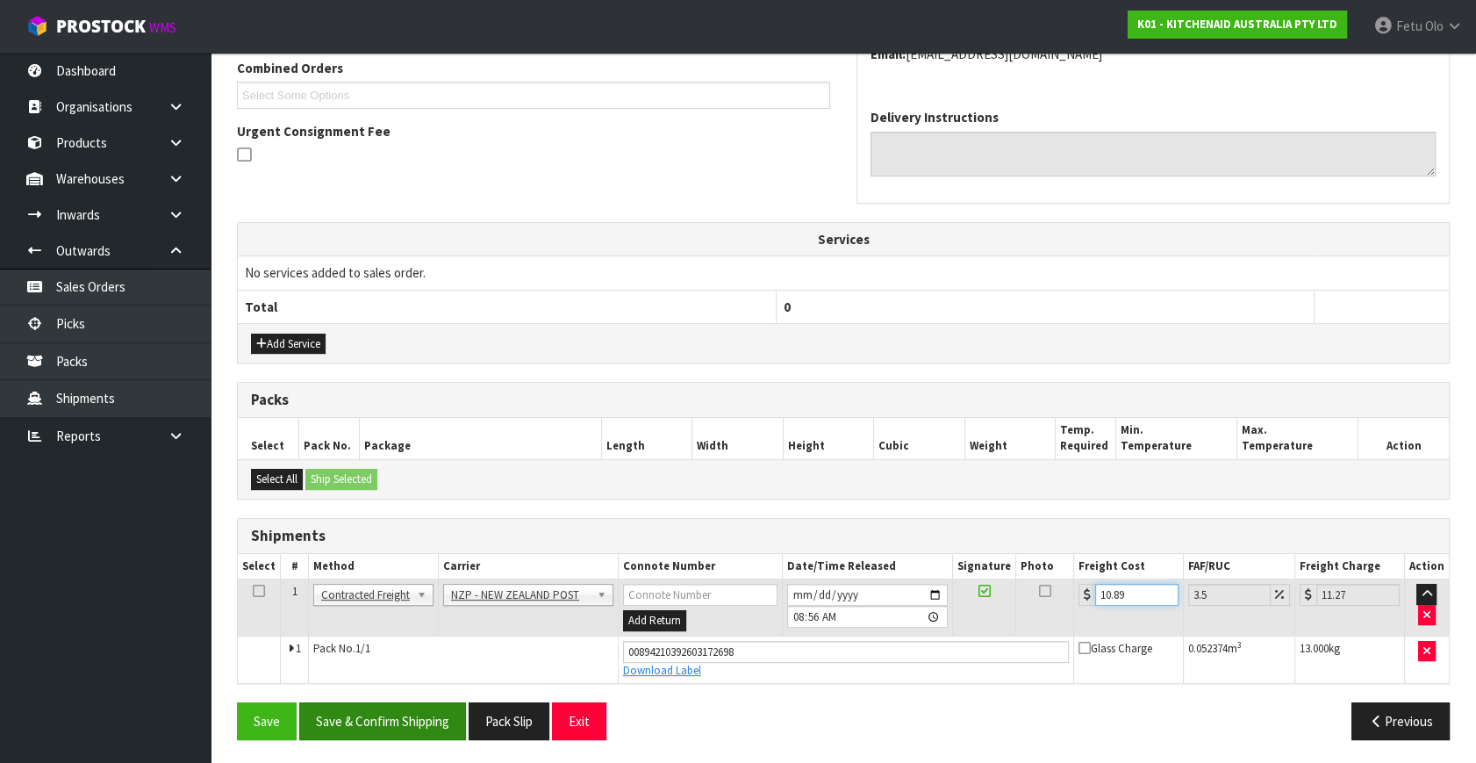
type input "10.89"
click at [426, 704] on button "Save & Confirm Shipping" at bounding box center [382, 721] width 167 height 38
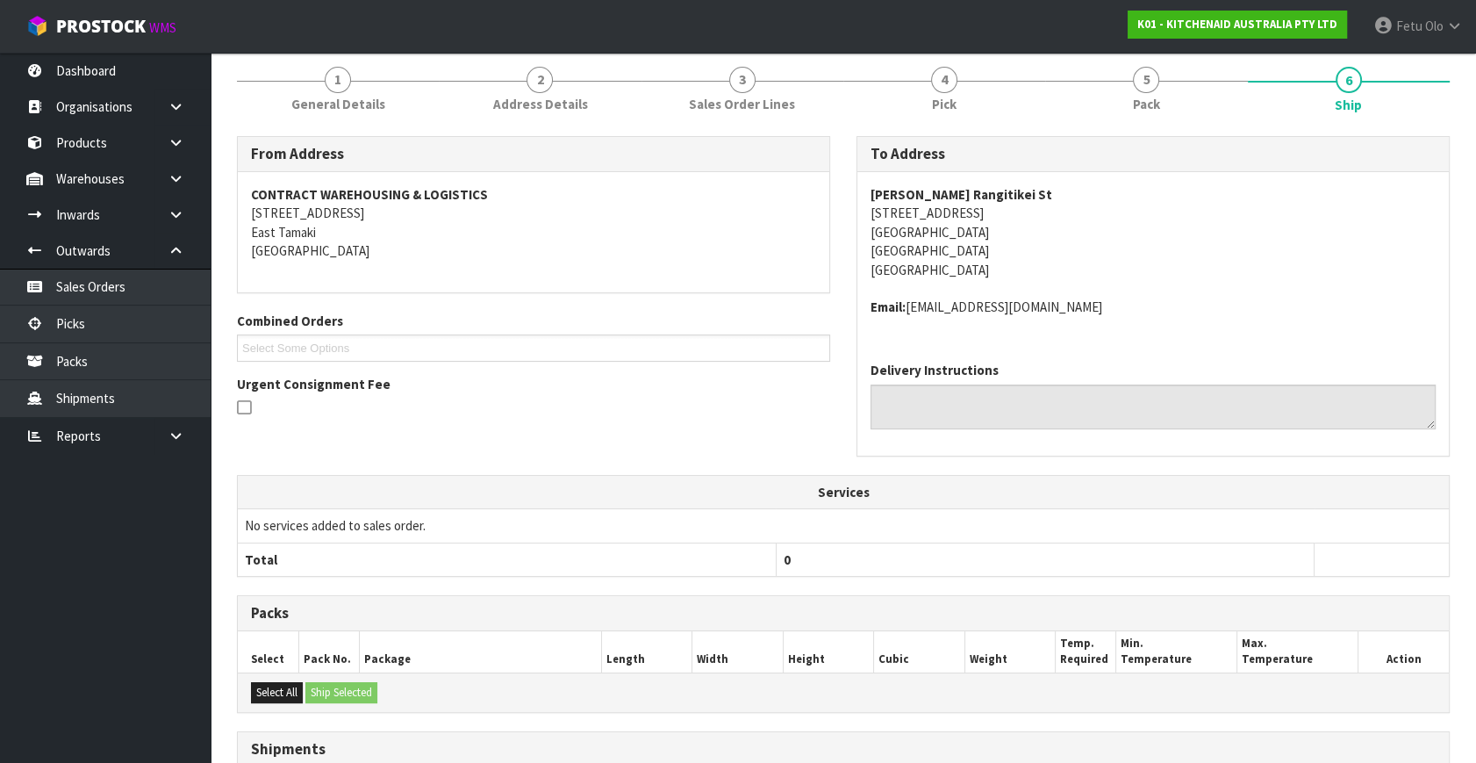
scroll to position [413, 0]
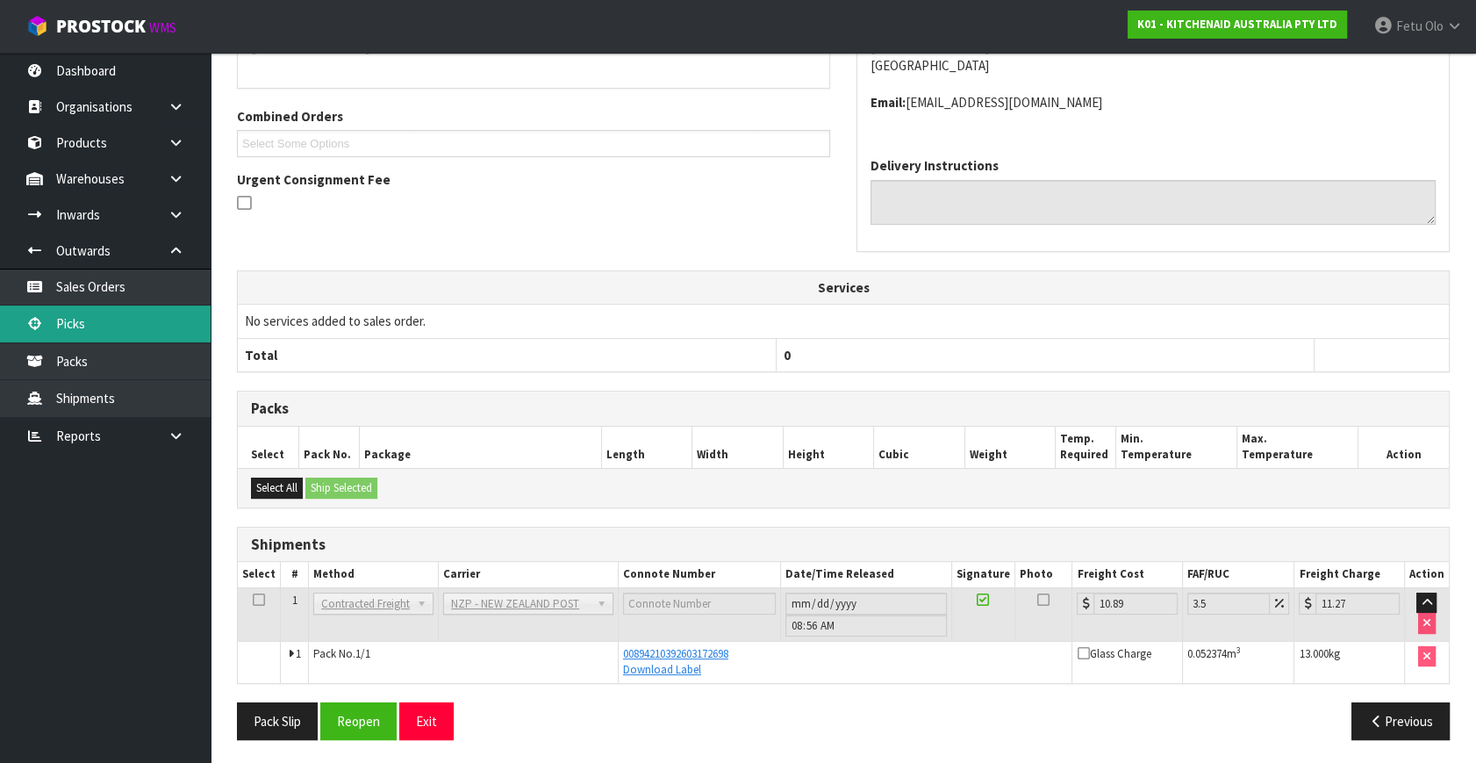
click at [120, 308] on link "Picks" at bounding box center [105, 323] width 211 height 36
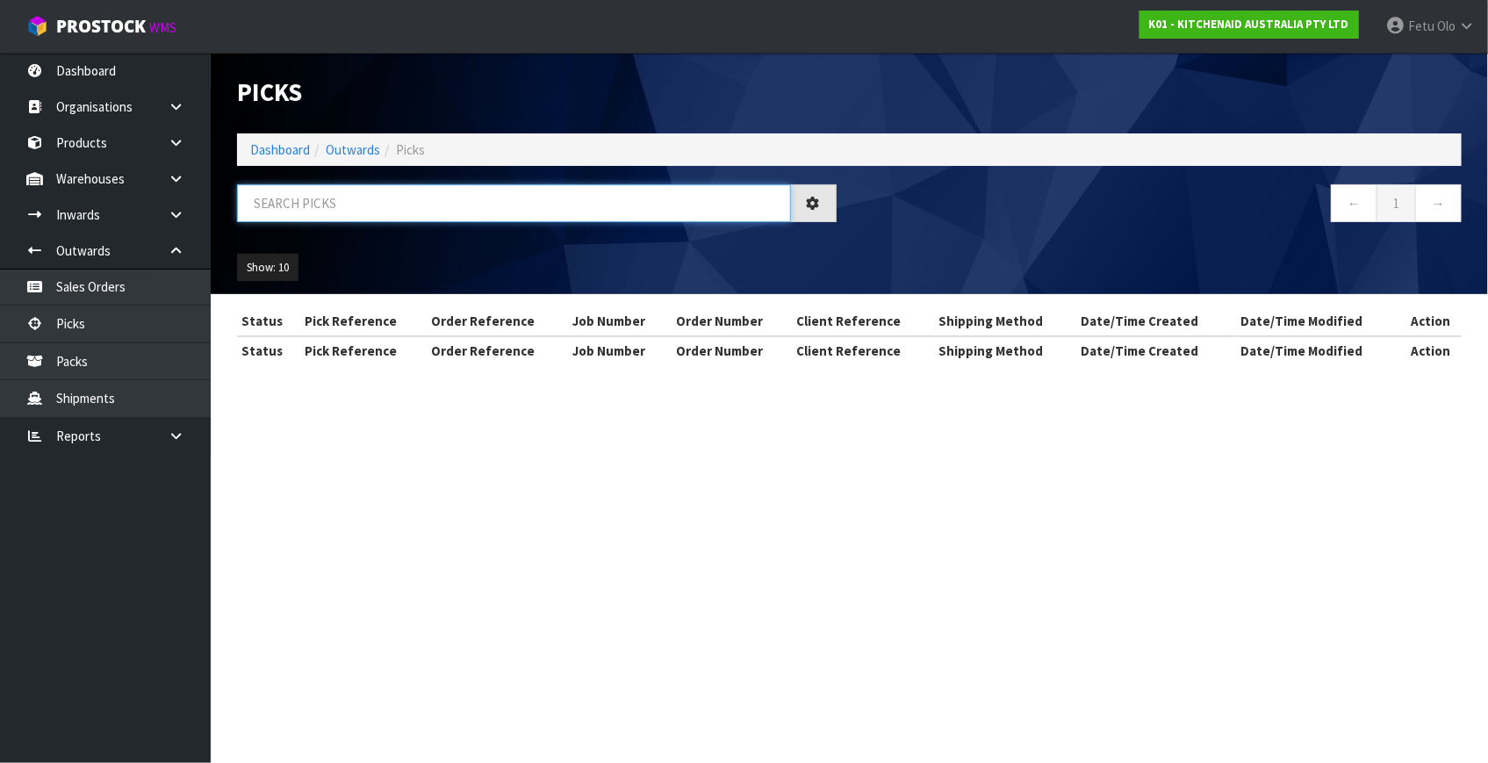
click at [334, 201] on input "text" at bounding box center [514, 203] width 554 height 38
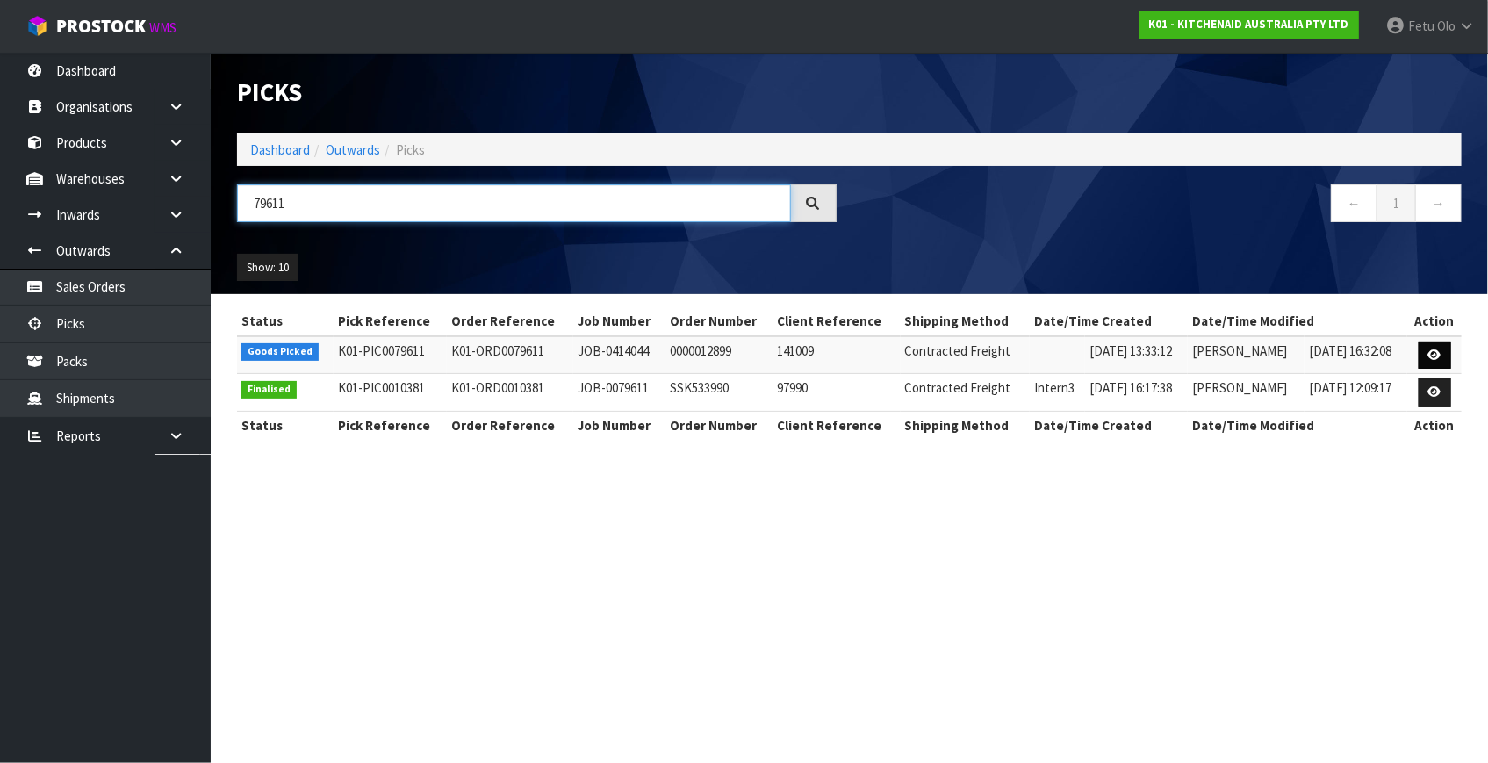
type input "79611"
click at [1436, 350] on icon at bounding box center [1434, 354] width 13 height 11
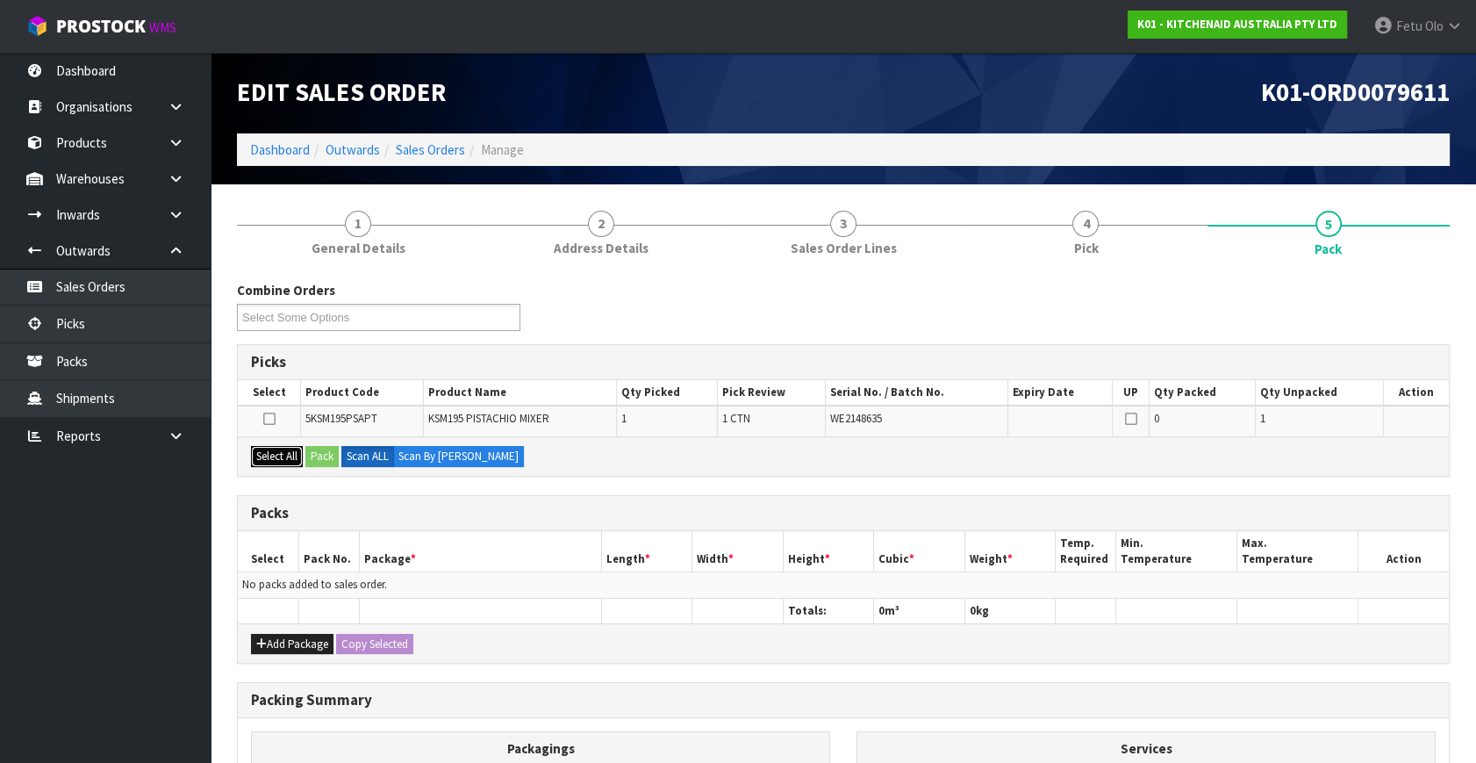
drag, startPoint x: 285, startPoint y: 453, endPoint x: 325, endPoint y: 453, distance: 39.5
click at [299, 456] on button "Select All" at bounding box center [277, 456] width 52 height 21
click at [325, 452] on button "Pack" at bounding box center [321, 456] width 33 height 21
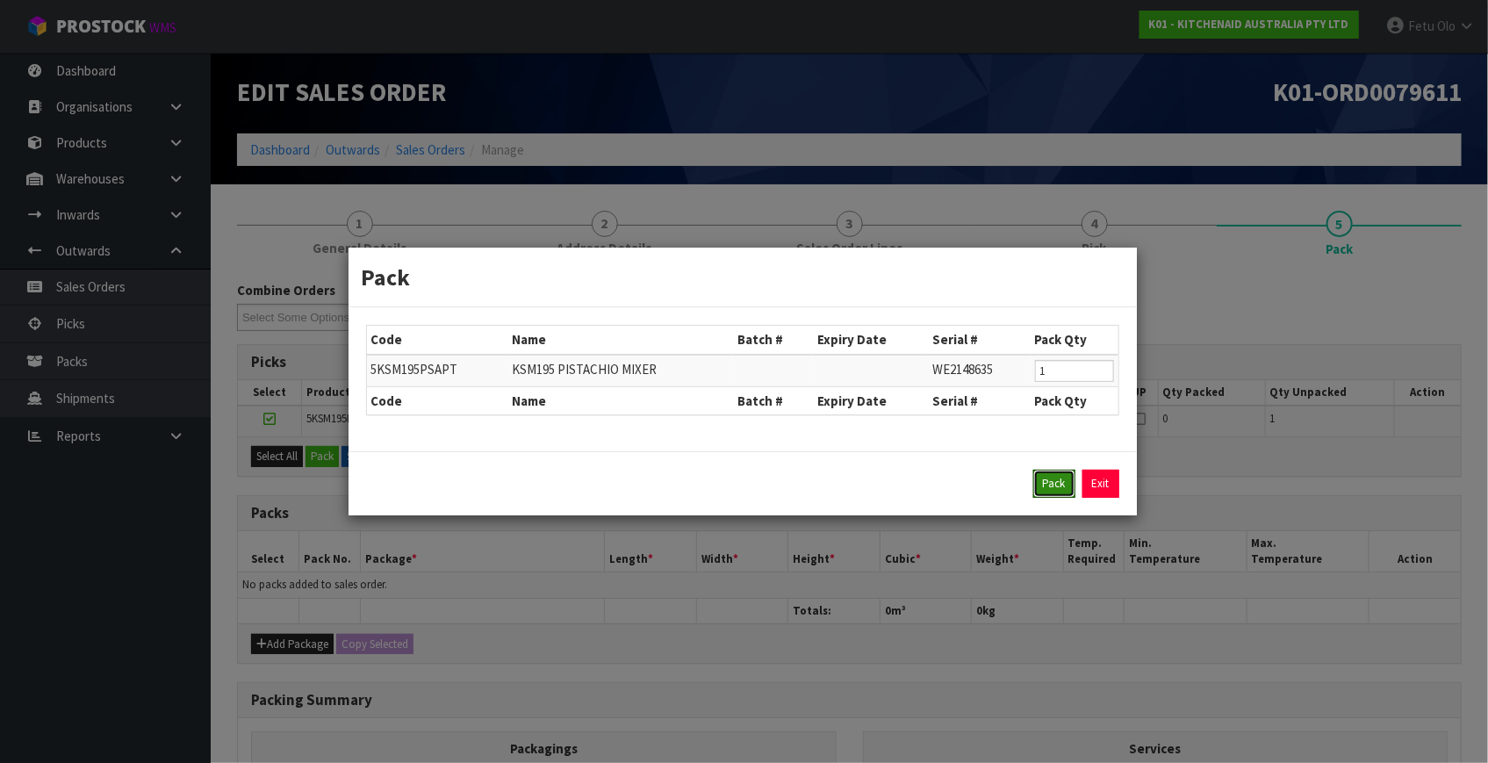
click at [1065, 487] on button "Pack" at bounding box center [1054, 484] width 42 height 28
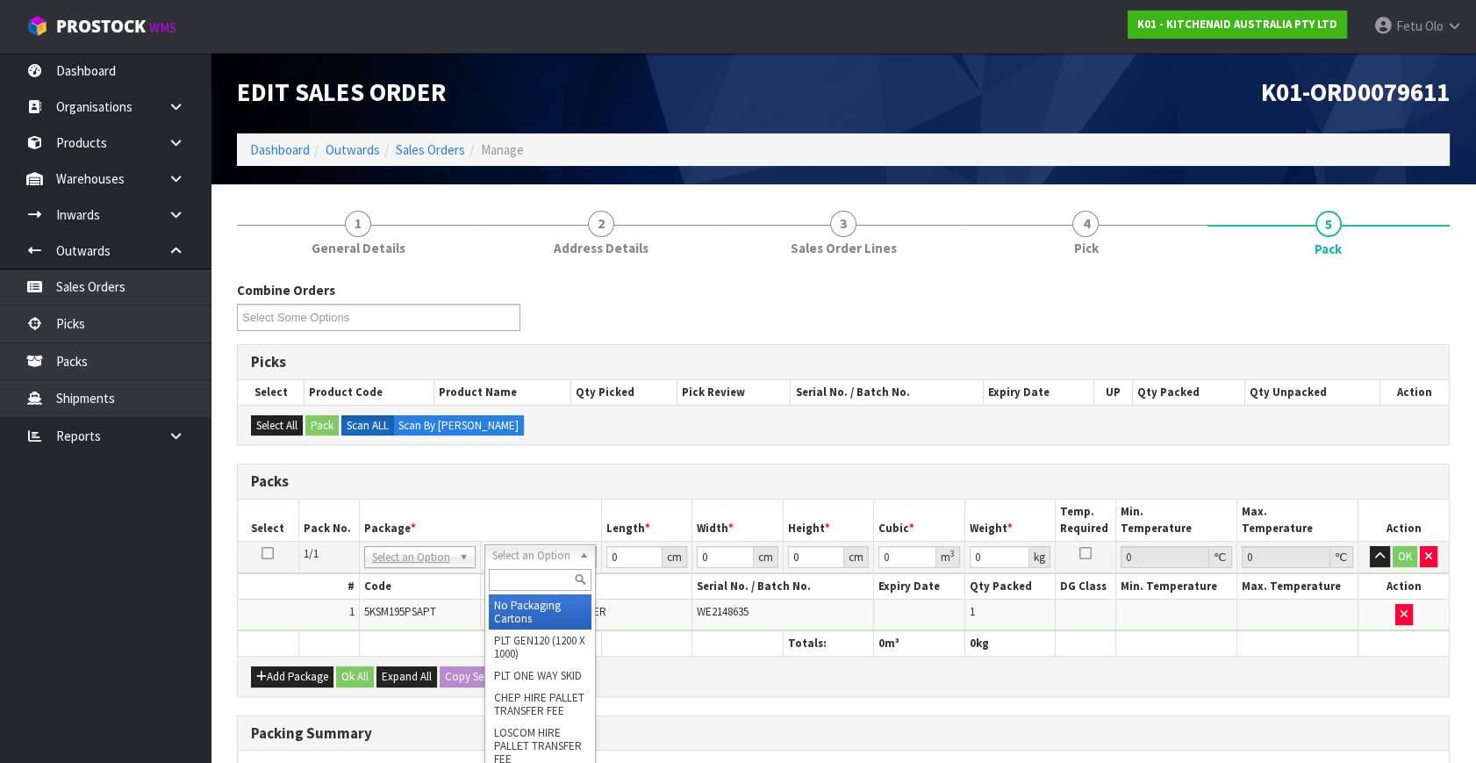
drag, startPoint x: 550, startPoint y: 553, endPoint x: 531, endPoint y: 587, distance: 39.3
click at [527, 592] on div at bounding box center [540, 579] width 110 height 29
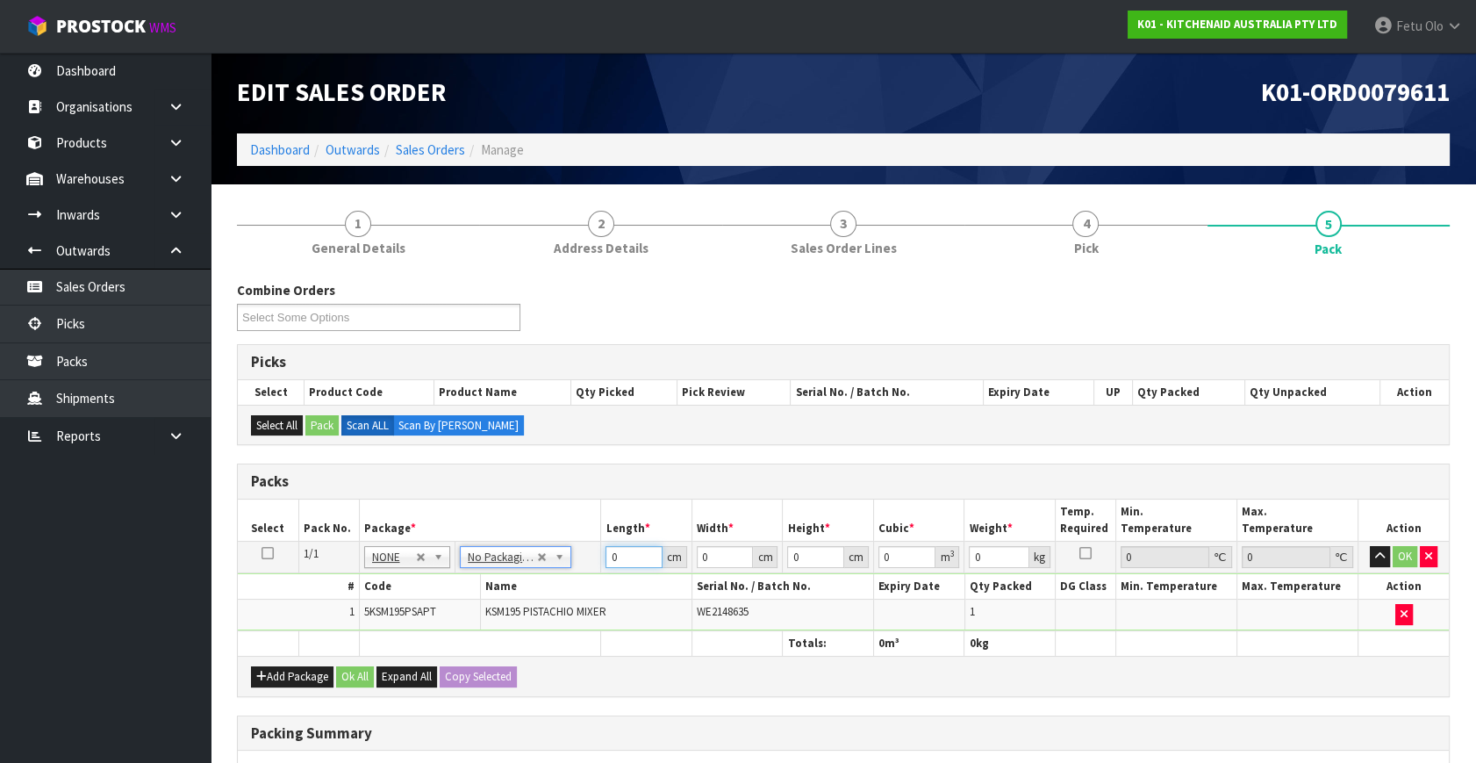
drag, startPoint x: 628, startPoint y: 563, endPoint x: 500, endPoint y: 601, distance: 132.7
click at [500, 601] on tbody "1/1 NONE 007-001 007-002 007-004 007-009 007-013 007-014 007-015 007-017 007-01…" at bounding box center [843, 587] width 1211 height 90
type input "42"
type input "29"
type input "4"
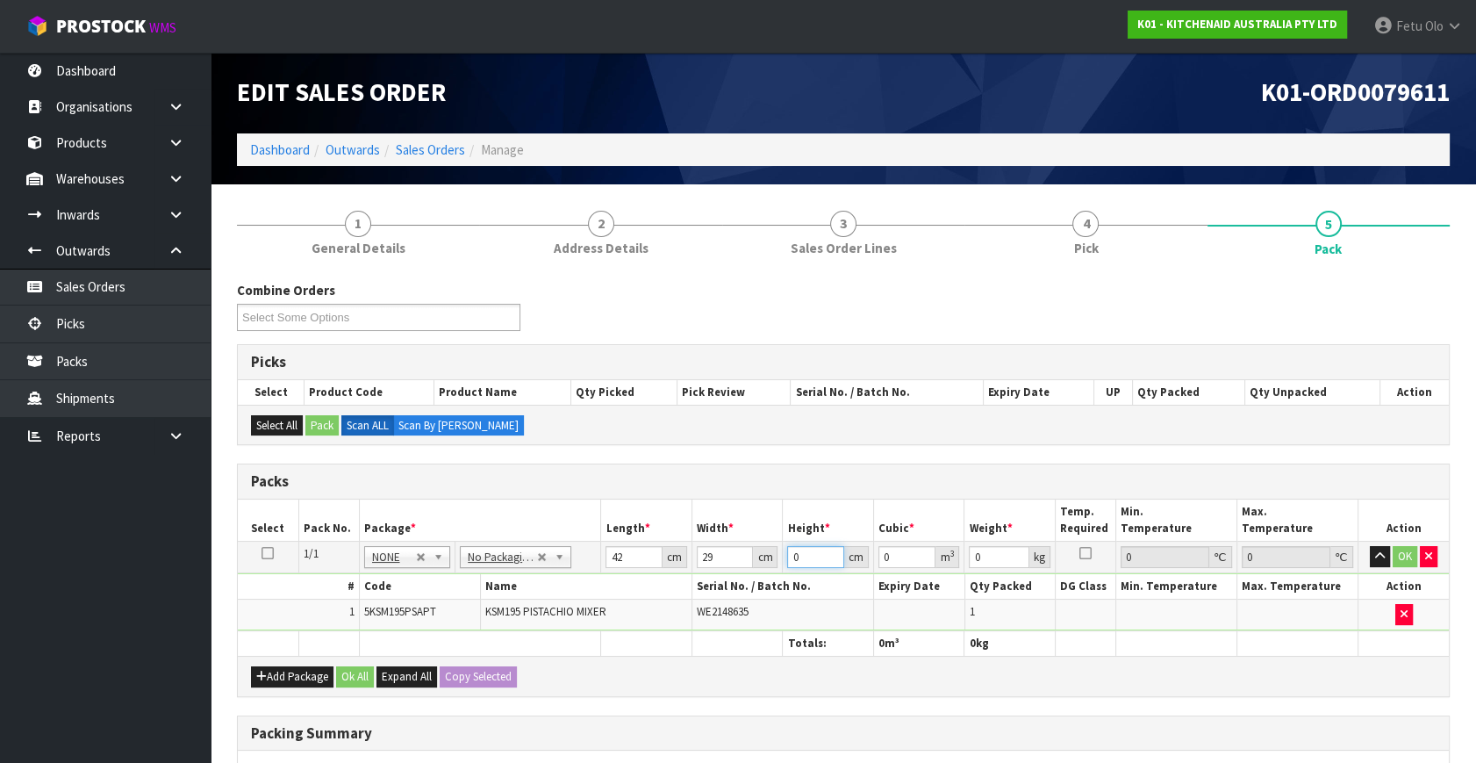
type input "0.004872"
type input "43"
type input "0.052374"
type input "43"
type input "13"
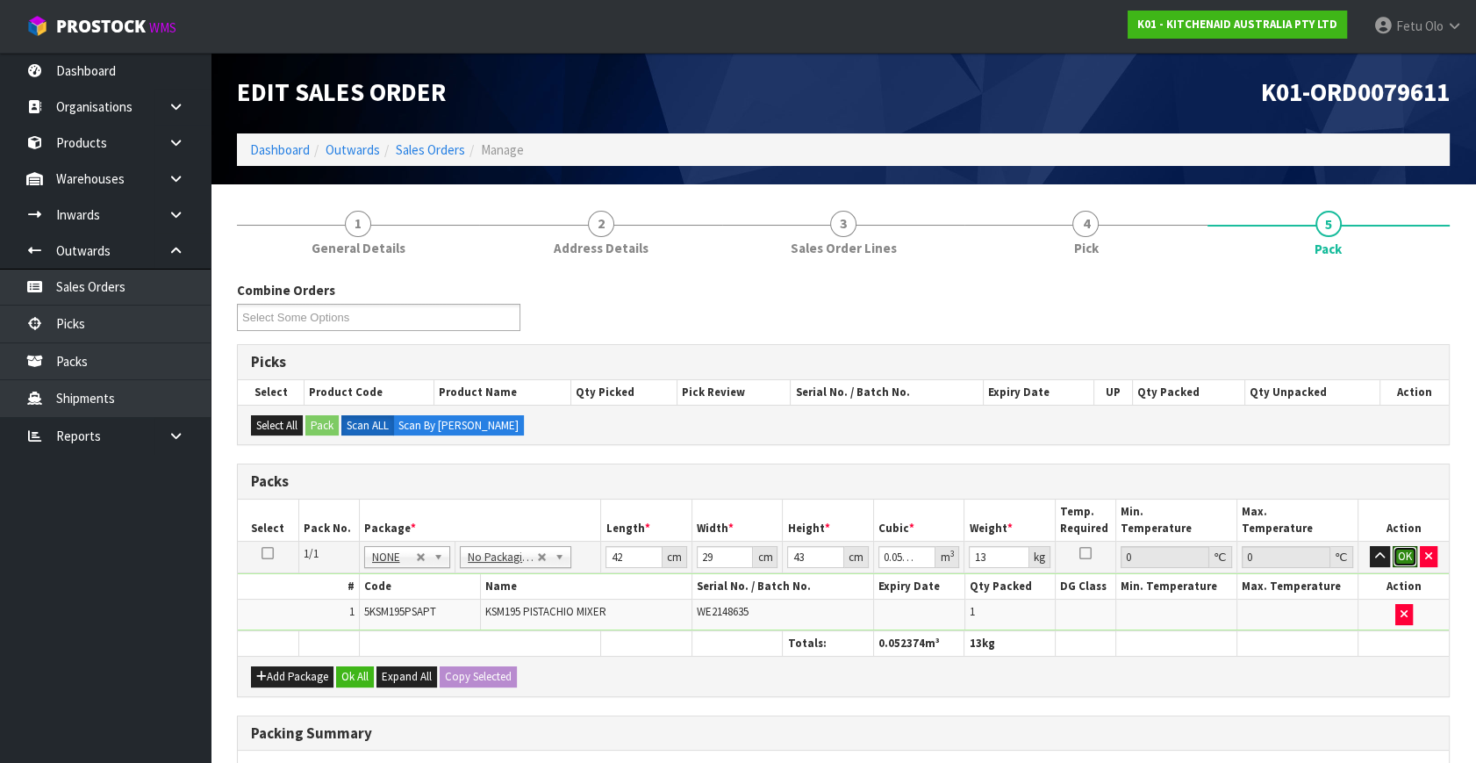
click button "OK" at bounding box center [1405, 556] width 25 height 21
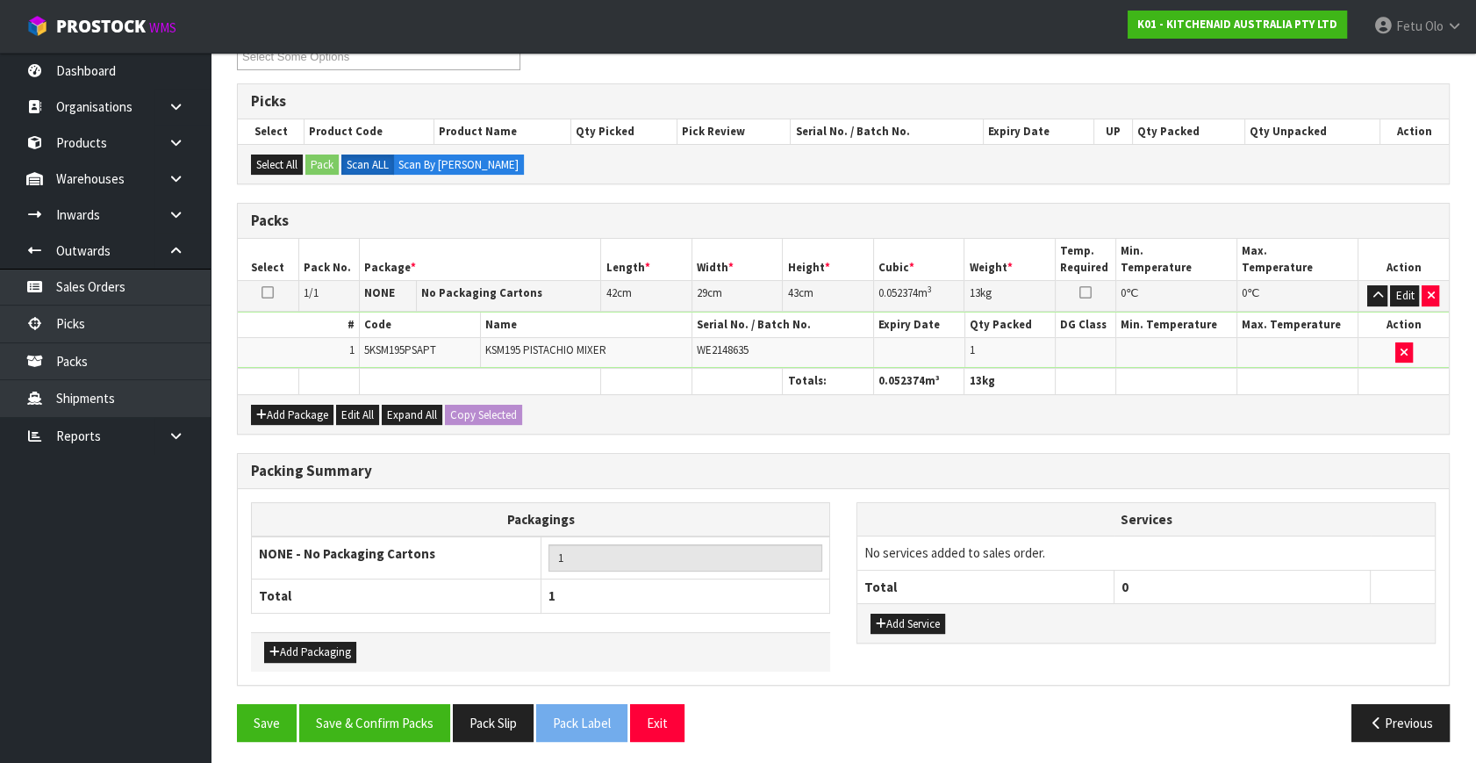
scroll to position [262, 0]
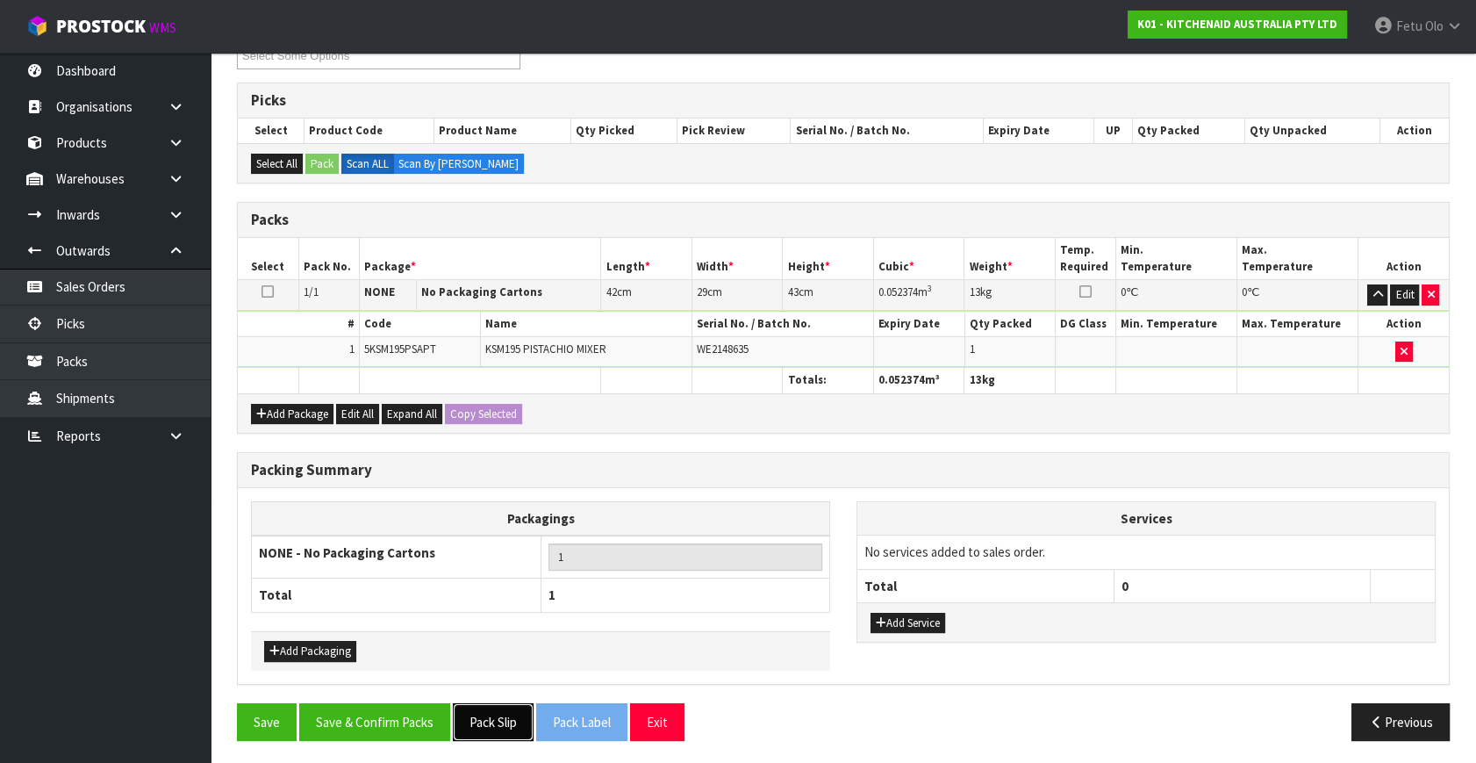
click at [500, 729] on button "Pack Slip" at bounding box center [493, 722] width 81 height 38
click at [405, 688] on div "Packing Summary Packagings NONE - No Packaging Cartons 1 Total 1 Add Packaging …" at bounding box center [843, 577] width 1239 height 251
click at [406, 714] on button "Save & Confirm Packs" at bounding box center [374, 722] width 151 height 38
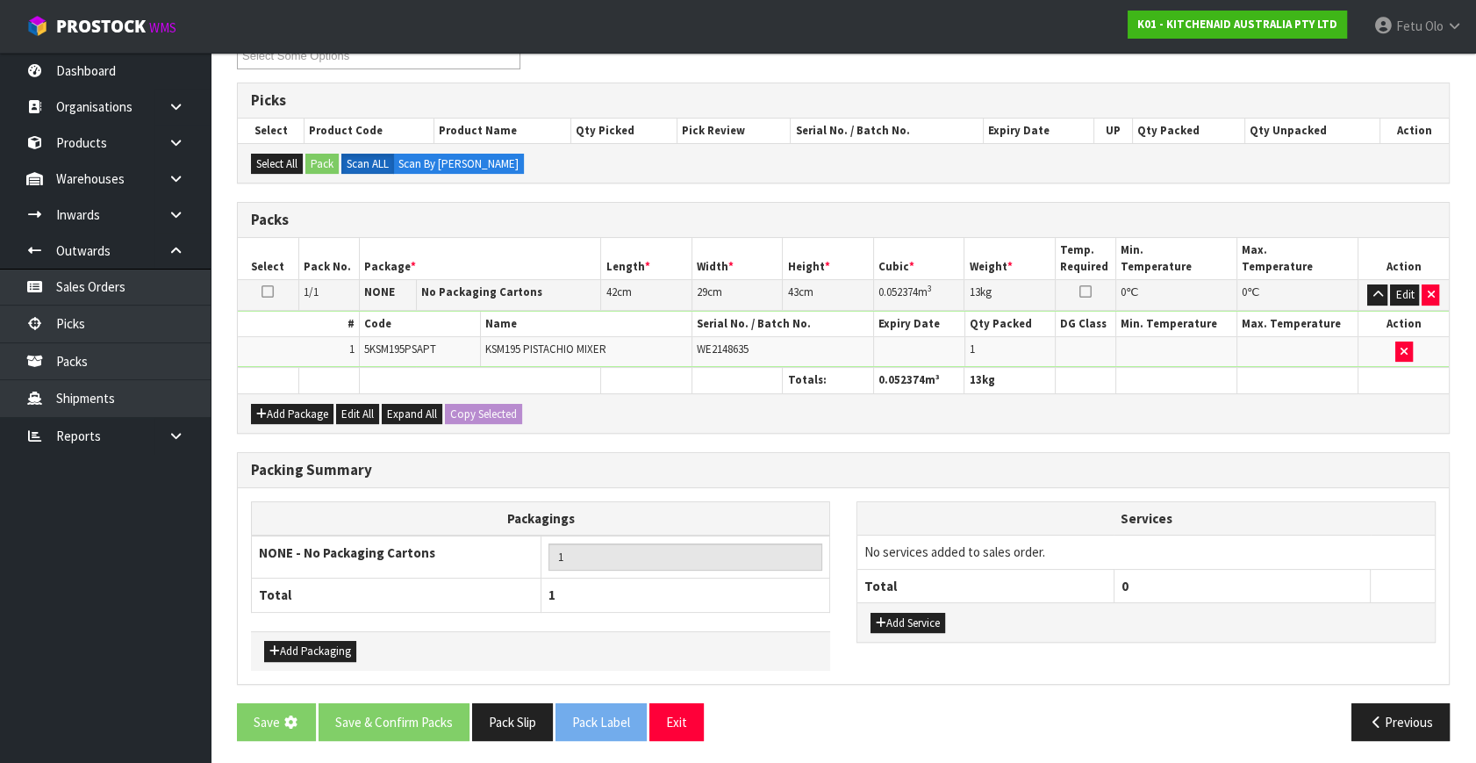
scroll to position [0, 0]
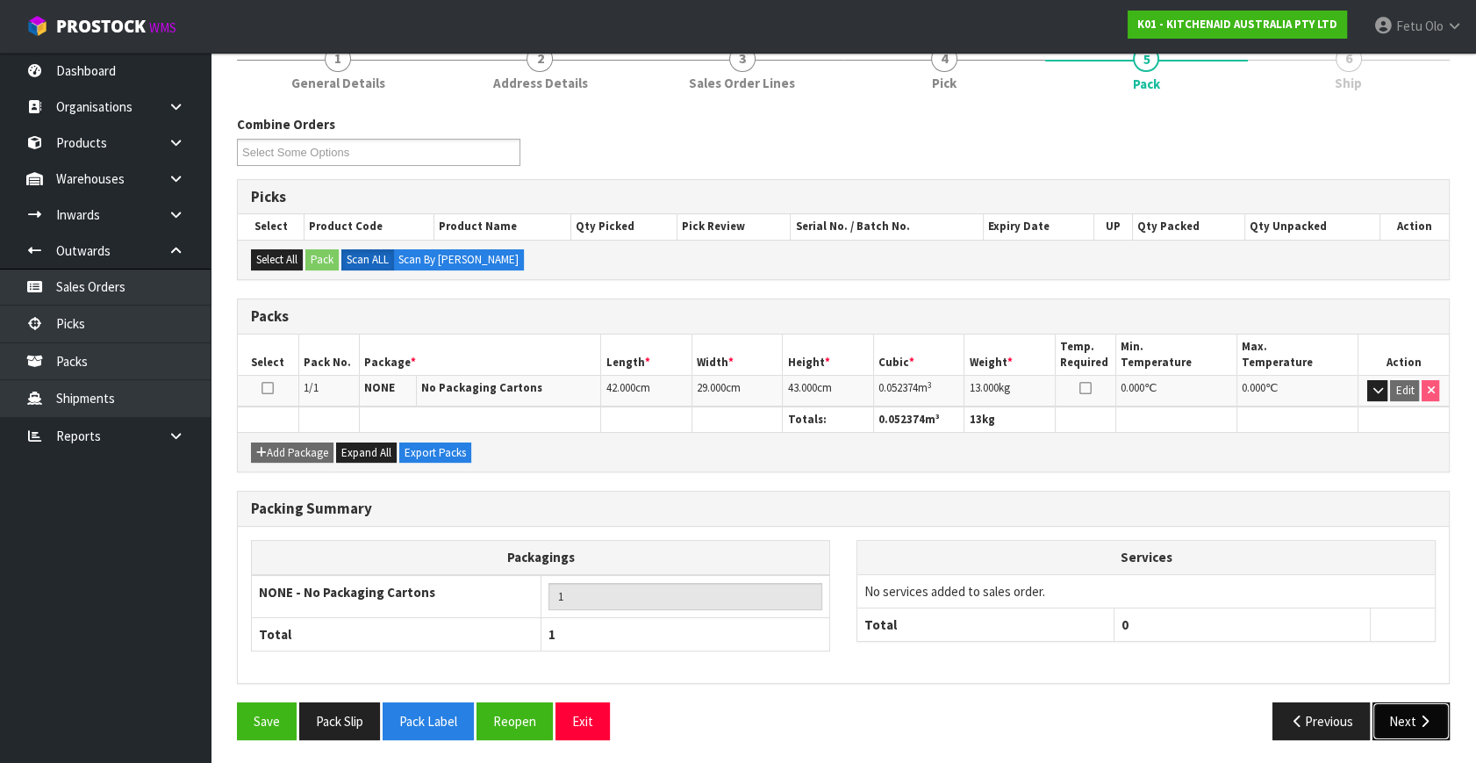
click at [1403, 715] on button "Next" at bounding box center [1411, 721] width 77 height 38
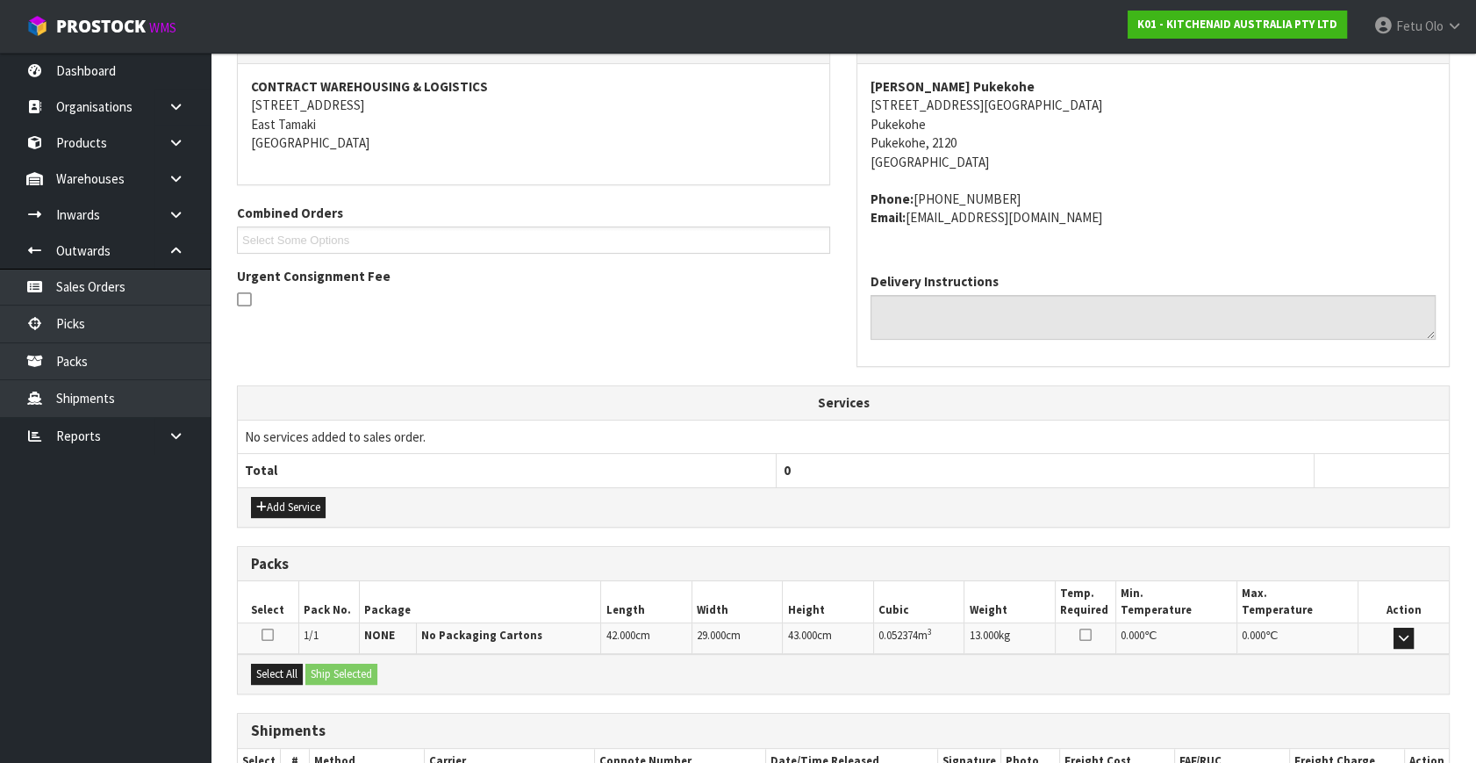
scroll to position [432, 0]
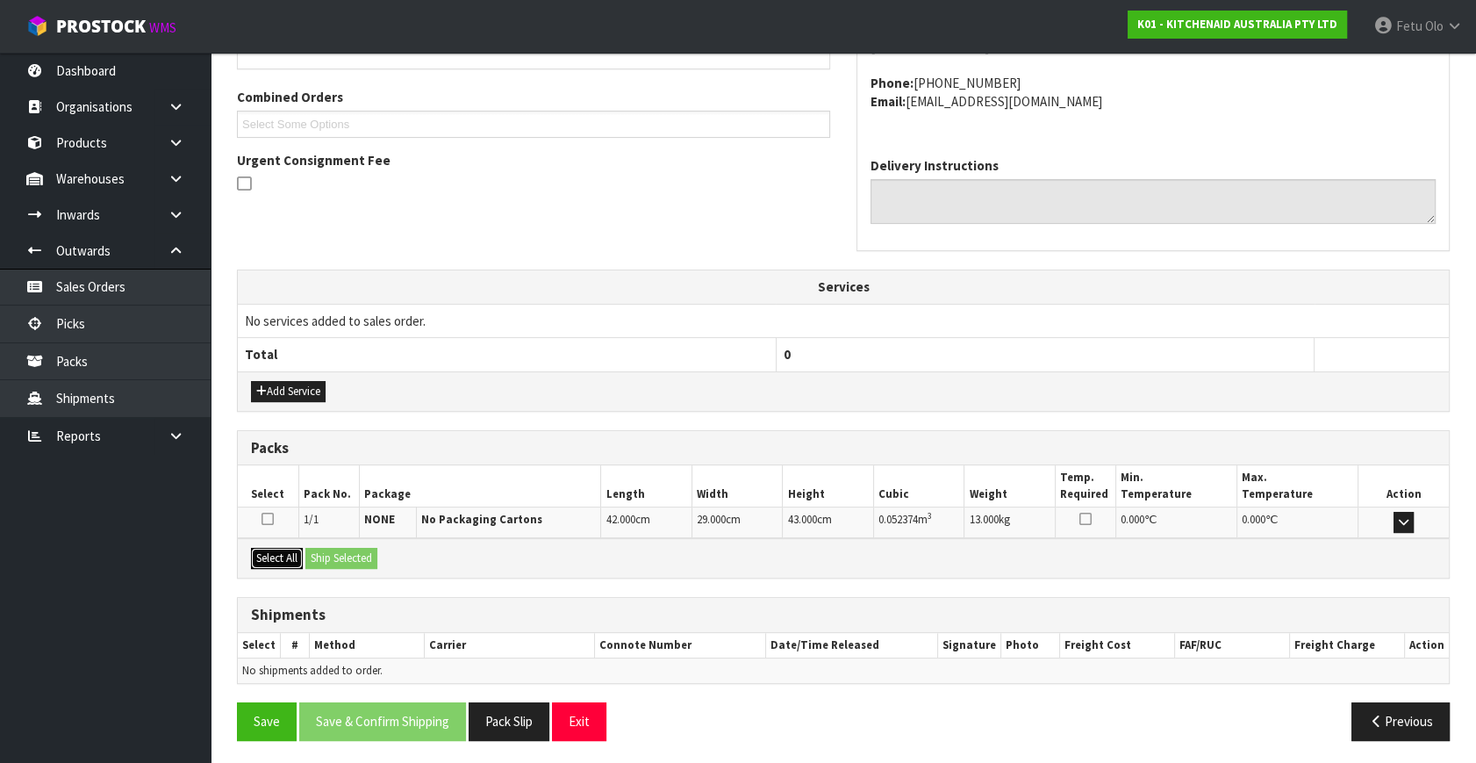
click at [288, 556] on button "Select All" at bounding box center [277, 558] width 52 height 21
click at [351, 556] on button "Ship Selected" at bounding box center [341, 558] width 72 height 21
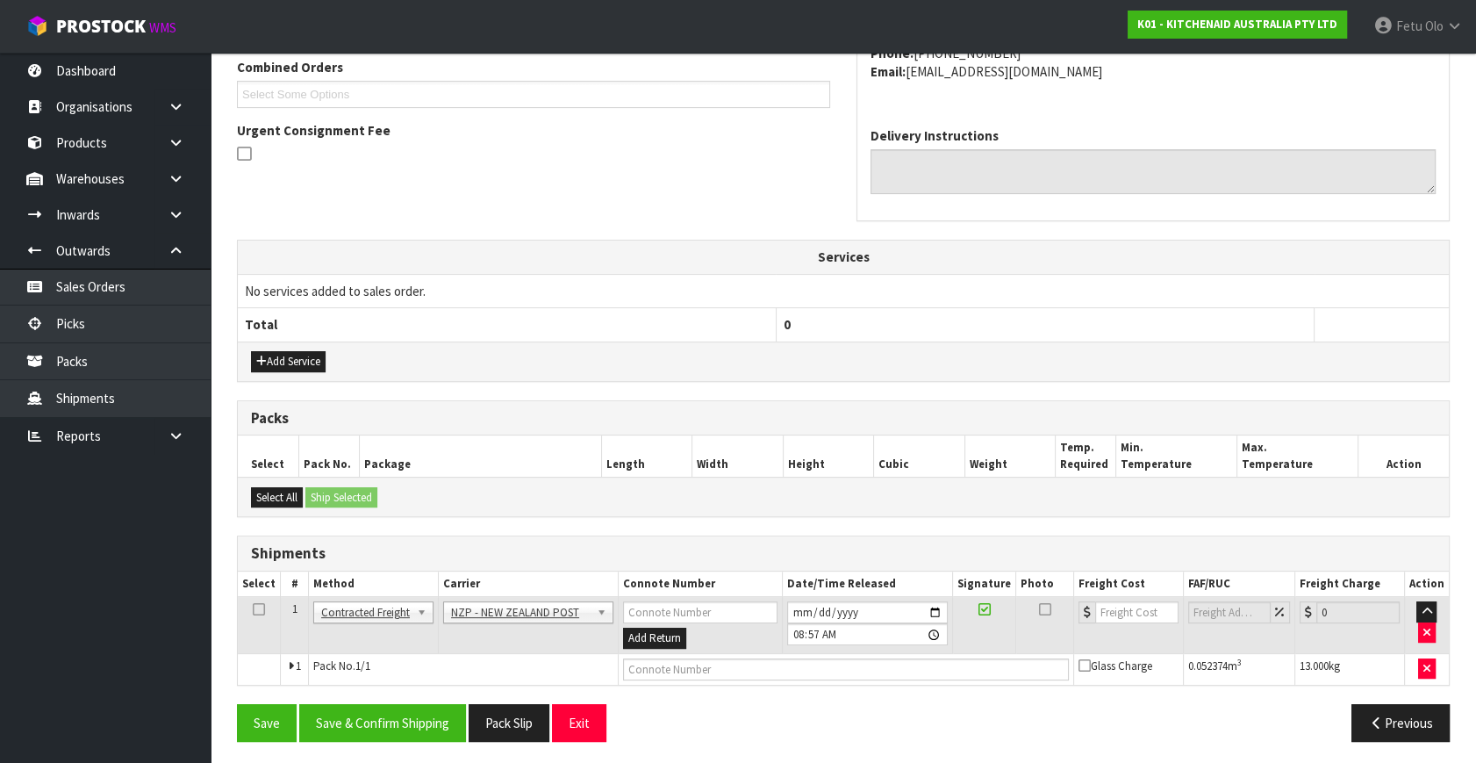
scroll to position [463, 0]
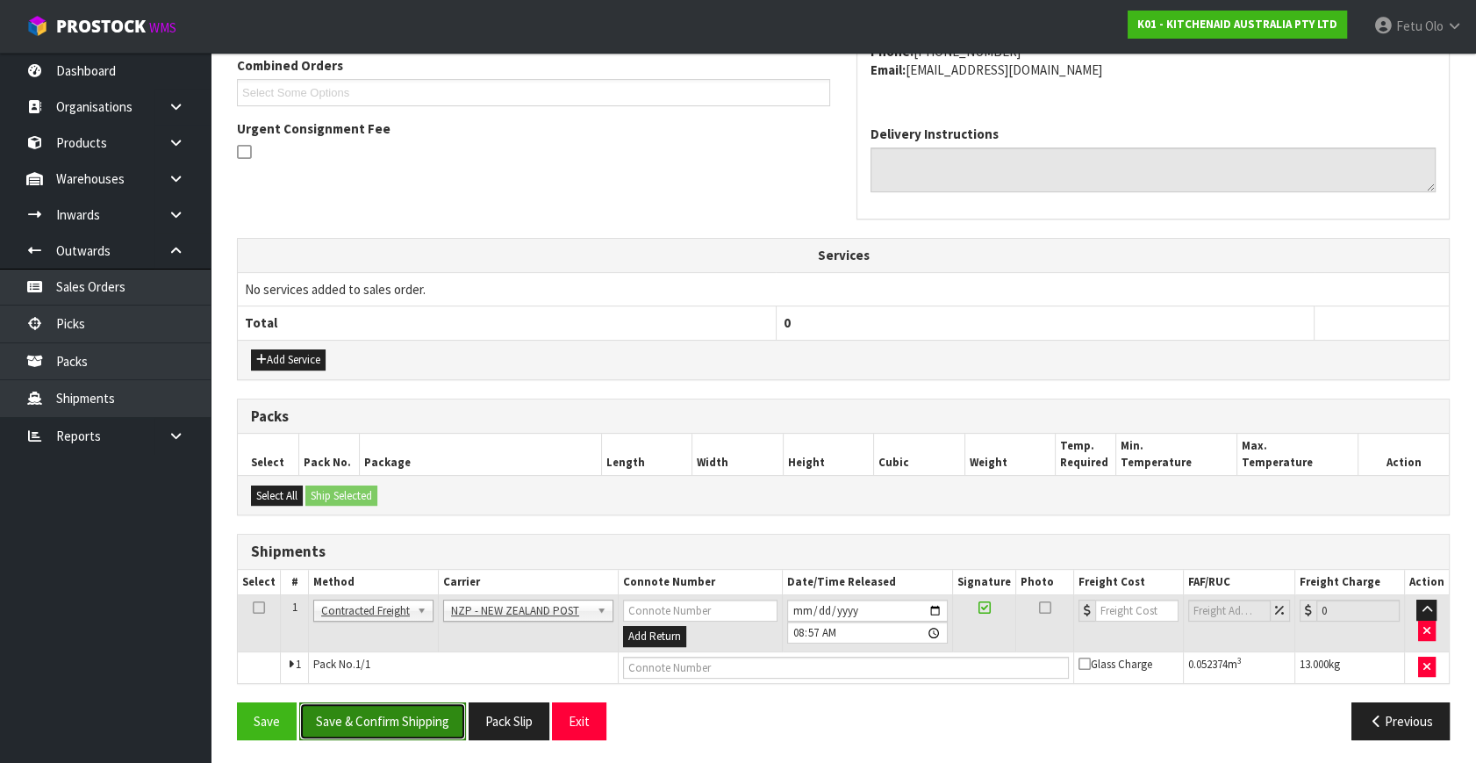
click at [397, 732] on button "Save & Confirm Shipping" at bounding box center [382, 721] width 167 height 38
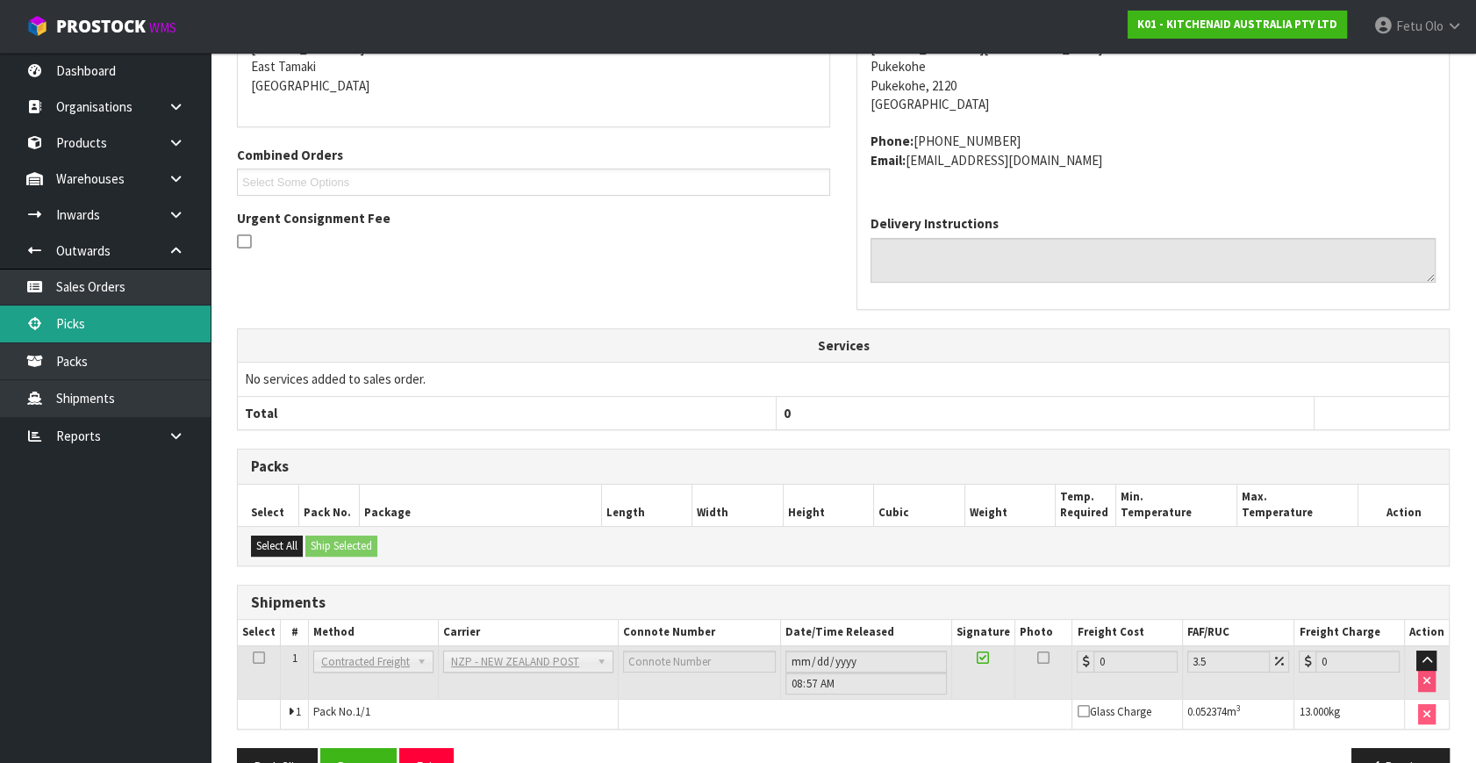
scroll to position [439, 0]
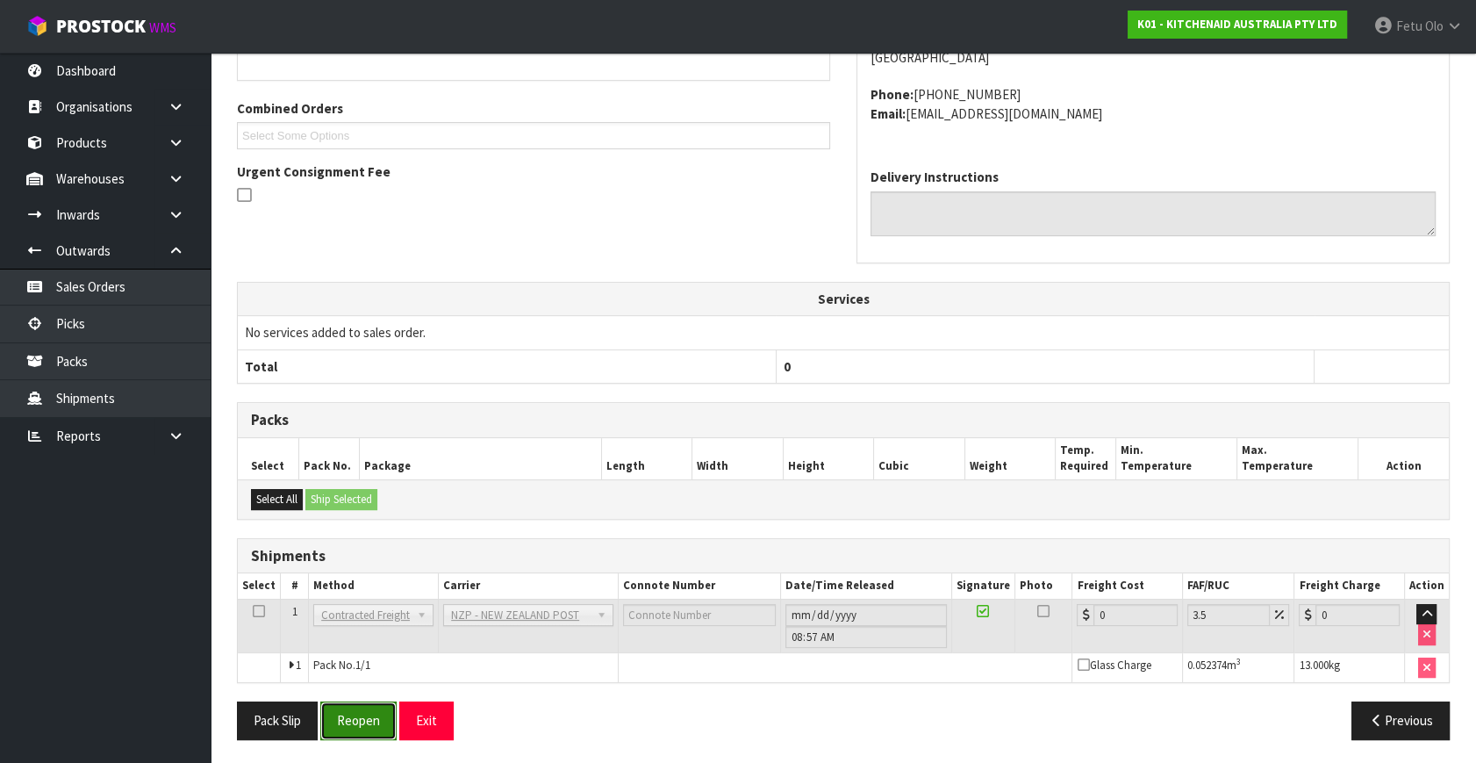
click at [342, 708] on button "Reopen" at bounding box center [358, 720] width 76 height 38
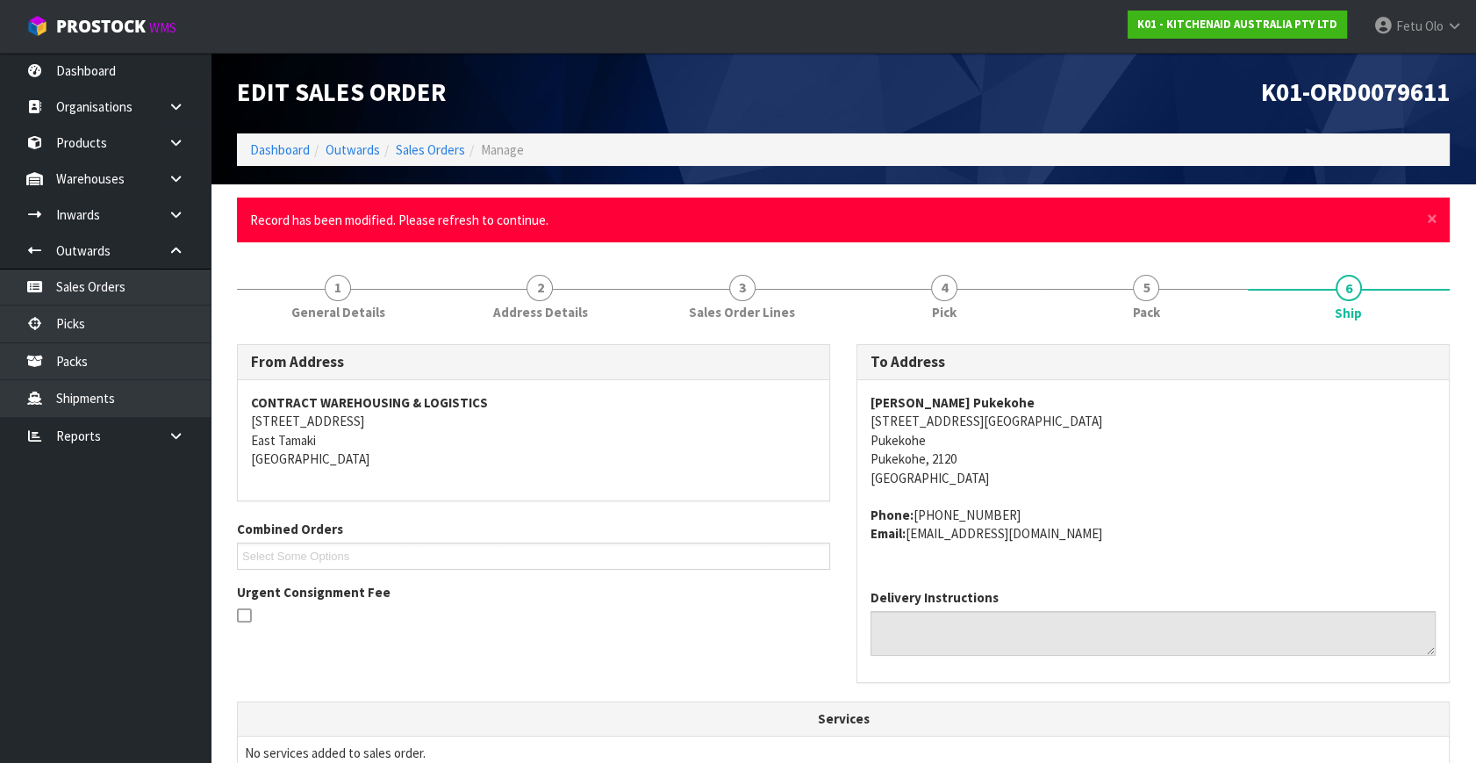
click at [1167, 486] on address "Harvey Norman Pukekohe 182-196 Manukau Road, Mega Centre Pukekohe Pukekohe, 212…" at bounding box center [1153, 440] width 565 height 94
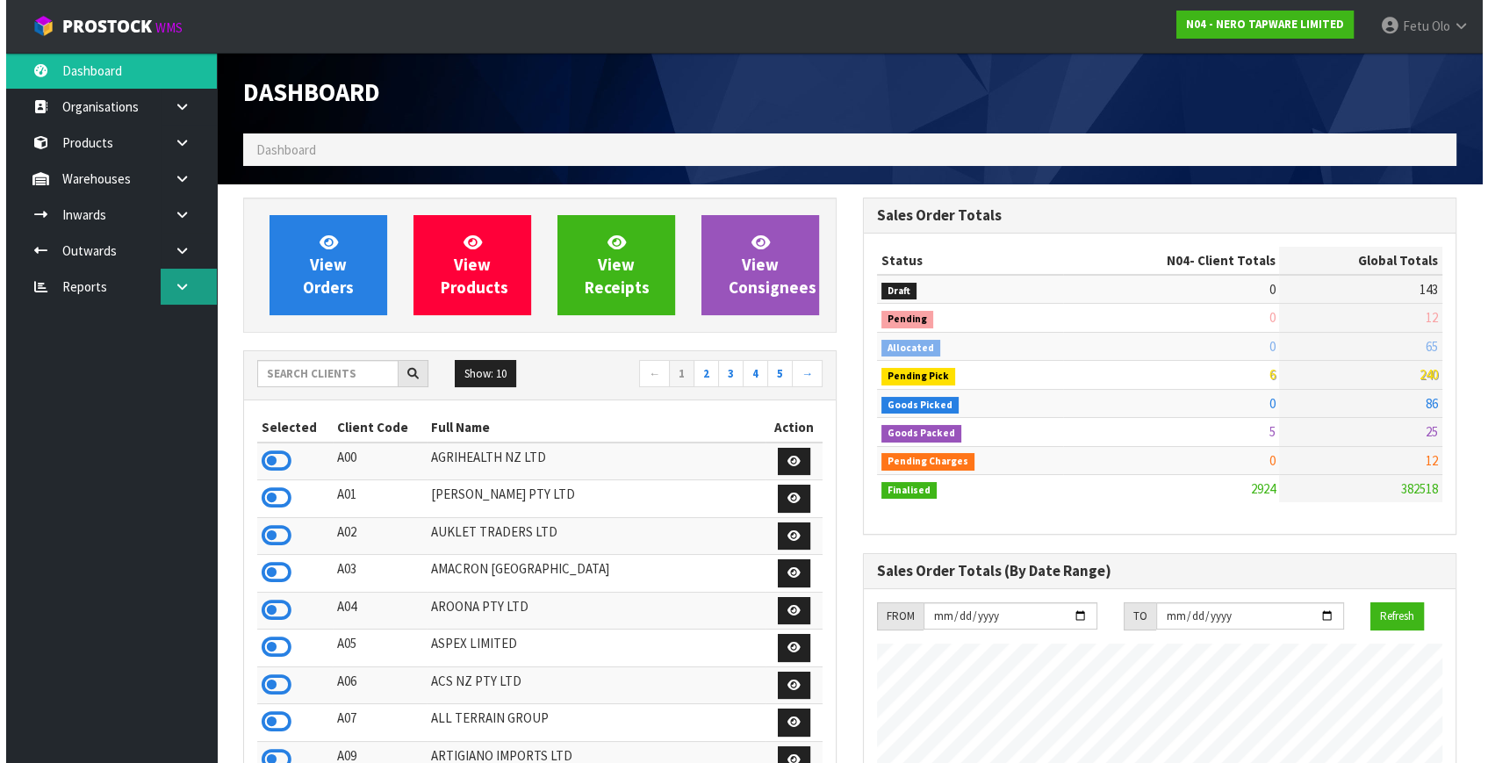
scroll to position [1421, 619]
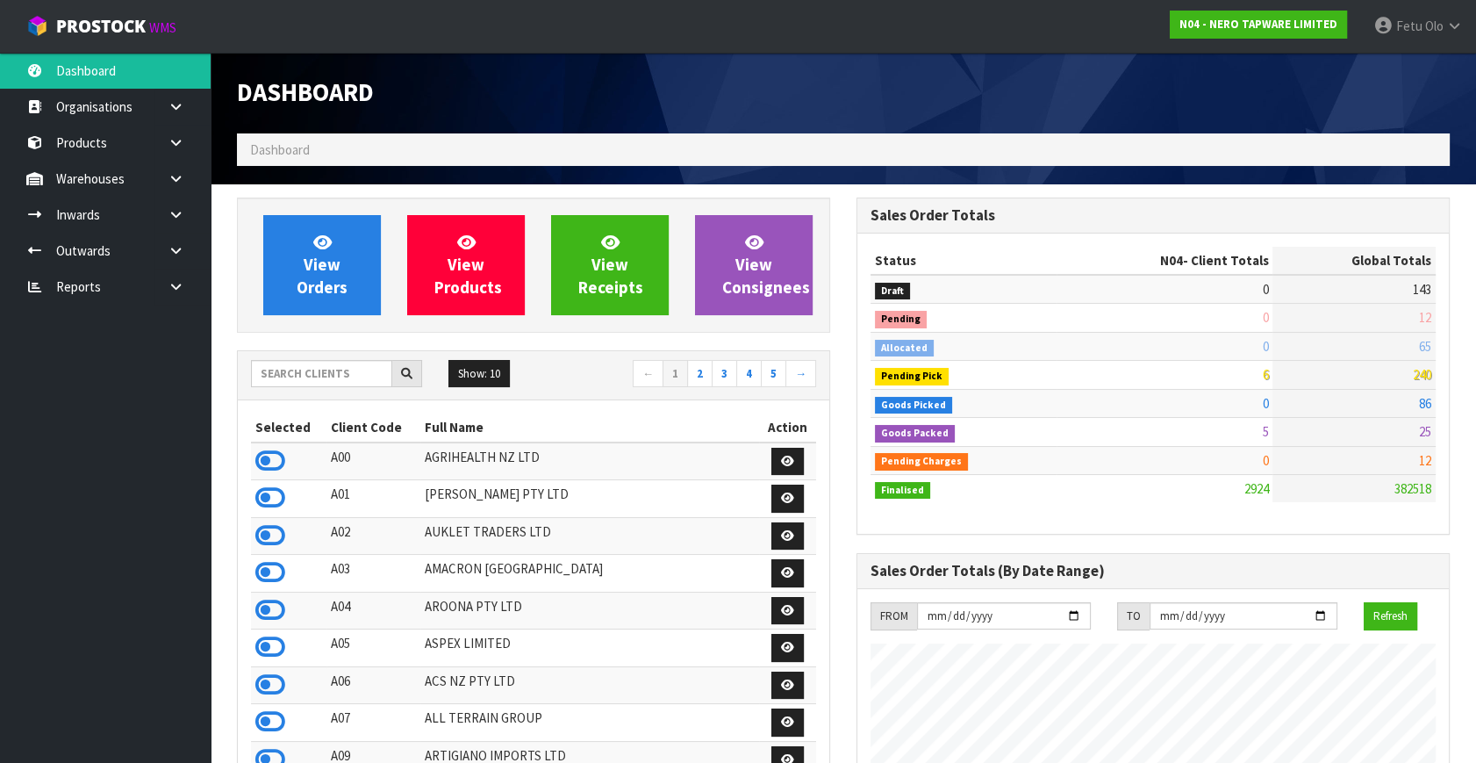
drag, startPoint x: 177, startPoint y: 254, endPoint x: 167, endPoint y: 268, distance: 17.6
click at [177, 254] on icon at bounding box center [176, 250] width 17 height 13
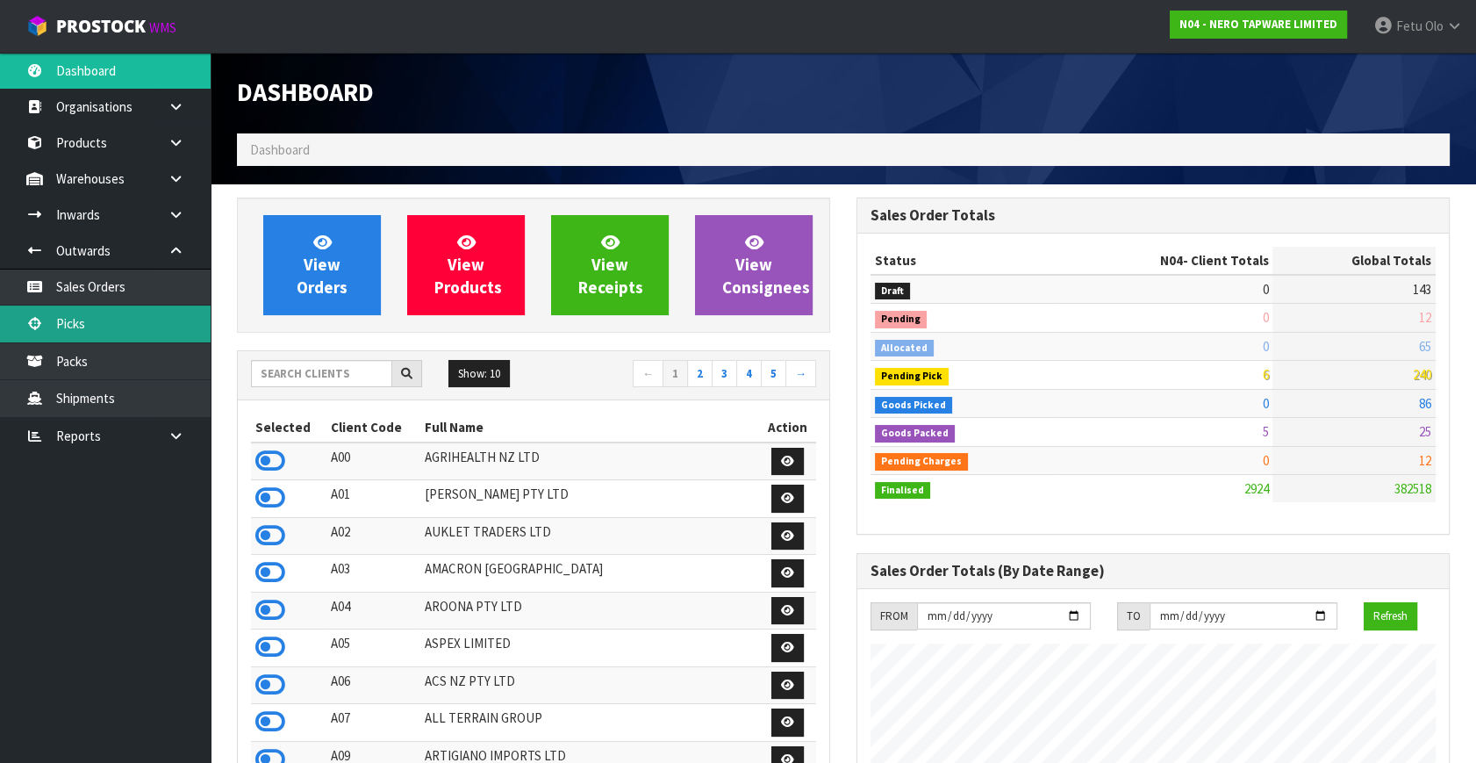
click at [97, 317] on link "Picks" at bounding box center [105, 323] width 211 height 36
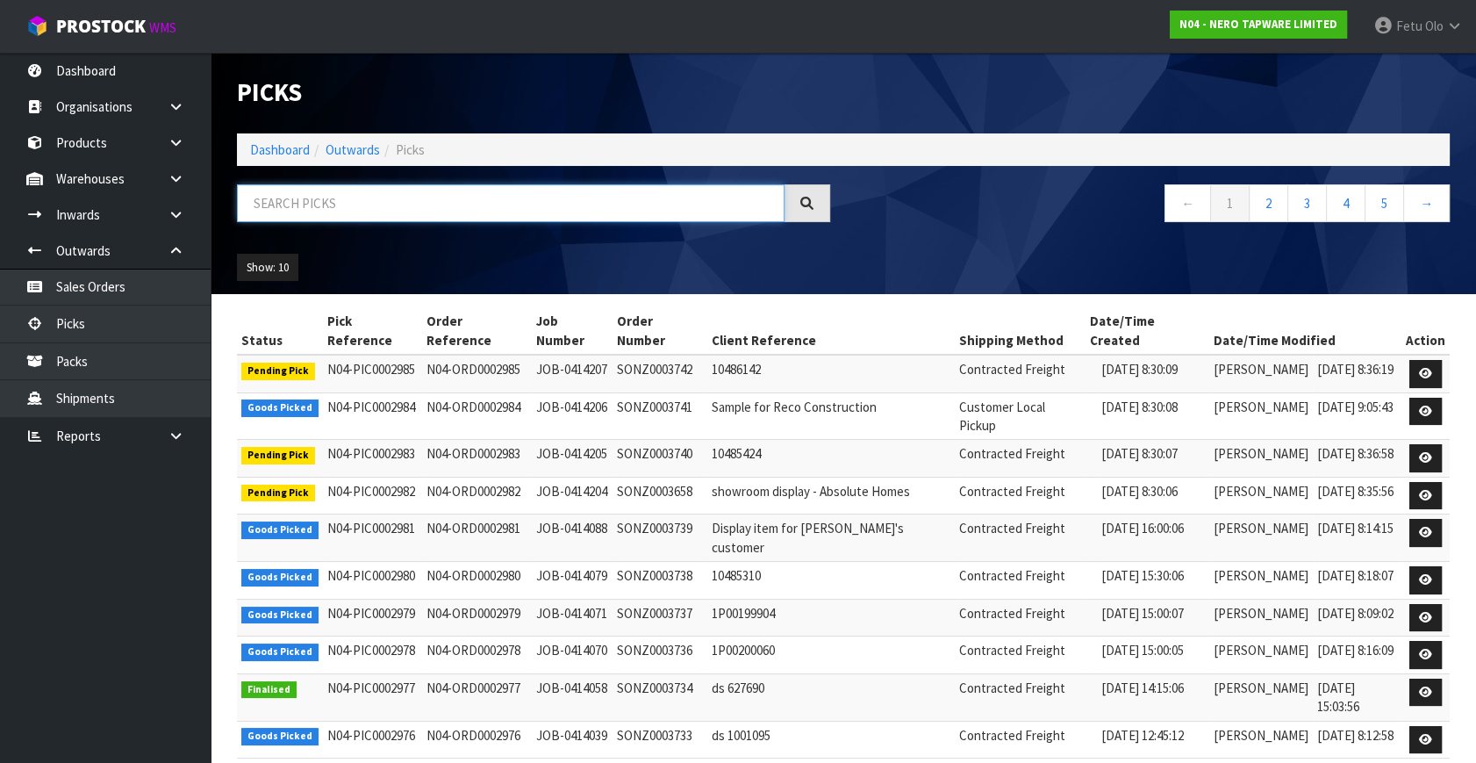
click at [303, 197] on input "text" at bounding box center [511, 203] width 548 height 38
type input "0002984"
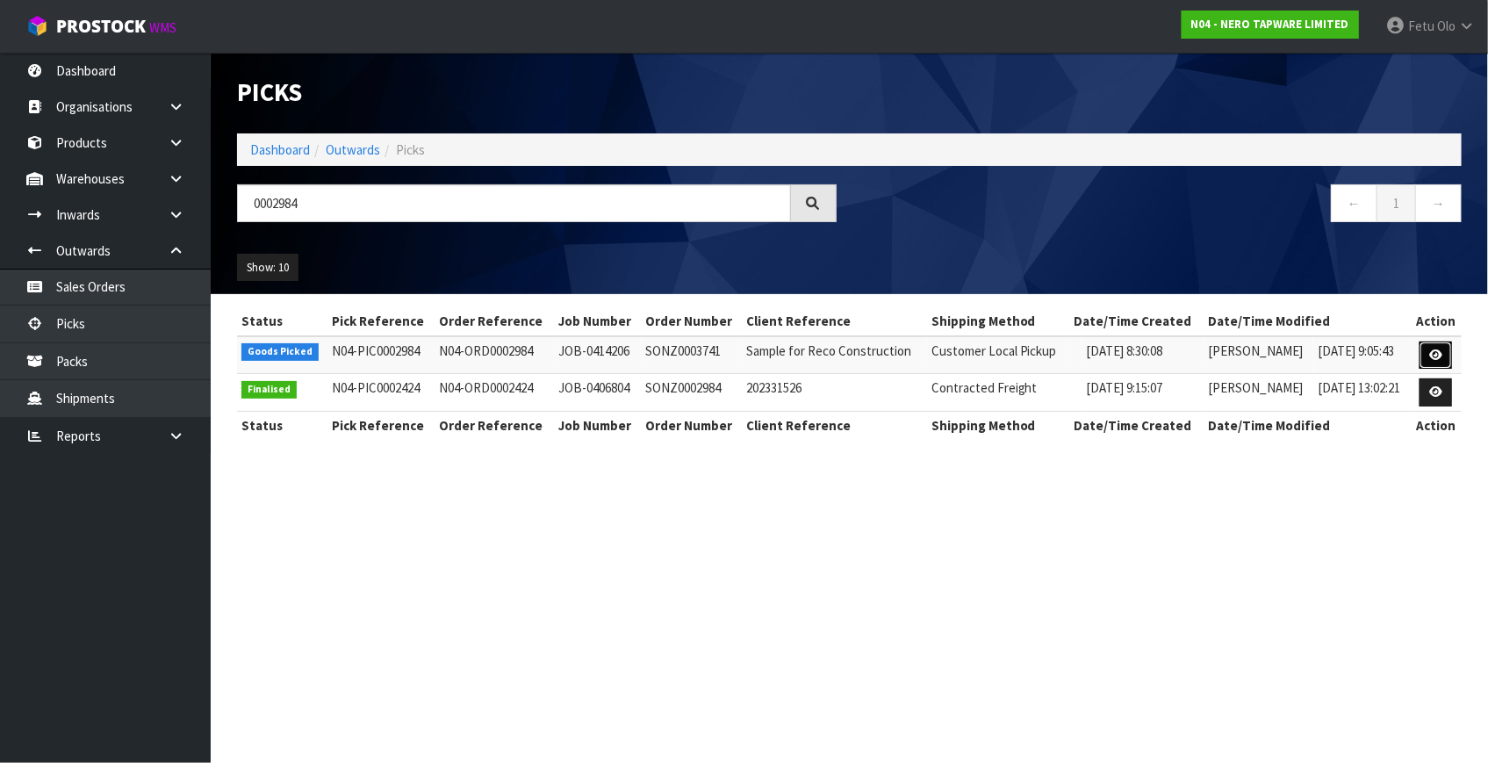
click at [1436, 351] on icon at bounding box center [1435, 354] width 13 height 11
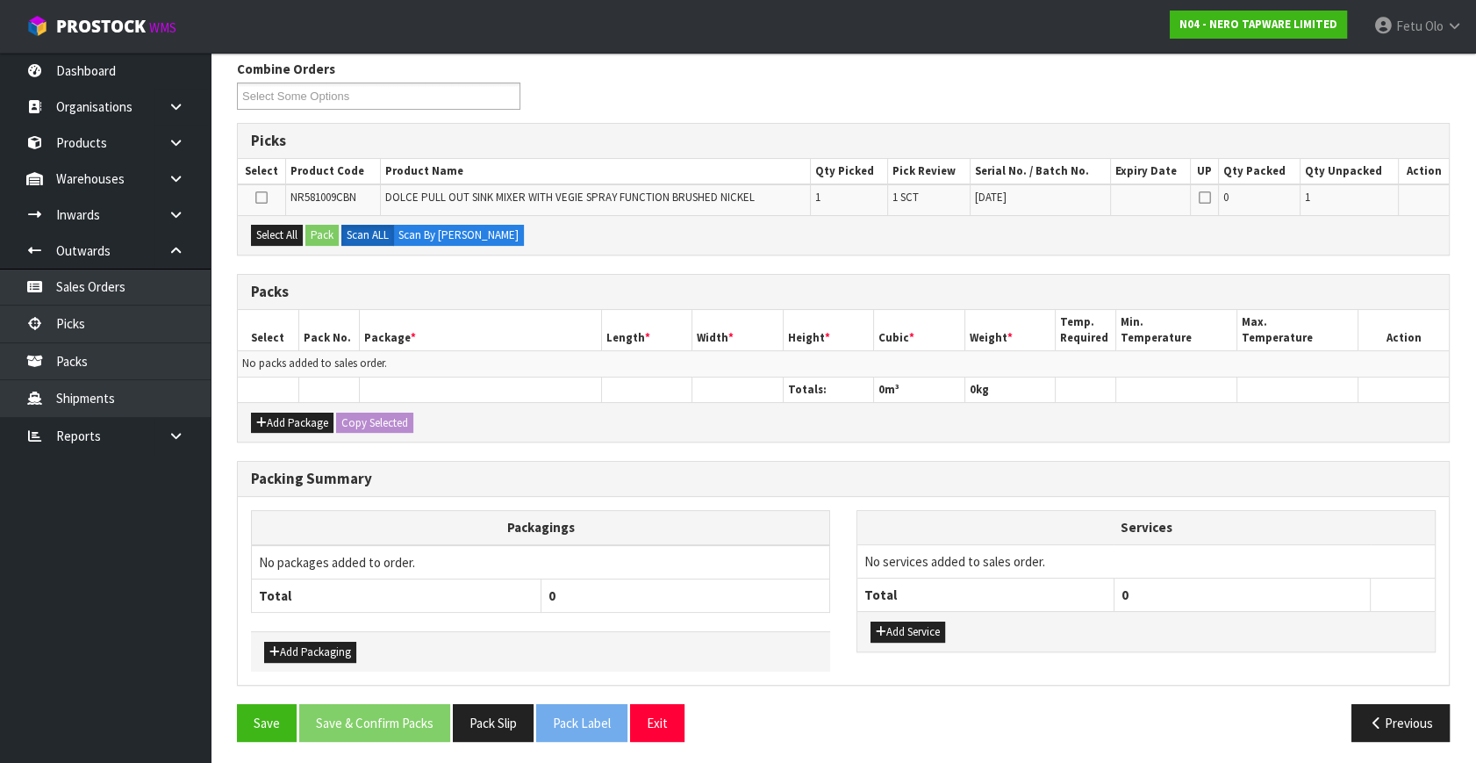
scroll to position [222, 0]
drag, startPoint x: 484, startPoint y: 714, endPoint x: 472, endPoint y: 702, distance: 17.4
click at [479, 711] on button "Pack Slip" at bounding box center [493, 722] width 81 height 38
click at [453, 703] on button "Pack Slip" at bounding box center [493, 722] width 81 height 38
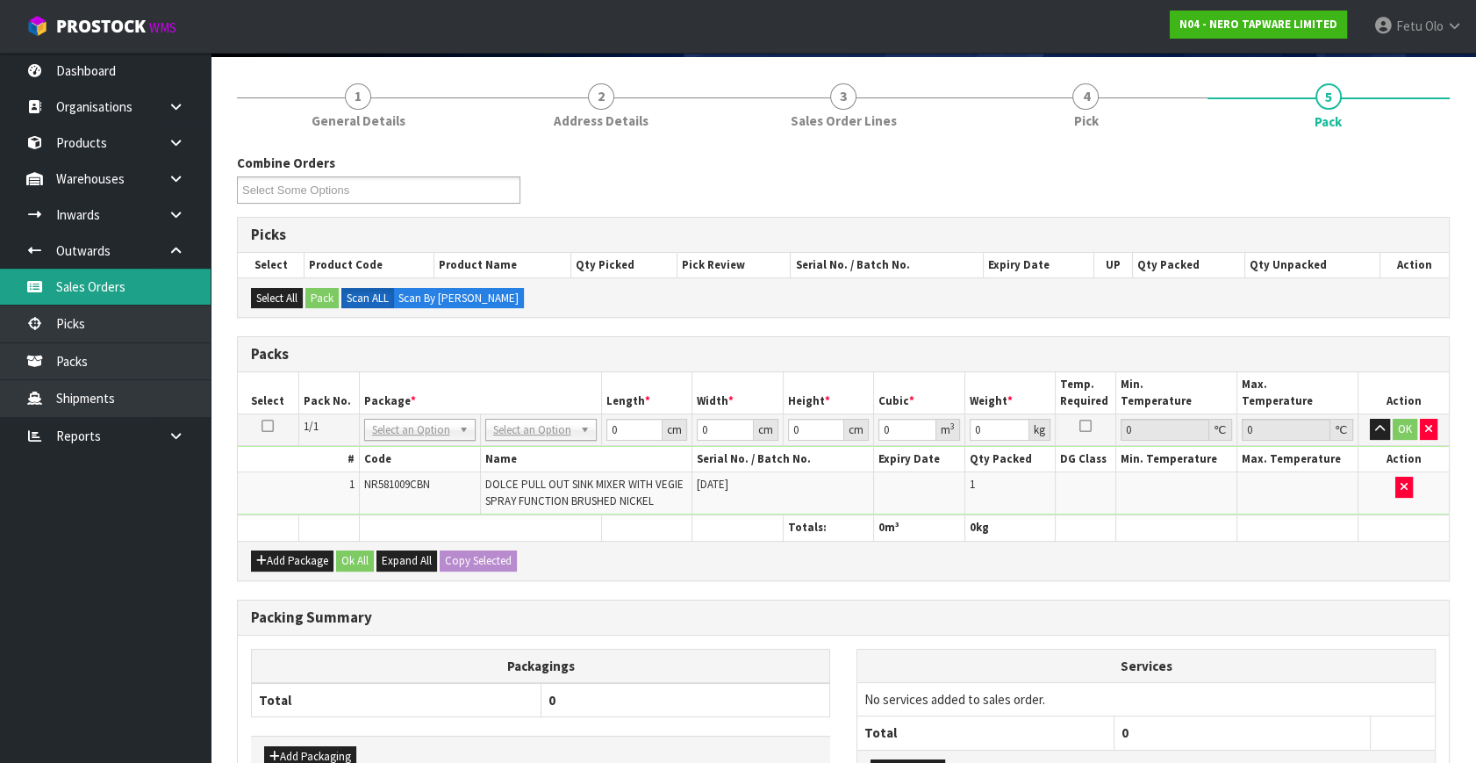
scroll to position [62, 0]
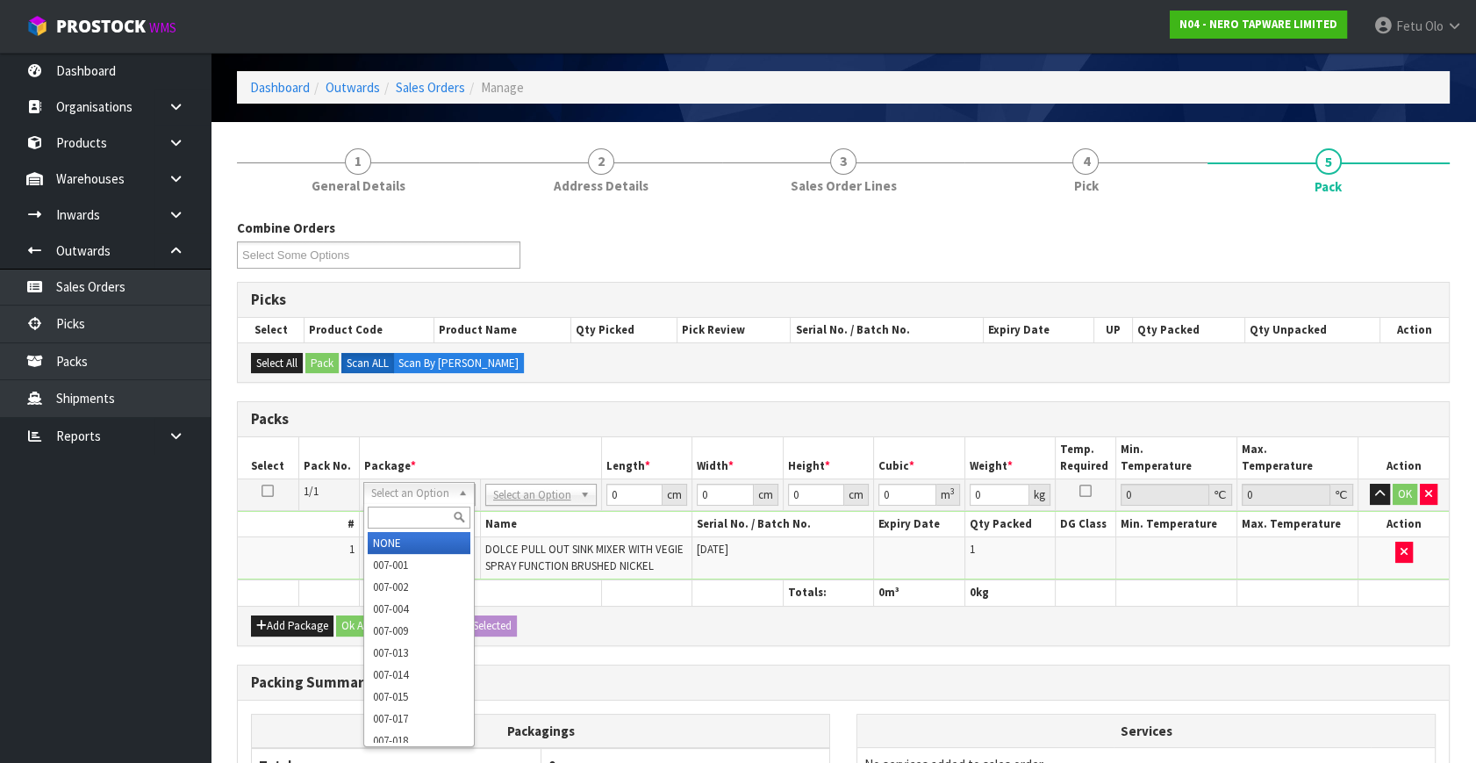
drag, startPoint x: 415, startPoint y: 484, endPoint x: 411, endPoint y: 536, distance: 52.8
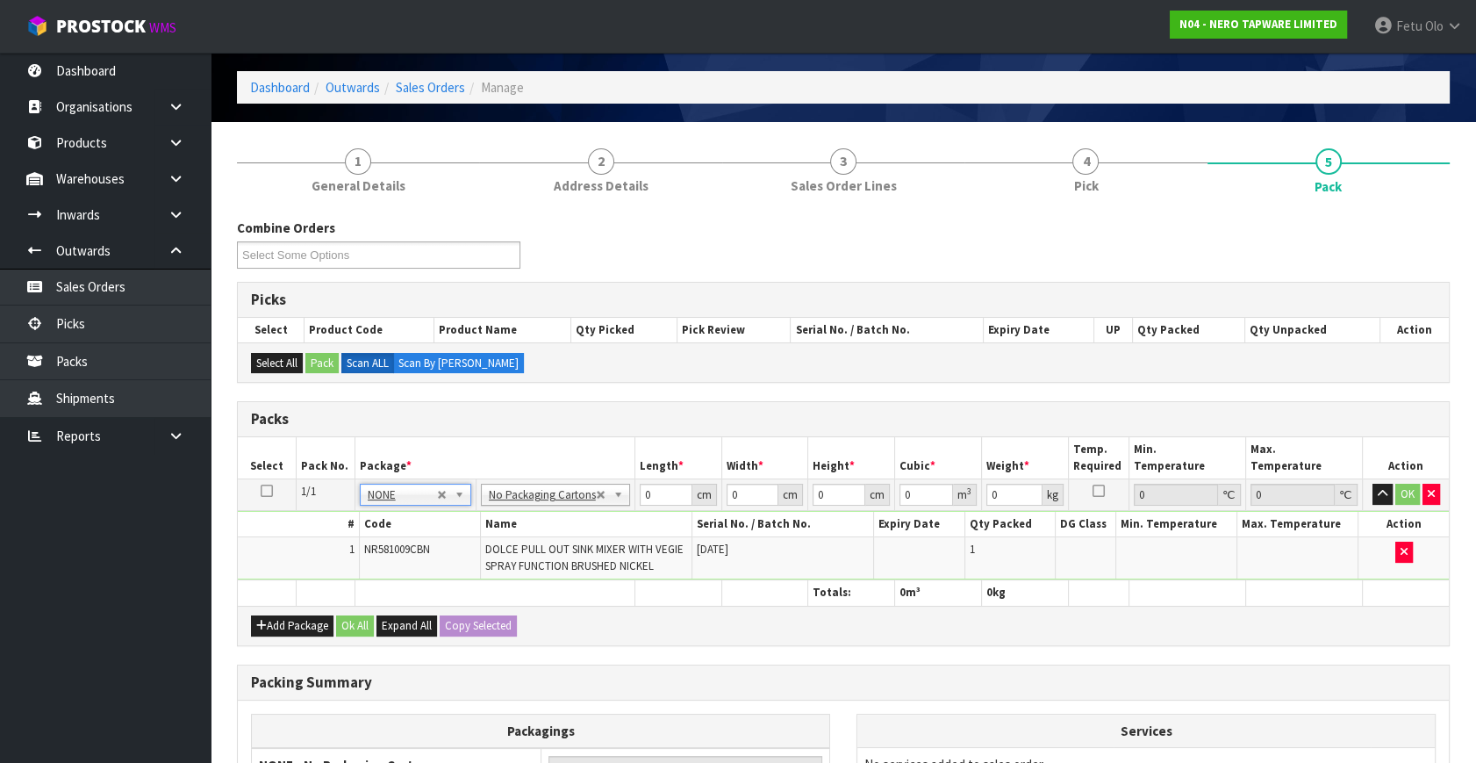
click at [410, 537] on td "NR581009CBN" at bounding box center [419, 557] width 121 height 41
drag, startPoint x: 656, startPoint y: 487, endPoint x: 529, endPoint y: 563, distance: 147.2
click at [529, 563] on tbody "1/1 NONE 007-001 007-002 007-004 007-009 007-013 007-014 007-015 007-017 007-01…" at bounding box center [843, 529] width 1211 height 101
type input "71"
type input "34"
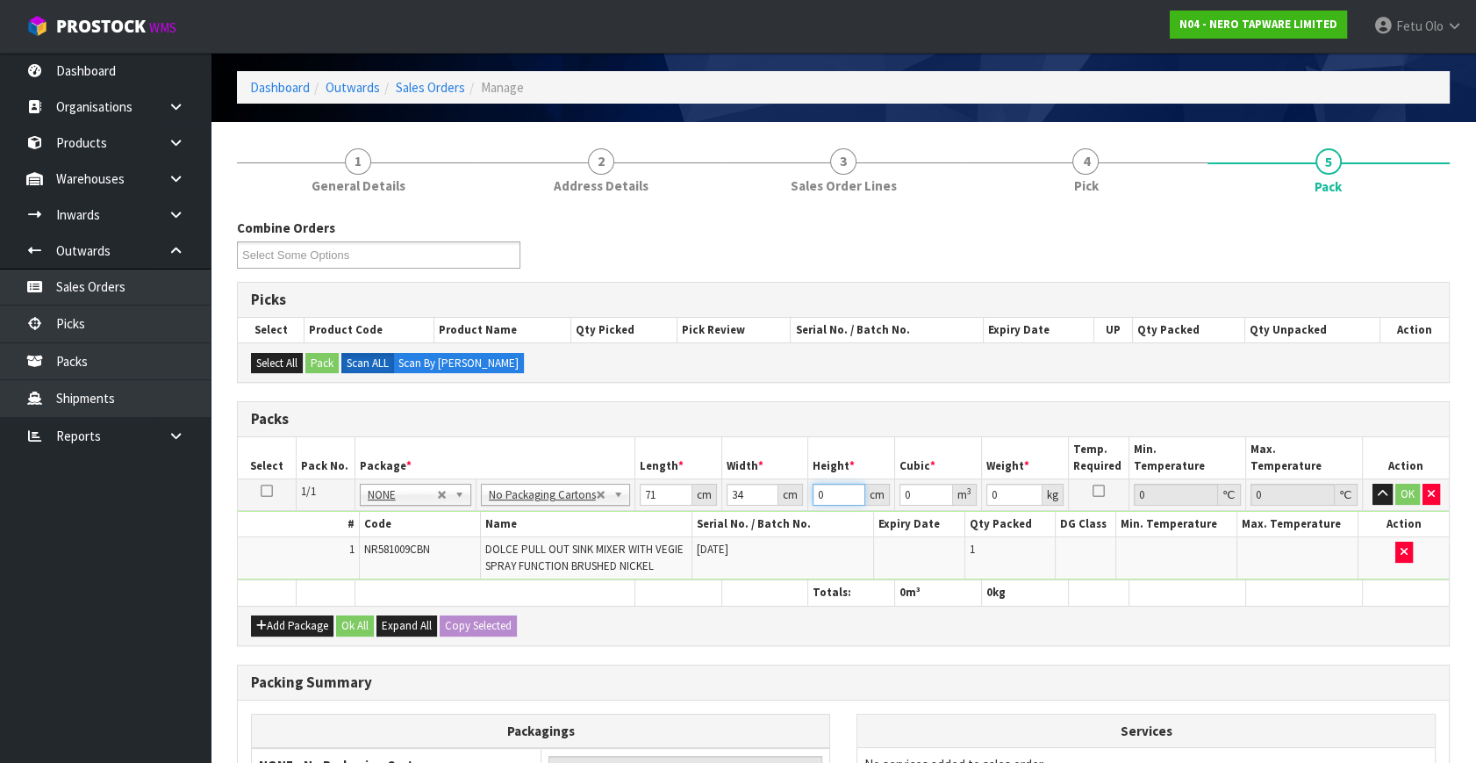
type input "8"
type input "0.019312"
type input "8"
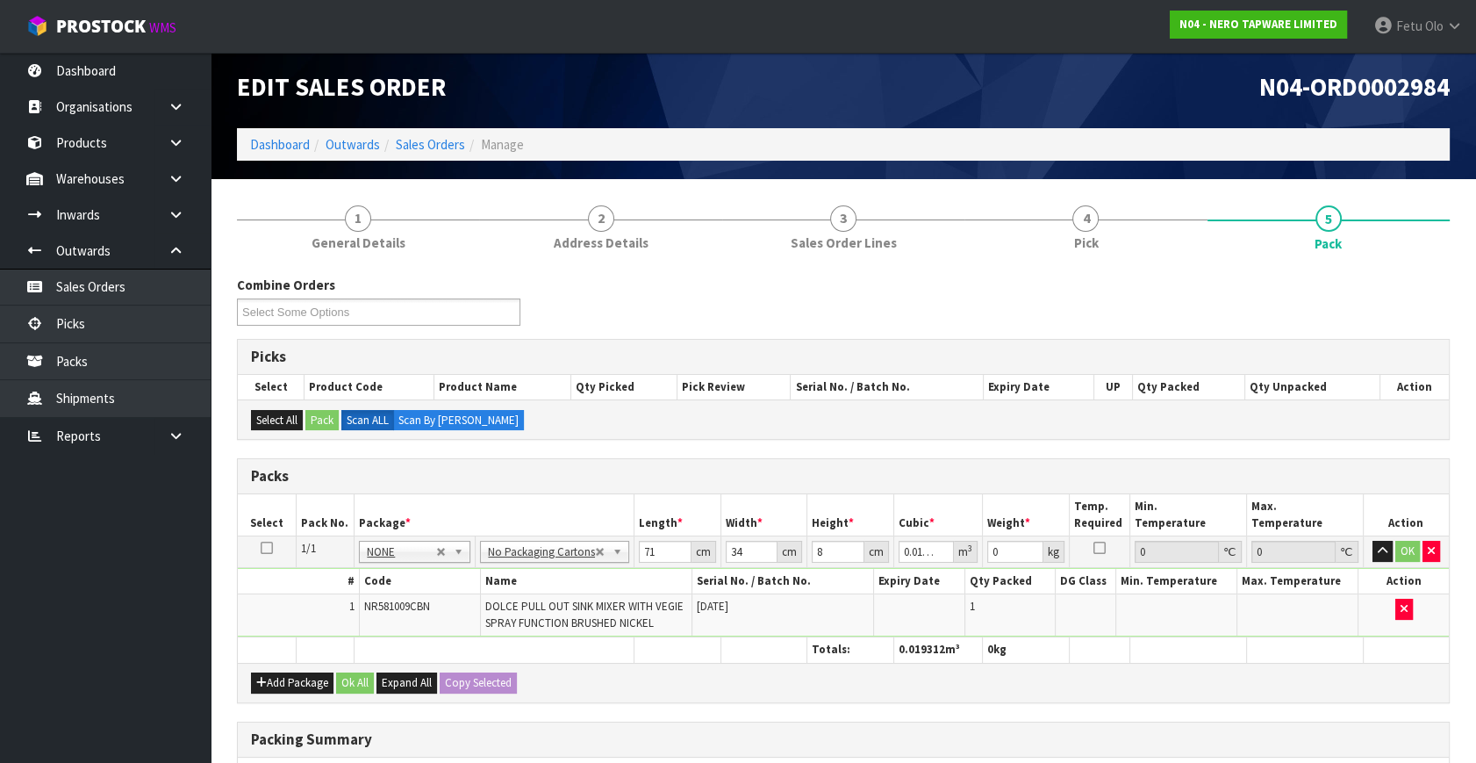
scroll to position [0, 0]
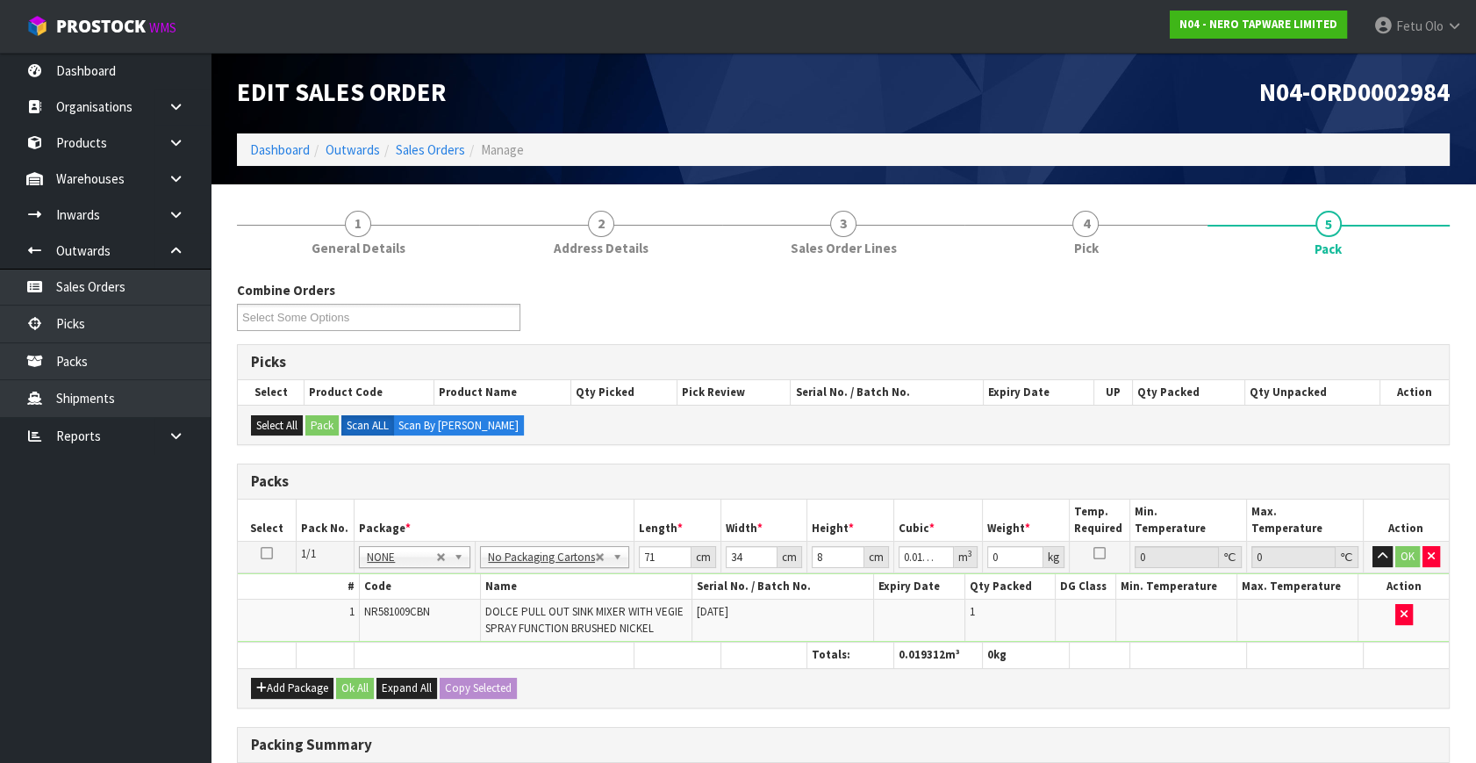
drag, startPoint x: 529, startPoint y: 563, endPoint x: 974, endPoint y: 452, distance: 458.5
drag, startPoint x: 1008, startPoint y: 558, endPoint x: 859, endPoint y: 592, distance: 153.1
click at [865, 597] on tbody "1/1 NONE 007-001 007-002 007-004 007-009 007-013 007-014 007-015 007-017 007-01…" at bounding box center [843, 592] width 1211 height 101
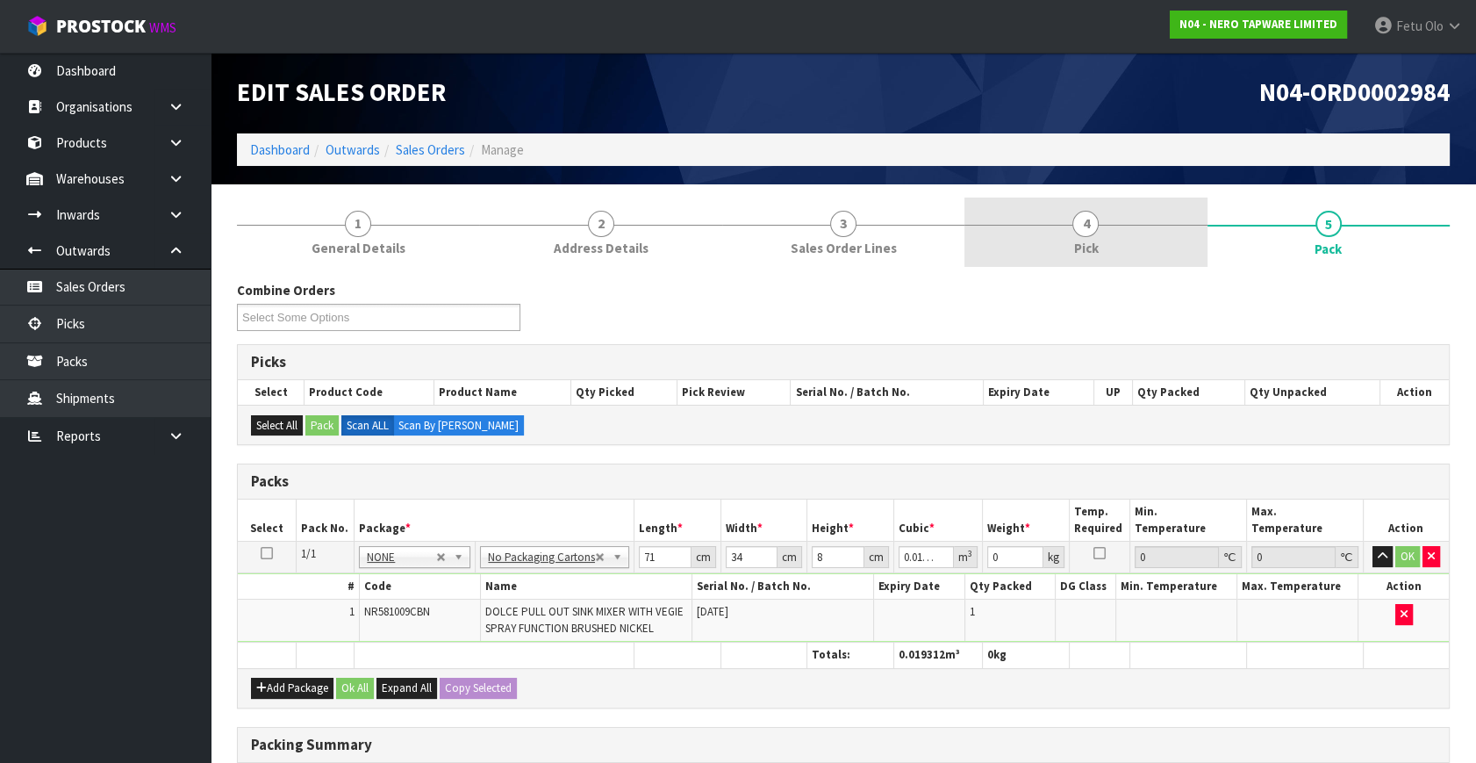
click at [1112, 252] on link "4 Pick" at bounding box center [1086, 231] width 242 height 69
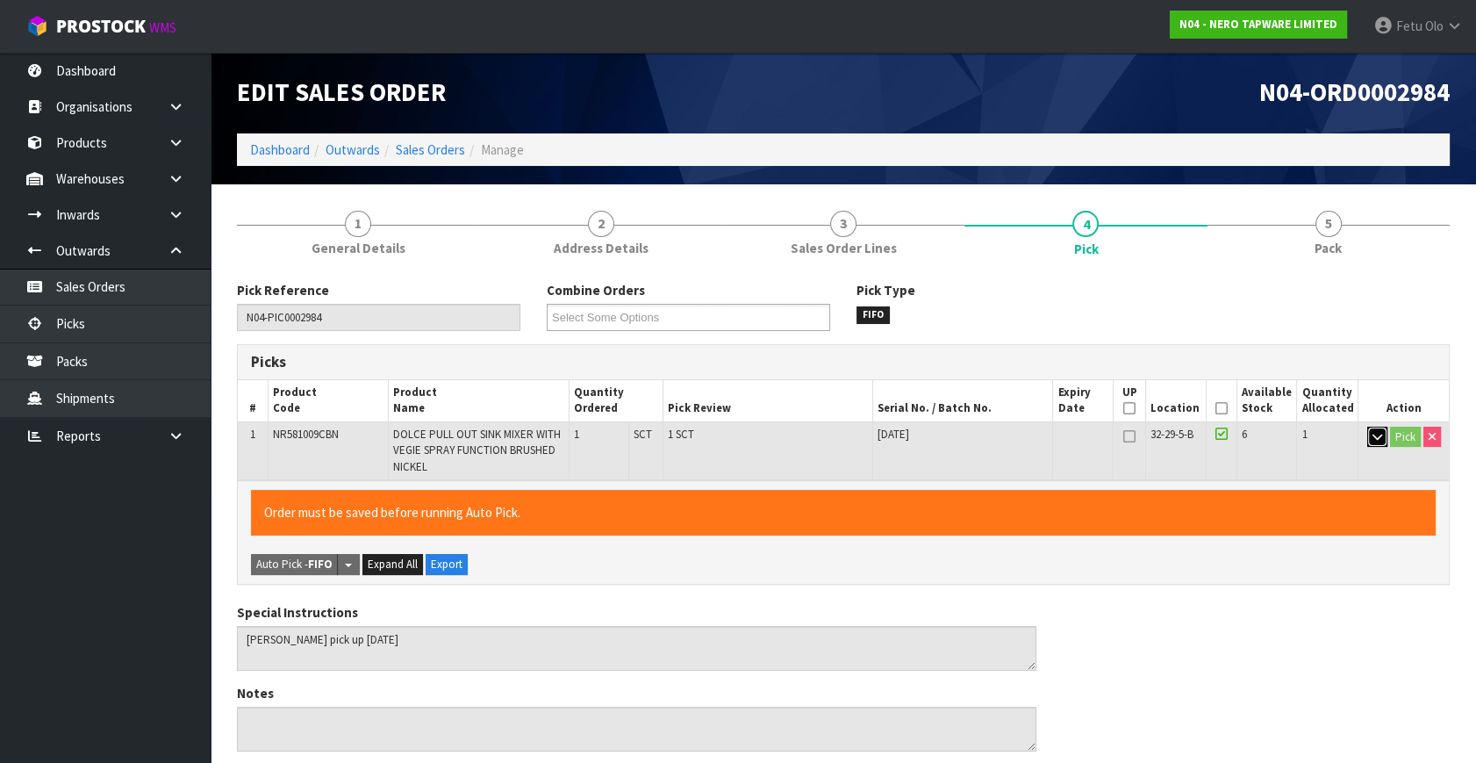
click at [1371, 438] on button "button" at bounding box center [1377, 437] width 20 height 21
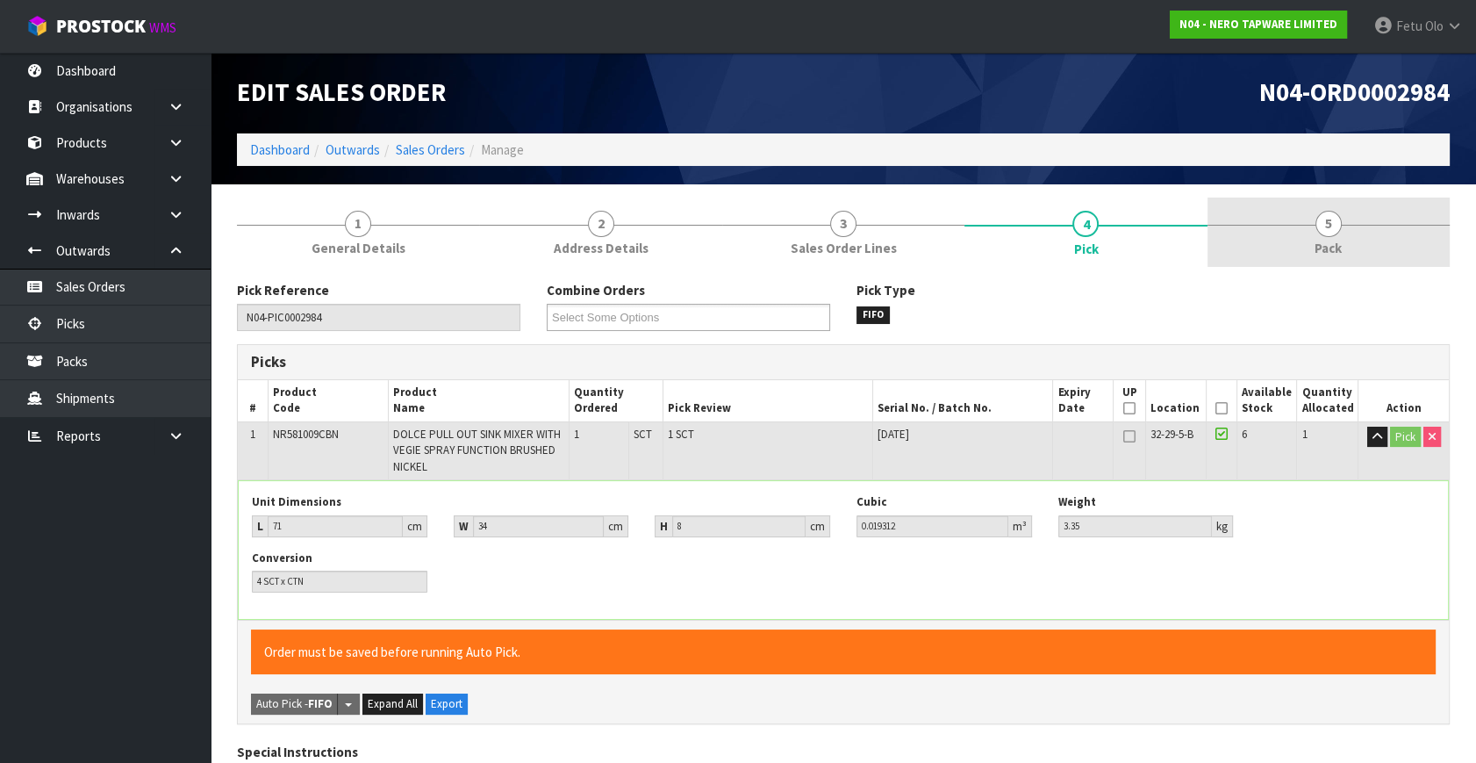
click at [1329, 228] on span "5" at bounding box center [1329, 224] width 26 height 26
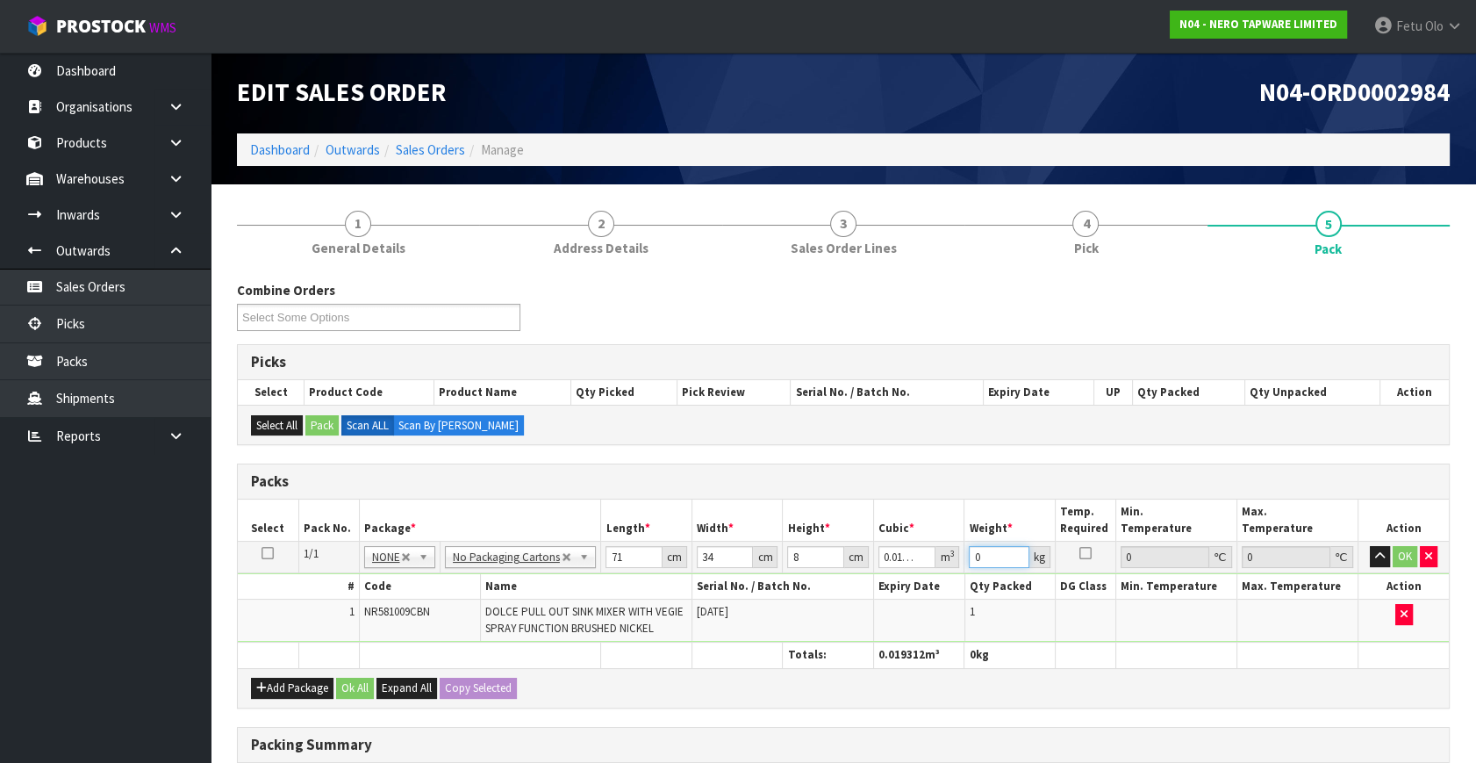
drag, startPoint x: 804, startPoint y: 595, endPoint x: 754, endPoint y: 600, distance: 50.3
click at [754, 600] on tbody "1/1 NONE 007-001 007-002 007-004 007-009 007-013 007-014 007-015 007-017 007-01…" at bounding box center [843, 592] width 1211 height 101
type input "4"
click button "OK" at bounding box center [1405, 556] width 25 height 21
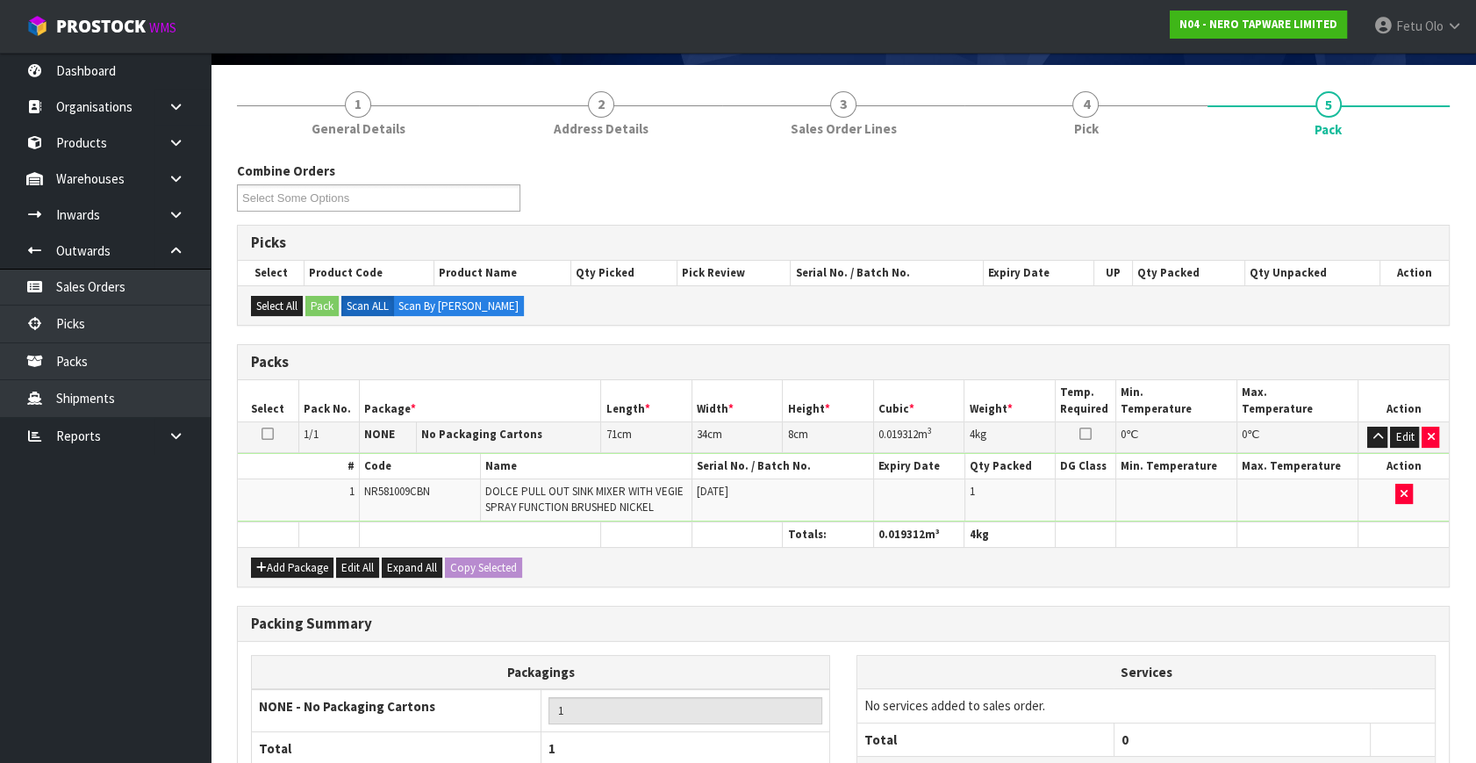
scroll to position [273, 0]
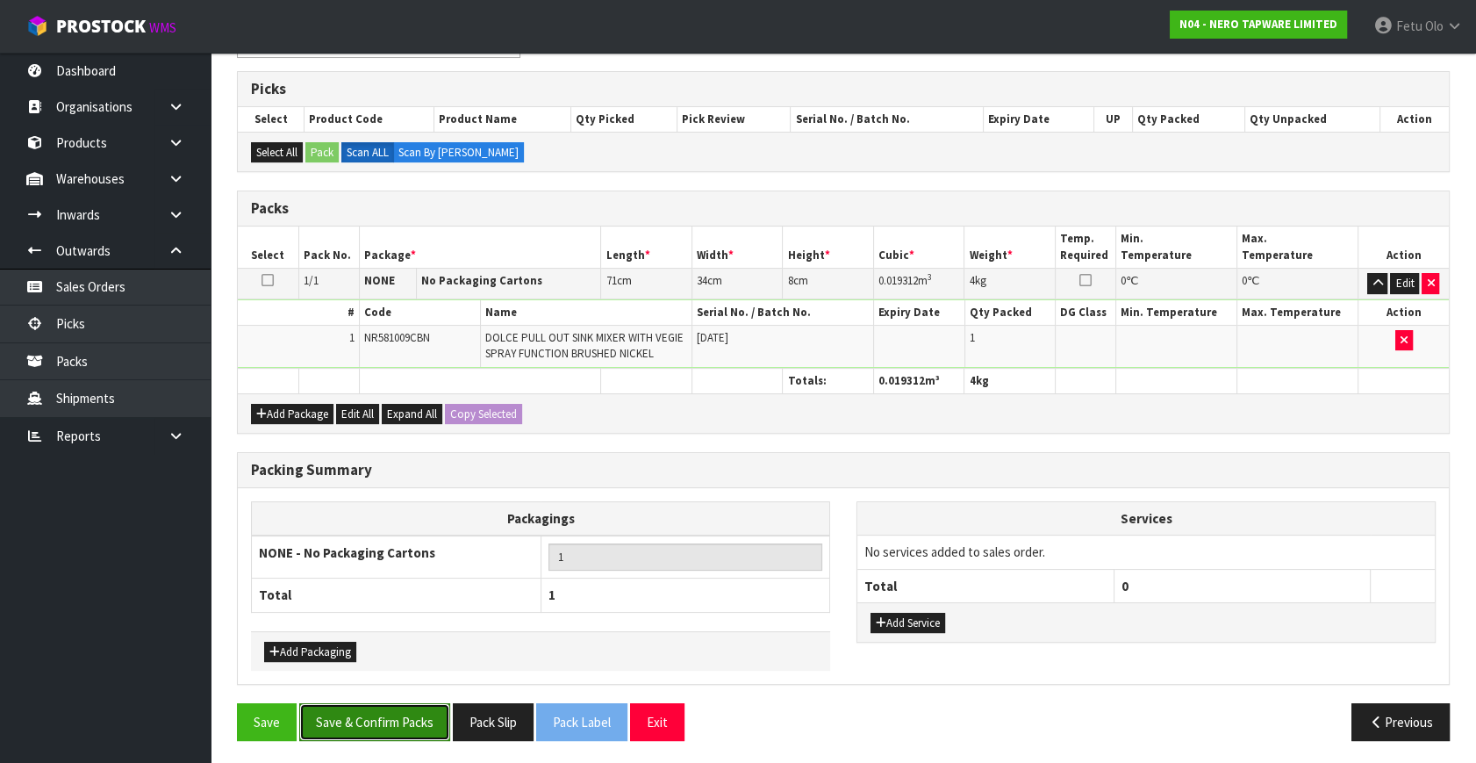
click at [393, 709] on button "Save & Confirm Packs" at bounding box center [374, 722] width 151 height 38
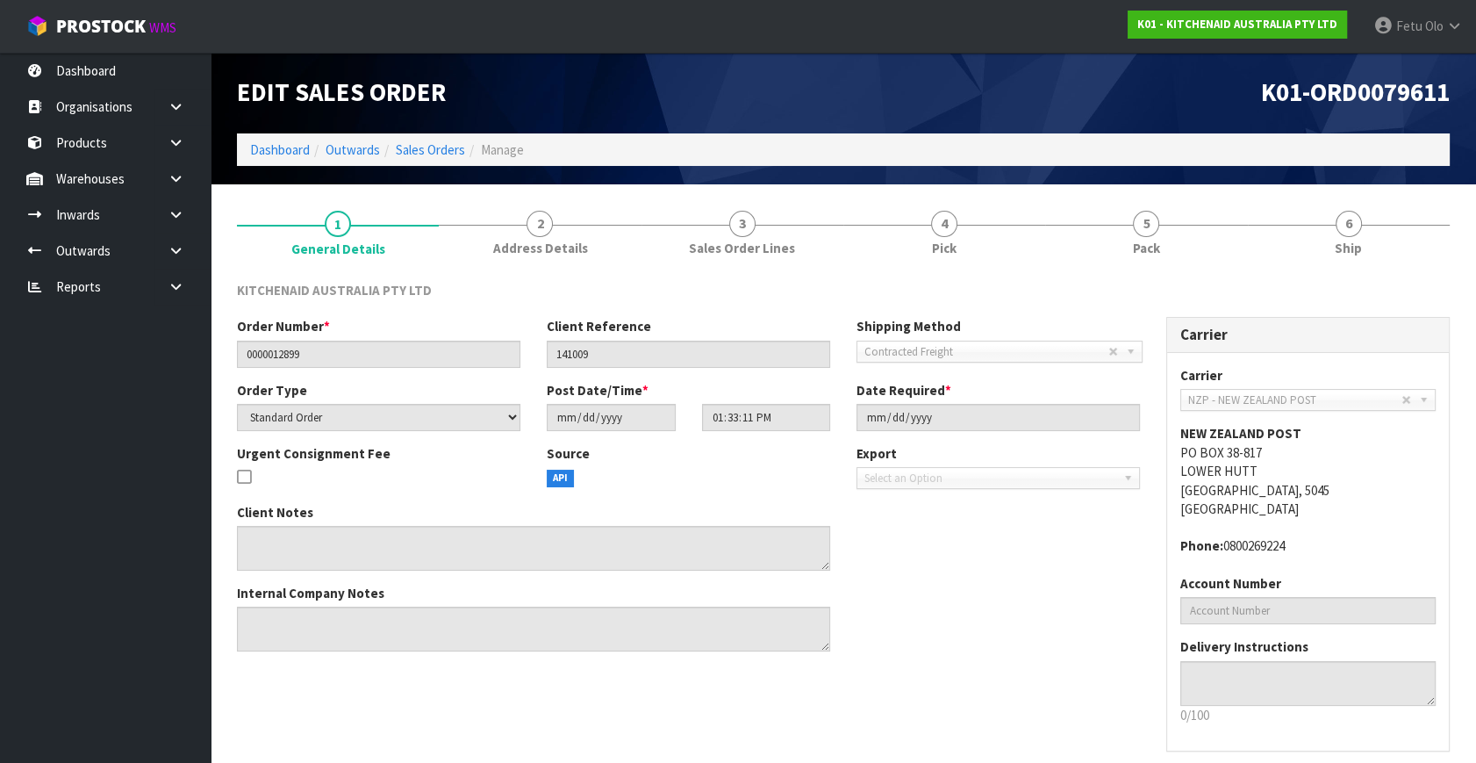
click at [1360, 239] on span "Ship" at bounding box center [1348, 248] width 27 height 18
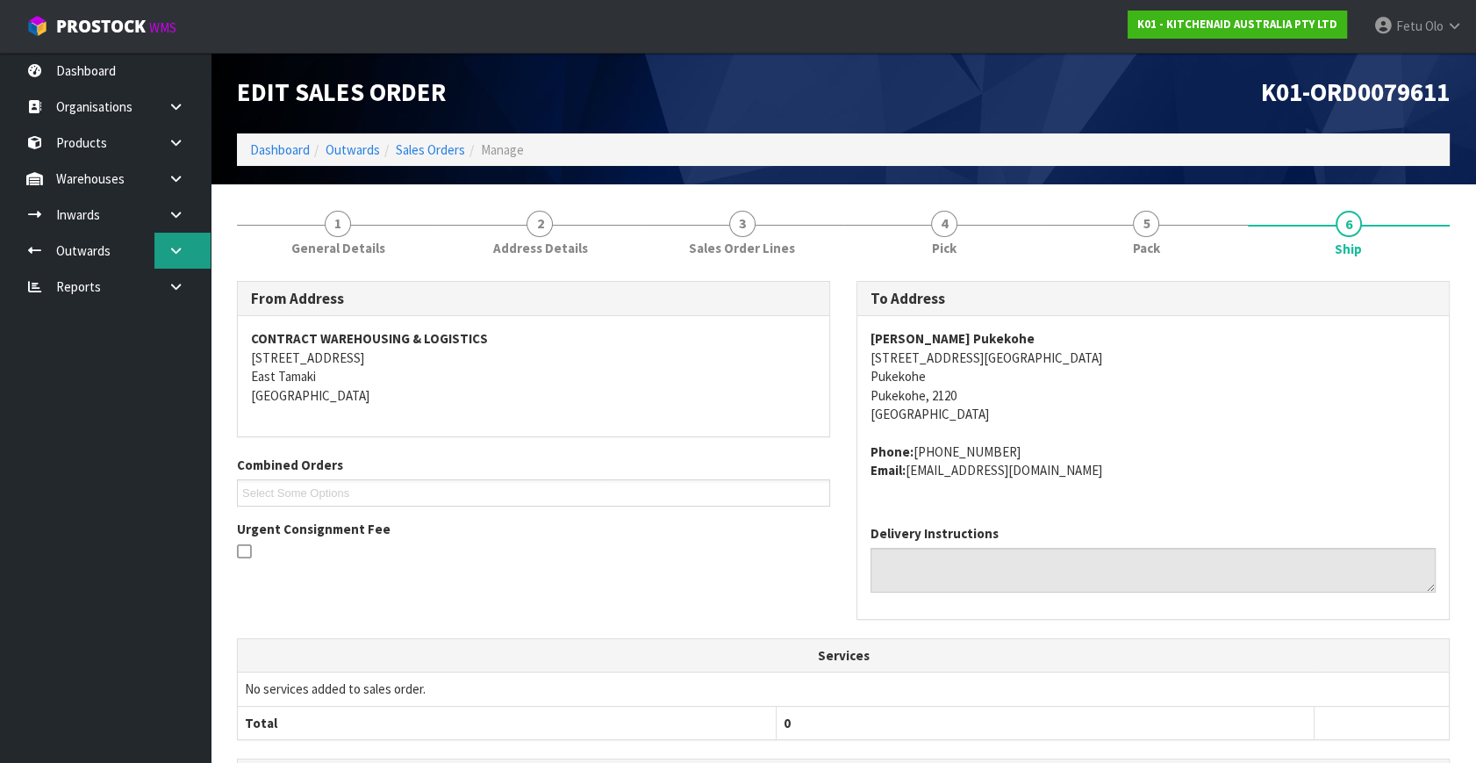
click at [173, 248] on icon at bounding box center [176, 250] width 17 height 13
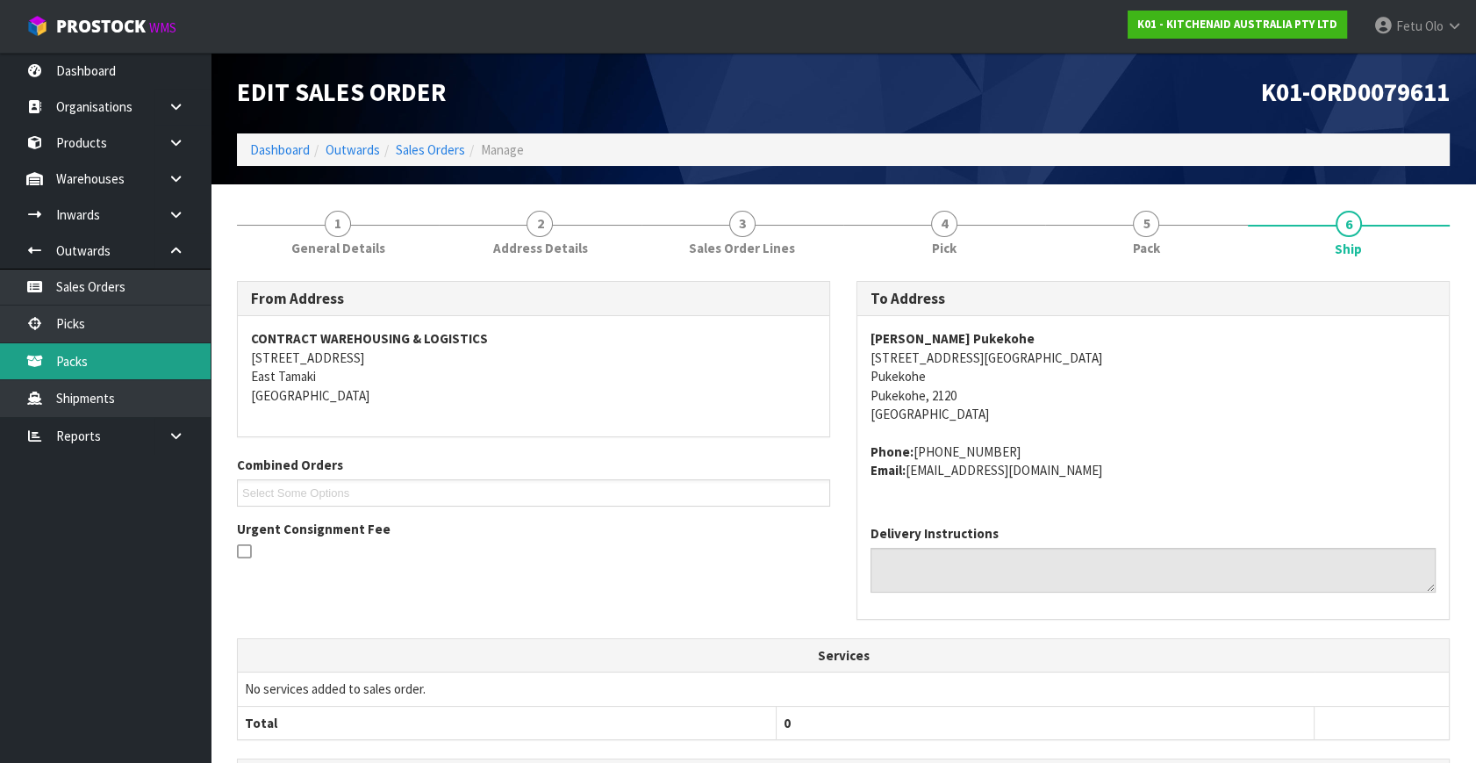
click at [107, 366] on link "Packs" at bounding box center [105, 361] width 211 height 36
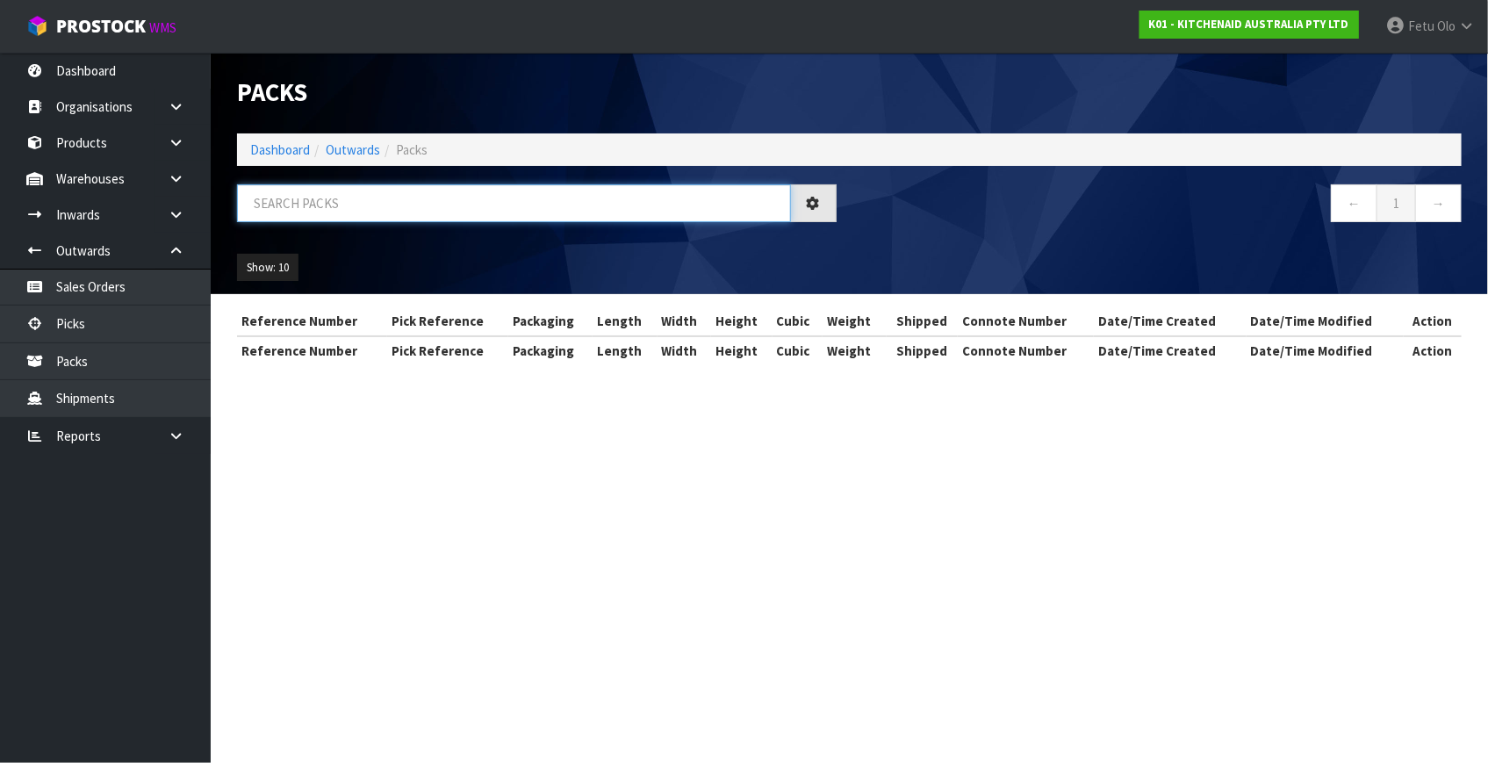
click at [378, 201] on input "text" at bounding box center [514, 203] width 554 height 38
type input "79611"
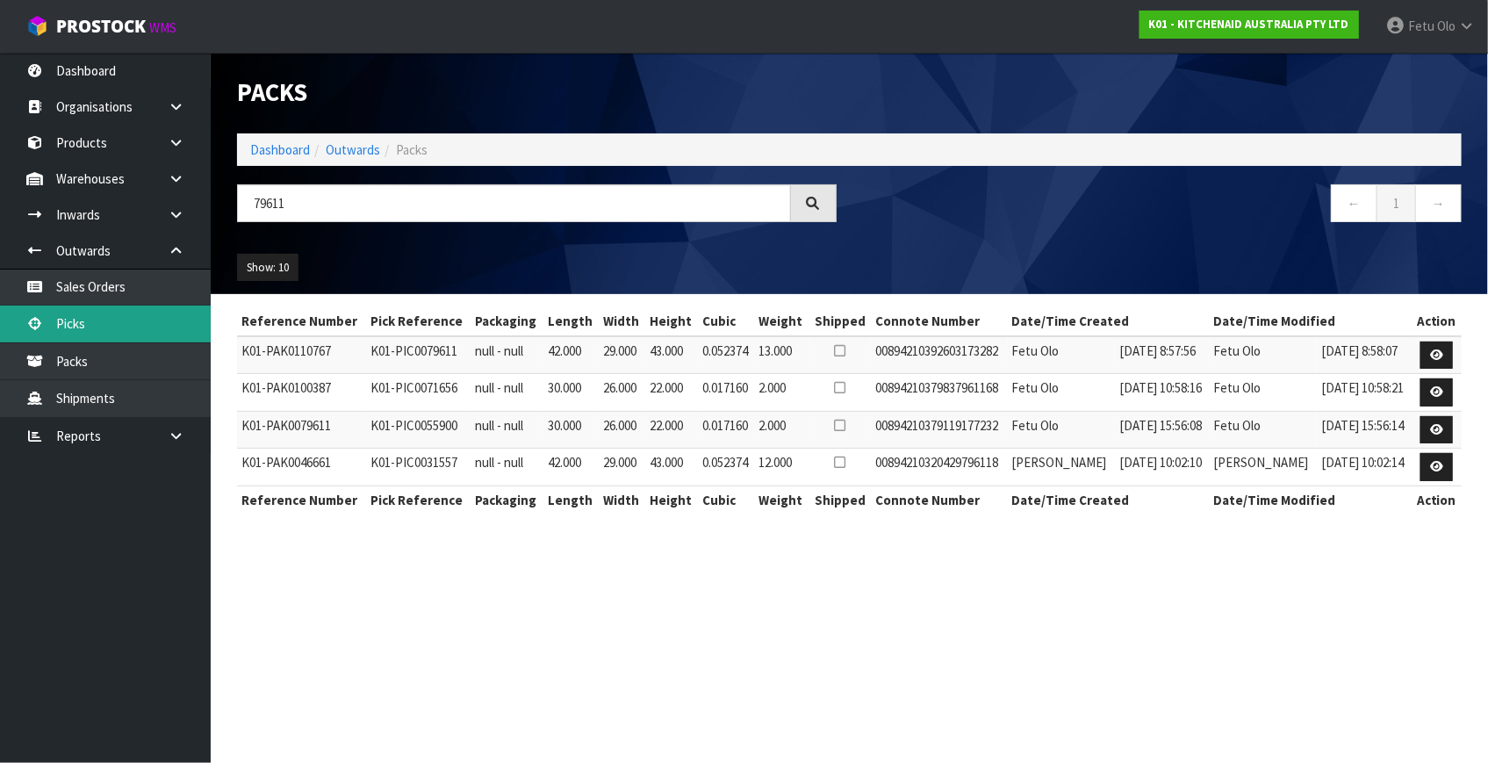
click at [113, 334] on link "Picks" at bounding box center [105, 323] width 211 height 36
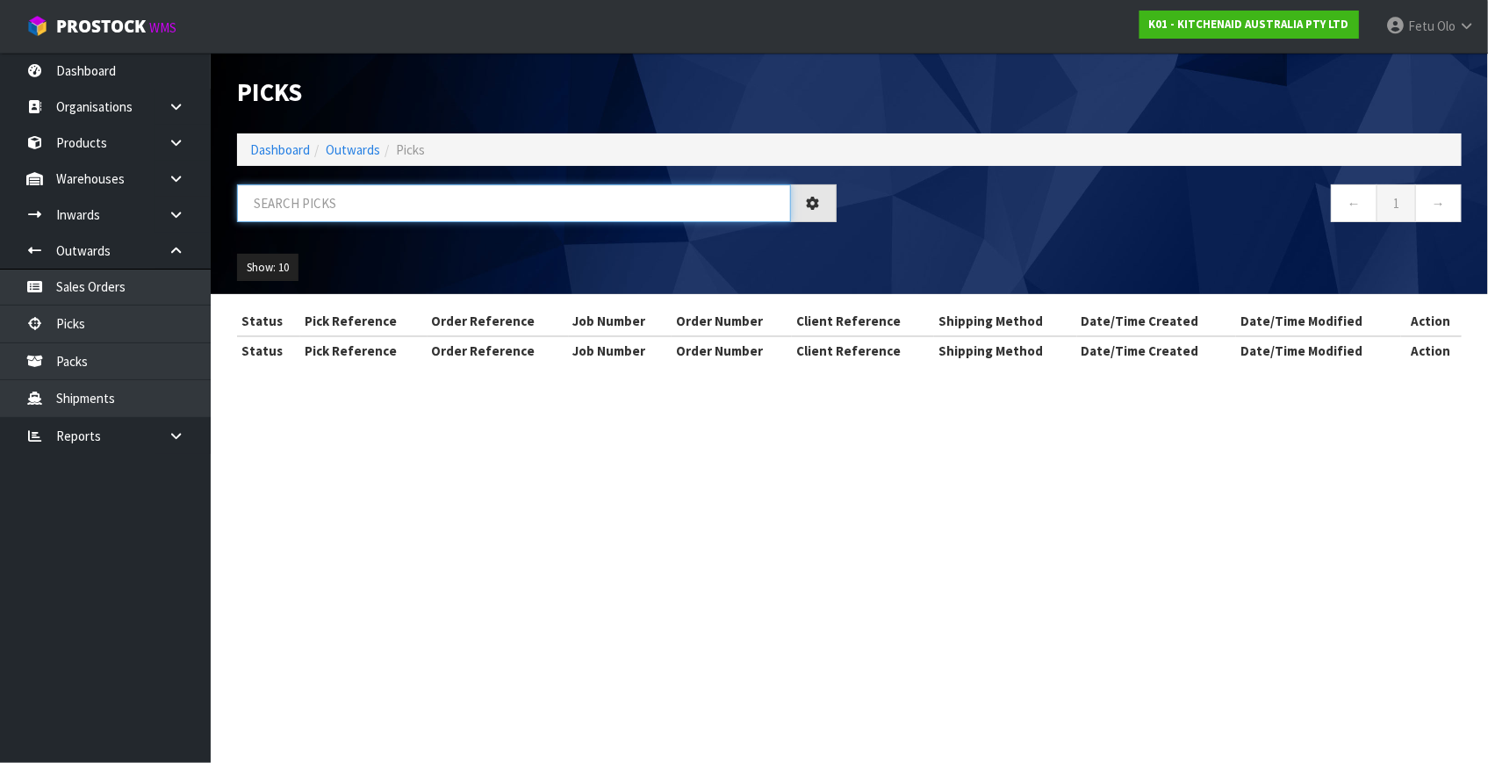
click at [269, 205] on input "text" at bounding box center [514, 203] width 554 height 38
type input "79611"
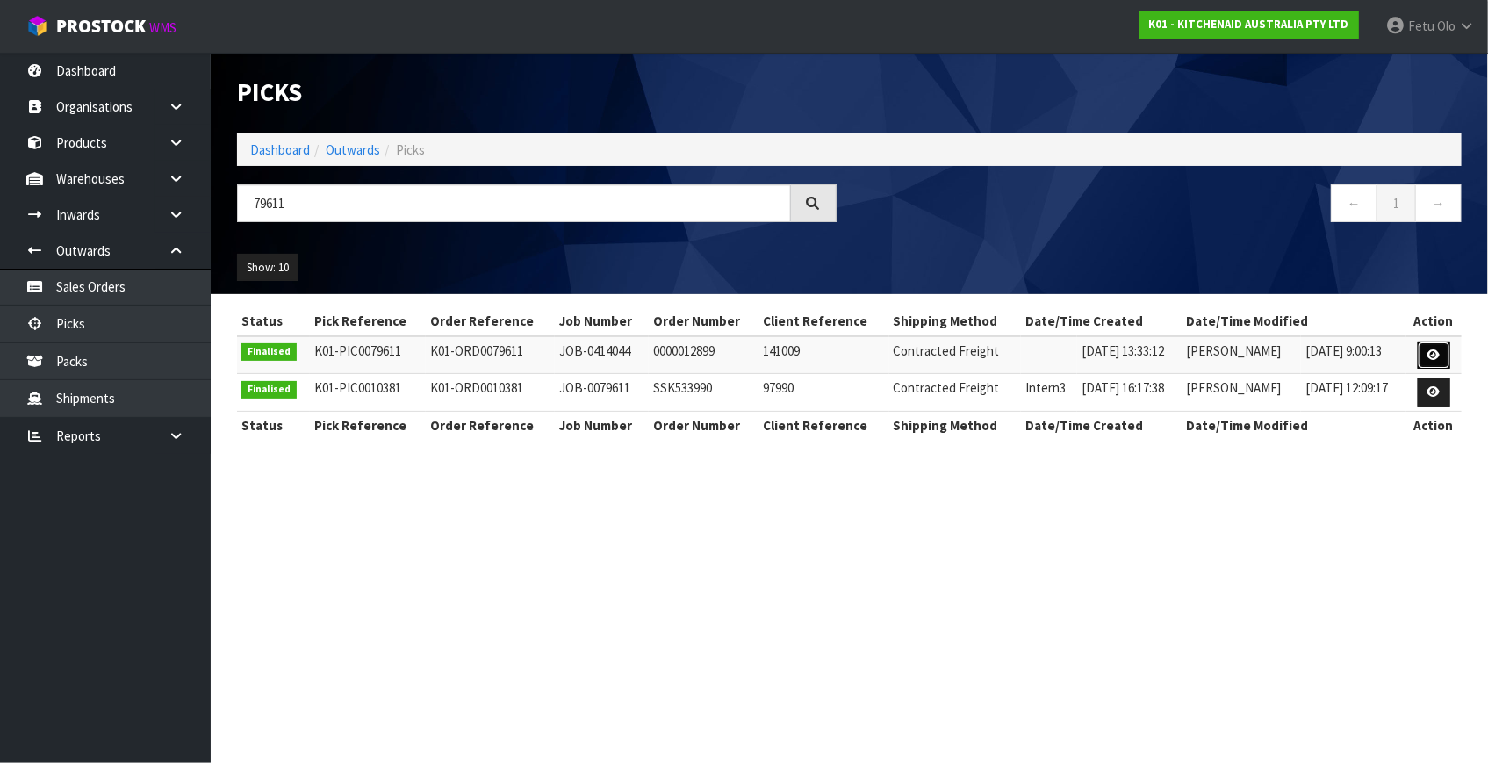
click at [1433, 354] on icon at bounding box center [1433, 354] width 13 height 11
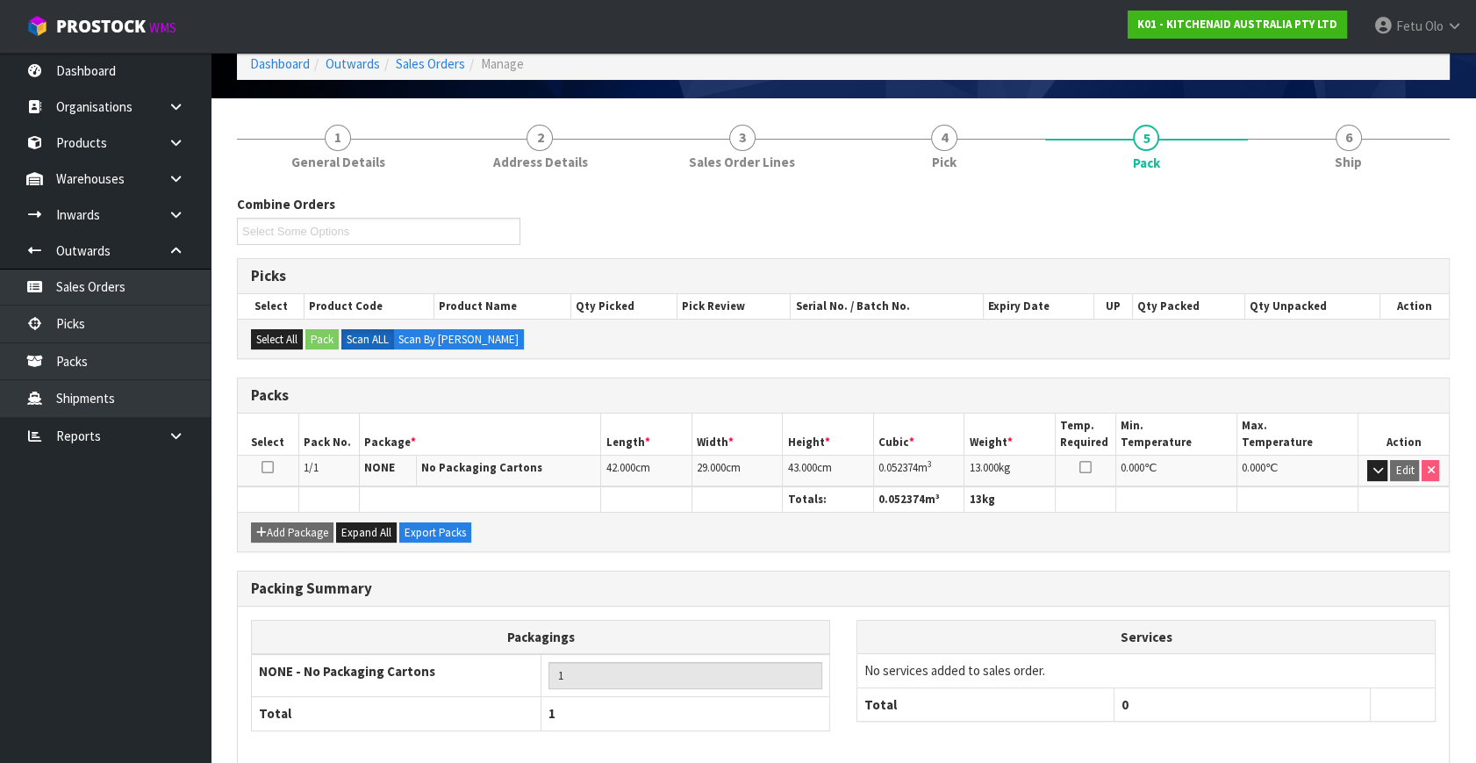
scroll to position [166, 0]
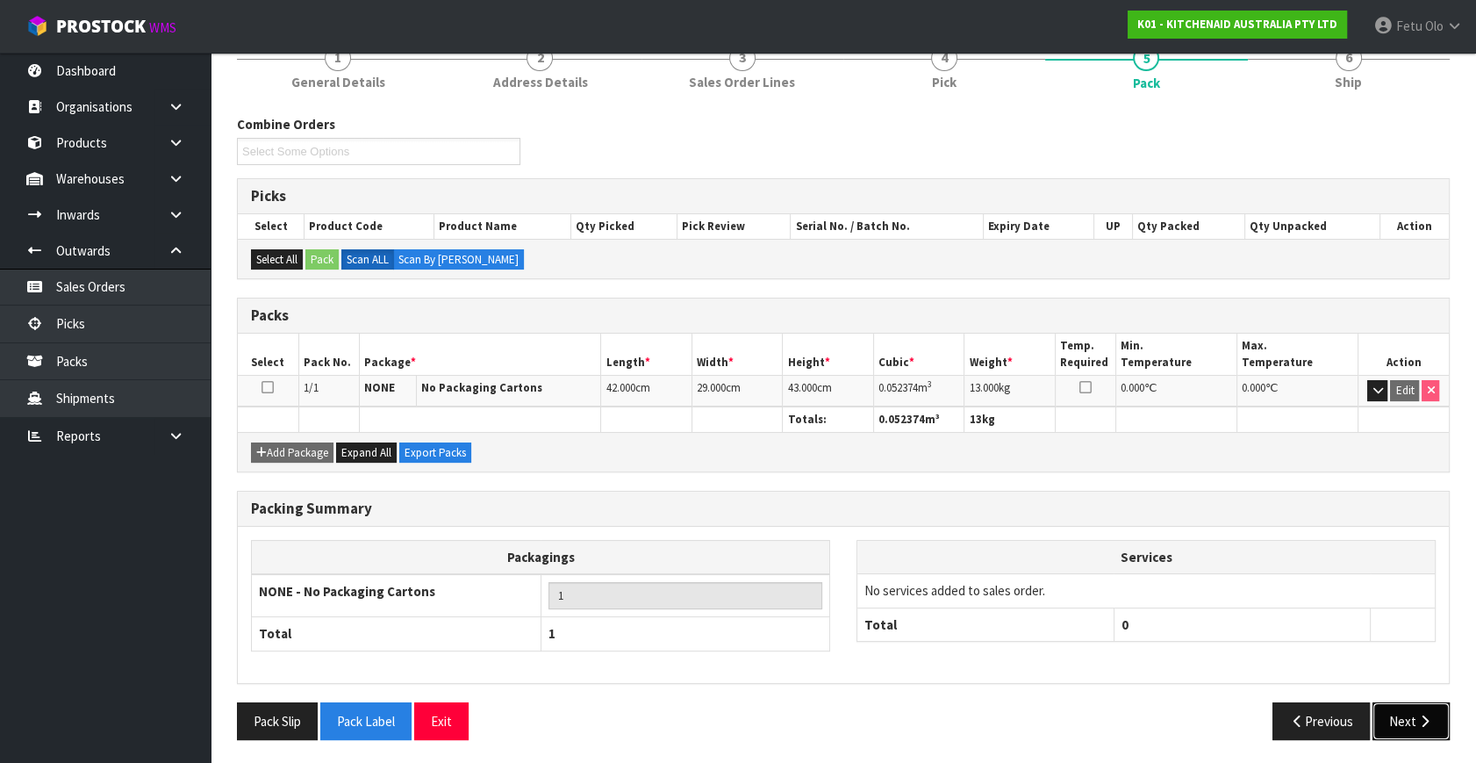
click at [1400, 722] on button "Next" at bounding box center [1411, 721] width 77 height 38
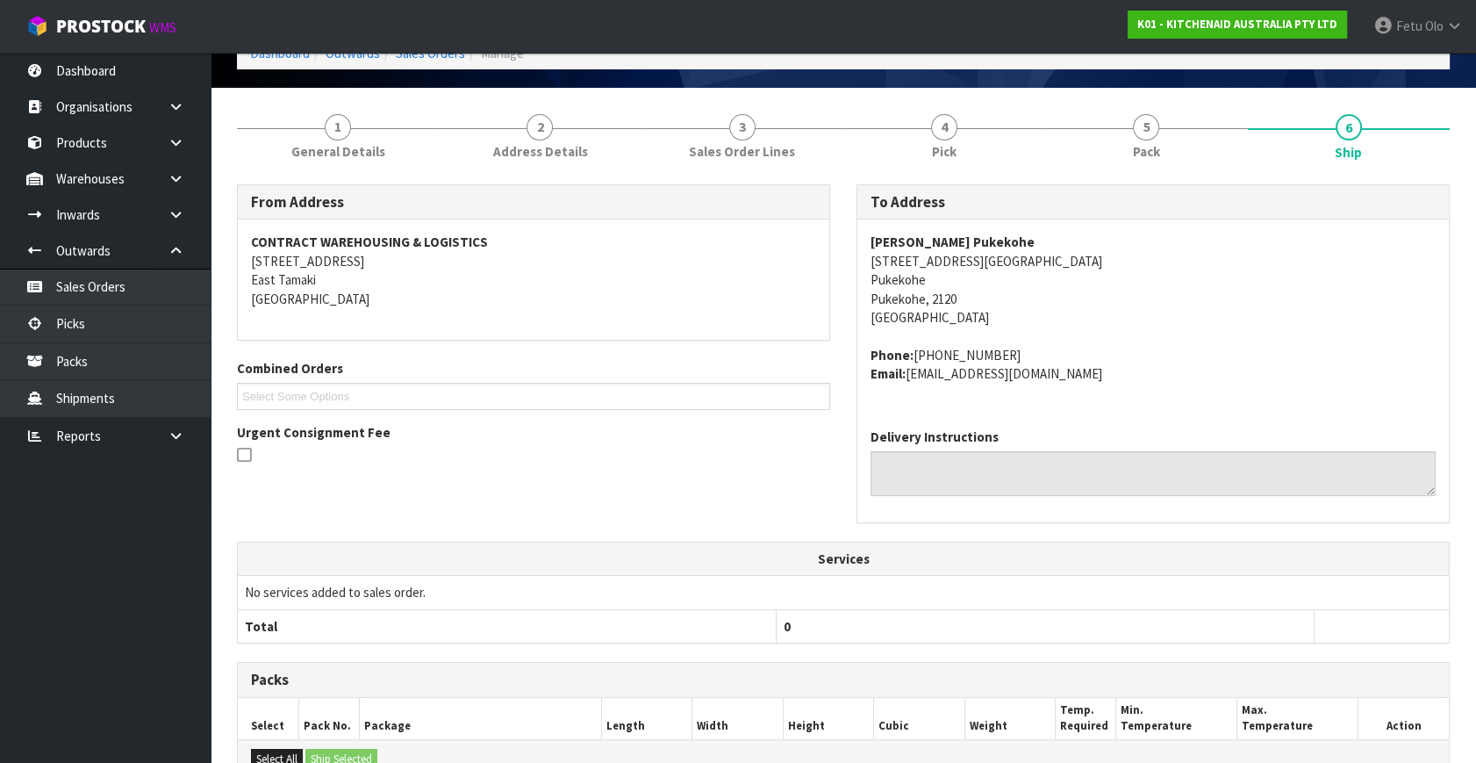
scroll to position [0, 0]
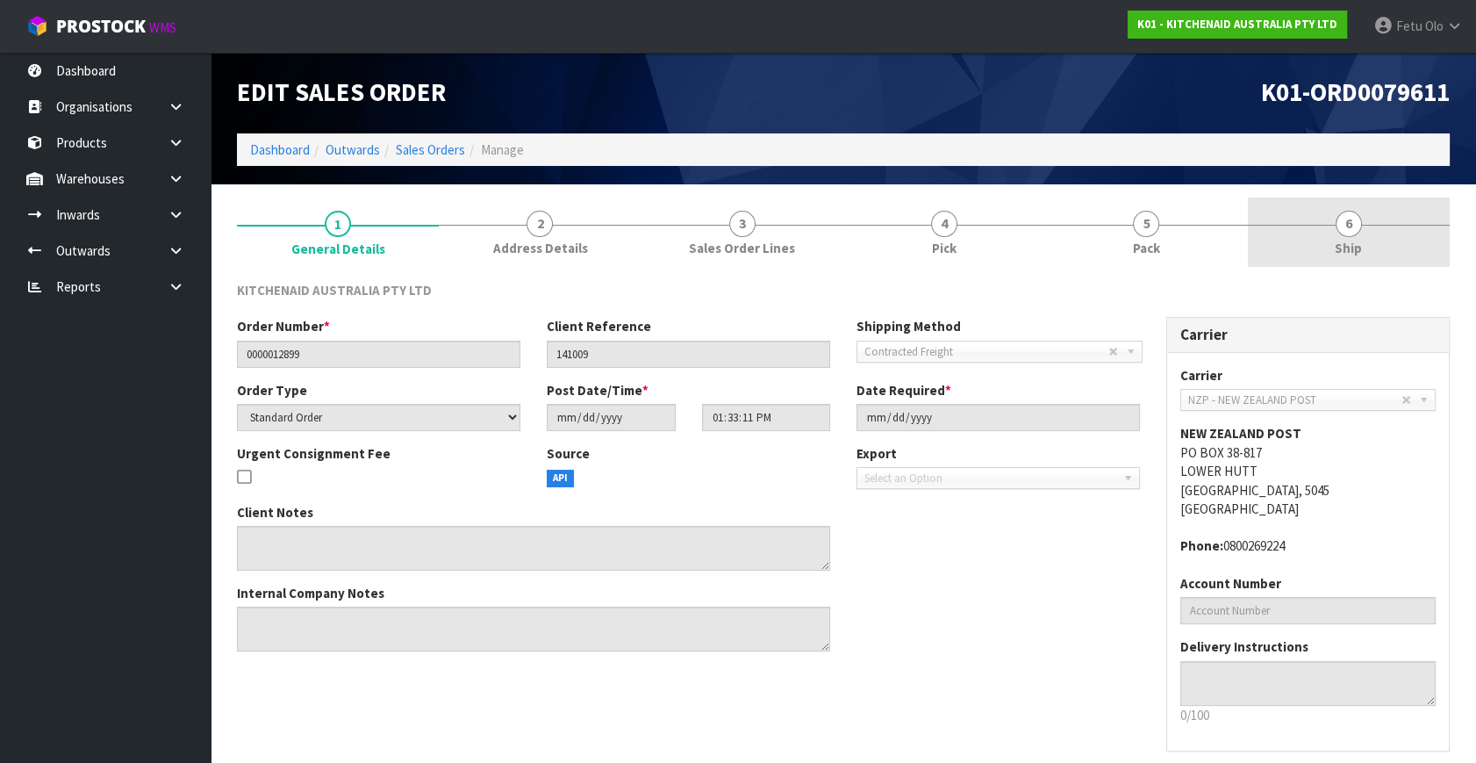
click at [1396, 240] on link "6 Ship" at bounding box center [1349, 231] width 202 height 69
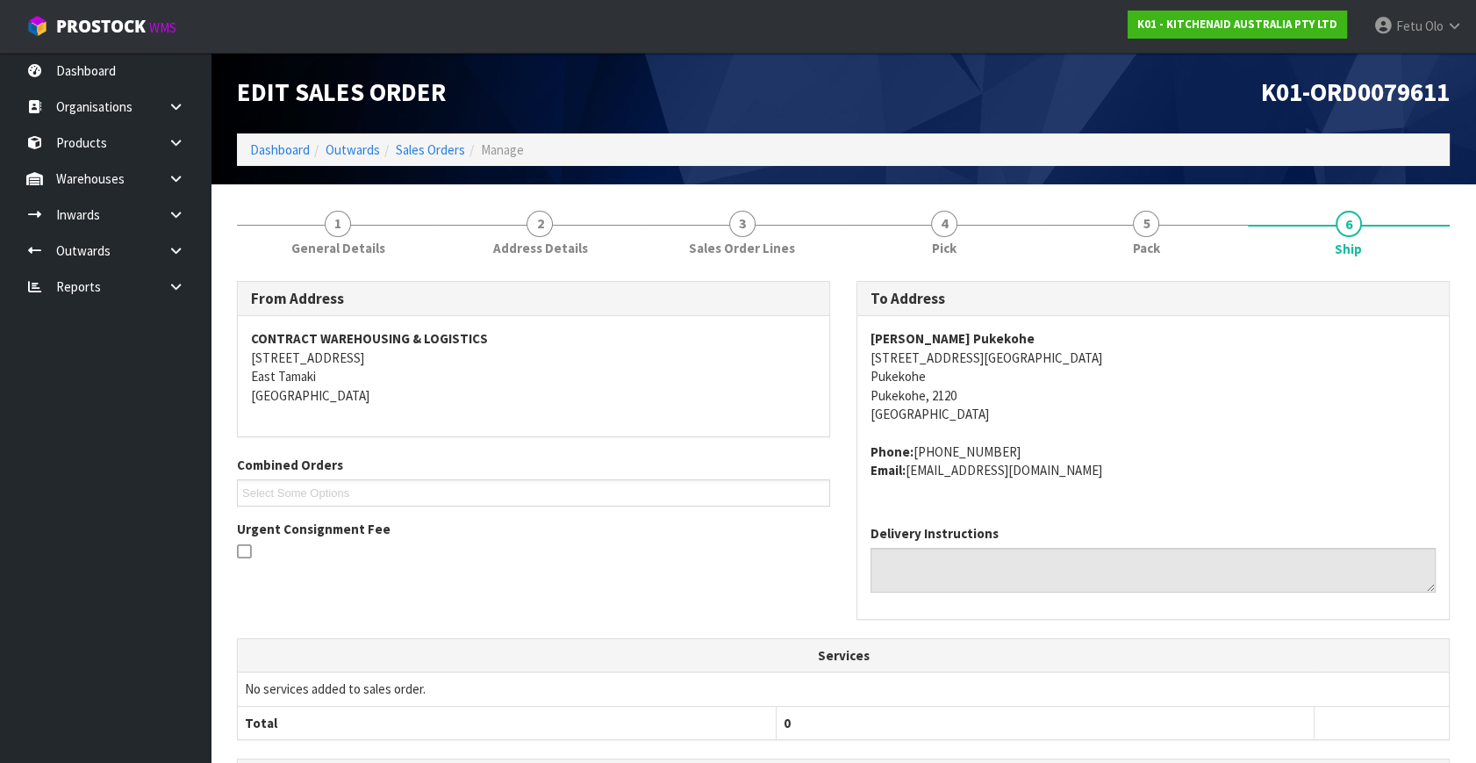
drag, startPoint x: 1406, startPoint y: 380, endPoint x: 1416, endPoint y: 424, distance: 44.9
click at [1416, 424] on span "[PERSON_NAME] Pukekohe [STREET_ADDRESS] Phone: [PHONE_NUMBER] Email: [EMAIL_ADD…" at bounding box center [1153, 404] width 565 height 150
drag, startPoint x: 1416, startPoint y: 424, endPoint x: 1417, endPoint y: 412, distance: 12.3
click at [1417, 421] on span "[PERSON_NAME] Pukekohe [STREET_ADDRESS] Phone: [PHONE_NUMBER] Email: [EMAIL_ADD…" at bounding box center [1153, 404] width 565 height 150
click at [1417, 412] on address "[PERSON_NAME] Pukekohe [STREET_ADDRESS]" at bounding box center [1153, 376] width 565 height 94
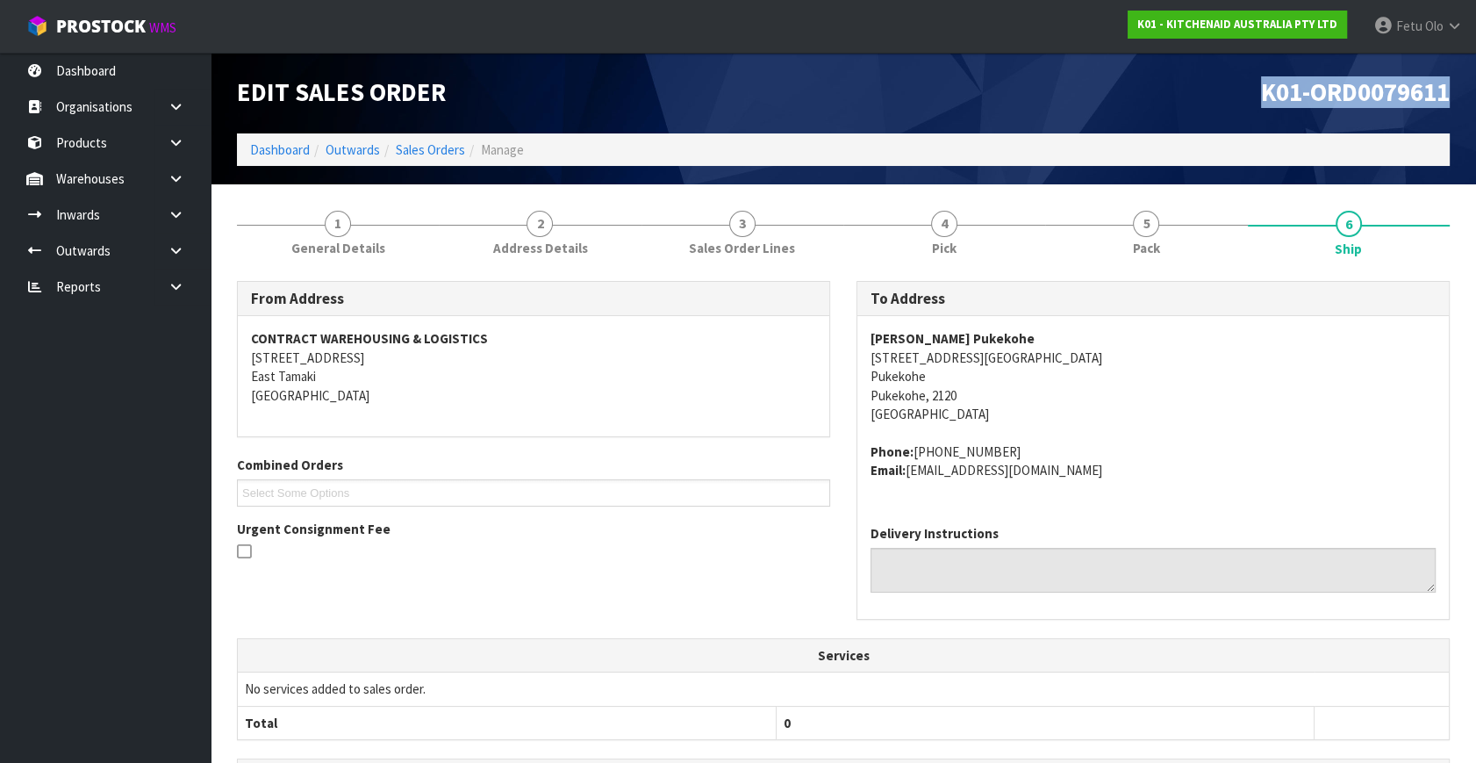
drag, startPoint x: 1255, startPoint y: 93, endPoint x: 1487, endPoint y: 158, distance: 240.6
click at [1476, 111] on html "Toggle navigation ProStock WMS K01 - KITCHENAID AUSTRALIA PTY LTD Fetu Olo Logo…" at bounding box center [738, 381] width 1476 height 763
copy span "K01-ORD0079611"
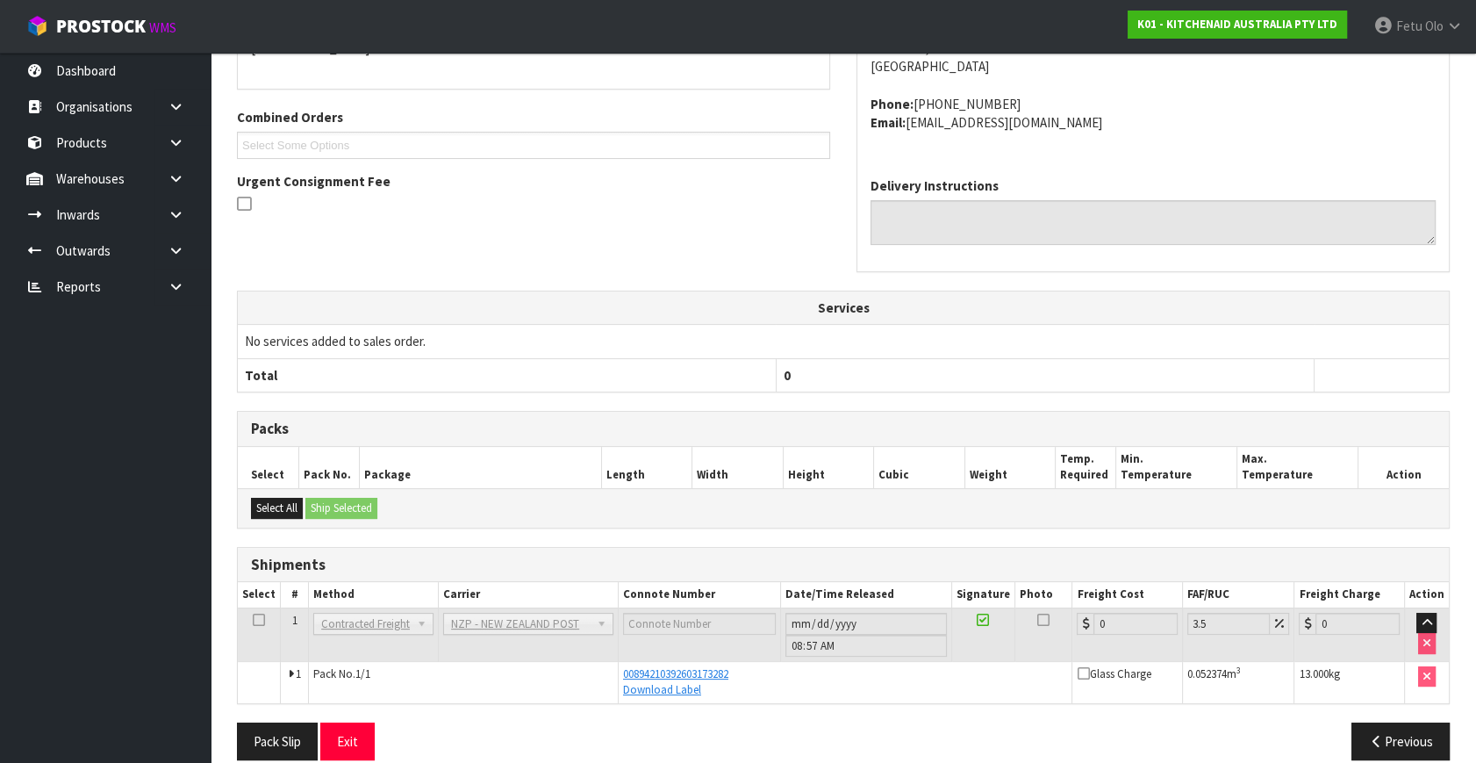
scroll to position [369, 0]
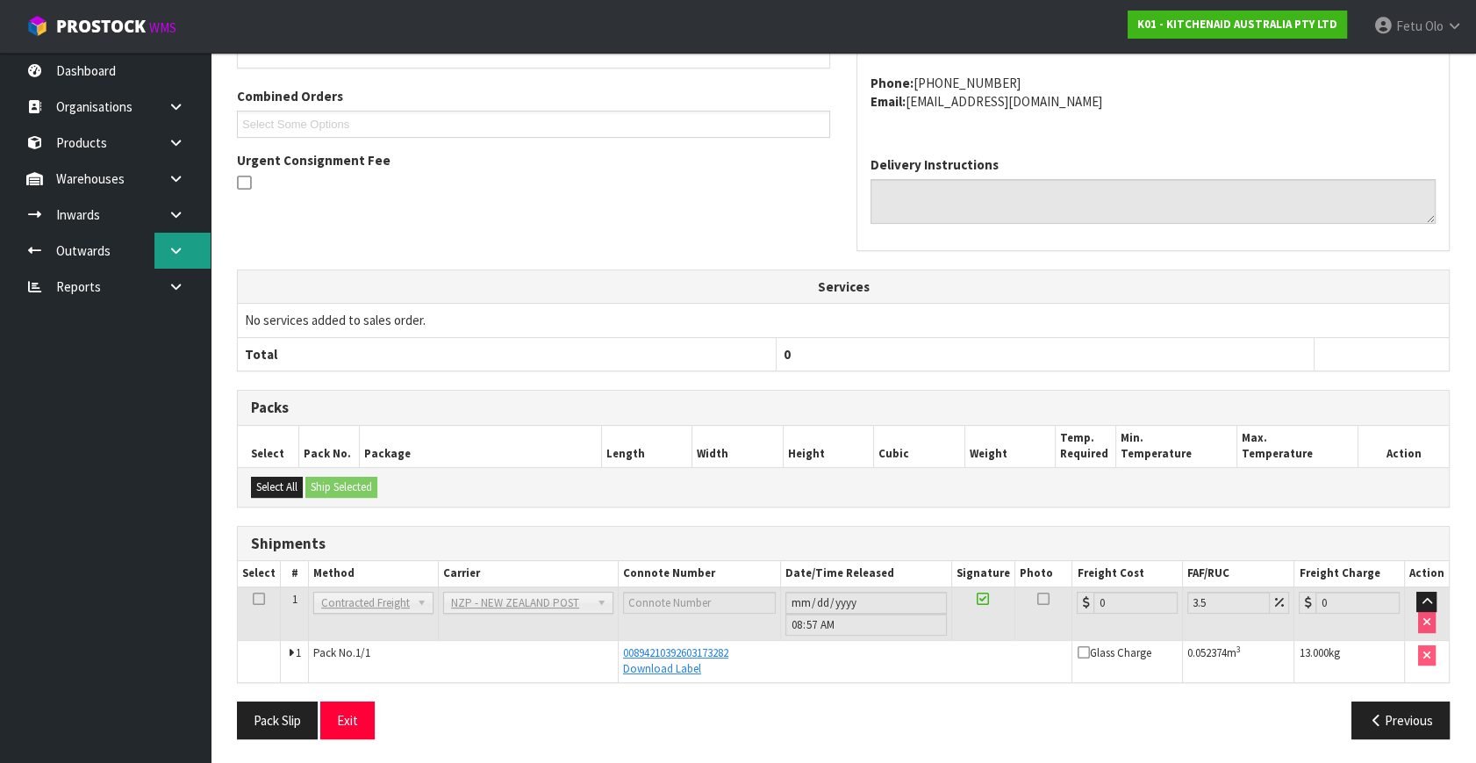
click at [183, 255] on icon at bounding box center [176, 250] width 17 height 13
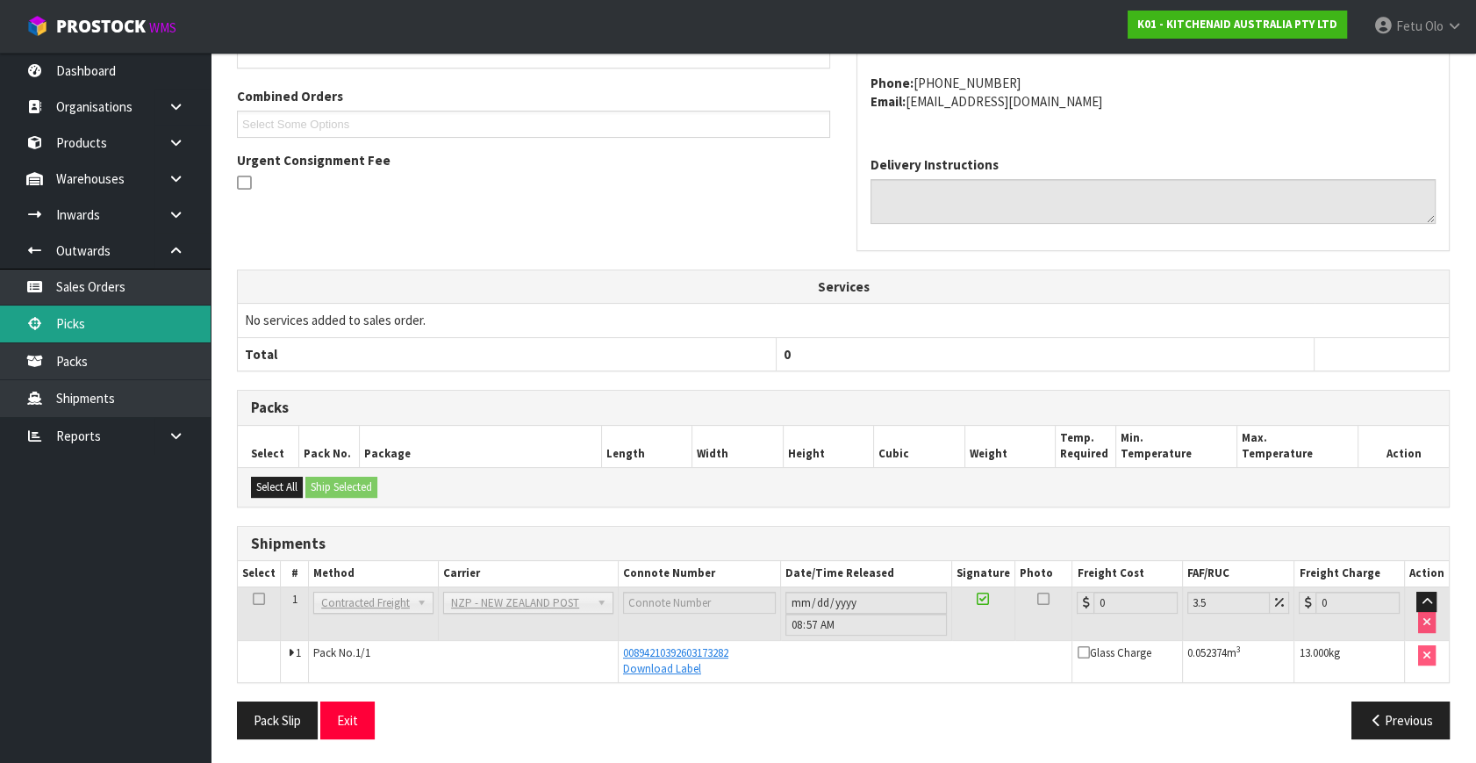
click at [83, 321] on link "Picks" at bounding box center [105, 323] width 211 height 36
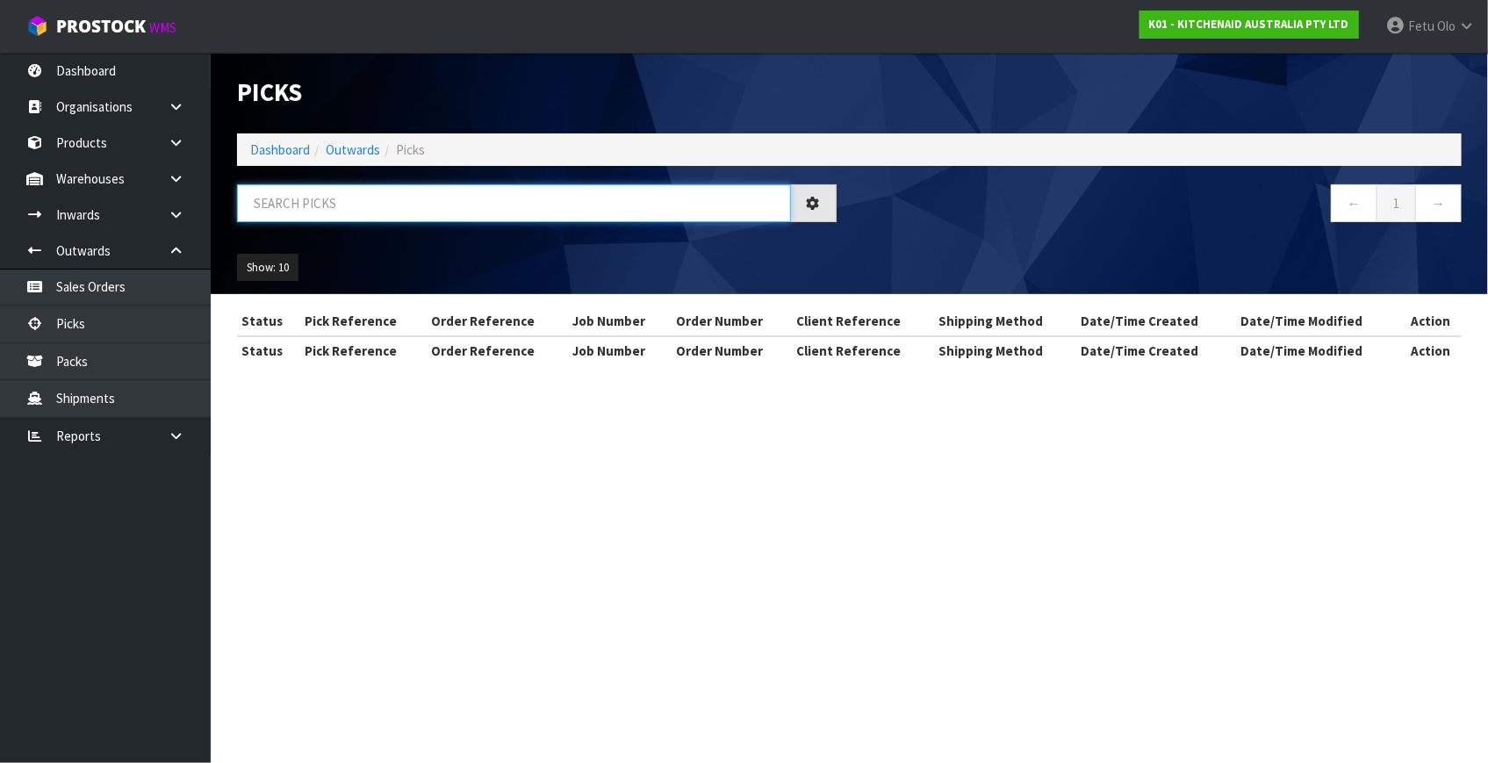
click at [371, 204] on input "text" at bounding box center [514, 203] width 554 height 38
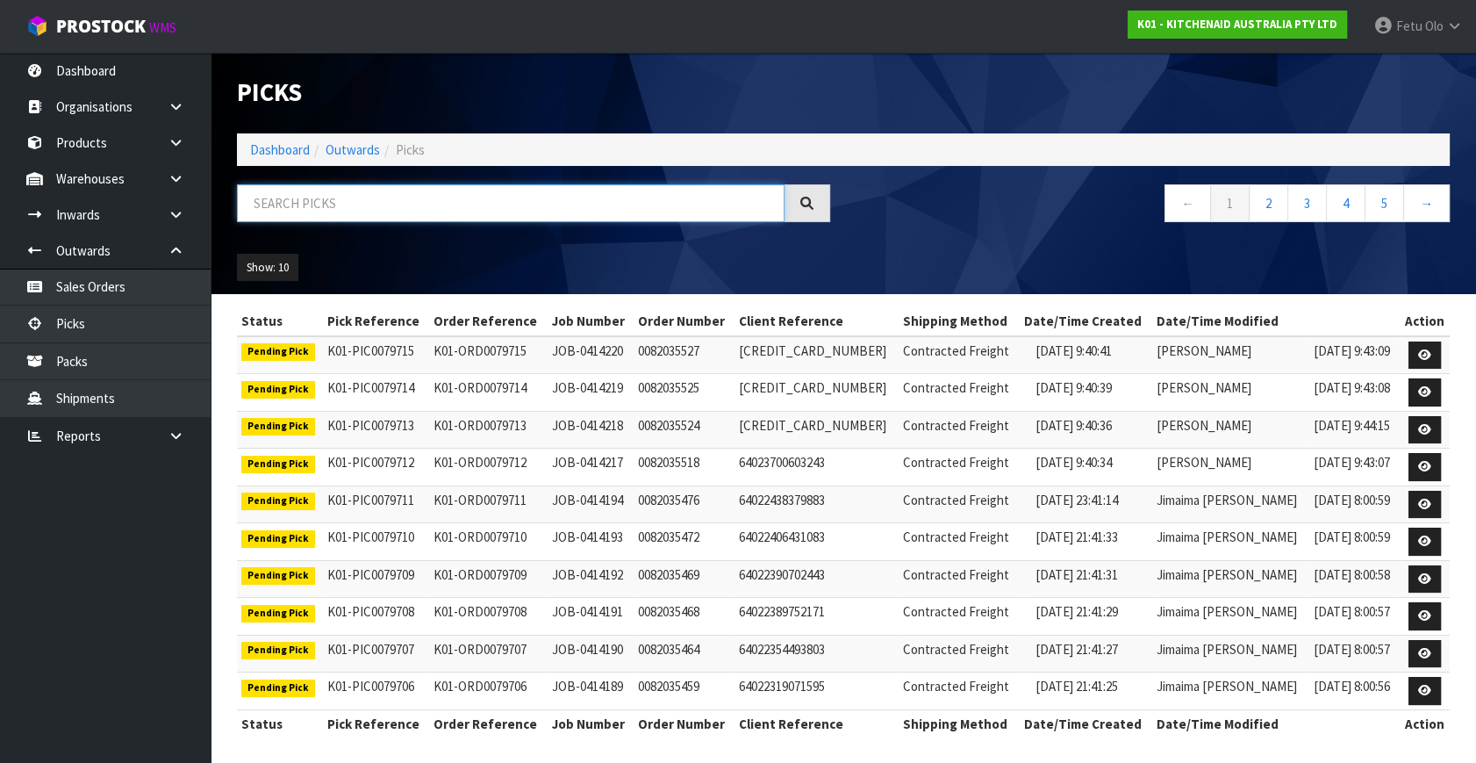
click at [371, 205] on input "text" at bounding box center [511, 203] width 548 height 38
type input "79584"
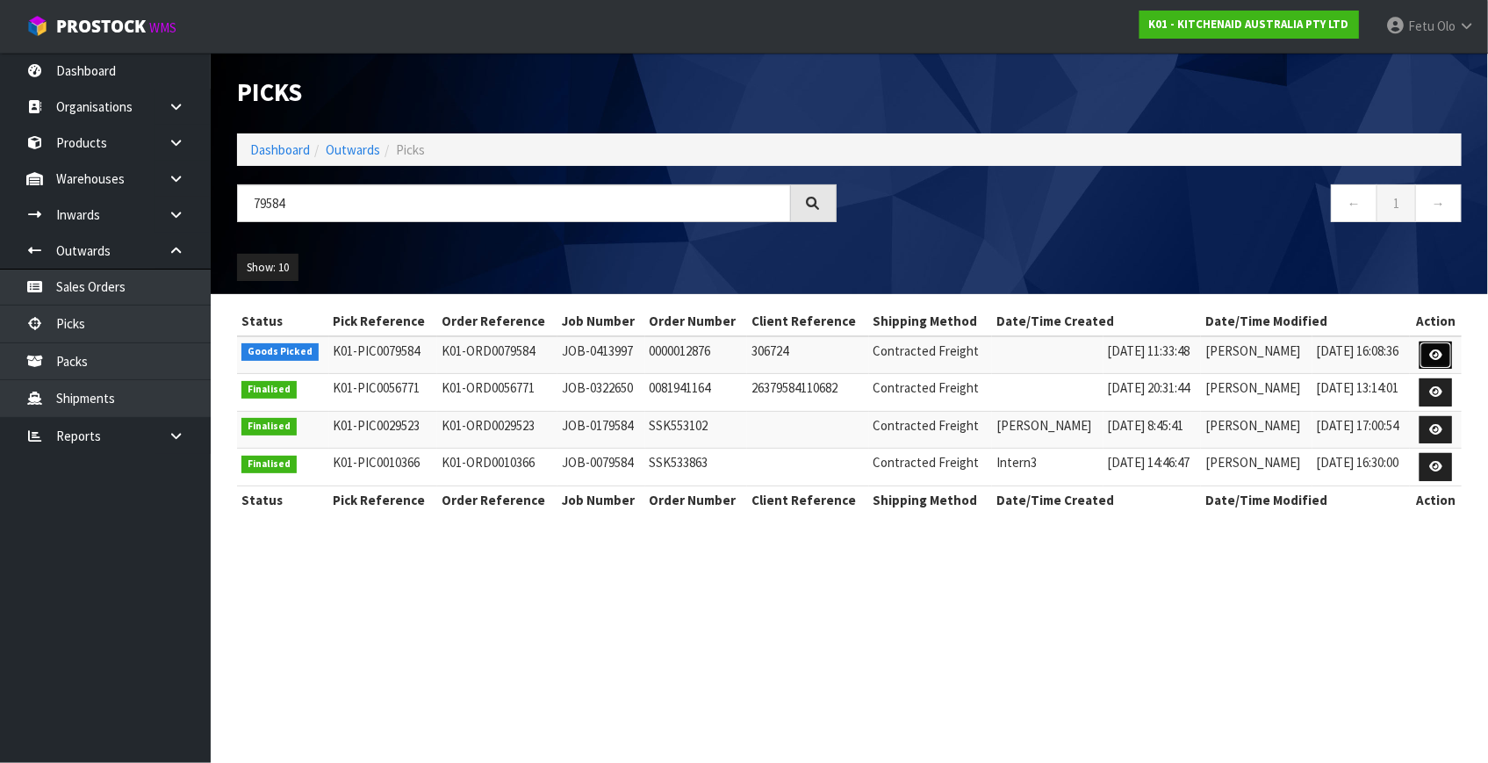
click at [1439, 356] on icon at bounding box center [1435, 354] width 13 height 11
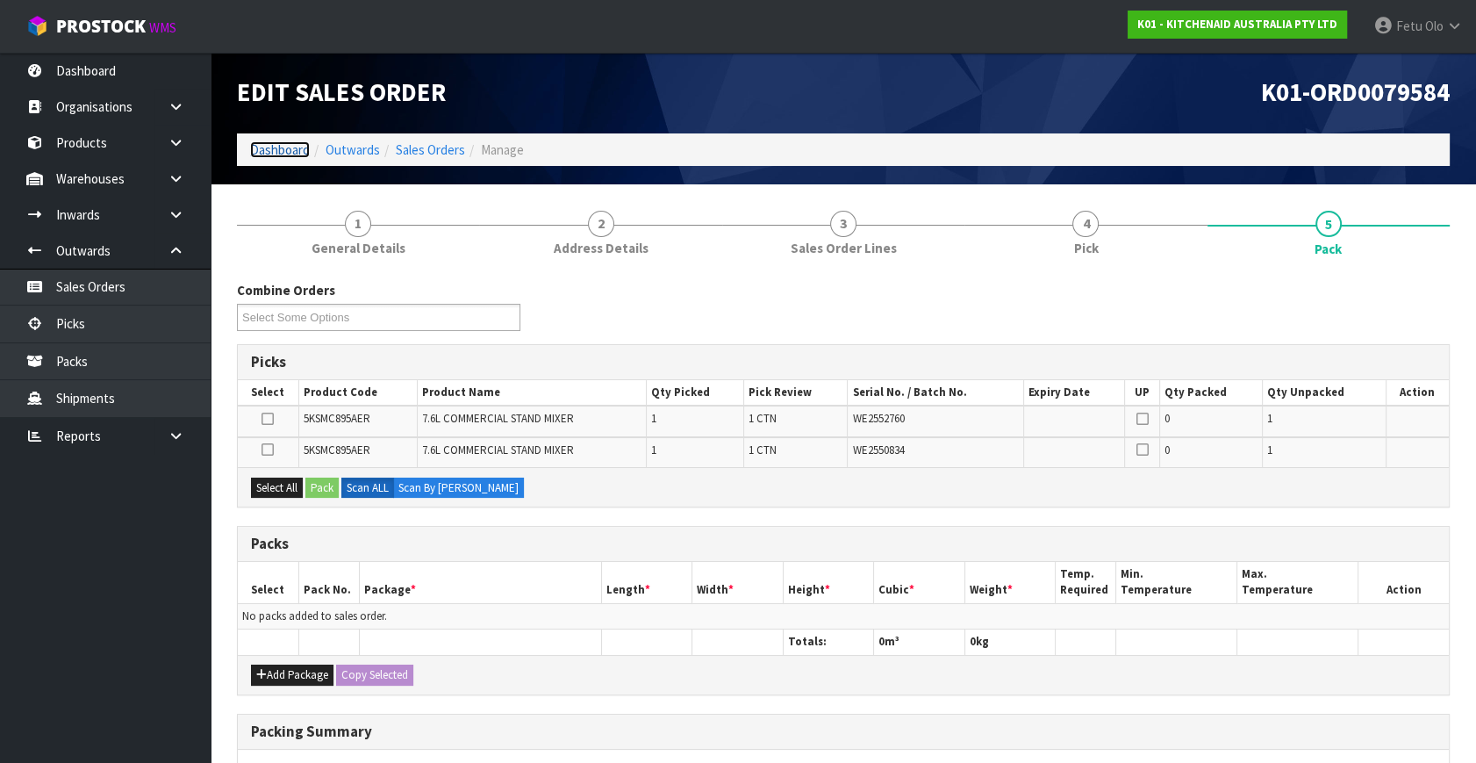
click at [274, 141] on link "Dashboard" at bounding box center [280, 149] width 60 height 17
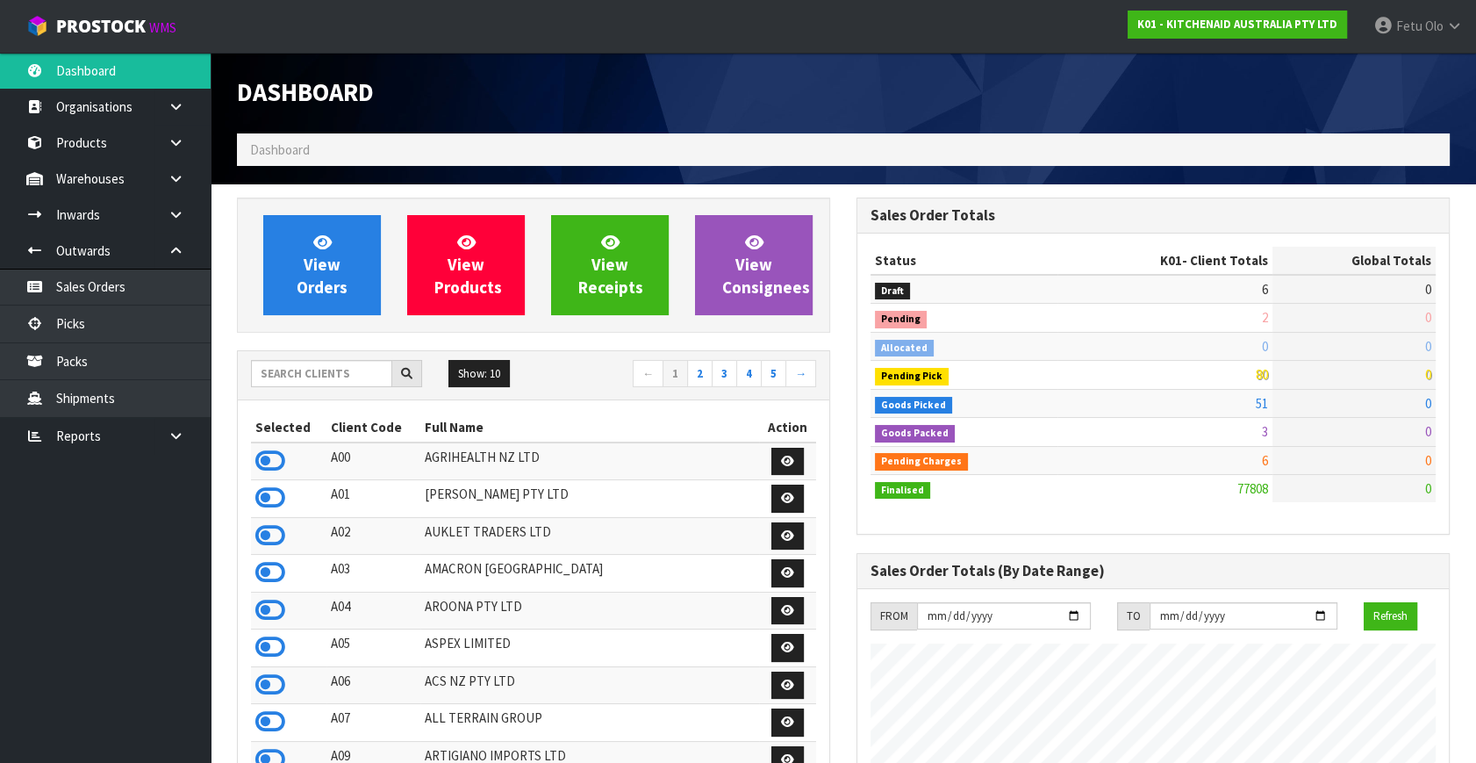
scroll to position [1327, 619]
click at [104, 327] on link "Picks" at bounding box center [105, 323] width 211 height 36
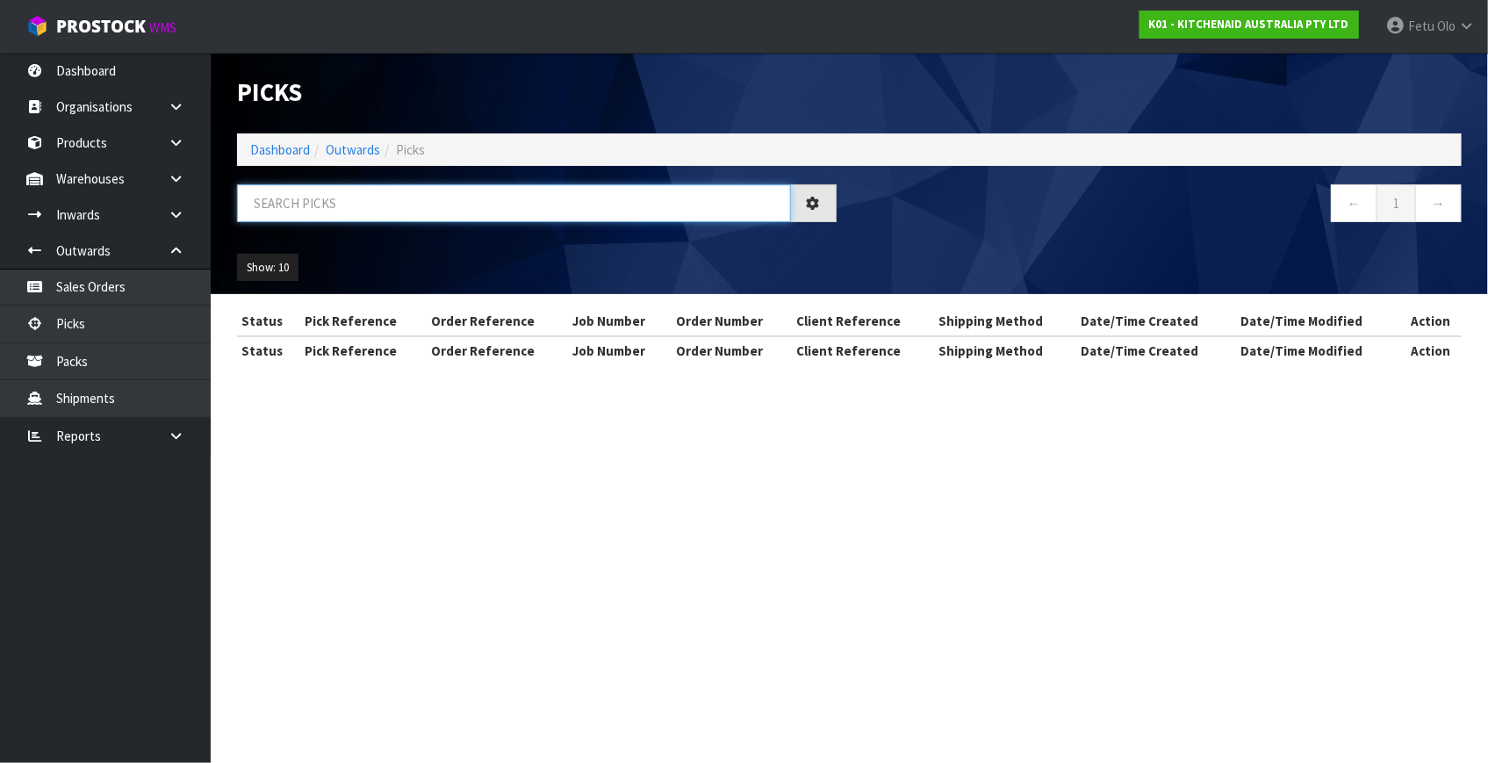
click at [392, 205] on input "text" at bounding box center [514, 203] width 554 height 38
type input "79584"
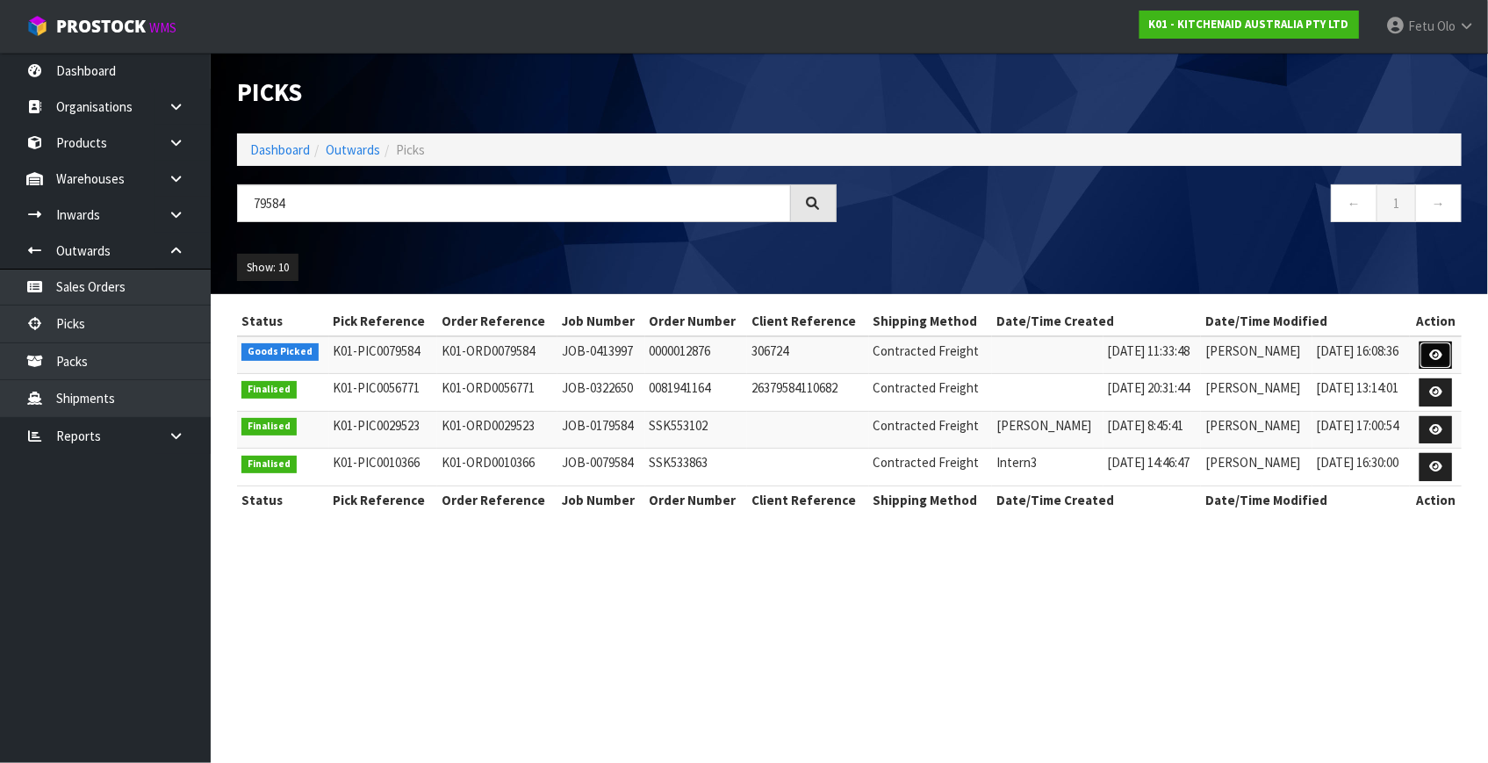
click at [1425, 355] on link at bounding box center [1435, 355] width 32 height 28
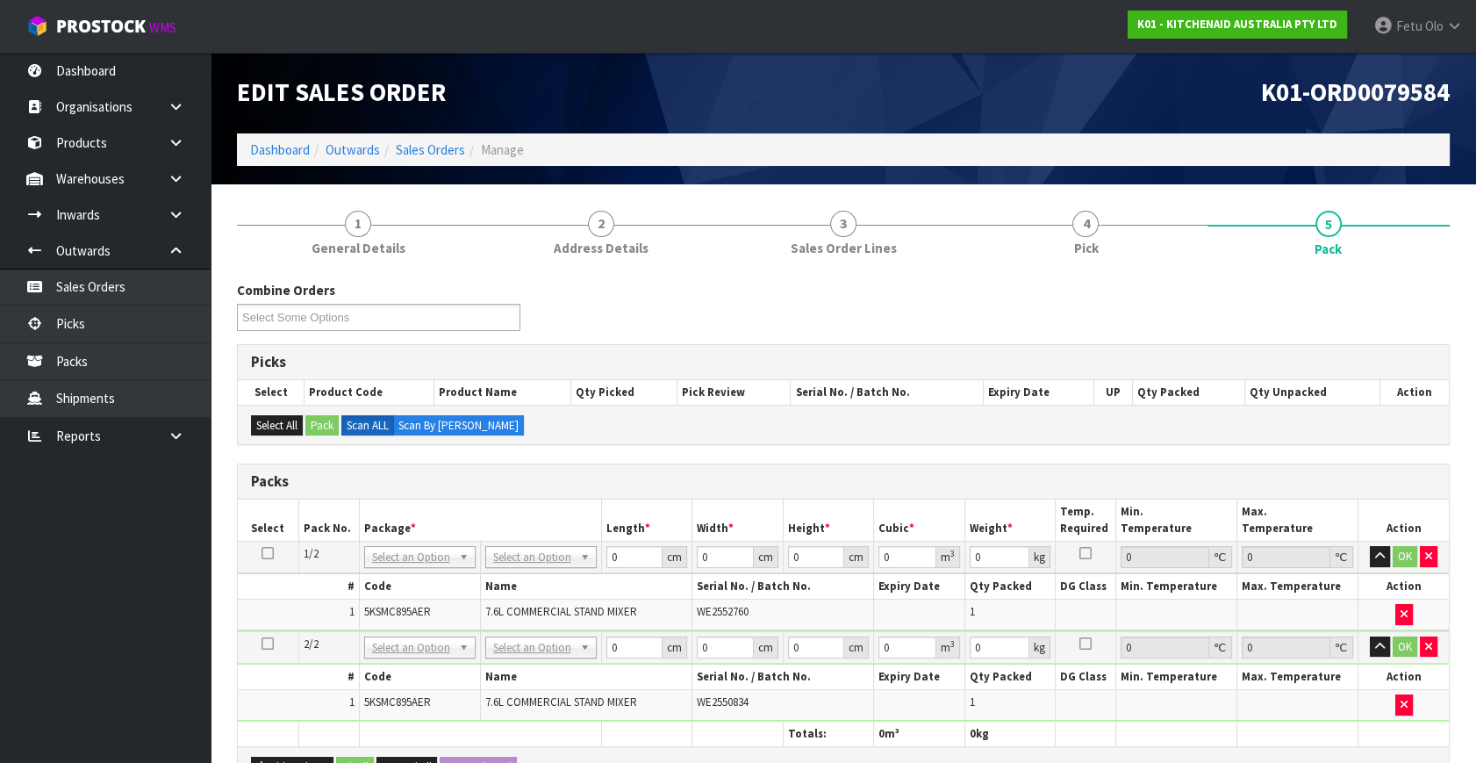
click at [263, 553] on icon at bounding box center [268, 553] width 12 height 1
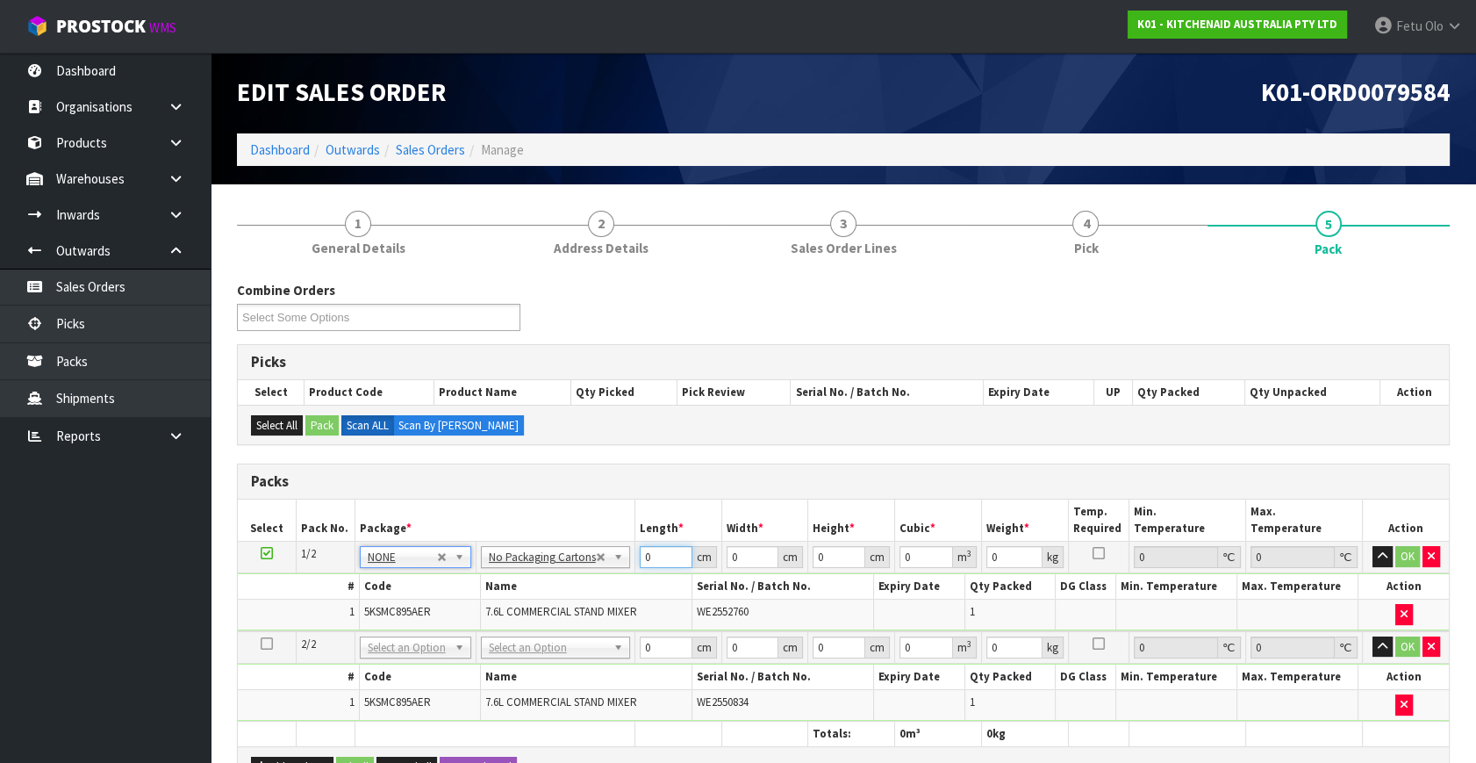
drag, startPoint x: 664, startPoint y: 557, endPoint x: 604, endPoint y: 584, distance: 66.0
click at [604, 584] on tbody "1/2 NONE 007-001 007-002 007-004 007-009 007-013 007-014 007-015 007-017 007-01…" at bounding box center [843, 587] width 1211 height 90
type input "45"
type input "35"
type input "5"
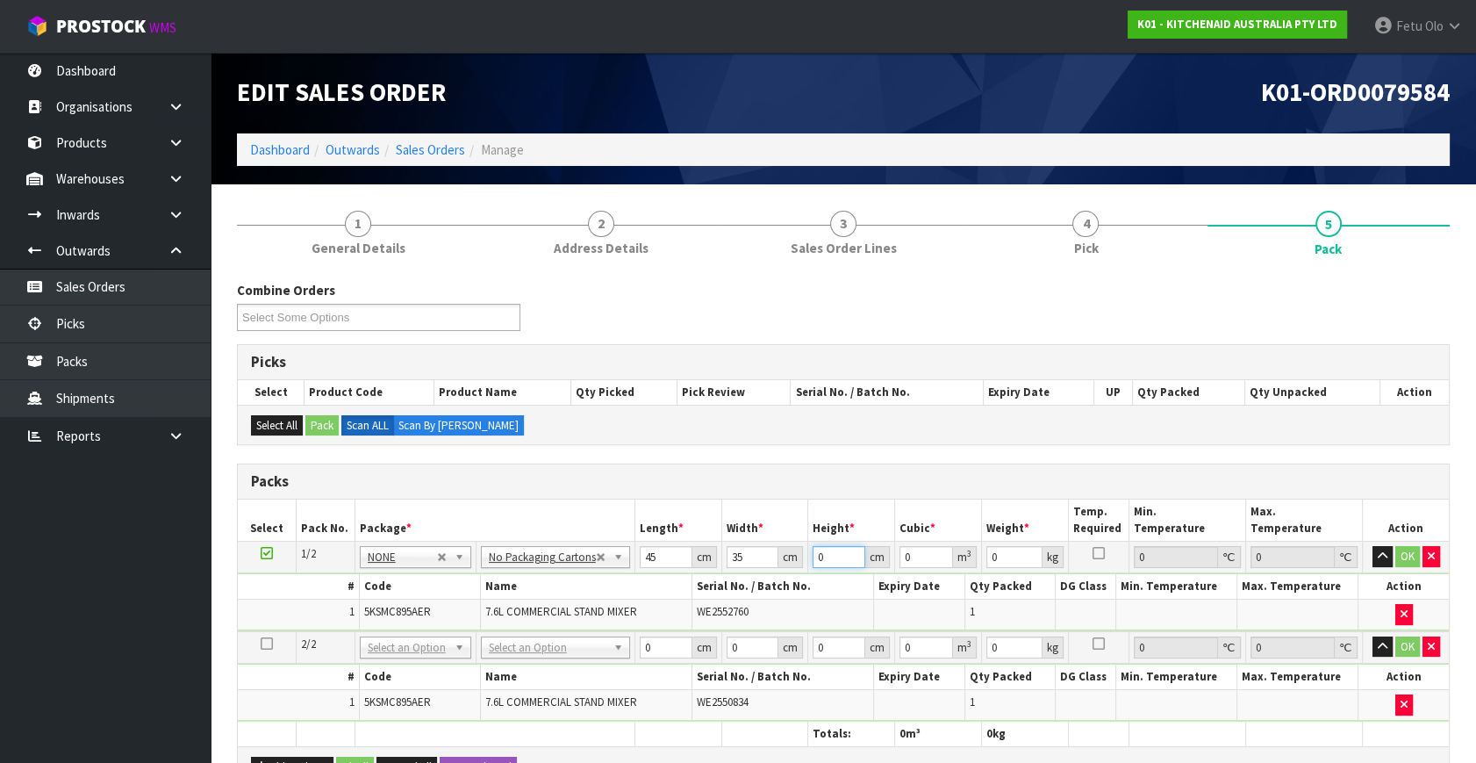
type input "0.007875"
type input "51"
type input "0.080325"
type input "51"
type input "1"
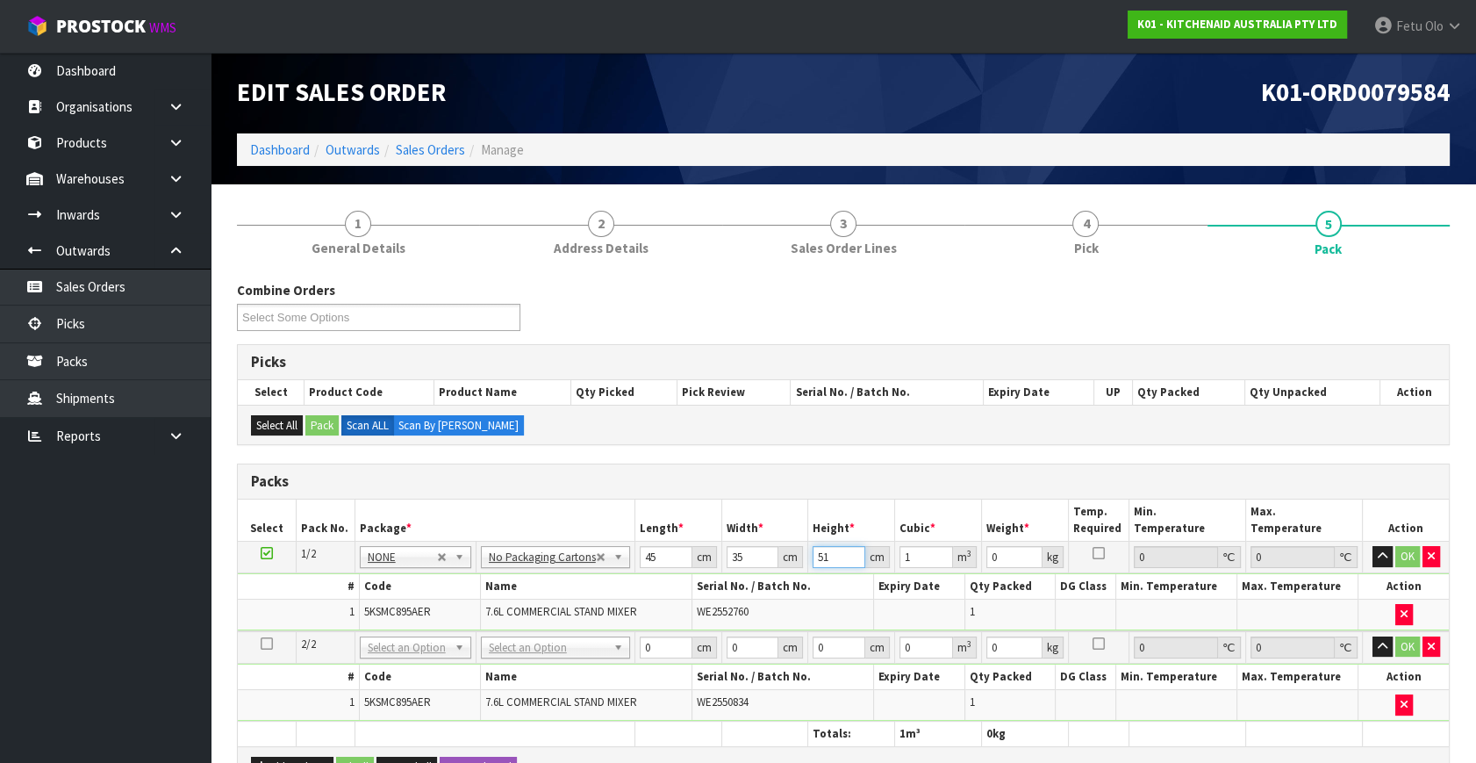
click at [780, 584] on tbody "1/2 NONE 007-001 007-002 007-004 007-009 007-013 007-014 007-015 007-017 007-01…" at bounding box center [843, 587] width 1211 height 90
type input "5"
type input "0.007875"
type input "51"
type input "0.080325"
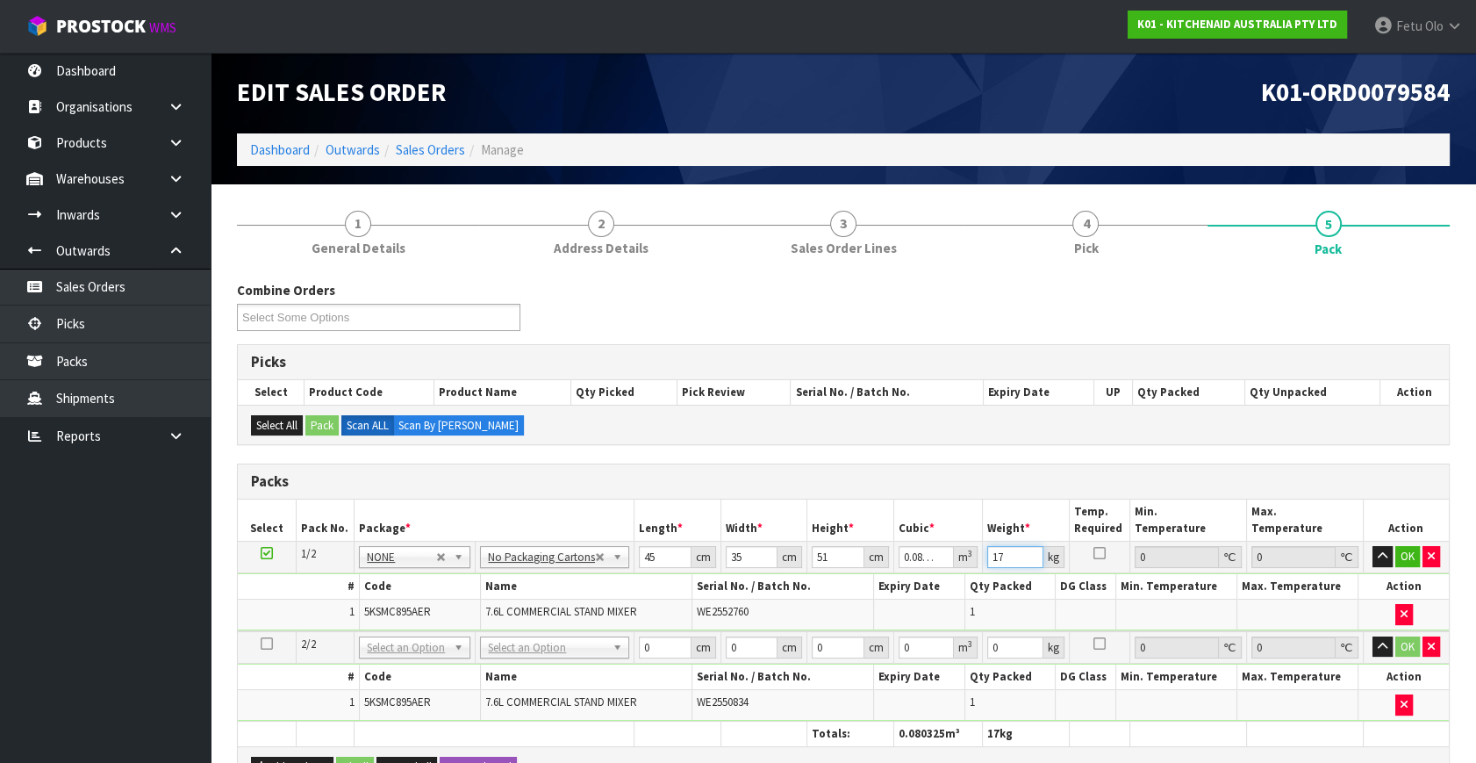
type input "17"
click button "OK" at bounding box center [1408, 556] width 25 height 21
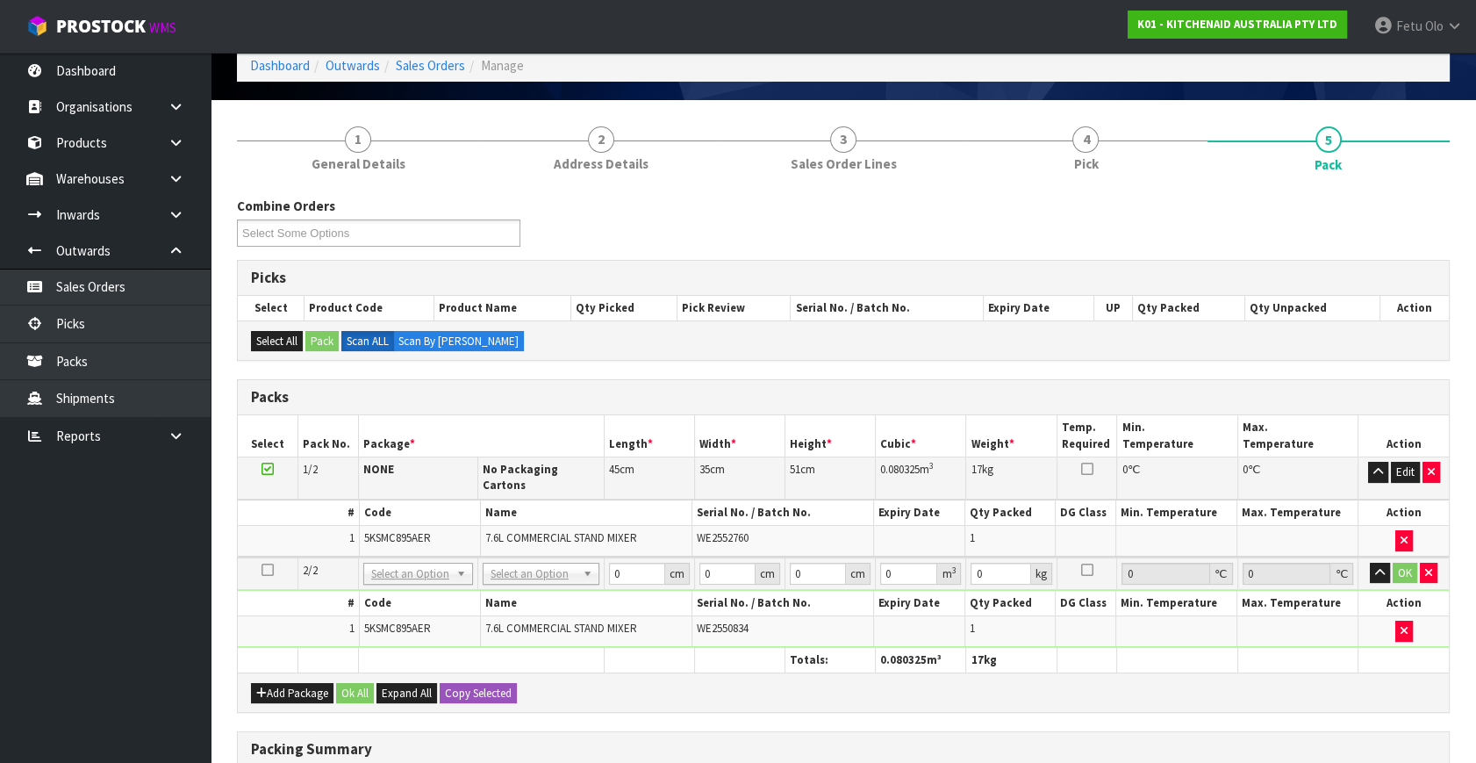
scroll to position [159, 0]
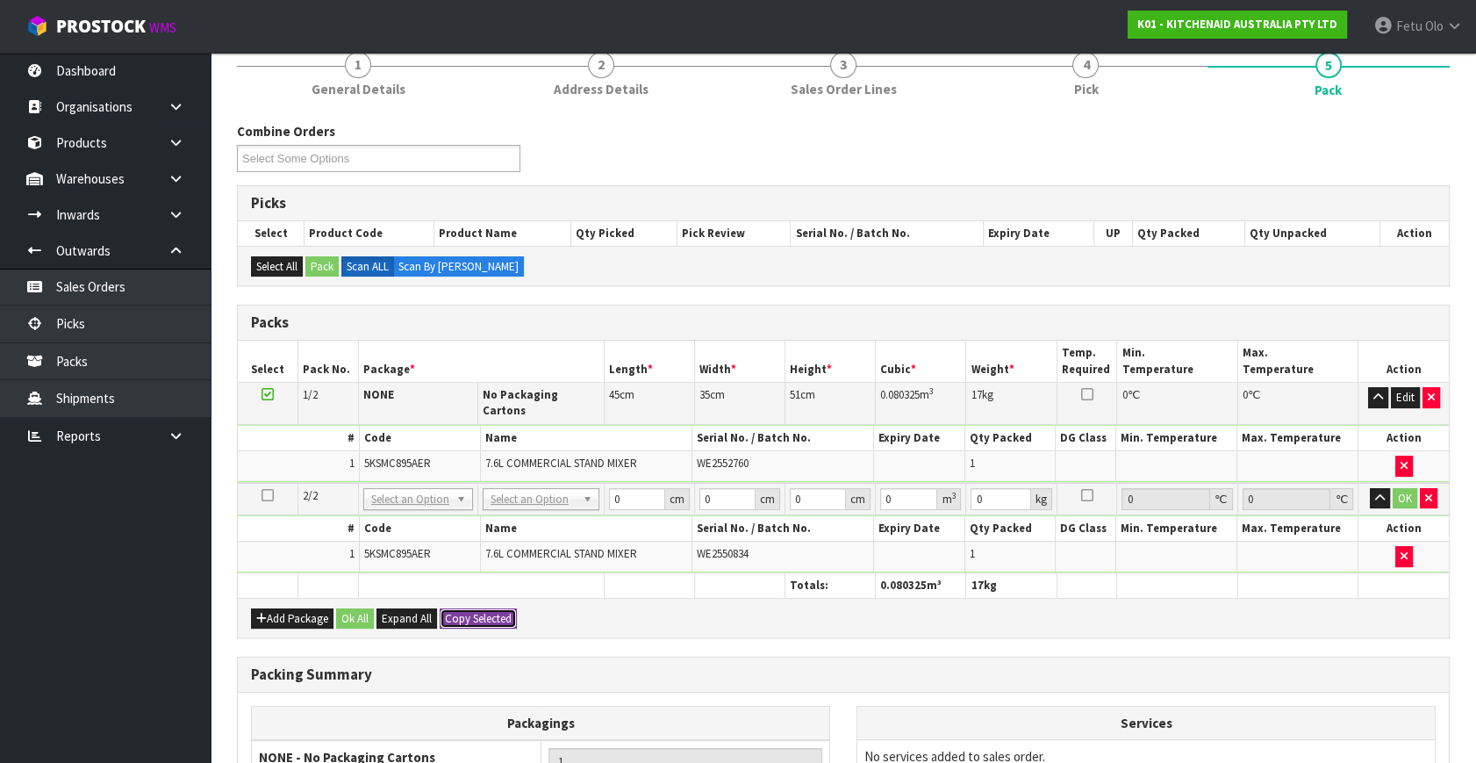
click at [477, 608] on button "Copy Selected" at bounding box center [478, 618] width 77 height 21
type input "45"
type input "35"
type input "51"
type input "0.080325"
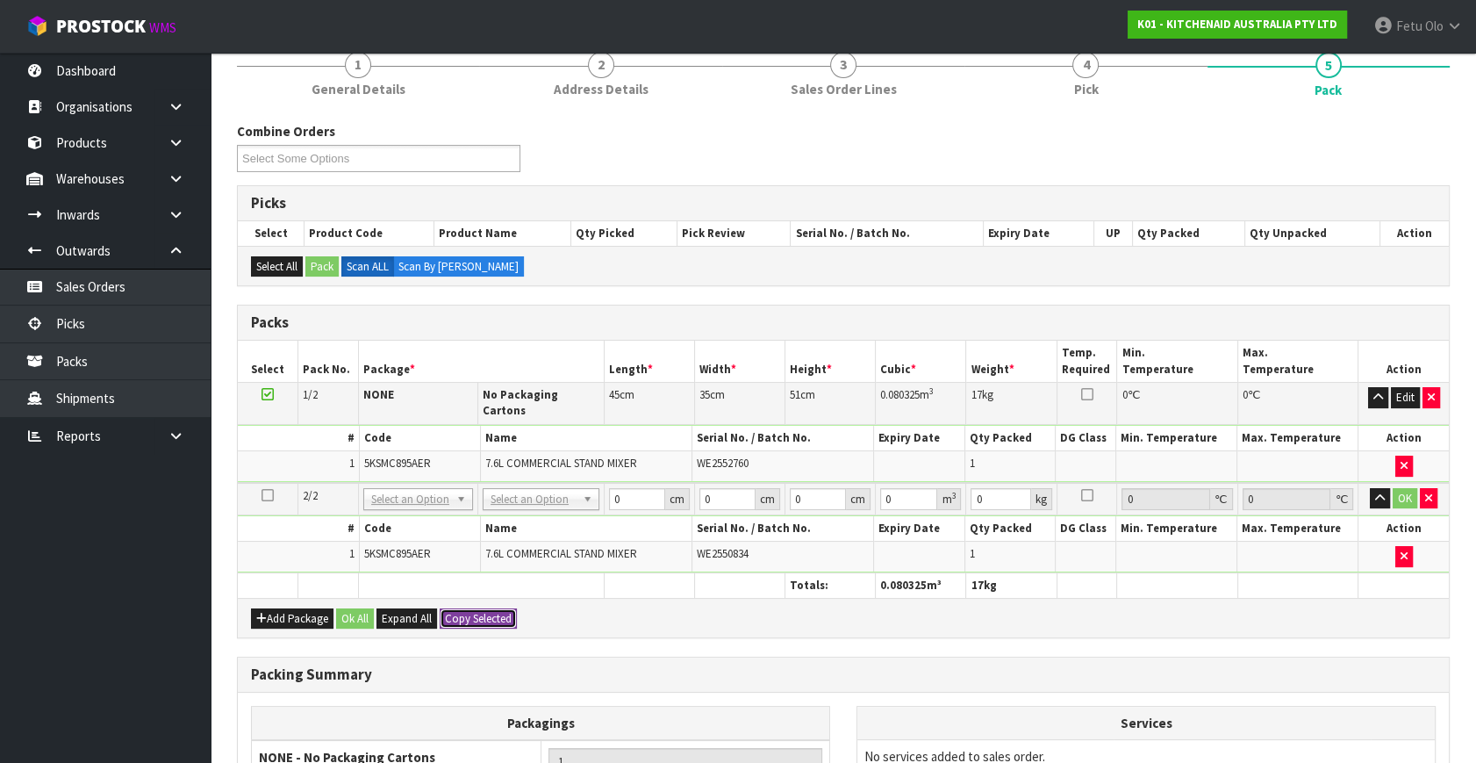
type input "17"
type input "2"
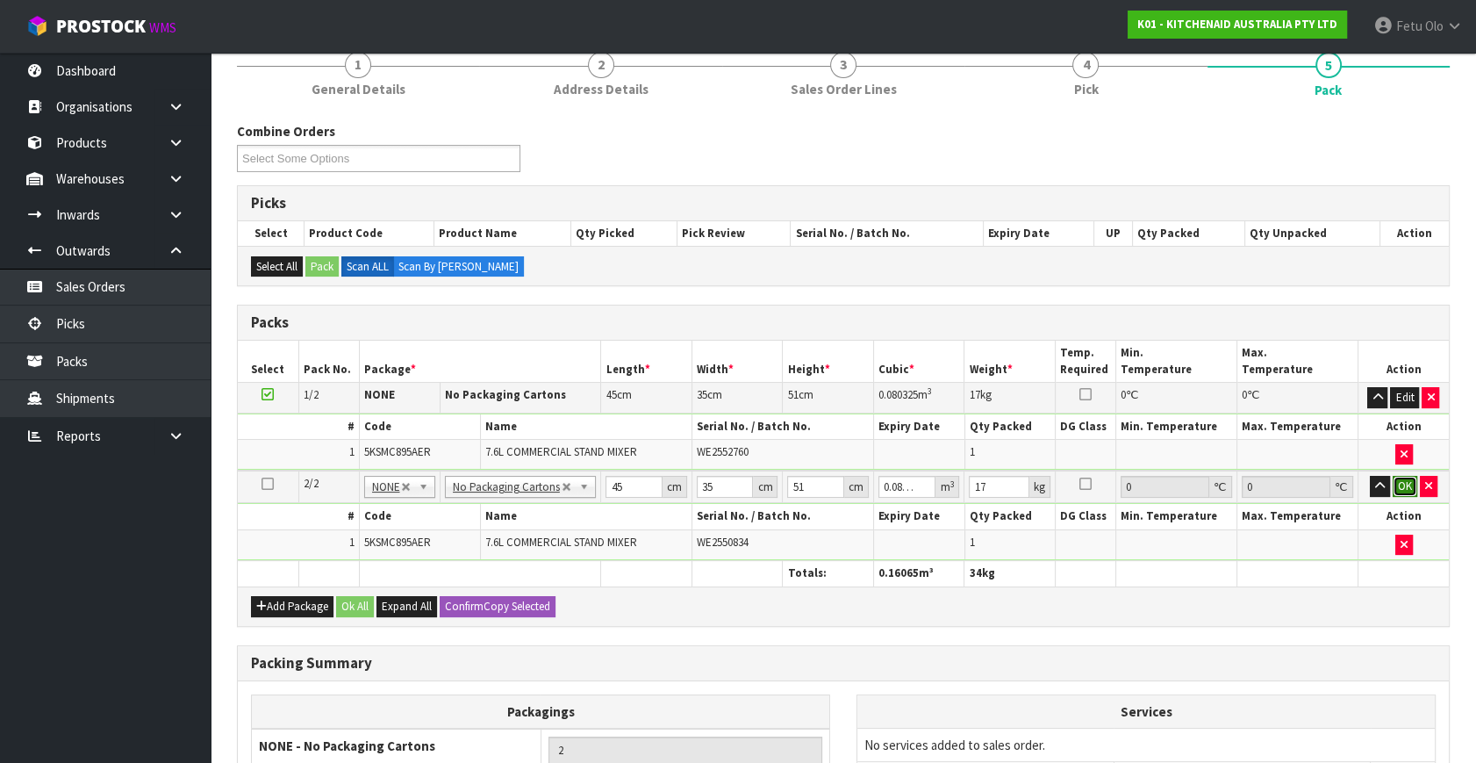
click at [1406, 483] on button "OK" at bounding box center [1405, 486] width 25 height 21
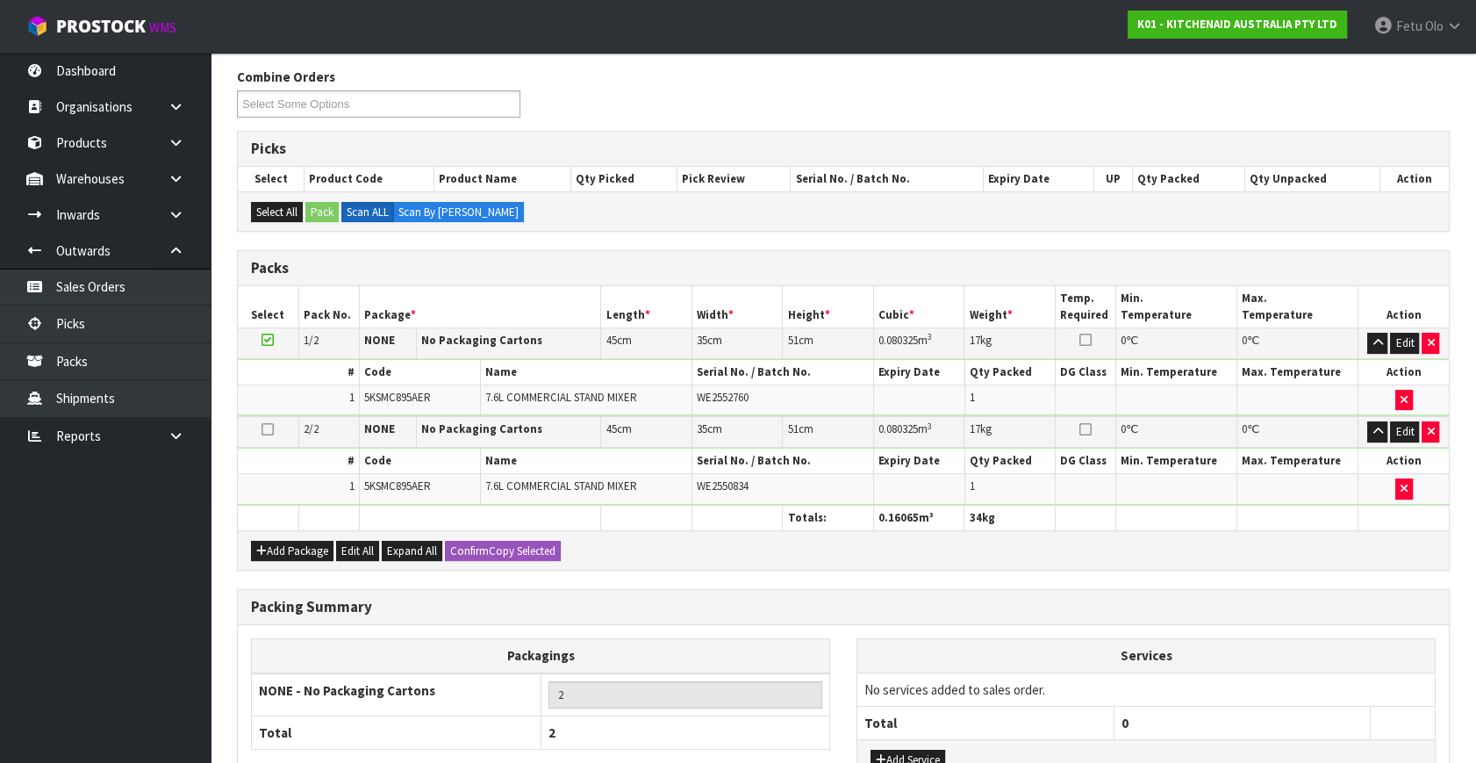
scroll to position [349, 0]
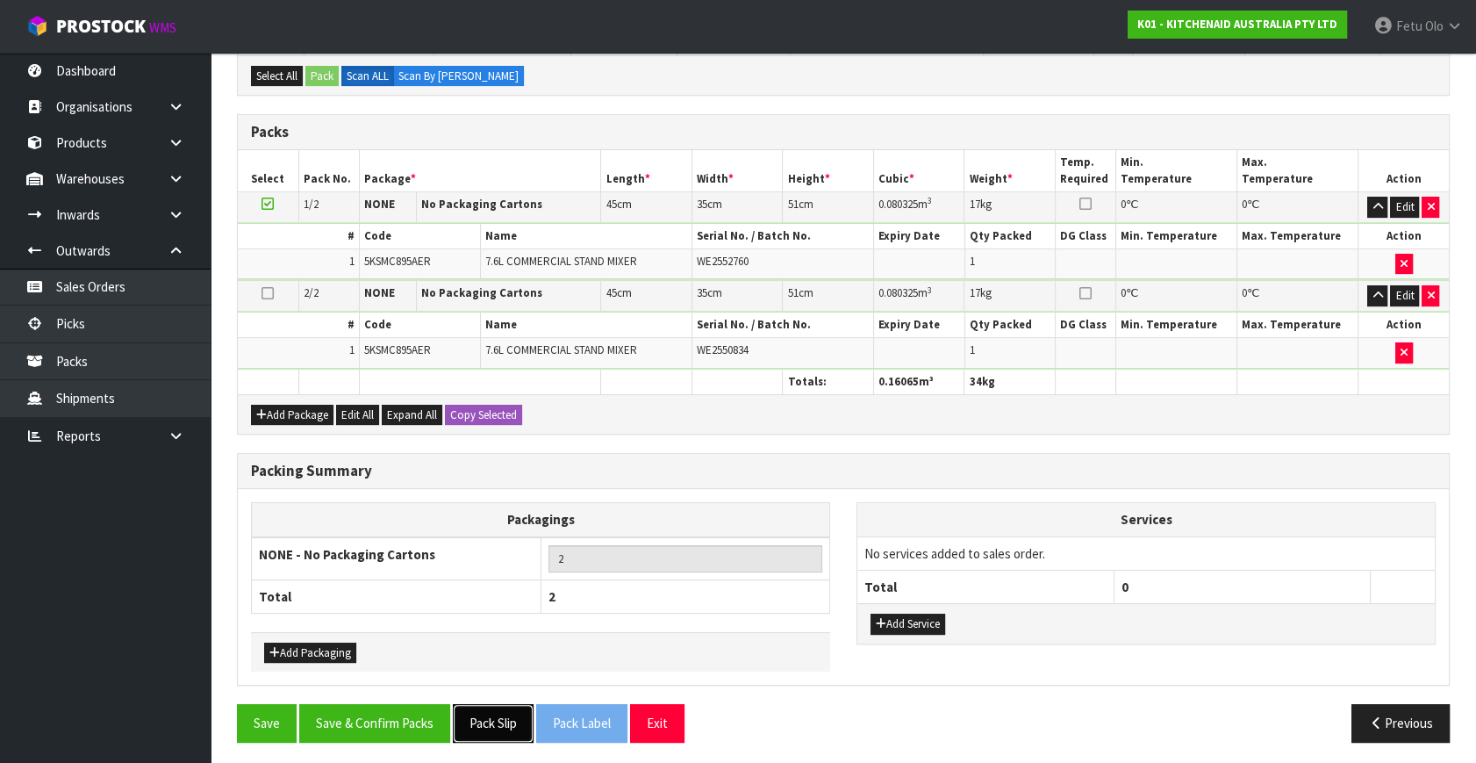
click at [516, 712] on button "Pack Slip" at bounding box center [493, 723] width 81 height 38
click at [398, 704] on button "Save & Confirm Packs" at bounding box center [374, 723] width 151 height 38
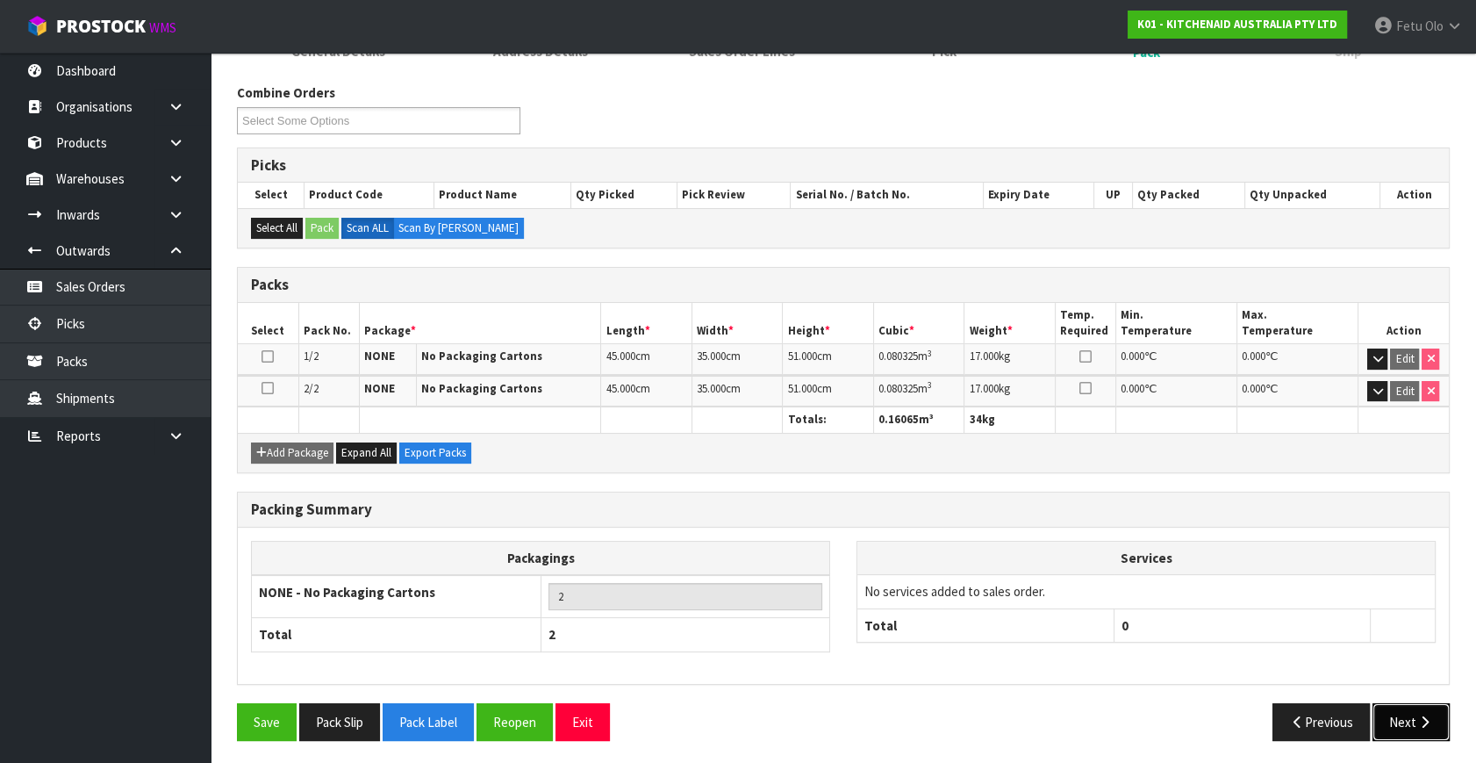
click at [1413, 711] on button "Next" at bounding box center [1411, 722] width 77 height 38
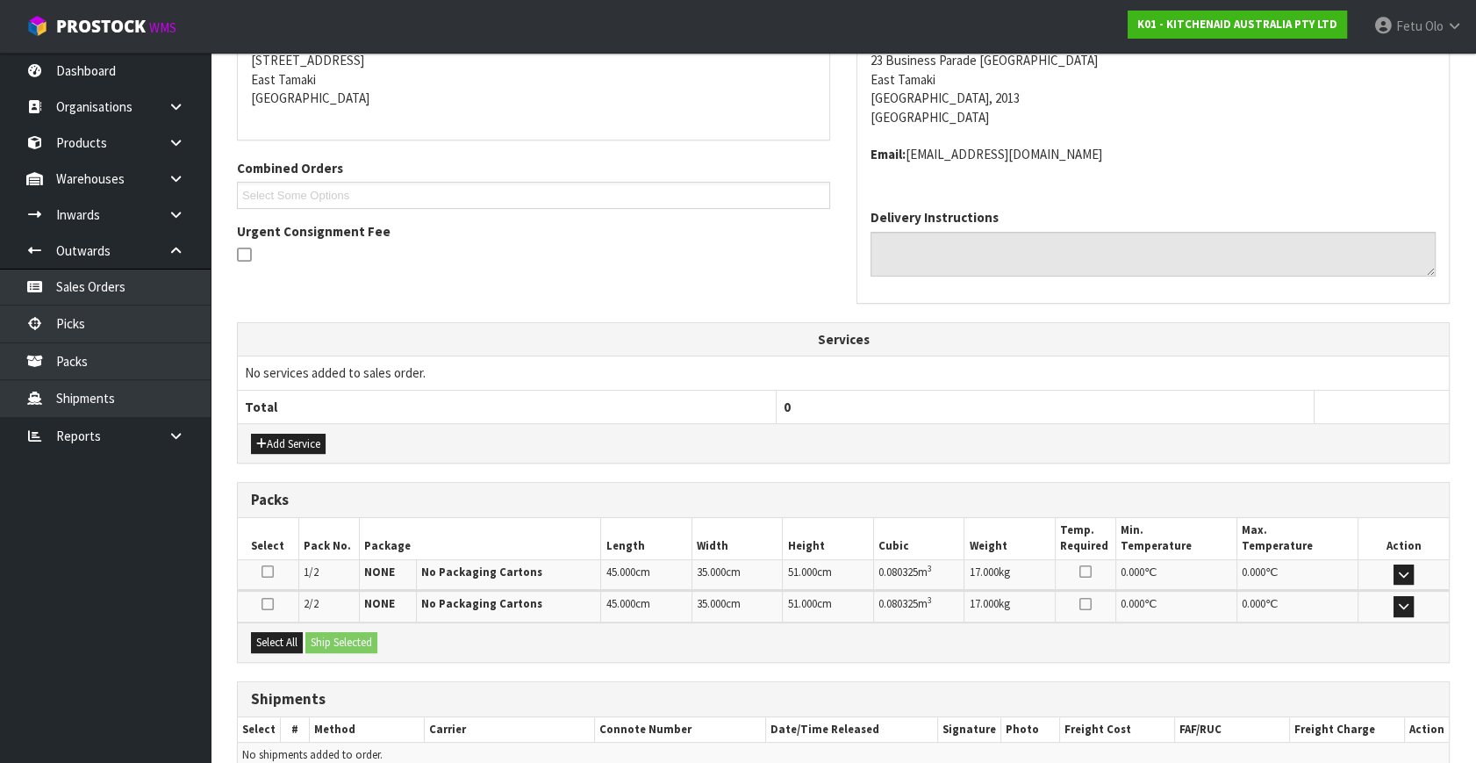
scroll to position [446, 0]
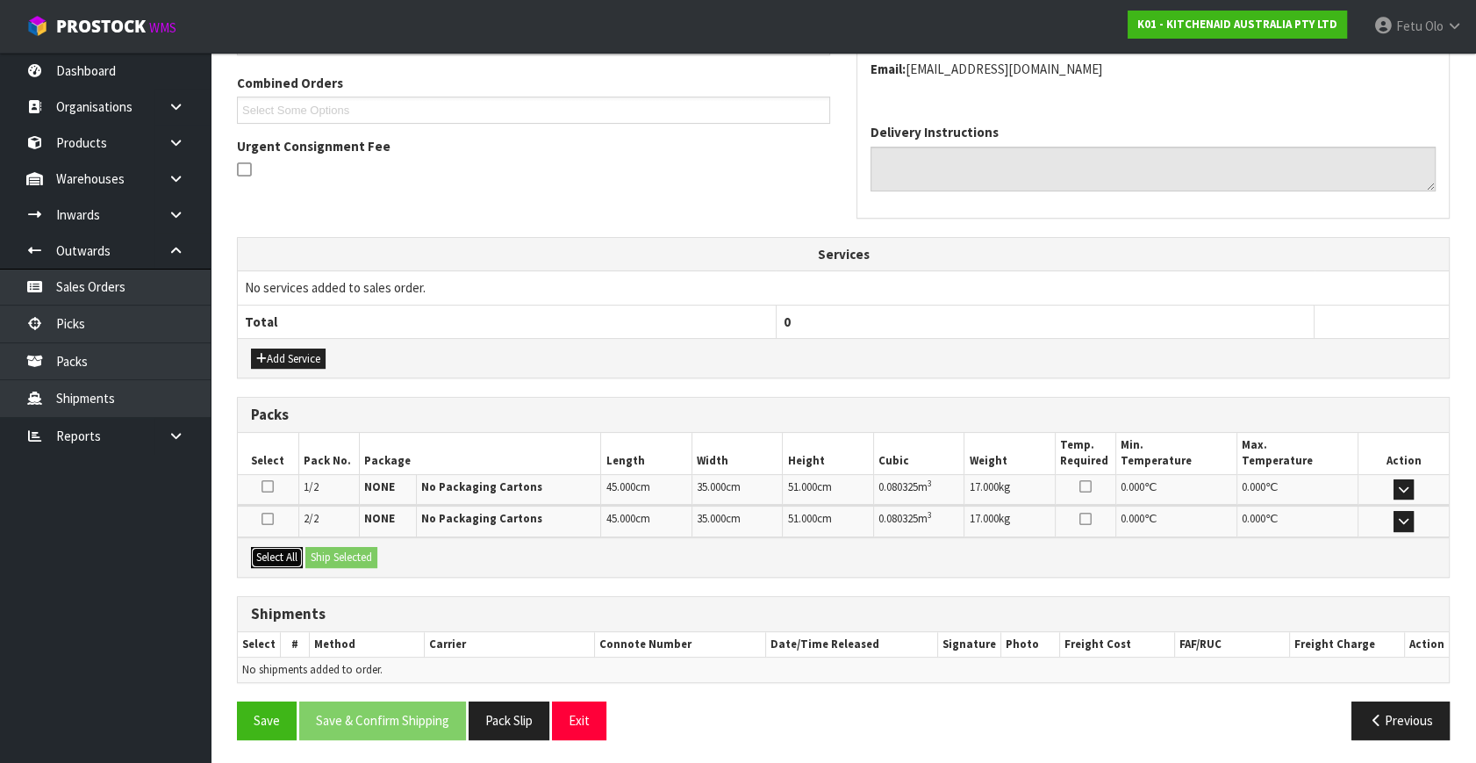
click at [291, 547] on button "Select All" at bounding box center [277, 557] width 52 height 21
click at [321, 547] on button "Ship Selected" at bounding box center [341, 557] width 72 height 21
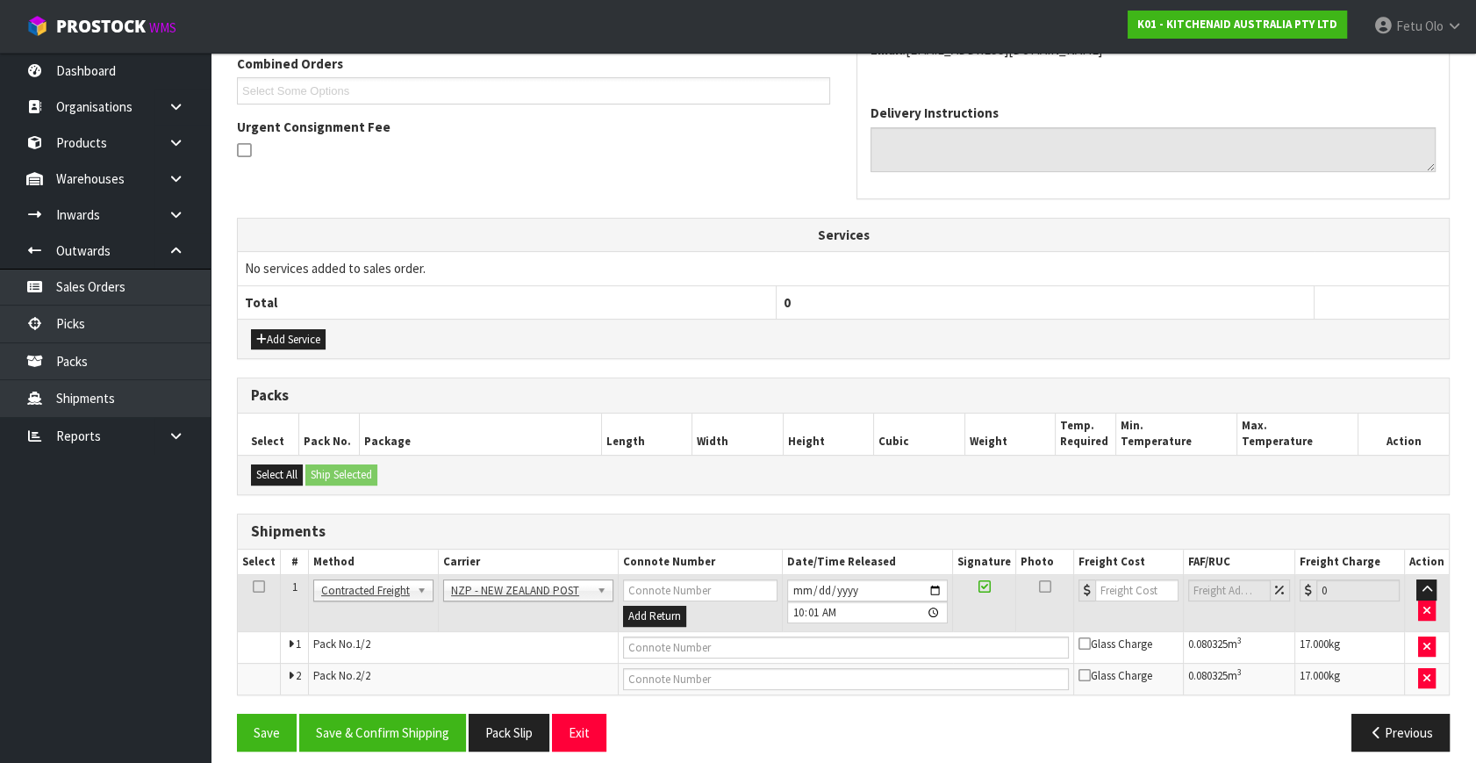
scroll to position [476, 0]
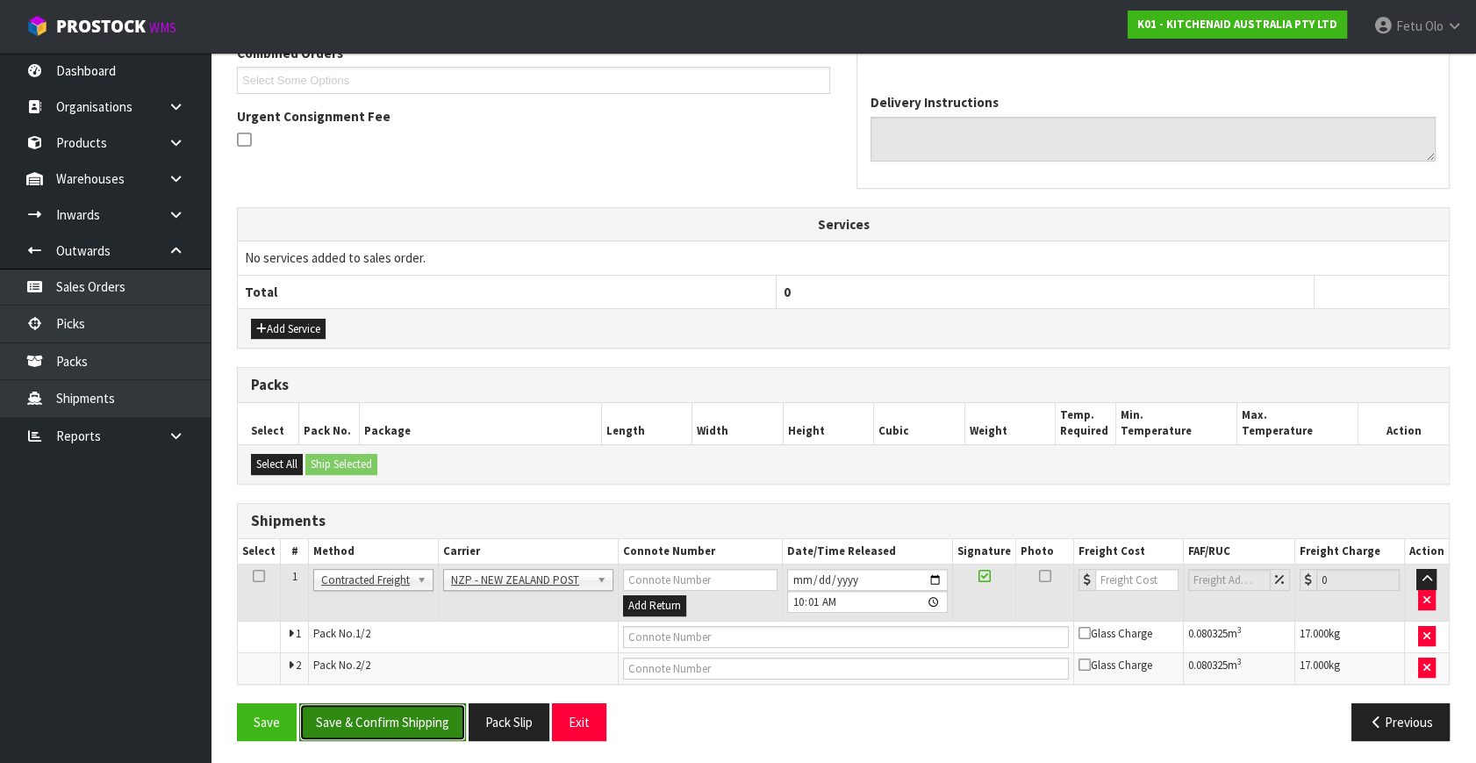
click at [410, 724] on button "Save & Confirm Shipping" at bounding box center [382, 722] width 167 height 38
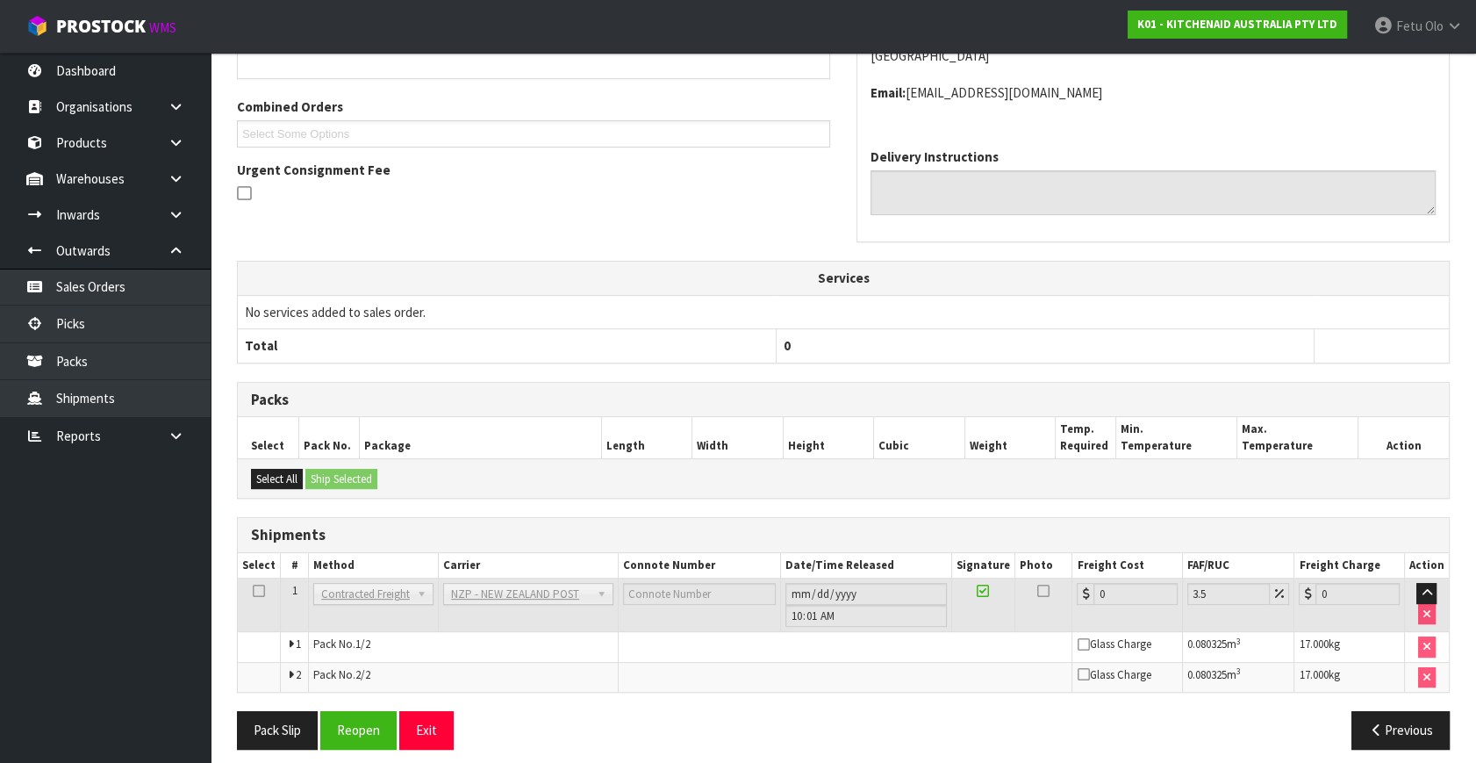
scroll to position [450, 0]
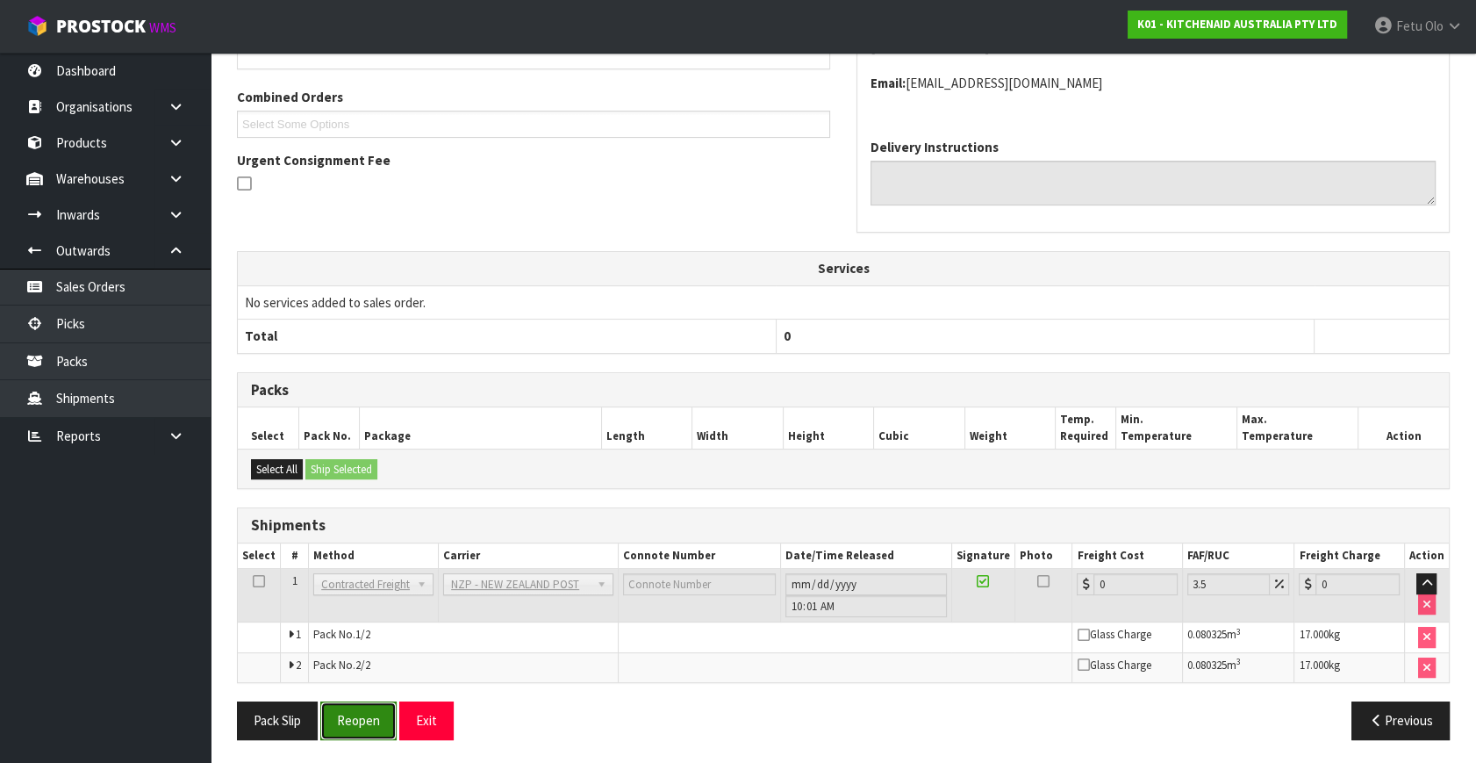
drag, startPoint x: 362, startPoint y: 725, endPoint x: 378, endPoint y: 718, distance: 17.3
click at [362, 725] on button "Reopen" at bounding box center [358, 720] width 76 height 38
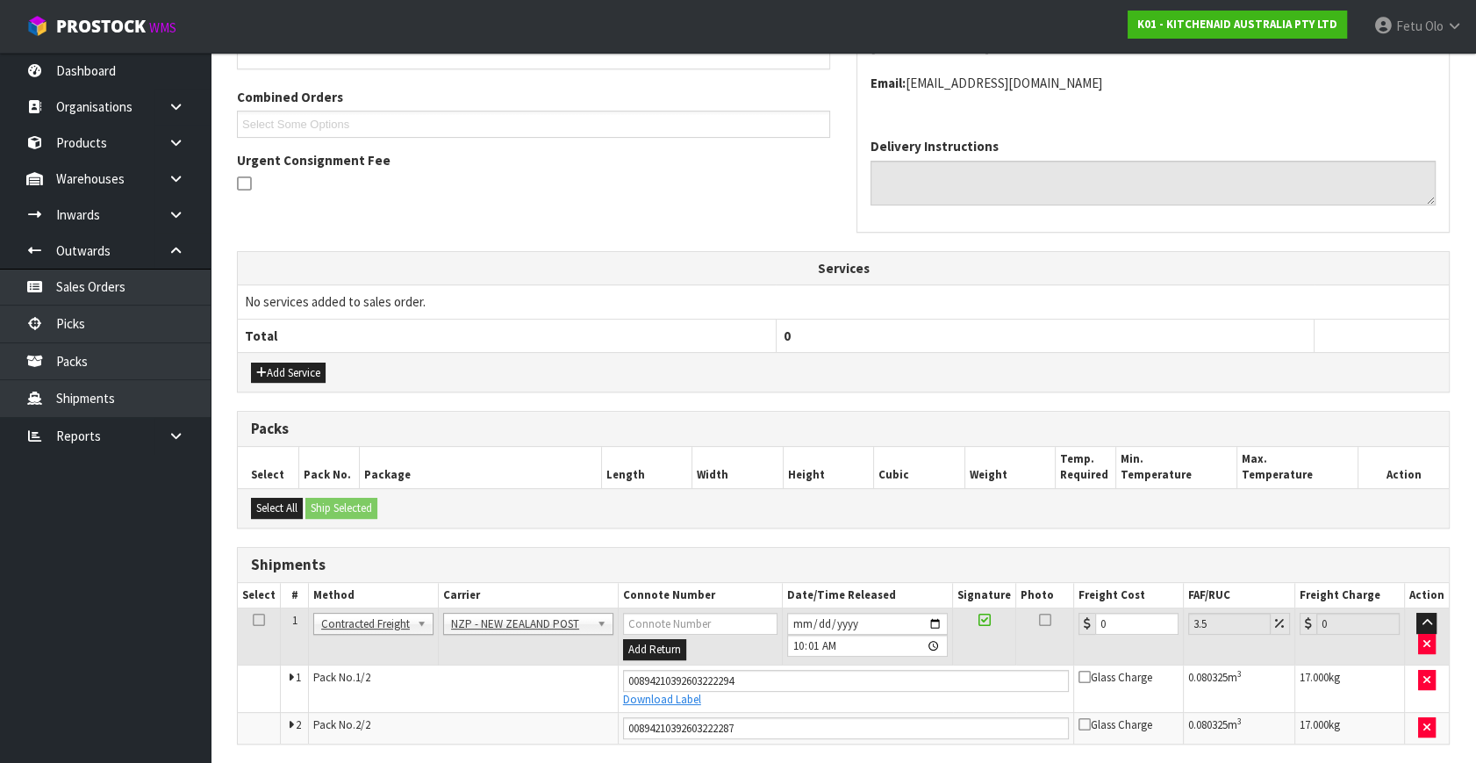
scroll to position [492, 0]
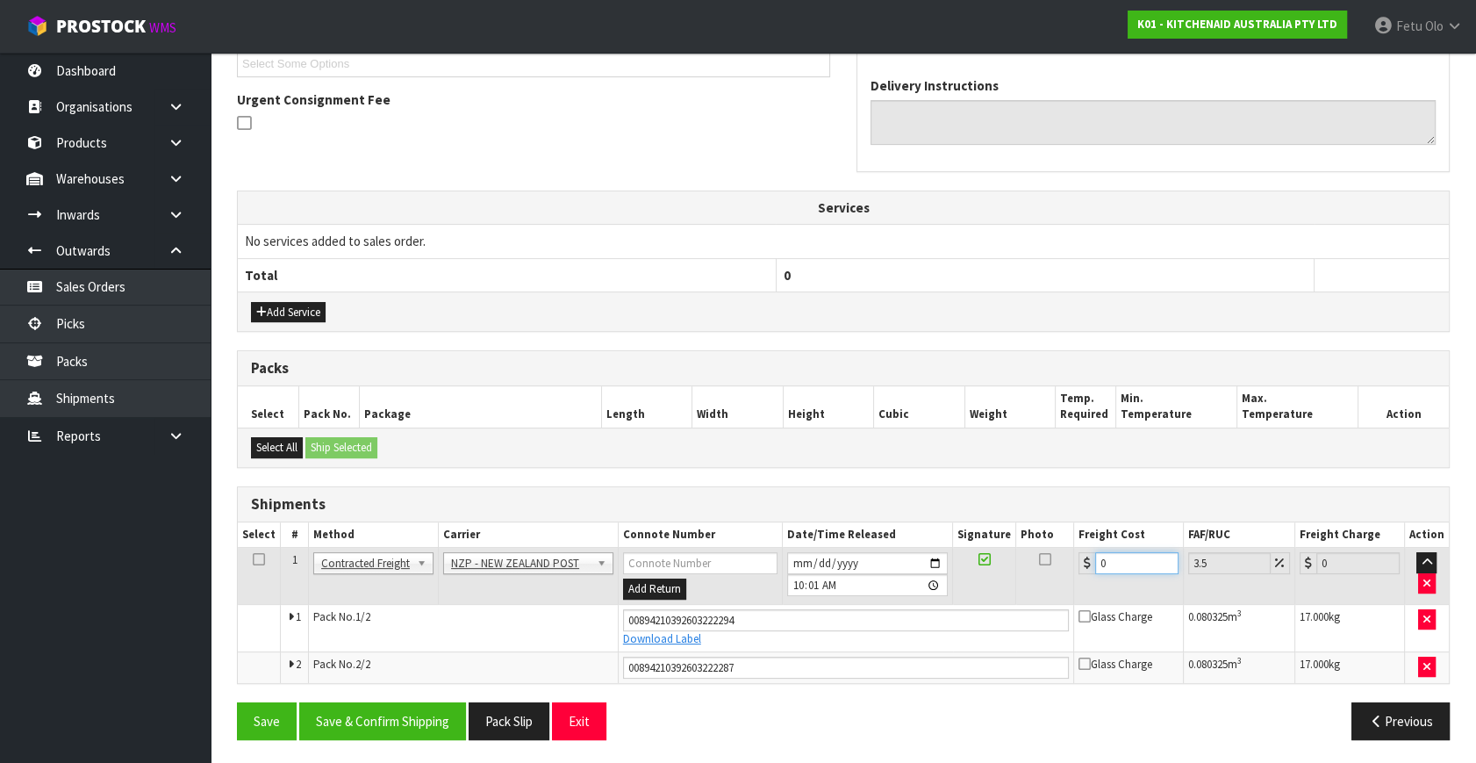
drag, startPoint x: 1112, startPoint y: 558, endPoint x: 953, endPoint y: 591, distance: 162.2
click at [953, 591] on tr "1 Client Local Pickup Customer Local Pickup Company Freight Contracted Freight …" at bounding box center [843, 576] width 1211 height 57
type input "8"
type input "8.28"
type input "8.6"
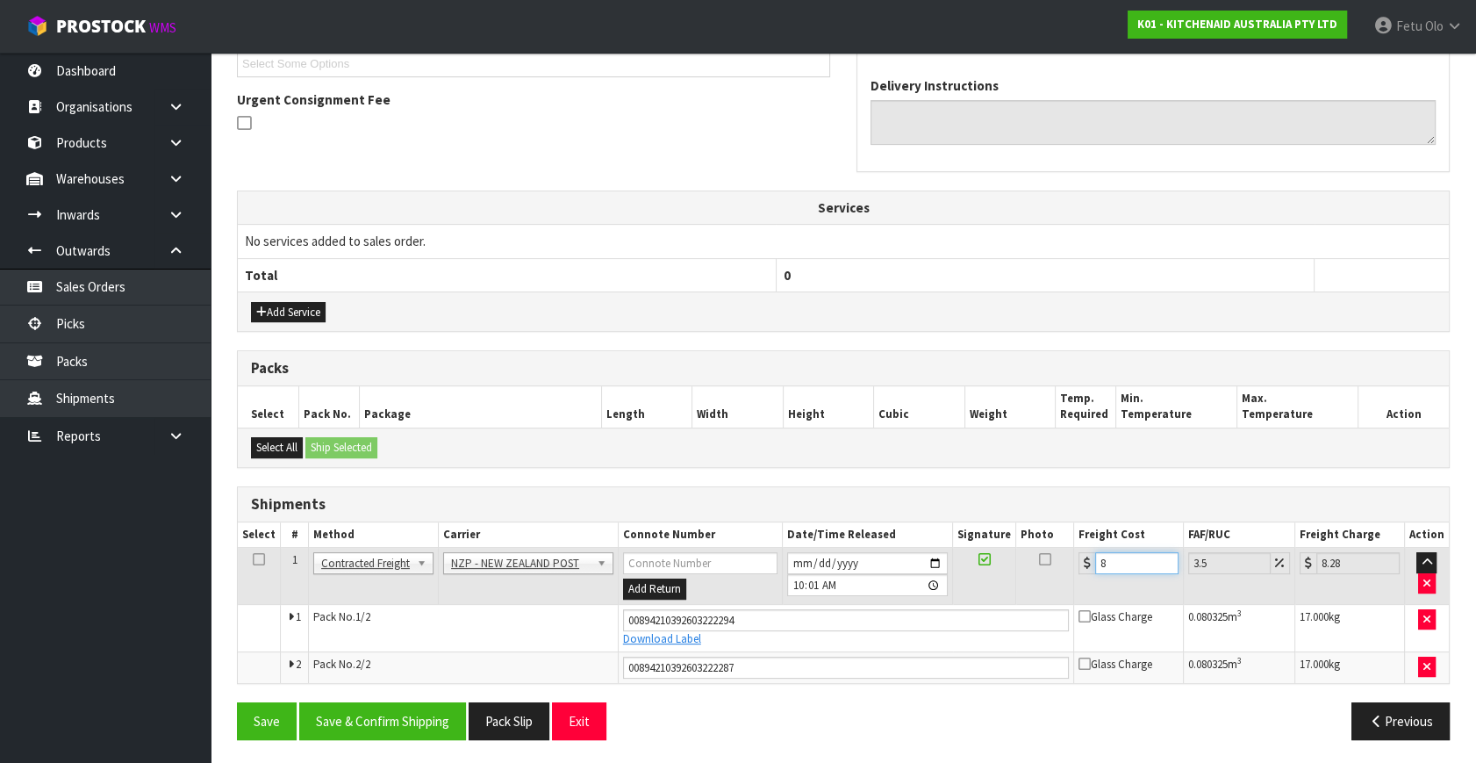
type input "8.9"
type input "8.66"
type input "8.96"
type input "8.66"
click at [420, 726] on button "Save & Confirm Shipping" at bounding box center [382, 721] width 167 height 38
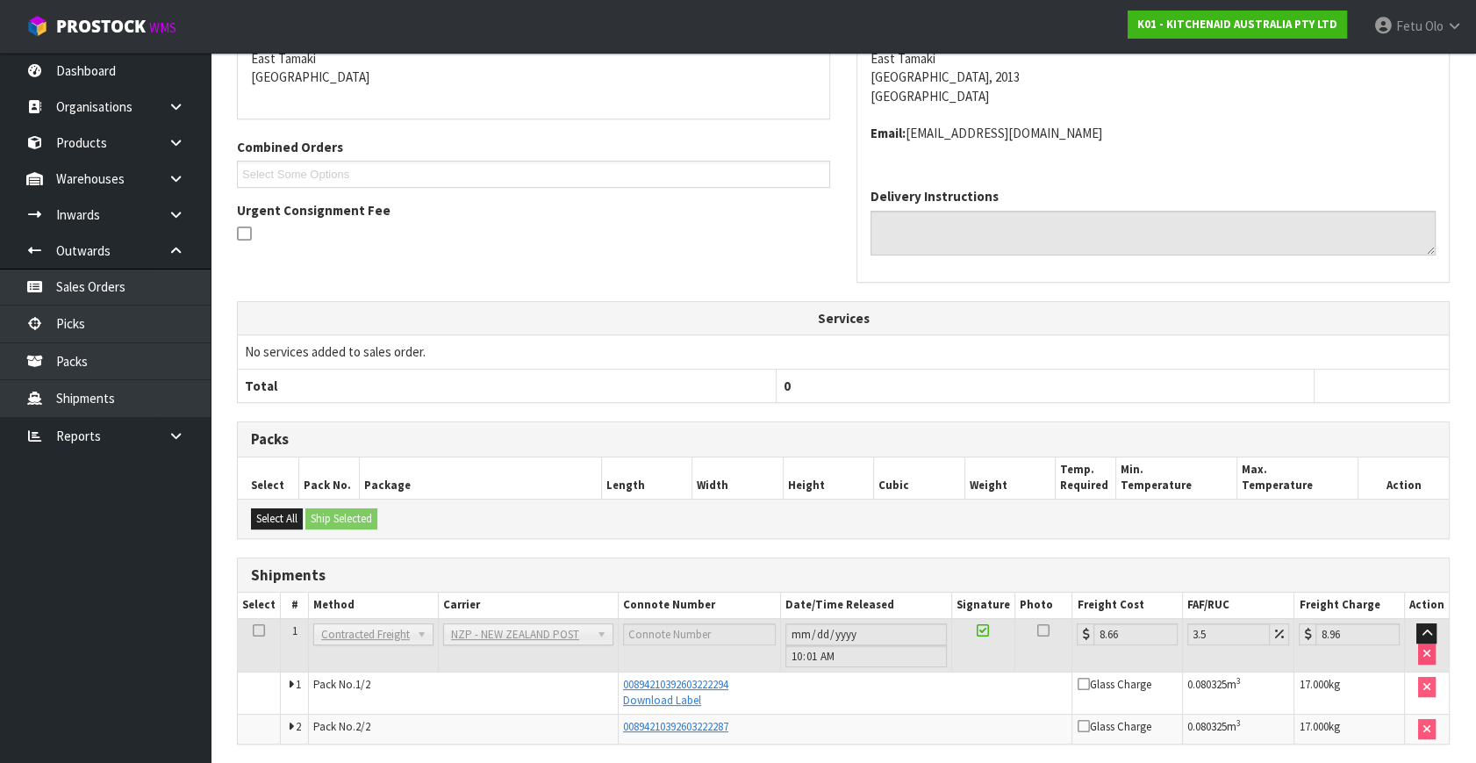
scroll to position [443, 0]
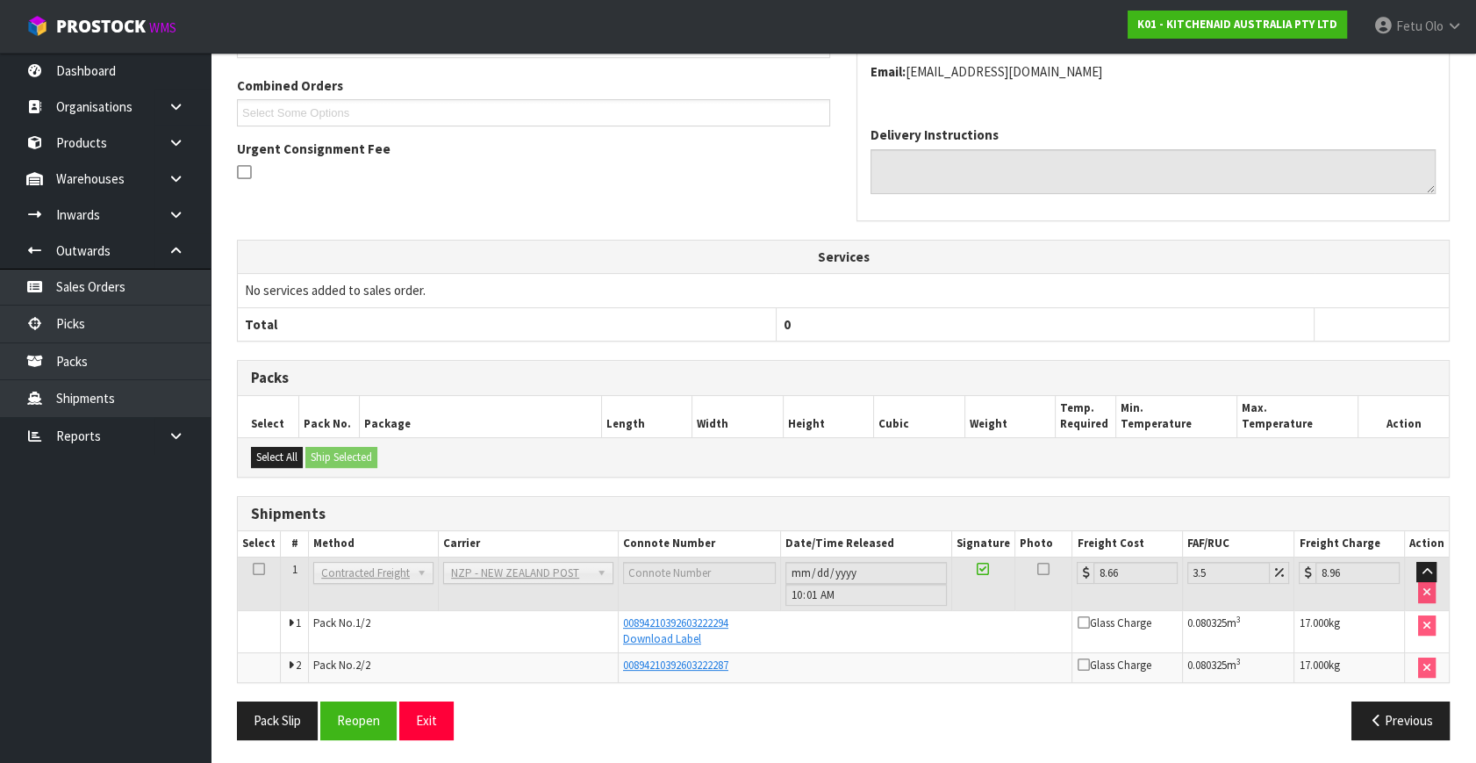
click at [142, 621] on ul "Dashboard Organisations Clients Consignees Carriers Products Categories Serial …" at bounding box center [105, 408] width 211 height 710
click at [640, 346] on div "From Address CONTRACT WAREHOUSING & LOGISTICS 17 Allens Road East Tamaki Auckla…" at bounding box center [843, 327] width 1213 height 852
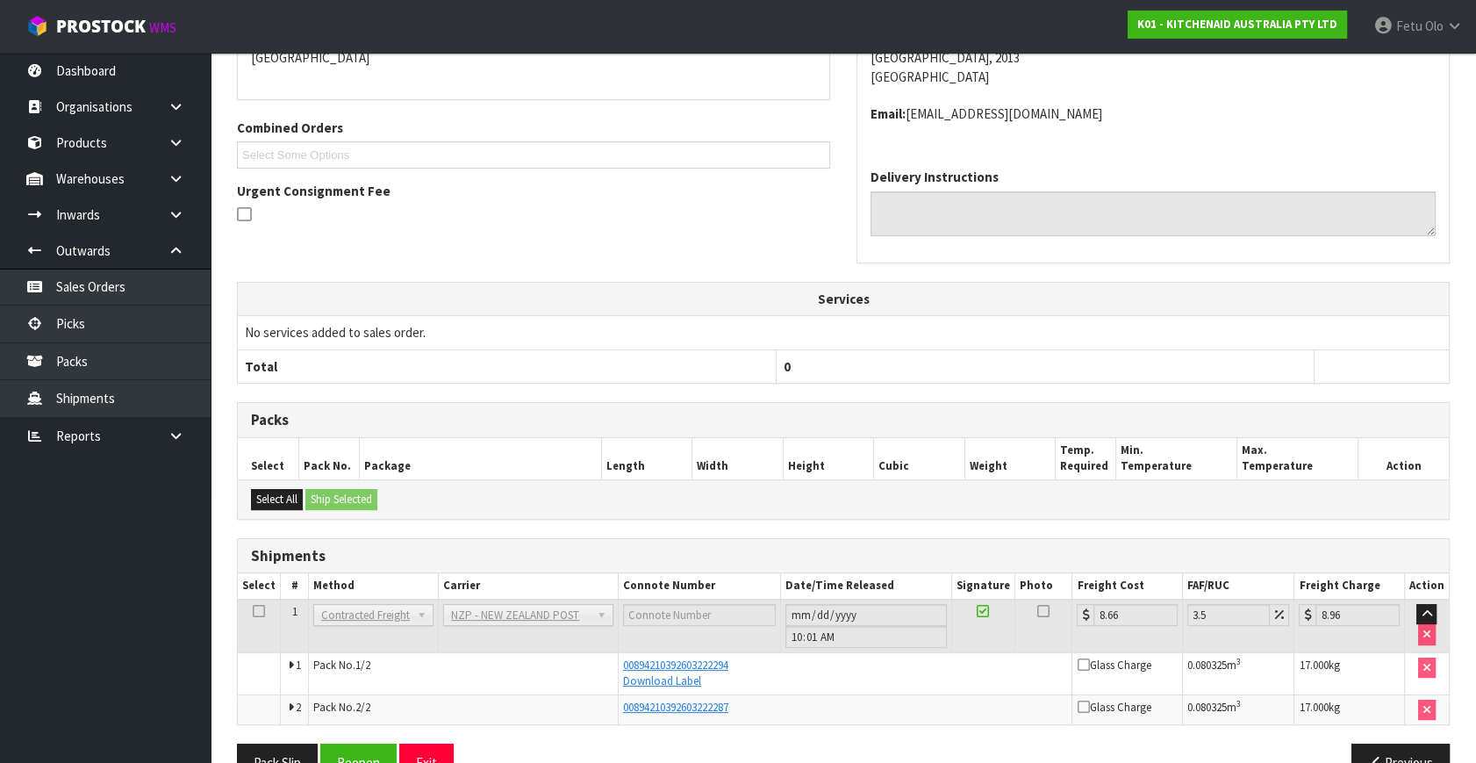
scroll to position [363, 0]
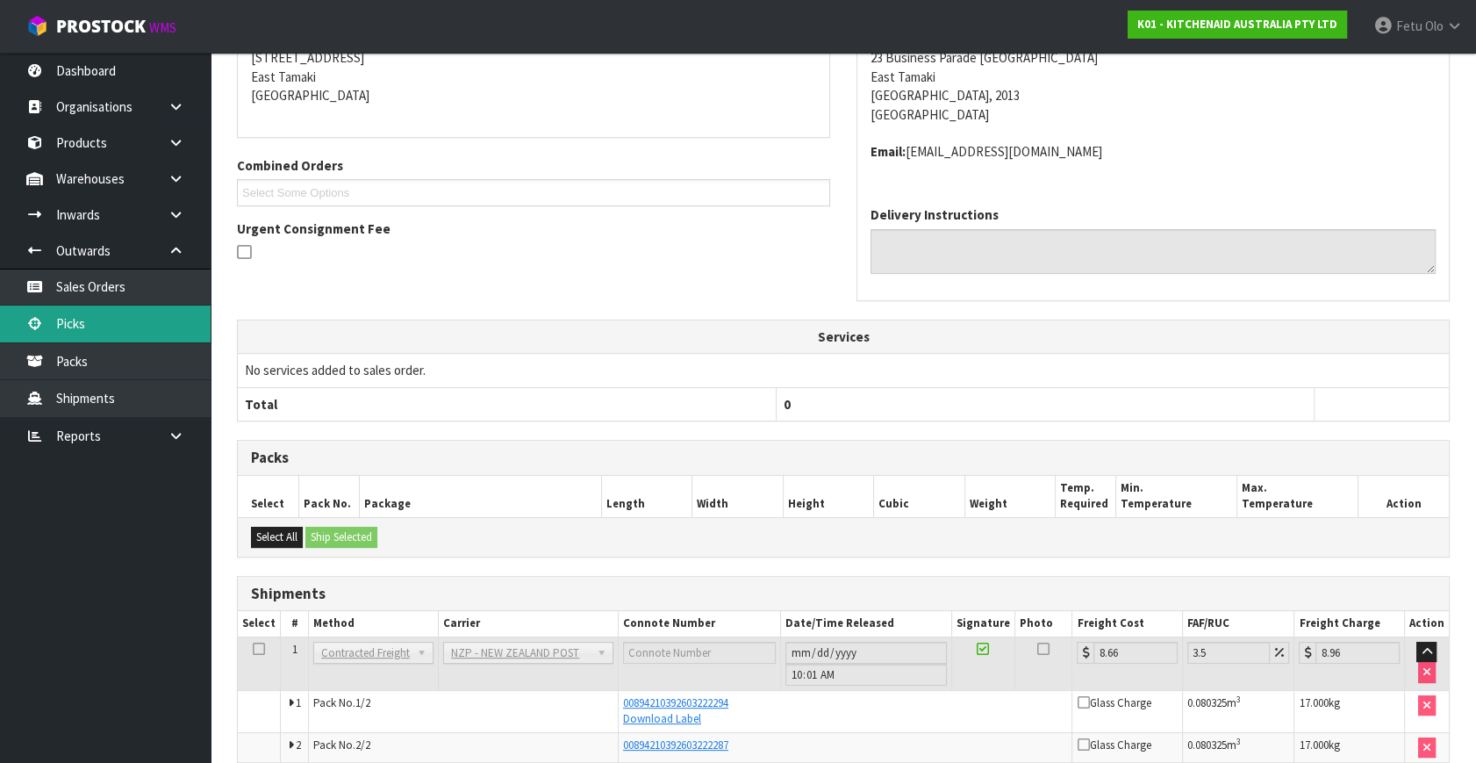
click at [61, 309] on link "Picks" at bounding box center [105, 323] width 211 height 36
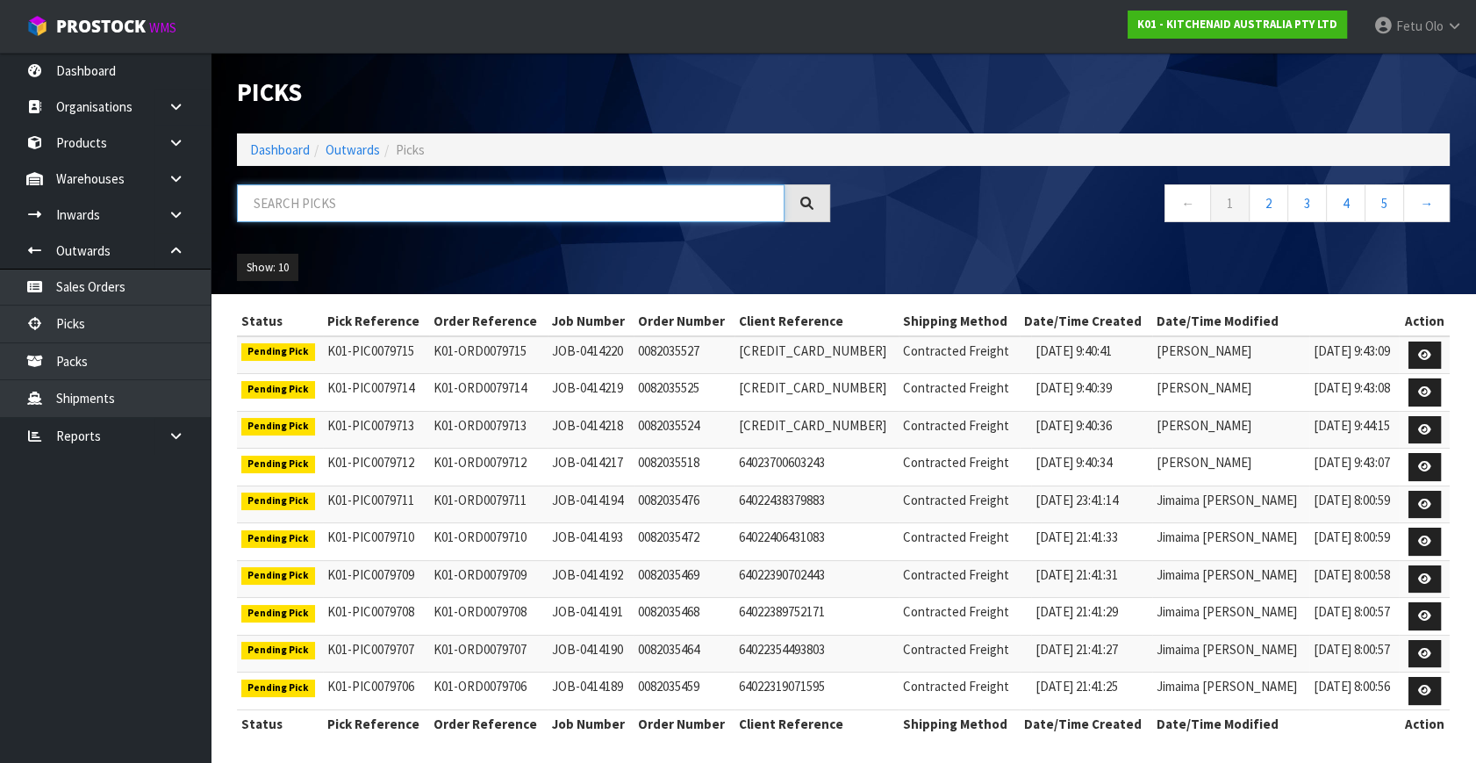
click at [524, 208] on input "text" at bounding box center [511, 203] width 548 height 38
type input "79587"
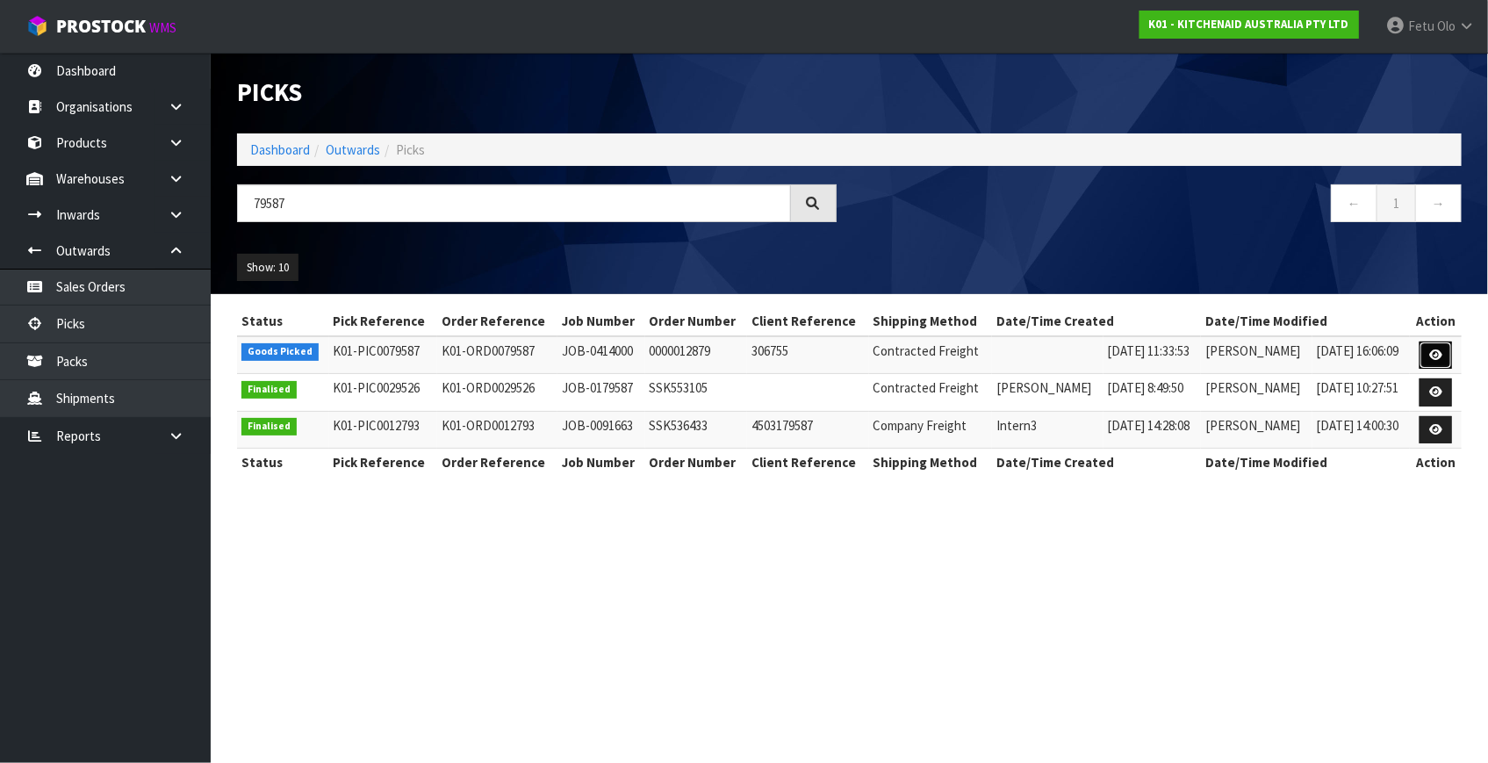
click at [1431, 355] on icon at bounding box center [1435, 354] width 13 height 11
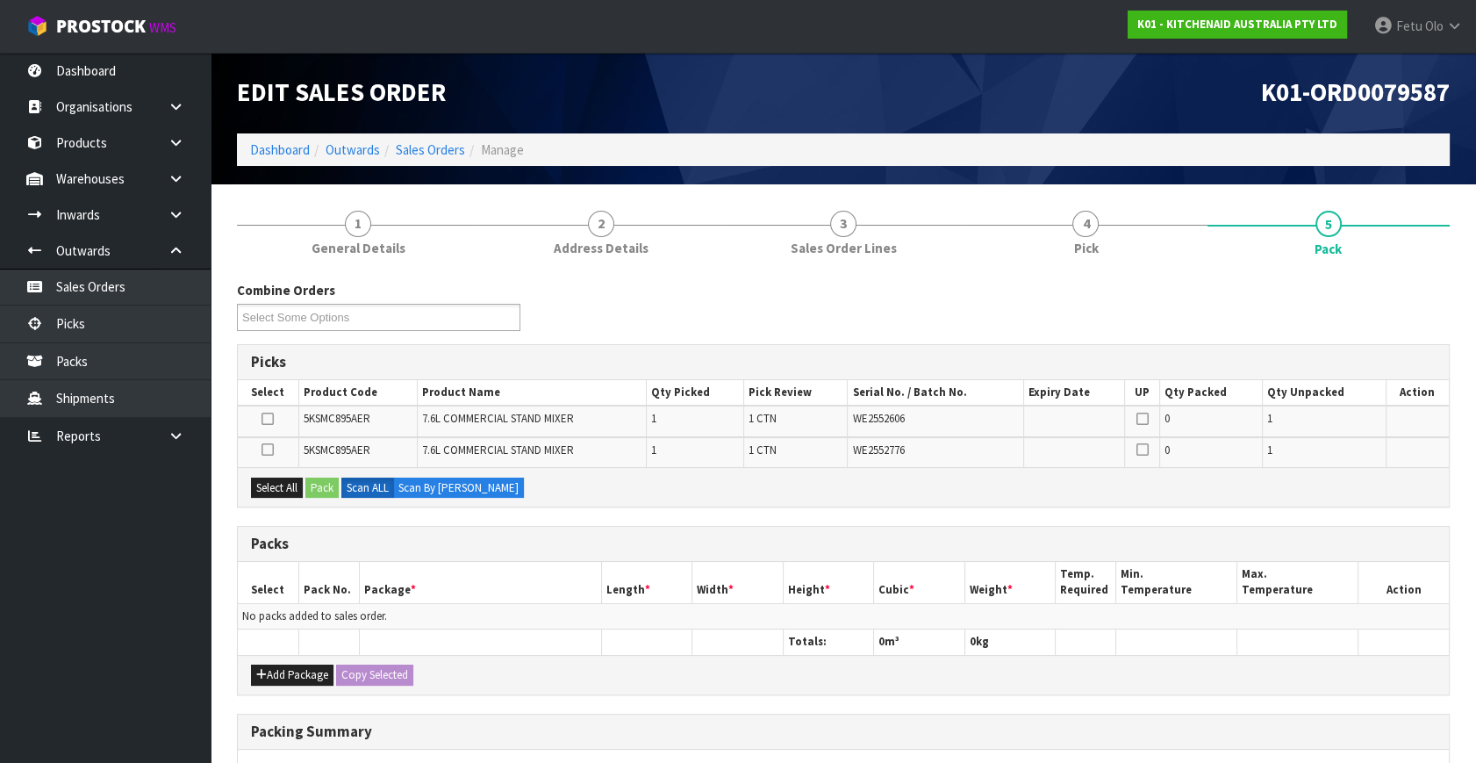
click at [710, 532] on div "Packs" at bounding box center [843, 544] width 1211 height 35
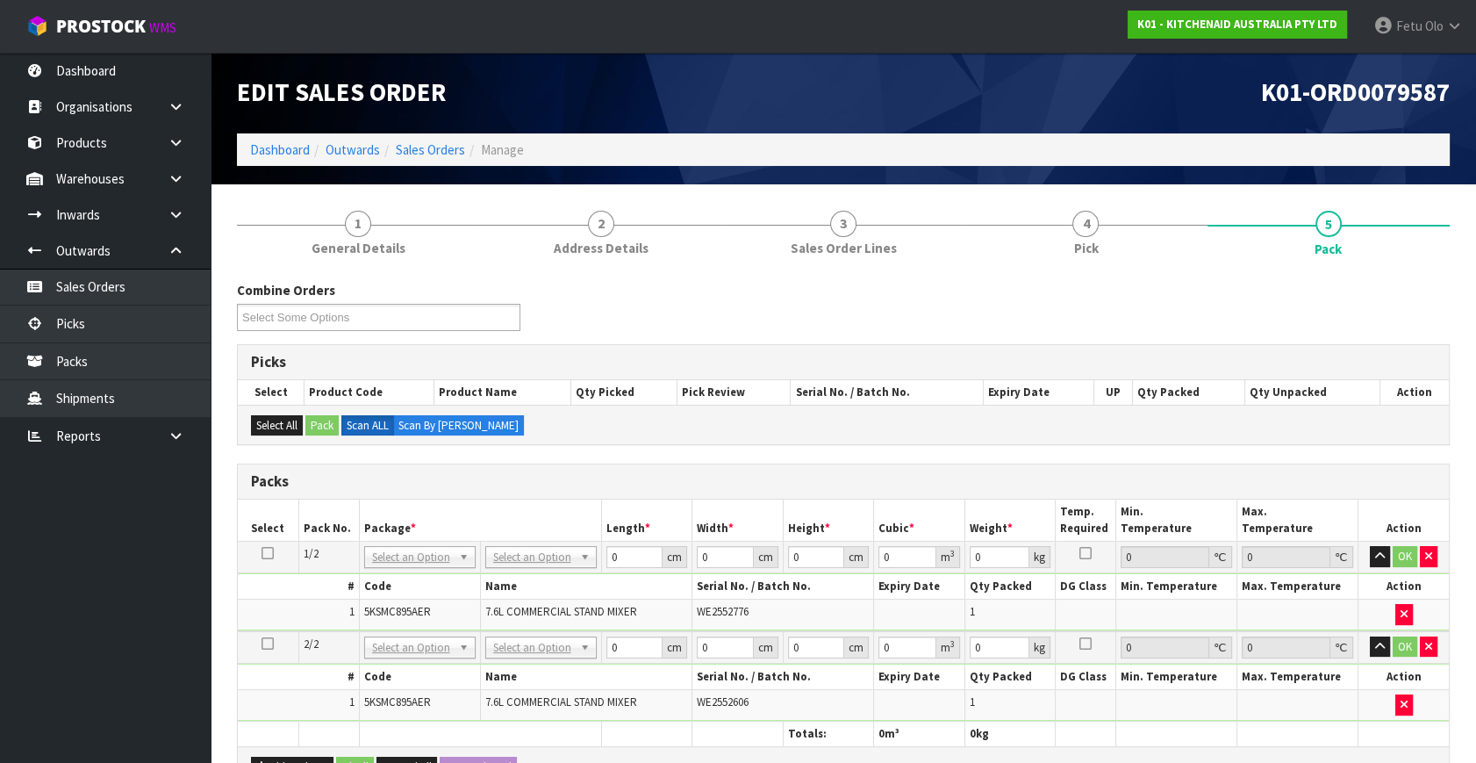
drag, startPoint x: 270, startPoint y: 552, endPoint x: 298, endPoint y: 551, distance: 28.1
click at [272, 553] on icon at bounding box center [268, 553] width 12 height 1
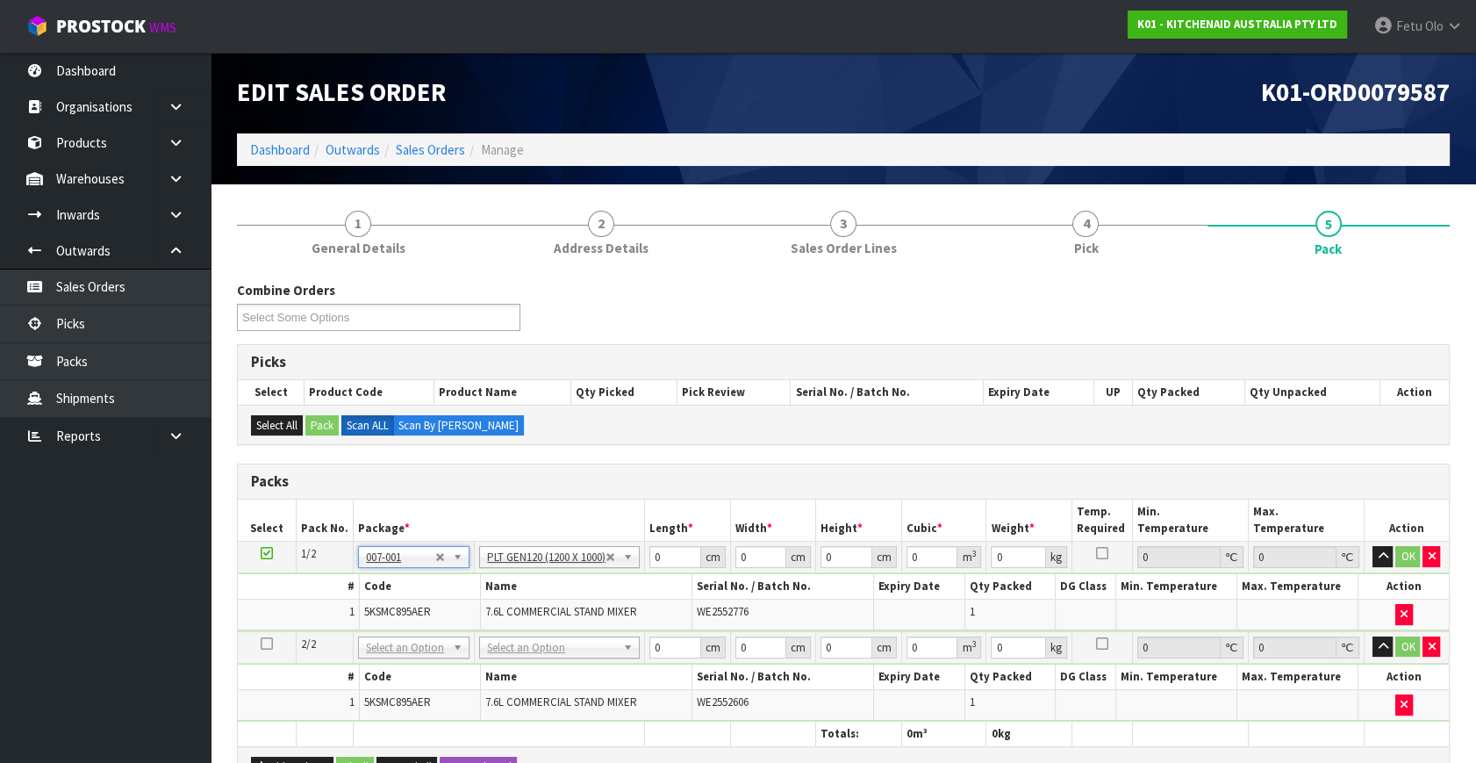
type input "120"
type input "100"
type input "16.32"
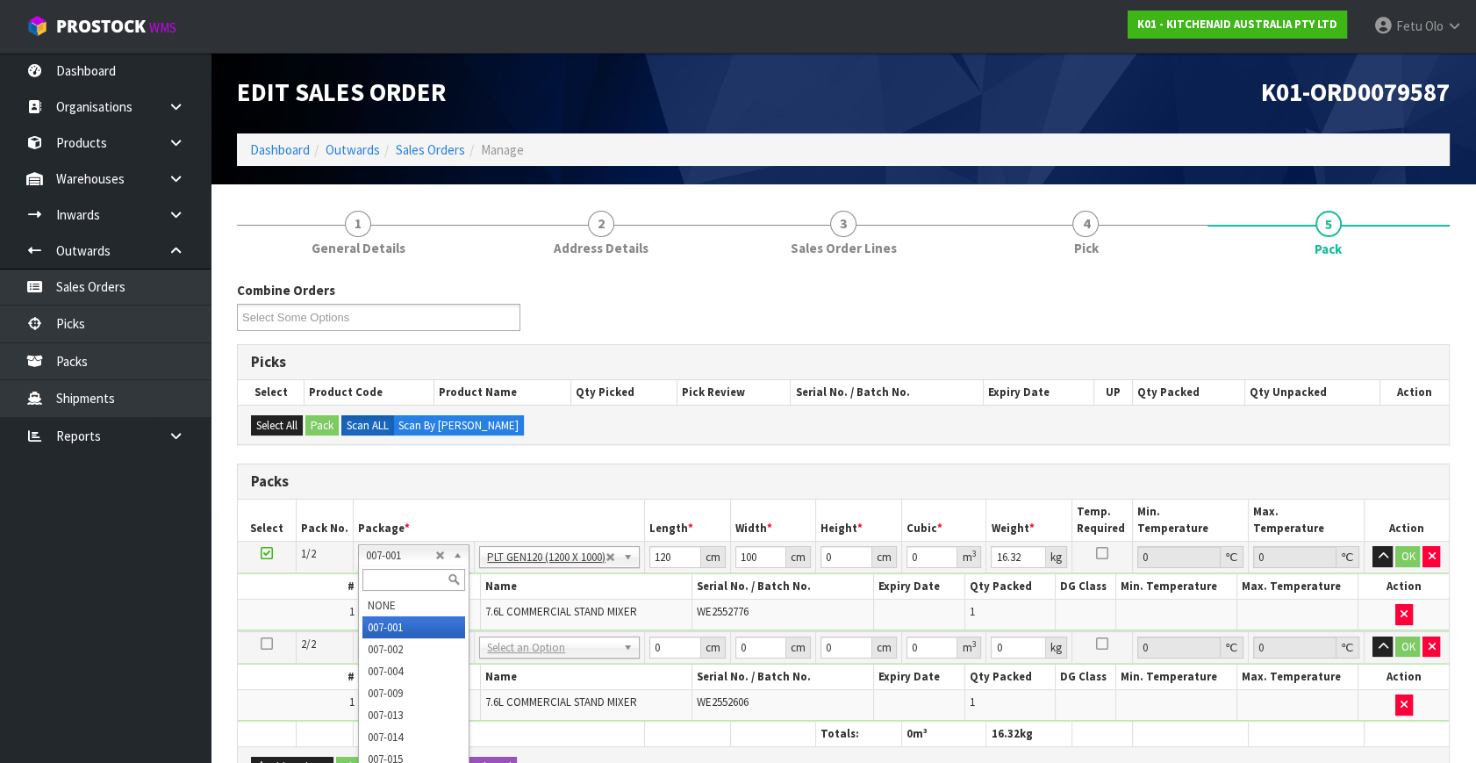
click at [383, 592] on div at bounding box center [414, 579] width 110 height 29
drag, startPoint x: 385, startPoint y: 595, endPoint x: 420, endPoint y: 597, distance: 34.3
type input "0"
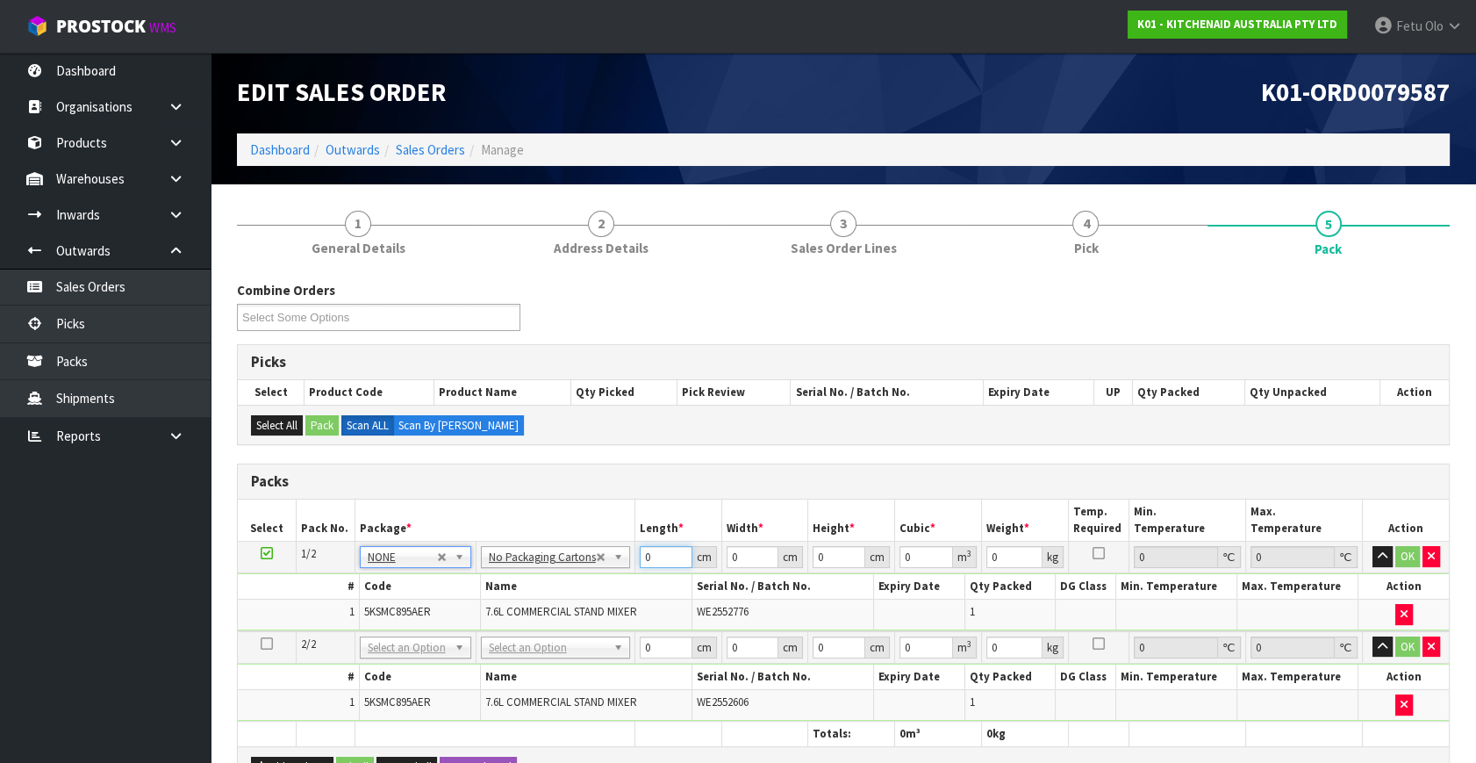
drag, startPoint x: 646, startPoint y: 559, endPoint x: 562, endPoint y: 585, distance: 88.0
click at [562, 585] on tbody "1/2 NONE 007-001 007-002 007-004 007-009 007-013 007-014 007-015 007-017 007-01…" at bounding box center [843, 587] width 1211 height 90
type input "45"
type input "35"
type input "5"
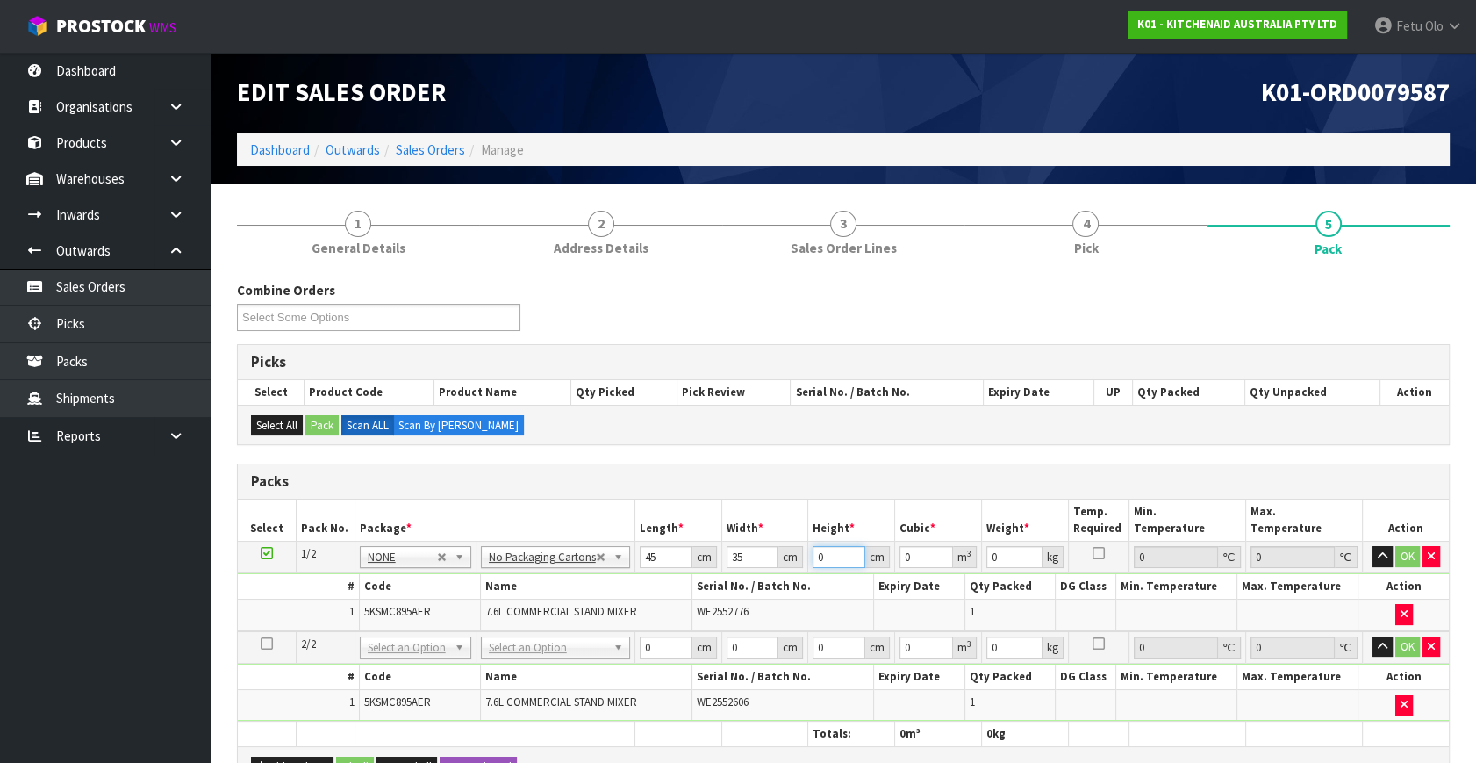
type input "0.007875"
type input "51"
type input "0.080325"
type input "51"
type input "17"
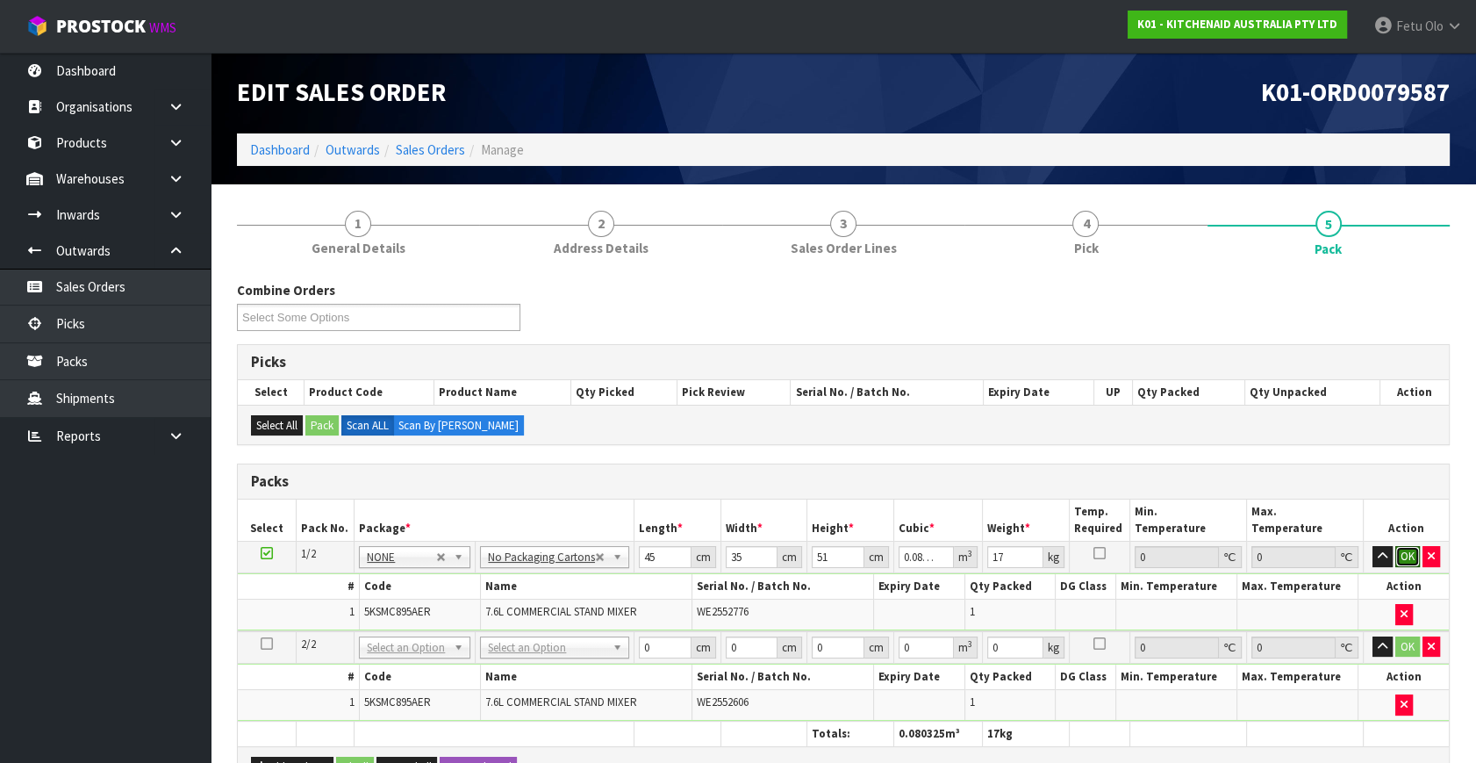
click button "OK" at bounding box center [1408, 556] width 25 height 21
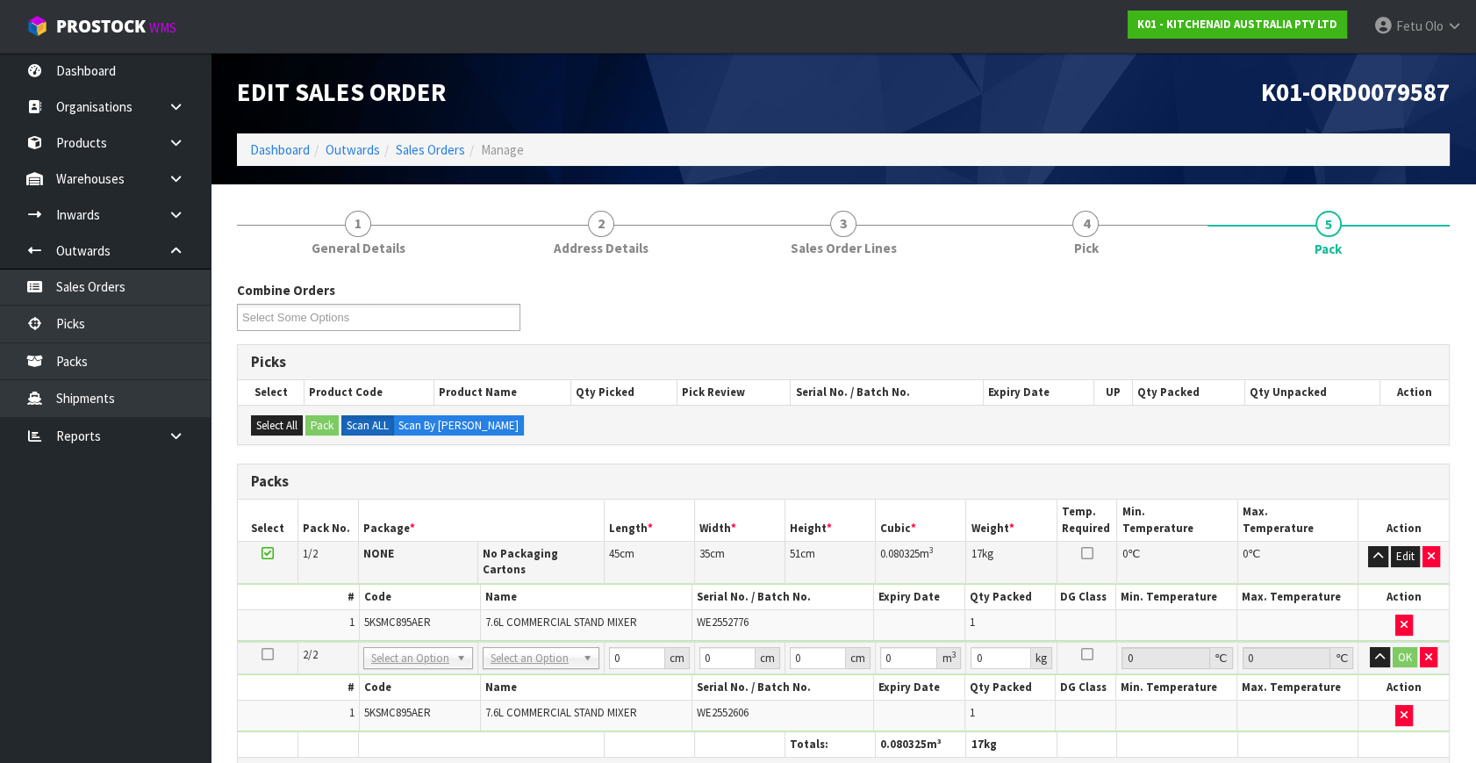
scroll to position [79, 0]
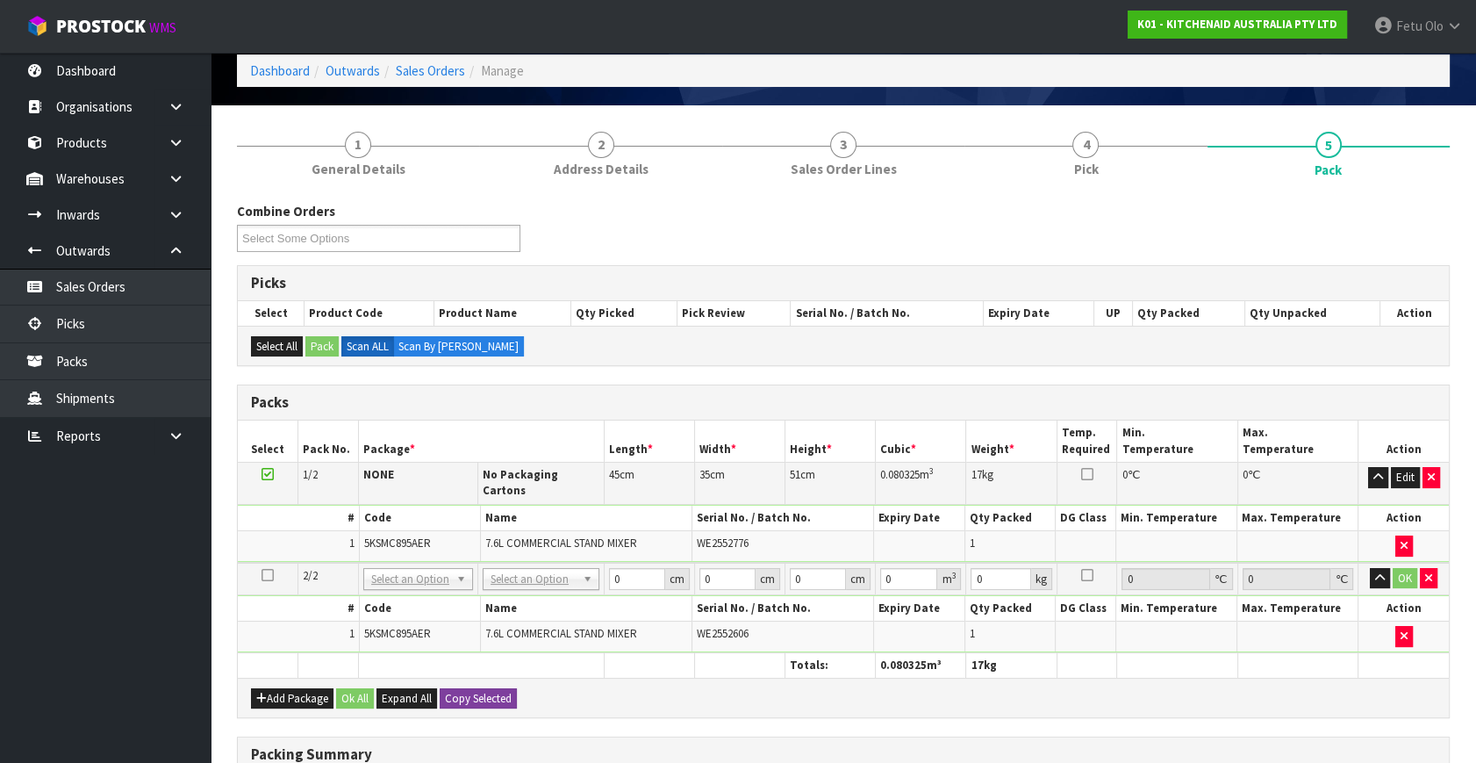
click at [502, 678] on div "Add Package Ok All Expand All Copy Selected" at bounding box center [843, 697] width 1211 height 39
click at [501, 688] on button "Copy Selected" at bounding box center [478, 698] width 77 height 21
click at [501, 688] on button "Confirm Copy Selected" at bounding box center [498, 698] width 116 height 21
type input "45"
type input "35"
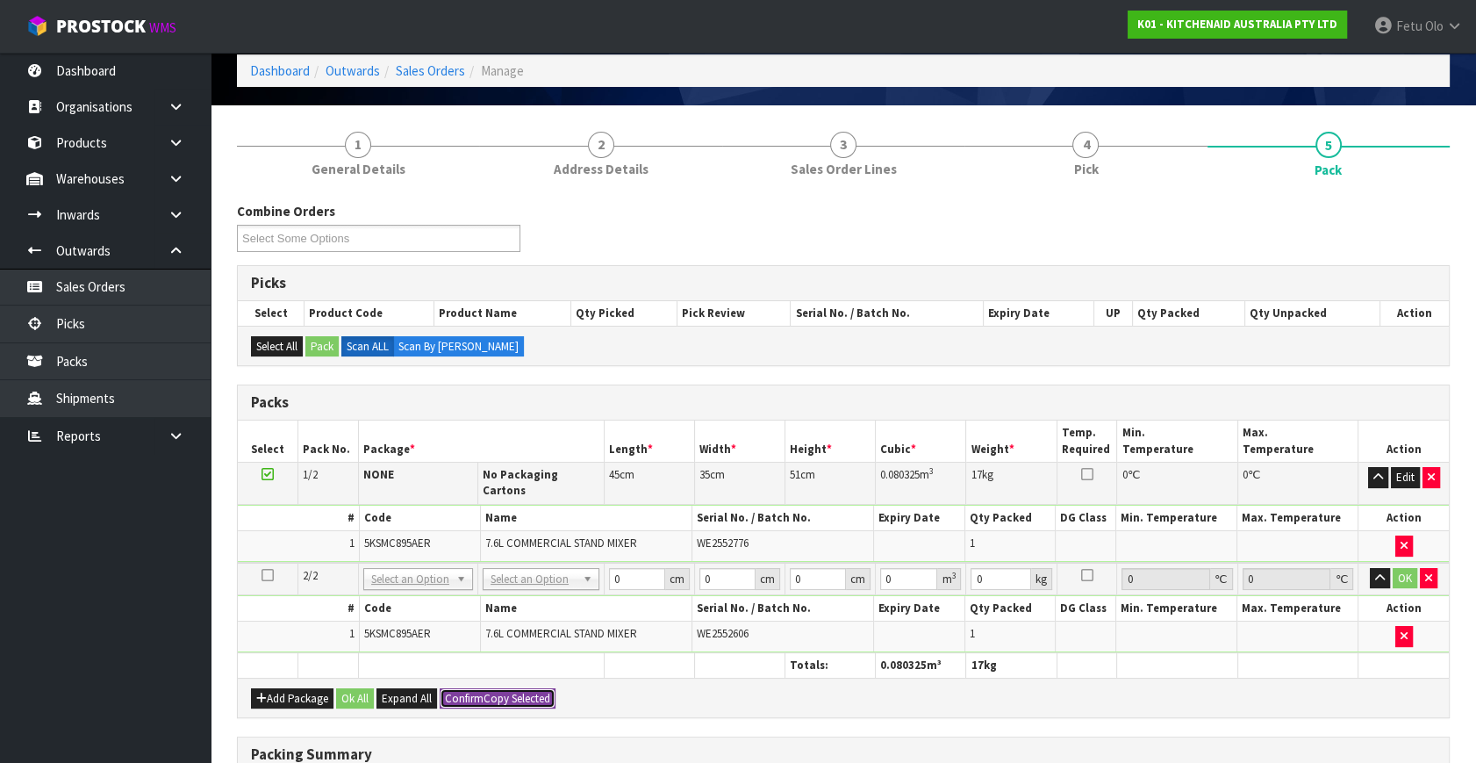
type input "51"
type input "0.080325"
type input "17"
type input "2"
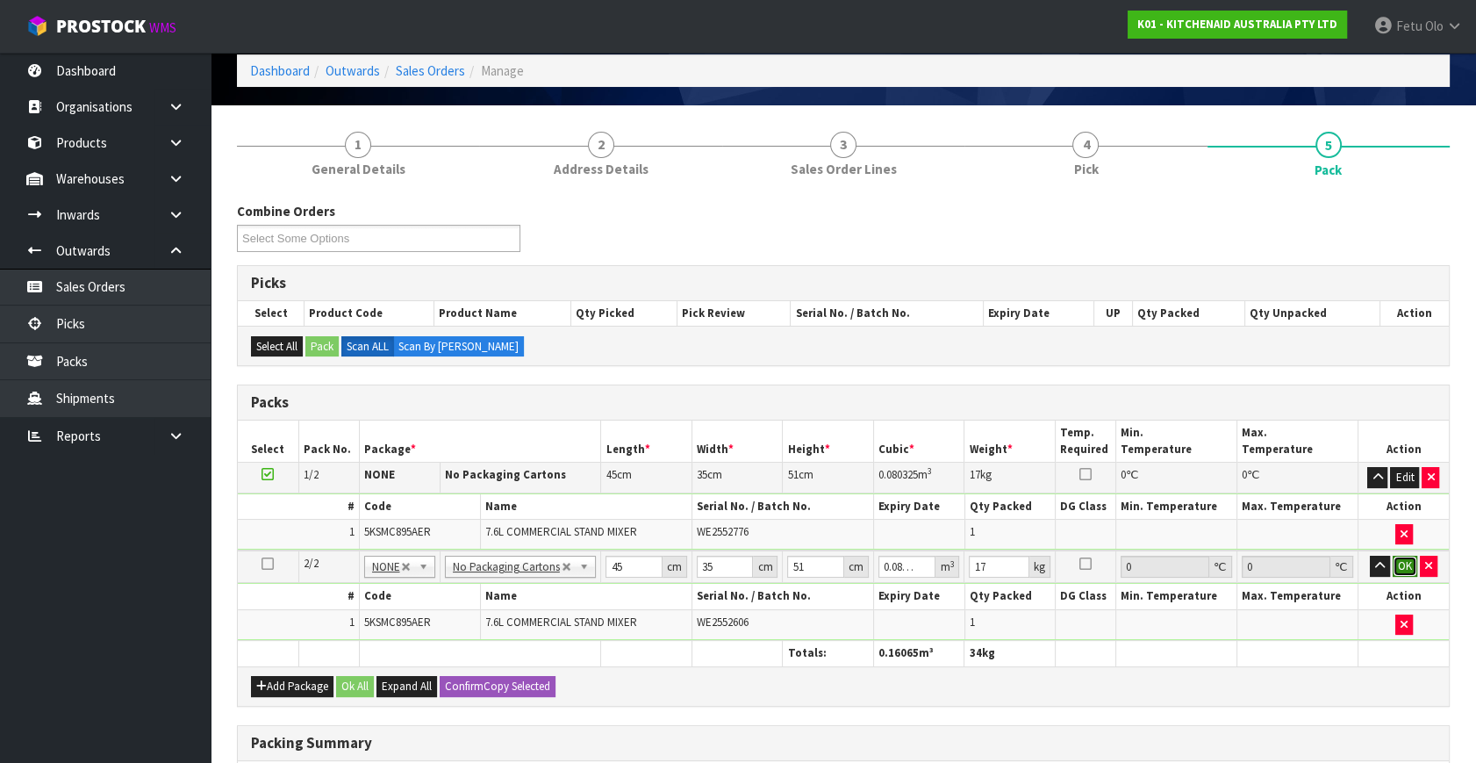
click at [1400, 556] on button "OK" at bounding box center [1405, 566] width 25 height 21
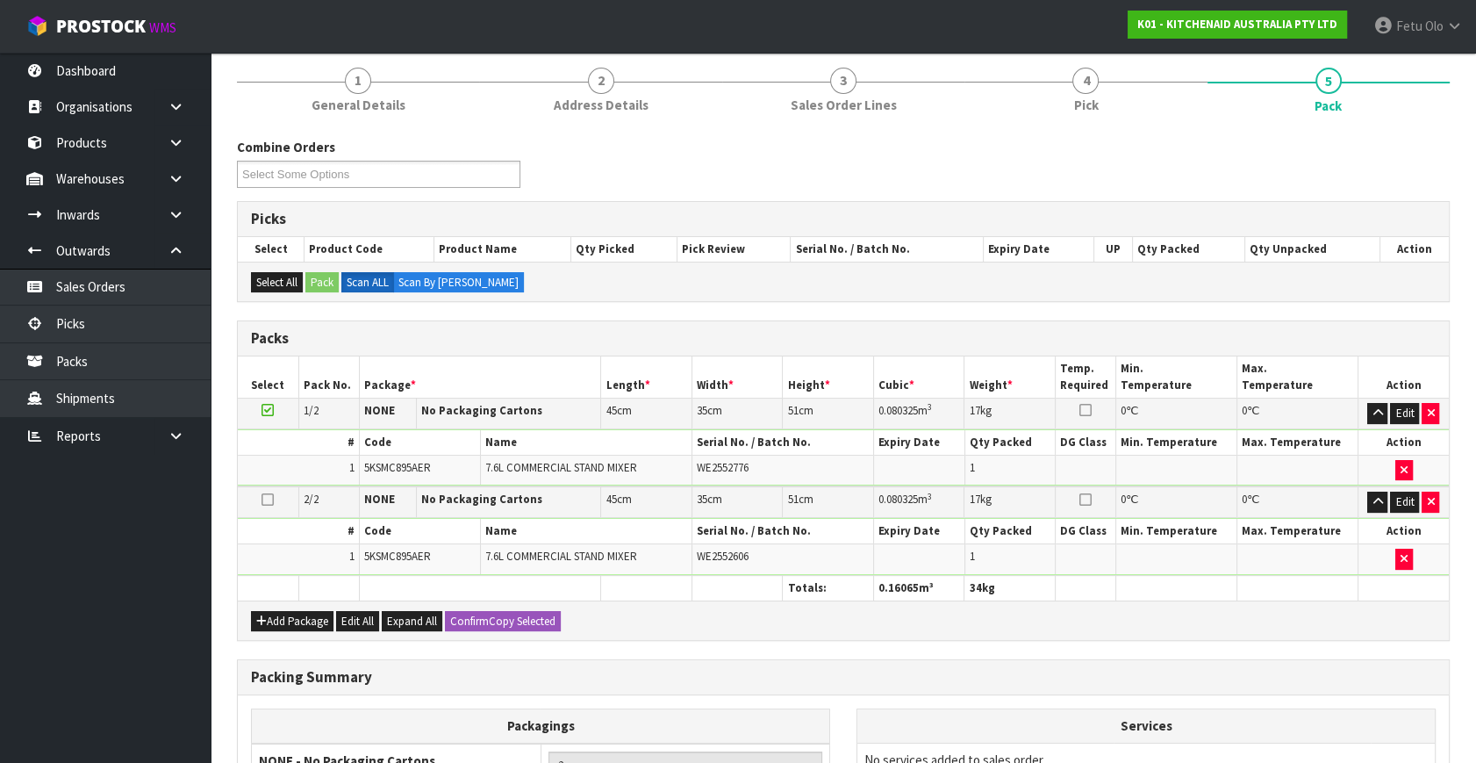
scroll to position [349, 0]
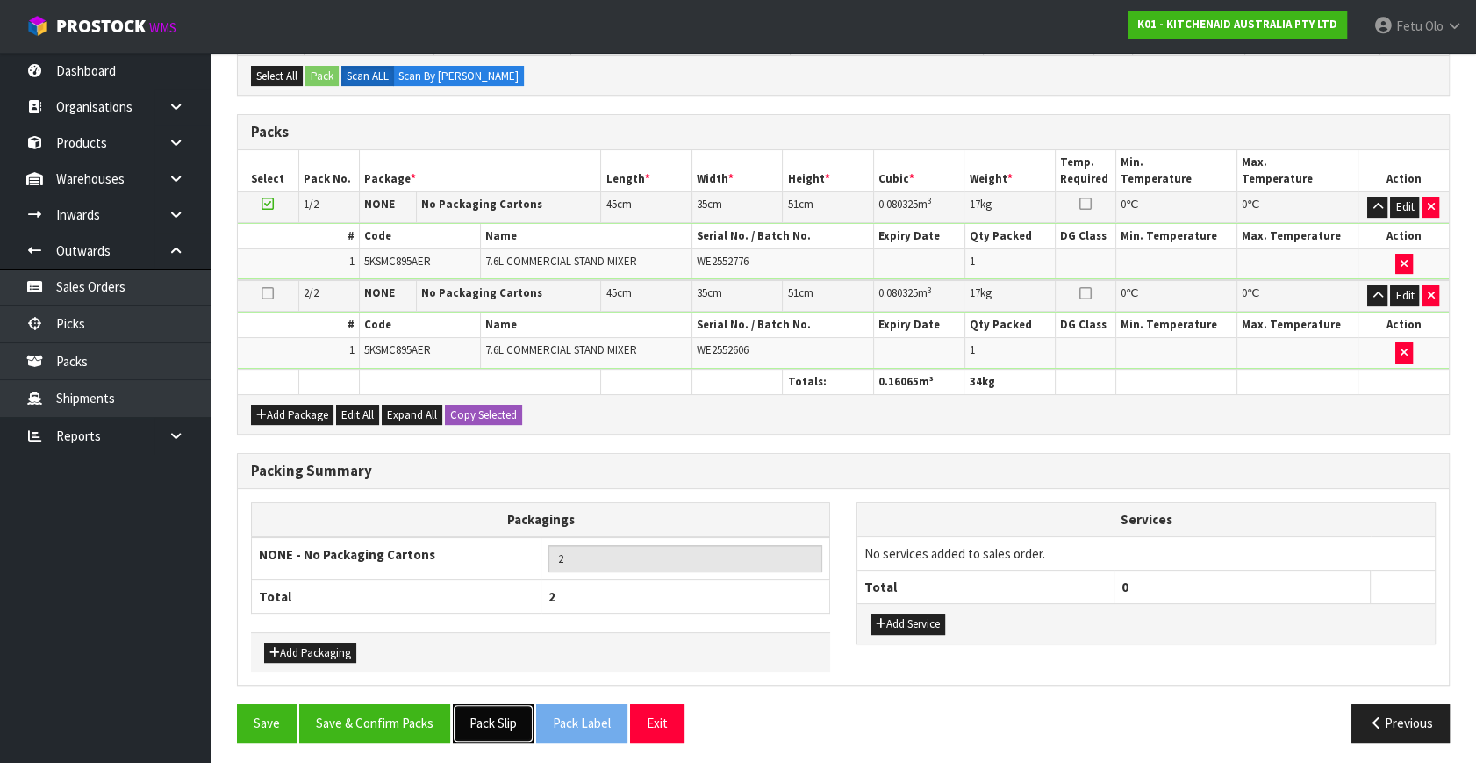
click at [494, 722] on button "Pack Slip" at bounding box center [493, 723] width 81 height 38
click at [622, 445] on div "Combine Orders K01-ORD0079171 K01-ORD0079426 K01-ORD0079434 K01-ORD0079480 K01-…" at bounding box center [843, 344] width 1213 height 824
click at [499, 714] on button "Pack Slip" at bounding box center [493, 723] width 81 height 38
click at [386, 722] on button "Save & Confirm Packs" at bounding box center [374, 723] width 151 height 38
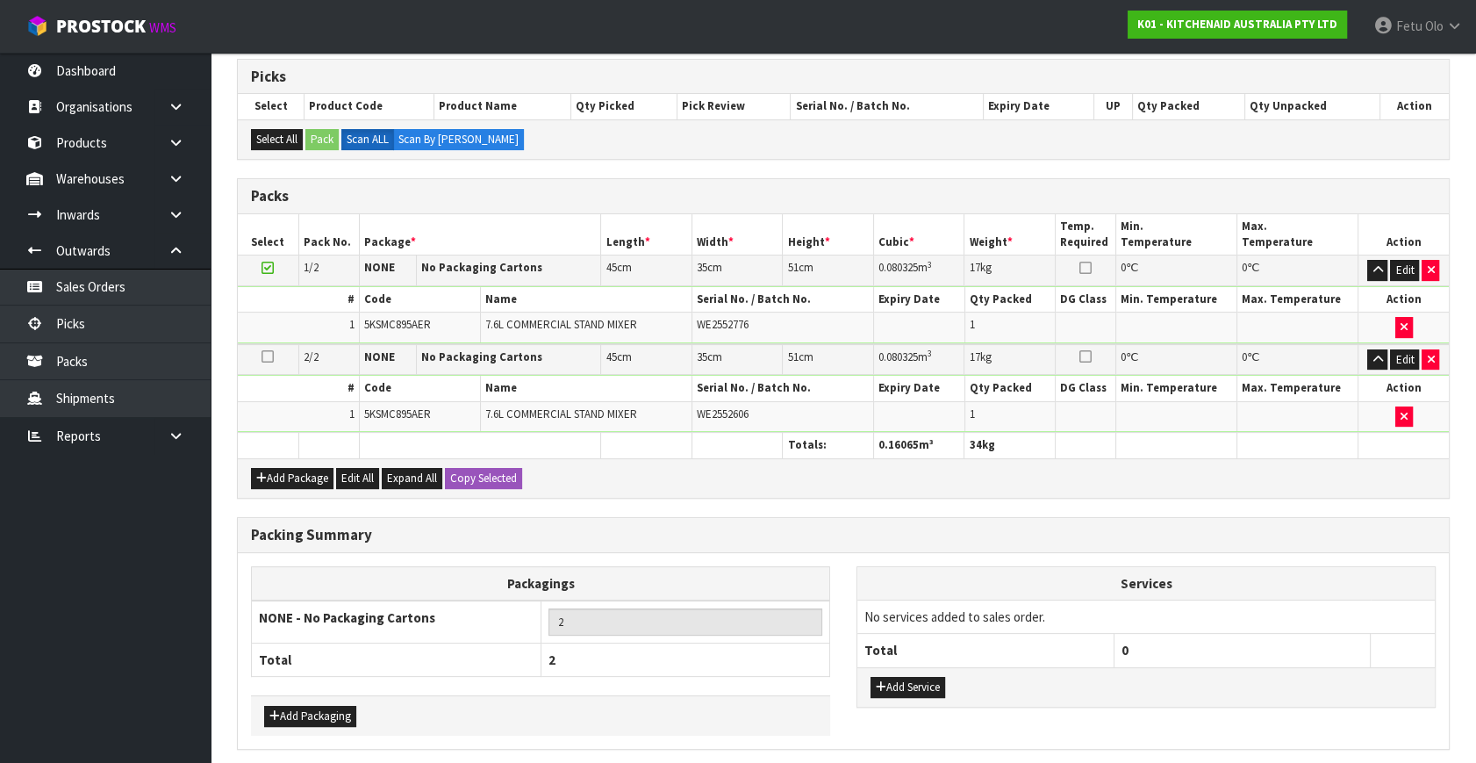
scroll to position [0, 0]
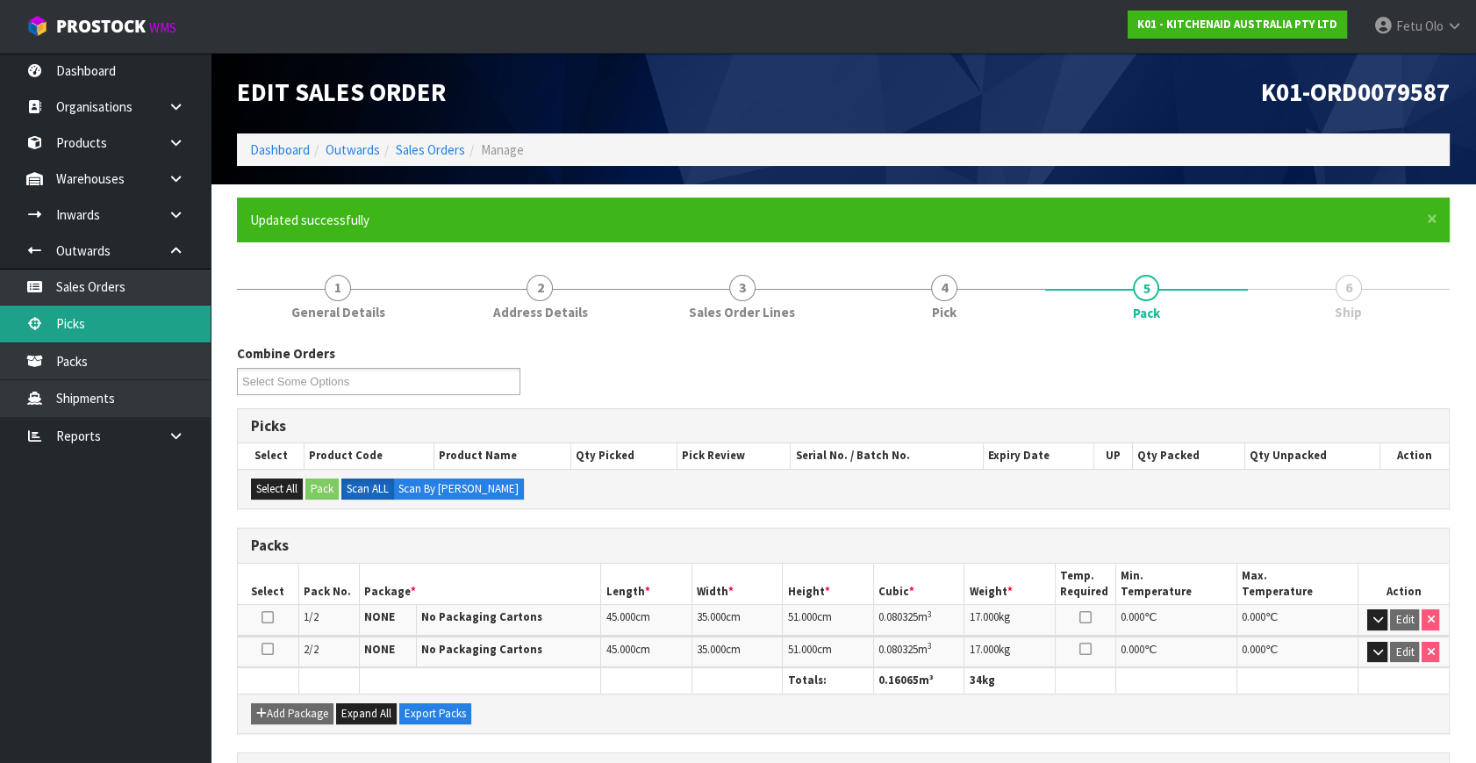
click at [104, 327] on link "Picks" at bounding box center [105, 323] width 211 height 36
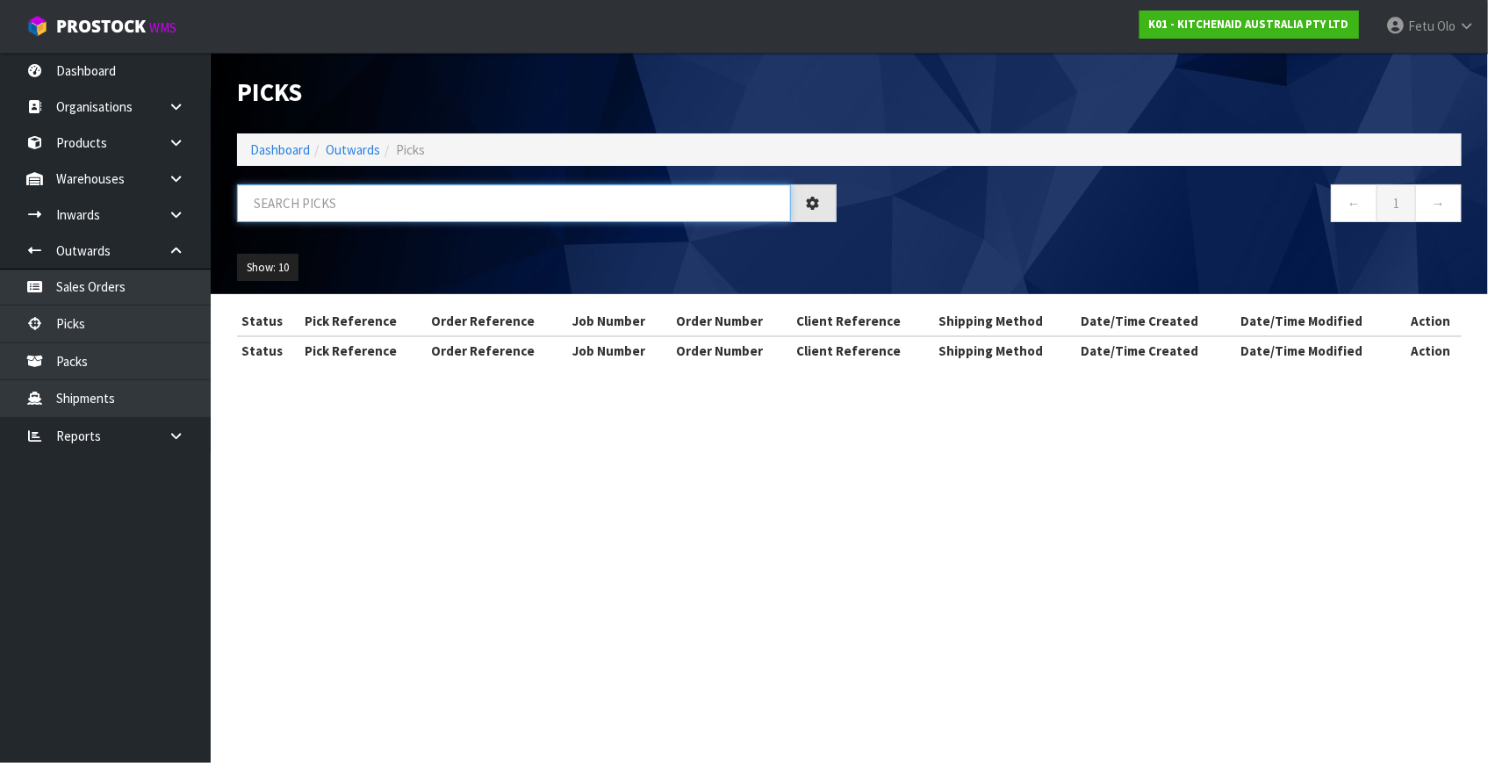
click at [453, 213] on input "text" at bounding box center [514, 203] width 554 height 38
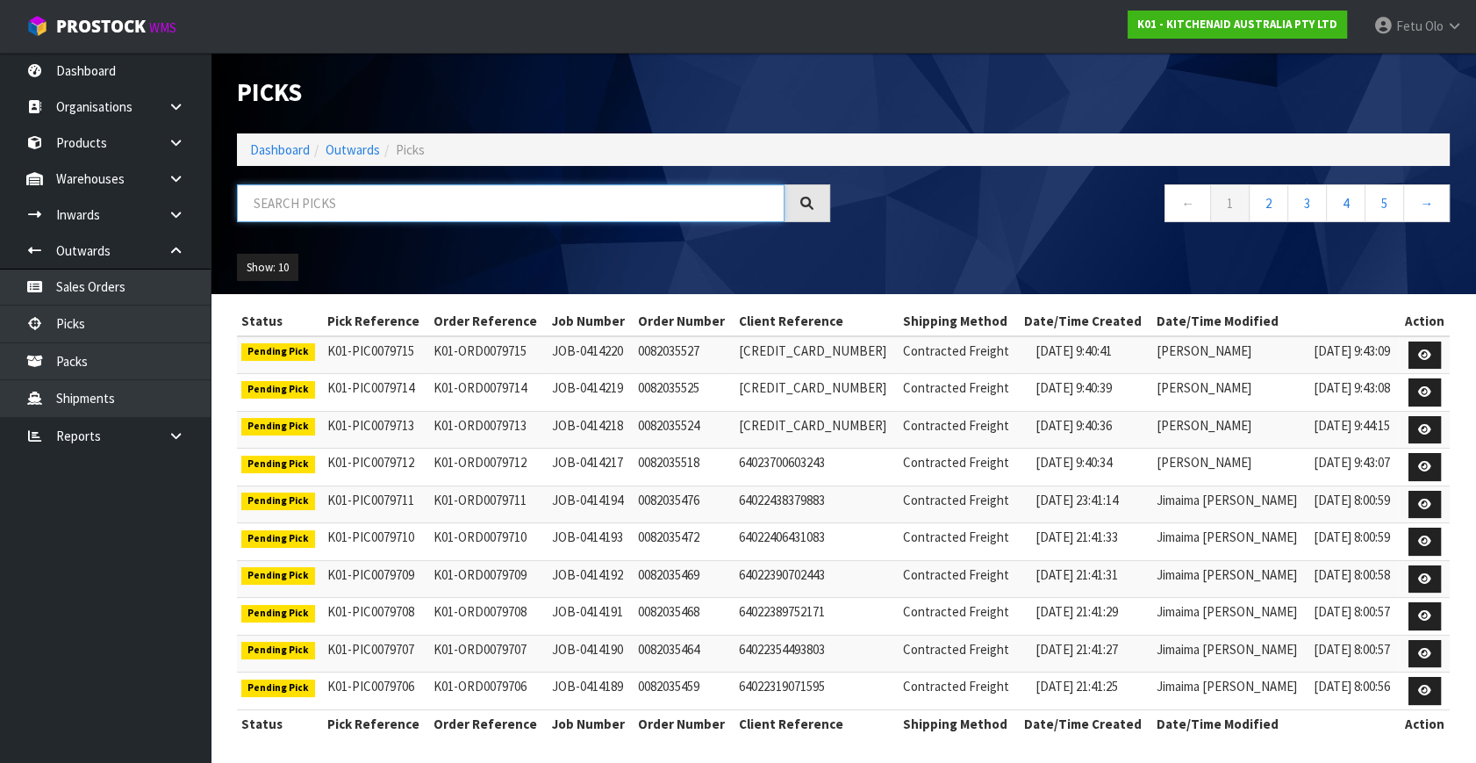
click at [452, 213] on input "text" at bounding box center [511, 203] width 548 height 38
type input "79593"
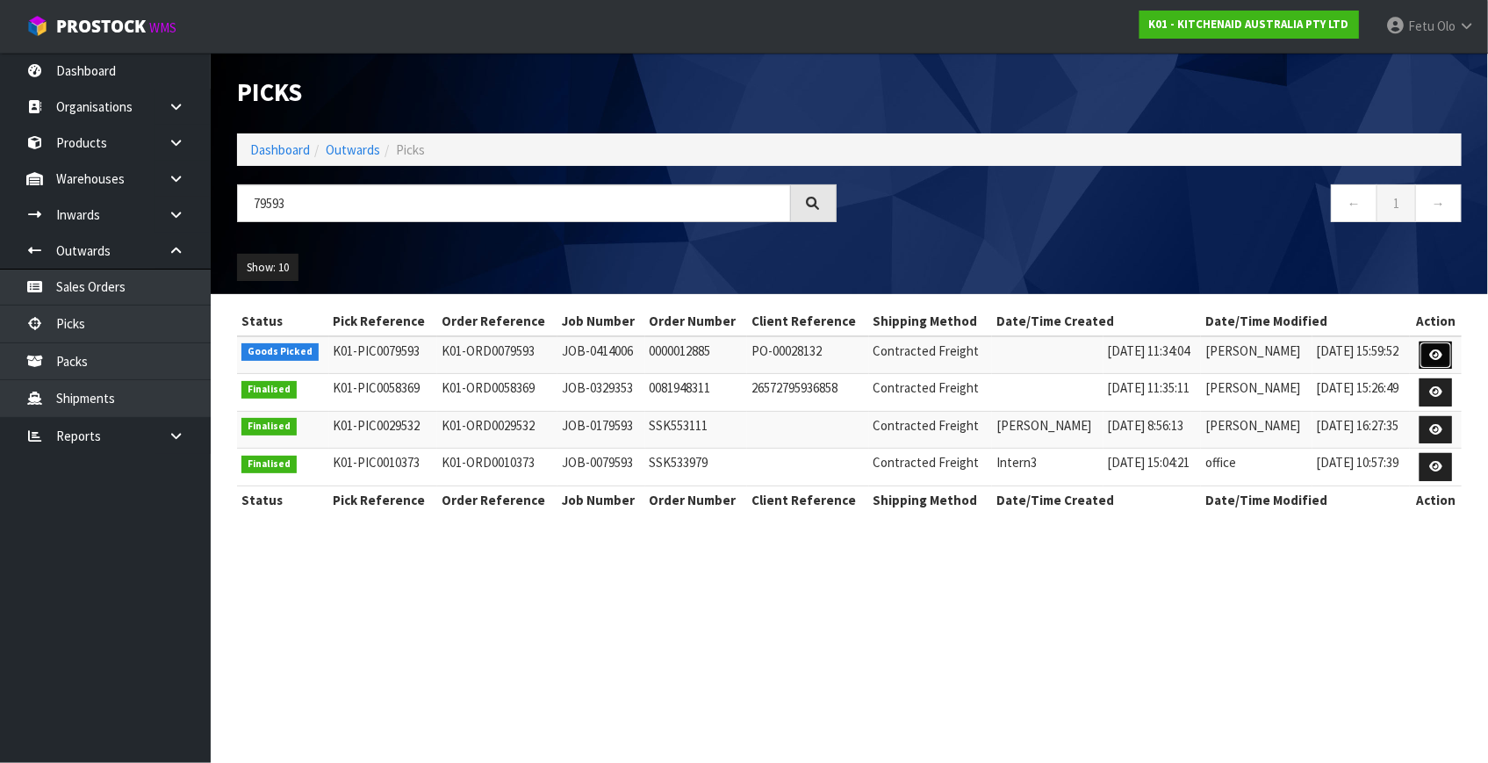
click at [1422, 351] on link at bounding box center [1435, 355] width 32 height 28
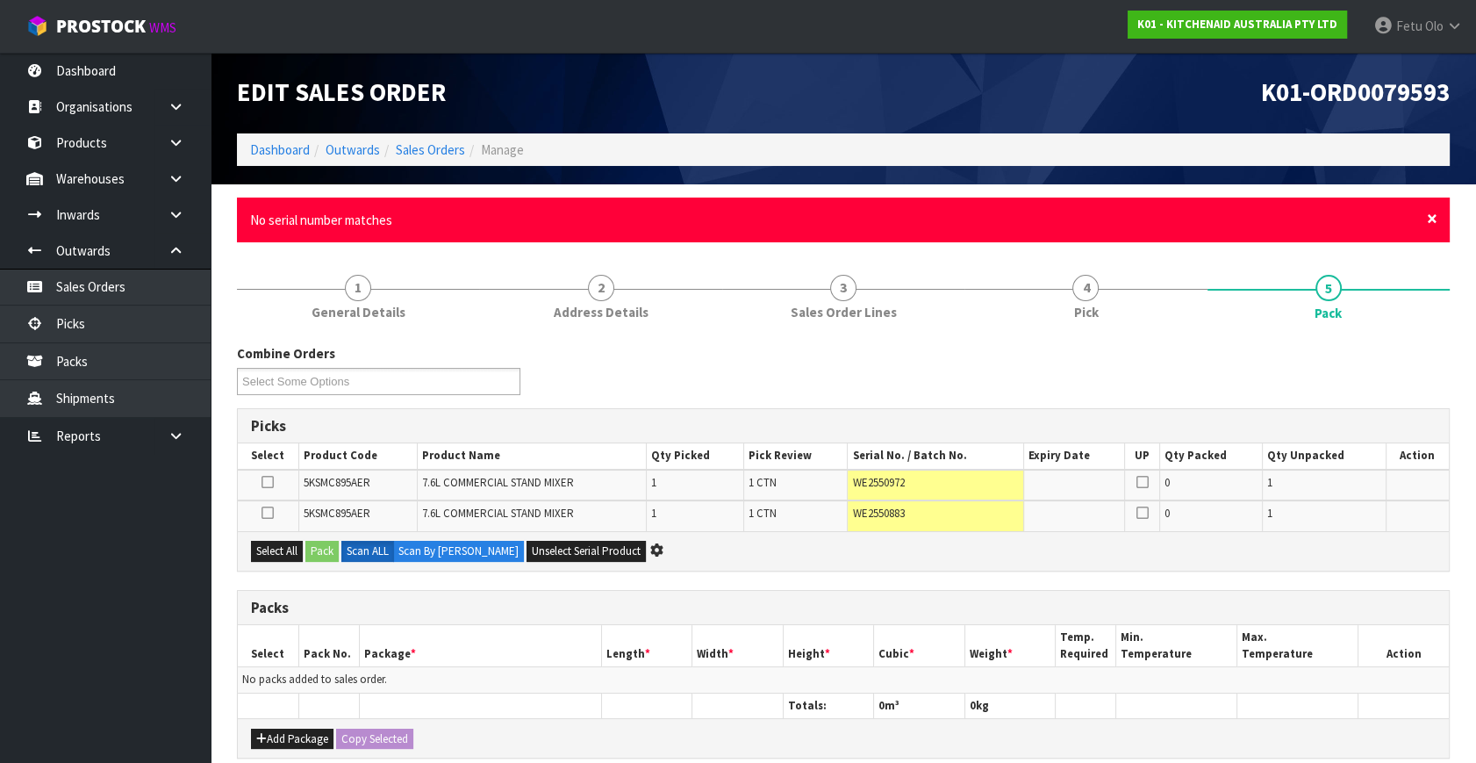
click at [1428, 219] on span "×" at bounding box center [1432, 218] width 11 height 25
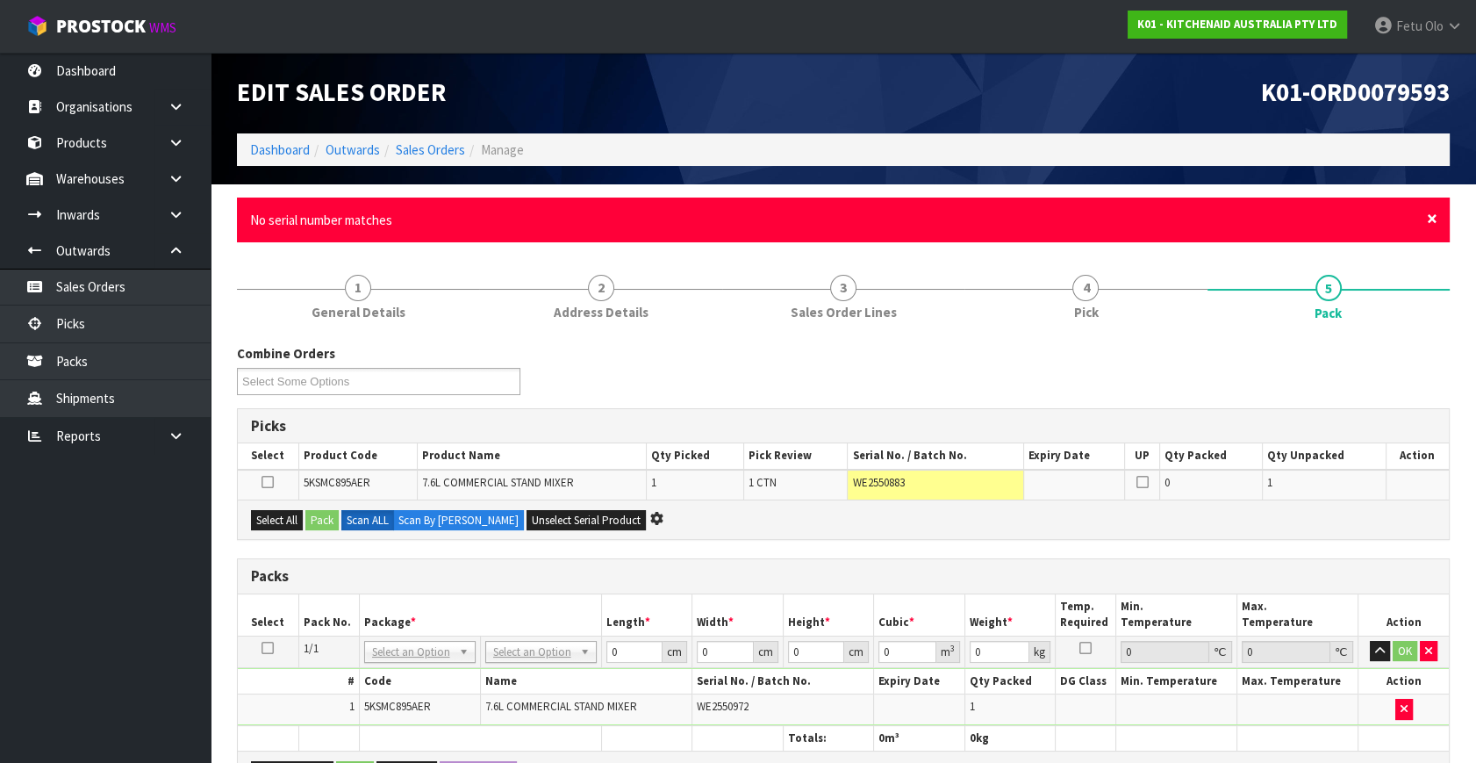
click at [1432, 224] on span "×" at bounding box center [1432, 218] width 11 height 25
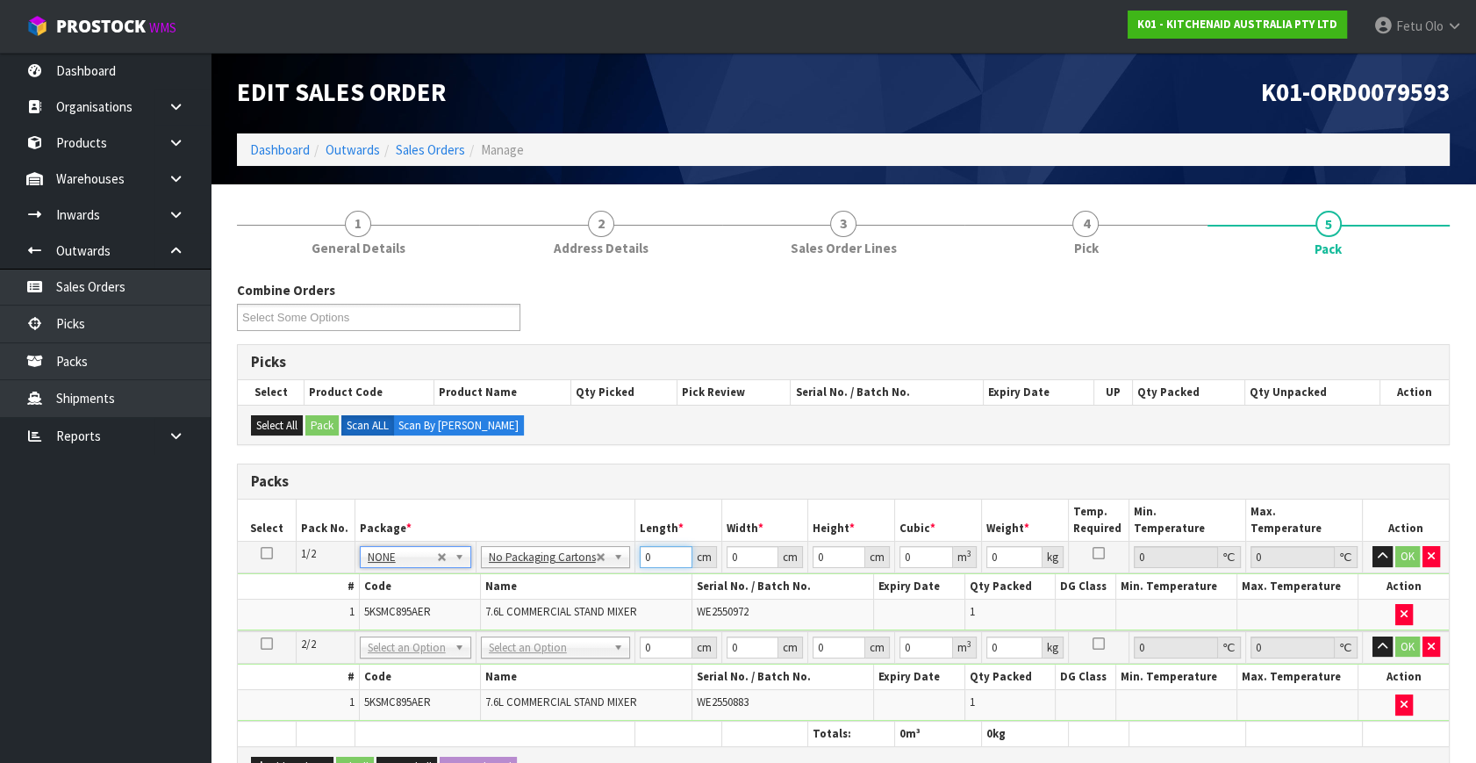
drag, startPoint x: 658, startPoint y: 557, endPoint x: 574, endPoint y: 576, distance: 86.3
click at [575, 576] on tbody "1/2 NONE 007-001 007-002 007-004 007-009 007-013 007-014 007-015 007-017 007-01…" at bounding box center [843, 587] width 1211 height 90
type input "45"
type input "35"
type input "5"
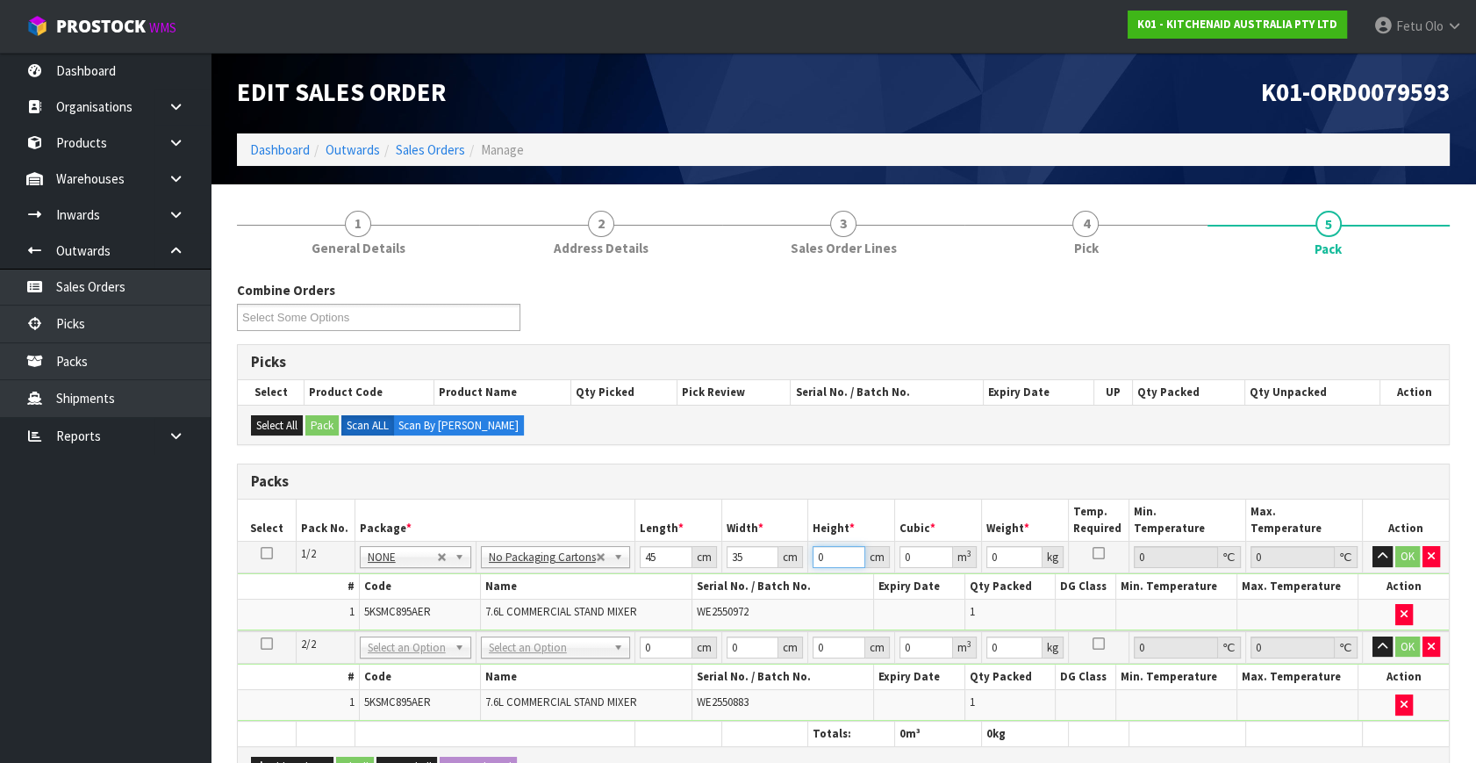
type input "0.007875"
type input "51"
type input "0.080325"
type input "51"
type input "17"
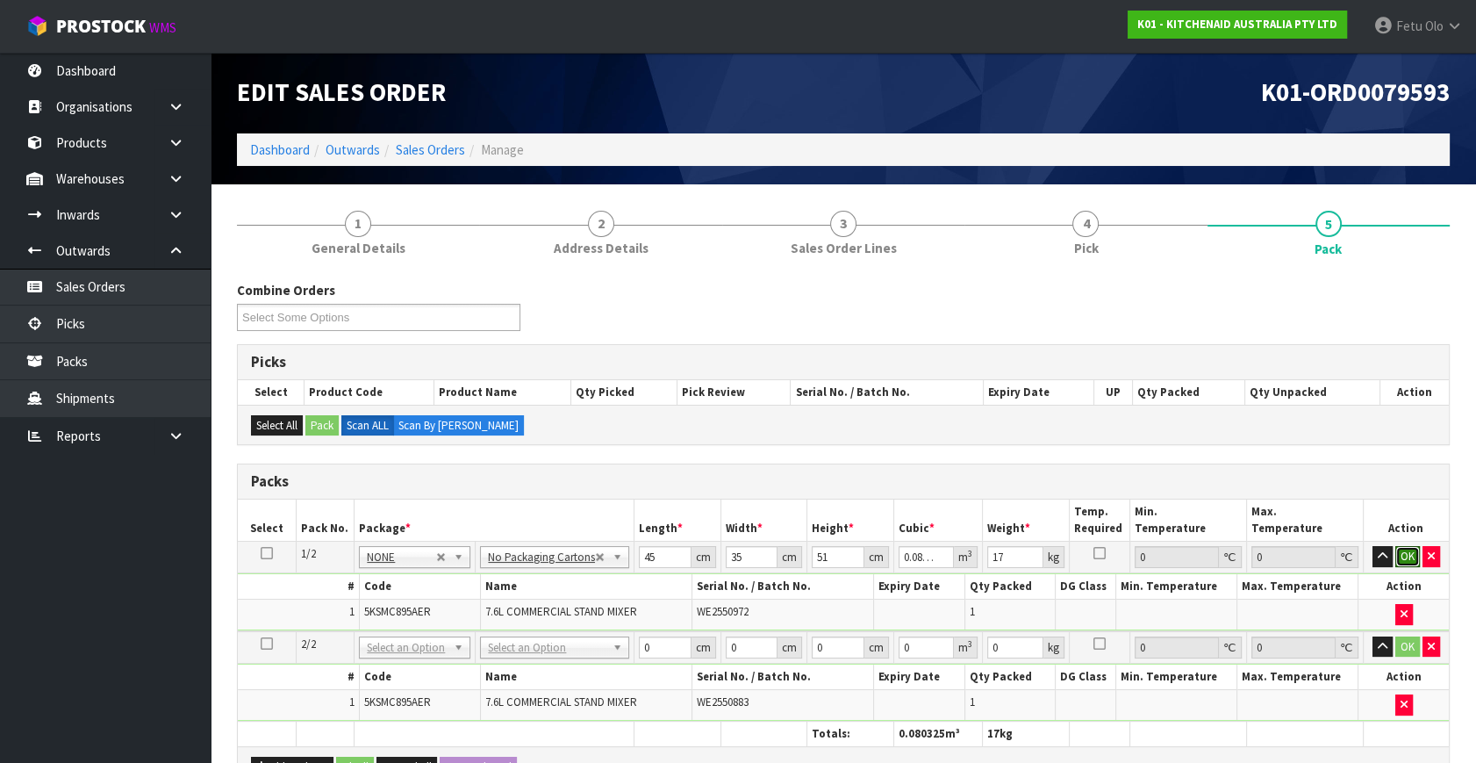
click button "OK" at bounding box center [1408, 556] width 25 height 21
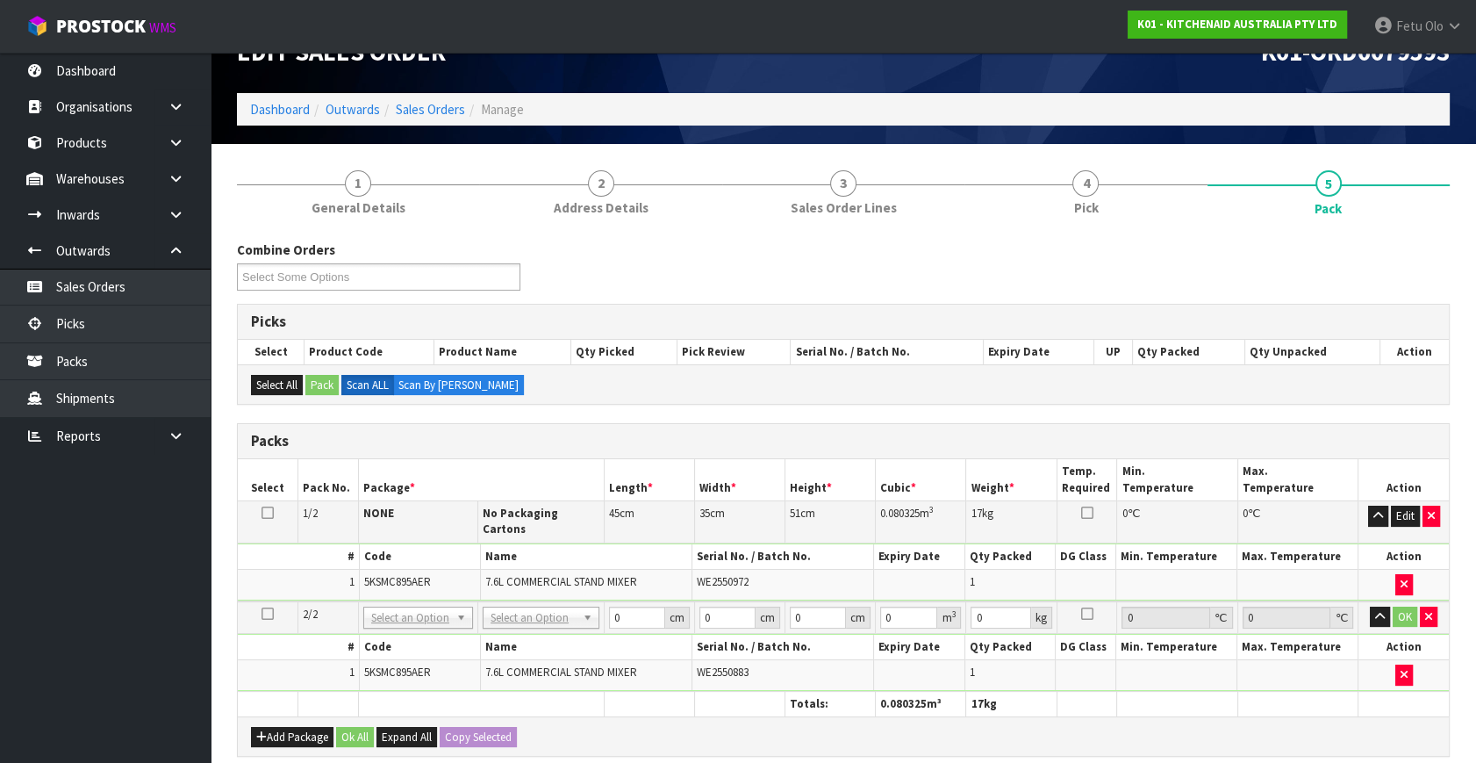
scroll to position [79, 0]
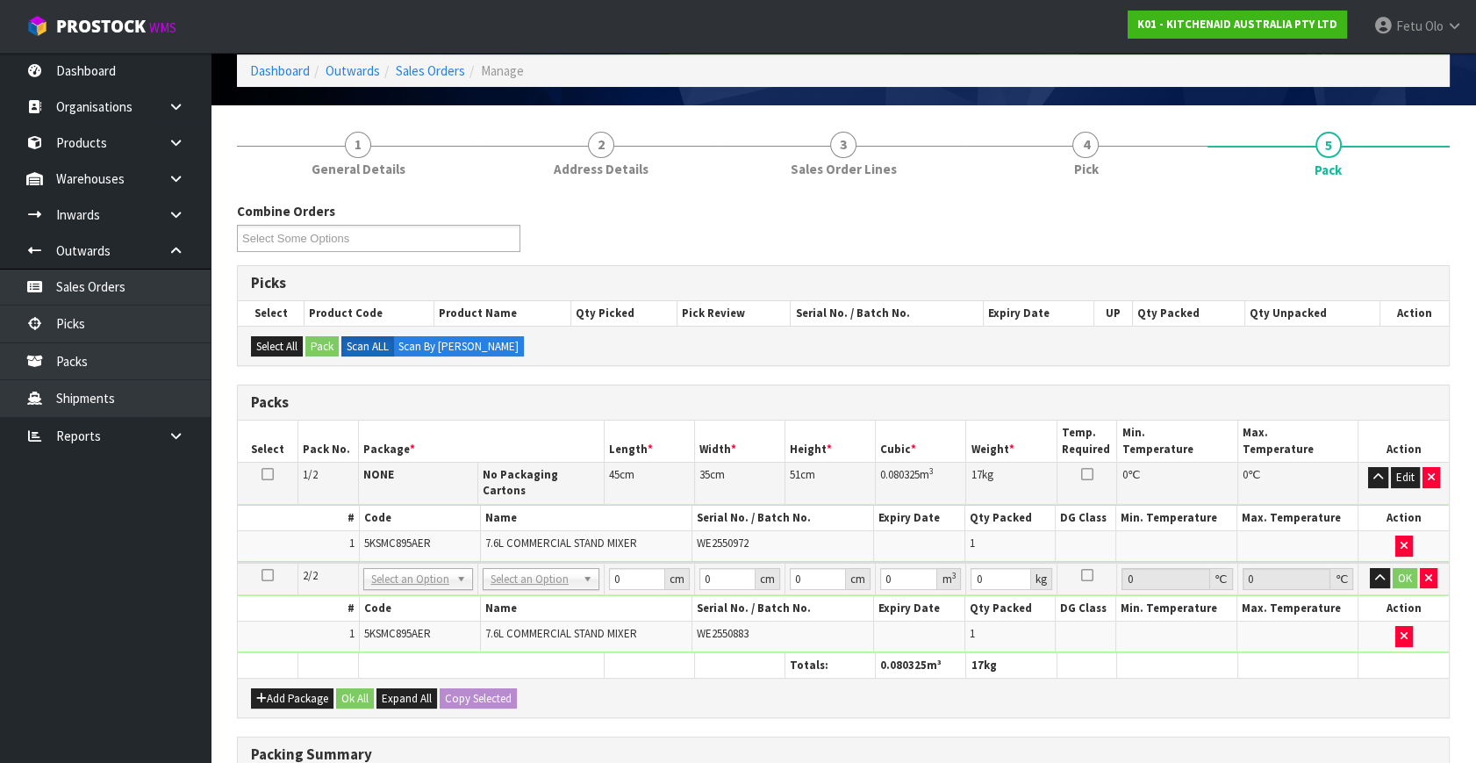
click at [263, 474] on icon at bounding box center [268, 474] width 12 height 1
click at [484, 688] on button "Copy Selected" at bounding box center [478, 698] width 77 height 21
drag, startPoint x: 484, startPoint y: 682, endPoint x: 632, endPoint y: 676, distance: 147.6
click at [489, 688] on button "Copy Selected" at bounding box center [478, 698] width 77 height 21
type input "45"
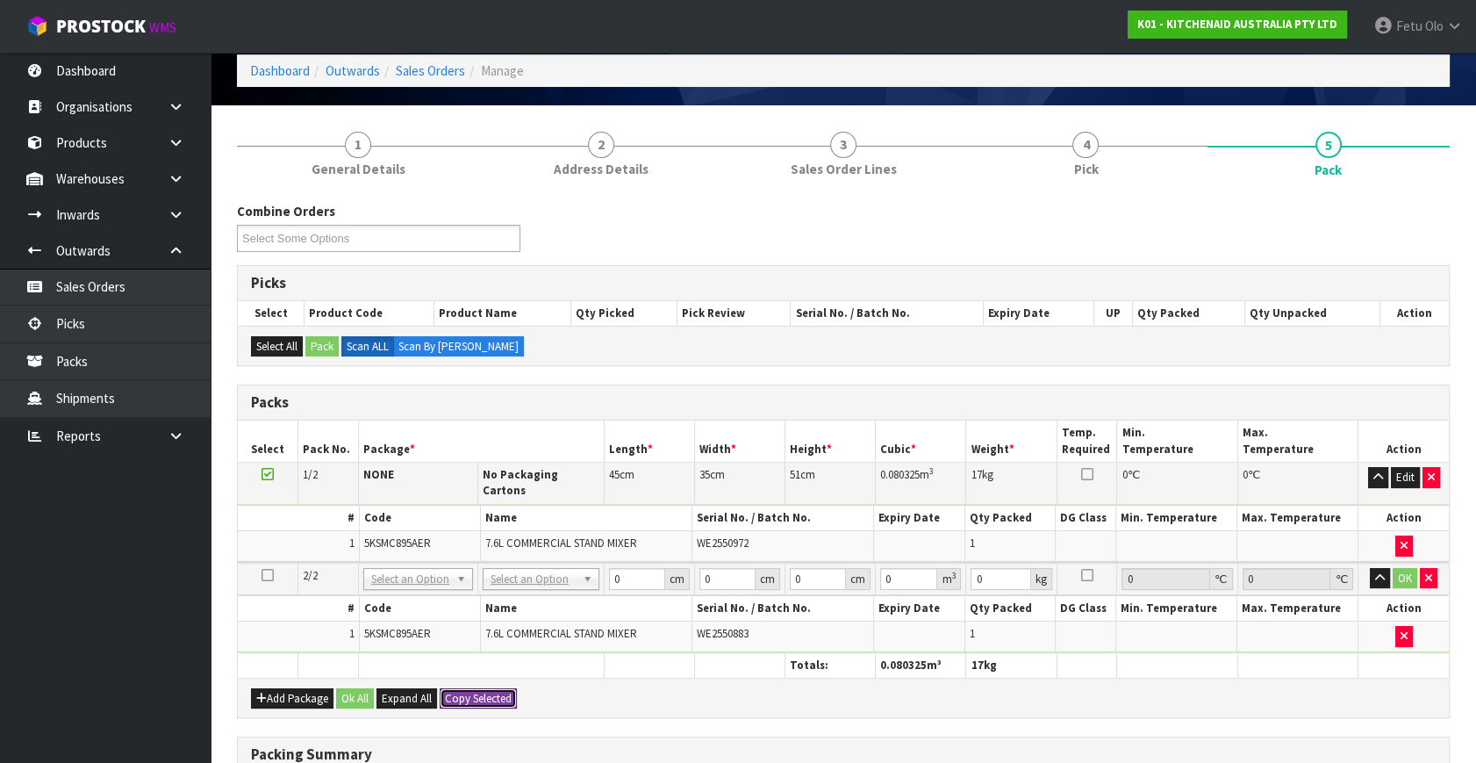
type input "35"
type input "51"
type input "0.080325"
type input "17"
type input "2"
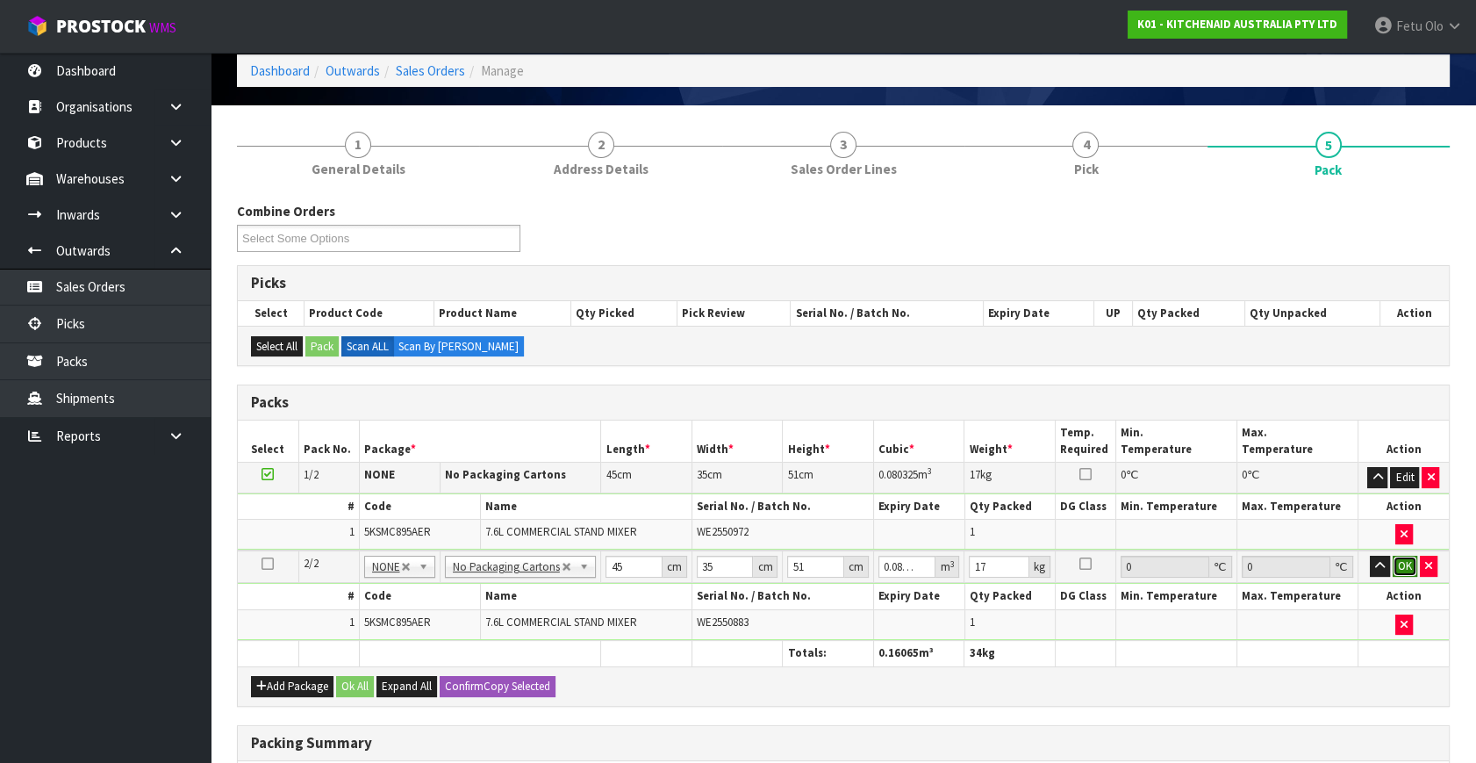
click at [1402, 565] on button "OK" at bounding box center [1405, 566] width 25 height 21
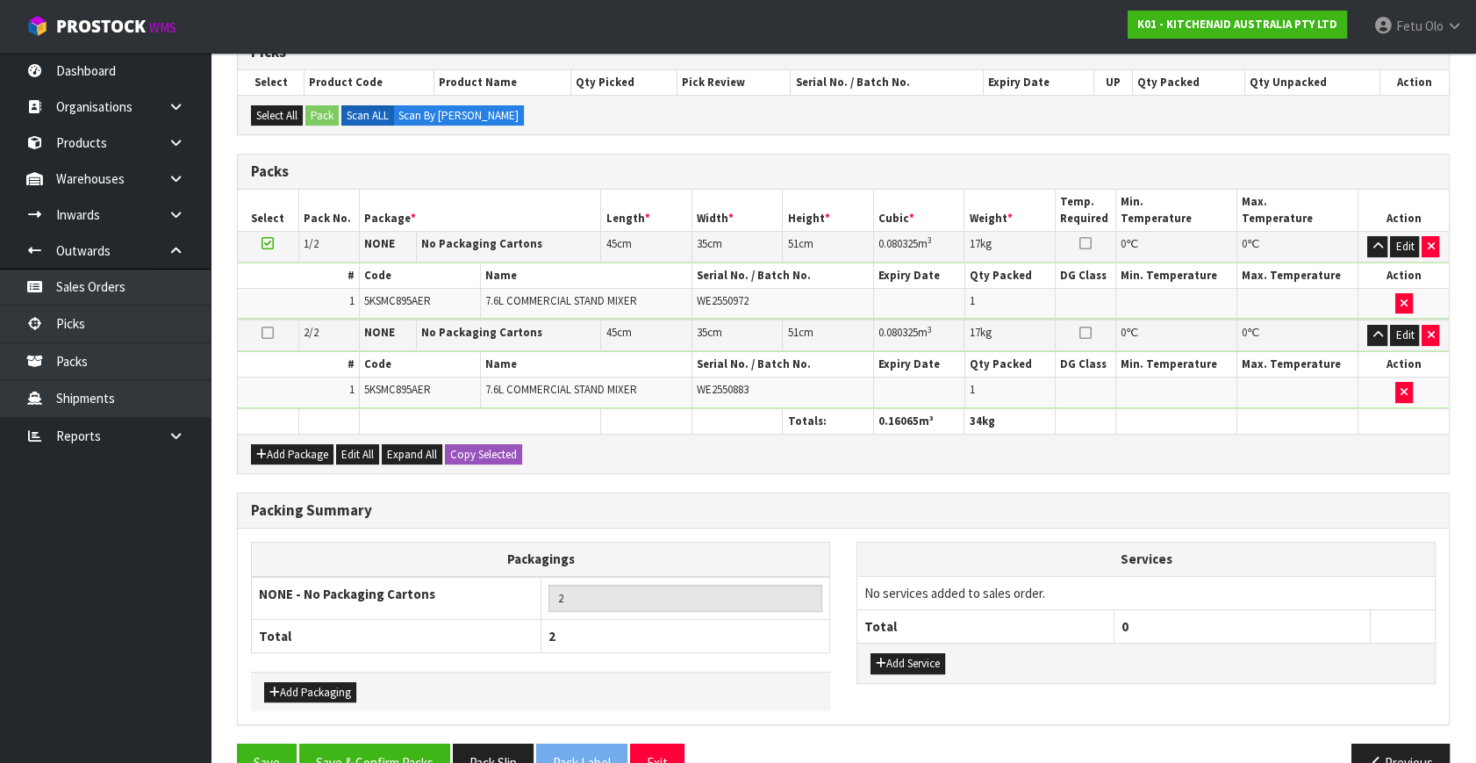
scroll to position [349, 0]
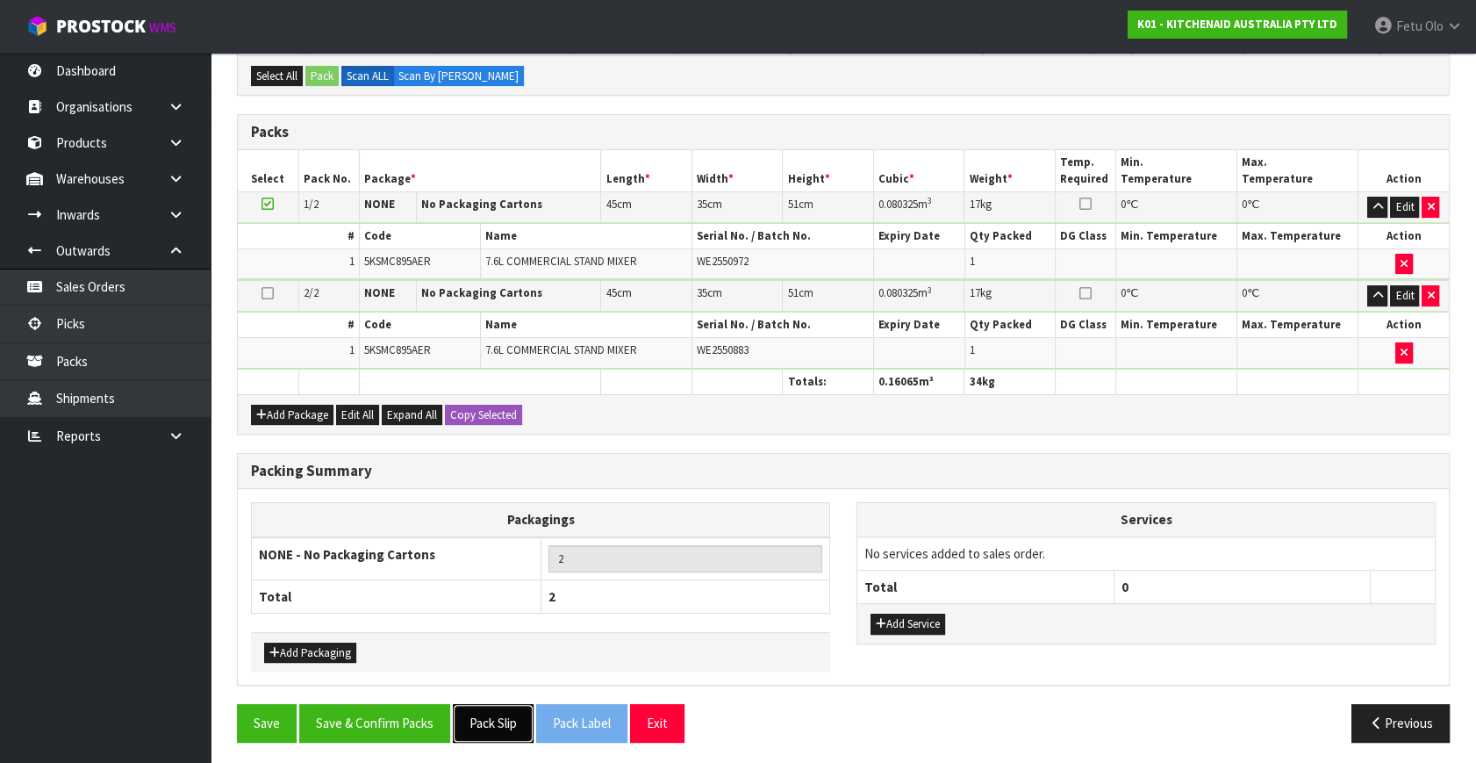
click at [520, 720] on button "Pack Slip" at bounding box center [493, 723] width 81 height 38
click at [403, 712] on button "Save & Confirm Packs" at bounding box center [374, 723] width 151 height 38
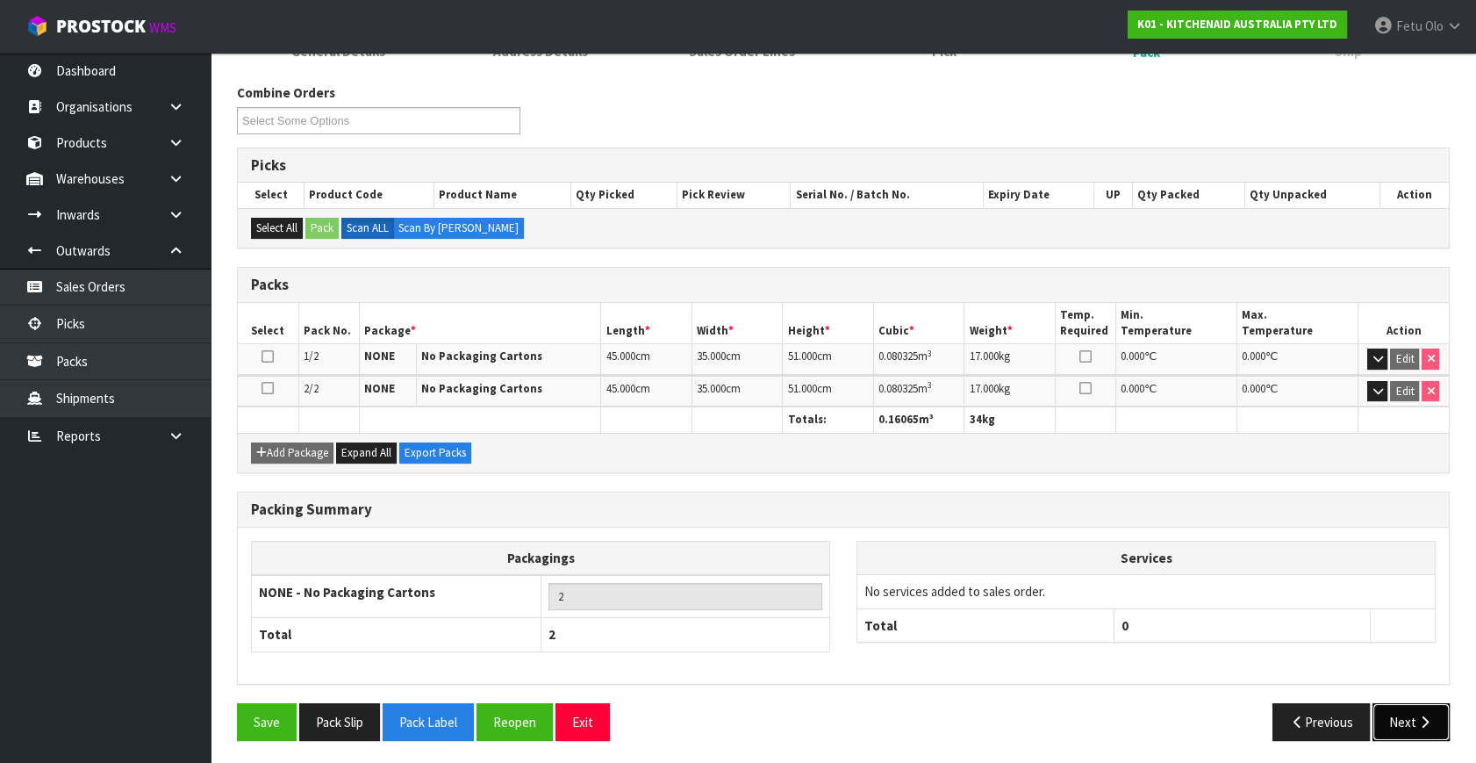
click at [1400, 716] on button "Next" at bounding box center [1411, 722] width 77 height 38
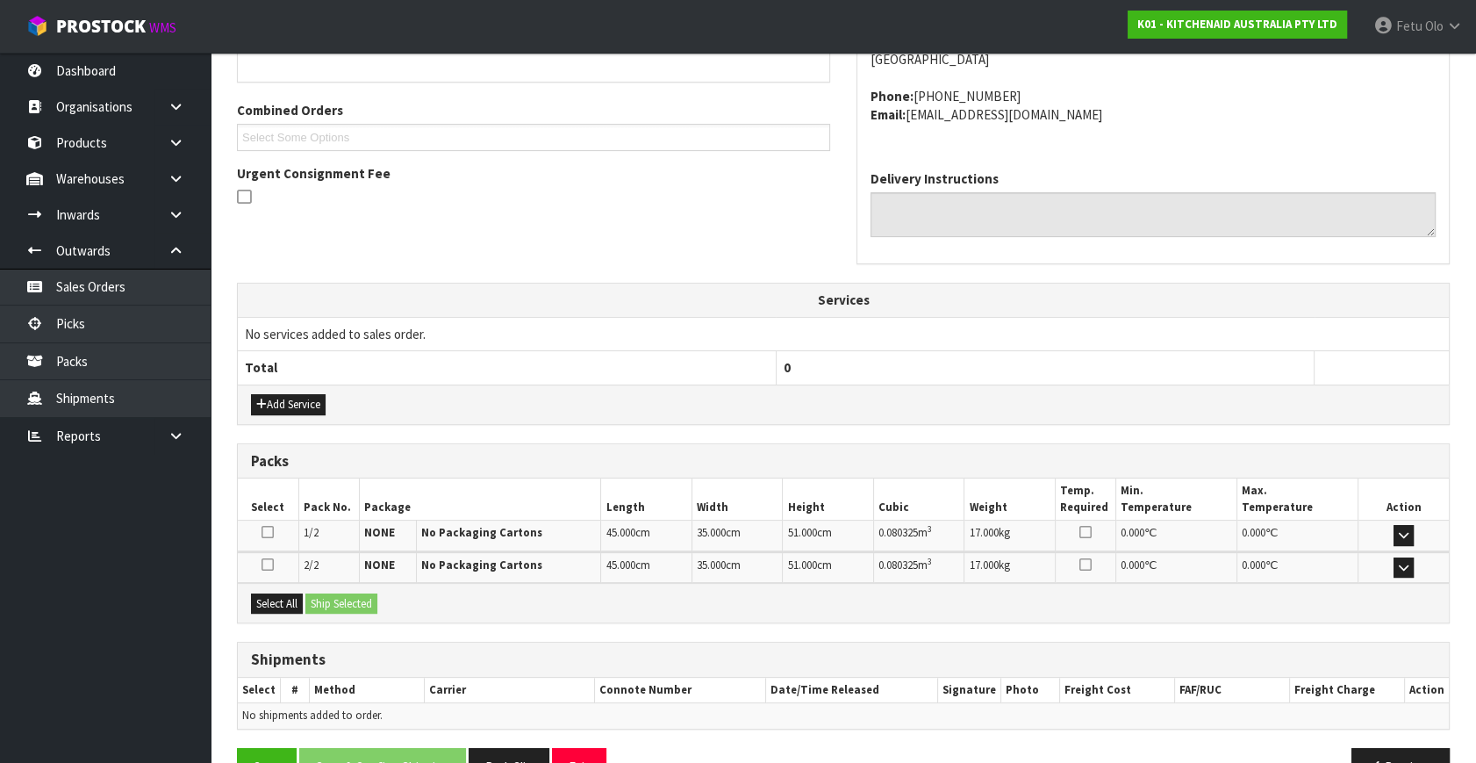
scroll to position [464, 0]
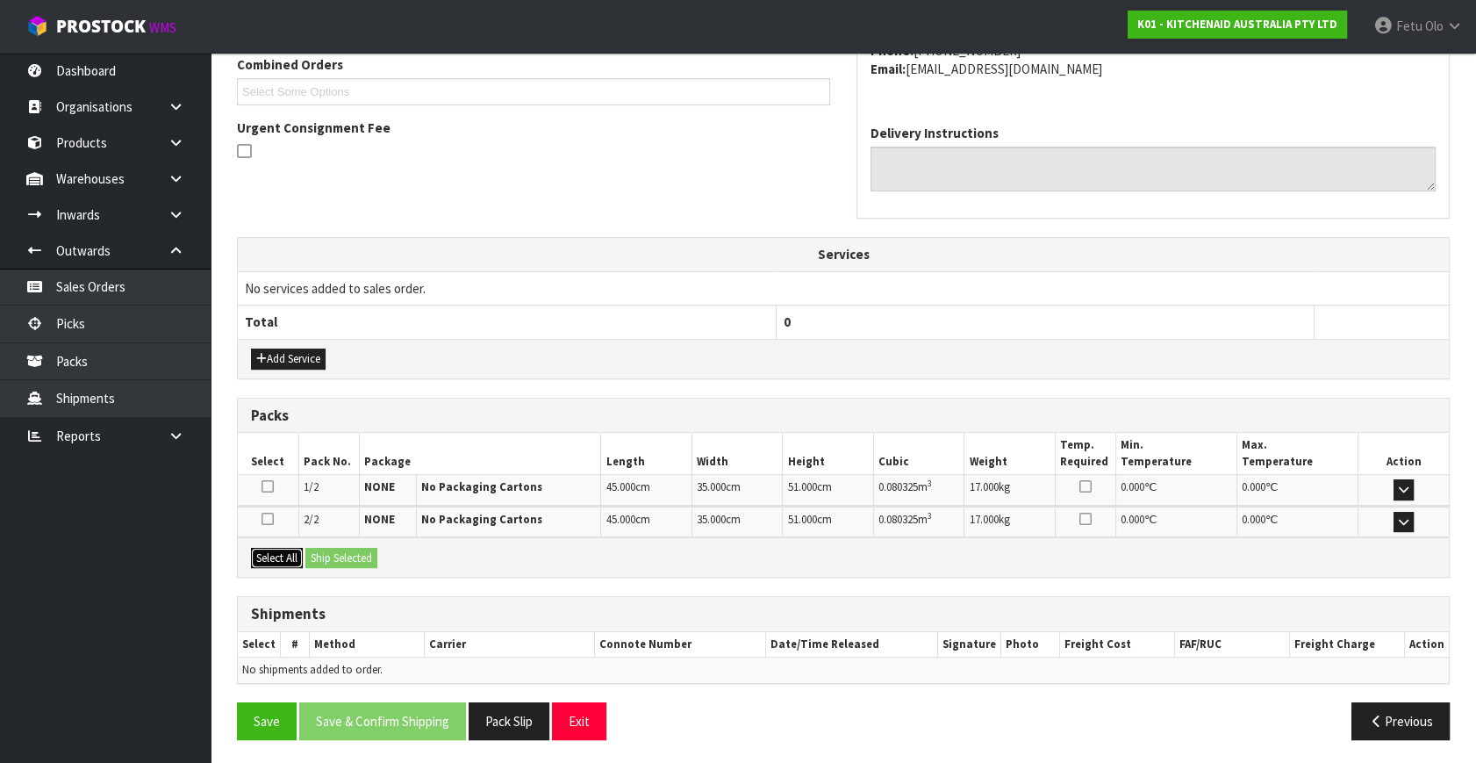
click at [284, 550] on button "Select All" at bounding box center [277, 558] width 52 height 21
click at [333, 557] on button "Ship Selected" at bounding box center [341, 558] width 72 height 21
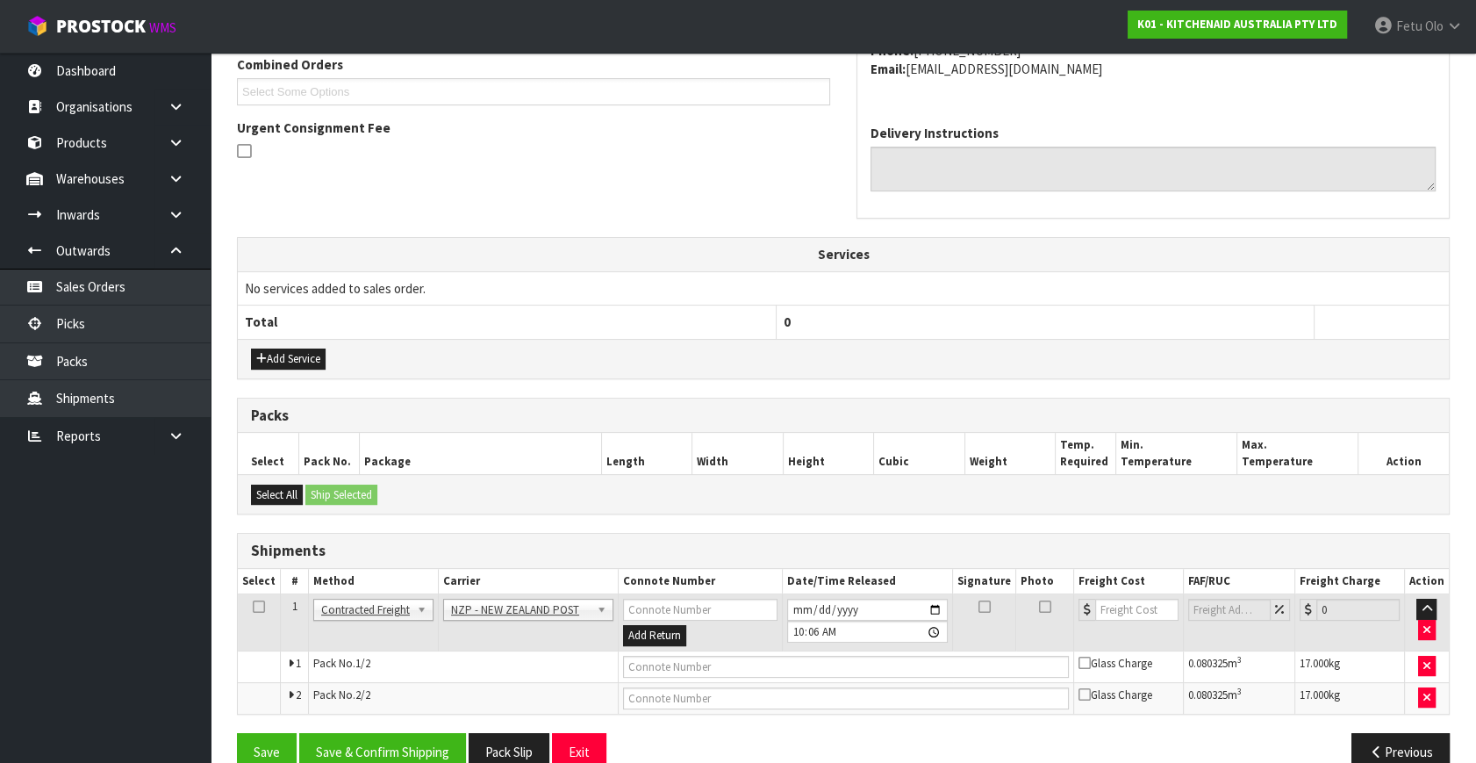
scroll to position [495, 0]
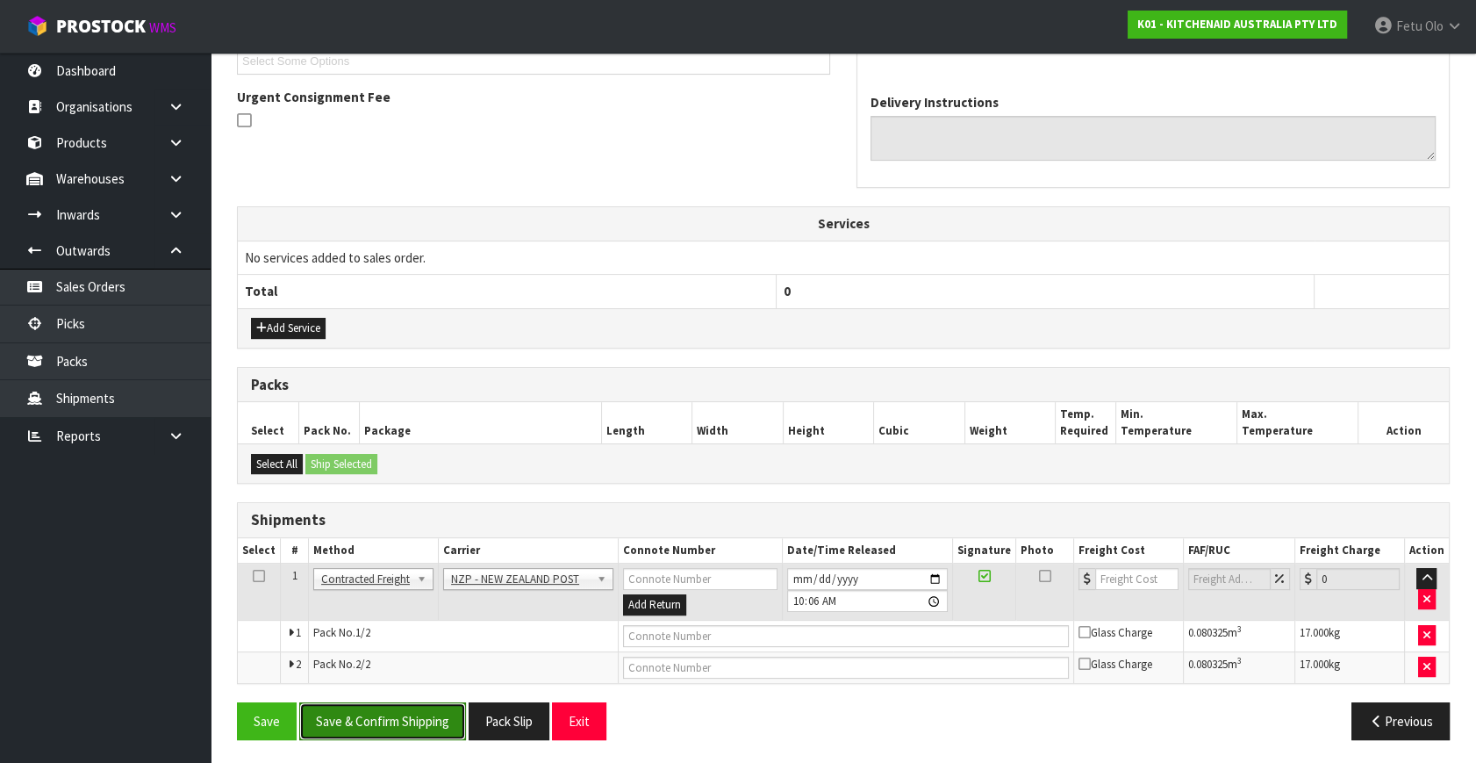
click at [418, 722] on button "Save & Confirm Shipping" at bounding box center [382, 721] width 167 height 38
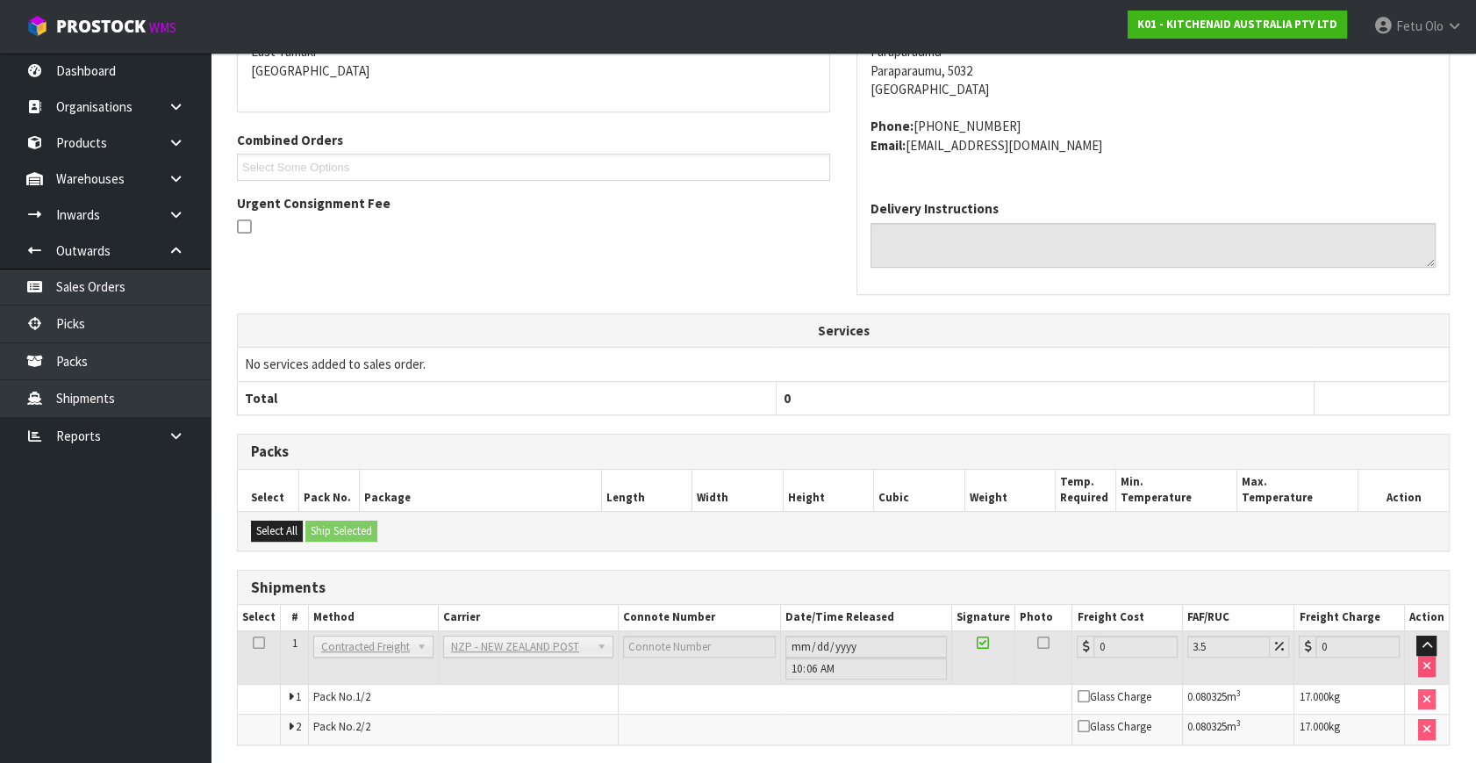
scroll to position [469, 0]
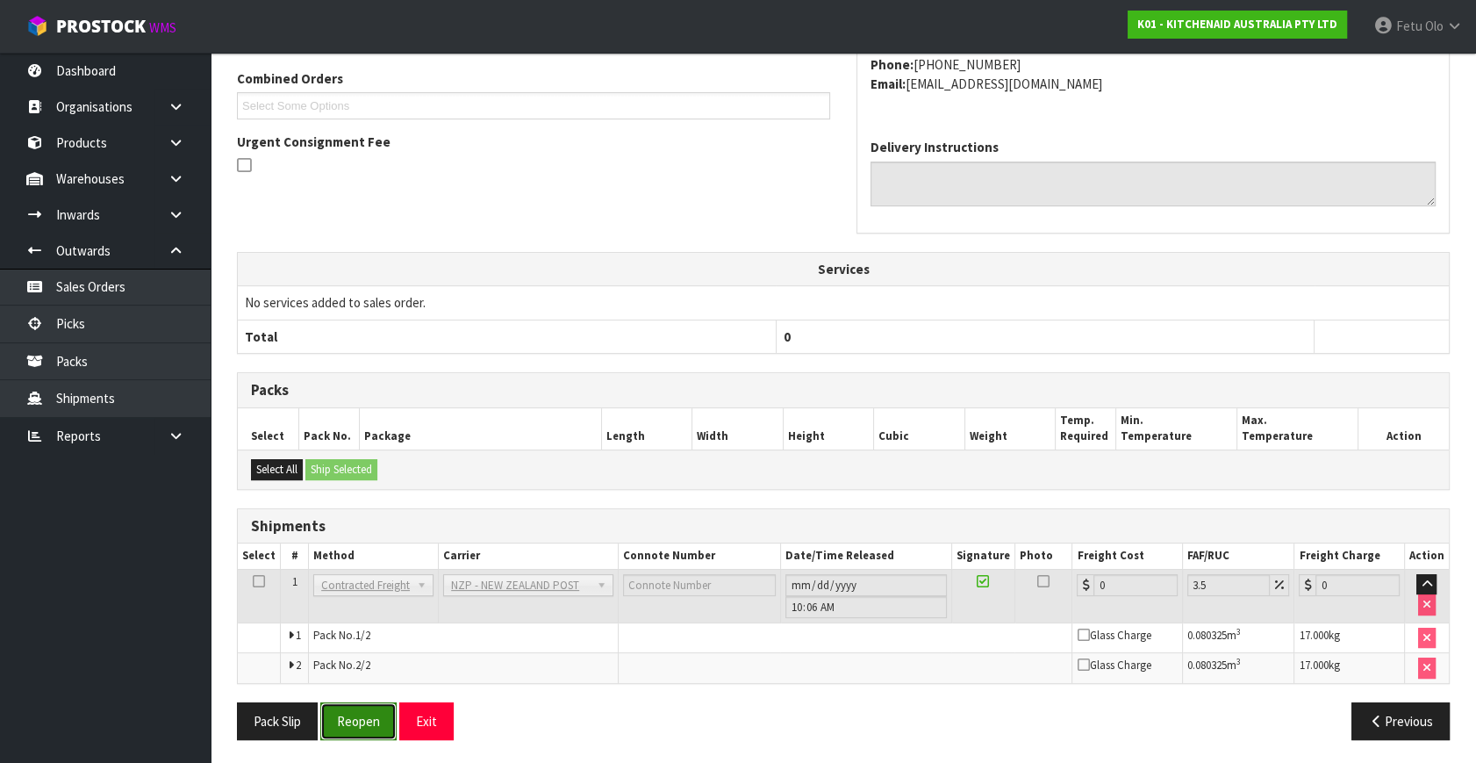
click at [372, 723] on button "Reopen" at bounding box center [358, 721] width 76 height 38
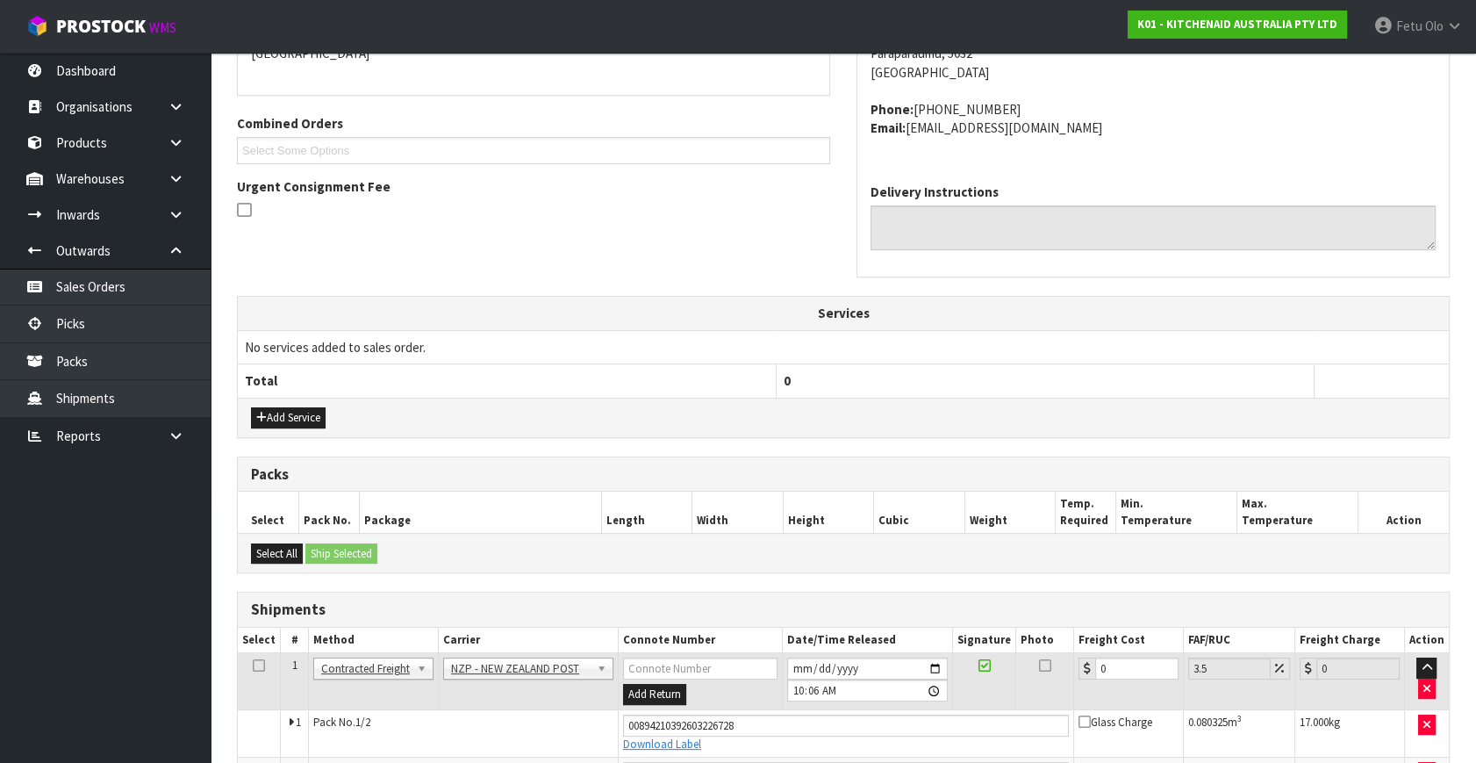
scroll to position [511, 0]
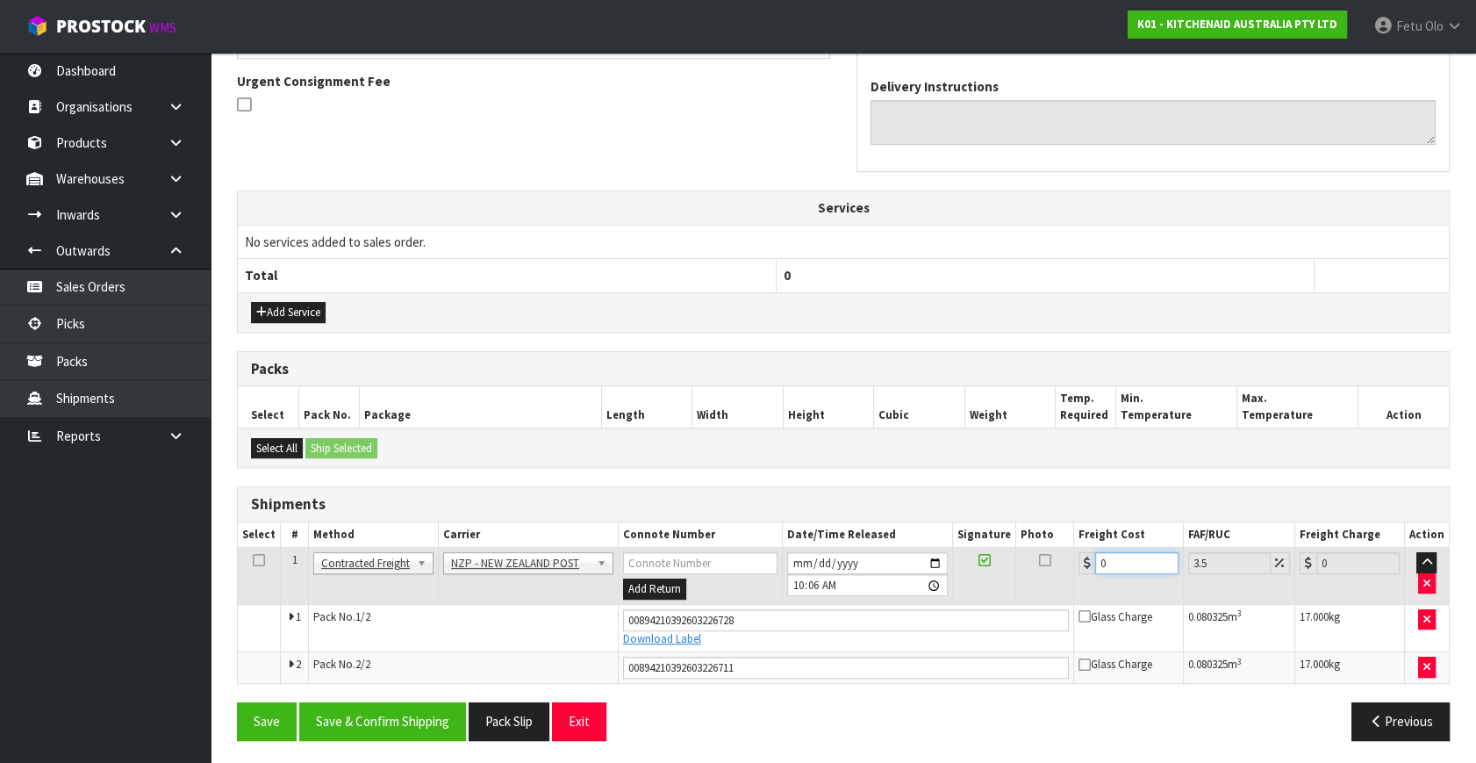
drag, startPoint x: 965, startPoint y: 574, endPoint x: 887, endPoint y: 585, distance: 78.9
click at [887, 585] on tr "1 Client Local Pickup Customer Local Pickup Company Freight Contracted Freight …" at bounding box center [843, 576] width 1211 height 57
type input "2"
type input "2.07"
type input "28"
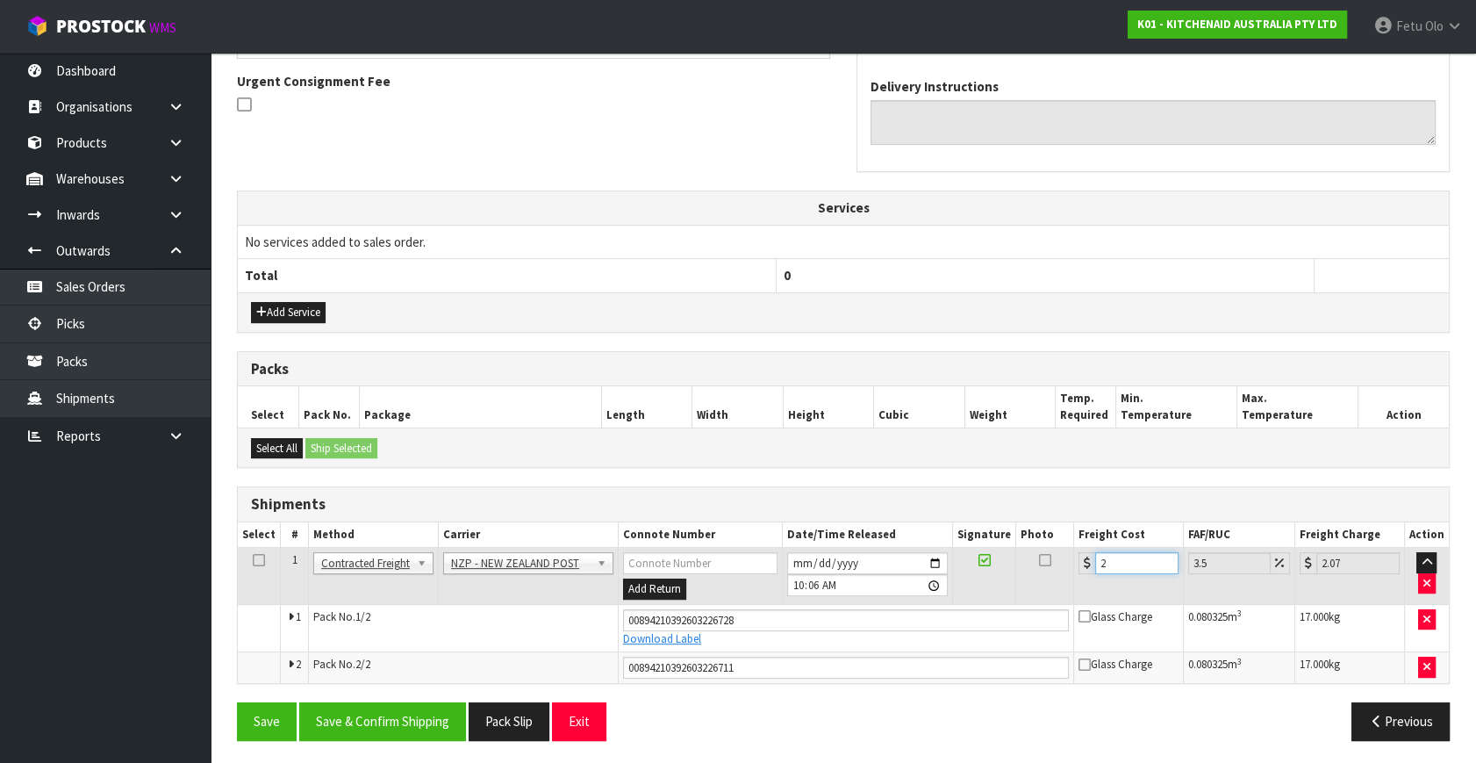
type input "28.98"
type input "28.5"
type input "29.5"
type input "28.58"
type input "29.58"
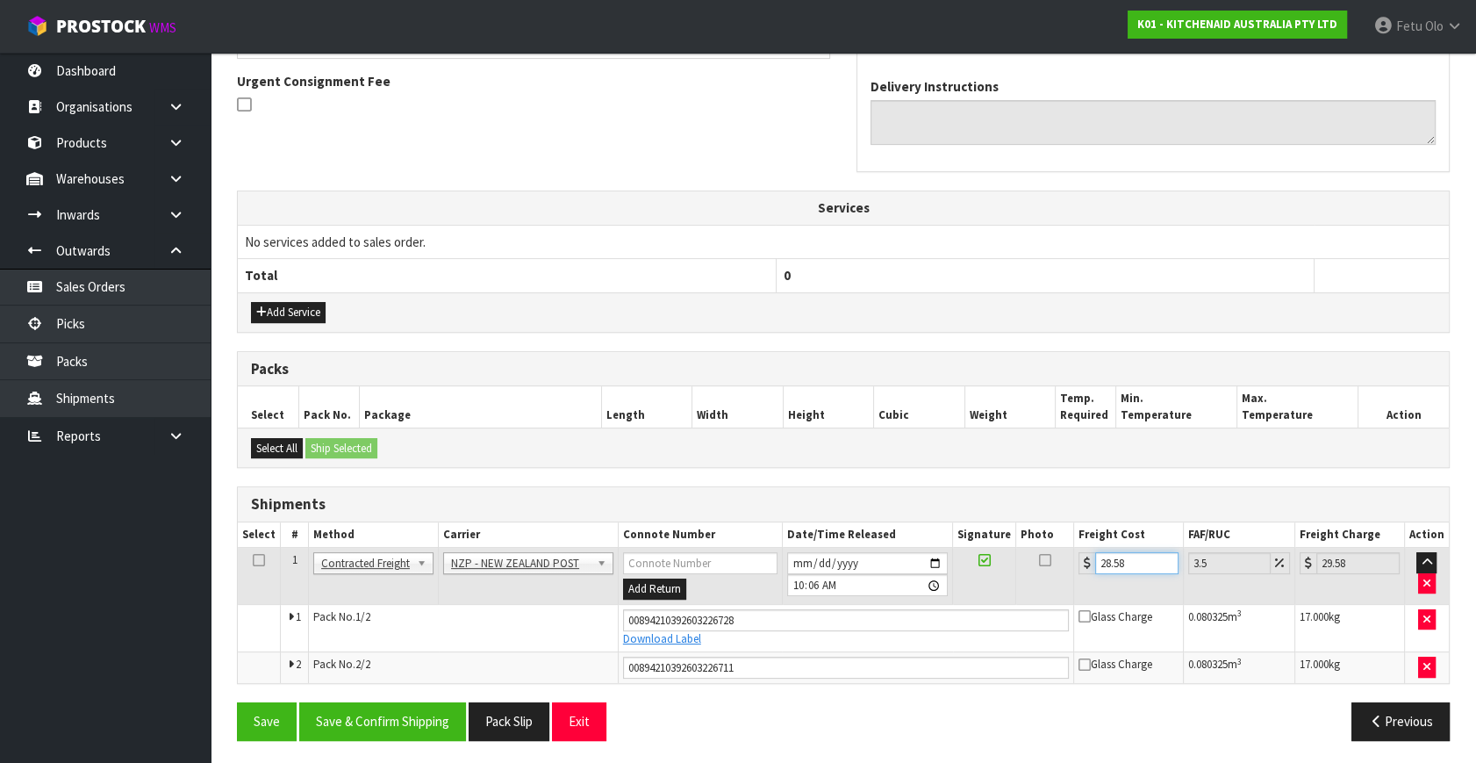
type input "28.5"
type input "29.5"
type input "28"
type input "28.98"
type input "28.2"
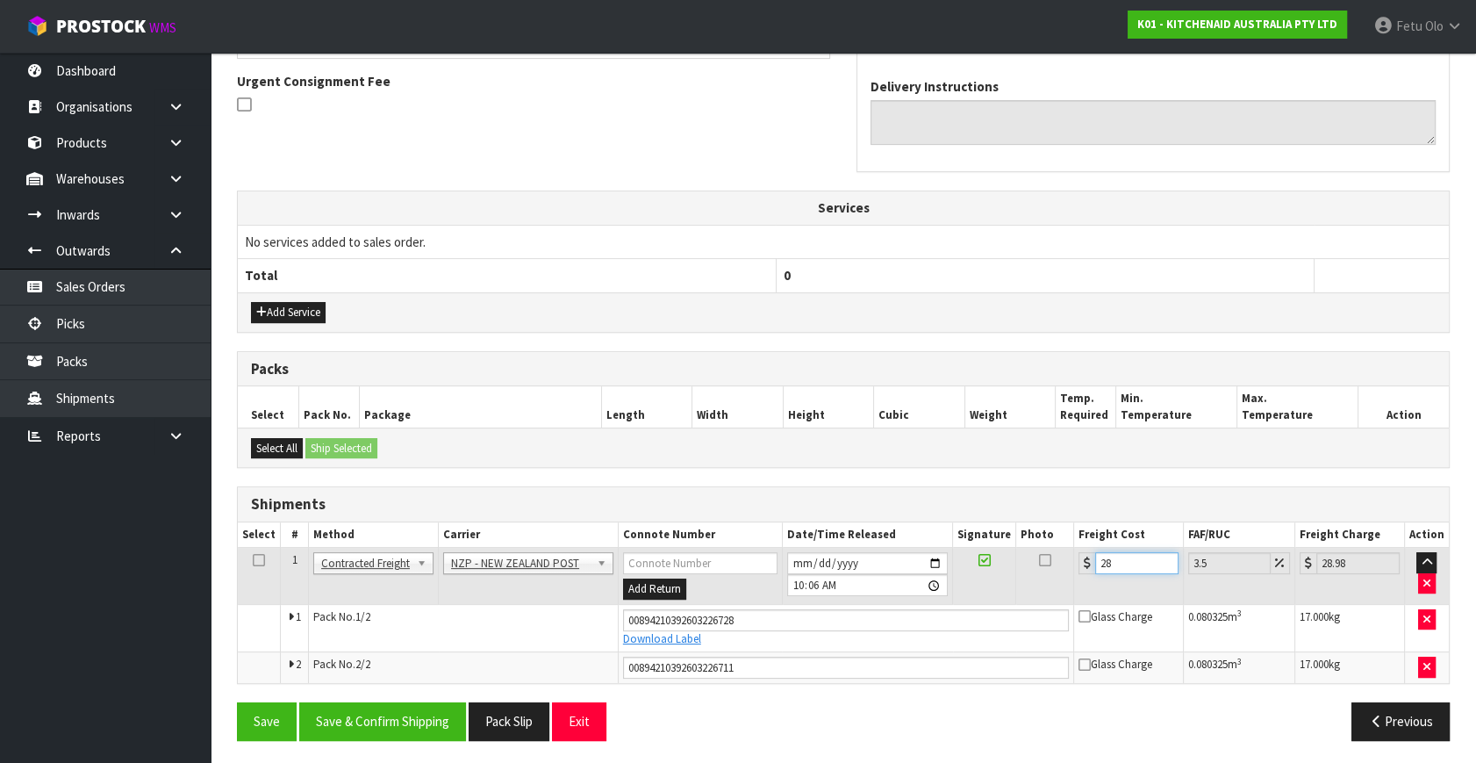
type input "29.19"
type input "28.28"
type input "29.27"
type input "28.28"
click at [423, 703] on button "Save & Confirm Shipping" at bounding box center [382, 721] width 167 height 38
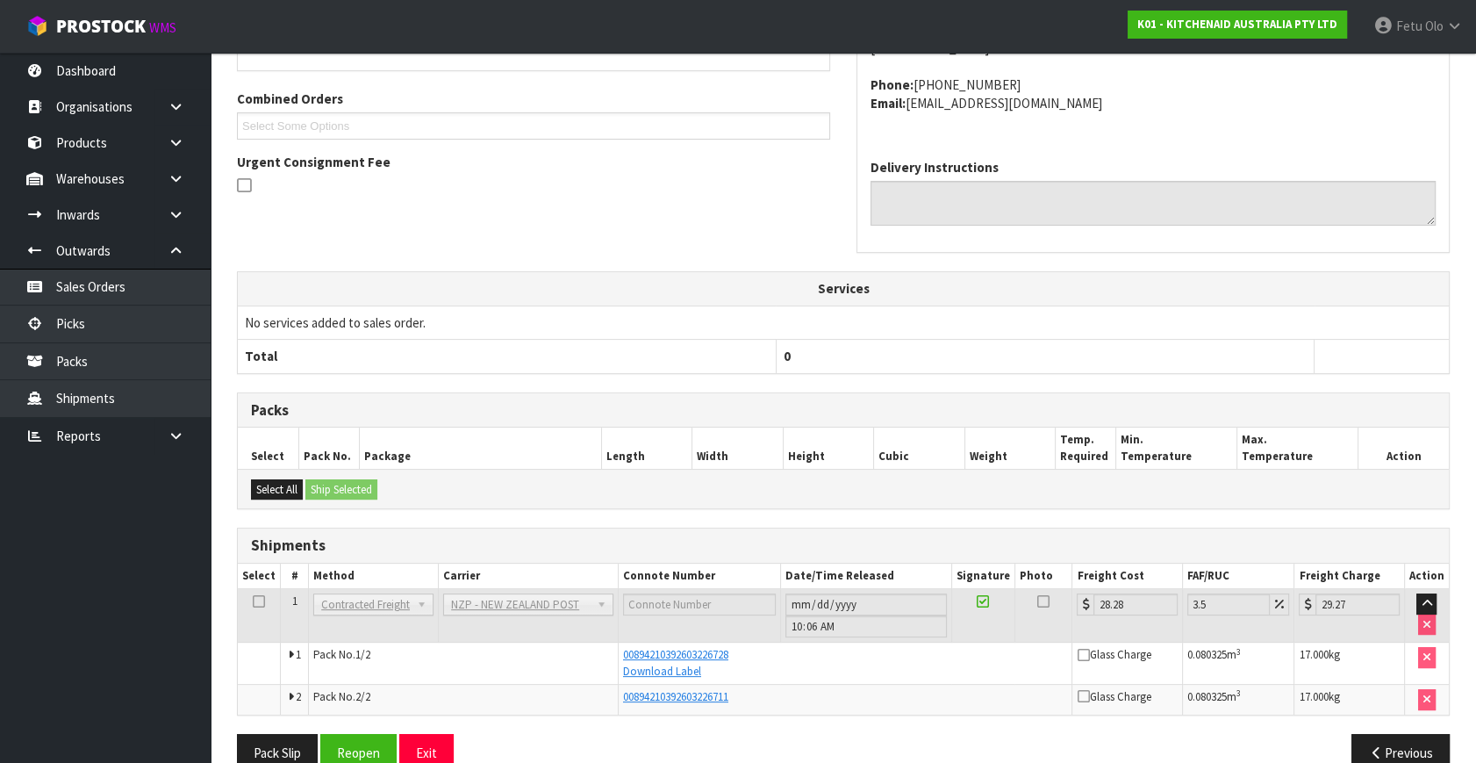
scroll to position [463, 0]
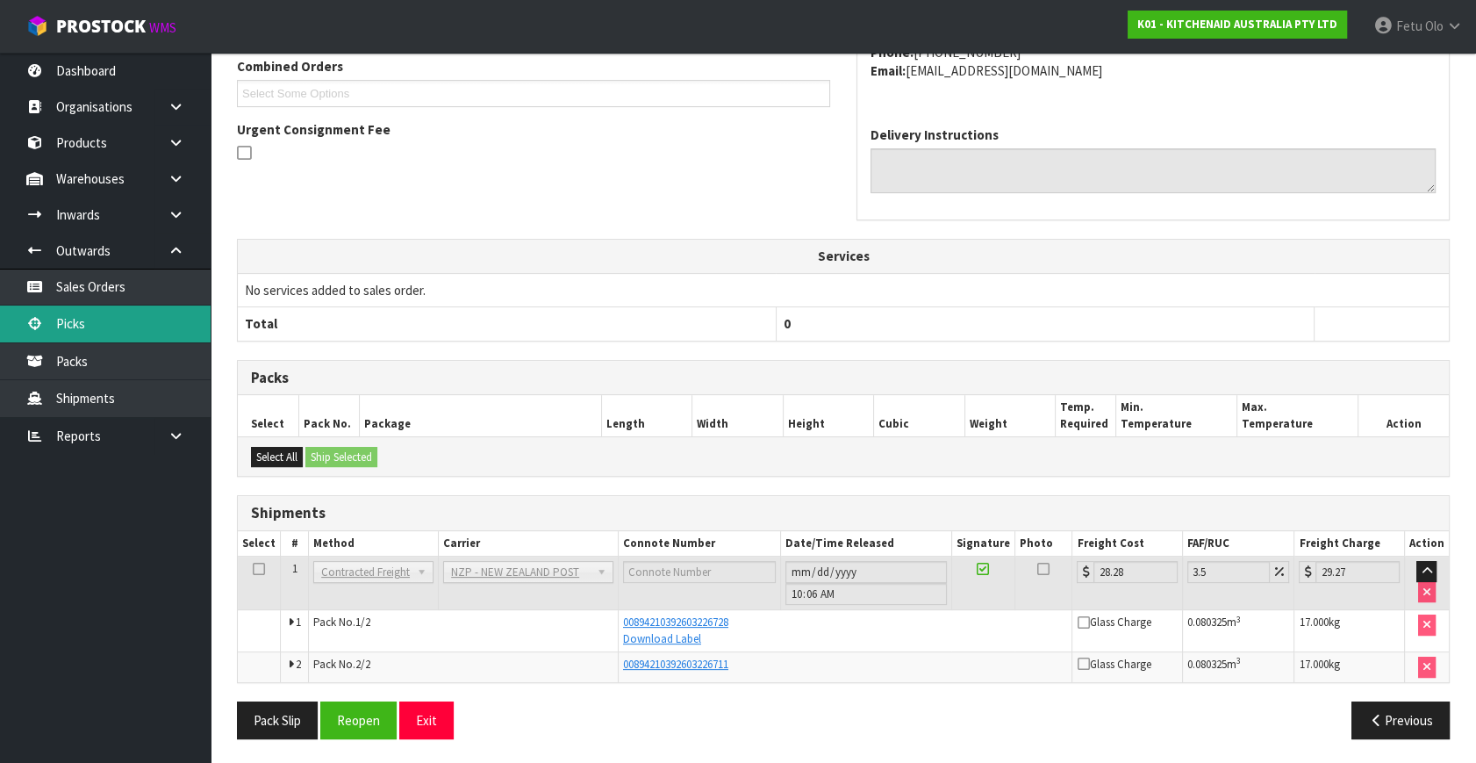
click at [90, 327] on link "Picks" at bounding box center [105, 323] width 211 height 36
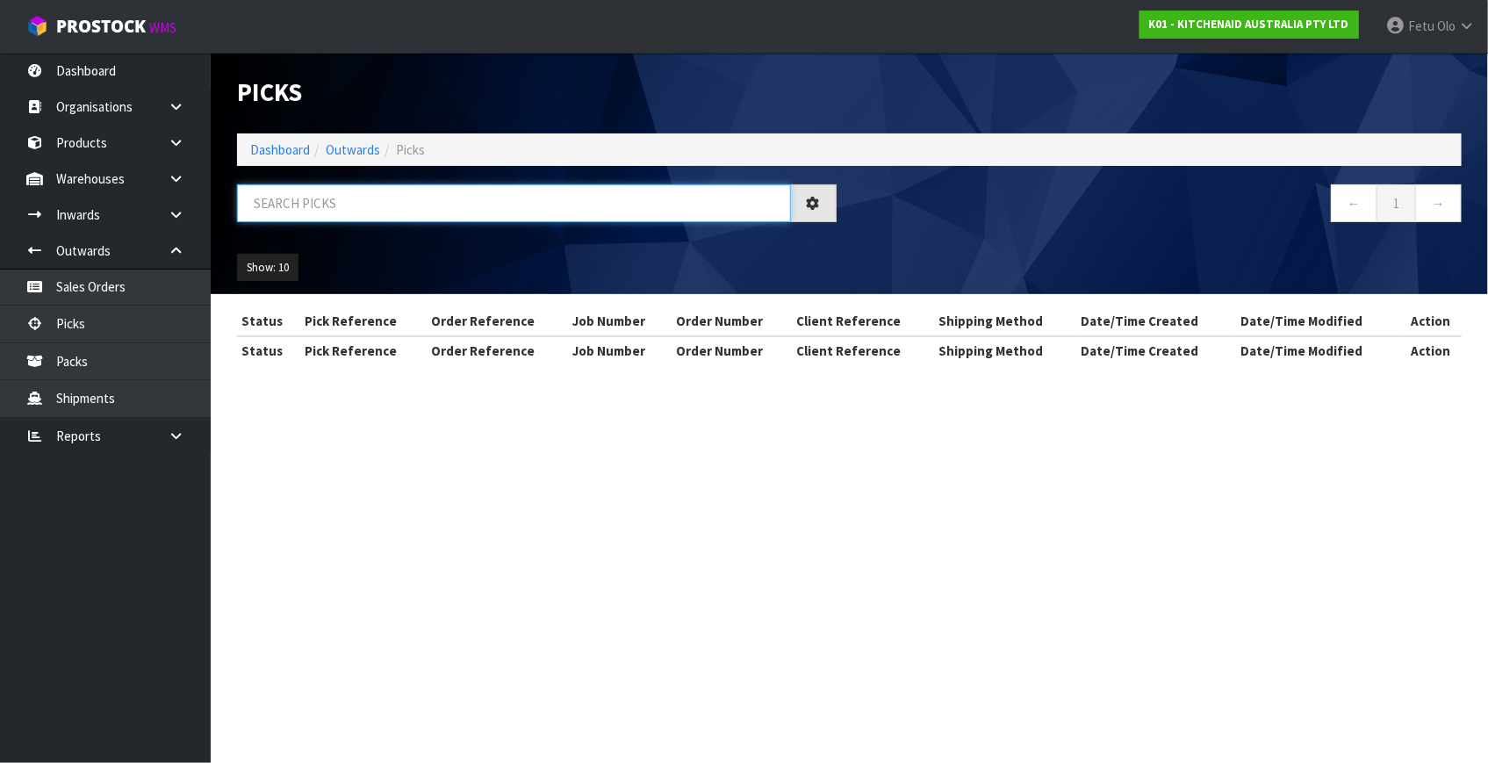
click at [444, 198] on input "text" at bounding box center [514, 203] width 554 height 38
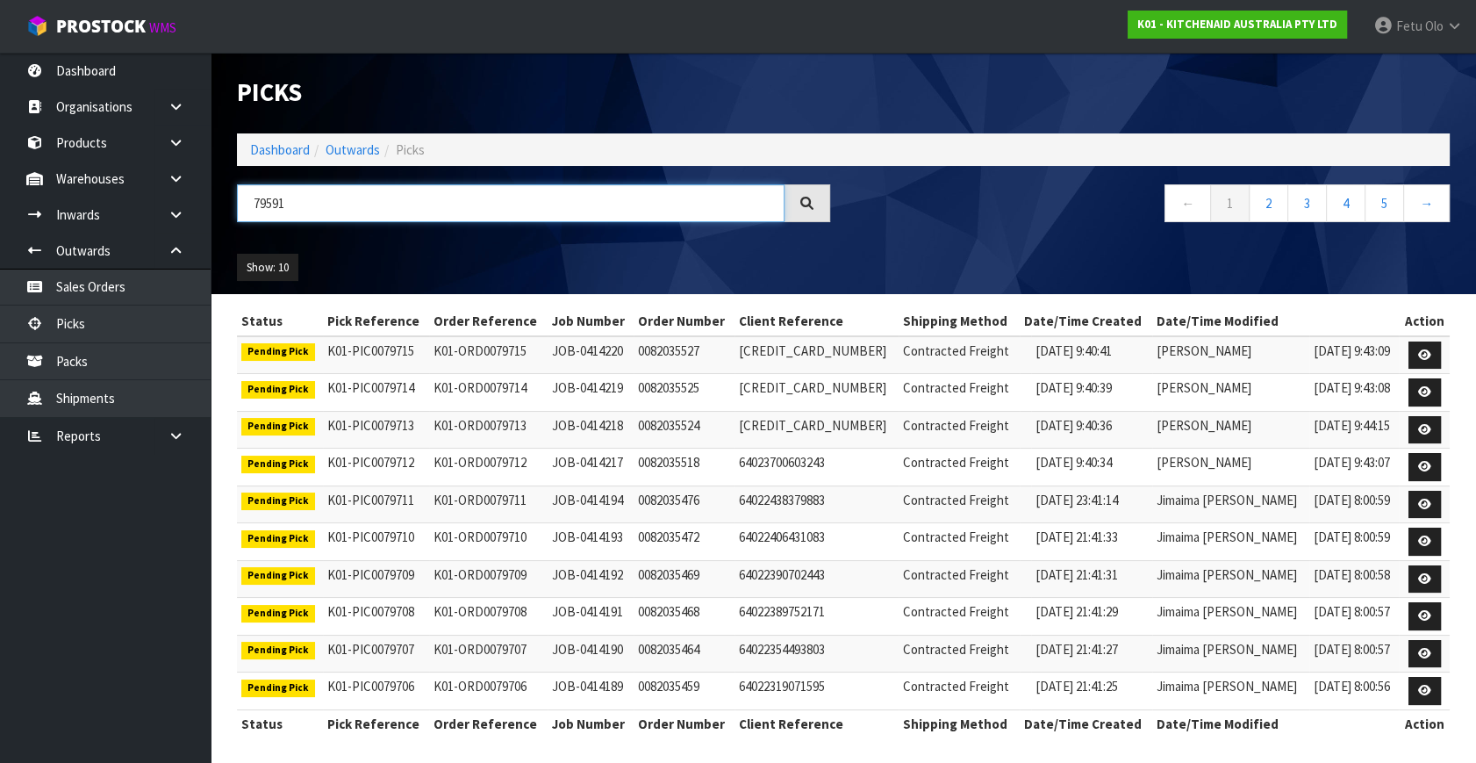
type input "79591"
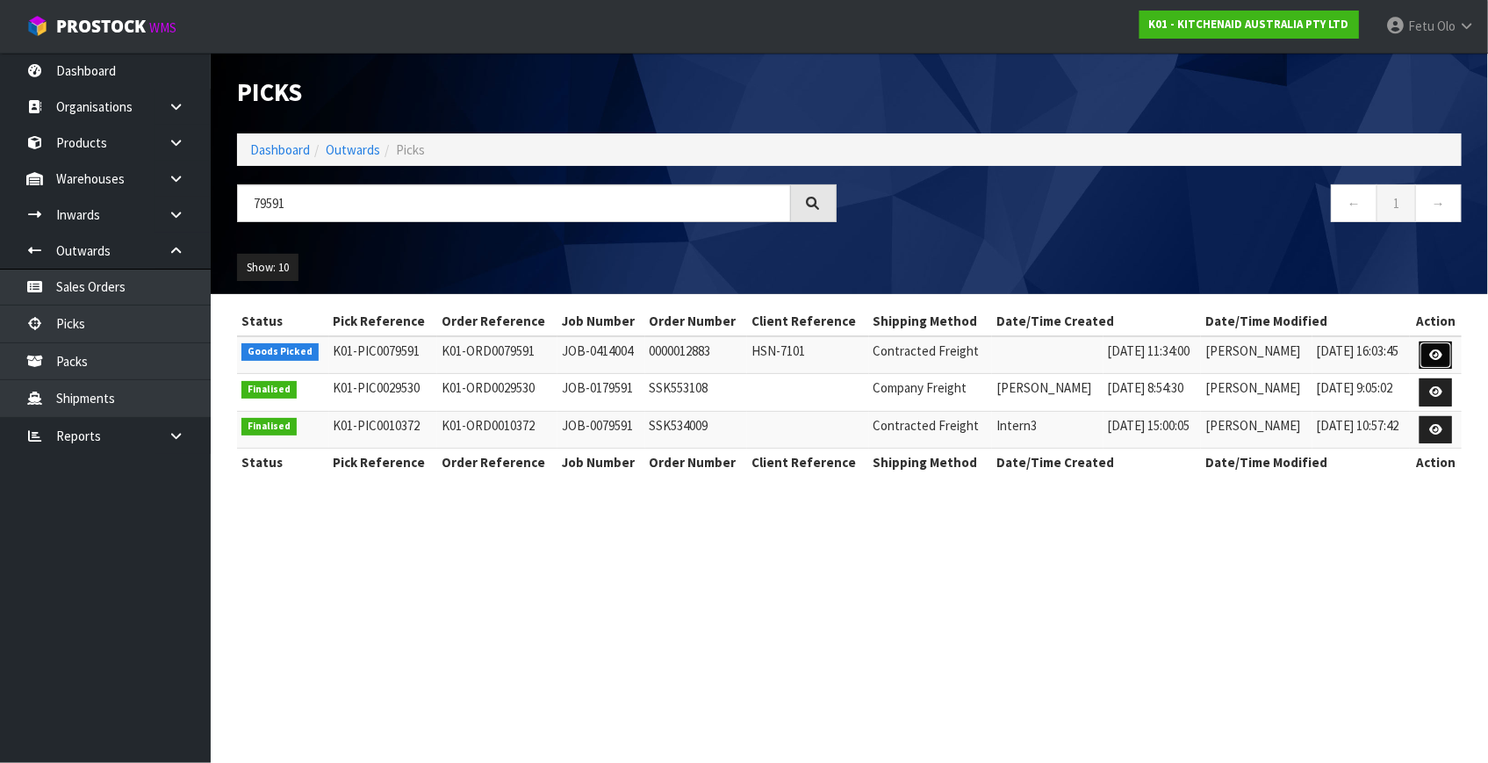
click at [1433, 351] on icon at bounding box center [1435, 354] width 13 height 11
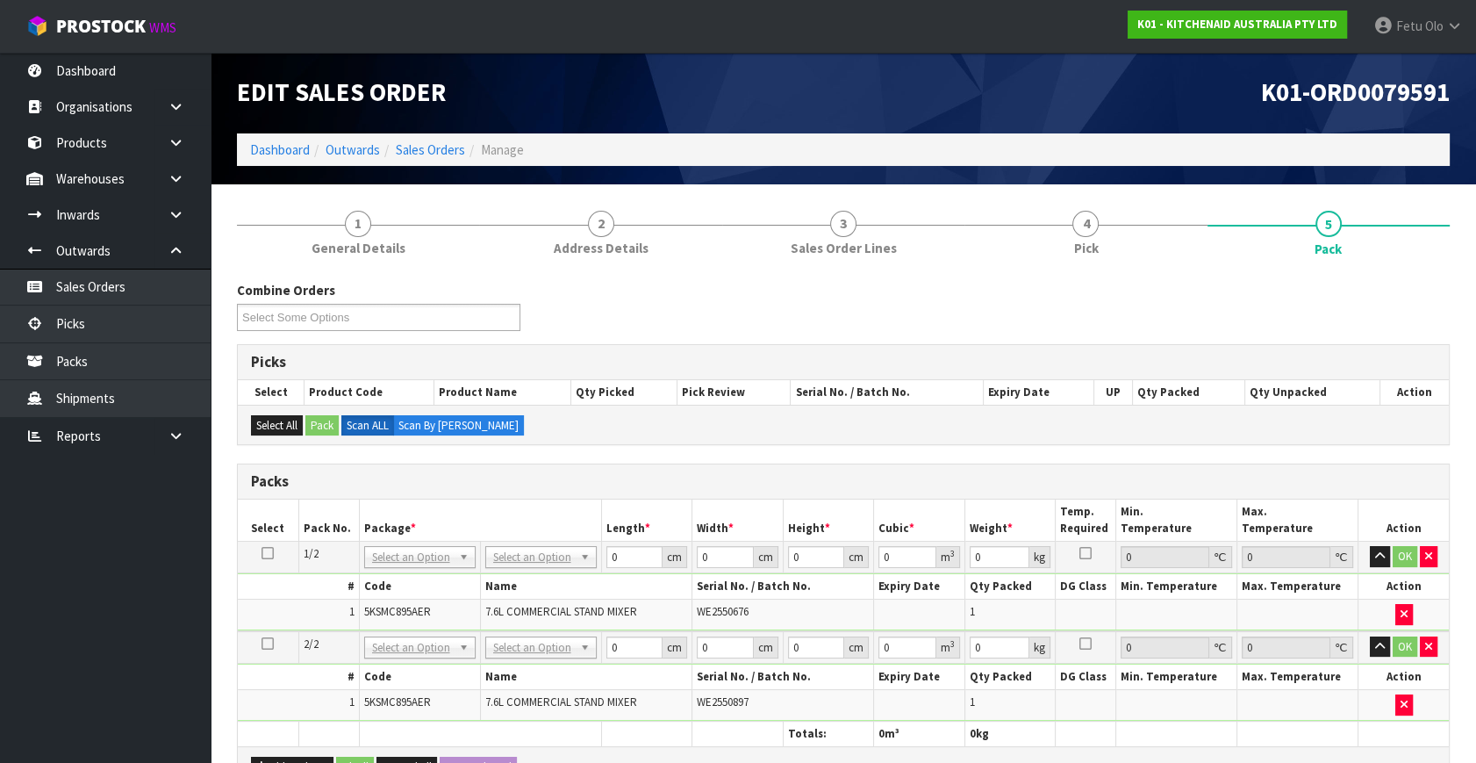
click at [270, 553] on icon at bounding box center [268, 553] width 12 height 1
drag, startPoint x: 388, startPoint y: 610, endPoint x: 657, endPoint y: 552, distance: 274.8
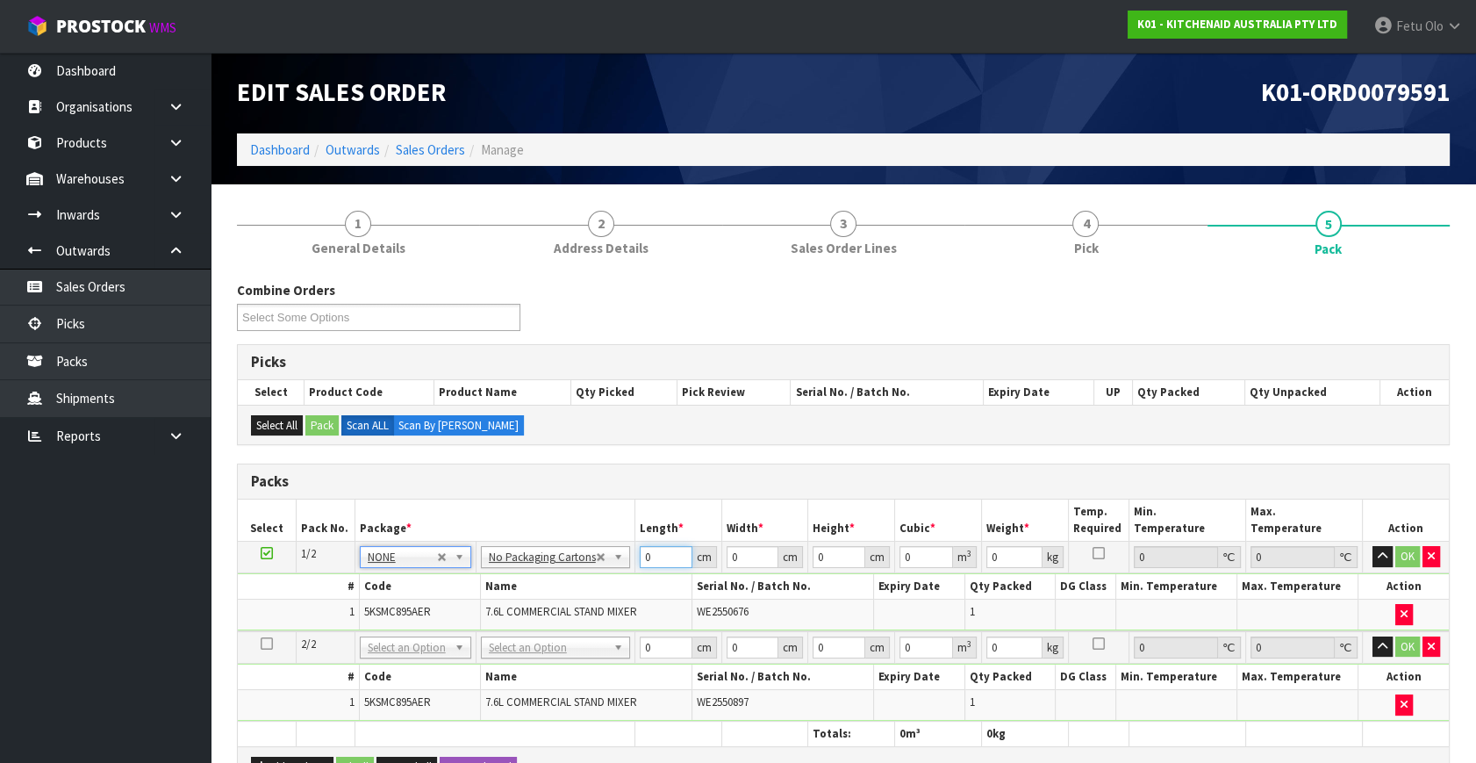
drag, startPoint x: 659, startPoint y: 562, endPoint x: 381, endPoint y: 656, distance: 293.7
click at [381, 656] on table "Select Pack No. Package * Length * Width * Height * Cubic * Weight * Temp. Requ…" at bounding box center [843, 622] width 1211 height 247
type input "45"
type input "35"
type input "5"
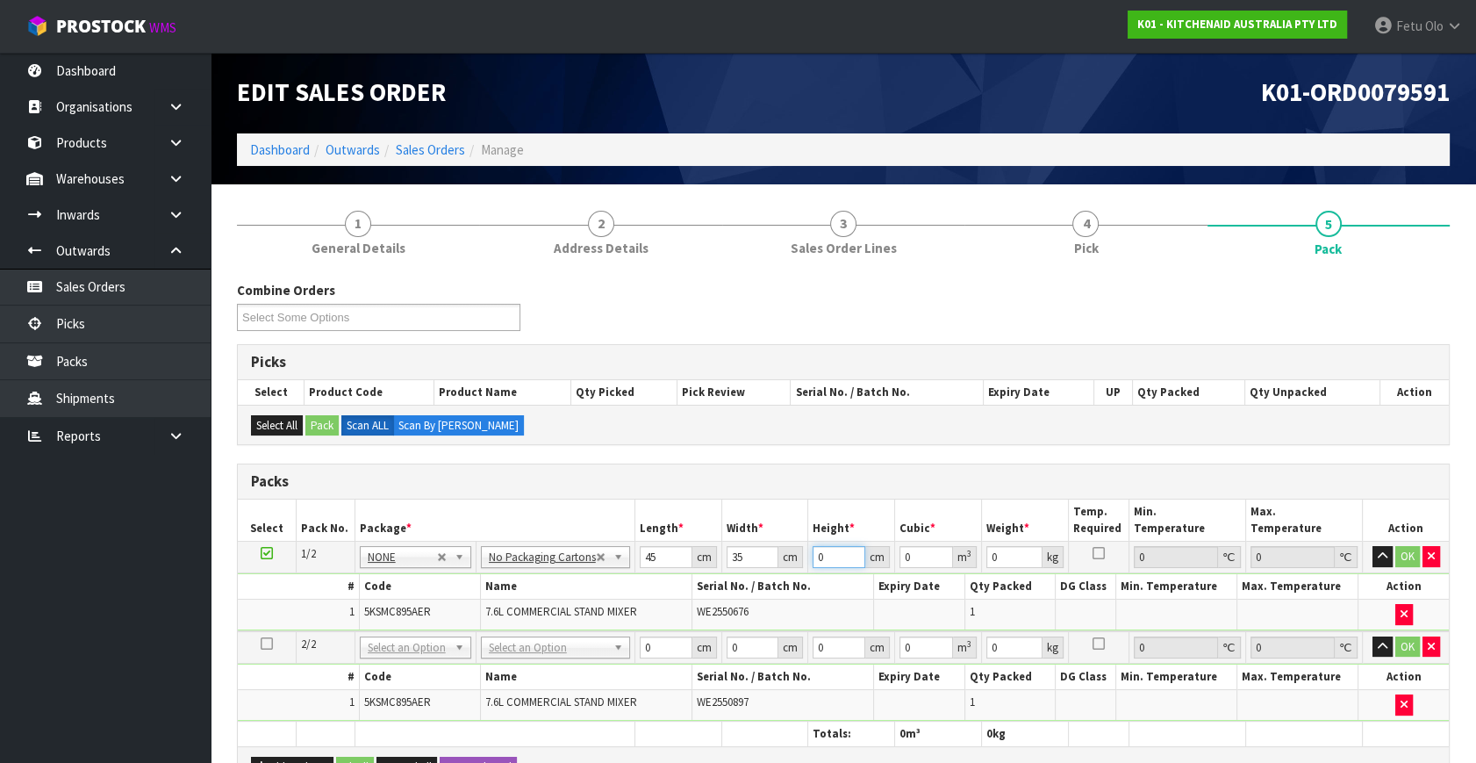
type input "0.007875"
type input "51"
type input "0.080325"
type input "51"
type input "17"
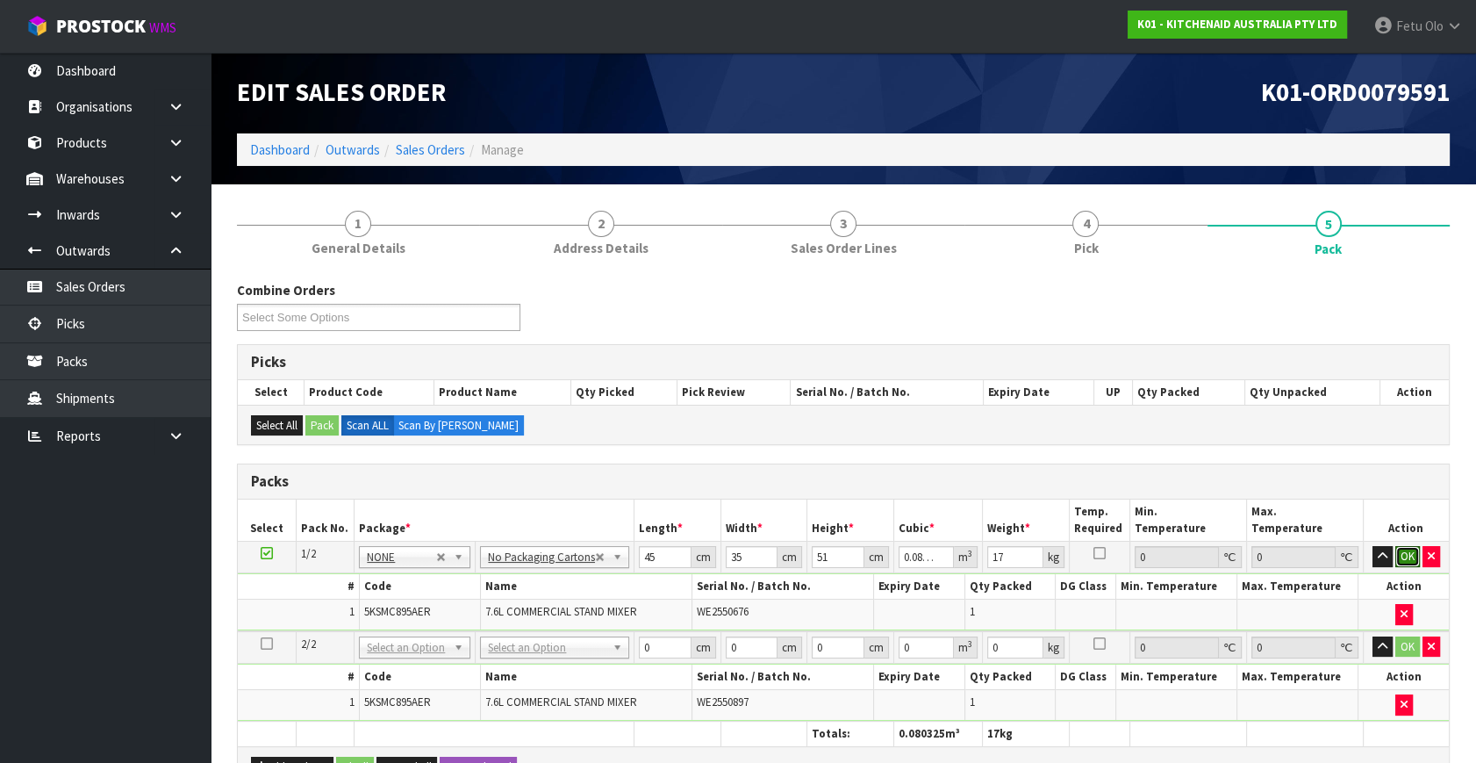
click button "OK" at bounding box center [1408, 556] width 25 height 21
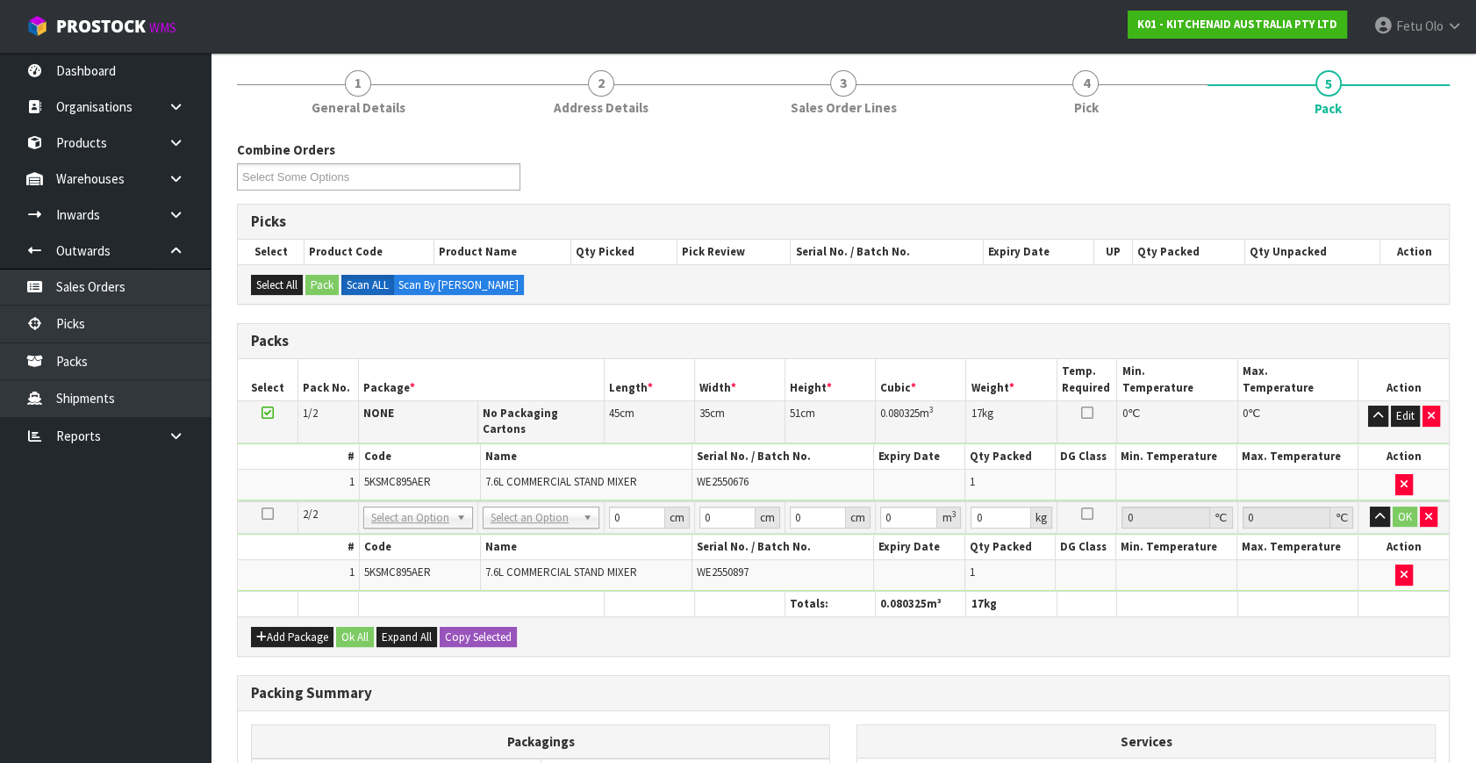
scroll to position [239, 0]
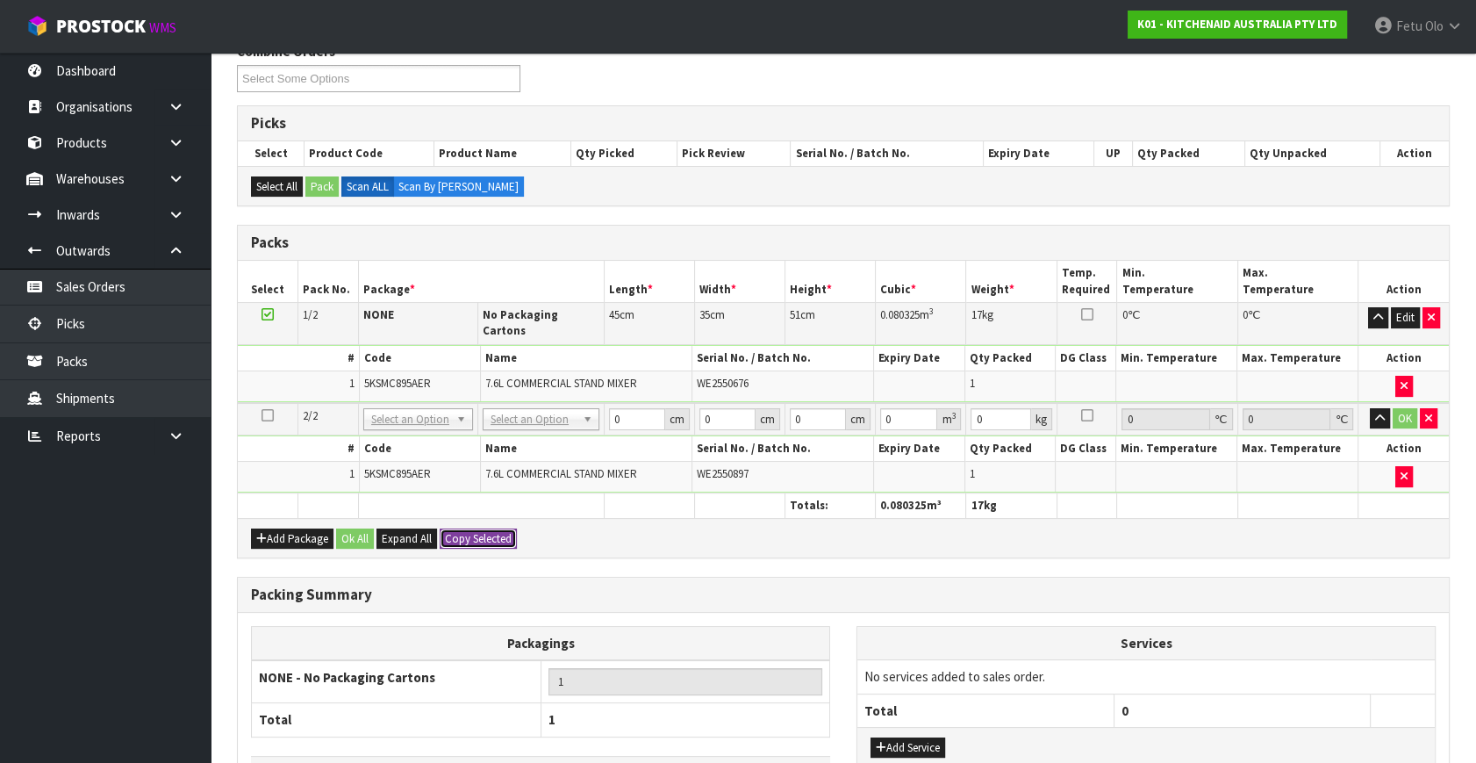
click at [492, 528] on button "Copy Selected" at bounding box center [478, 538] width 77 height 21
click at [492, 528] on button "Confirm Copy Selected" at bounding box center [498, 538] width 116 height 21
type input "45"
type input "35"
type input "51"
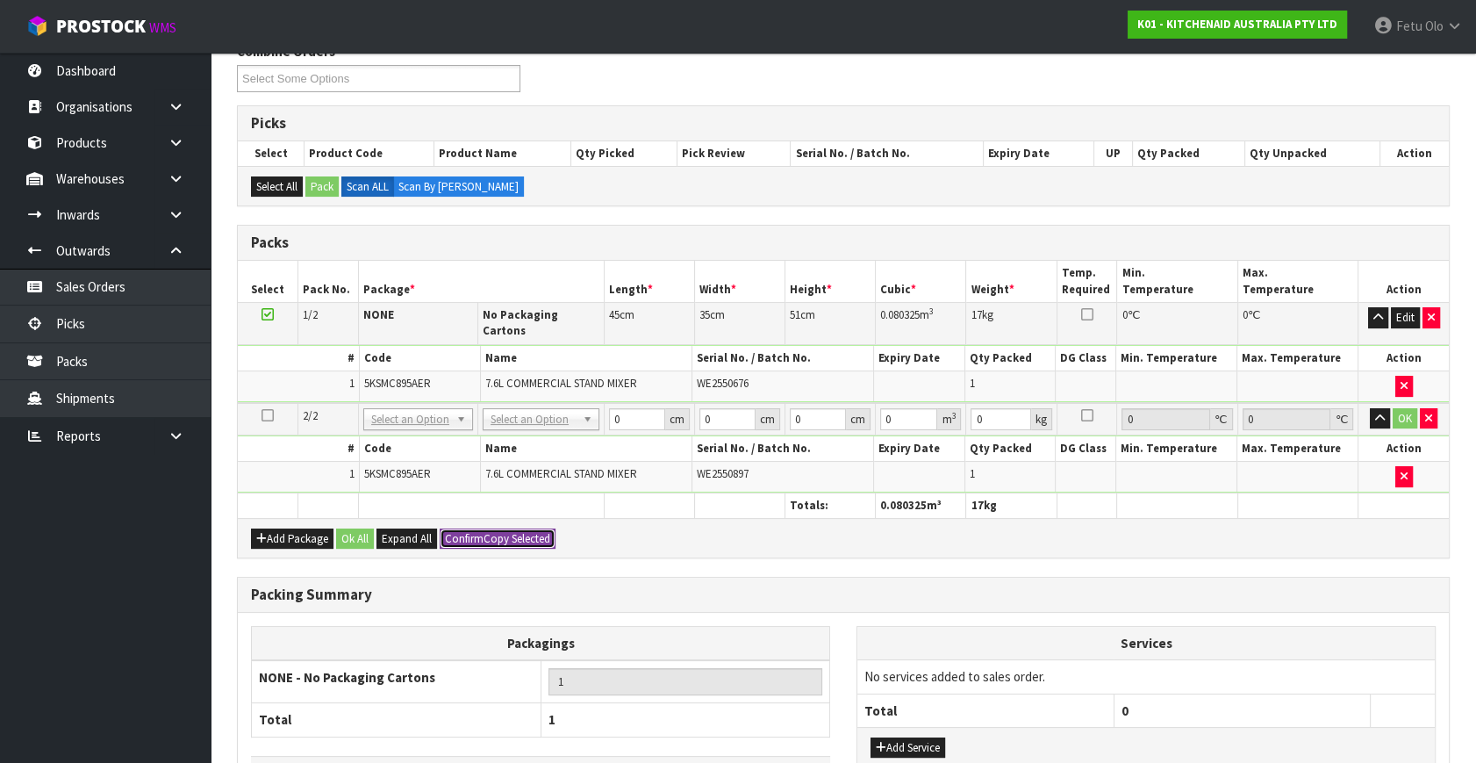
type input "0.080325"
type input "17"
type input "2"
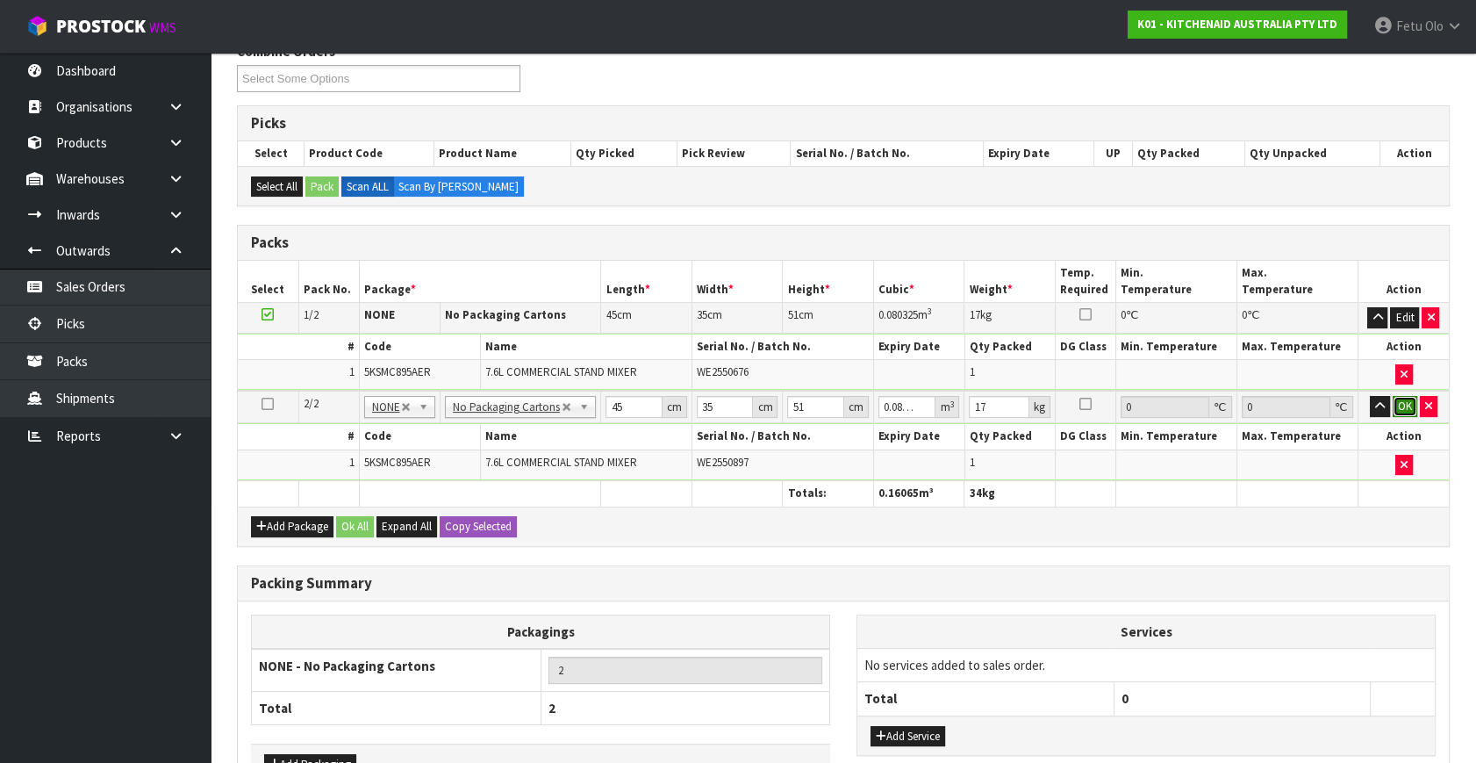
click at [1406, 401] on button "OK" at bounding box center [1405, 406] width 25 height 21
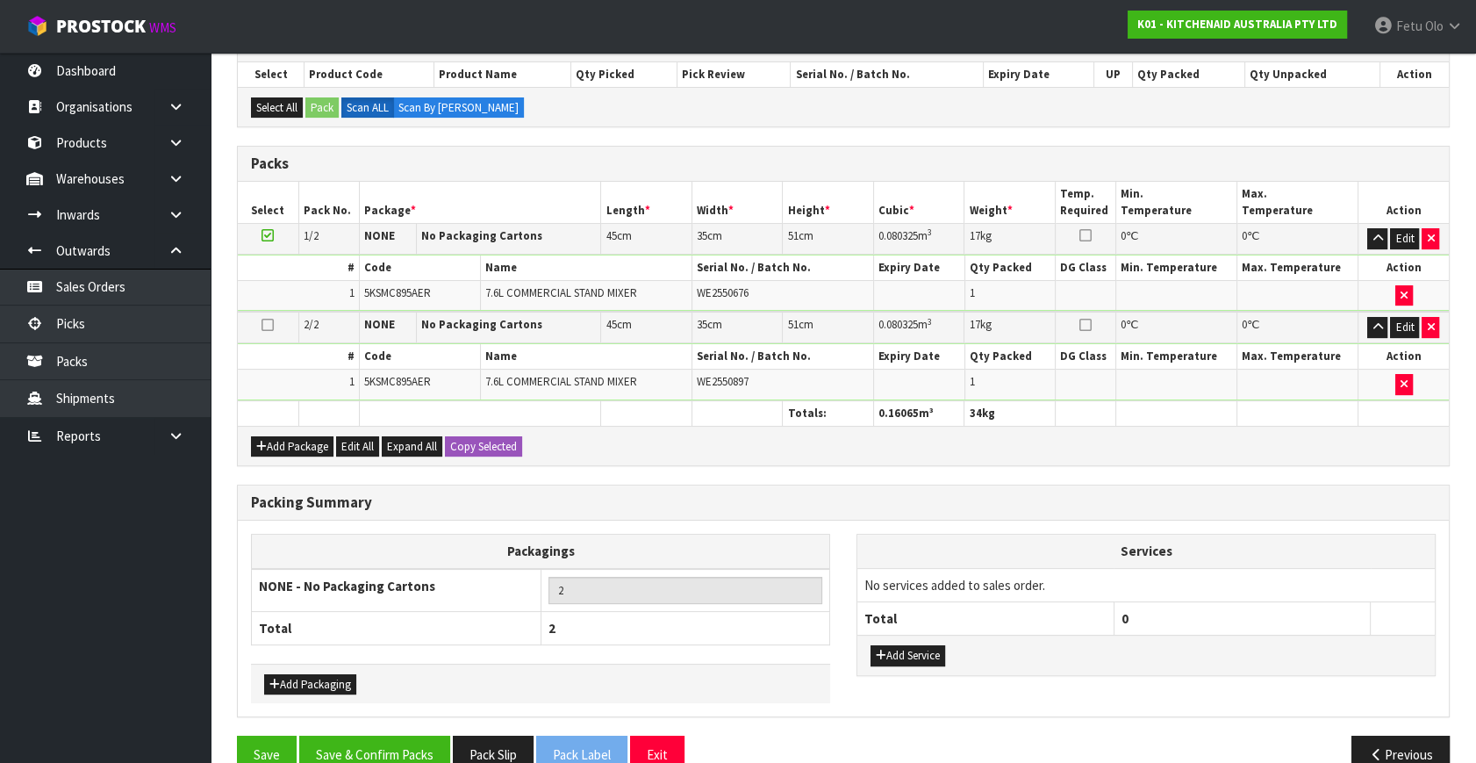
scroll to position [349, 0]
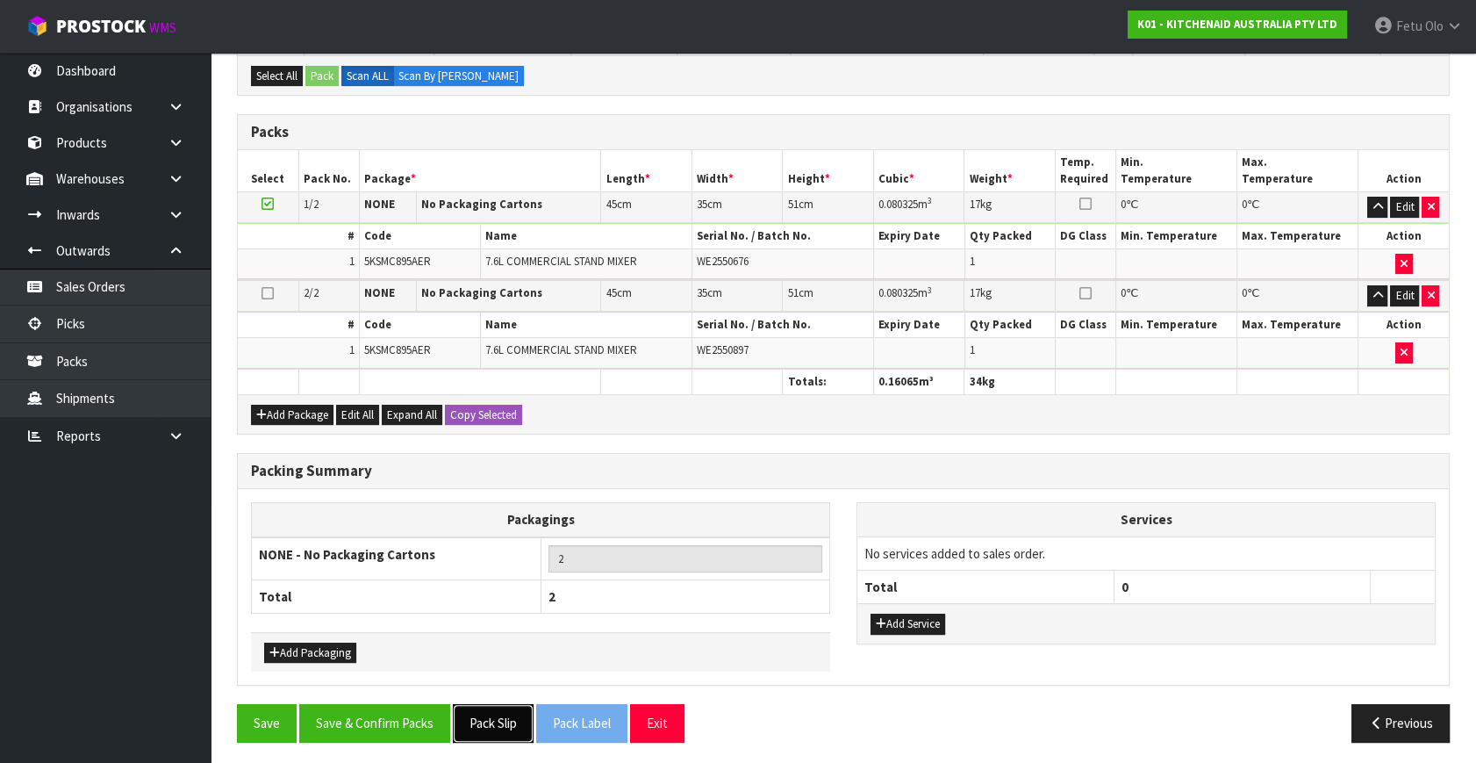
click at [503, 707] on button "Pack Slip" at bounding box center [493, 723] width 81 height 38
drag, startPoint x: 403, startPoint y: 697, endPoint x: 410, endPoint y: 708, distance: 13.4
click at [404, 700] on div "Combine Orders K01-ORD0079426 K01-ORD0079434 K01-ORD0079480 K01-ORD0079554 K01-…" at bounding box center [843, 344] width 1213 height 824
click at [411, 727] on button "Save & Confirm Packs" at bounding box center [374, 723] width 151 height 38
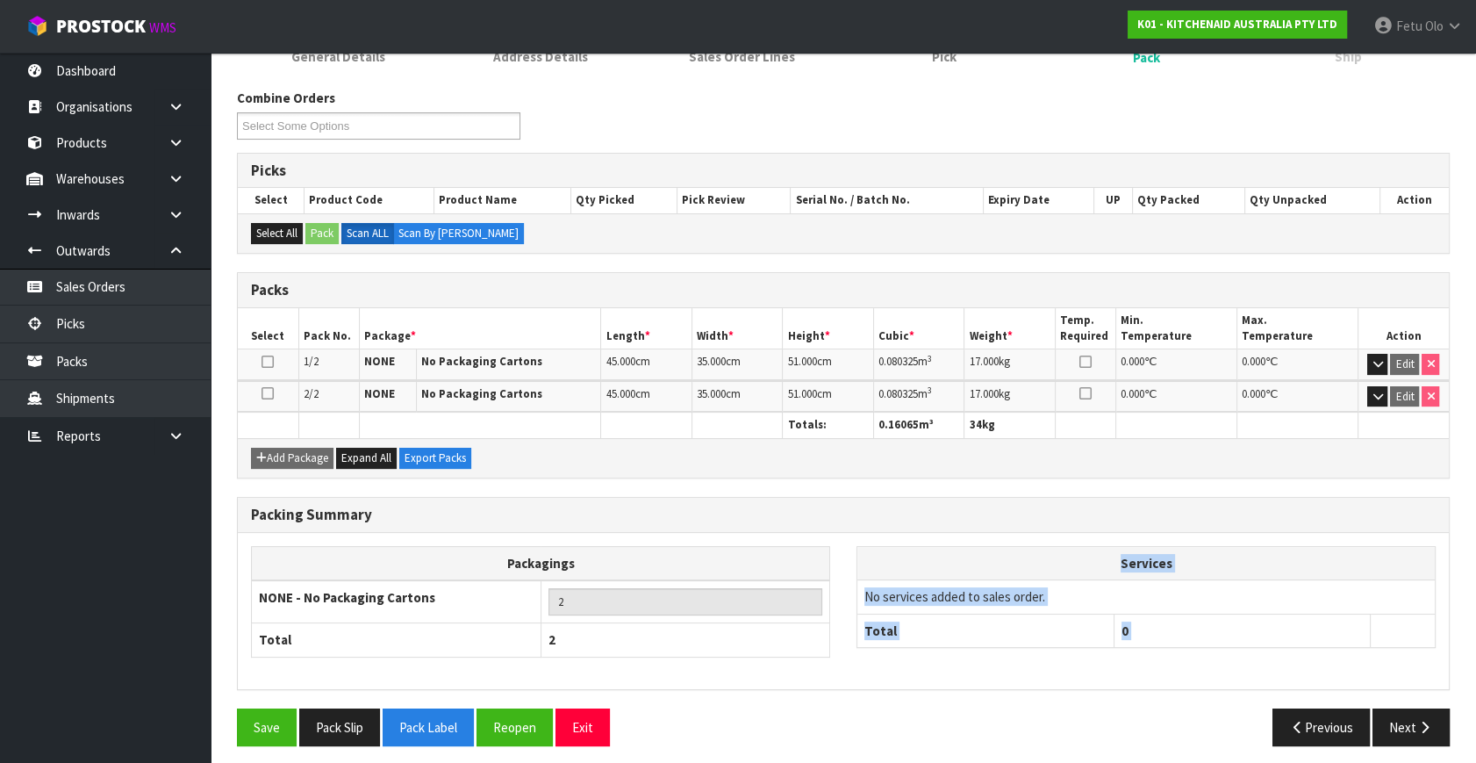
scroll to position [261, 0]
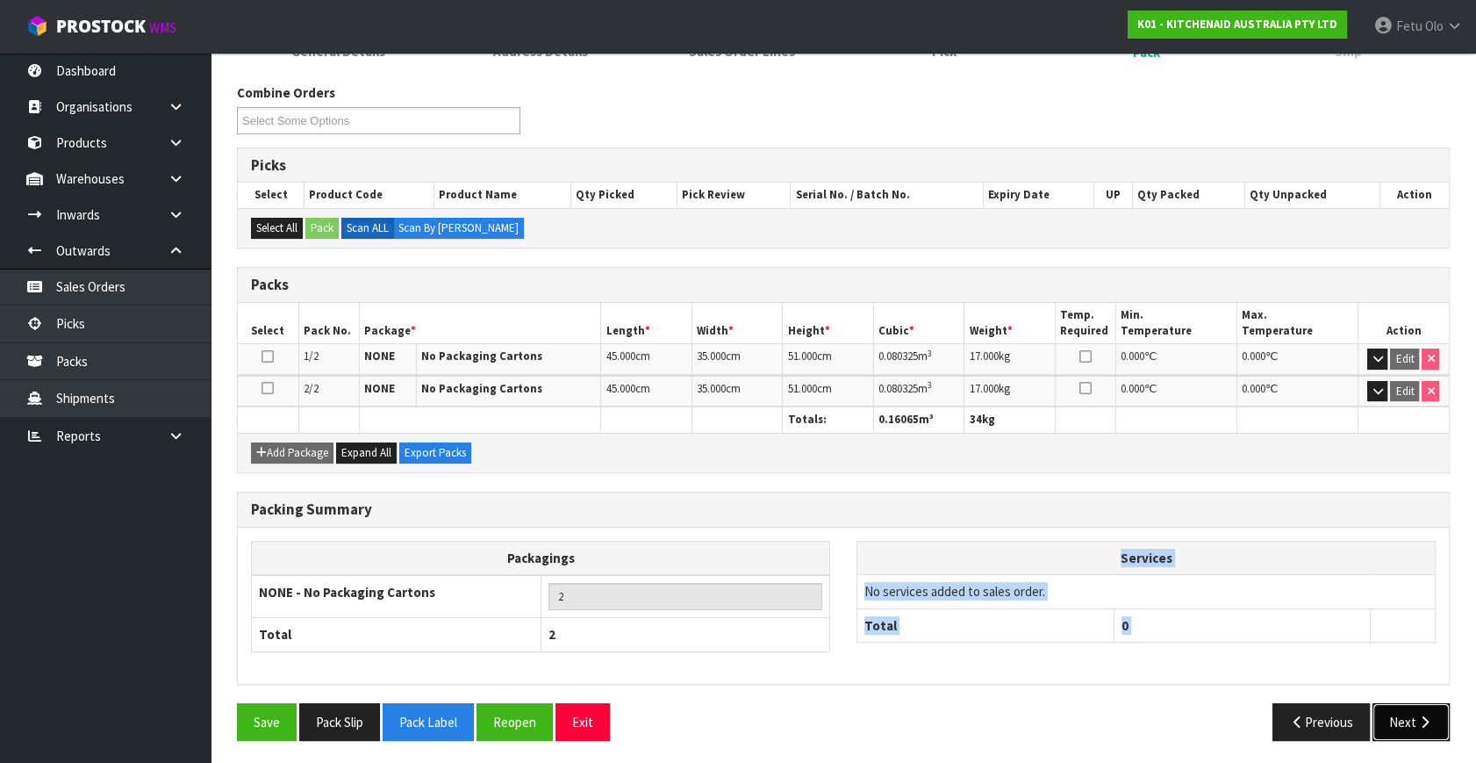
click at [1399, 719] on button "Next" at bounding box center [1411, 722] width 77 height 38
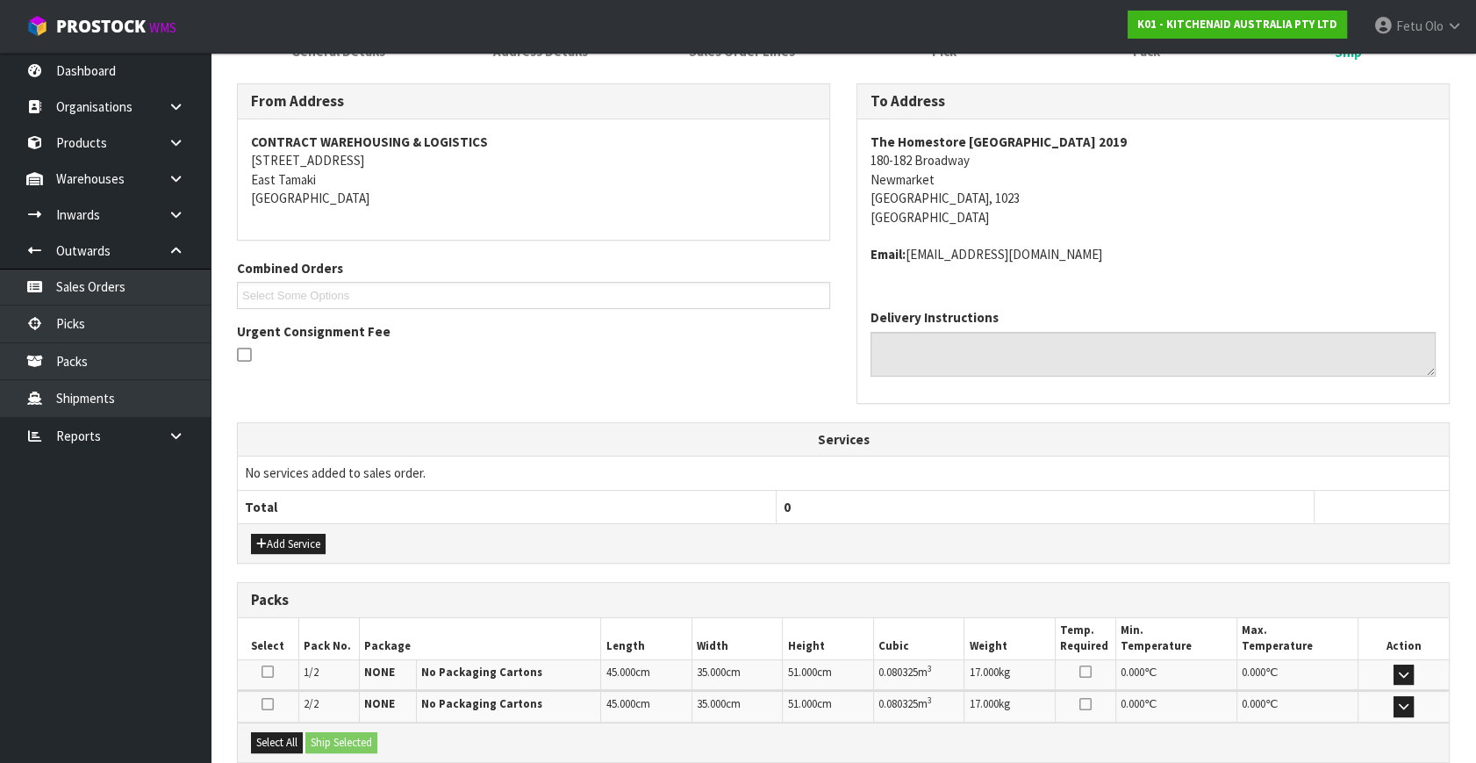
scroll to position [446, 0]
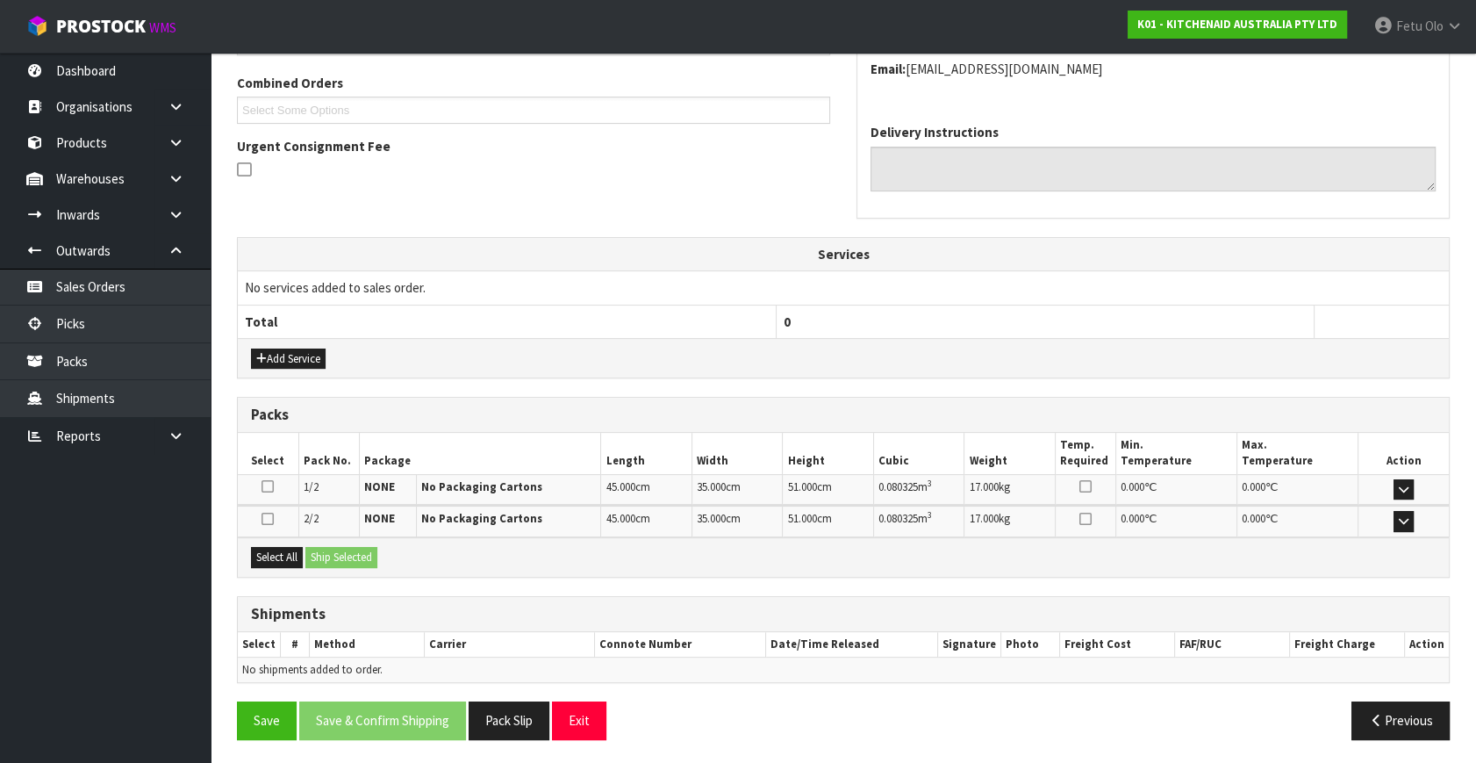
click at [273, 567] on div "Select All Ship Selected" at bounding box center [843, 556] width 1211 height 39
click at [302, 556] on div "Select All Ship Selected" at bounding box center [843, 556] width 1211 height 39
click at [285, 553] on button "Select All" at bounding box center [277, 557] width 52 height 21
click at [346, 553] on button "Ship Selected" at bounding box center [341, 557] width 72 height 21
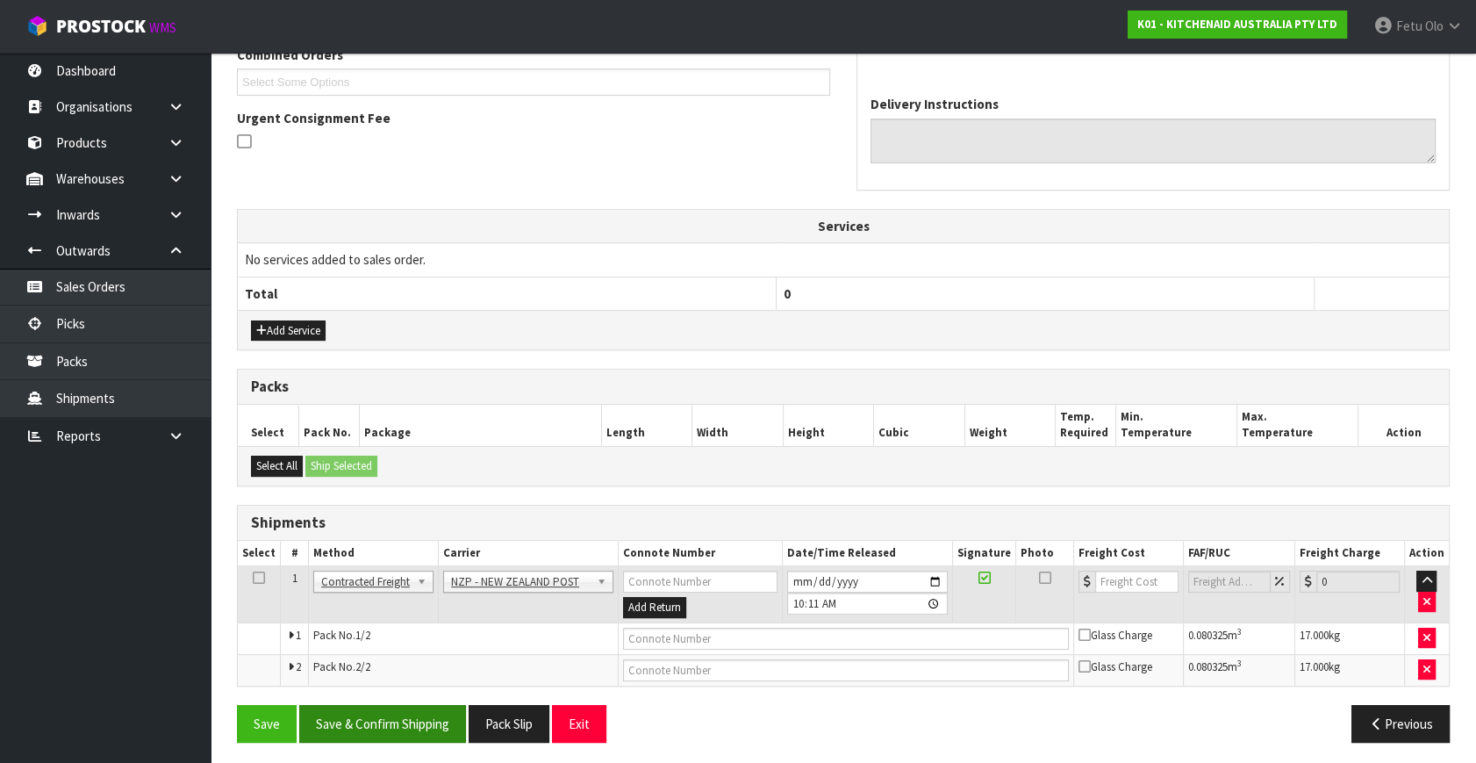
scroll to position [476, 0]
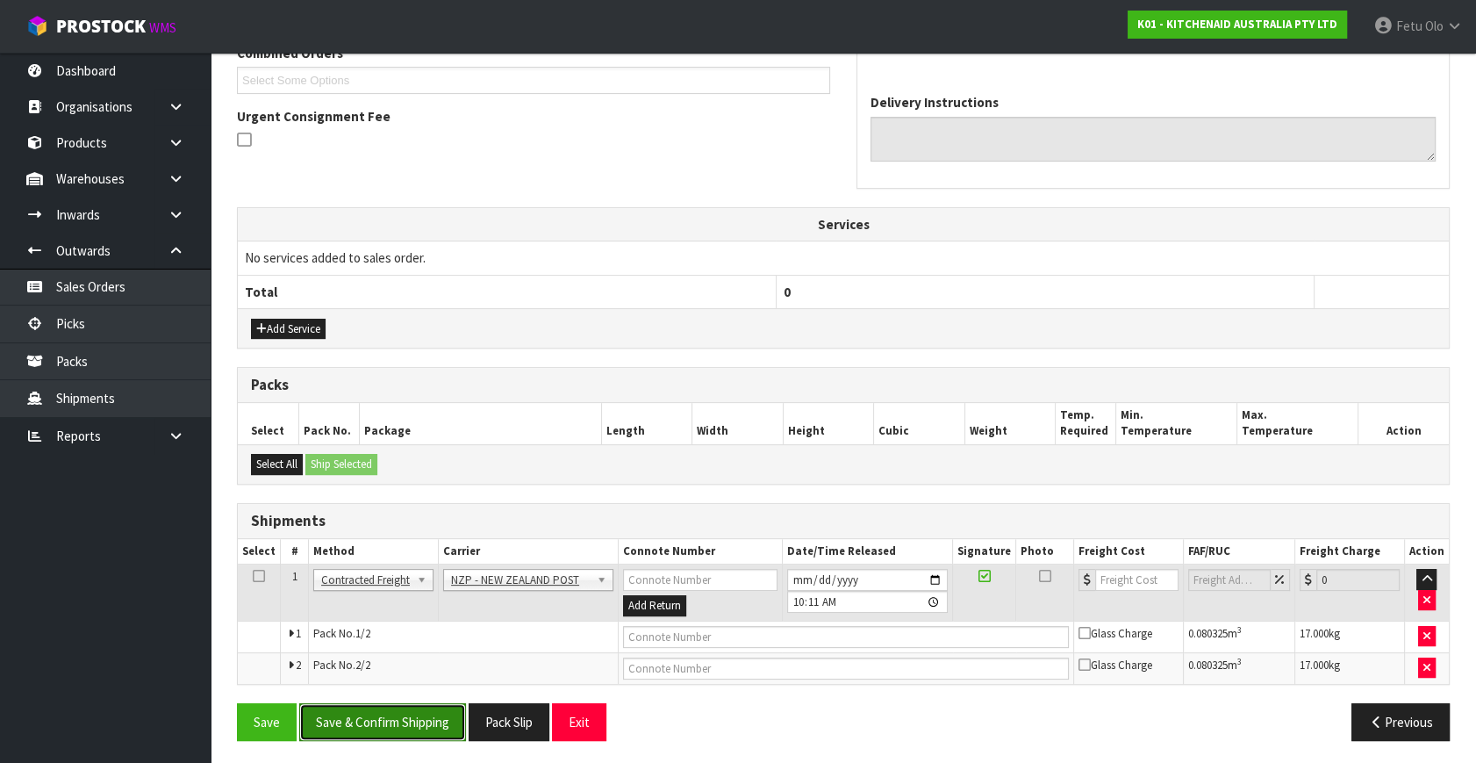
click at [418, 711] on button "Save & Confirm Shipping" at bounding box center [382, 722] width 167 height 38
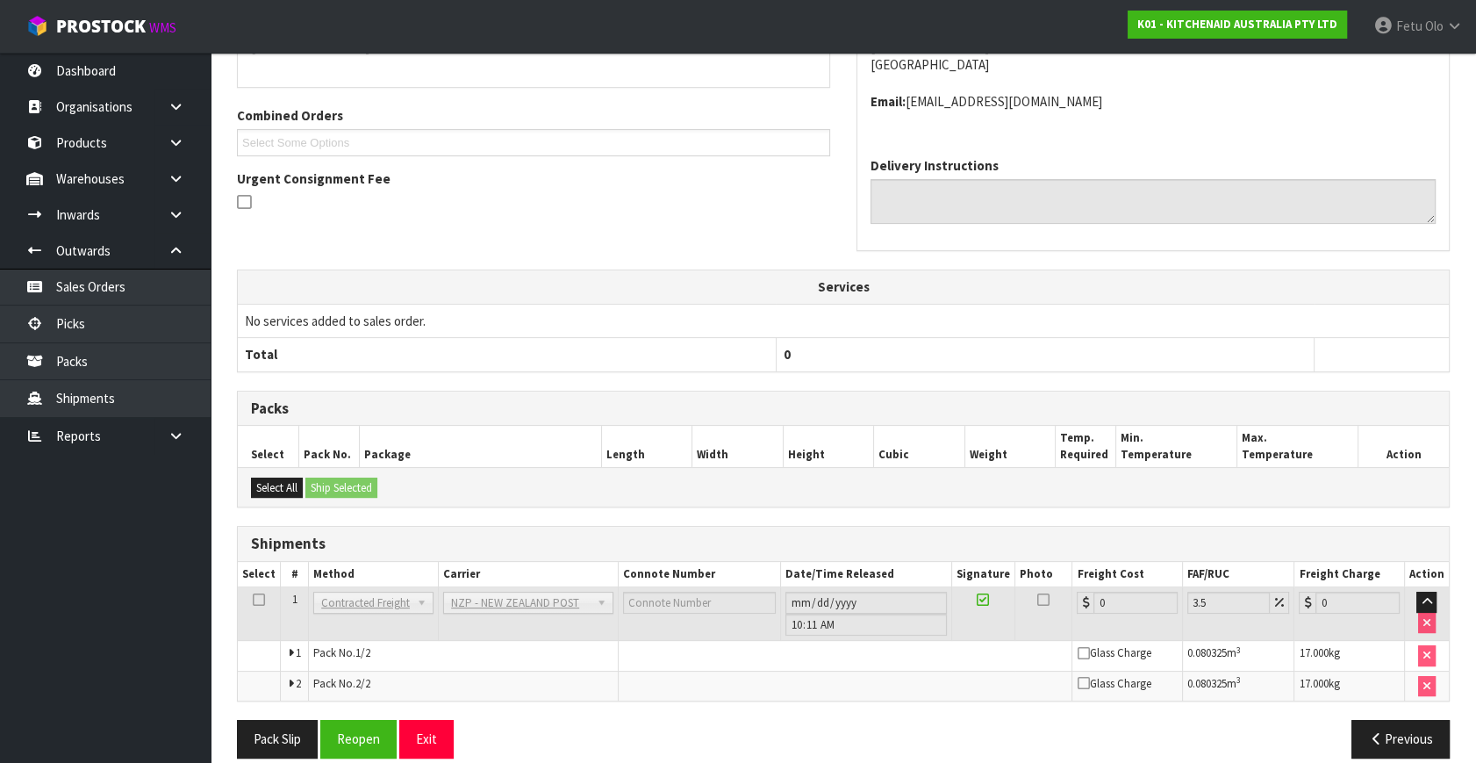
scroll to position [450, 0]
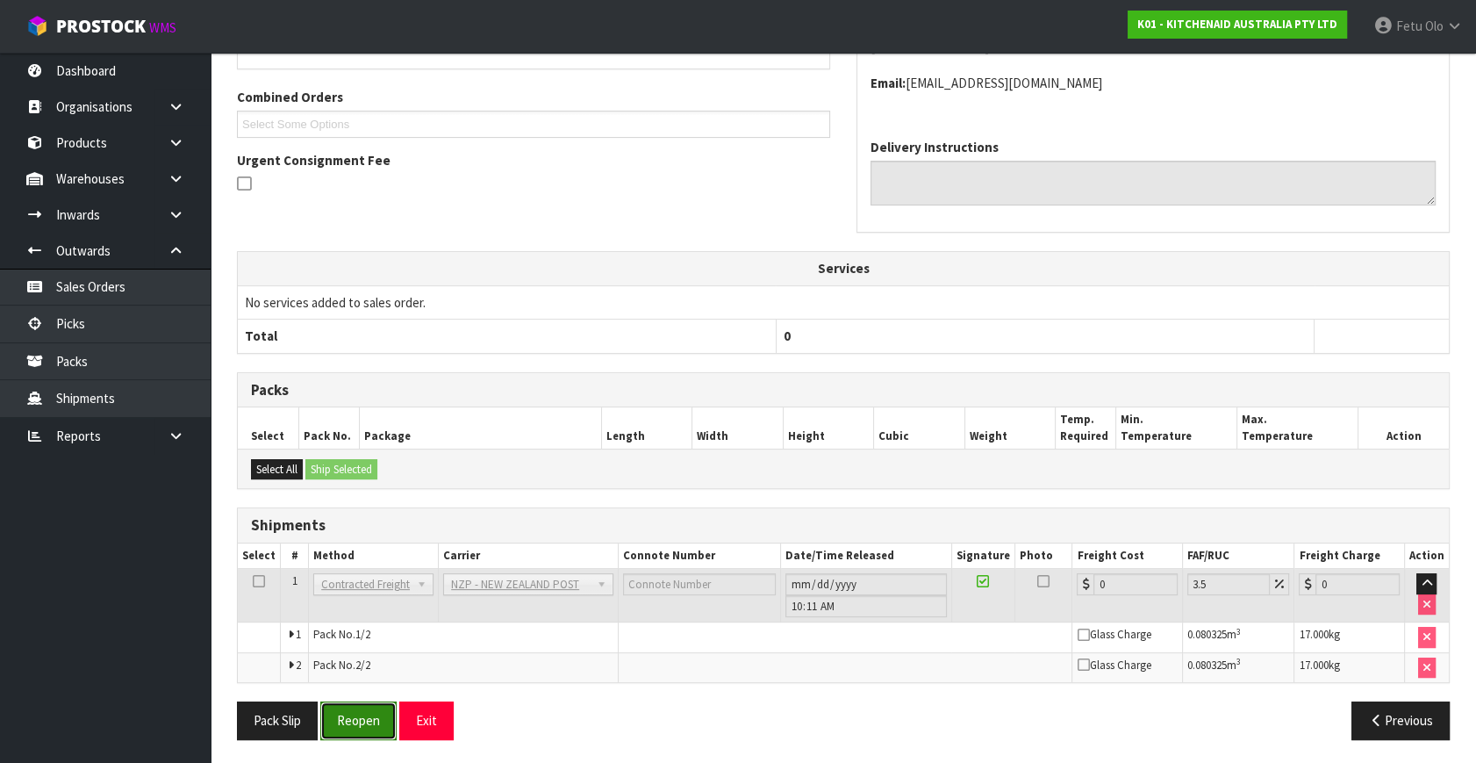
click at [359, 707] on button "Reopen" at bounding box center [358, 720] width 76 height 38
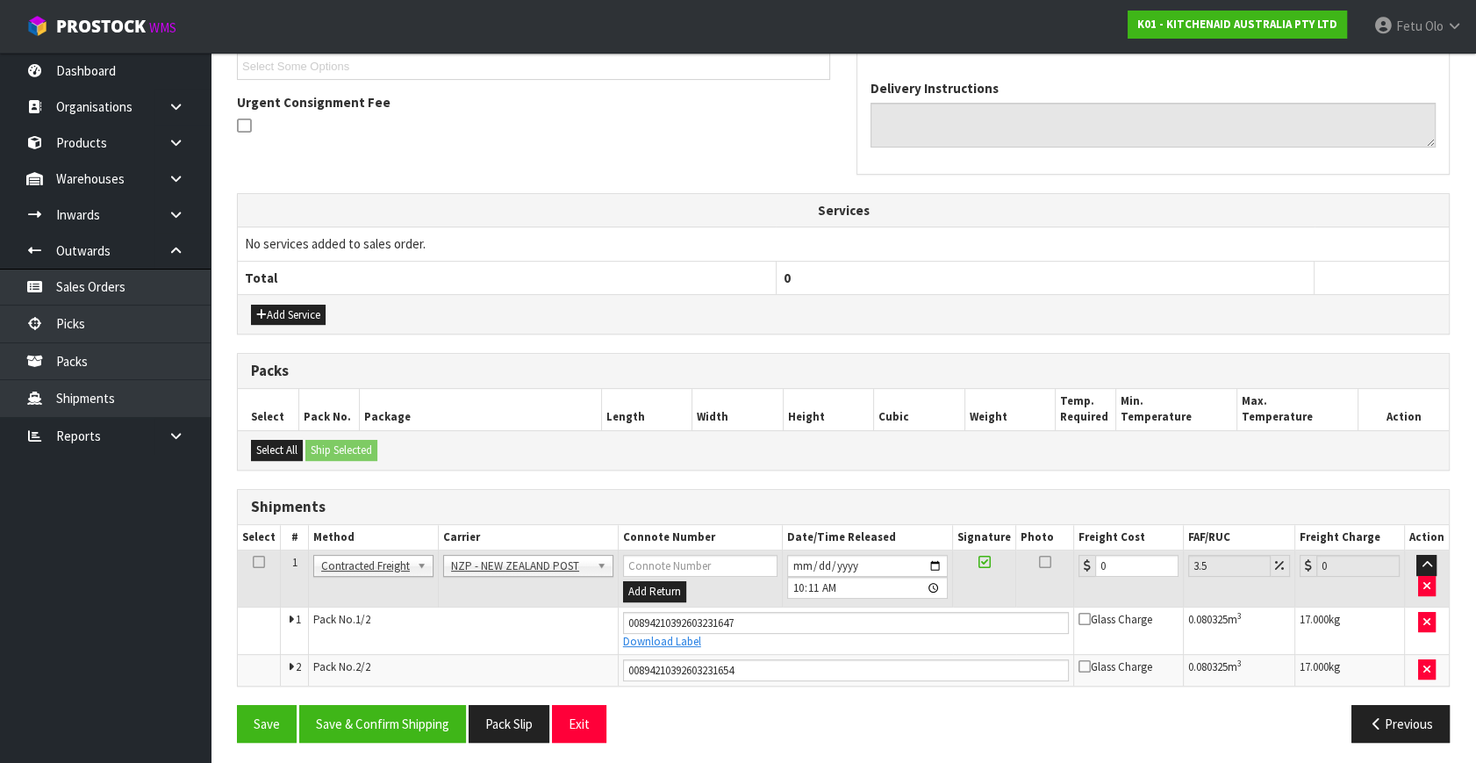
scroll to position [492, 0]
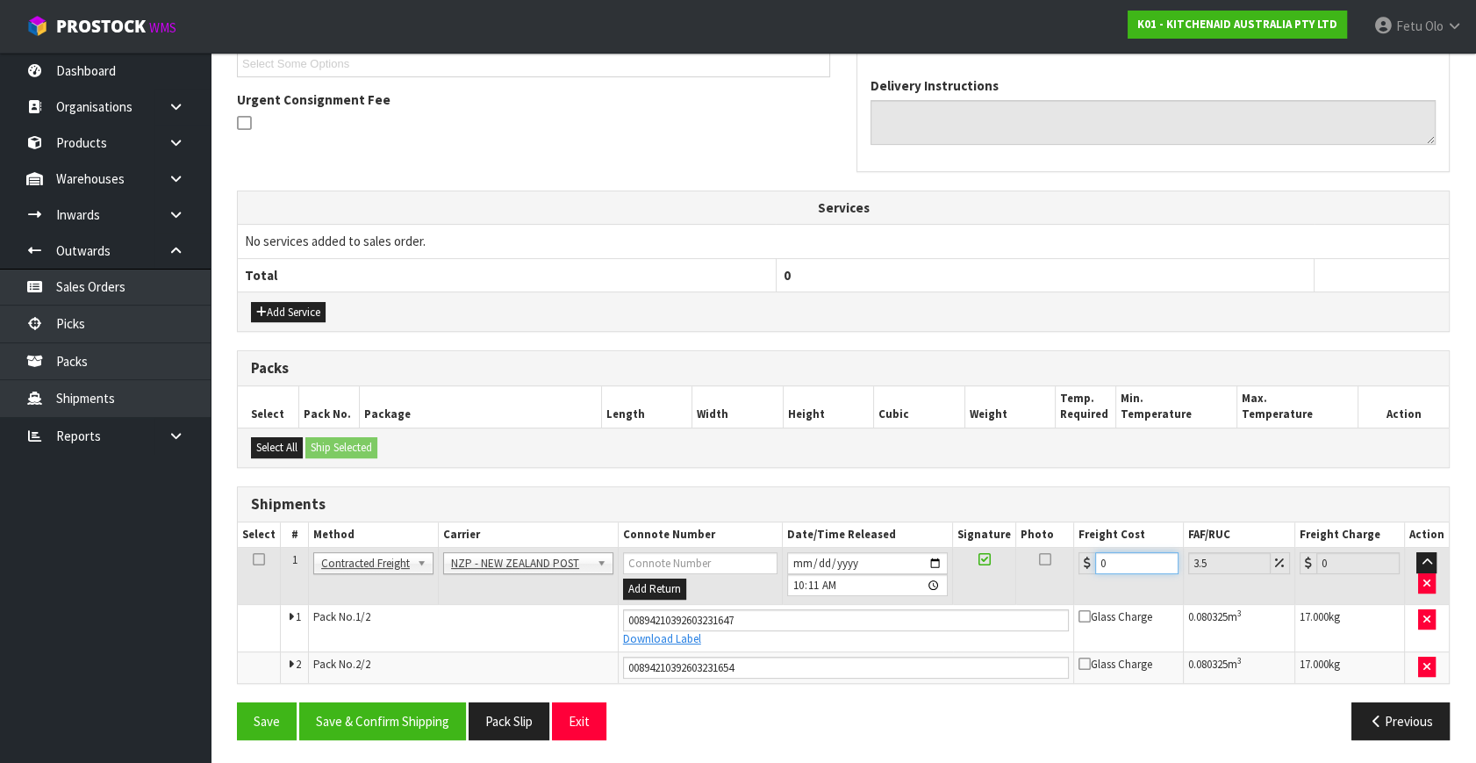
drag, startPoint x: 1139, startPoint y: 556, endPoint x: 693, endPoint y: 698, distance: 467.7
click at [693, 698] on div "From Address CONTRACT WAREHOUSING & LOGISTICS 17 Allens Road East Tamaki Auckla…" at bounding box center [843, 302] width 1213 height 901
type input "8"
type input "8.28"
type input "8.6"
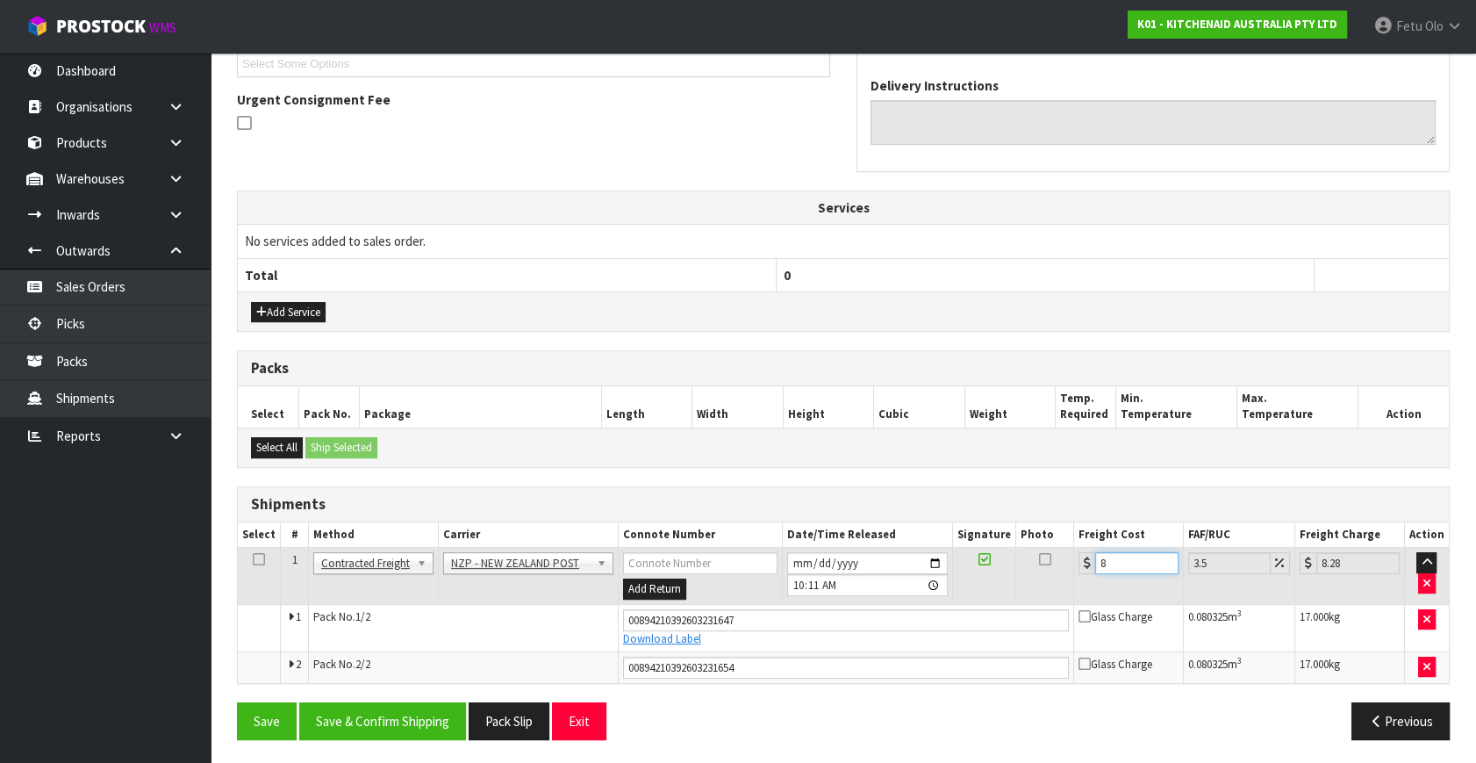
type input "8.9"
type input "8.66"
type input "8.96"
type input "8.66"
click at [343, 721] on button "Save & Confirm Shipping" at bounding box center [382, 721] width 167 height 38
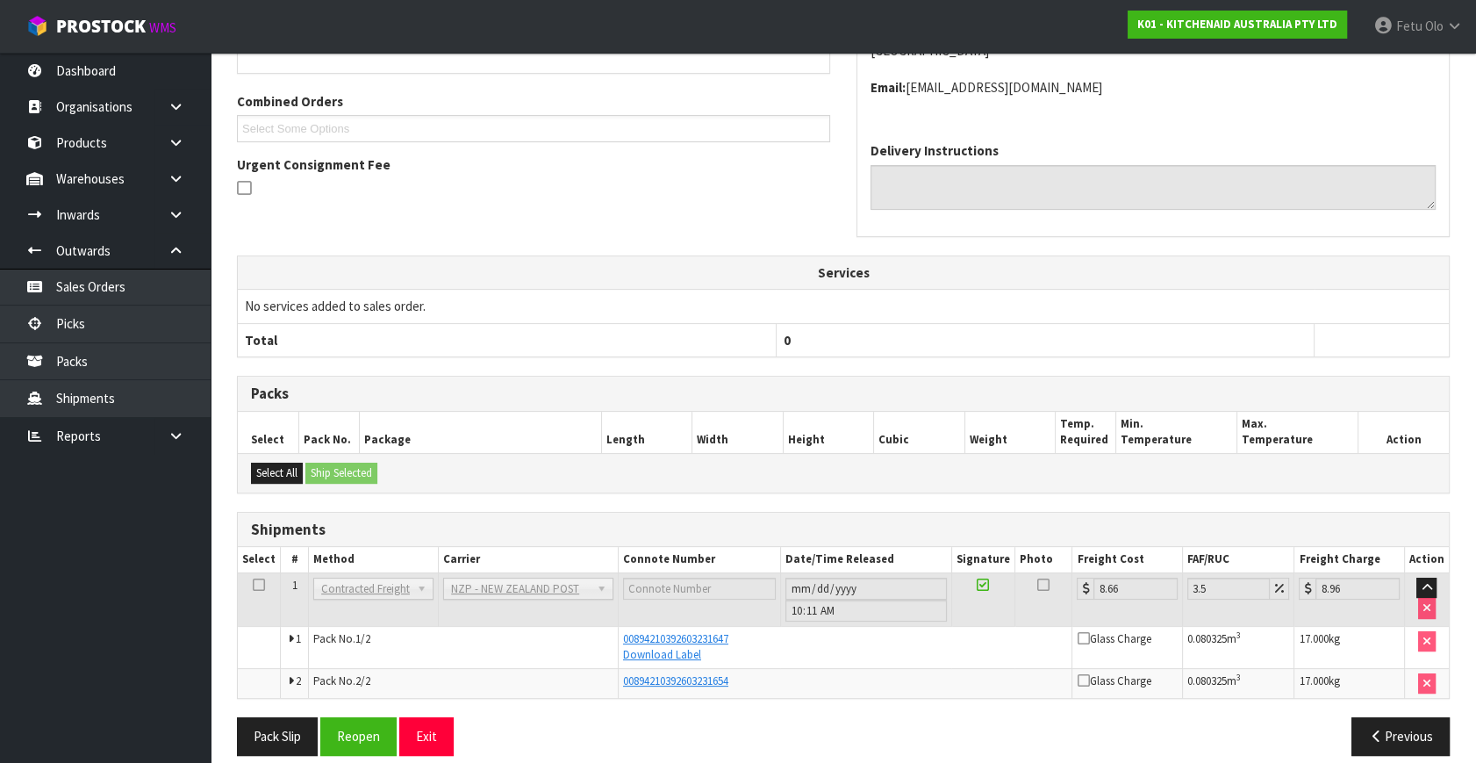
scroll to position [443, 0]
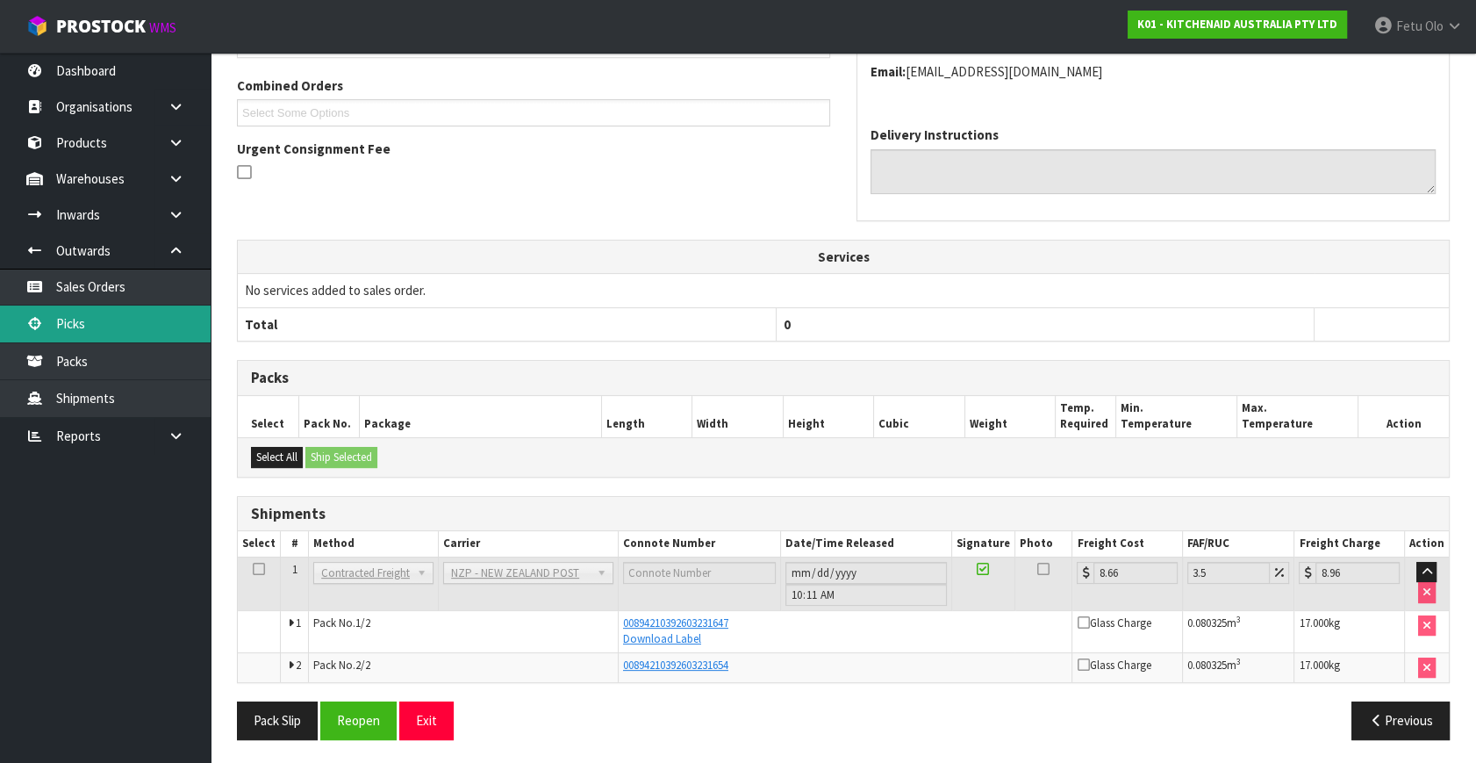
click at [53, 315] on link "Picks" at bounding box center [105, 323] width 211 height 36
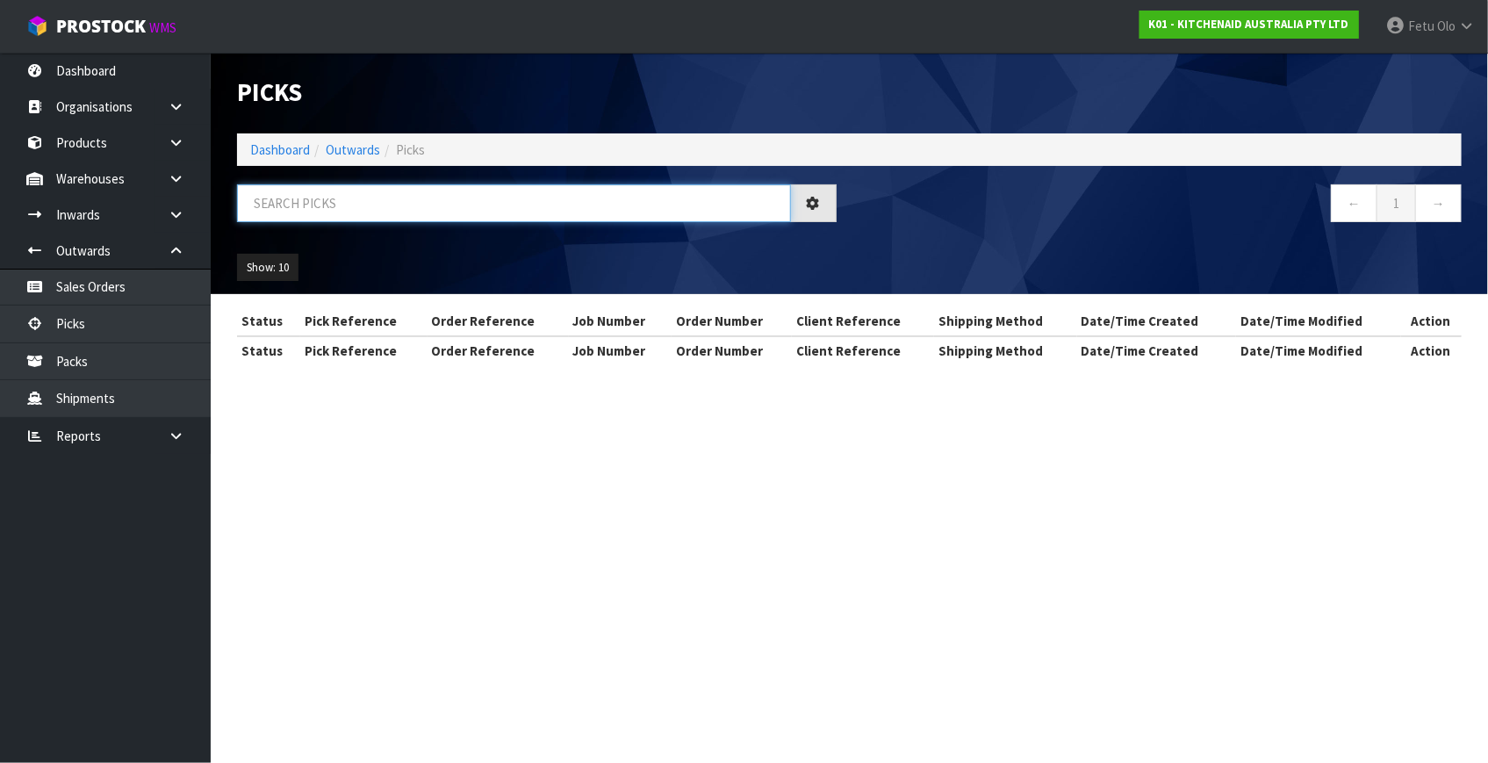
click at [454, 205] on input "text" at bounding box center [514, 203] width 554 height 38
click at [454, 204] on input "text" at bounding box center [514, 203] width 554 height 38
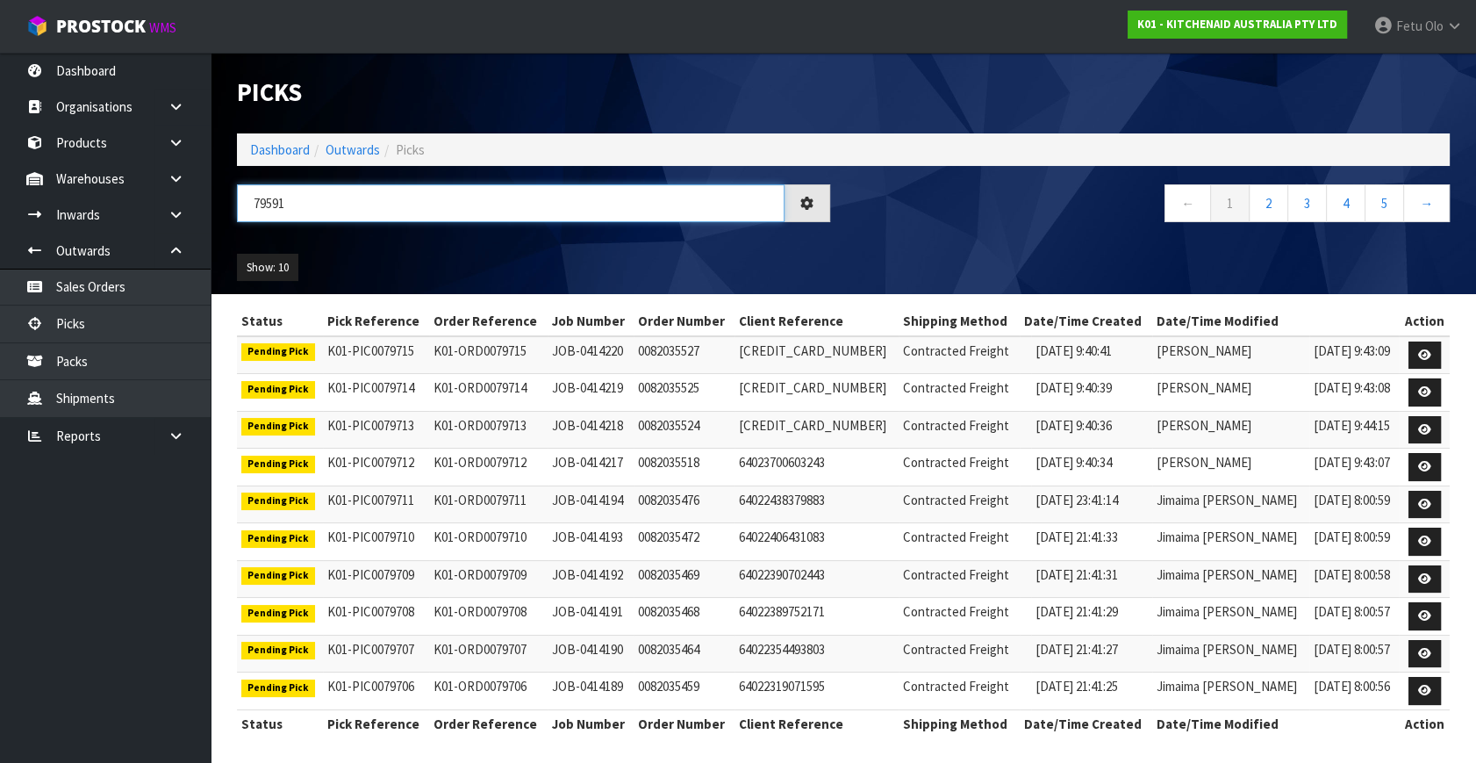
type input "79591"
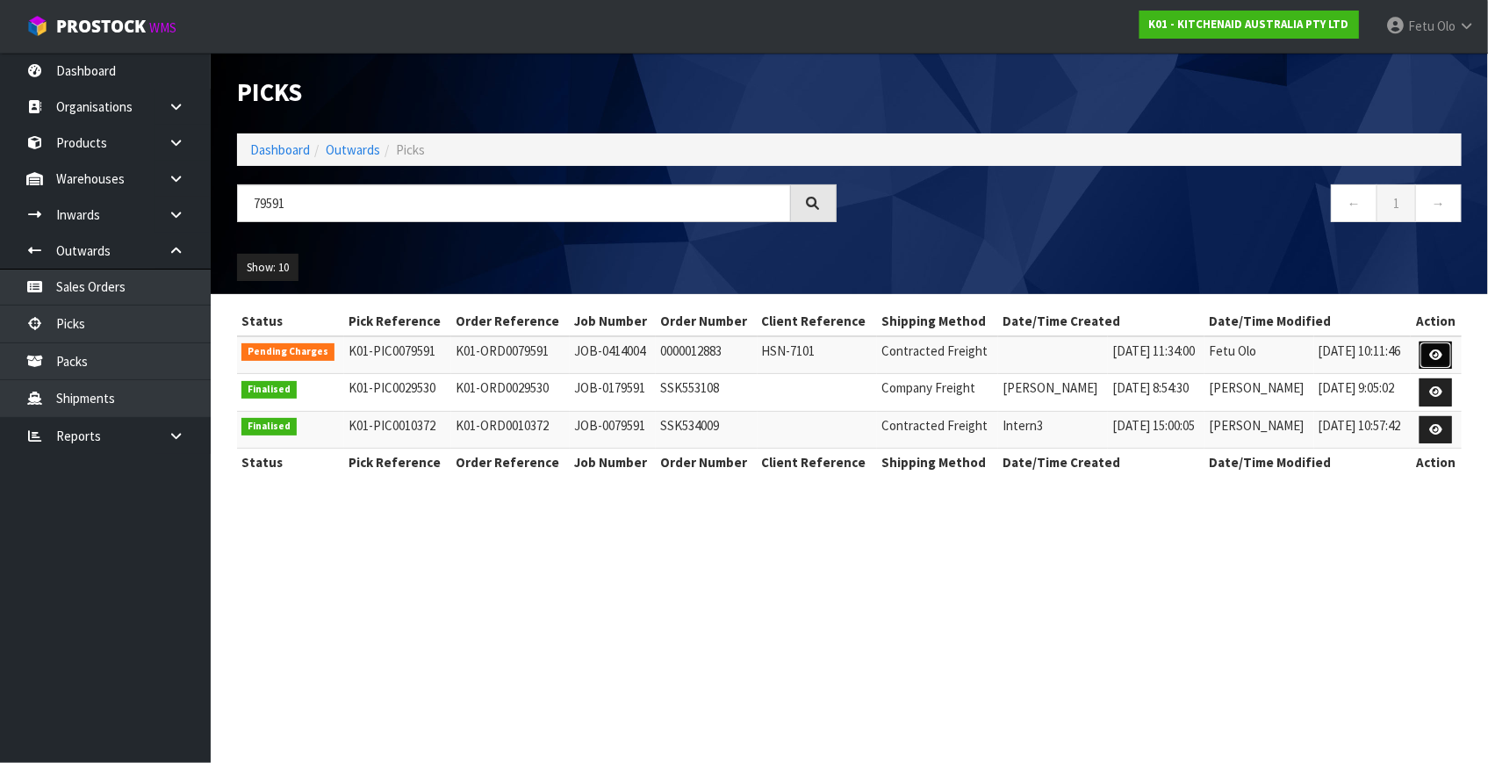
click at [1431, 354] on icon at bounding box center [1435, 354] width 13 height 11
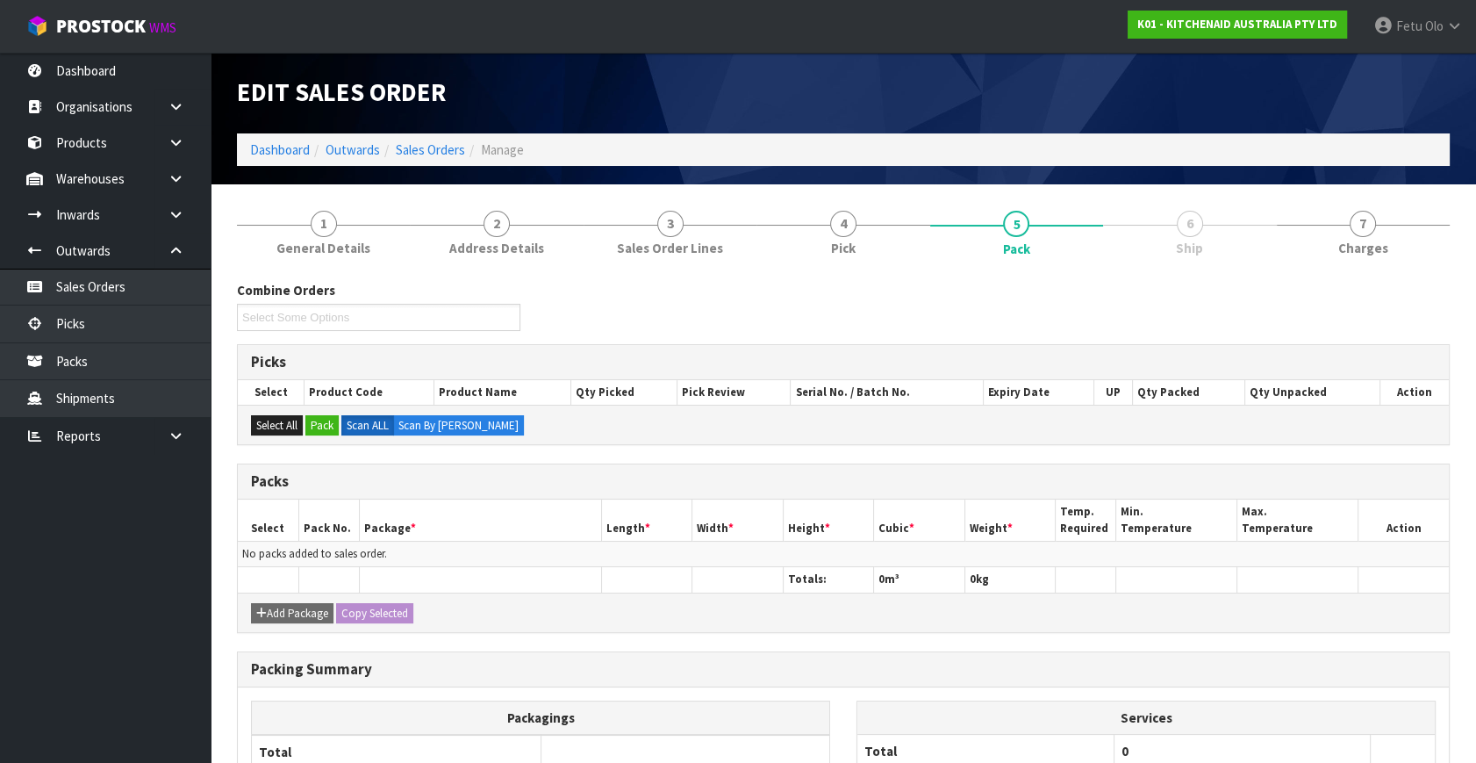
click at [1276, 221] on link "6 Ship" at bounding box center [1189, 231] width 173 height 69
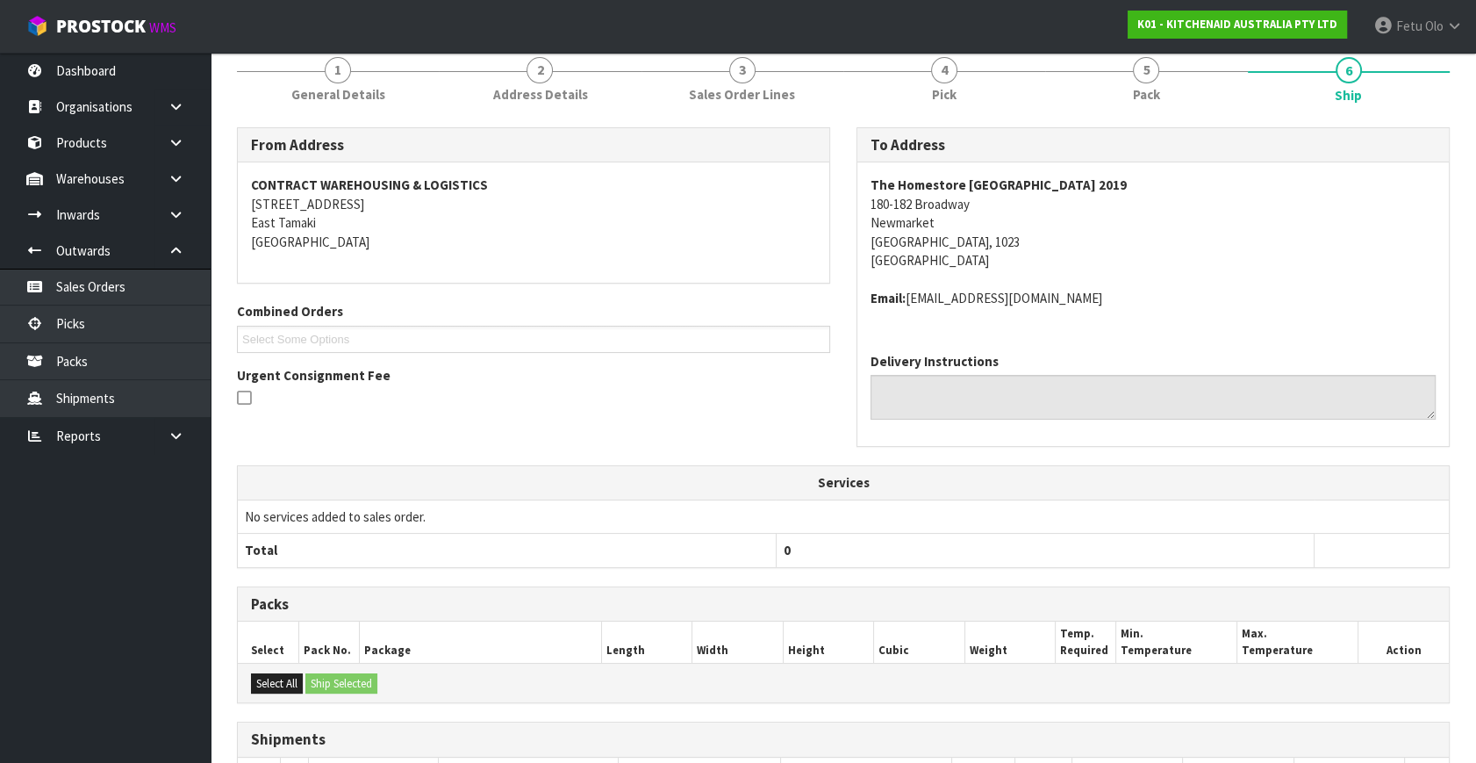
scroll to position [379, 0]
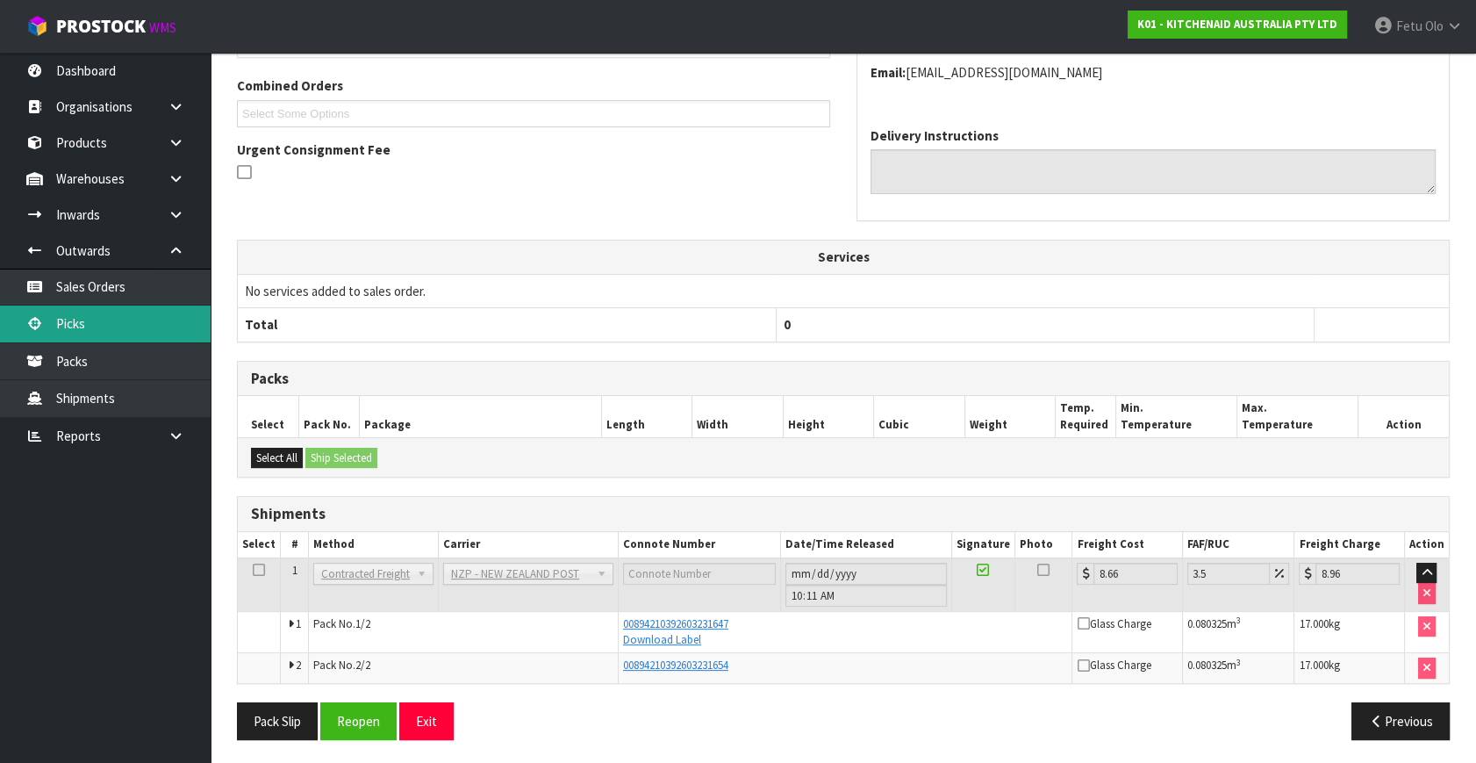
click at [102, 331] on link "Picks" at bounding box center [105, 323] width 211 height 36
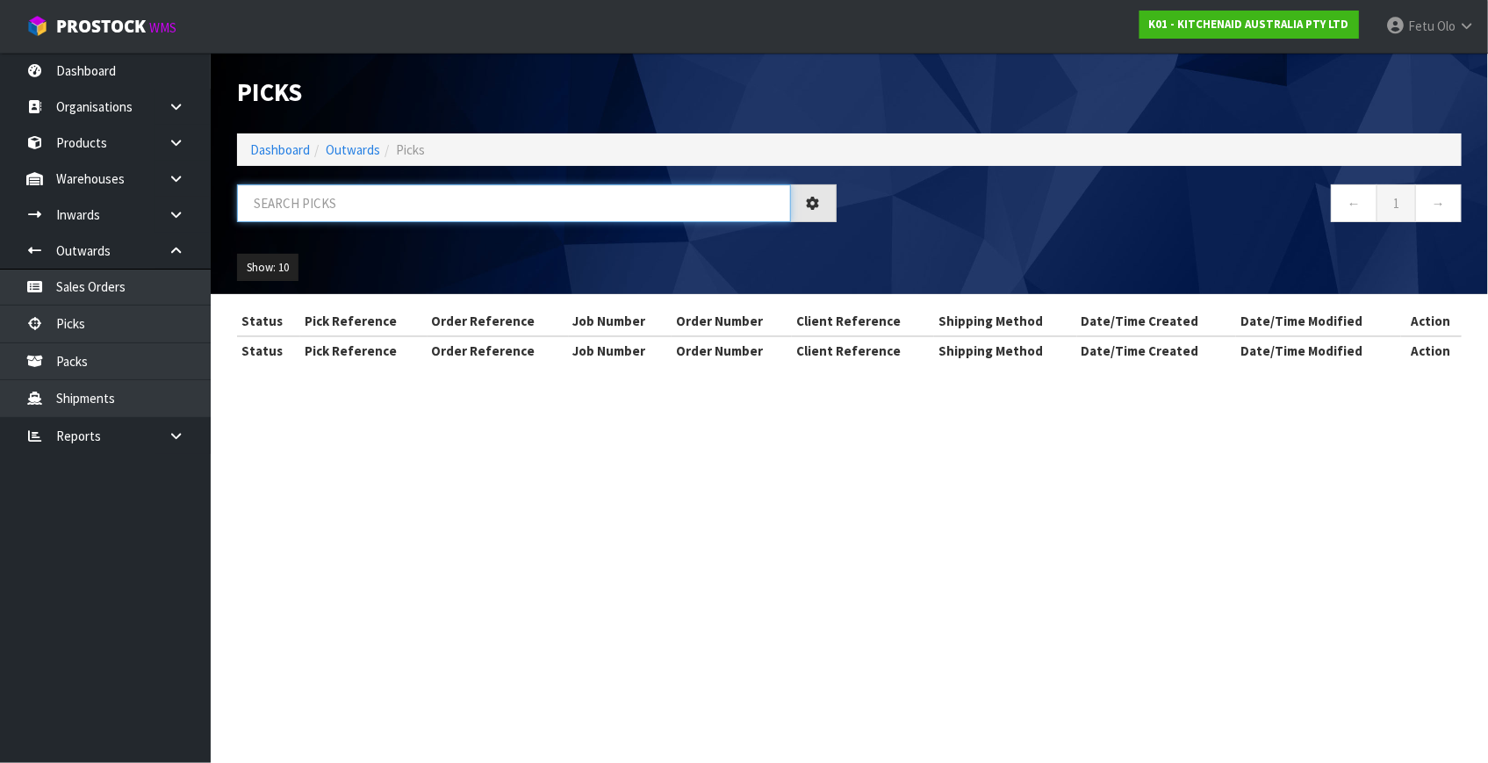
click at [403, 205] on input "text" at bounding box center [514, 203] width 554 height 38
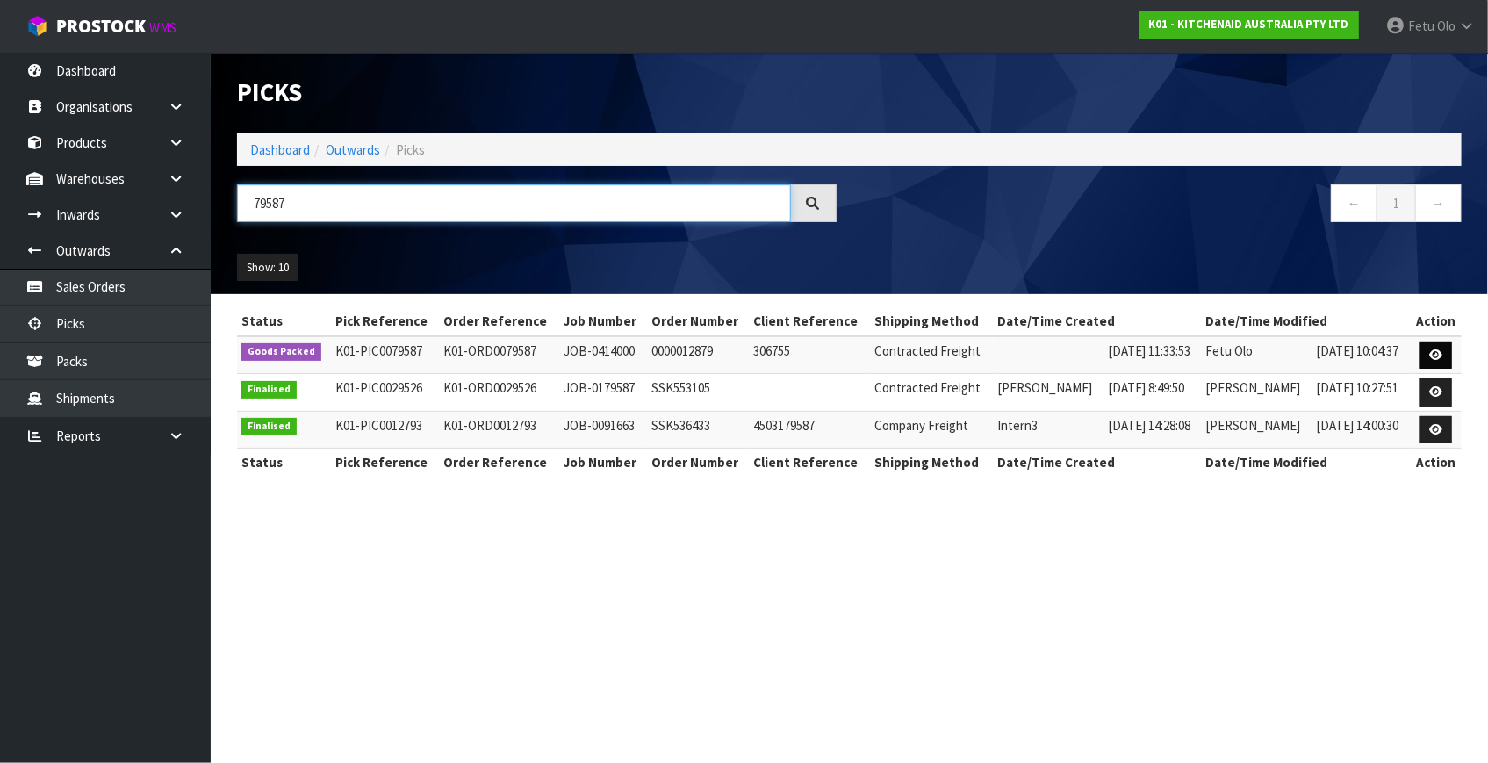
type input "79587"
click at [1432, 351] on icon at bounding box center [1435, 354] width 13 height 11
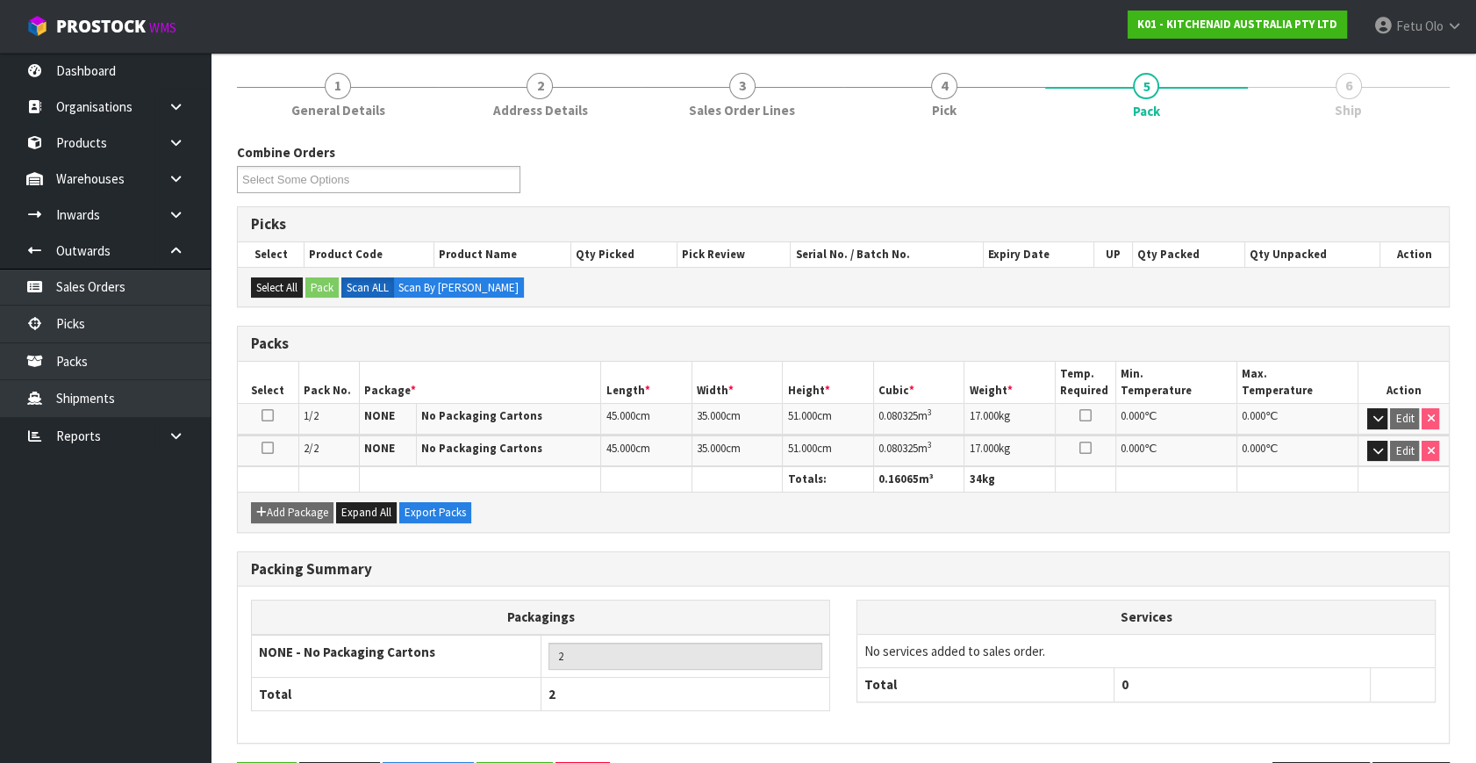
scroll to position [197, 0]
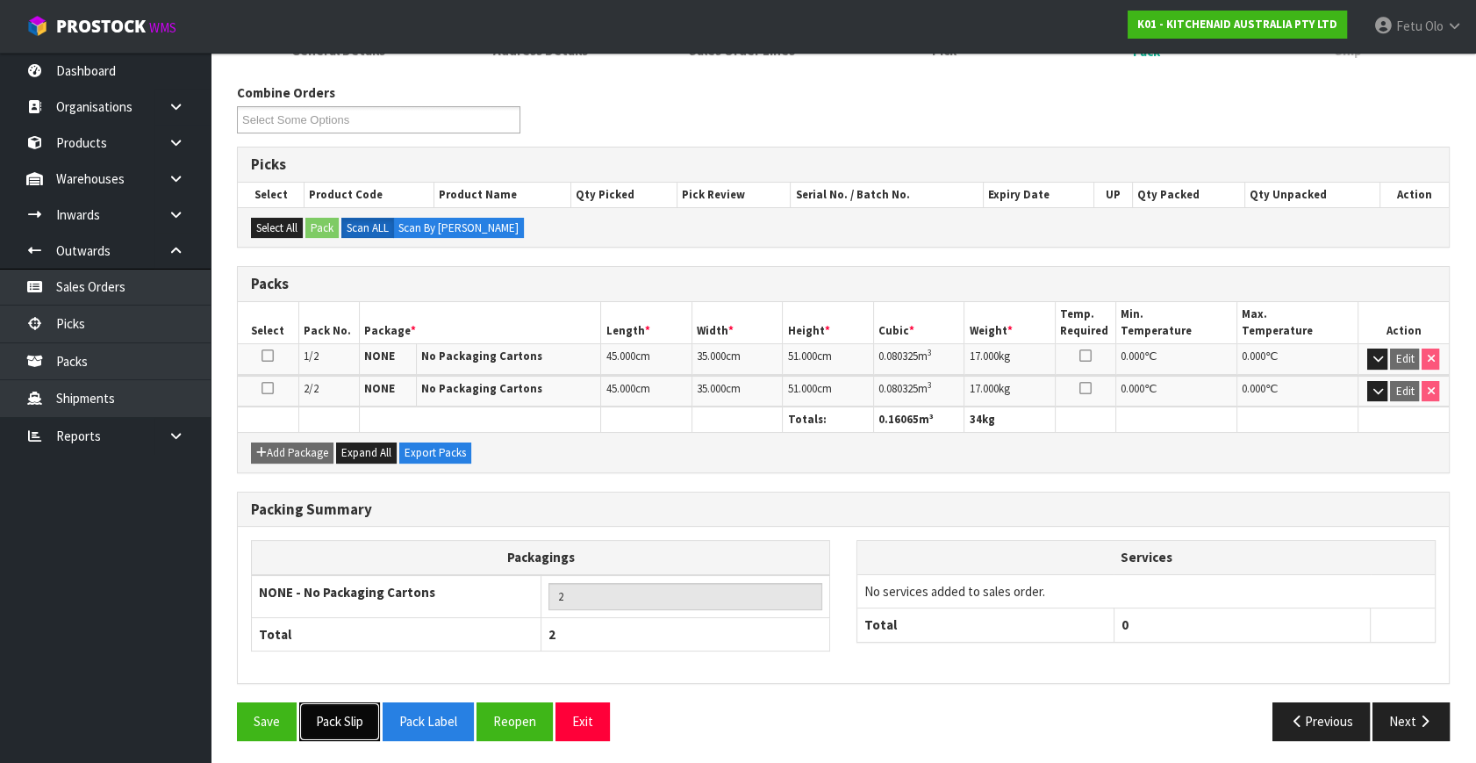
click at [369, 707] on button "Pack Slip" at bounding box center [339, 721] width 81 height 38
click at [1418, 714] on icon "button" at bounding box center [1425, 720] width 17 height 13
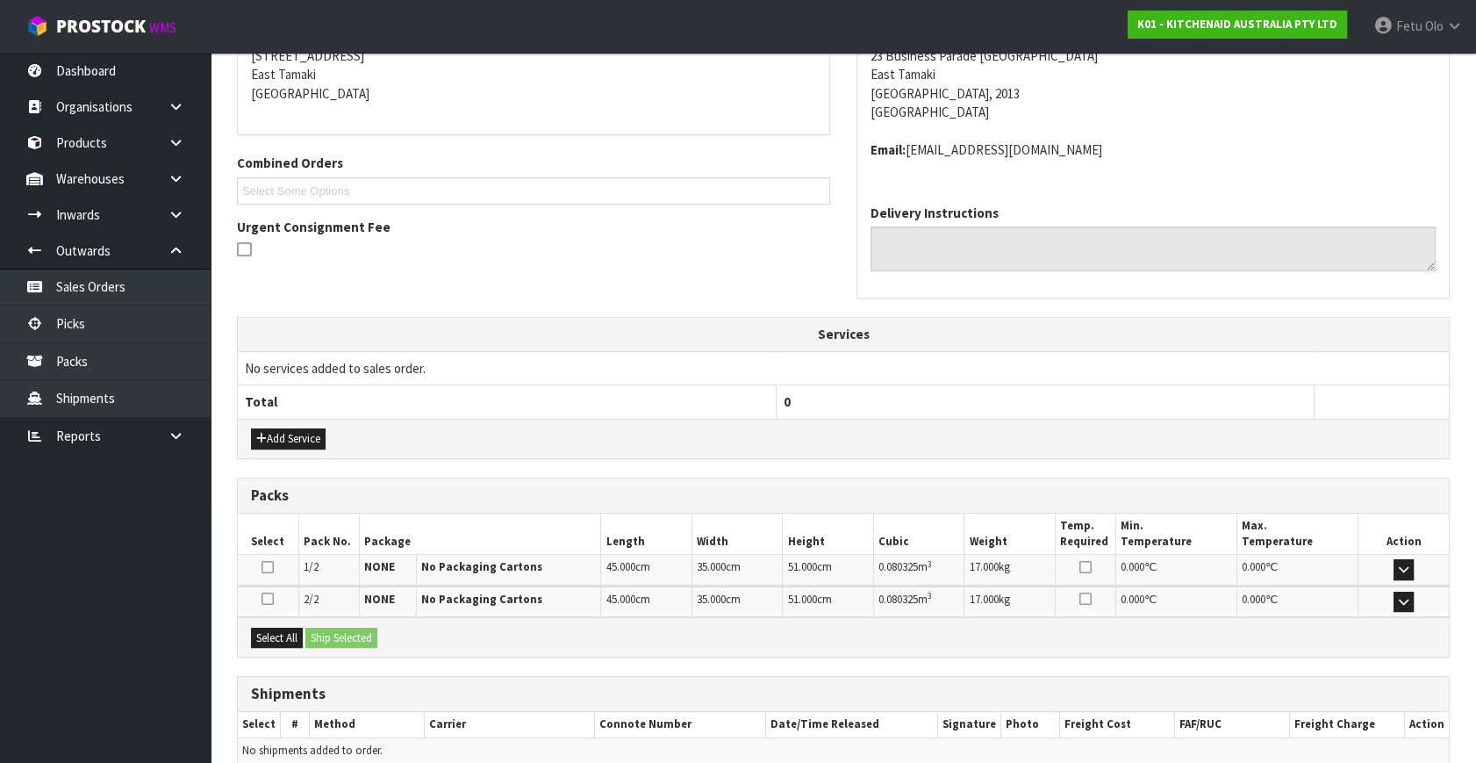
scroll to position [382, 0]
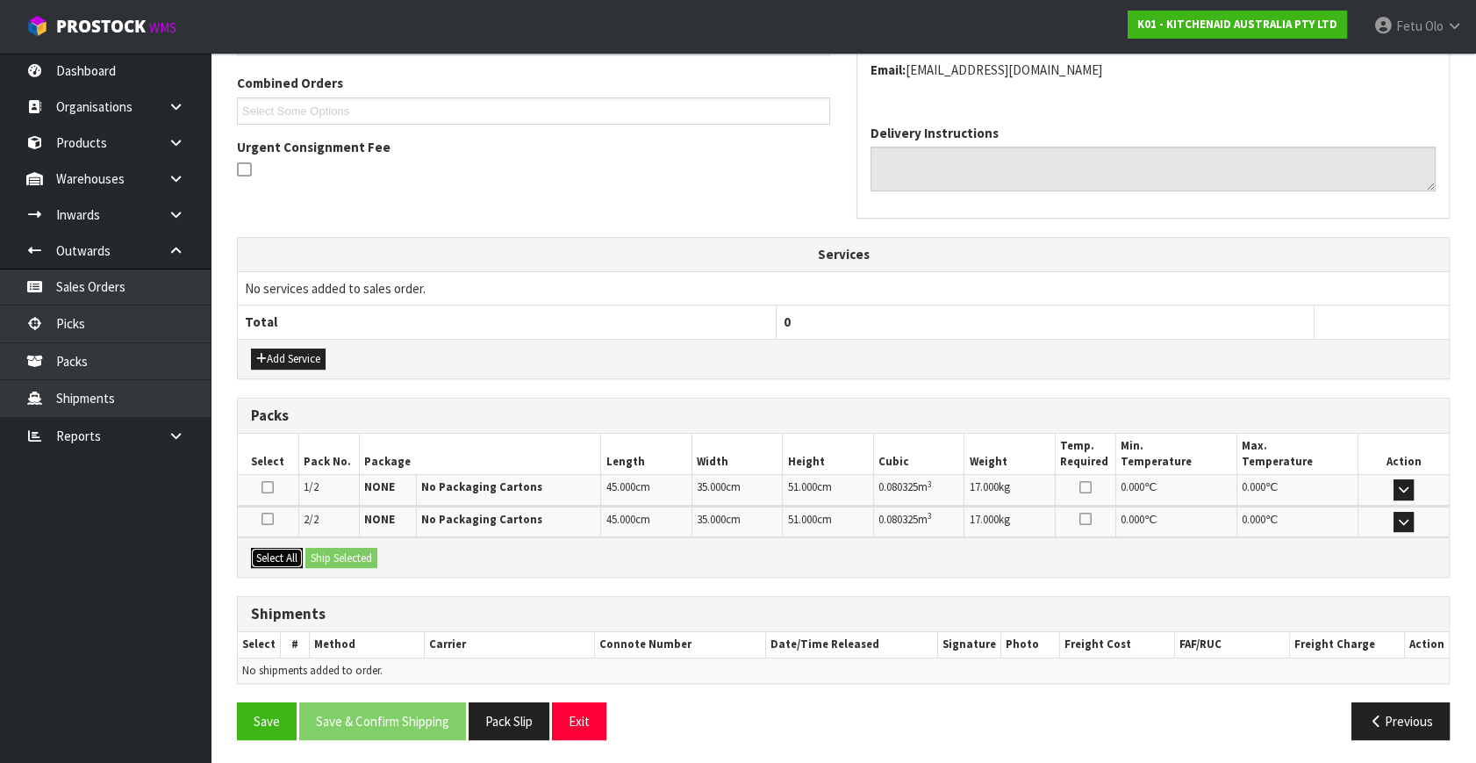
click at [281, 549] on button "Select All" at bounding box center [277, 558] width 52 height 21
click at [307, 537] on div "Select All Ship Selected" at bounding box center [843, 556] width 1211 height 39
click at [325, 553] on button "Ship Selected" at bounding box center [341, 558] width 72 height 21
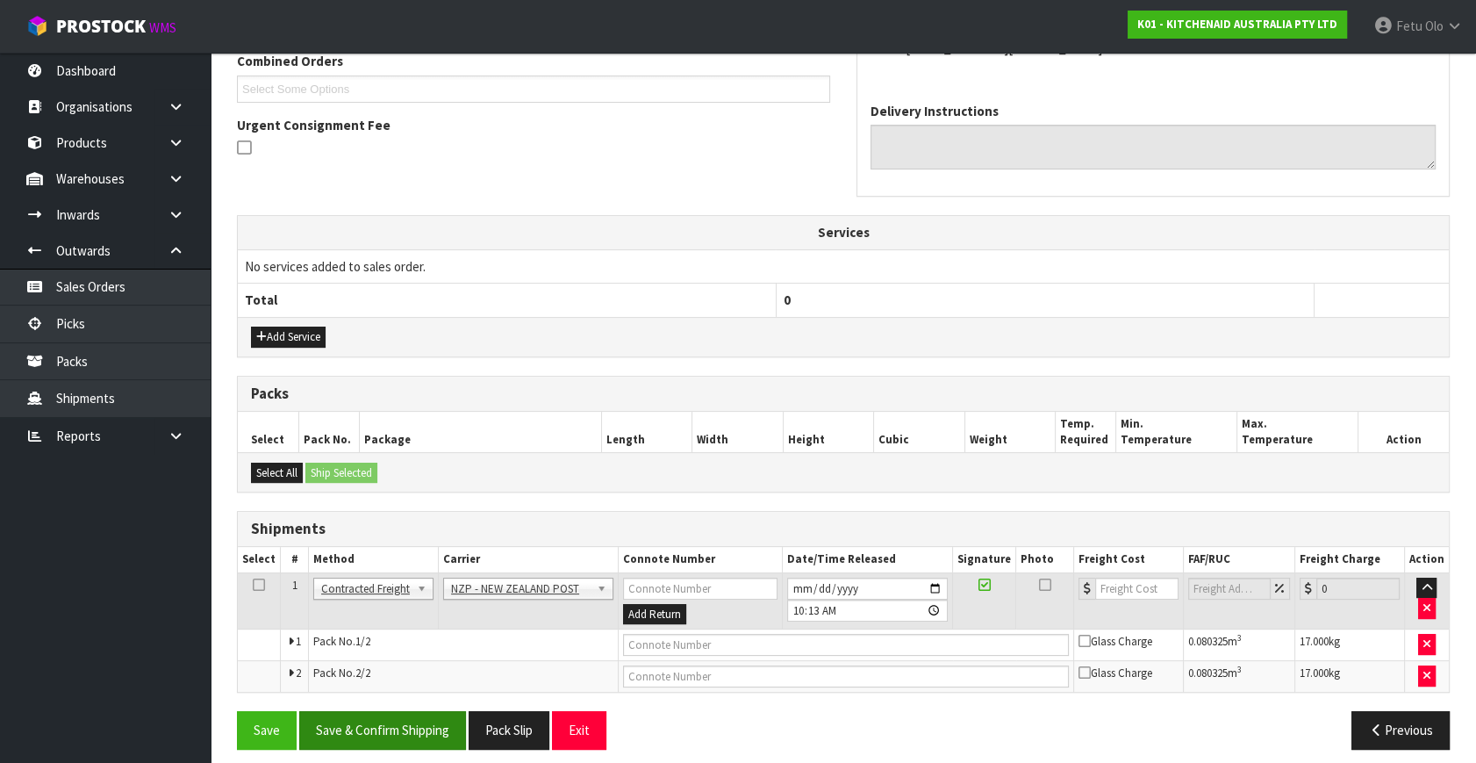
scroll to position [413, 0]
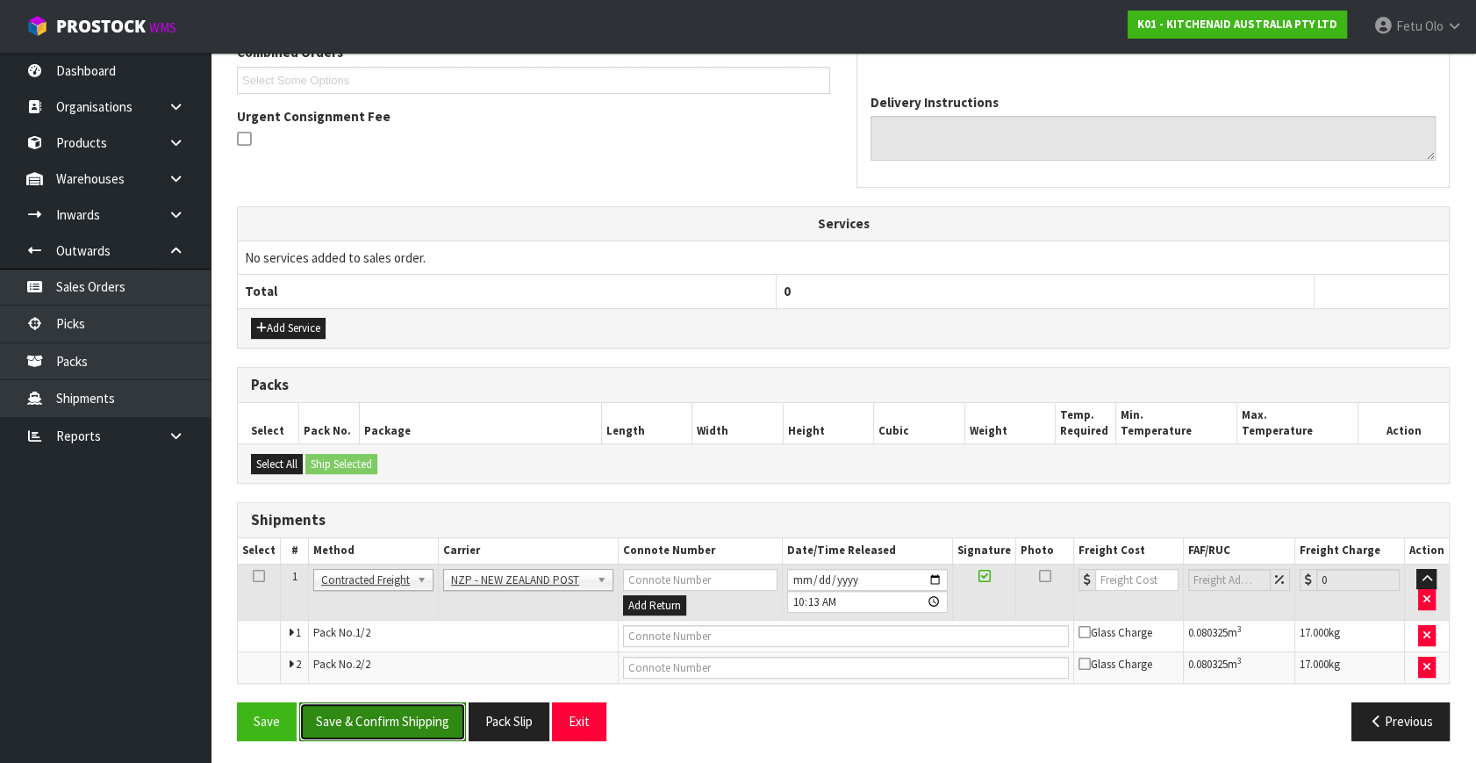
click at [415, 717] on button "Save & Confirm Shipping" at bounding box center [382, 721] width 167 height 38
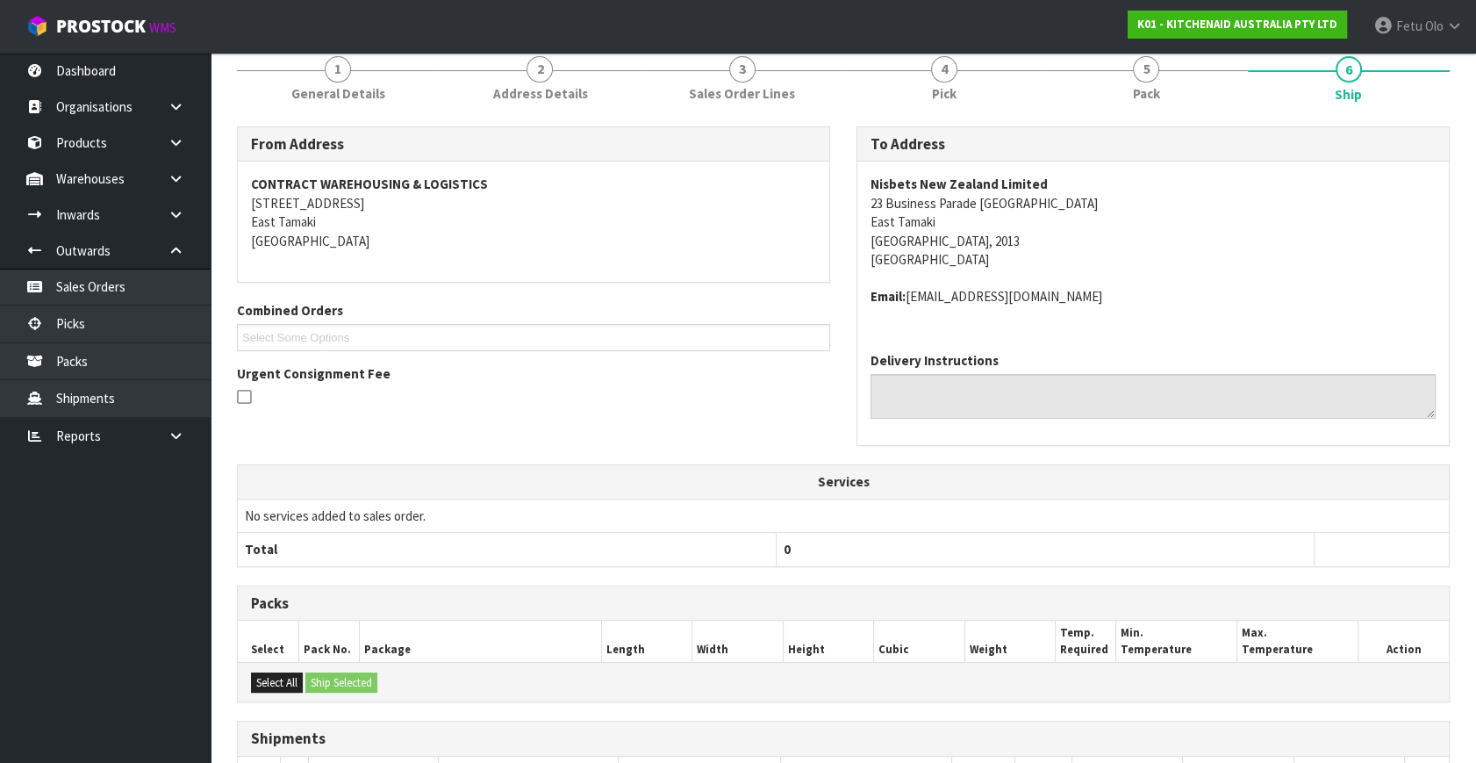
scroll to position [450, 0]
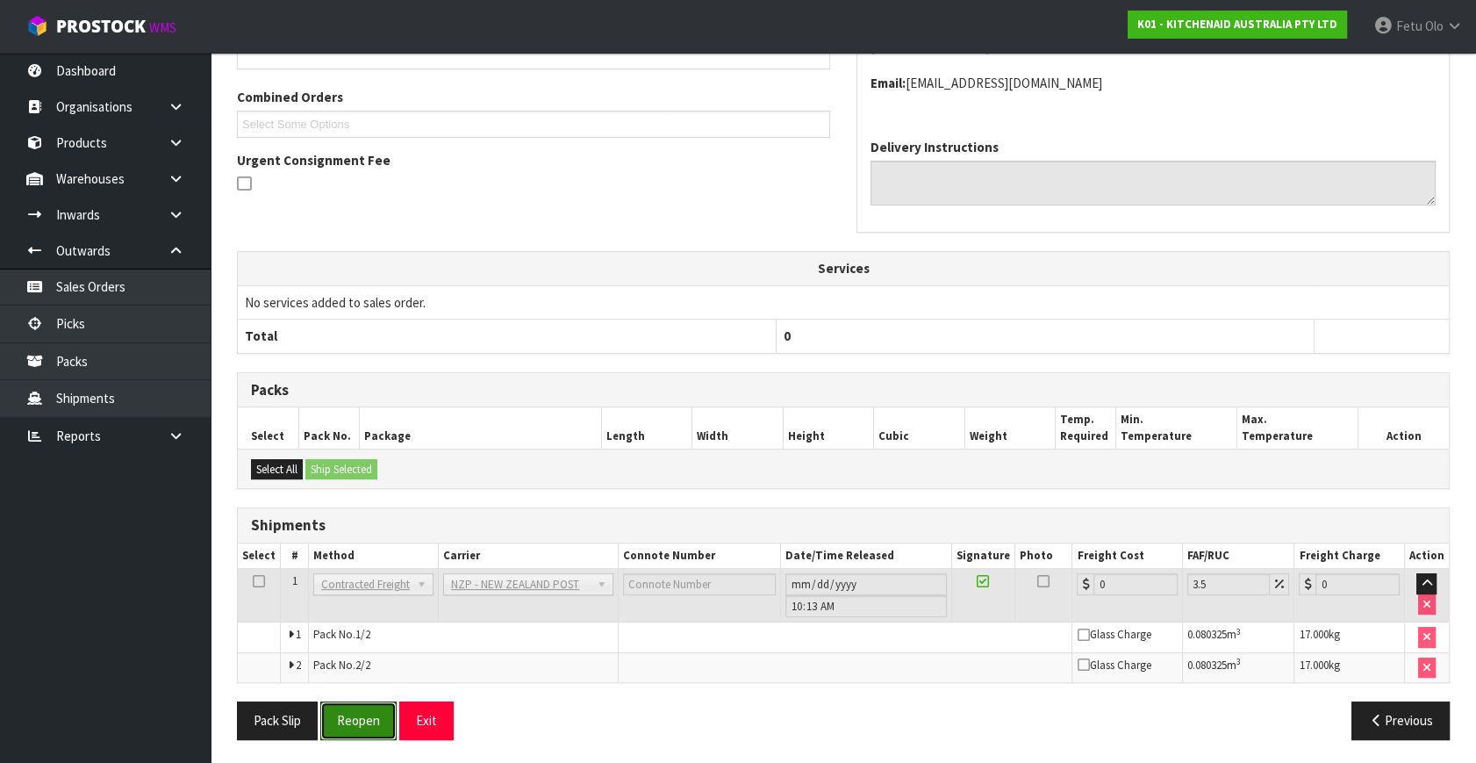
drag, startPoint x: 367, startPoint y: 715, endPoint x: 389, endPoint y: 687, distance: 35.6
click at [367, 715] on button "Reopen" at bounding box center [358, 720] width 76 height 38
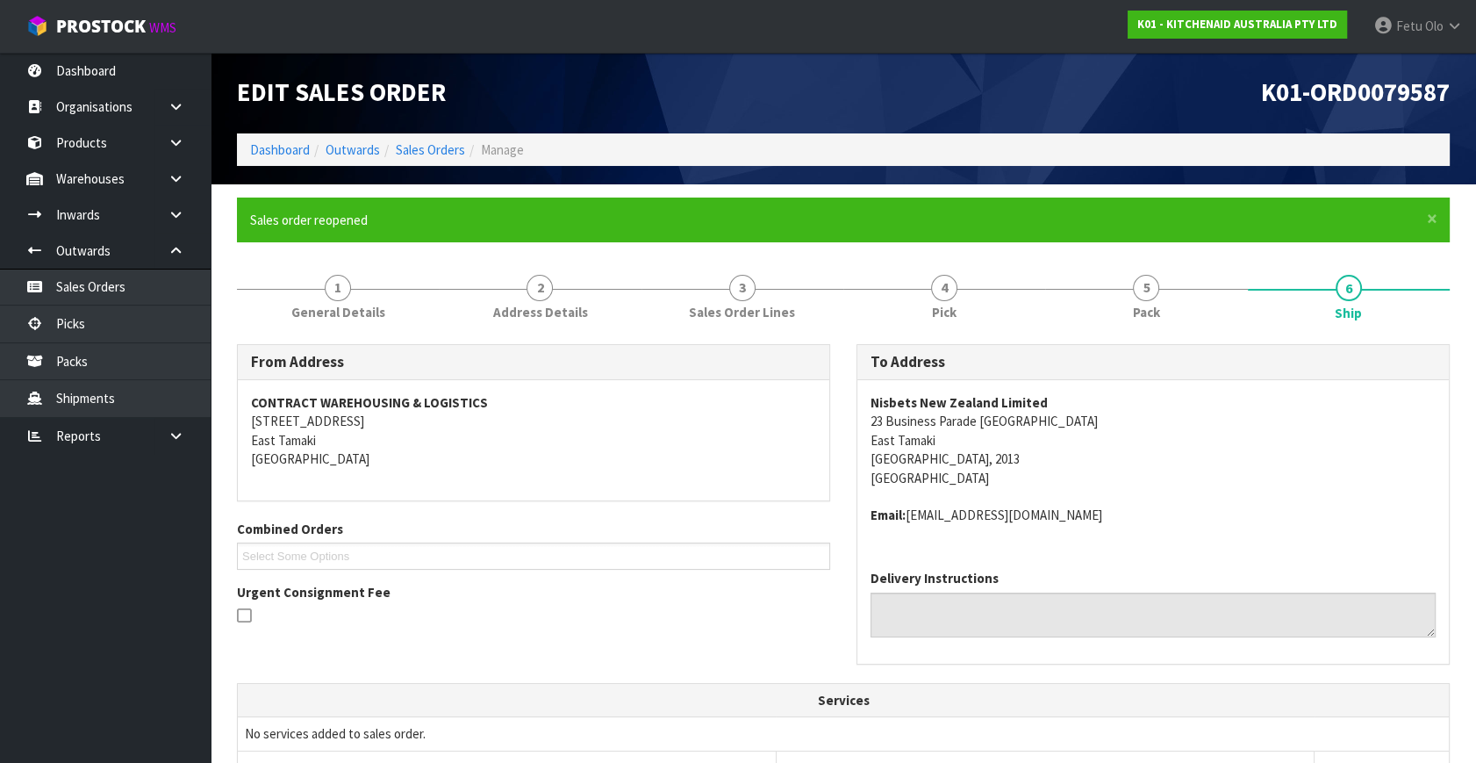
scroll to position [398, 0]
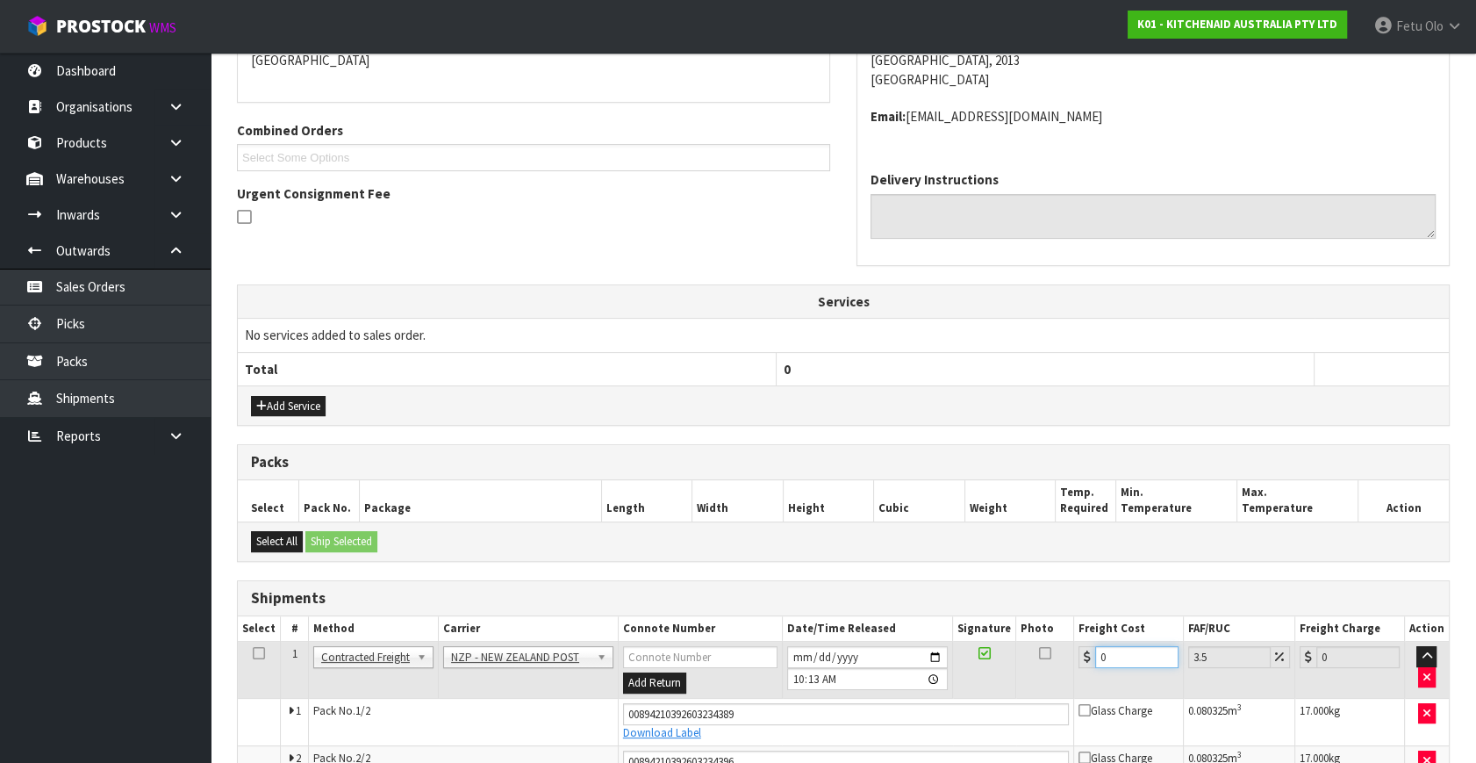
drag, startPoint x: 959, startPoint y: 705, endPoint x: 899, endPoint y: 717, distance: 61.8
click at [899, 717] on tbody "1 Client Local Pickup Customer Local Pickup Company Freight Contracted Freight …" at bounding box center [843, 709] width 1211 height 135
type input "8"
type input "8.28"
type input "8.6"
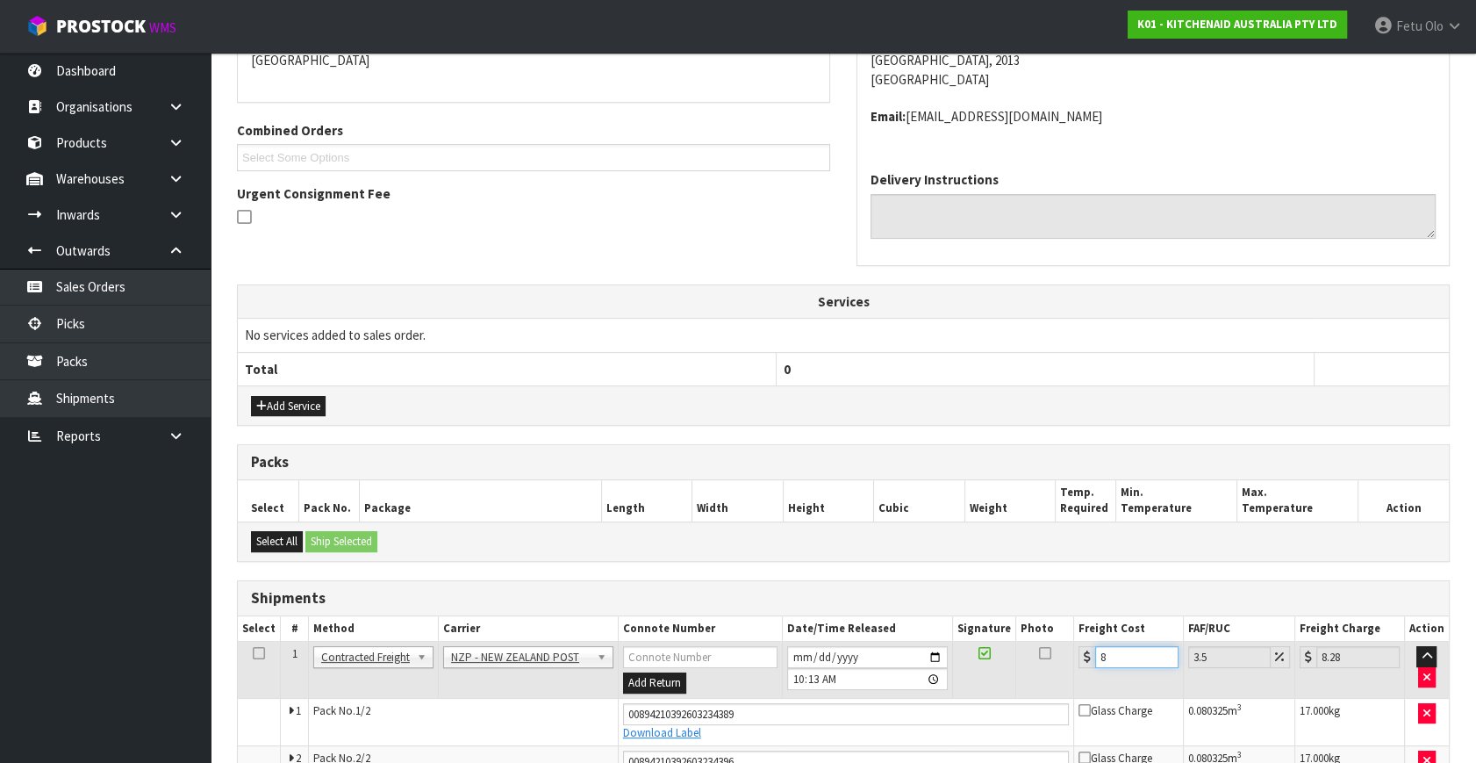
type input "8.9"
type input "8.66"
type input "8.96"
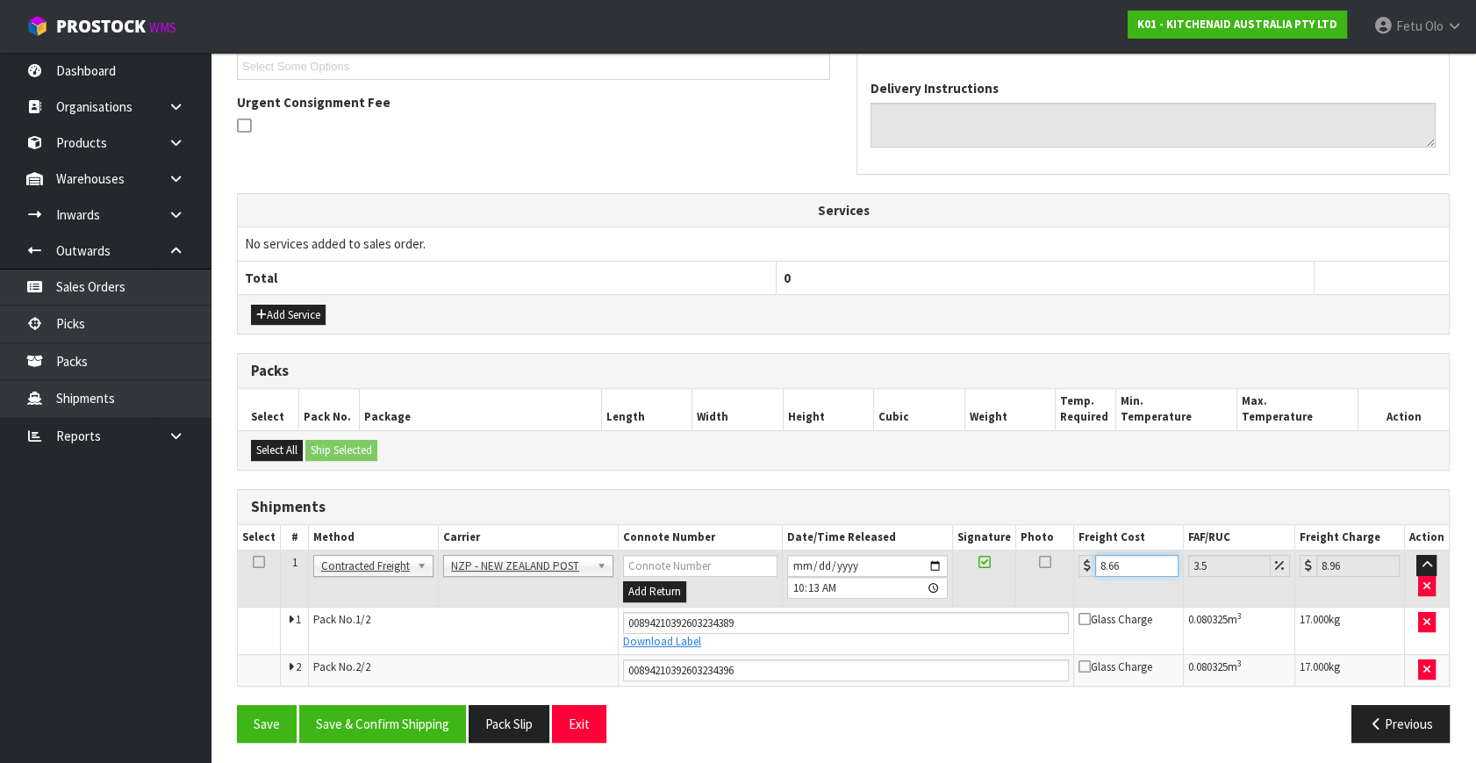
scroll to position [492, 0]
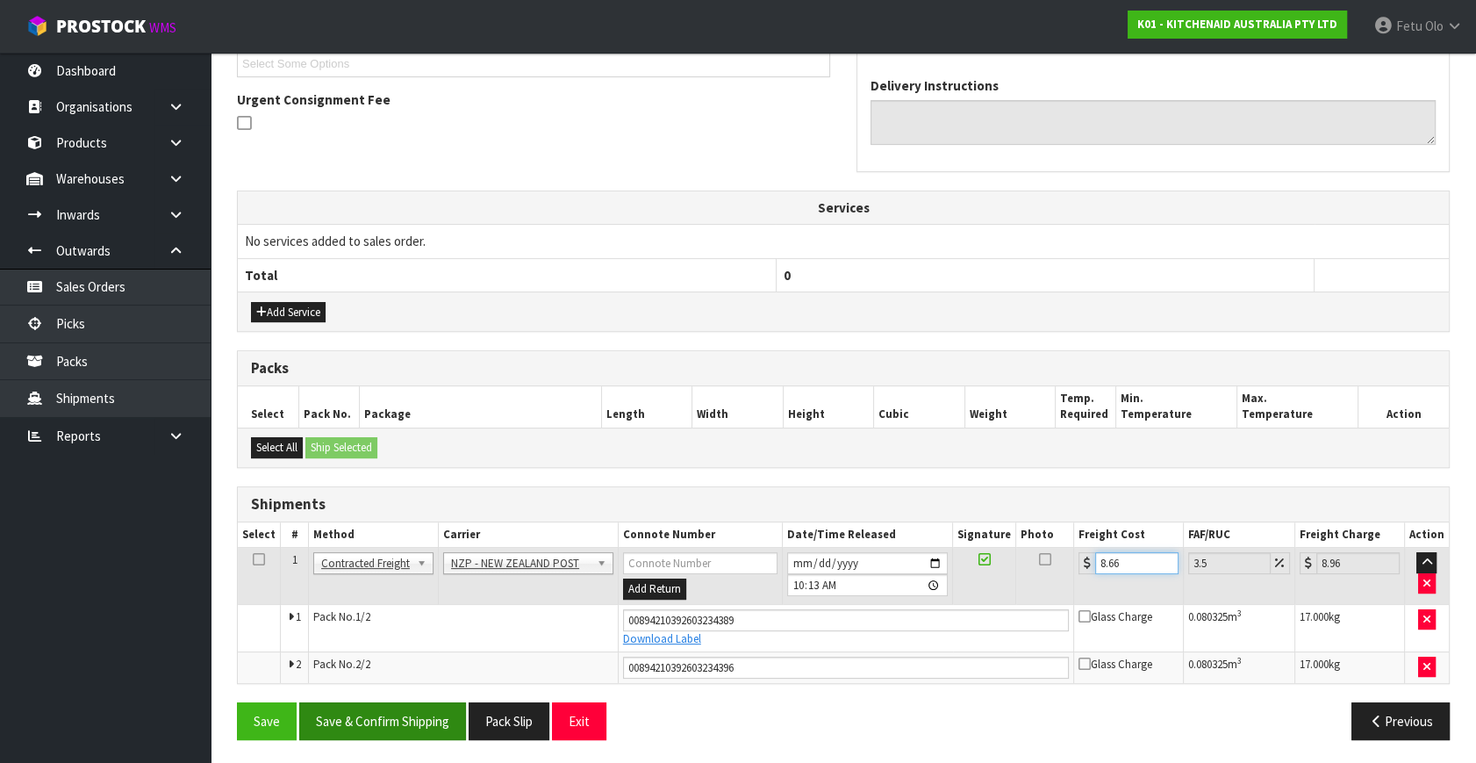
type input "8.66"
click at [441, 717] on button "Save & Confirm Shipping" at bounding box center [382, 721] width 167 height 38
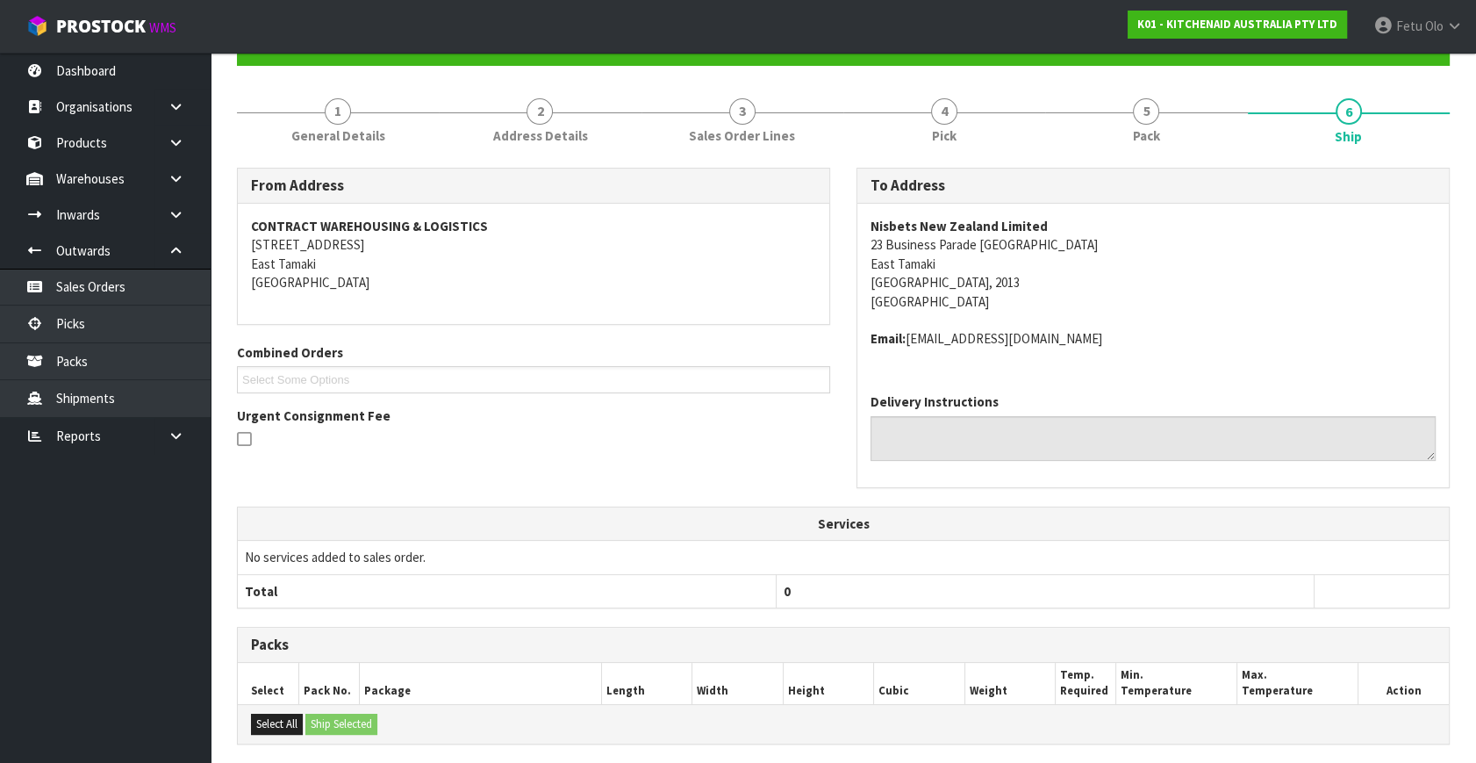
scroll to position [443, 0]
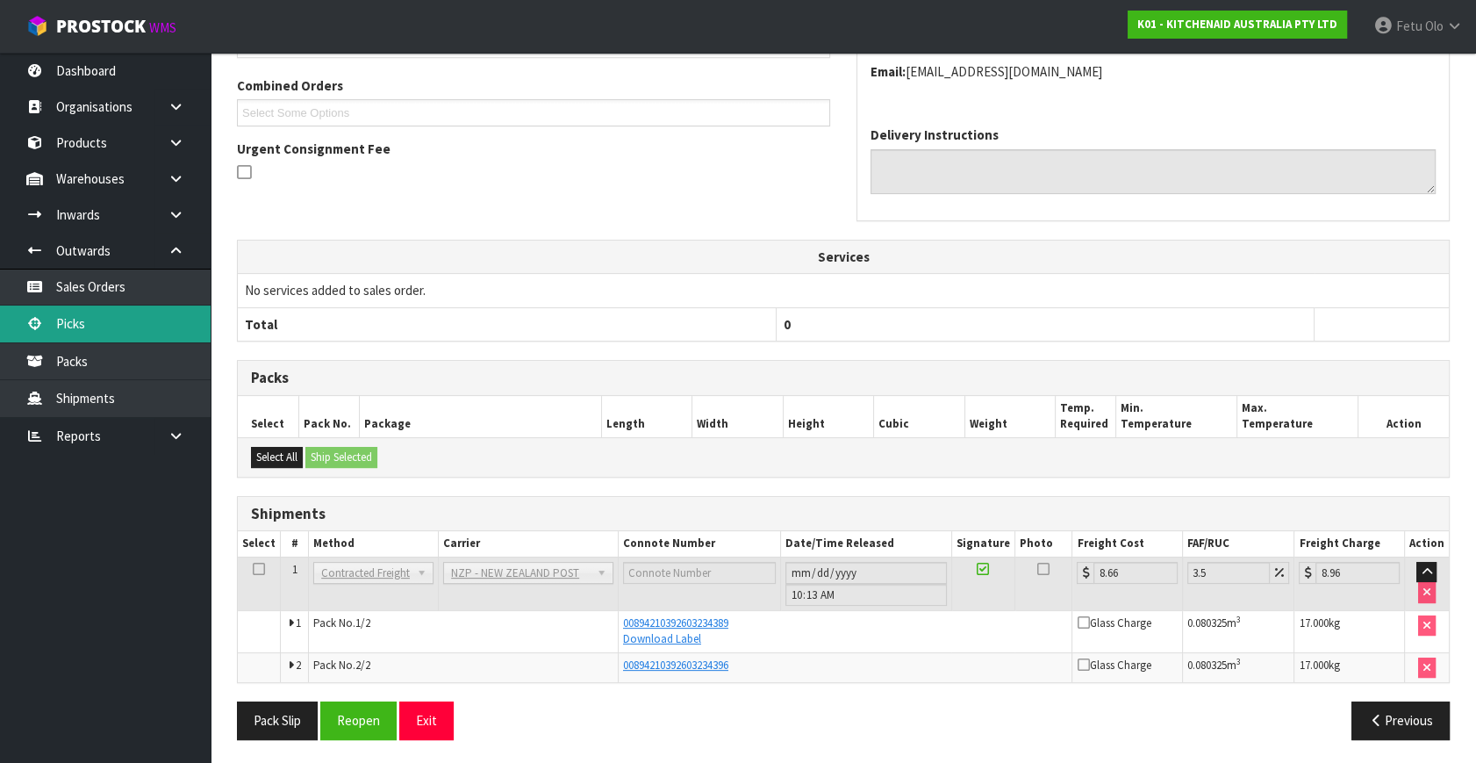
click at [68, 319] on link "Picks" at bounding box center [105, 323] width 211 height 36
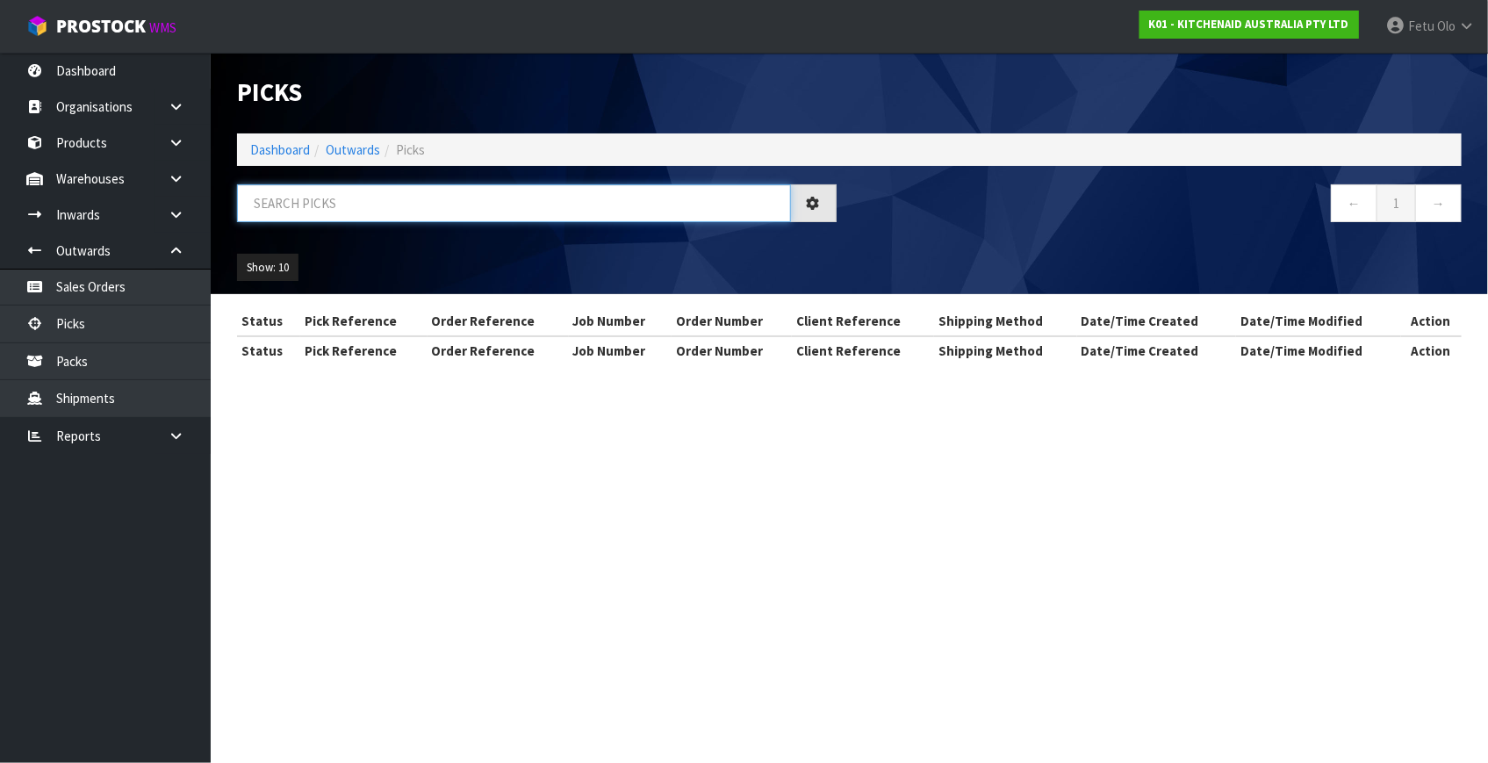
click at [433, 195] on input "text" at bounding box center [514, 203] width 554 height 38
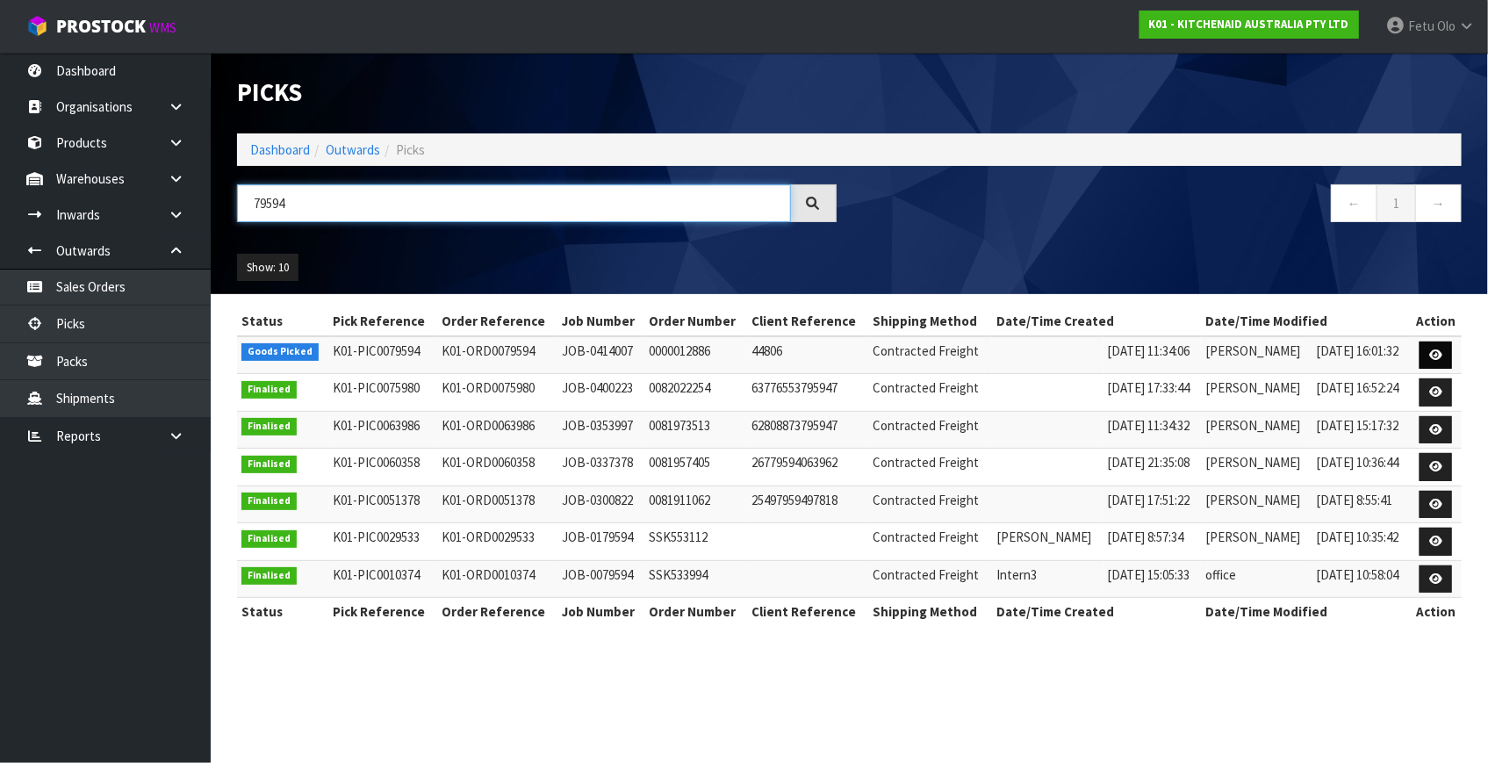
type input "79594"
click at [1432, 355] on icon at bounding box center [1435, 354] width 13 height 11
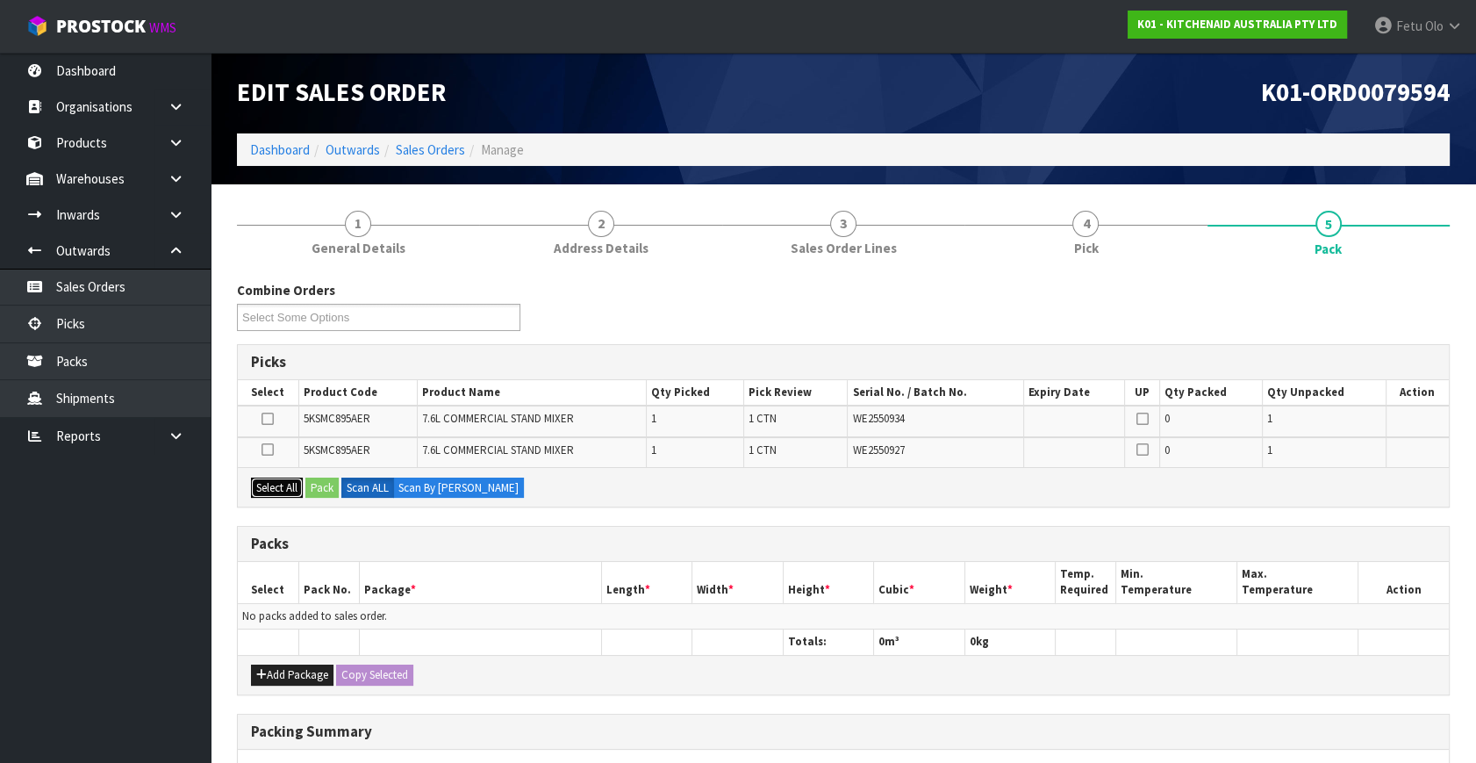
click at [279, 488] on button "Select All" at bounding box center [277, 487] width 52 height 21
drag, startPoint x: 331, startPoint y: 480, endPoint x: 987, endPoint y: 572, distance: 662.1
click at [332, 480] on button "Pack" at bounding box center [321, 487] width 33 height 21
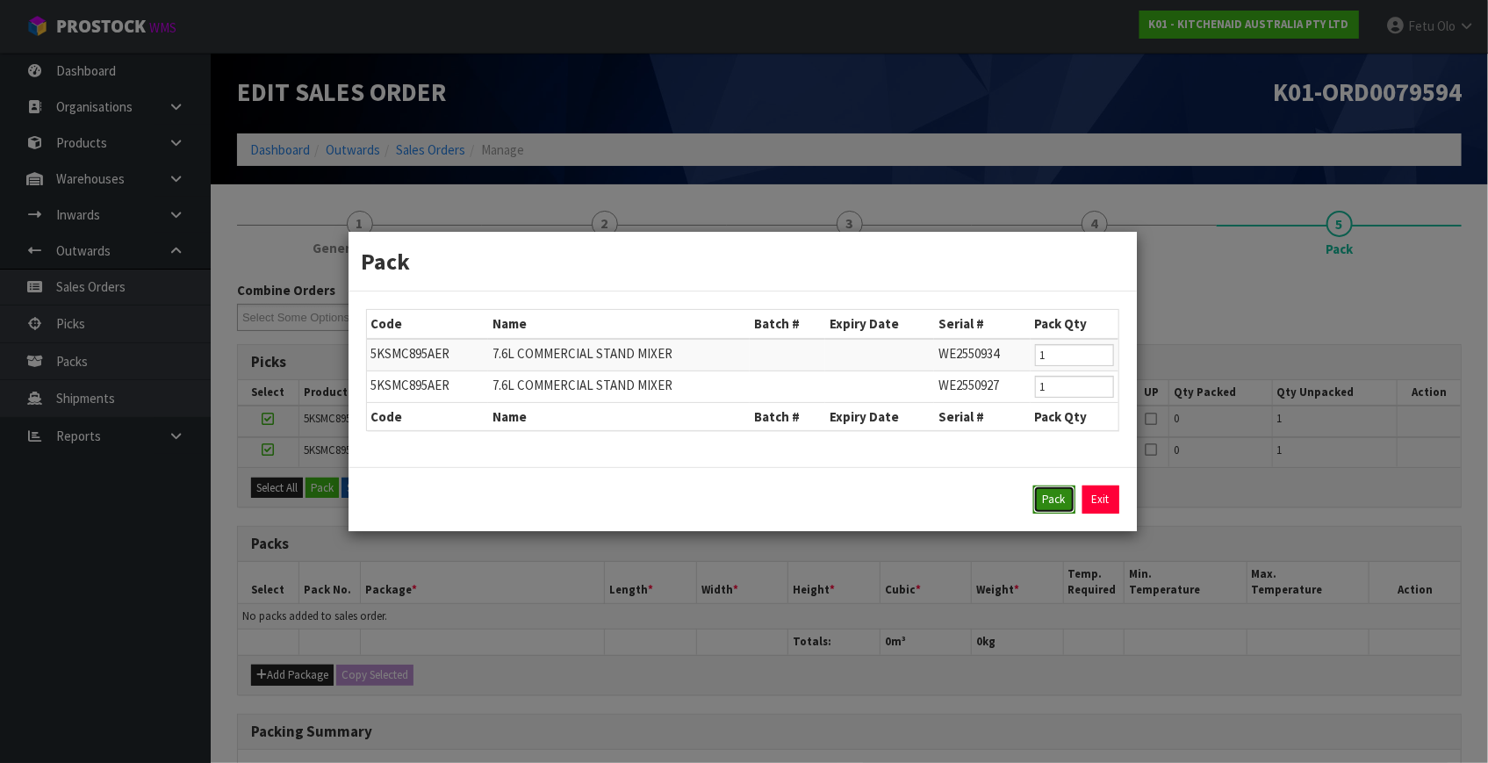
click at [1052, 498] on button "Pack" at bounding box center [1054, 499] width 42 height 28
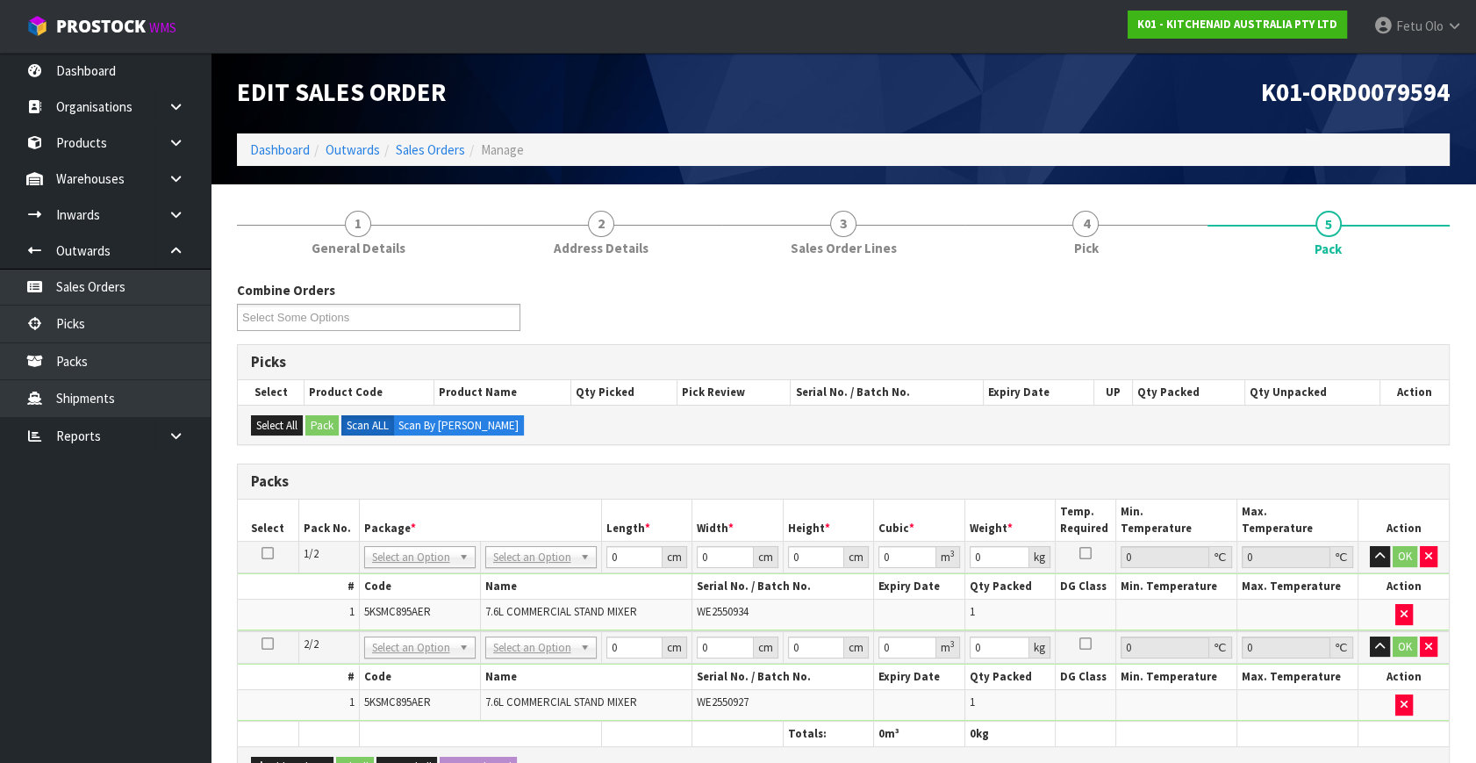
drag, startPoint x: 541, startPoint y: 560, endPoint x: 532, endPoint y: 587, distance: 28.6
drag, startPoint x: 530, startPoint y: 650, endPoint x: 528, endPoint y: 666, distance: 16.8
type input "2"
drag, startPoint x: 621, startPoint y: 552, endPoint x: 456, endPoint y: 593, distance: 170.1
click at [456, 593] on tbody "1/2 NONE 007-001 007-002 007-004 007-009 007-013 007-014 007-015 007-017 007-01…" at bounding box center [843, 587] width 1211 height 90
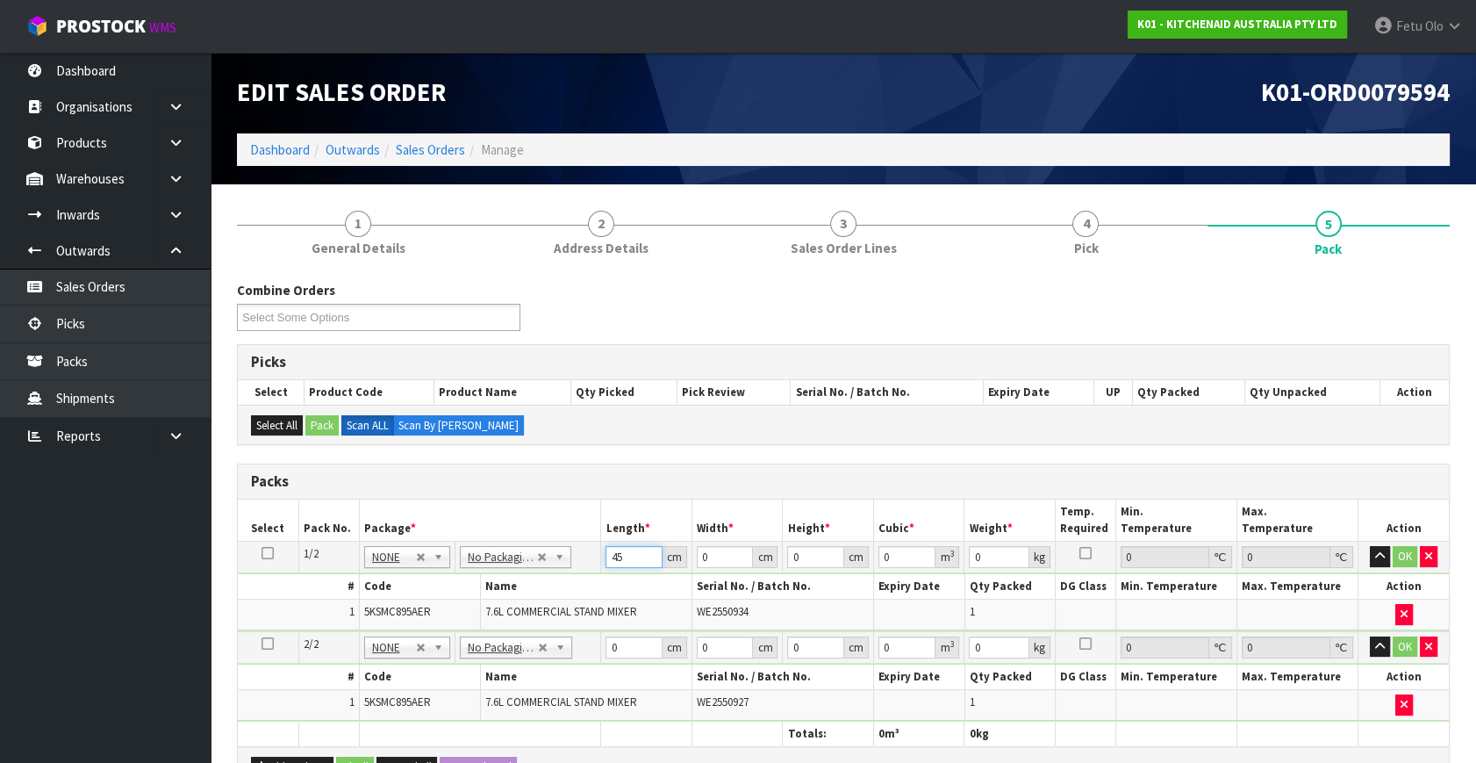
type input "45"
type input "35"
type input "5"
type input "0.007875"
type input "51"
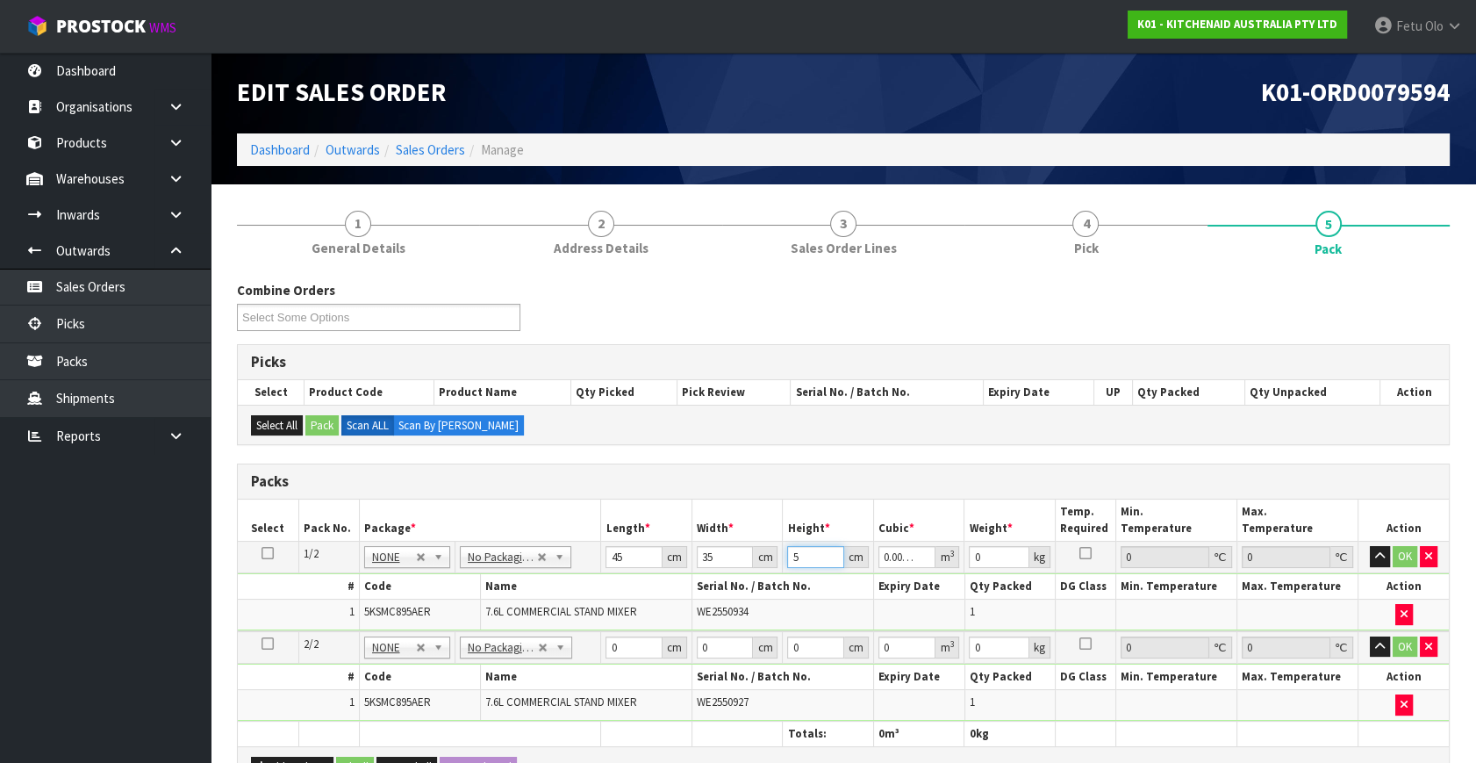
type input "0.080325"
type input "51"
type input "17"
click button "OK" at bounding box center [1405, 556] width 25 height 21
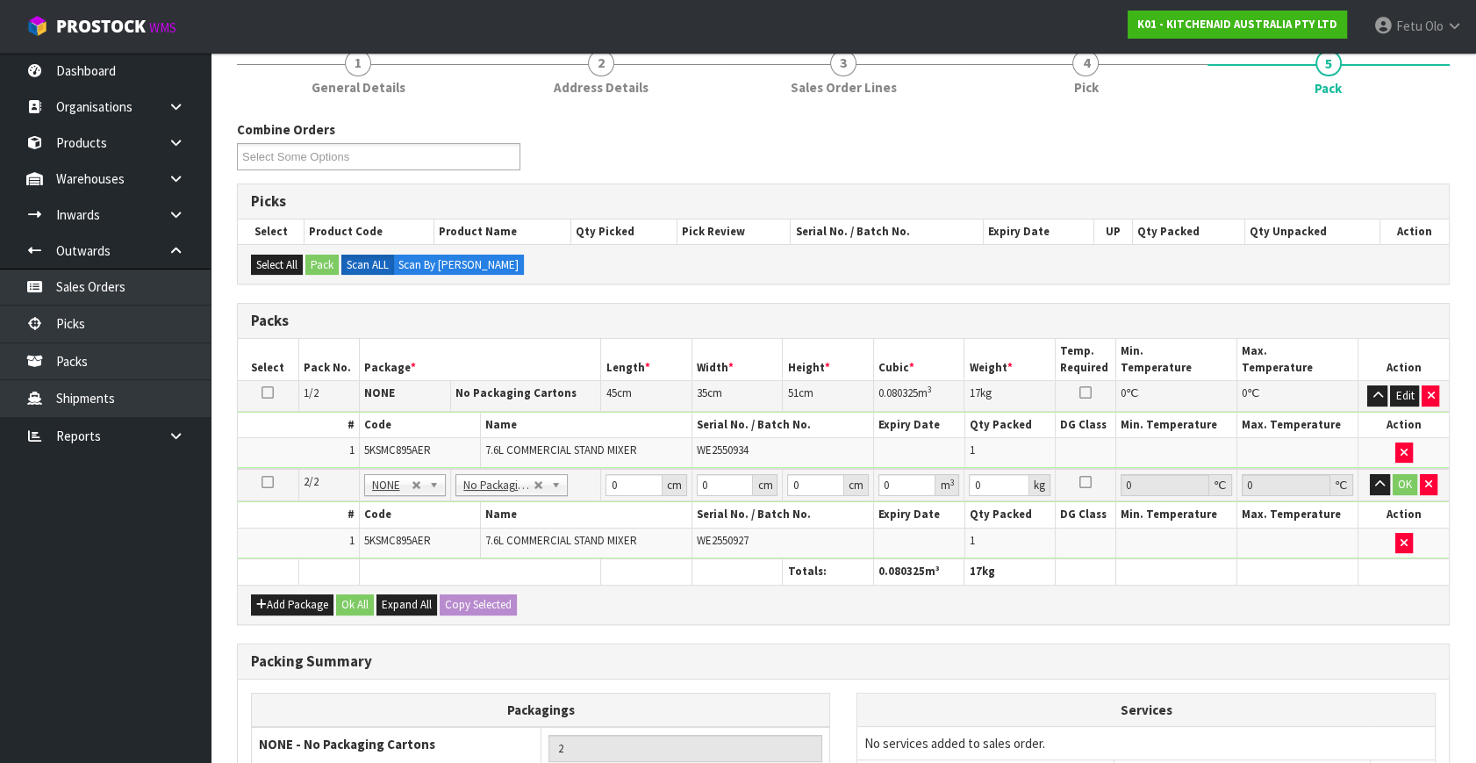
scroll to position [319, 0]
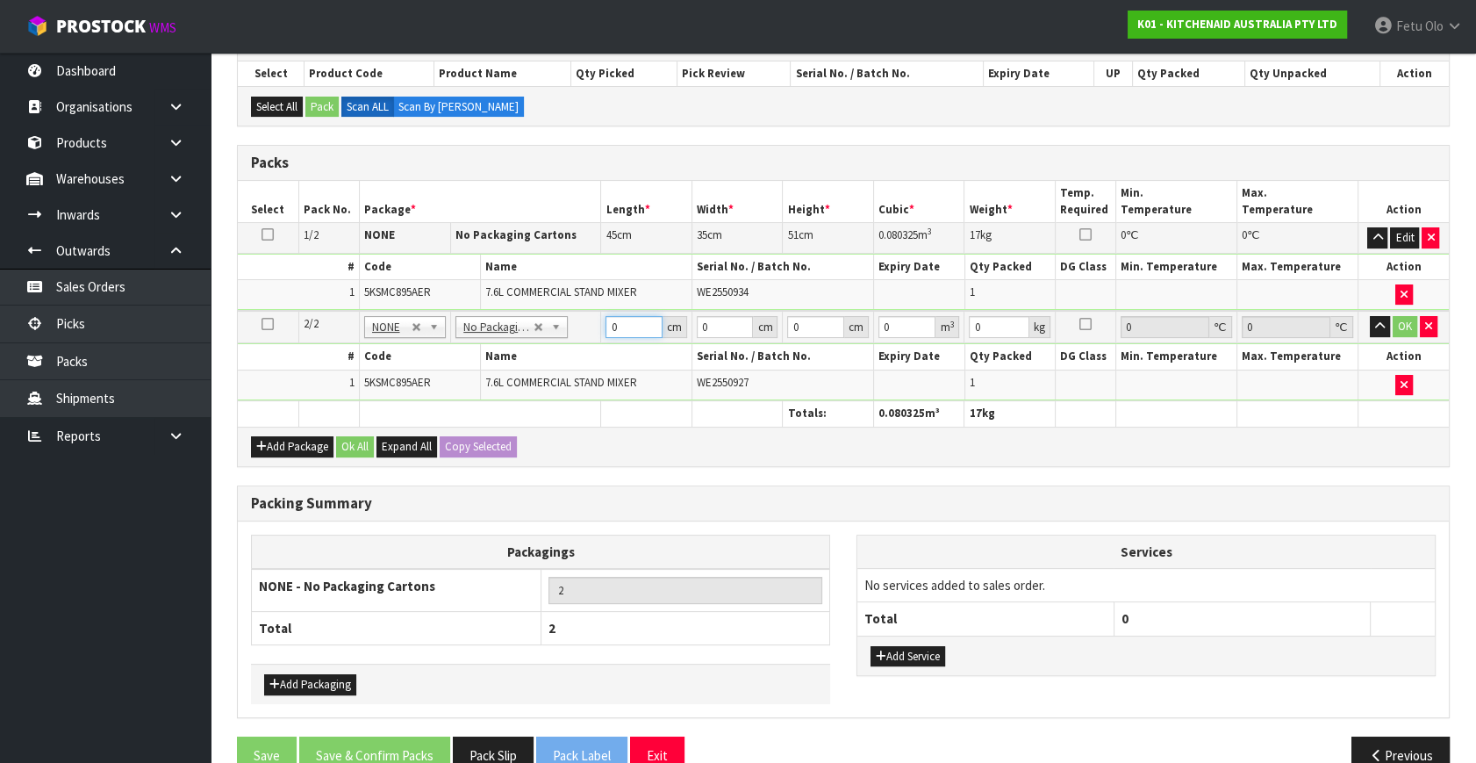
drag, startPoint x: 451, startPoint y: 389, endPoint x: 429, endPoint y: 396, distance: 23.0
click at [429, 396] on tbody "2/2 NONE 007-001 007-002 007-004 007-009 007-013 007-014 007-015 007-017 007-01…" at bounding box center [843, 356] width 1211 height 90
type input "45"
type input "35"
type input "5"
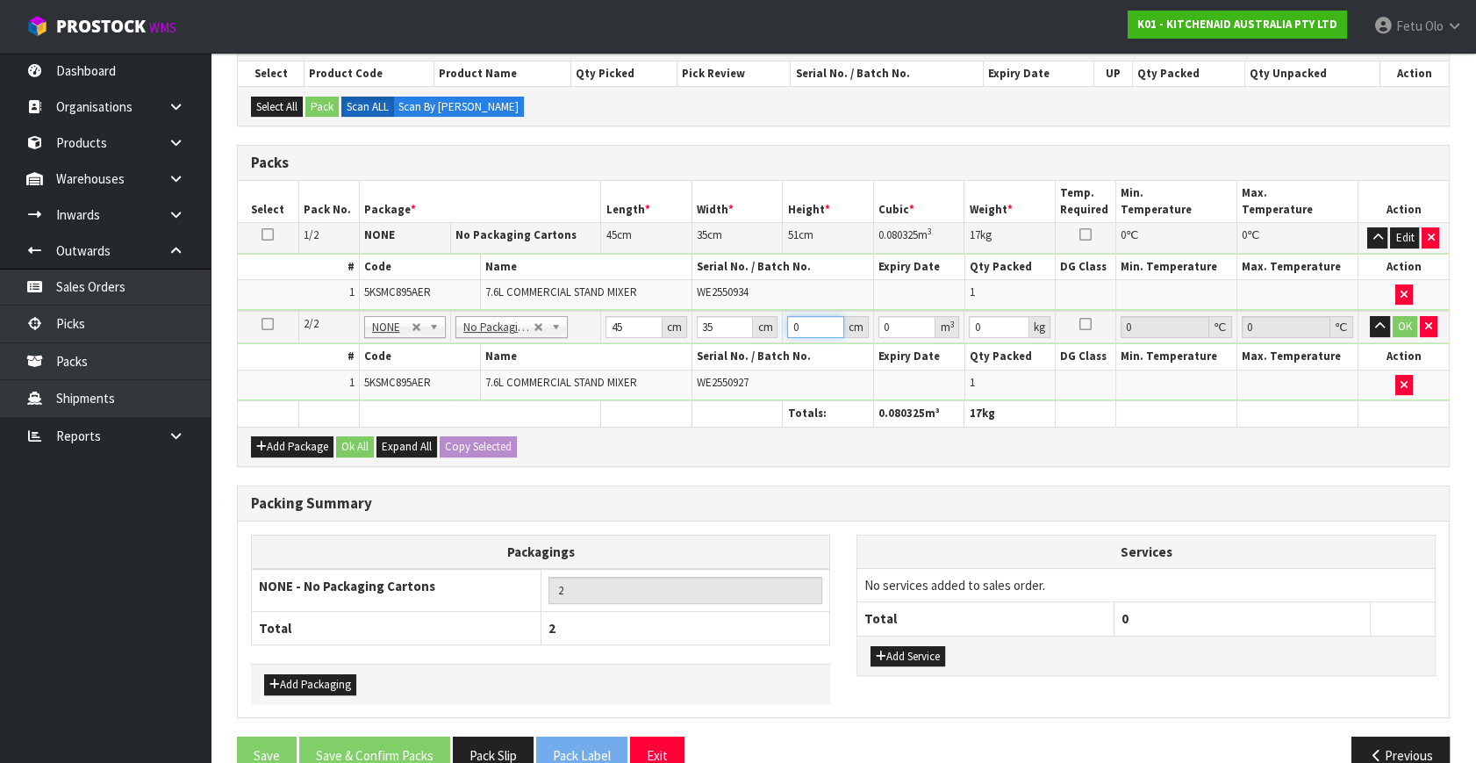
type input "0.007875"
type input "51"
type input "0.080325"
type input "51"
type input "17"
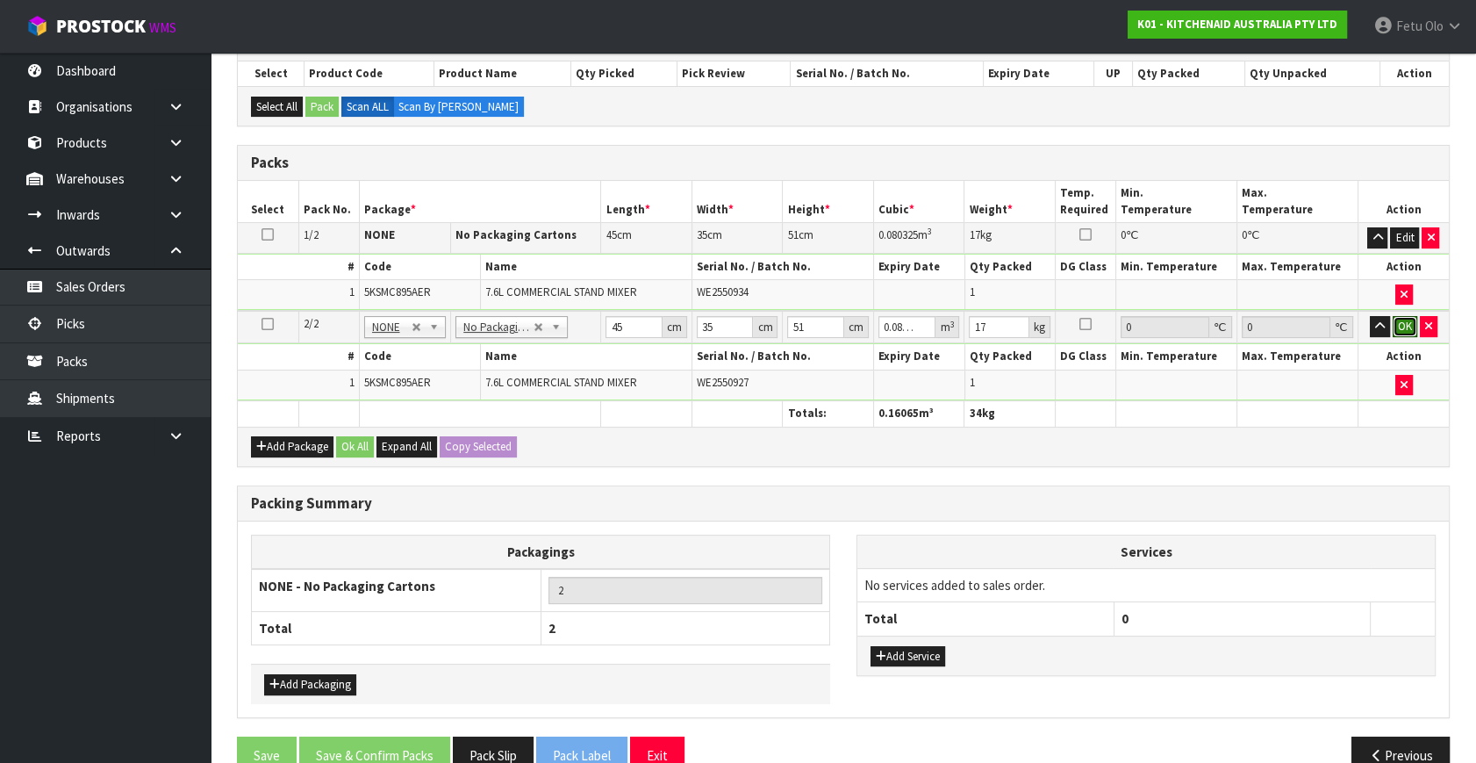
click button "OK" at bounding box center [1405, 326] width 25 height 21
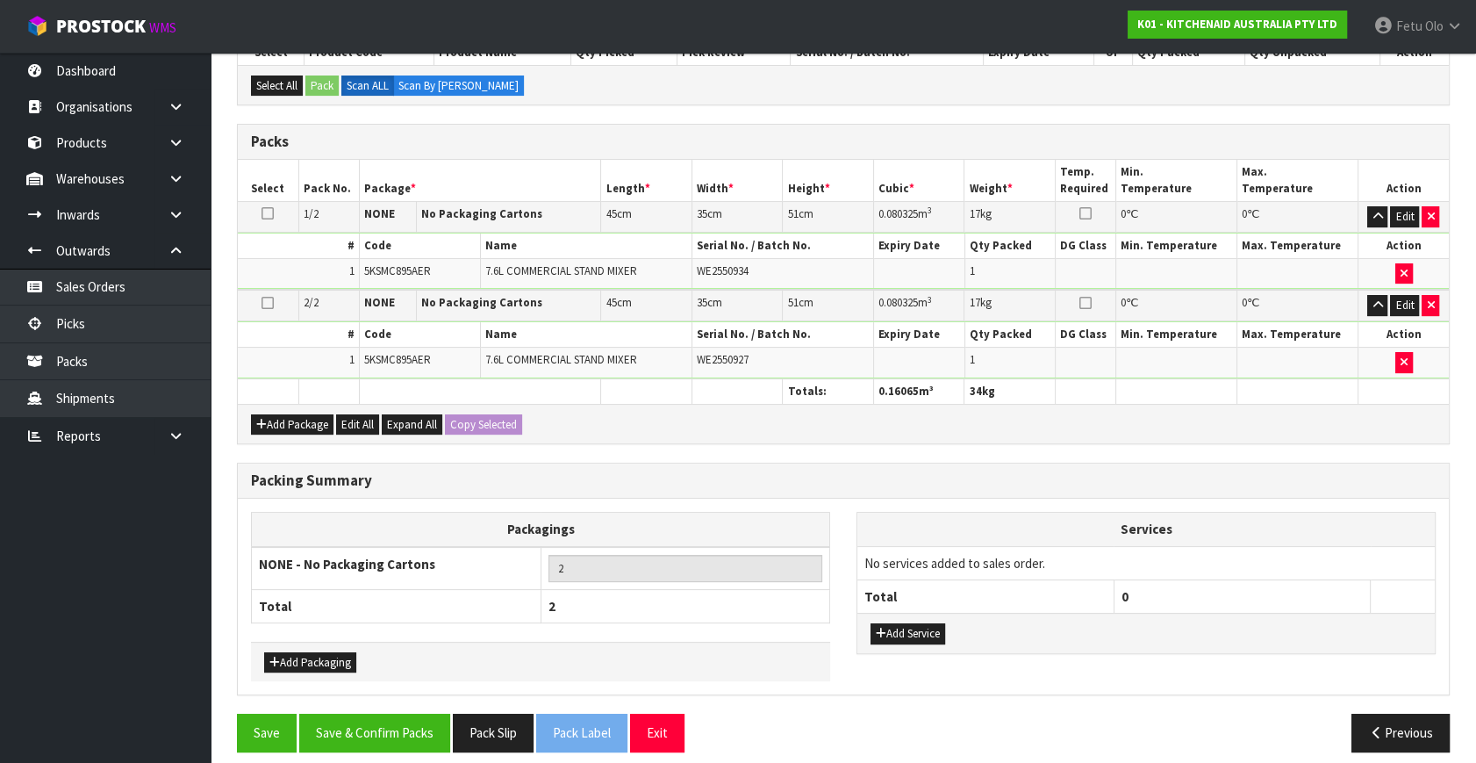
scroll to position [349, 0]
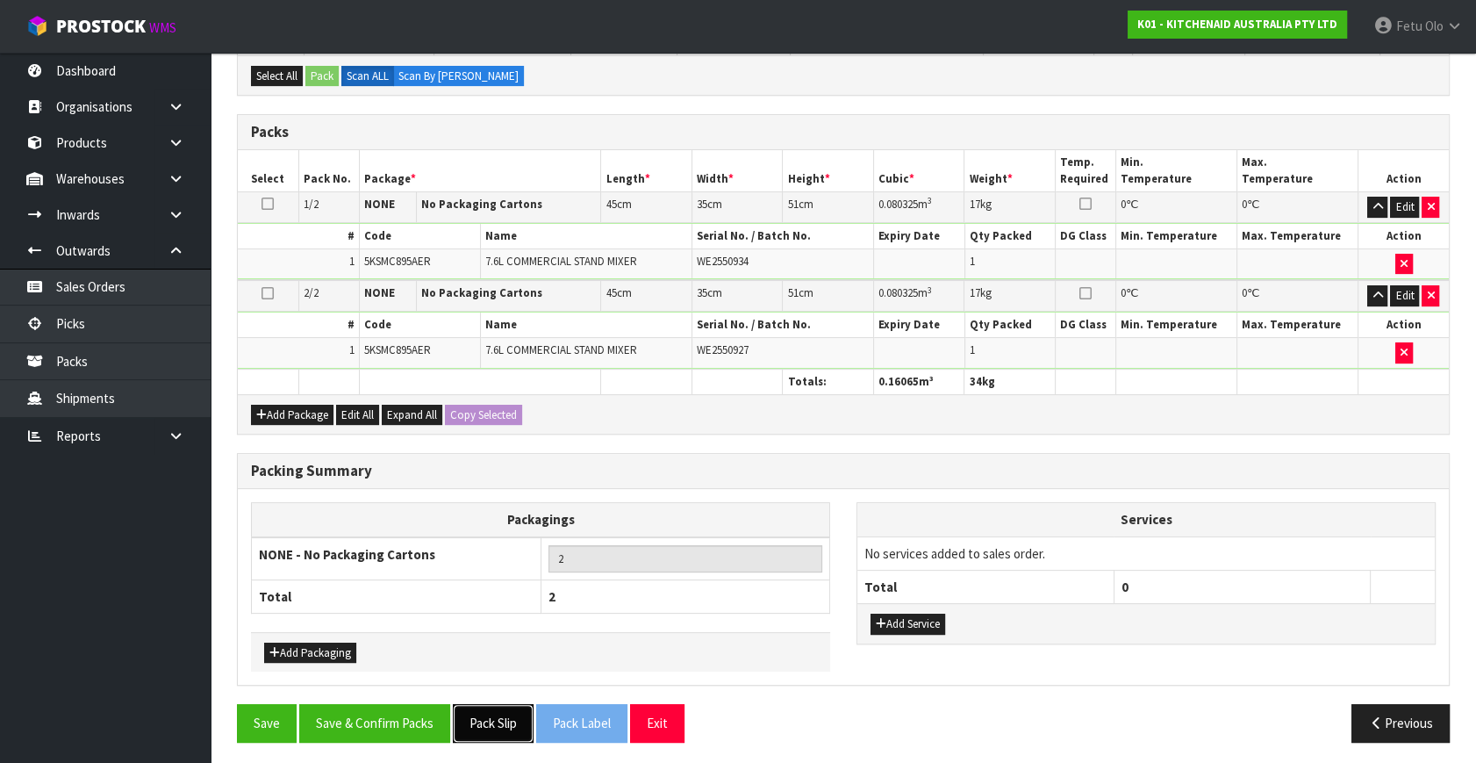
click at [489, 721] on button "Pack Slip" at bounding box center [493, 723] width 81 height 38
drag, startPoint x: 437, startPoint y: 715, endPoint x: 568, endPoint y: 753, distance: 136.1
click at [440, 717] on button "Save & Confirm Packs" at bounding box center [374, 723] width 151 height 38
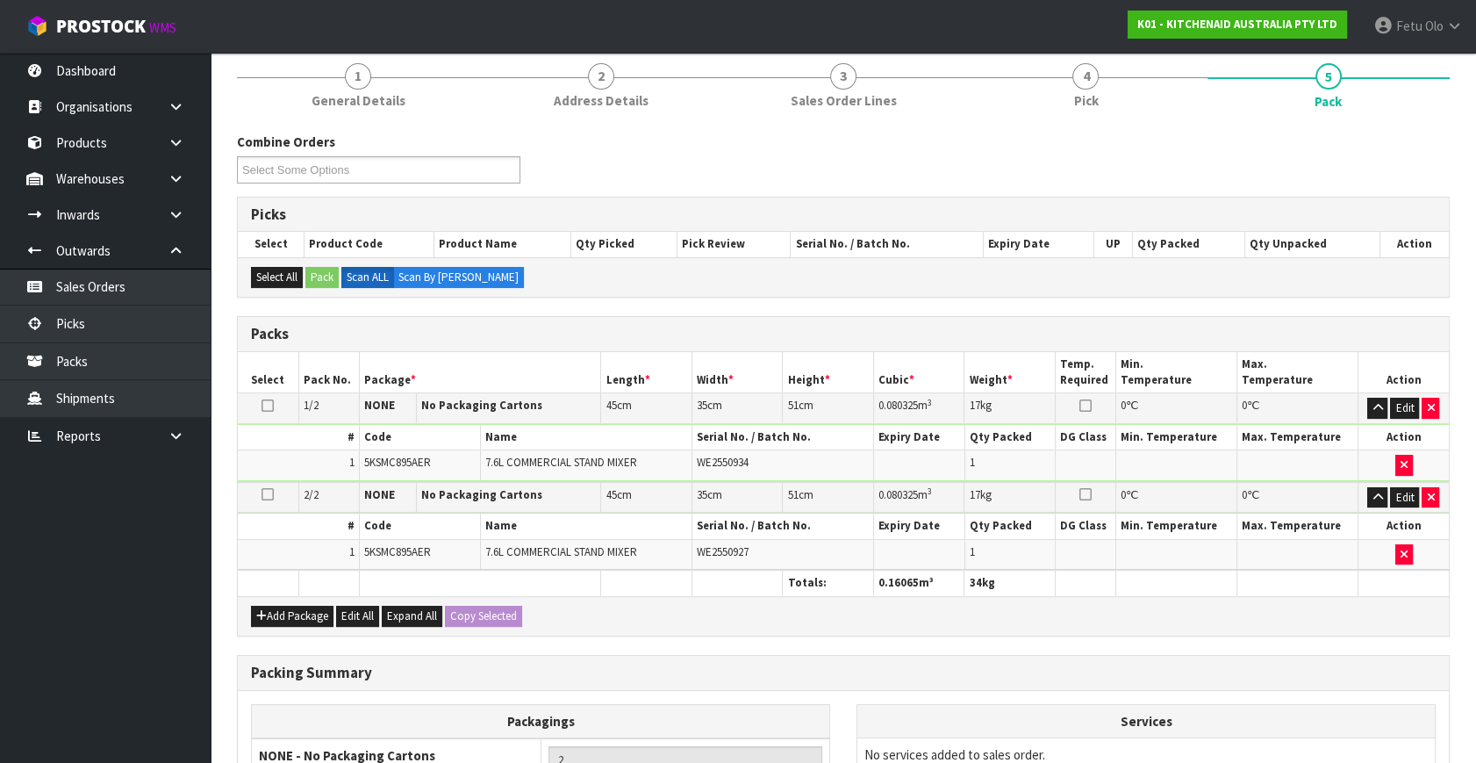
scroll to position [261, 0]
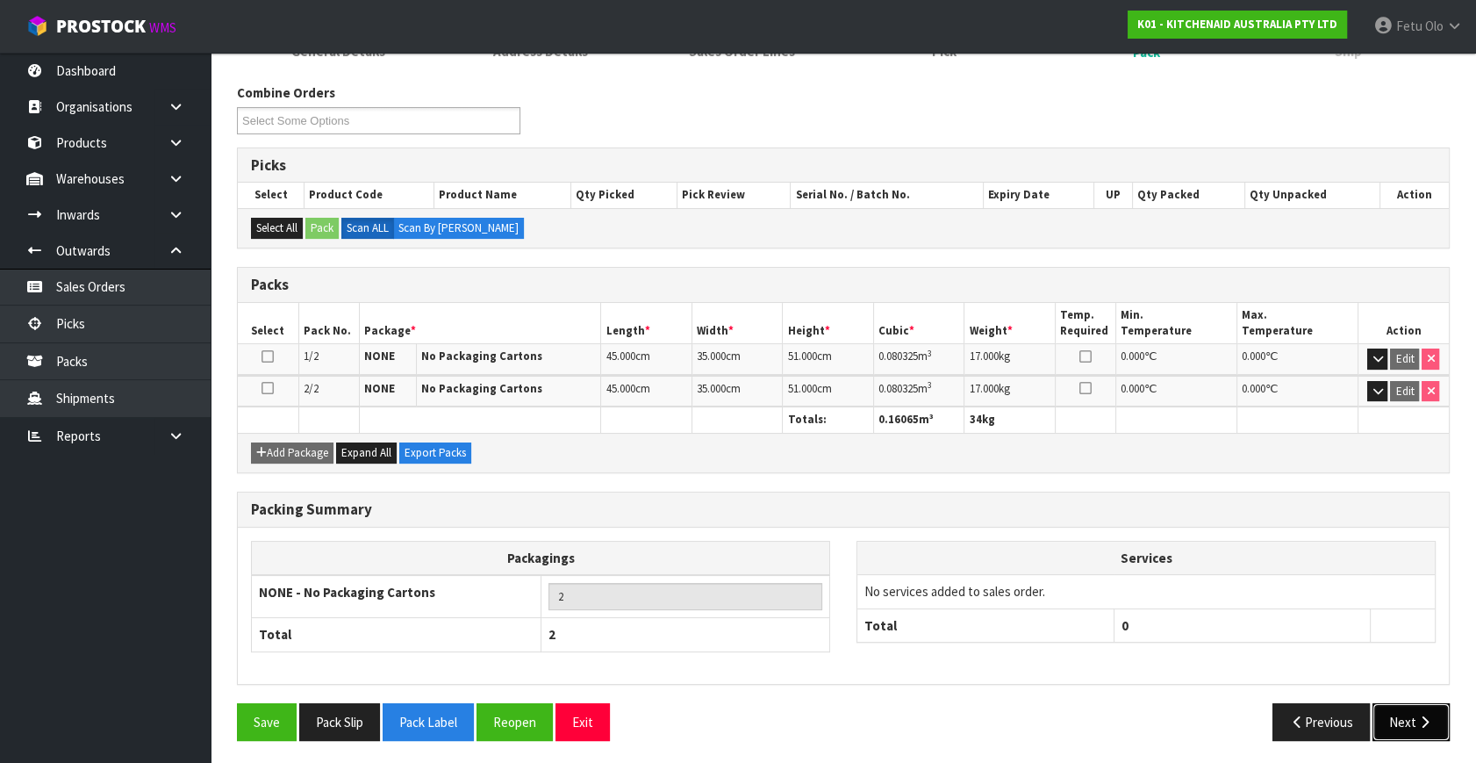
drag, startPoint x: 1410, startPoint y: 720, endPoint x: 1398, endPoint y: 719, distance: 12.3
click at [1398, 719] on button "Next" at bounding box center [1411, 722] width 77 height 38
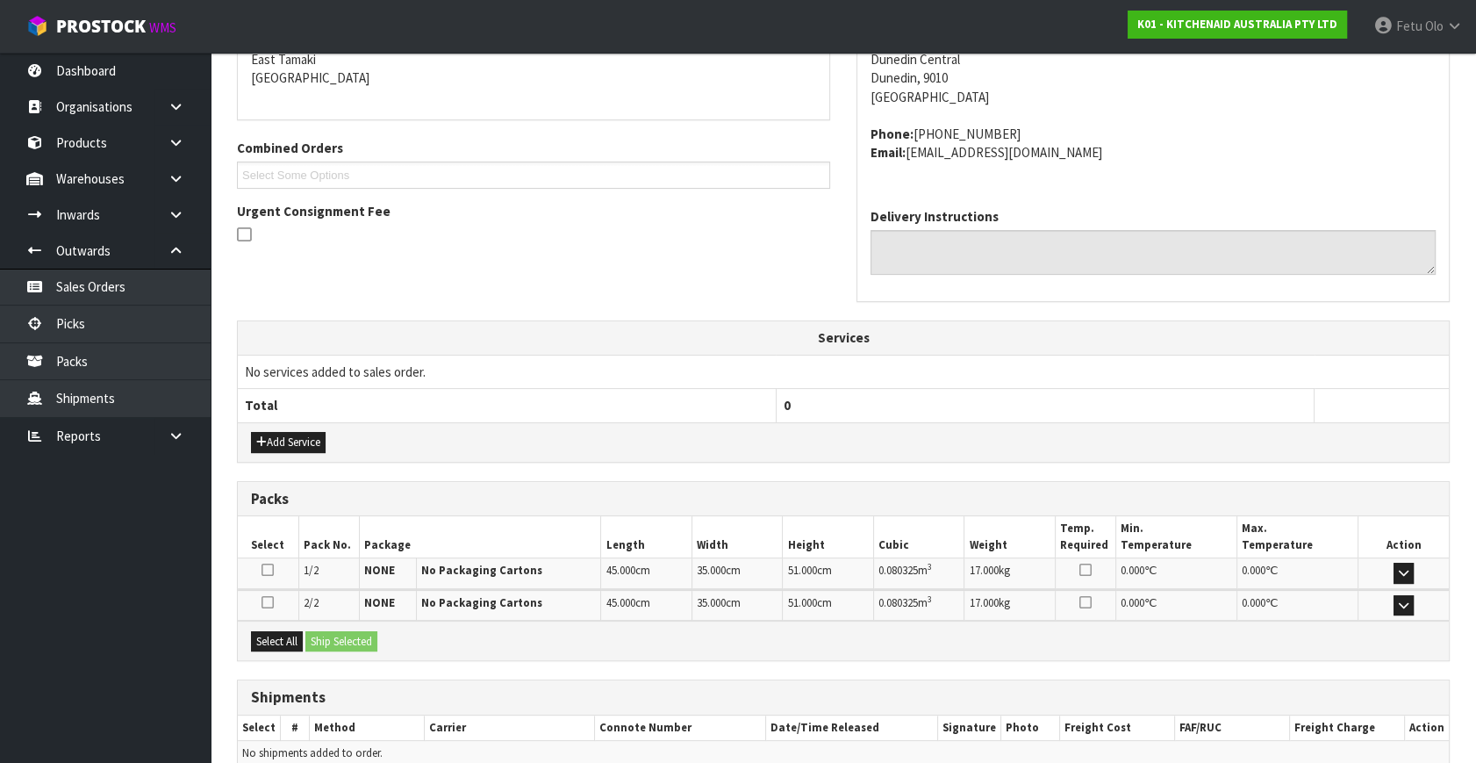
scroll to position [464, 0]
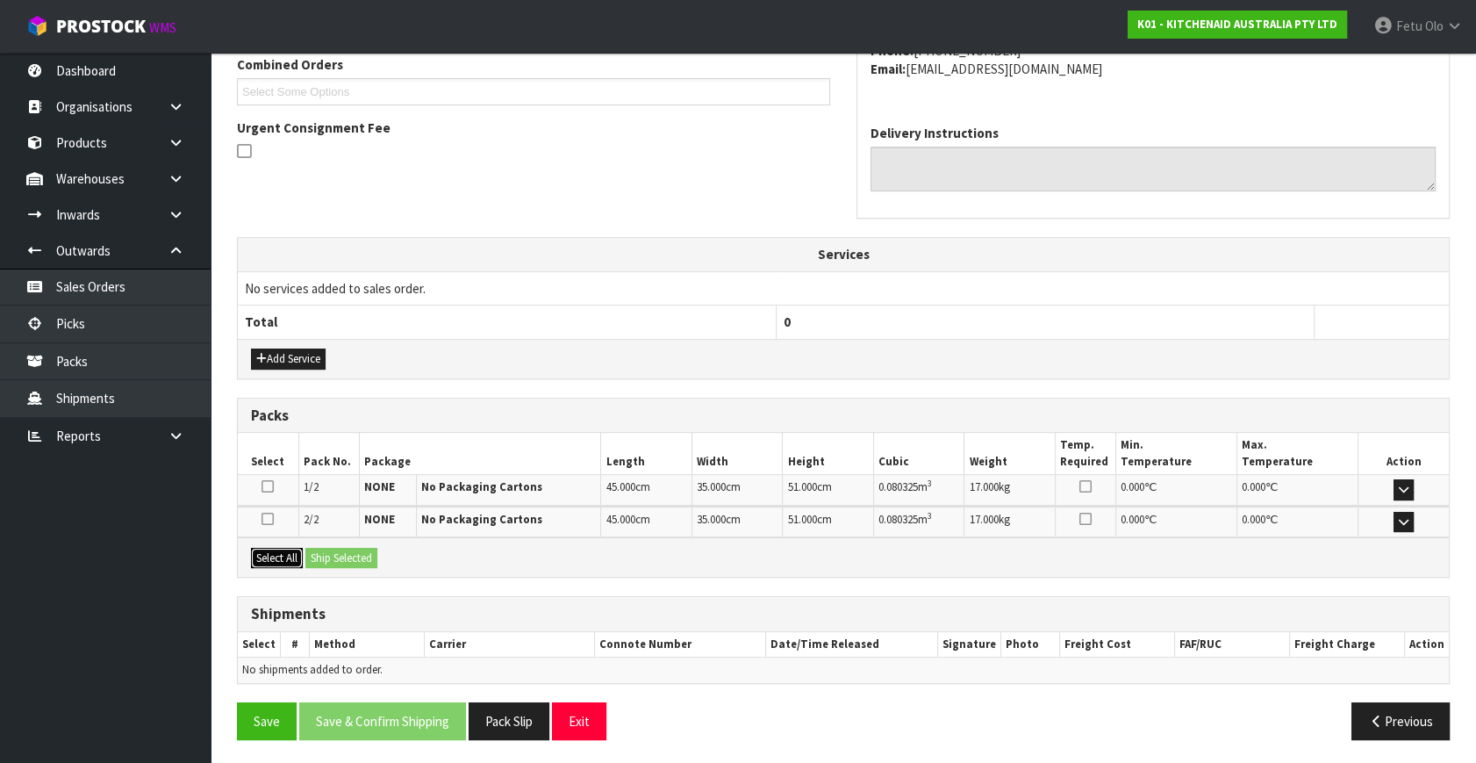
click at [289, 562] on button "Select All" at bounding box center [277, 558] width 52 height 21
click at [312, 555] on button "Ship Selected" at bounding box center [341, 558] width 72 height 21
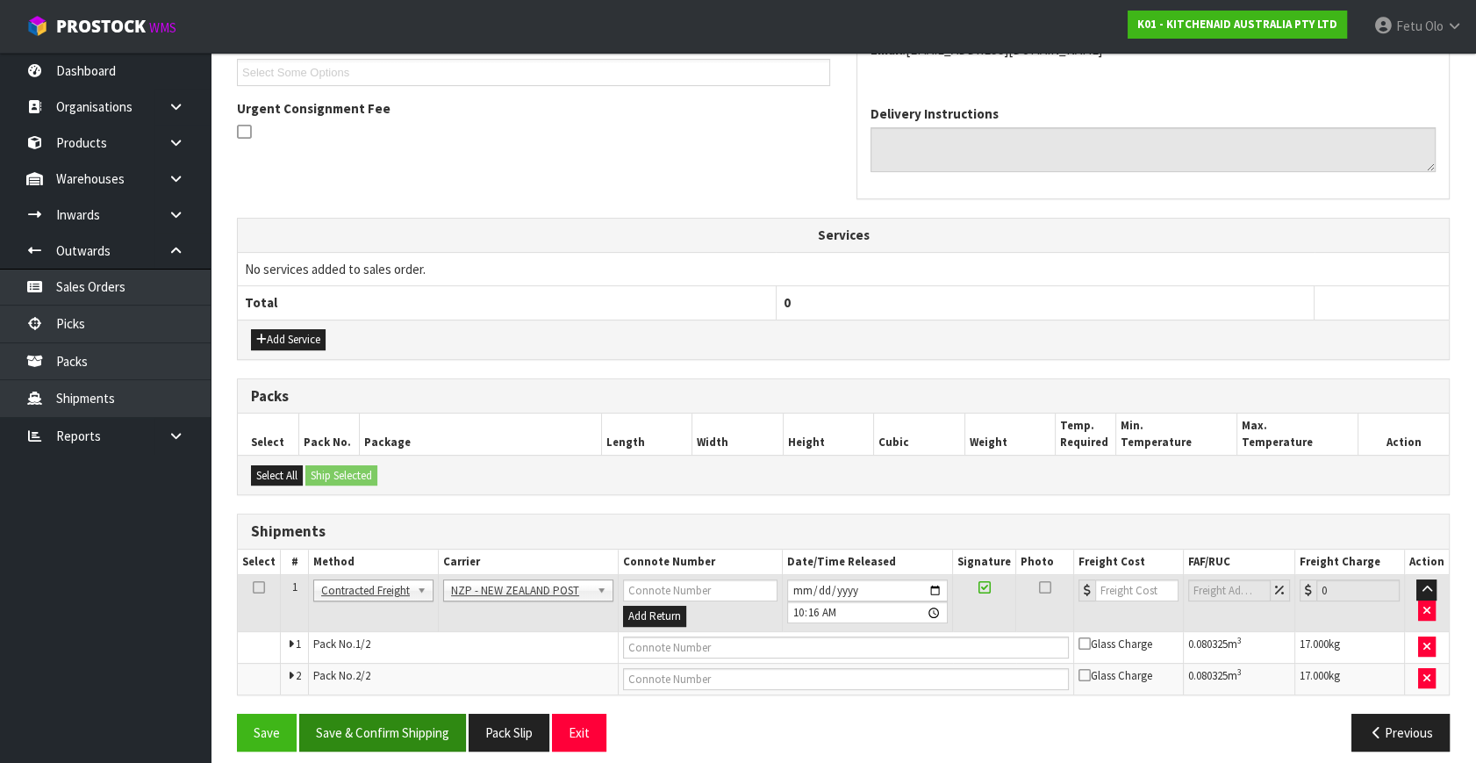
scroll to position [495, 0]
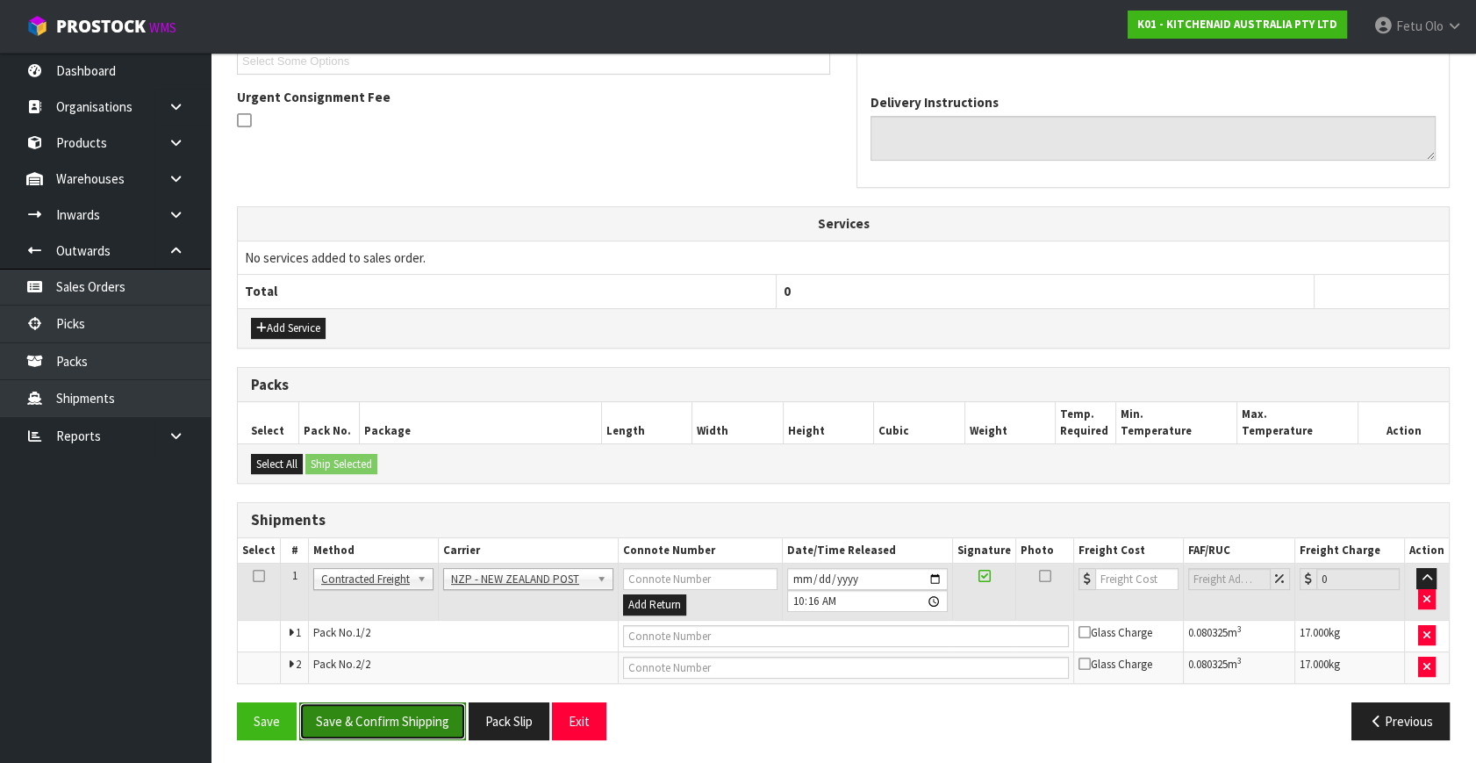
drag, startPoint x: 418, startPoint y: 703, endPoint x: 406, endPoint y: 709, distance: 13.7
click at [417, 703] on button "Save & Confirm Shipping" at bounding box center [382, 721] width 167 height 38
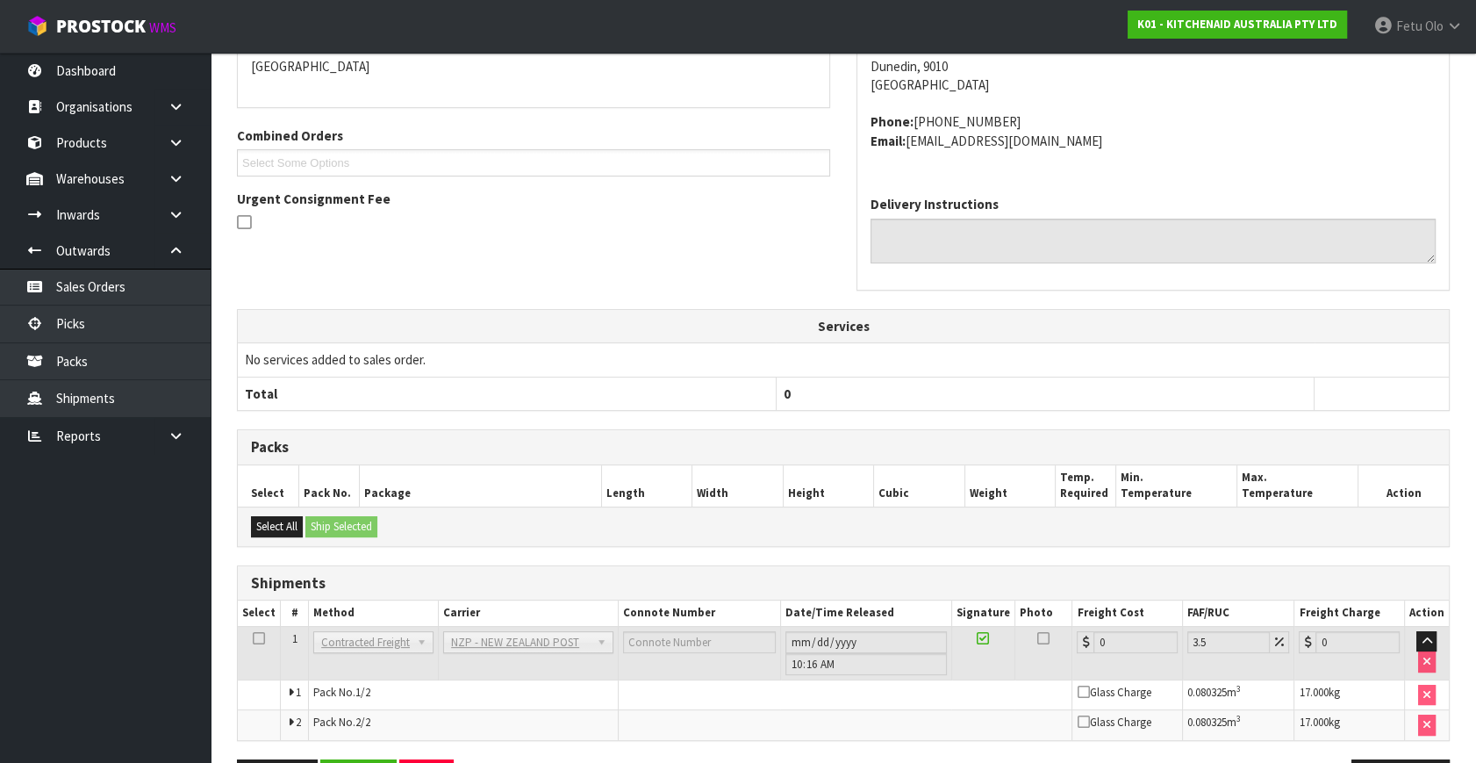
scroll to position [469, 0]
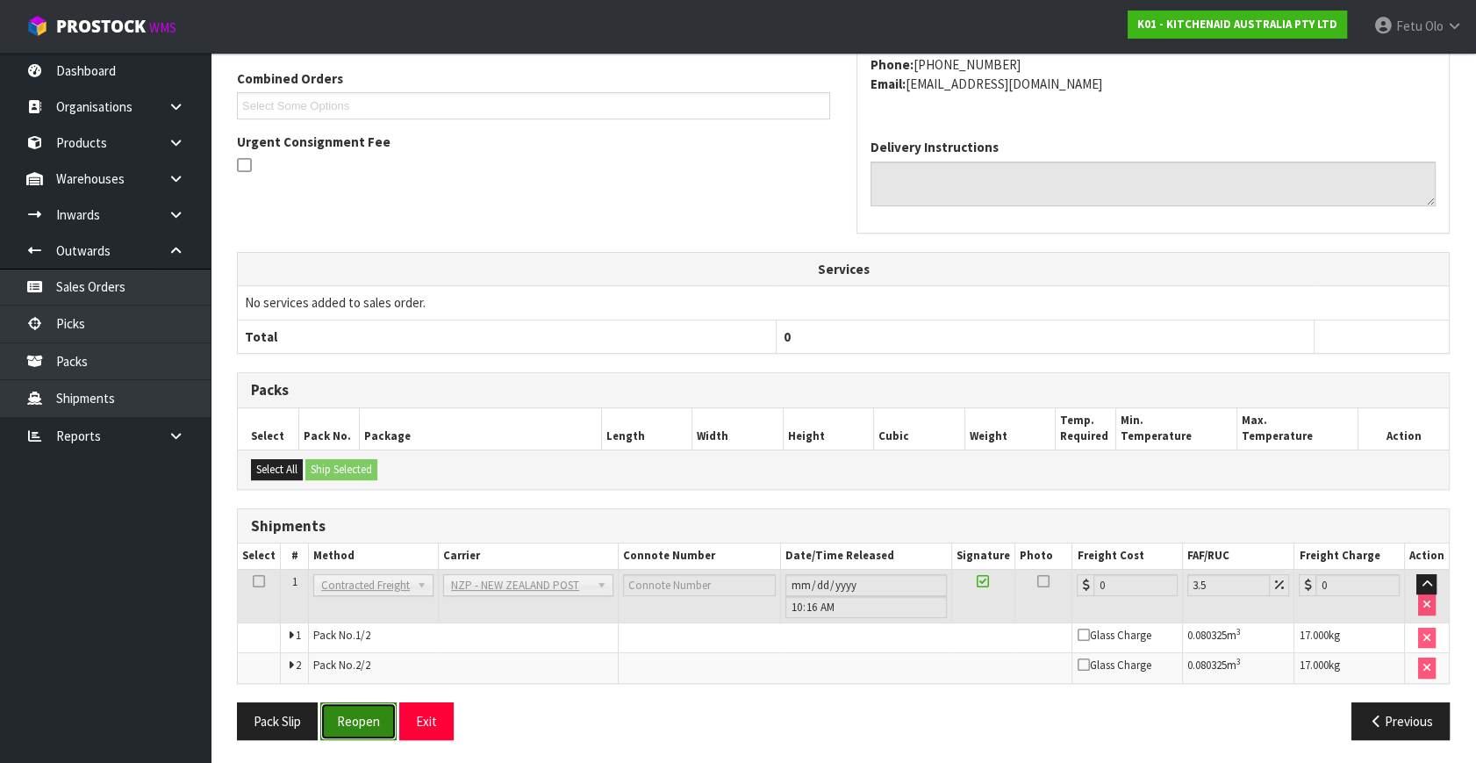
click at [374, 710] on button "Reopen" at bounding box center [358, 721] width 76 height 38
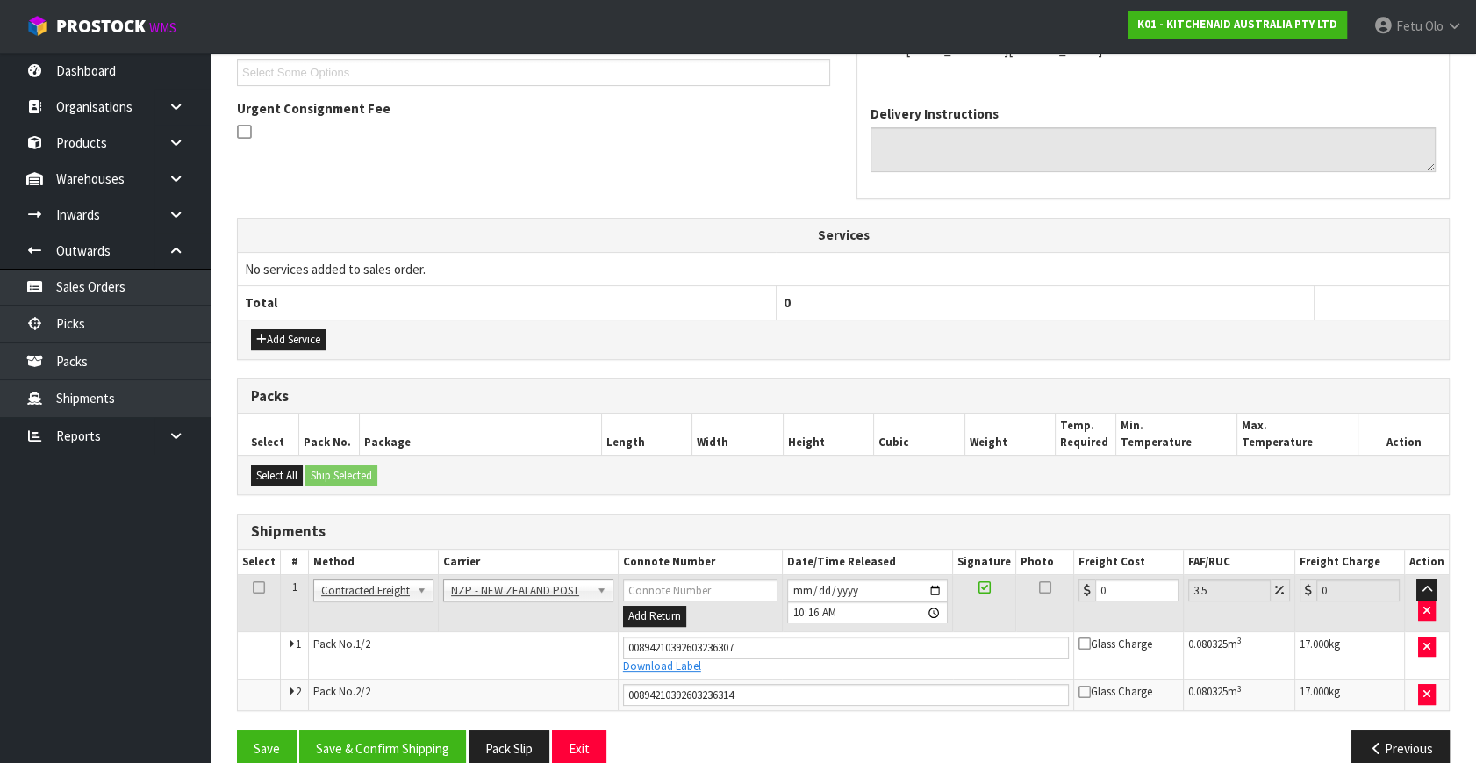
scroll to position [511, 0]
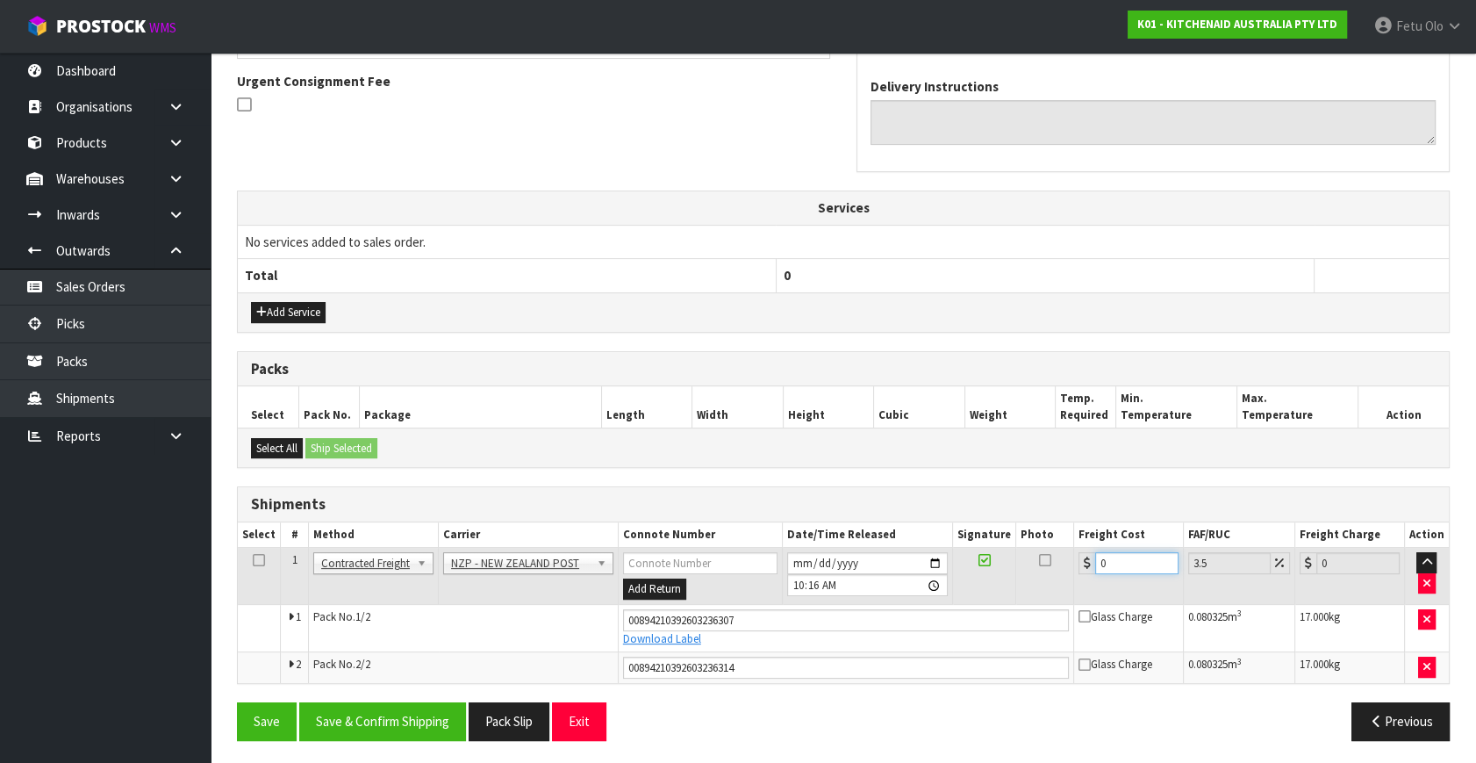
drag, startPoint x: 1116, startPoint y: 564, endPoint x: 808, endPoint y: 630, distance: 314.2
click at [808, 630] on tbody "1 Client Local Pickup Customer Local Pickup Company Freight Contracted Freight …" at bounding box center [843, 615] width 1211 height 135
type input "4"
type input "4.14"
type input "45"
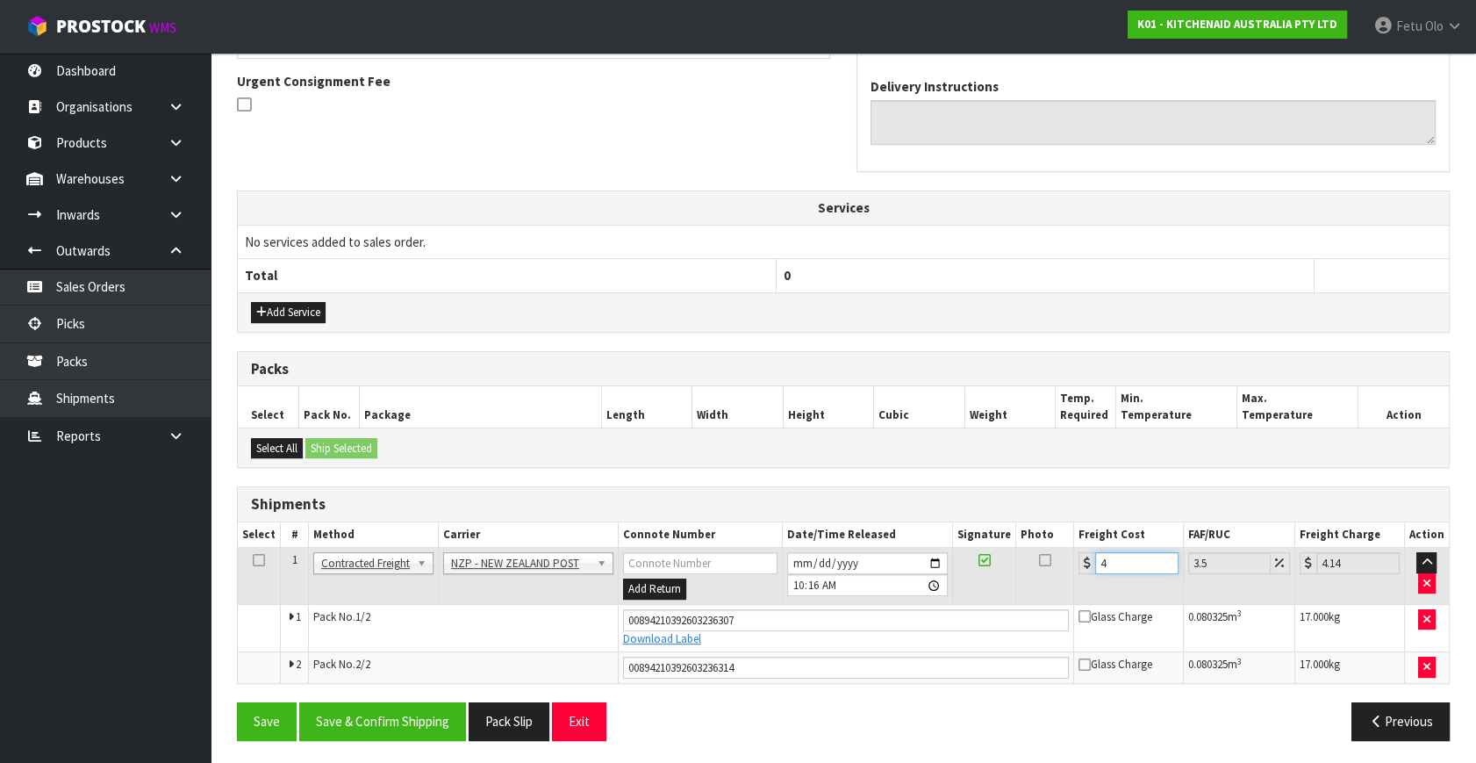
type input "46.57"
type input "45.4"
type input "46.99"
type input "45"
type input "46.57"
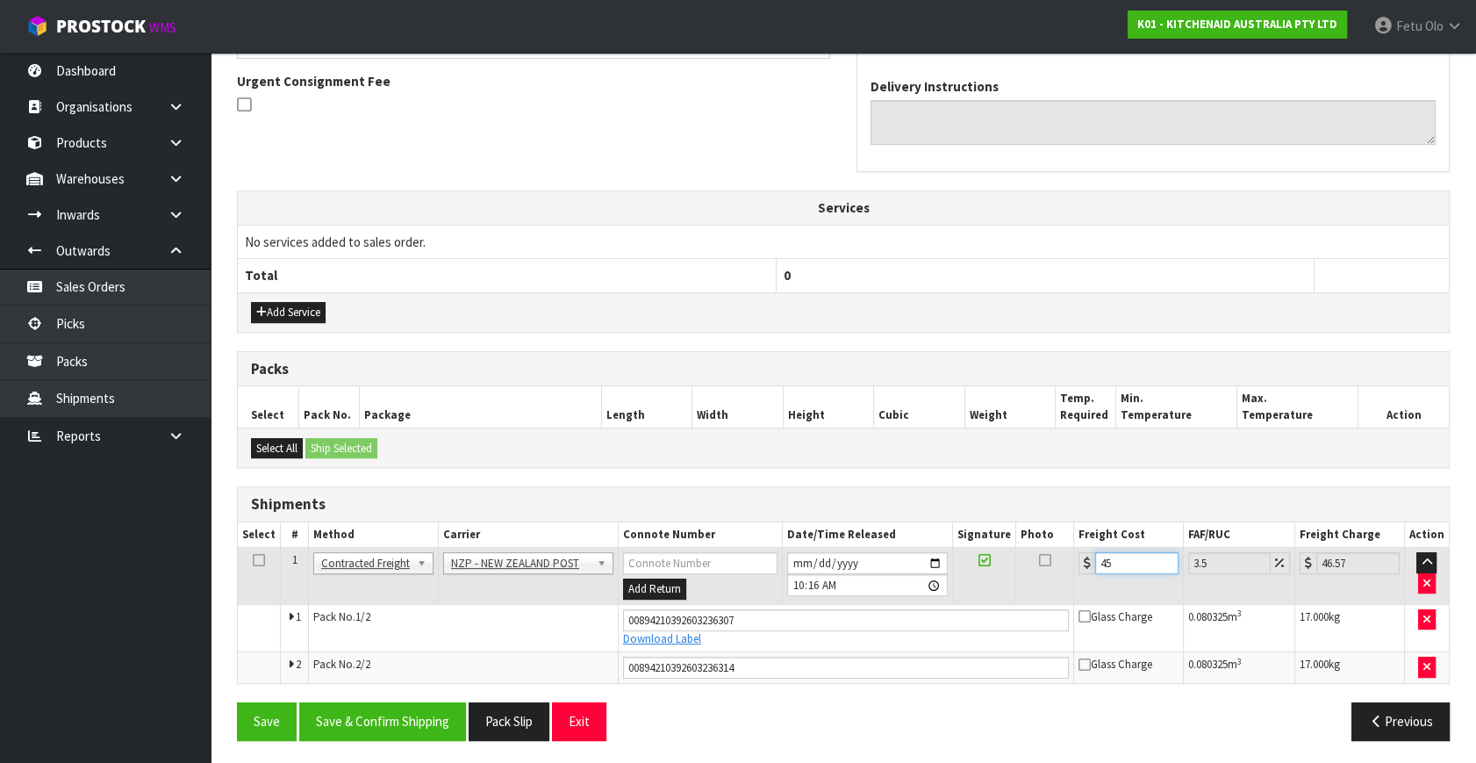
type input "45.5"
type input "47.09"
type input "45.56"
type input "47.15"
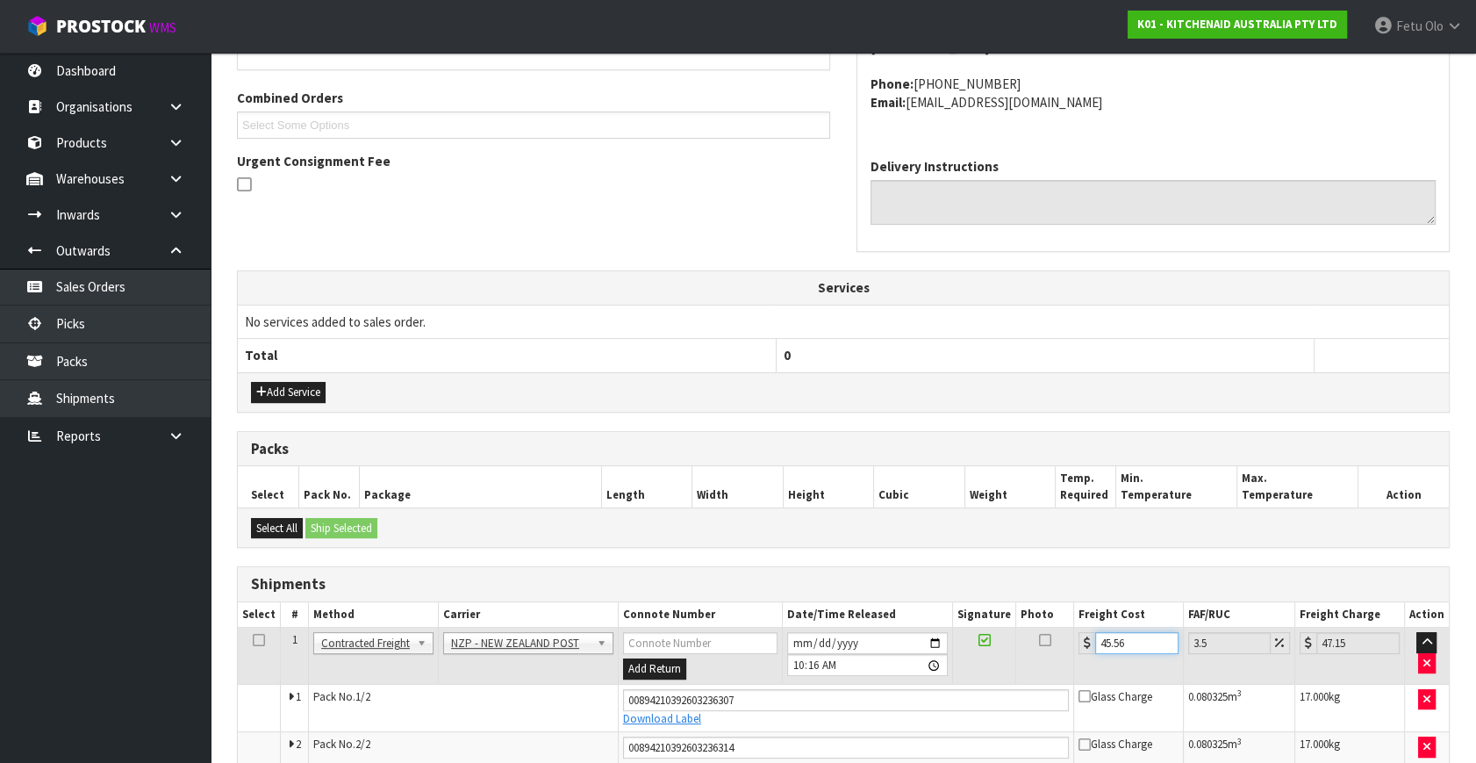
type input "45.56"
click at [377, 722] on td "Pack No. 1/2" at bounding box center [464, 707] width 310 height 47
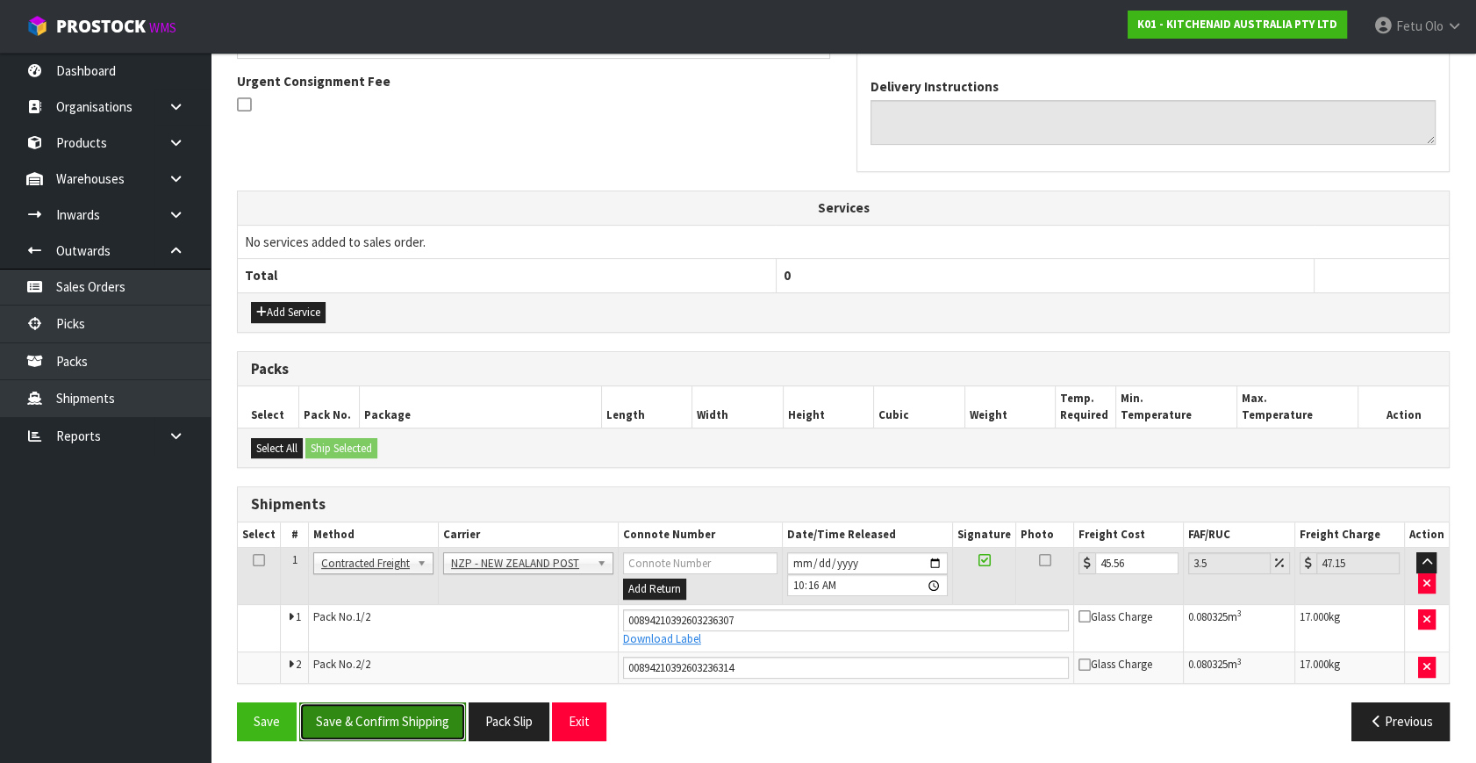
click at [400, 721] on button "Save & Confirm Shipping" at bounding box center [382, 721] width 167 height 38
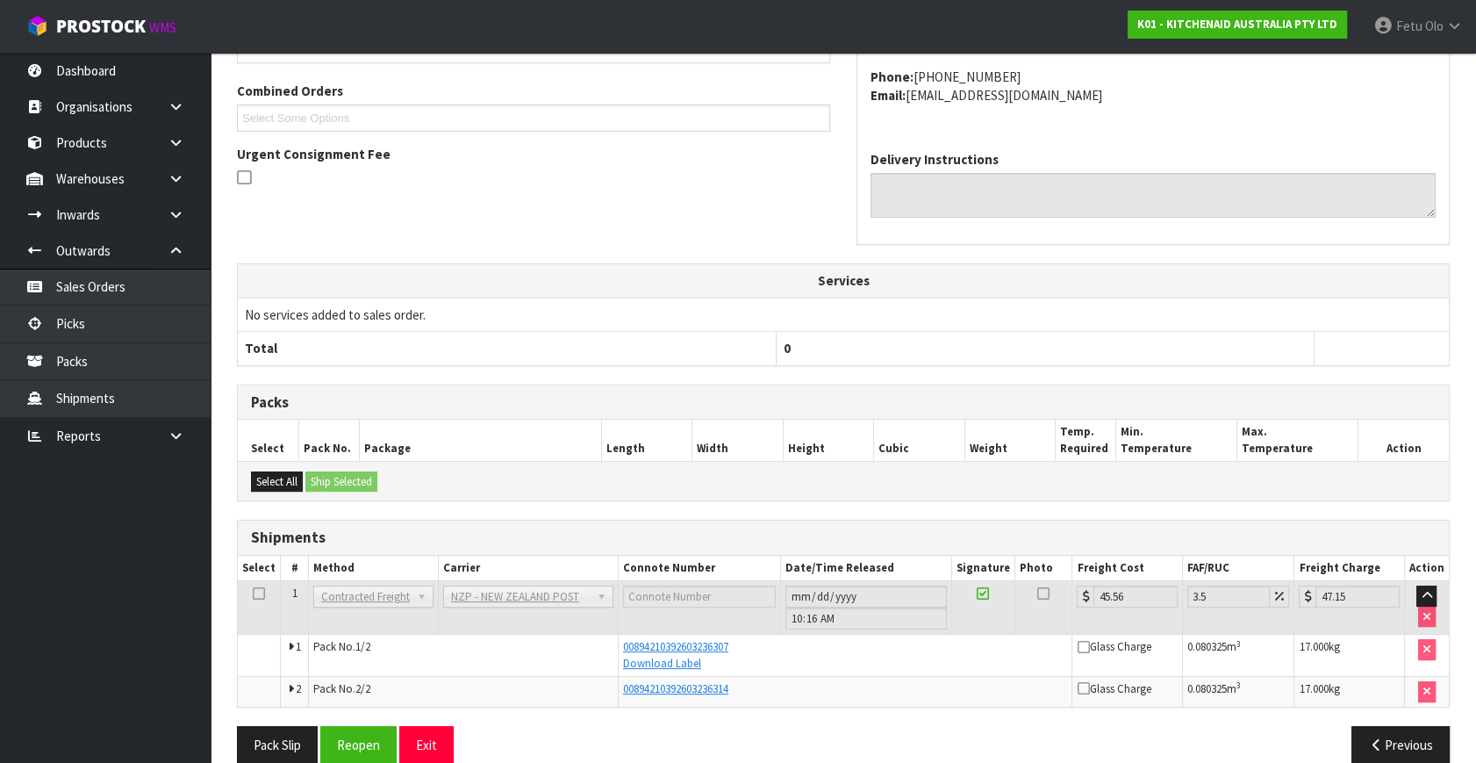
scroll to position [463, 0]
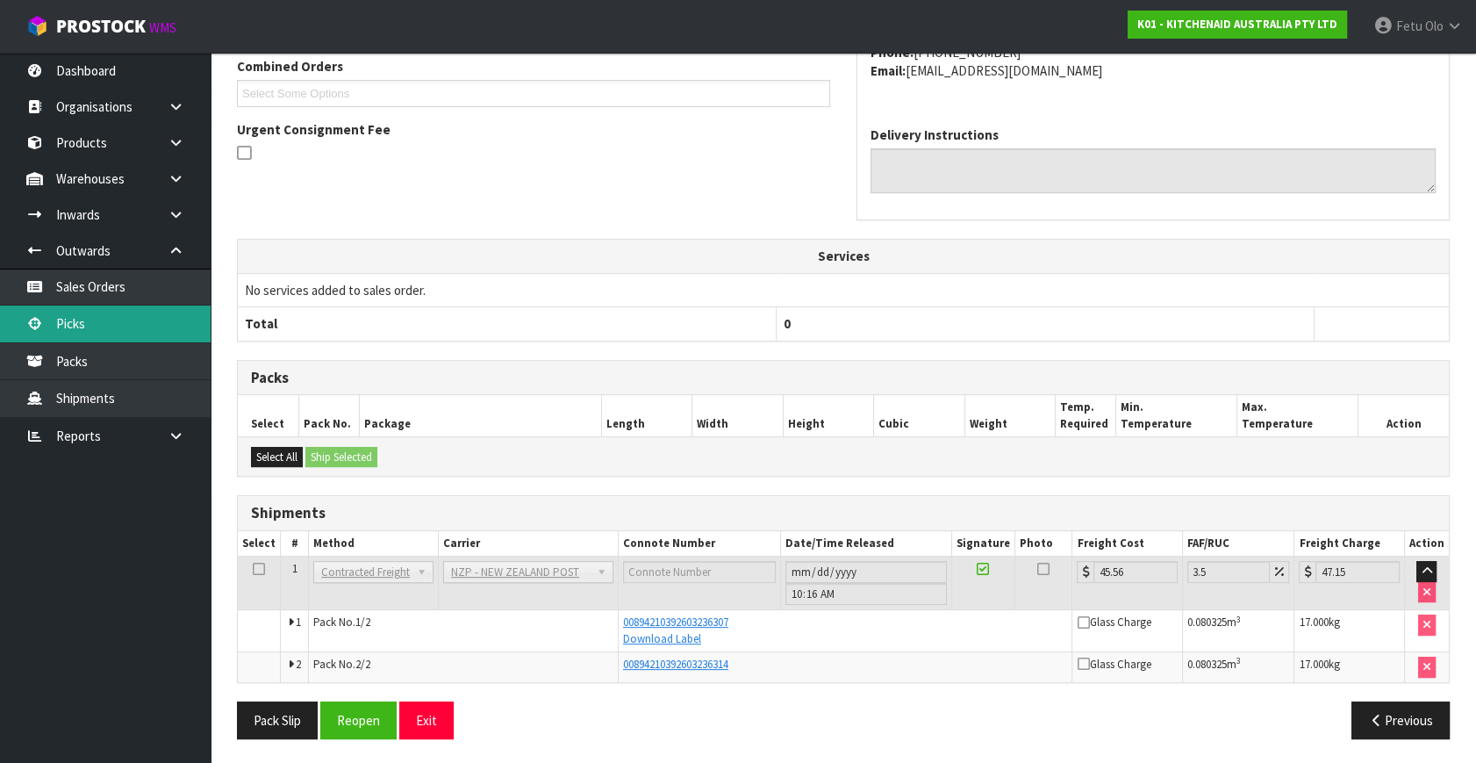
click at [81, 324] on link "Picks" at bounding box center [105, 323] width 211 height 36
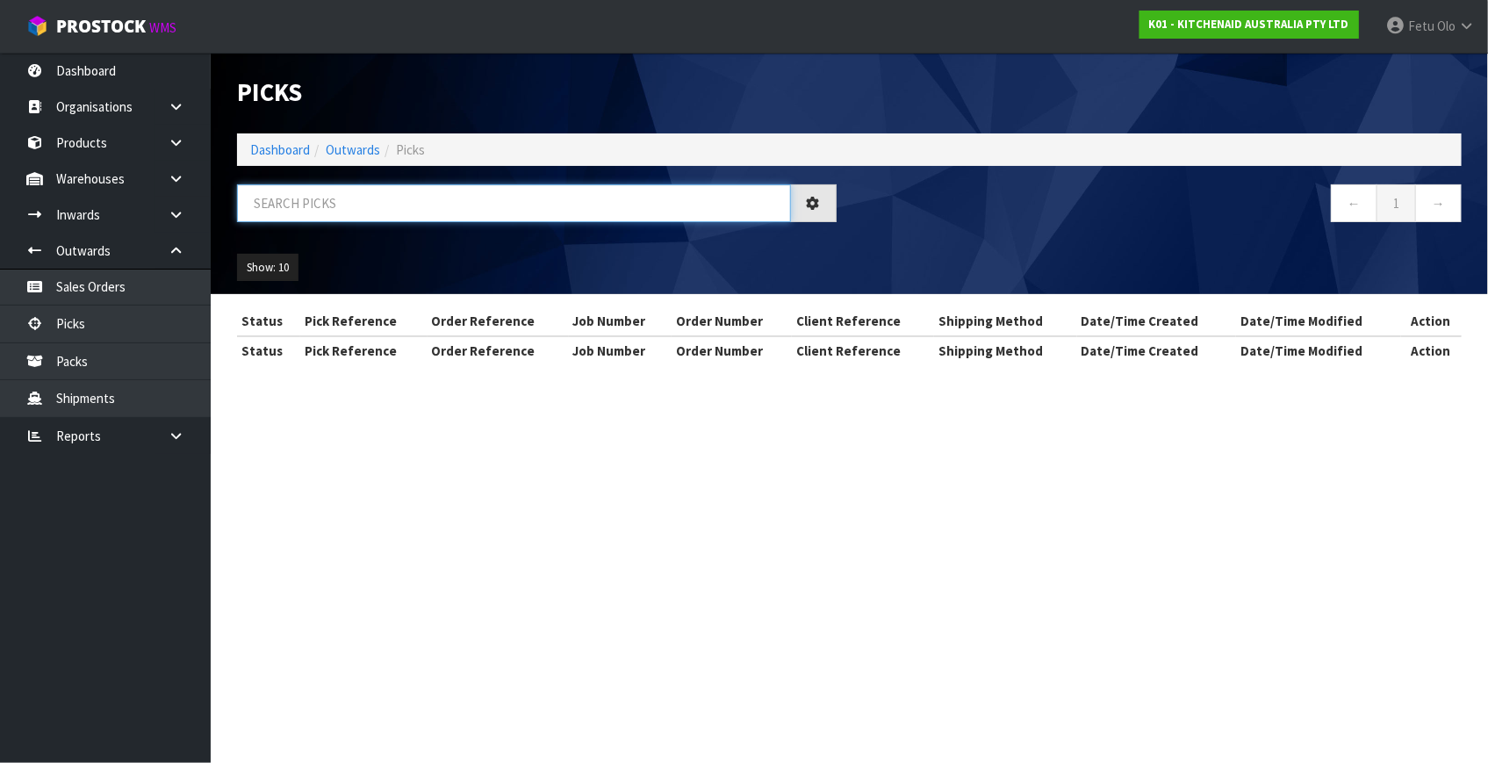
click at [475, 198] on input "text" at bounding box center [514, 203] width 554 height 38
click at [474, 198] on input "text" at bounding box center [514, 203] width 554 height 38
type input "79592"
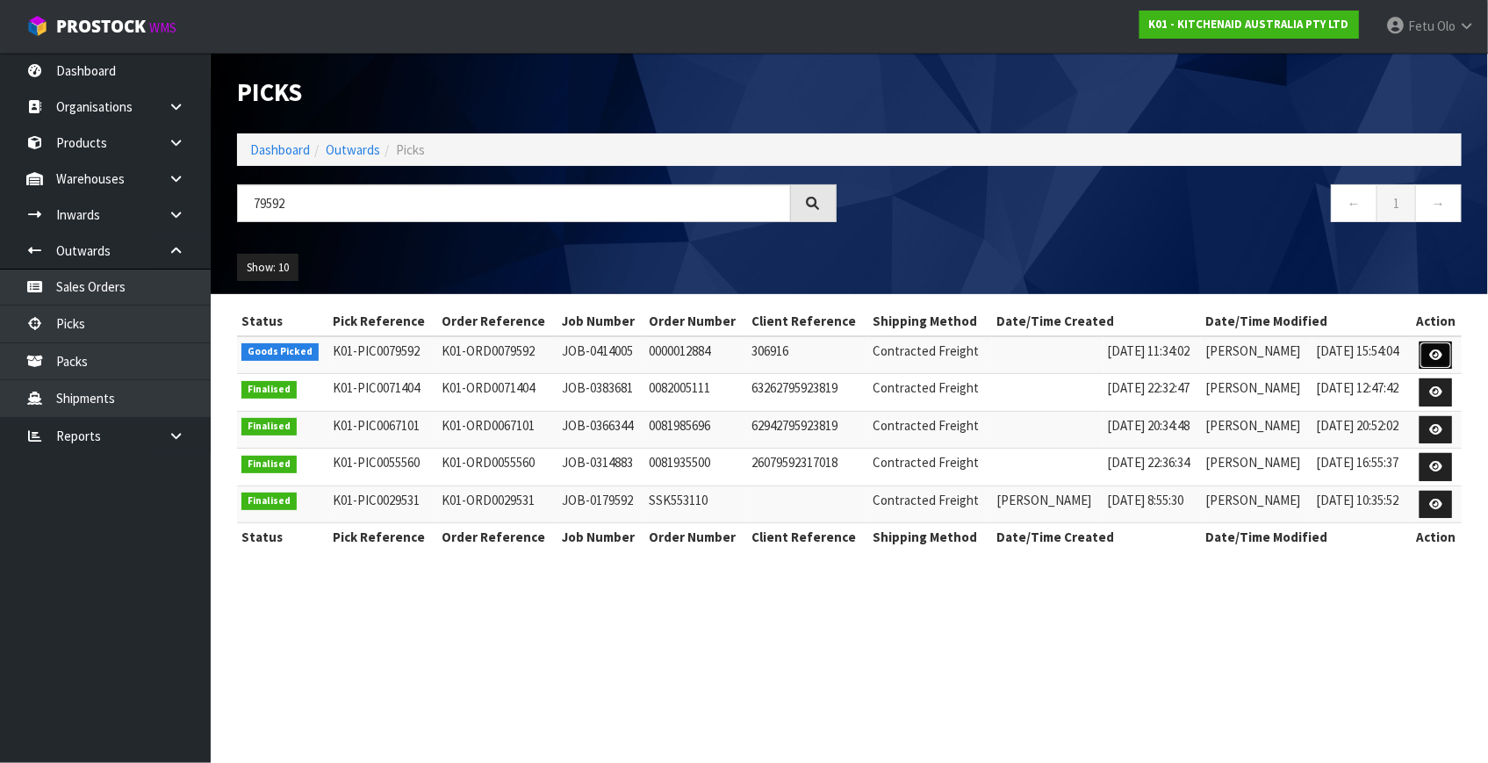
click at [1437, 351] on icon at bounding box center [1435, 354] width 13 height 11
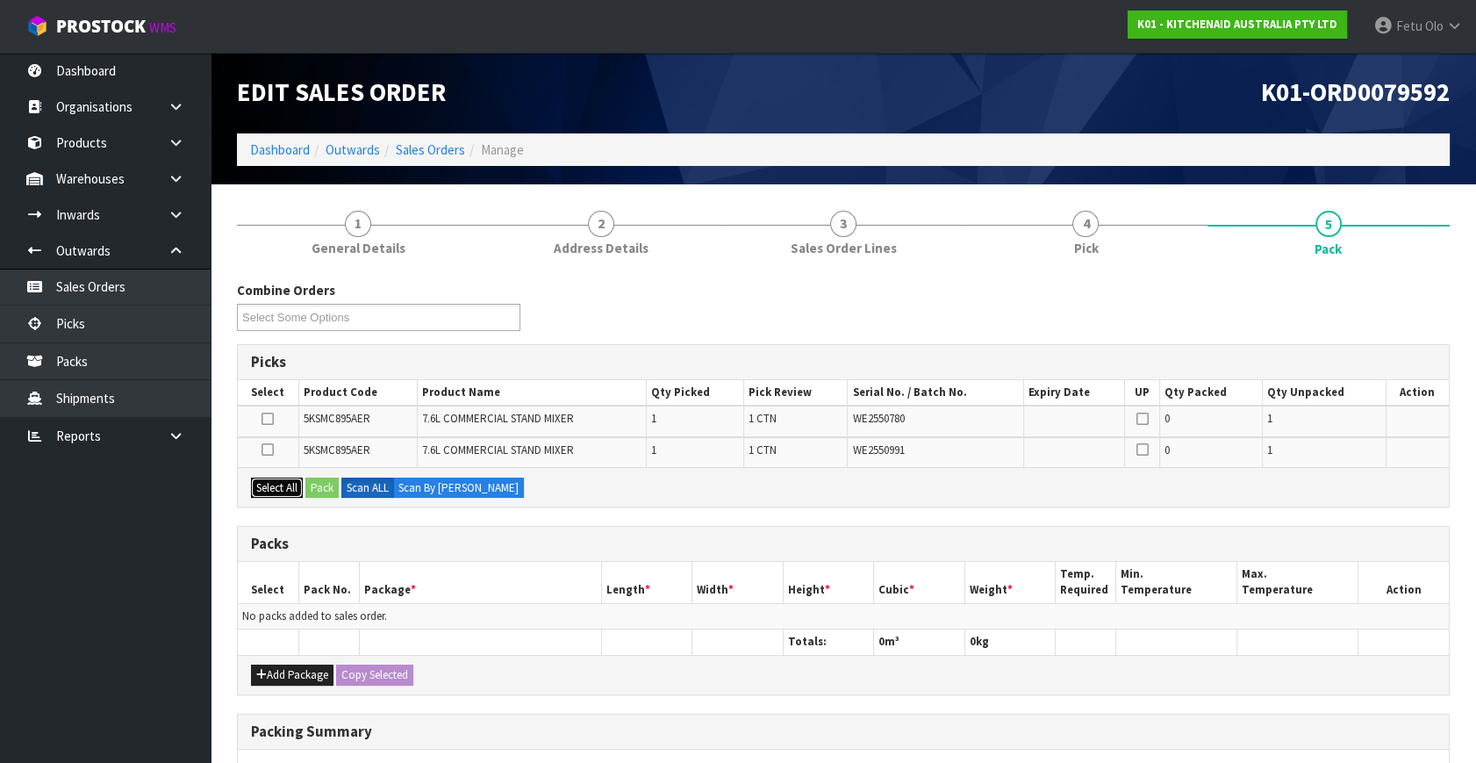
click at [288, 479] on button "Select All" at bounding box center [277, 487] width 52 height 21
click at [301, 483] on button "Select All" at bounding box center [277, 487] width 52 height 21
click at [320, 483] on button "Pack" at bounding box center [321, 487] width 33 height 21
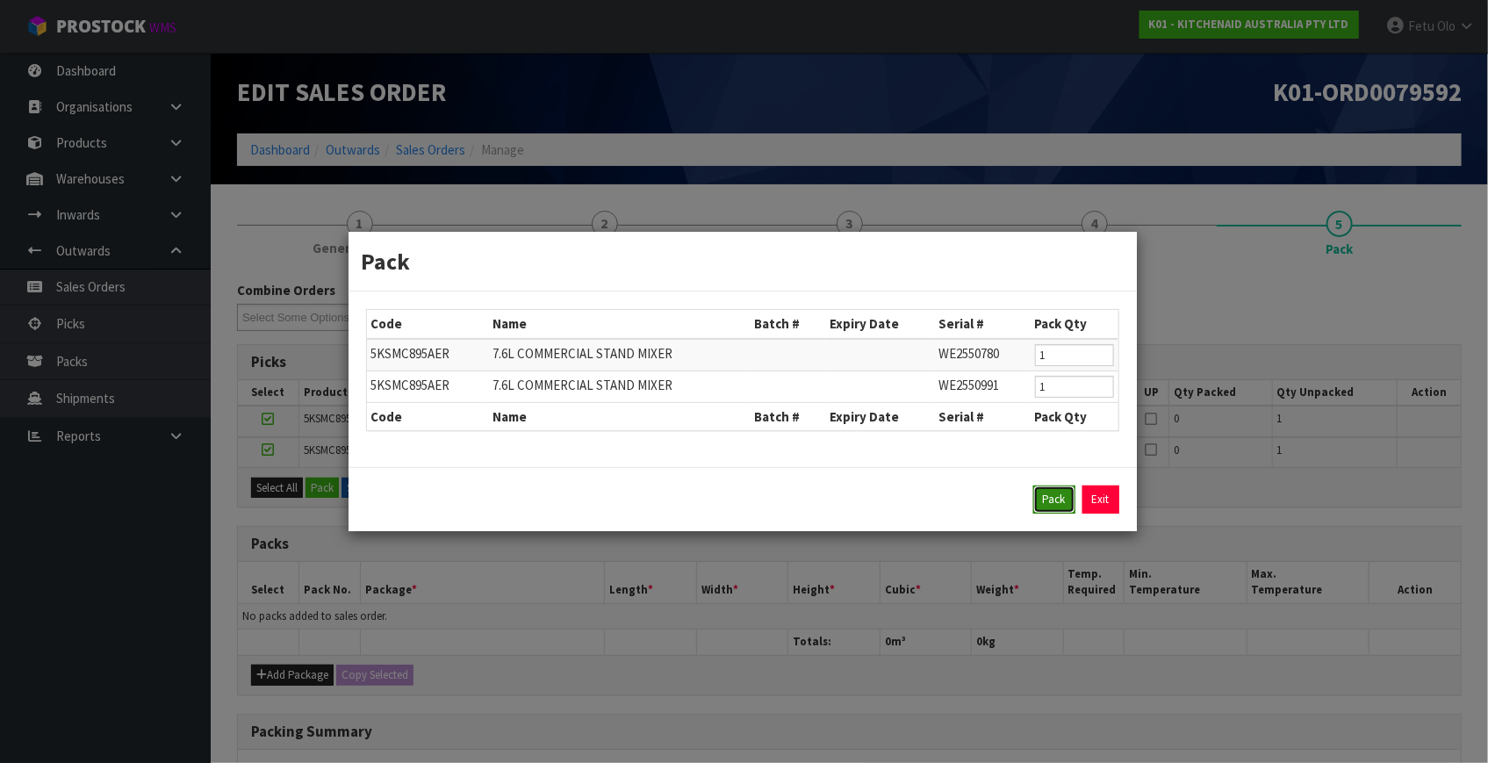
click at [1062, 497] on button "Pack" at bounding box center [1054, 499] width 42 height 28
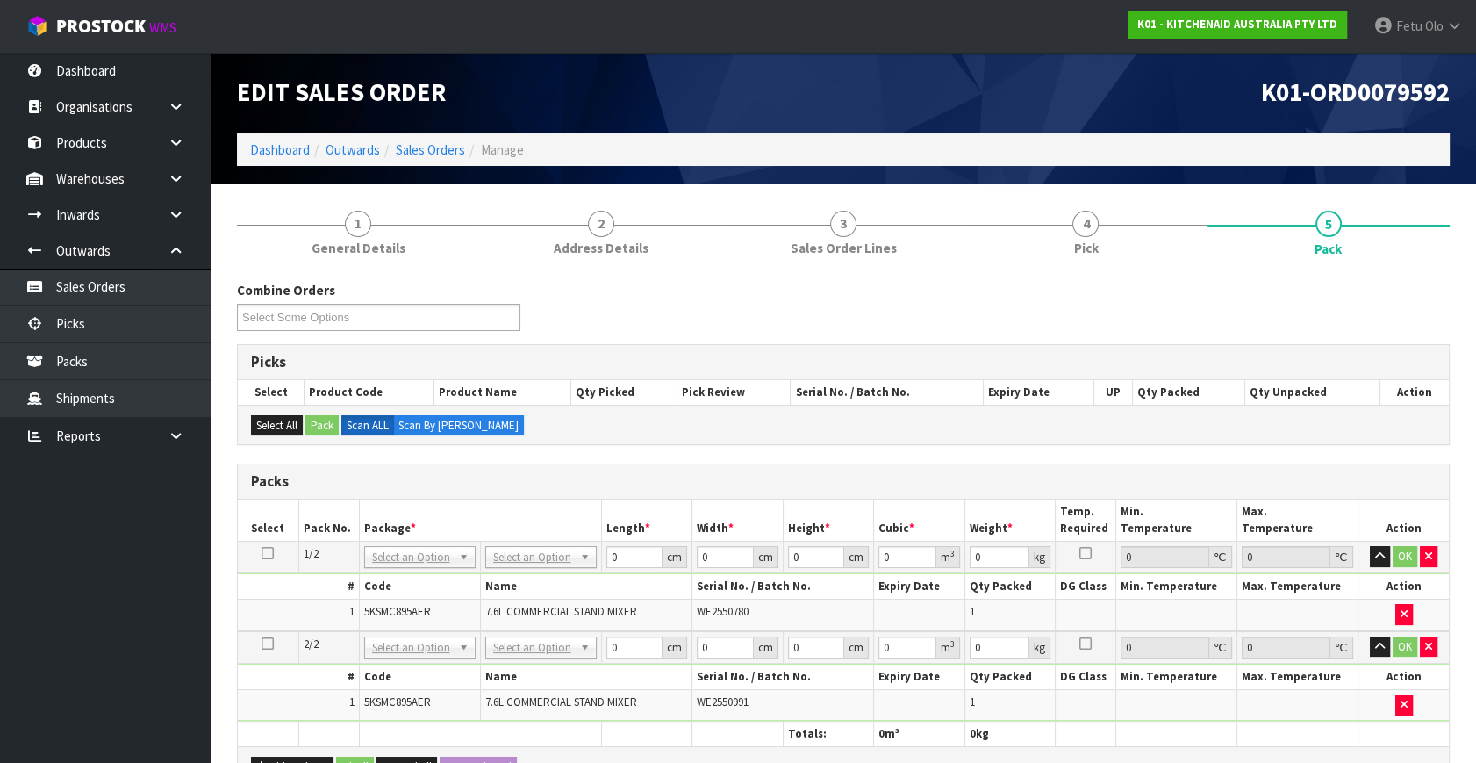
drag, startPoint x: 568, startPoint y: 555, endPoint x: 563, endPoint y: 579, distance: 25.1
drag, startPoint x: 548, startPoint y: 649, endPoint x: 540, endPoint y: 671, distance: 24.1
type input "2"
drag, startPoint x: 535, startPoint y: 606, endPoint x: 469, endPoint y: 632, distance: 70.9
click at [469, 632] on table "Select Pack No. Package * Length * Width * Height * Cubic * Weight * Temp. Requ…" at bounding box center [843, 622] width 1211 height 247
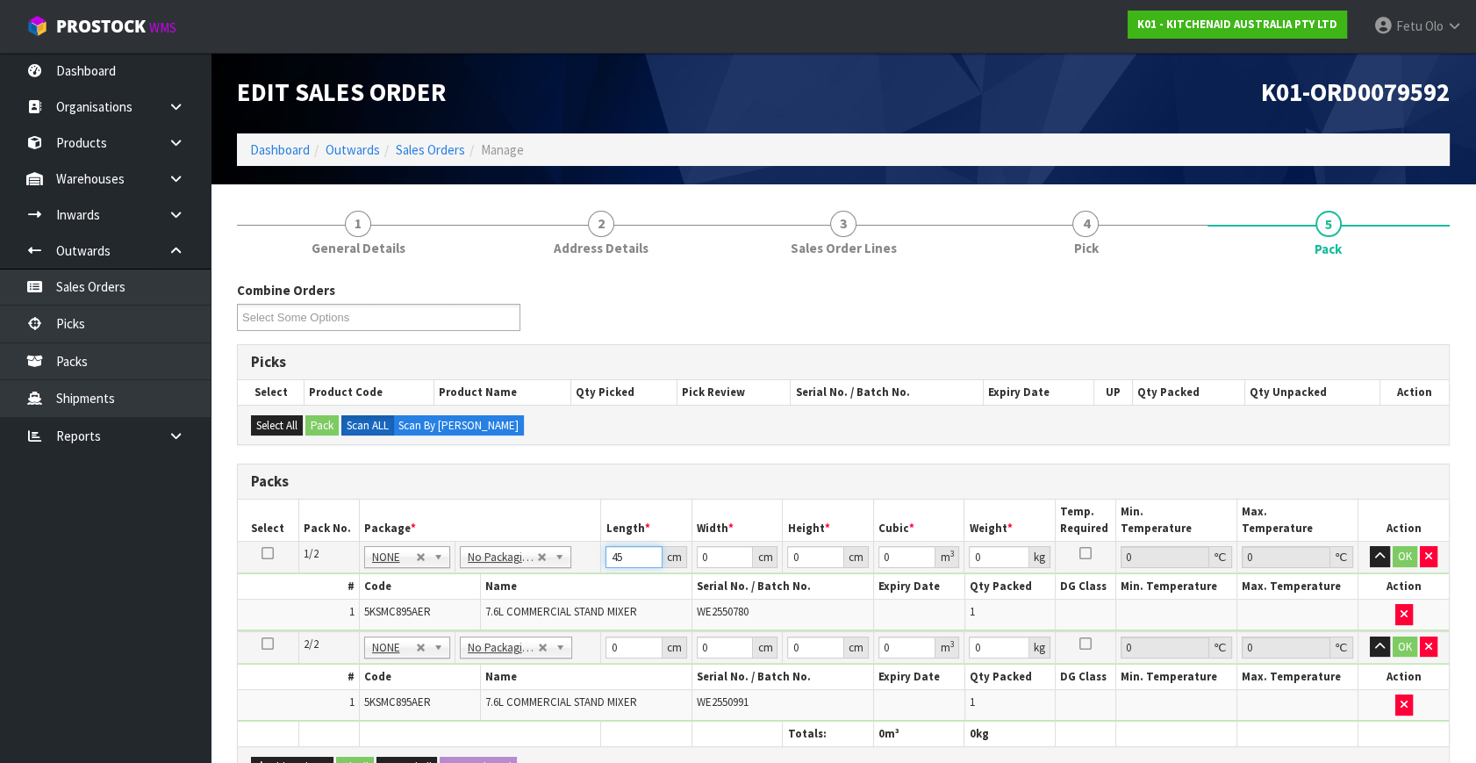
type input "45"
type input "35"
type input "5"
type input "0.007875"
type input "51"
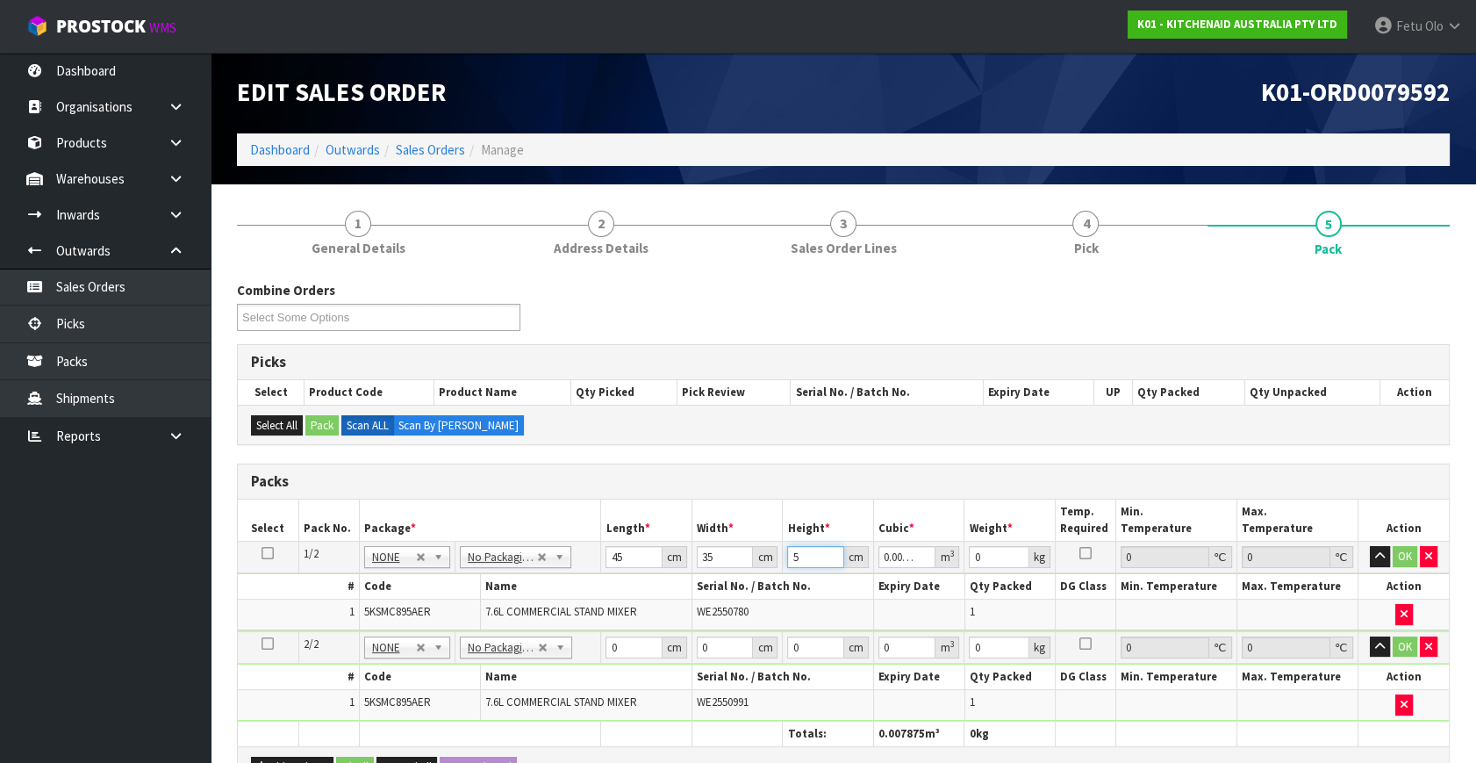
type input "0.080325"
type input "51"
type input "17"
click button "OK" at bounding box center [1405, 556] width 25 height 21
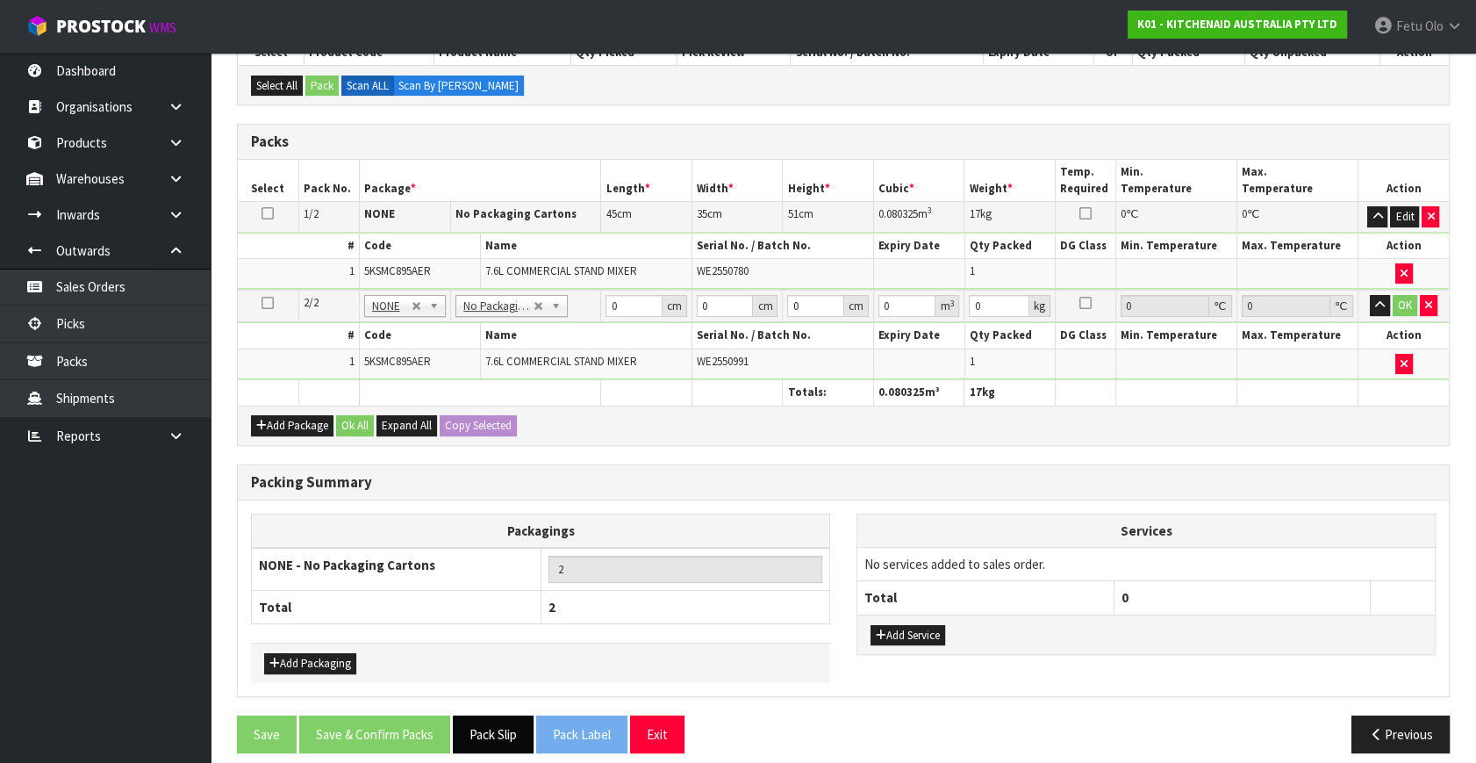
scroll to position [351, 0]
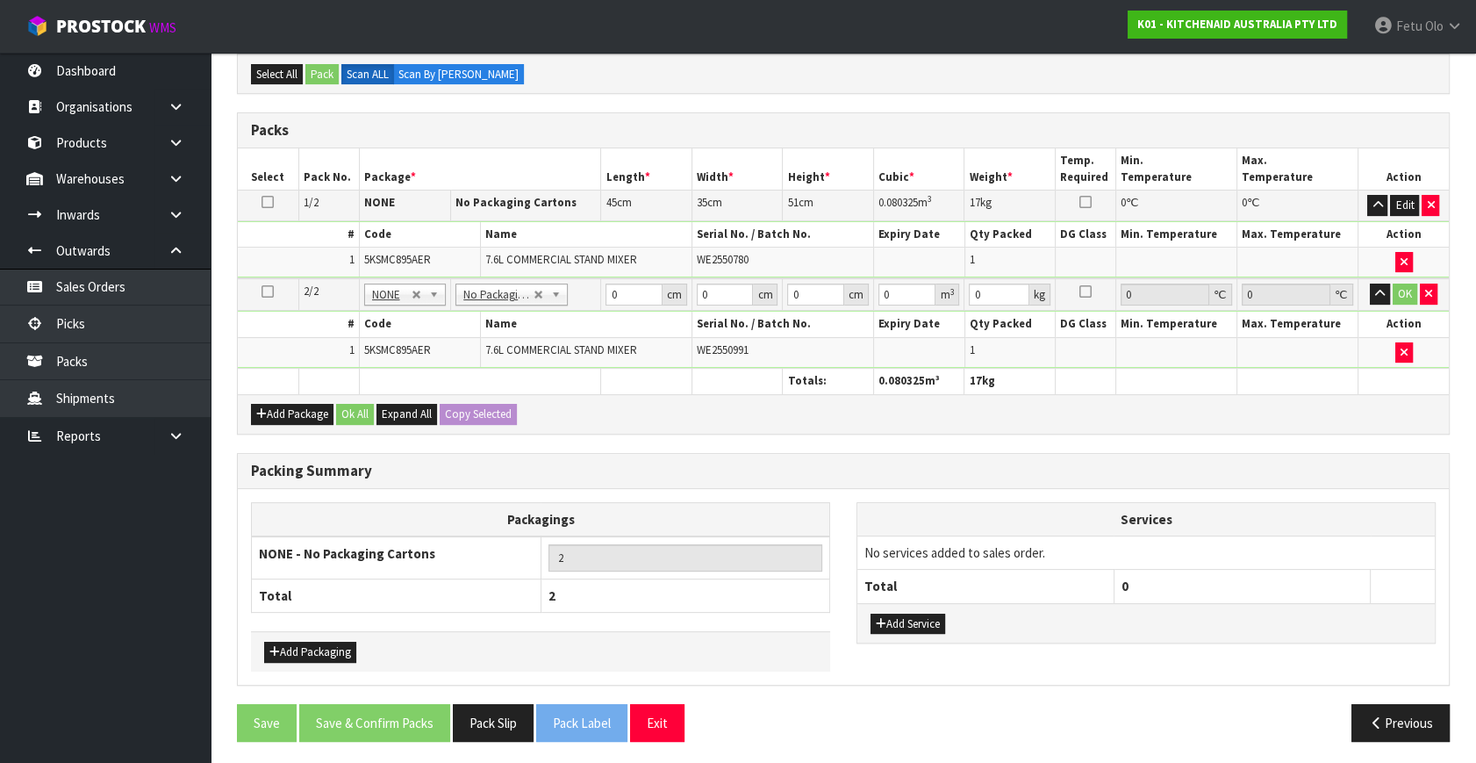
click at [268, 202] on icon at bounding box center [268, 202] width 12 height 1
click at [469, 406] on button "Copy Selected" at bounding box center [478, 414] width 77 height 21
click at [469, 406] on span "Confirm" at bounding box center [464, 413] width 39 height 15
type input "45"
type input "35"
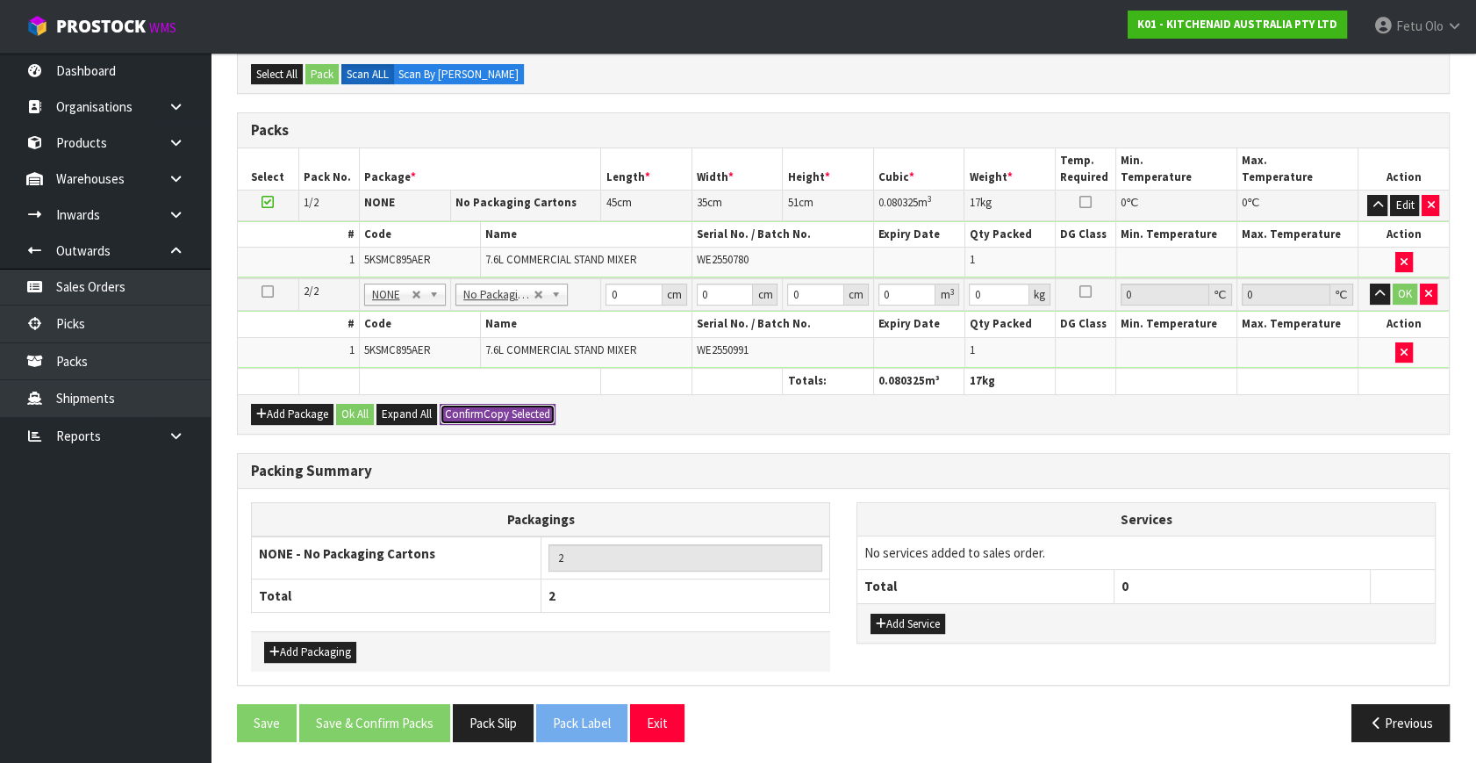
type input "51"
type input "0.080325"
type input "17"
click at [1405, 295] on button "OK" at bounding box center [1405, 294] width 25 height 21
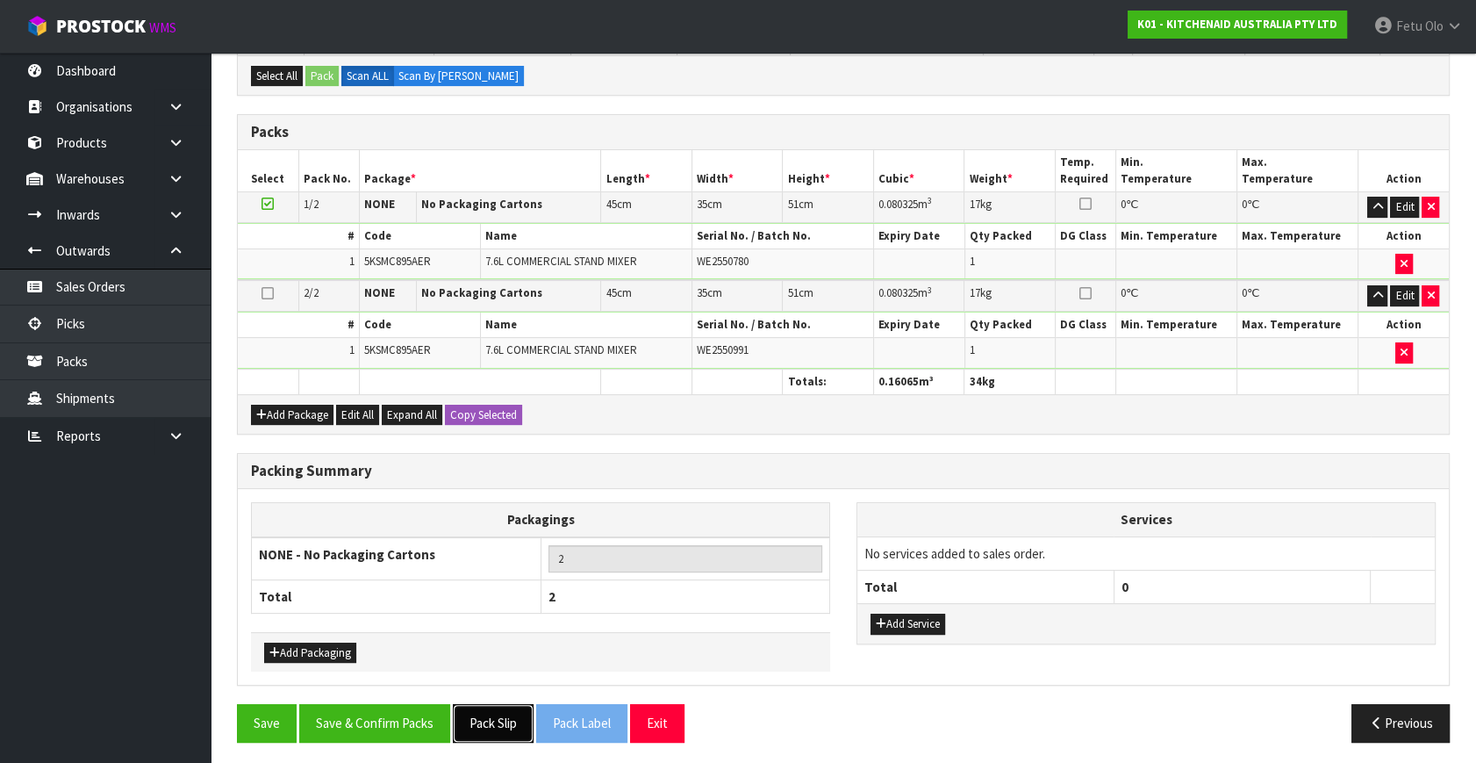
click at [505, 711] on button "Pack Slip" at bounding box center [493, 723] width 81 height 38
click at [398, 710] on button "Save & Confirm Packs" at bounding box center [374, 723] width 151 height 38
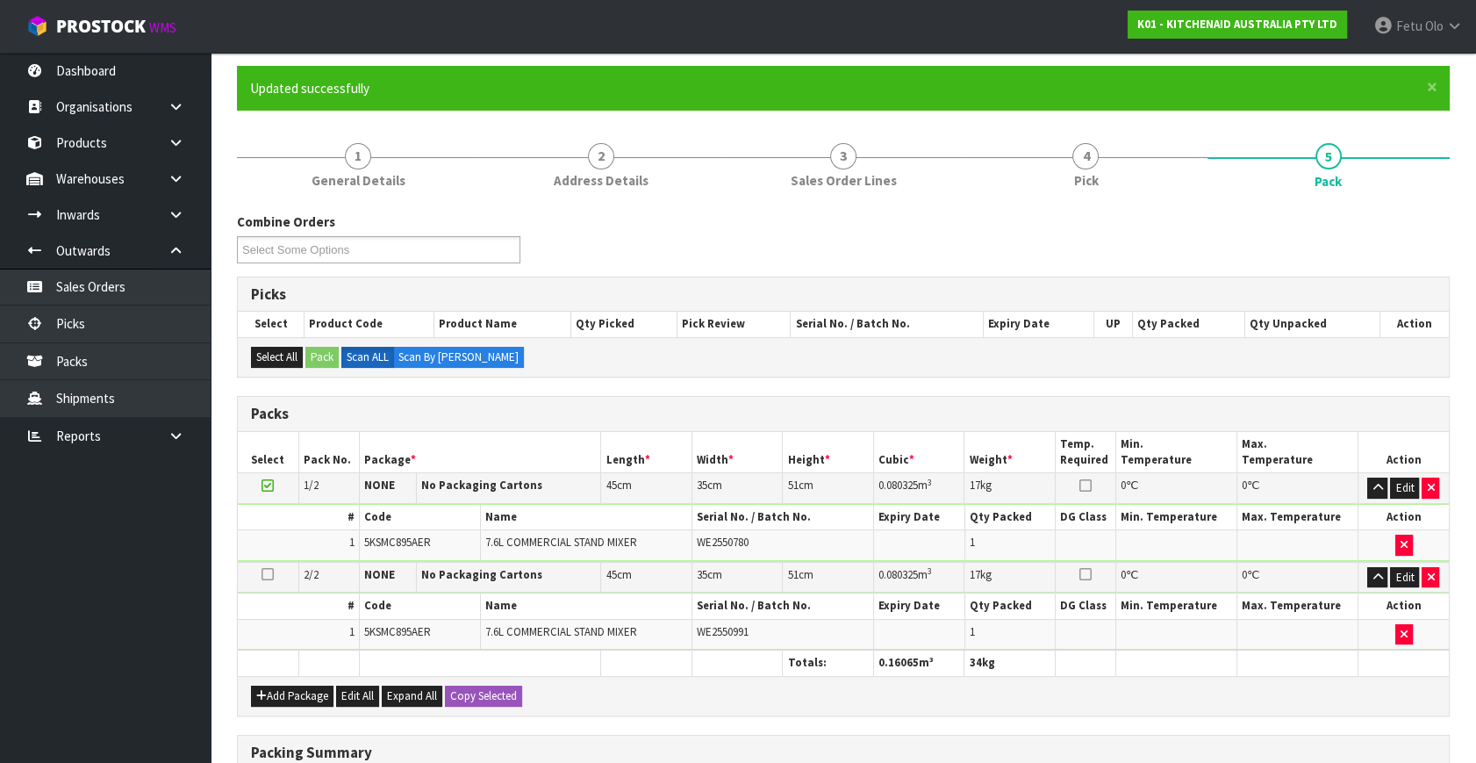
scroll to position [261, 0]
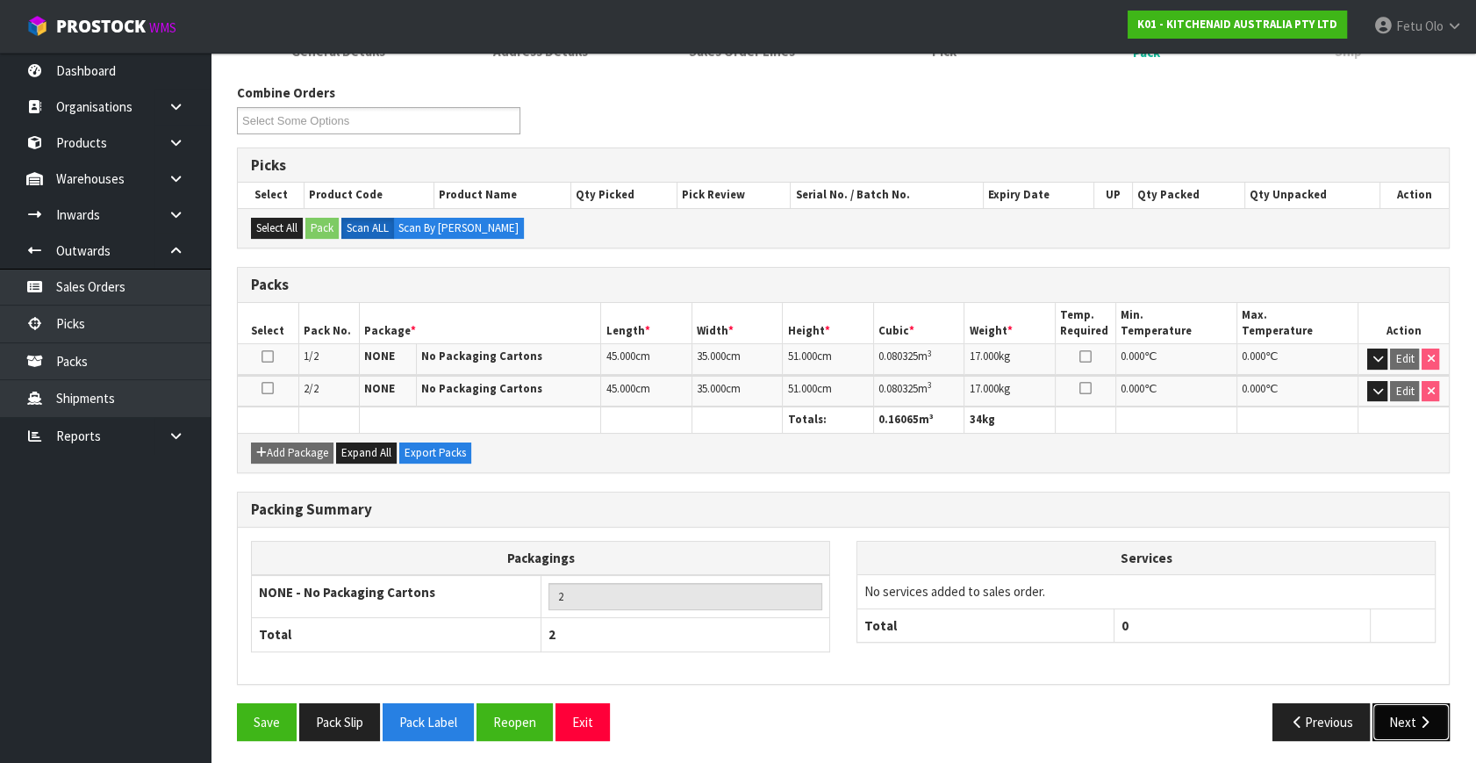
click at [1385, 708] on button "Next" at bounding box center [1411, 722] width 77 height 38
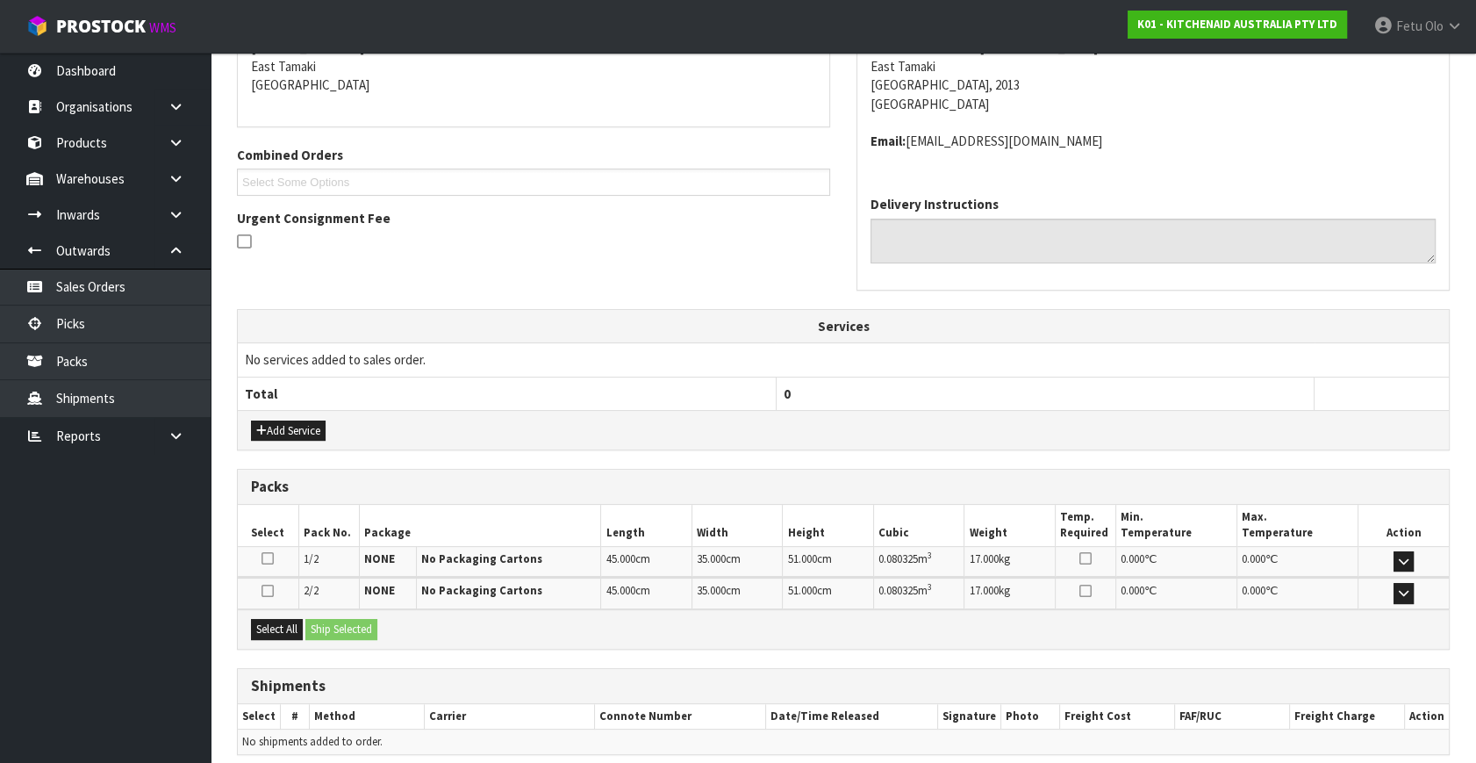
scroll to position [446, 0]
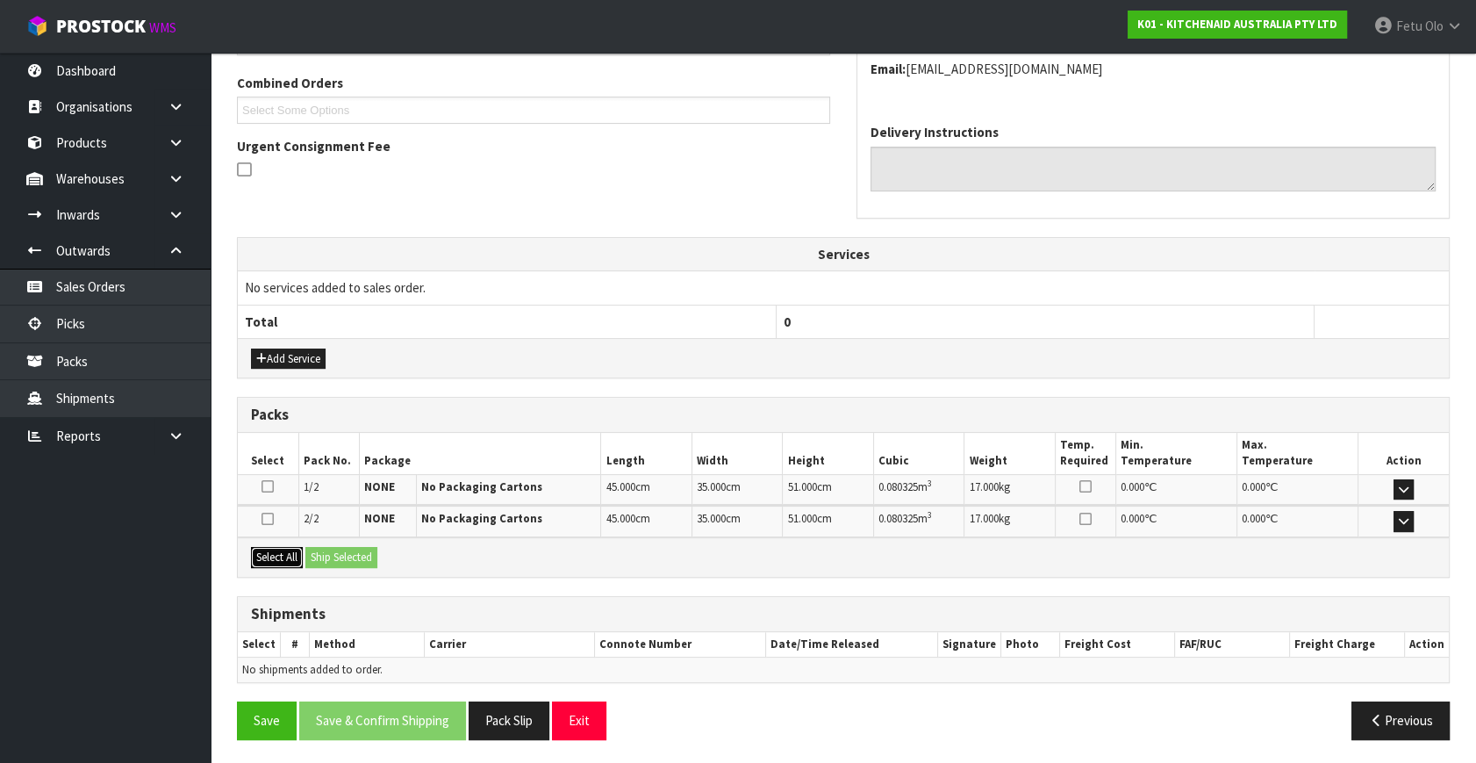
click at [283, 555] on button "Select All" at bounding box center [277, 557] width 52 height 21
click at [357, 554] on button "Ship Selected" at bounding box center [341, 557] width 72 height 21
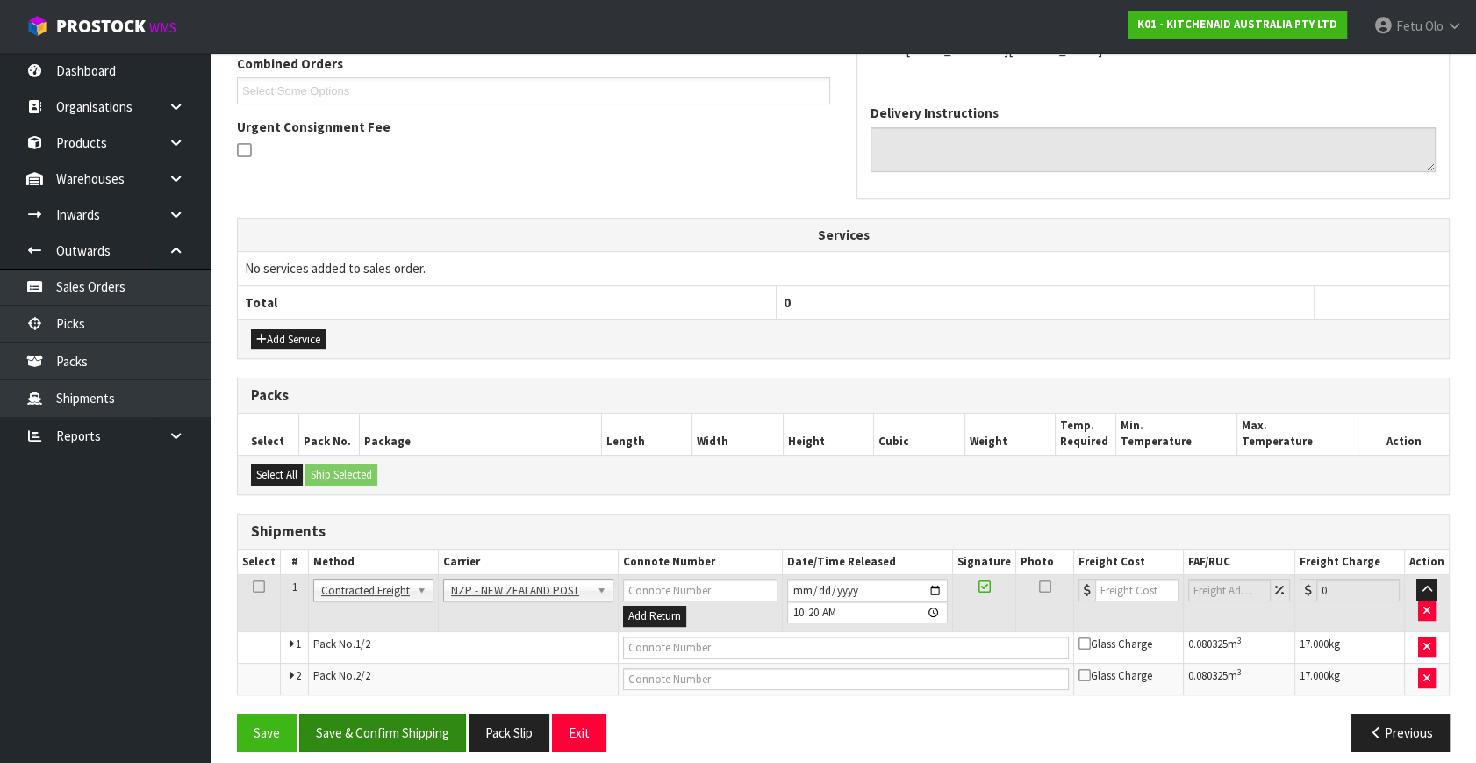
scroll to position [476, 0]
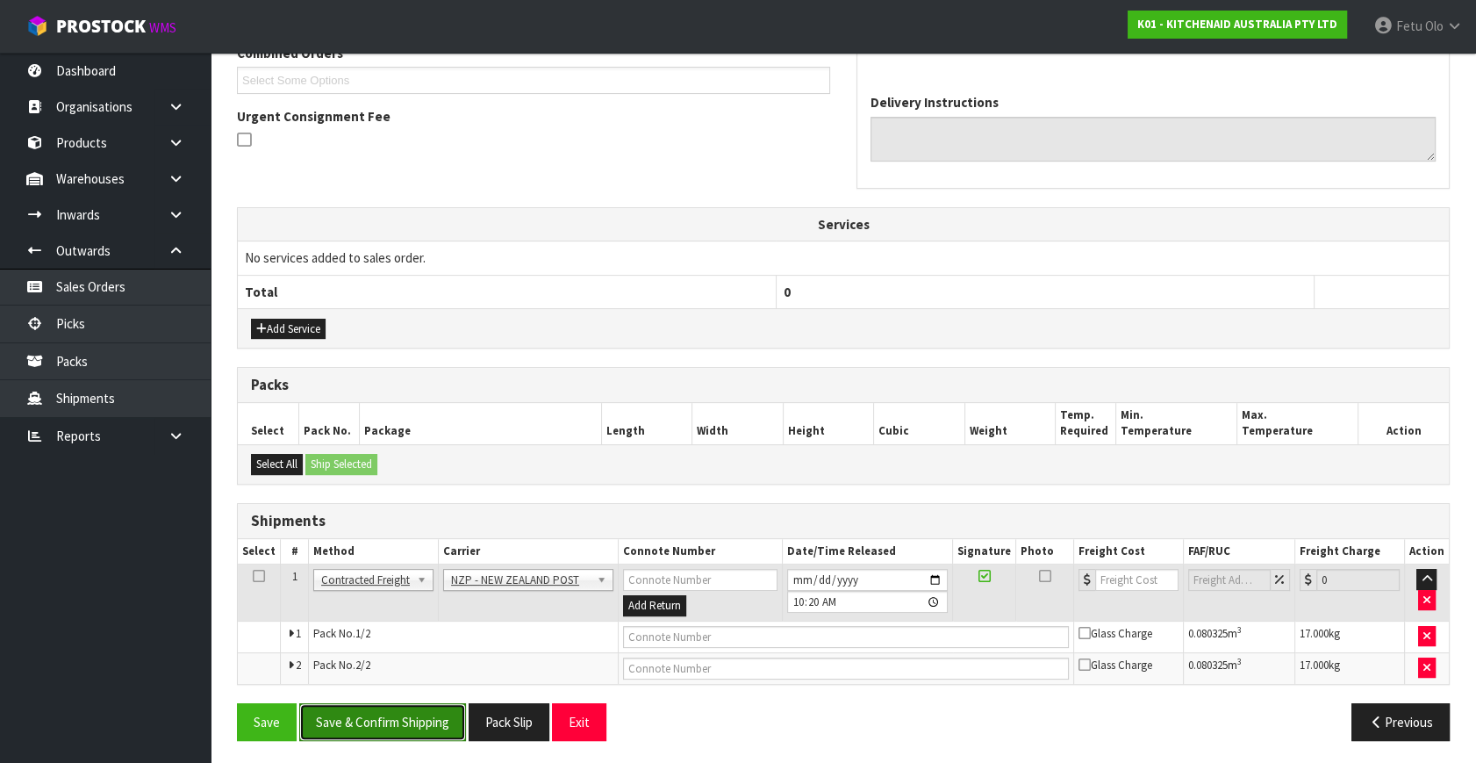
click at [417, 726] on button "Save & Confirm Shipping" at bounding box center [382, 722] width 167 height 38
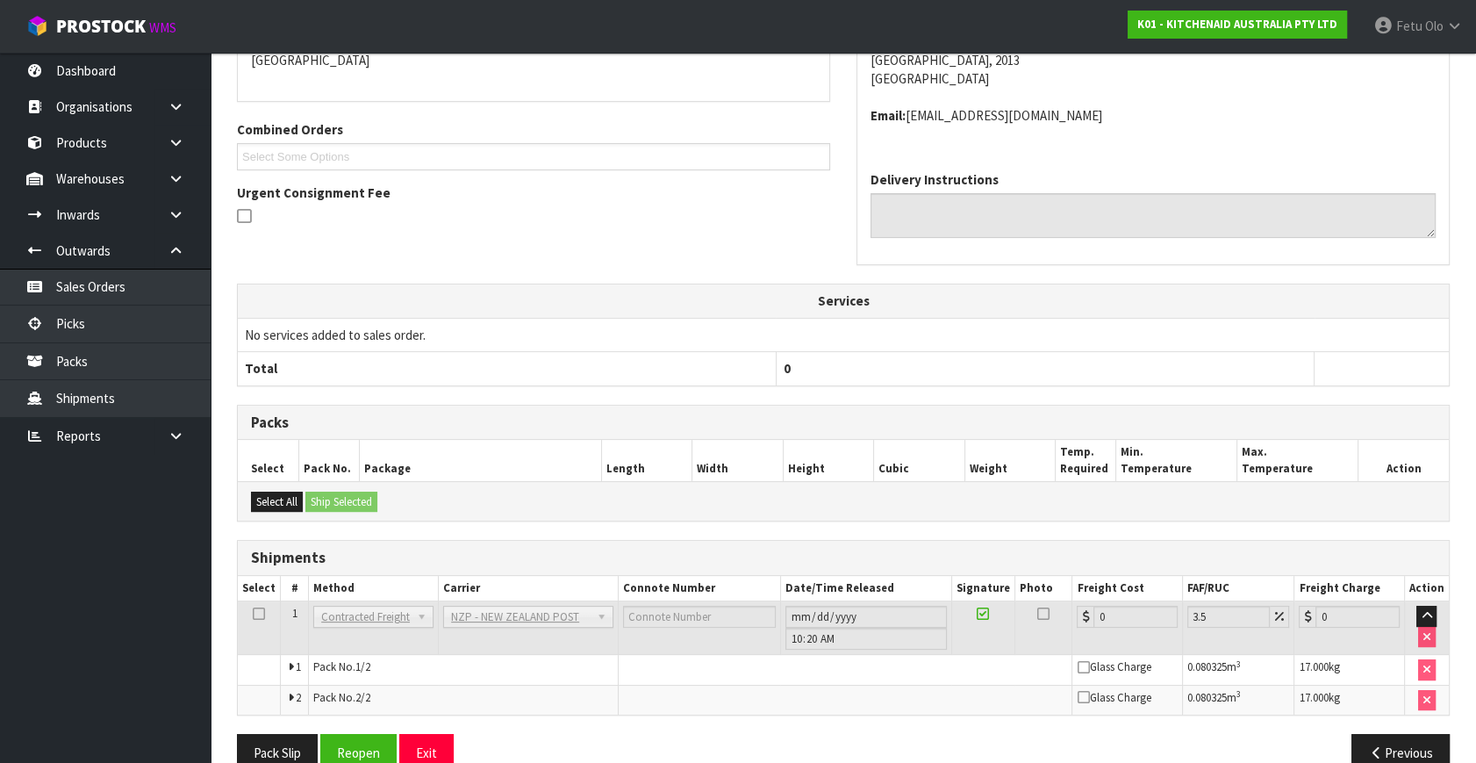
scroll to position [450, 0]
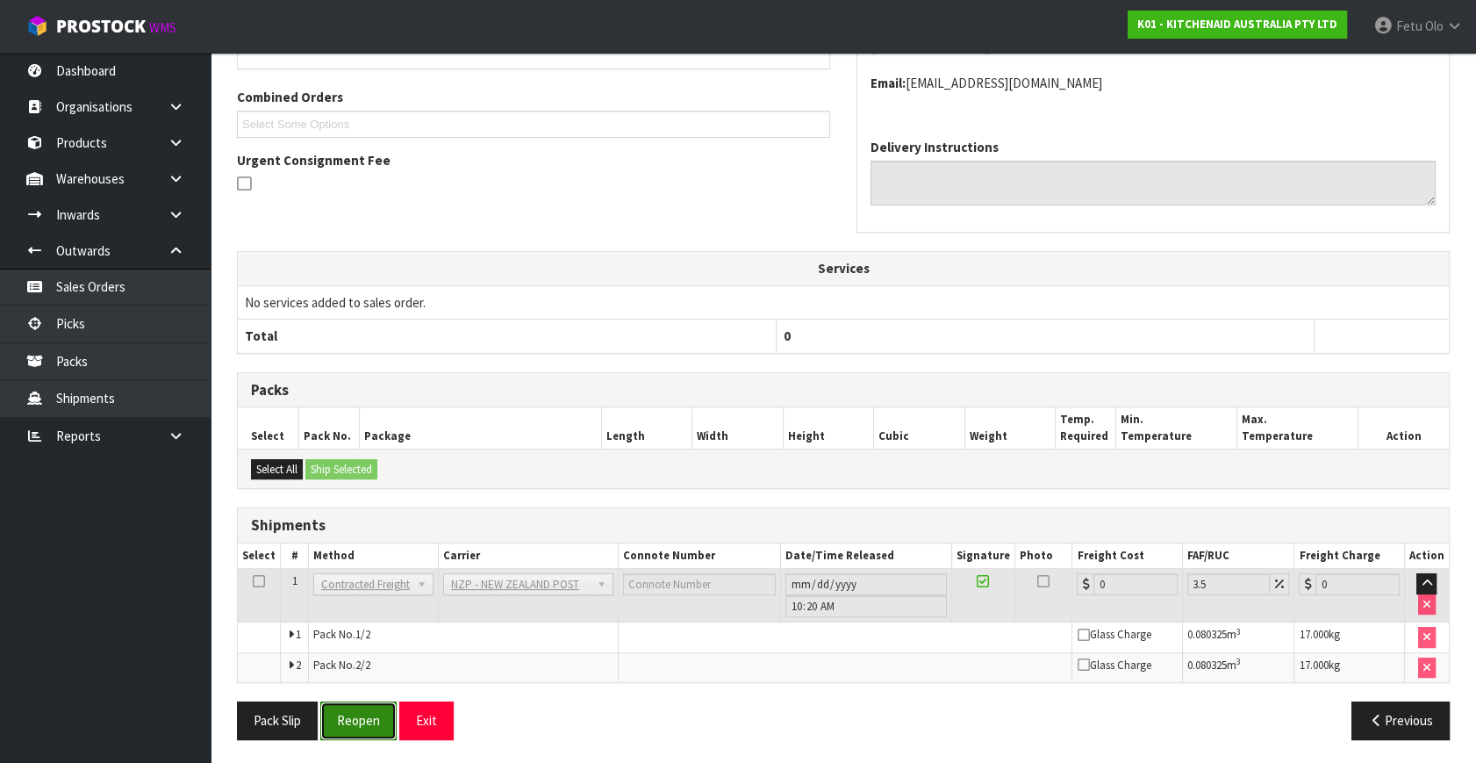
click at [377, 717] on button "Reopen" at bounding box center [358, 720] width 76 height 38
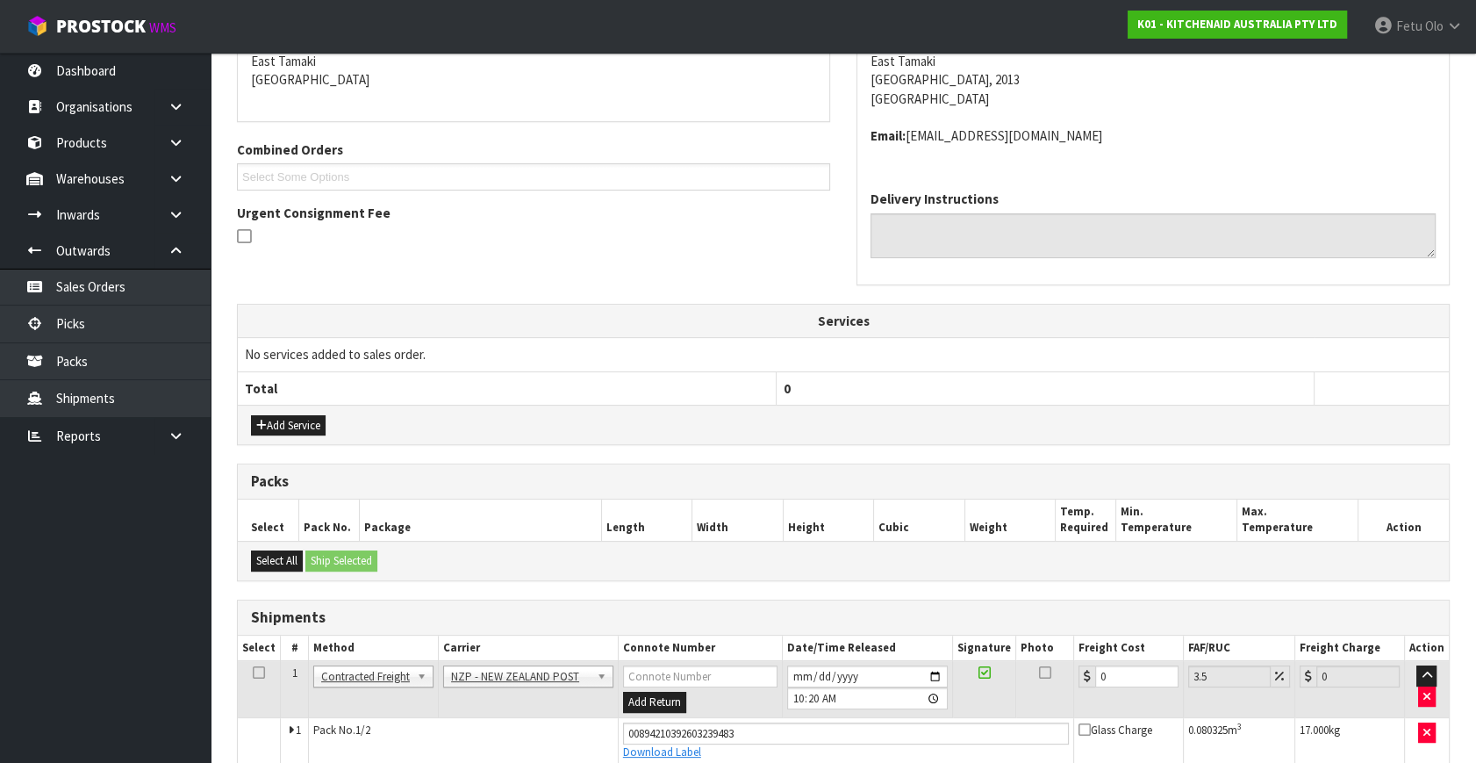
scroll to position [492, 0]
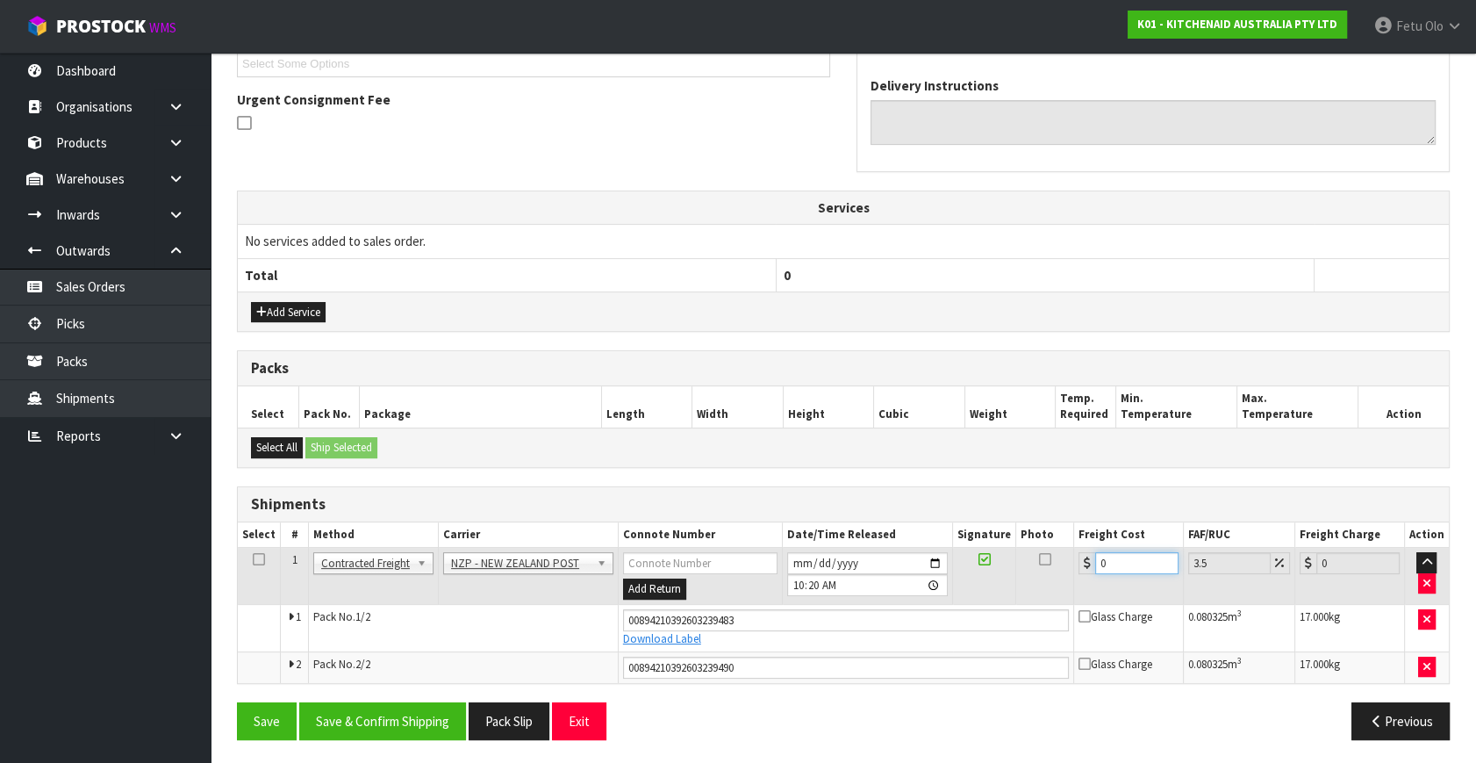
drag, startPoint x: 1005, startPoint y: 597, endPoint x: 863, endPoint y: 618, distance: 143.7
click at [873, 618] on tbody "1 Client Local Pickup Customer Local Pickup Company Freight Contracted Freight …" at bounding box center [843, 615] width 1211 height 135
type input "8"
type input "8.28"
type input "8.6"
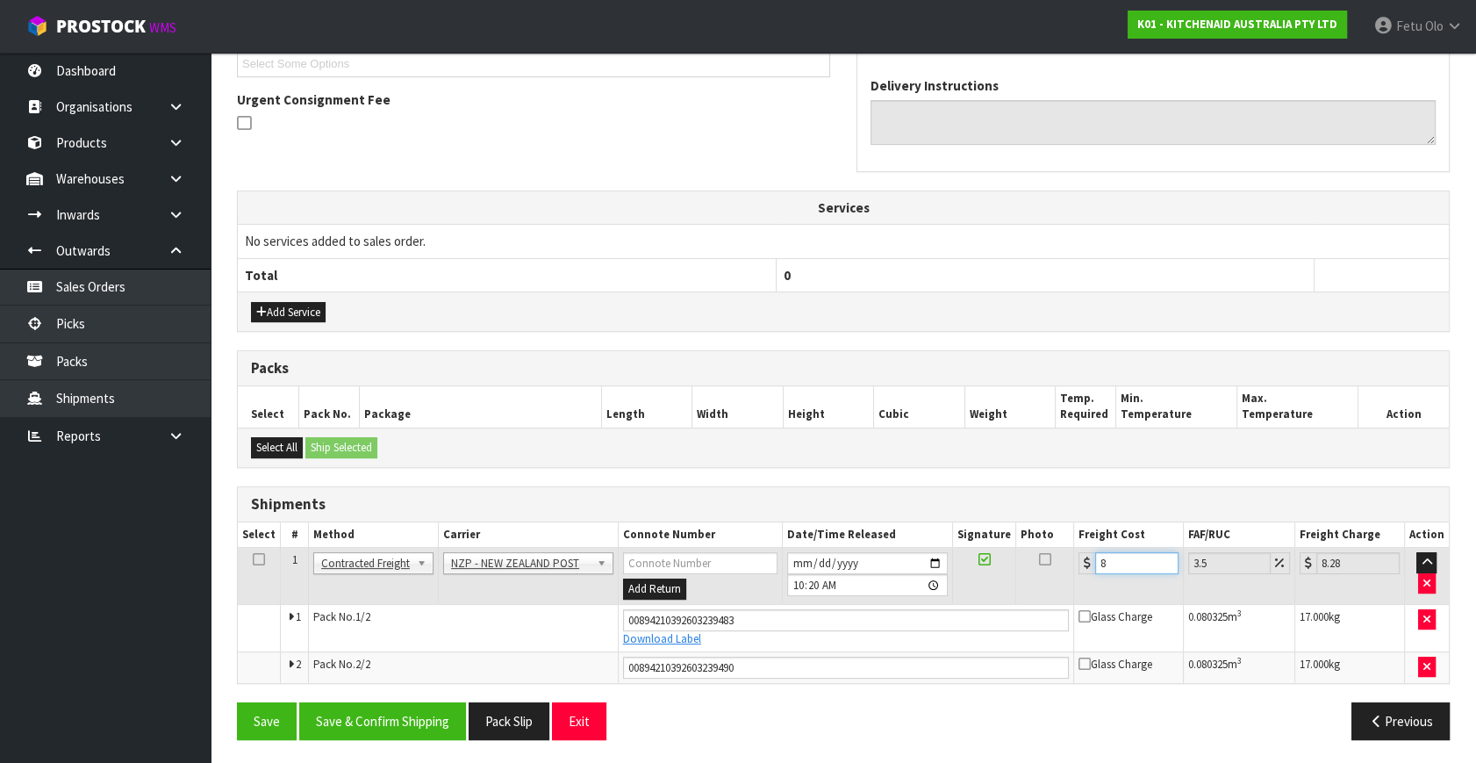
type input "8.9"
type input "8.66"
type input "8.96"
type input "8.66"
click at [440, 709] on button "Save & Confirm Shipping" at bounding box center [382, 721] width 167 height 38
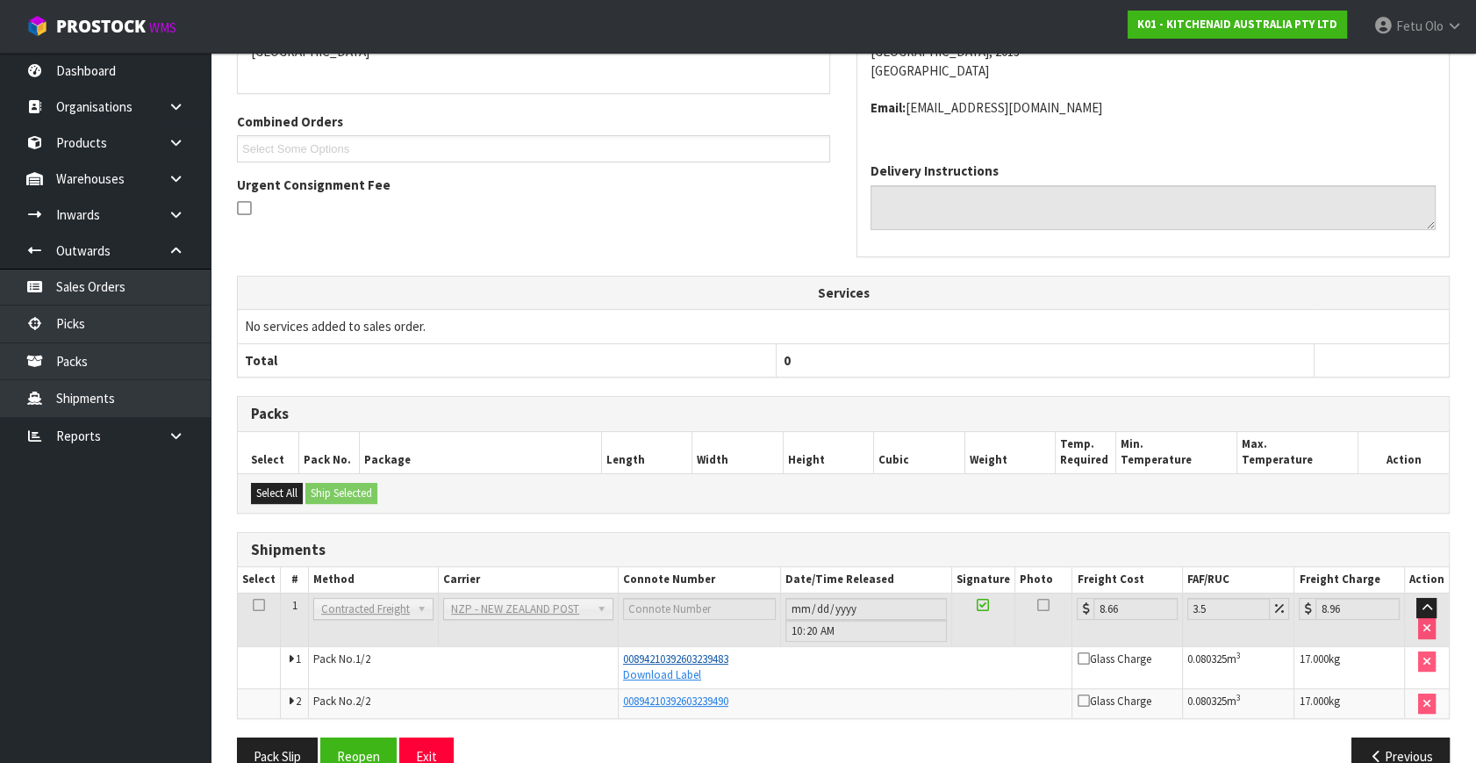
scroll to position [443, 0]
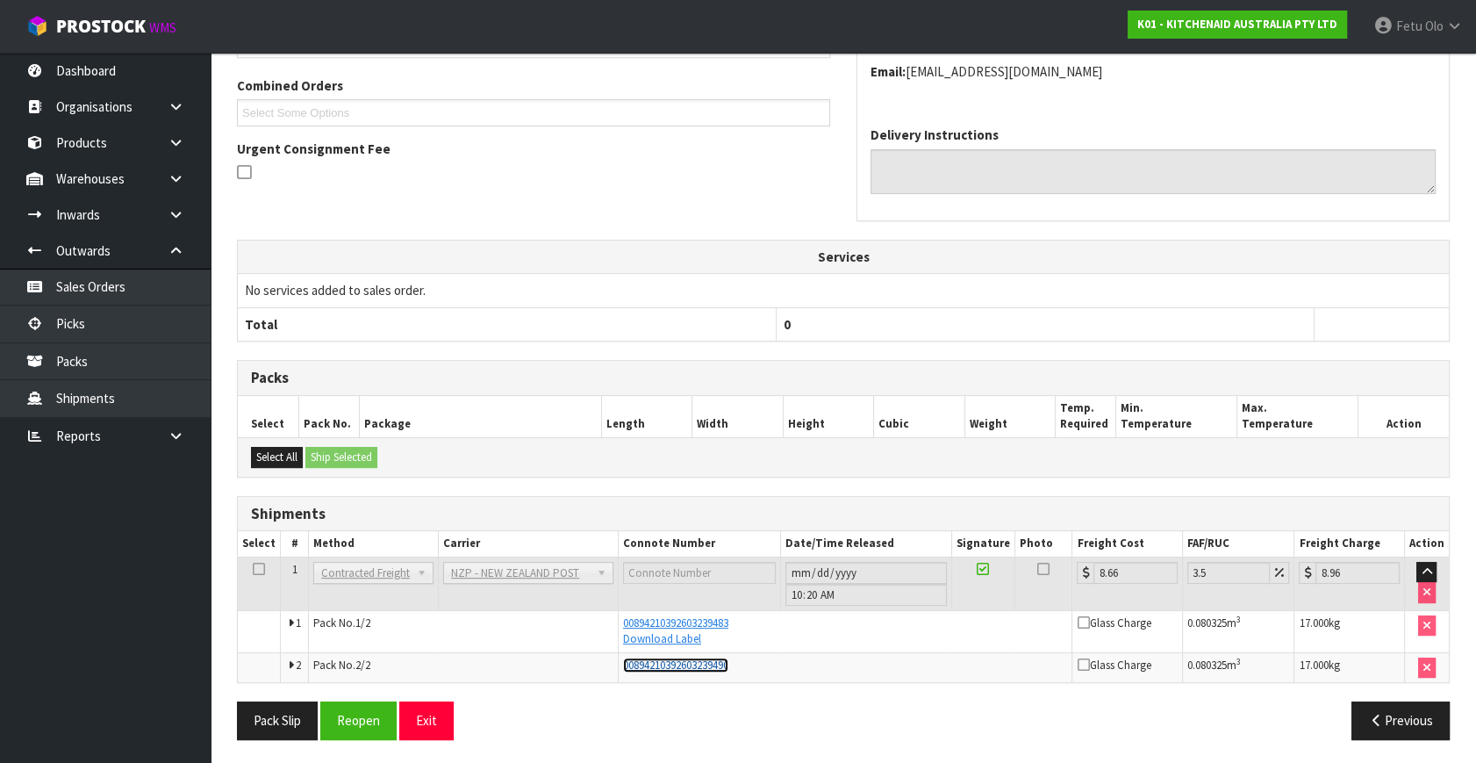
click at [693, 667] on span "00894210392603239490" at bounding box center [675, 664] width 105 height 15
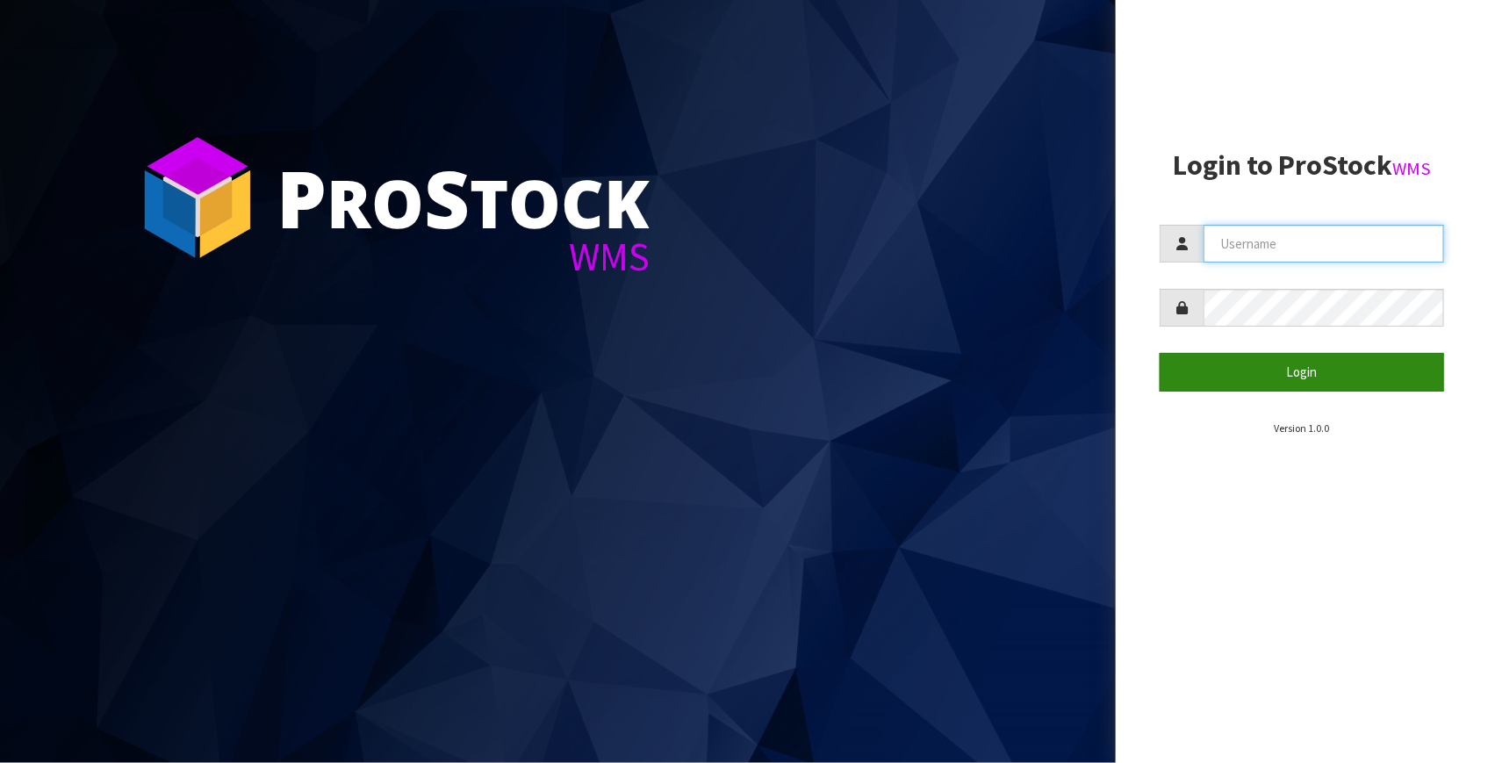
type input "[EMAIL_ADDRESS][DOMAIN_NAME]"
click at [1259, 366] on button "Login" at bounding box center [1301, 372] width 284 height 38
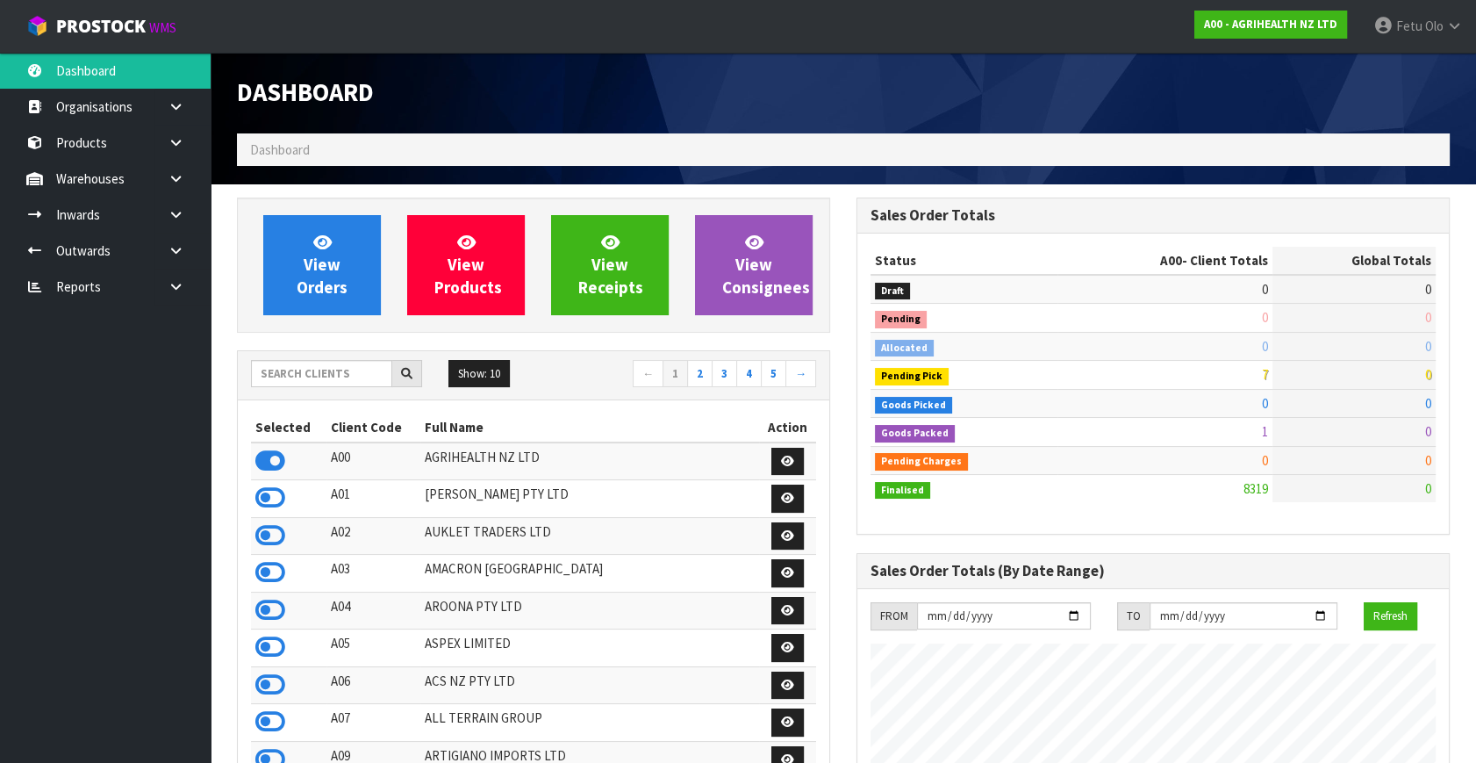
scroll to position [1327, 619]
click at [305, 372] on input "text" at bounding box center [321, 373] width 141 height 27
type input "K01"
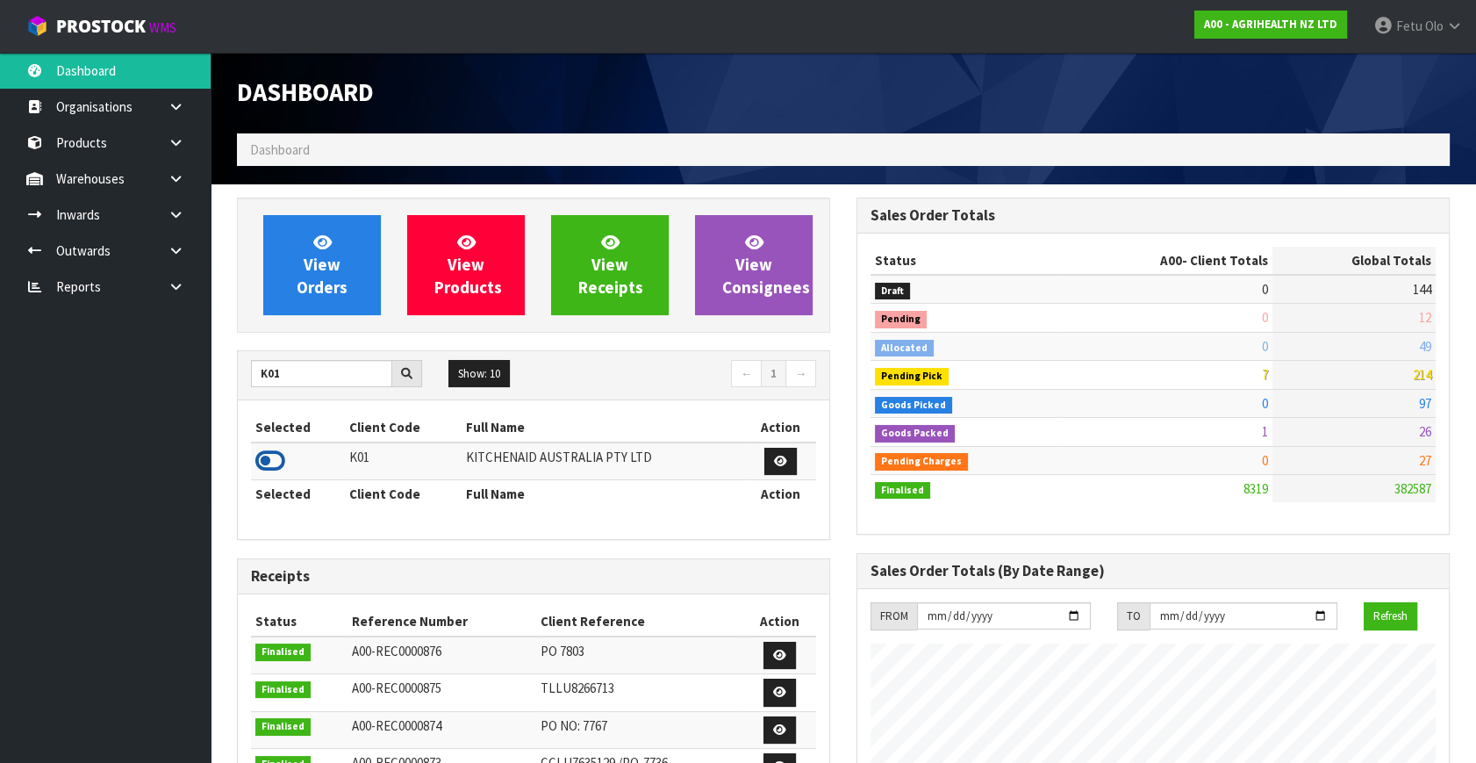
click at [255, 457] on icon at bounding box center [270, 461] width 30 height 26
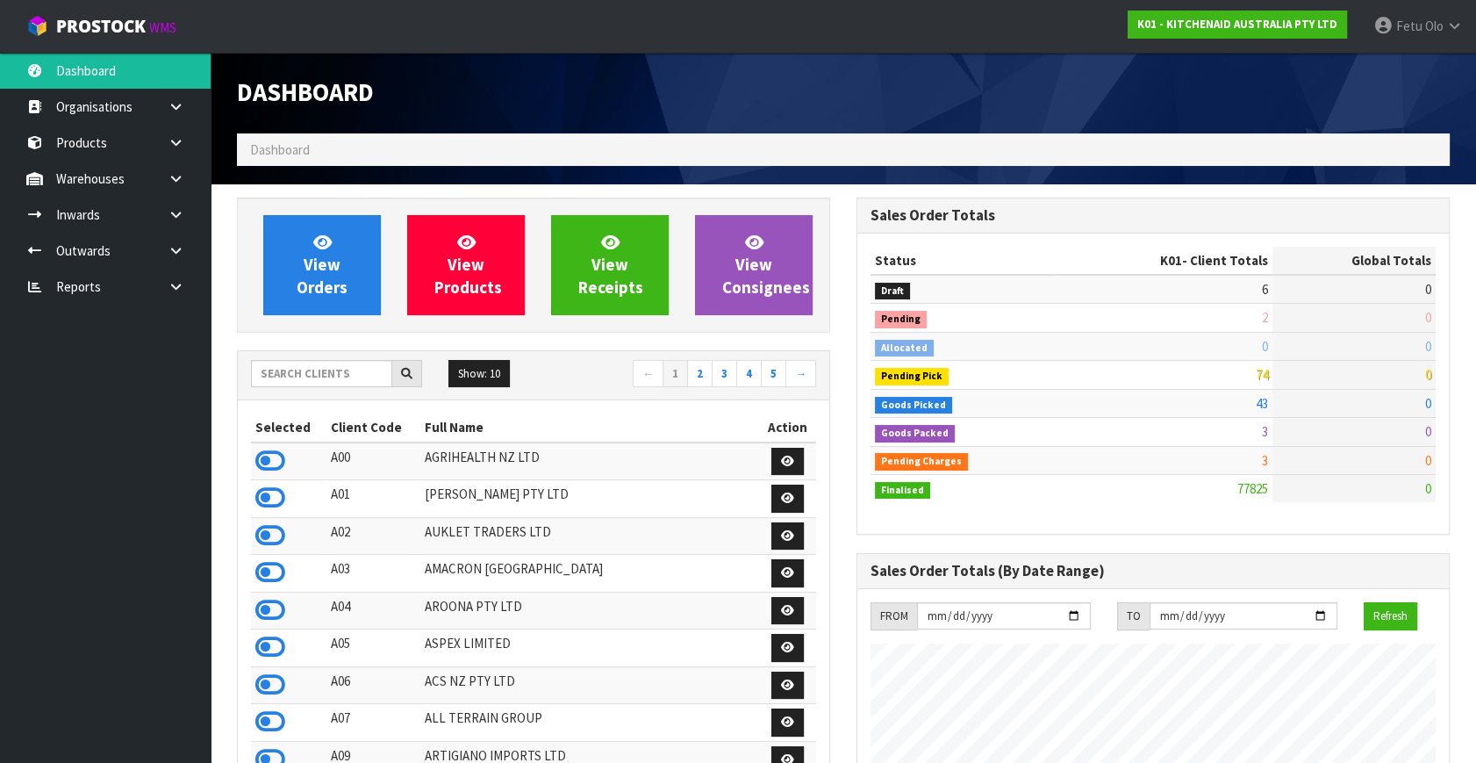
scroll to position [1327, 619]
click at [316, 358] on div "Show: 10 5 10 25 50 ← 1 2 3 4 5 →" at bounding box center [534, 375] width 592 height 49
click at [316, 372] on input "text" at bounding box center [321, 373] width 141 height 27
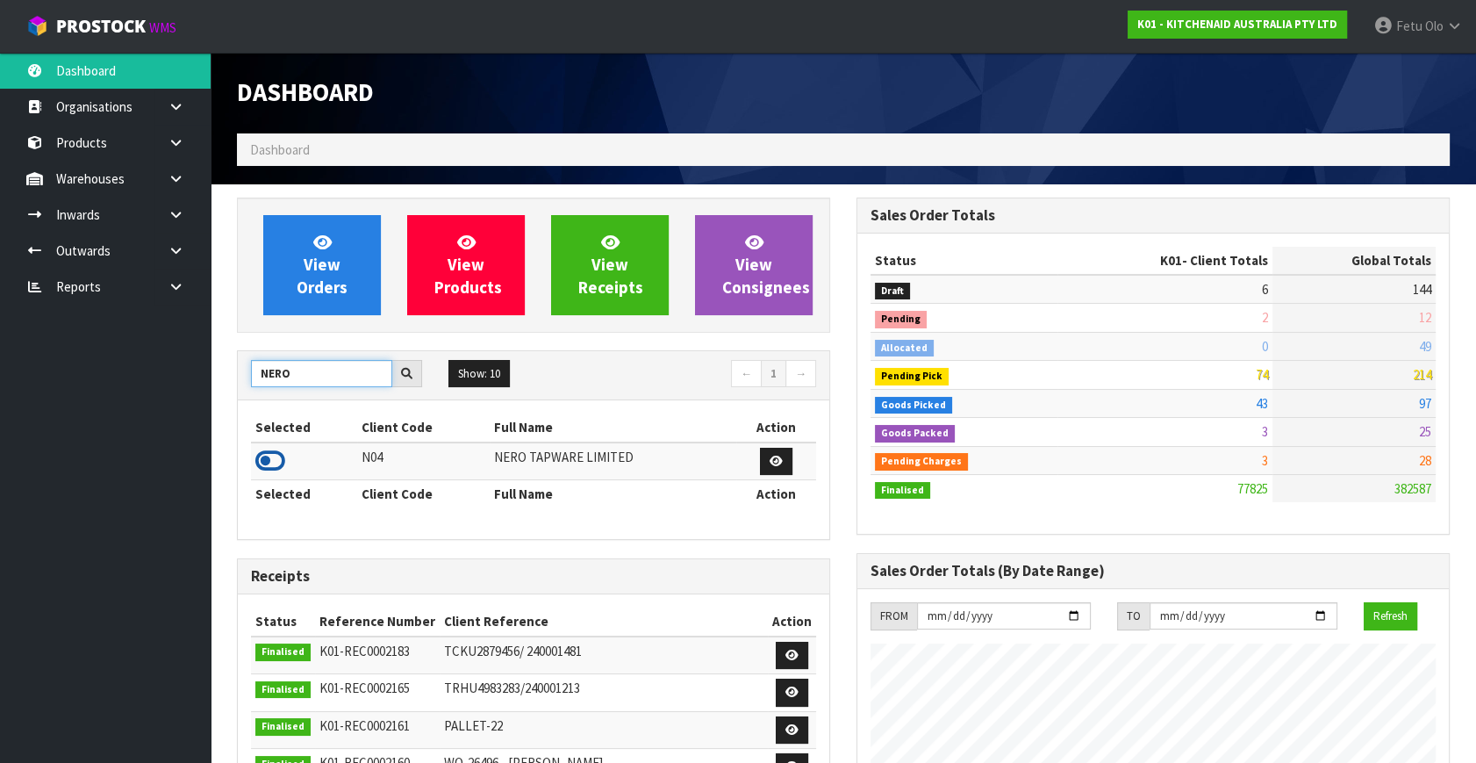
type input "NERO"
drag, startPoint x: 271, startPoint y: 456, endPoint x: 315, endPoint y: 463, distance: 44.3
click at [281, 461] on icon at bounding box center [270, 461] width 30 height 26
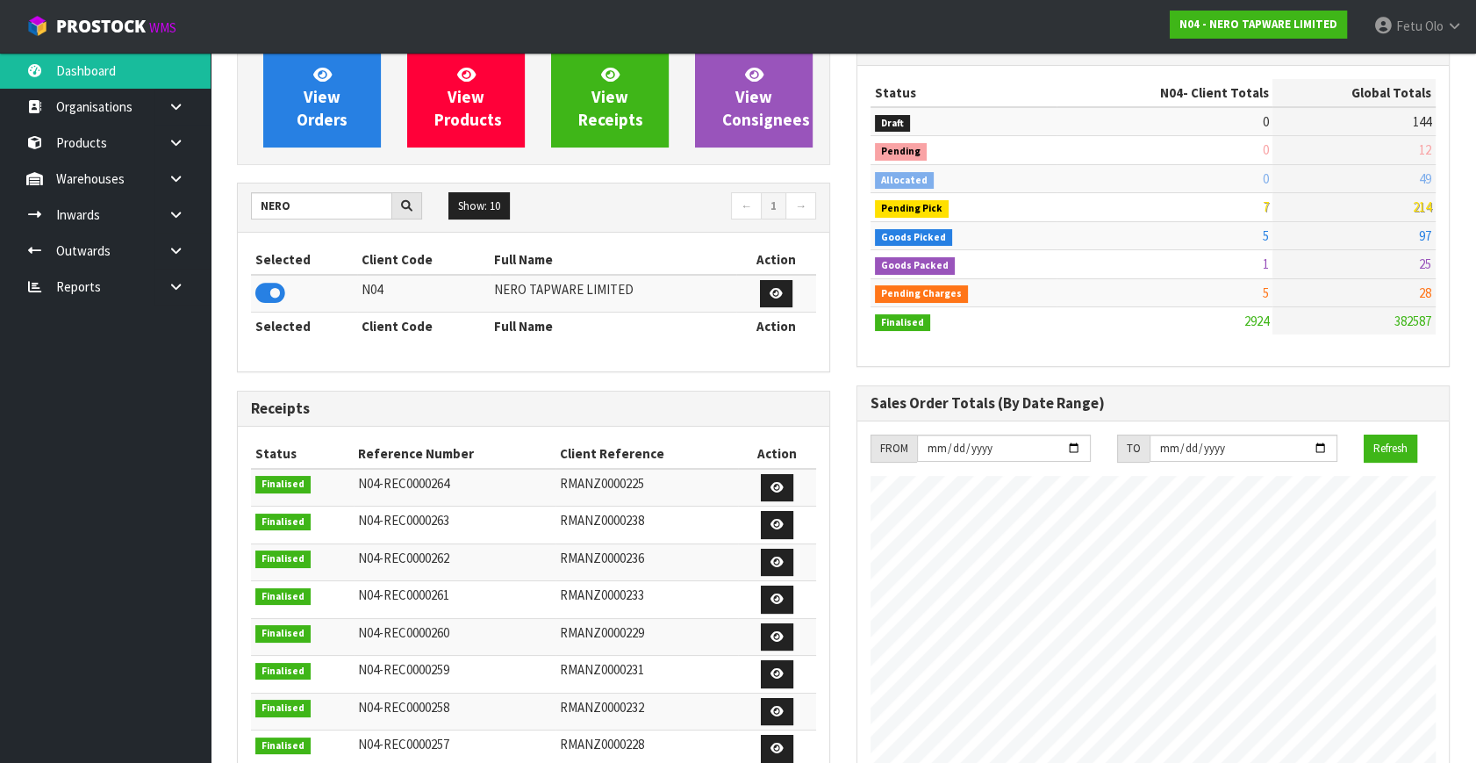
scroll to position [0, 0]
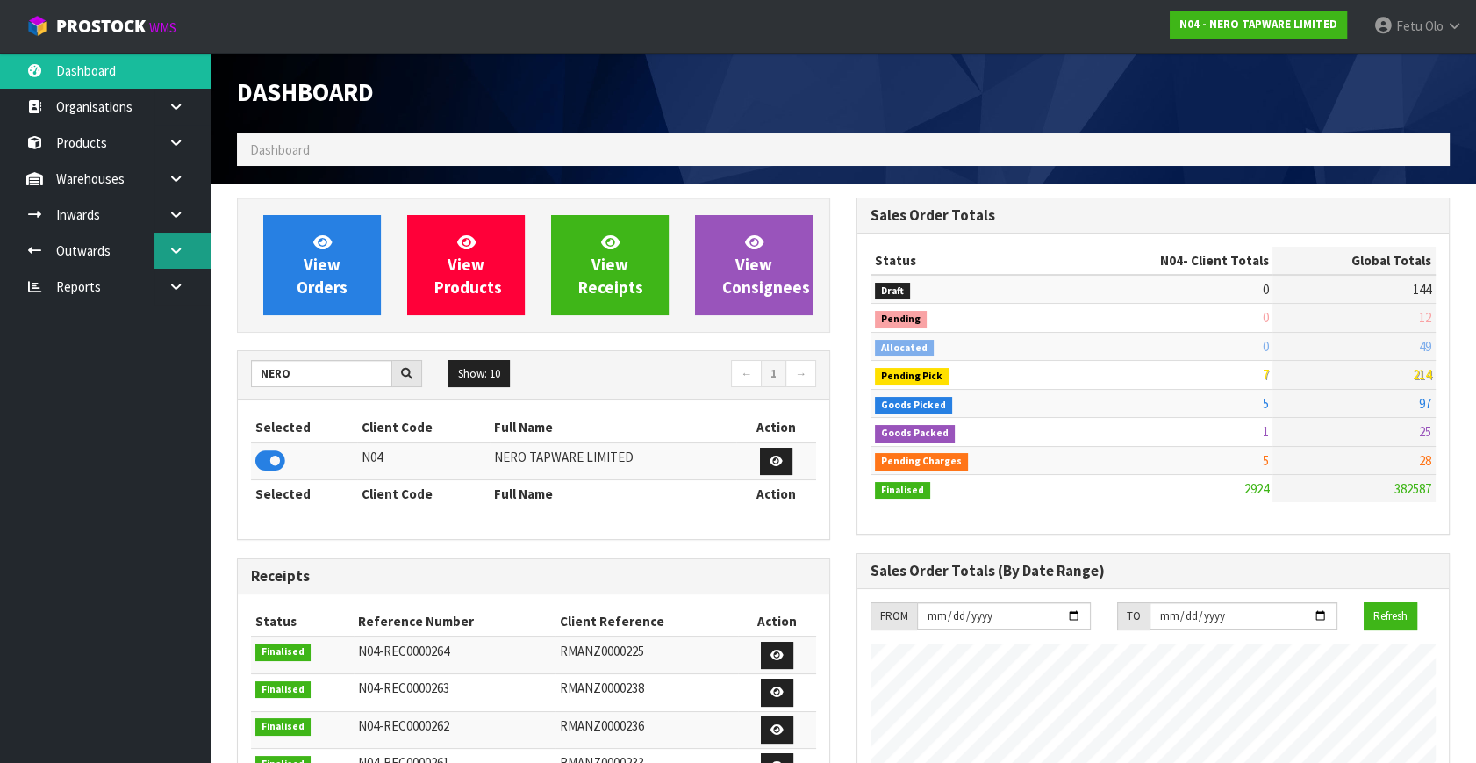
click at [164, 255] on link at bounding box center [182, 251] width 56 height 36
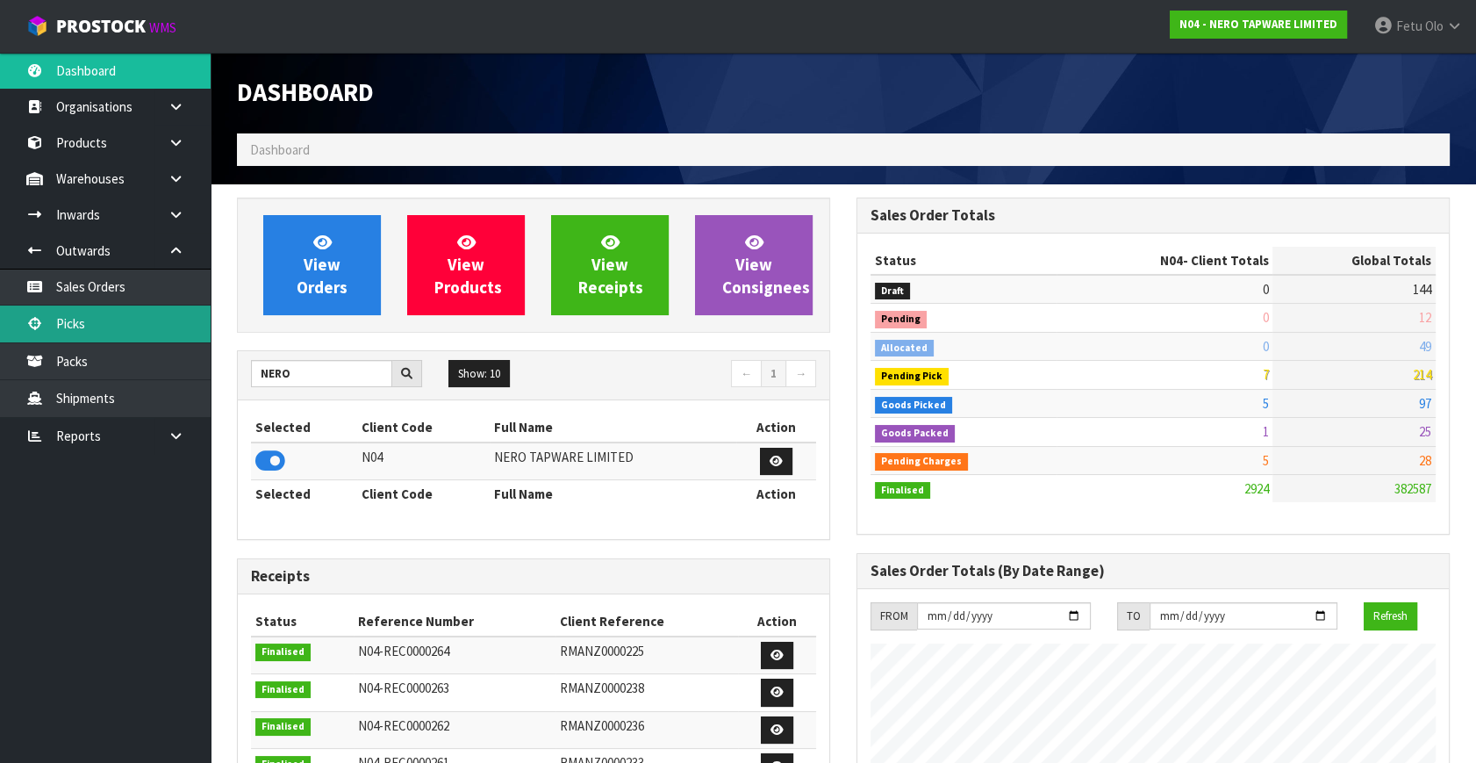
click at [86, 330] on link "Picks" at bounding box center [105, 323] width 211 height 36
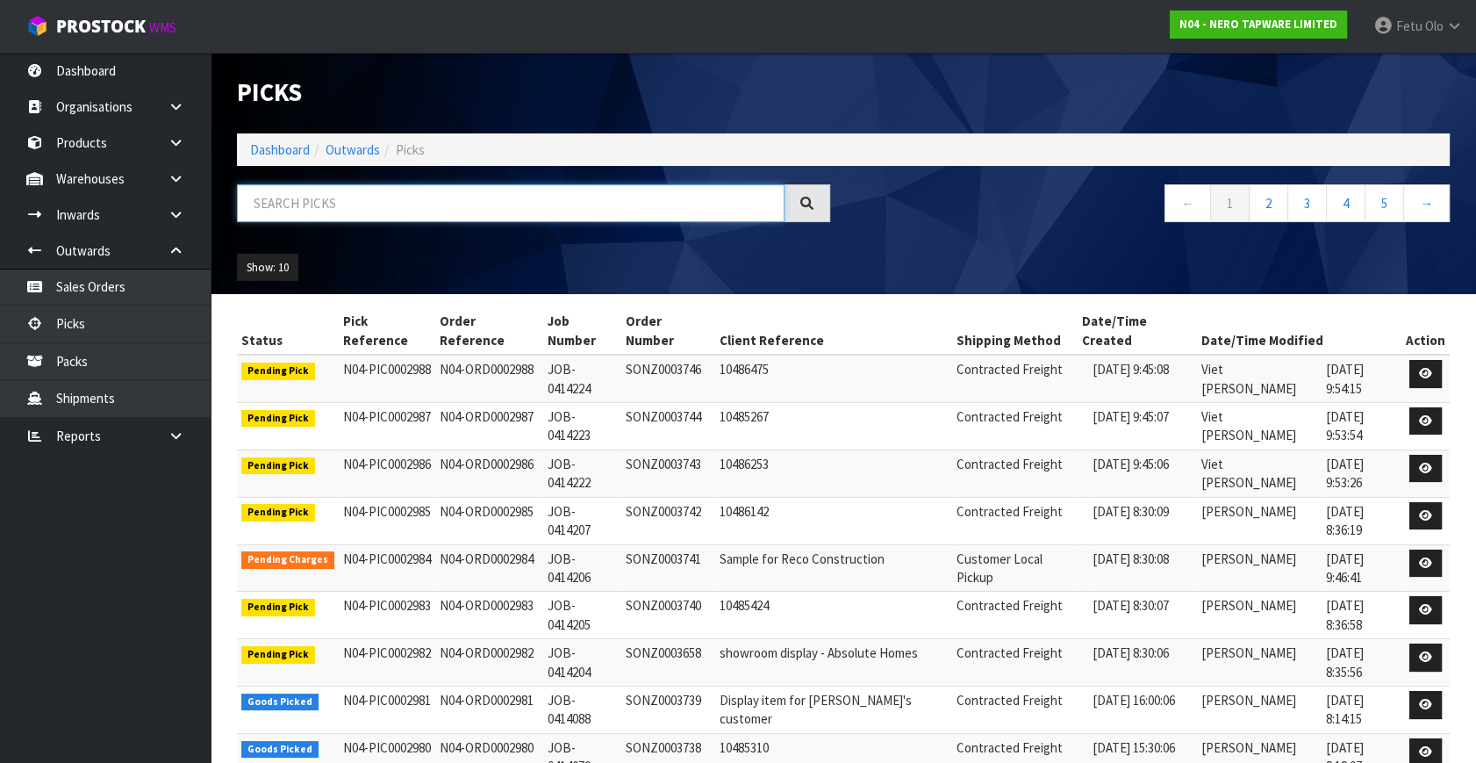
click at [358, 196] on input "text" at bounding box center [511, 203] width 548 height 38
type input "002978"
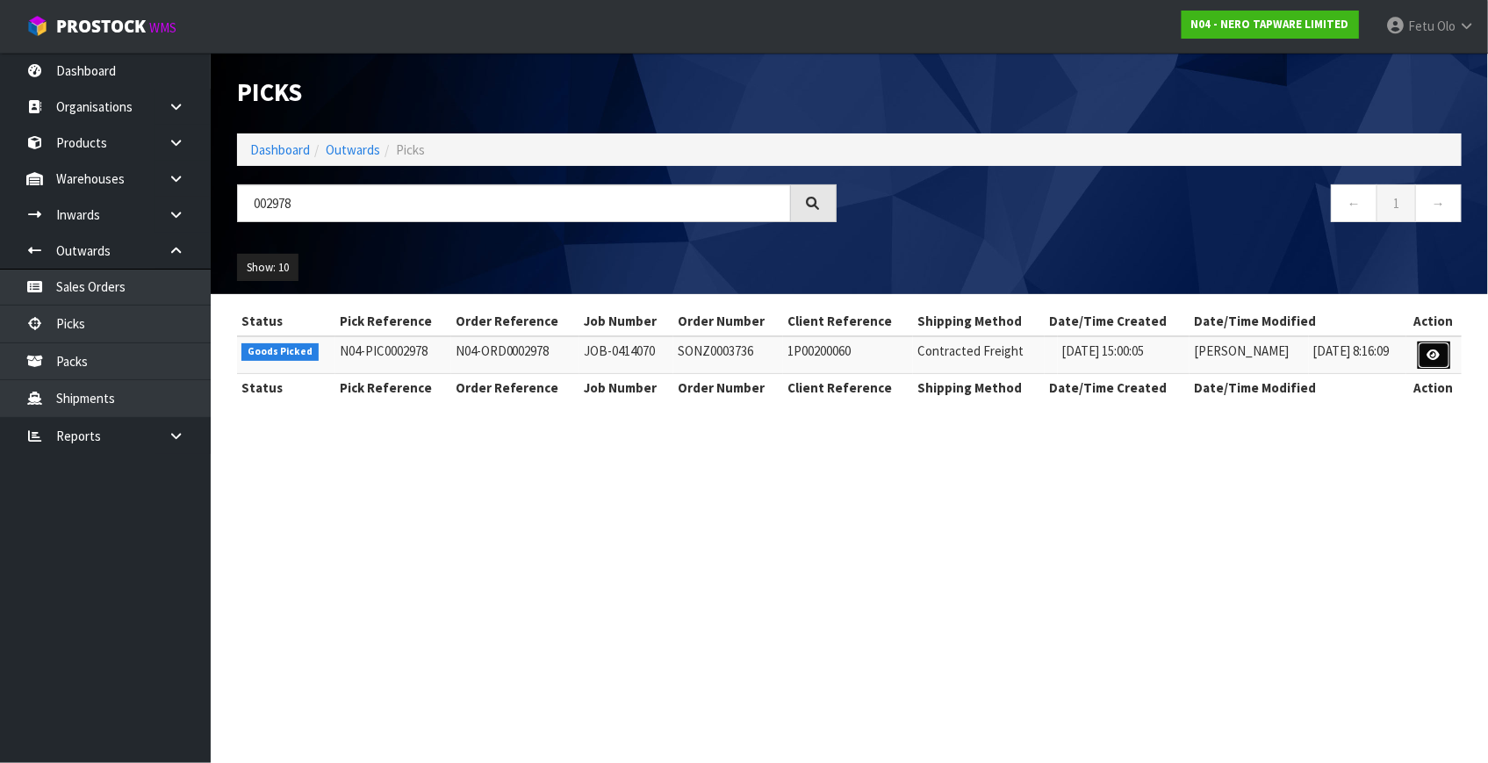
click at [1424, 347] on link at bounding box center [1434, 355] width 32 height 28
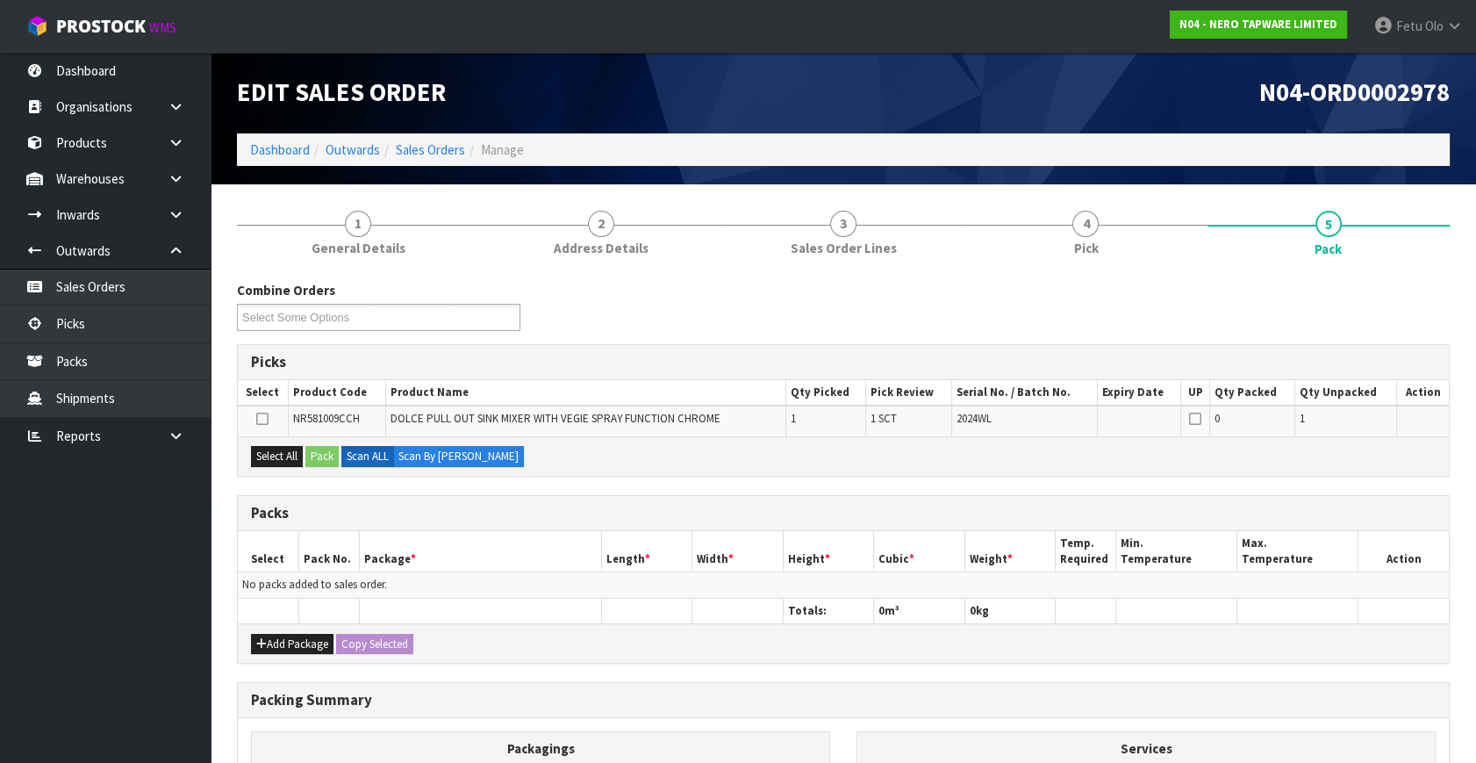
click at [681, 492] on div "Combine Orders N04-ORD0002959 N04-ORD0002974 N04-ORD0002976 N04-ORD0002978 N04-…" at bounding box center [843, 628] width 1213 height 695
click at [758, 506] on h3 "Packs" at bounding box center [843, 513] width 1185 height 17
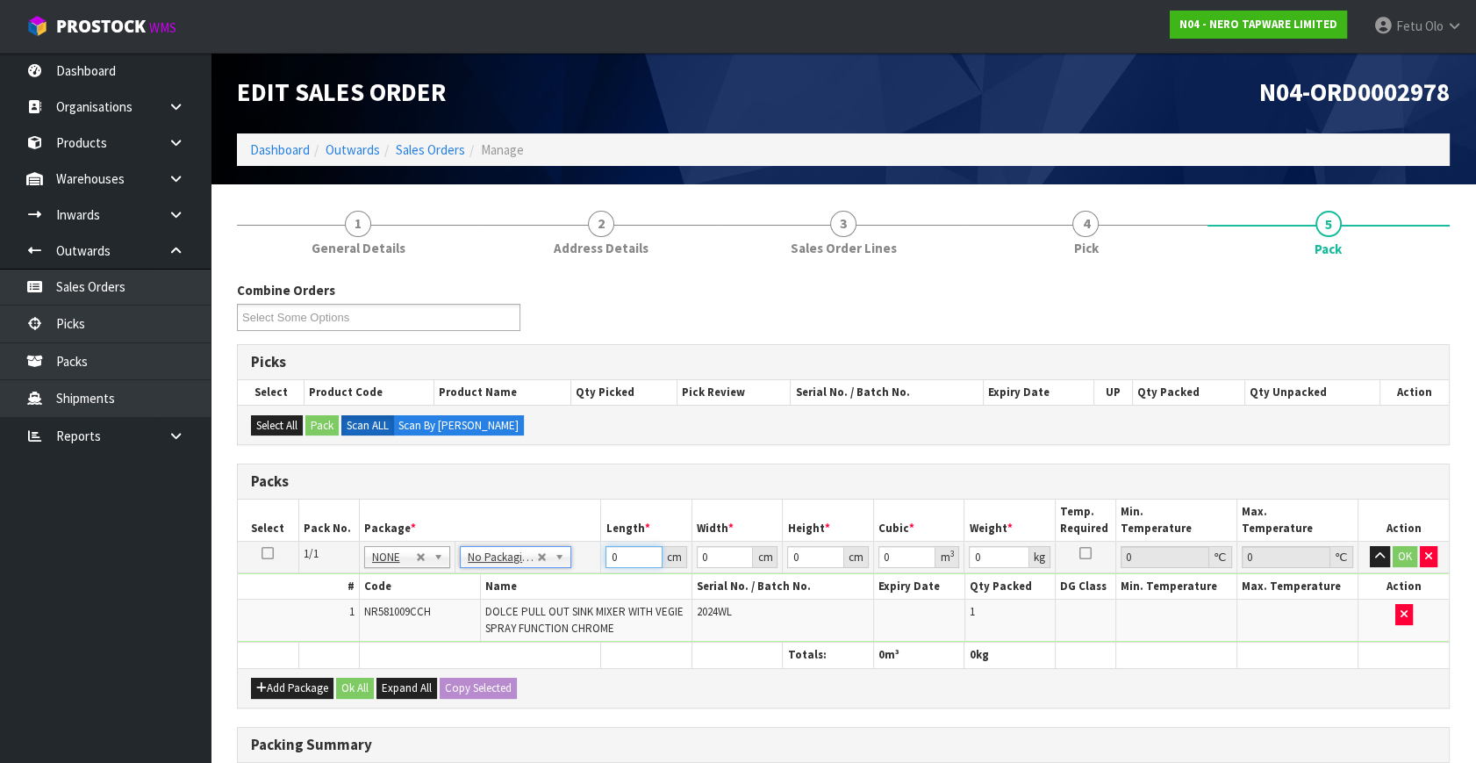
drag, startPoint x: 601, startPoint y: 568, endPoint x: 508, endPoint y: 609, distance: 101.8
click at [493, 606] on tbody "1/1 NONE 007-001 007-002 007-004 007-009 007-013 007-014 007-015 007-017 007-01…" at bounding box center [843, 592] width 1211 height 101
type input "71"
type input "33"
type input "8"
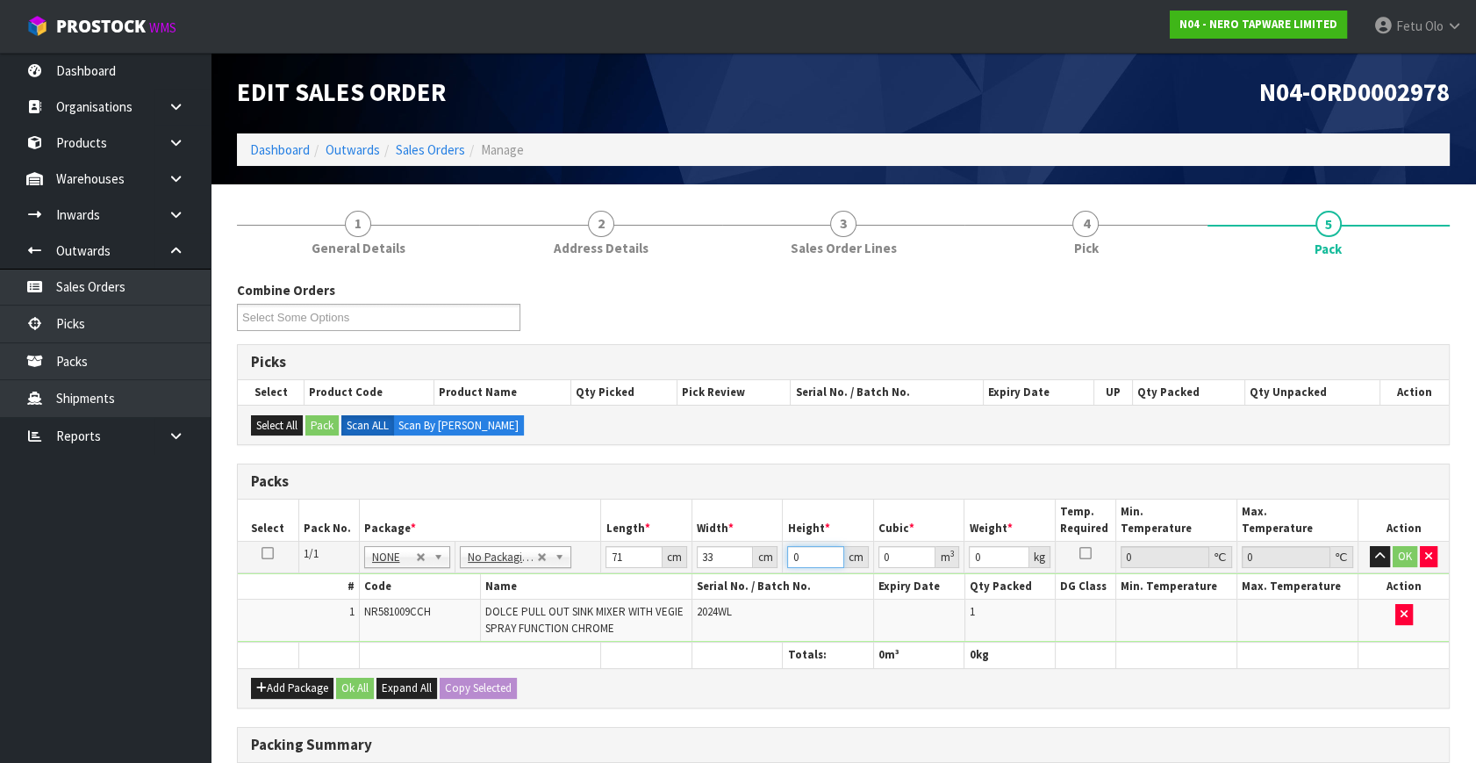
type input "0.018744"
type input "8"
type input "4"
click button "OK" at bounding box center [1405, 556] width 25 height 21
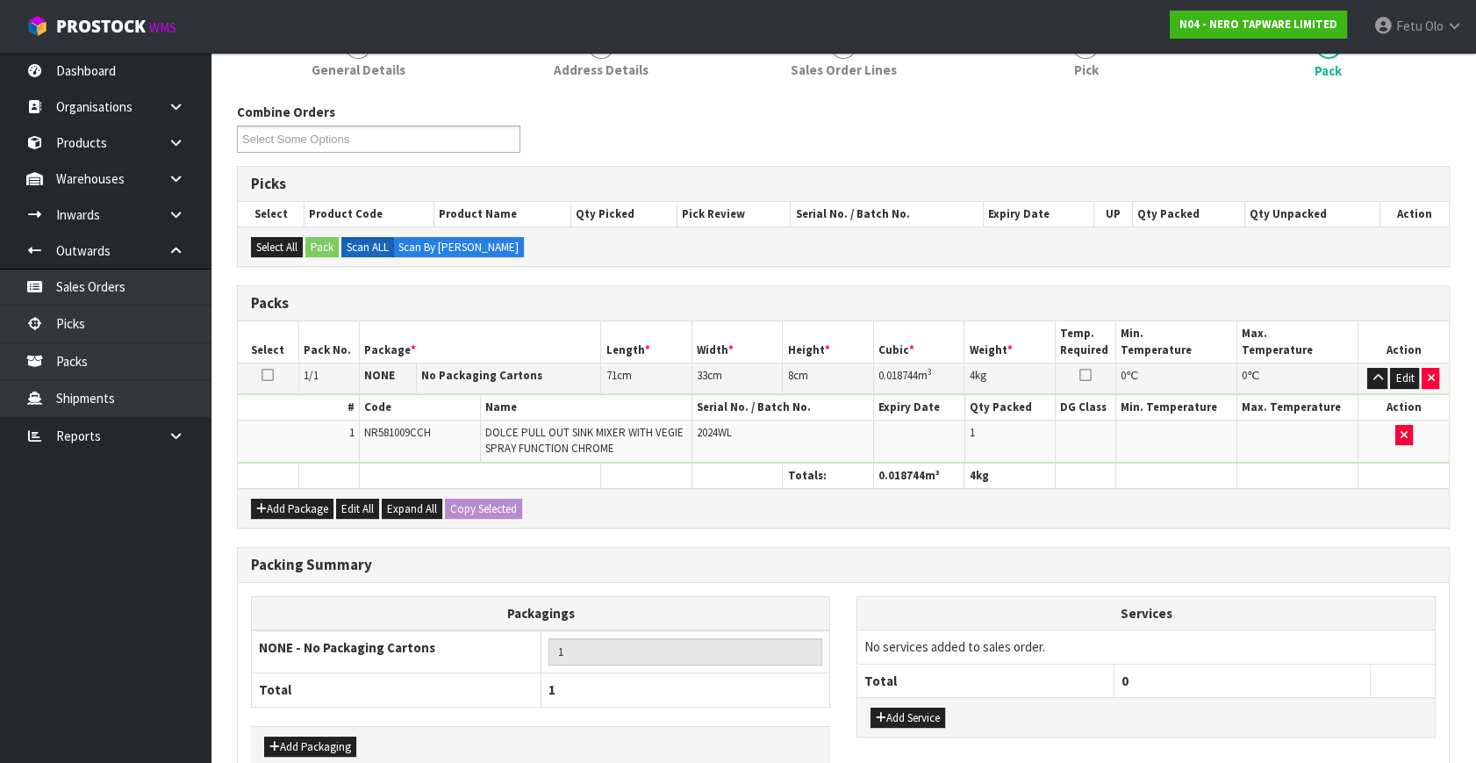
scroll to position [273, 0]
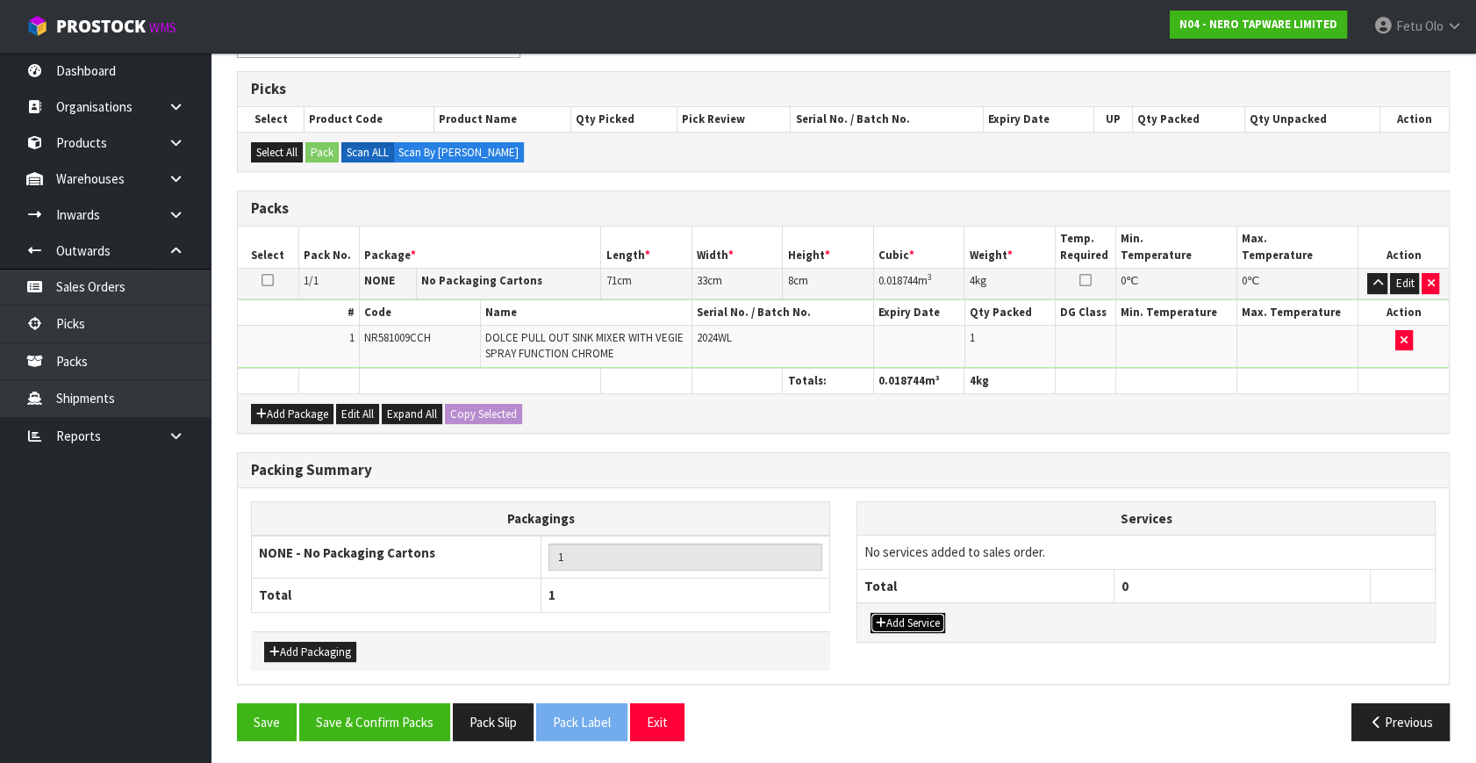
drag, startPoint x: 916, startPoint y: 614, endPoint x: 930, endPoint y: 578, distance: 39.4
click at [916, 615] on button "Add Service" at bounding box center [908, 623] width 75 height 21
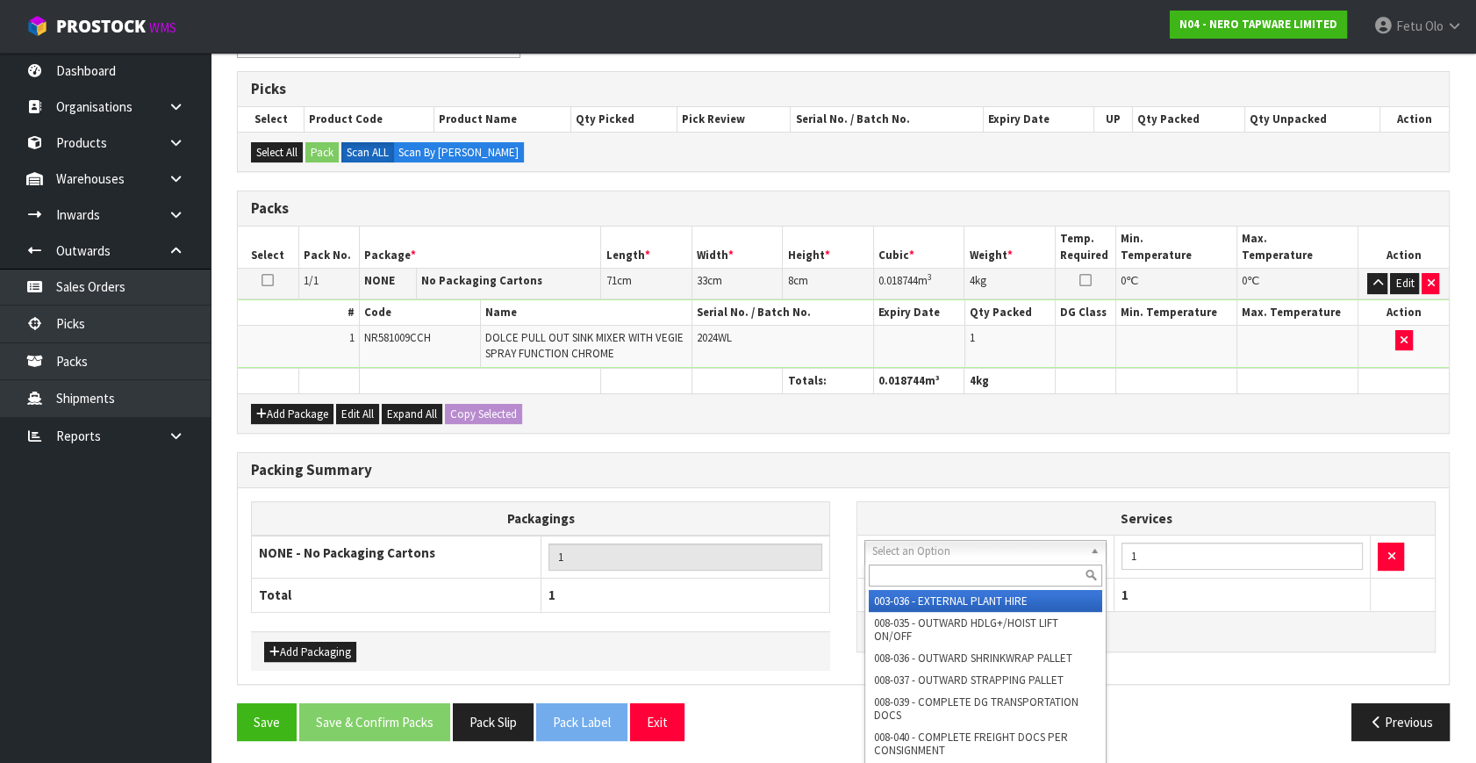
click at [927, 568] on input "text" at bounding box center [985, 575] width 233 height 22
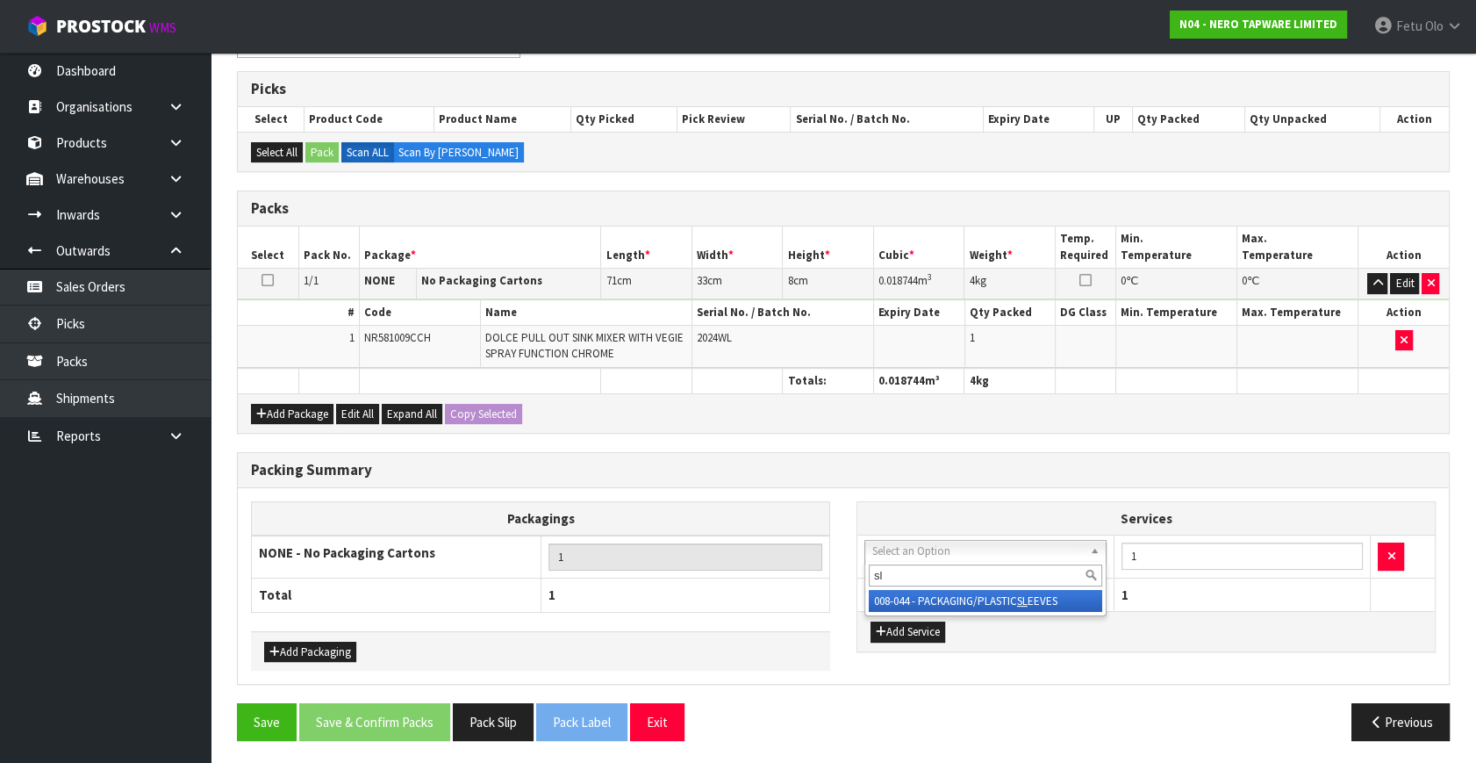
type input "sl"
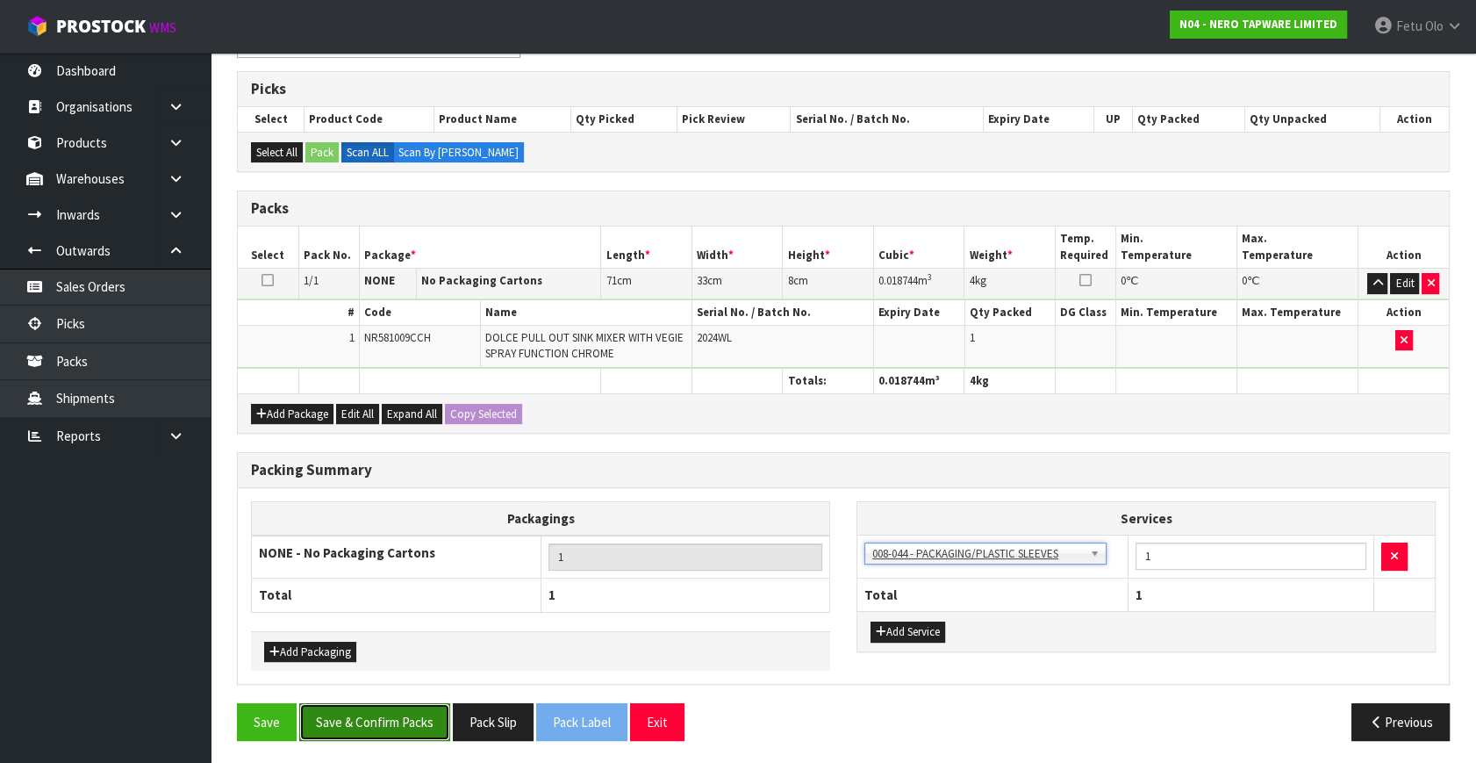
click at [385, 730] on button "Save & Confirm Packs" at bounding box center [374, 722] width 151 height 38
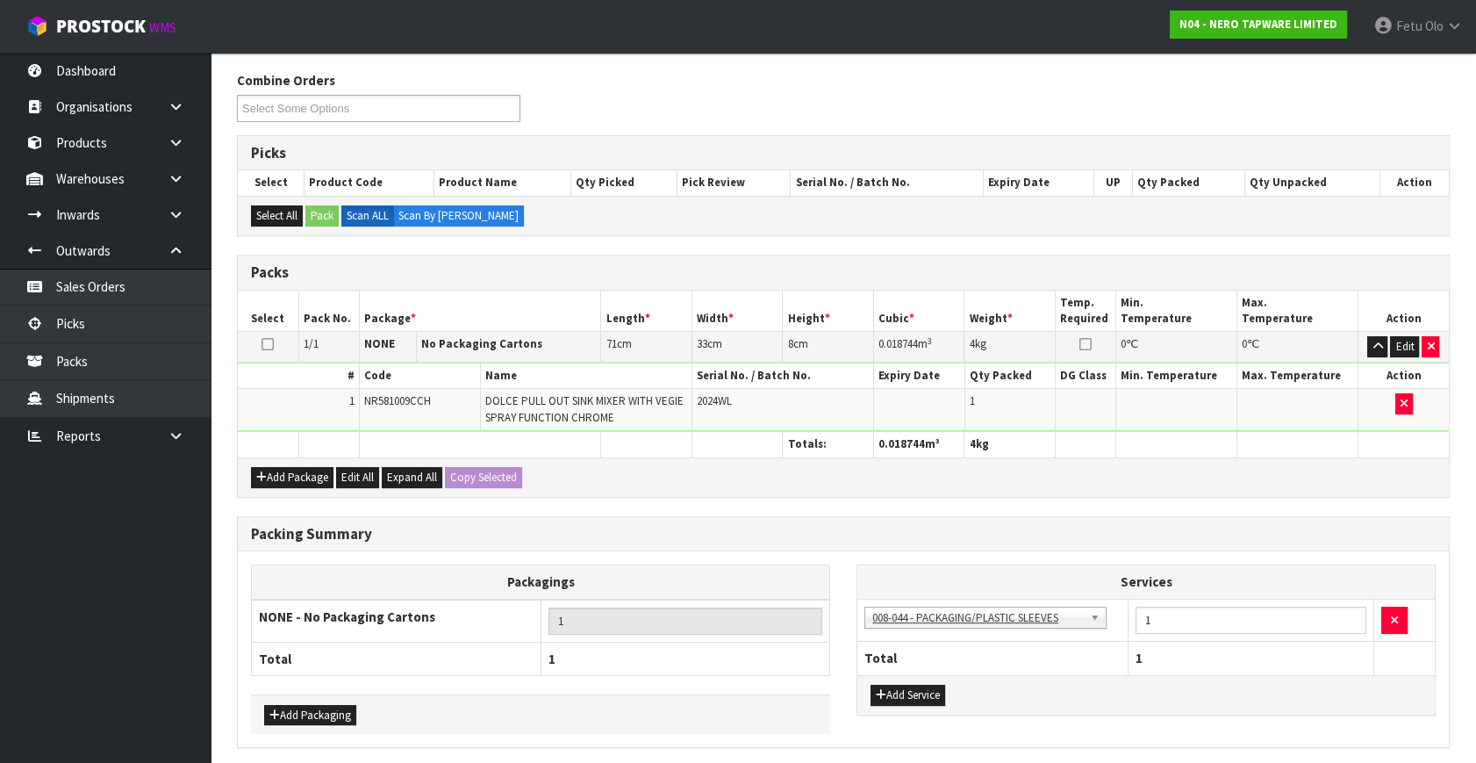
scroll to position [0, 0]
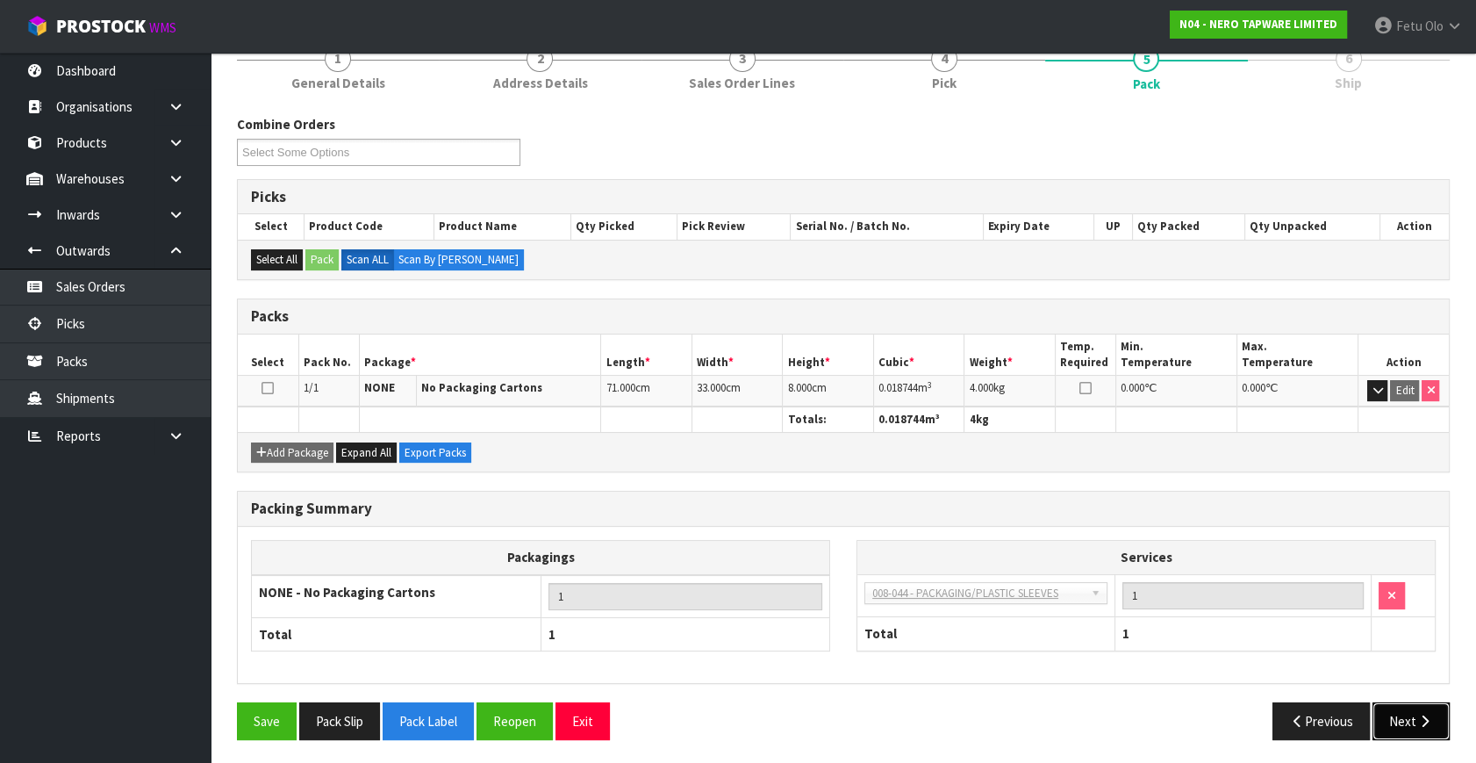
drag, startPoint x: 1406, startPoint y: 706, endPoint x: 1397, endPoint y: 704, distance: 9.0
click at [1406, 706] on button "Next" at bounding box center [1411, 721] width 77 height 38
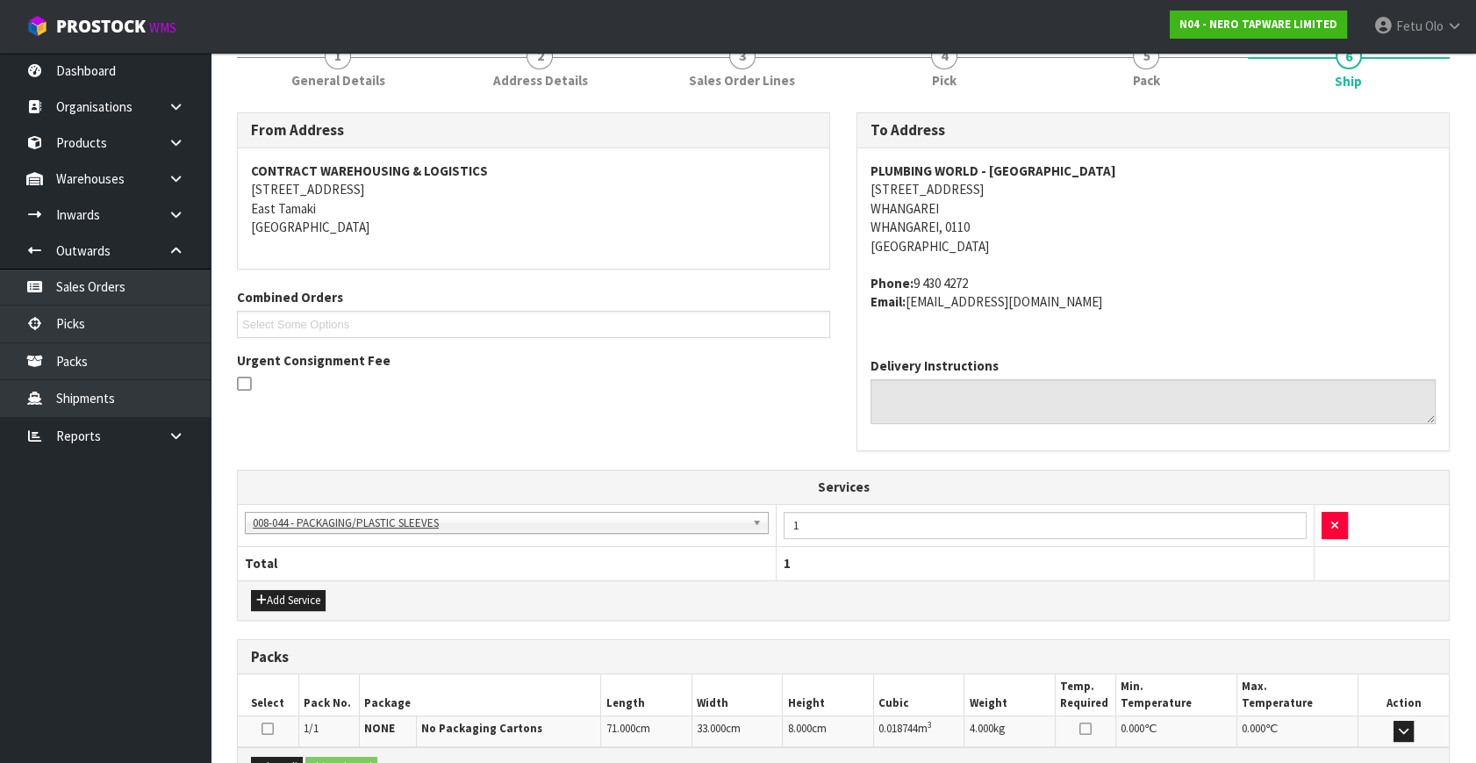
scroll to position [319, 0]
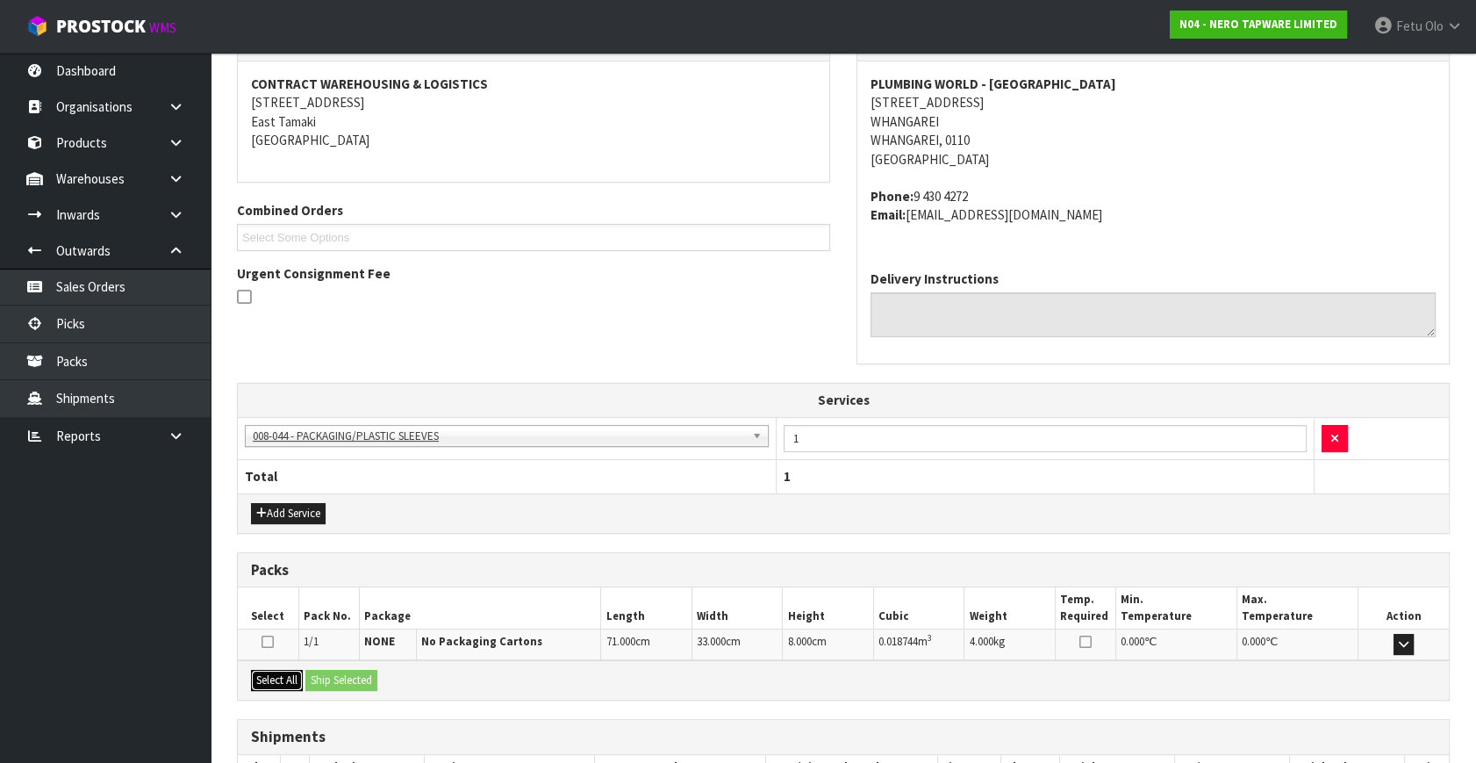
drag, startPoint x: 289, startPoint y: 676, endPoint x: 324, endPoint y: 676, distance: 35.1
click at [298, 677] on button "Select All" at bounding box center [277, 680] width 52 height 21
click at [324, 676] on button "Ship Selected" at bounding box center [341, 680] width 72 height 21
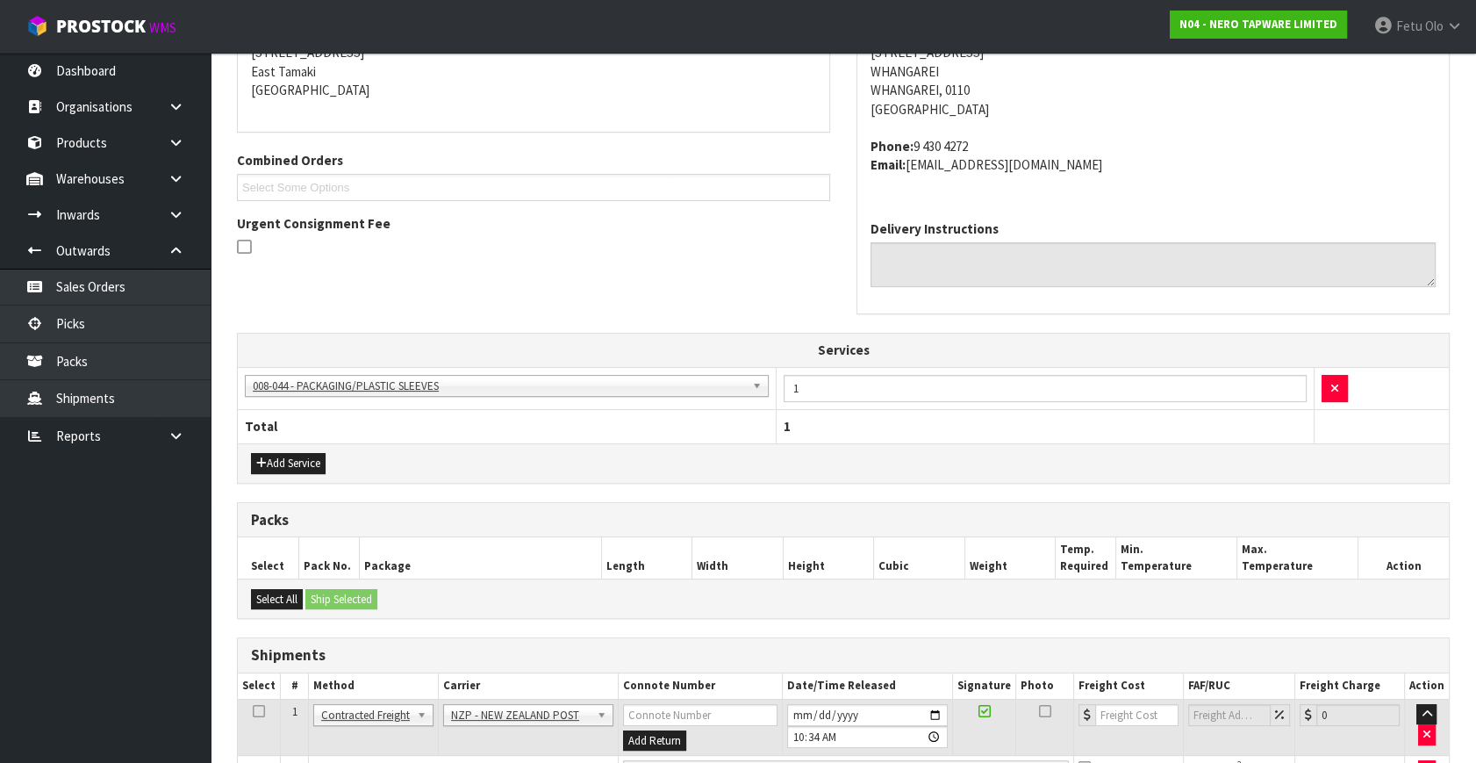
scroll to position [472, 0]
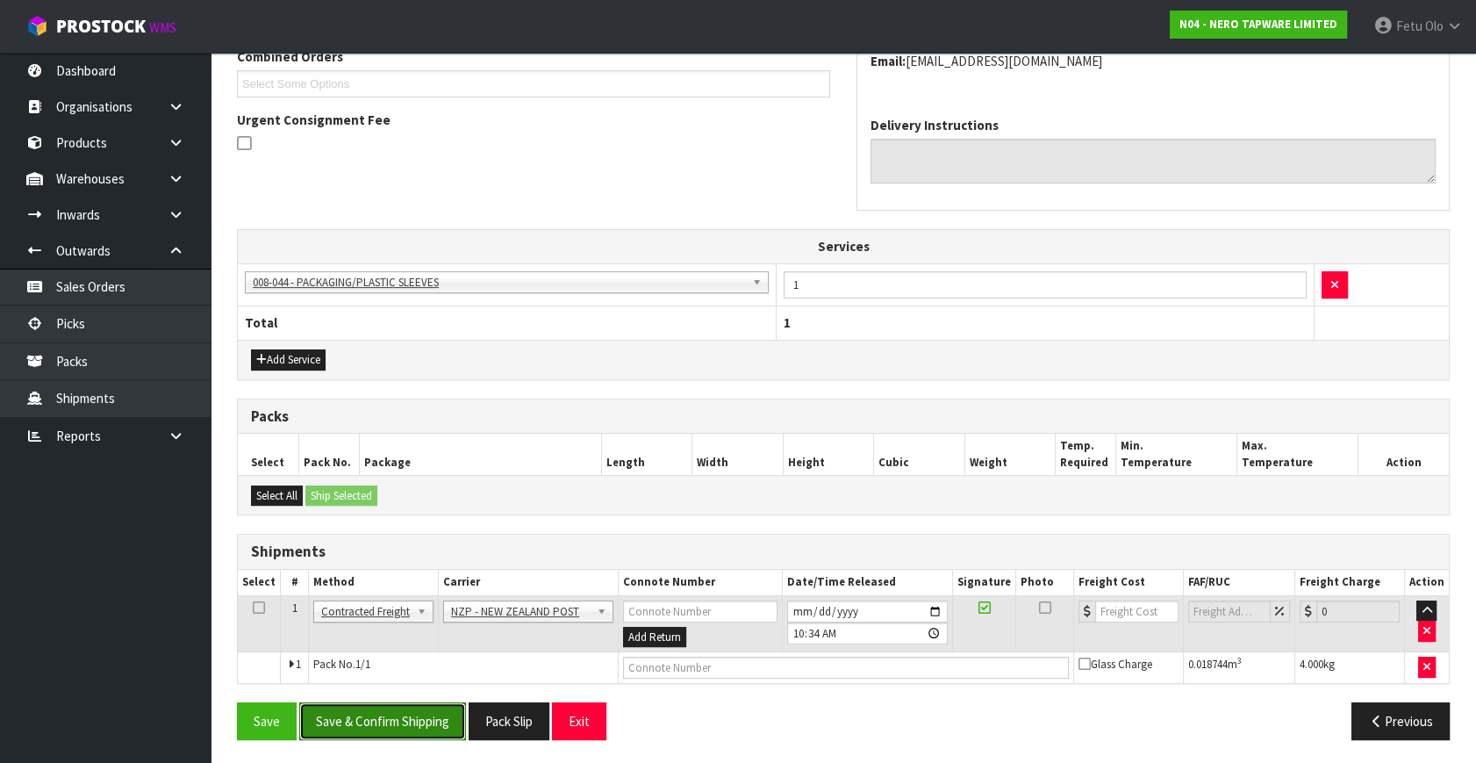
click at [432, 715] on button "Save & Confirm Shipping" at bounding box center [382, 721] width 167 height 38
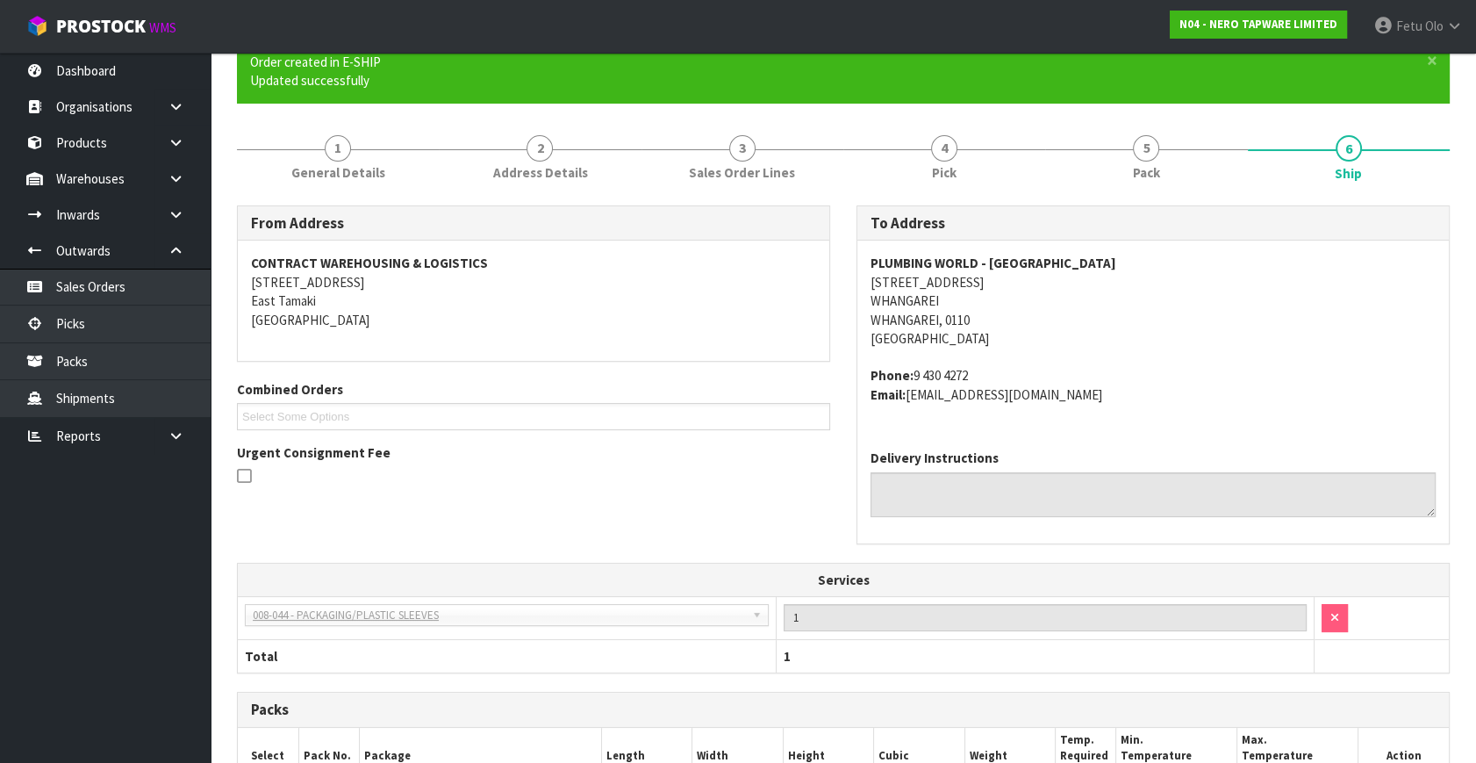
scroll to position [448, 0]
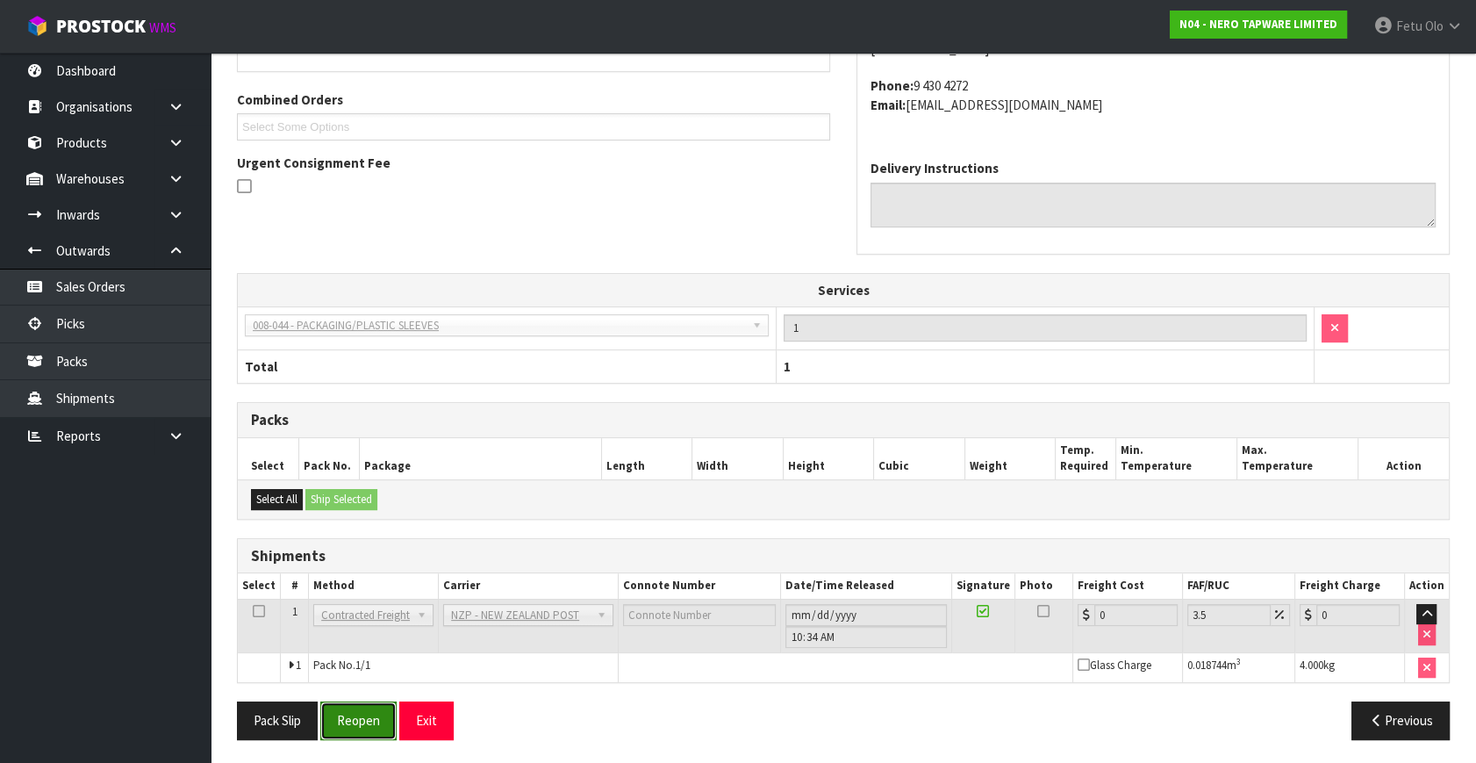
click at [361, 718] on button "Reopen" at bounding box center [358, 720] width 76 height 38
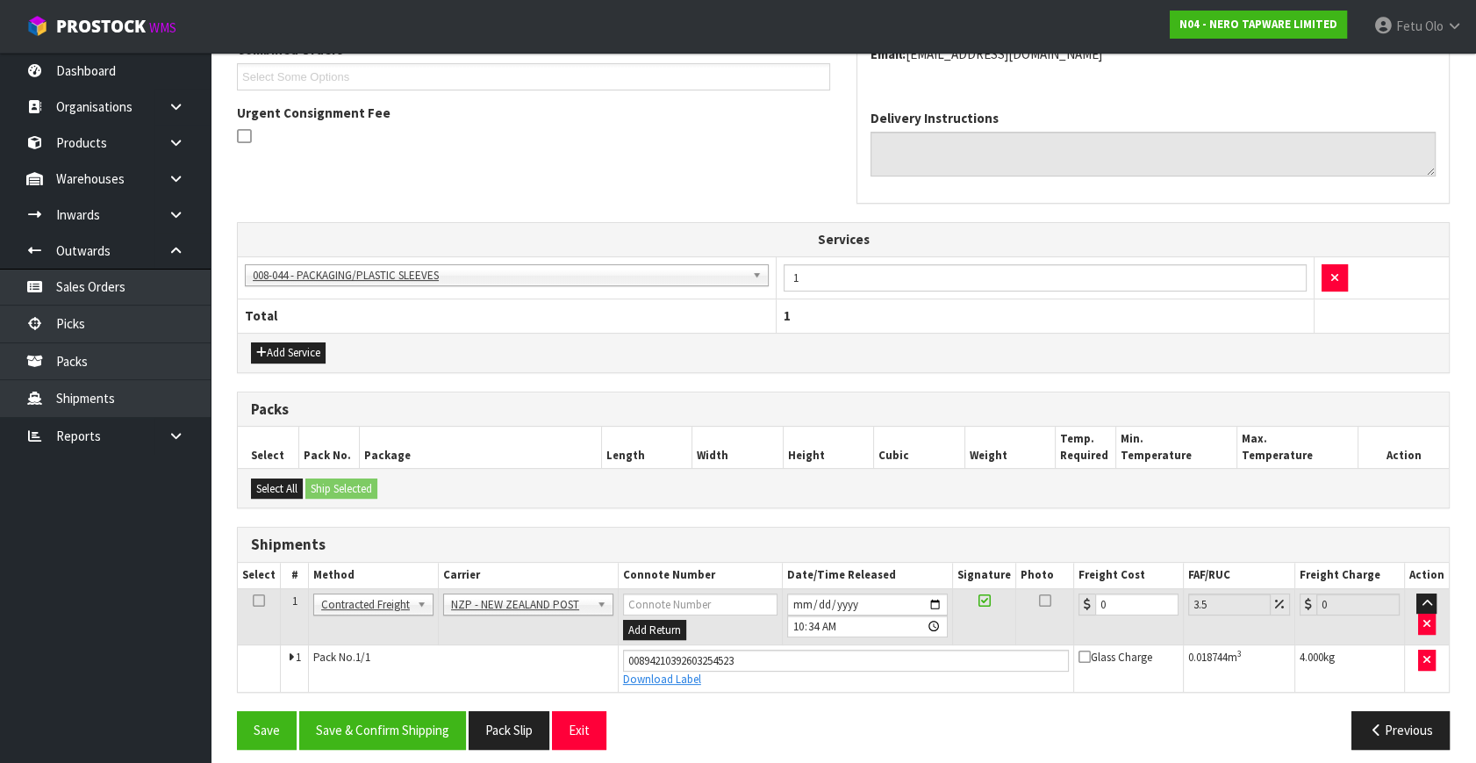
scroll to position [489, 0]
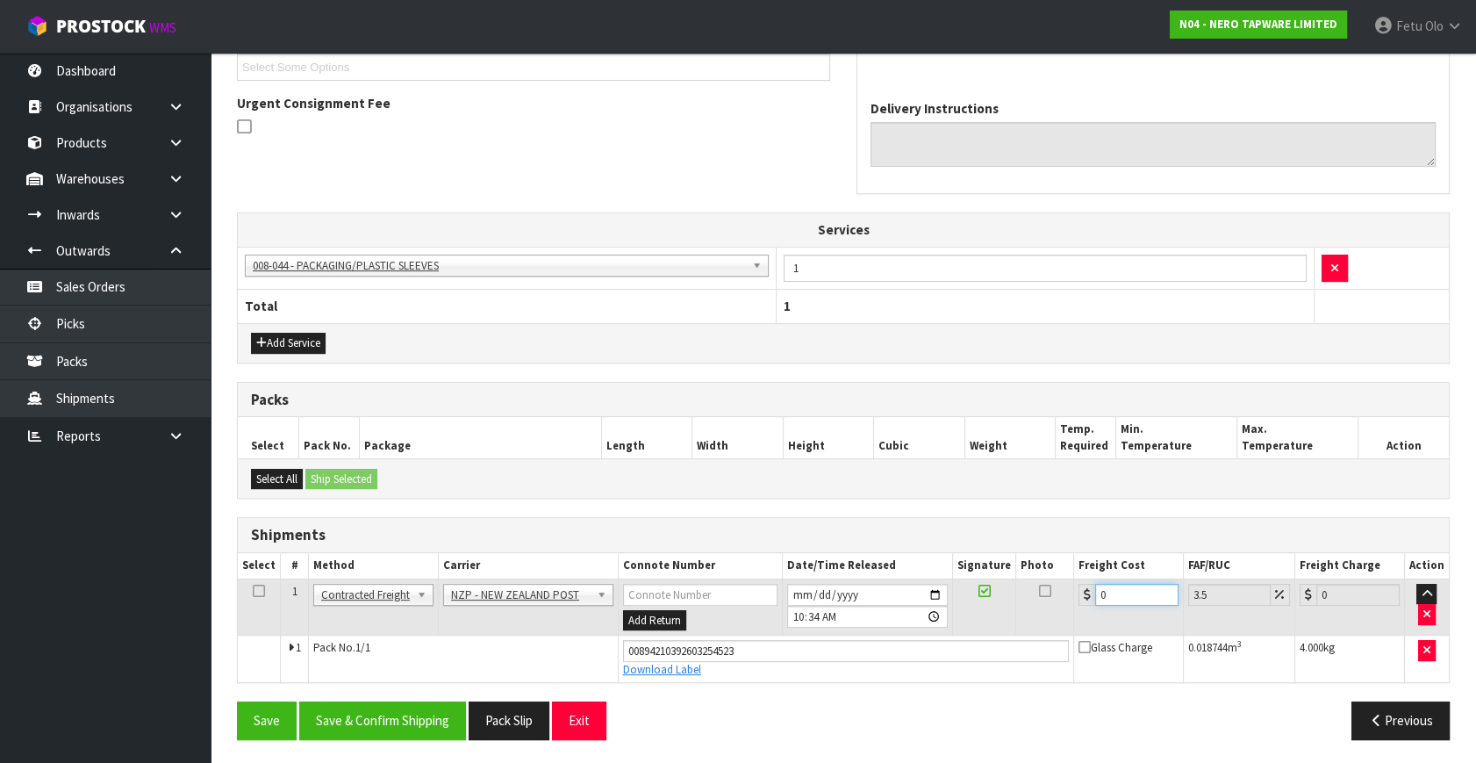
drag, startPoint x: 1124, startPoint y: 597, endPoint x: 749, endPoint y: 657, distance: 380.5
click at [749, 657] on tbody "1 Client Local Pickup Customer Local Pickup Company Freight Contracted Freight …" at bounding box center [843, 630] width 1211 height 104
type input "7"
type input "7.24"
type input "7.3"
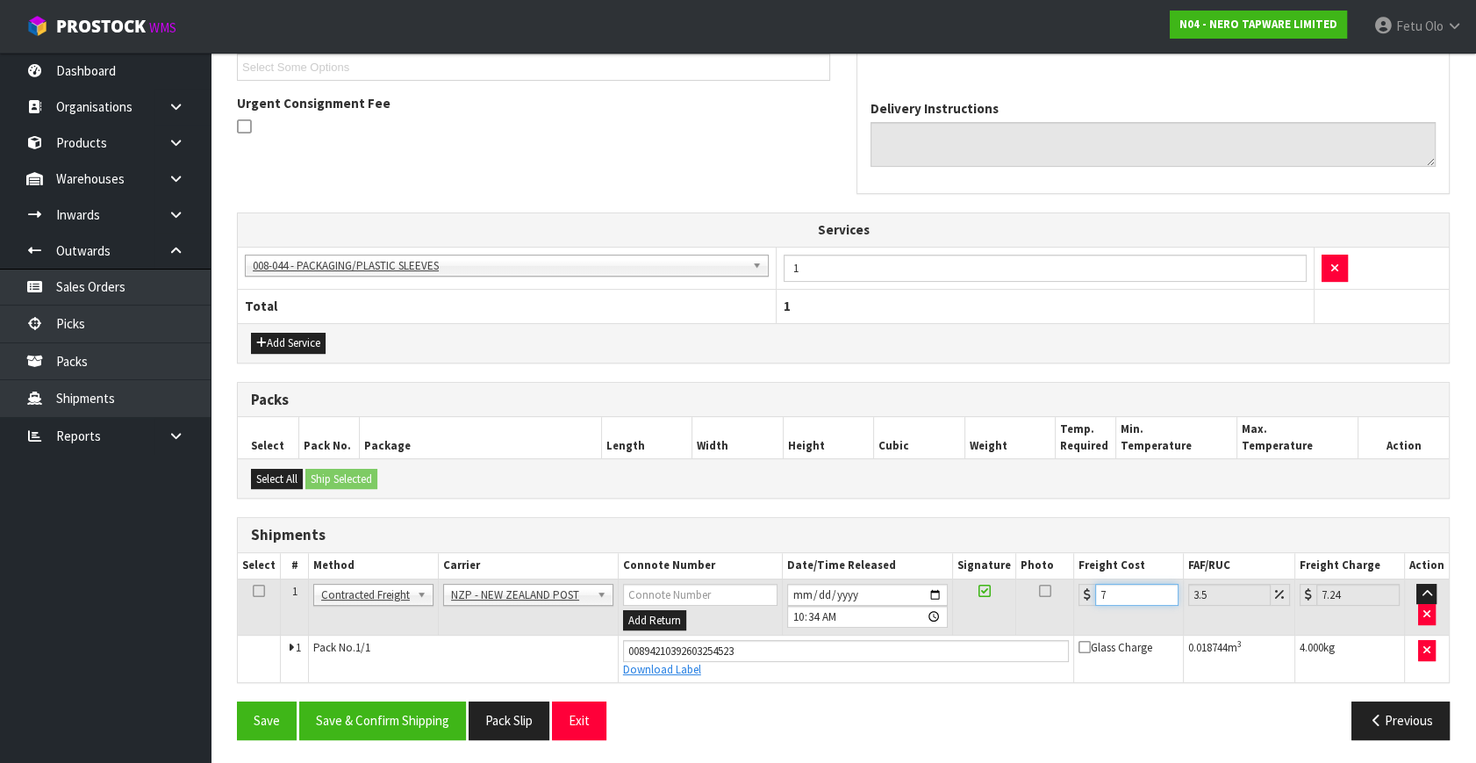
type input "7.56"
type input "7.31"
type input "7.57"
type input "7.31"
click at [395, 724] on button "Save & Confirm Shipping" at bounding box center [382, 720] width 167 height 38
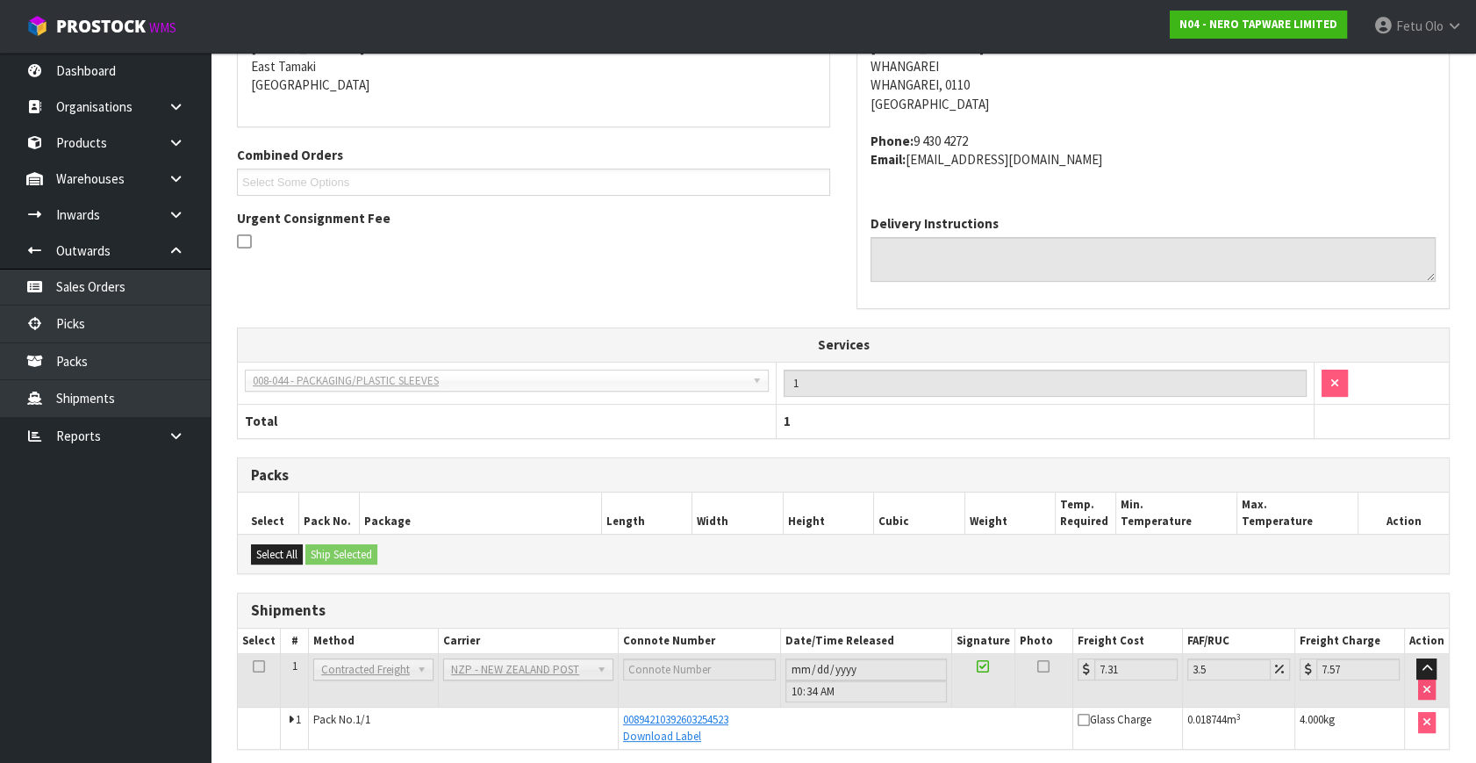
scroll to position [441, 0]
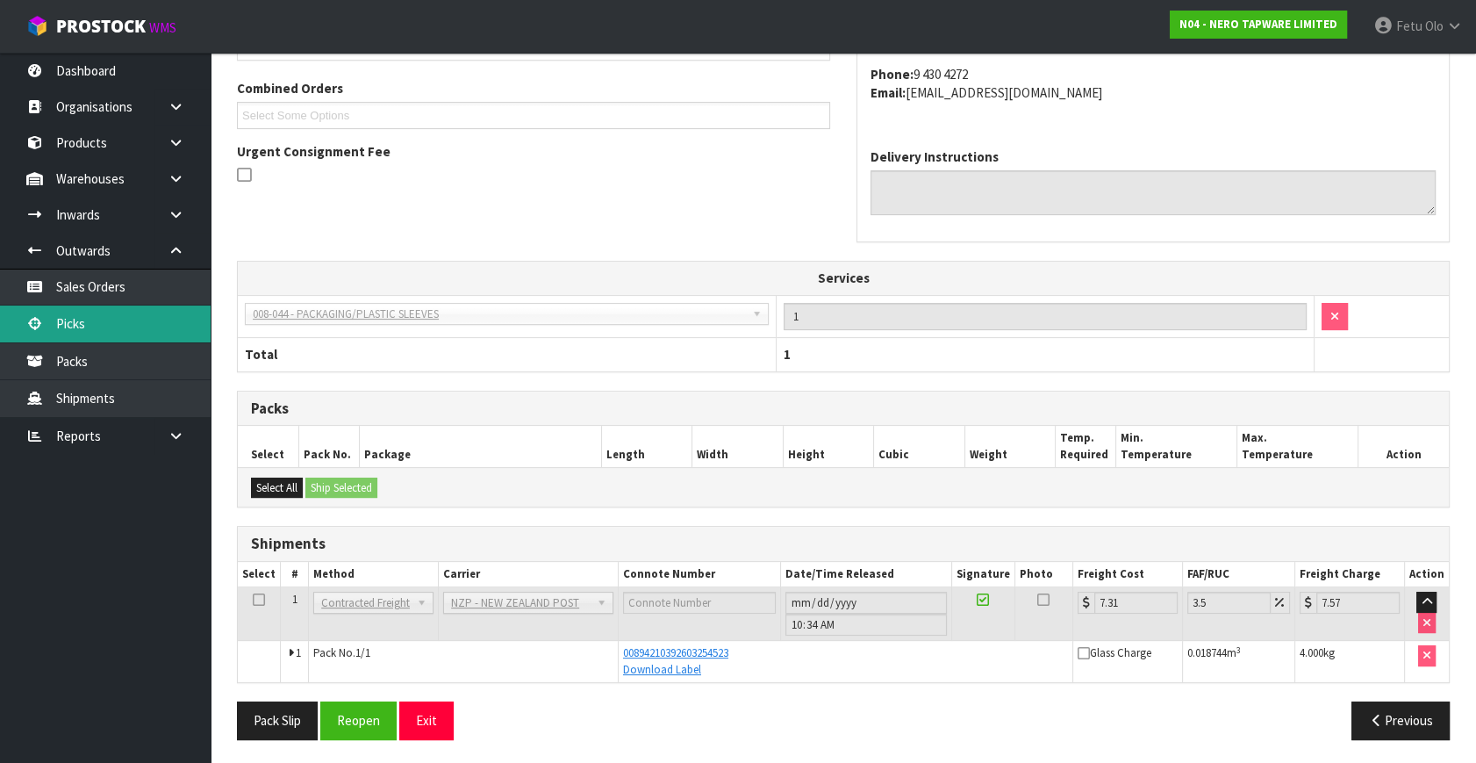
click at [69, 313] on link "Picks" at bounding box center [105, 323] width 211 height 36
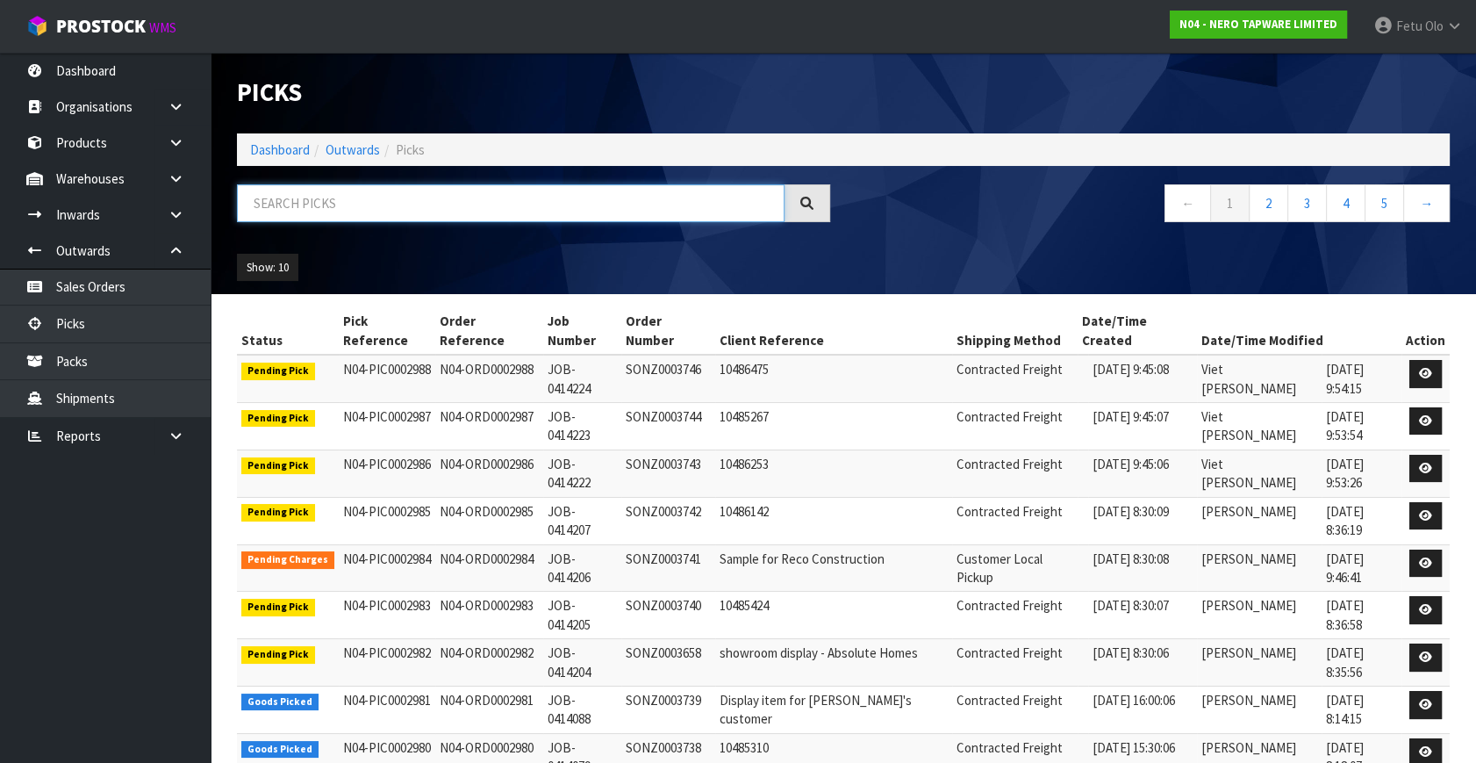
click at [398, 203] on input "text" at bounding box center [511, 203] width 548 height 38
type input "002980"
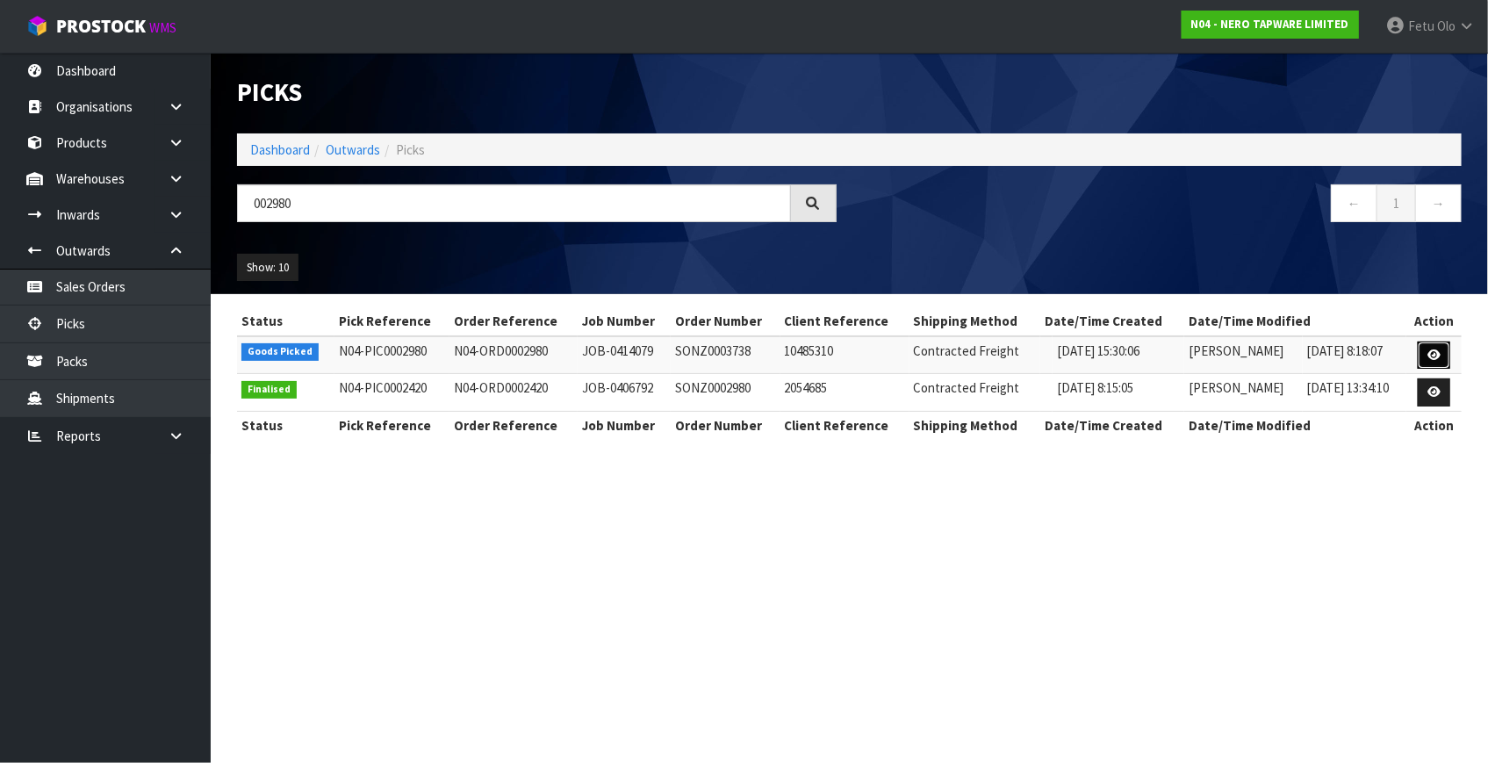
click at [1436, 356] on icon at bounding box center [1433, 354] width 13 height 11
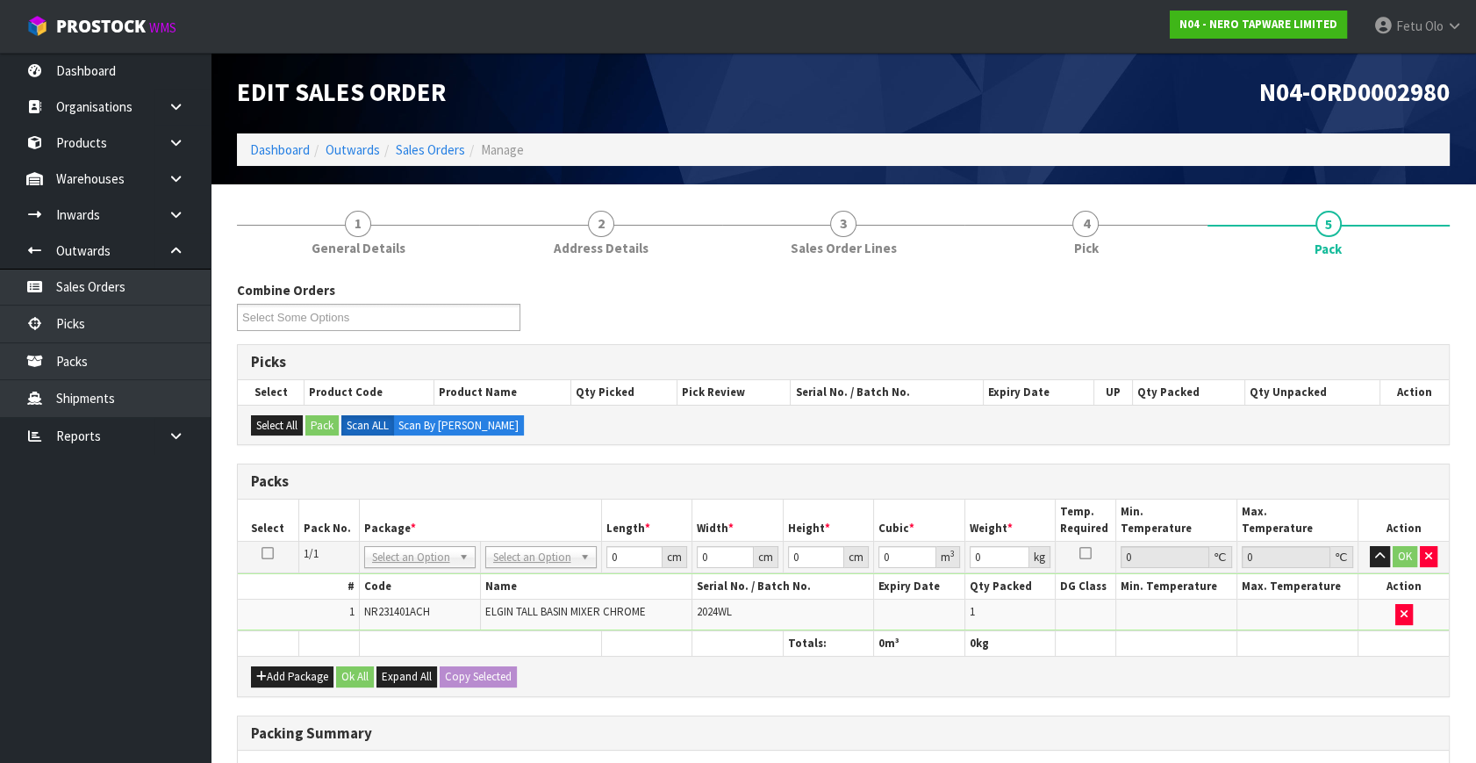
click at [418, 542] on td "NONE 007-001 007-002 007-004 007-009 007-013 007-014 007-015 007-017 007-018 00…" at bounding box center [419, 558] width 121 height 32
drag, startPoint x: 412, startPoint y: 552, endPoint x: 413, endPoint y: 566, distance: 14.2
click at [413, 579] on input "text" at bounding box center [419, 580] width 103 height 22
type input "011-084"
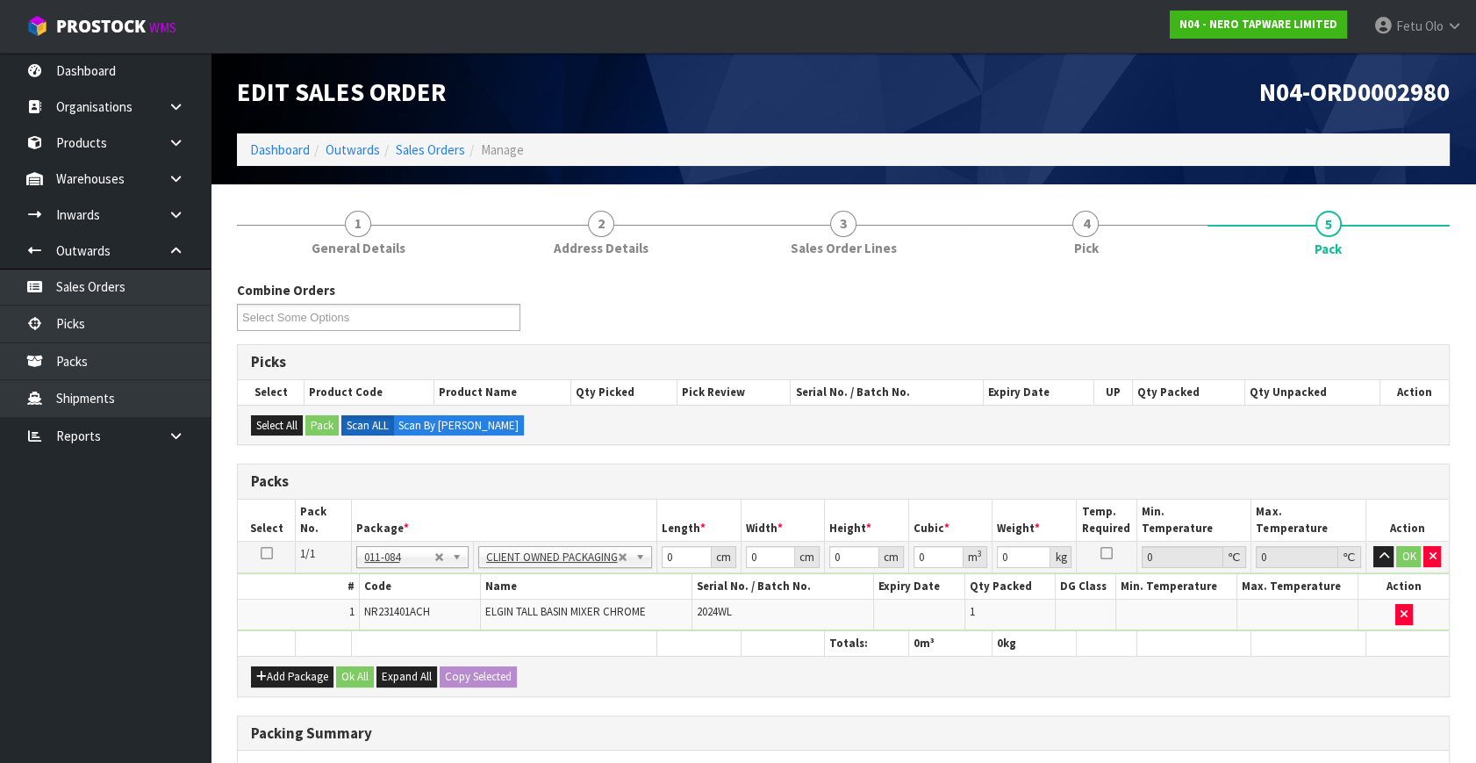
type input "2.38"
click at [590, 582] on tbody "1/1 NONE 007-001 007-002 007-004 007-009 007-013 007-014 007-015 007-017 007-01…" at bounding box center [843, 587] width 1211 height 90
type input "53"
type input "37"
type input "1"
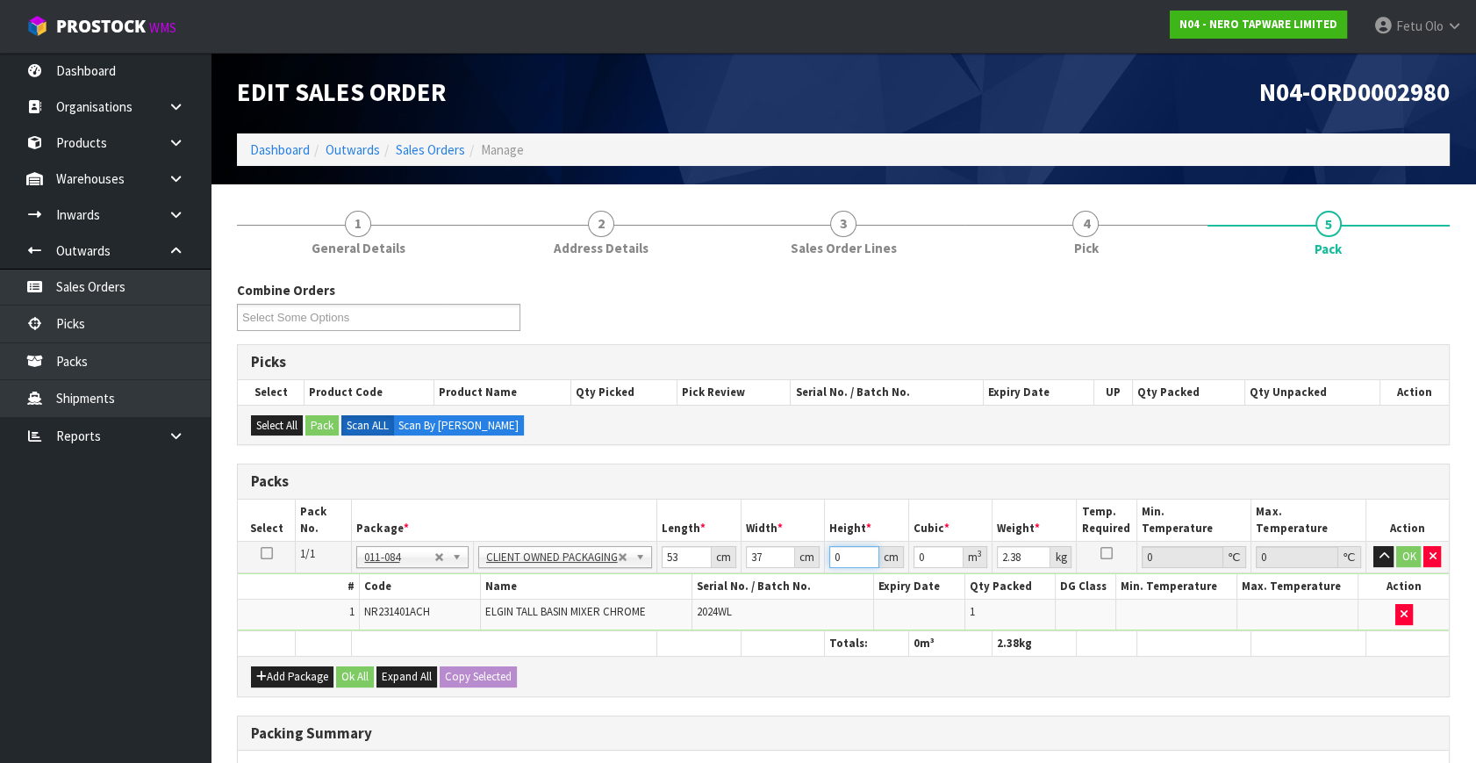
type input "0.001961"
type input "11"
type input "0.021571"
type input "11"
type input "4"
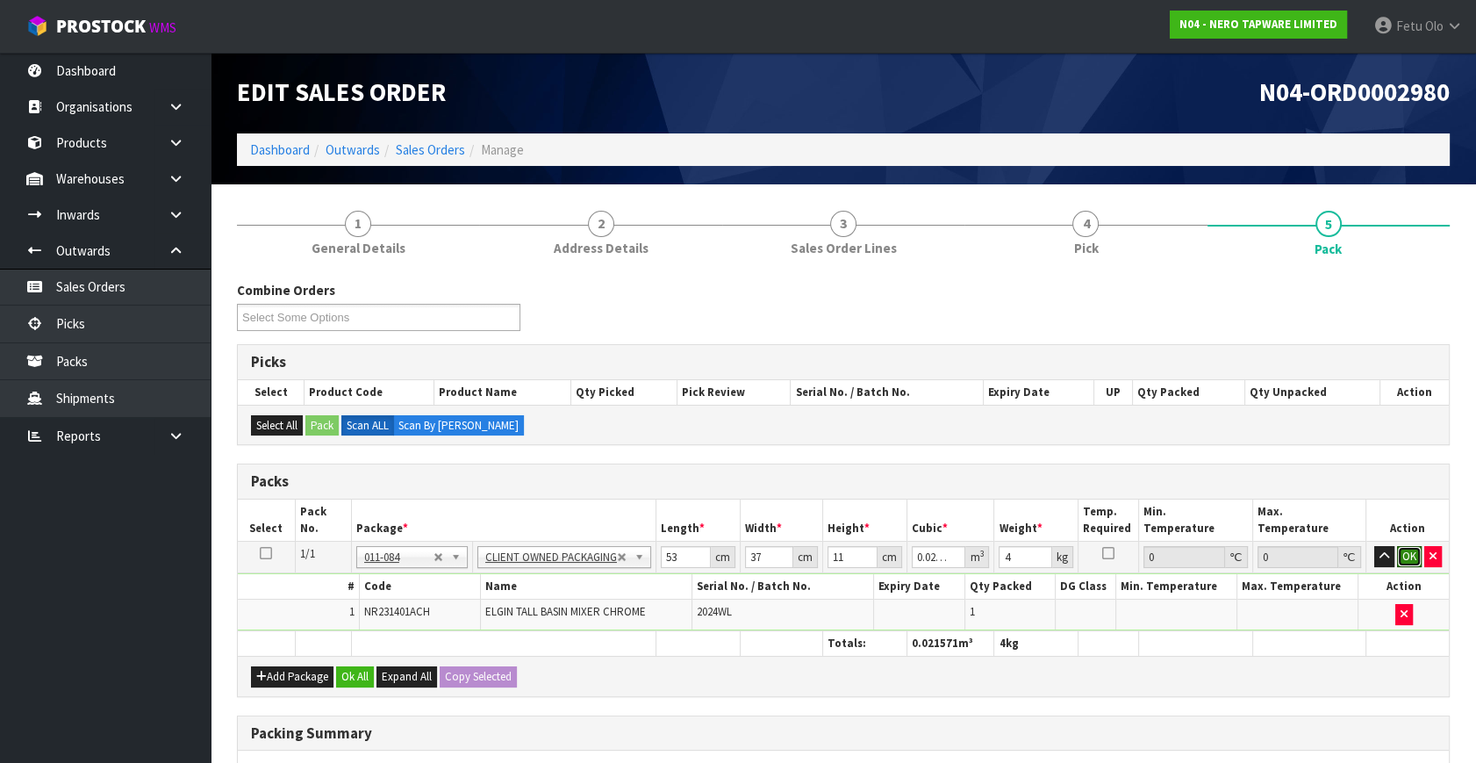
click button "OK" at bounding box center [1409, 556] width 25 height 21
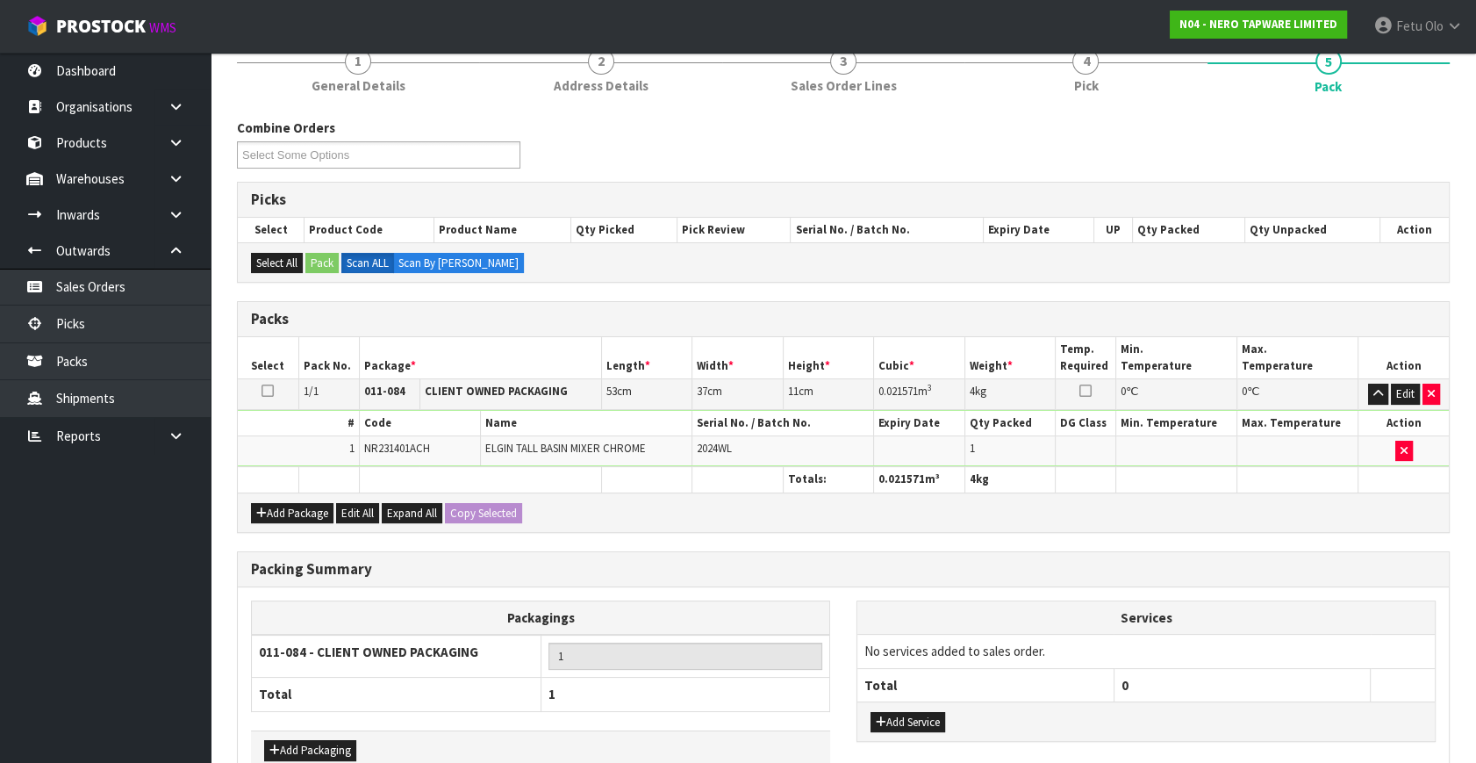
scroll to position [262, 0]
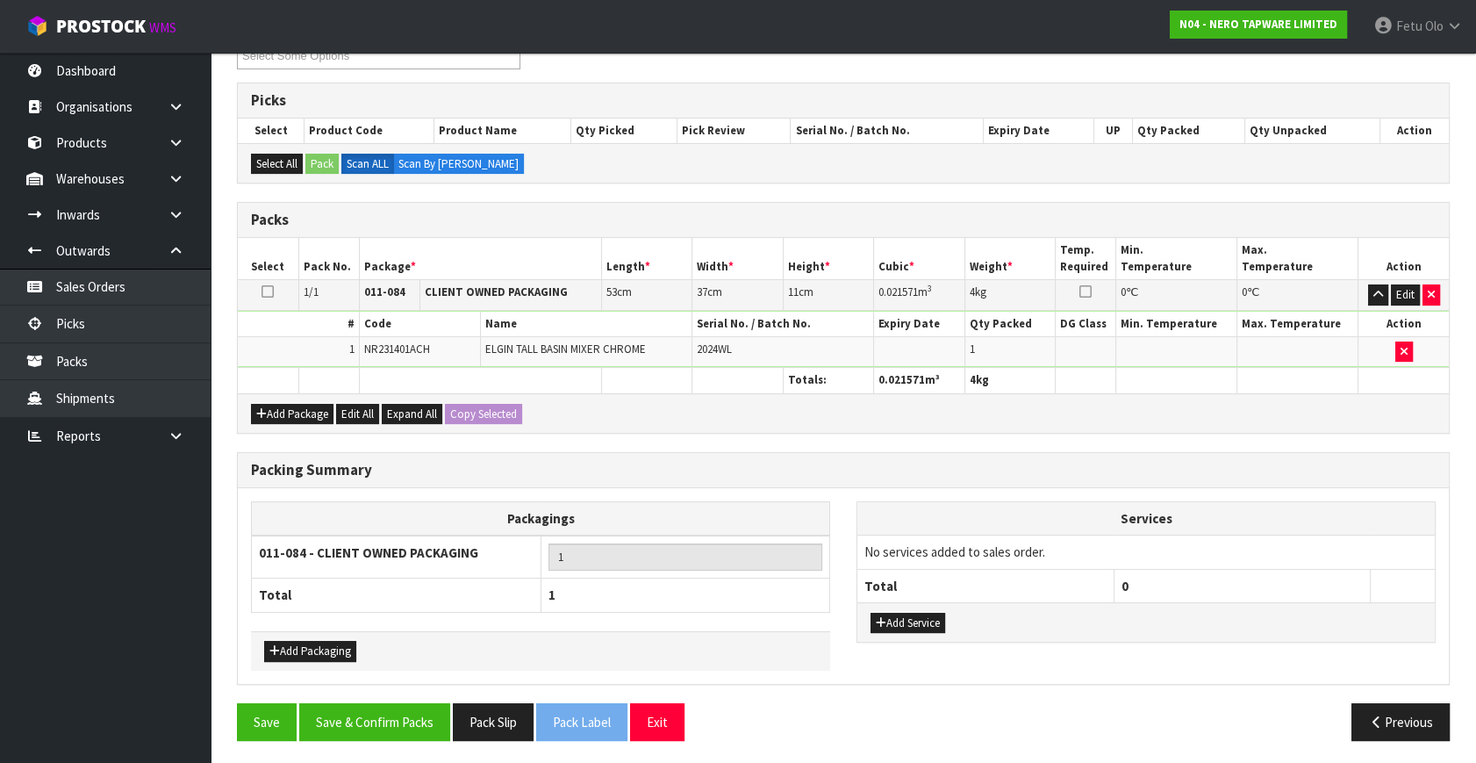
click at [417, 694] on div "Packing Summary Packagings 011-084 - CLIENT OWNED PACKAGING 1 Total 1 Add Packa…" at bounding box center [843, 577] width 1239 height 251
drag, startPoint x: 420, startPoint y: 705, endPoint x: 420, endPoint y: 689, distance: 15.8
click at [421, 706] on button "Save & Confirm Packs" at bounding box center [374, 722] width 151 height 38
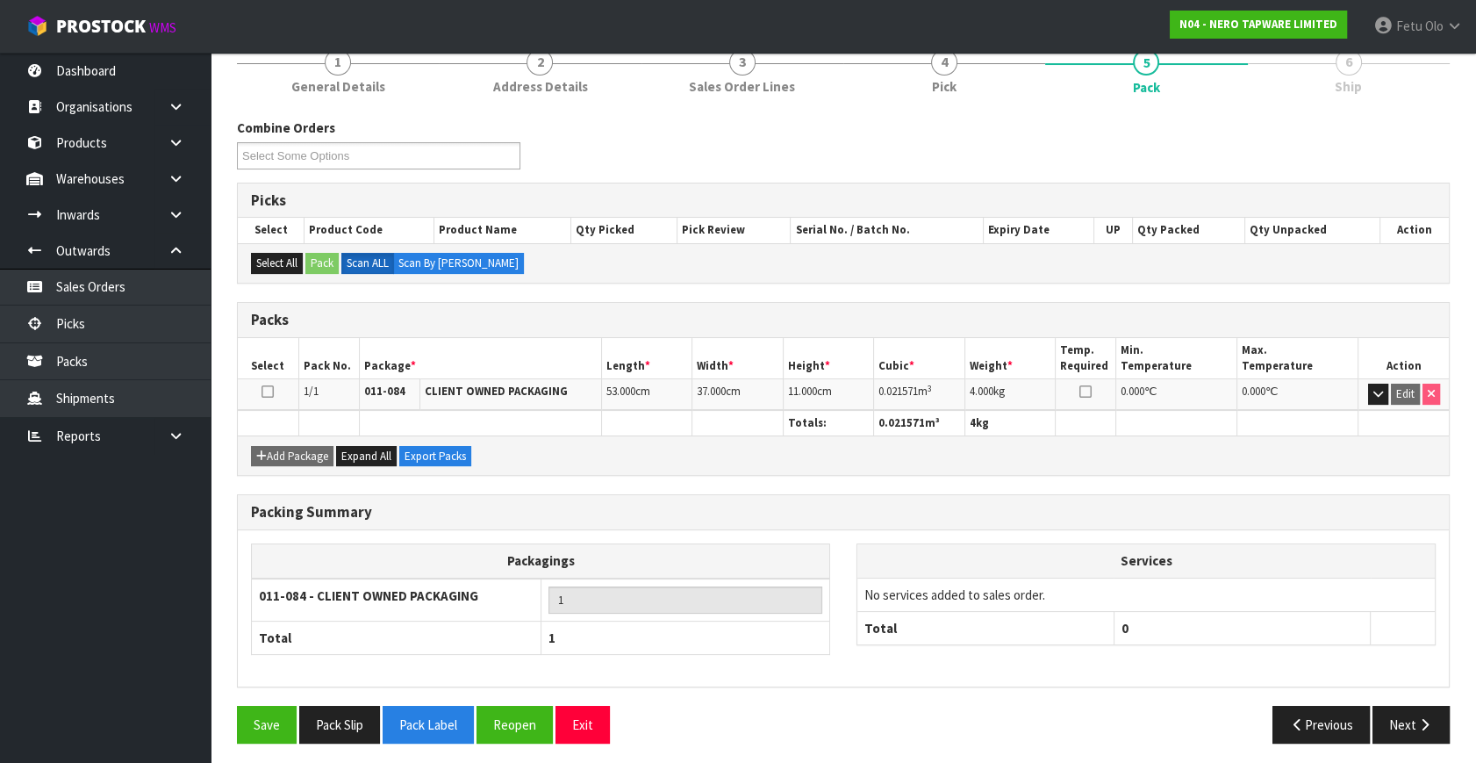
scroll to position [229, 0]
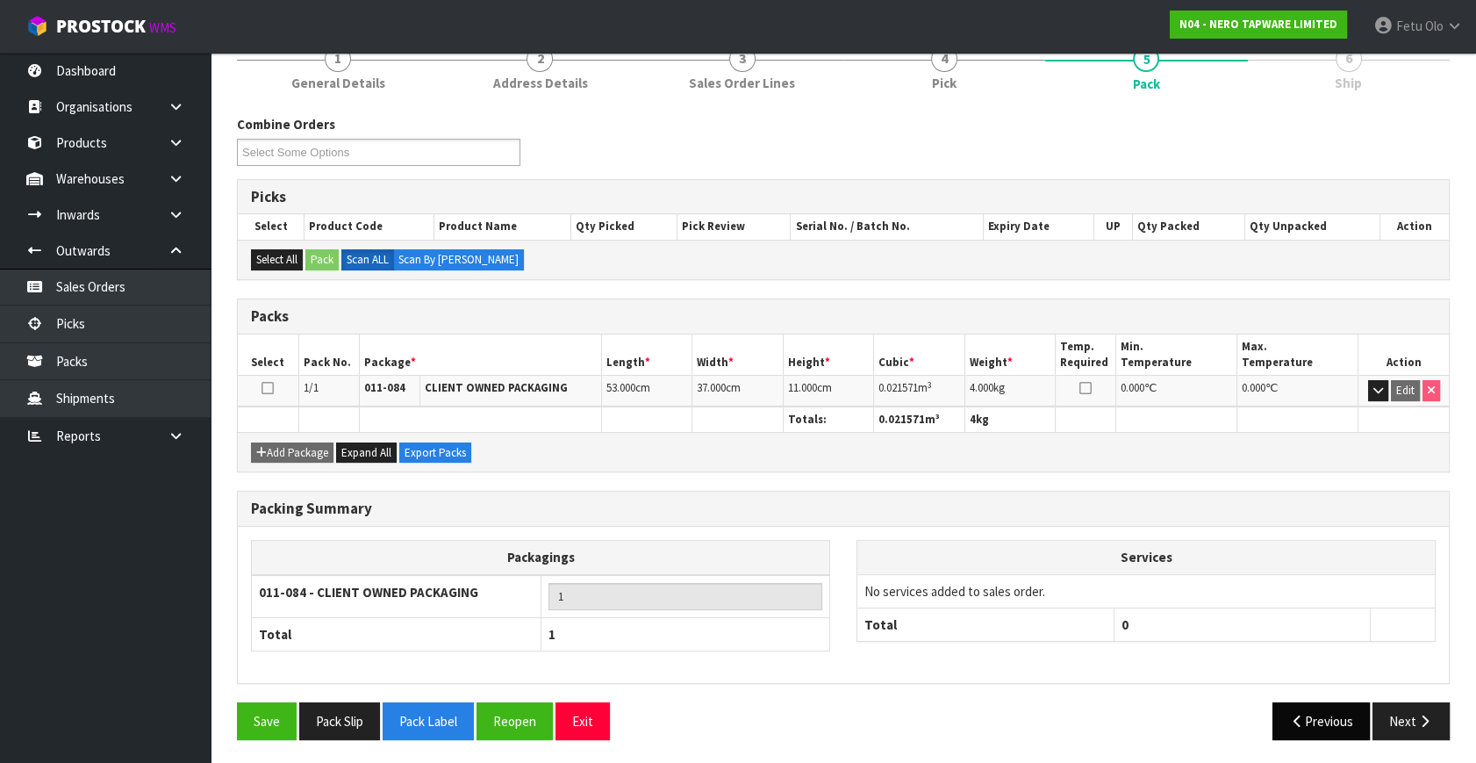
drag, startPoint x: 1412, startPoint y: 737, endPoint x: 1322, endPoint y: 731, distance: 90.6
click at [1412, 737] on div "Save Pack Slip Pack Label Reopen Exit Previous Next" at bounding box center [843, 727] width 1239 height 51
click at [1403, 702] on button "Next" at bounding box center [1411, 721] width 77 height 38
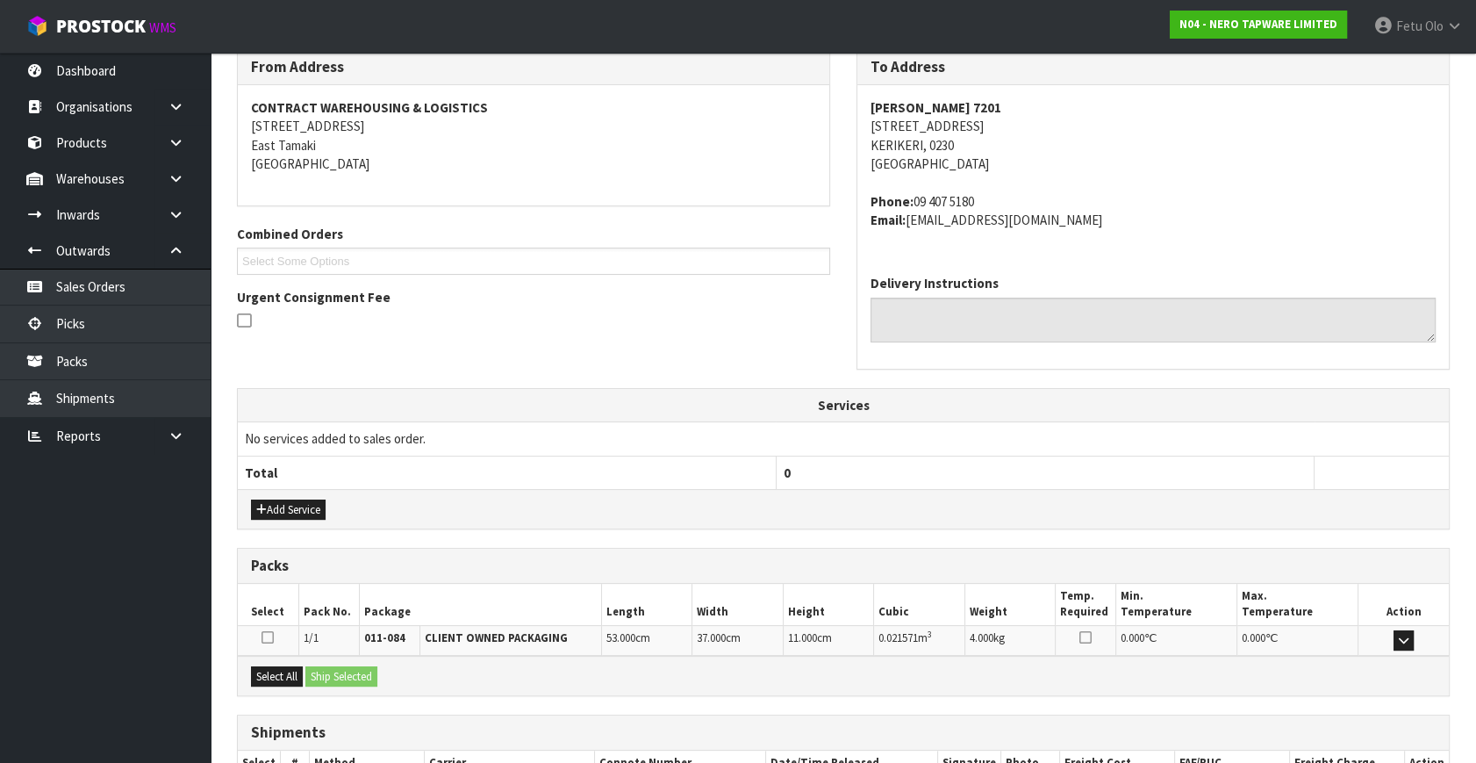
scroll to position [413, 0]
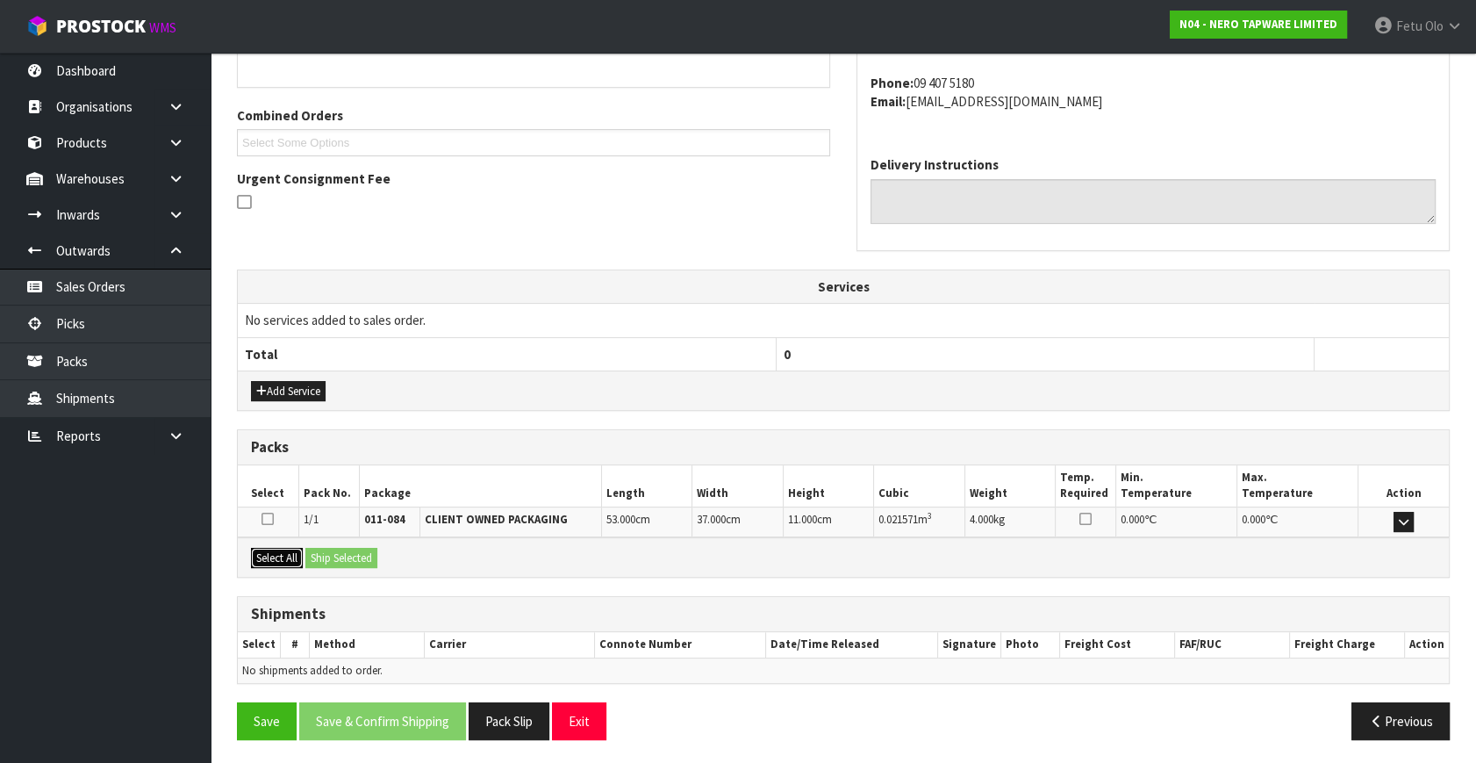
click at [277, 549] on button "Select All" at bounding box center [277, 558] width 52 height 21
click at [330, 553] on button "Ship Selected" at bounding box center [341, 558] width 72 height 21
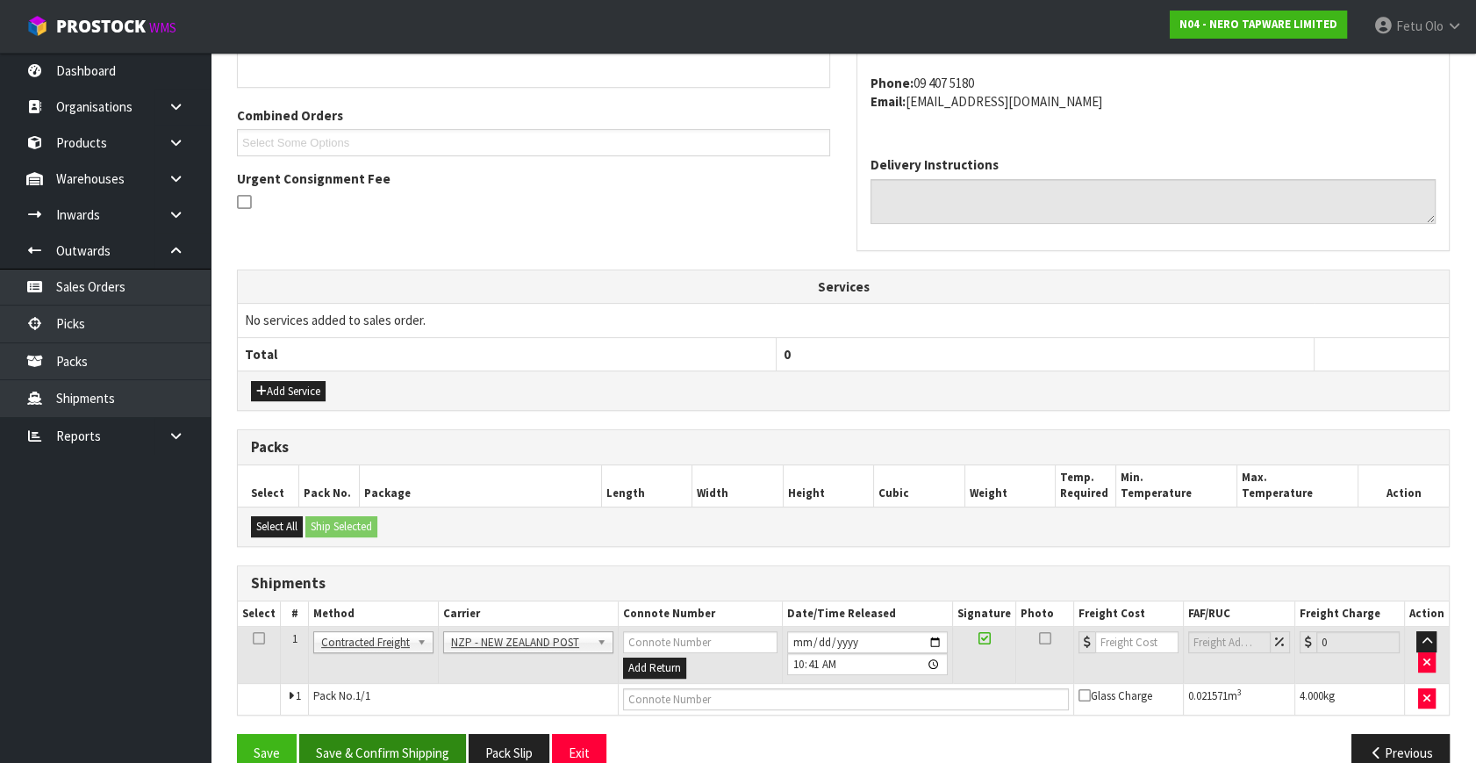
scroll to position [445, 0]
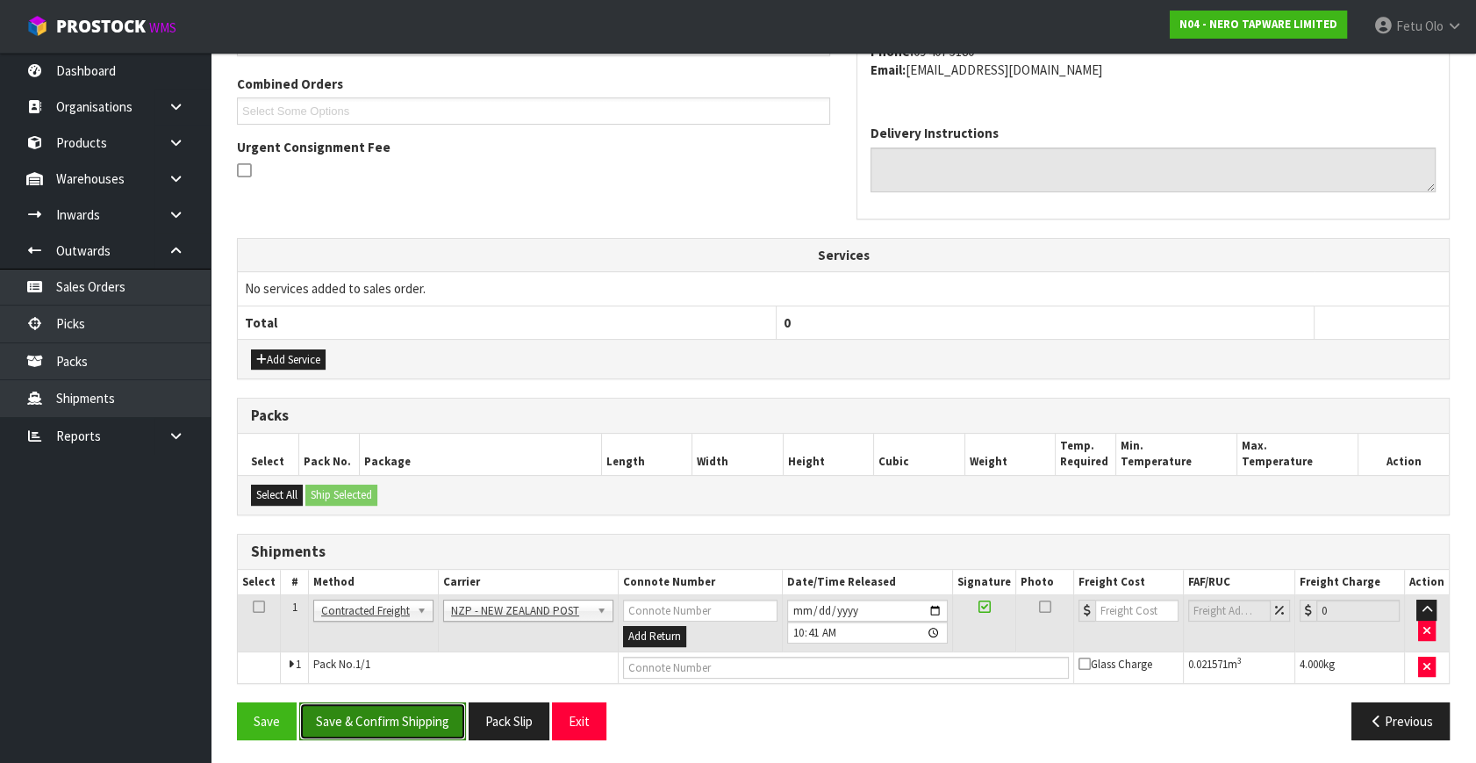
click at [394, 711] on button "Save & Confirm Shipping" at bounding box center [382, 721] width 167 height 38
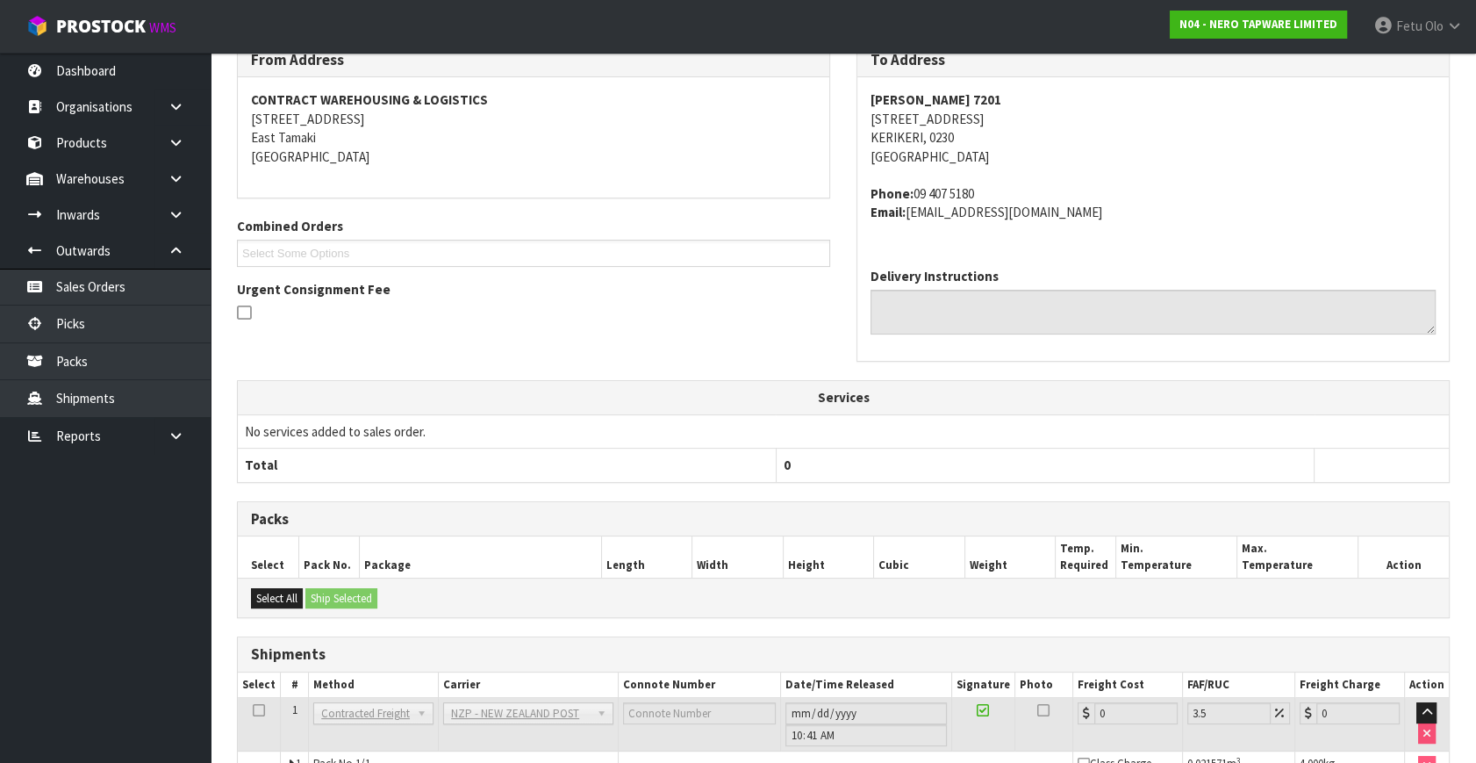
scroll to position [0, 0]
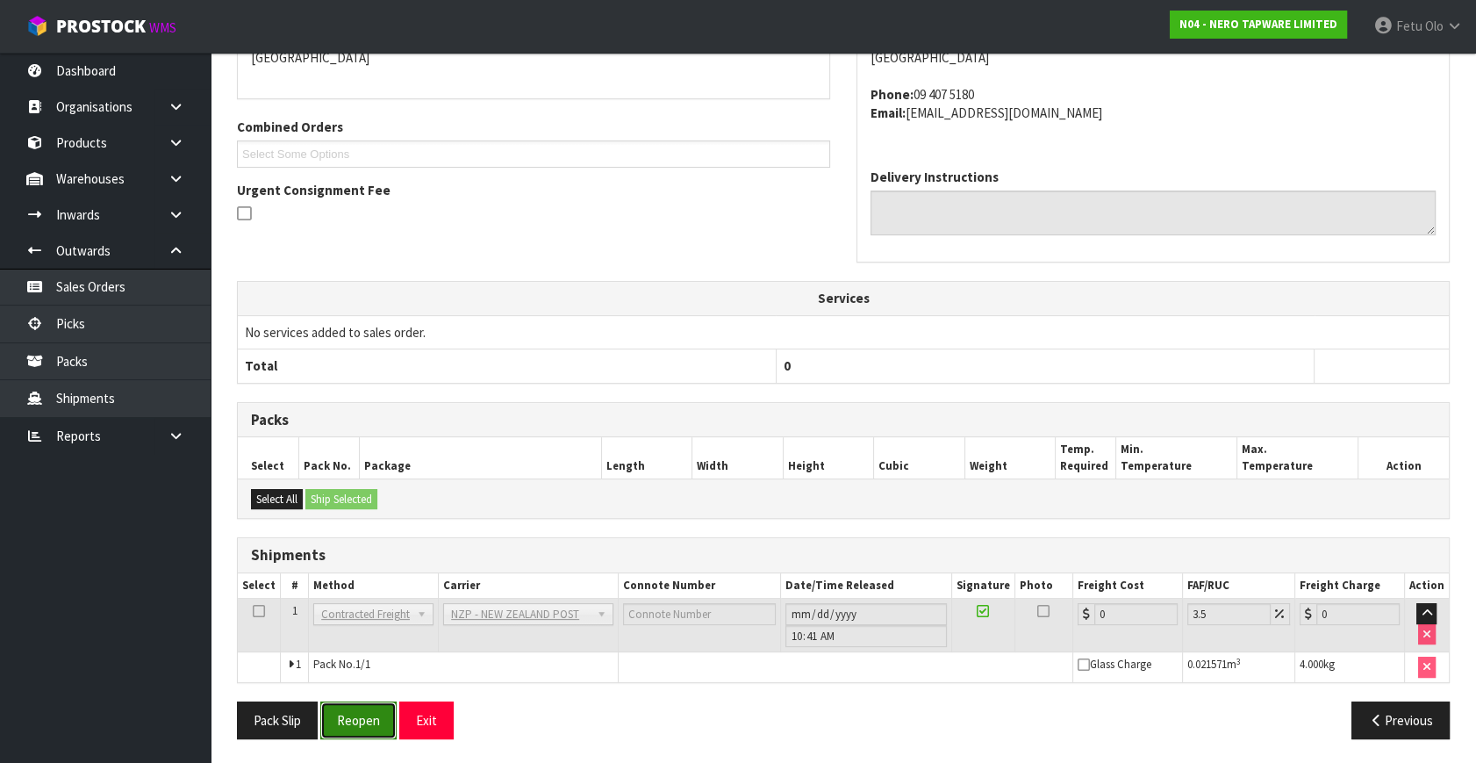
click at [377, 708] on button "Reopen" at bounding box center [358, 720] width 76 height 38
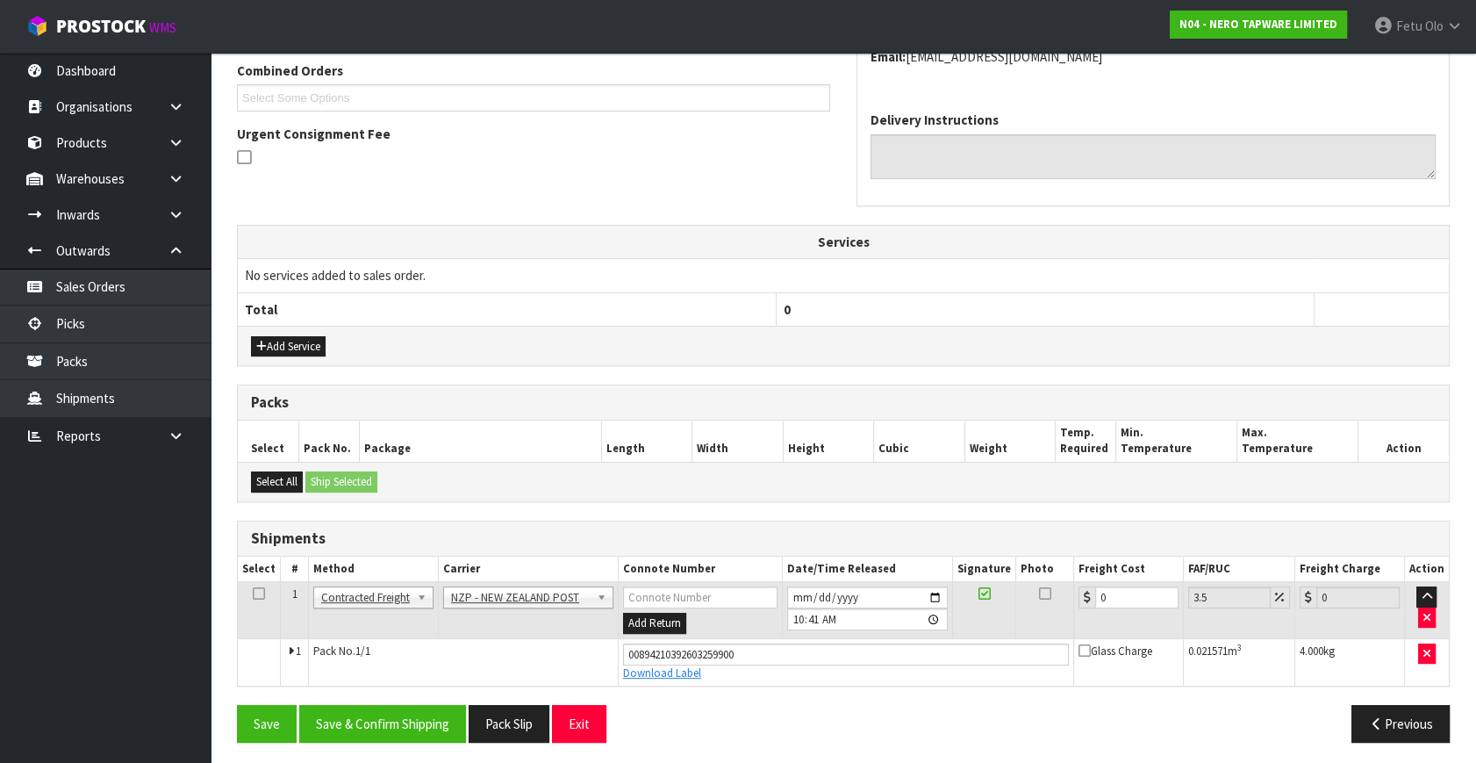
scroll to position [461, 0]
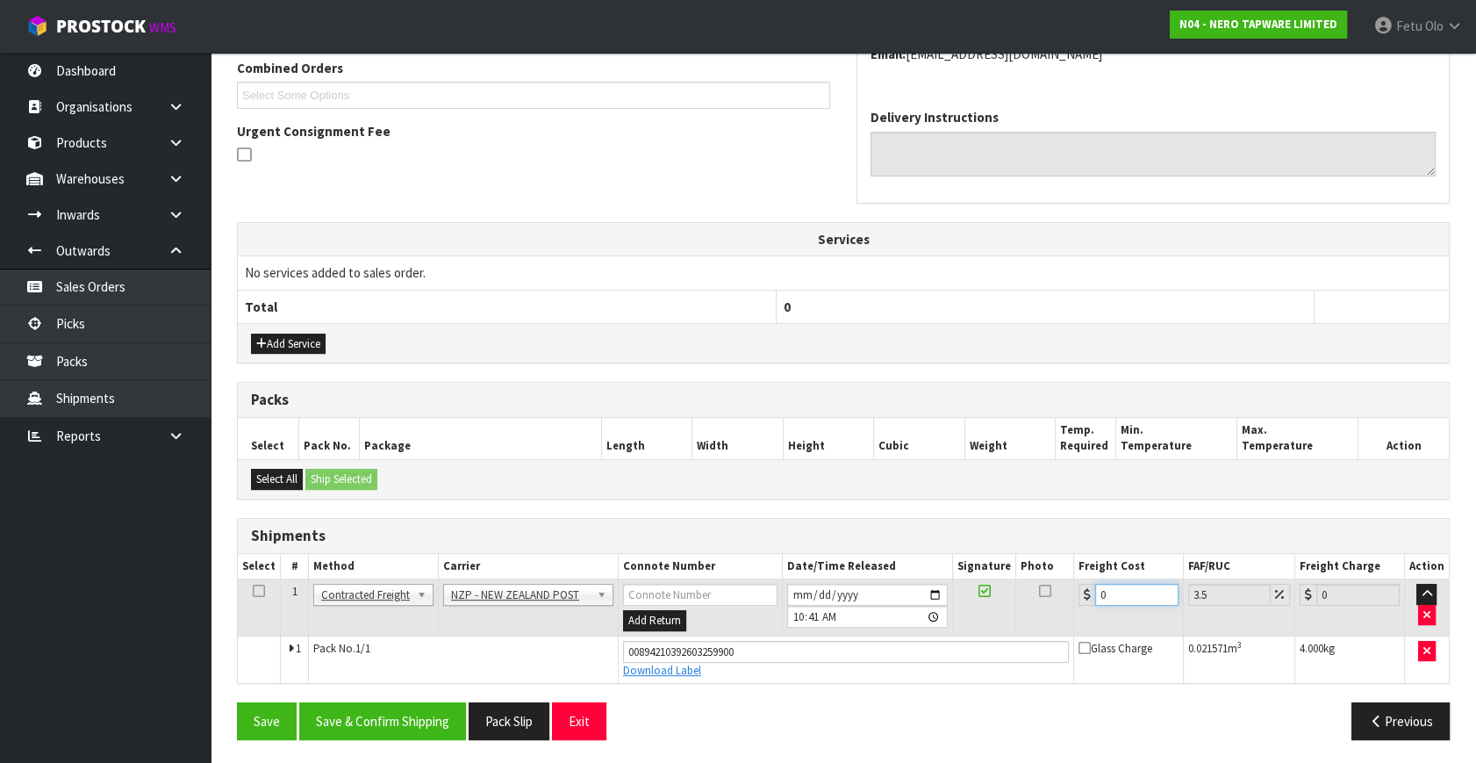
click at [642, 709] on div "From Address CONTRACT WAREHOUSING & LOGISTICS [STREET_ADDRESS] Combined Orders …" at bounding box center [843, 318] width 1213 height 870
type input "8"
type input "8.28"
type input "8.4"
type input "8.69"
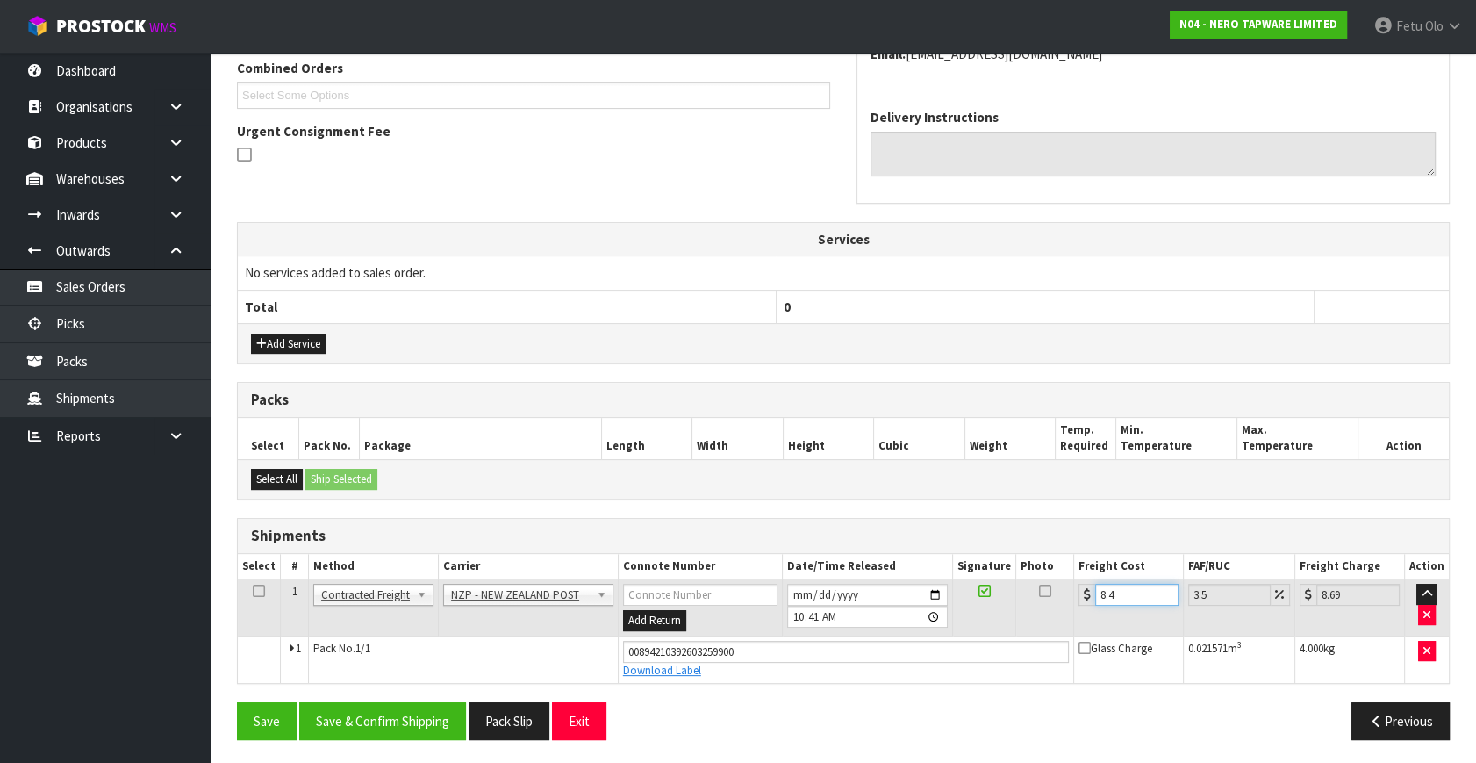
type input "8.45"
type input "8.75"
type input "8.45"
click at [408, 702] on button "Save & Confirm Shipping" at bounding box center [382, 721] width 167 height 38
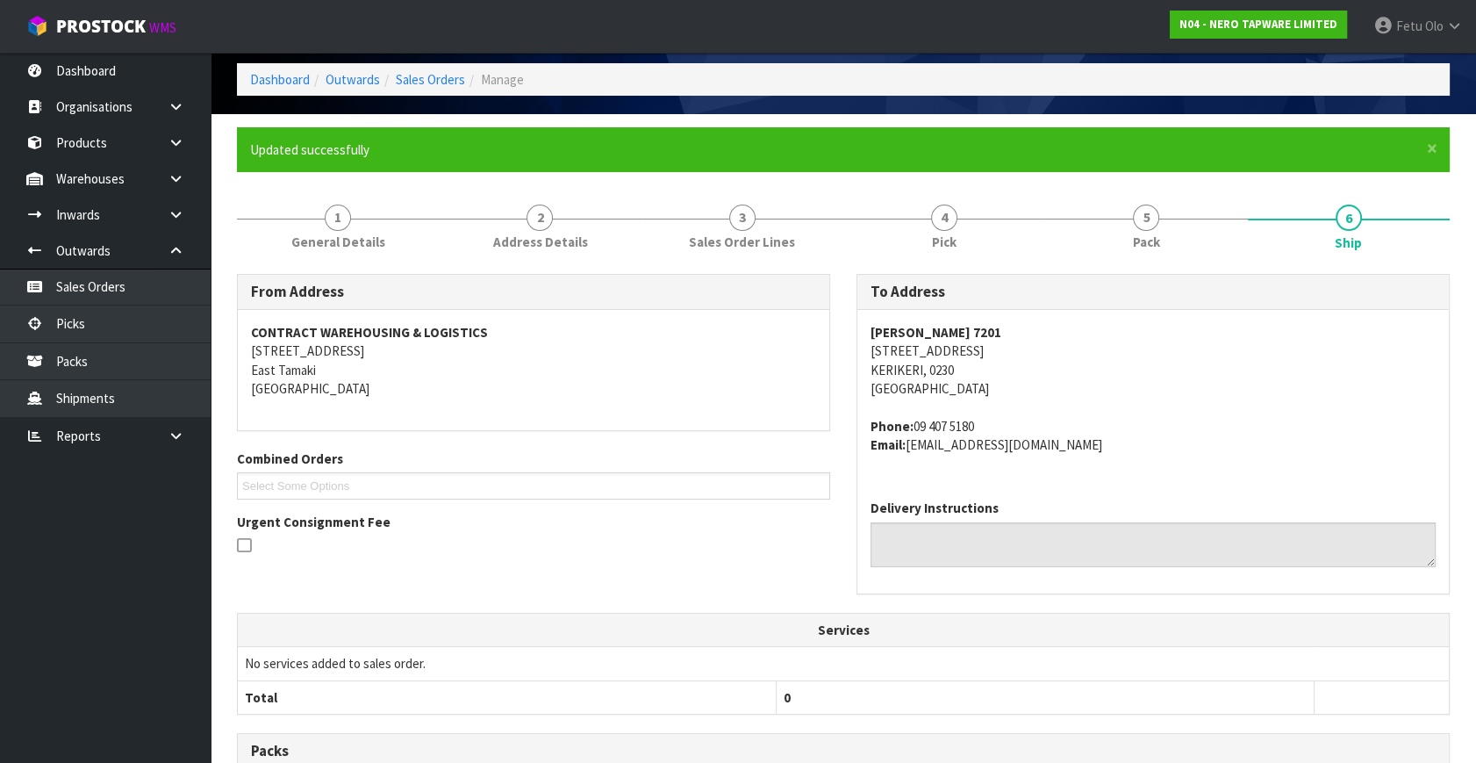
scroll to position [413, 0]
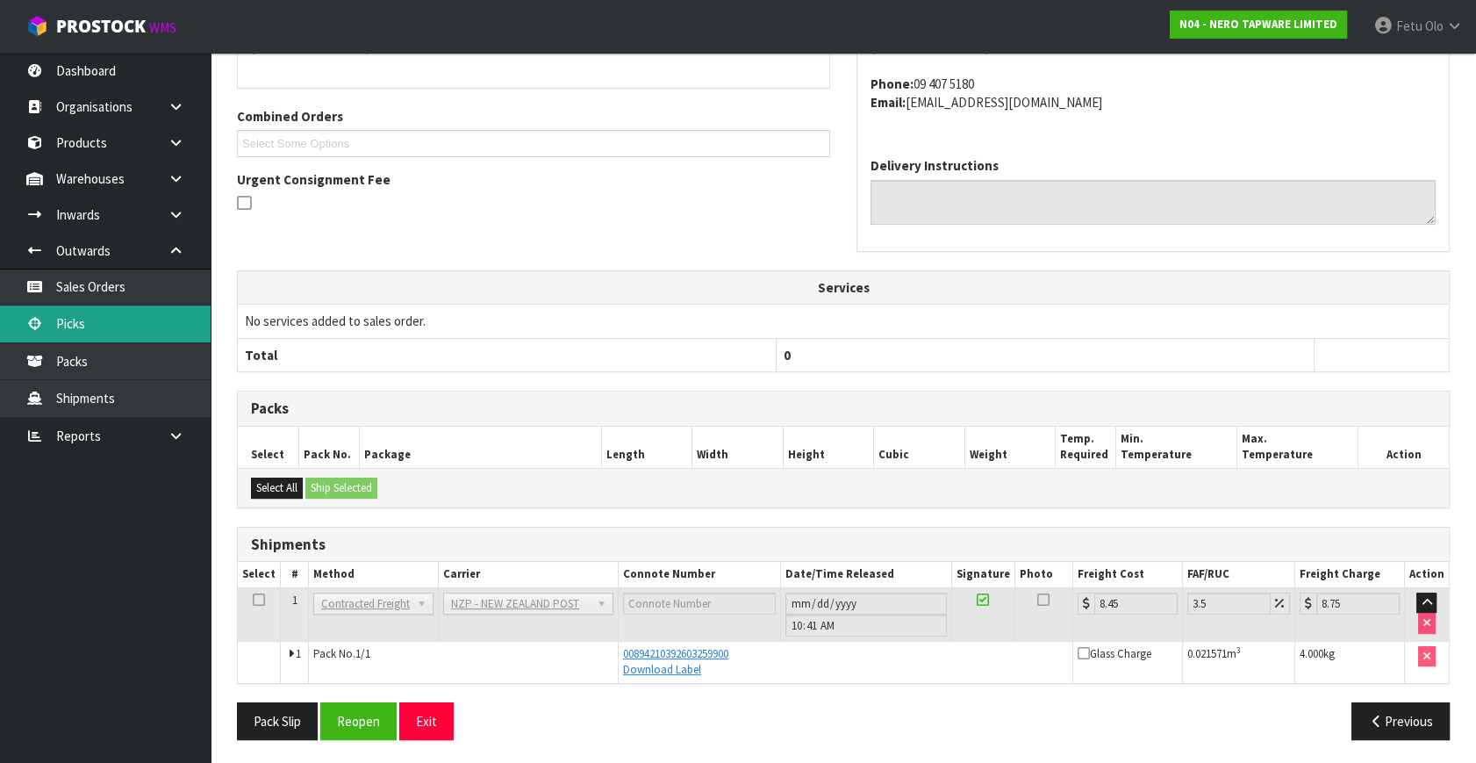
click at [83, 320] on link "Picks" at bounding box center [105, 323] width 211 height 36
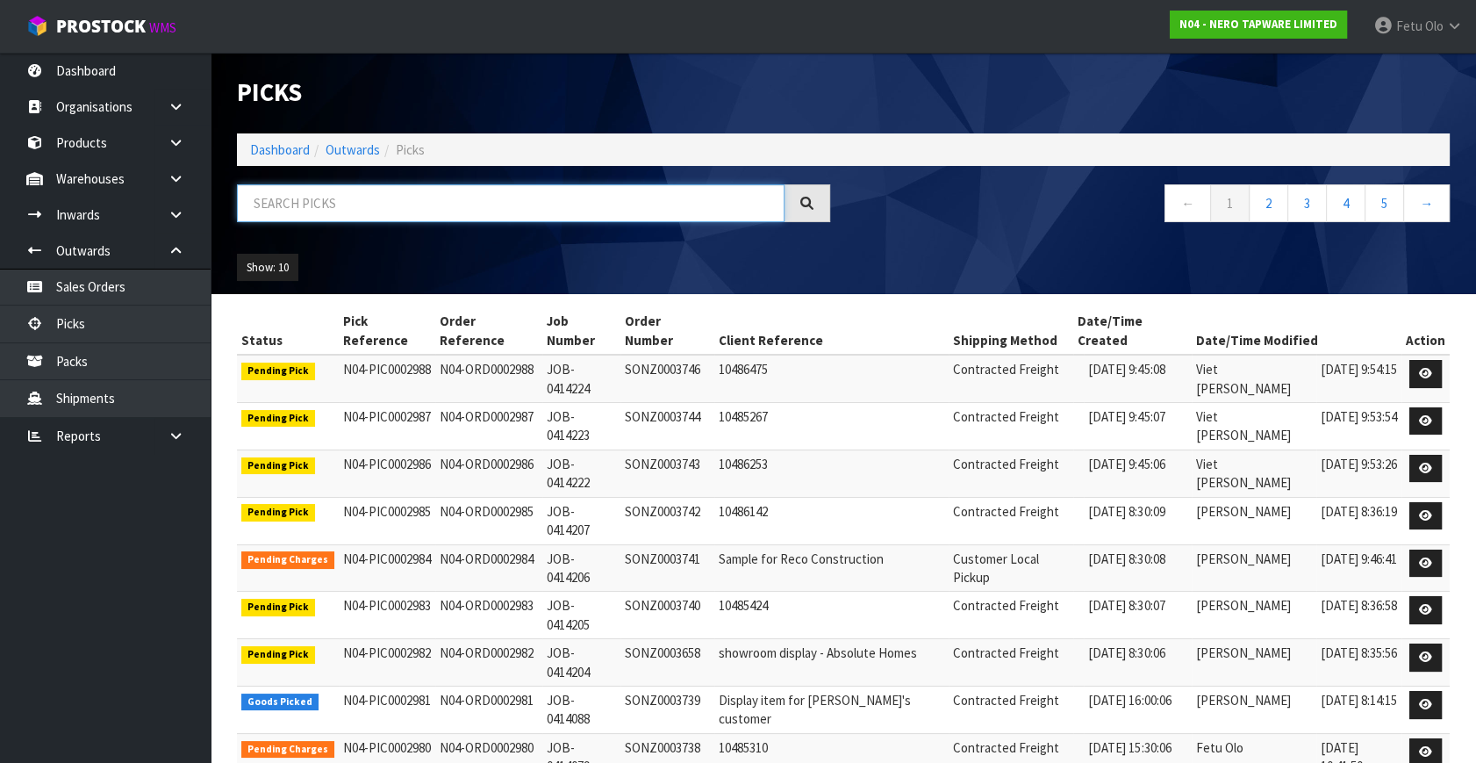
click at [300, 219] on input "text" at bounding box center [511, 203] width 548 height 38
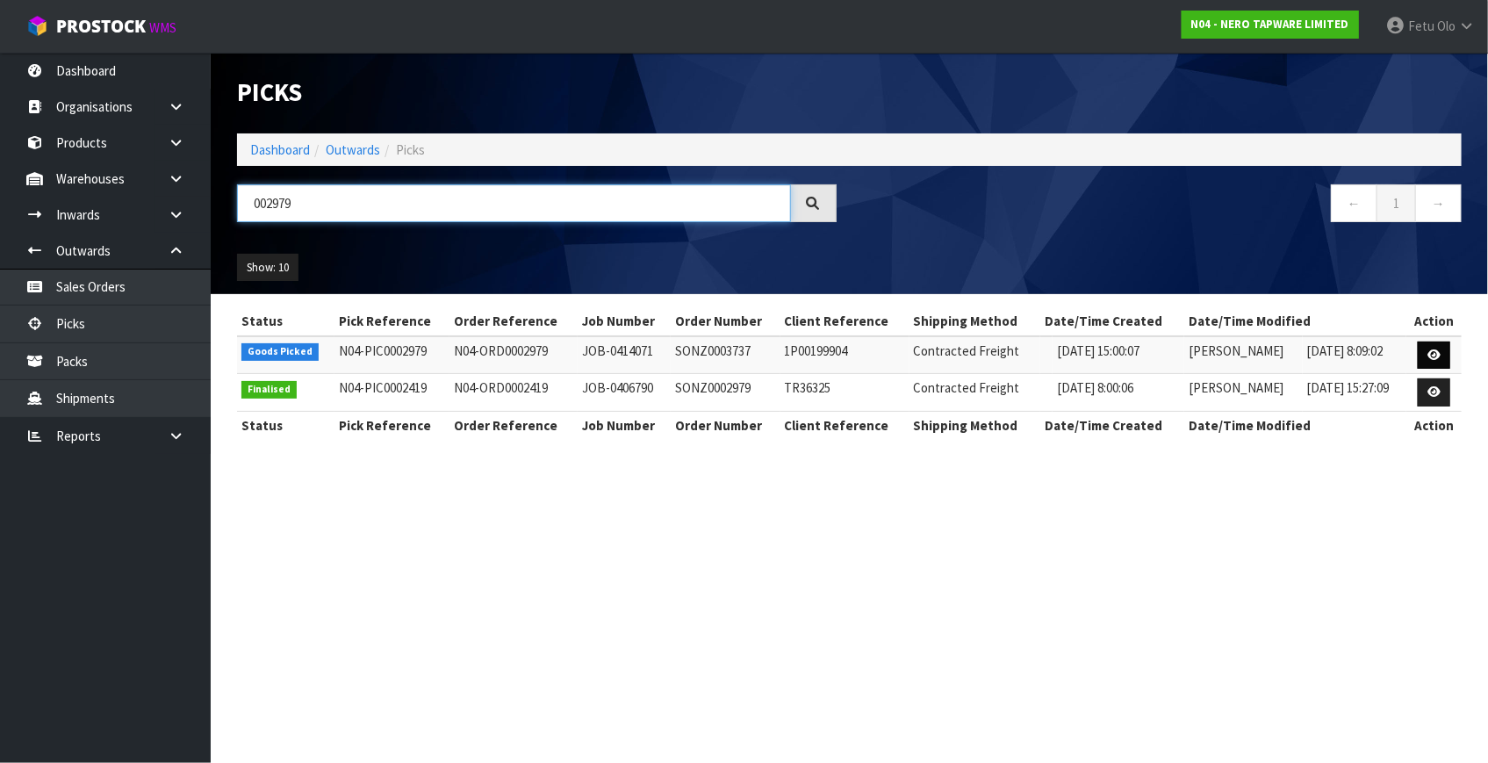
type input "002979"
click at [1439, 353] on icon at bounding box center [1433, 354] width 13 height 11
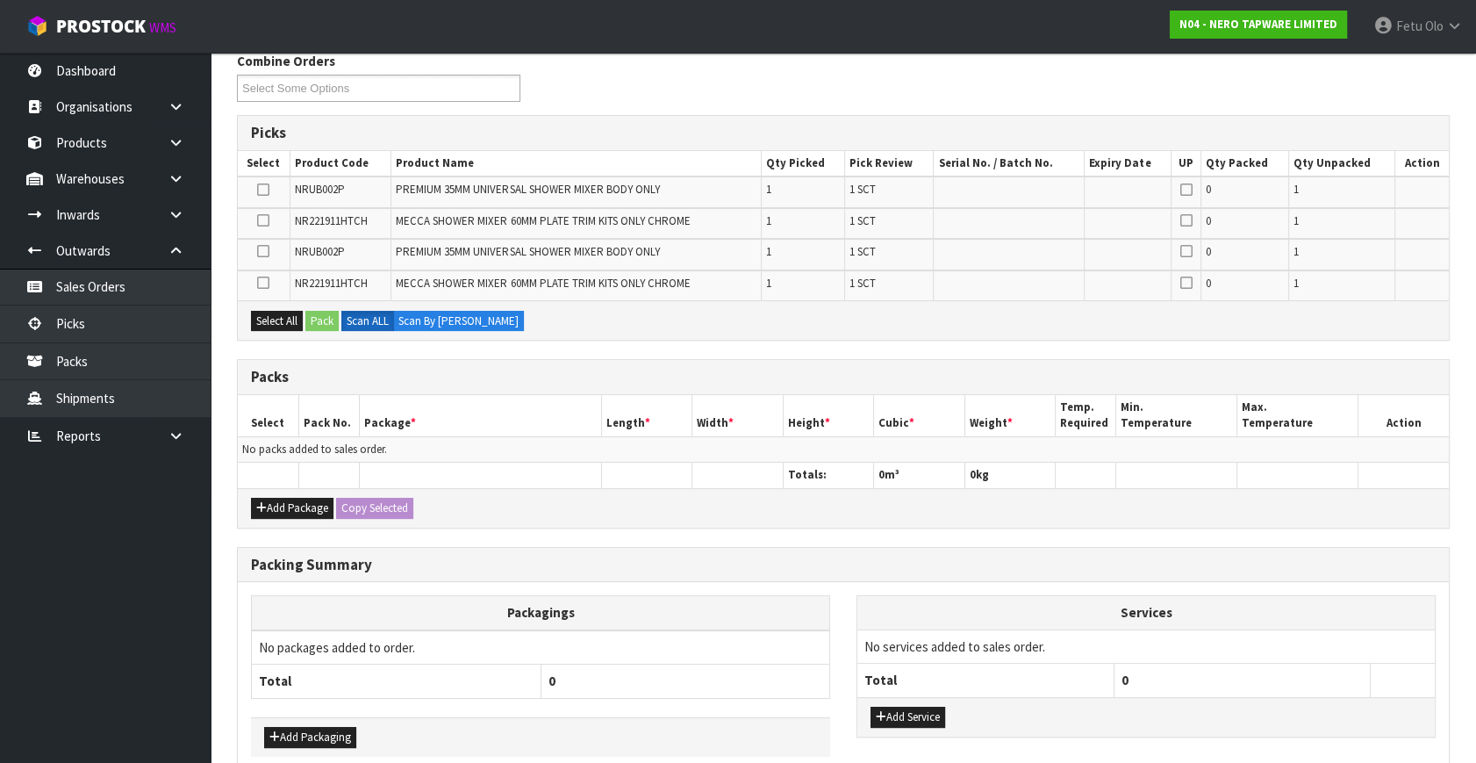
scroll to position [239, 0]
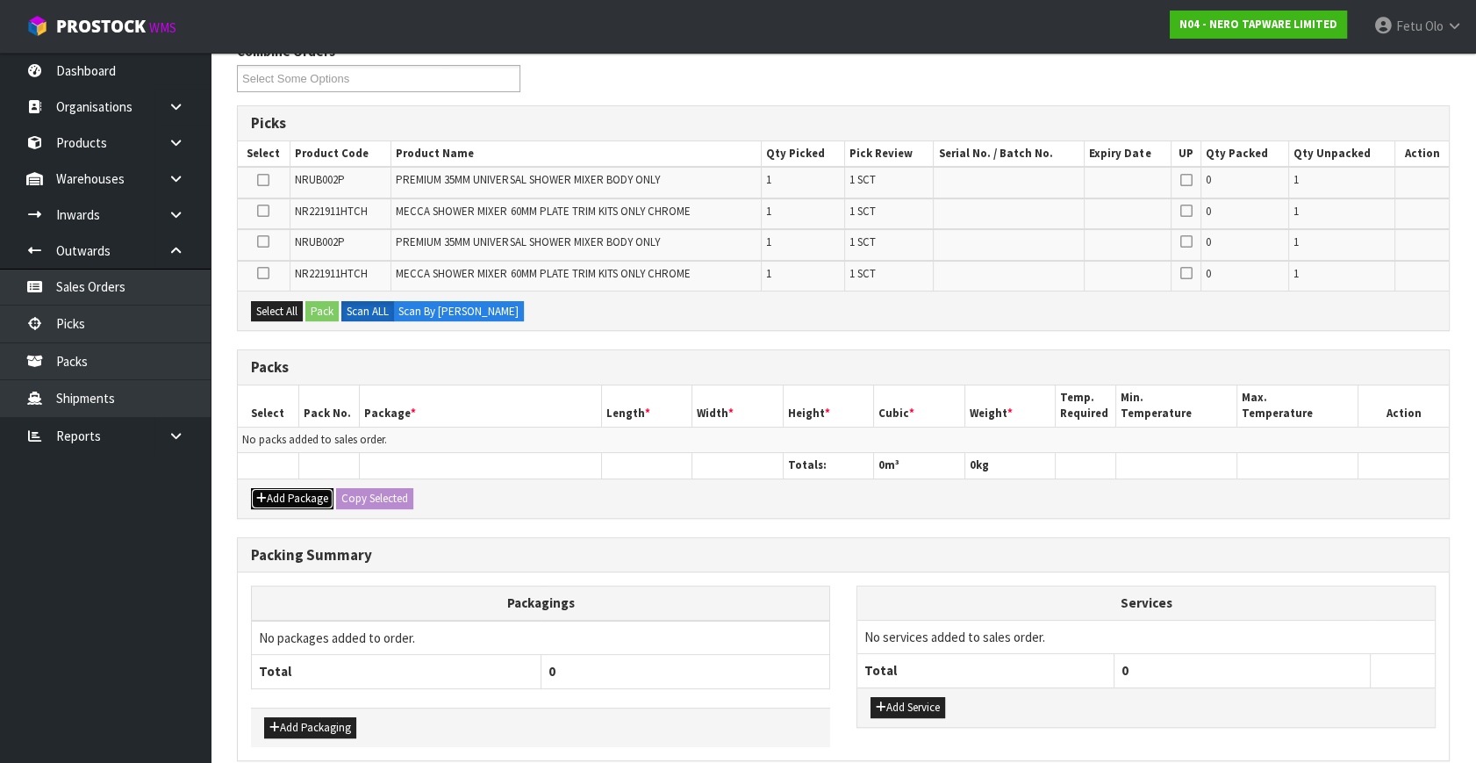
click at [272, 488] on button "Add Package" at bounding box center [292, 498] width 83 height 21
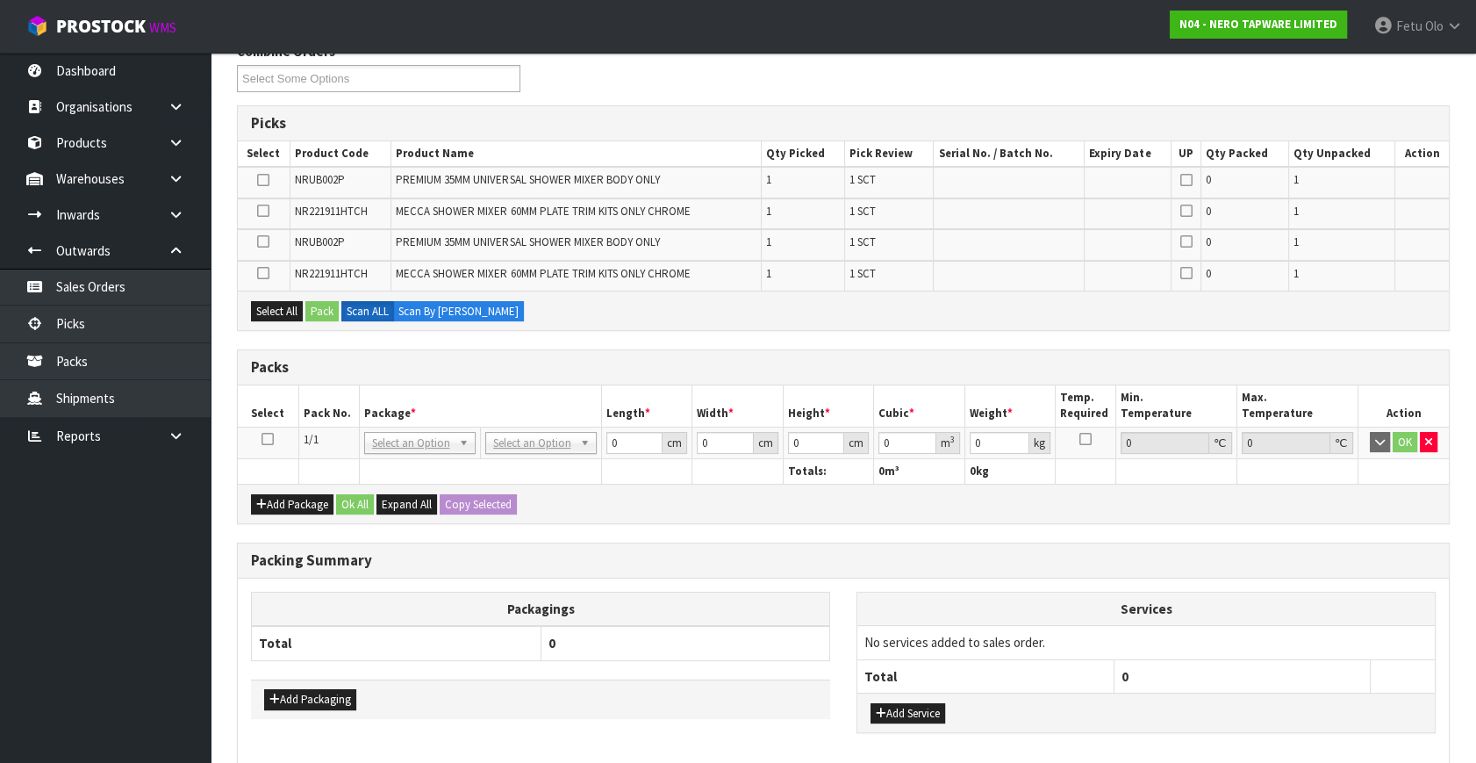
click at [266, 439] on icon at bounding box center [268, 439] width 12 height 1
click at [320, 415] on th "Pack No." at bounding box center [328, 405] width 61 height 41
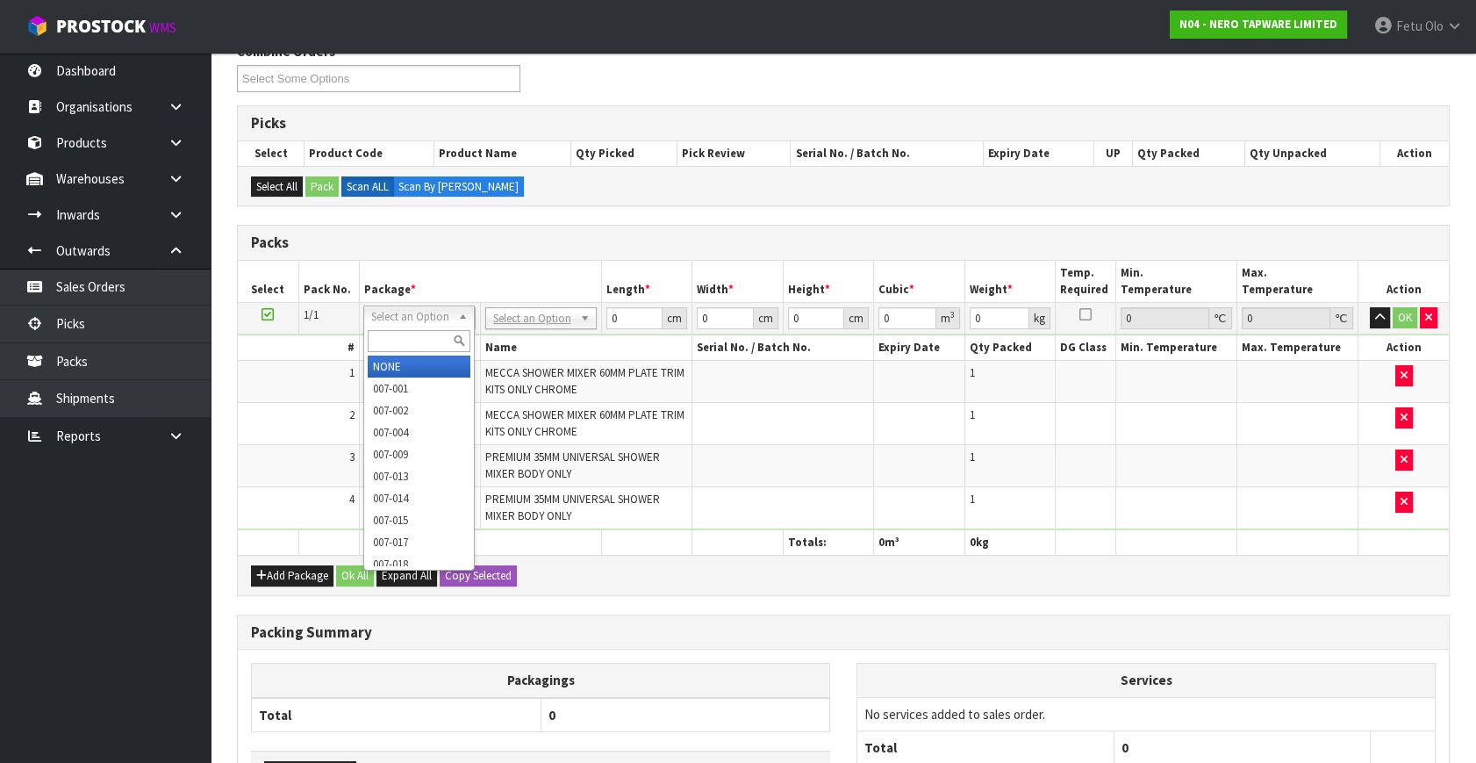
drag, startPoint x: 408, startPoint y: 317, endPoint x: 406, endPoint y: 330, distance: 13.3
click at [403, 336] on input "text" at bounding box center [419, 341] width 103 height 22
type input "011"
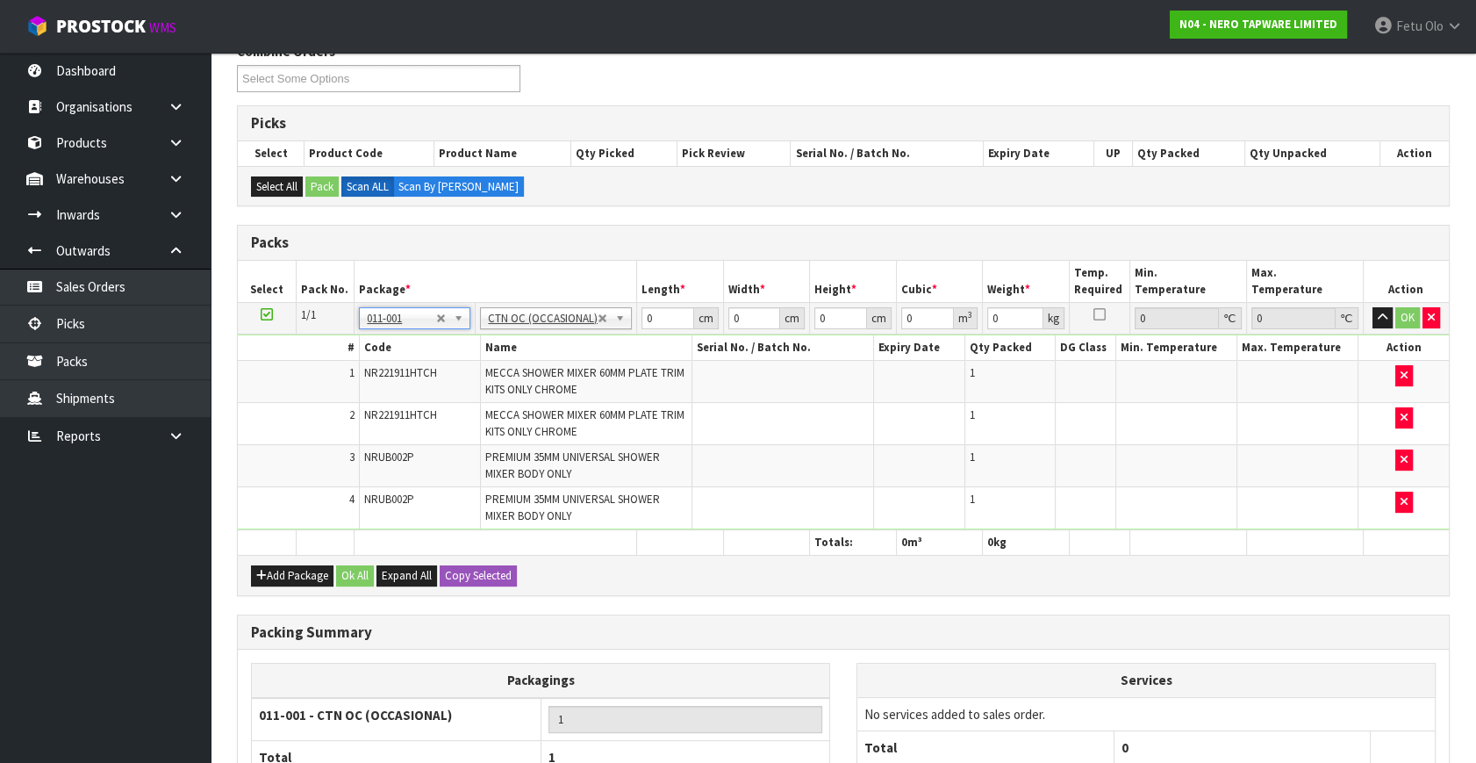
type input "2"
drag, startPoint x: 659, startPoint y: 315, endPoint x: 473, endPoint y: 394, distance: 202.1
click at [473, 394] on tbody "1/1 NONE 007-001 007-002 007-004 007-009 007-013 007-014 007-015 007-017 007-01…" at bounding box center [843, 416] width 1211 height 227
type input "28"
type input "17"
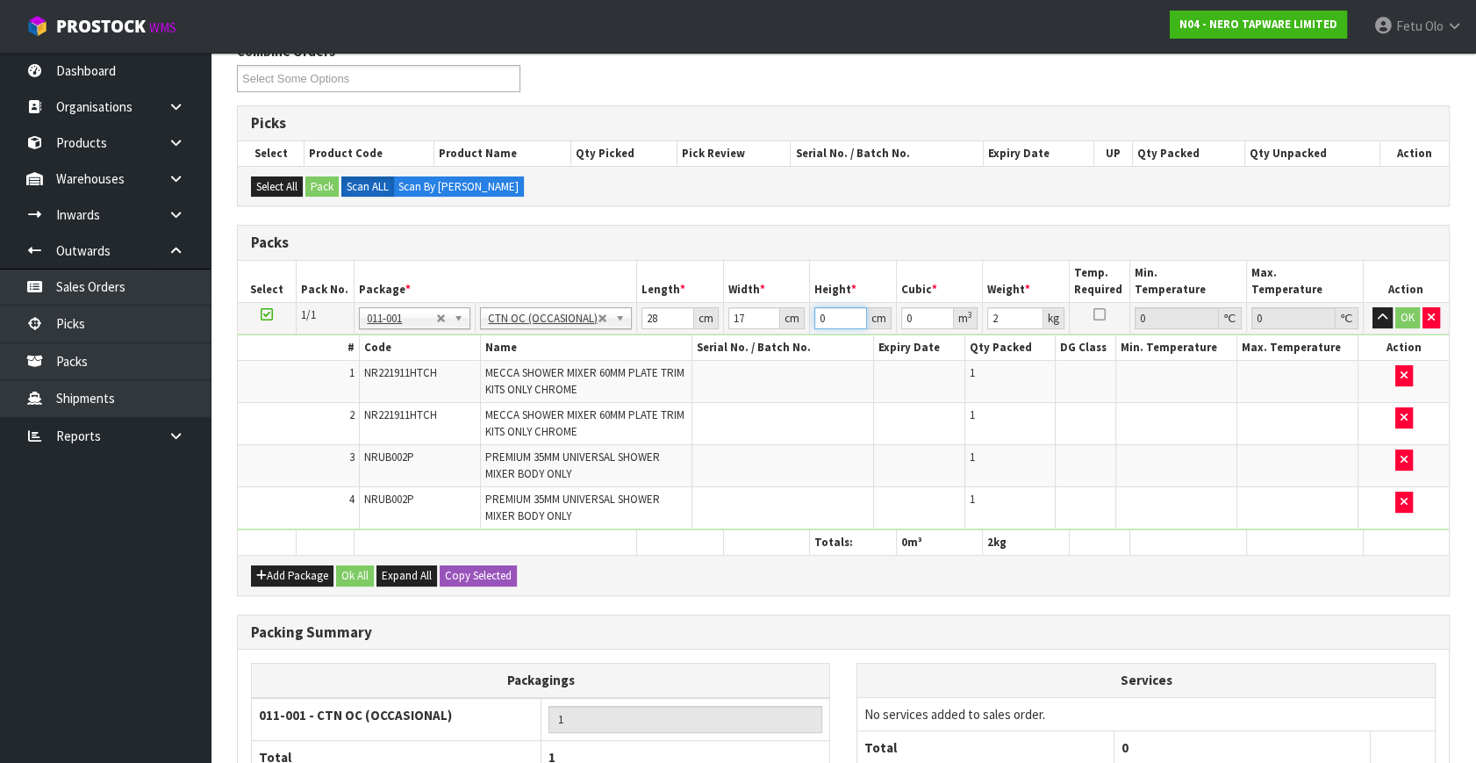
type input "2"
type input "0.000952"
type input "22"
type input "0.010472"
type input "22"
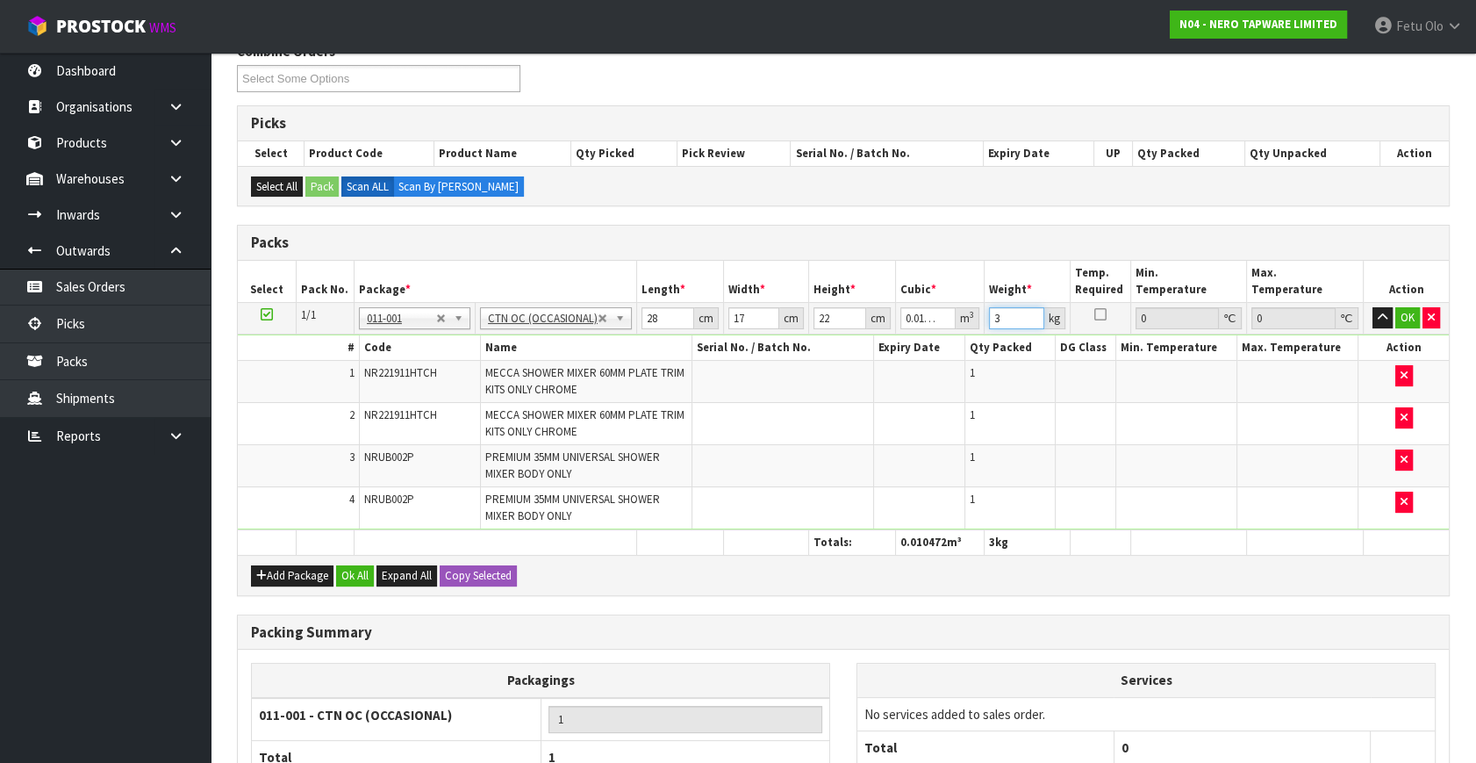
type input "3"
click button "OK" at bounding box center [1408, 317] width 25 height 21
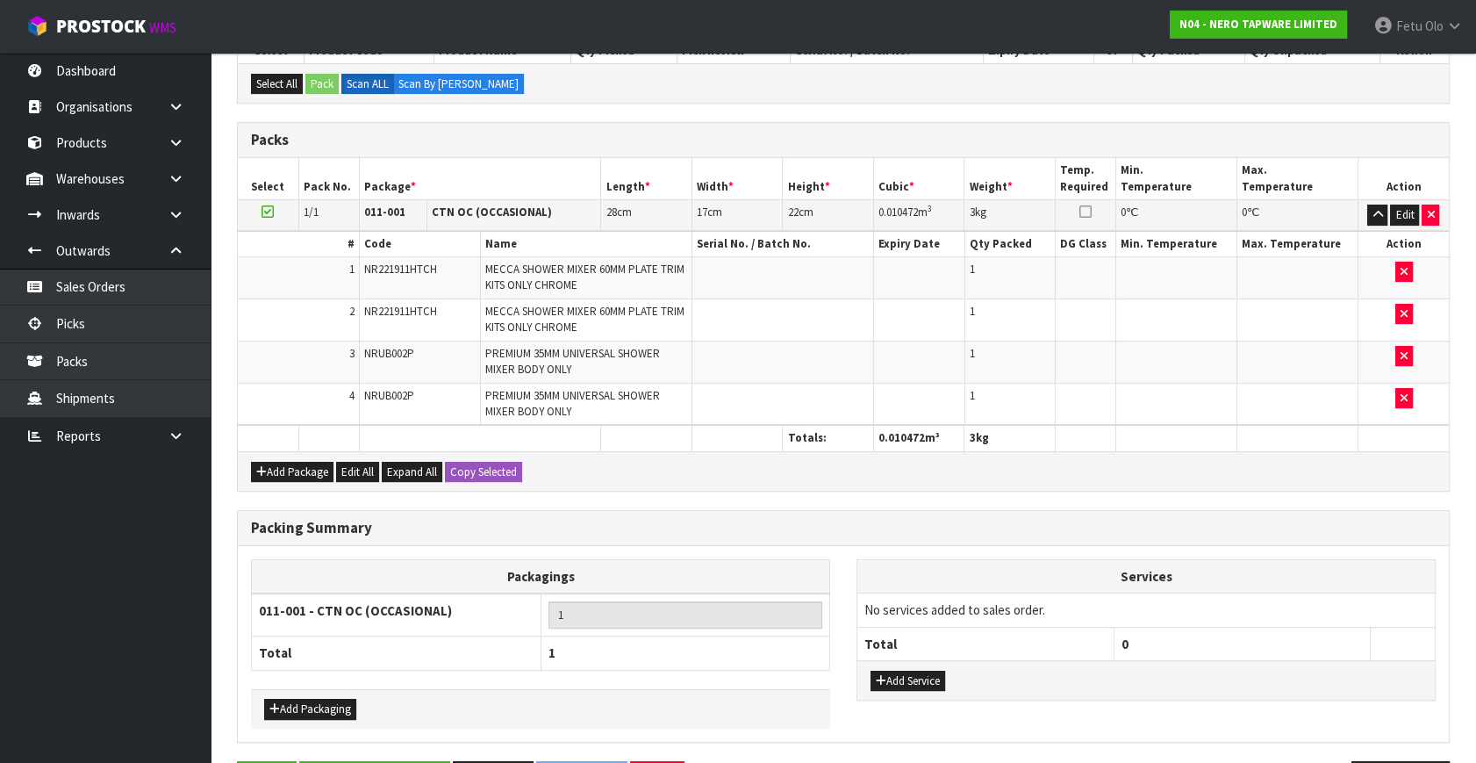
scroll to position [398, 0]
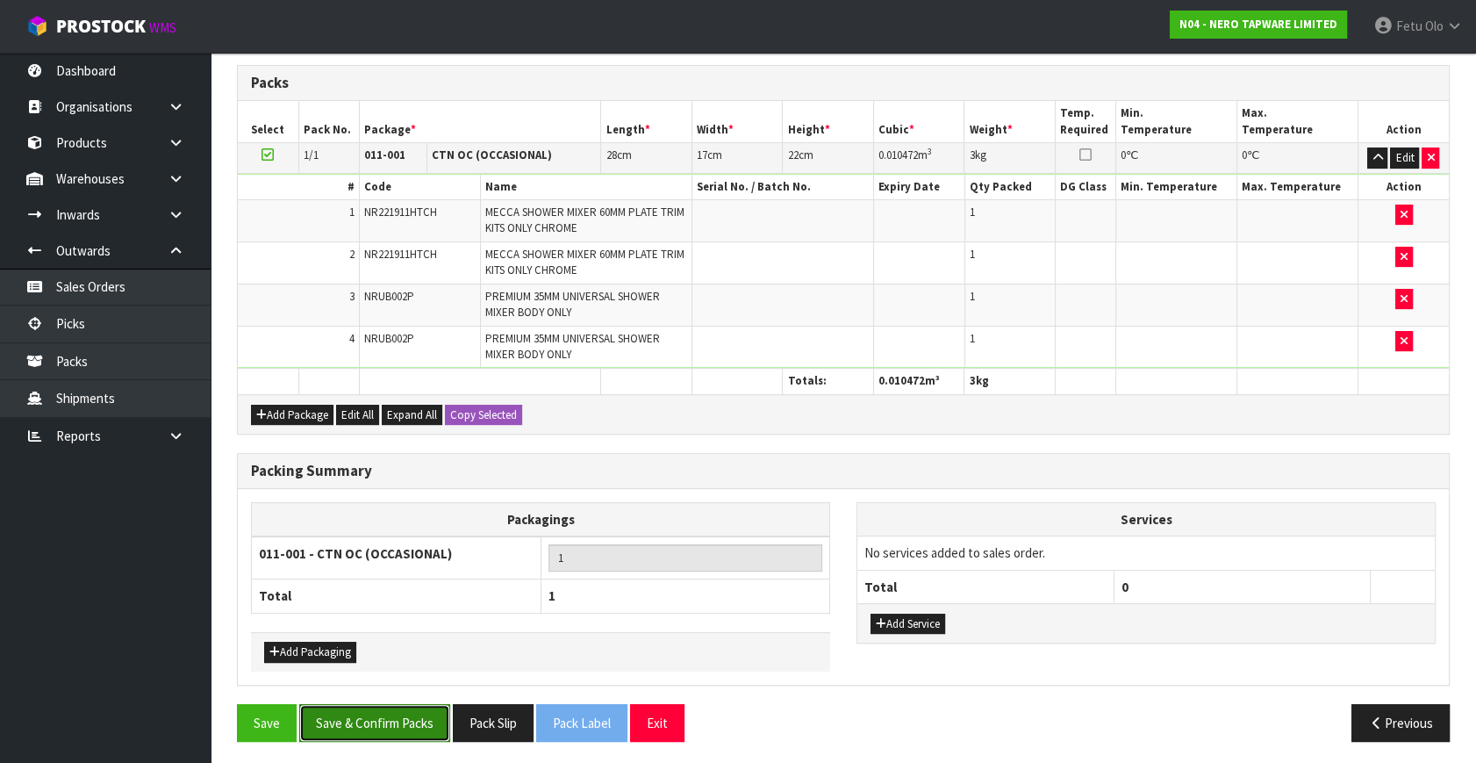
click at [406, 721] on button "Save & Confirm Packs" at bounding box center [374, 723] width 151 height 38
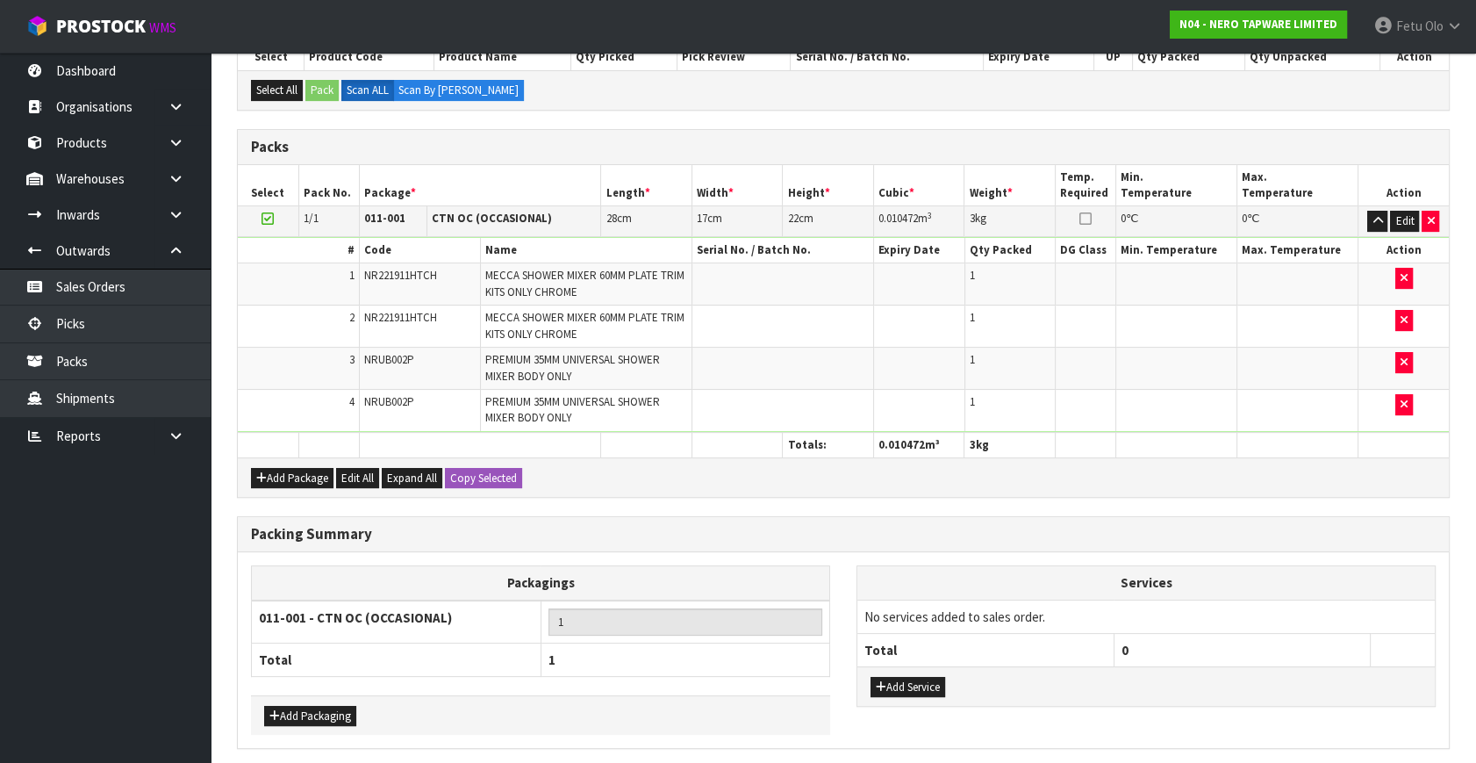
scroll to position [0, 0]
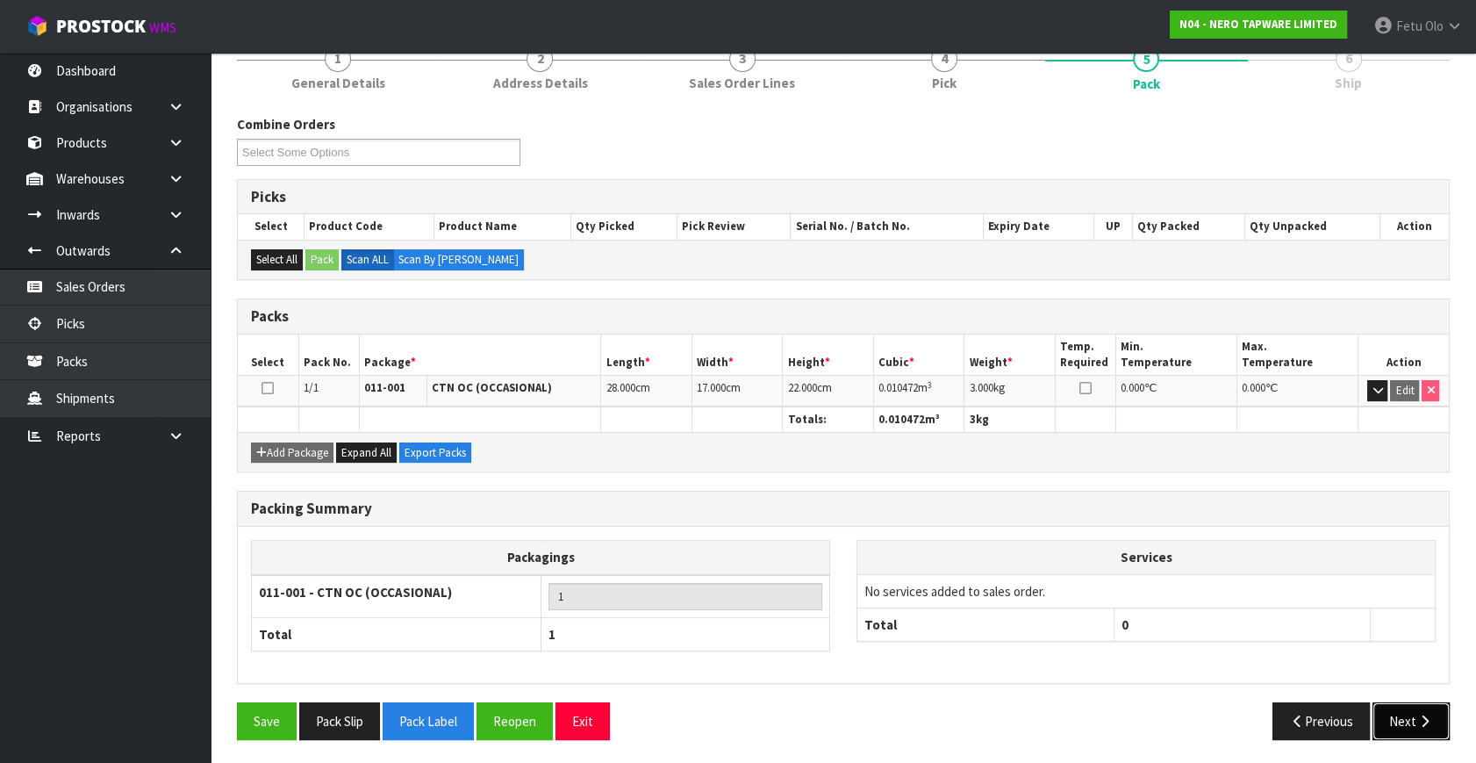
click at [1422, 718] on icon "button" at bounding box center [1425, 720] width 17 height 13
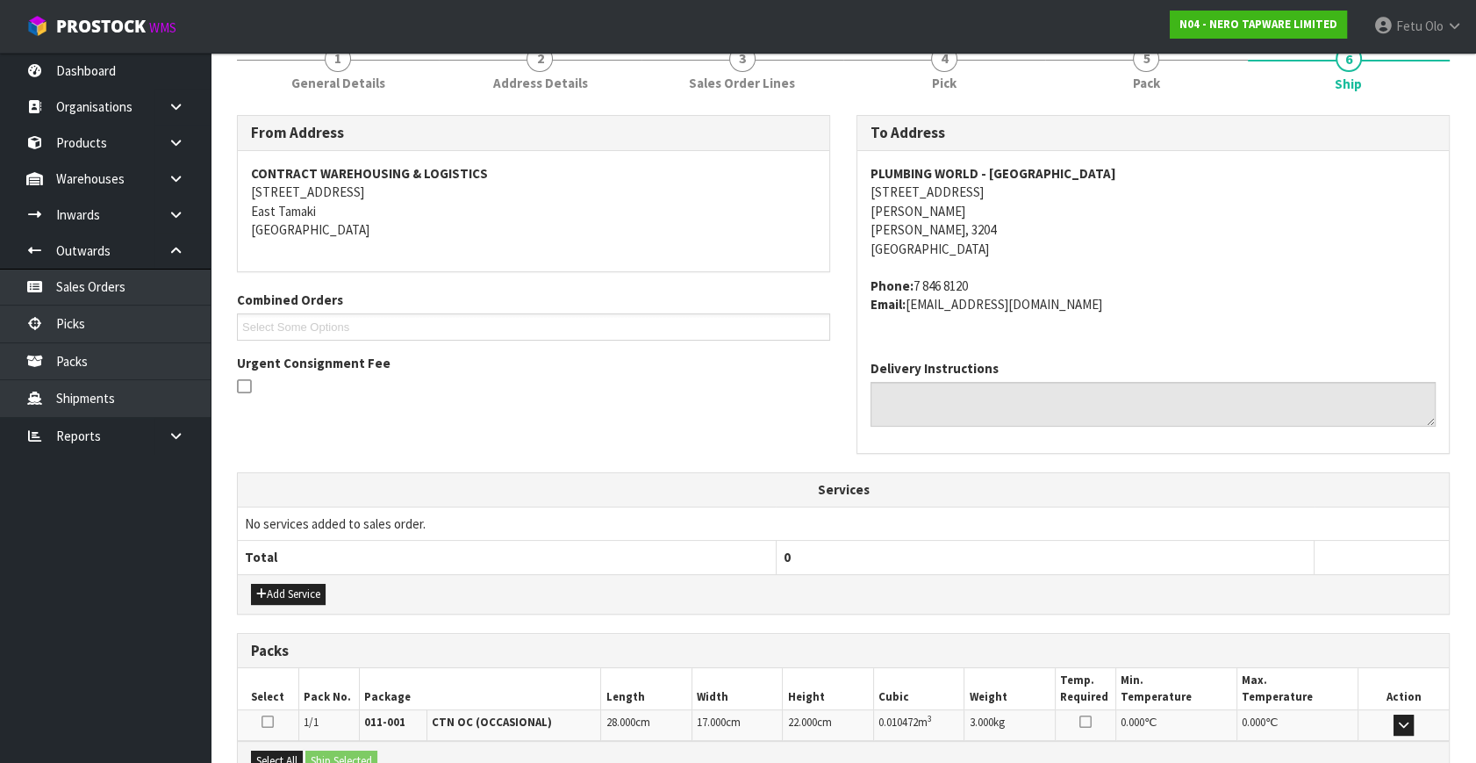
scroll to position [432, 0]
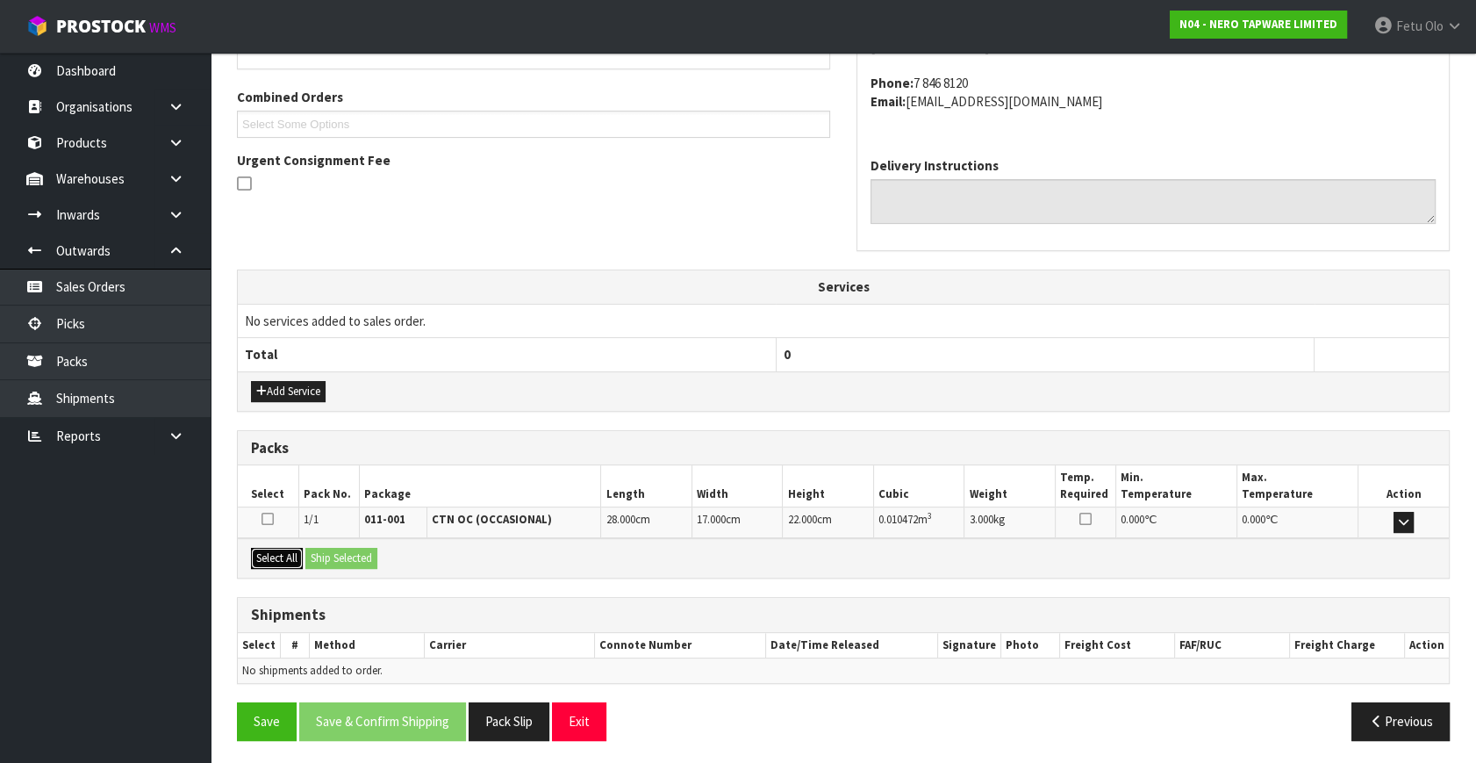
drag, startPoint x: 282, startPoint y: 547, endPoint x: 305, endPoint y: 550, distance: 24.0
click at [288, 548] on button "Select All" at bounding box center [277, 558] width 52 height 21
click at [342, 554] on button "Ship Selected" at bounding box center [341, 558] width 72 height 21
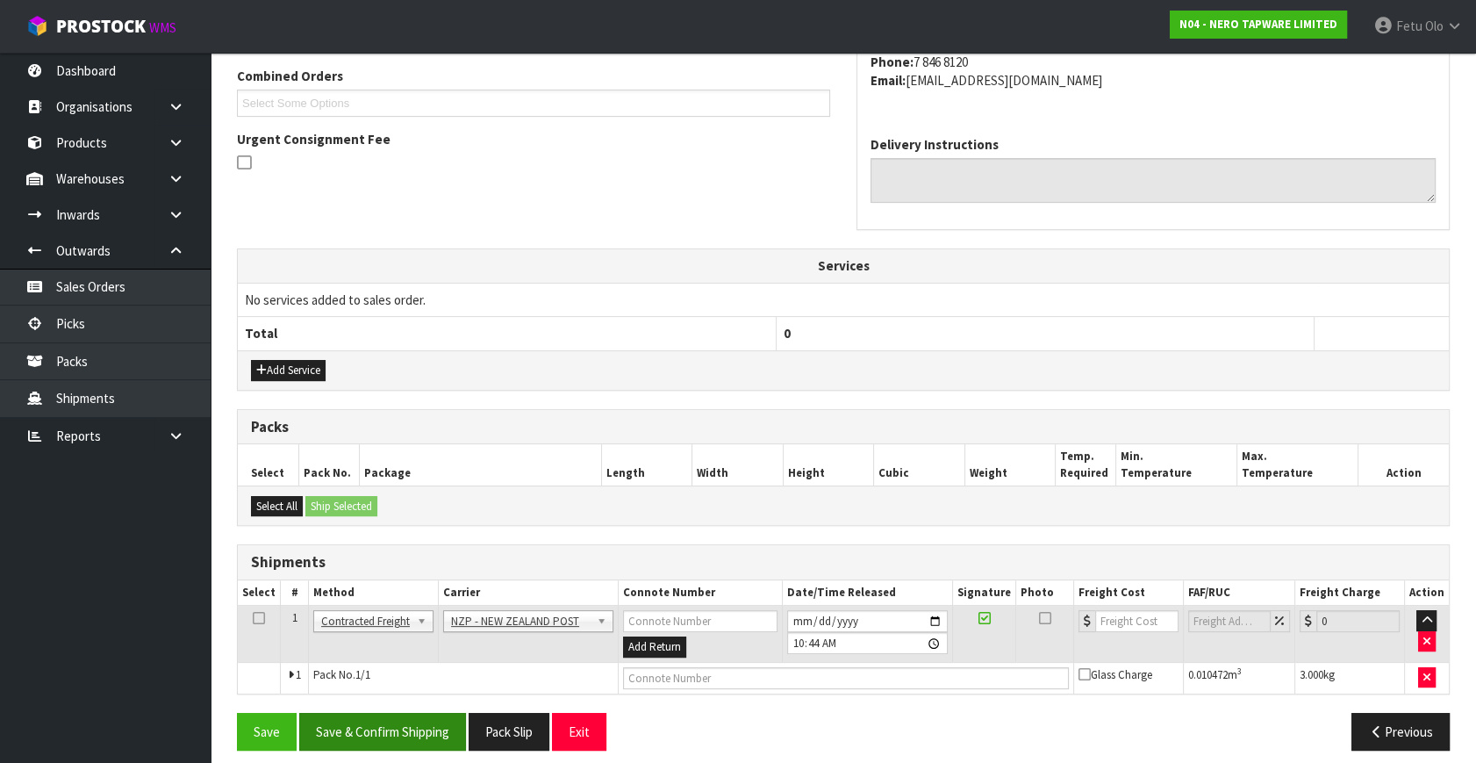
scroll to position [463, 0]
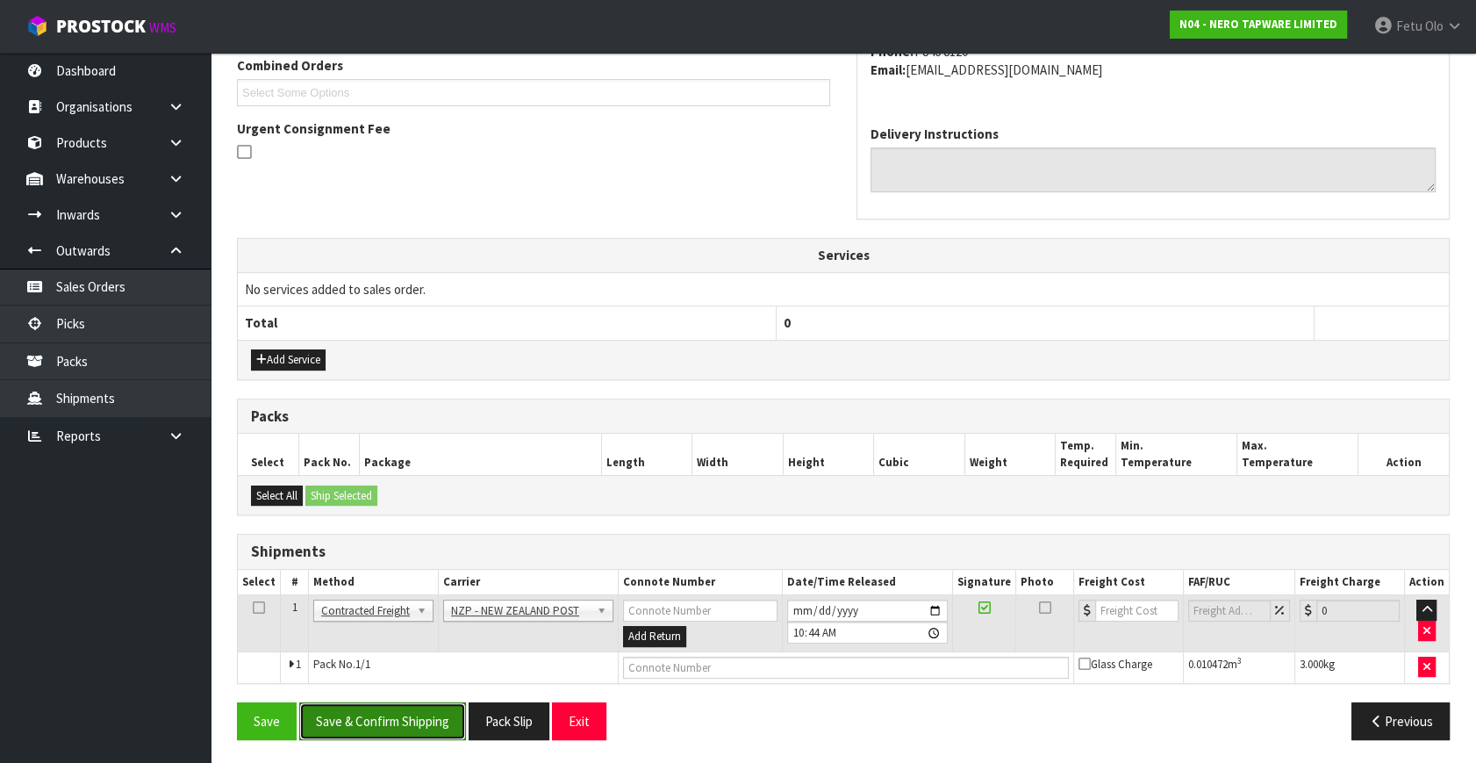
click at [398, 717] on button "Save & Confirm Shipping" at bounding box center [382, 721] width 167 height 38
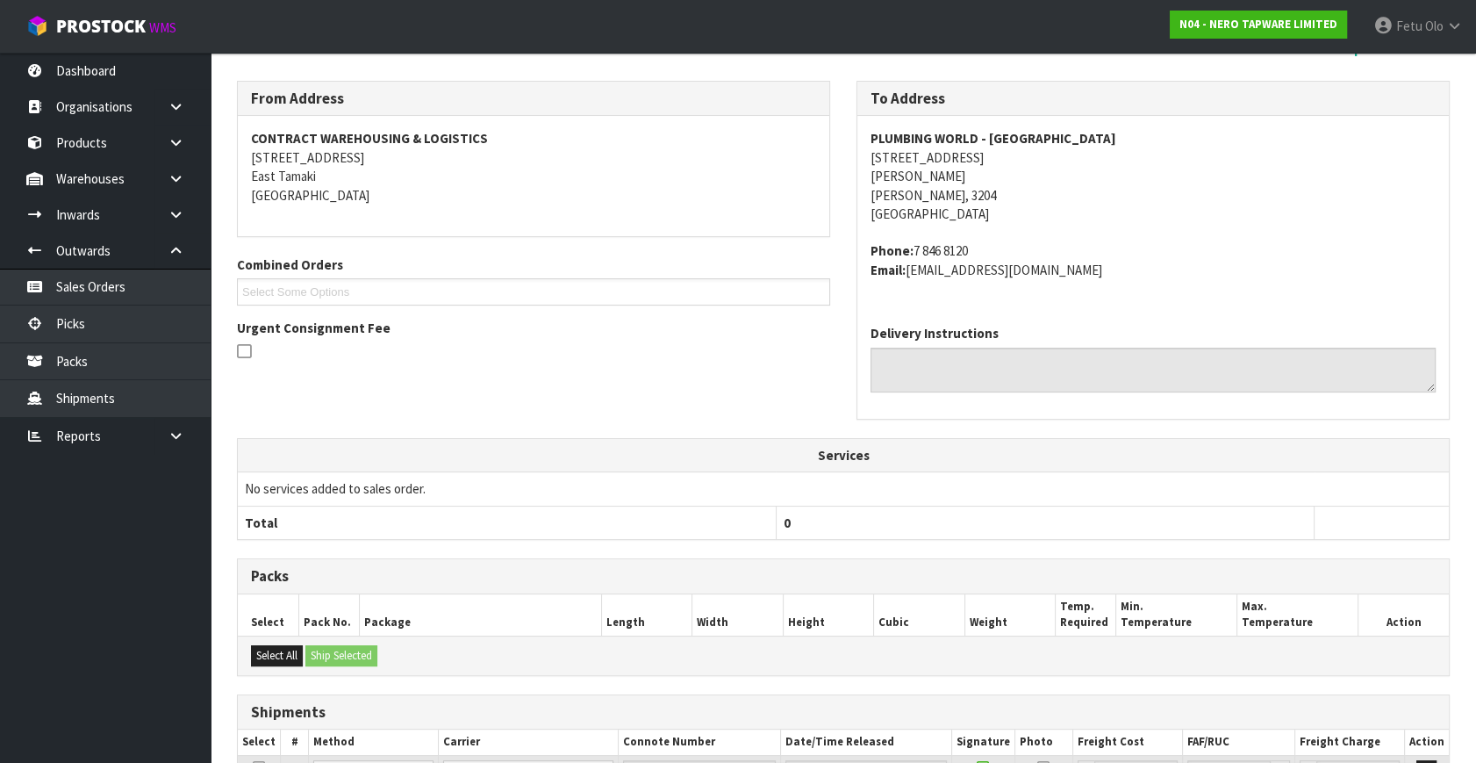
scroll to position [439, 0]
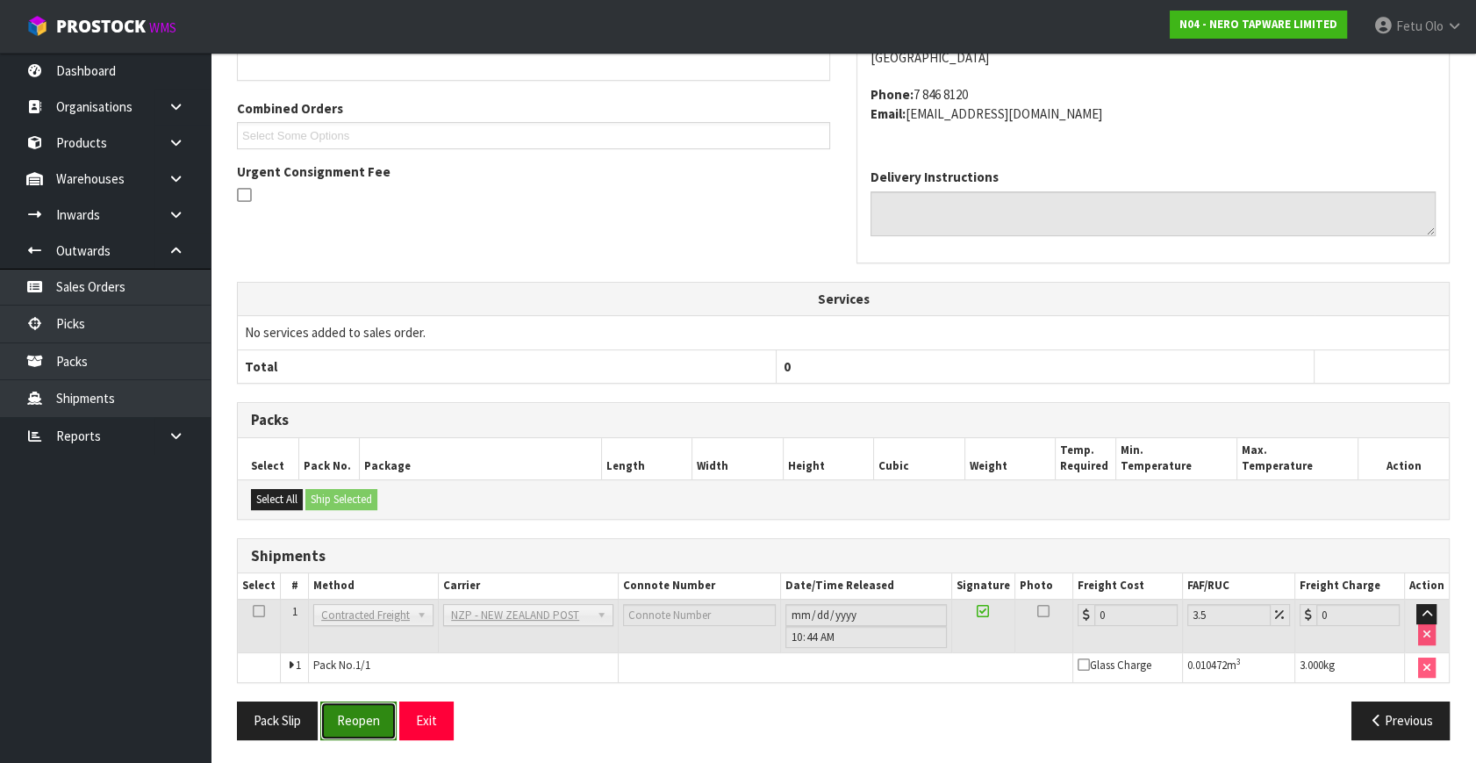
click at [377, 728] on button "Reopen" at bounding box center [358, 720] width 76 height 38
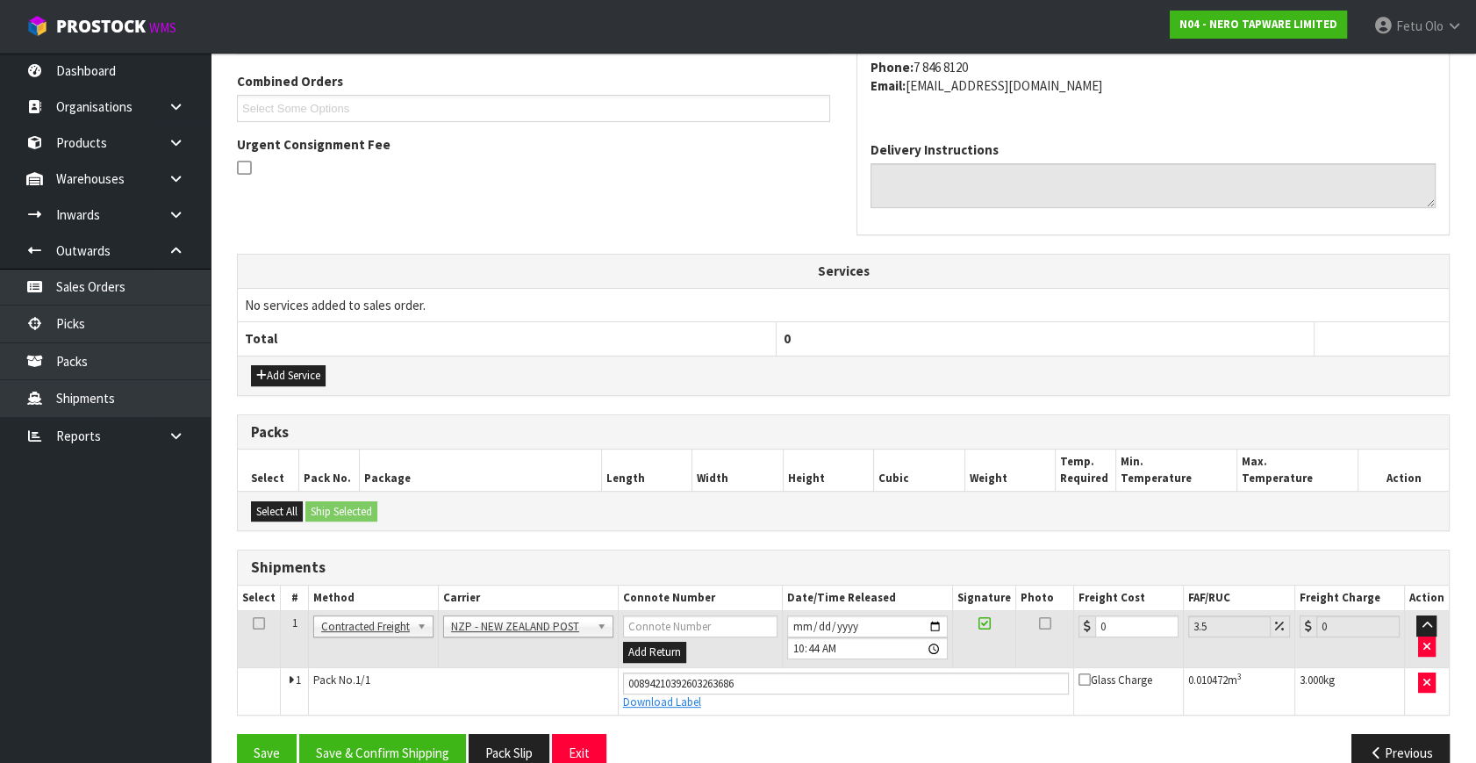
scroll to position [480, 0]
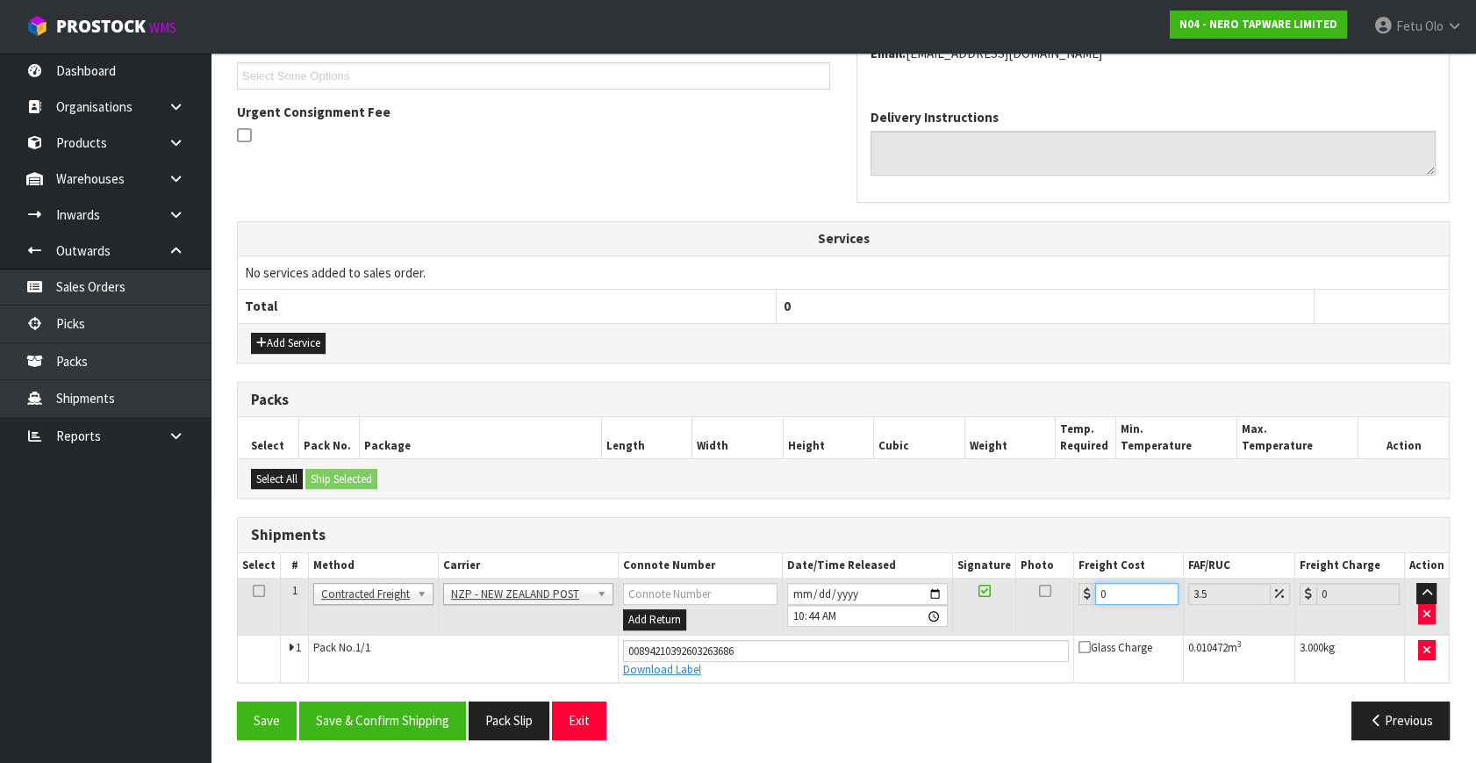
drag, startPoint x: 1123, startPoint y: 592, endPoint x: 868, endPoint y: 623, distance: 257.4
click at [868, 623] on tr "1 Client Local Pickup Customer Local Pickup Company Freight Contracted Freight …" at bounding box center [843, 606] width 1211 height 57
type input "7"
type input "7.24"
type input "7.3"
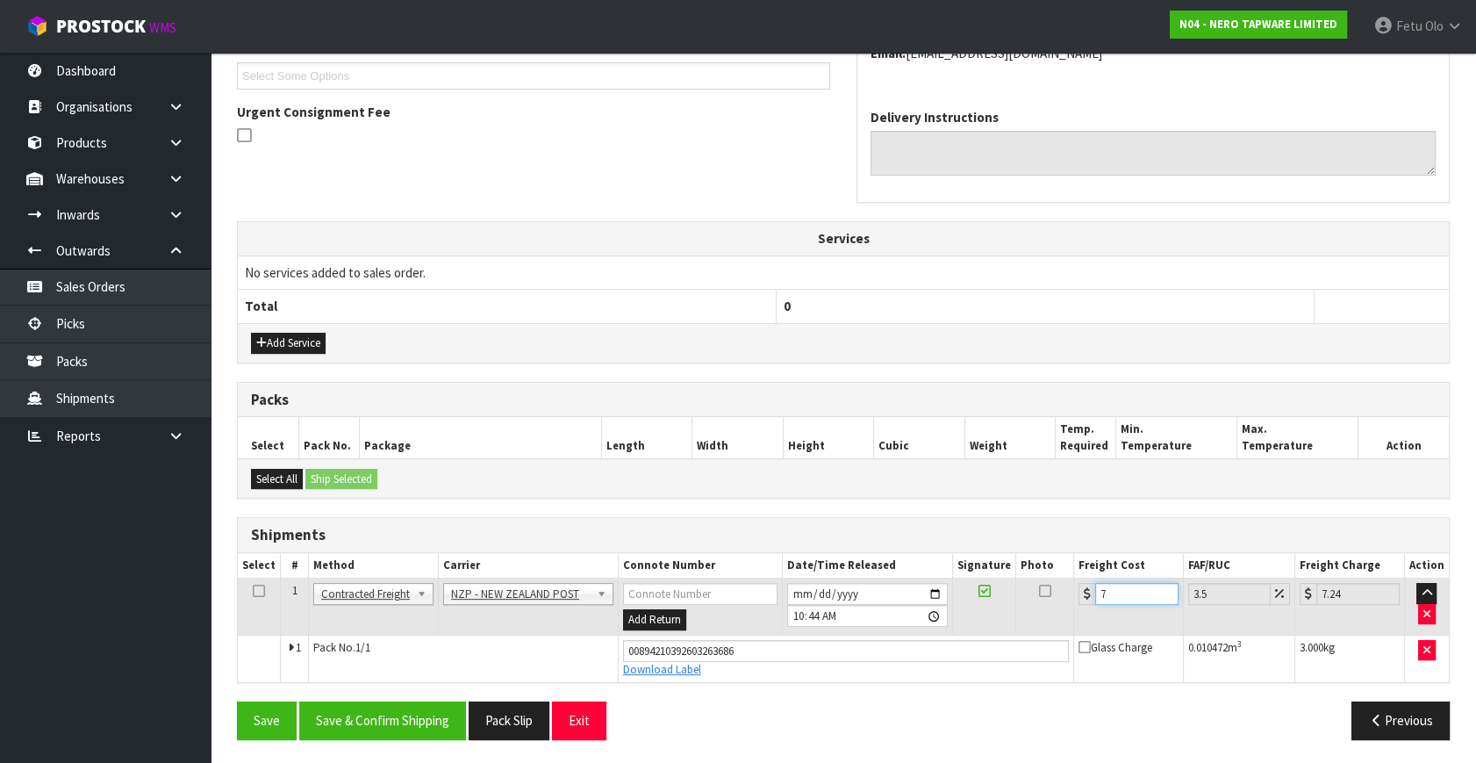
type input "7.56"
type input "7.31"
type input "7.57"
type input "7.31"
click at [394, 717] on button "Save & Confirm Shipping" at bounding box center [382, 720] width 167 height 38
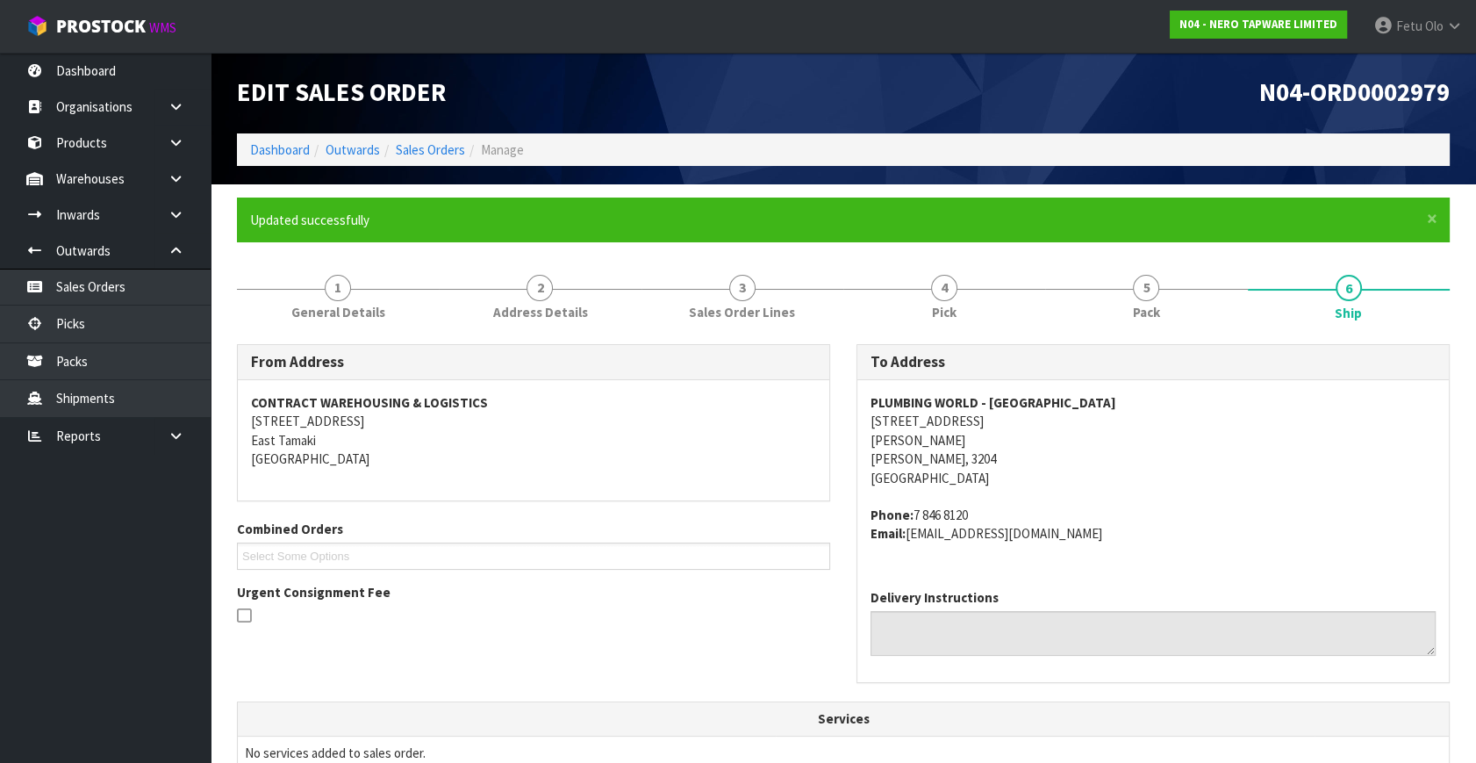
scroll to position [432, 0]
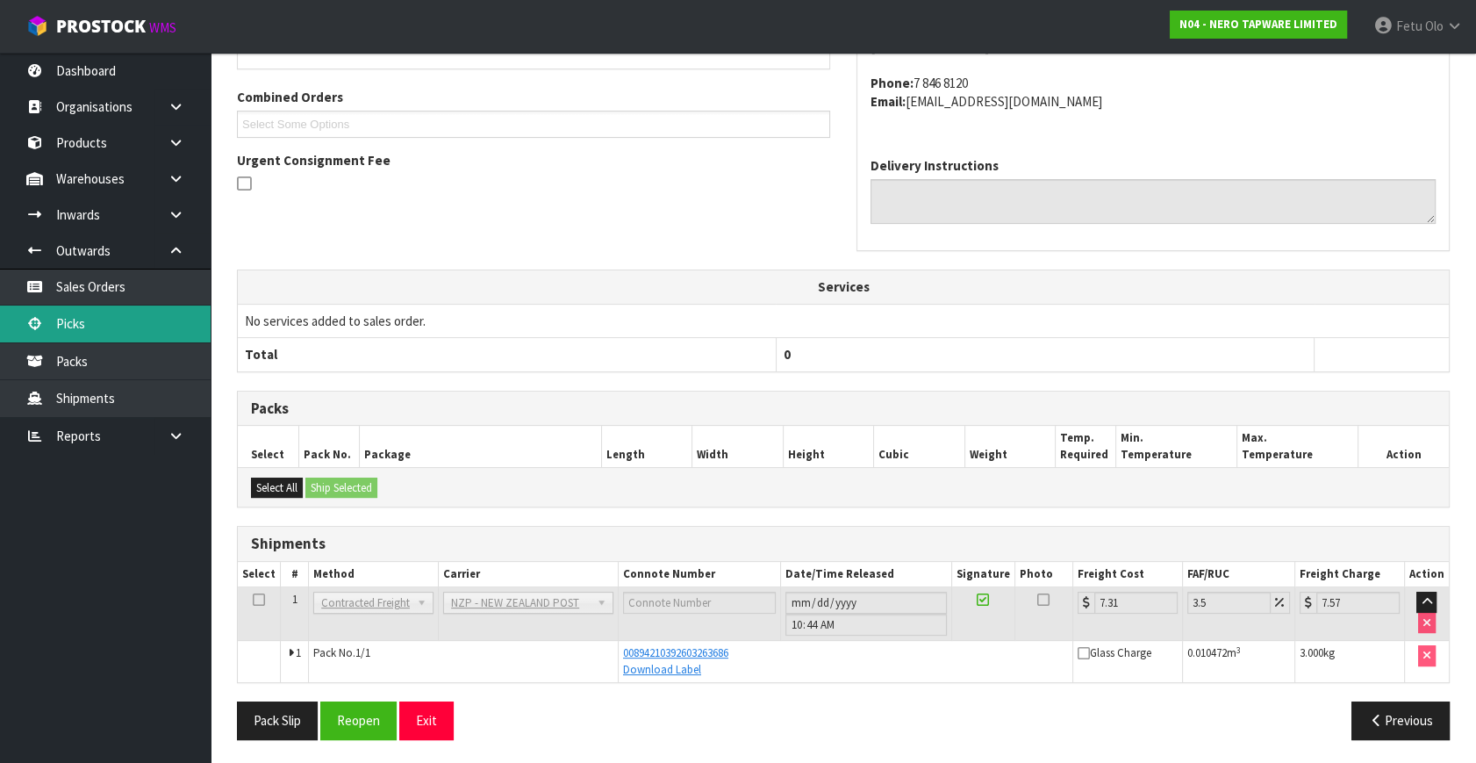
click at [93, 326] on link "Picks" at bounding box center [105, 323] width 211 height 36
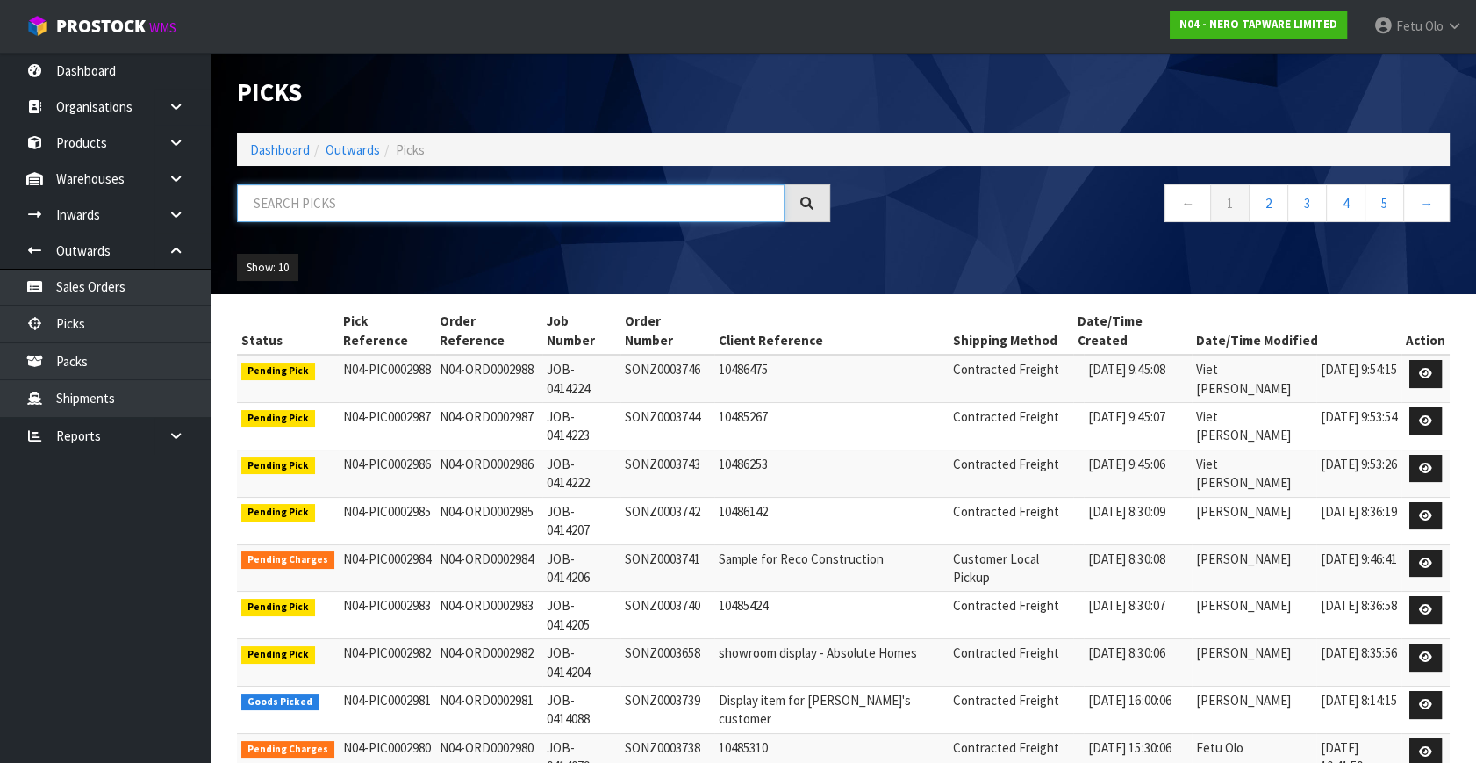
click at [355, 201] on input "text" at bounding box center [511, 203] width 548 height 38
type input "0002976"
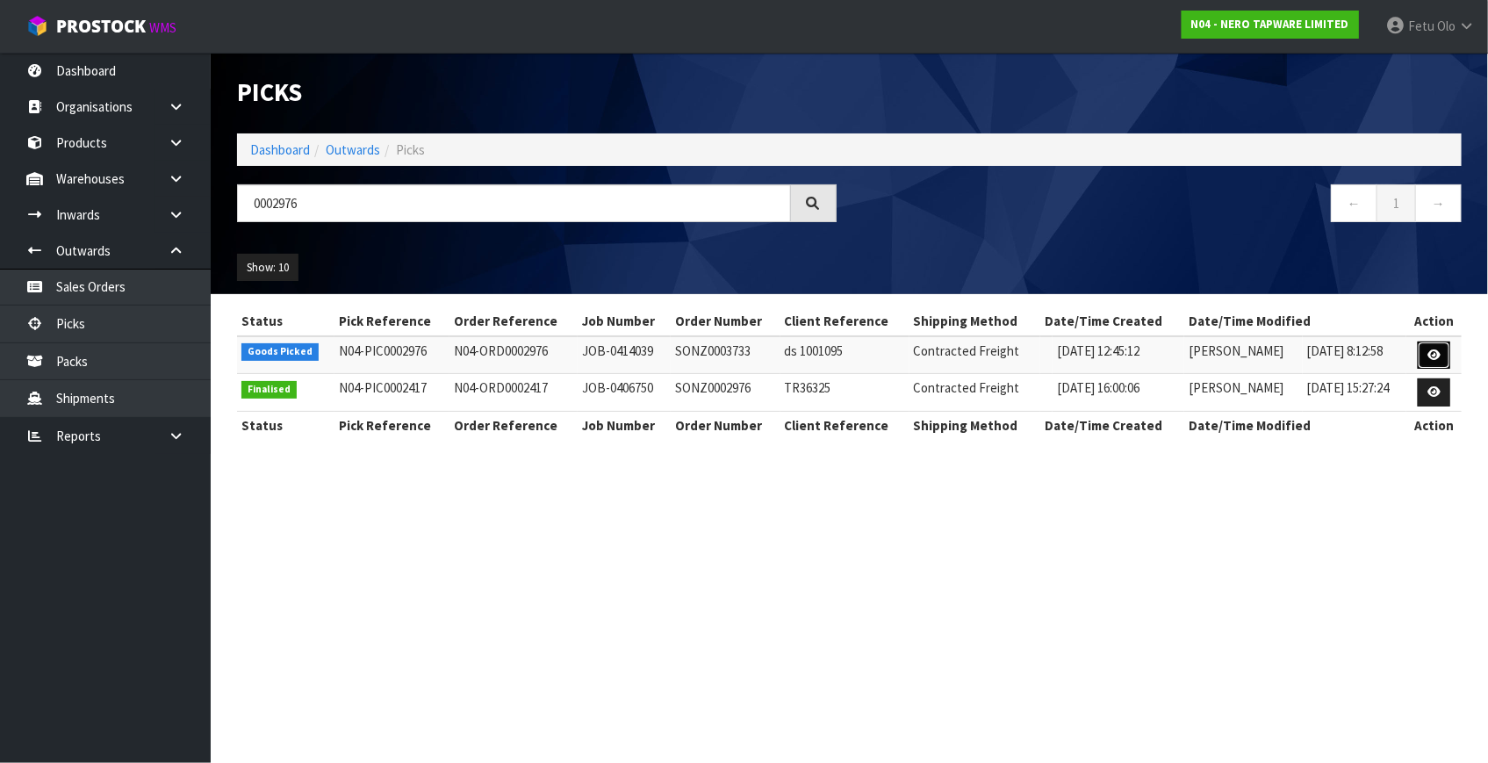
click at [1434, 354] on icon at bounding box center [1433, 354] width 13 height 11
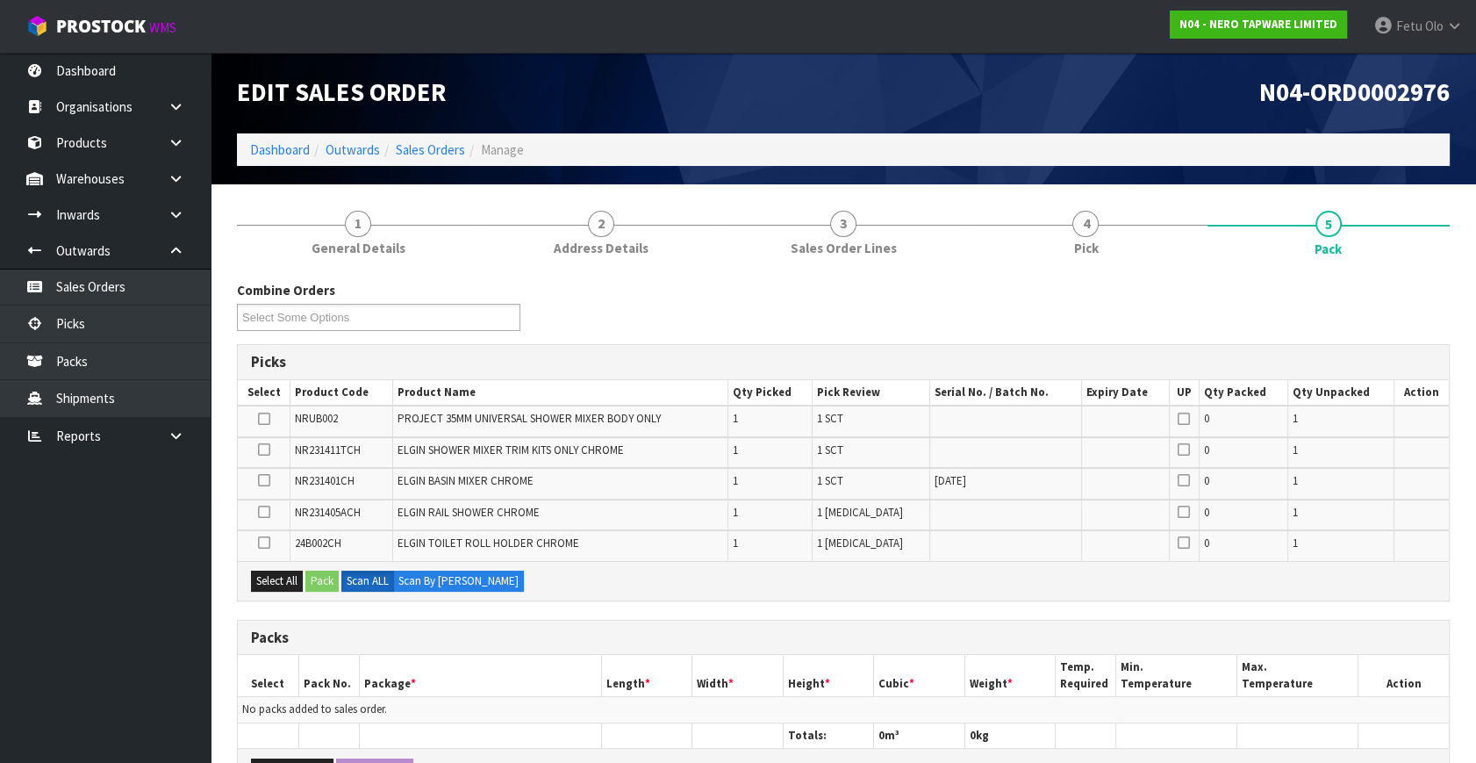
scroll to position [159, 0]
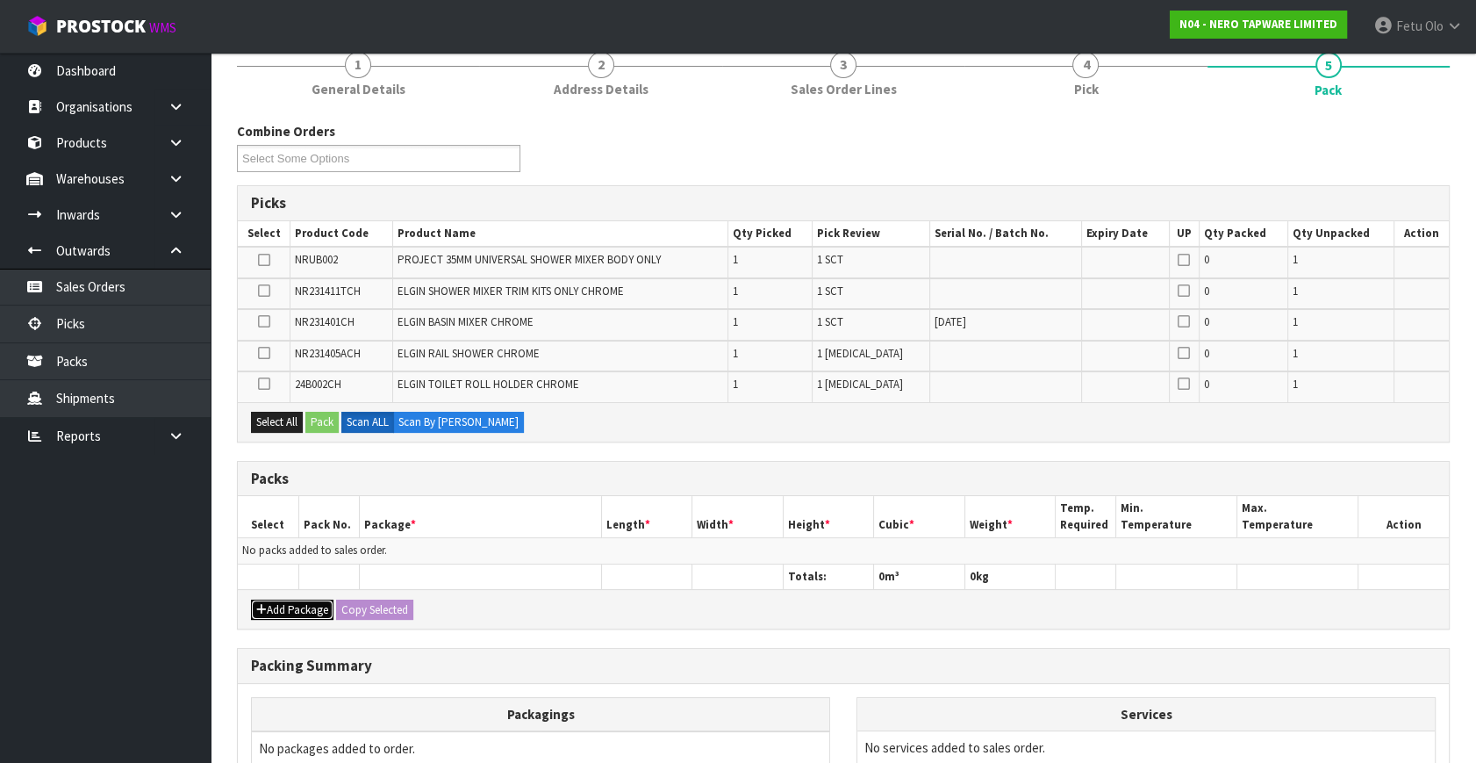
click at [267, 599] on button "Add Package" at bounding box center [292, 609] width 83 height 21
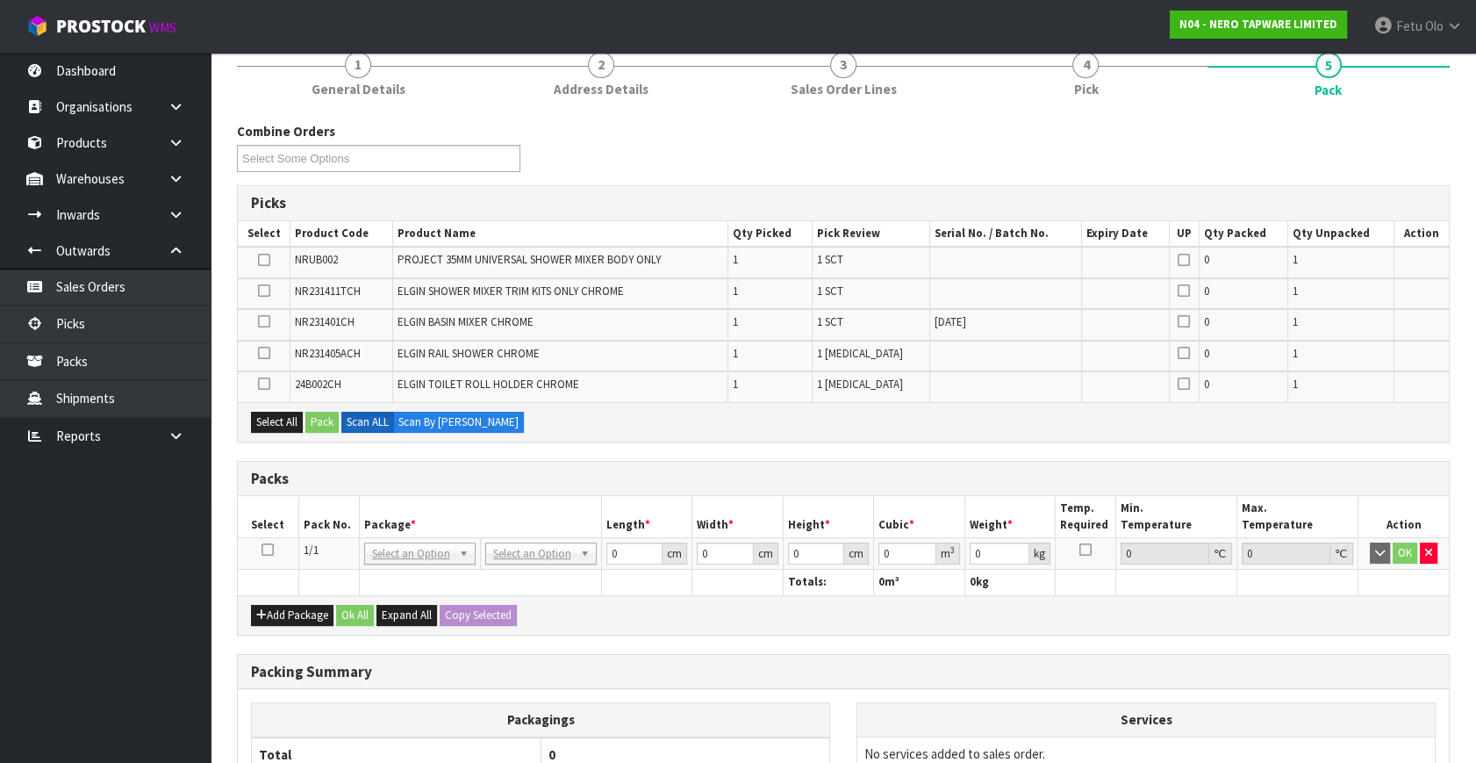
click at [269, 549] on icon at bounding box center [268, 549] width 12 height 1
click at [373, 513] on th "Package *" at bounding box center [480, 516] width 242 height 41
click at [145, 659] on ul "Dashboard Organisations Clients Consignees Carriers Products Categories Serial …" at bounding box center [105, 408] width 211 height 710
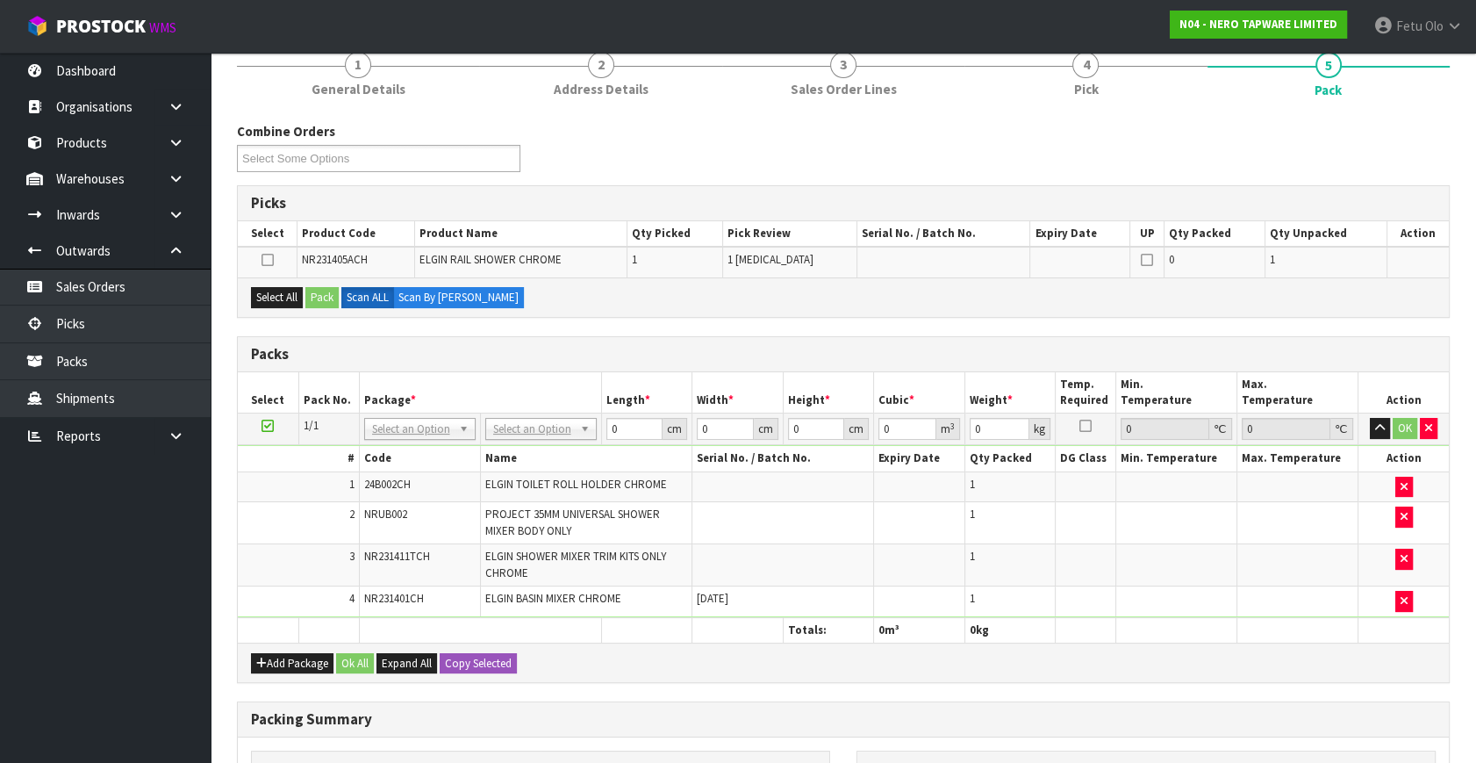
drag, startPoint x: 263, startPoint y: 425, endPoint x: 384, endPoint y: 429, distance: 121.2
click at [269, 426] on icon at bounding box center [268, 426] width 12 height 1
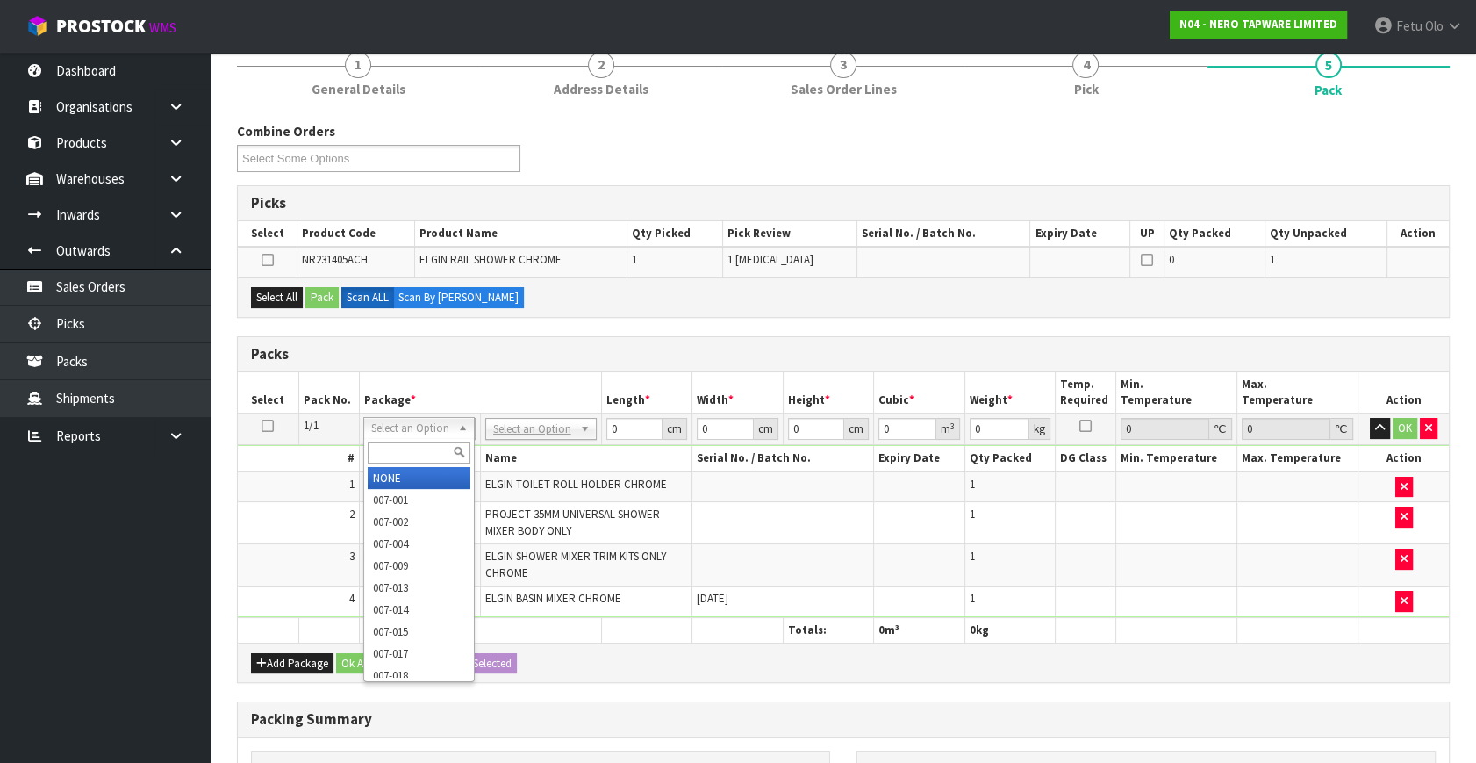
click at [408, 460] on input "text" at bounding box center [419, 452] width 103 height 22
type input "011"
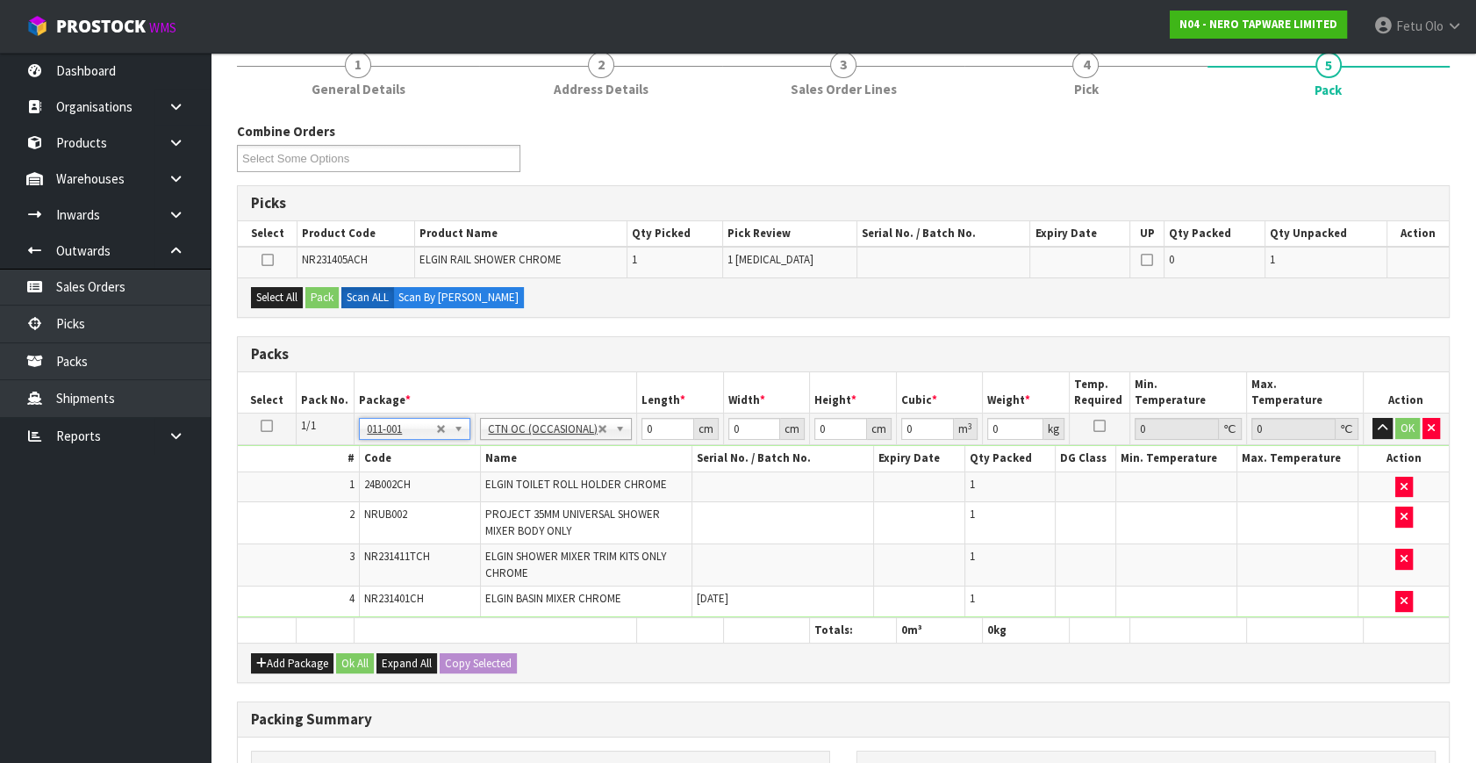
type input "3.1"
drag, startPoint x: 660, startPoint y: 431, endPoint x: 547, endPoint y: 468, distance: 119.1
click at [547, 467] on tbody "1/1 NONE 007-001 007-002 007-004 007-009 007-013 007-014 007-015 007-017 007-01…" at bounding box center [843, 515] width 1211 height 204
type input "51"
type input "29"
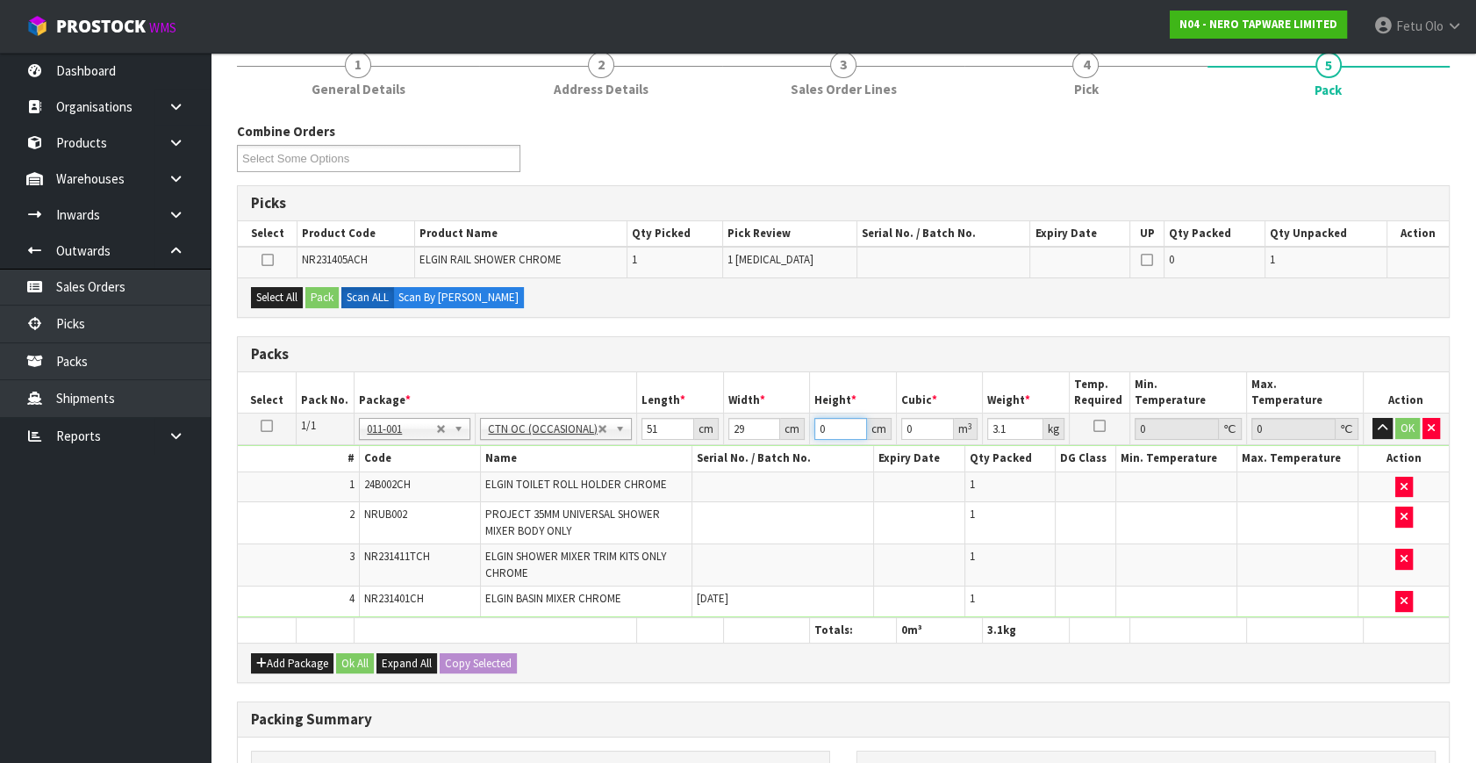
type input "1"
type input "0.001479"
type input "13"
type input "0.019227"
type input "13"
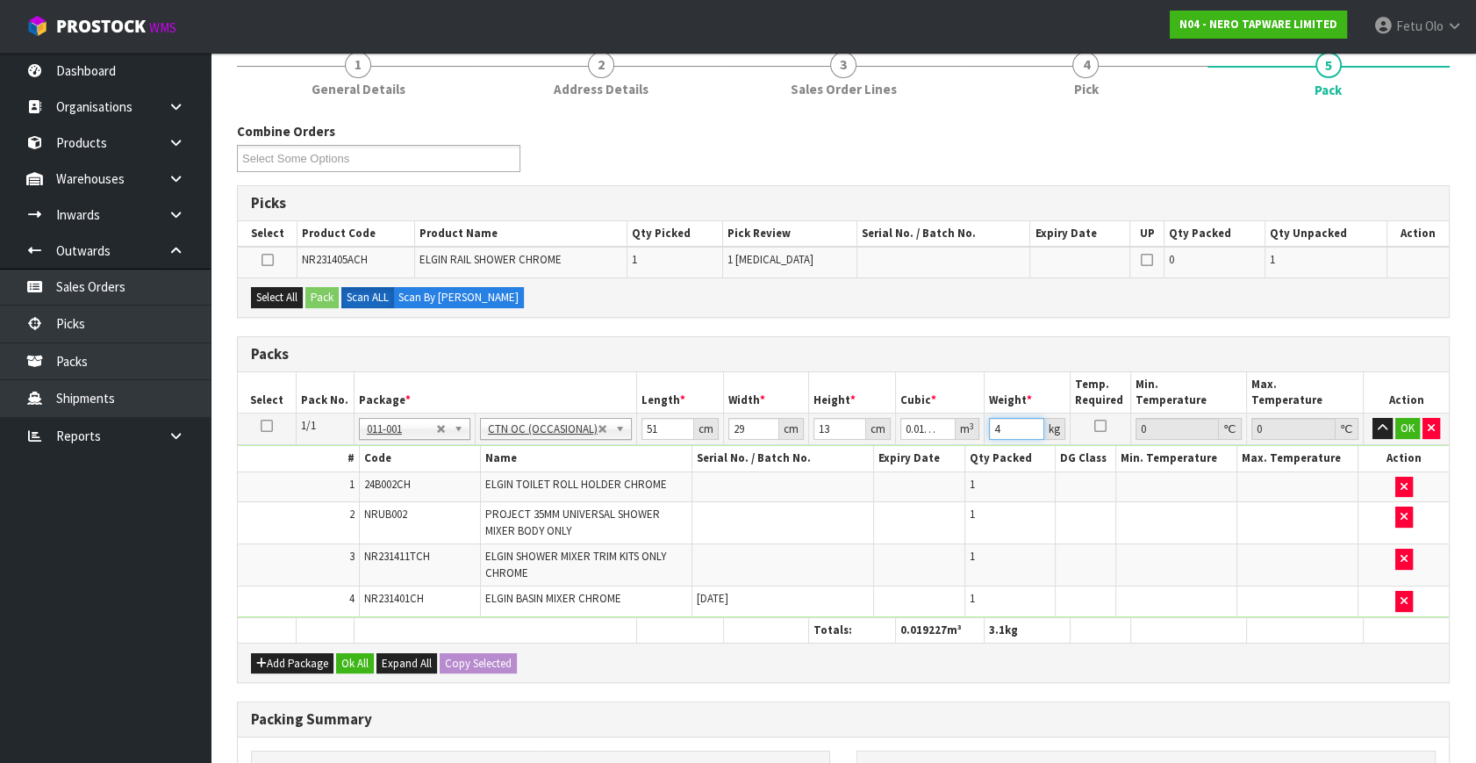
type input "4"
click button "OK" at bounding box center [1408, 428] width 25 height 21
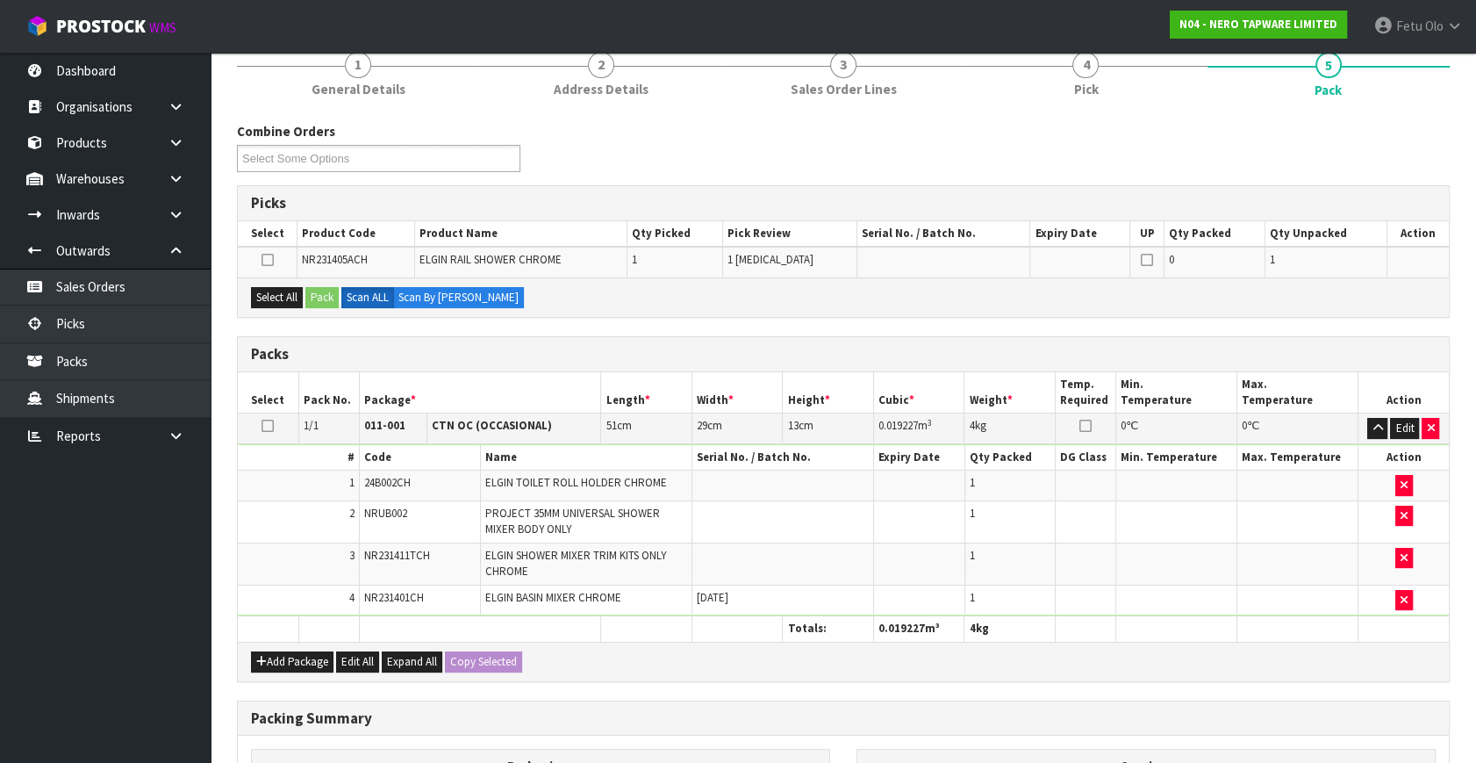
click at [555, 374] on th "Package *" at bounding box center [480, 392] width 242 height 41
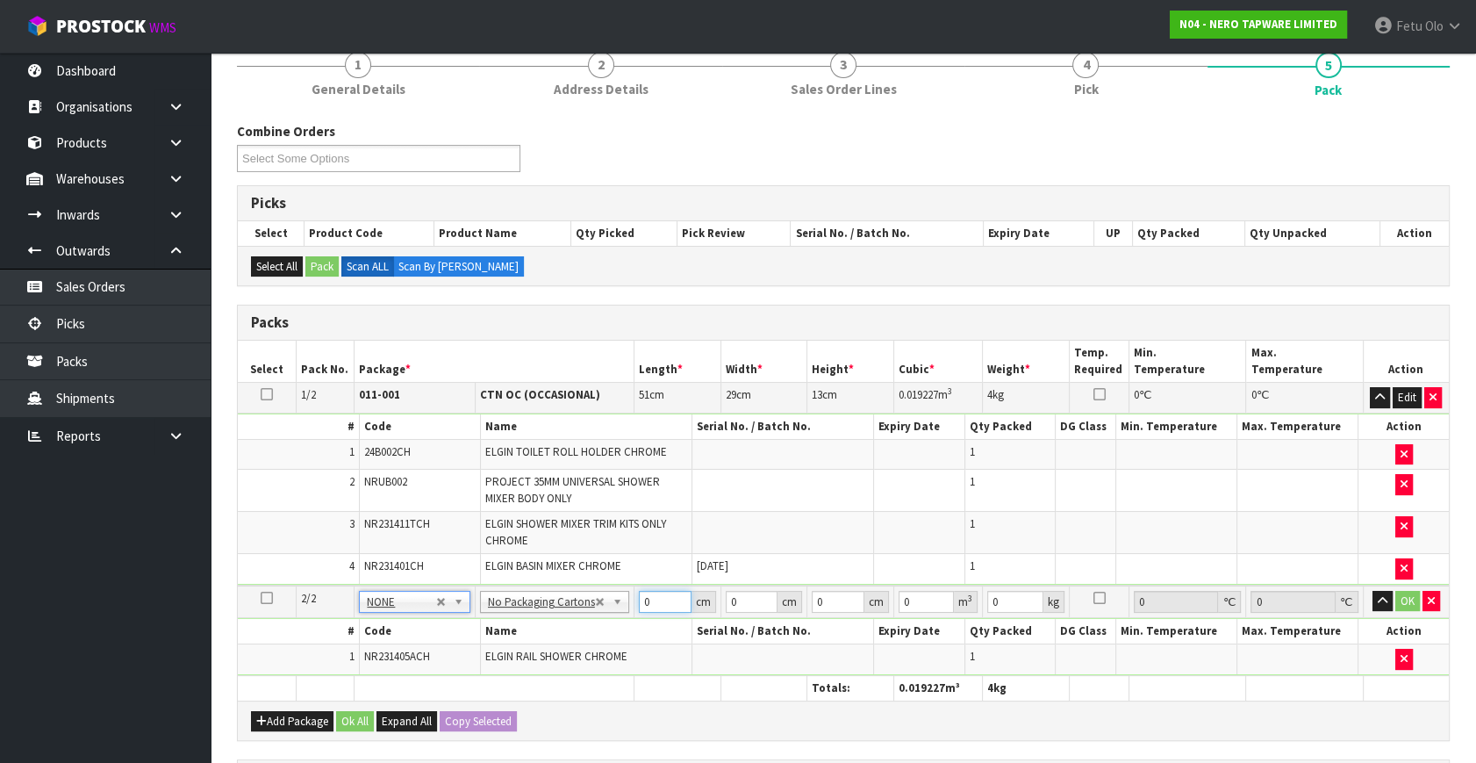
drag, startPoint x: 650, startPoint y: 603, endPoint x: 536, endPoint y: 650, distance: 122.4
click at [538, 648] on tbody "2/2 NONE 007-001 007-002 007-004 007-009 007-013 007-014 007-015 007-017 007-01…" at bounding box center [843, 630] width 1211 height 90
type input "93"
type input "16"
type input "1"
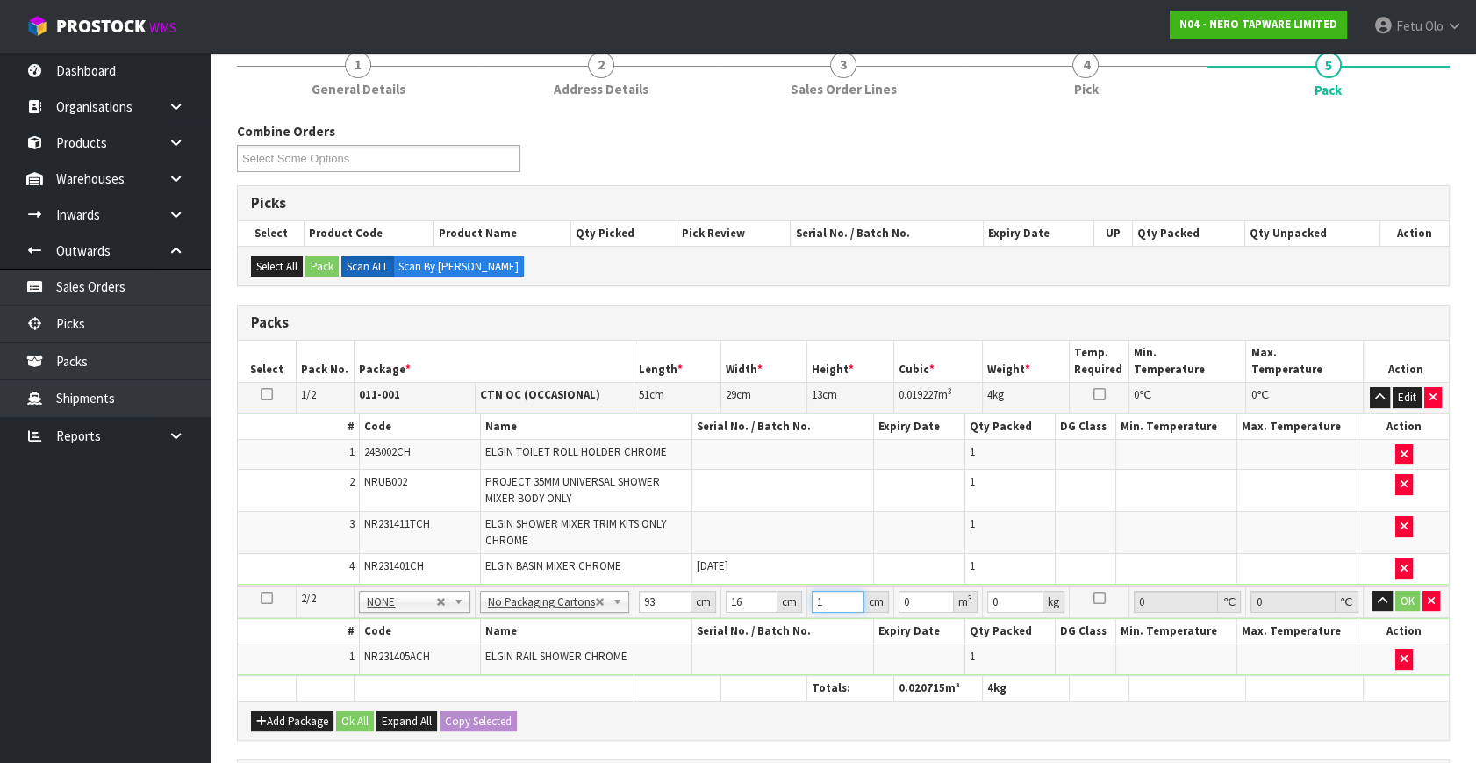
type input "0.001488"
type input "10"
type input "0.01488"
type input "10"
type input "3"
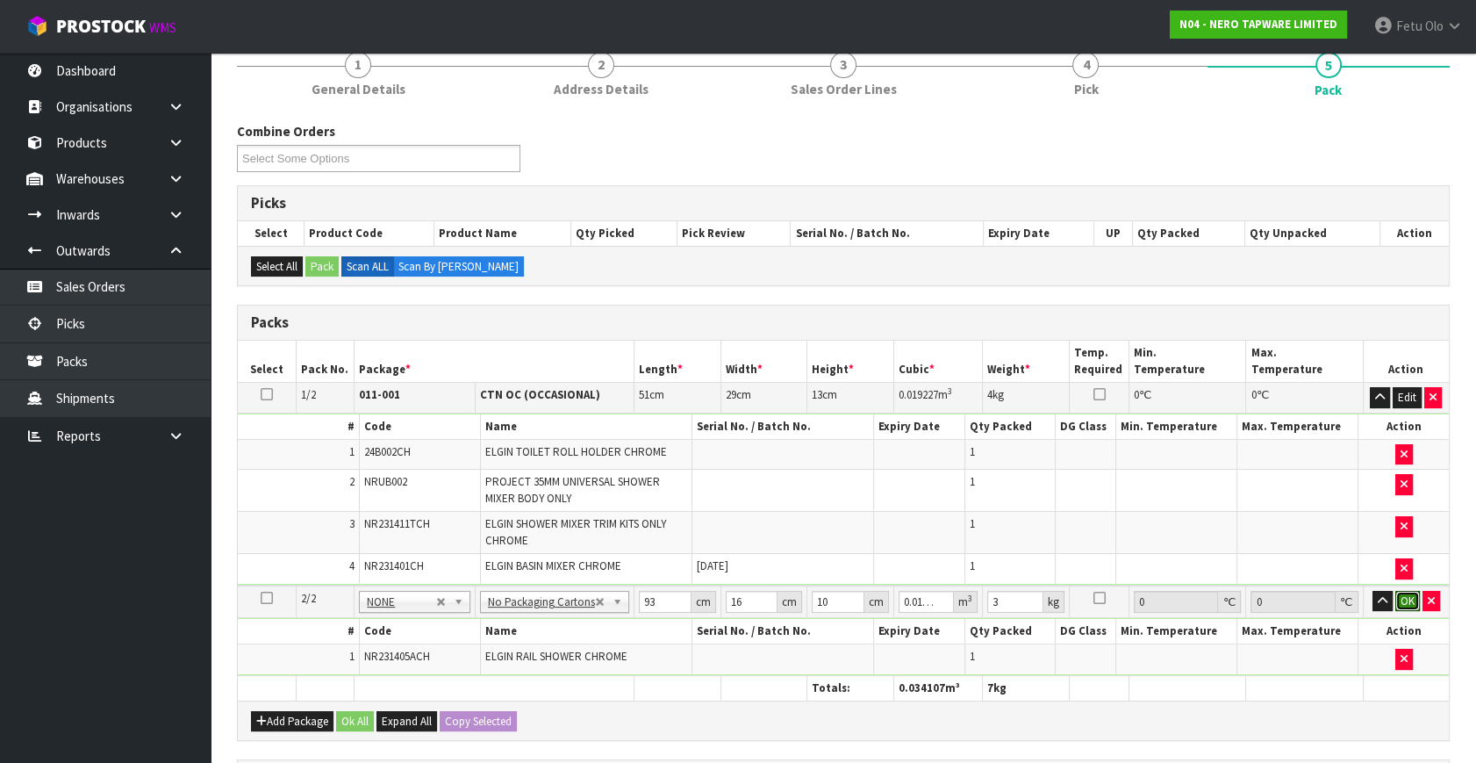
click button "OK" at bounding box center [1408, 601] width 25 height 21
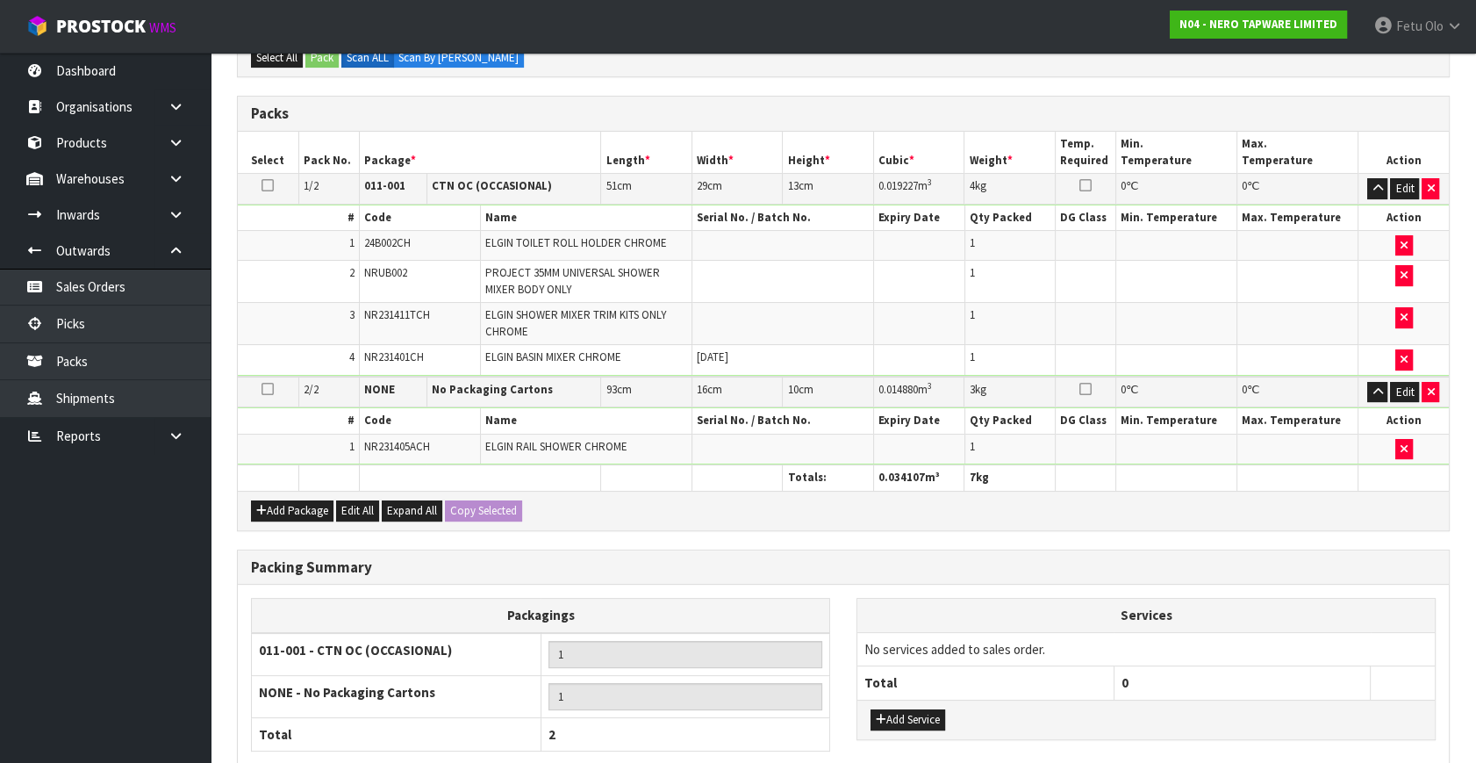
scroll to position [478, 0]
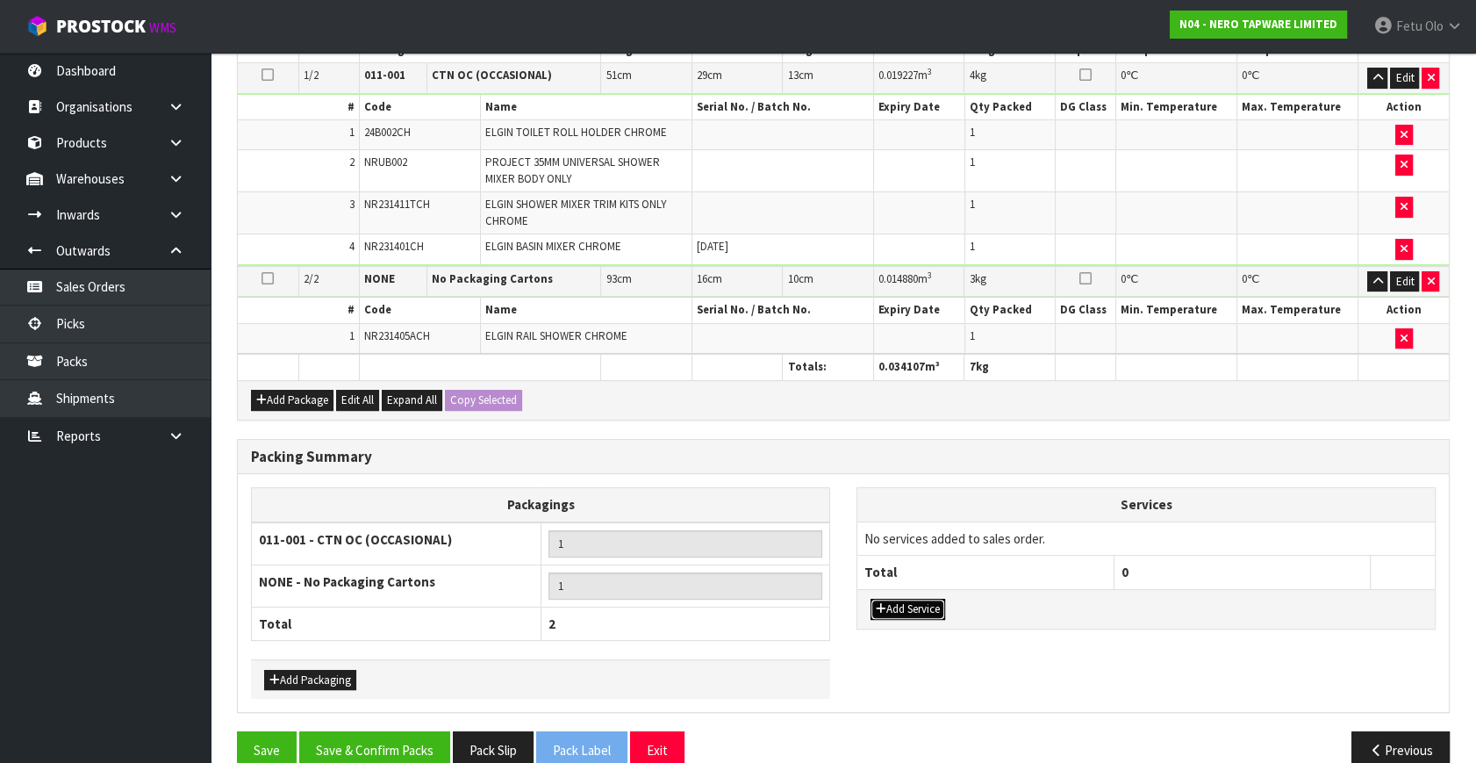
click at [889, 610] on button "Add Service" at bounding box center [908, 609] width 75 height 21
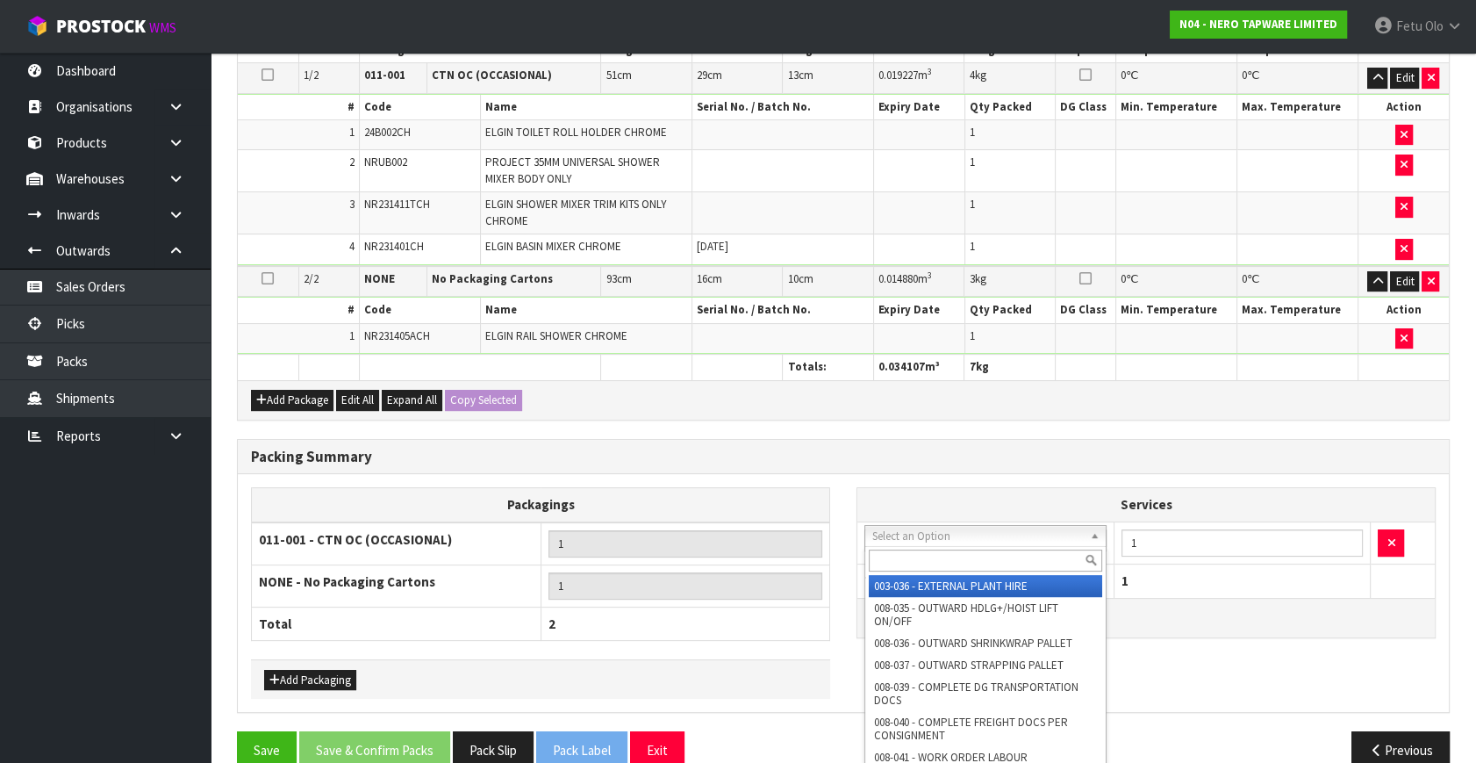
click at [904, 561] on input "text" at bounding box center [985, 560] width 233 height 22
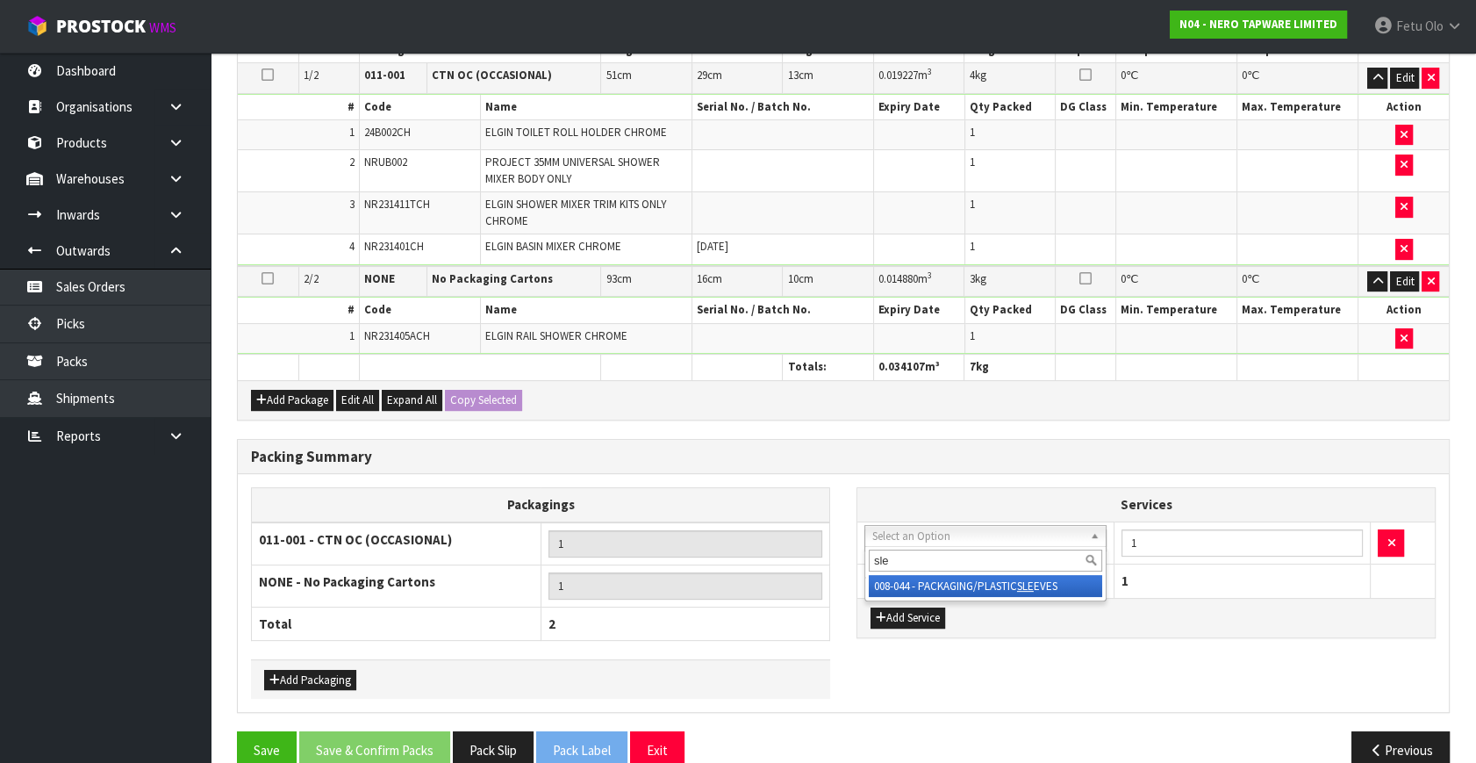
type input "sle"
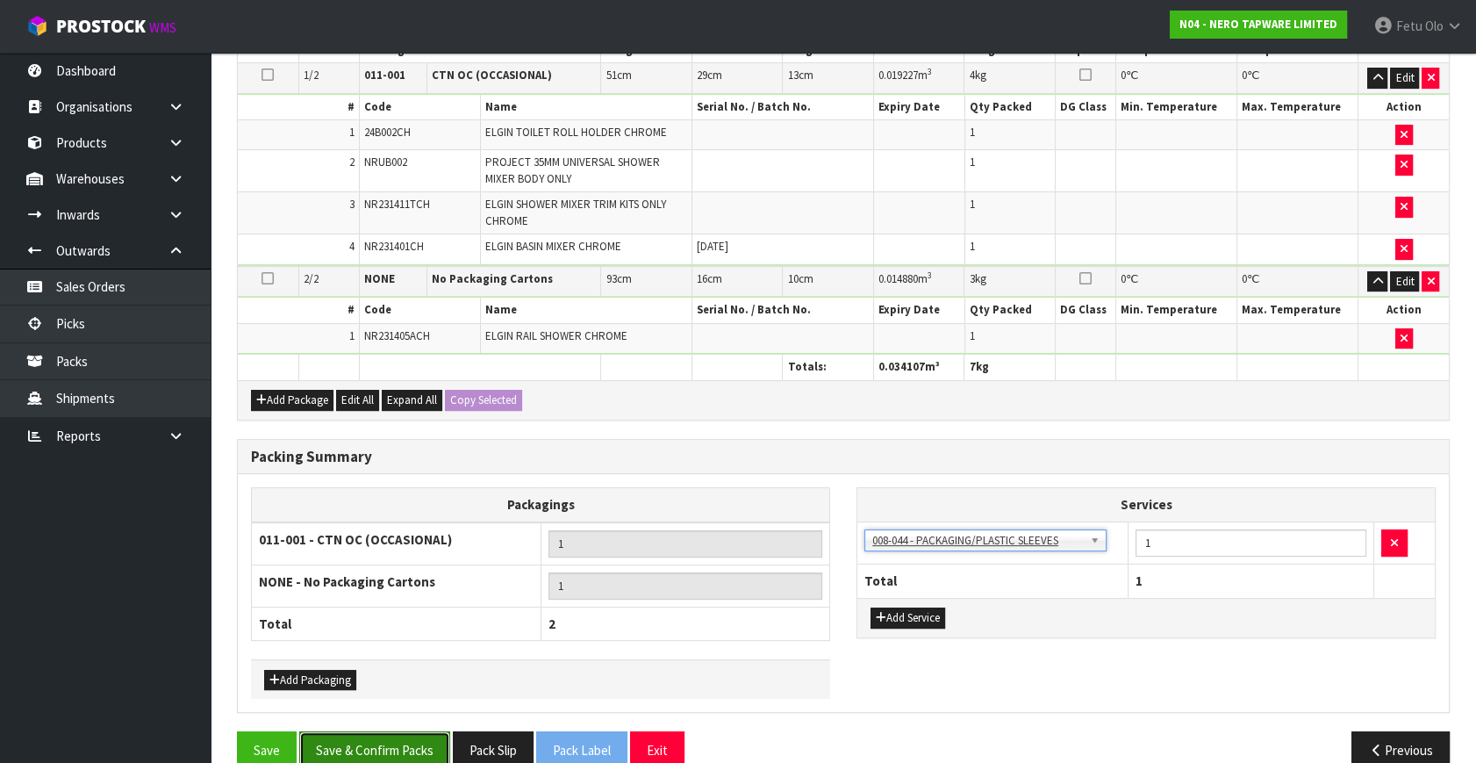
click at [378, 736] on button "Save & Confirm Packs" at bounding box center [374, 750] width 151 height 38
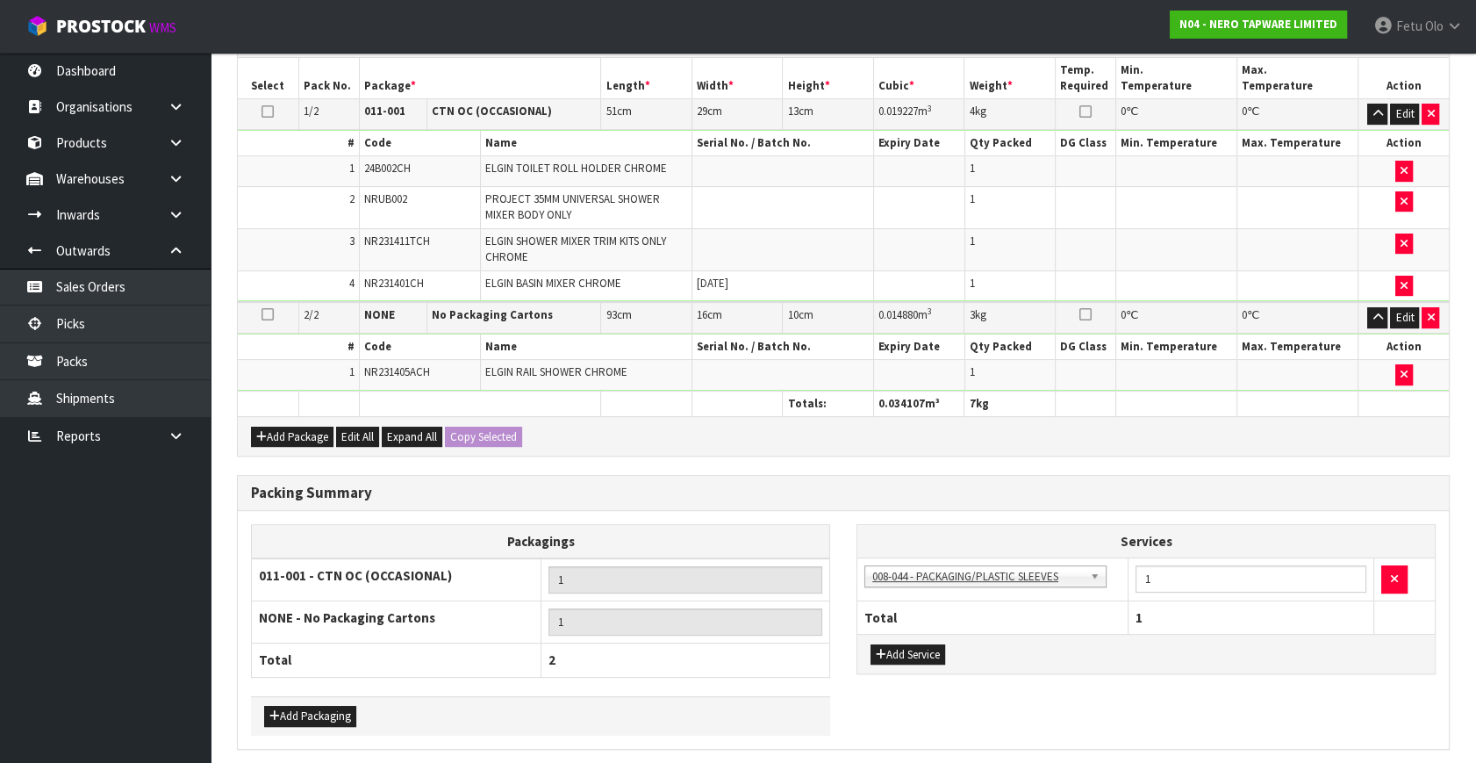
scroll to position [0, 0]
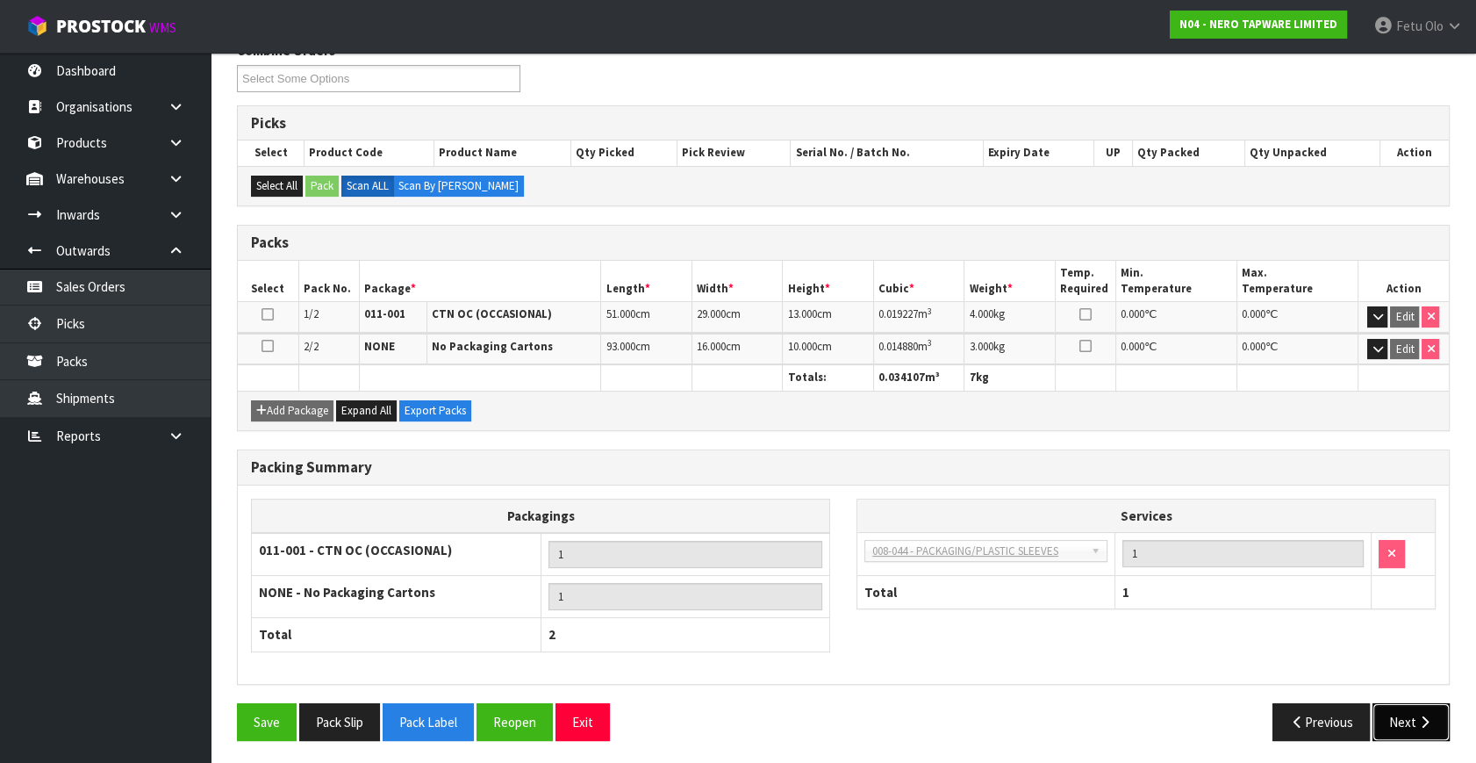
click at [1396, 711] on button "Next" at bounding box center [1411, 722] width 77 height 38
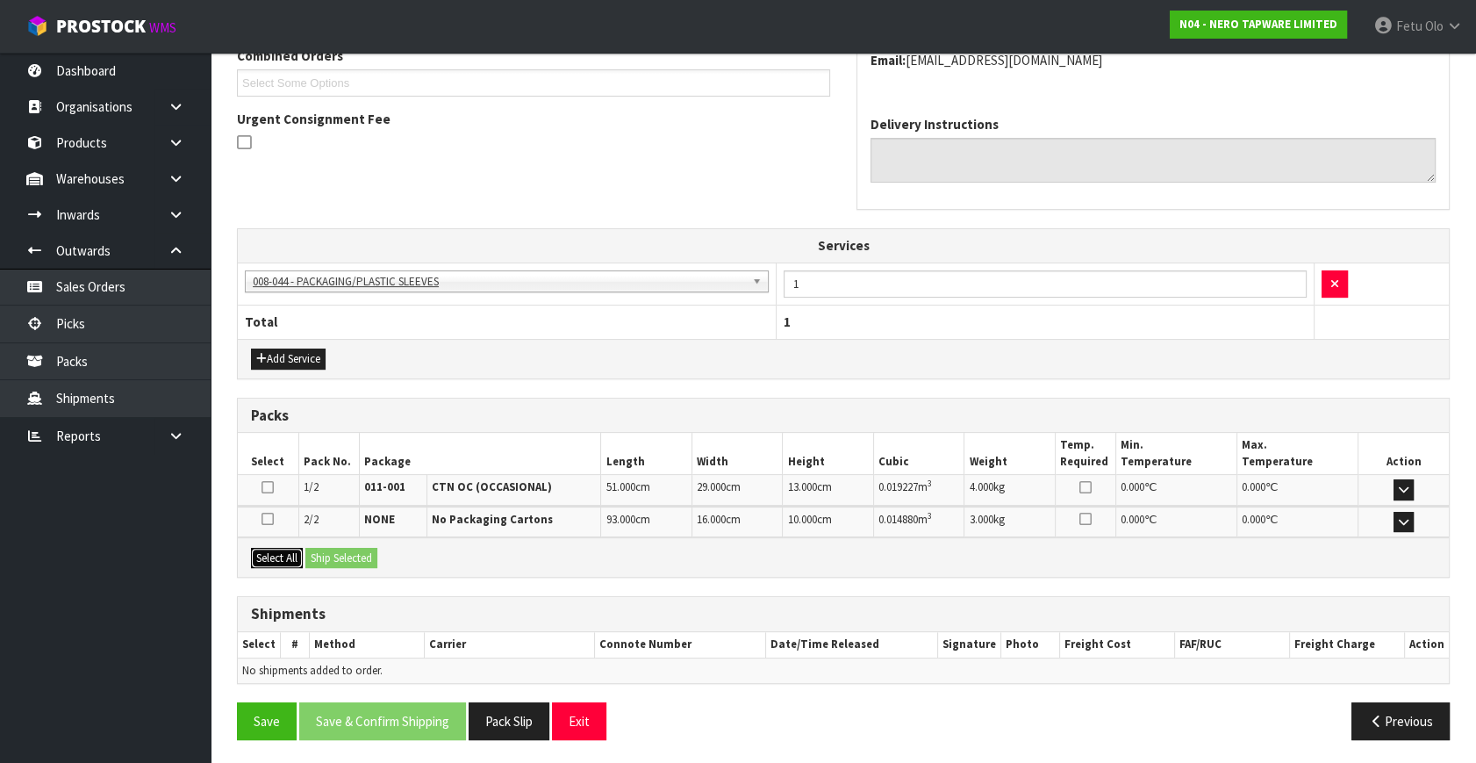
drag, startPoint x: 288, startPoint y: 553, endPoint x: 298, endPoint y: 554, distance: 9.7
click at [292, 553] on button "Select All" at bounding box center [277, 558] width 52 height 21
click at [334, 556] on button "Ship Selected" at bounding box center [341, 558] width 72 height 21
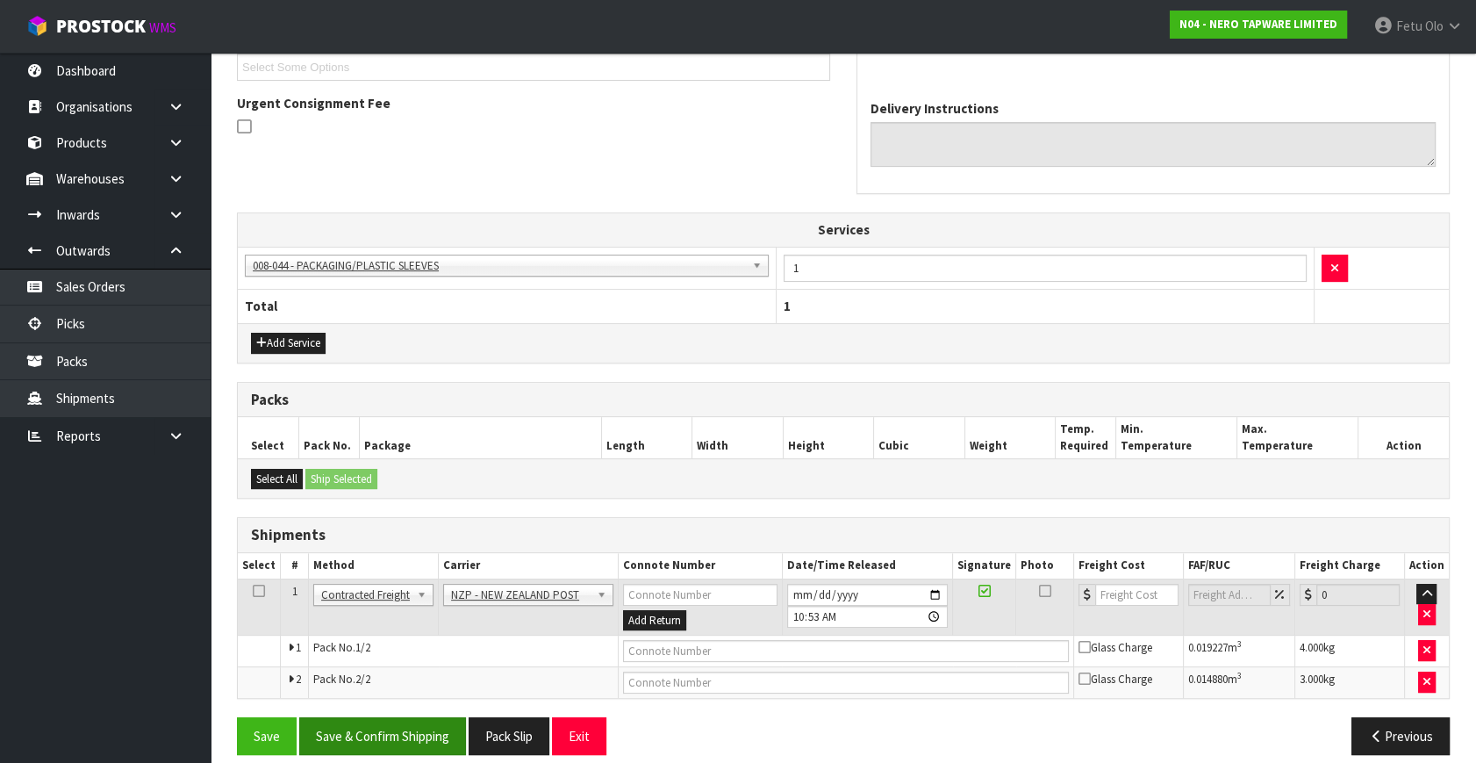
scroll to position [504, 0]
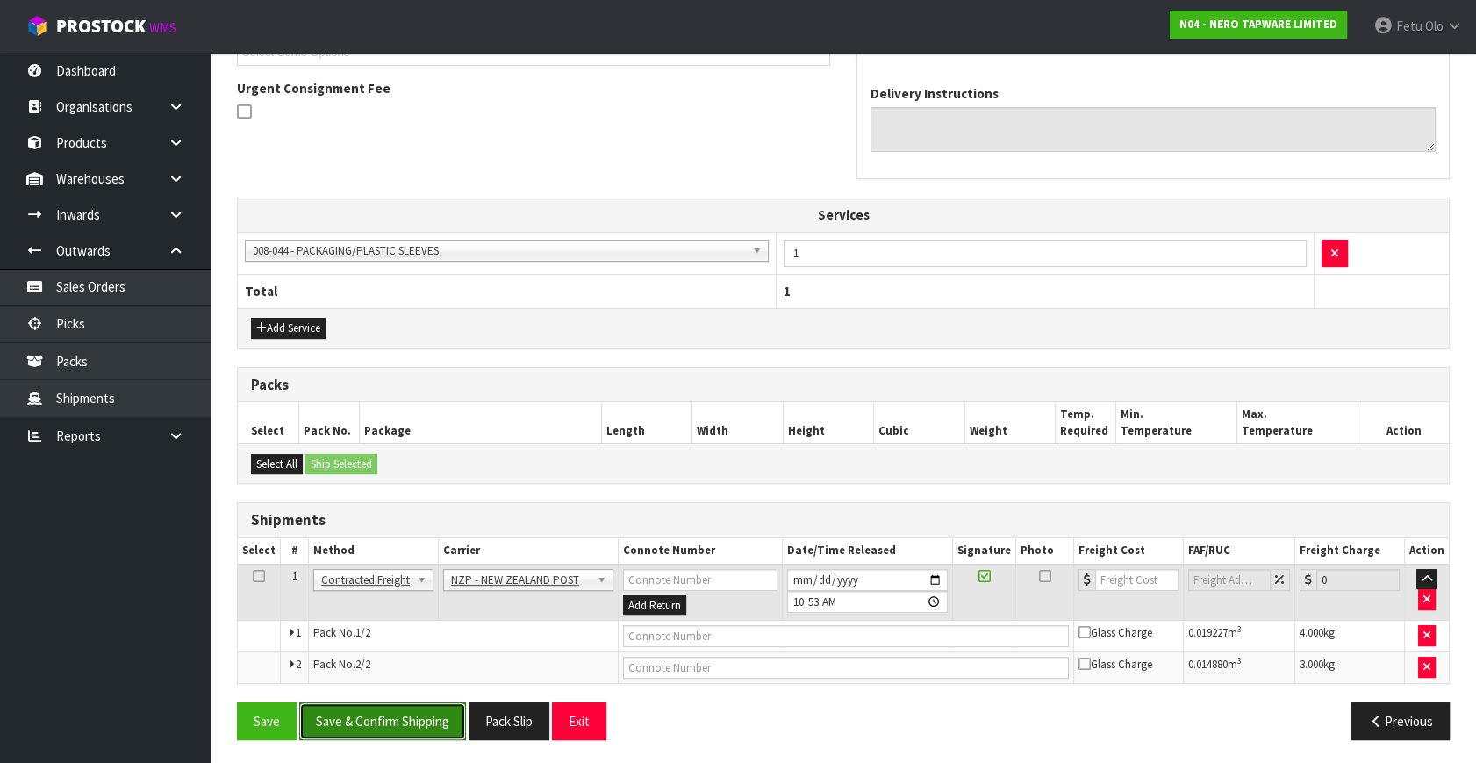
click at [390, 705] on button "Save & Confirm Shipping" at bounding box center [382, 721] width 167 height 38
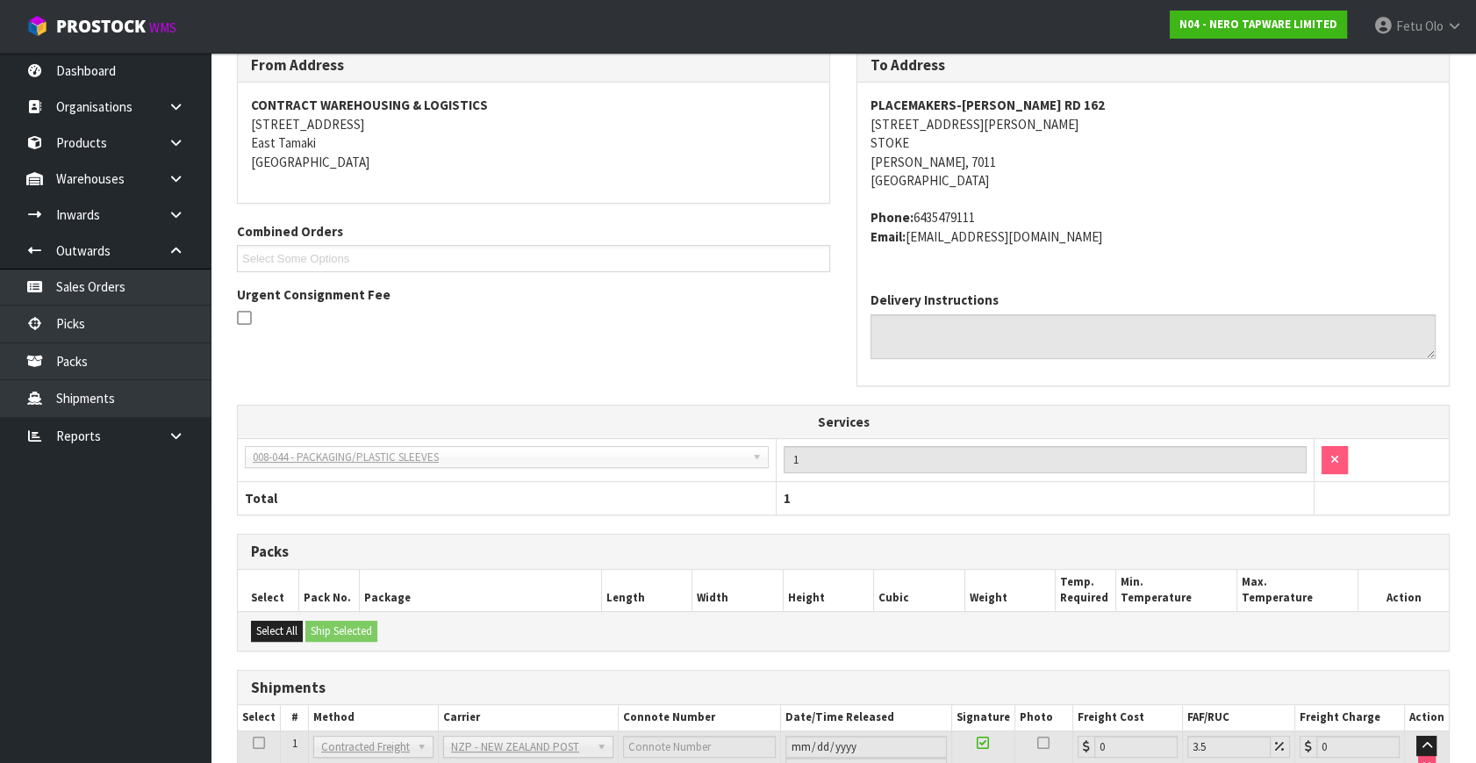
scroll to position [477, 0]
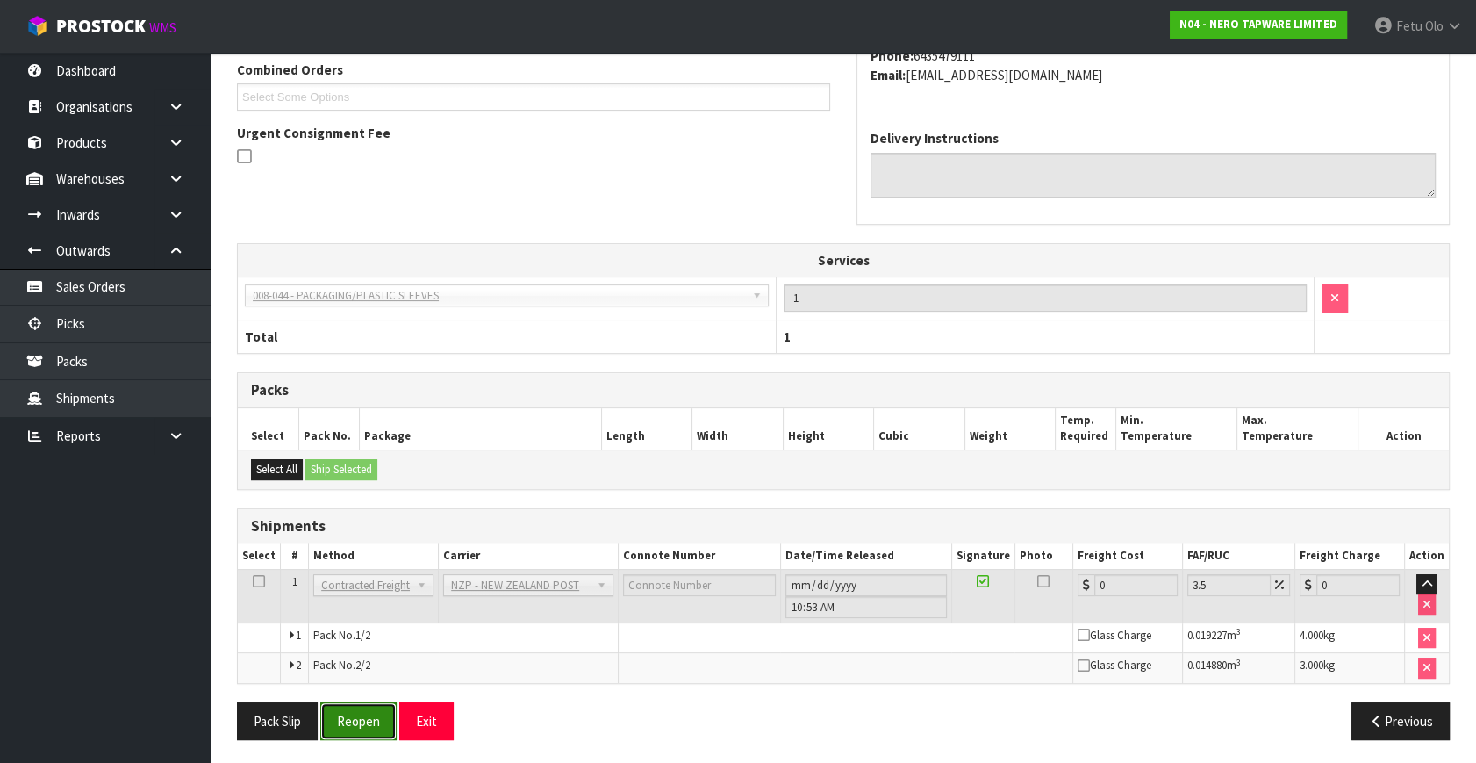
click at [383, 713] on button "Reopen" at bounding box center [358, 721] width 76 height 38
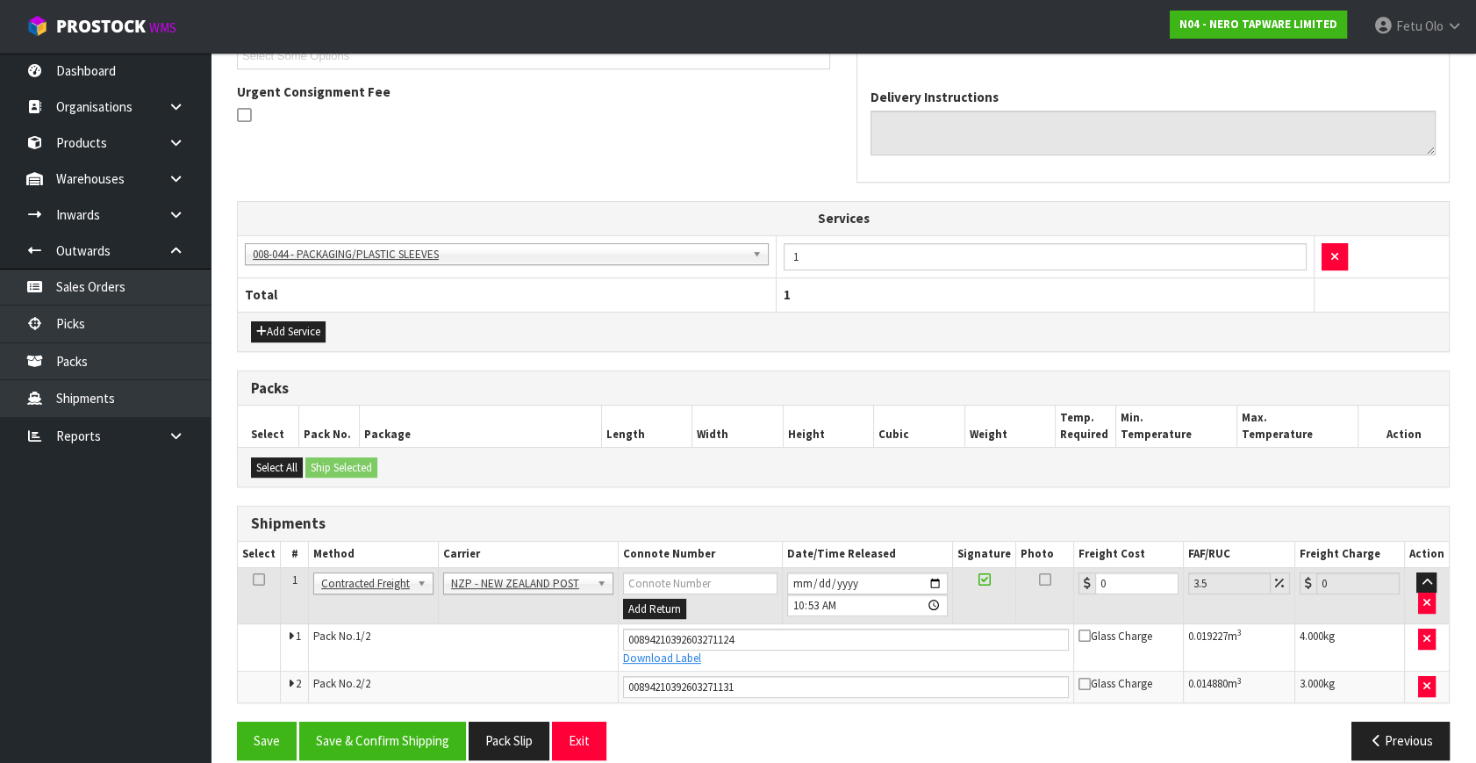
scroll to position [520, 0]
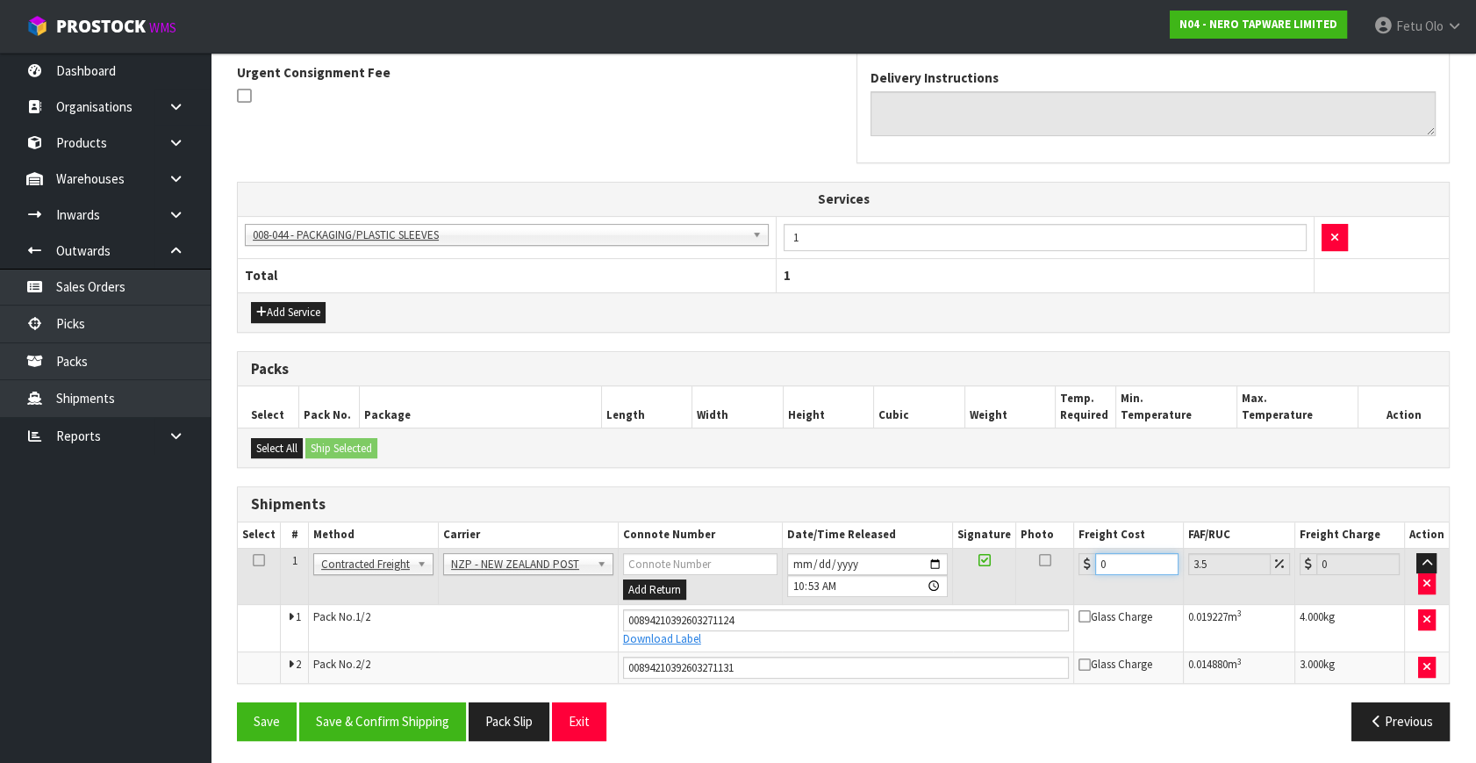
drag, startPoint x: 1132, startPoint y: 563, endPoint x: 868, endPoint y: 628, distance: 272.3
click at [868, 628] on tbody "1 Client Local Pickup Customer Local Pickup Company Freight Contracted Freight …" at bounding box center [843, 615] width 1211 height 135
type input "2"
type input "2.07"
type input "23"
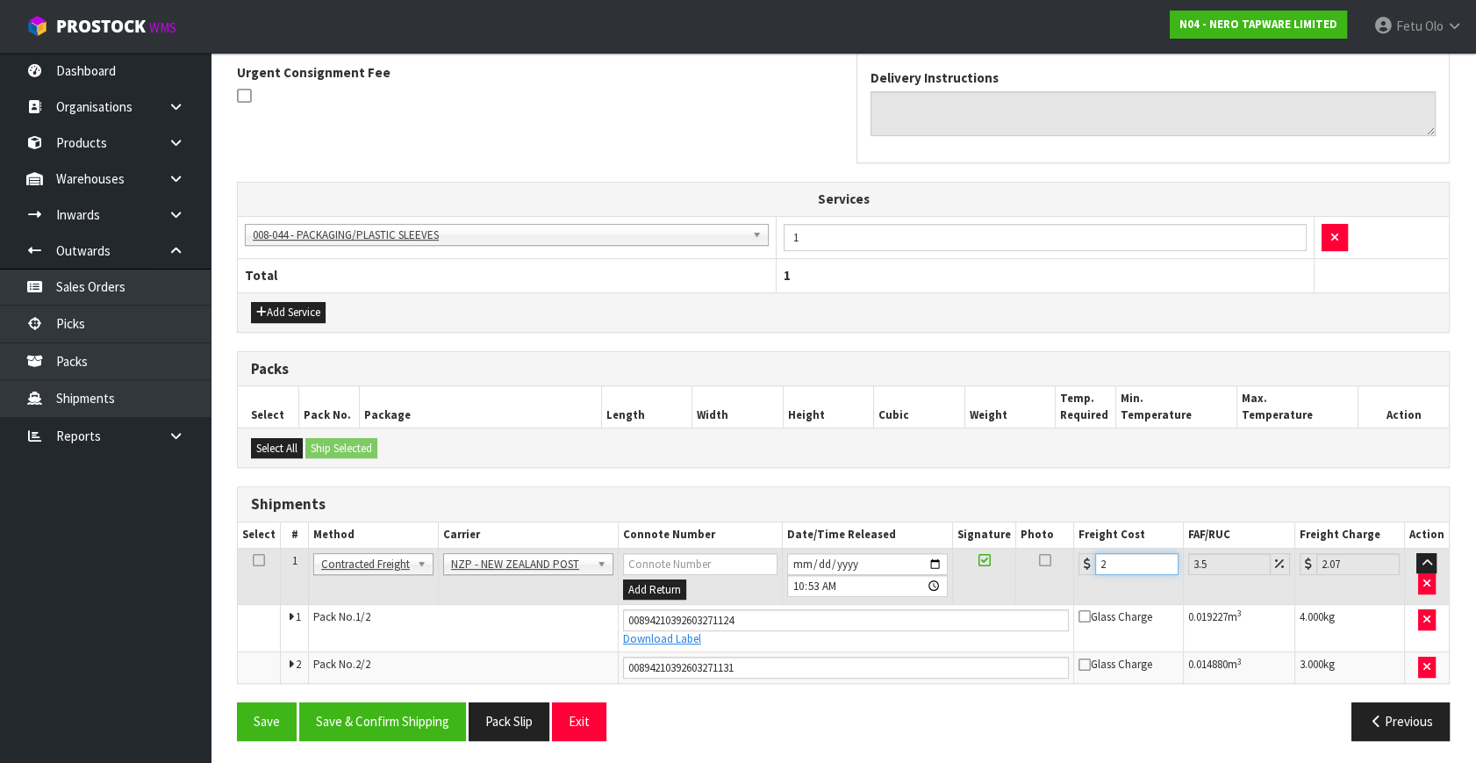
type input "23.8"
type input "23.2"
type input "24.01"
type input "23.22"
type input "24.03"
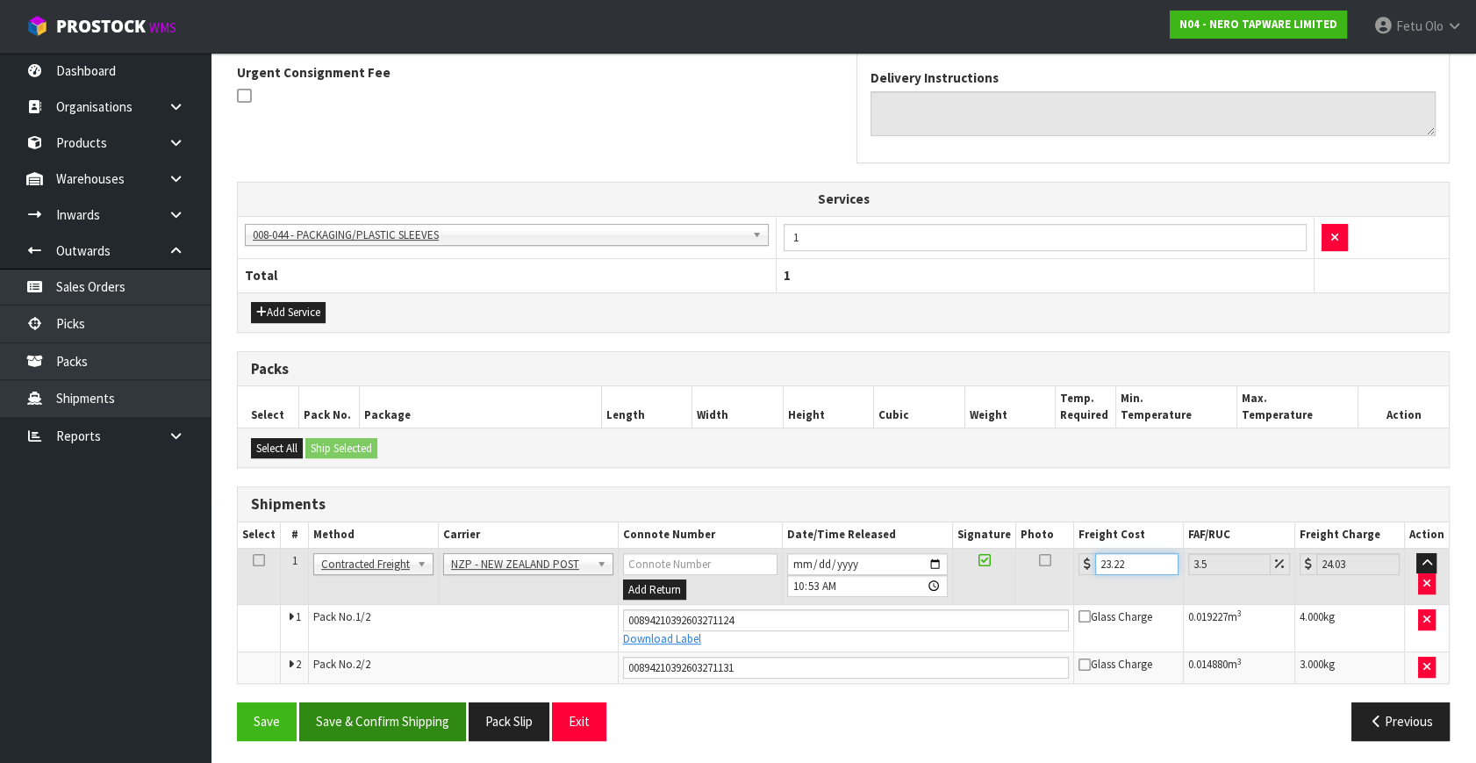
type input "23.22"
click at [446, 710] on button "Save & Confirm Shipping" at bounding box center [382, 721] width 167 height 38
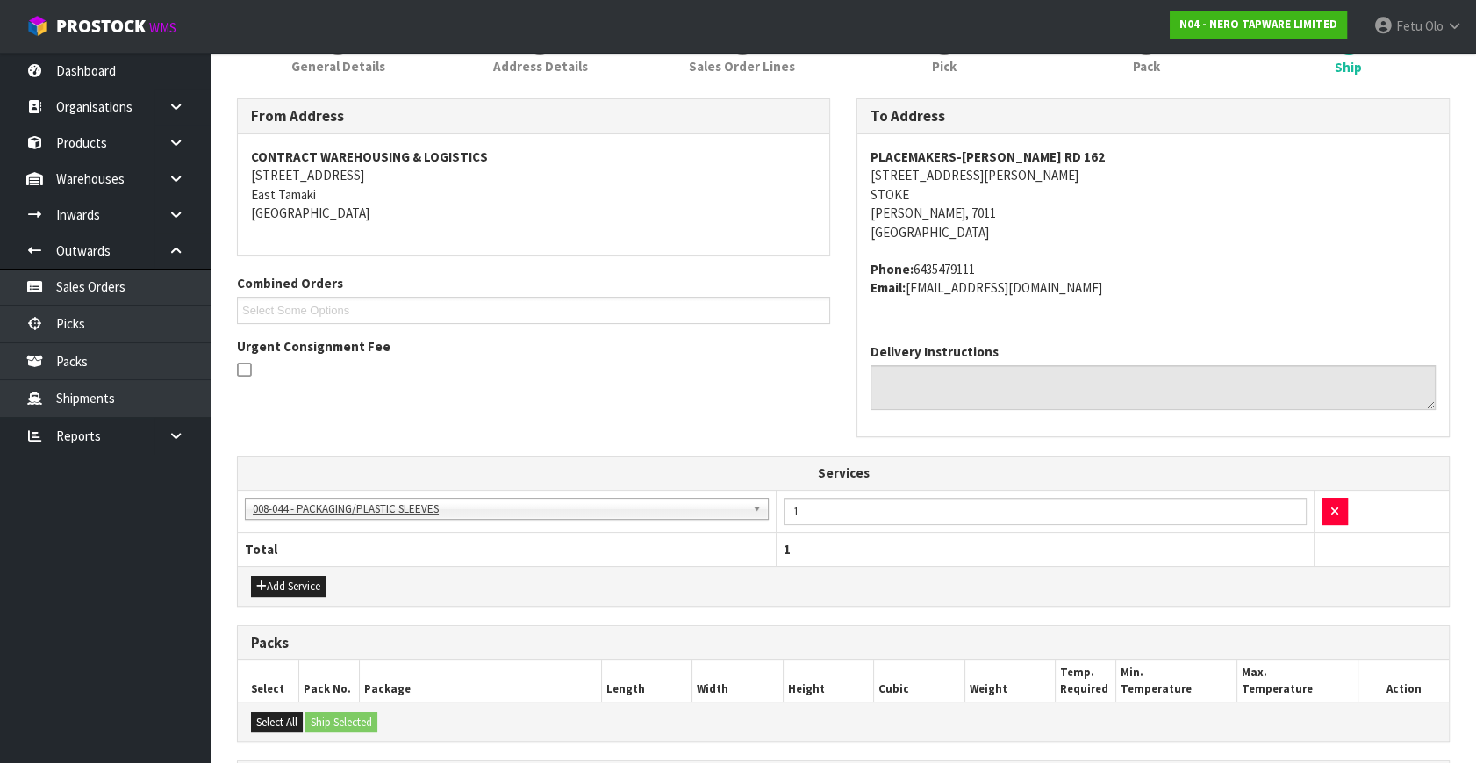
scroll to position [9, 0]
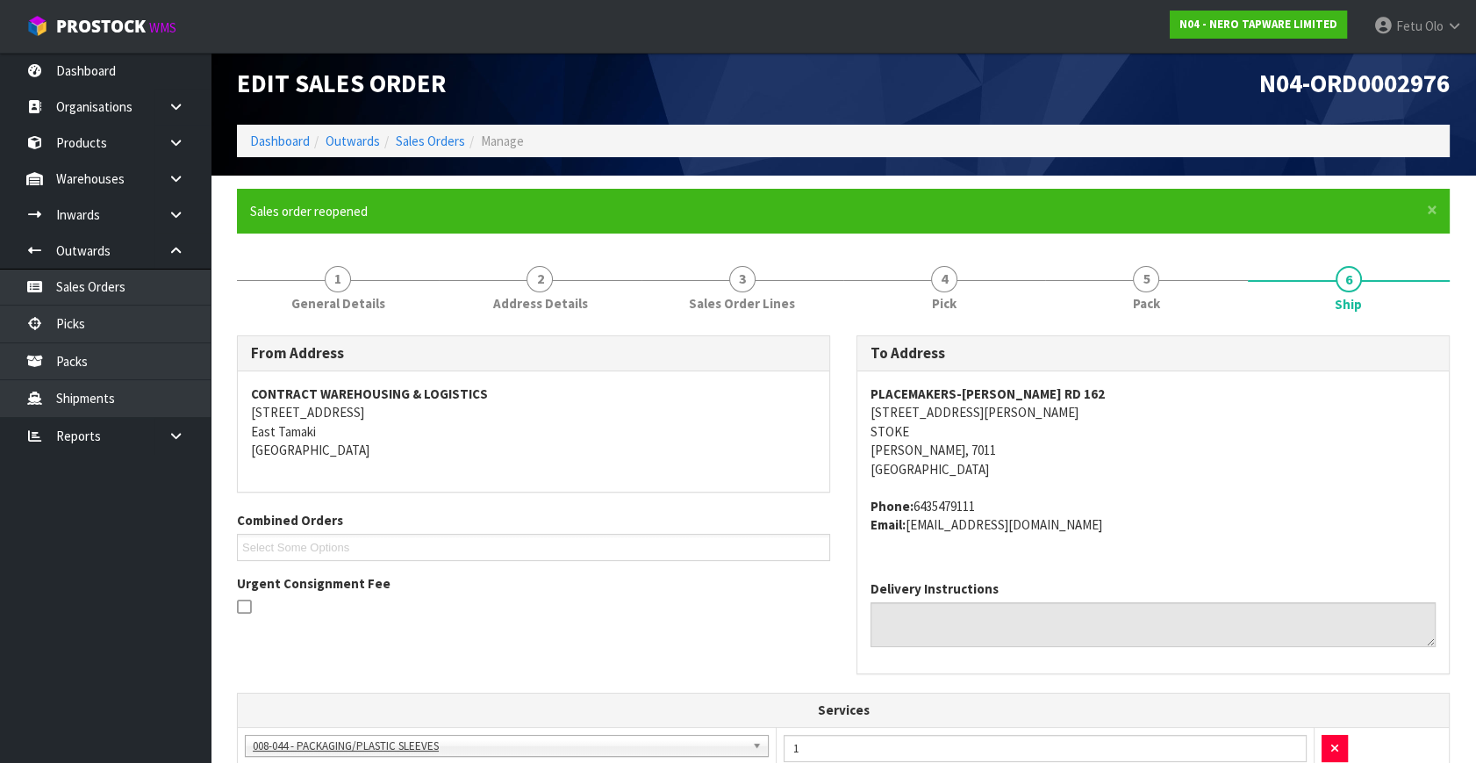
click at [1309, 477] on address "PLACEMAKERS-[PERSON_NAME] RD [STREET_ADDRESS][PERSON_NAME][PERSON_NAME]" at bounding box center [1153, 431] width 565 height 94
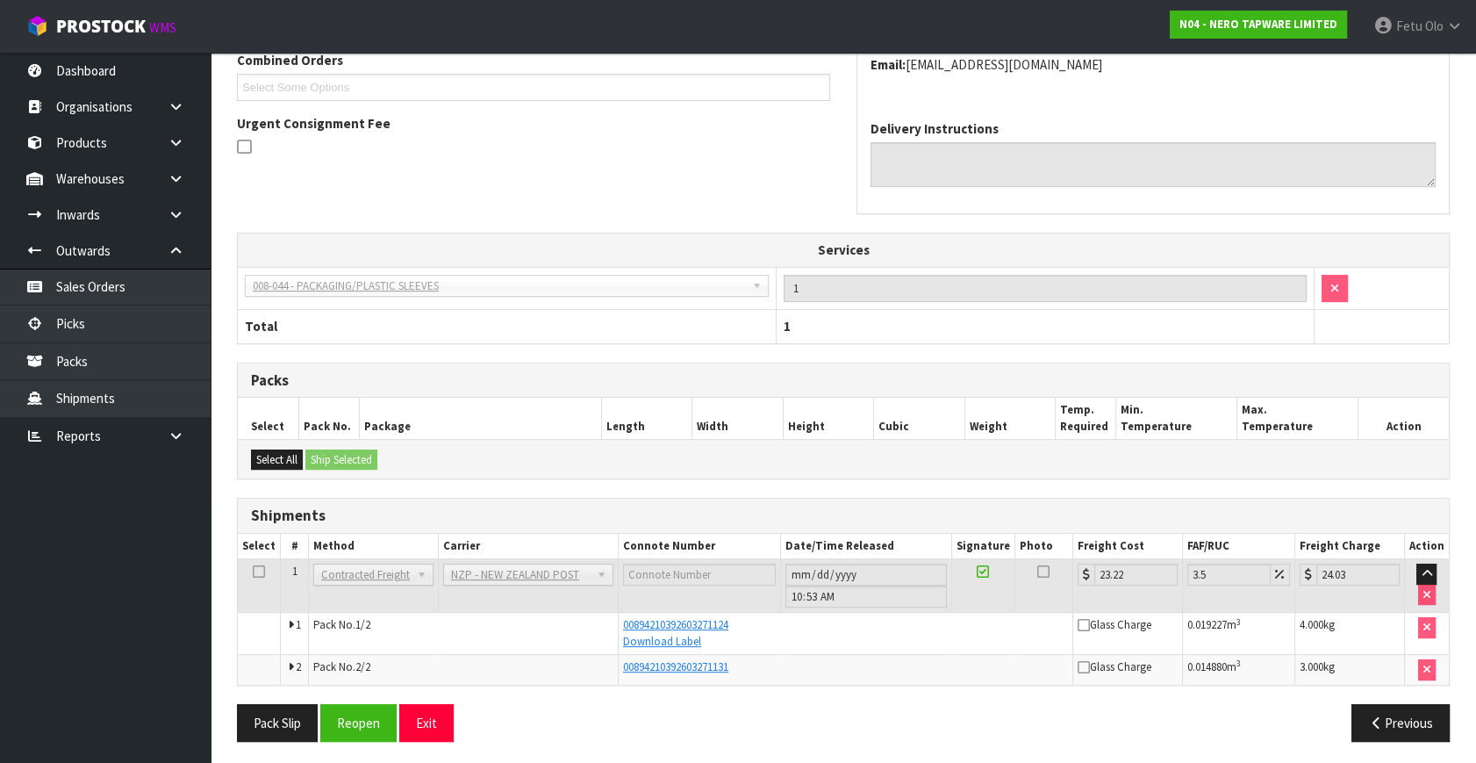
scroll to position [471, 0]
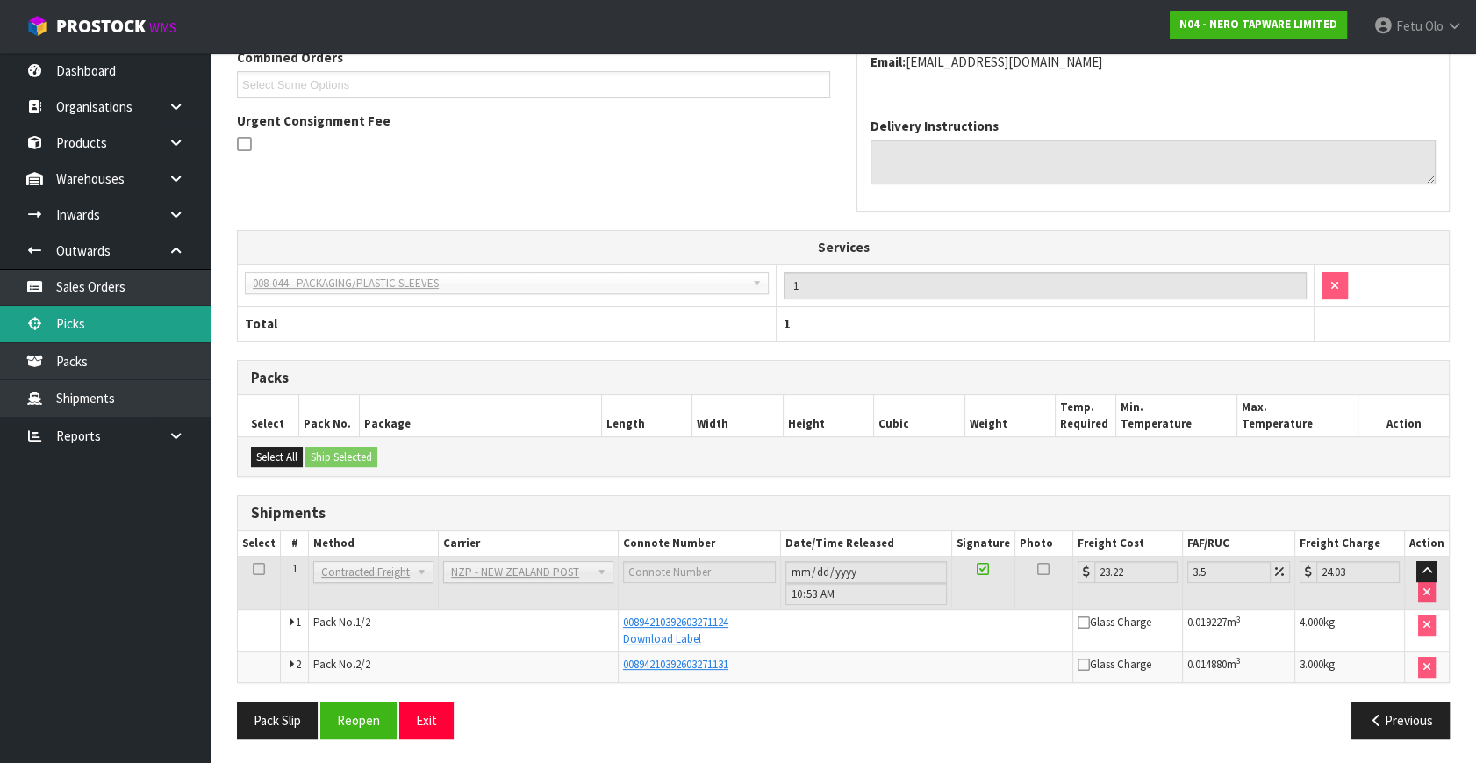
click at [67, 322] on link "Picks" at bounding box center [105, 323] width 211 height 36
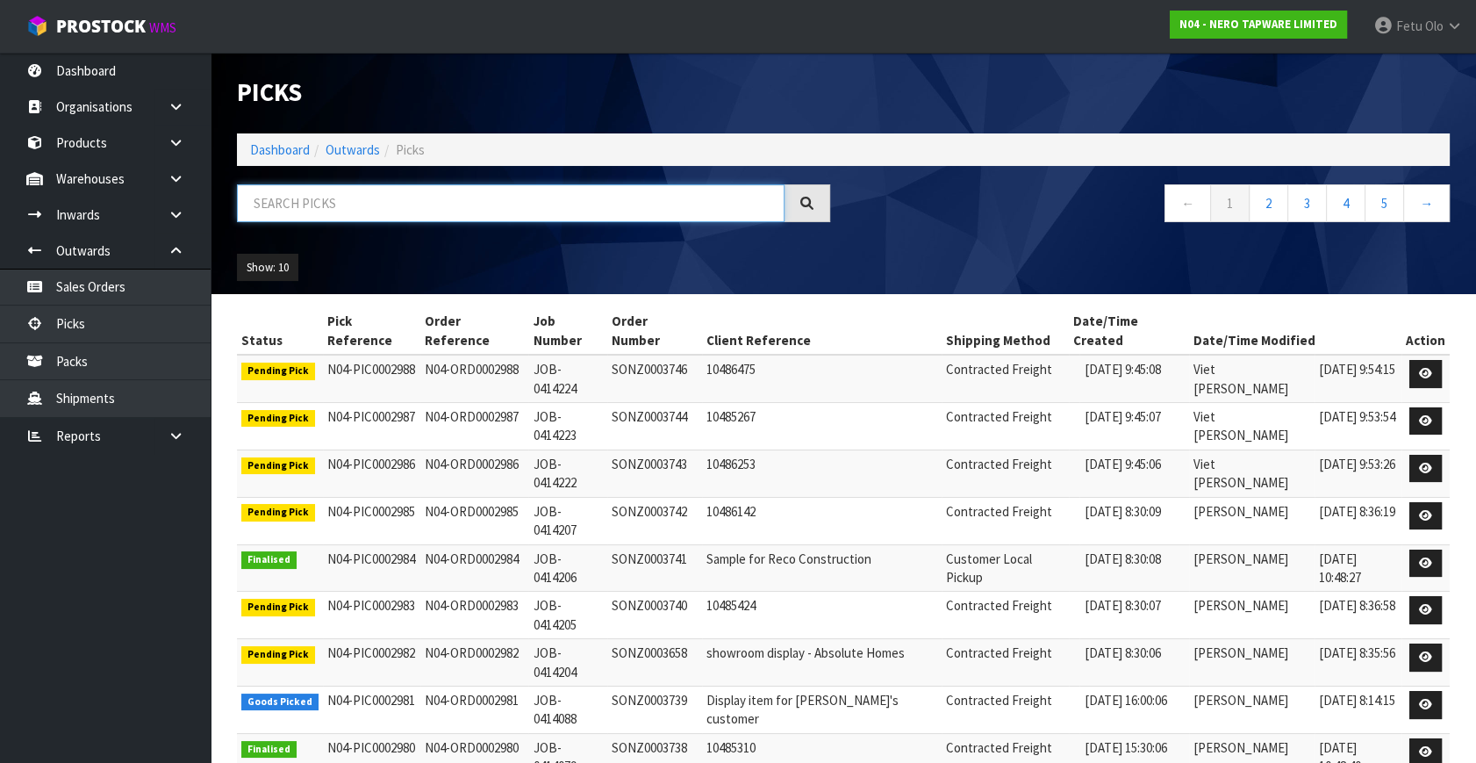
click at [394, 203] on input "text" at bounding box center [511, 203] width 548 height 38
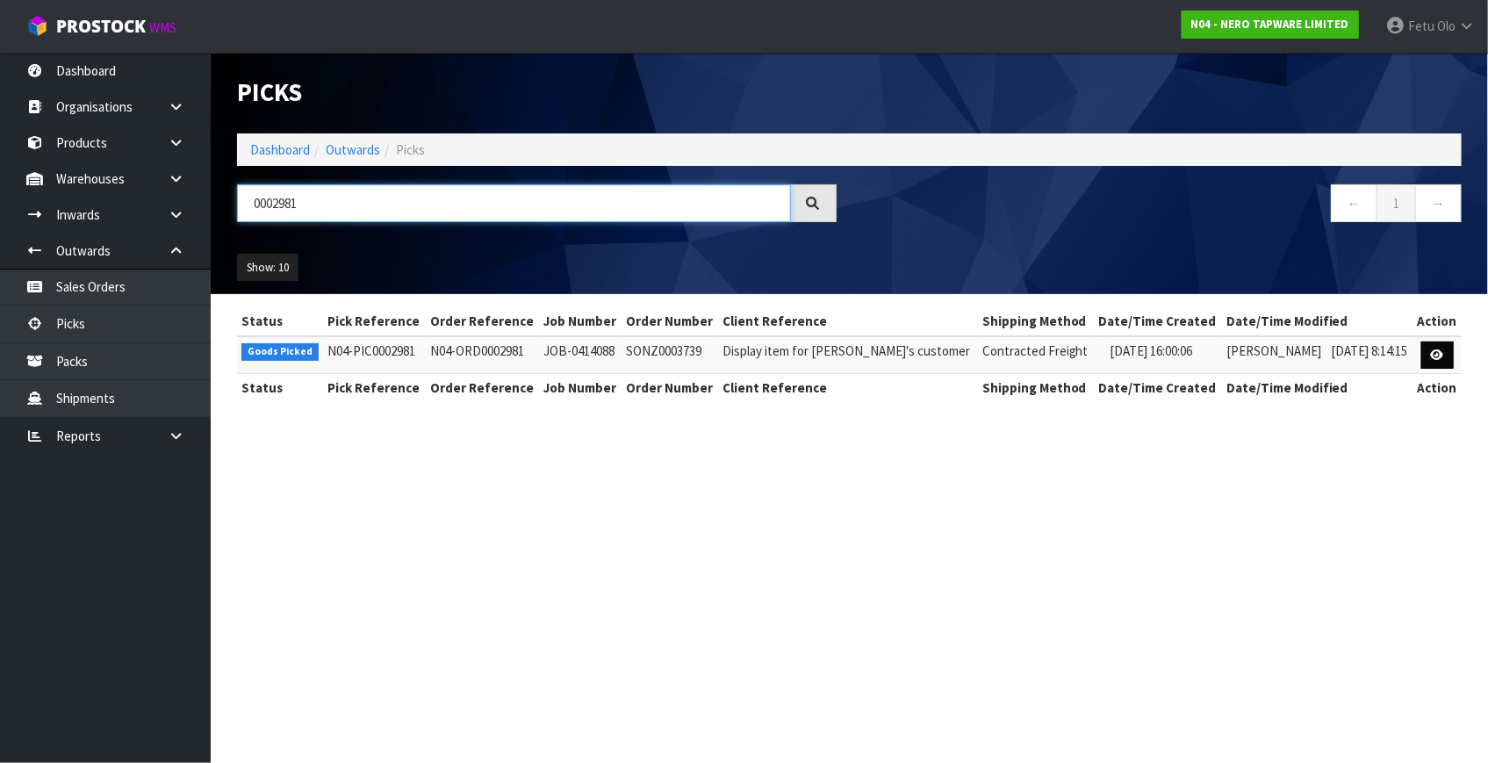
type input "0002981"
click at [1438, 349] on icon at bounding box center [1437, 354] width 13 height 11
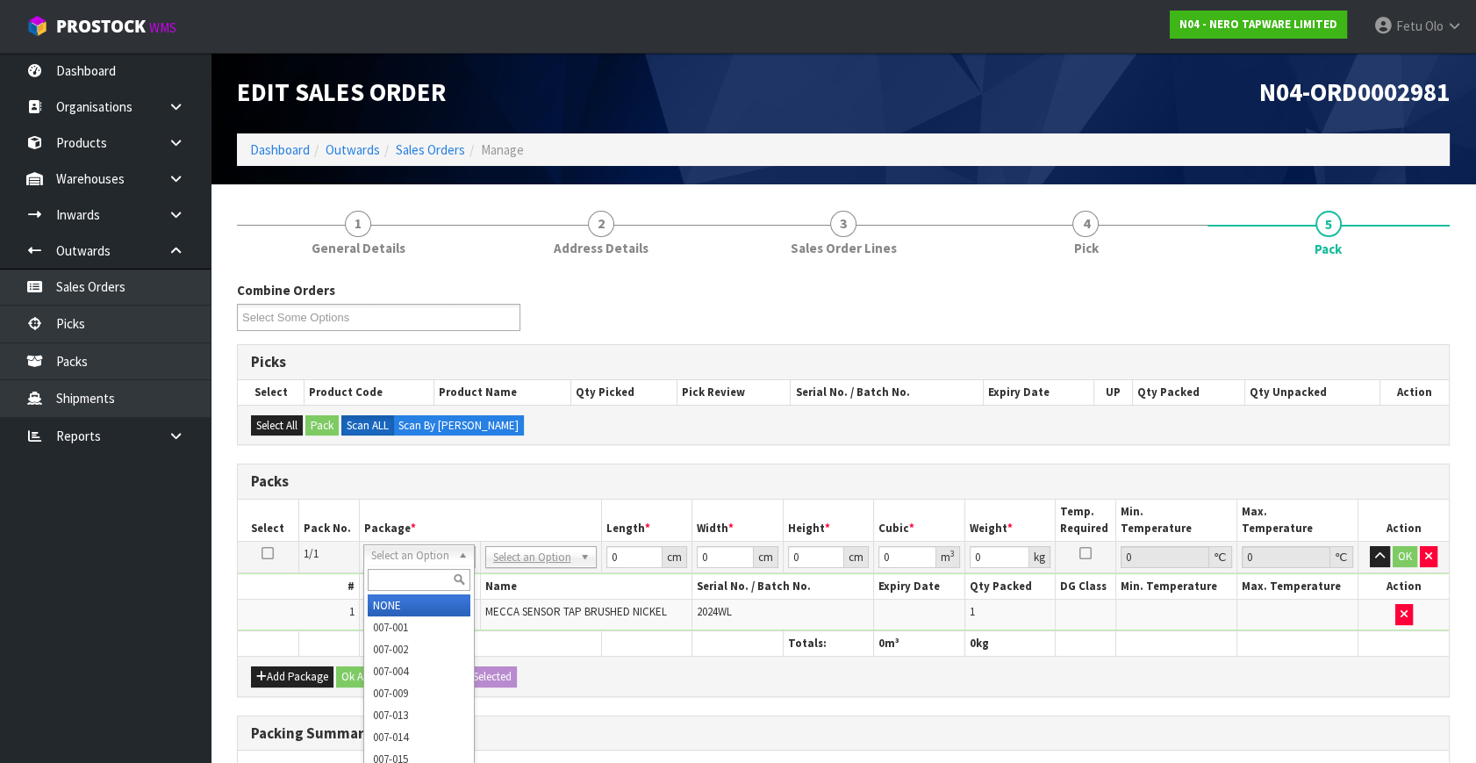
click at [413, 585] on input "text" at bounding box center [419, 580] width 103 height 22
type input "011"
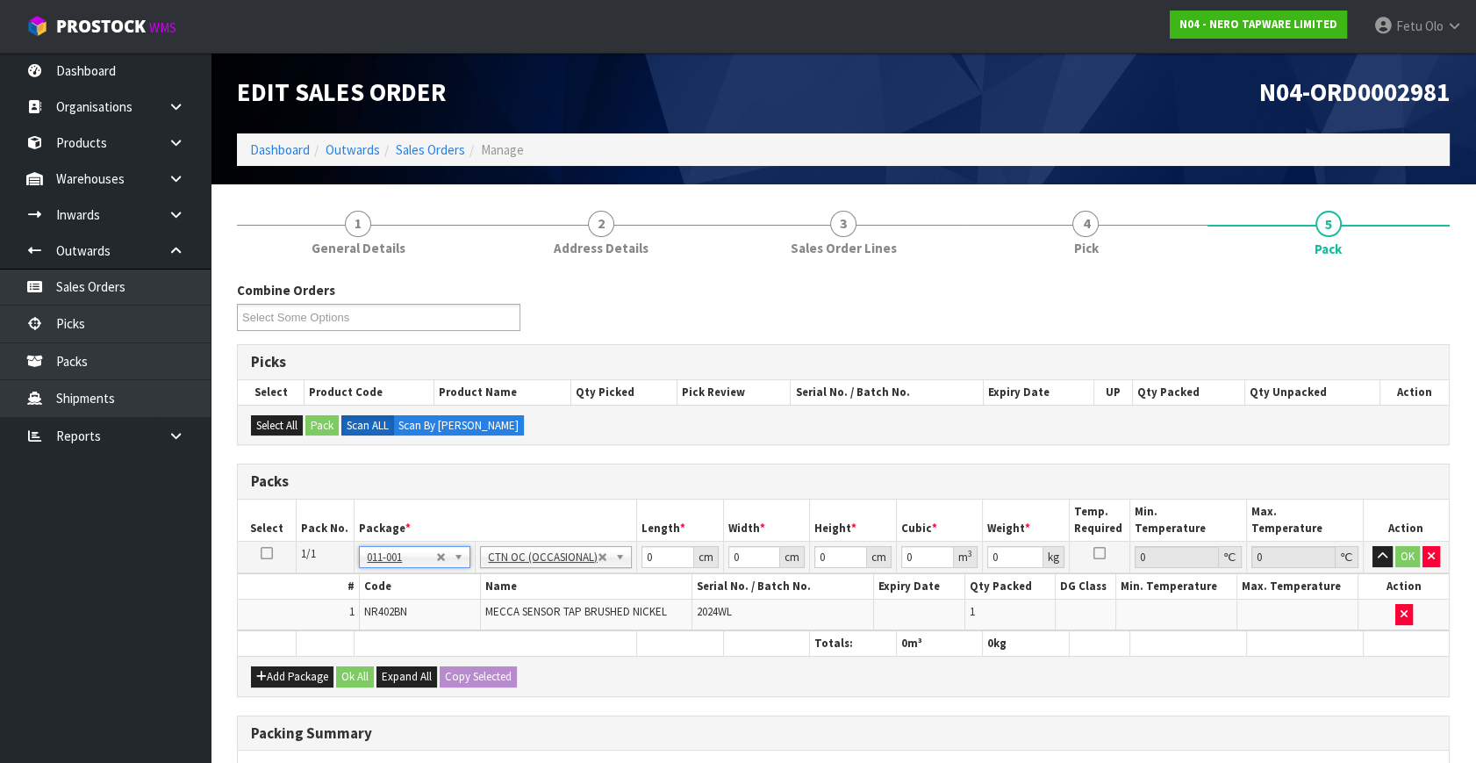
type input "2.02"
drag, startPoint x: 664, startPoint y: 556, endPoint x: 601, endPoint y: 571, distance: 64.7
click at [601, 571] on tbody "1/1 NONE 007-001 007-002 007-004 007-009 007-013 007-014 007-015 007-017 007-01…" at bounding box center [843, 587] width 1211 height 90
type input "53"
type input "36"
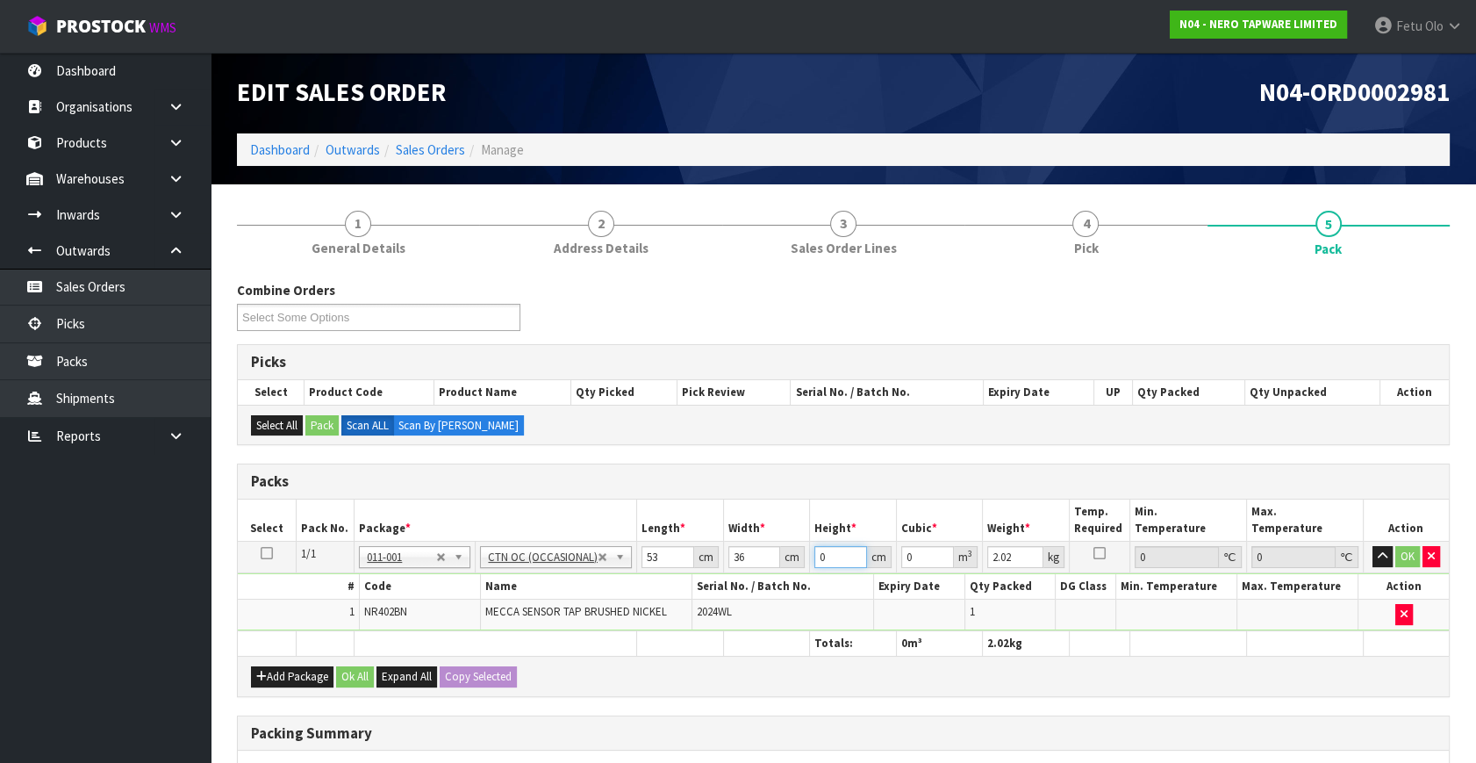
type input "1"
type input "0.001908"
type input "12"
type input "0.022896"
type input "12"
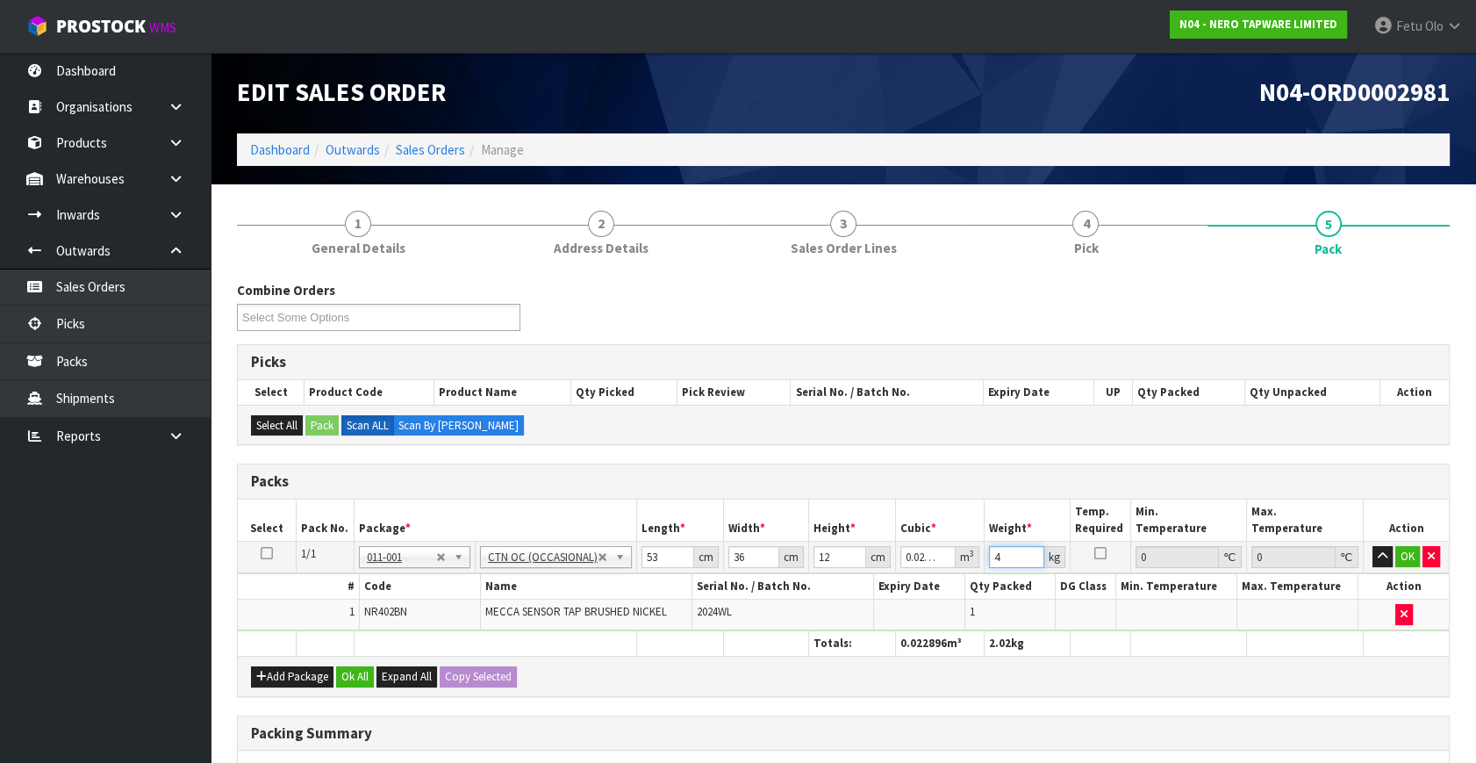
type input "4"
click button "OK" at bounding box center [1408, 556] width 25 height 21
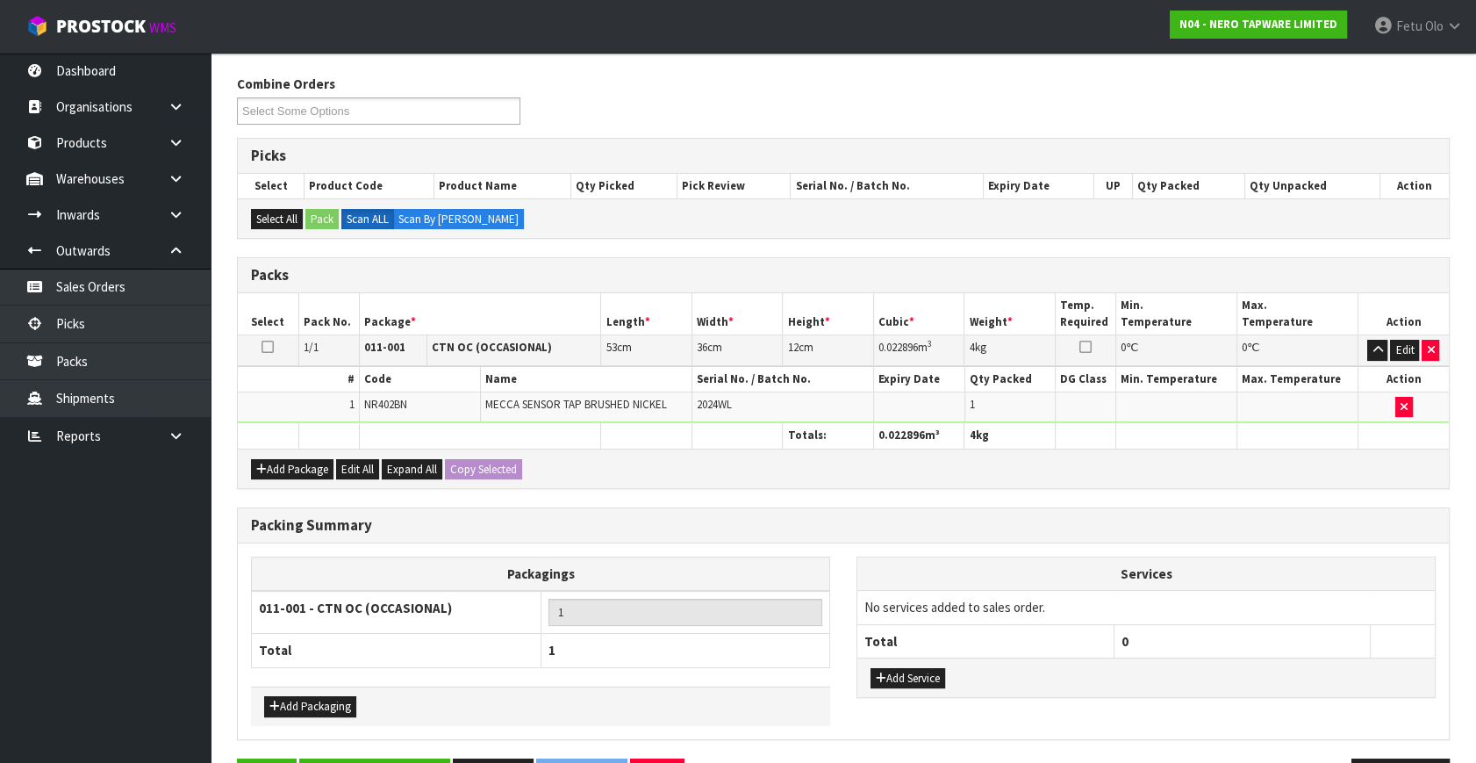
scroll to position [262, 0]
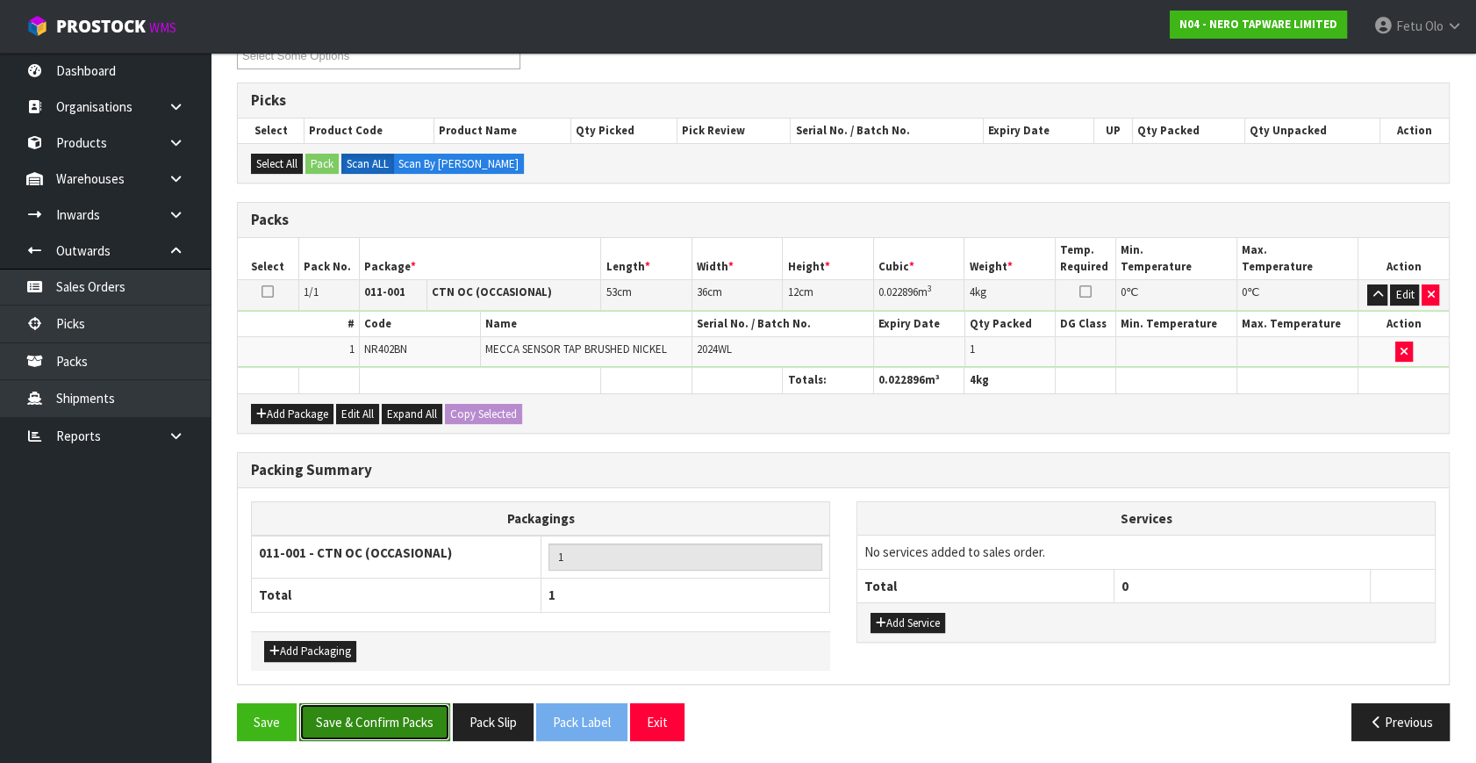
click at [430, 723] on button "Save & Confirm Packs" at bounding box center [374, 722] width 151 height 38
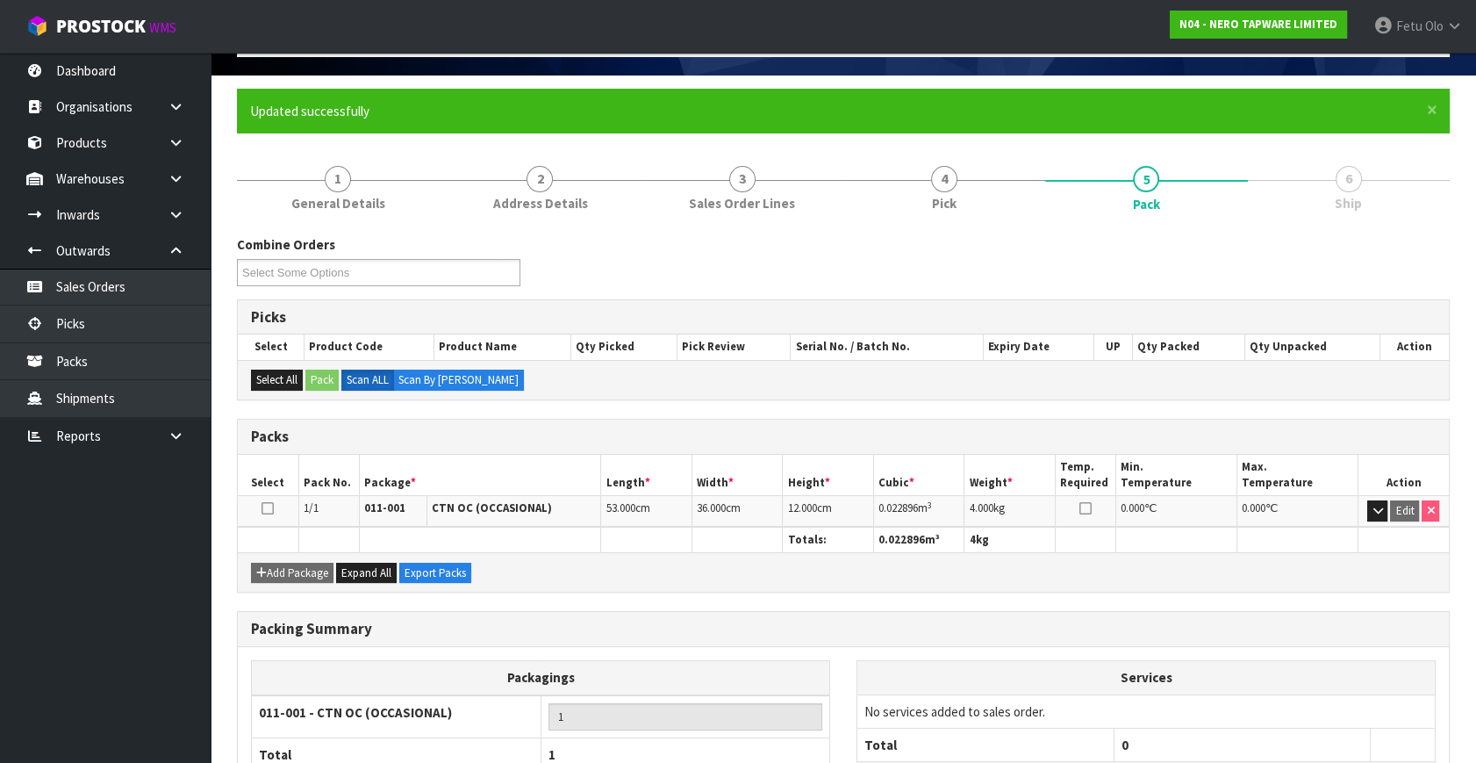
scroll to position [229, 0]
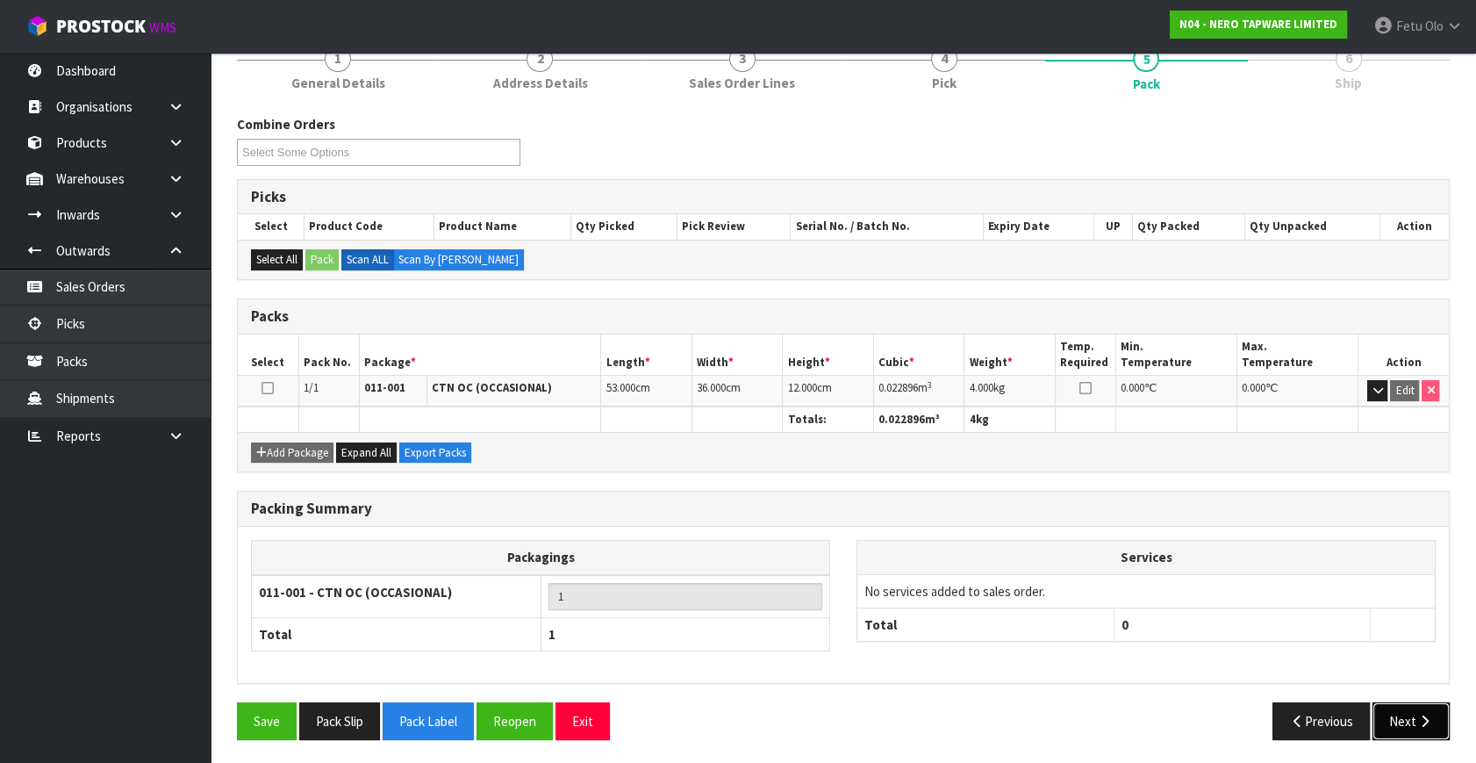
click at [1397, 712] on button "Next" at bounding box center [1411, 721] width 77 height 38
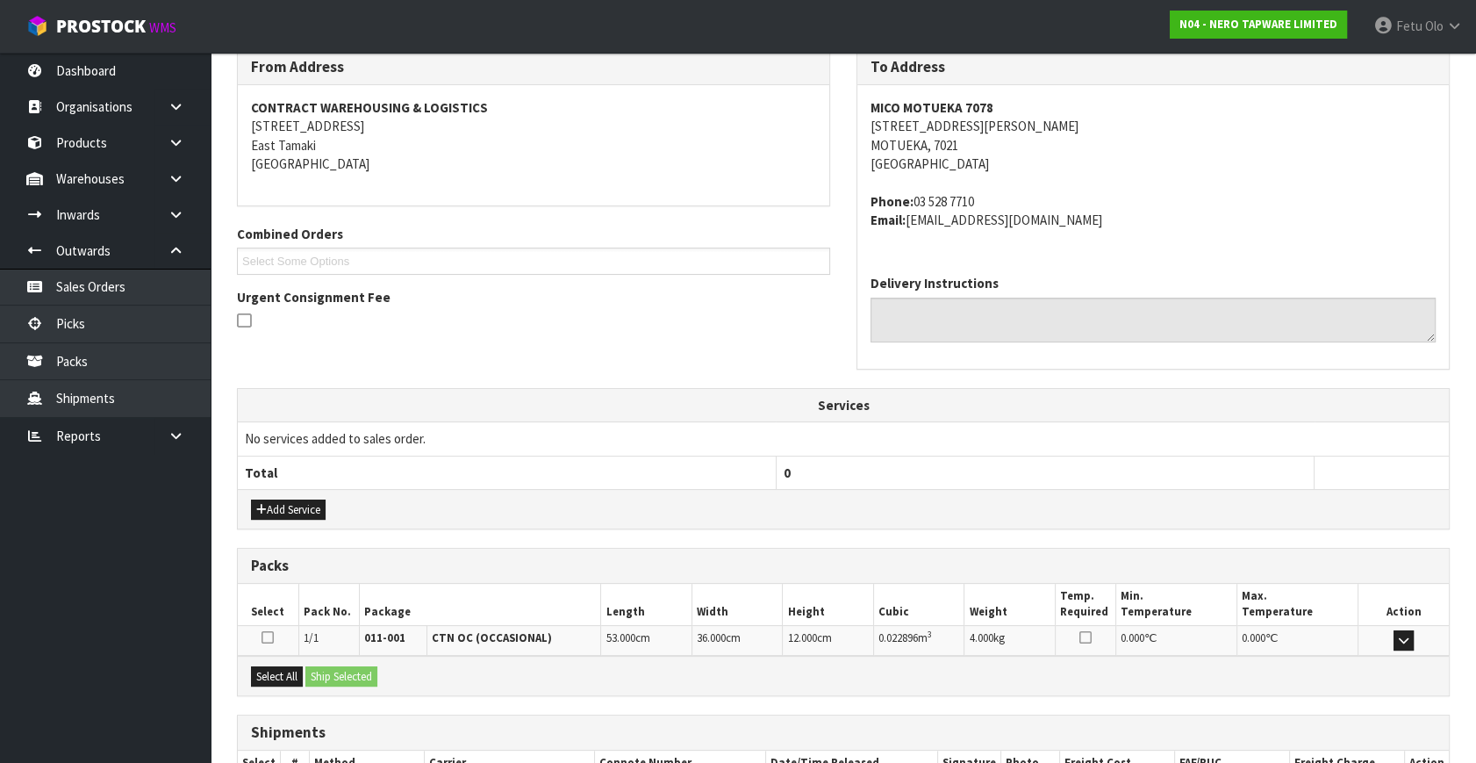
scroll to position [413, 0]
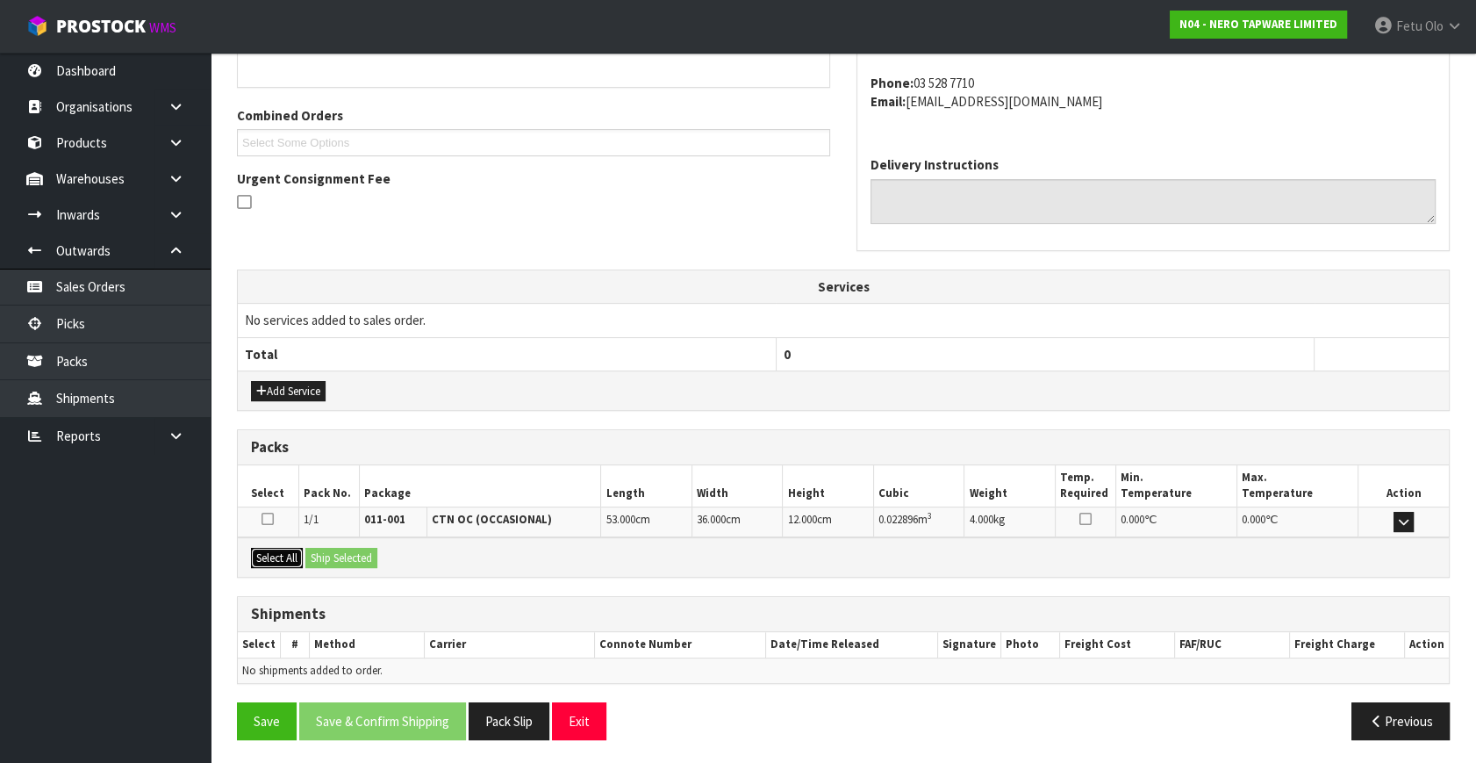
click at [290, 549] on button "Select All" at bounding box center [277, 558] width 52 height 21
click at [377, 558] on button "Ship Selected" at bounding box center [341, 558] width 72 height 21
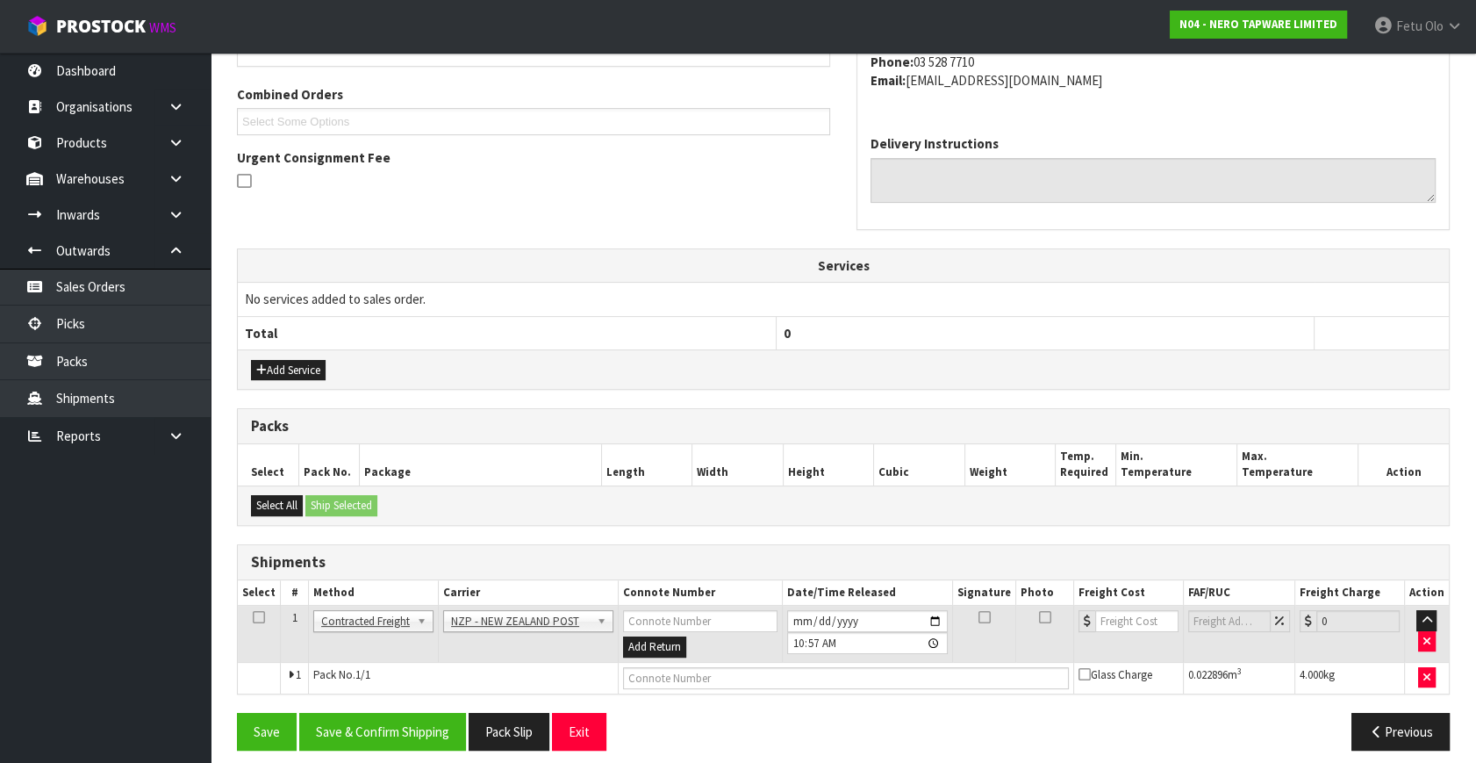
scroll to position [445, 0]
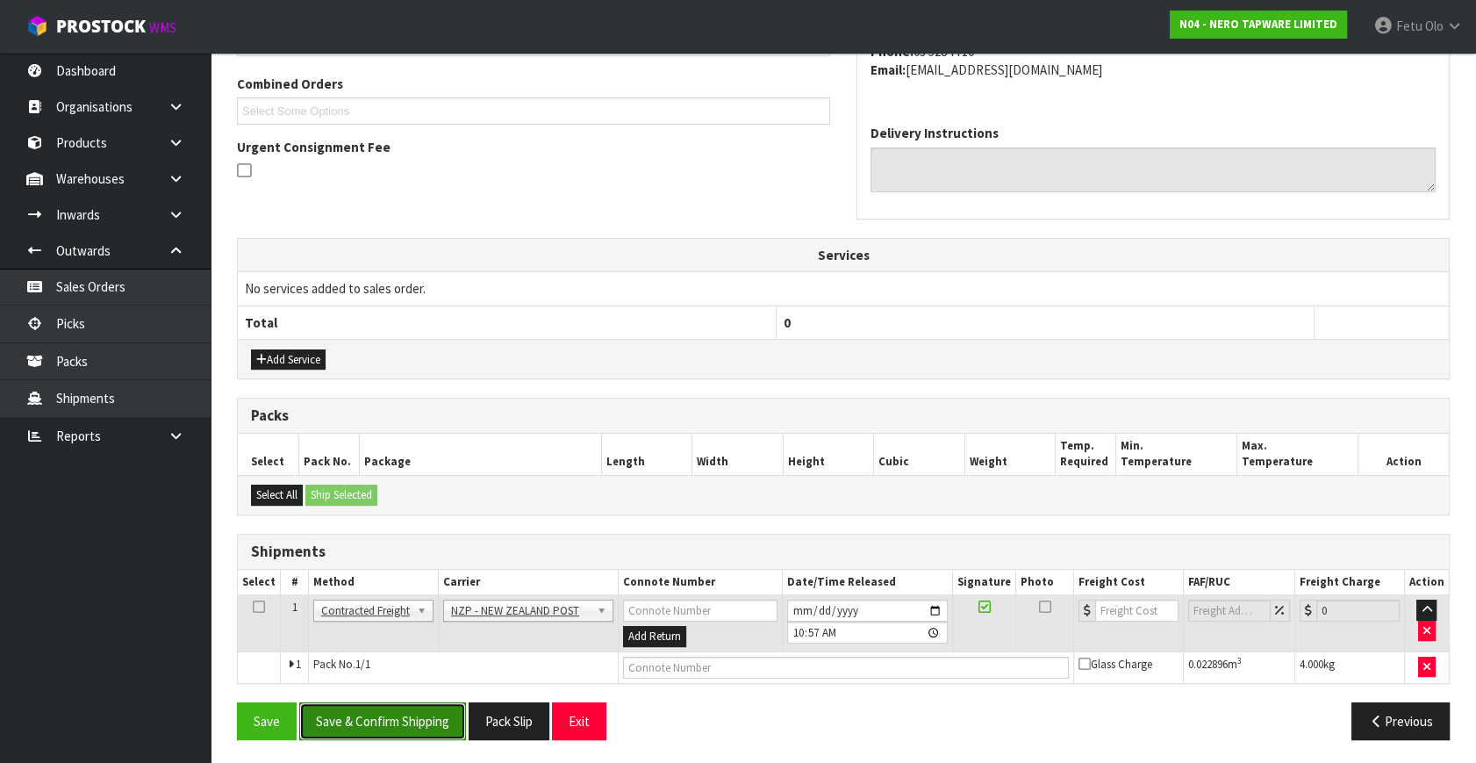
click at [420, 708] on button "Save & Confirm Shipping" at bounding box center [382, 721] width 167 height 38
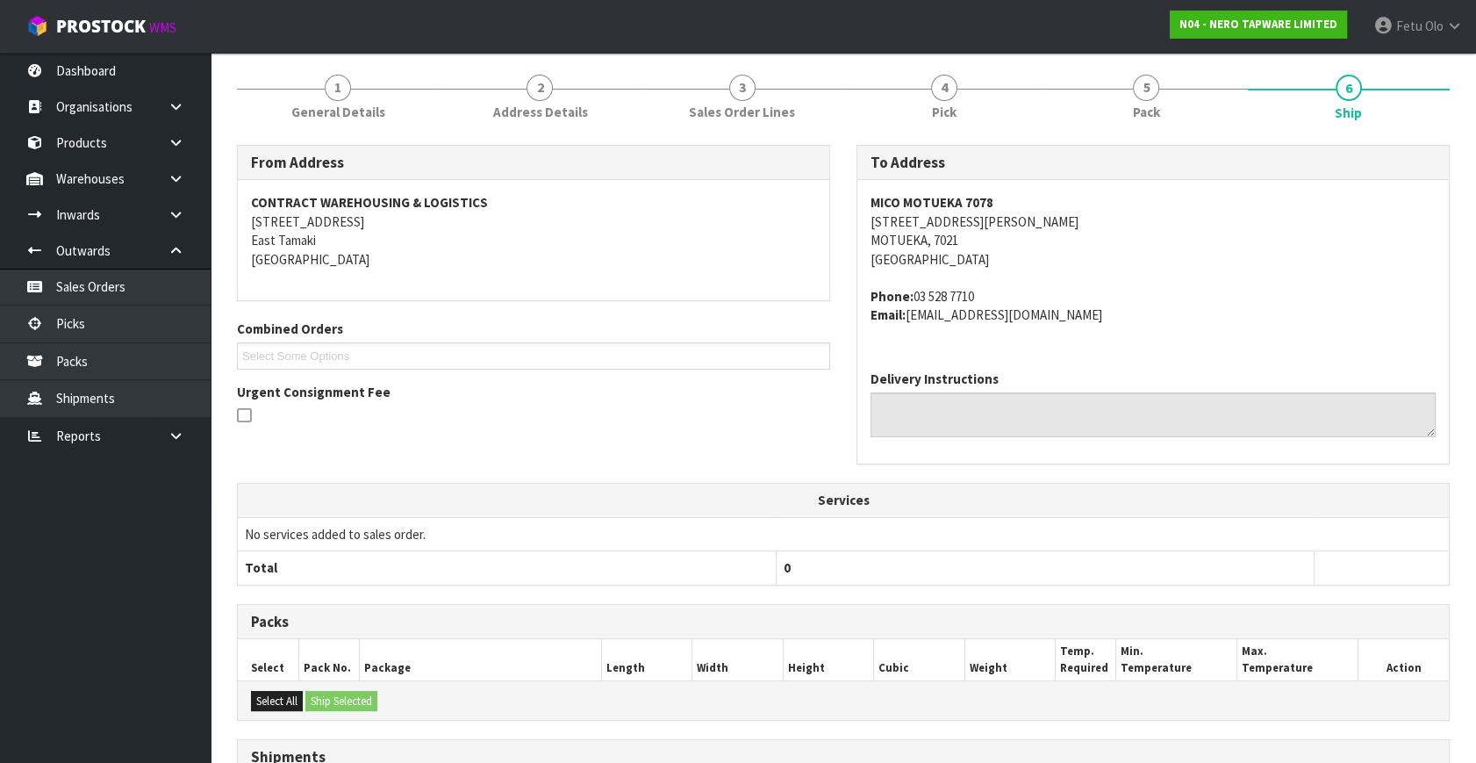
scroll to position [420, 0]
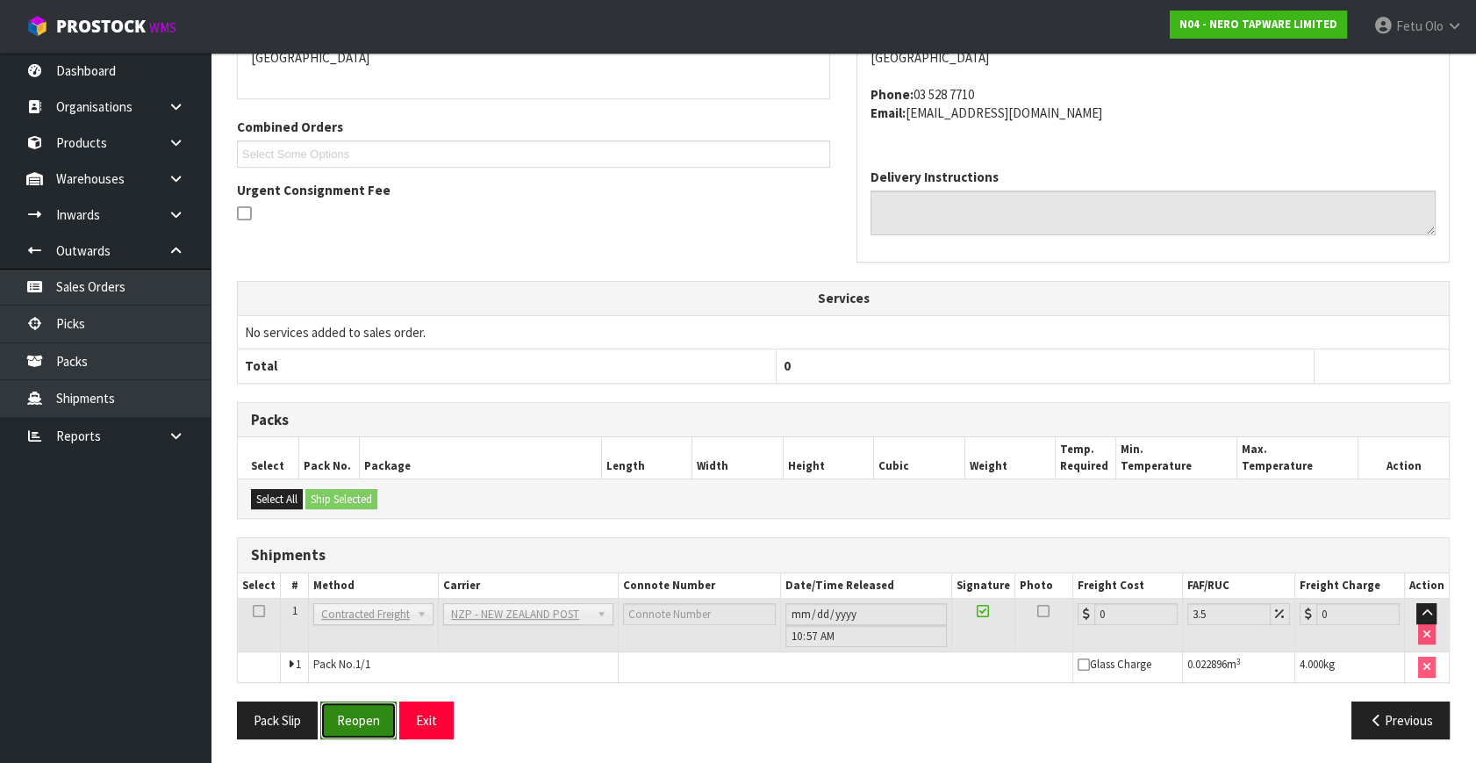
click at [377, 721] on button "Reopen" at bounding box center [358, 720] width 76 height 38
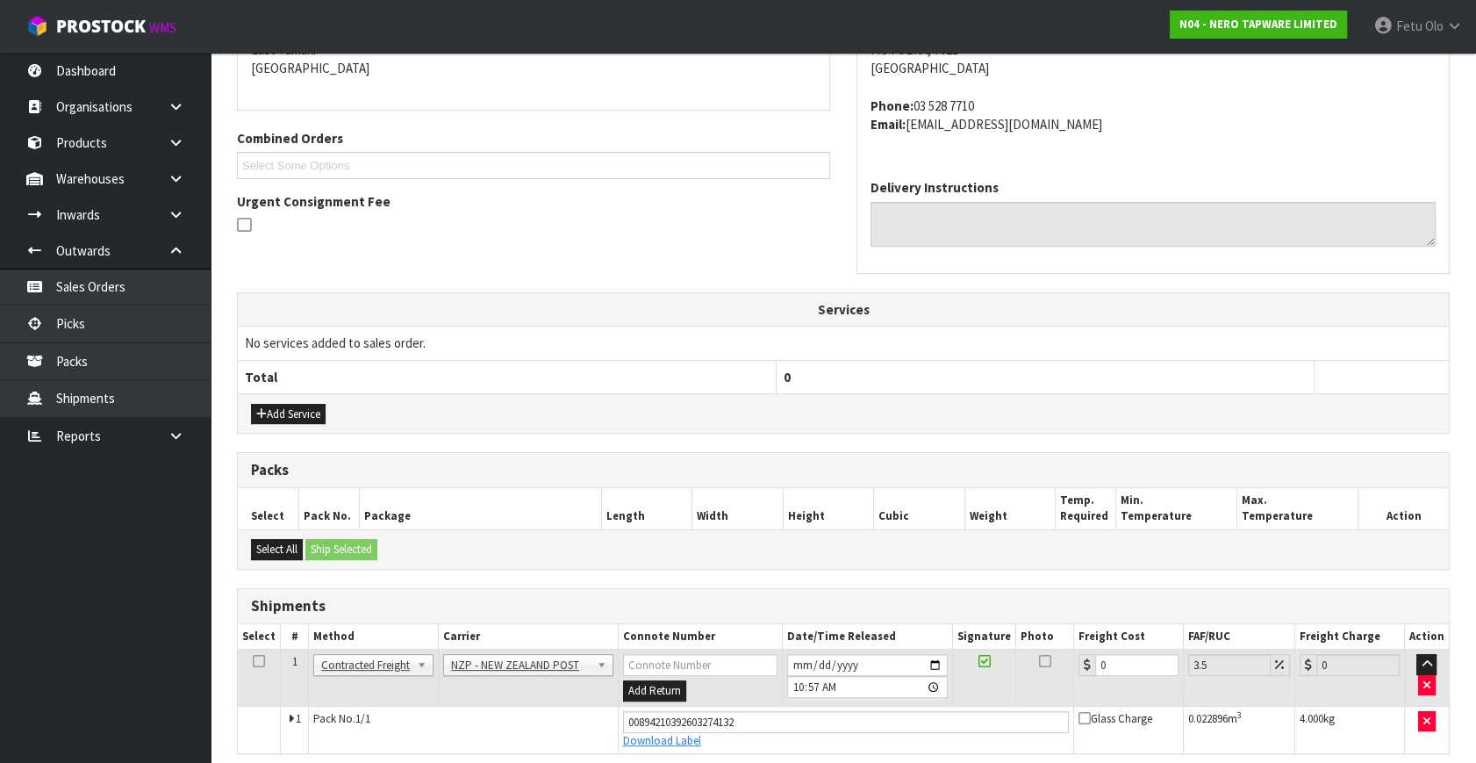
scroll to position [461, 0]
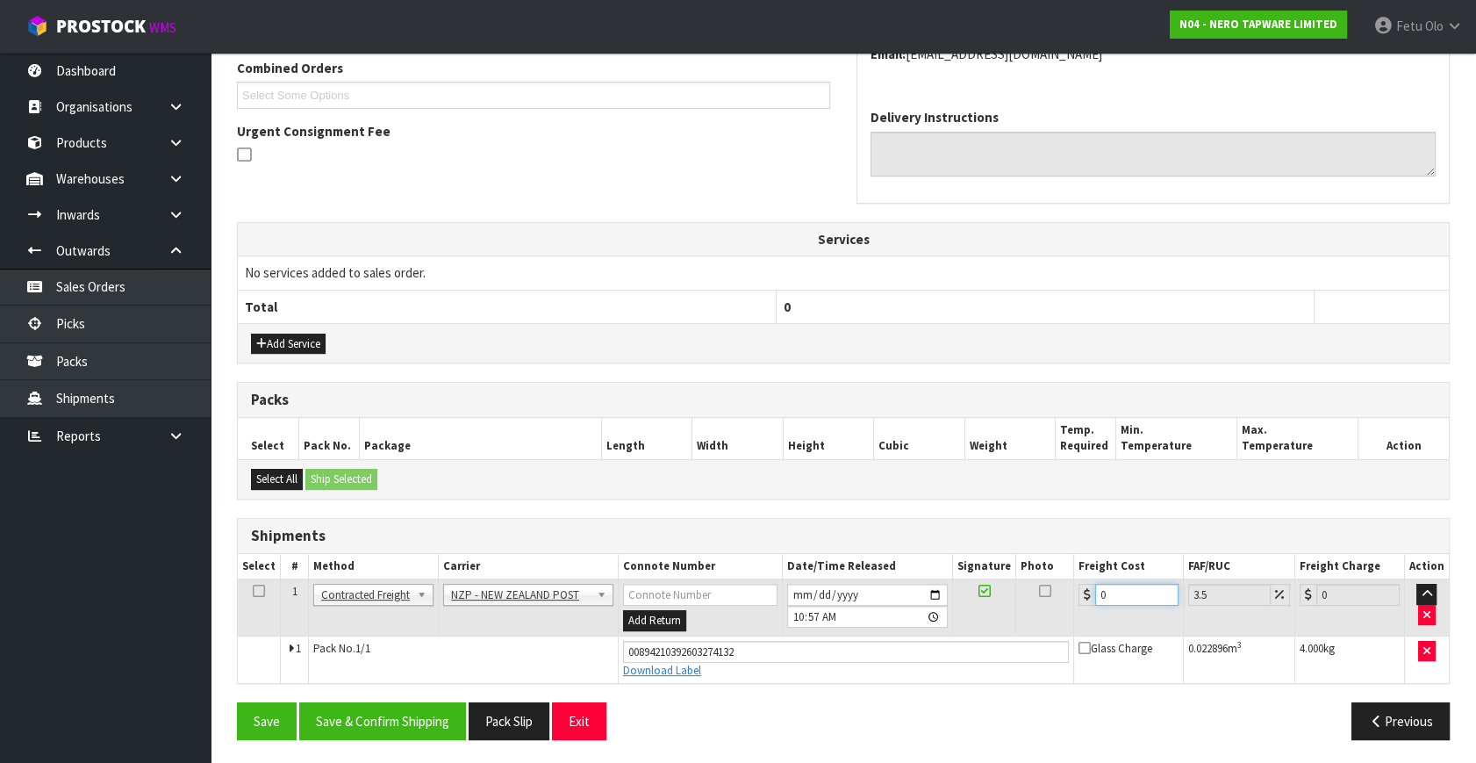
drag, startPoint x: 1118, startPoint y: 597, endPoint x: 825, endPoint y: 648, distance: 297.5
click at [825, 648] on tbody "1 Client Local Pickup Customer Local Pickup Company Freight Contracted Freight …" at bounding box center [843, 631] width 1211 height 104
type input "1"
type input "1.03"
type input "11"
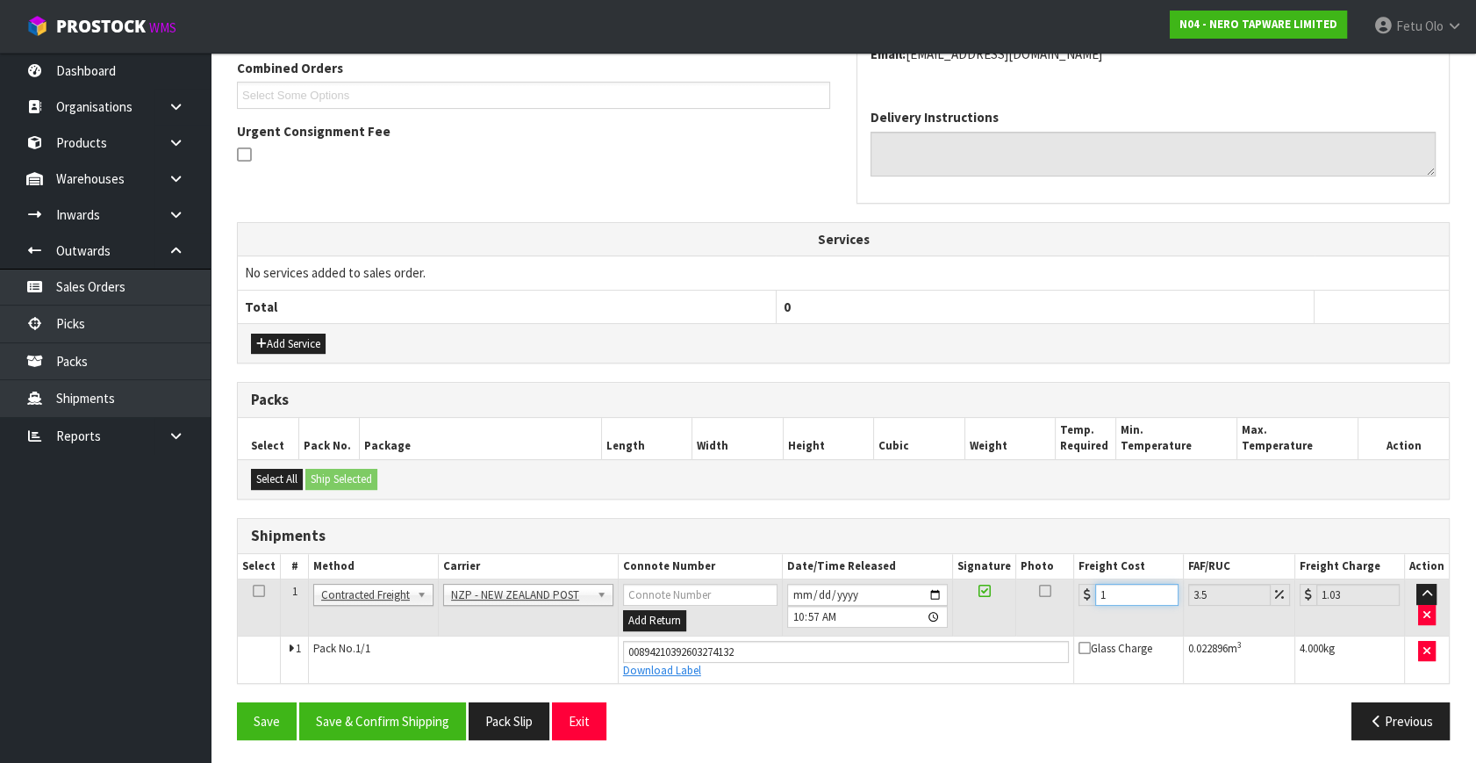
type input "11.38"
type input "11.6"
type input "12.01"
type input "11.61"
type input "12.02"
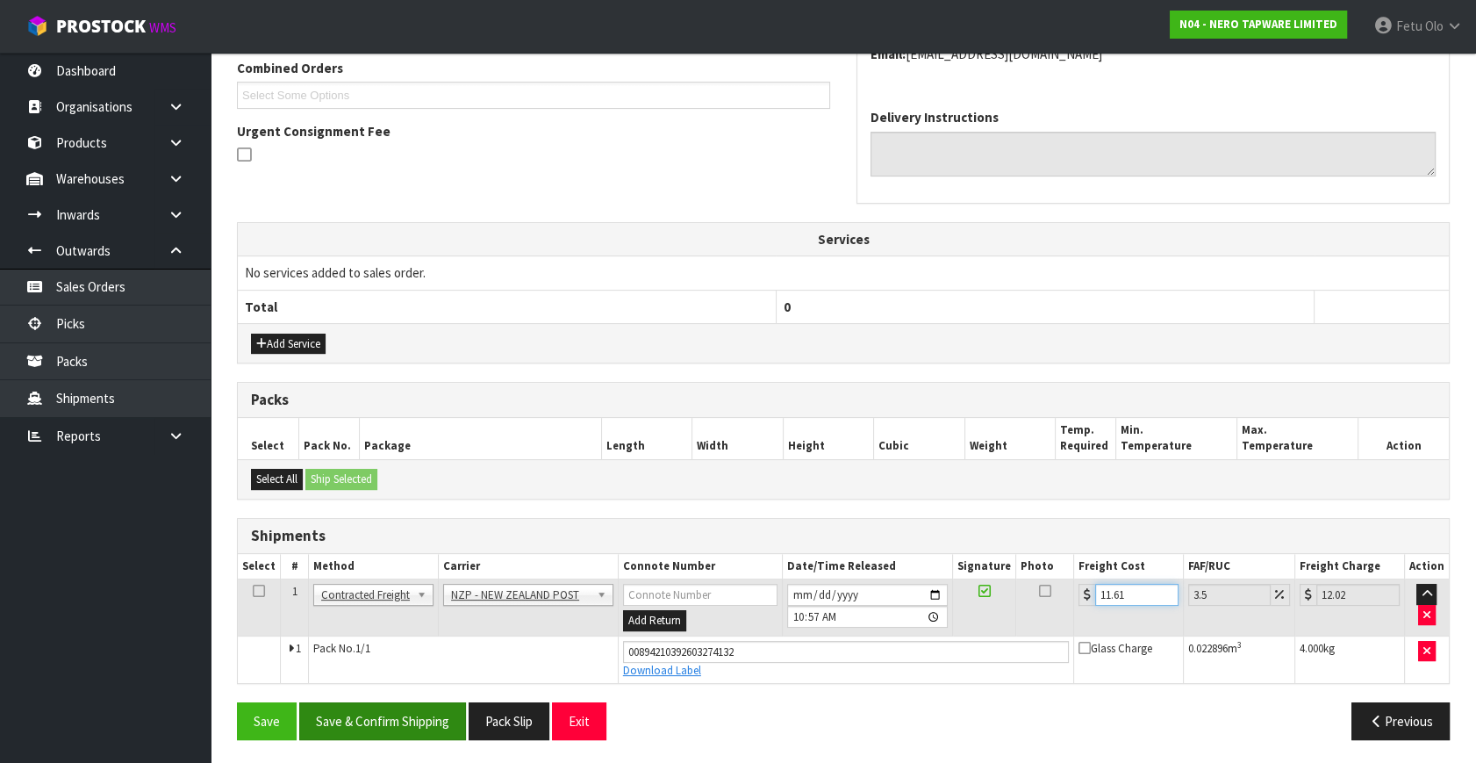
type input "11.61"
click at [416, 720] on button "Save & Confirm Shipping" at bounding box center [382, 721] width 167 height 38
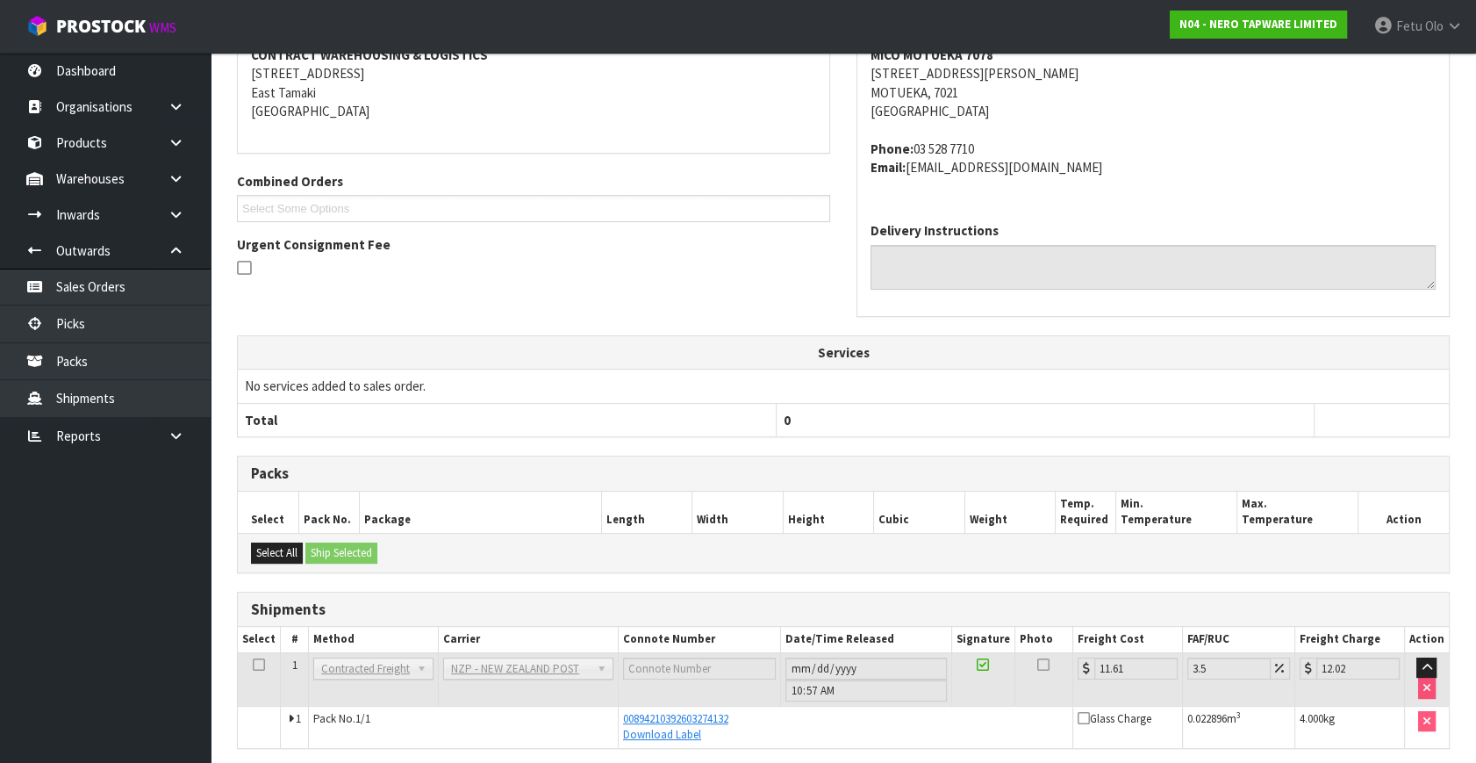
scroll to position [413, 0]
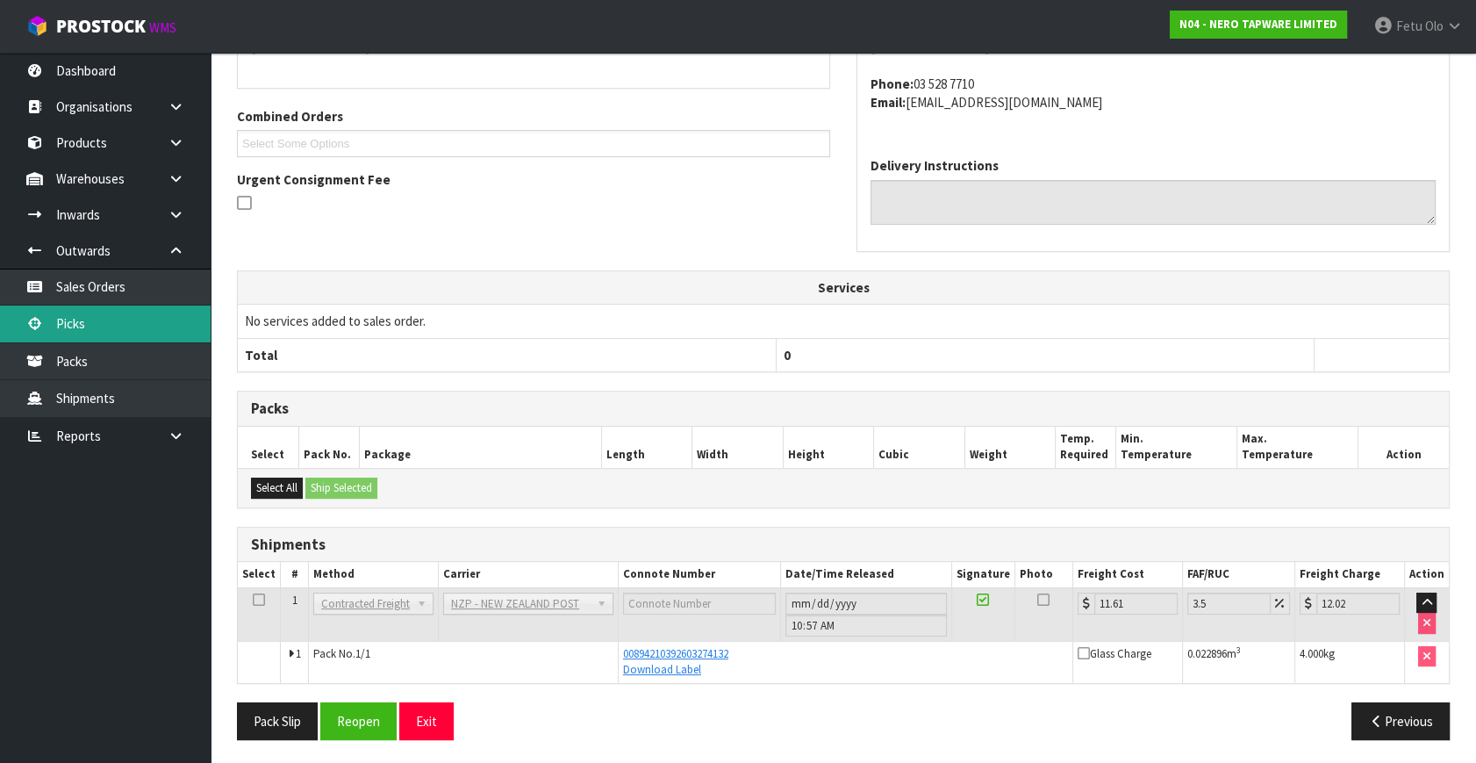
click at [99, 322] on link "Picks" at bounding box center [105, 323] width 211 height 36
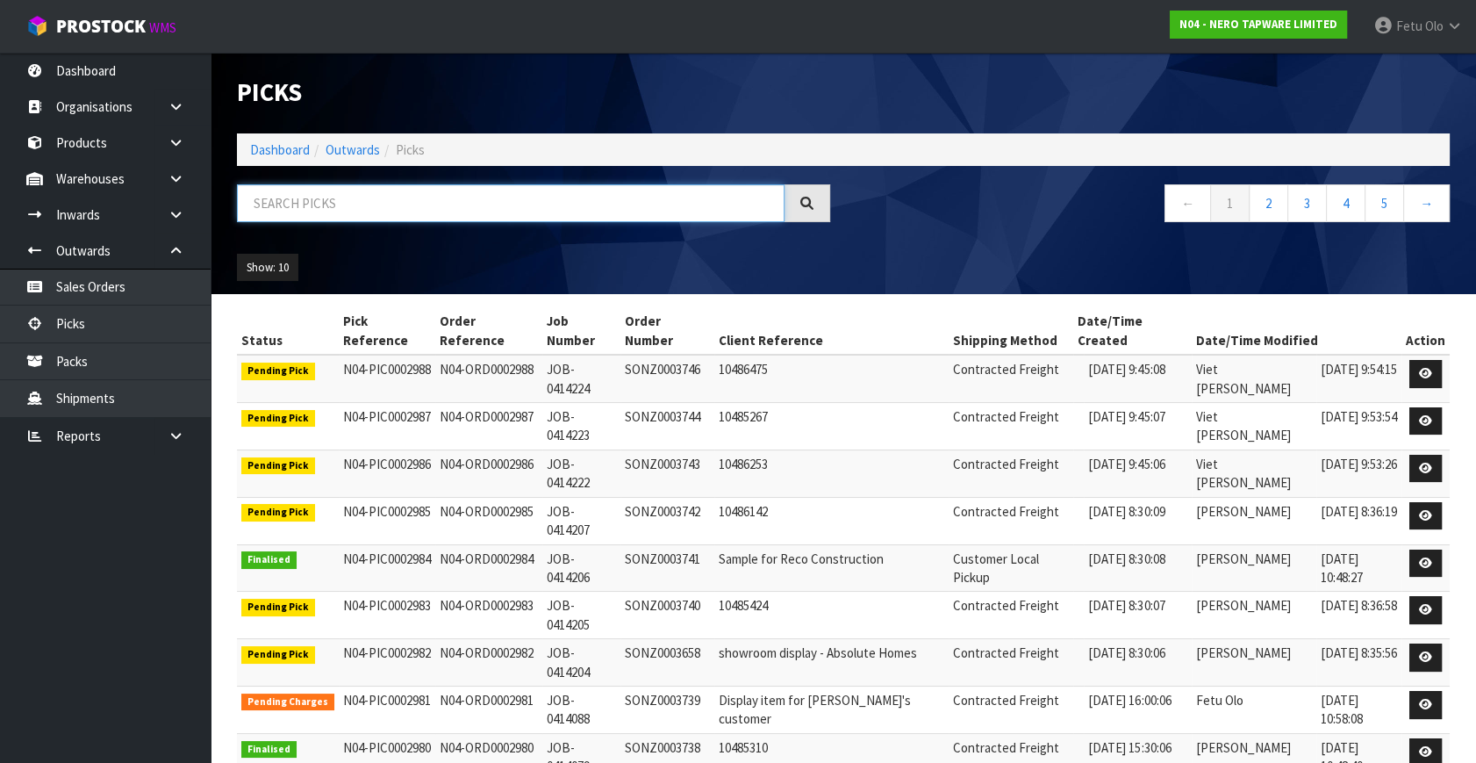
click at [456, 188] on input "text" at bounding box center [511, 203] width 548 height 38
type input "0002974"
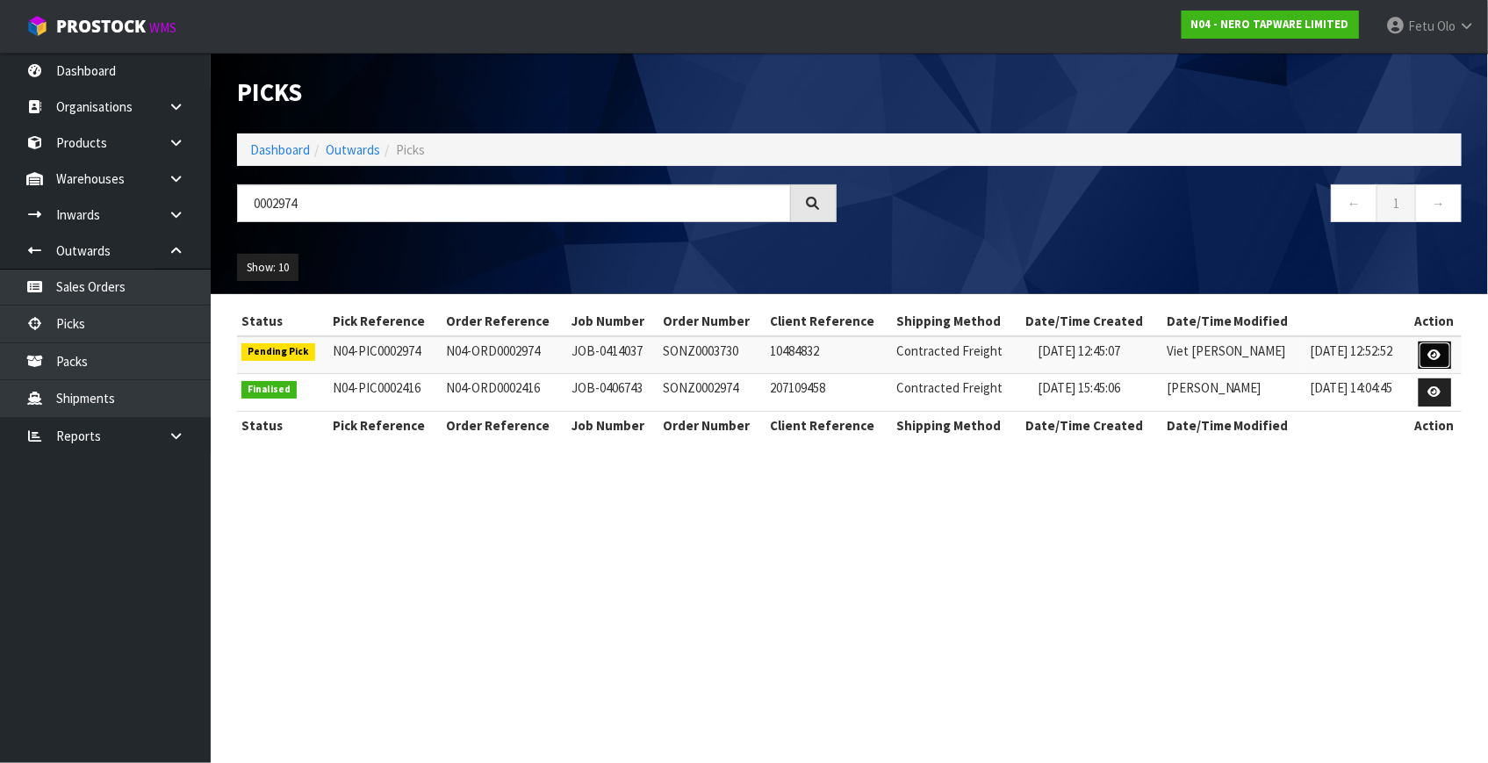
click at [1437, 351] on icon at bounding box center [1434, 354] width 13 height 11
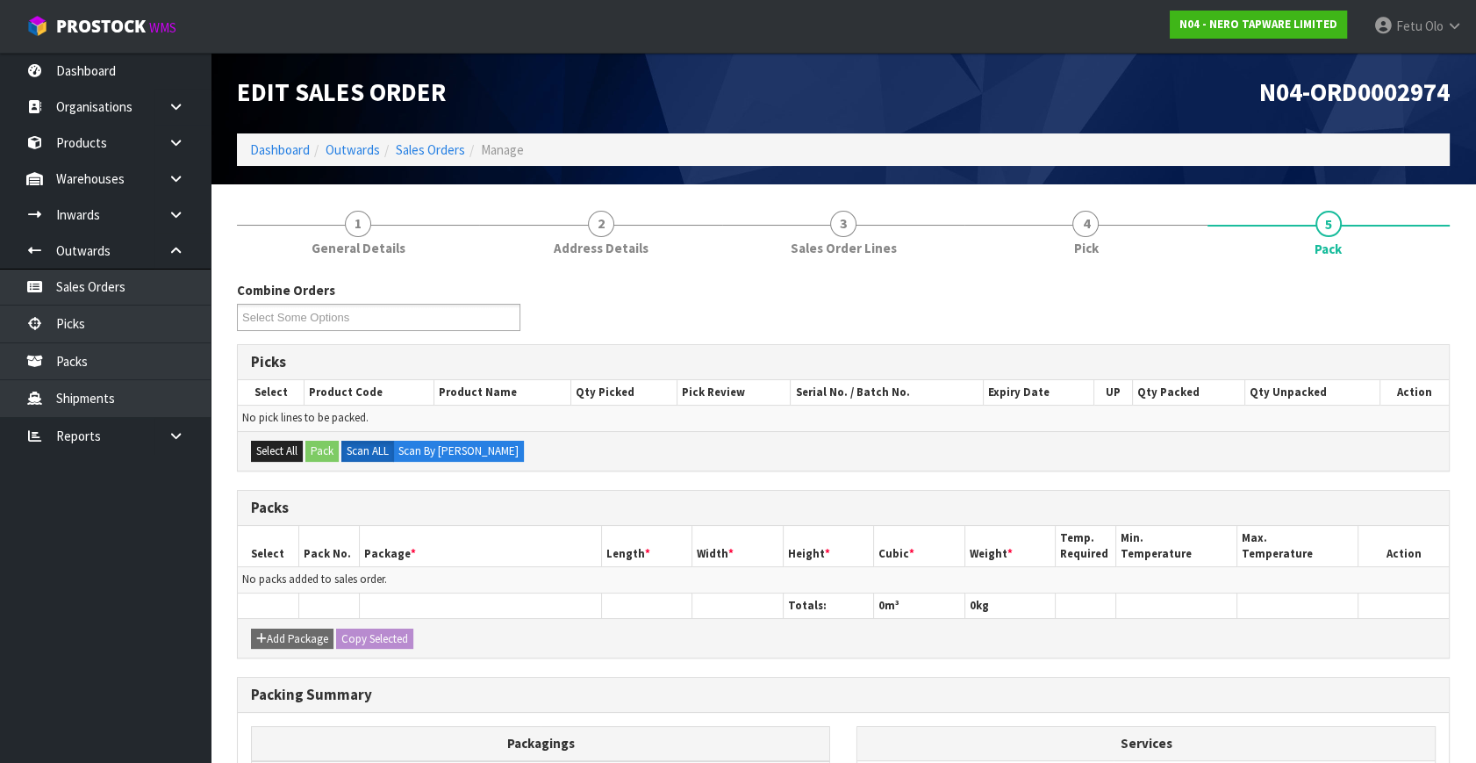
drag, startPoint x: 1123, startPoint y: 231, endPoint x: 1149, endPoint y: 295, distance: 69.3
click at [1122, 231] on link "4 Pick" at bounding box center [1086, 231] width 242 height 69
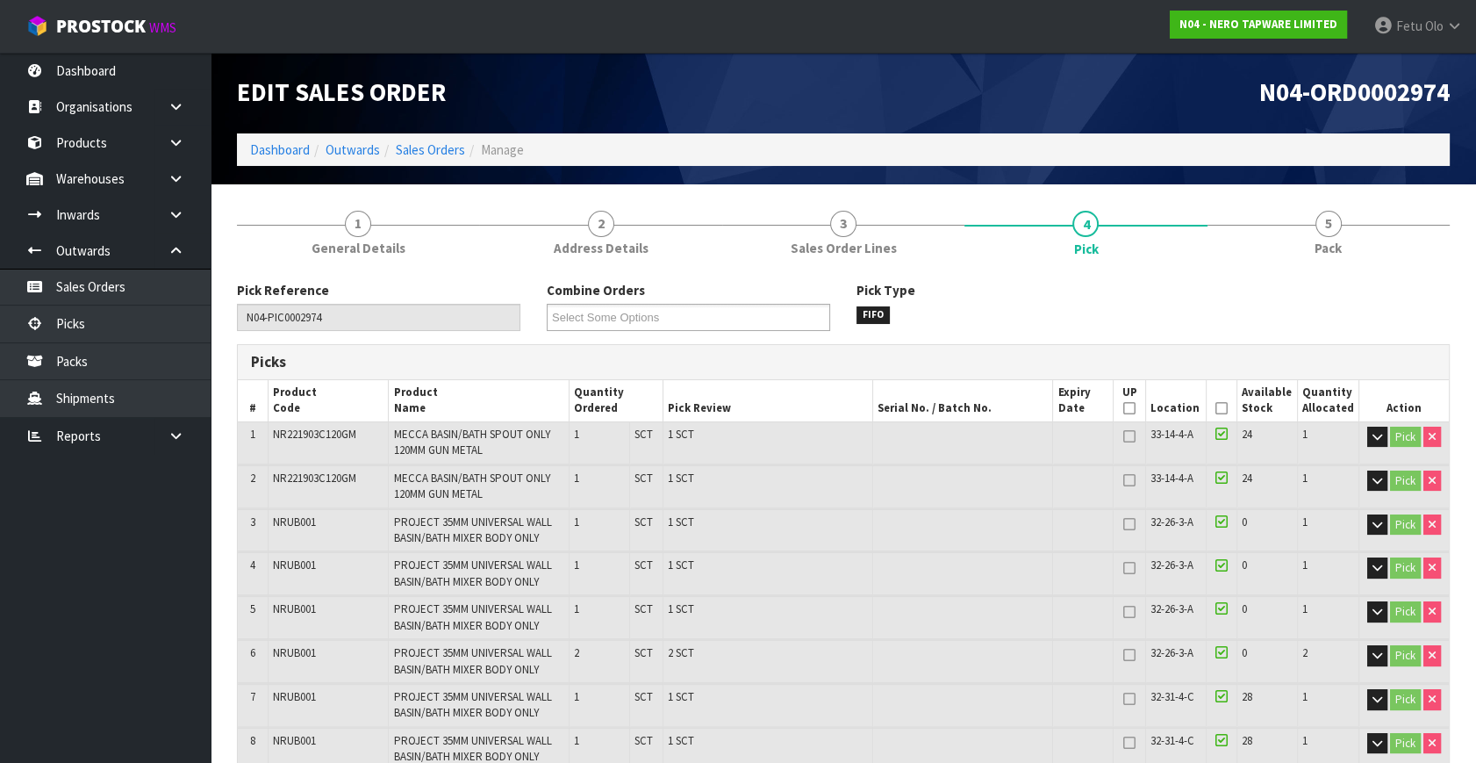
click at [1222, 409] on icon at bounding box center [1222, 408] width 12 height 1
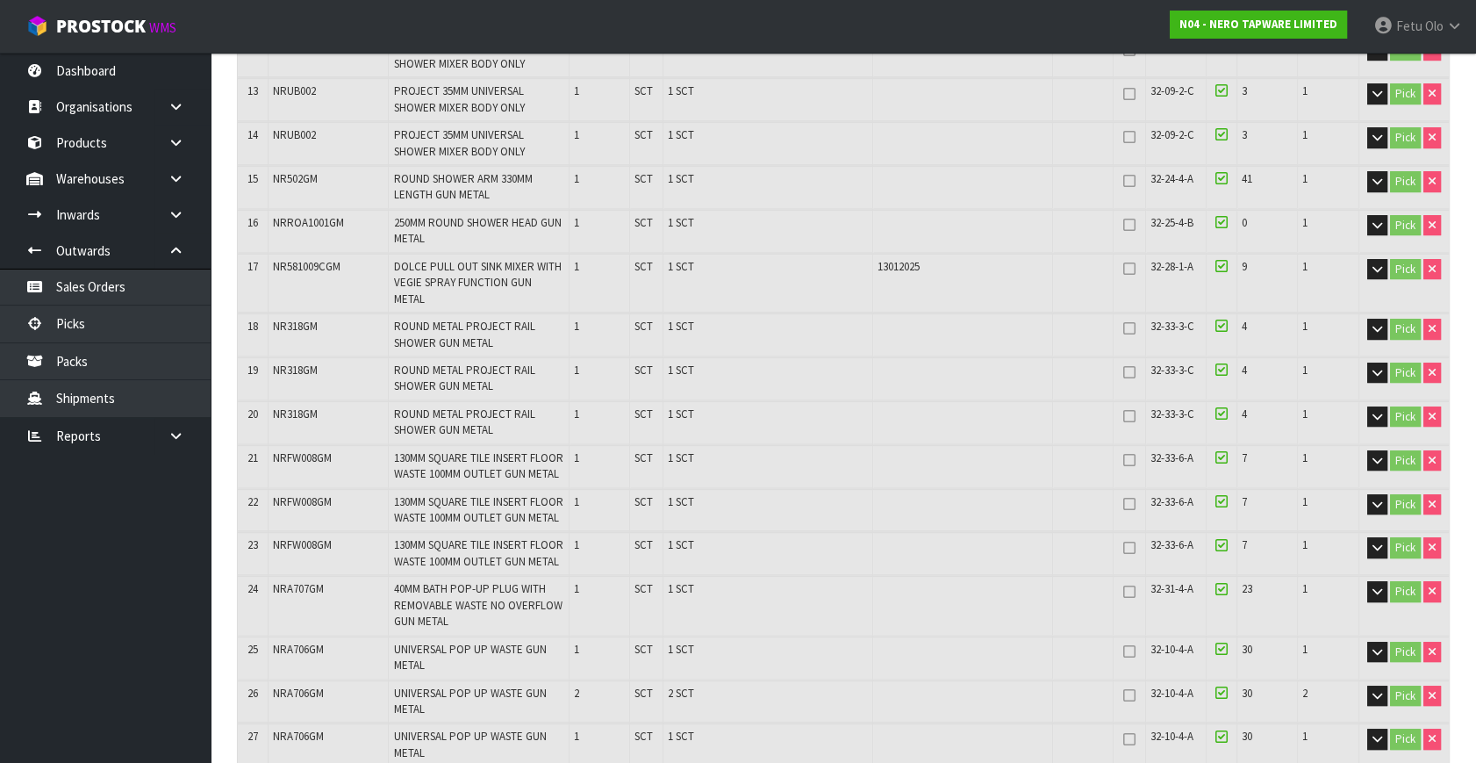
click at [149, 618] on ul "Dashboard Organisations Clients Consignees Carriers Products Categories Serial …" at bounding box center [105, 408] width 211 height 710
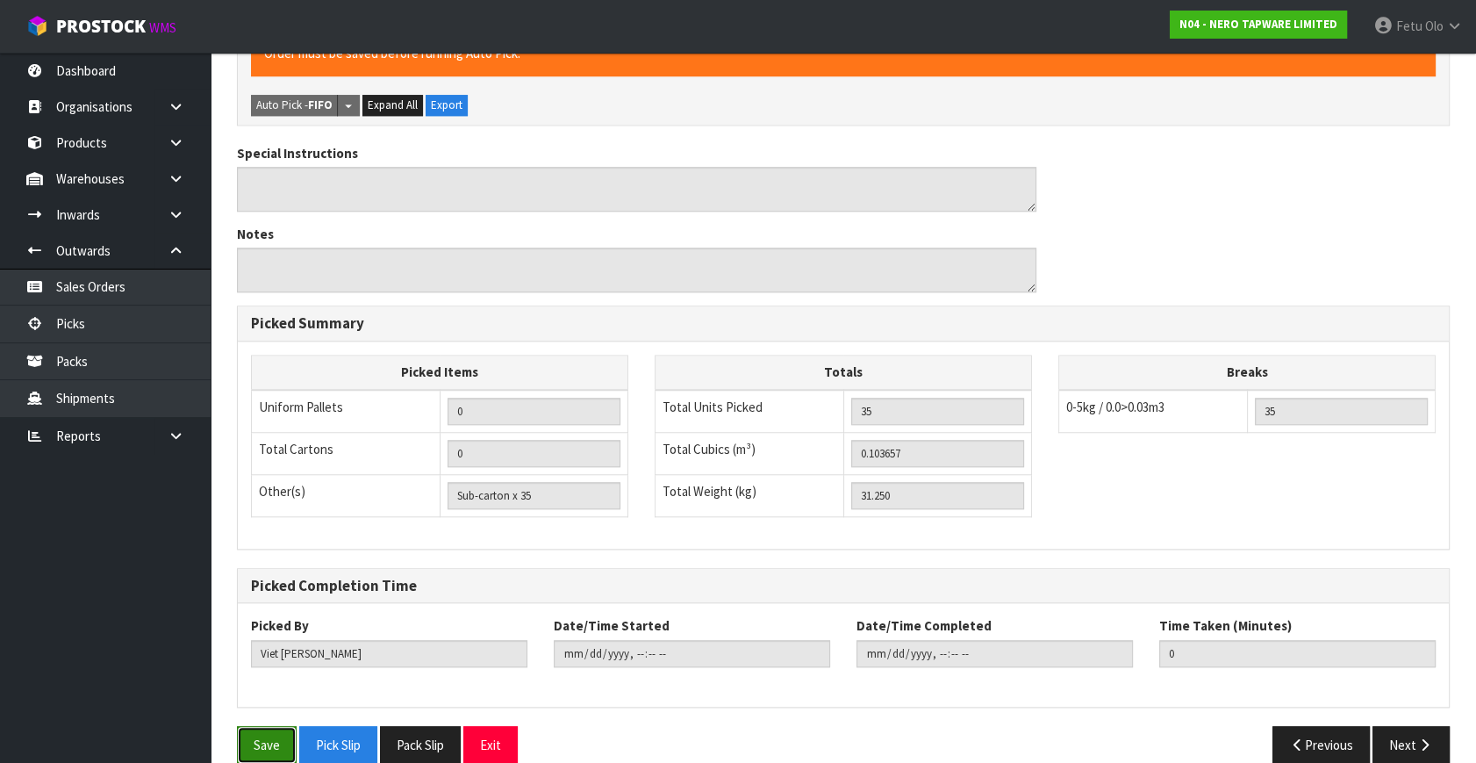
click at [273, 726] on button "Save" at bounding box center [267, 745] width 60 height 38
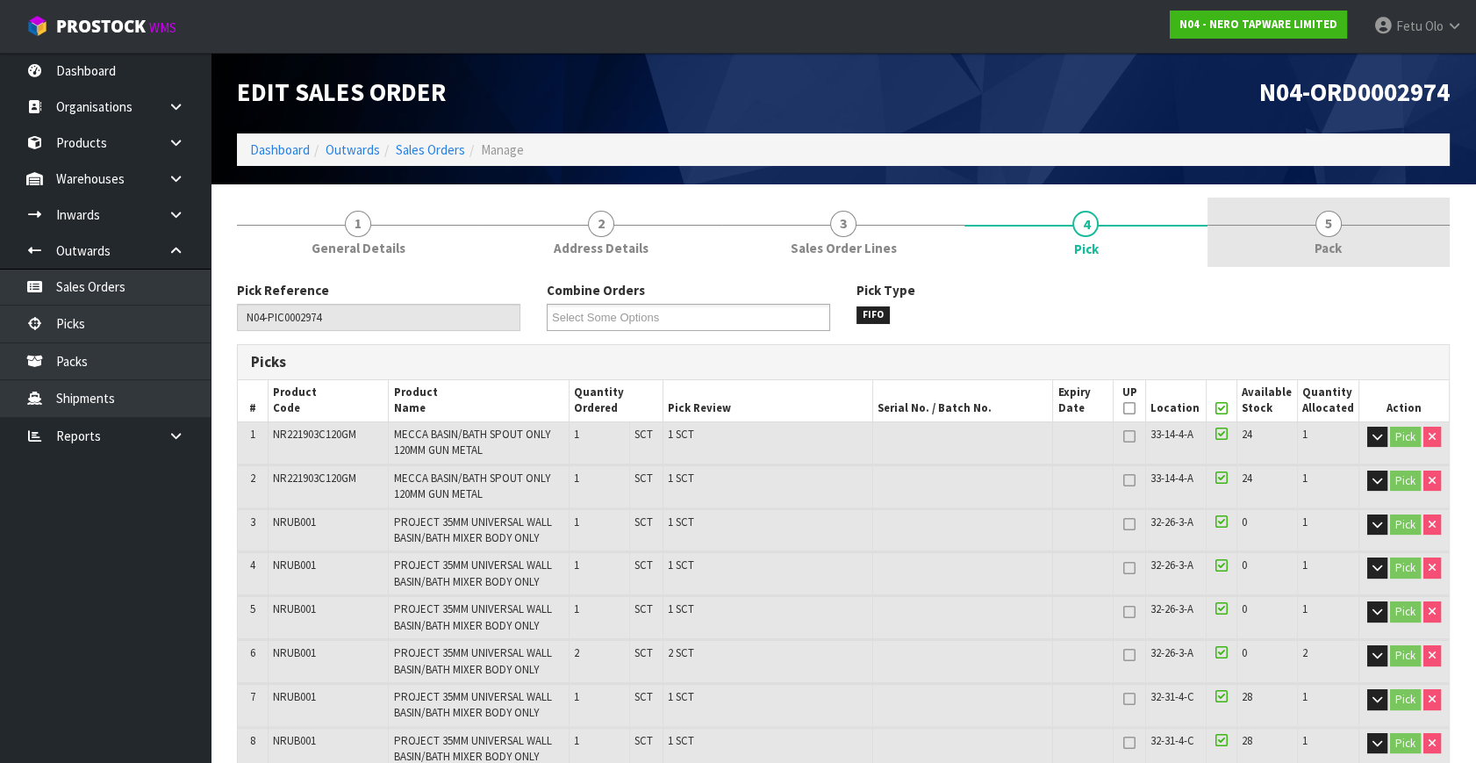
click at [1326, 211] on span "5" at bounding box center [1329, 224] width 26 height 26
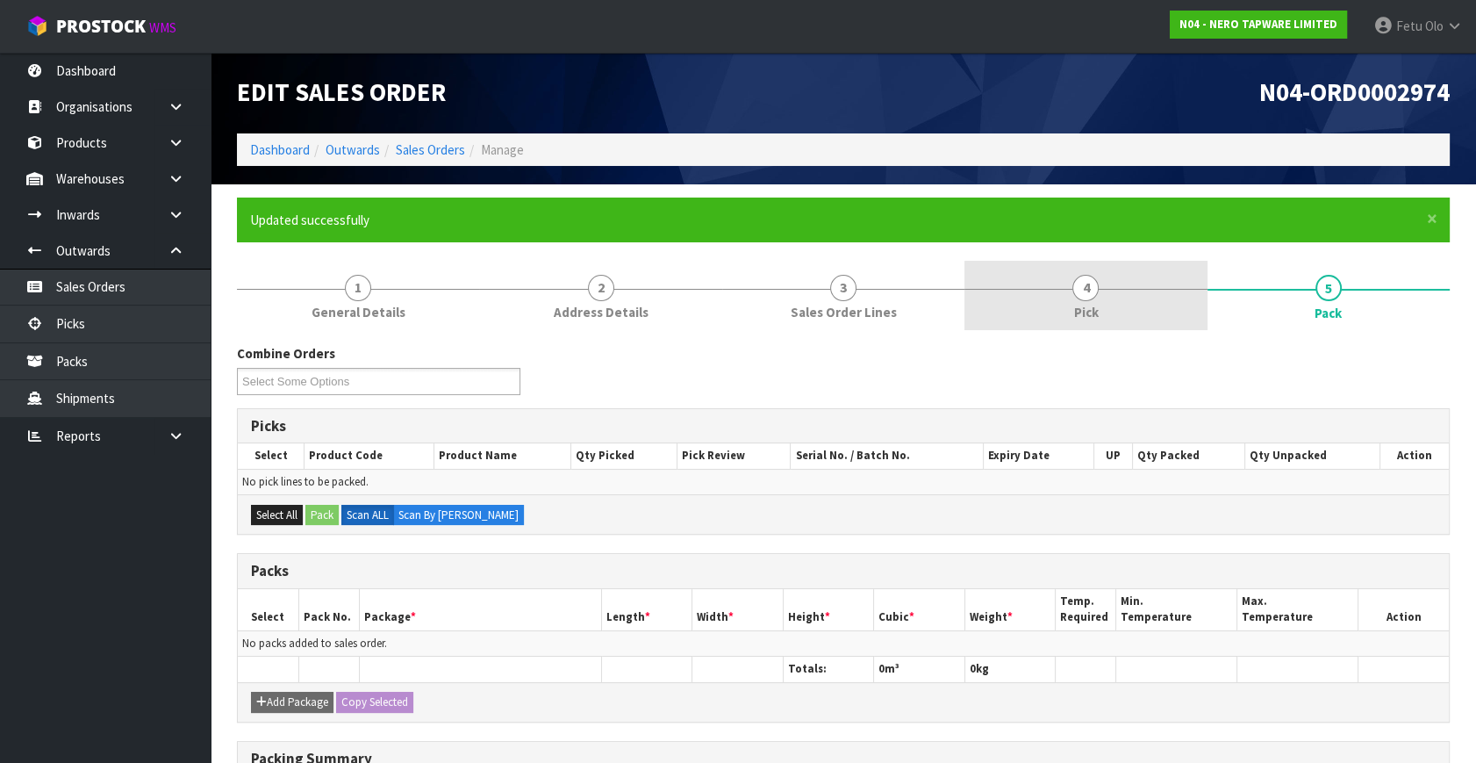
click at [1135, 225] on ul "Updated successfully" at bounding box center [834, 220] width 1169 height 18
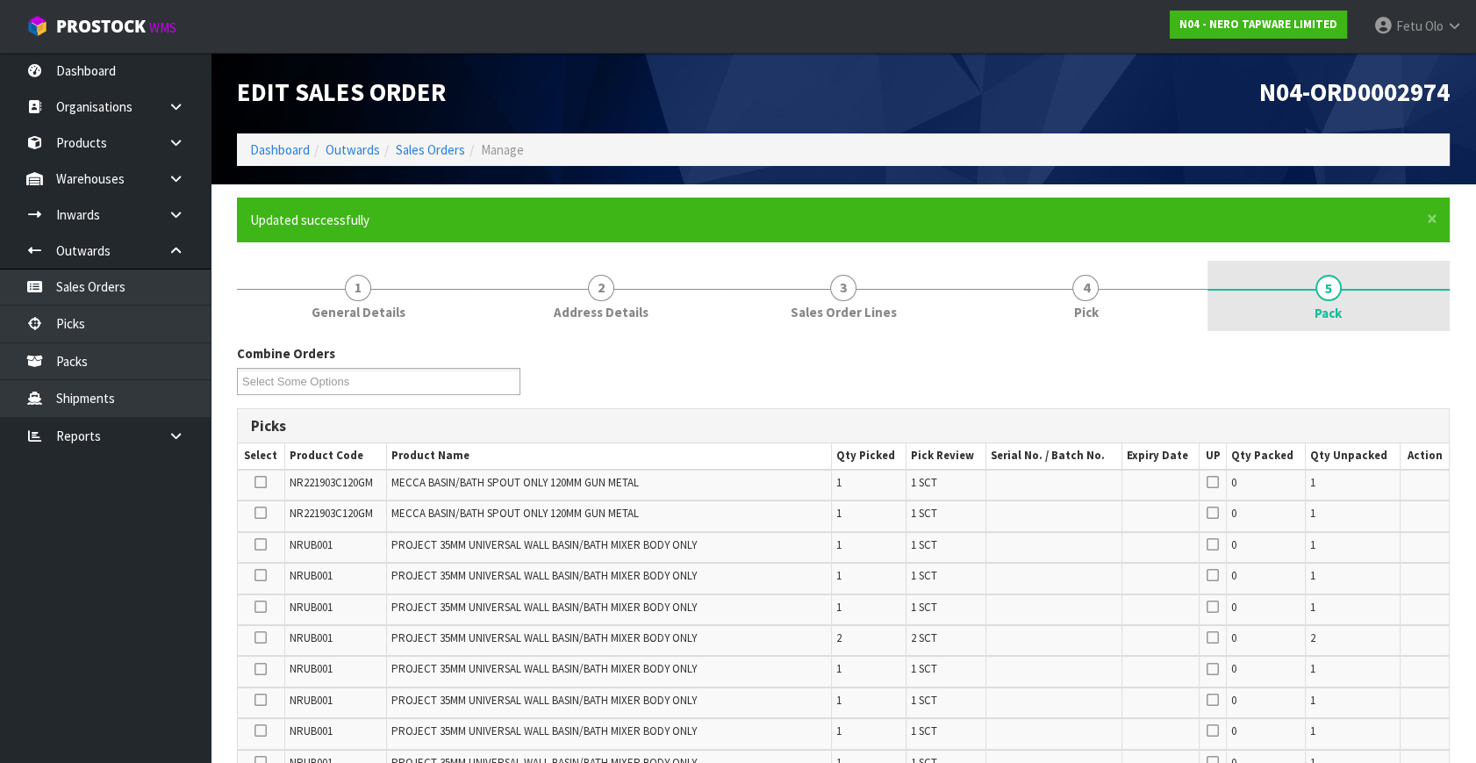
click at [1324, 290] on span "5" at bounding box center [1329, 288] width 26 height 26
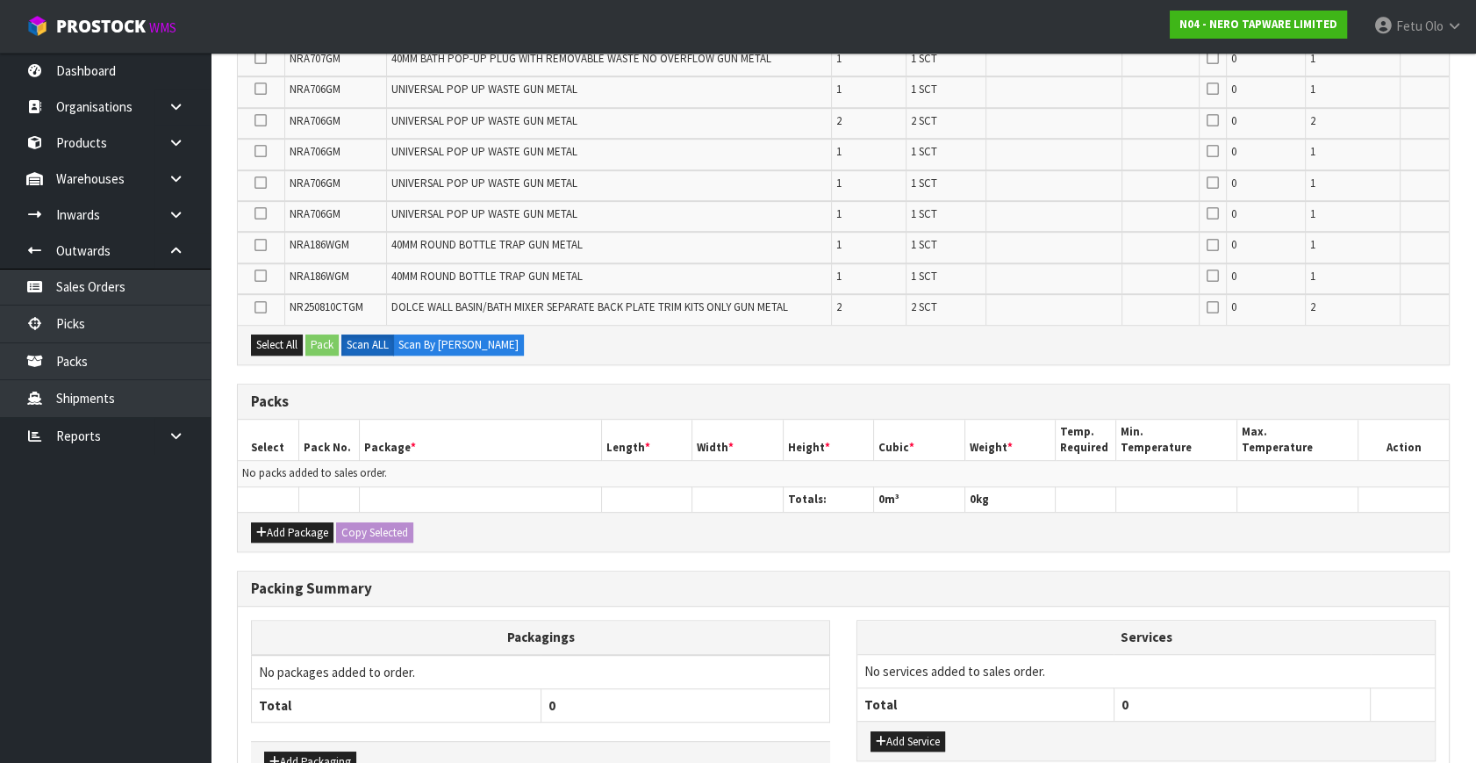
scroll to position [1245, 0]
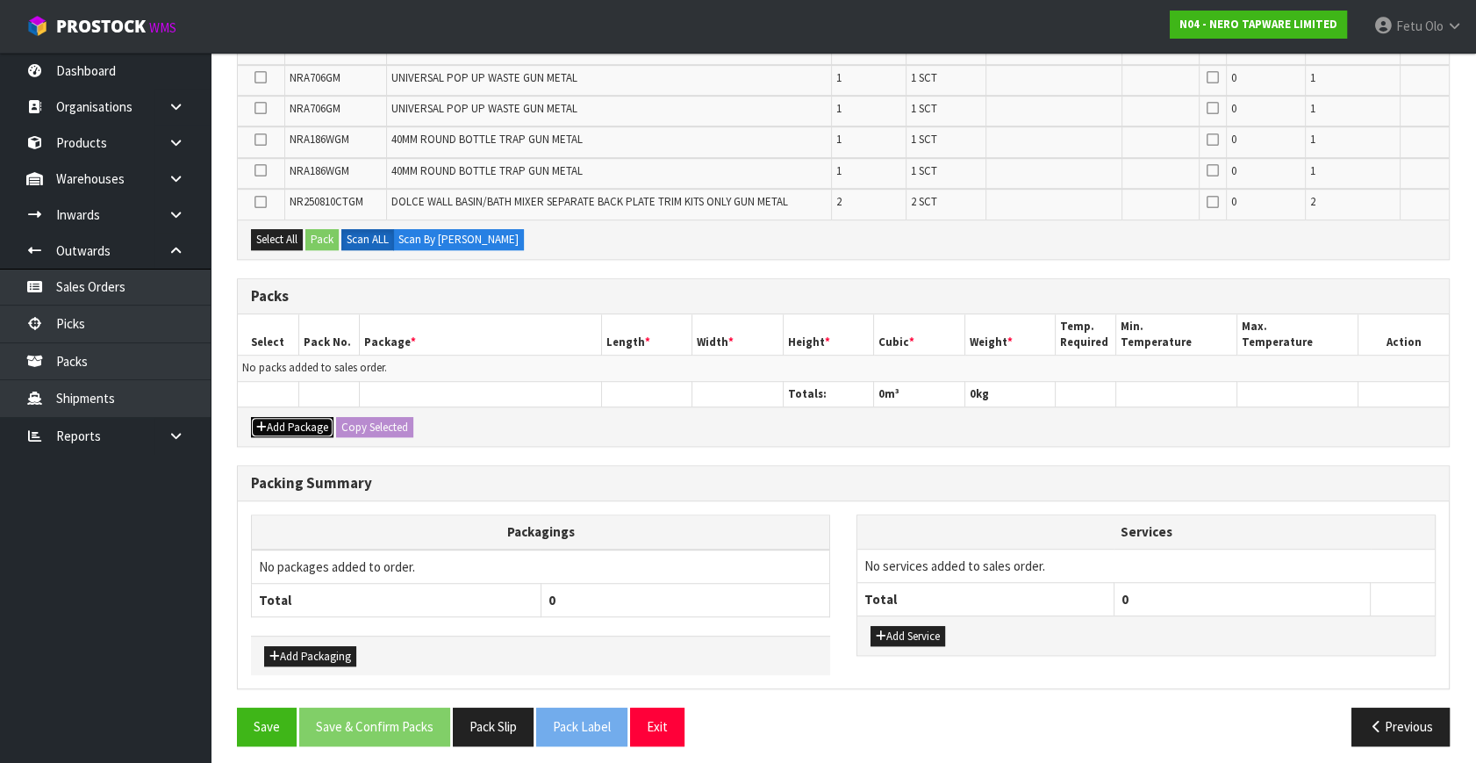
click at [276, 418] on button "Add Package" at bounding box center [292, 427] width 83 height 21
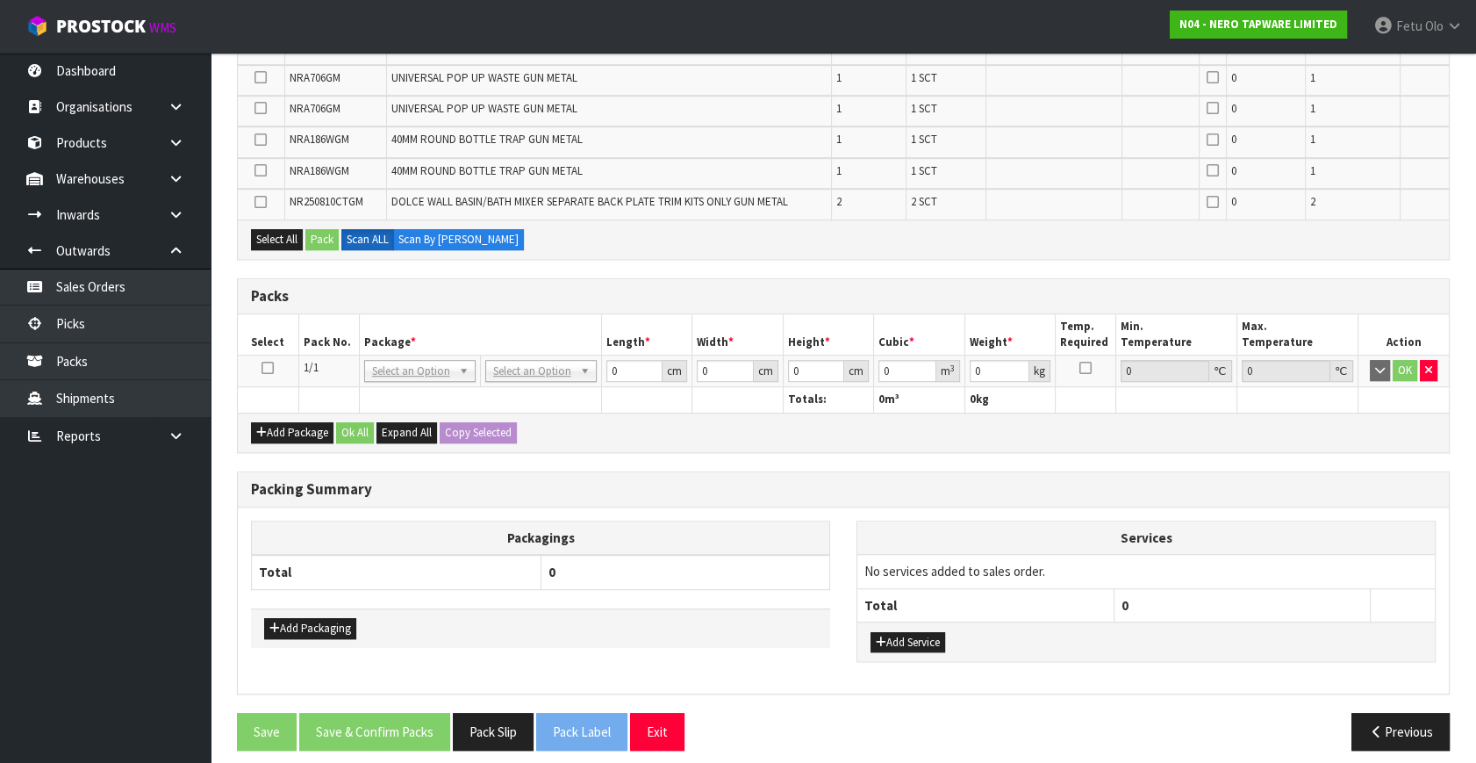
drag, startPoint x: 262, startPoint y: 361, endPoint x: 439, endPoint y: 338, distance: 177.9
click at [268, 368] on icon at bounding box center [268, 368] width 12 height 1
click at [440, 337] on th "Package *" at bounding box center [480, 334] width 242 height 41
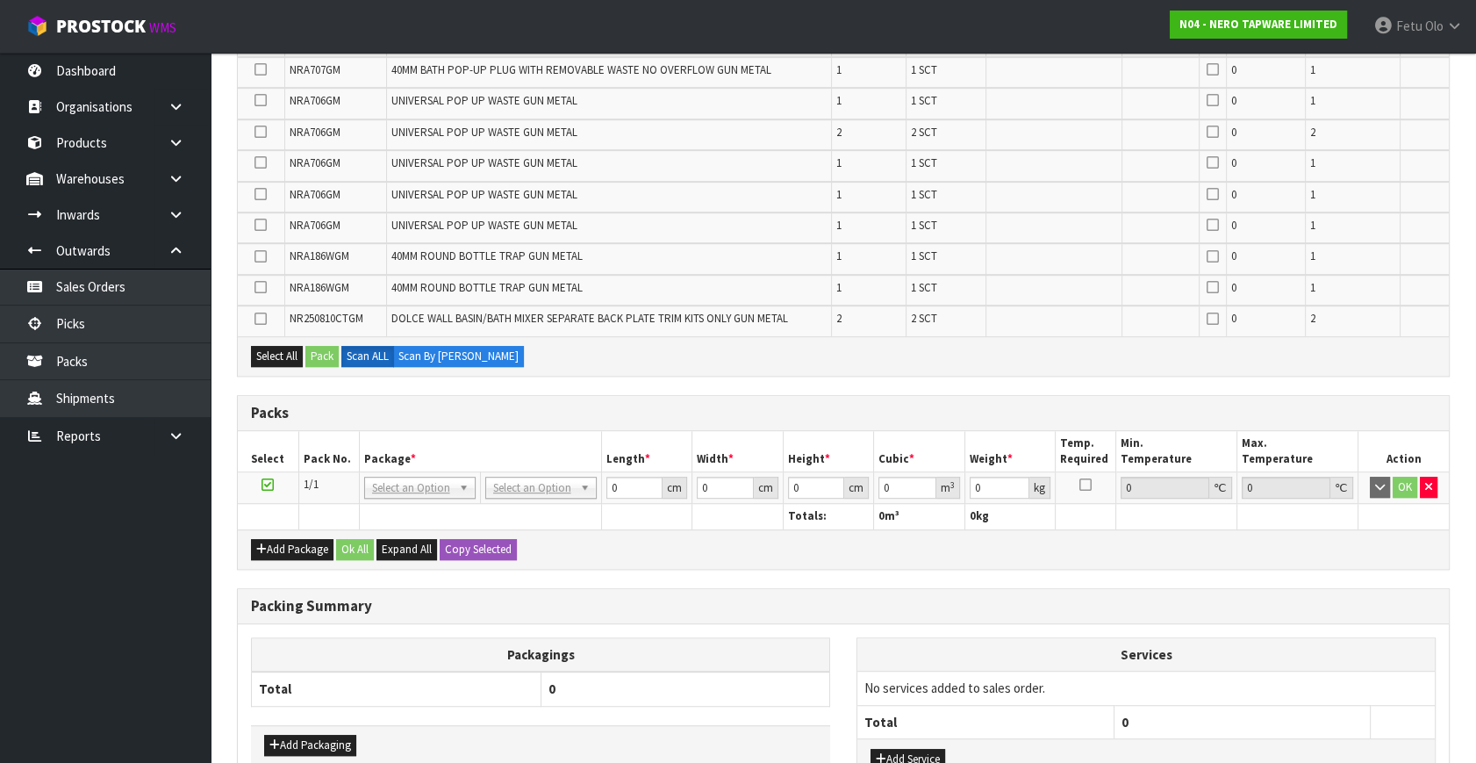
scroll to position [1249, 0]
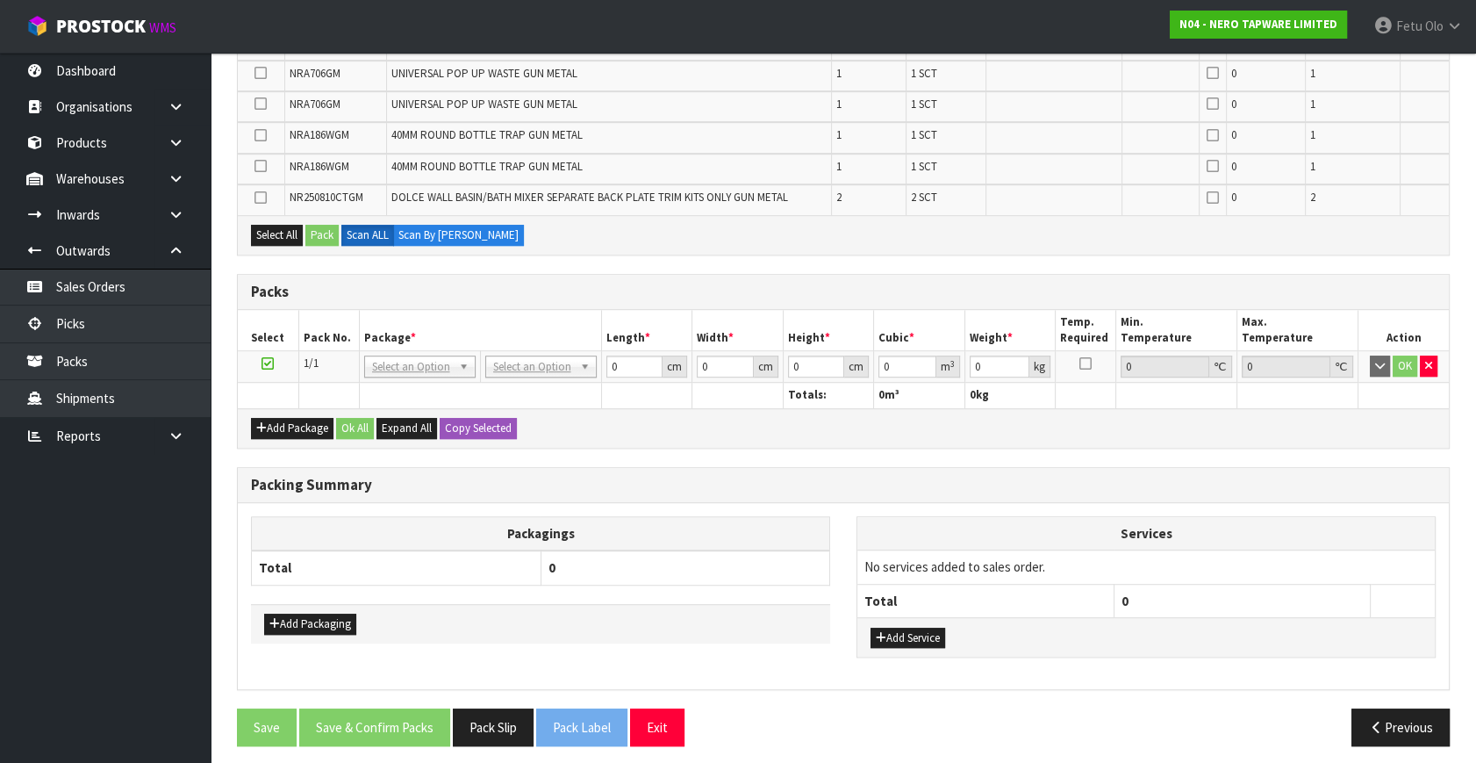
click at [660, 477] on h3 "Packing Summary" at bounding box center [843, 485] width 1185 height 17
click at [541, 629] on div "Add Packaging" at bounding box center [540, 623] width 579 height 39
click at [710, 477] on h3 "Packing Summary" at bounding box center [843, 485] width 1185 height 17
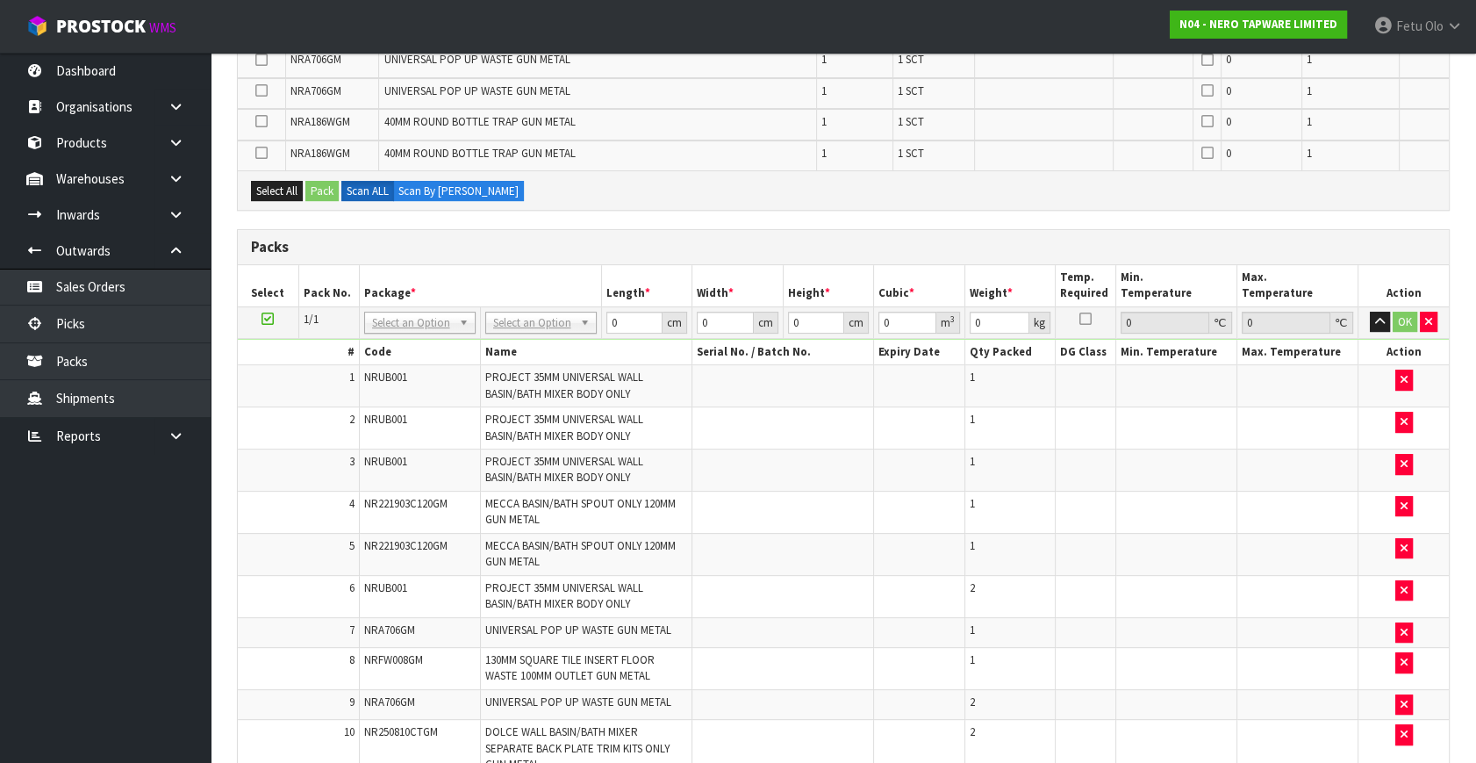
scroll to position [290, 0]
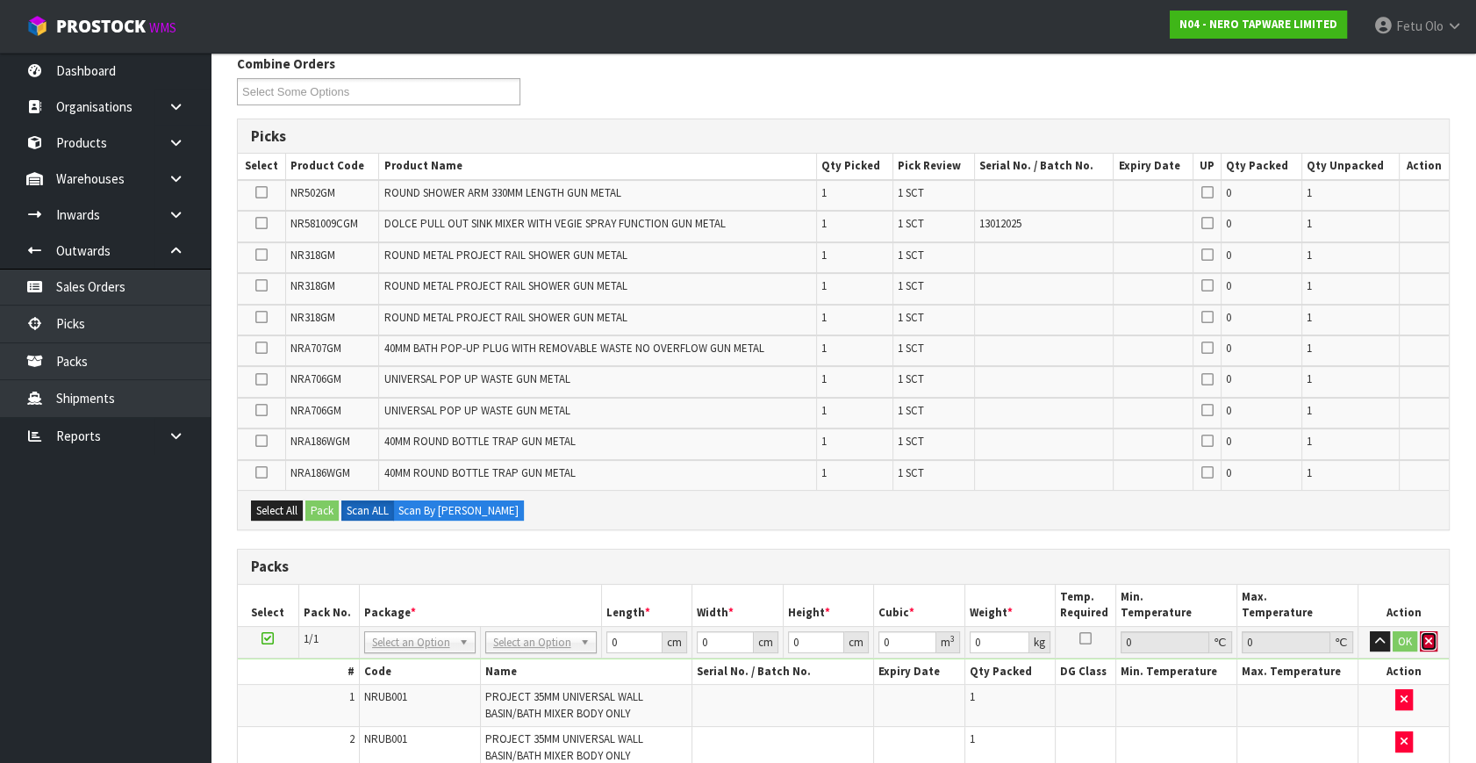
click at [1428, 635] on icon "button" at bounding box center [1428, 640] width 7 height 11
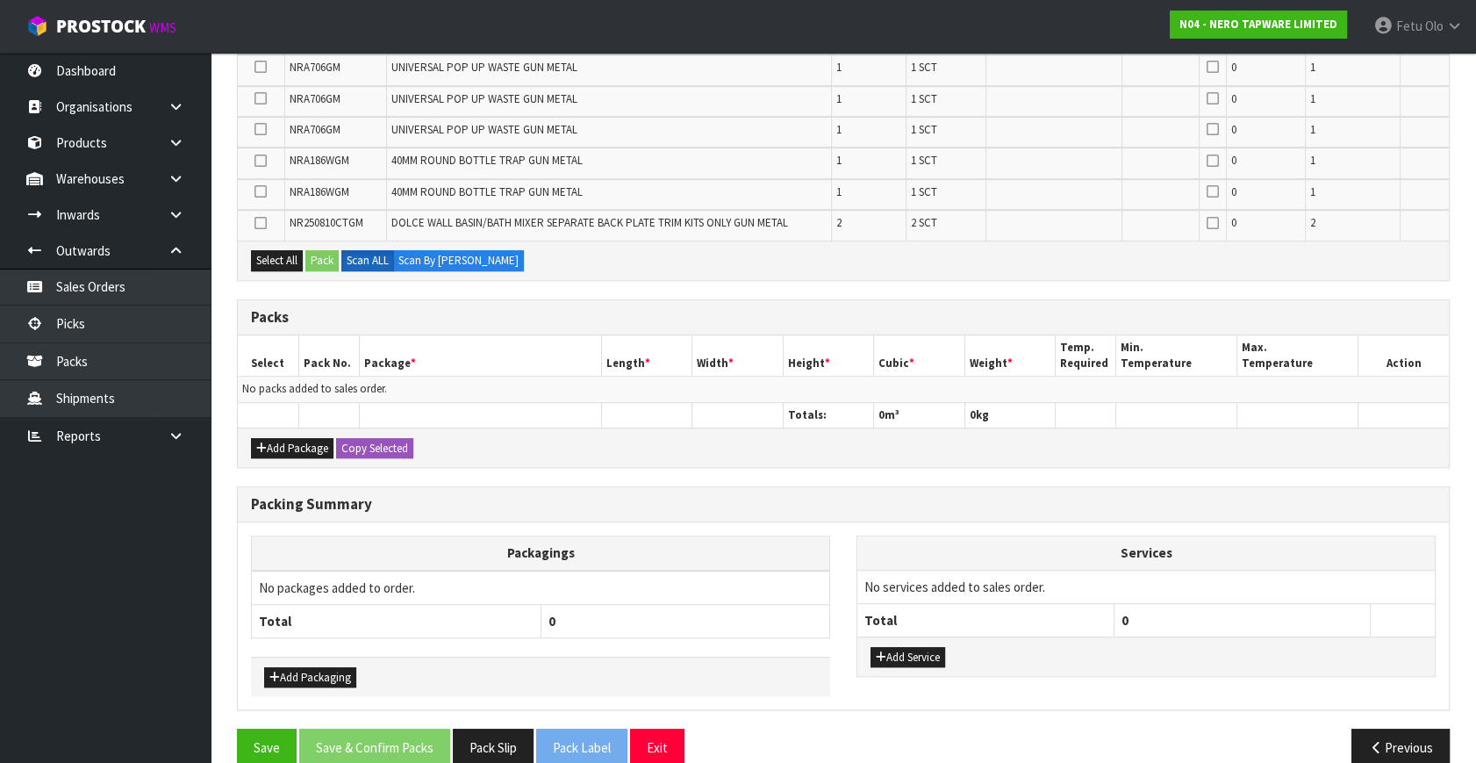
scroll to position [1245, 0]
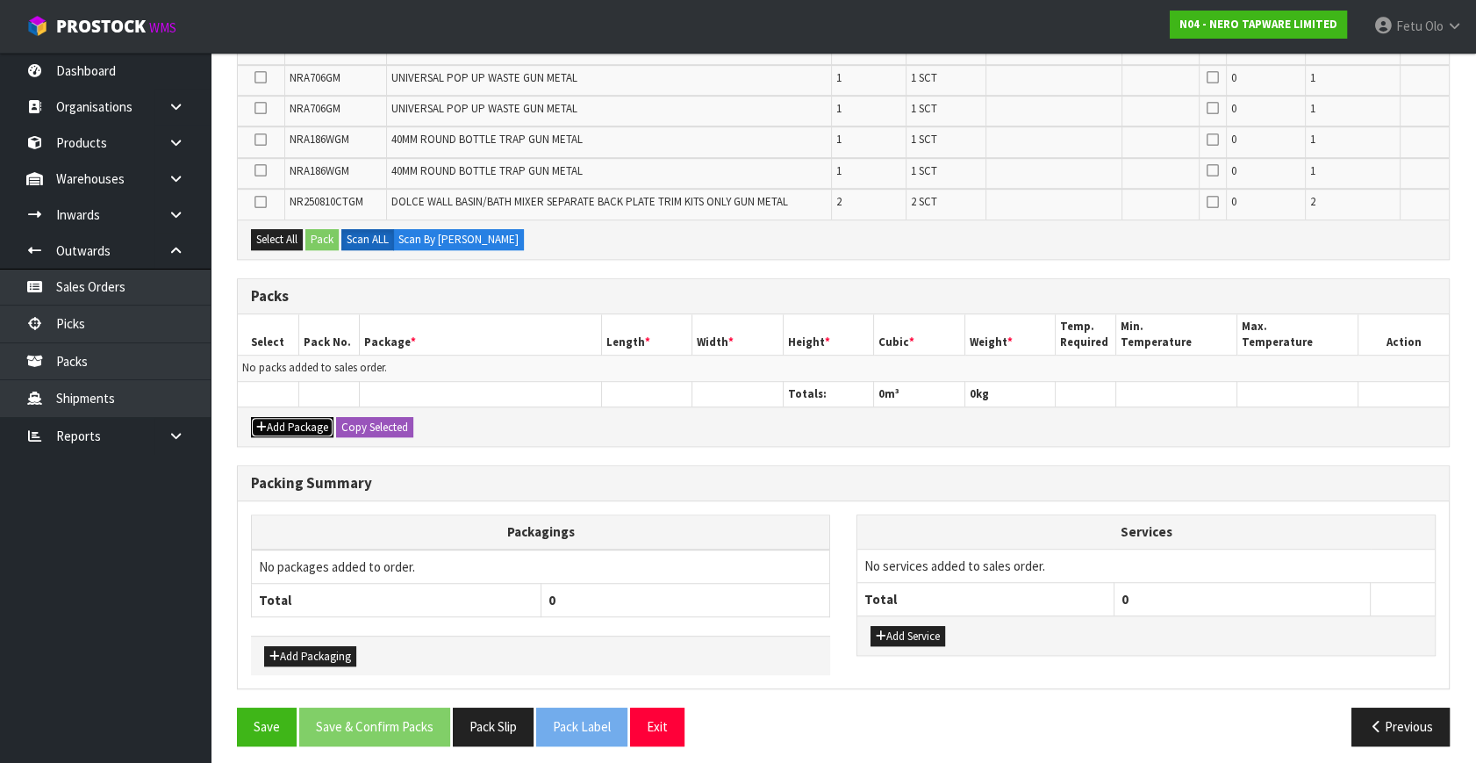
click at [270, 417] on button "Add Package" at bounding box center [292, 427] width 83 height 21
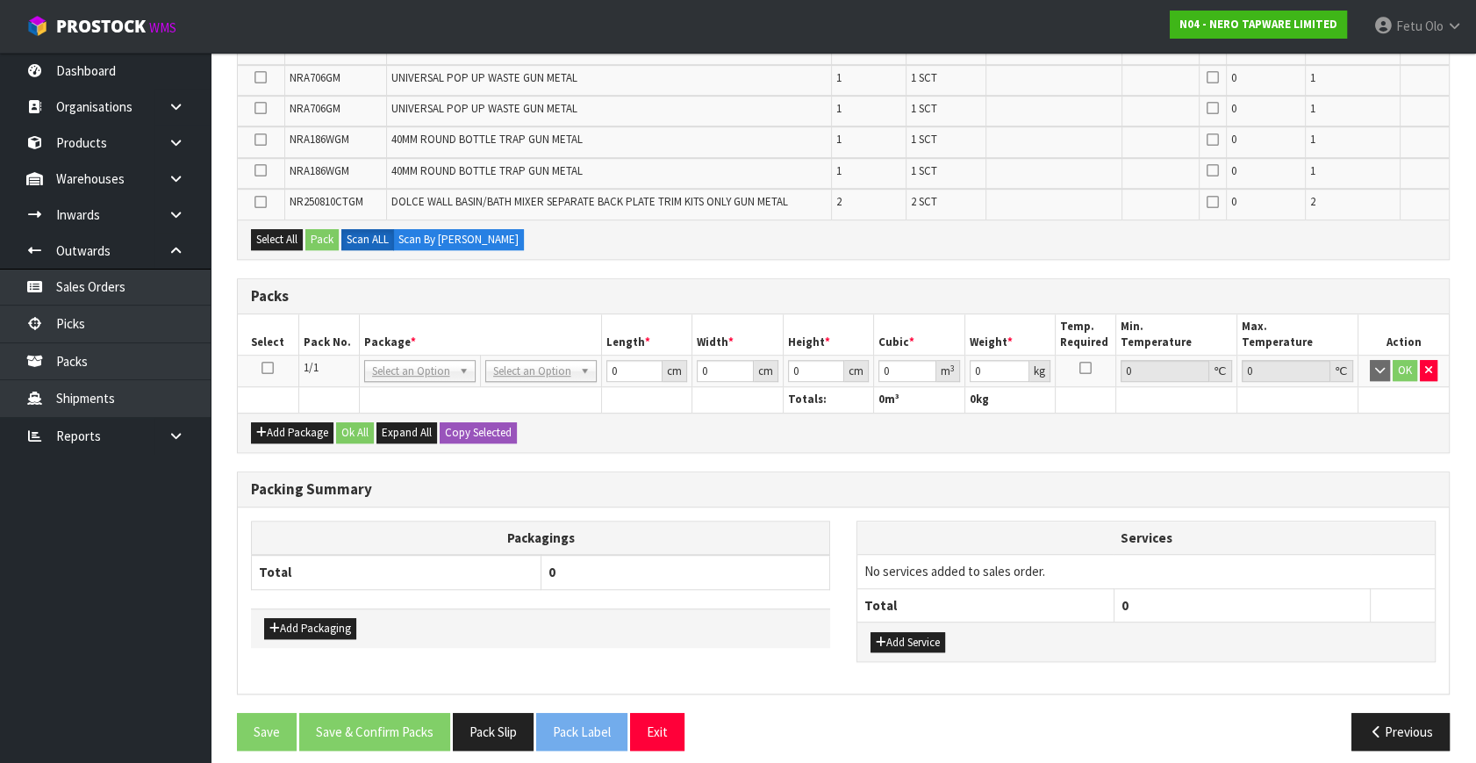
drag, startPoint x: 268, startPoint y: 362, endPoint x: 404, endPoint y: 318, distance: 143.2
click at [272, 368] on icon at bounding box center [268, 368] width 12 height 1
click at [405, 318] on th "Package *" at bounding box center [480, 334] width 242 height 41
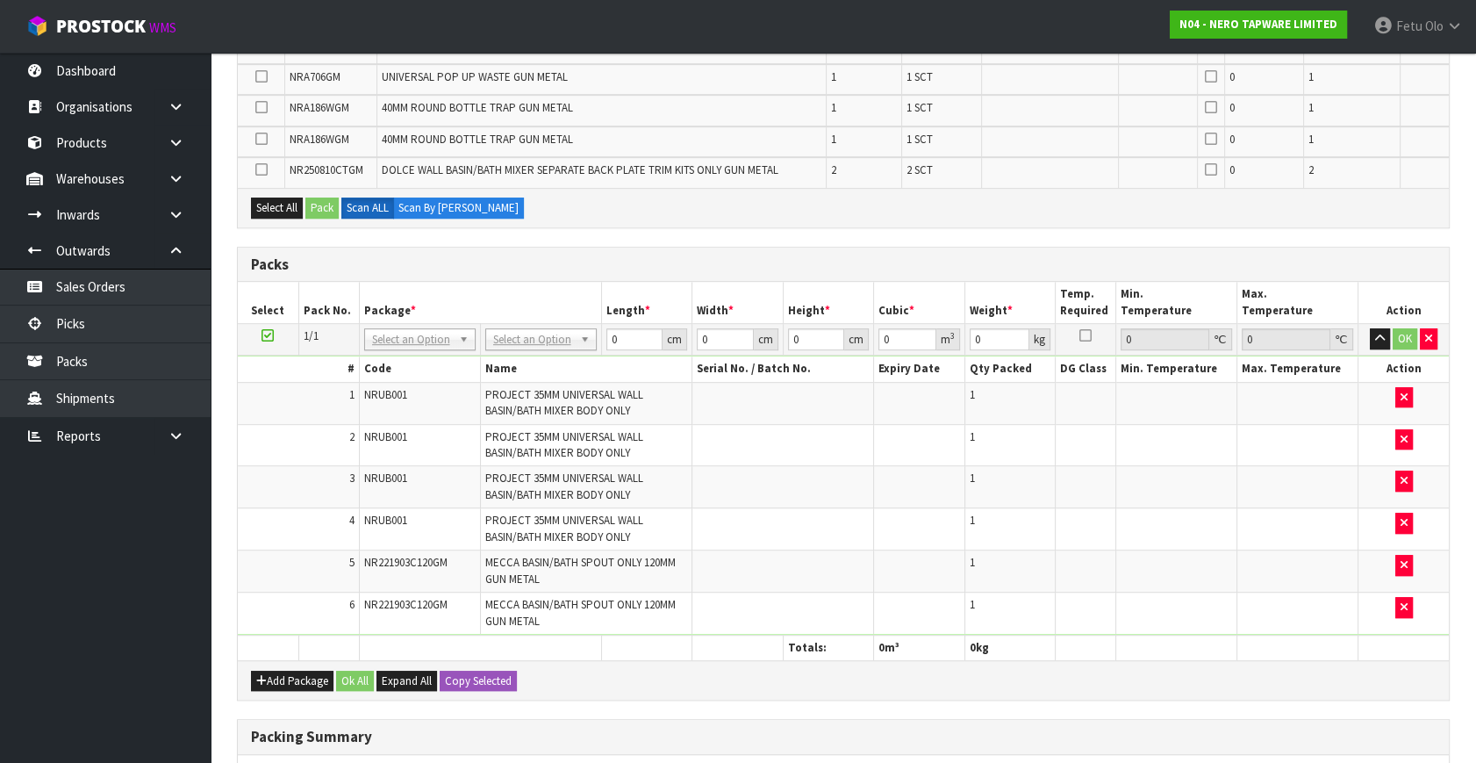
scroll to position [1089, 0]
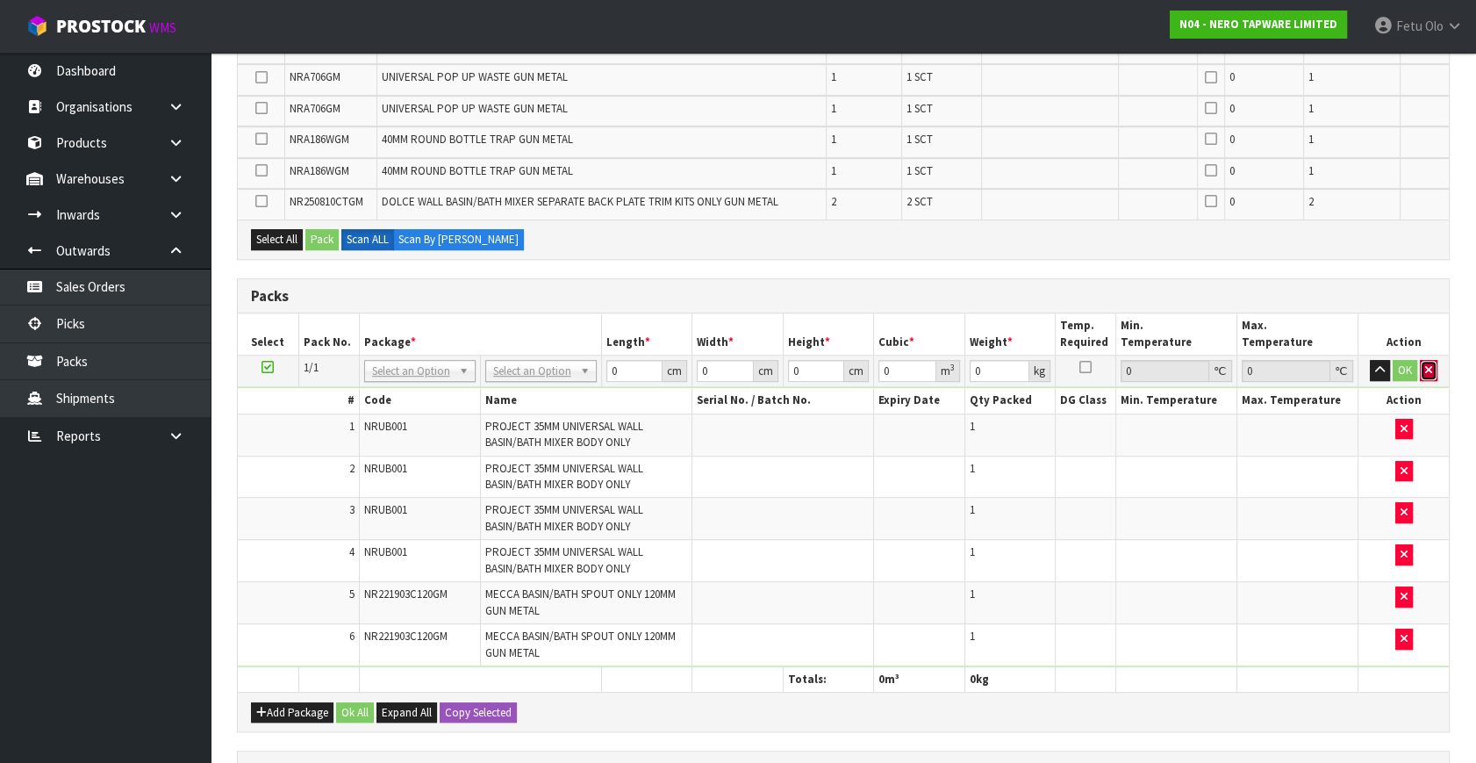
click at [1430, 370] on button "button" at bounding box center [1429, 370] width 18 height 21
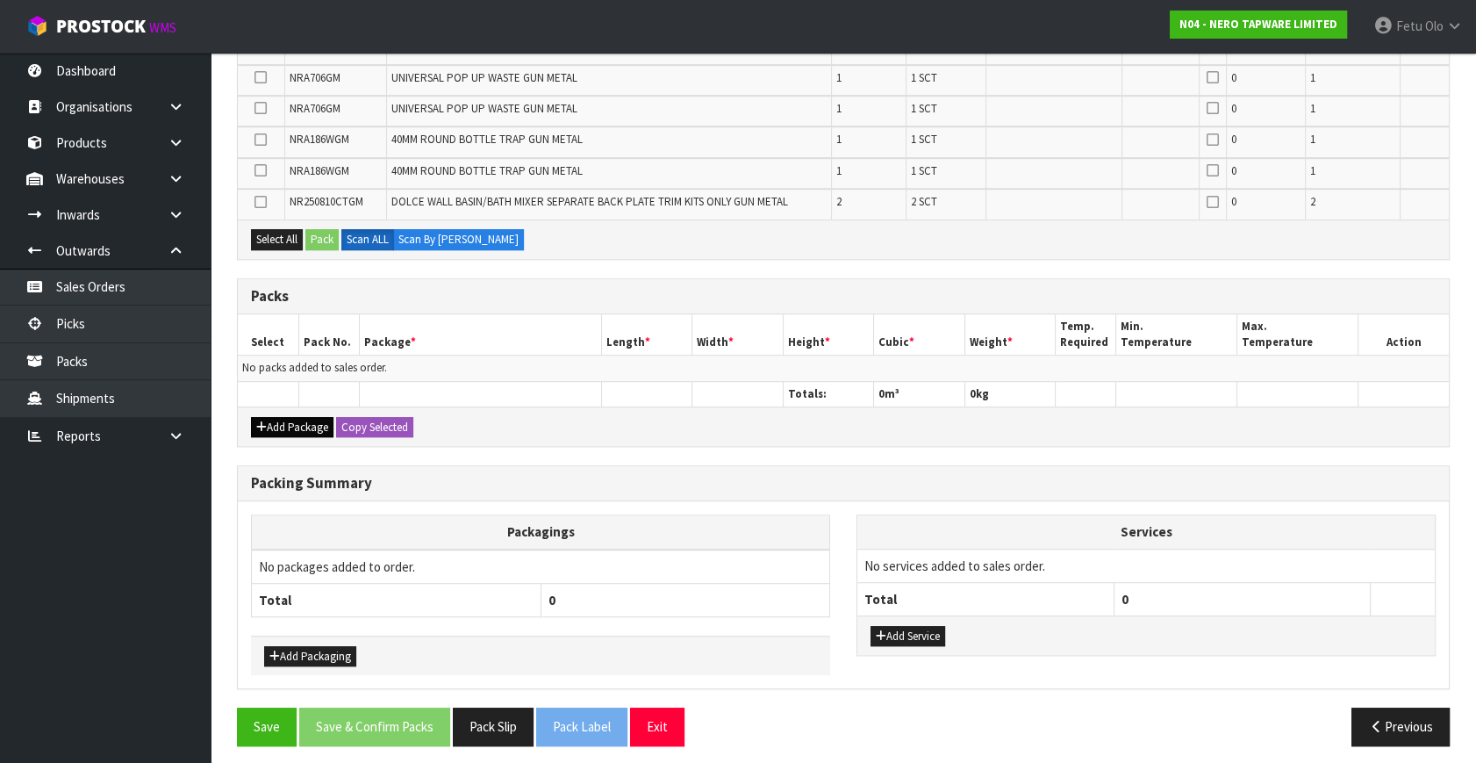
drag, startPoint x: 269, startPoint y: 400, endPoint x: 276, endPoint y: 412, distance: 13.0
click at [269, 406] on div "Add Package Copy Selected" at bounding box center [843, 425] width 1211 height 39
click at [277, 422] on button "Add Package" at bounding box center [292, 427] width 83 height 21
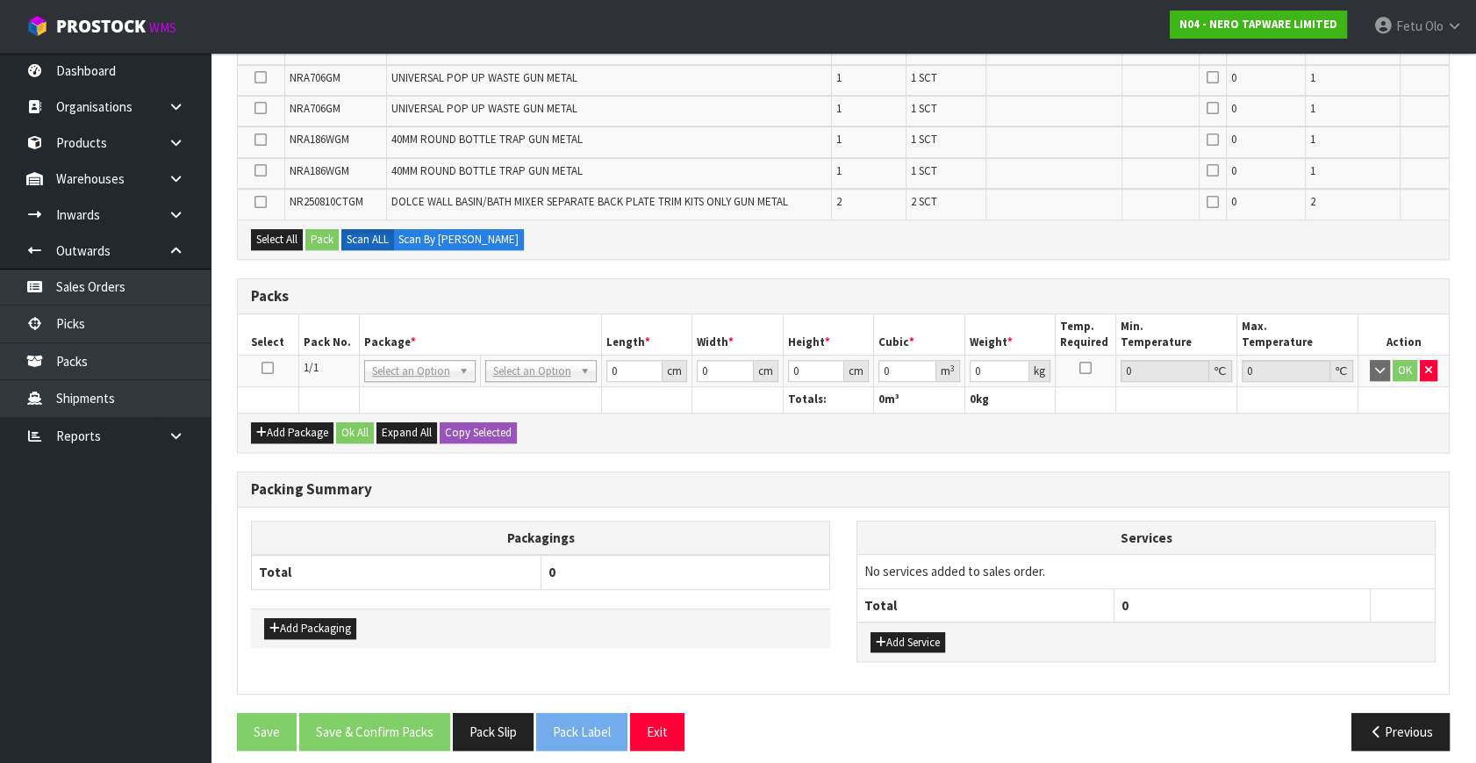
click at [269, 368] on icon at bounding box center [268, 368] width 12 height 1
click at [623, 292] on h3 "Packs" at bounding box center [843, 296] width 1185 height 17
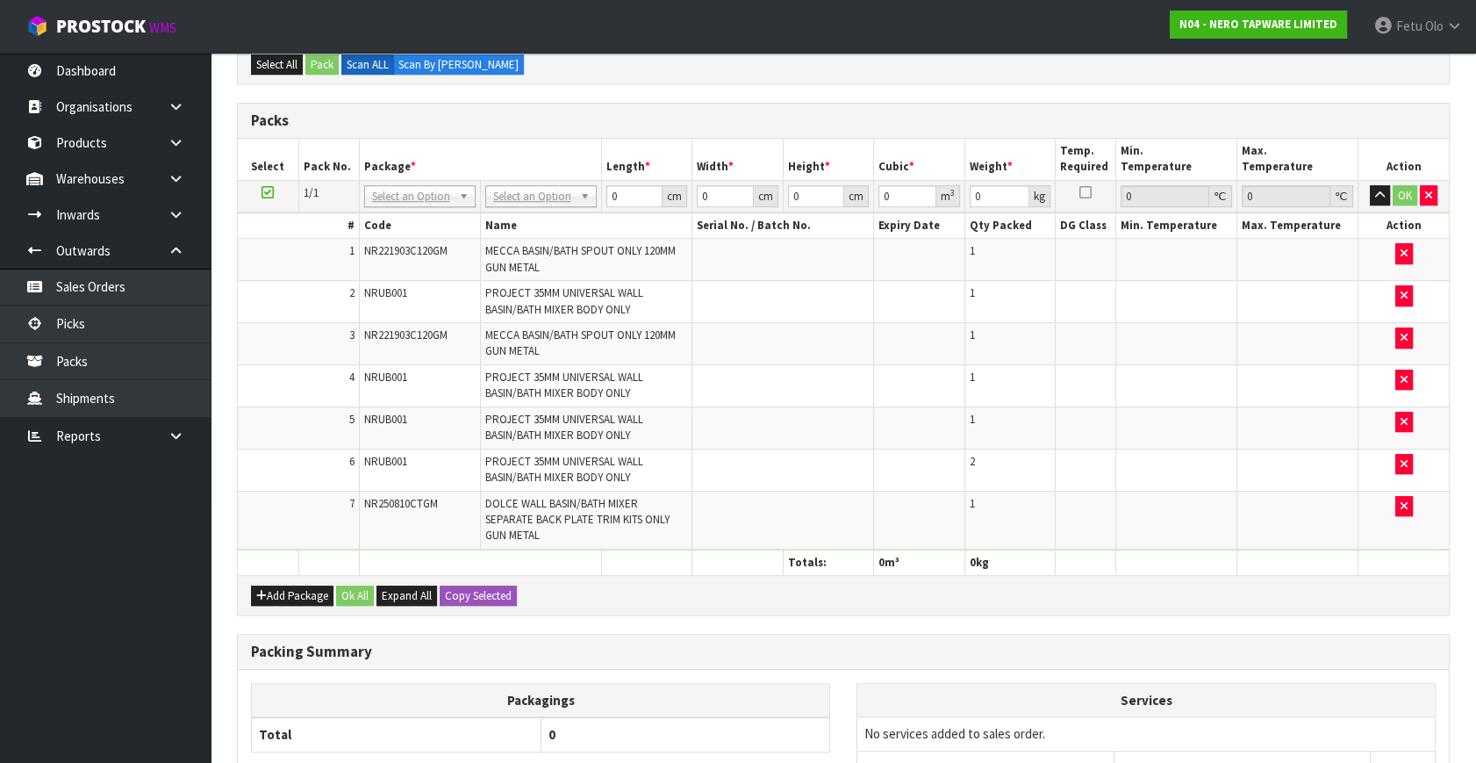
scroll to position [1401, 0]
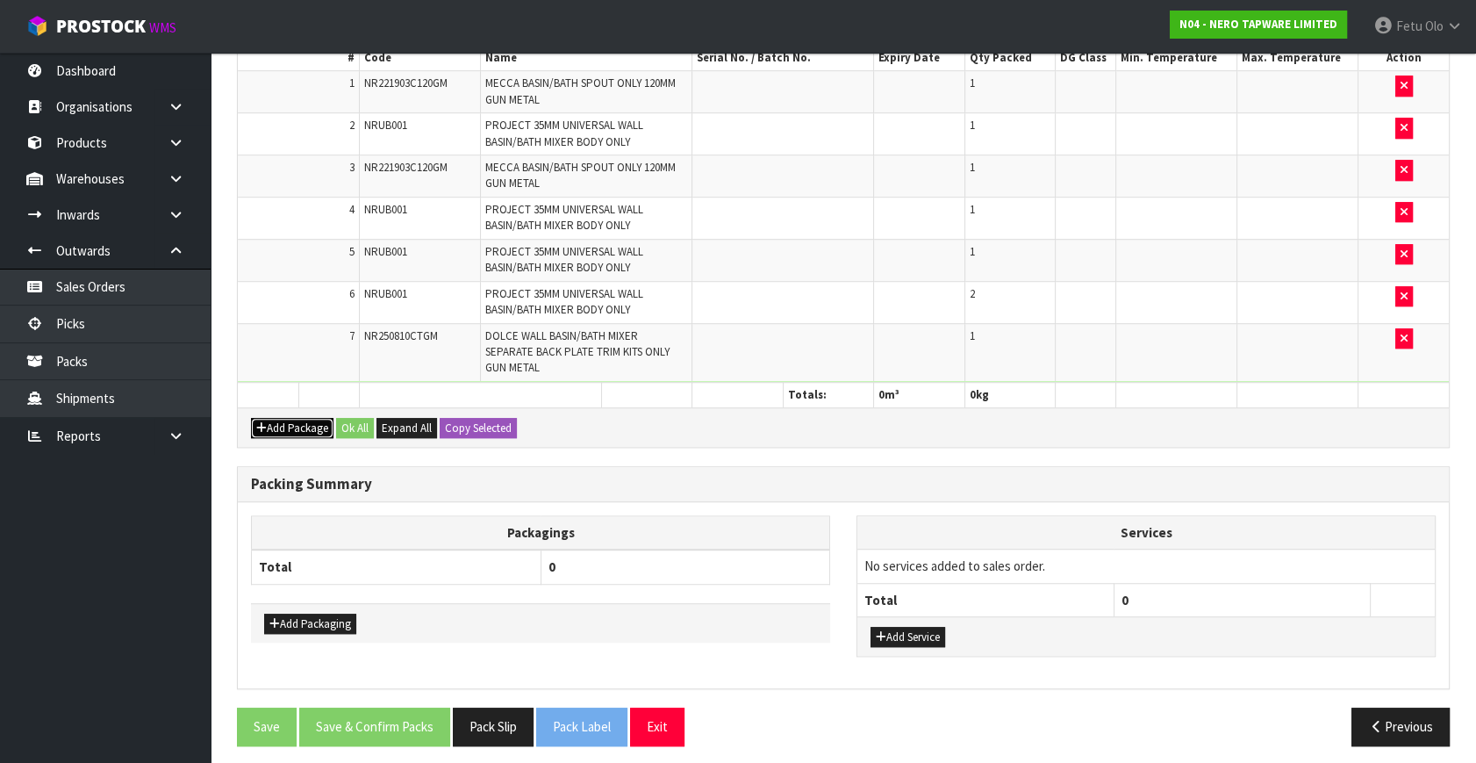
click at [273, 420] on button "Add Package" at bounding box center [292, 428] width 83 height 21
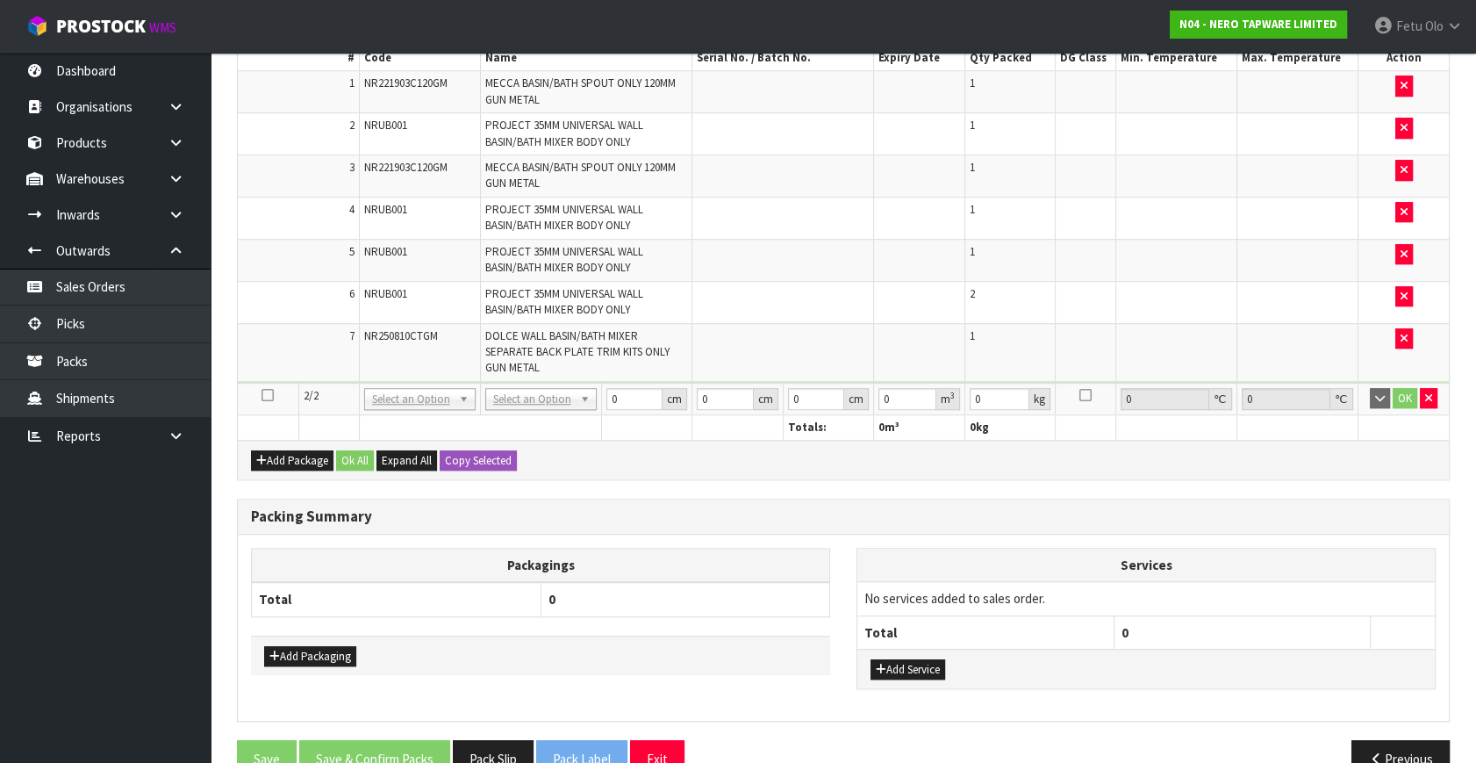
click at [270, 395] on icon at bounding box center [268, 395] width 12 height 1
drag, startPoint x: 21, startPoint y: 729, endPoint x: 25, endPoint y: 746, distance: 17.9
click at [25, 746] on ul "Dashboard Organisations Clients Consignees Carriers Products Categories Serial …" at bounding box center [105, 408] width 211 height 710
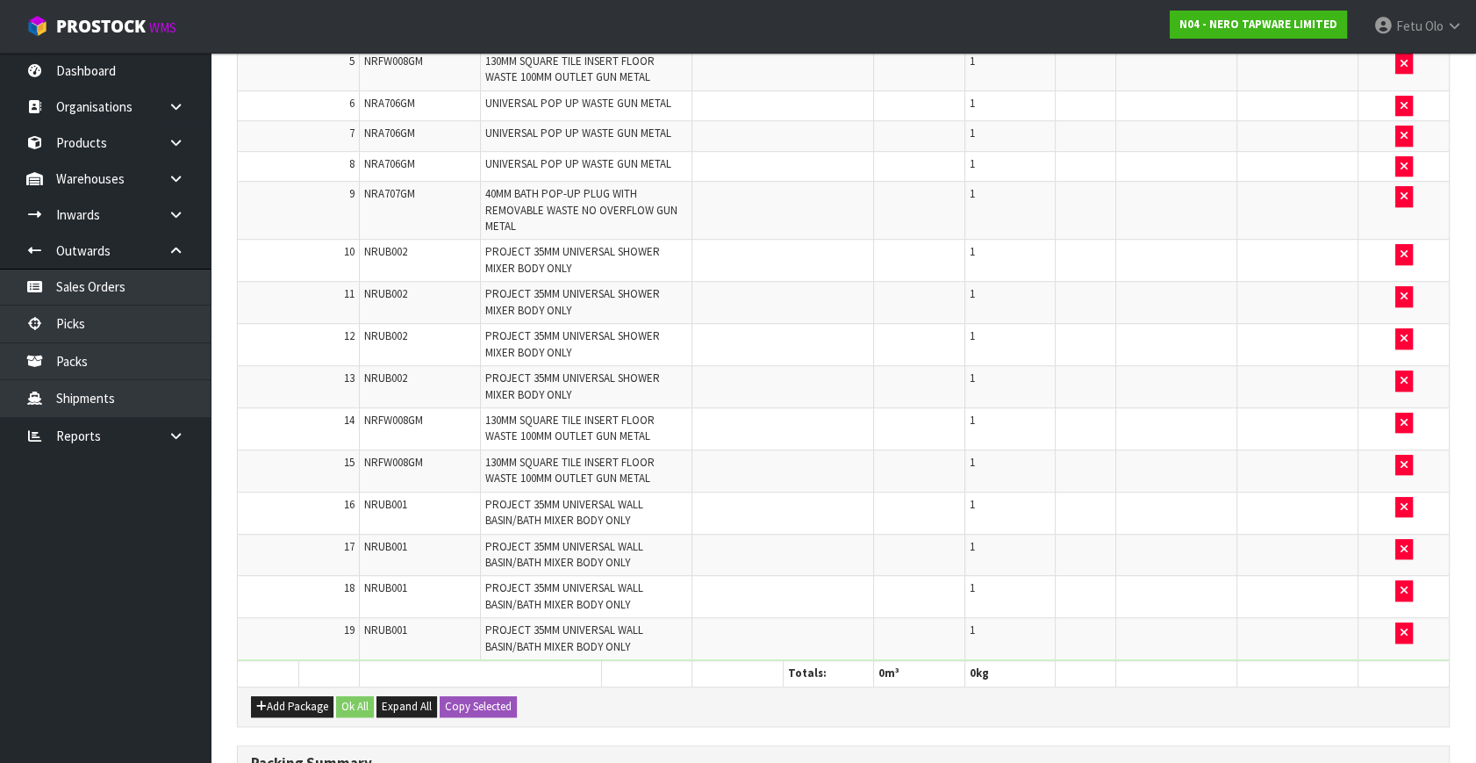
scroll to position [1531, 0]
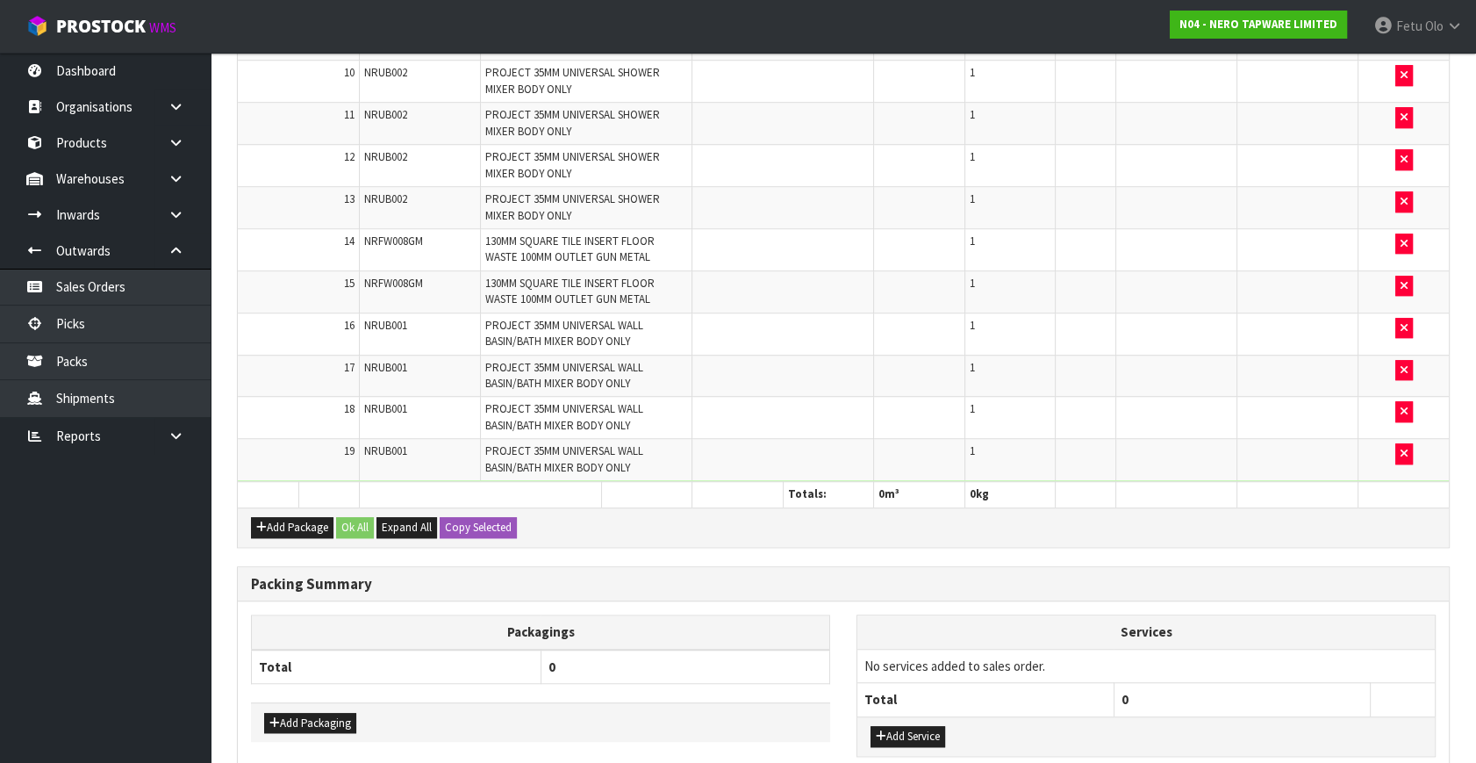
click at [968, 243] on td "1" at bounding box center [1010, 249] width 91 height 42
click at [970, 196] on span "1" at bounding box center [972, 198] width 5 height 15
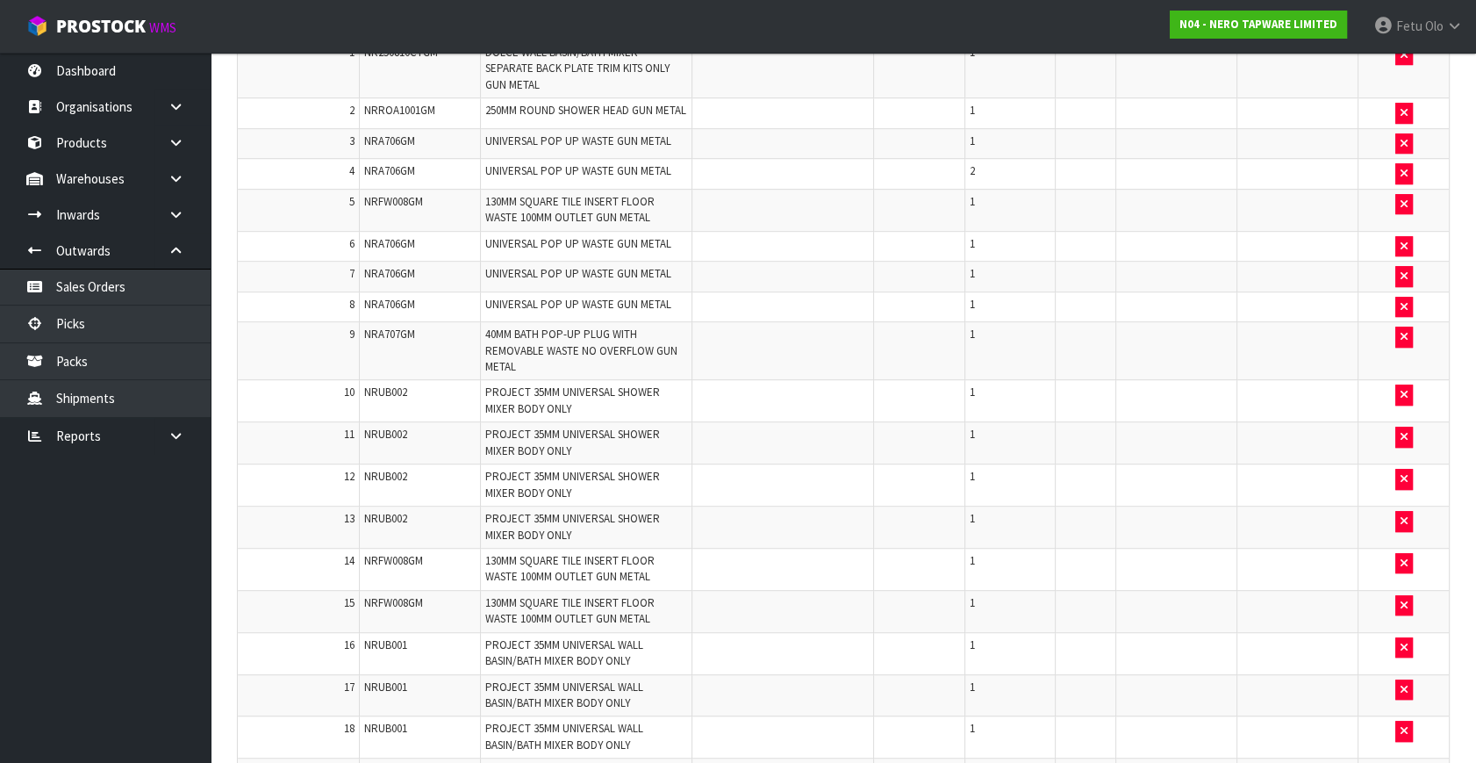
scroll to position [1291, 0]
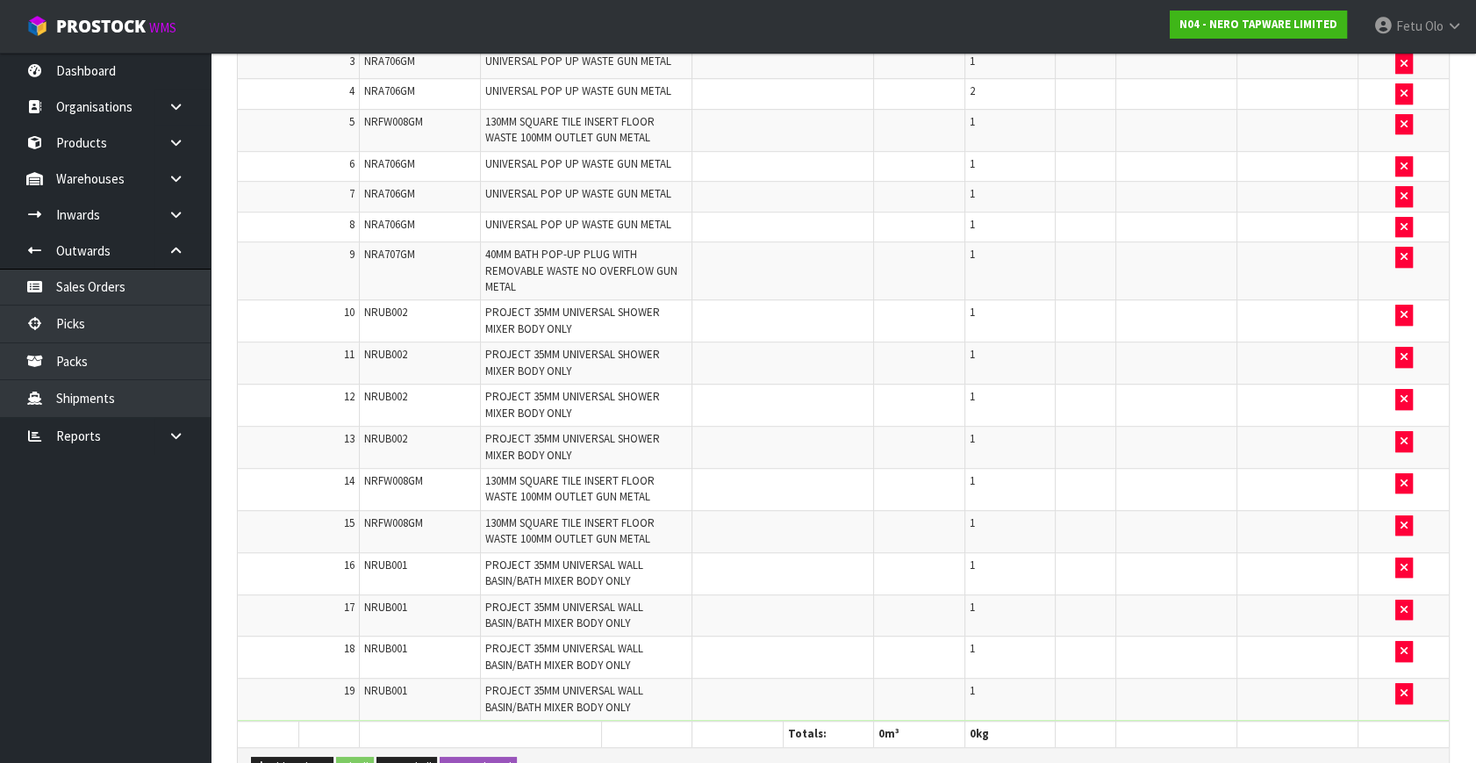
click at [967, 305] on td "1" at bounding box center [1010, 321] width 91 height 42
click at [990, 263] on td "1" at bounding box center [1010, 271] width 91 height 58
click at [982, 251] on td "1" at bounding box center [1010, 271] width 91 height 58
click at [980, 250] on td "1" at bounding box center [1010, 271] width 91 height 58
click at [974, 247] on td "1" at bounding box center [1010, 271] width 91 height 58
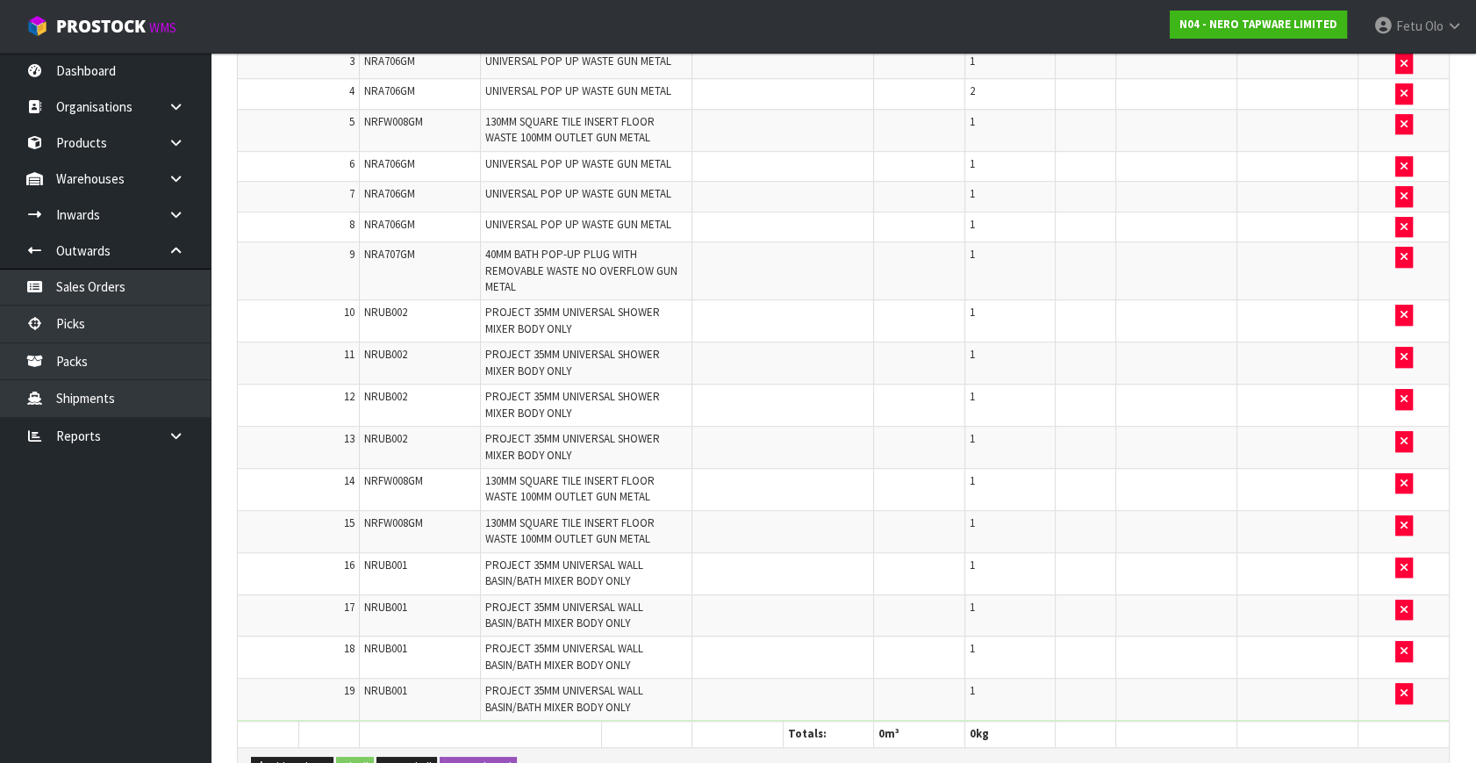
click at [974, 247] on td "1" at bounding box center [1010, 271] width 91 height 58
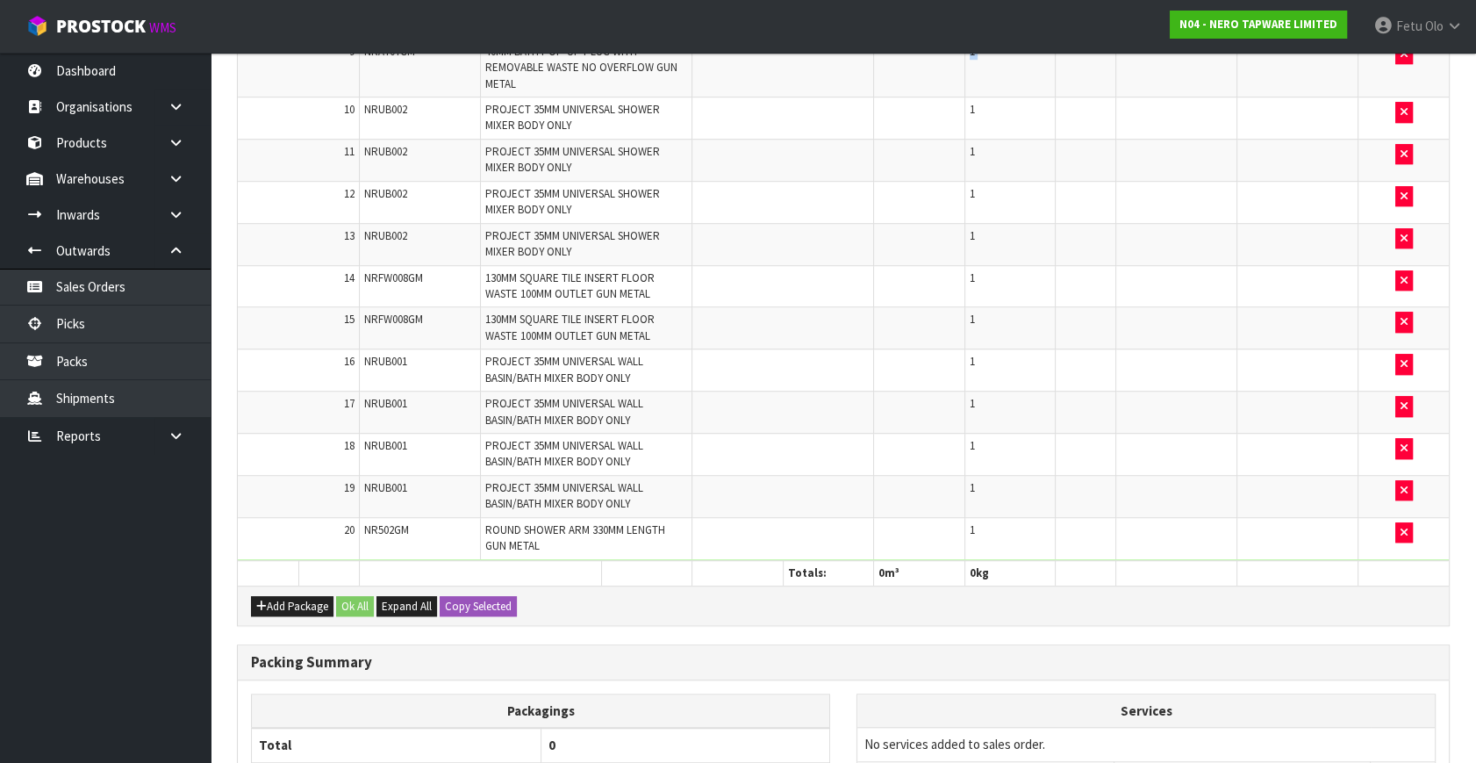
scroll to position [1641, 0]
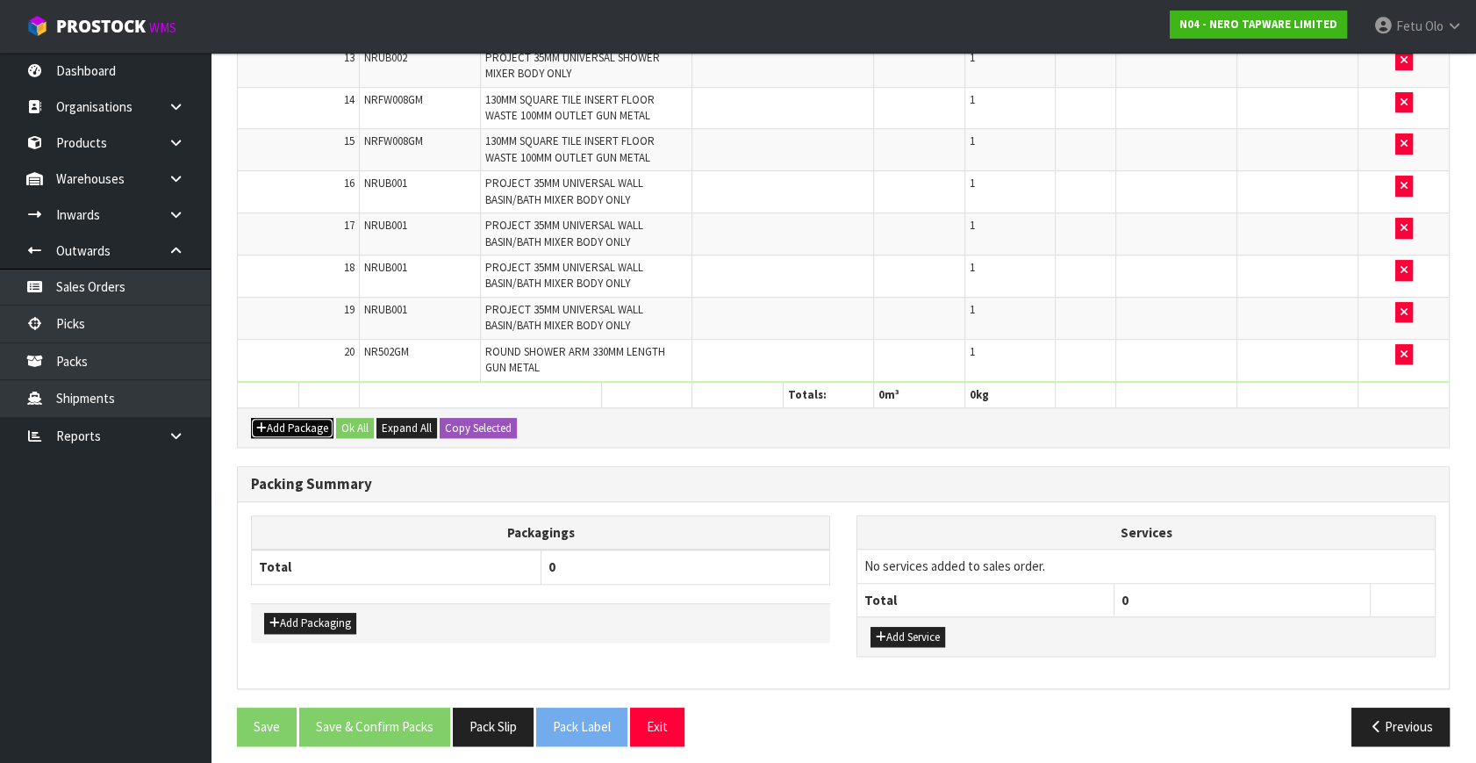
click at [281, 420] on button "Add Package" at bounding box center [292, 428] width 83 height 21
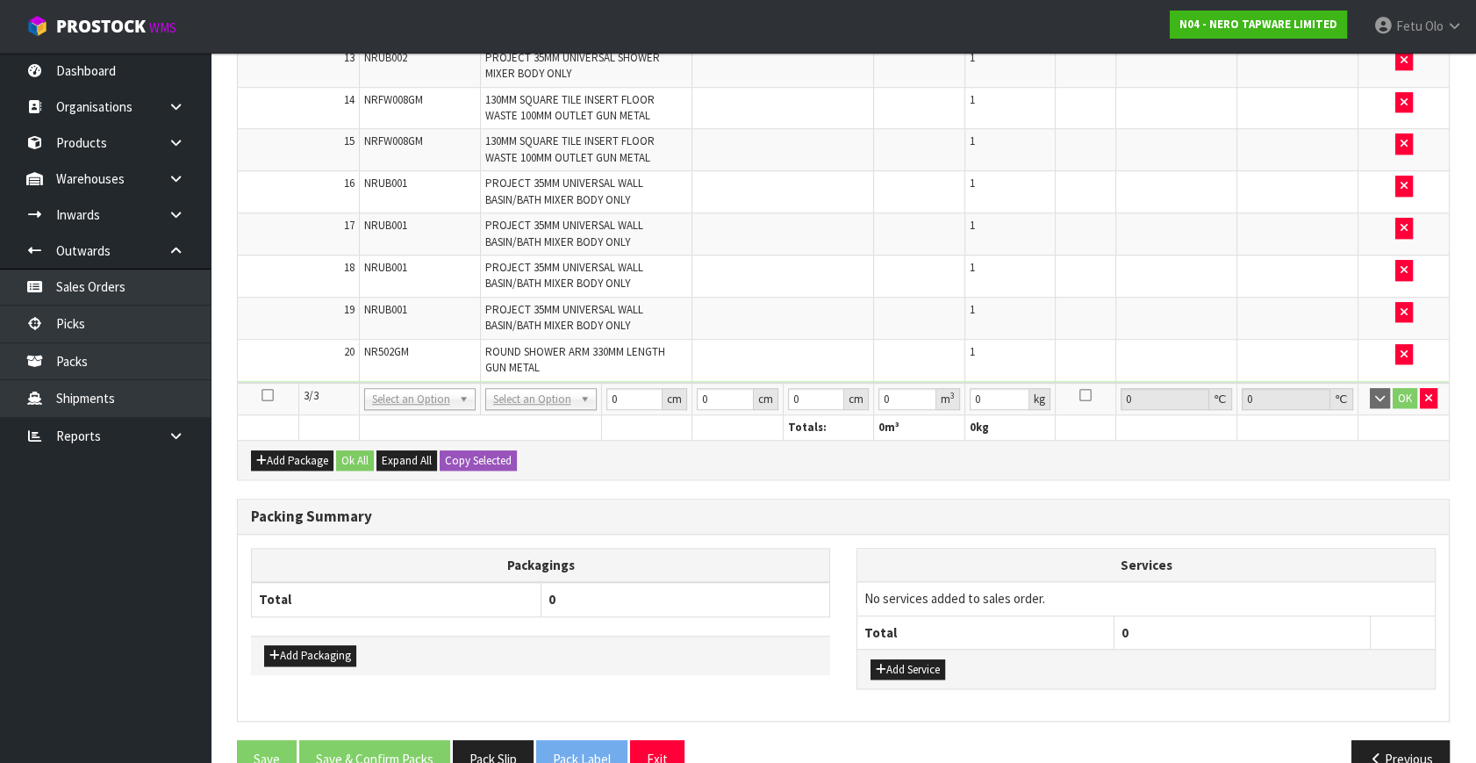
click at [266, 395] on icon at bounding box center [268, 395] width 12 height 1
click at [124, 599] on ul "Dashboard Organisations Clients Consignees Carriers Products Categories Serial …" at bounding box center [105, 408] width 211 height 710
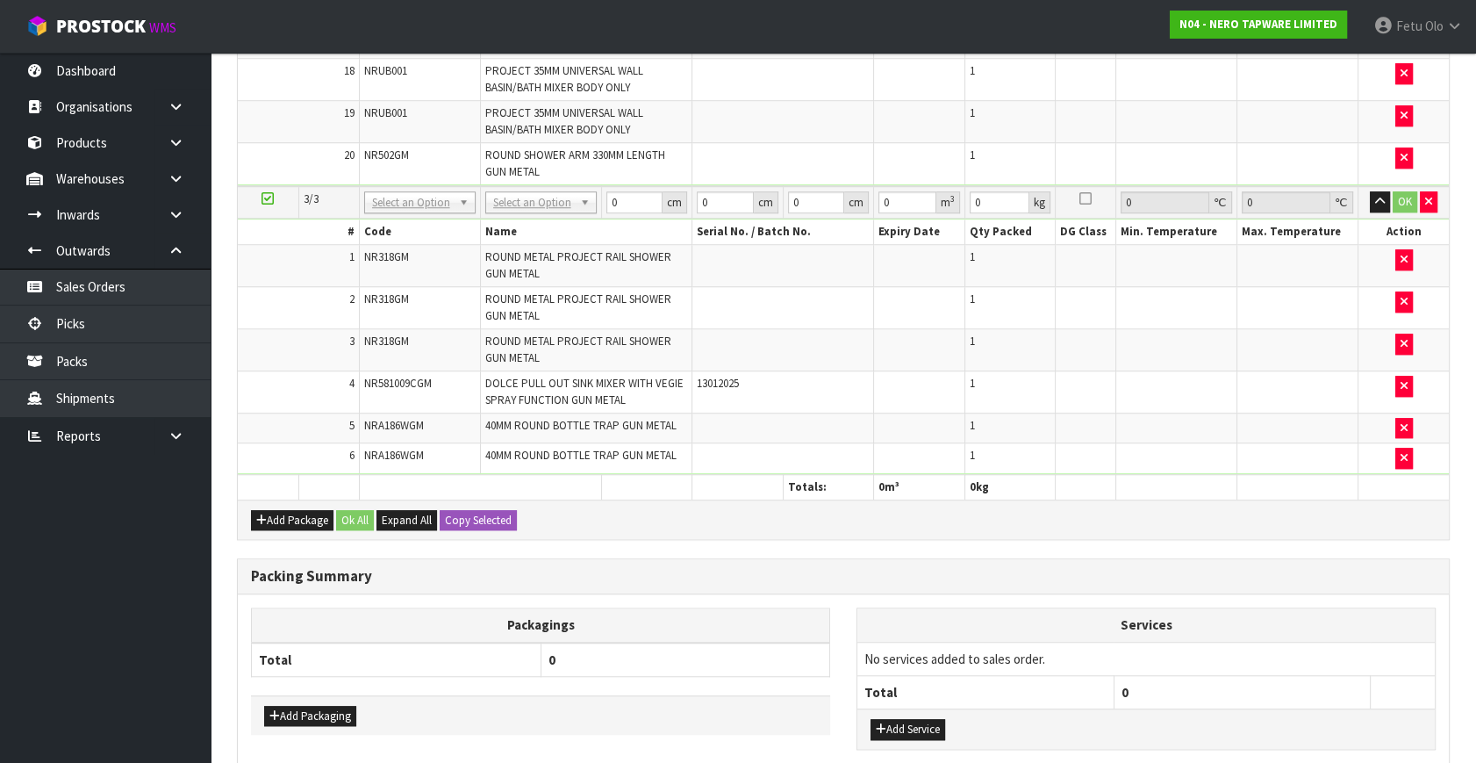
scroll to position [1583, 0]
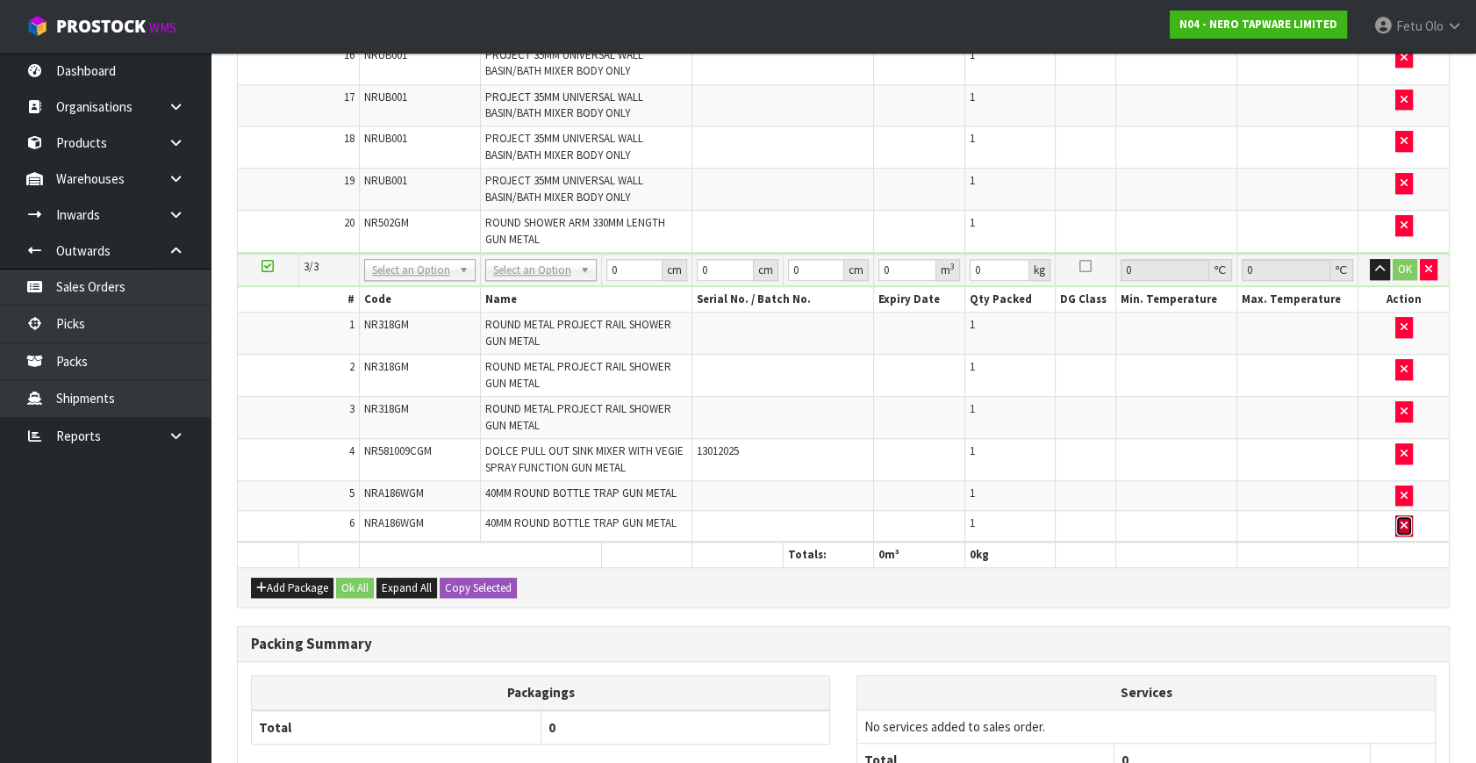
click at [1401, 521] on icon "button" at bounding box center [1404, 525] width 7 height 11
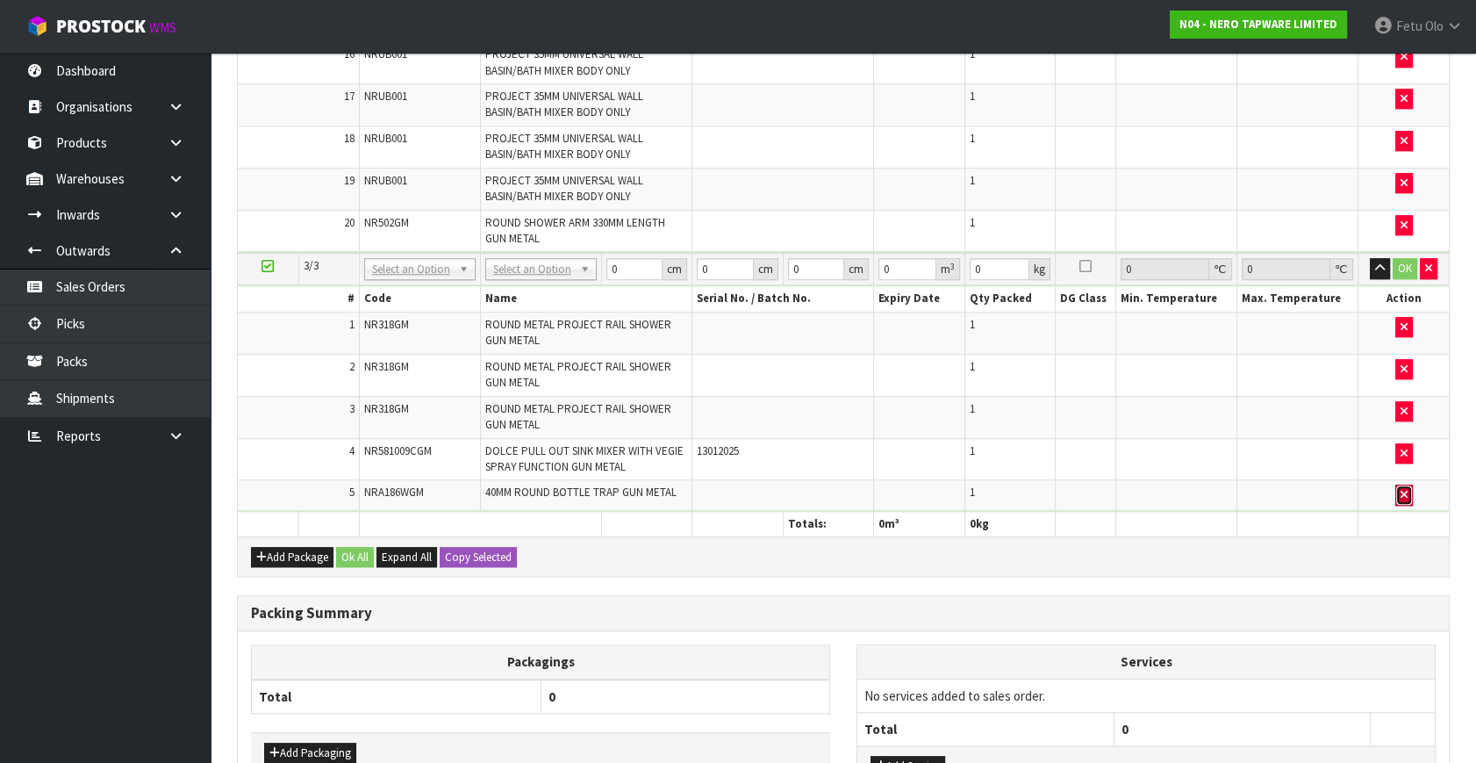
click at [1403, 492] on icon "button" at bounding box center [1404, 494] width 7 height 11
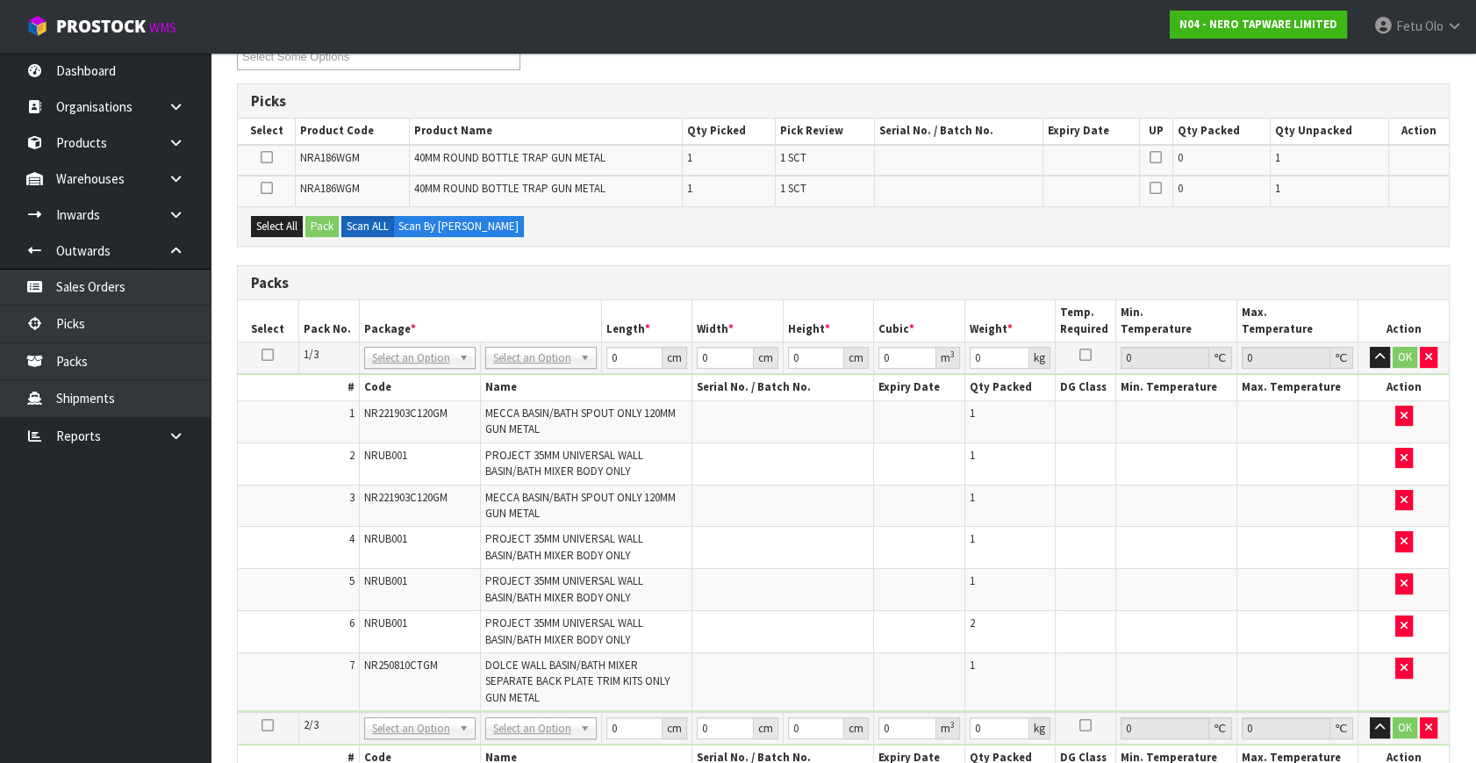
scroll to position [210, 0]
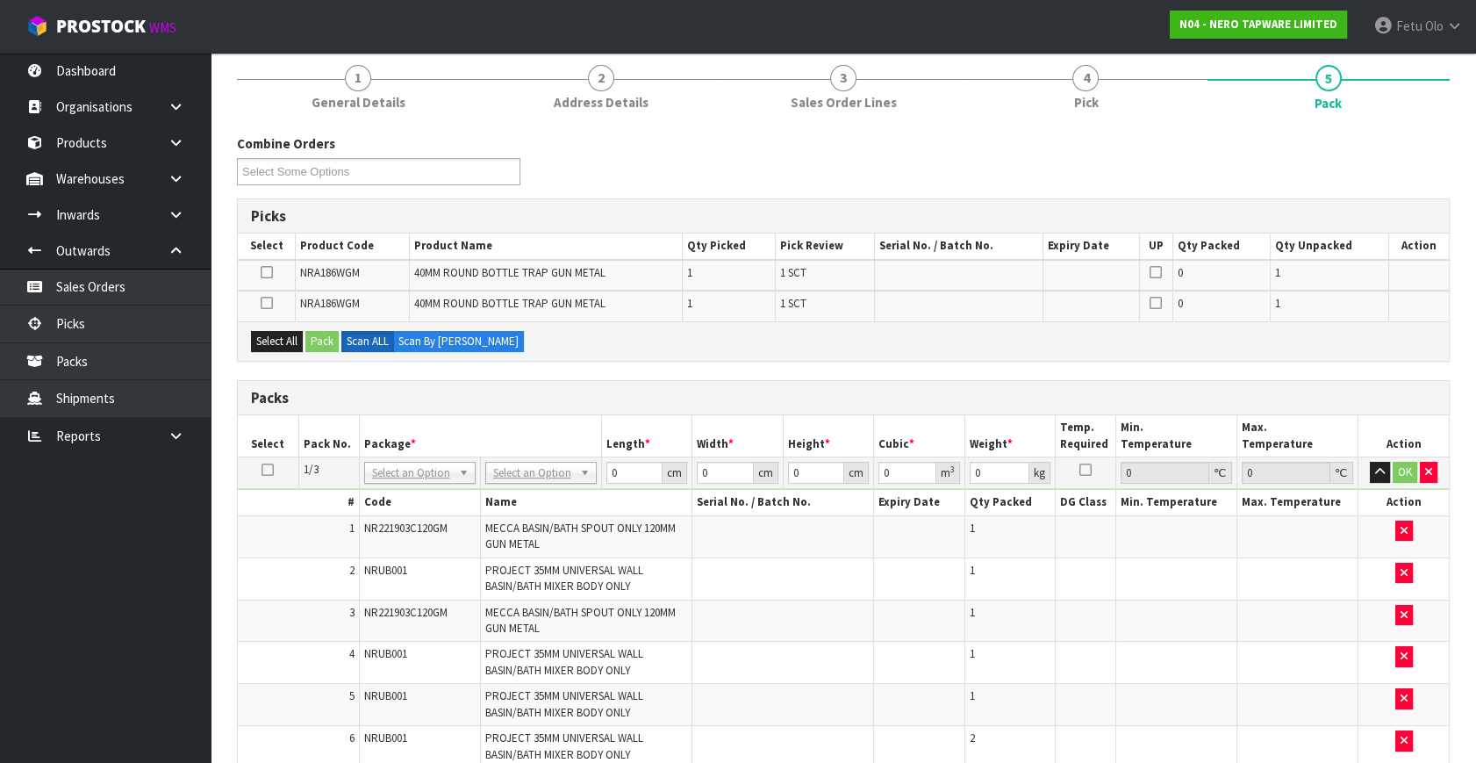
drag, startPoint x: 269, startPoint y: 466, endPoint x: 421, endPoint y: 441, distance: 154.8
click at [280, 465] on td at bounding box center [268, 473] width 61 height 32
click at [426, 439] on th "Package *" at bounding box center [480, 435] width 242 height 41
drag, startPoint x: 265, startPoint y: 467, endPoint x: 279, endPoint y: 465, distance: 14.2
click at [267, 470] on icon at bounding box center [268, 470] width 12 height 1
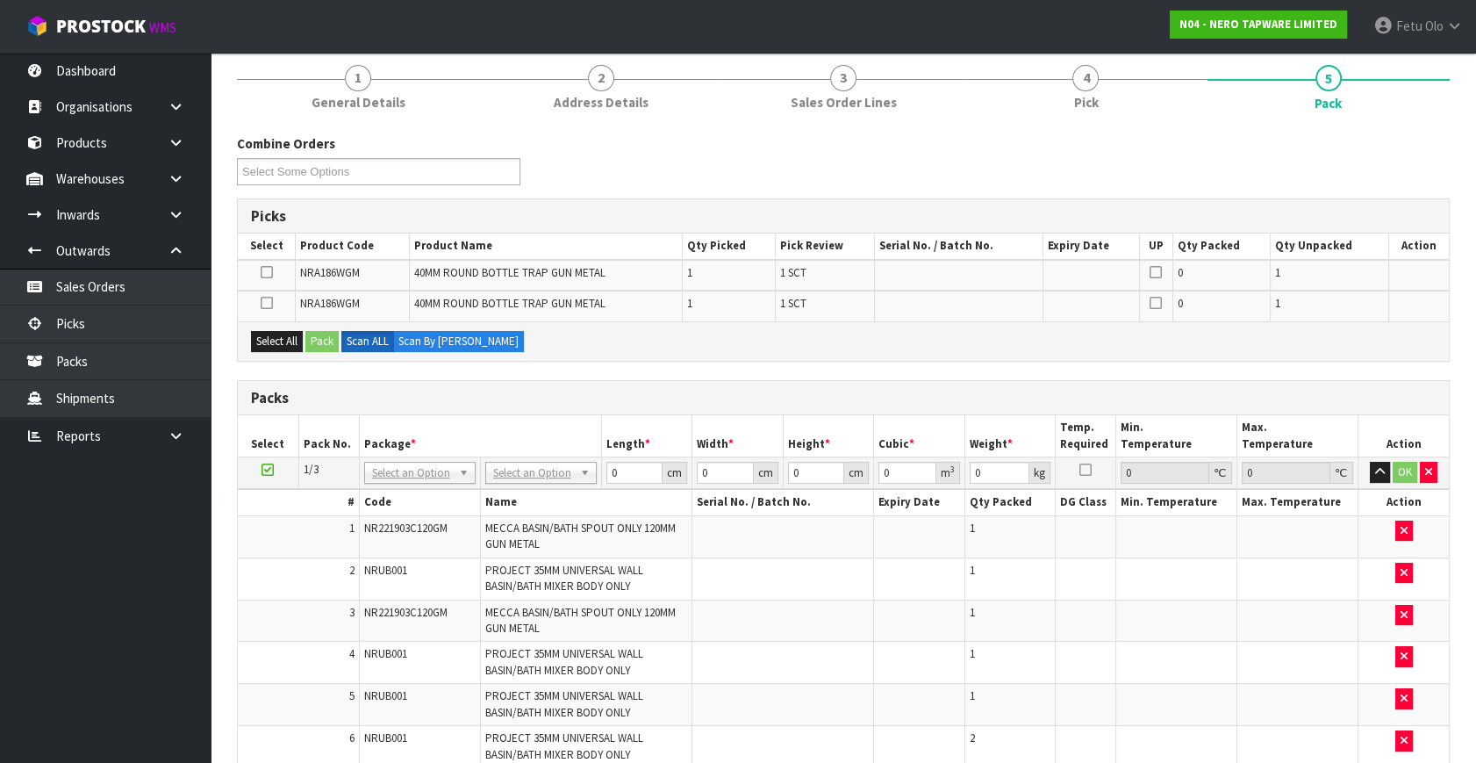
click at [538, 434] on th "Package *" at bounding box center [480, 435] width 242 height 41
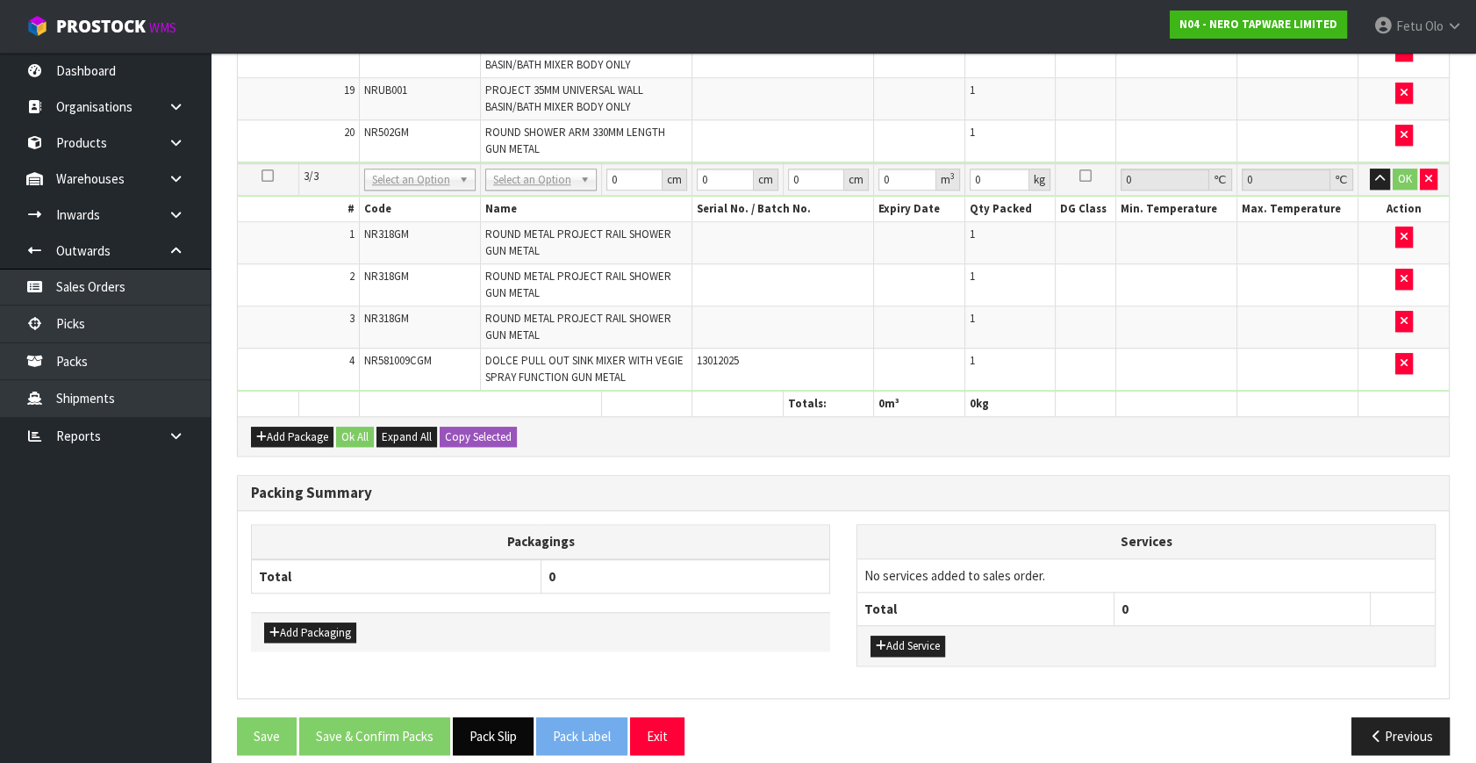
scroll to position [1743, 0]
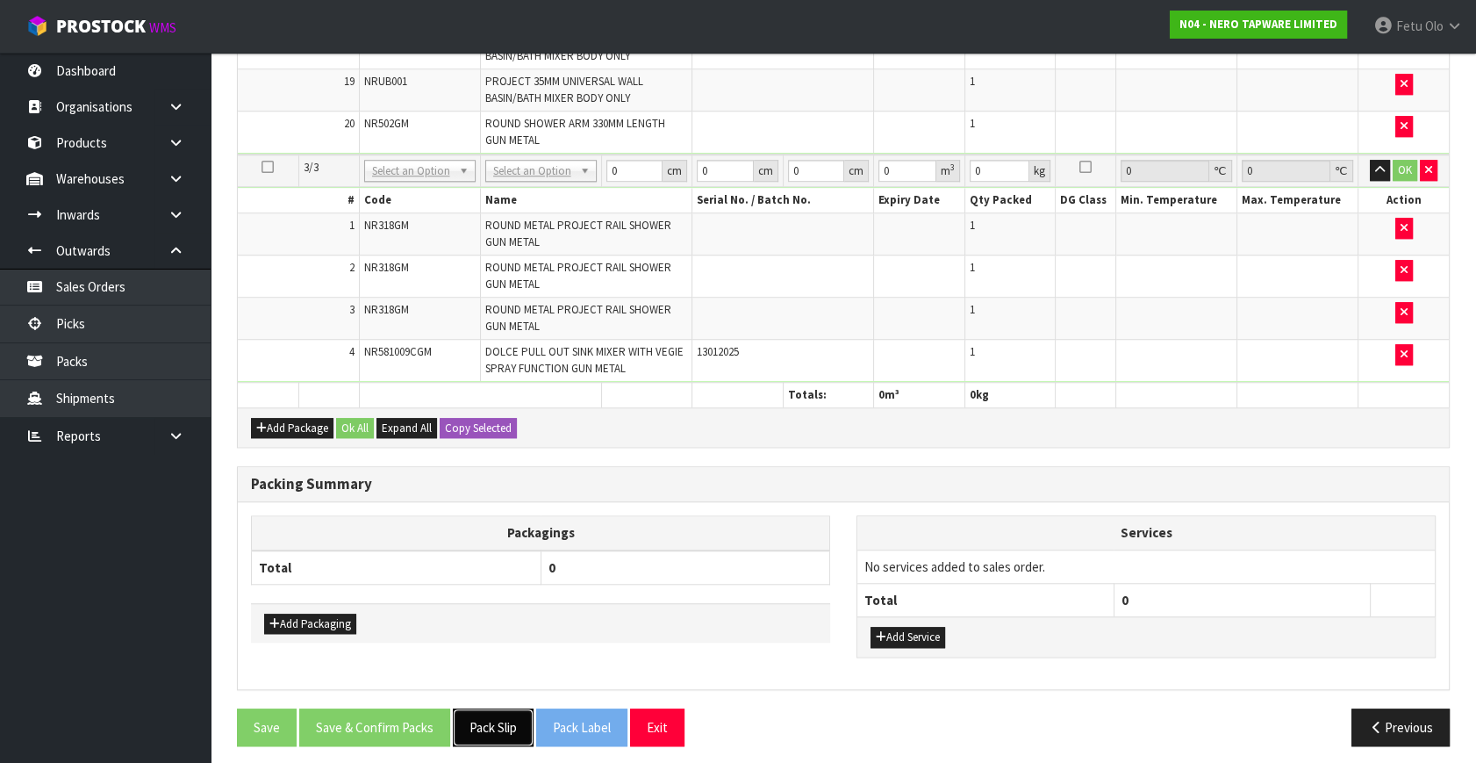
click at [497, 719] on button "Pack Slip" at bounding box center [493, 727] width 81 height 38
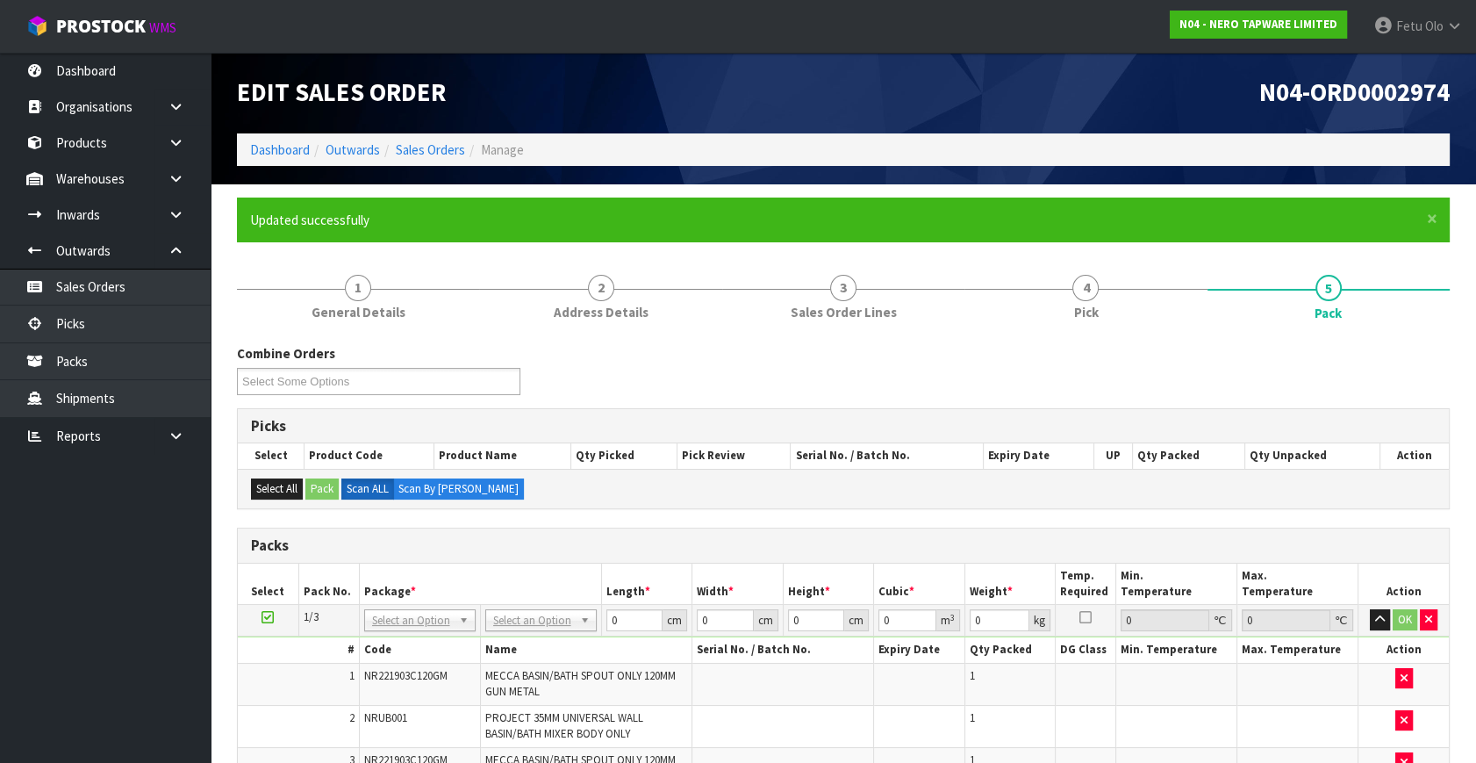
scroll to position [478, 0]
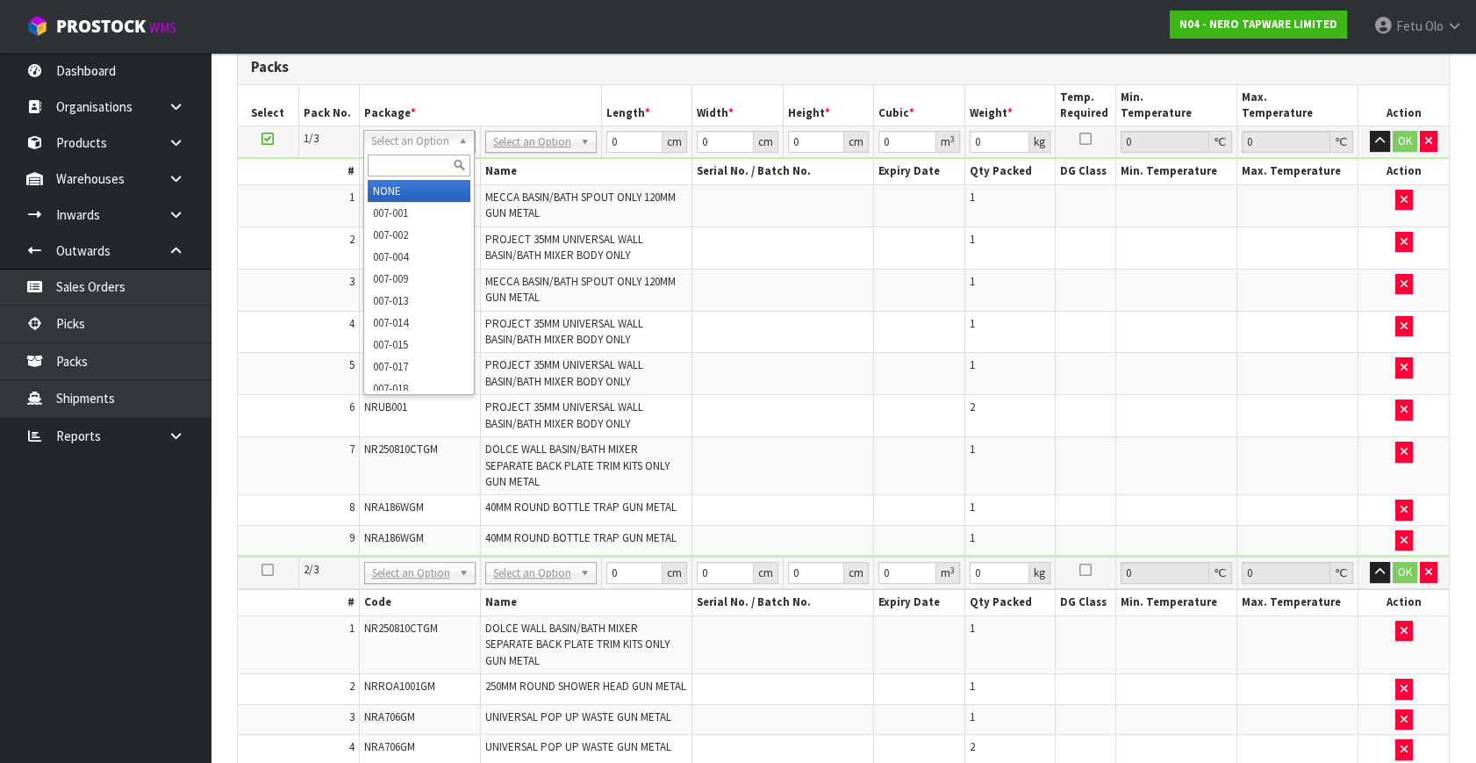
drag, startPoint x: 412, startPoint y: 162, endPoint x: 412, endPoint y: 147, distance: 15.8
click at [412, 147] on div "Select an Option NONE 007-001 007-002 007-004 007-009 007-013 007-014 007-015 0…" at bounding box center [418, 141] width 111 height 22
type input "011"
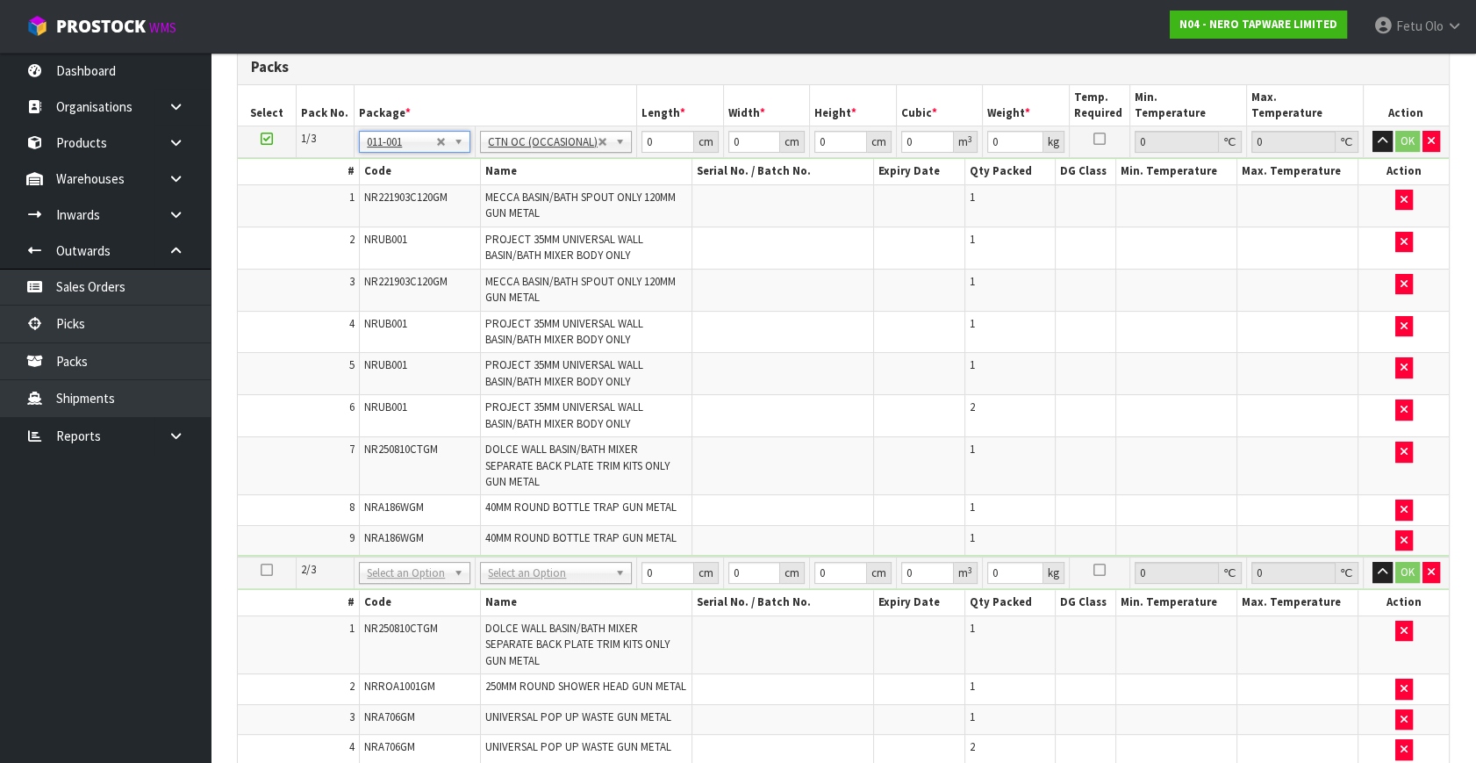
type input "9.66"
drag, startPoint x: 653, startPoint y: 138, endPoint x: 506, endPoint y: 210, distance: 163.3
click at [506, 210] on tbody "1/3 NONE 007-001 007-002 007-004 007-009 007-013 007-014 007-015 007-017 007-01…" at bounding box center [843, 341] width 1211 height 431
type input "53"
type input "25"
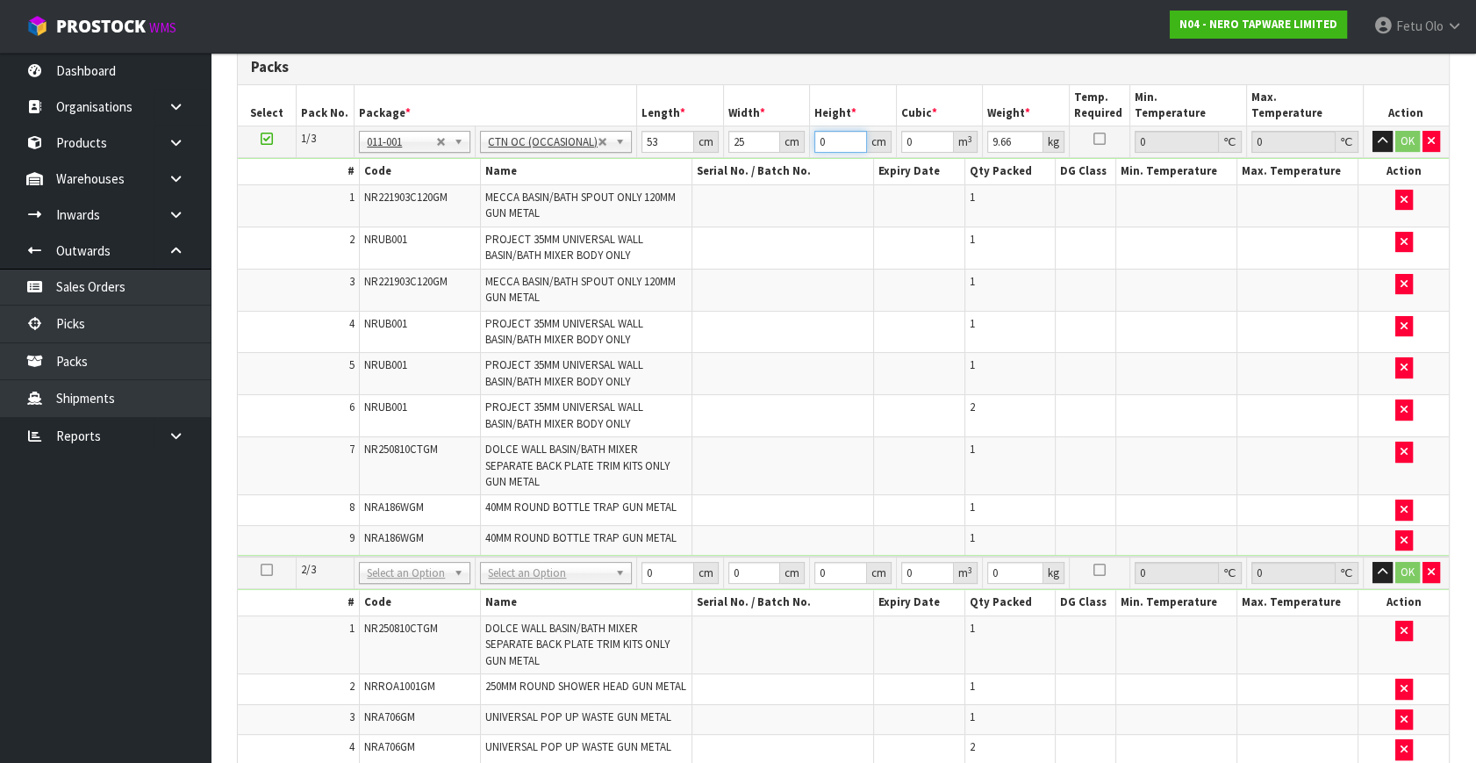
type input "3"
type input "0.003975"
type input "33"
type input "0.043725"
type input "33"
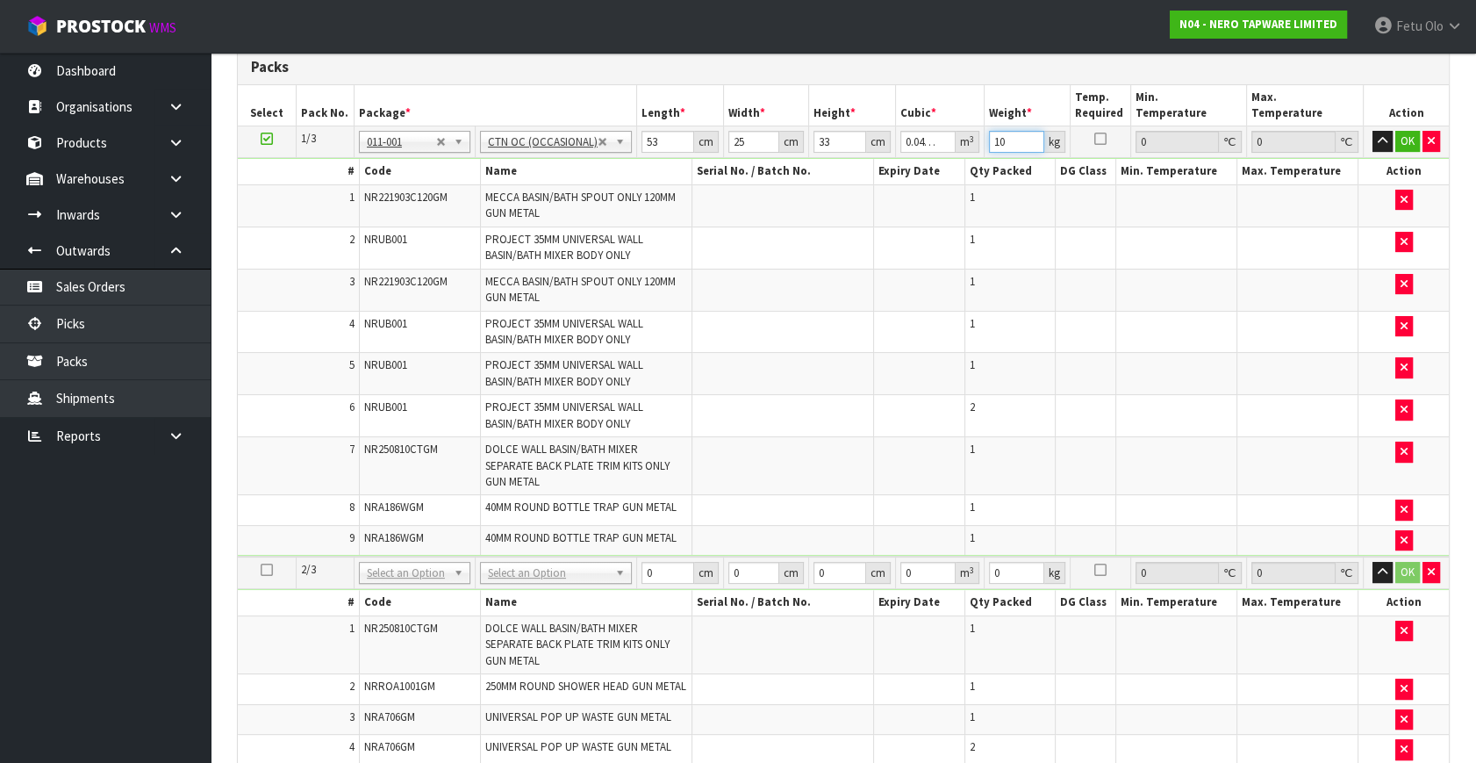
type input "10"
click button "OK" at bounding box center [1408, 141] width 25 height 21
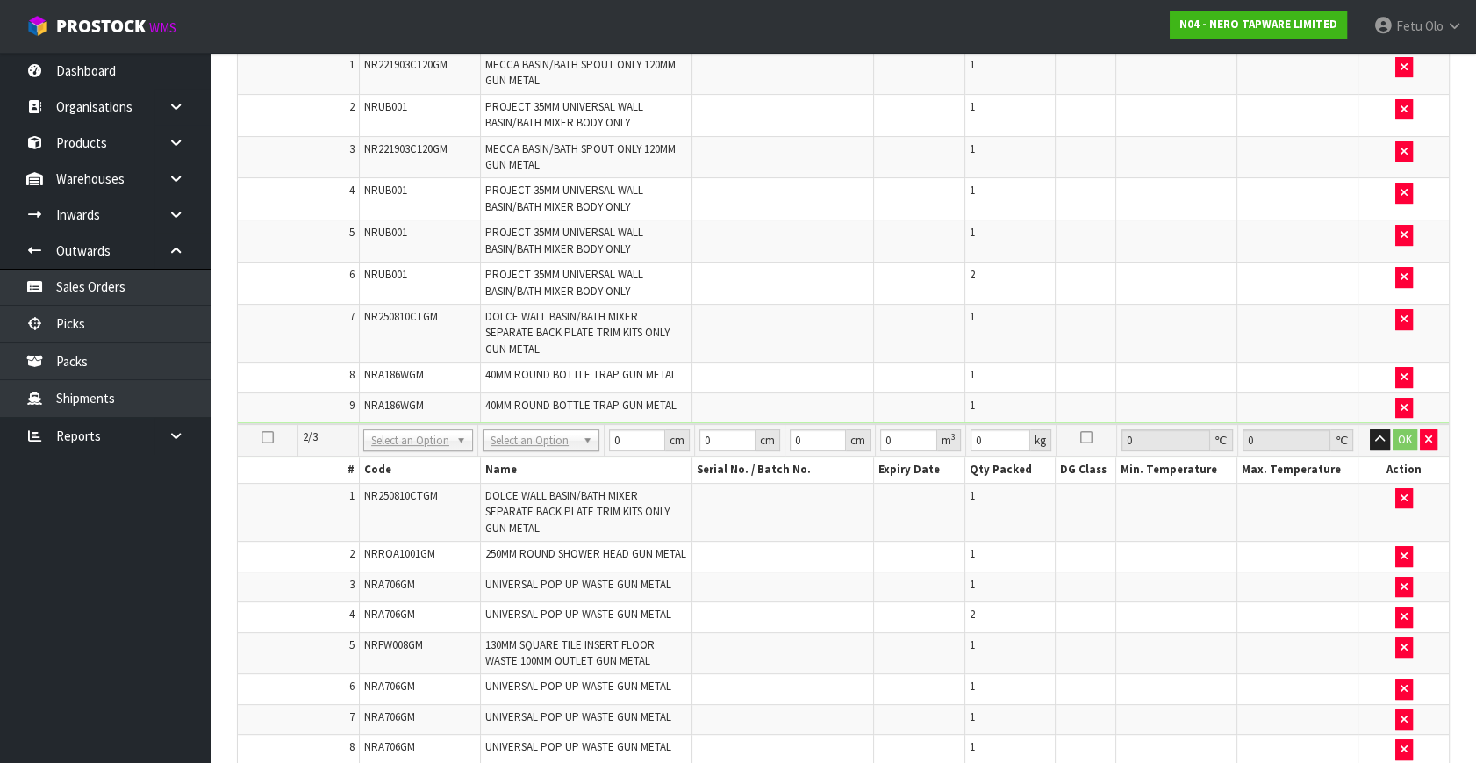
scroll to position [638, 0]
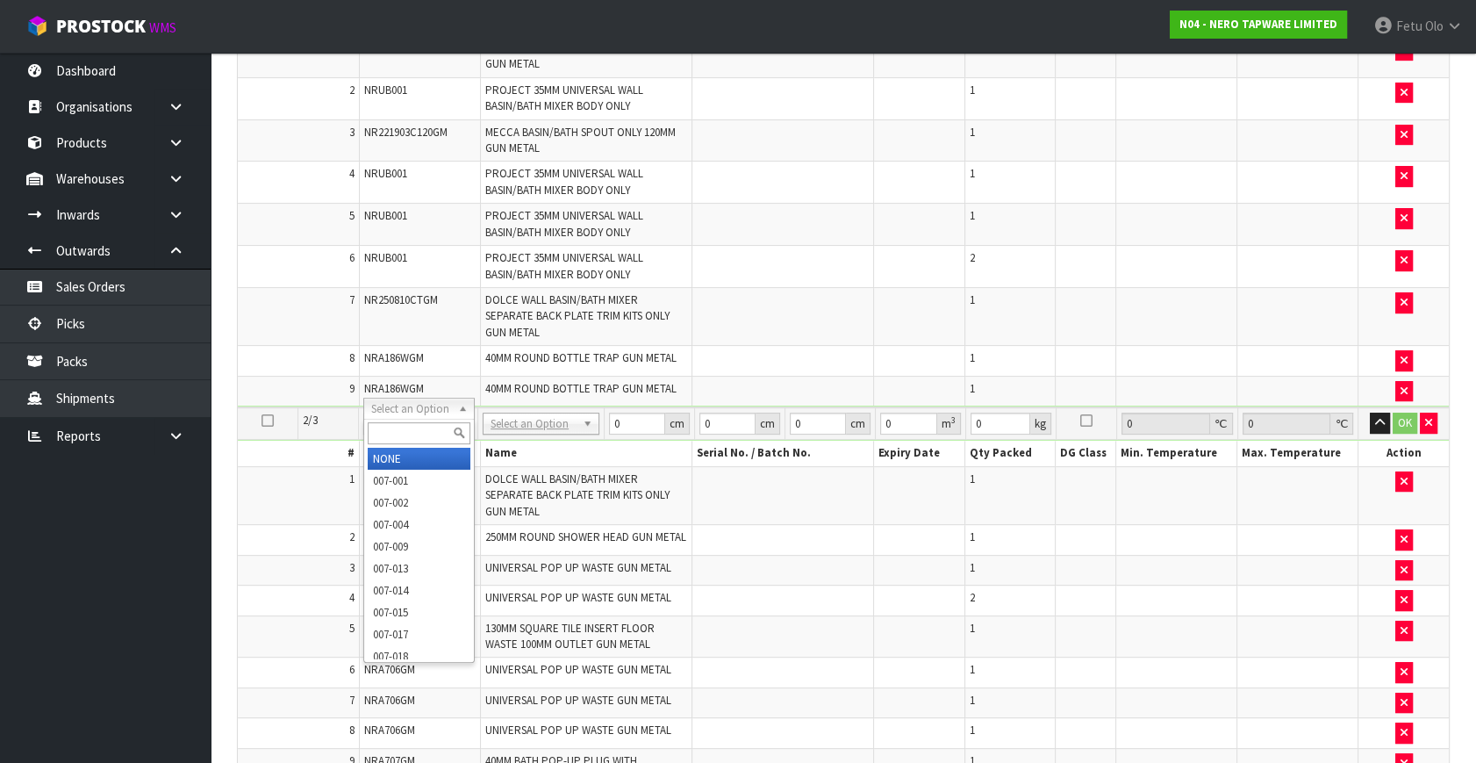
click at [433, 436] on input "text" at bounding box center [419, 433] width 102 height 22
type input "011"
type input "2"
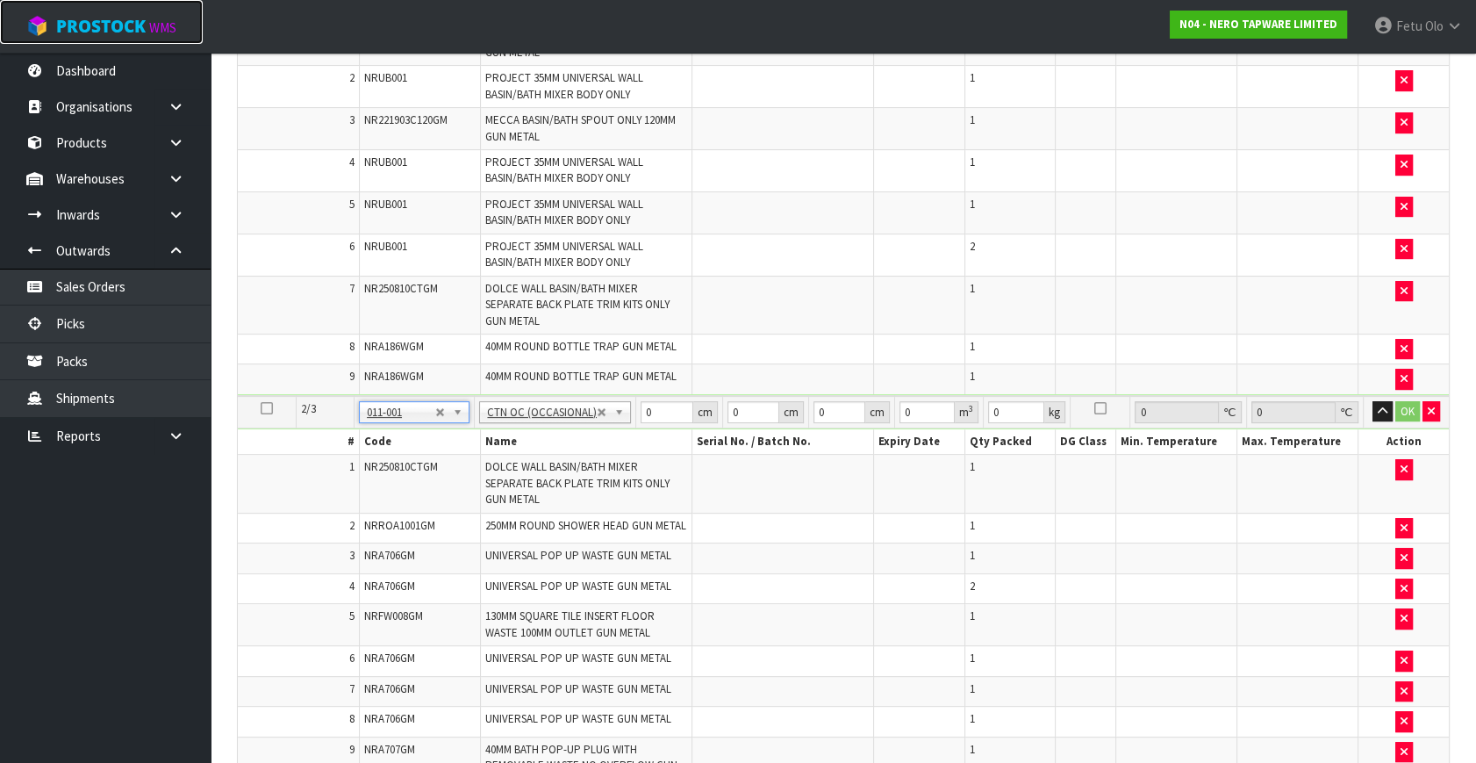
type input "12.04"
drag, startPoint x: 444, startPoint y: 485, endPoint x: 744, endPoint y: 473, distance: 300.4
click at [743, 506] on td at bounding box center [784, 484] width 182 height 58
drag, startPoint x: 663, startPoint y: 399, endPoint x: 533, endPoint y: 475, distance: 150.2
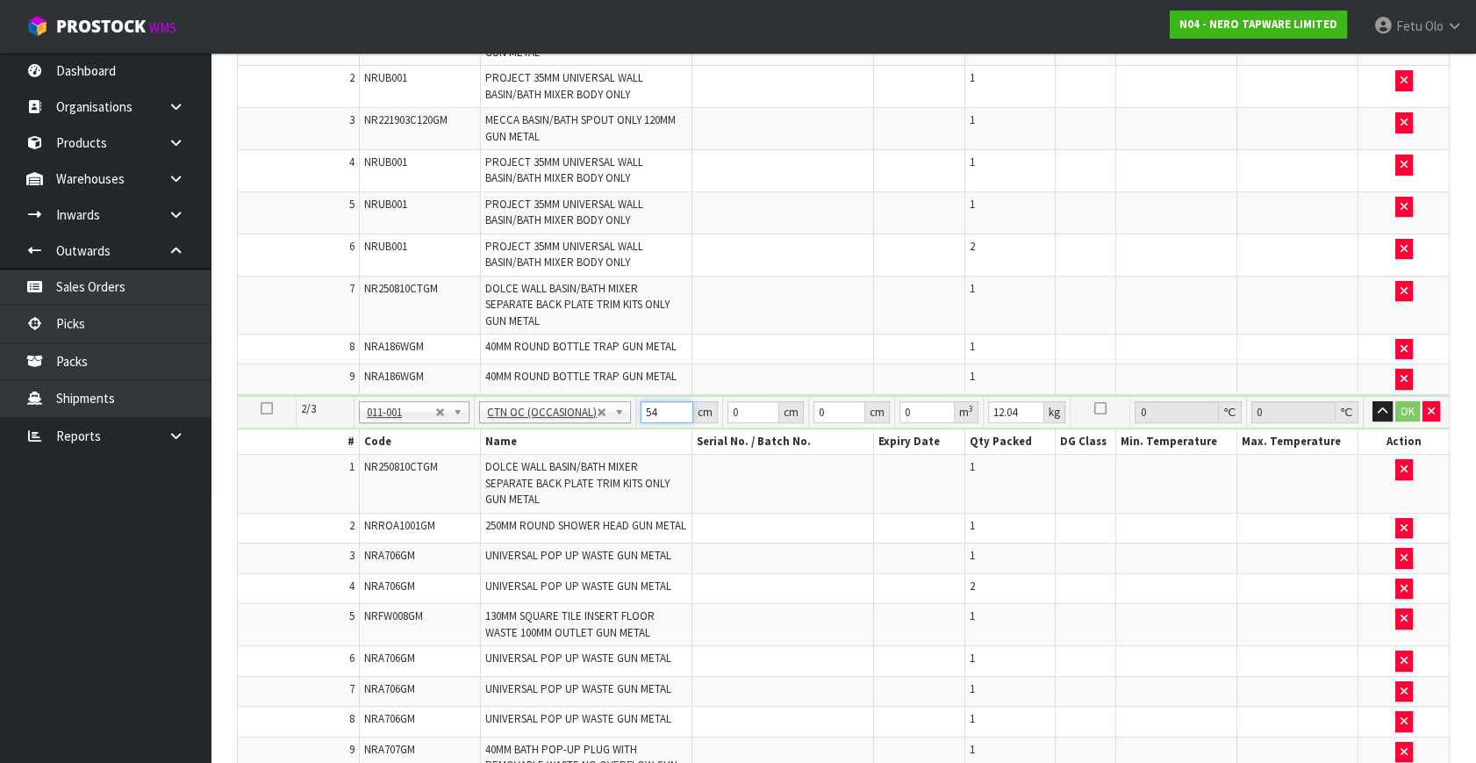
type input "54"
type input "31"
type input "2"
type input "0.003348"
type input "289"
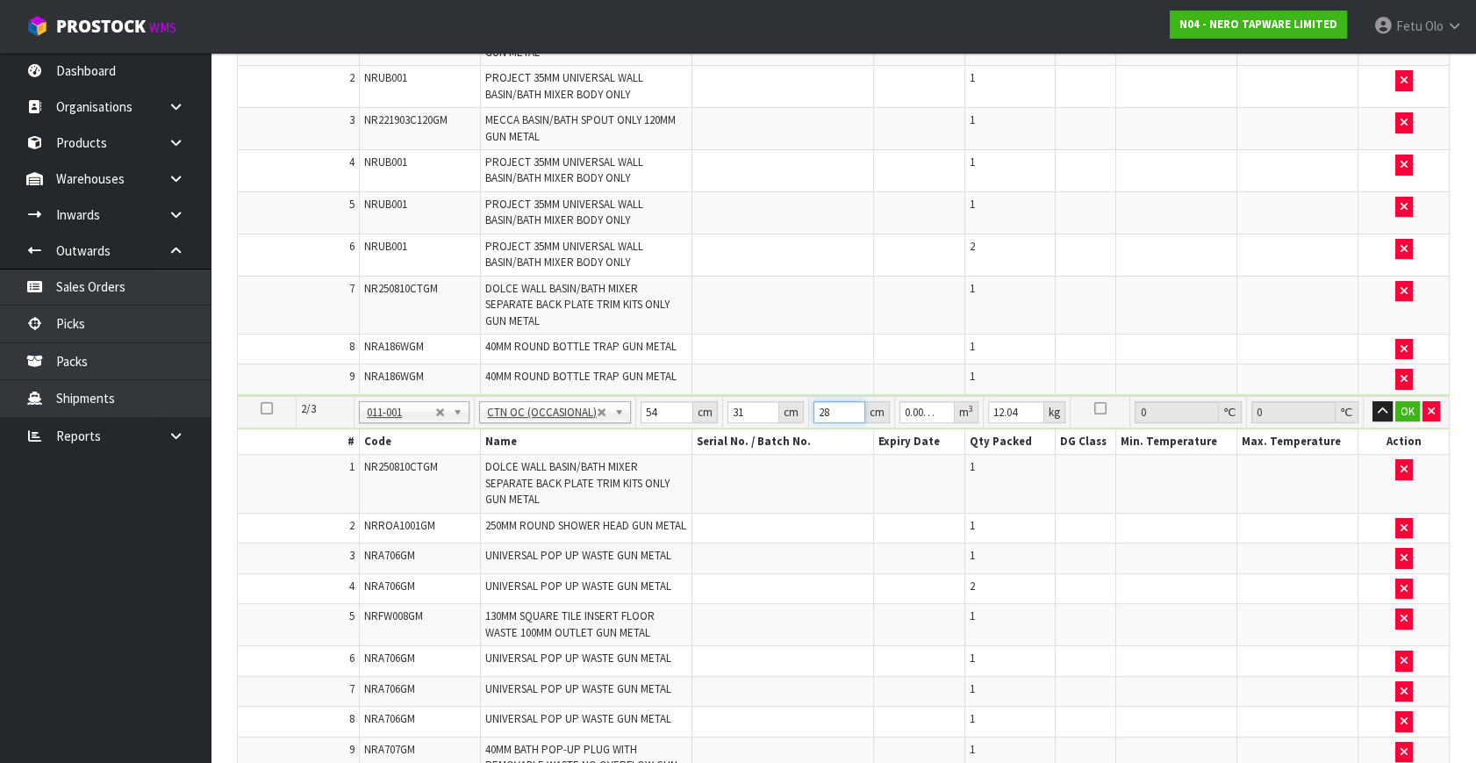
type input "0.483786"
click at [746, 406] on input "31" at bounding box center [754, 412] width 52 height 22
type input "2"
type input "0.003348"
type input "287"
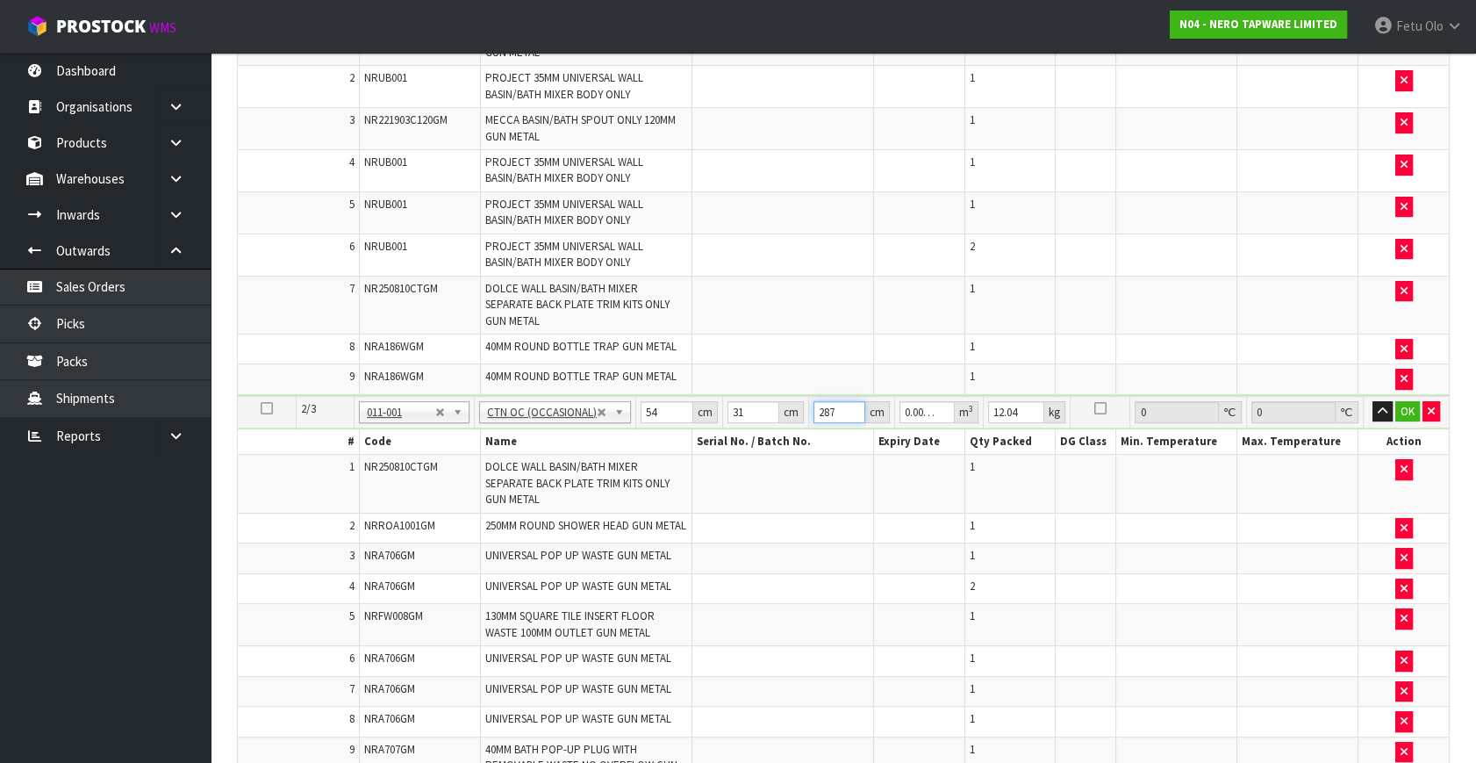
type input "0.480438"
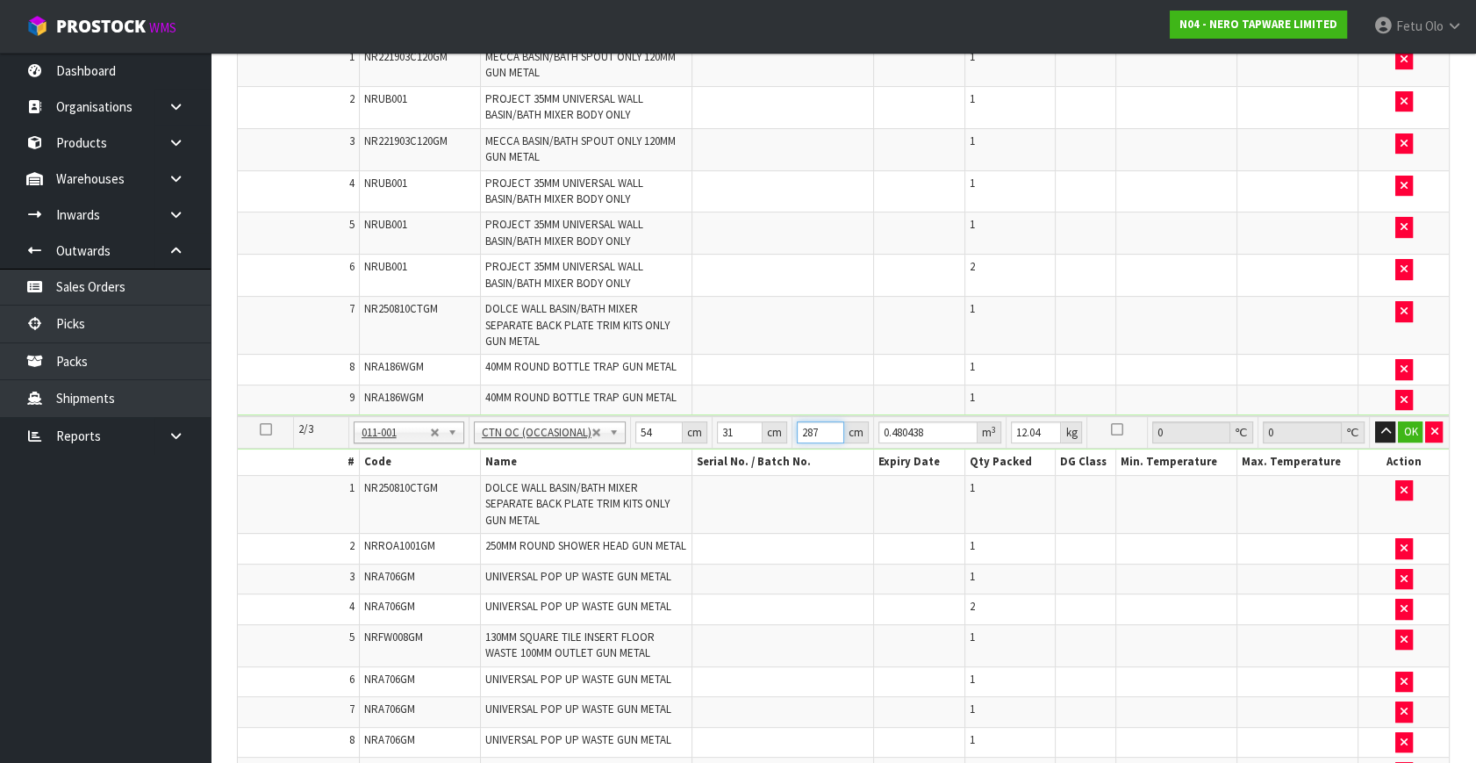
type input "287"
click at [818, 421] on input "287" at bounding box center [820, 432] width 47 height 22
drag, startPoint x: 818, startPoint y: 403, endPoint x: 721, endPoint y: 461, distance: 113.3
type input "2"
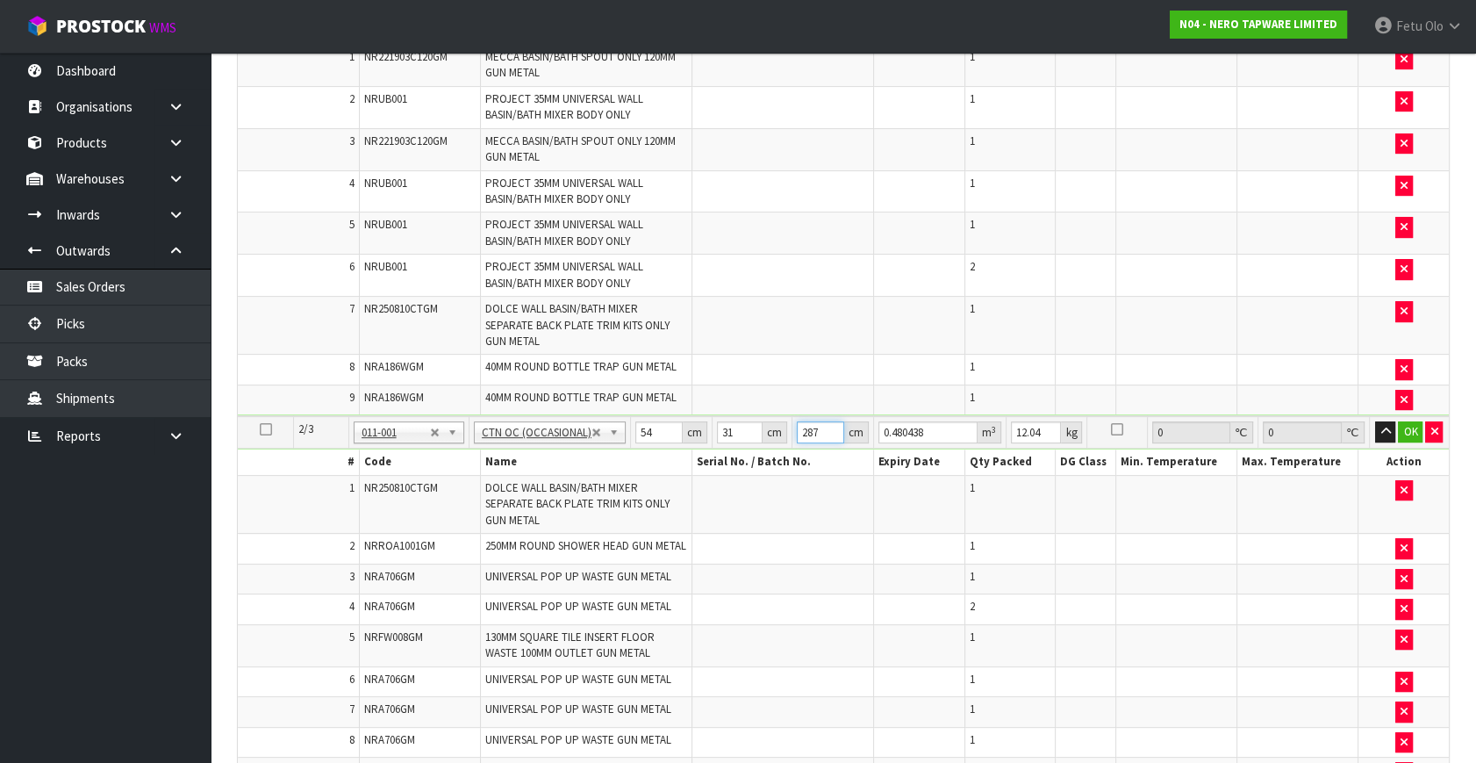
type input "0.003348"
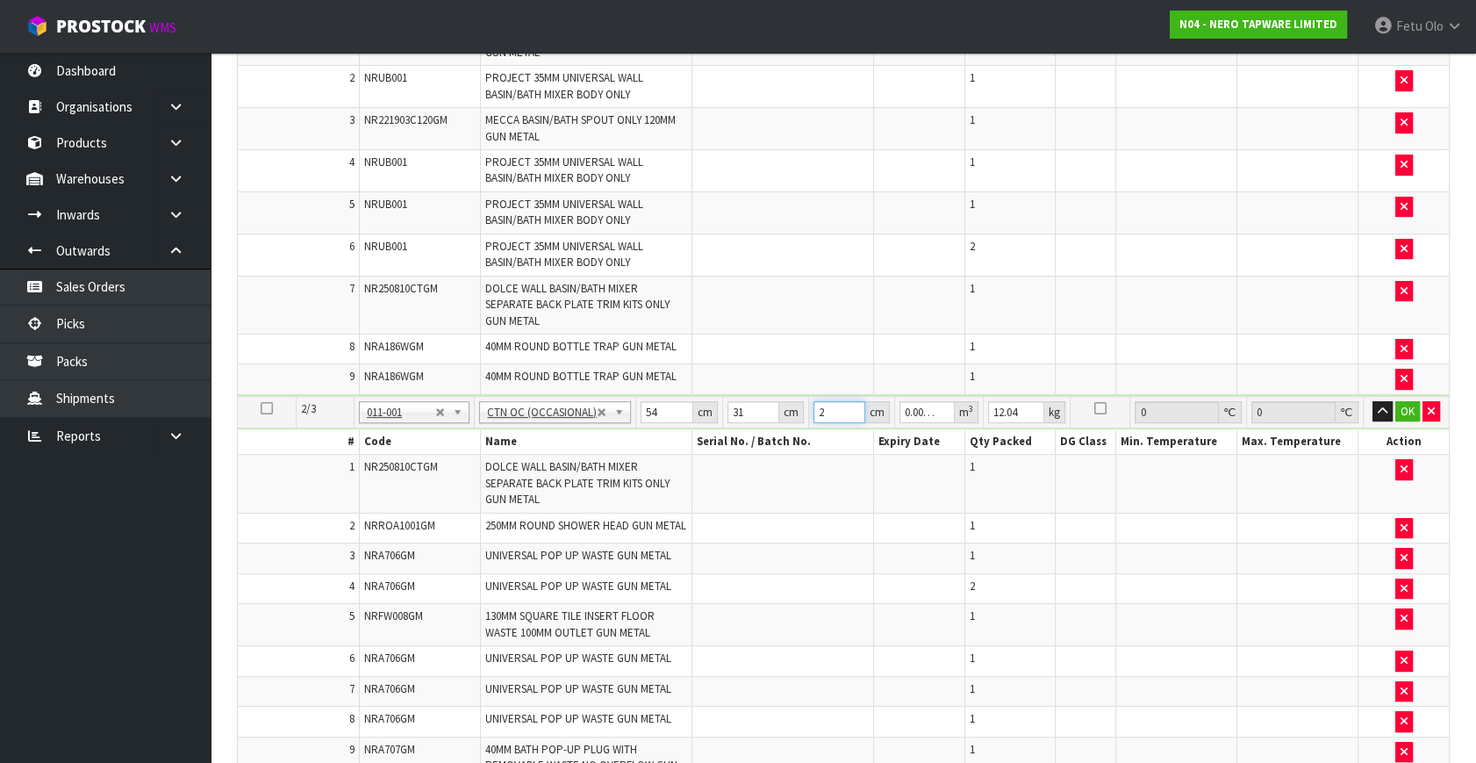
type input "28"
type input "0.046872"
type input "28"
type input "15"
click button "OK" at bounding box center [1408, 411] width 25 height 21
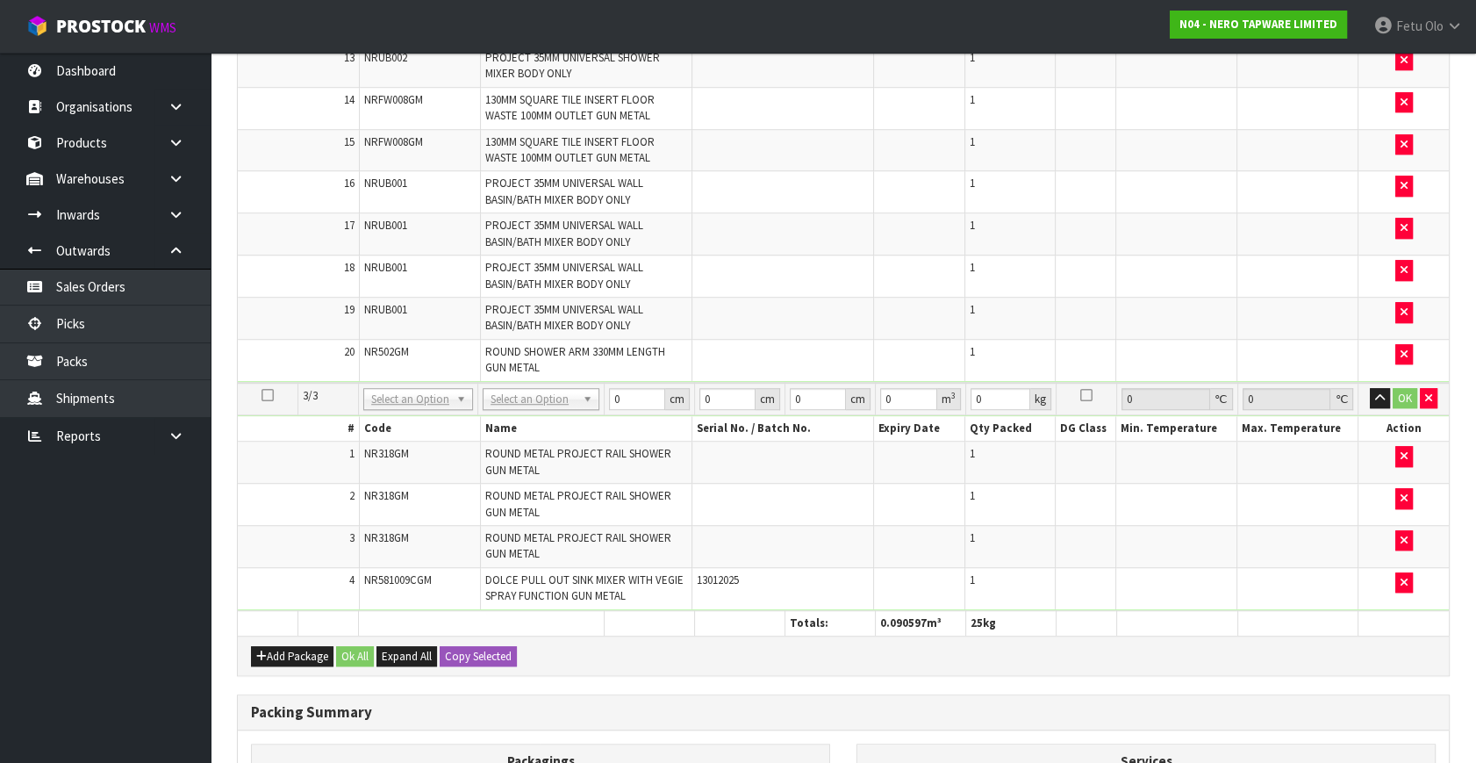
scroll to position [1749, 0]
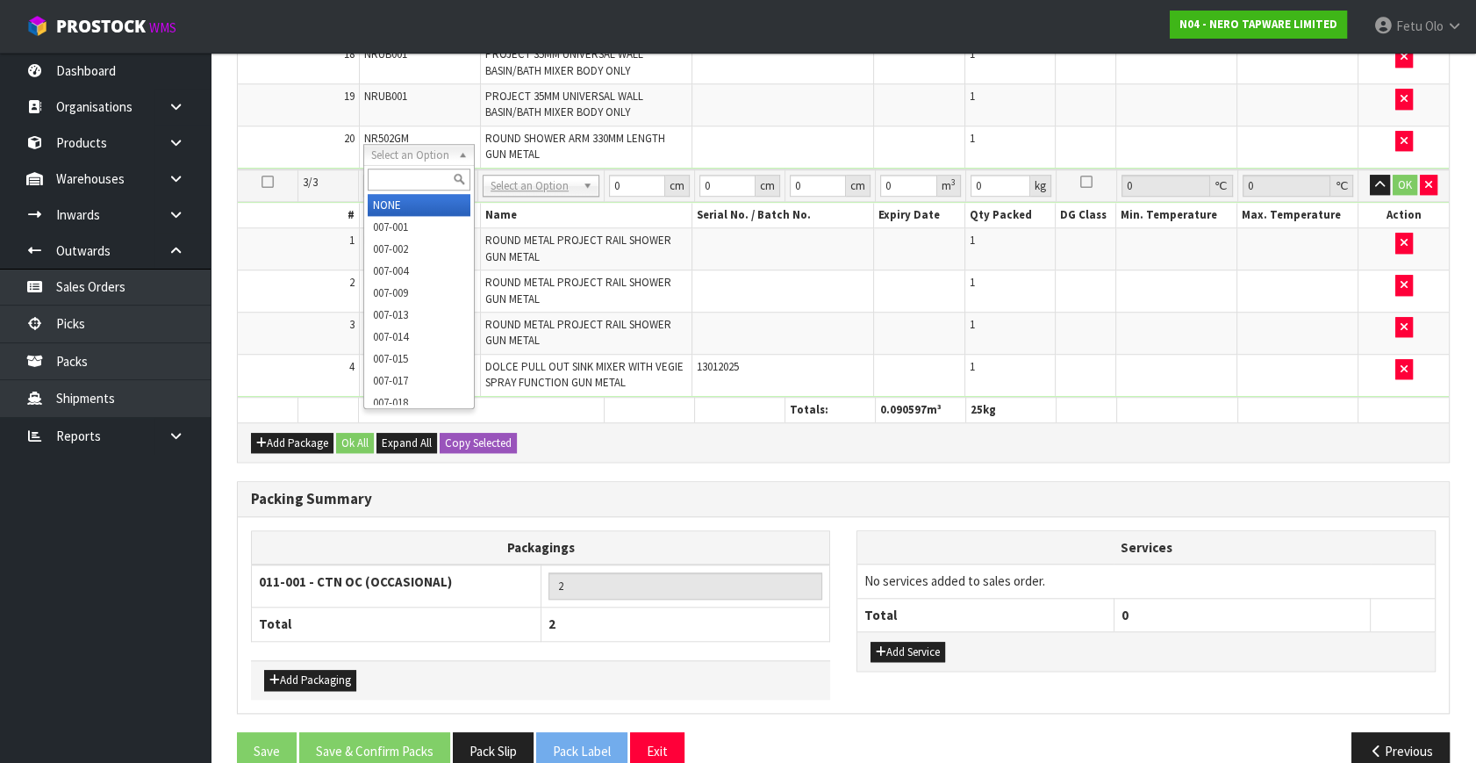
click at [406, 177] on input "text" at bounding box center [419, 180] width 102 height 22
type input "011-084"
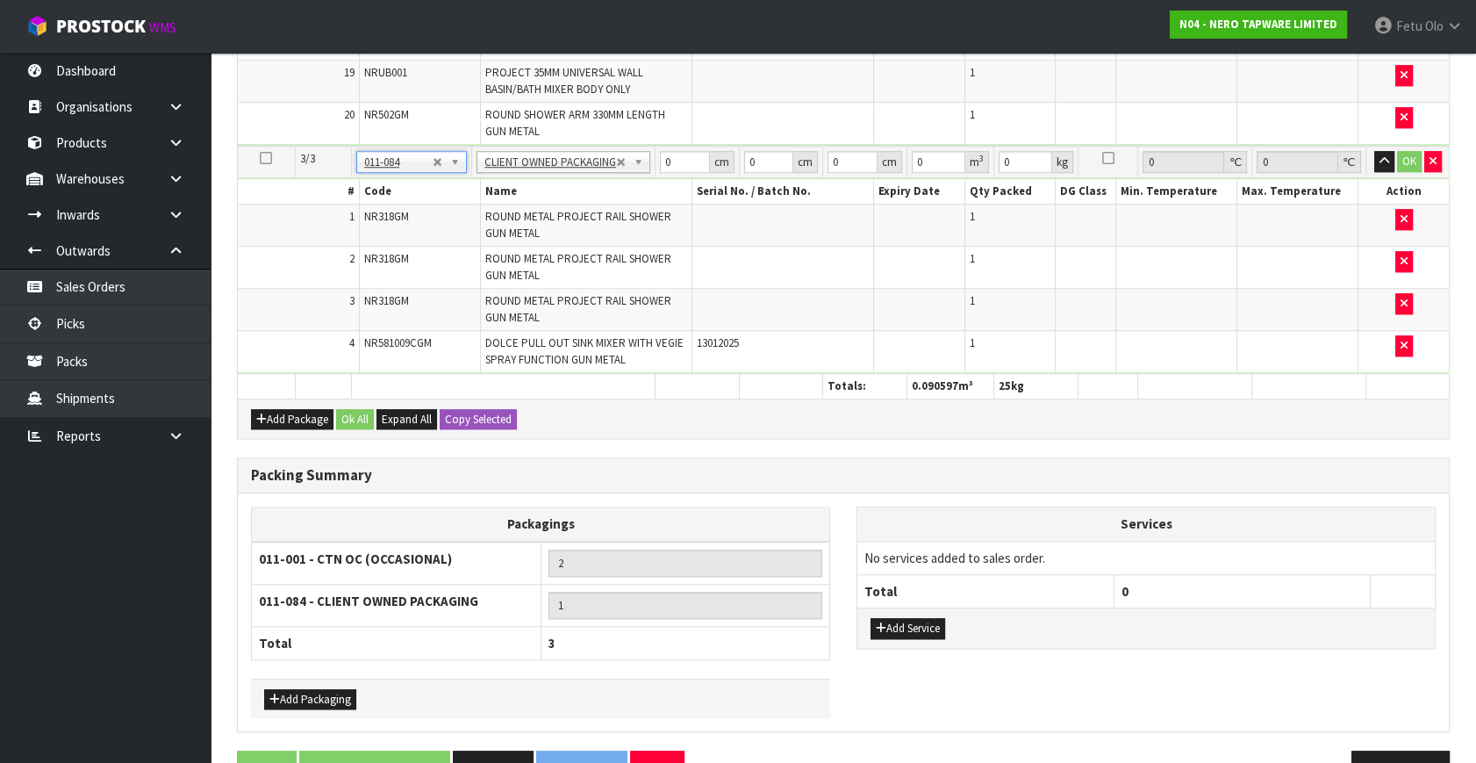
type input "9.55"
drag, startPoint x: 676, startPoint y: 151, endPoint x: 409, endPoint y: 282, distance: 297.2
click at [409, 282] on tbody "3/3 NONE 007-001 007-002 007-004 007-009 007-013 007-014 007-015 007-017 007-01…" at bounding box center [843, 259] width 1211 height 227
drag, startPoint x: 669, startPoint y: 147, endPoint x: 563, endPoint y: 210, distance: 122.8
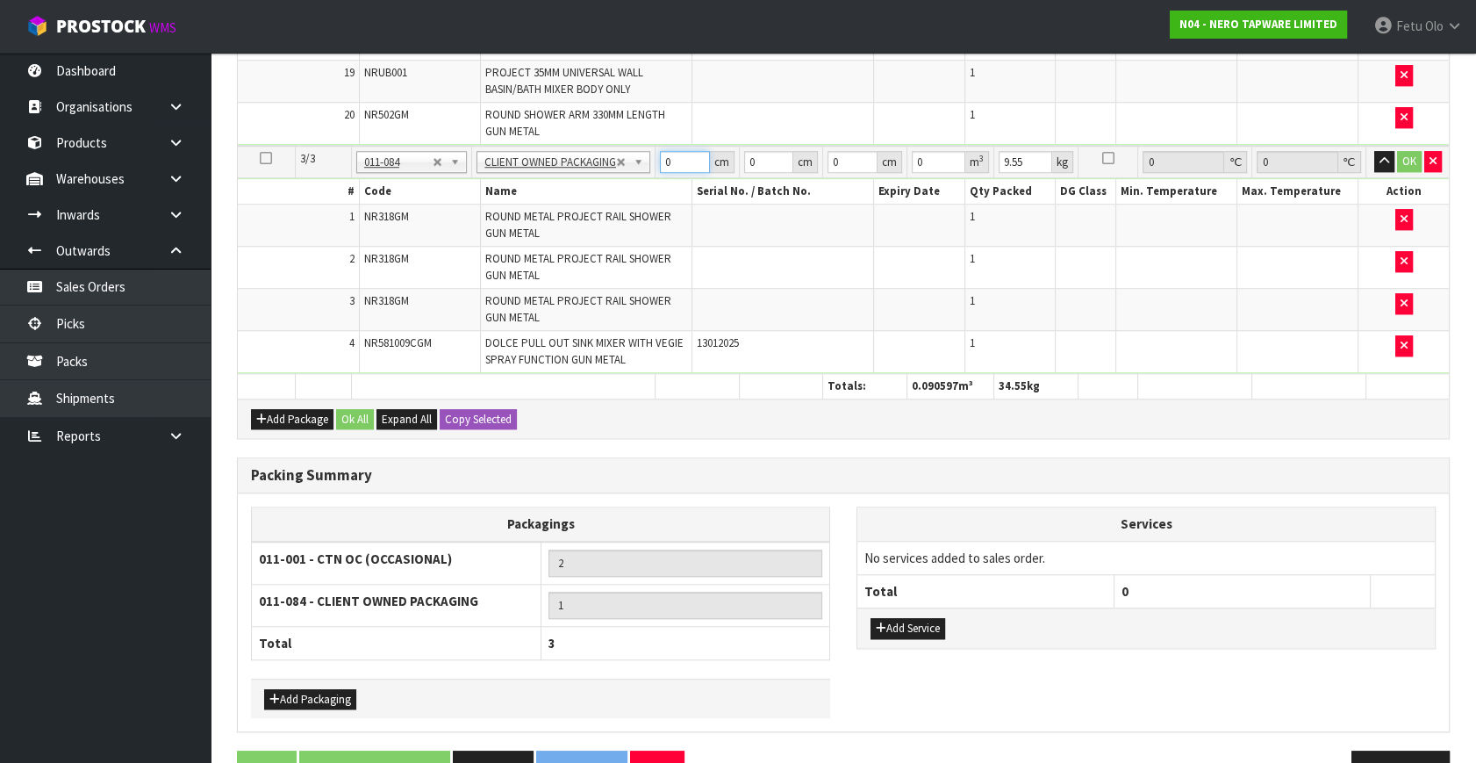
click at [563, 210] on tbody "3/3 NONE 007-001 007-002 007-004 007-009 007-013 007-014 007-015 007-017 007-01…" at bounding box center [843, 259] width 1211 height 227
type input "74"
type input "51"
type input "2"
type input "0.007548"
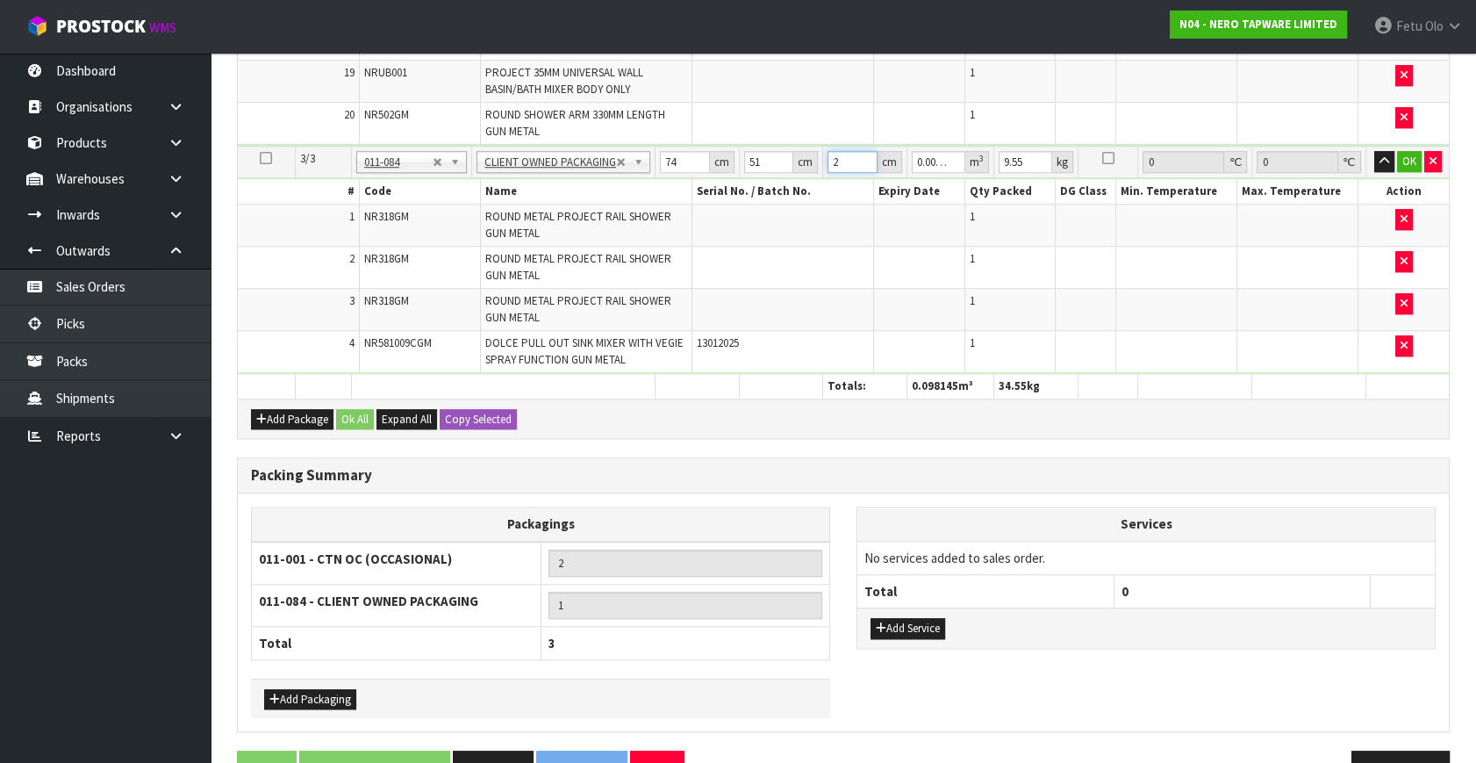
type input "21"
type input "0.079254"
type input "21"
type input "12"
click button "OK" at bounding box center [1409, 161] width 25 height 21
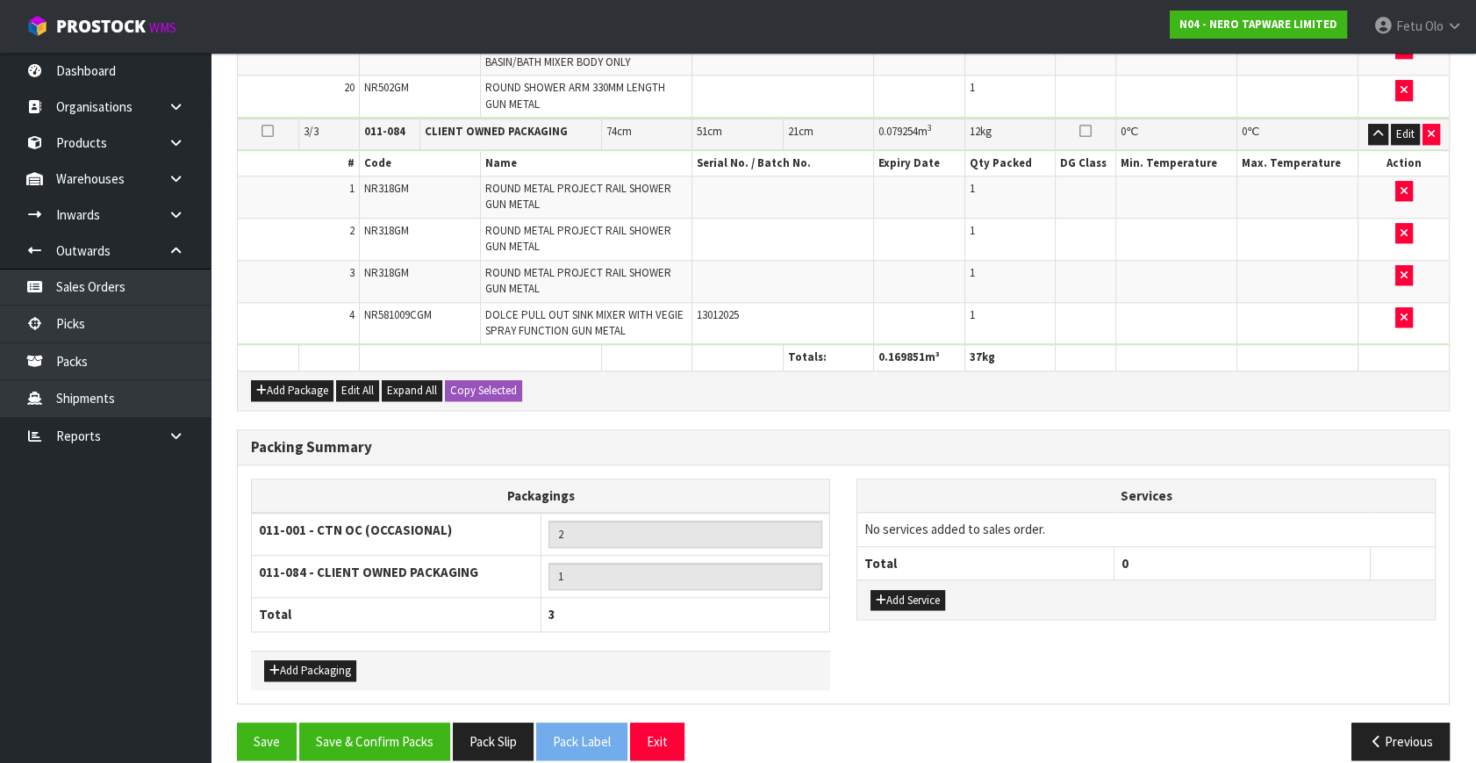
scroll to position [1791, 0]
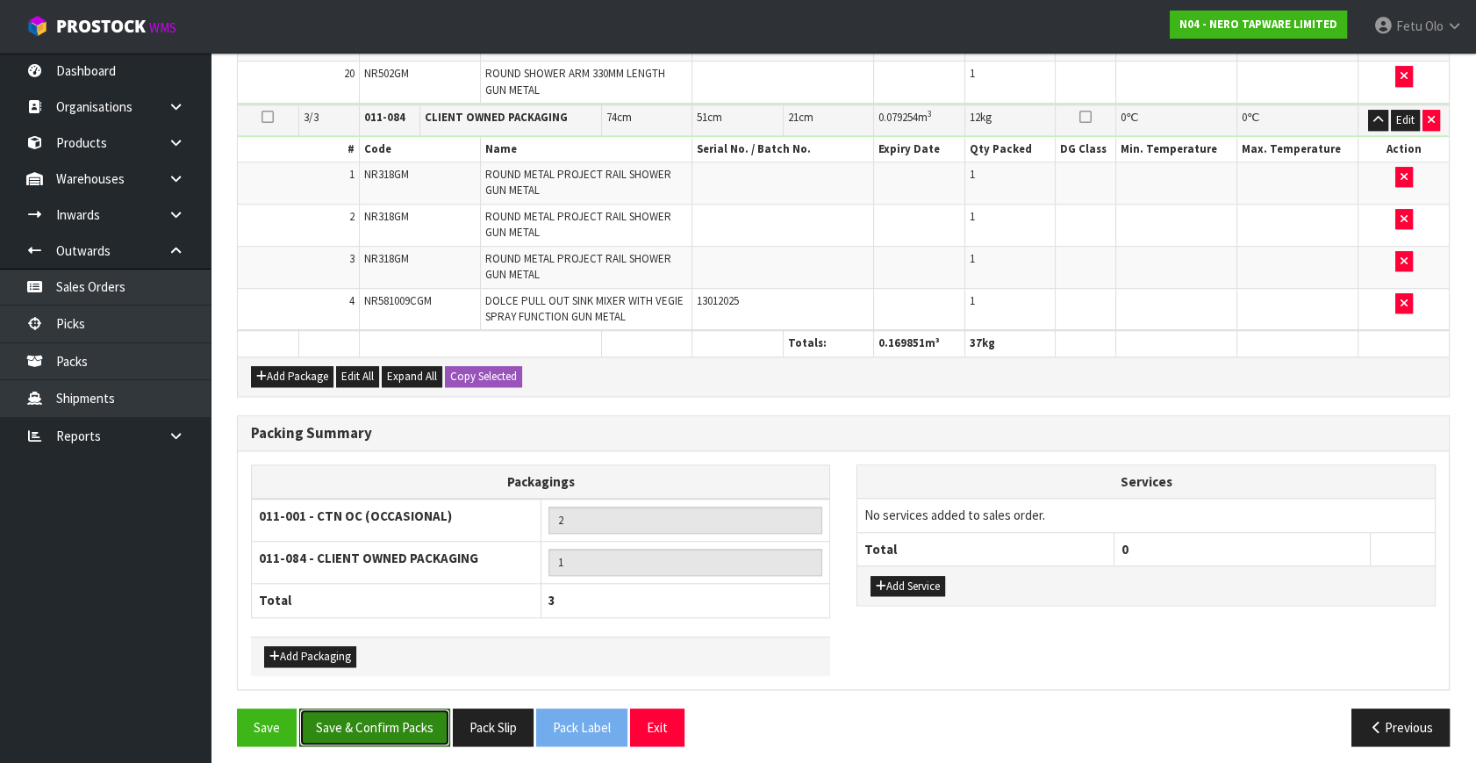
drag, startPoint x: 384, startPoint y: 707, endPoint x: 394, endPoint y: 685, distance: 24.0
click at [384, 708] on button "Save & Confirm Packs" at bounding box center [374, 727] width 151 height 38
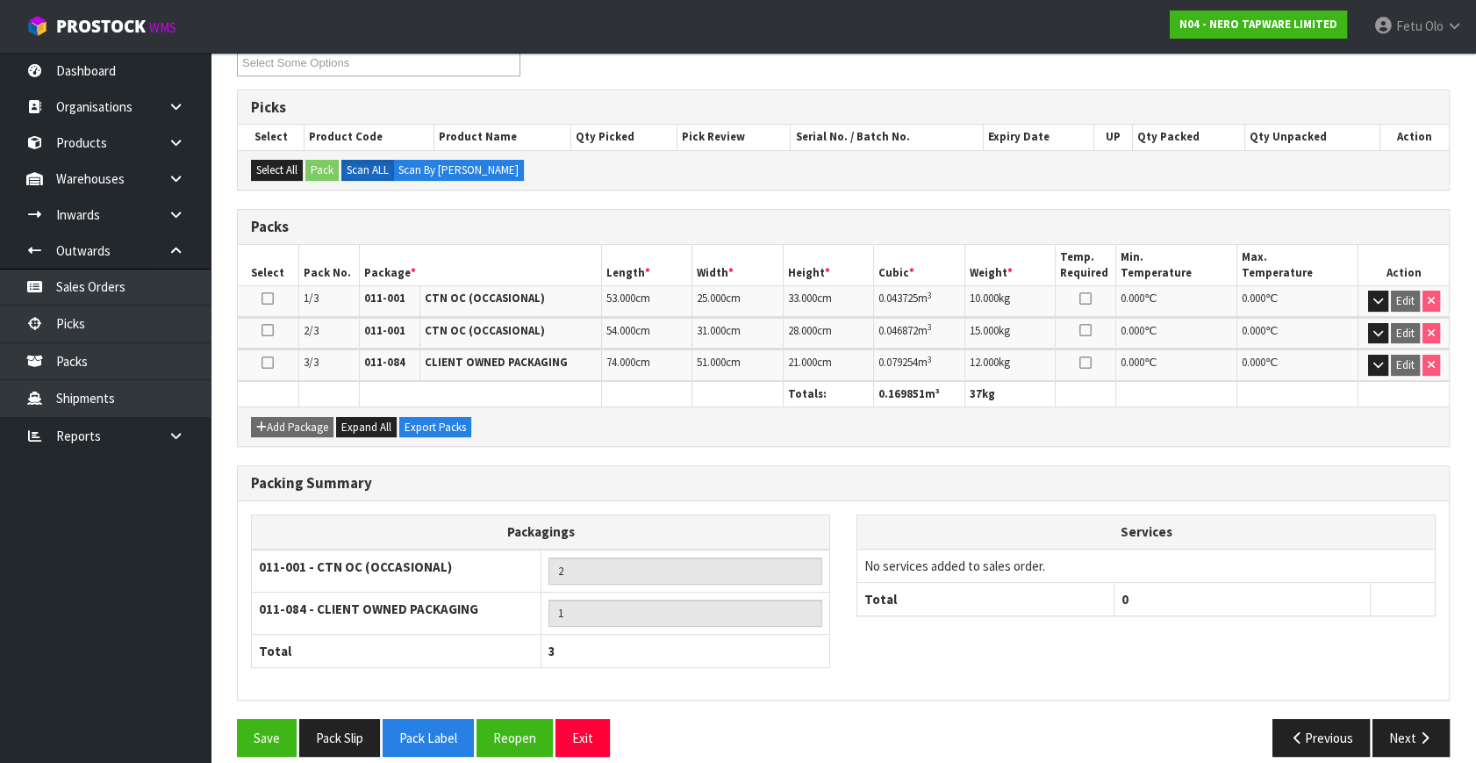
scroll to position [334, 0]
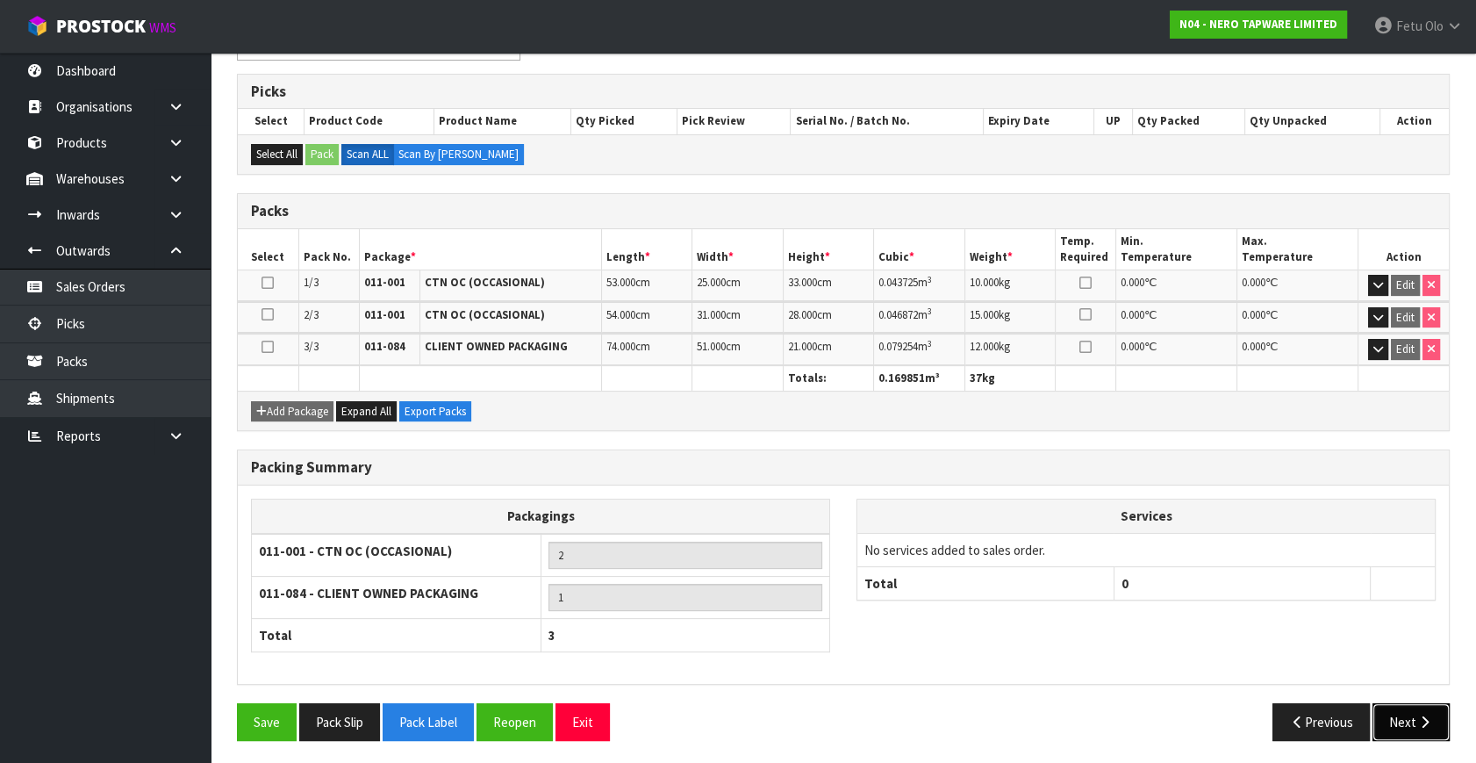
click at [1403, 716] on button "Next" at bounding box center [1411, 722] width 77 height 38
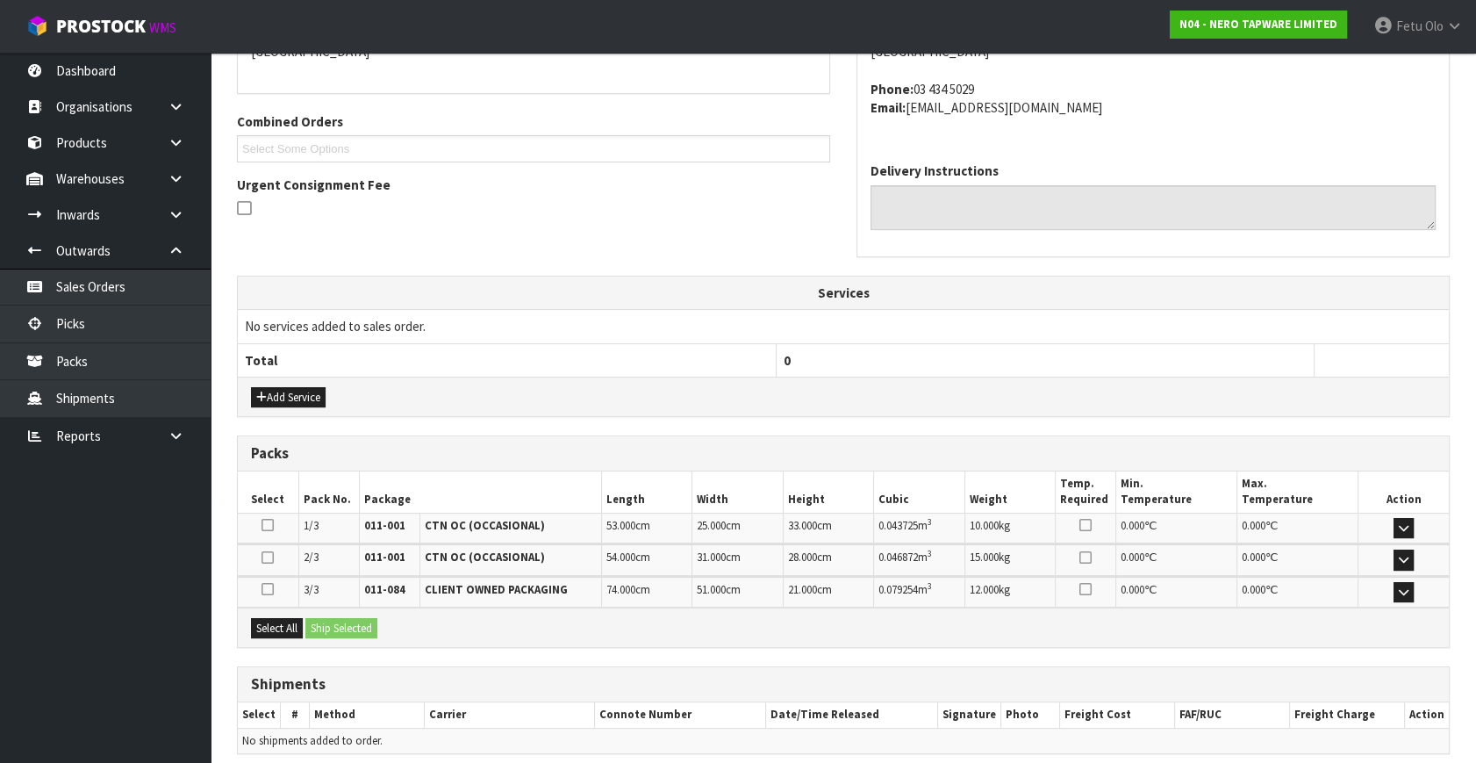
scroll to position [477, 0]
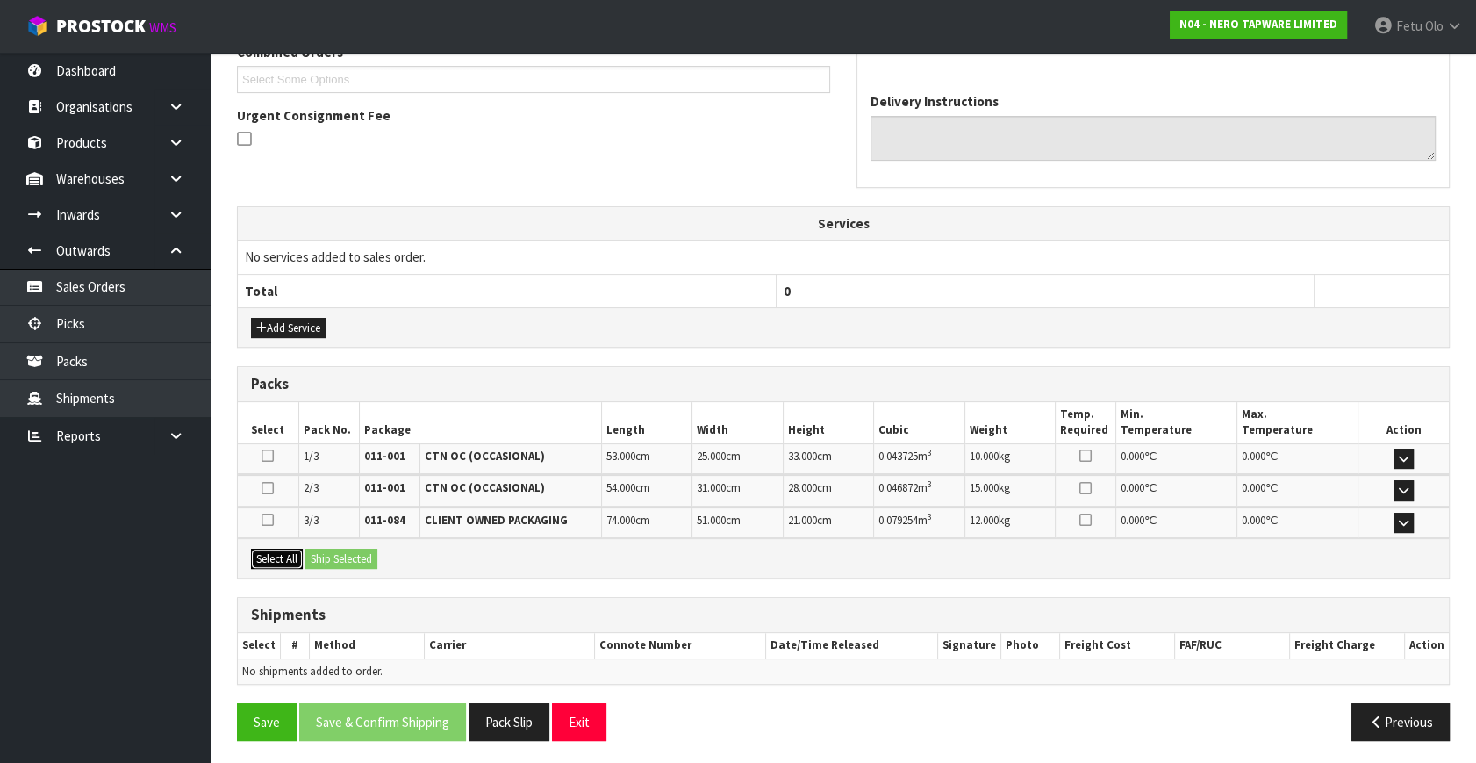
drag, startPoint x: 278, startPoint y: 551, endPoint x: 352, endPoint y: 553, distance: 73.7
click at [279, 551] on button "Select All" at bounding box center [277, 559] width 52 height 21
click at [352, 553] on button "Ship Selected" at bounding box center [341, 559] width 72 height 21
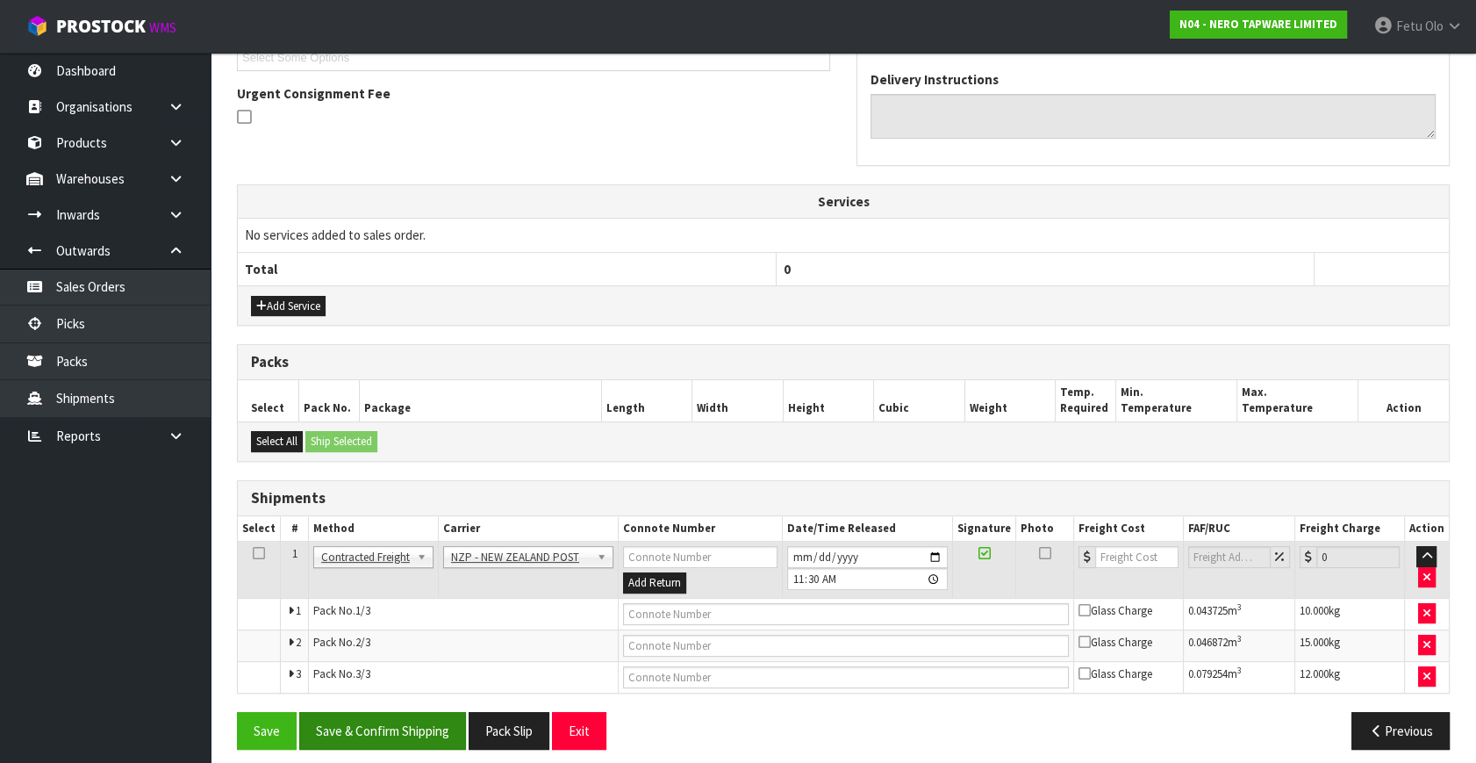
scroll to position [508, 0]
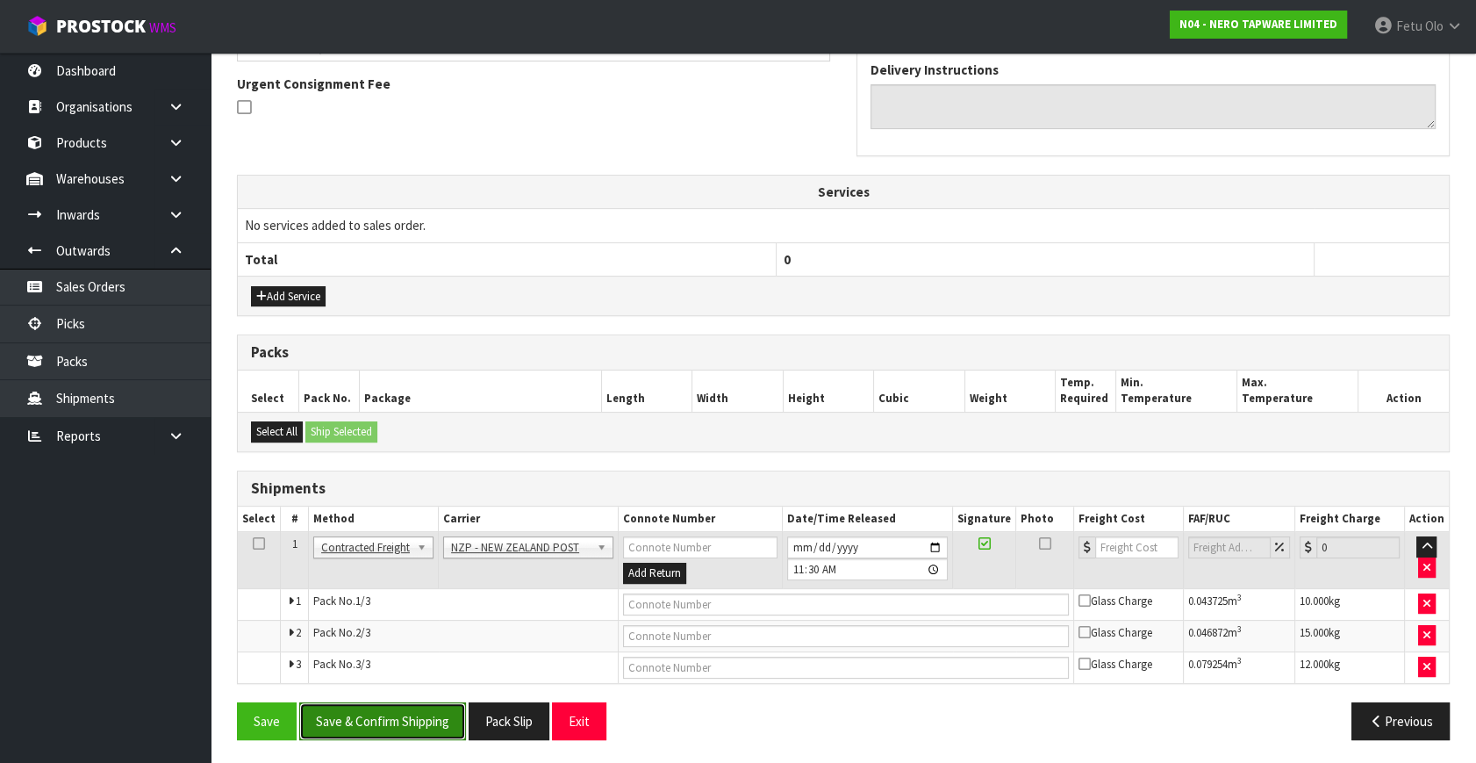
click at [401, 711] on button "Save & Confirm Shipping" at bounding box center [382, 721] width 167 height 38
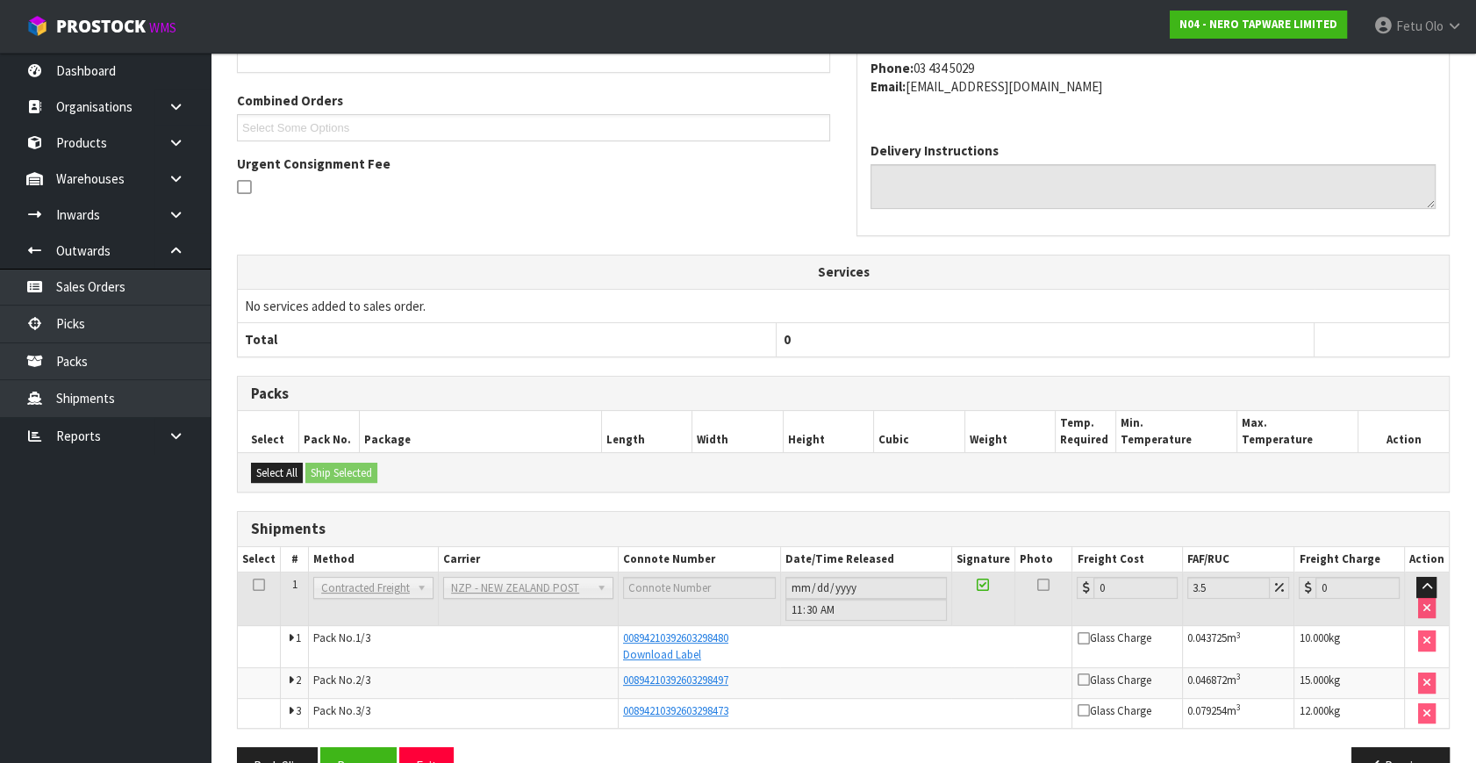
scroll to position [492, 0]
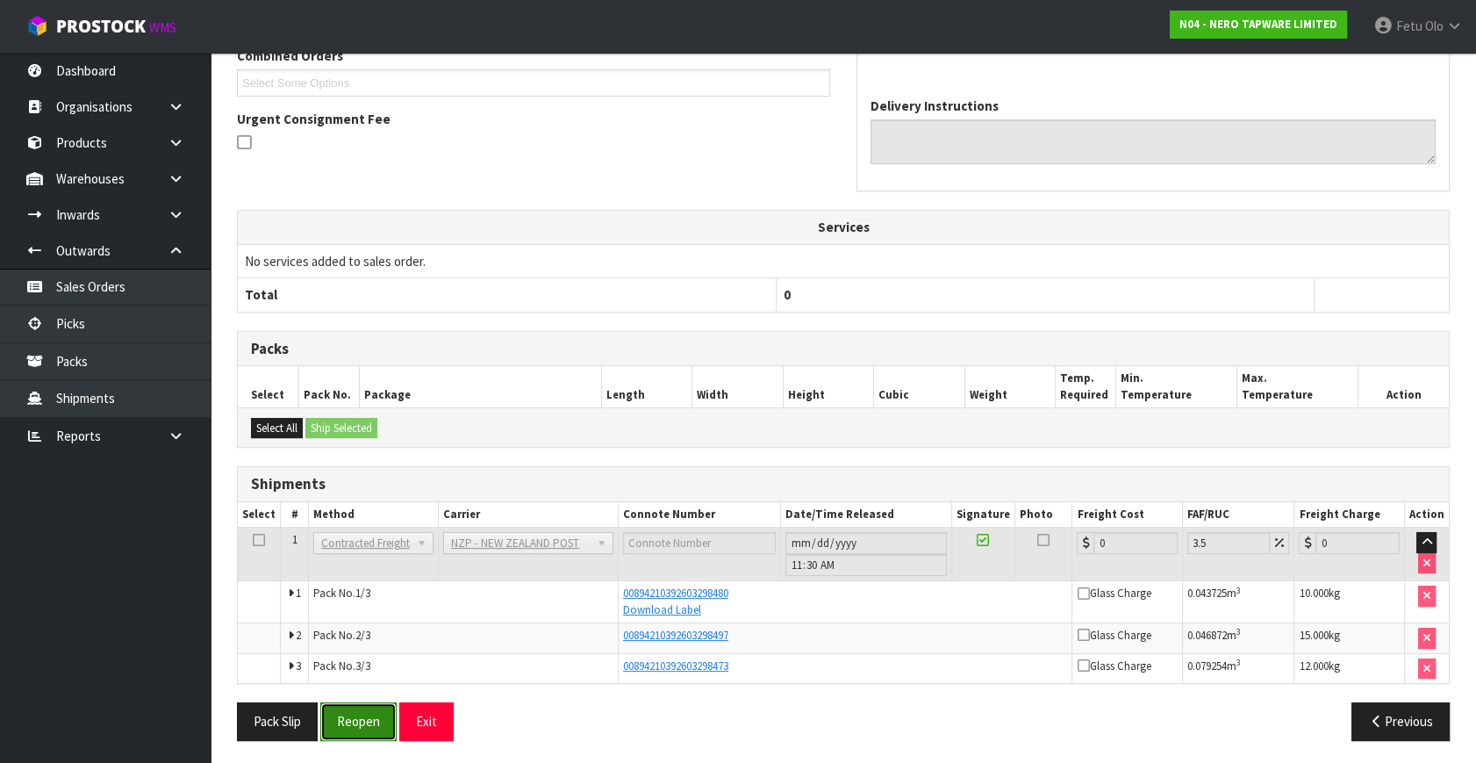
click at [360, 714] on button "Reopen" at bounding box center [358, 721] width 76 height 38
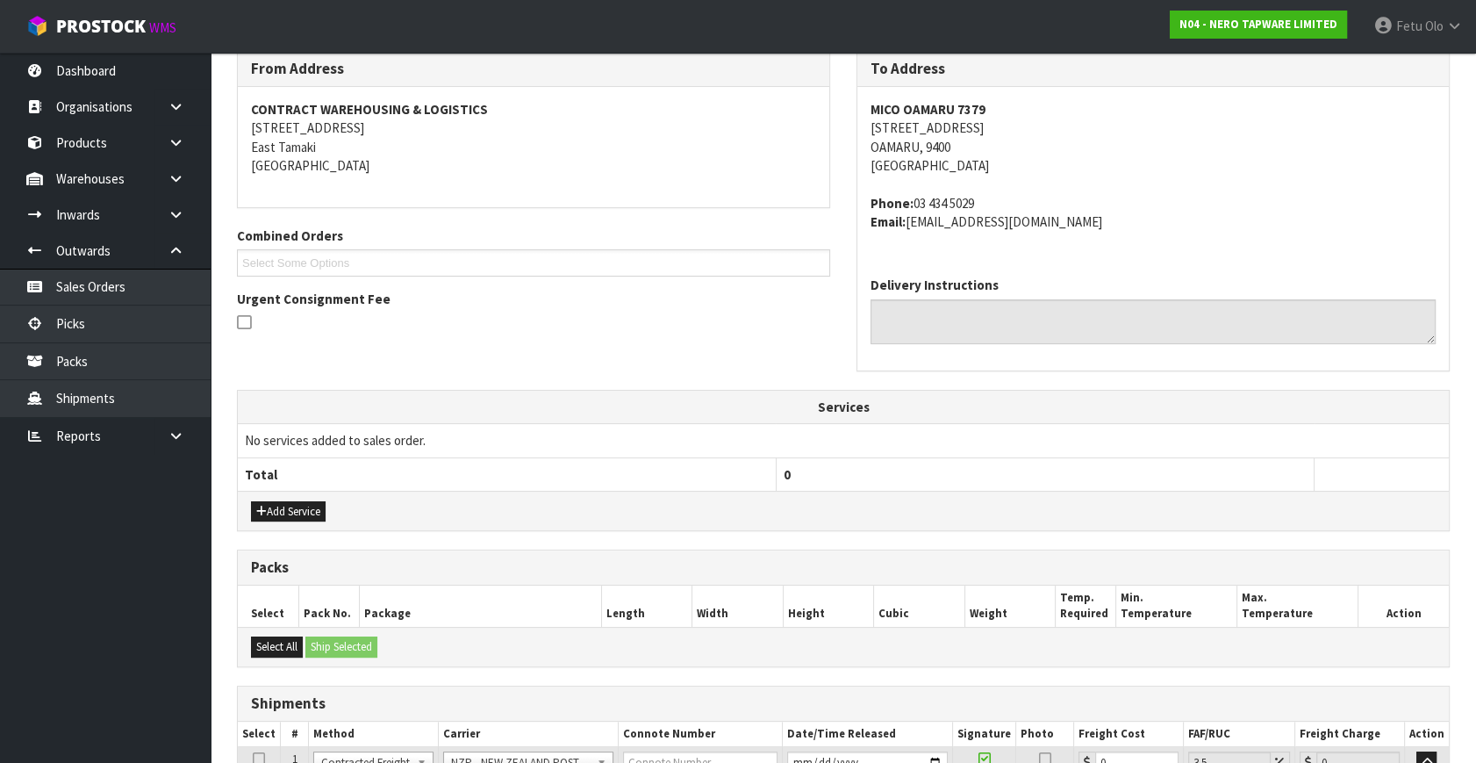
scroll to position [524, 0]
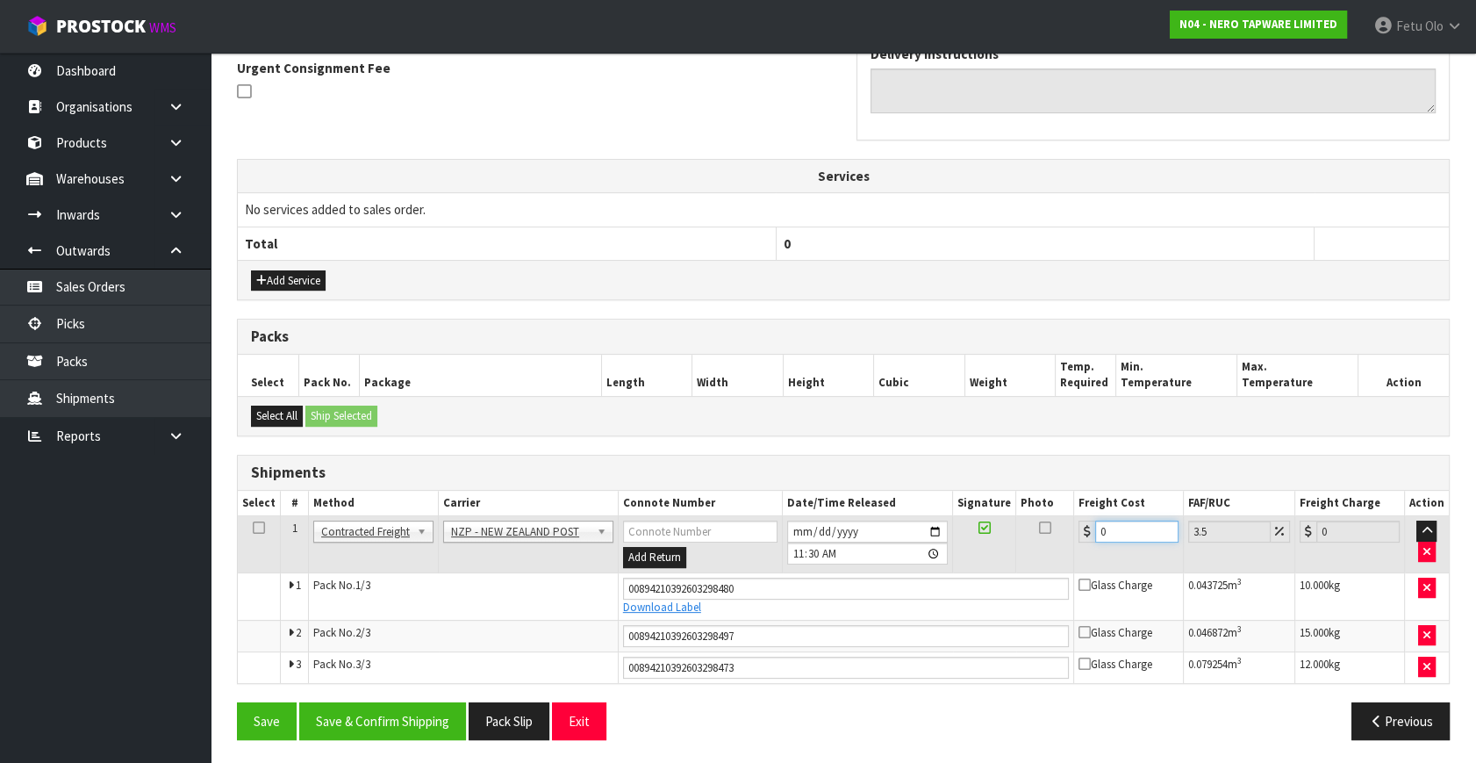
drag, startPoint x: 1116, startPoint y: 534, endPoint x: 804, endPoint y: 625, distance: 325.5
click at [806, 626] on tbody "1 Client Local Pickup Customer Local Pickup Company Freight Contracted Freight …" at bounding box center [843, 599] width 1211 height 167
type input "5"
type input "5.17"
type input "53"
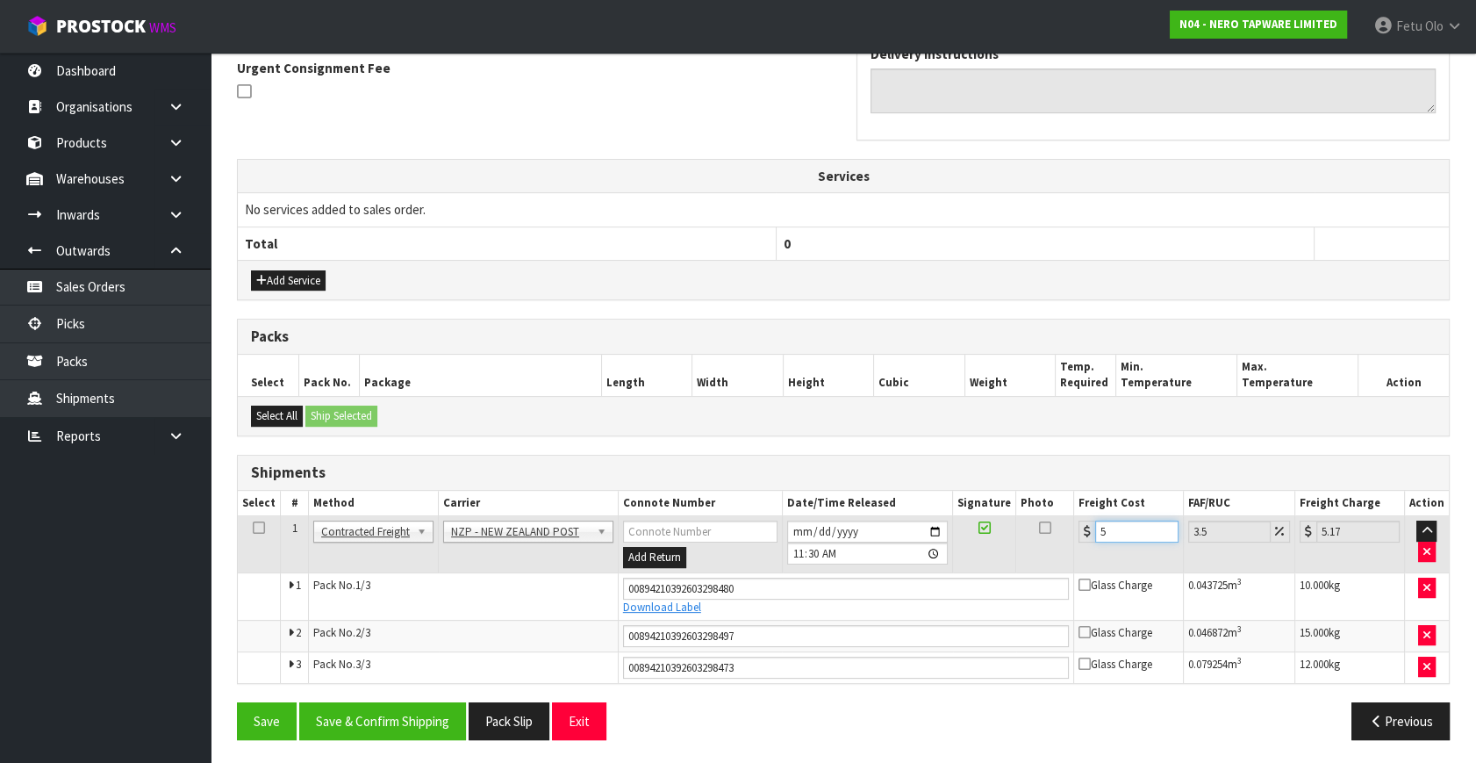
type input "54.85"
type input "53.1"
type input "54.96"
type input "53.16"
type input "55.02"
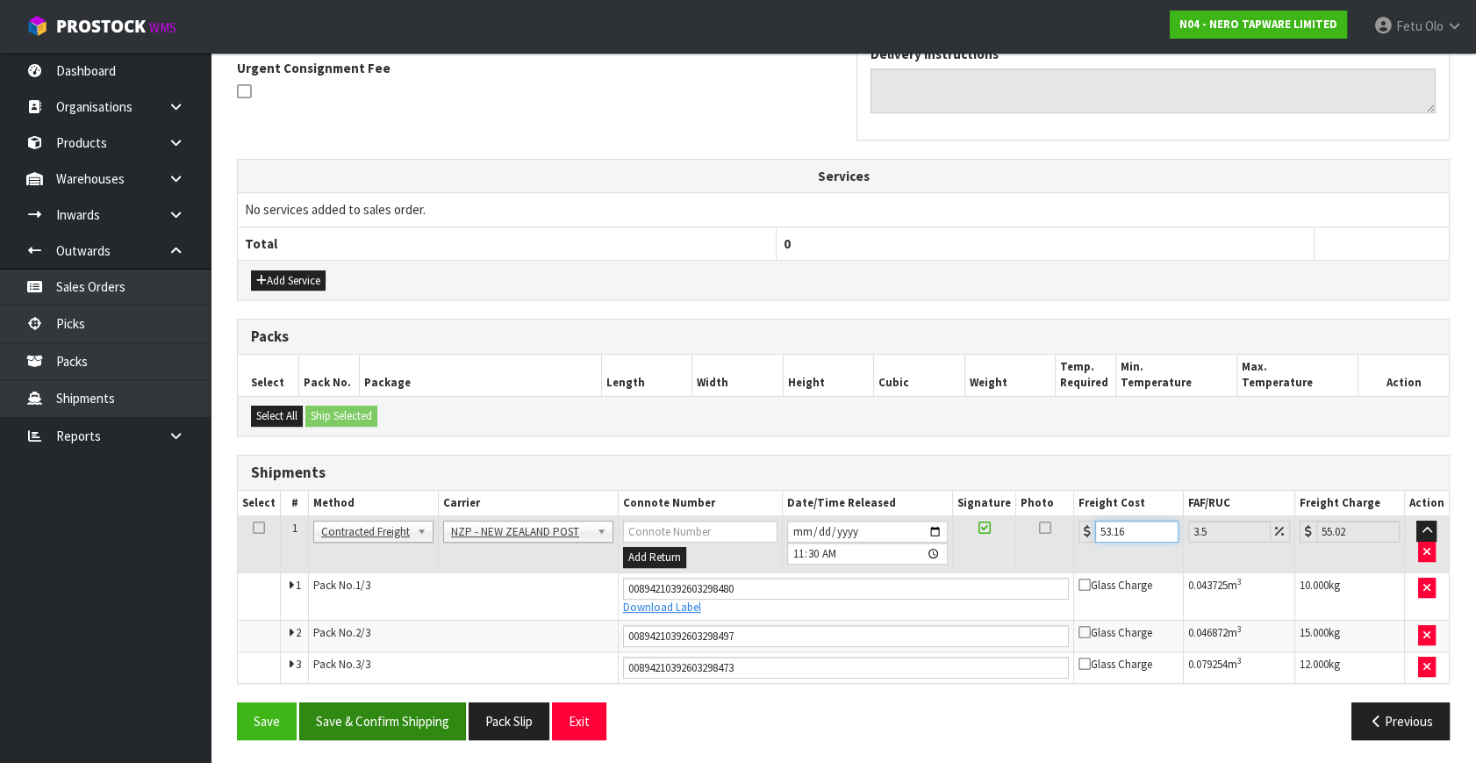
type input "53.16"
click at [403, 713] on button "Save & Confirm Shipping" at bounding box center [382, 721] width 167 height 38
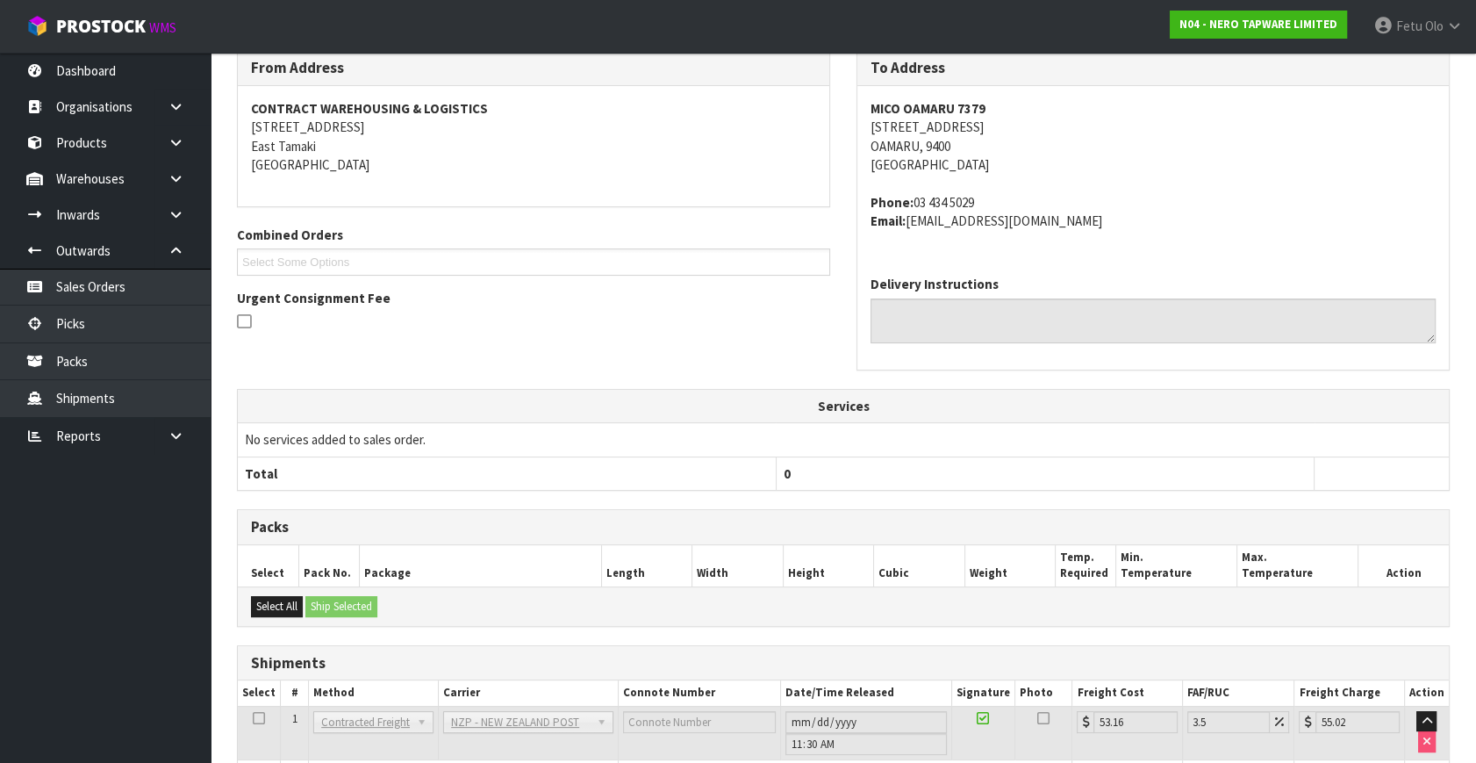
scroll to position [0, 0]
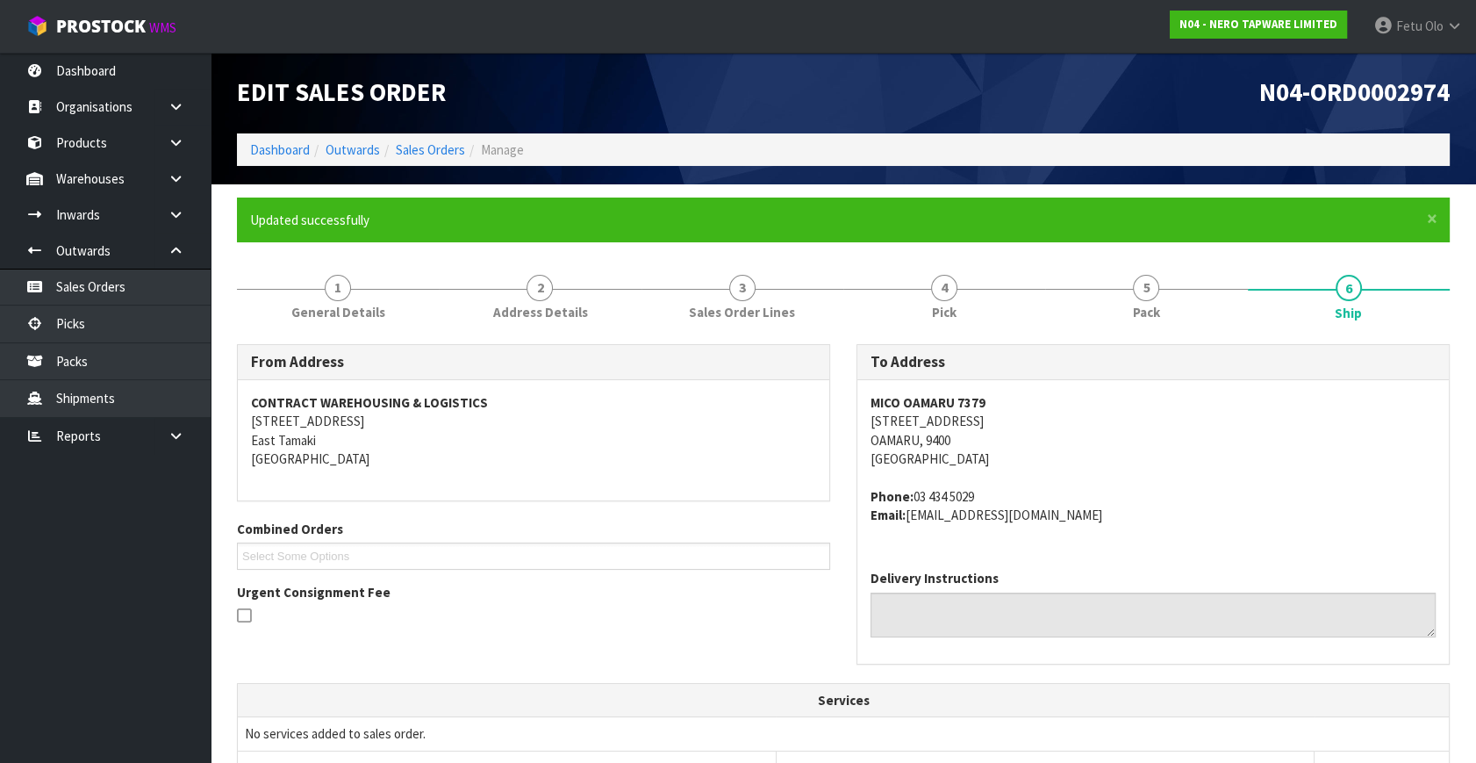
click at [1034, 524] on div "MICO OAMARU [STREET_ADDRESS] Phone: [PHONE_NUMBER] Email: [EMAIL_ADDRESS][DOMAI…" at bounding box center [1154, 468] width 592 height 176
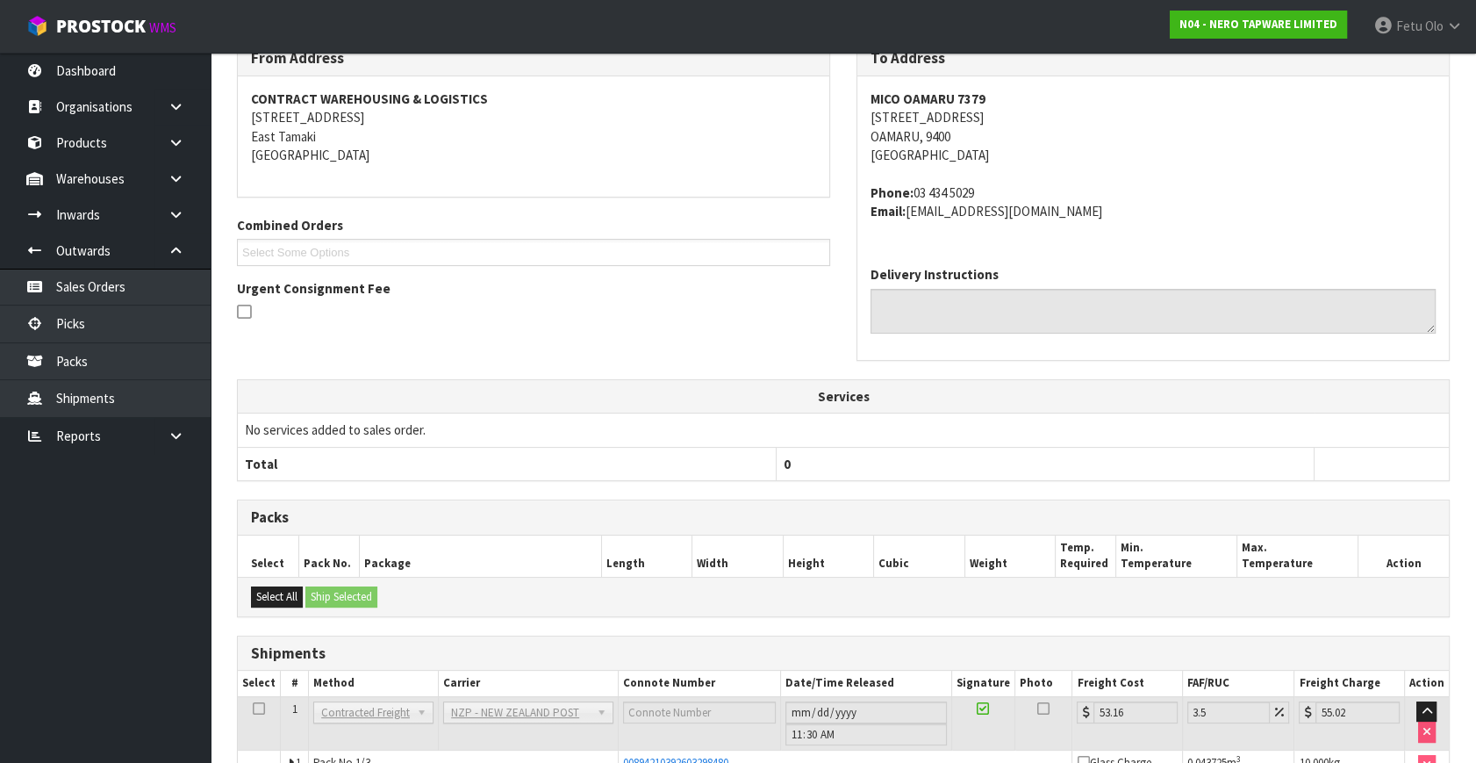
scroll to position [474, 0]
